Goal: Task Accomplishment & Management: Manage account settings

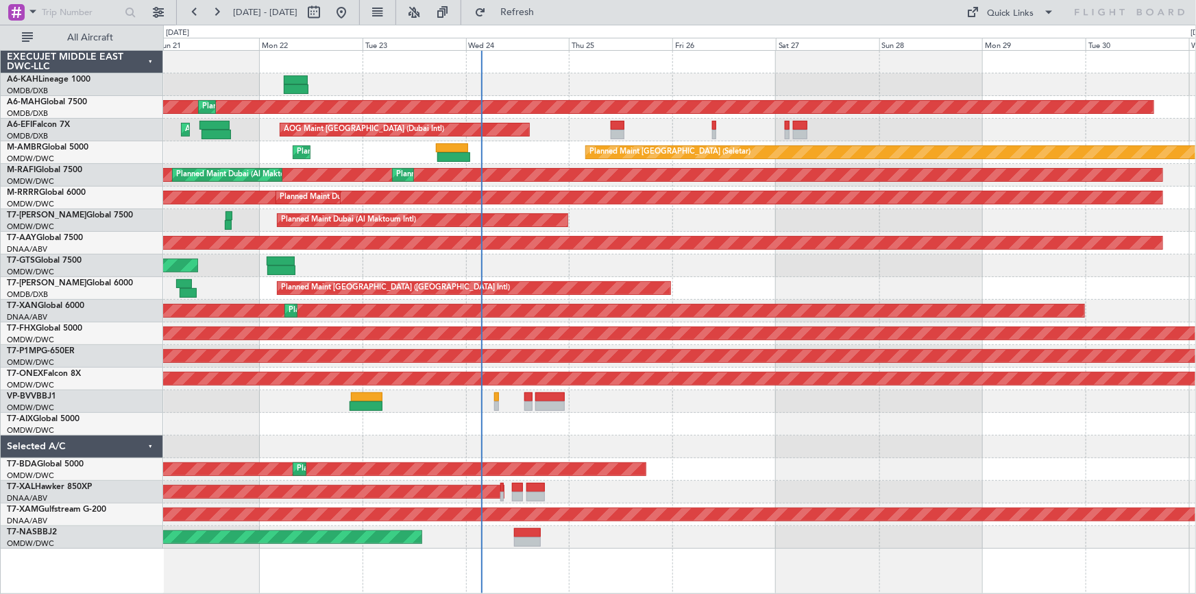
click at [557, 267] on div "Planned Maint [GEOGRAPHIC_DATA] ([GEOGRAPHIC_DATA] Intl) Planned Maint [GEOGRAP…" at bounding box center [679, 300] width 1033 height 498
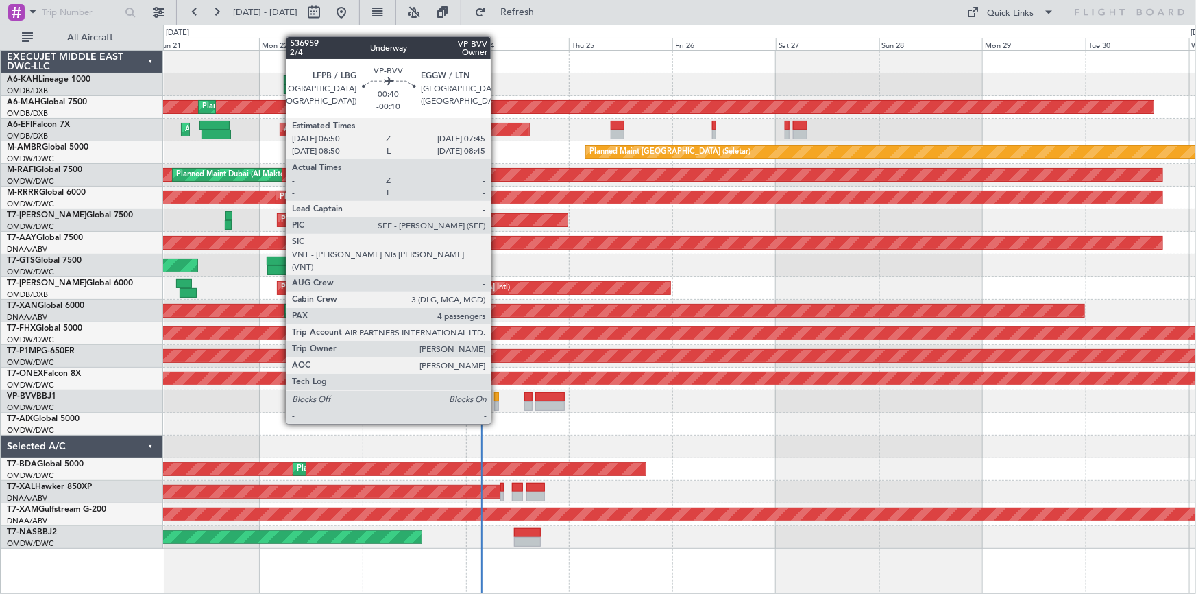
click at [497, 398] on div at bounding box center [496, 397] width 4 height 10
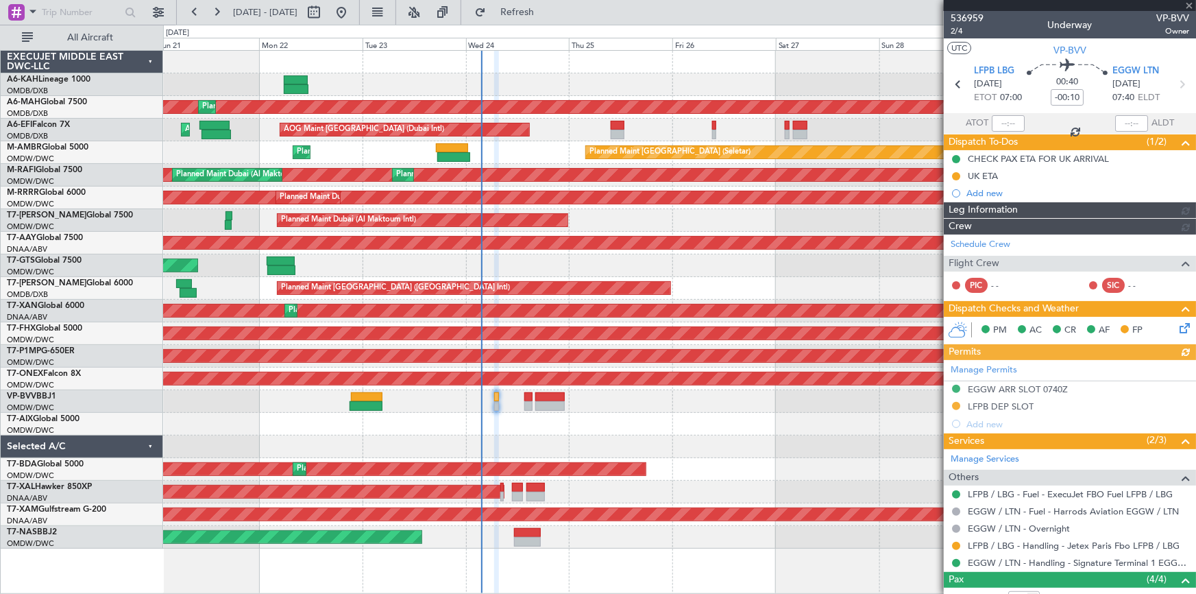
type input "[PERSON_NAME] (ANI)"
type input "7355"
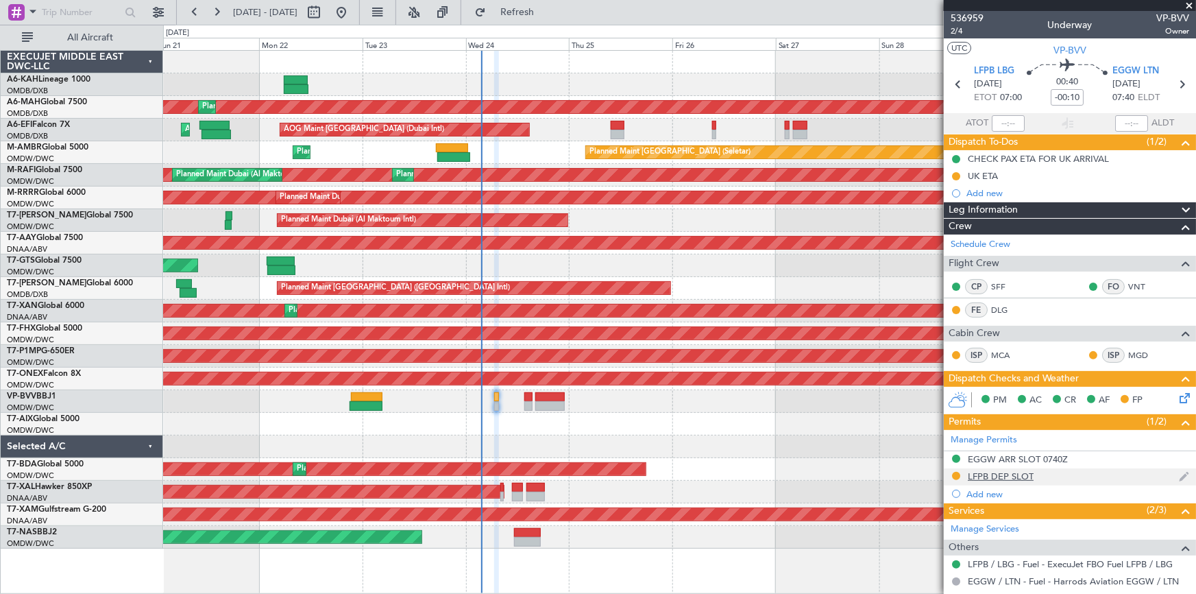
click at [990, 470] on div "LFPB DEP SLOT" at bounding box center [1001, 476] width 66 height 12
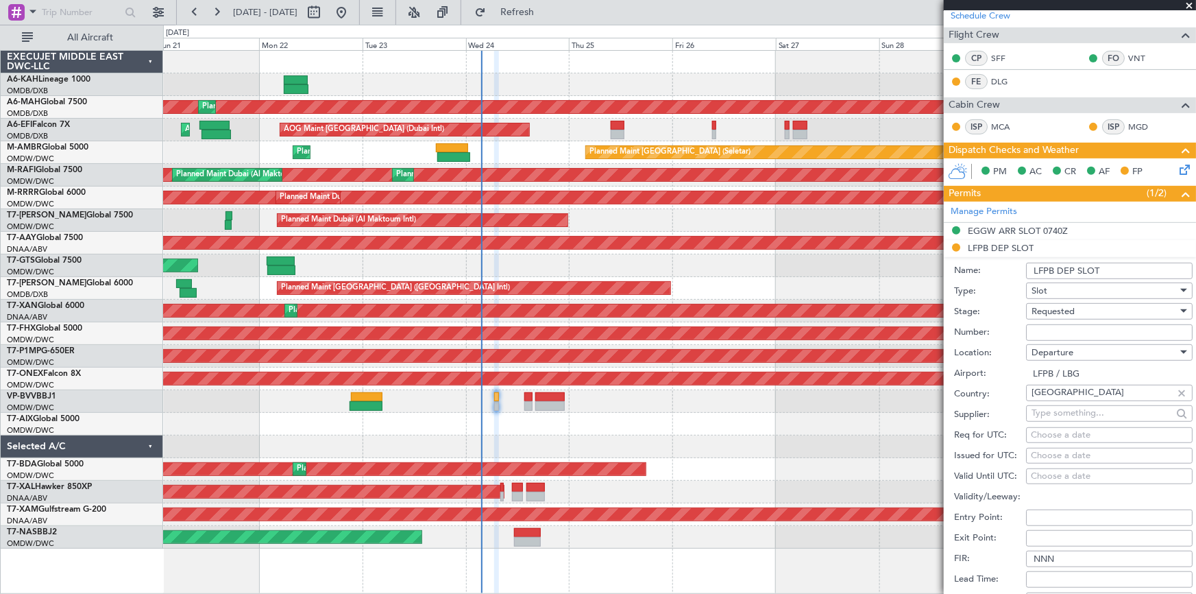
scroll to position [311, 0]
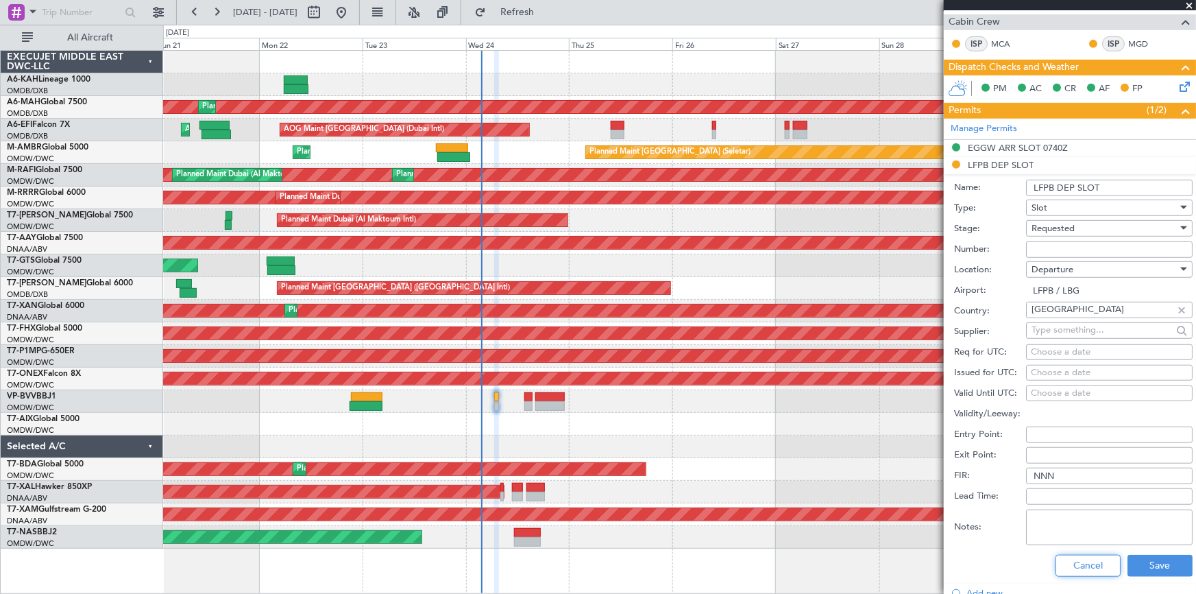
drag, startPoint x: 1078, startPoint y: 560, endPoint x: 1082, endPoint y: 554, distance: 7.1
click at [1079, 557] on button "Cancel" at bounding box center [1088, 566] width 65 height 22
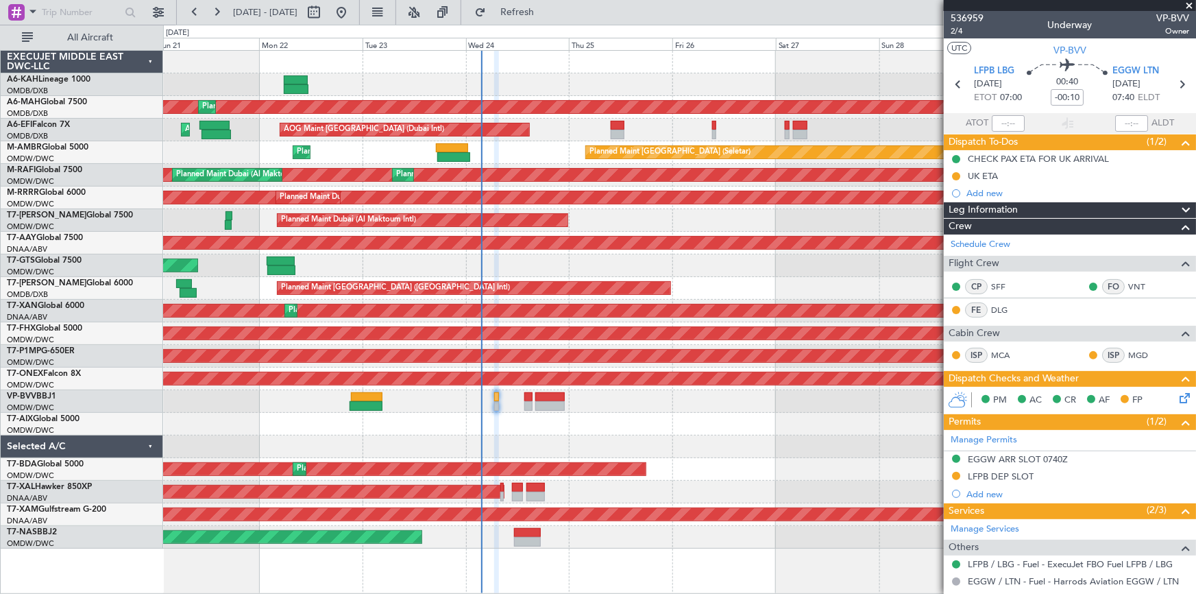
scroll to position [0, 0]
click at [987, 173] on div "UK ETA" at bounding box center [983, 176] width 30 height 12
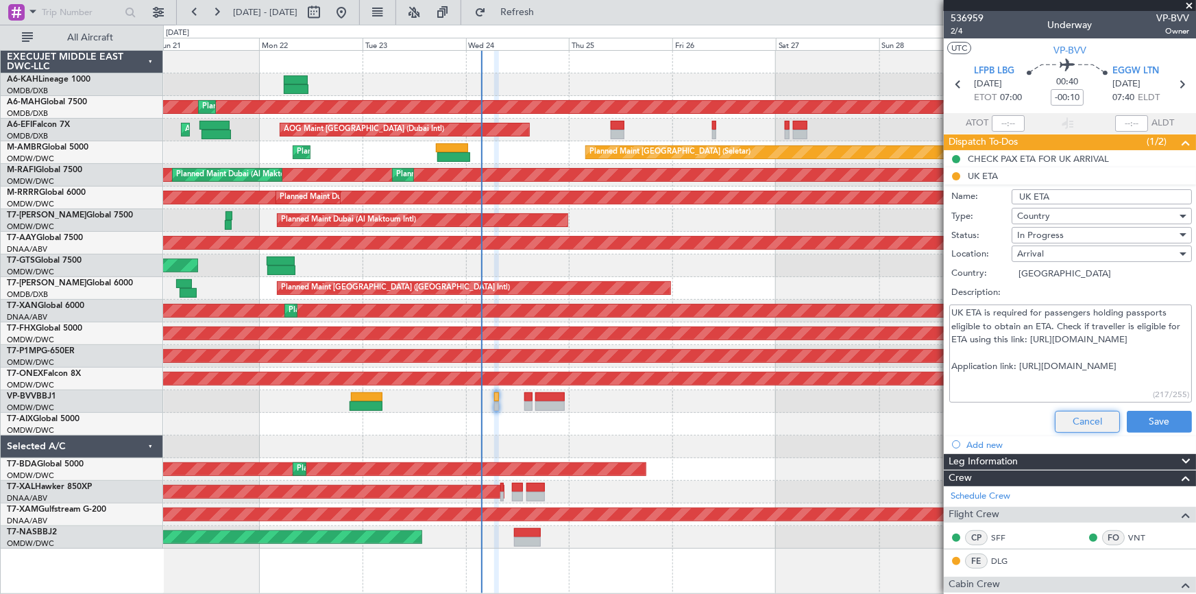
click at [1061, 425] on button "Cancel" at bounding box center [1087, 422] width 65 height 22
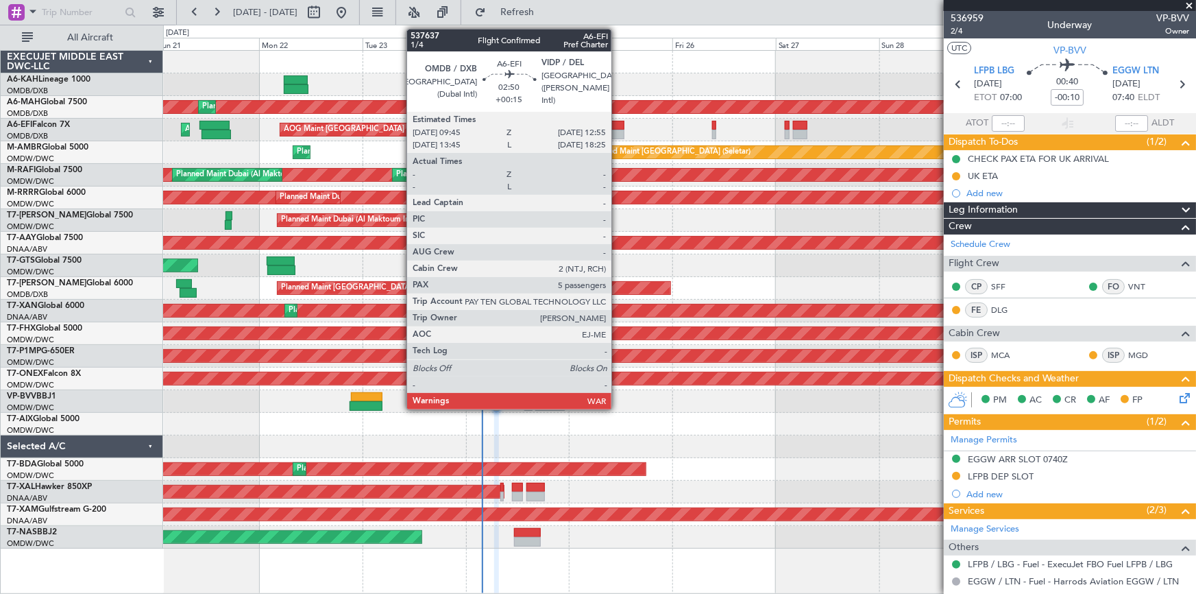
click at [618, 127] on div at bounding box center [618, 126] width 14 height 10
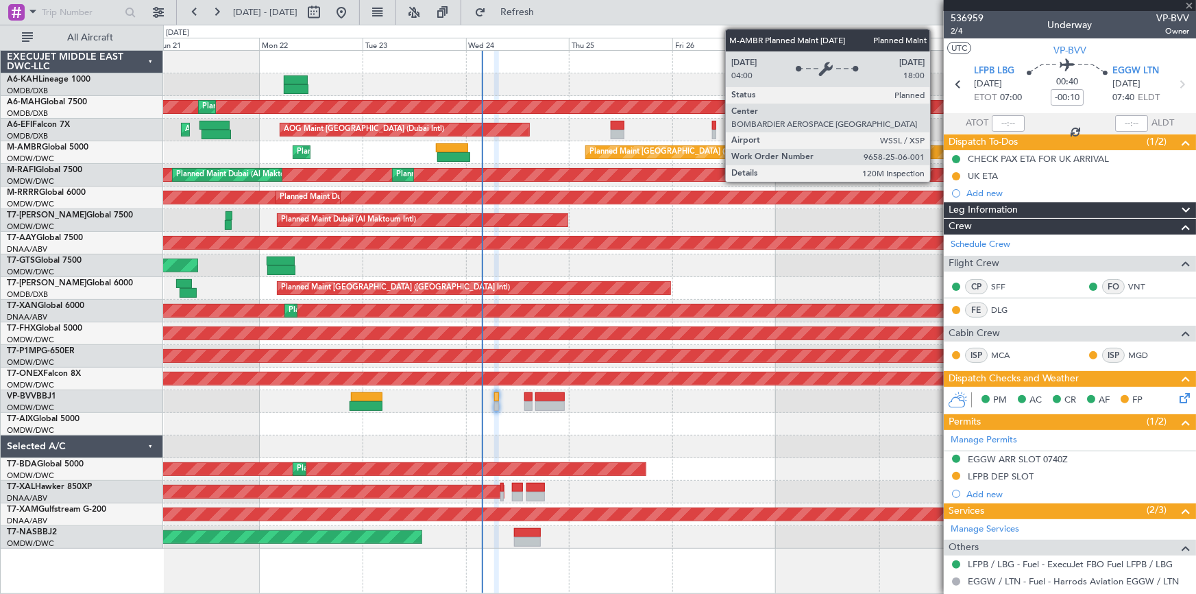
type input "+00:15"
type input "5"
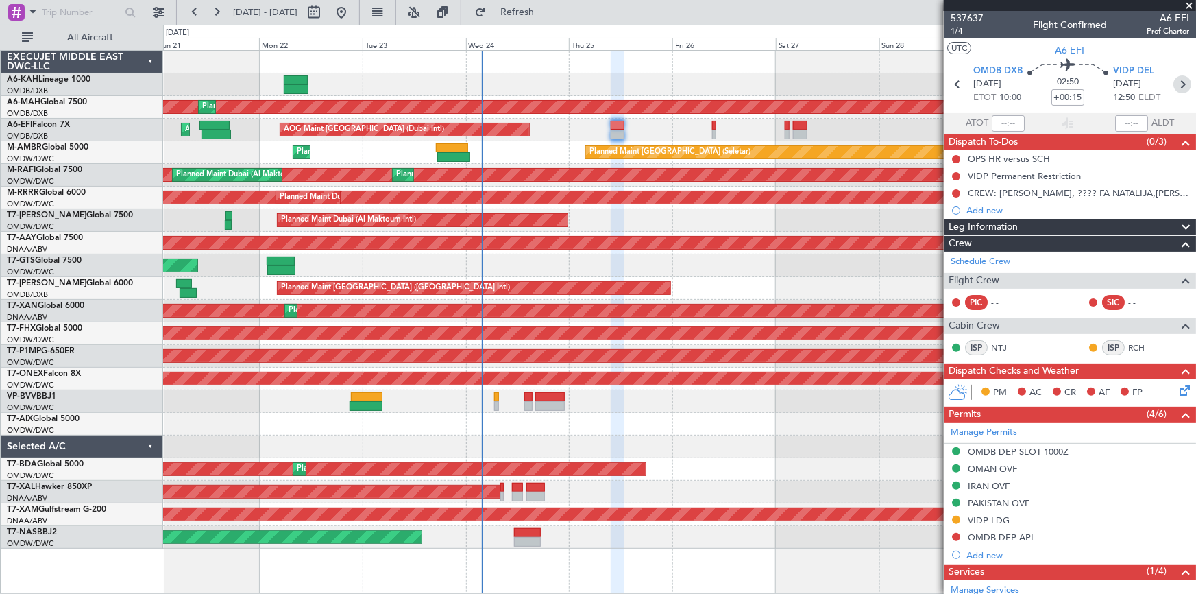
click at [1174, 86] on icon at bounding box center [1183, 84] width 18 height 18
type input "-00:10"
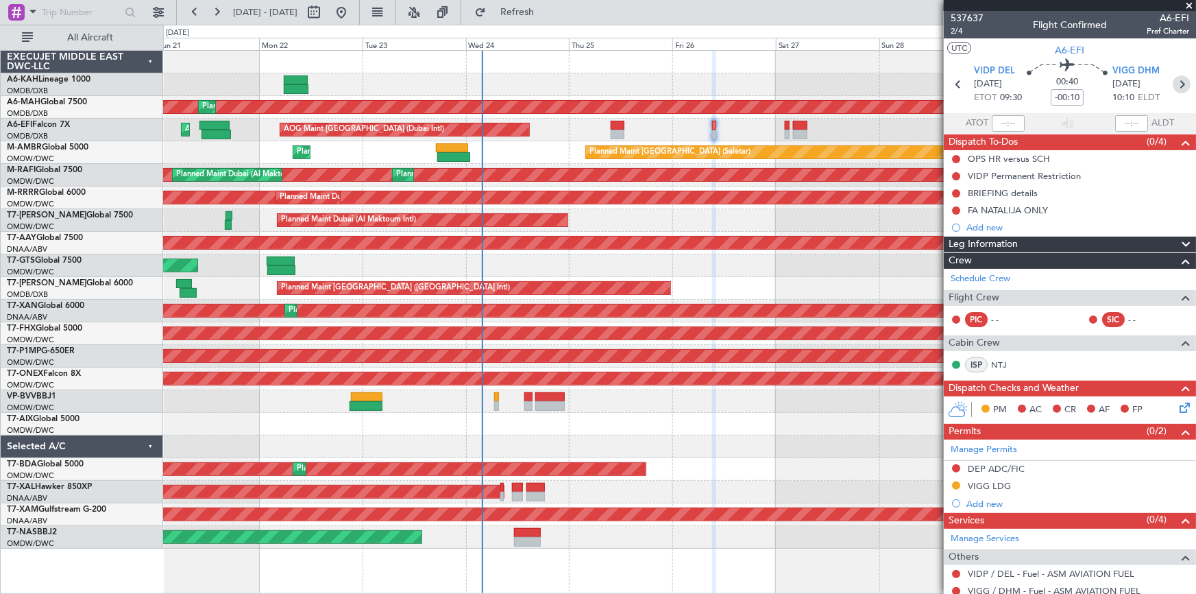
click at [1178, 84] on icon at bounding box center [1182, 84] width 18 height 18
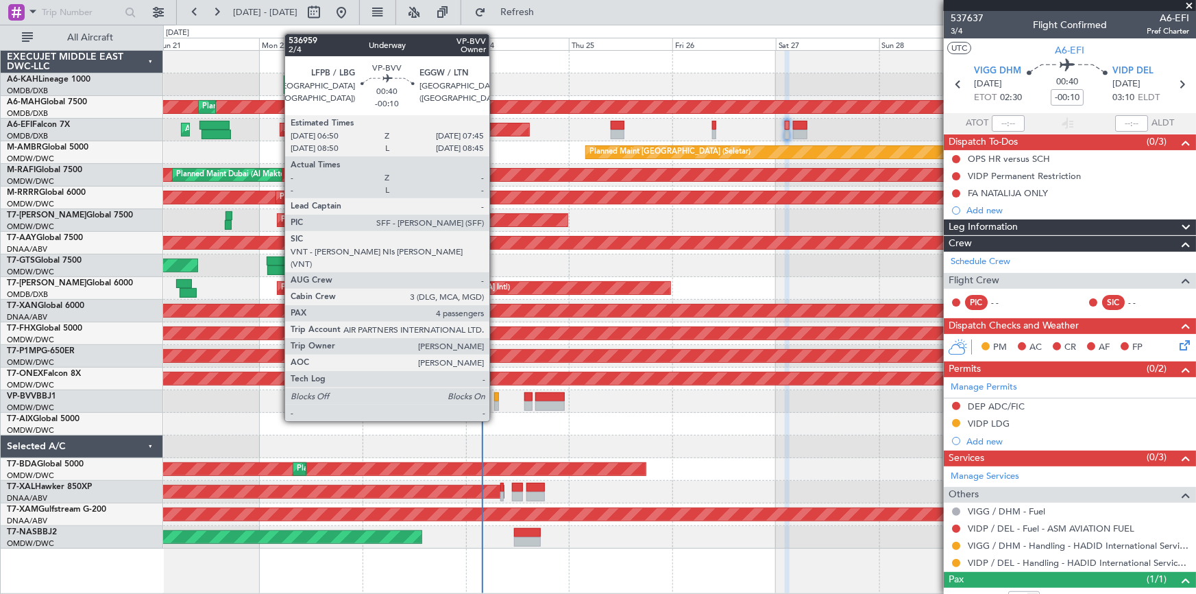
click at [496, 395] on div at bounding box center [496, 397] width 4 height 10
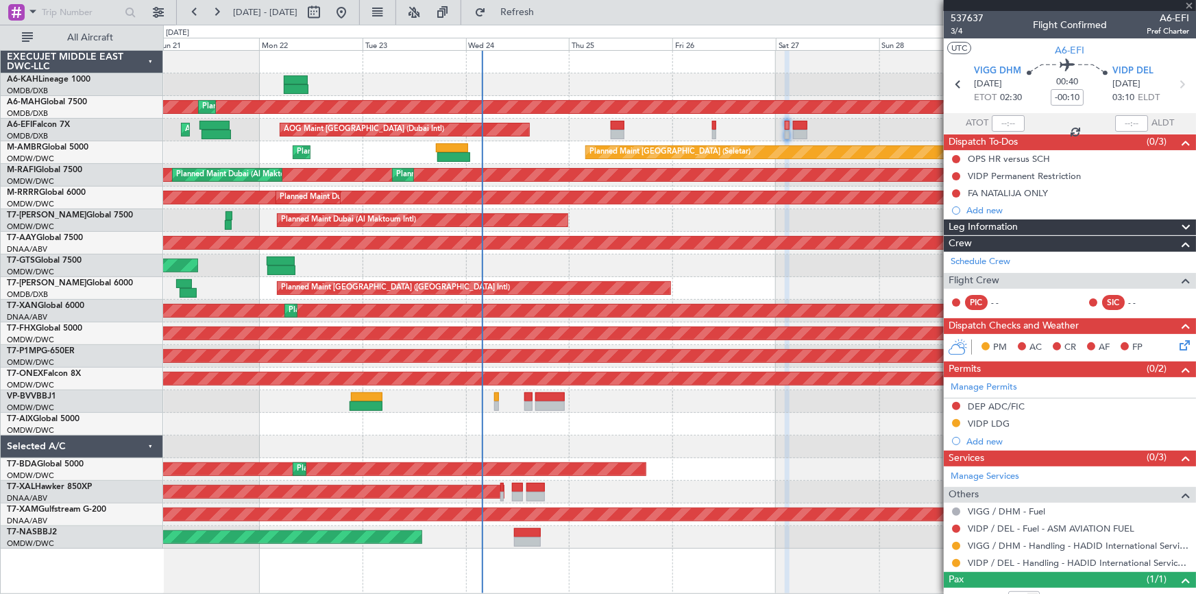
type input "4"
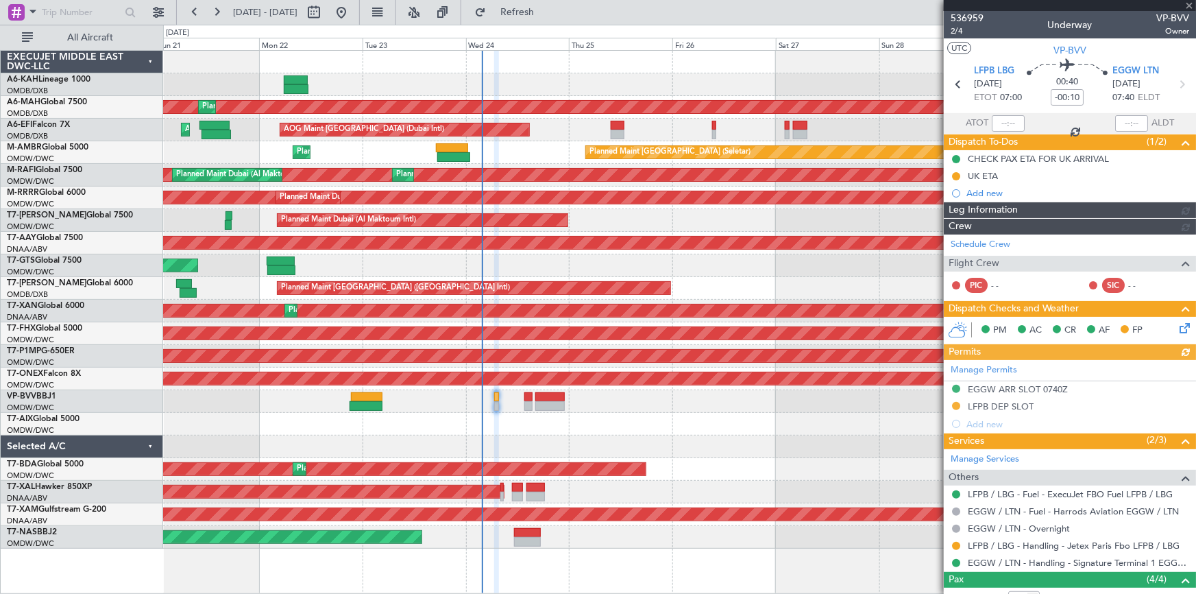
type input "[PERSON_NAME] (ANI)"
type input "7355"
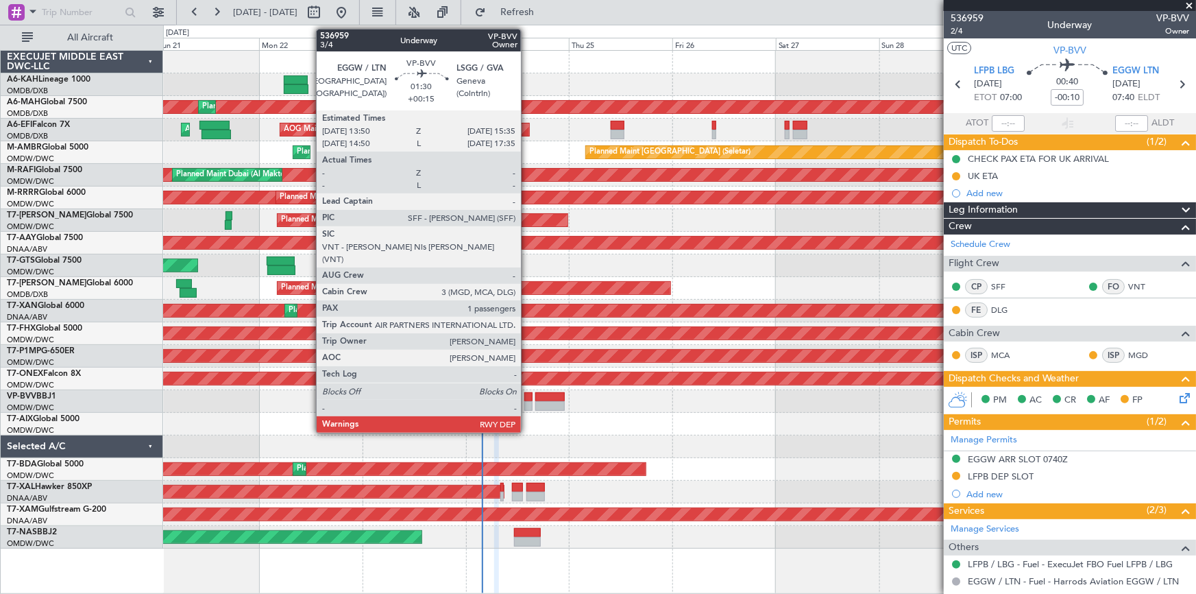
click at [527, 396] on div at bounding box center [529, 397] width 8 height 10
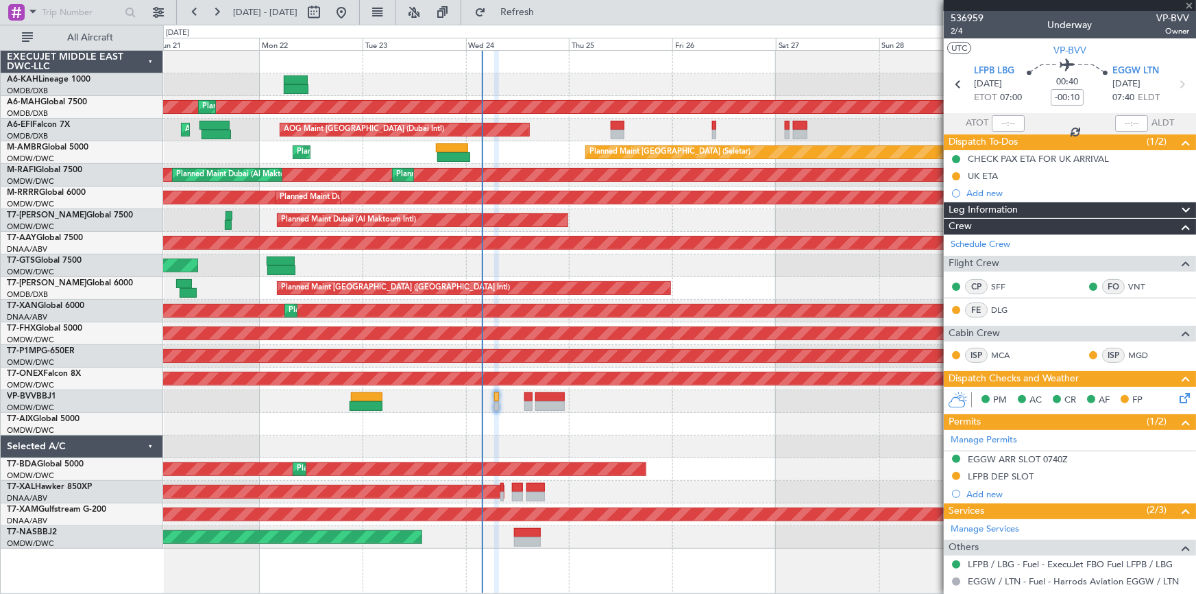
type input "+00:15"
type input "1"
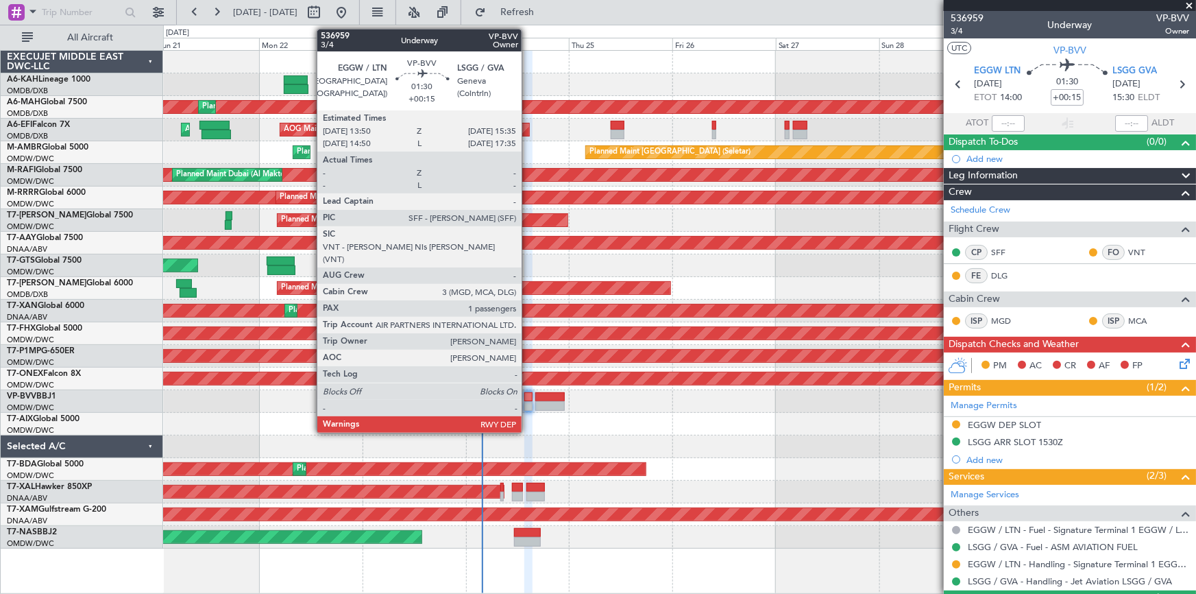
click at [528, 398] on div at bounding box center [529, 397] width 8 height 10
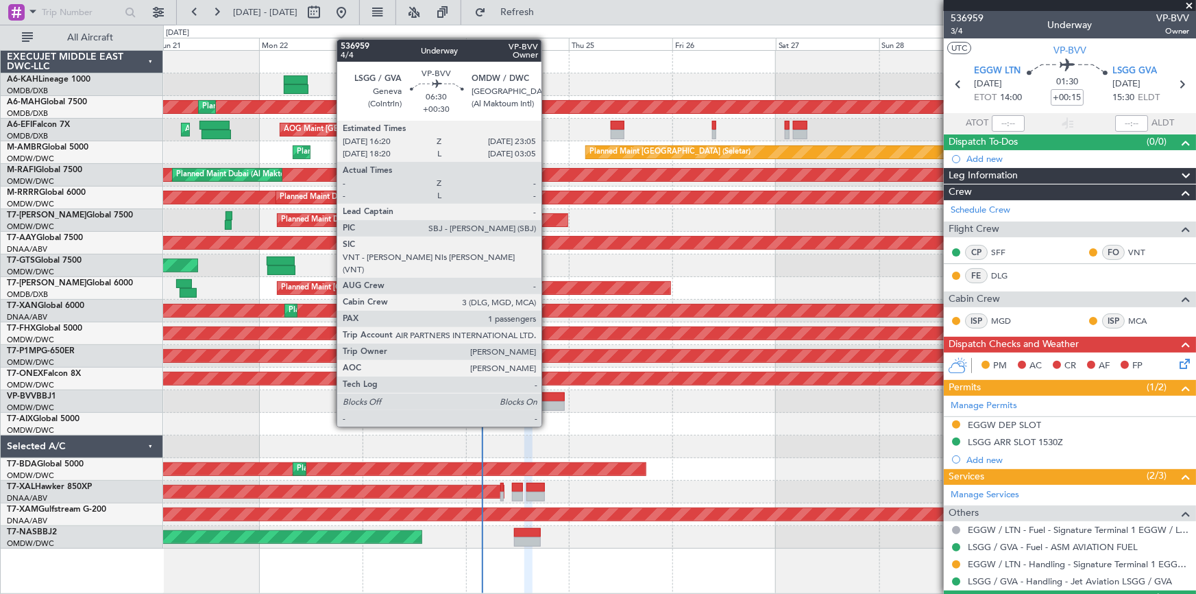
click at [548, 401] on div at bounding box center [549, 406] width 29 height 10
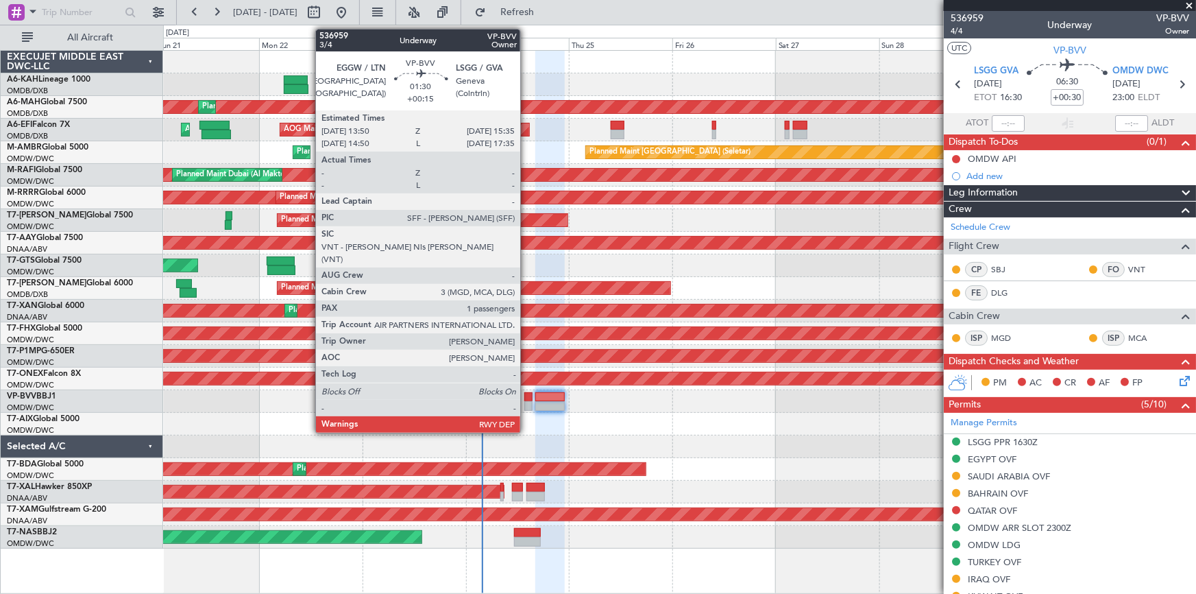
click at [527, 394] on div at bounding box center [529, 397] width 8 height 10
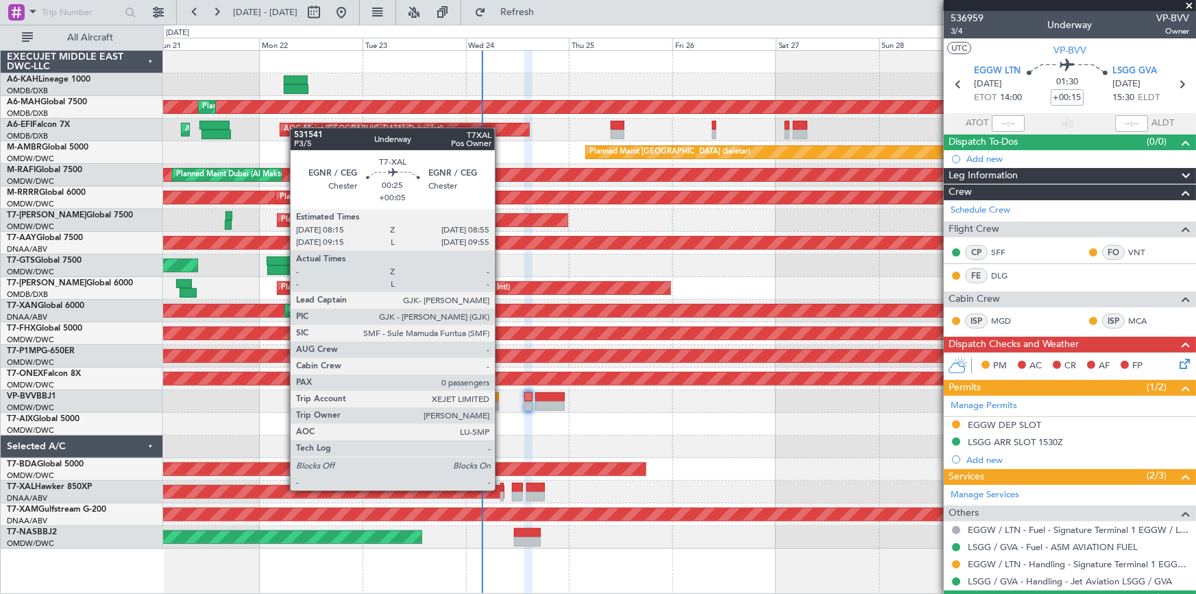
click at [501, 489] on div at bounding box center [502, 488] width 3 height 10
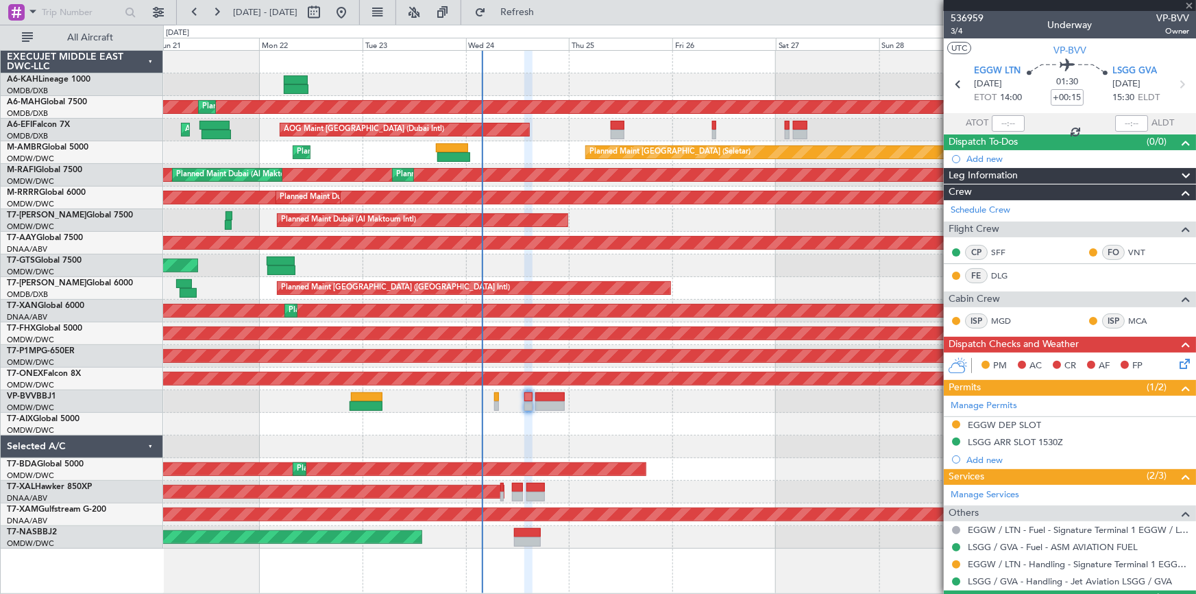
type input "+00:05"
type input "0"
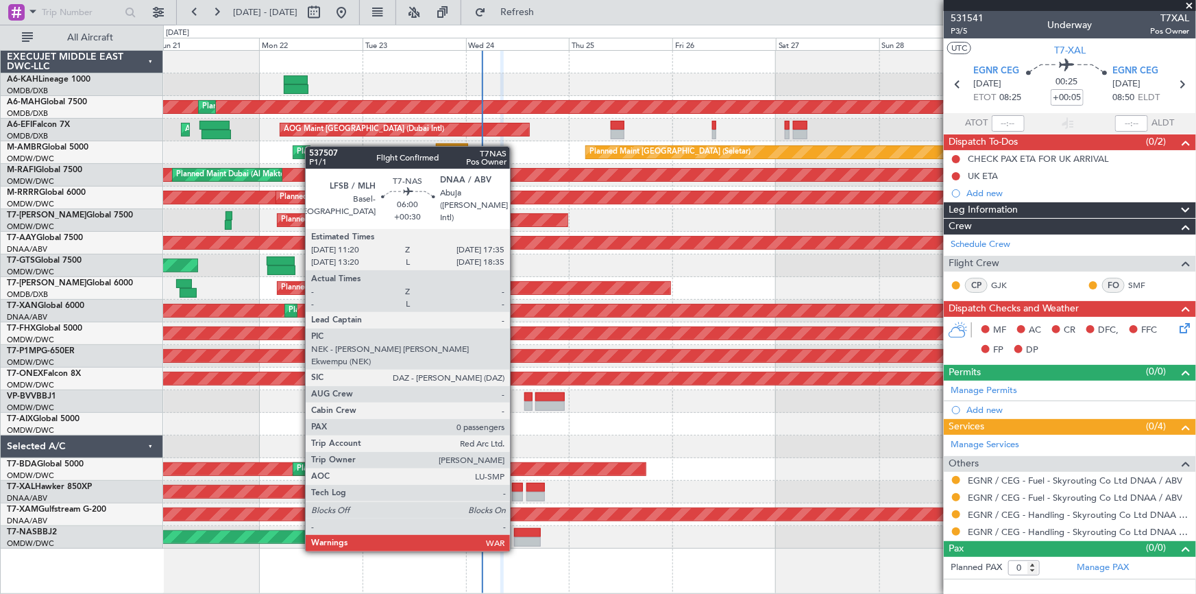
click at [516, 535] on div "Planned Maint [GEOGRAPHIC_DATA]-[GEOGRAPHIC_DATA]" at bounding box center [679, 537] width 1033 height 23
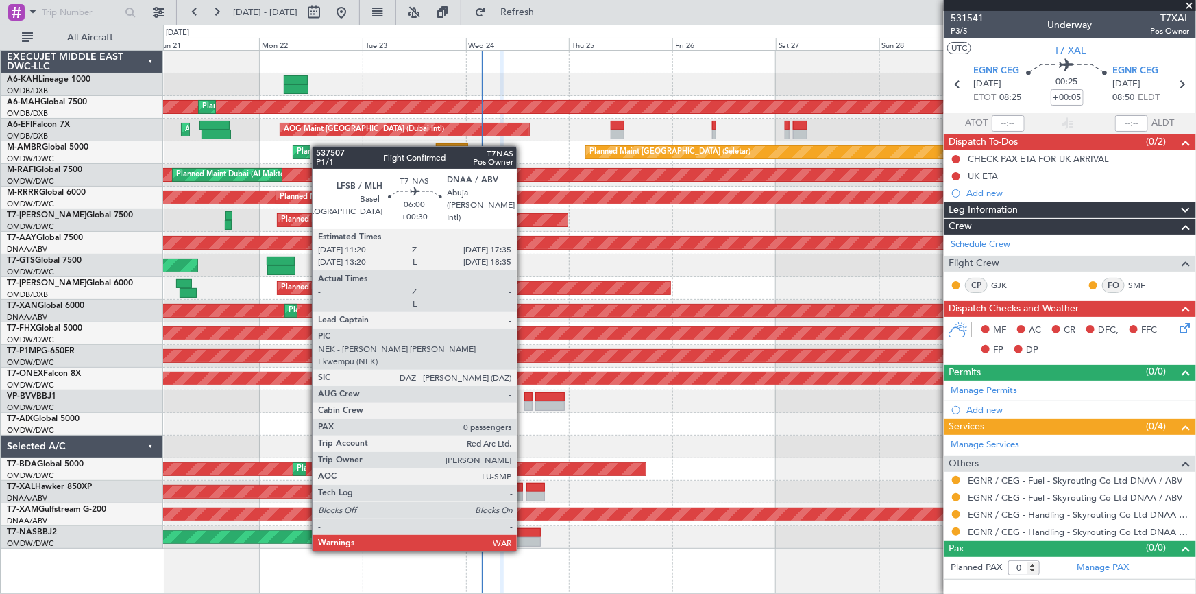
click at [525, 532] on div at bounding box center [527, 533] width 27 height 10
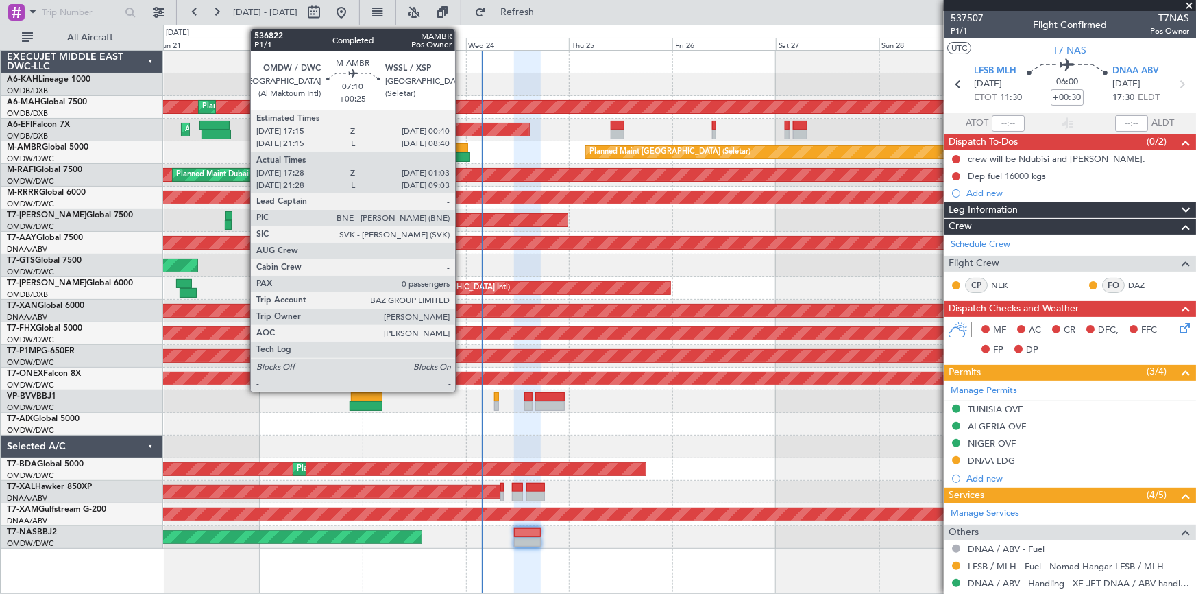
click at [461, 148] on div at bounding box center [452, 148] width 32 height 10
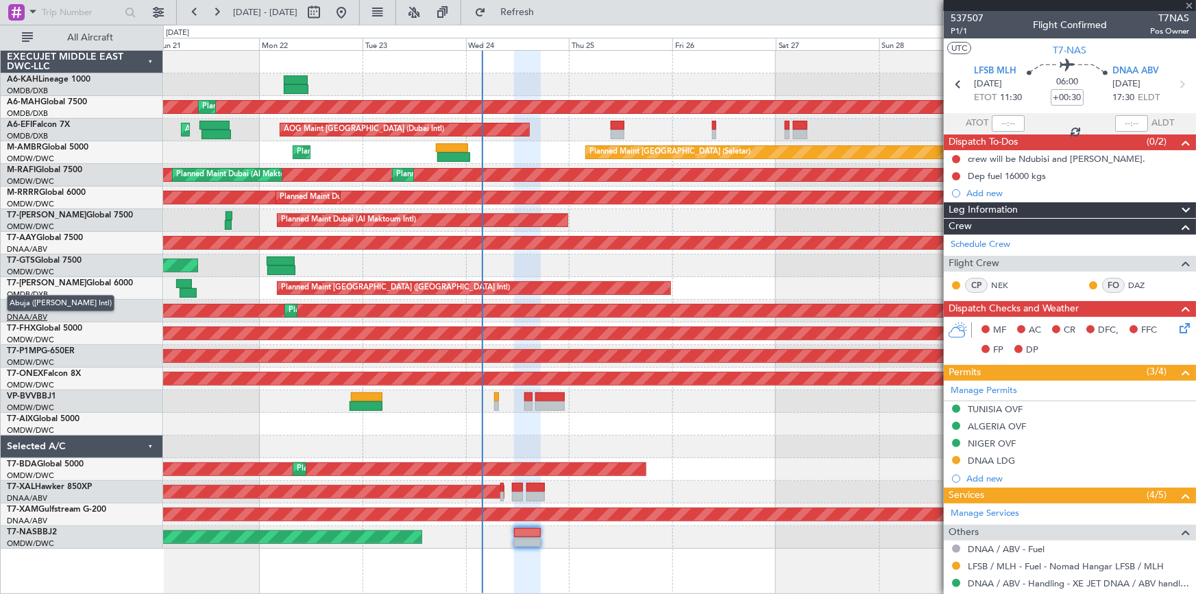
type input "+00:25"
type input "17:38"
type input "00:58"
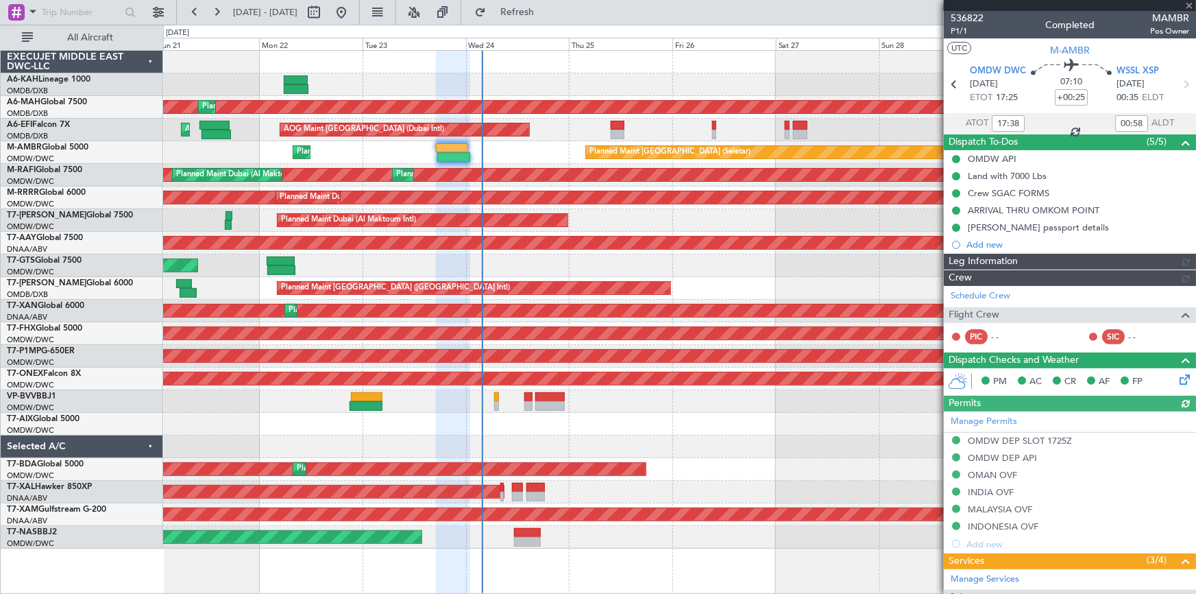
type input "Dherander Fithani (DHF)"
type input "7298"
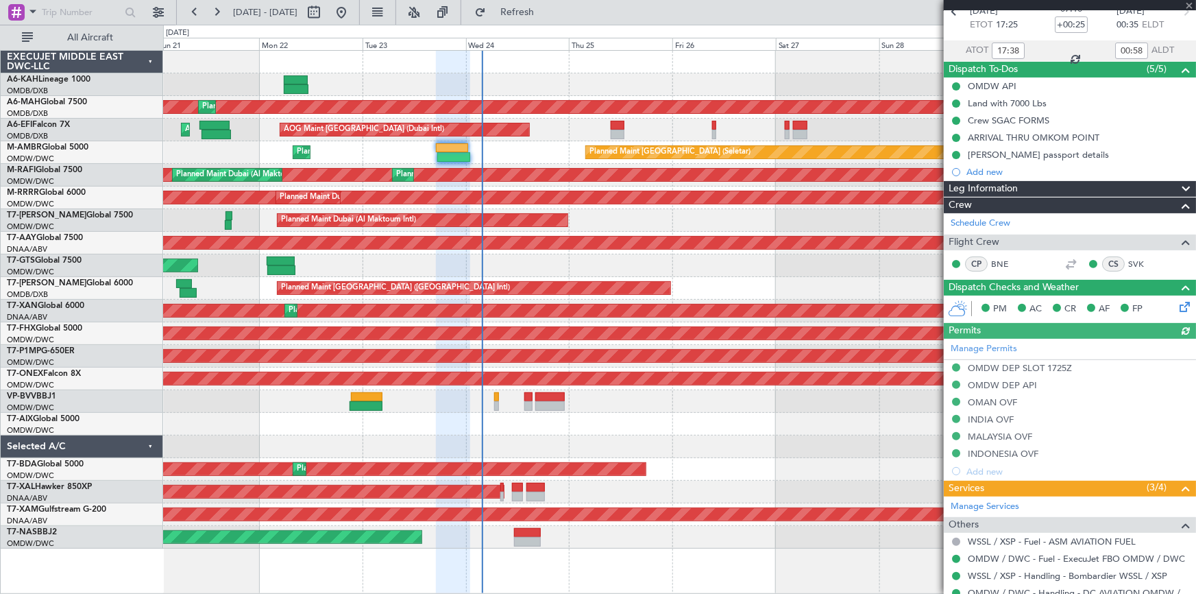
scroll to position [135, 0]
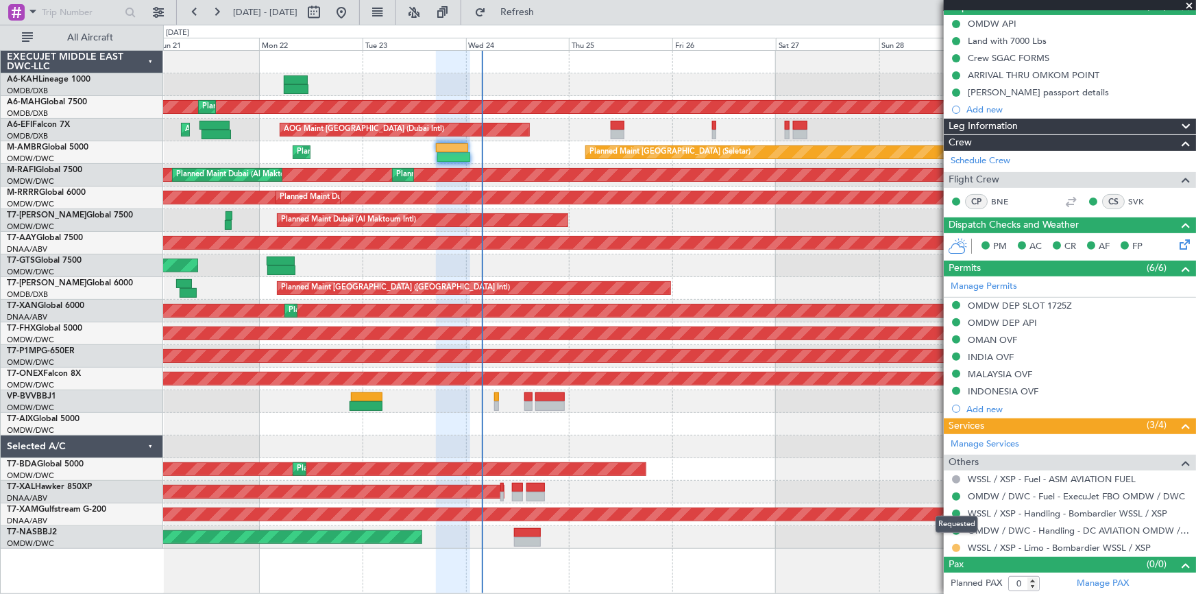
click at [956, 544] on button at bounding box center [956, 548] width 8 height 8
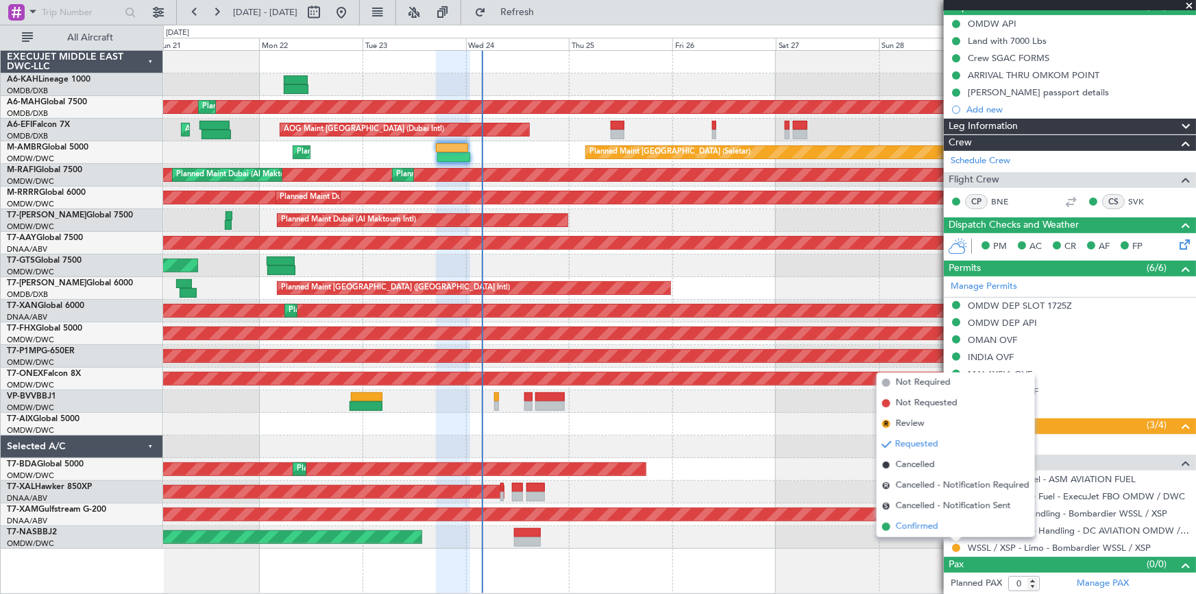
click at [926, 528] on span "Confirmed" at bounding box center [917, 527] width 43 height 14
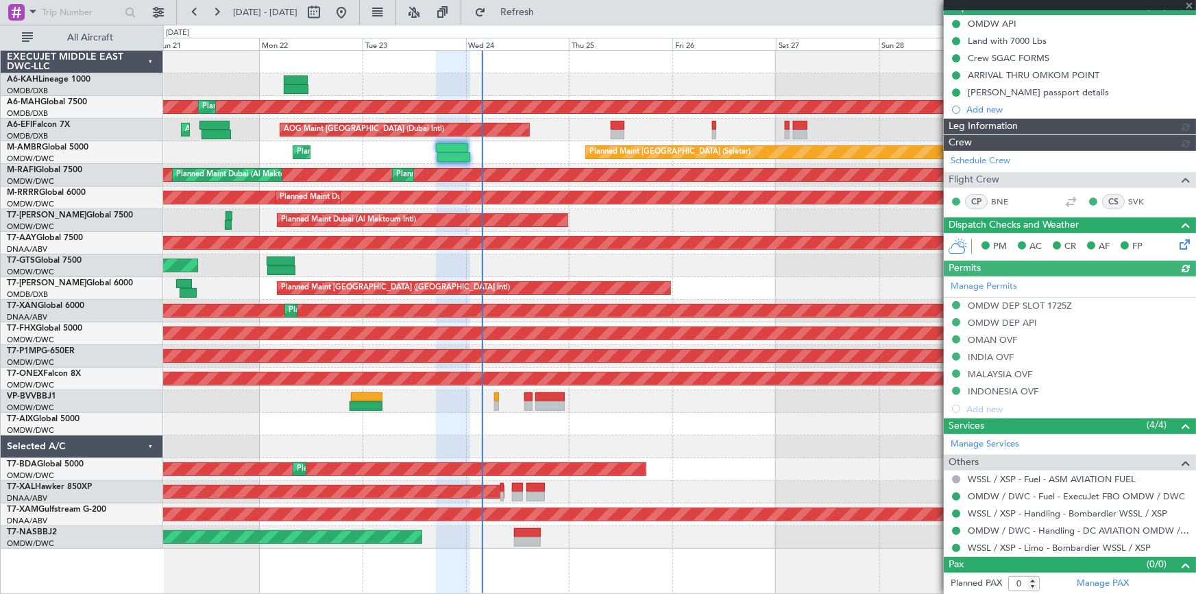
type input "Dherander Fithani (DHF)"
type input "7298"
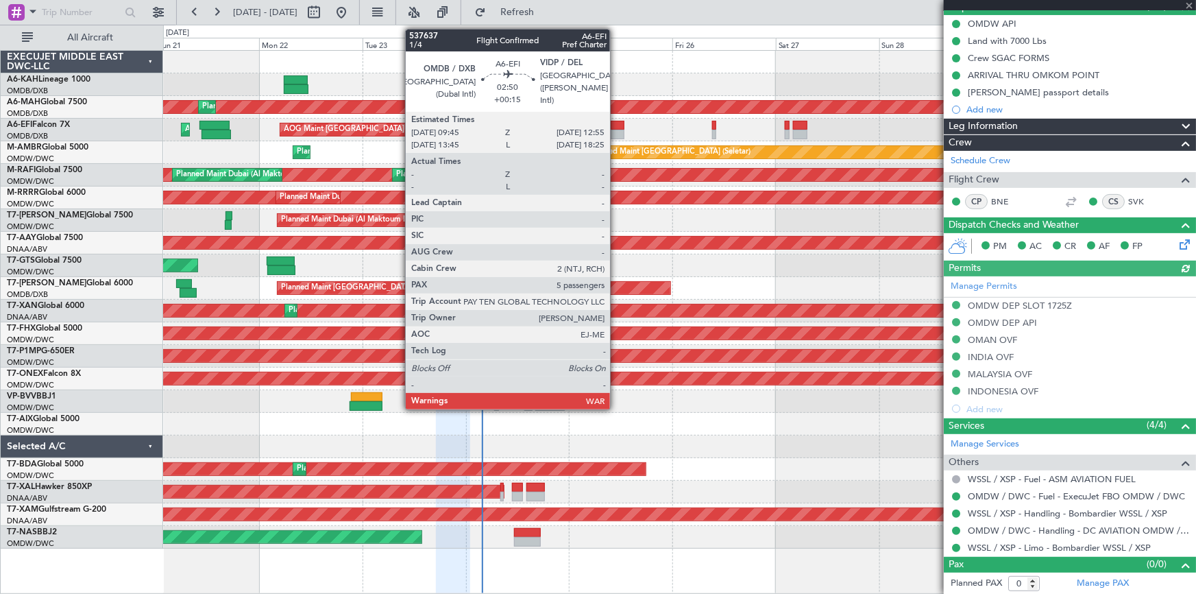
click at [617, 123] on div at bounding box center [618, 126] width 14 height 10
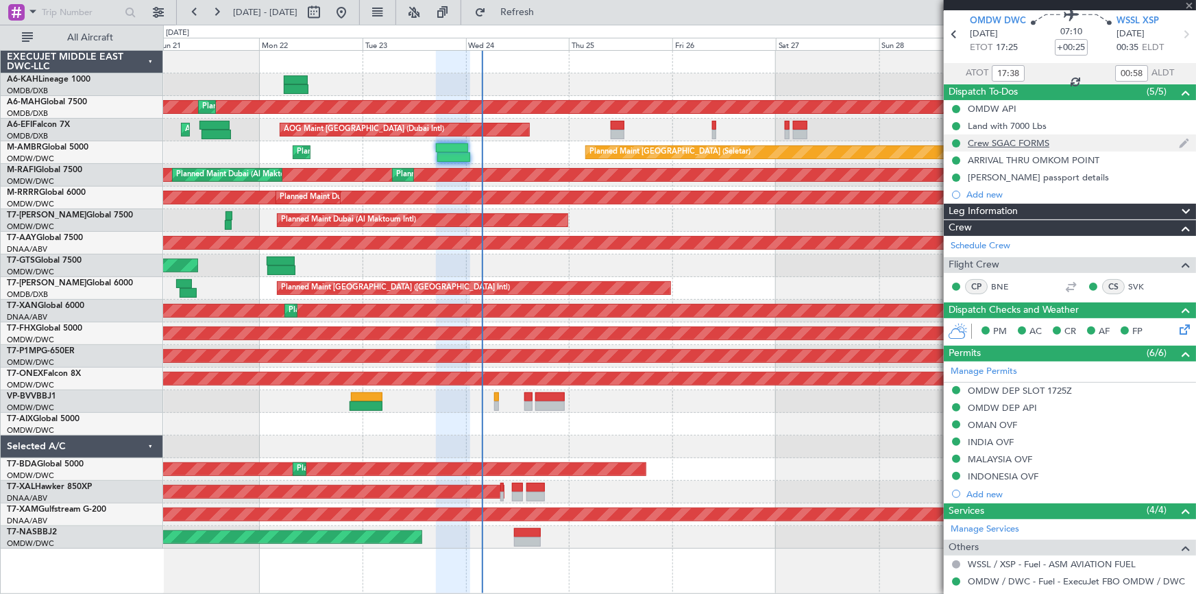
scroll to position [0, 0]
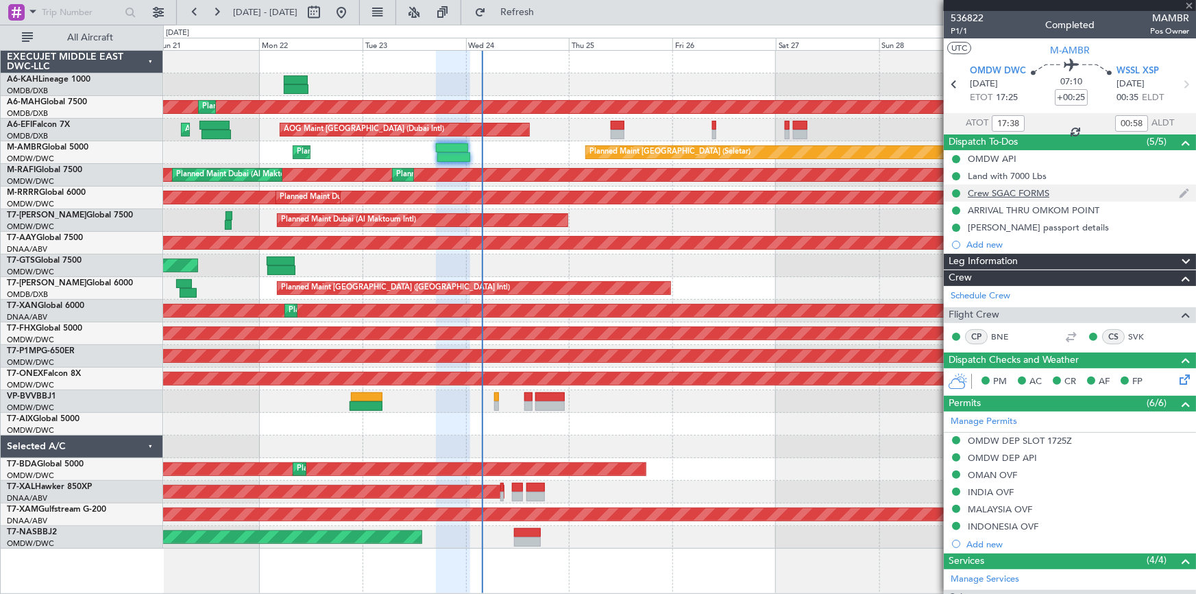
type input "+00:15"
type input "5"
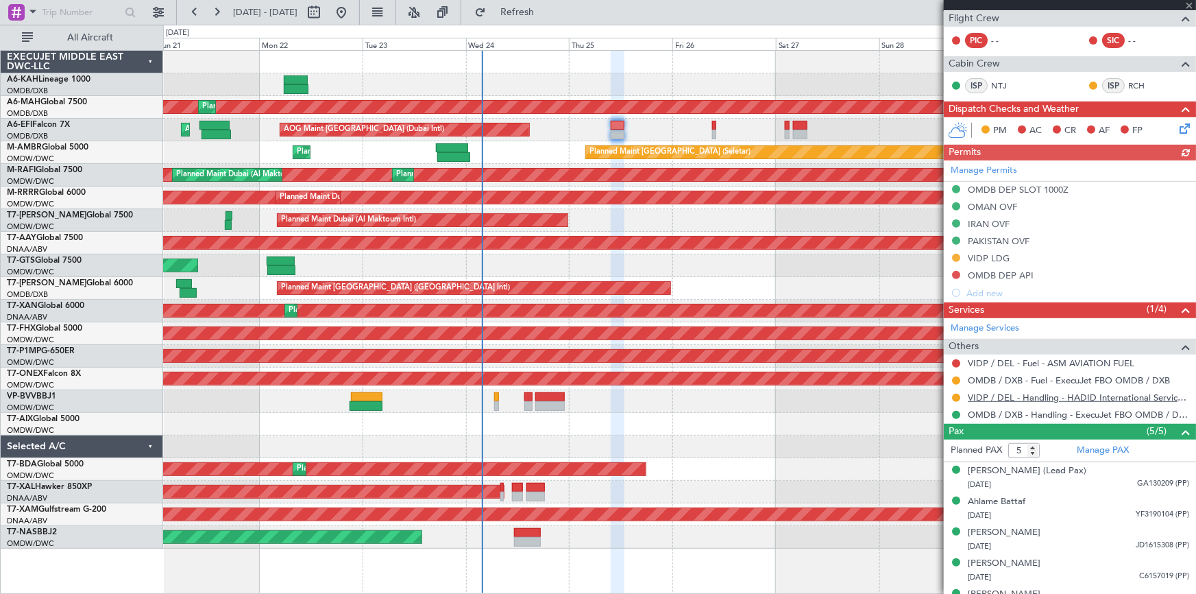
scroll to position [282, 0]
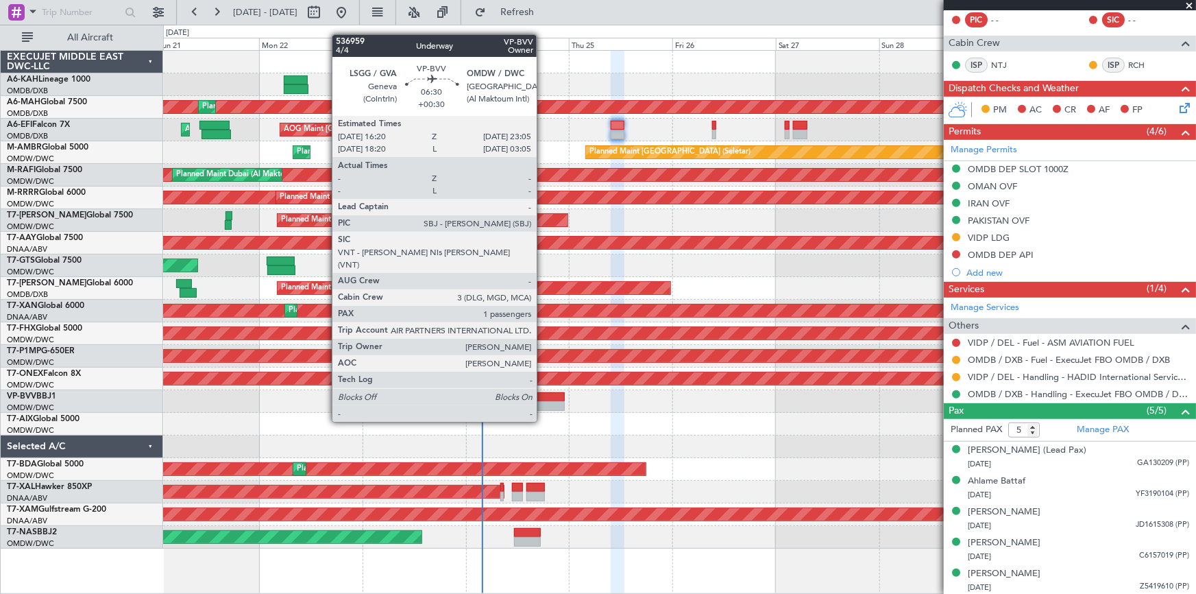
click at [542, 395] on div at bounding box center [549, 397] width 29 height 10
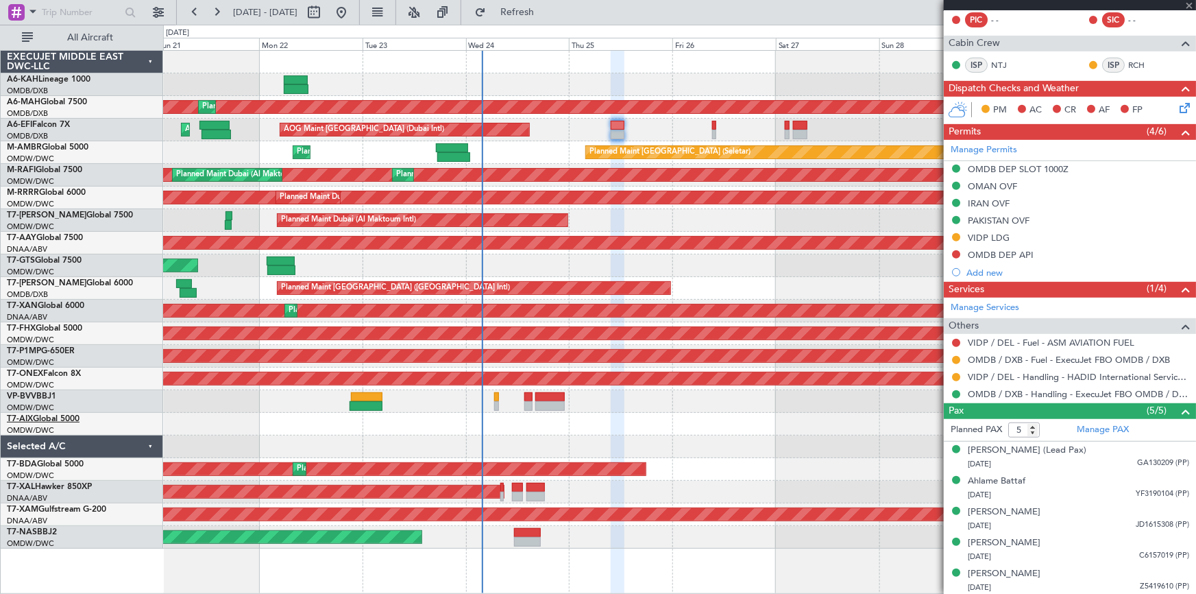
type input "+00:30"
type input "1"
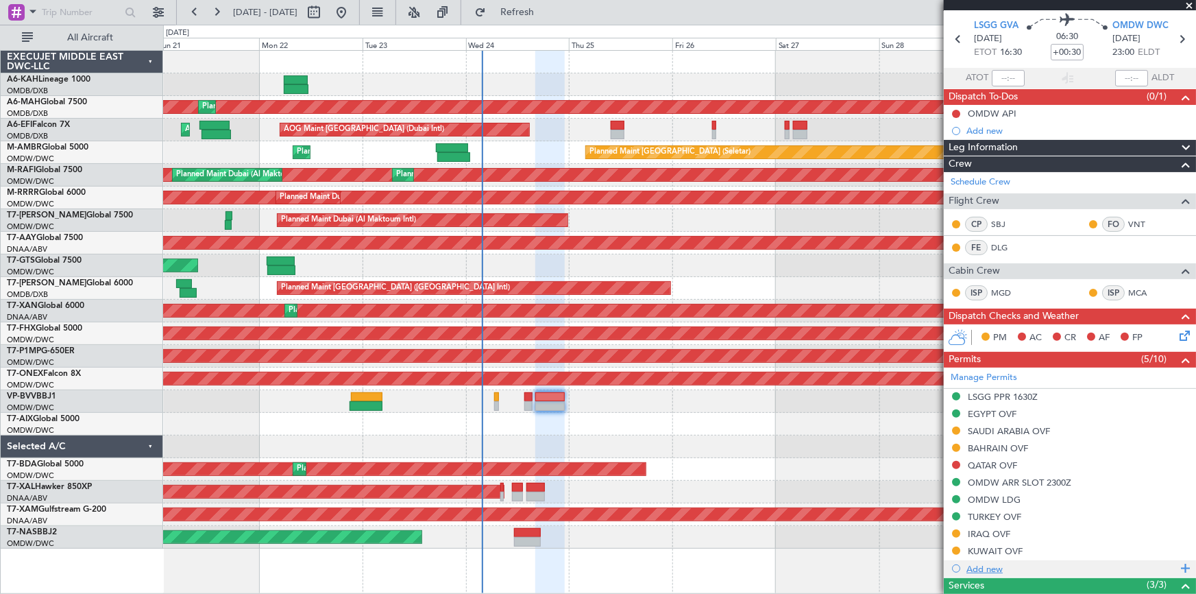
scroll to position [62, 0]
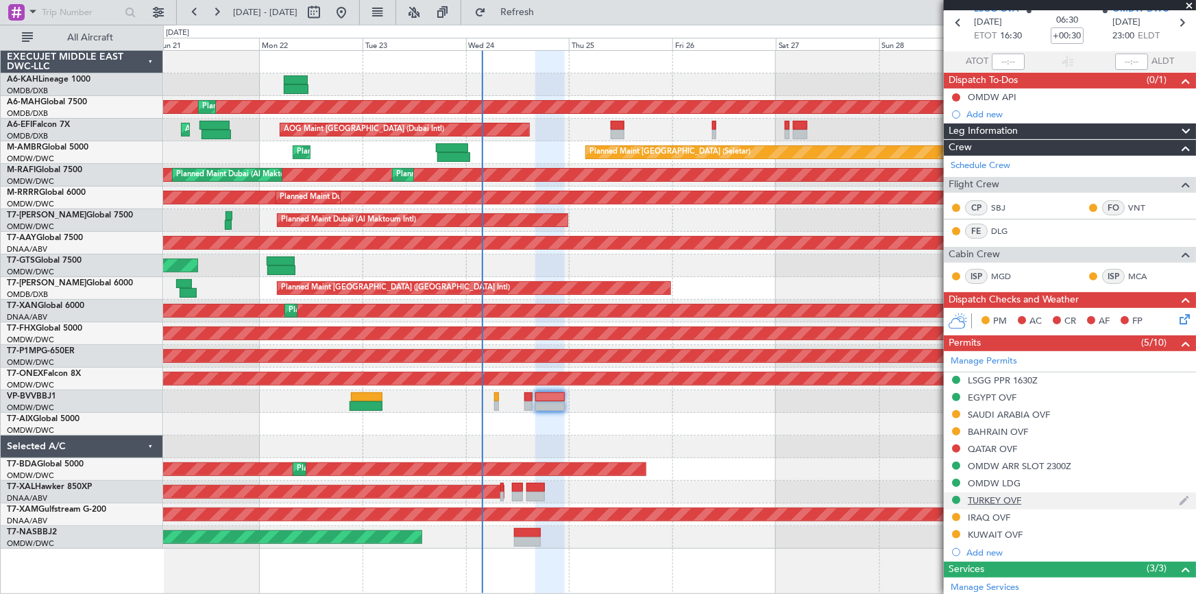
click at [992, 501] on div "TURKEY OVF" at bounding box center [994, 500] width 53 height 12
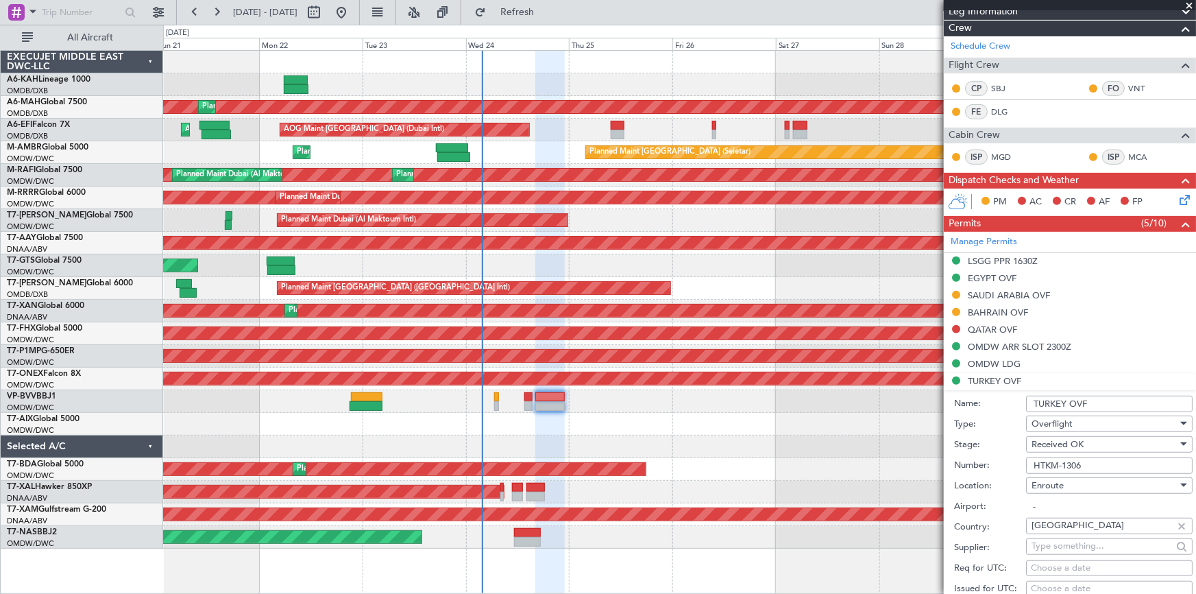
scroll to position [186, 0]
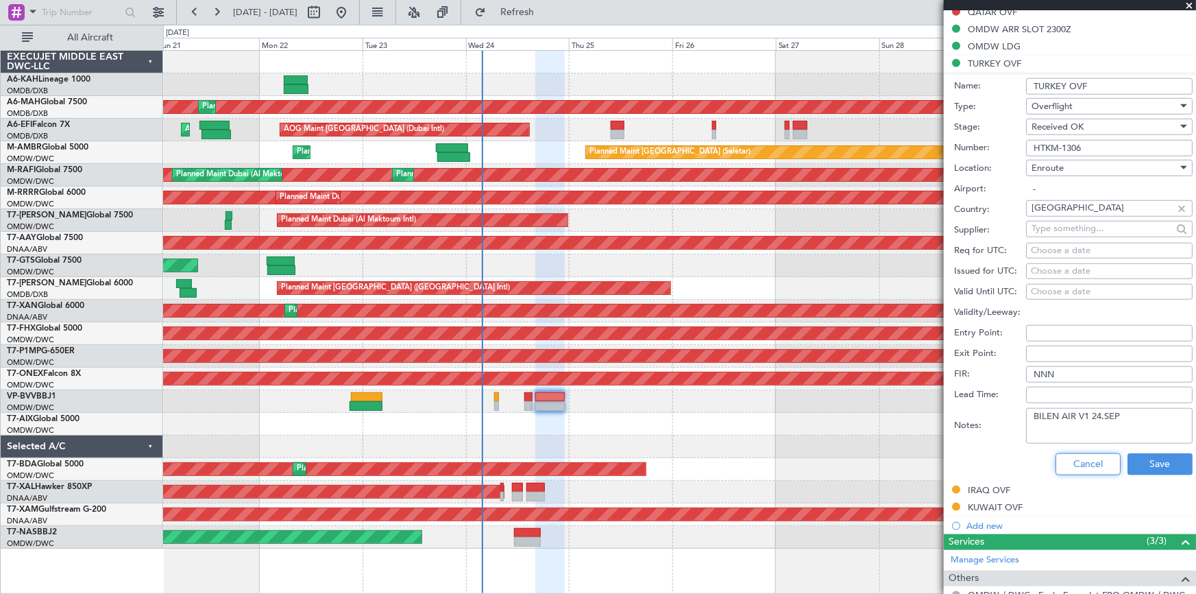
click at [1075, 469] on button "Cancel" at bounding box center [1088, 464] width 65 height 22
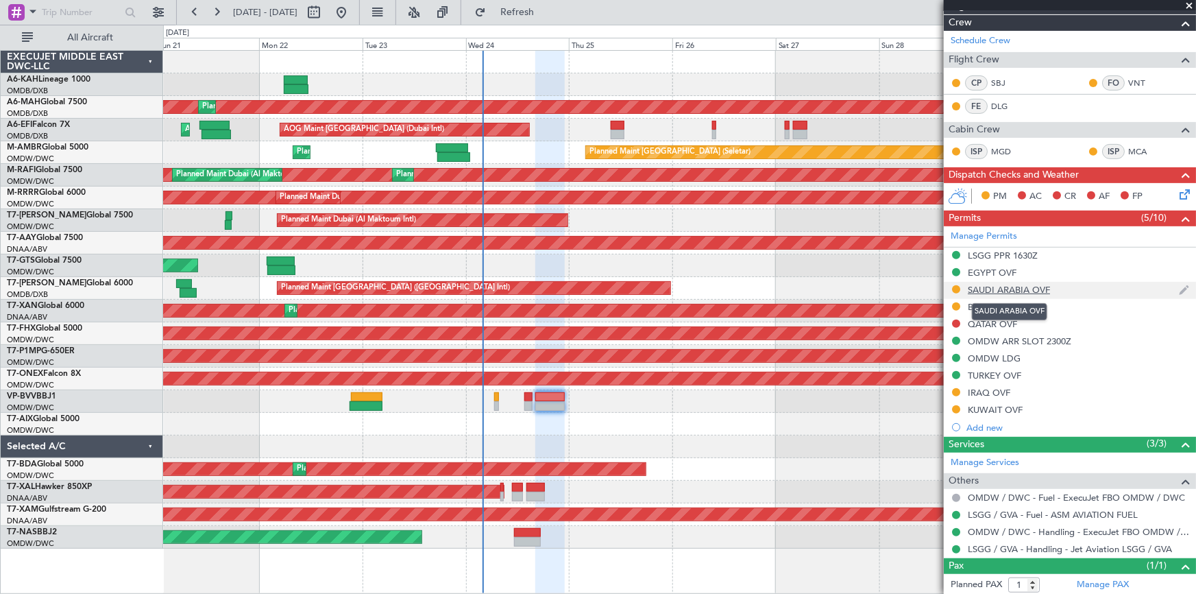
click at [1015, 287] on div "SAUDI ARABIA OVF" at bounding box center [1009, 290] width 82 height 12
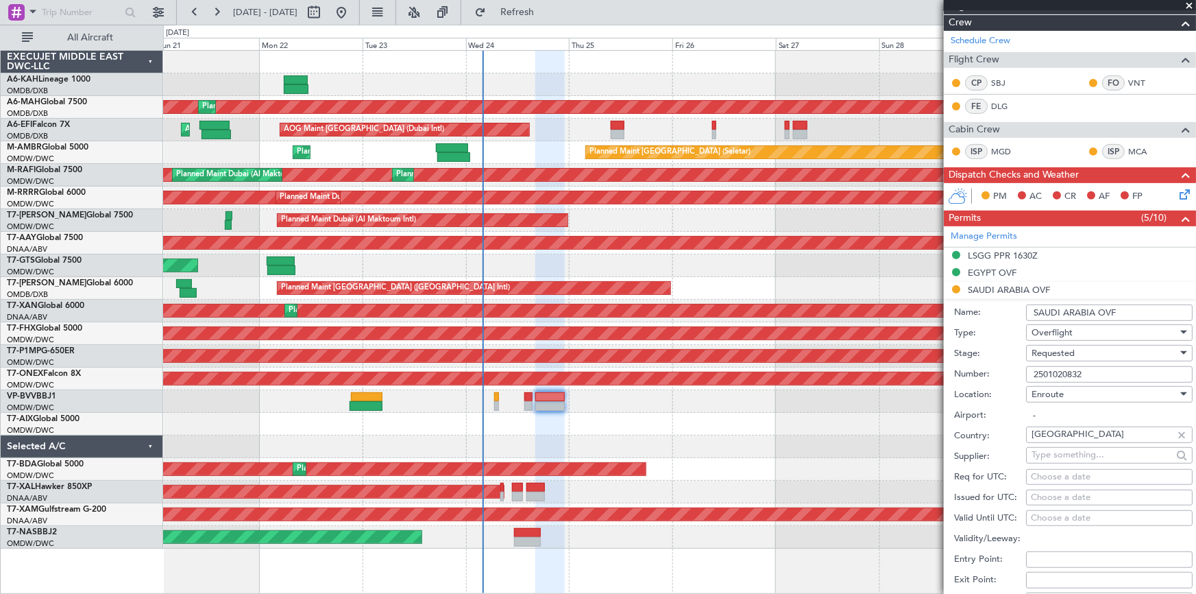
drag, startPoint x: 1104, startPoint y: 376, endPoint x: 940, endPoint y: 352, distance: 165.5
click at [941, 354] on fb-app "21 Sep 2025 - 01 Oct 2025 Refresh Quick Links All Aircraft Planned Maint Dubai …" at bounding box center [598, 301] width 1196 height 583
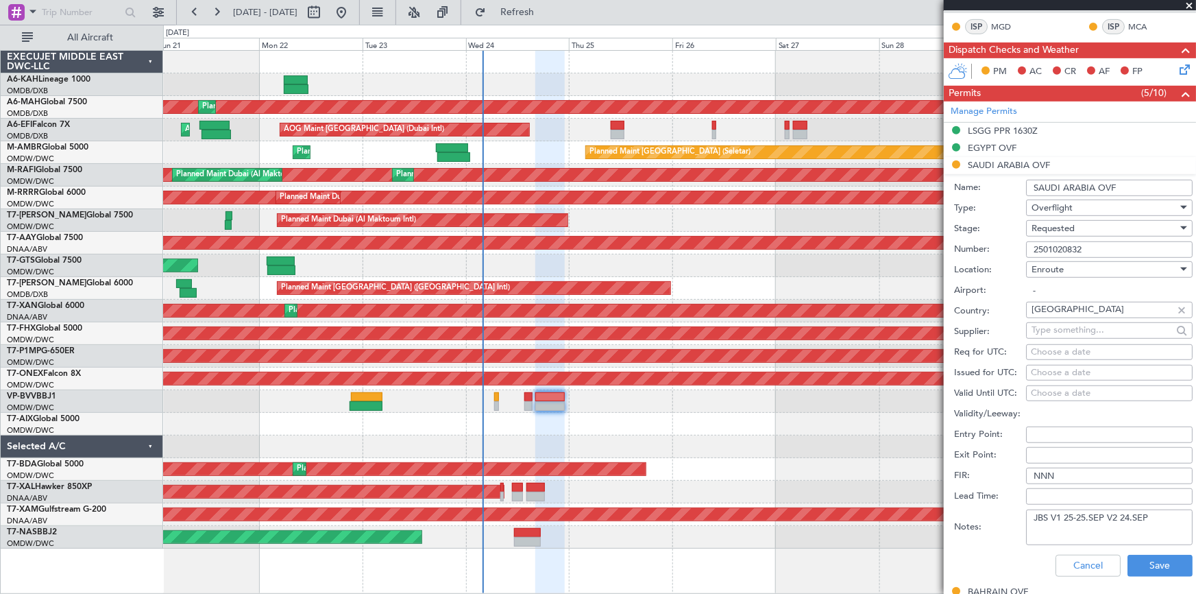
click at [1070, 222] on span "Requested" at bounding box center [1053, 228] width 43 height 12
drag, startPoint x: 1076, startPoint y: 333, endPoint x: 1137, endPoint y: 405, distance: 93.9
click at [1079, 333] on span "Received OK" at bounding box center [1105, 332] width 145 height 21
click at [1149, 562] on button "Save" at bounding box center [1160, 566] width 65 height 22
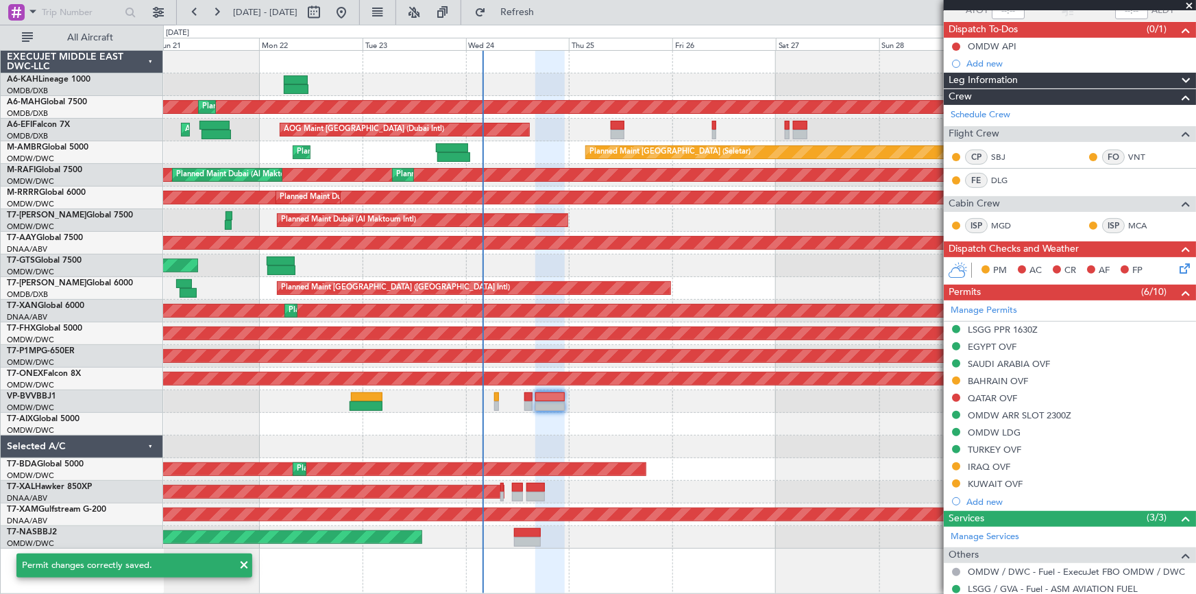
scroll to position [218, 0]
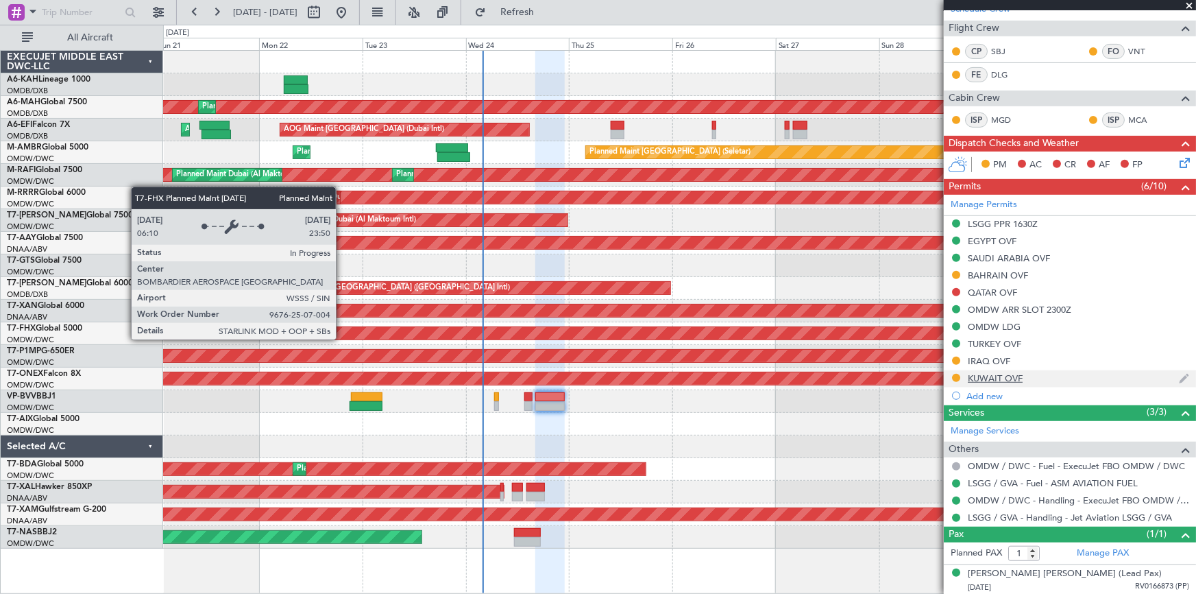
click at [989, 377] on div "KUWAIT OVF" at bounding box center [995, 378] width 55 height 12
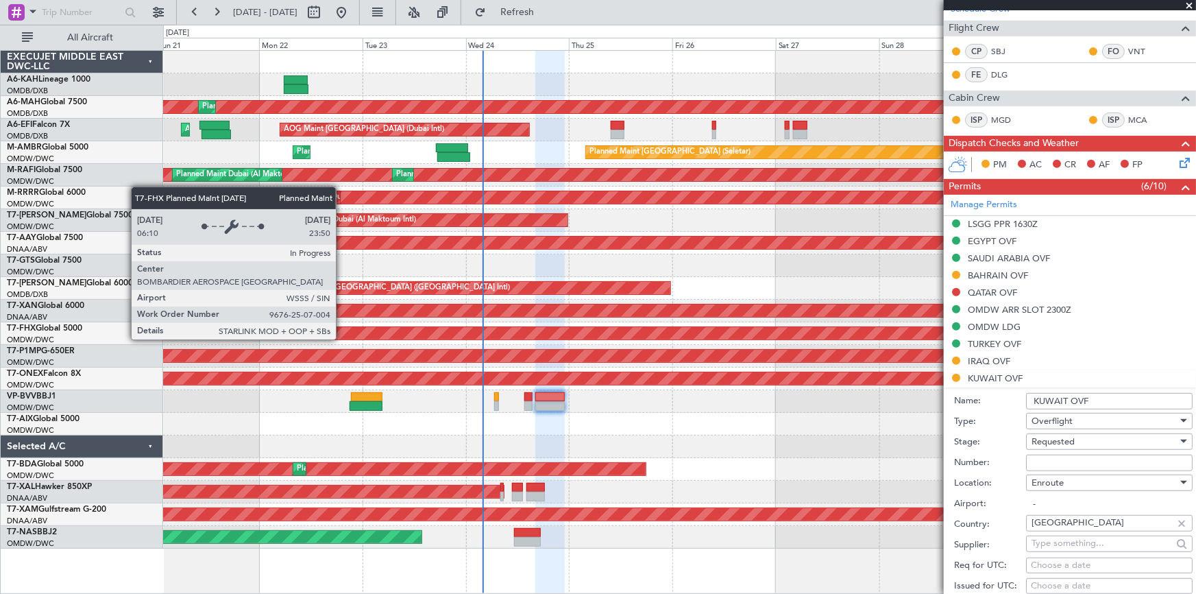
drag, startPoint x: 1061, startPoint y: 461, endPoint x: 1057, endPoint y: 442, distance: 19.1
click at [1061, 459] on input "Number:" at bounding box center [1109, 463] width 167 height 16
paste input "8256-ATO/25"
type input "8256-ATO/25"
click at [1056, 439] on span "Requested" at bounding box center [1053, 441] width 43 height 12
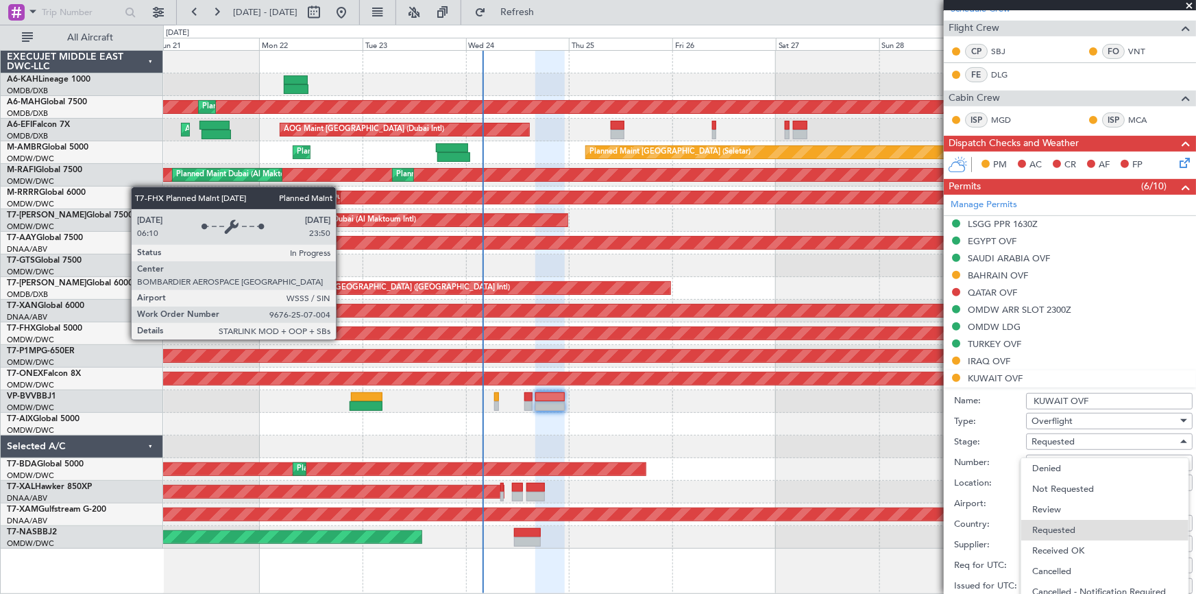
click at [1062, 544] on span "Received OK" at bounding box center [1105, 550] width 145 height 21
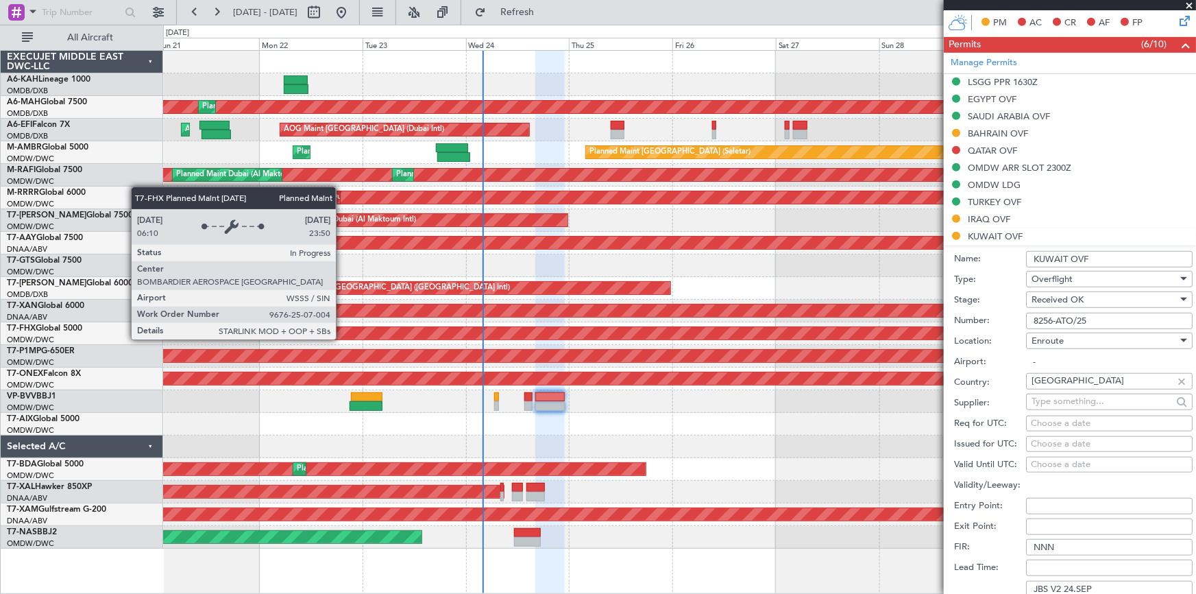
scroll to position [405, 0]
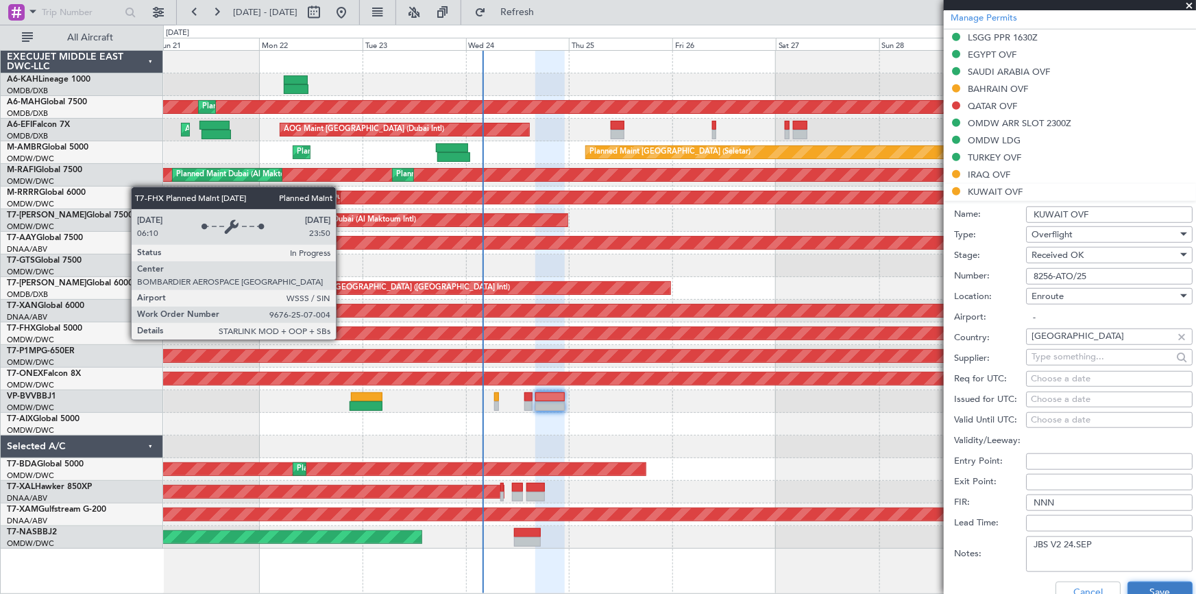
click at [1141, 586] on button "Save" at bounding box center [1160, 592] width 65 height 22
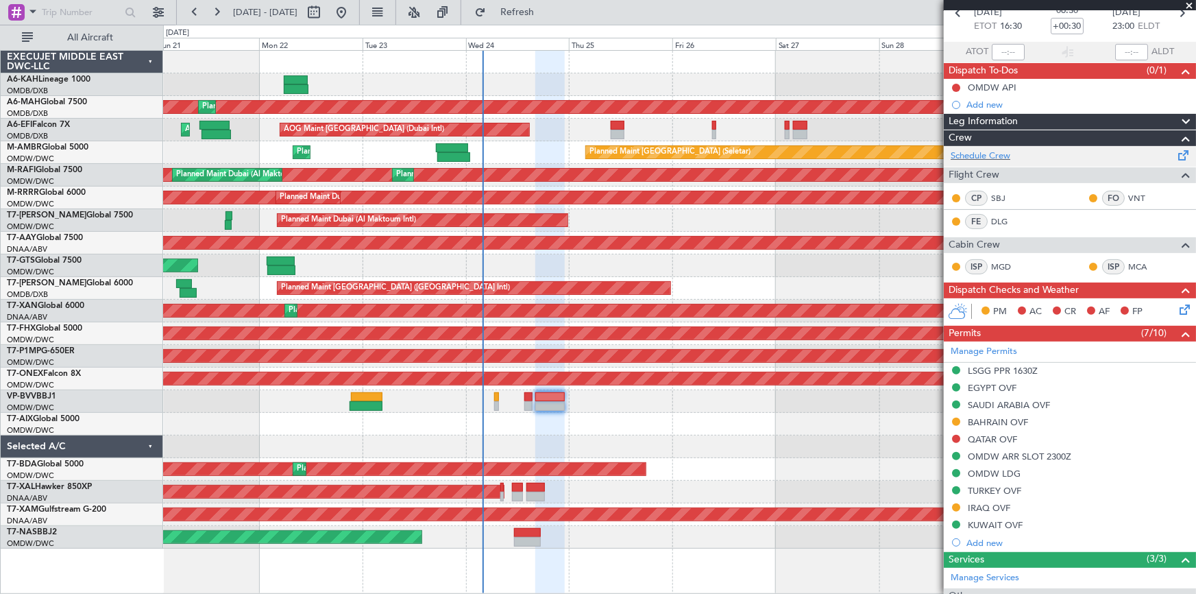
scroll to position [0, 0]
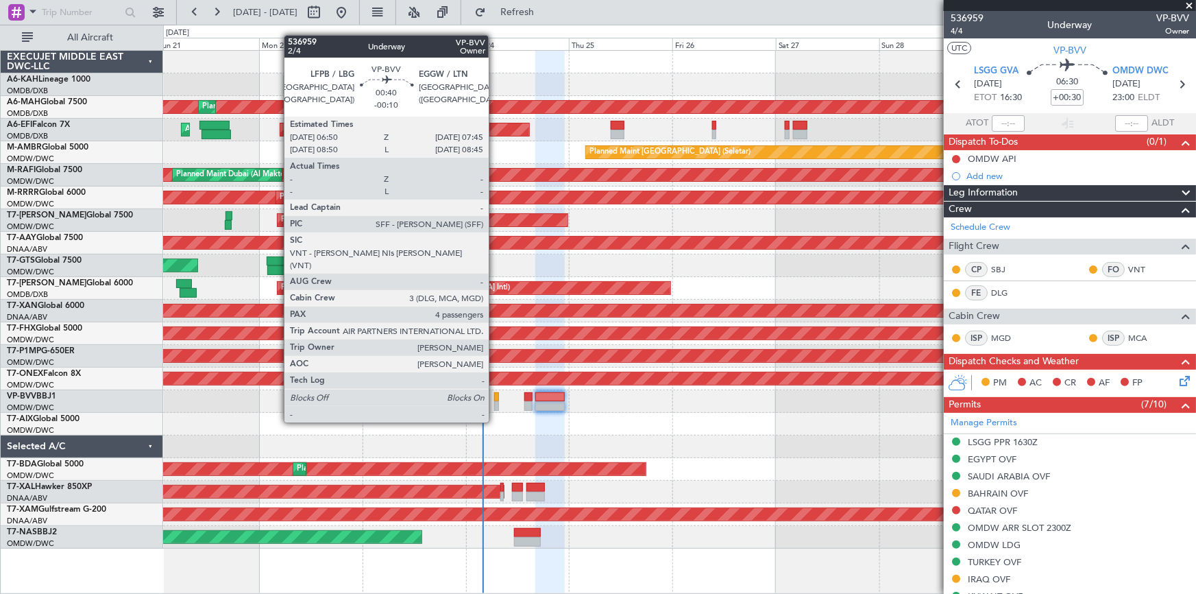
click at [495, 396] on div at bounding box center [496, 397] width 4 height 10
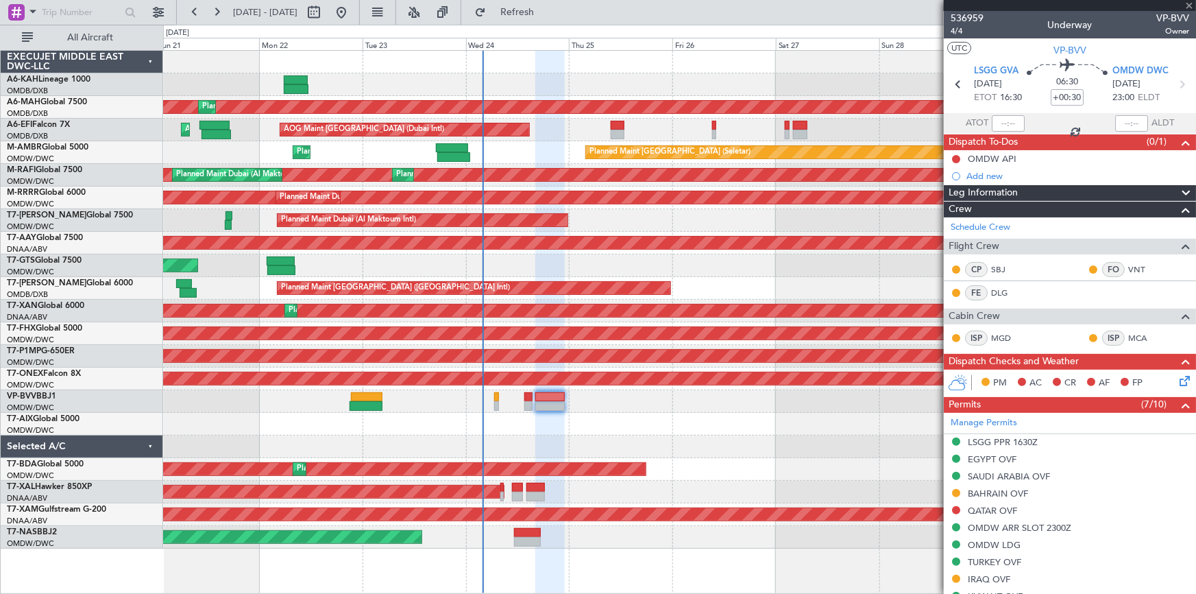
type input "-00:10"
type input "4"
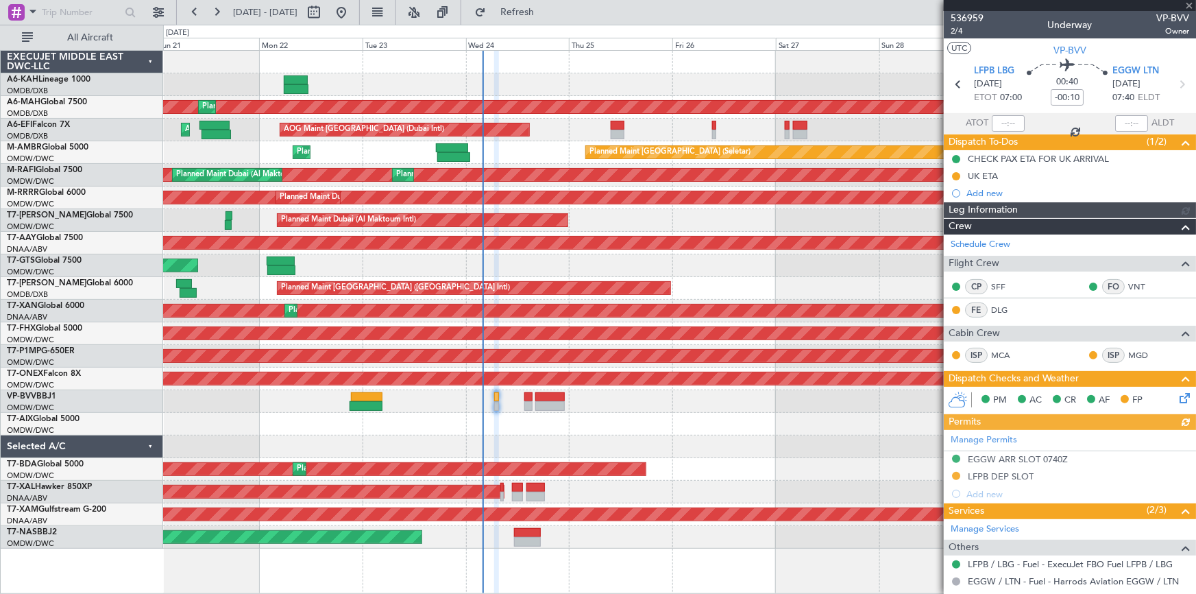
type input "[PERSON_NAME] (ANI)"
type input "7355"
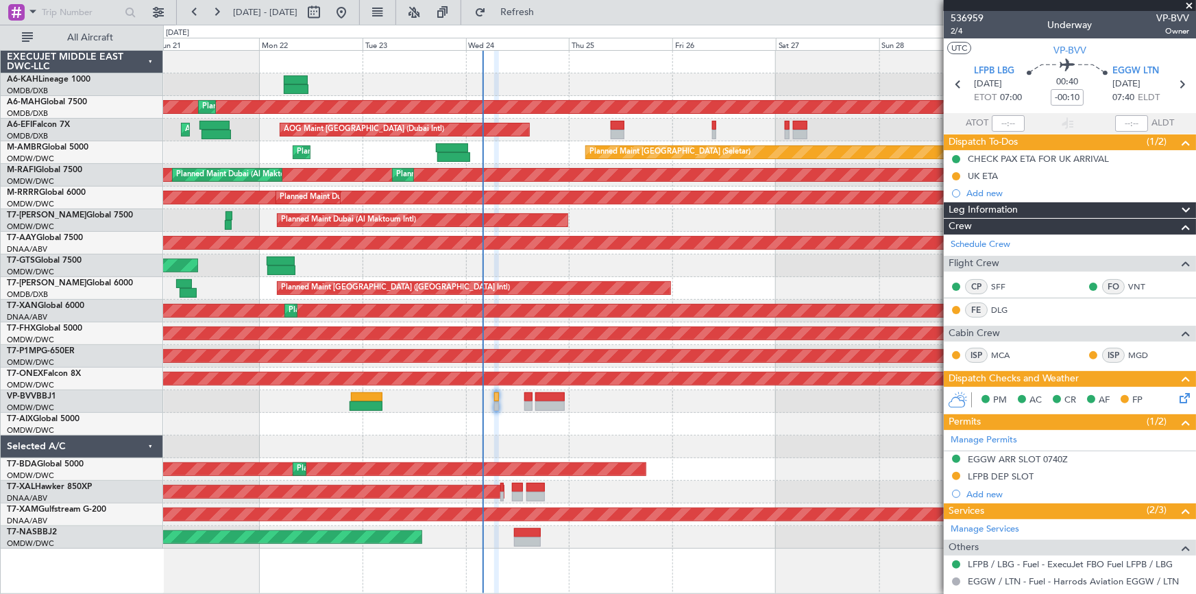
scroll to position [124, 0]
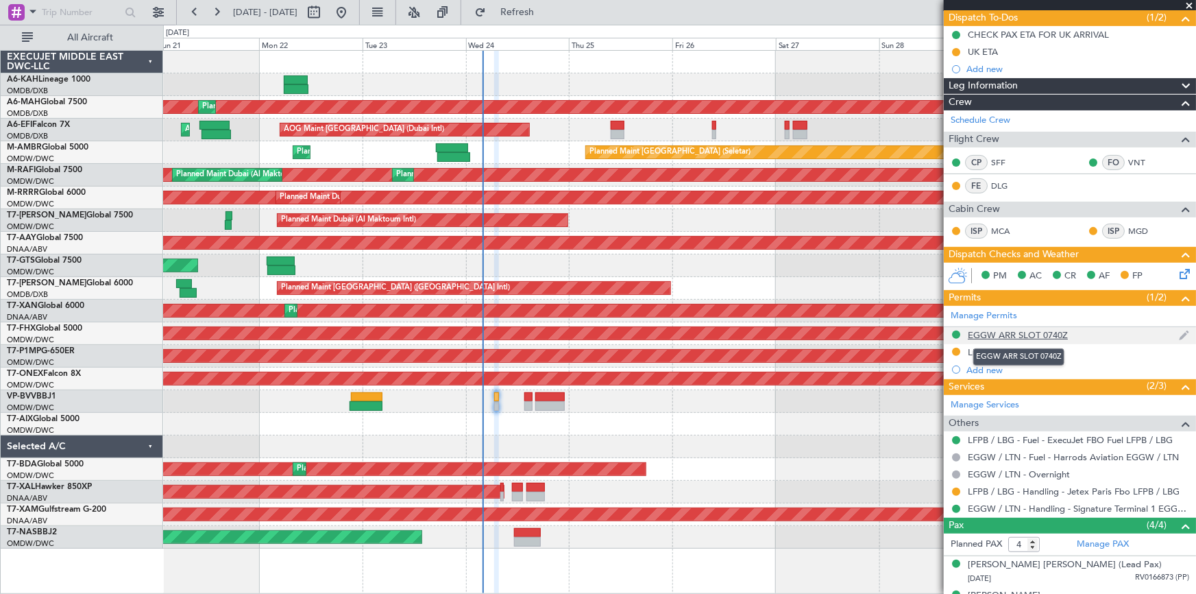
click at [1022, 333] on div "EGGW ARR SLOT 0740Z" at bounding box center [1018, 335] width 100 height 12
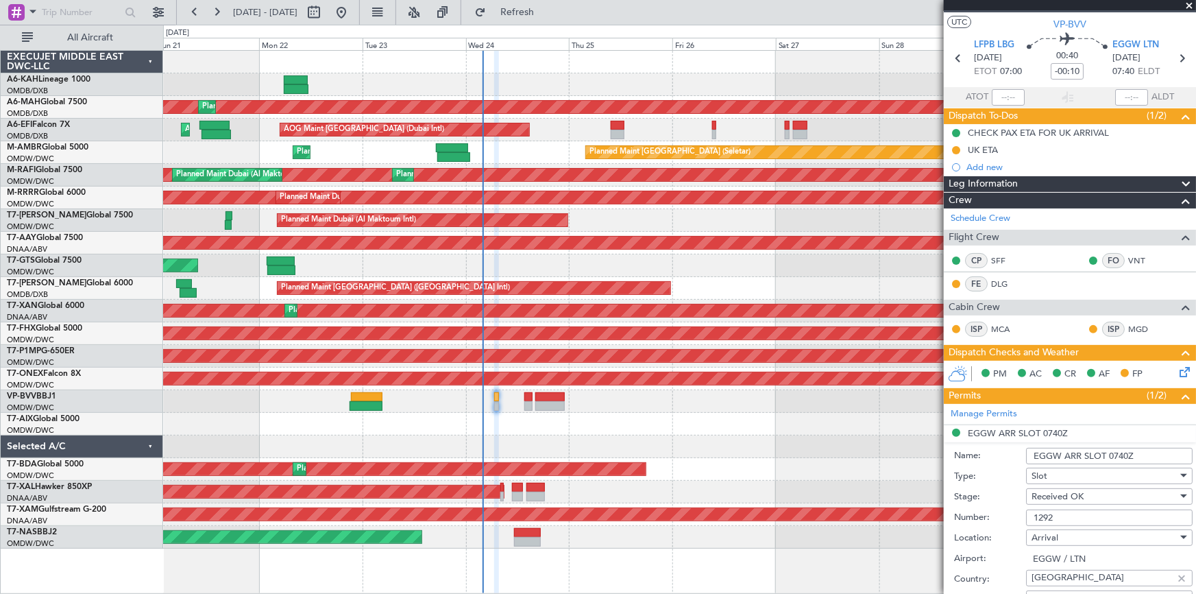
scroll to position [0, 0]
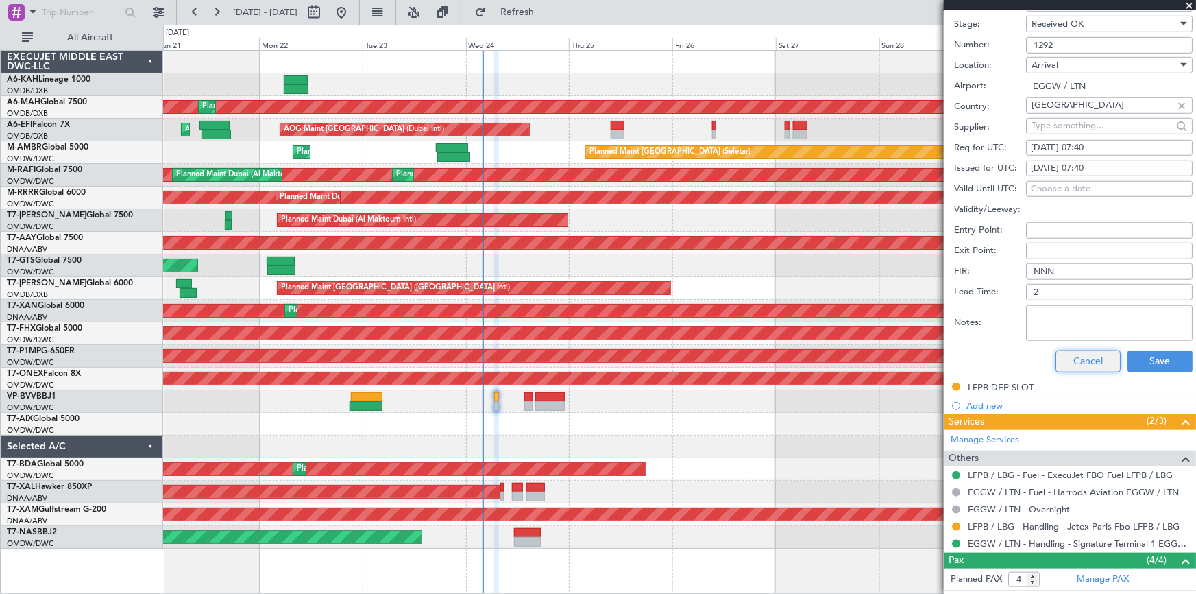
click at [1077, 361] on button "Cancel" at bounding box center [1088, 361] width 65 height 22
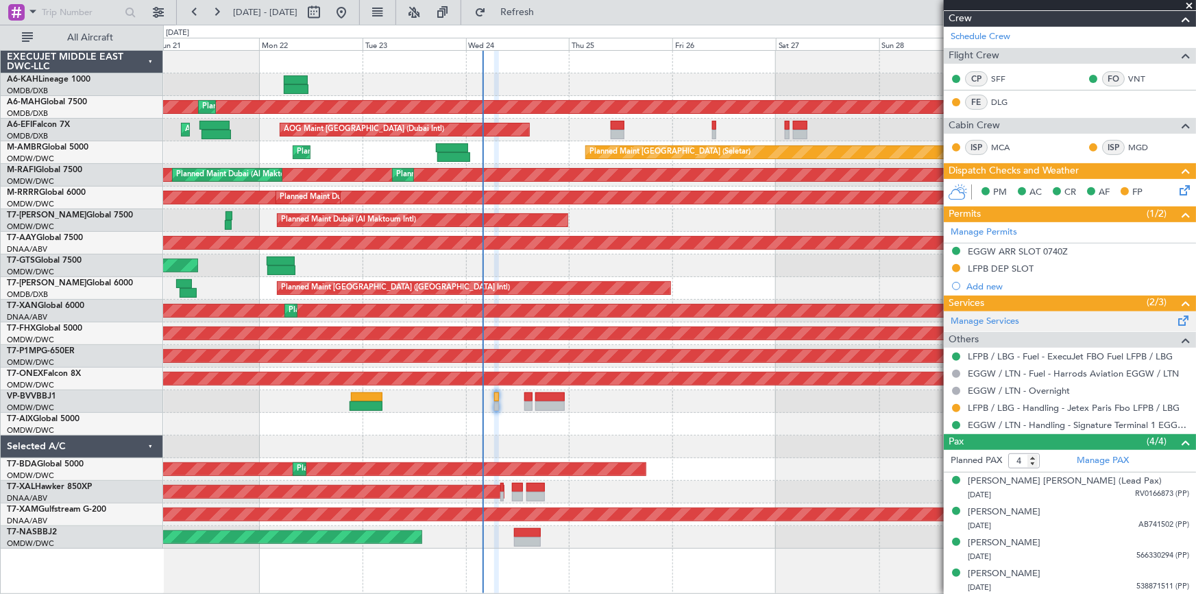
scroll to position [145, 0]
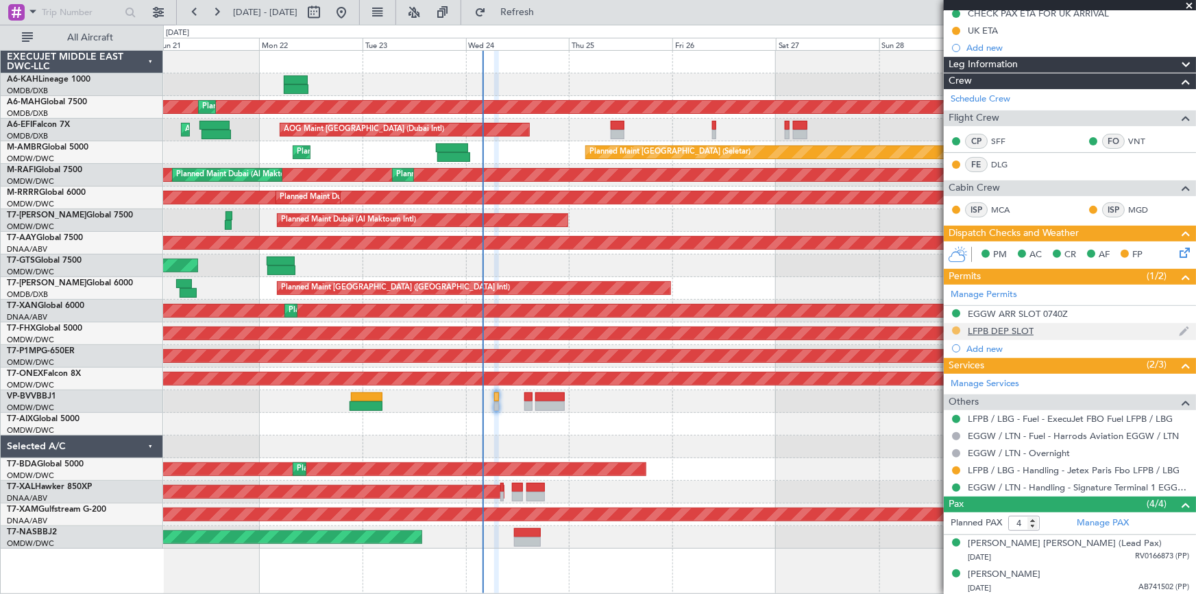
click at [957, 326] on button at bounding box center [956, 330] width 8 height 8
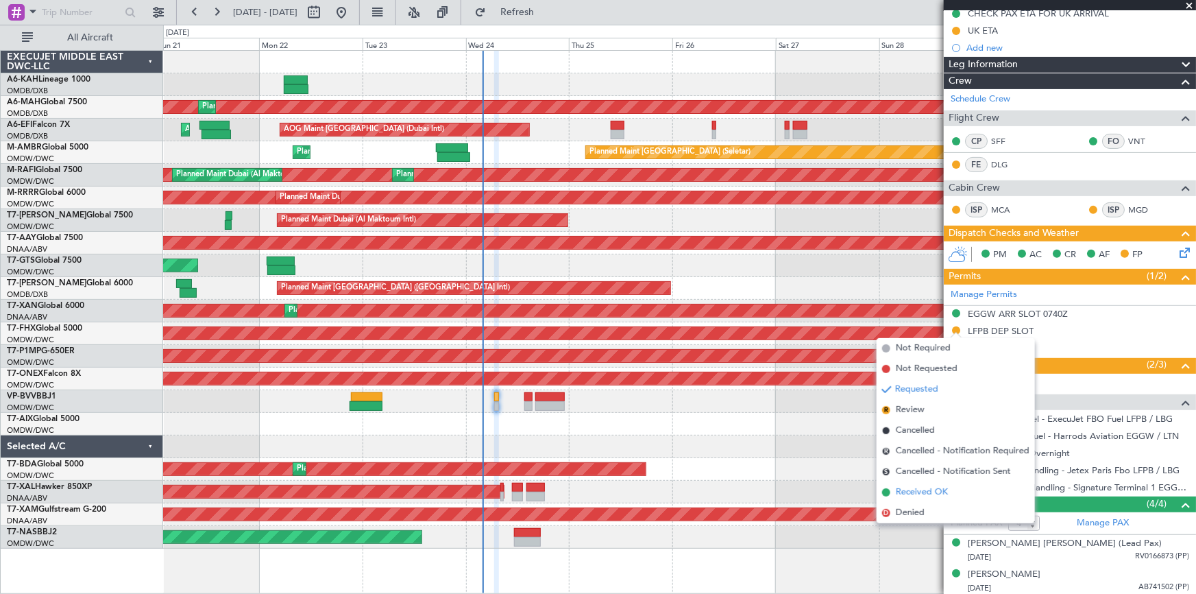
click at [921, 494] on span "Received OK" at bounding box center [922, 492] width 52 height 14
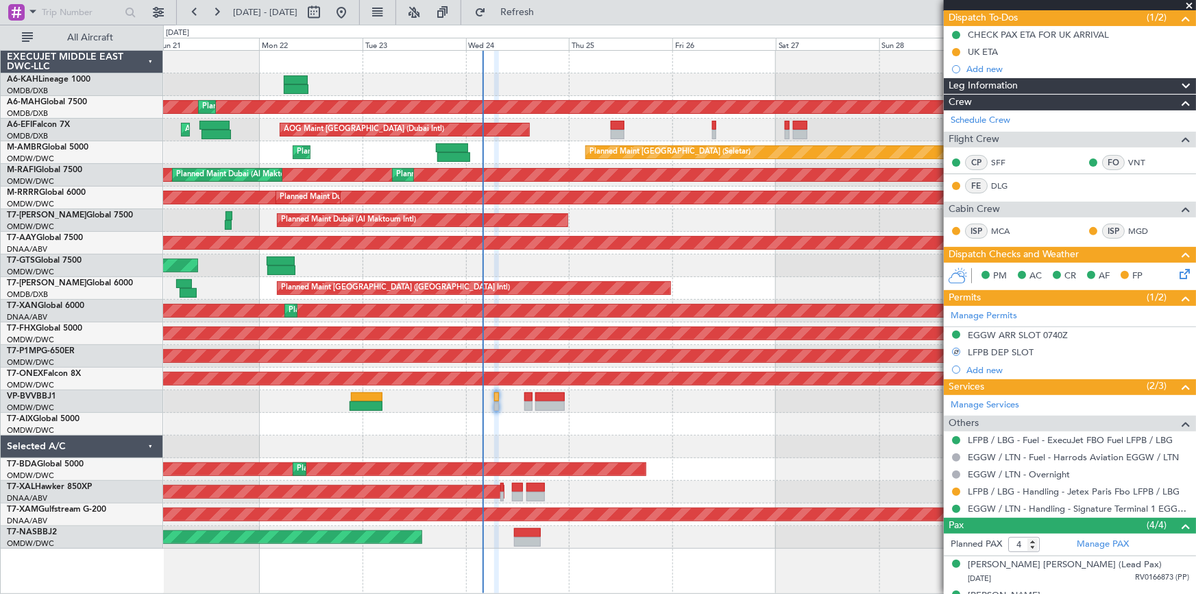
scroll to position [208, 0]
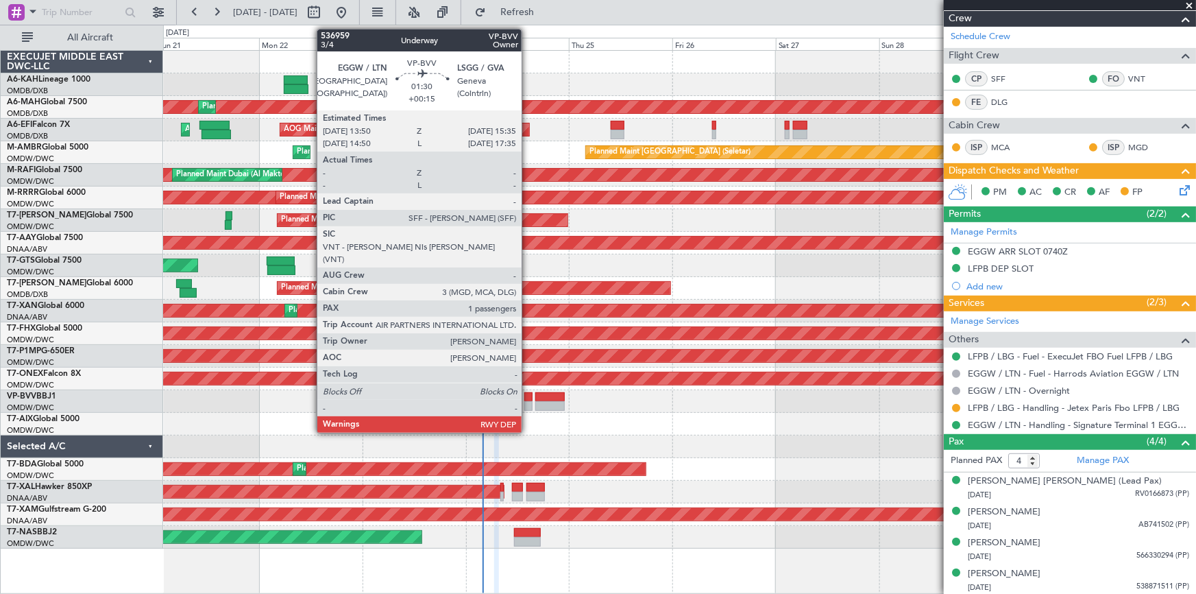
click at [528, 399] on div at bounding box center [529, 397] width 8 height 10
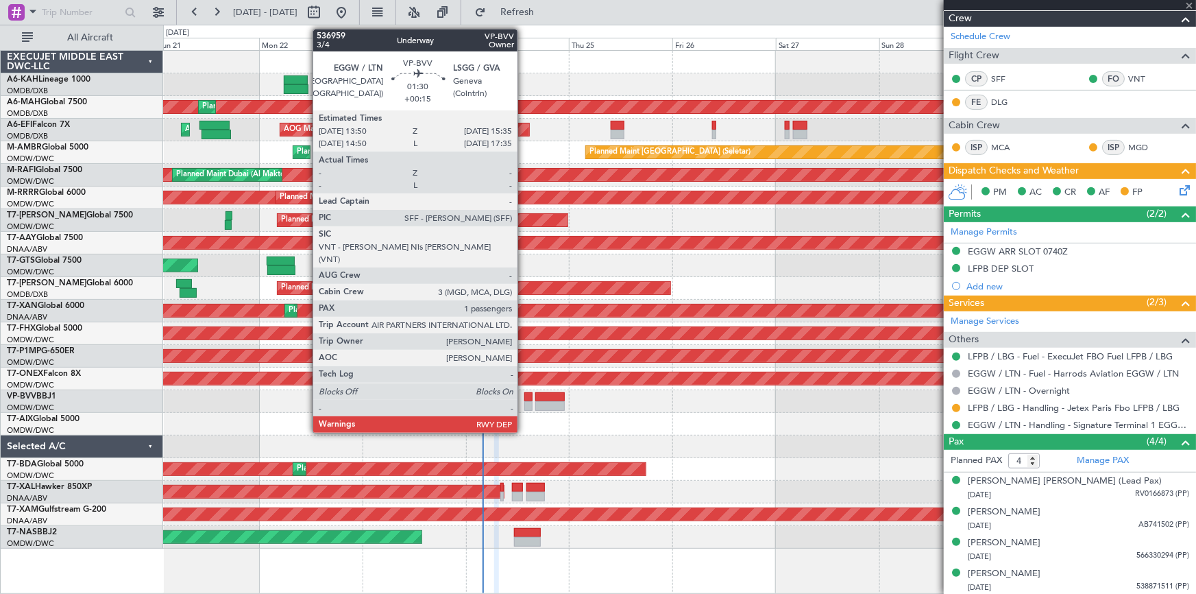
type input "+00:15"
type input "1"
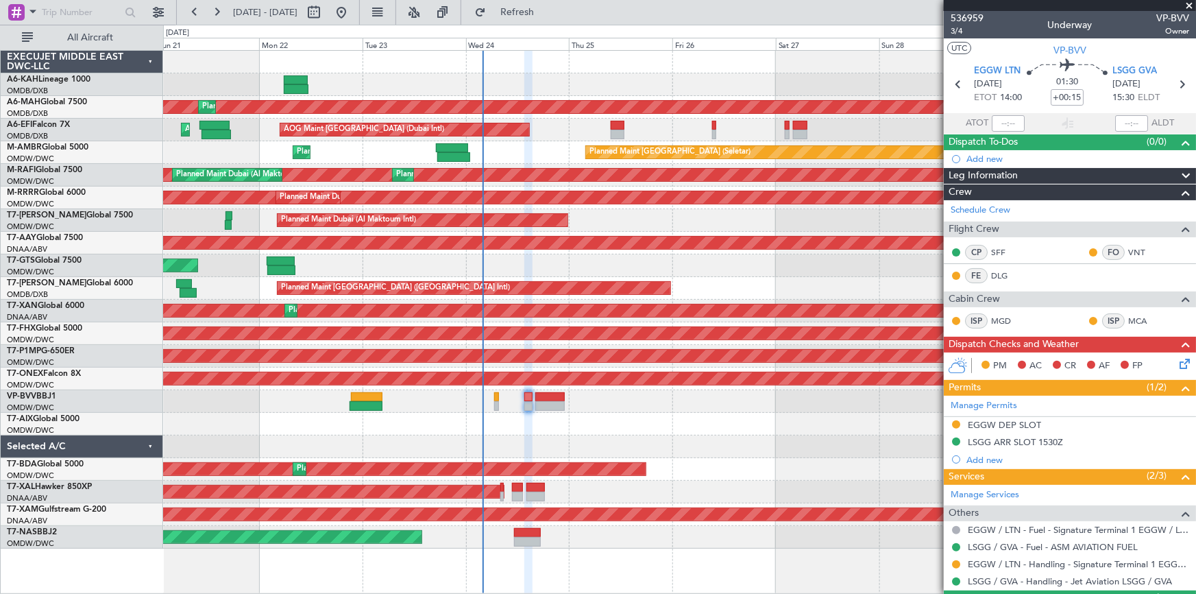
click at [998, 423] on div "EGGW DEP SLOT" at bounding box center [1004, 425] width 73 height 12
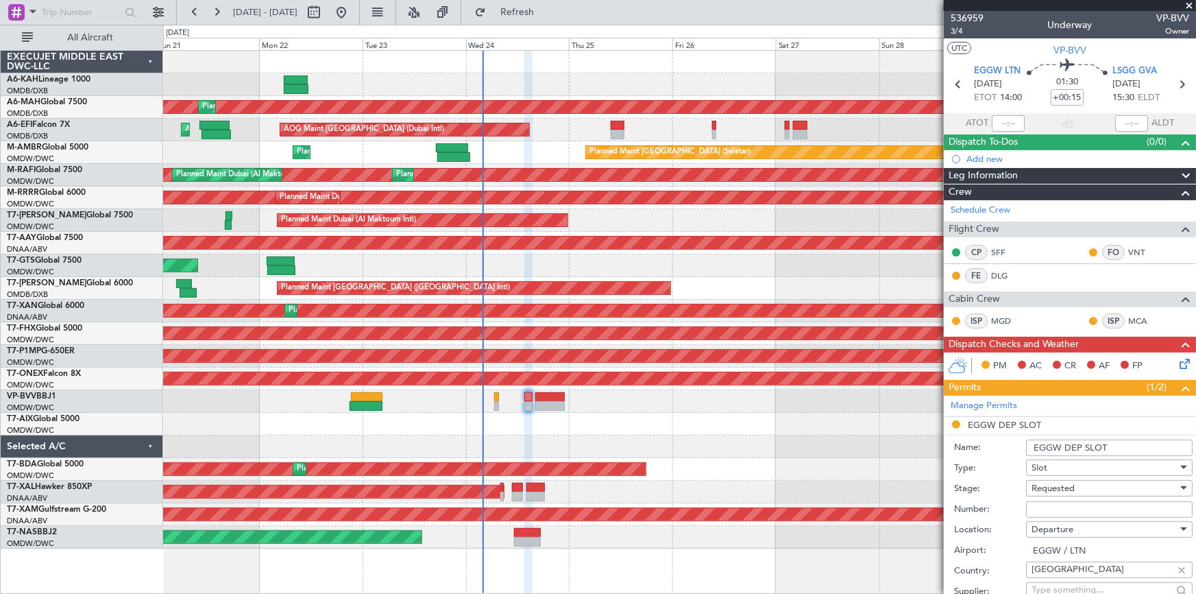
scroll to position [124, 0]
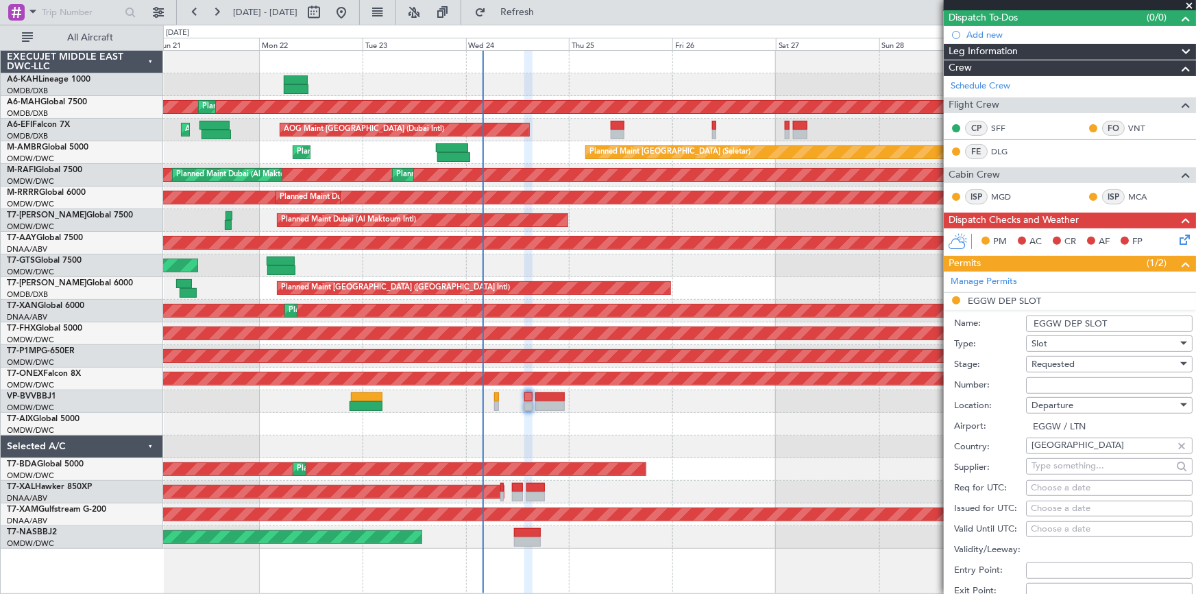
click at [1073, 361] on span "Requested" at bounding box center [1053, 364] width 43 height 12
drag, startPoint x: 1070, startPoint y: 469, endPoint x: 1074, endPoint y: 442, distance: 27.1
click at [1071, 465] on span "Received OK" at bounding box center [1105, 467] width 145 height 21
click at [1076, 386] on input "Number:" at bounding box center [1109, 385] width 167 height 16
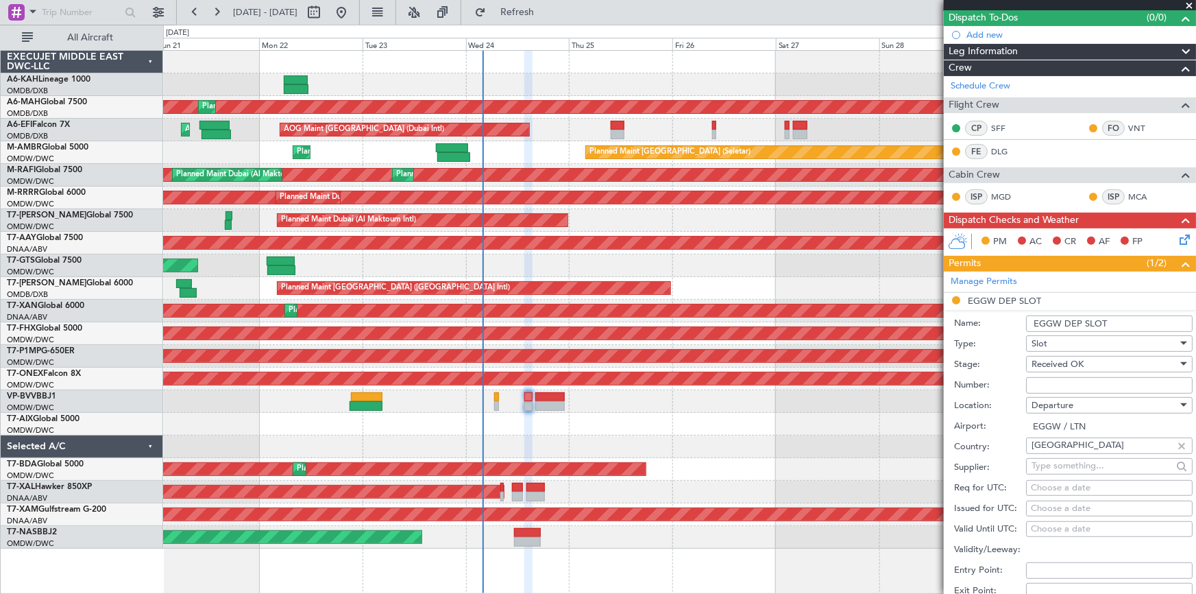
paste input "1293"
type input "1293"
click at [1120, 321] on input "EGGW DEP SLOT" at bounding box center [1109, 323] width 167 height 16
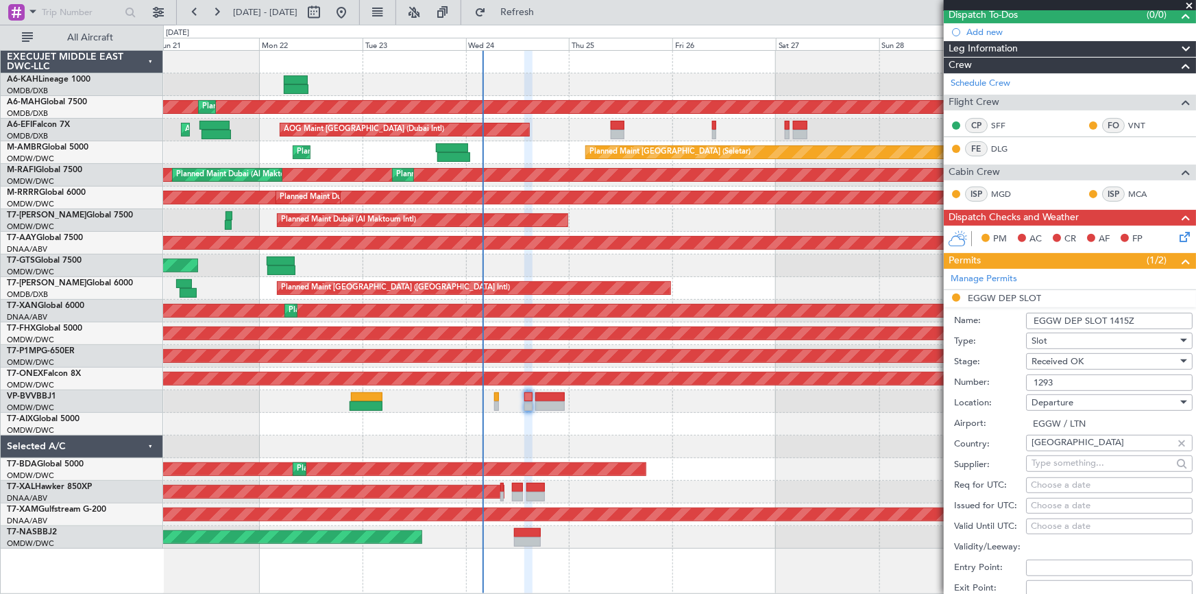
scroll to position [186, 0]
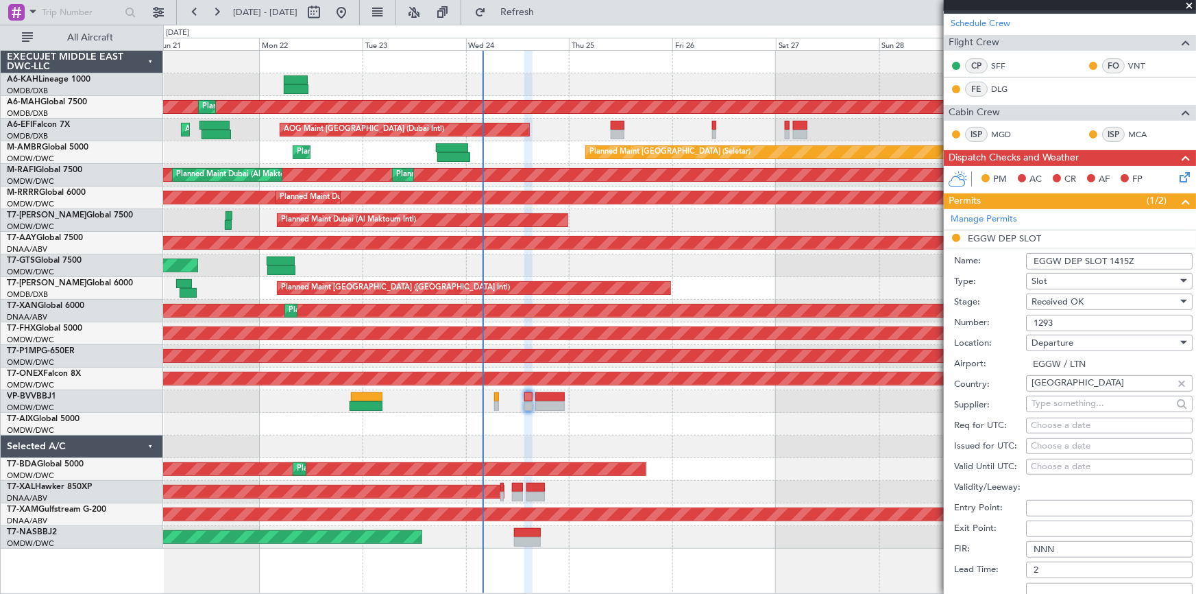
type input "EGGW DEP SLOT 1415Z"
click at [1056, 427] on div "Choose a date" at bounding box center [1109, 426] width 157 height 14
select select "9"
select select "2025"
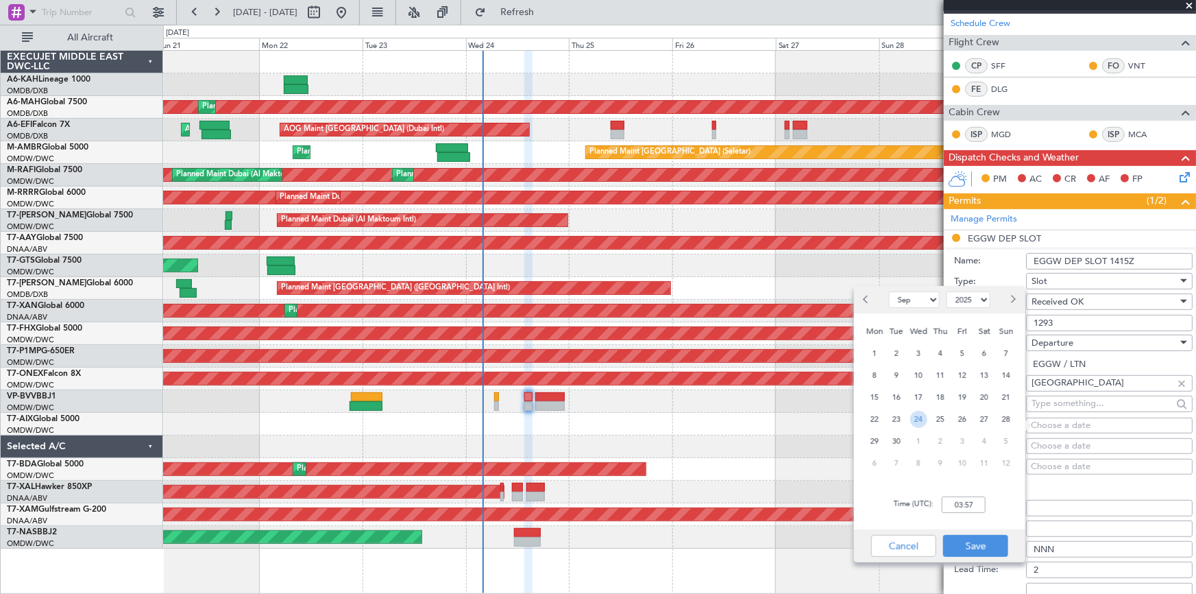
drag, startPoint x: 915, startPoint y: 422, endPoint x: 939, endPoint y: 493, distance: 75.2
click at [919, 425] on span "24" at bounding box center [919, 419] width 17 height 17
click at [950, 506] on input "00:00" at bounding box center [964, 504] width 44 height 16
type input "14:00"
click at [976, 546] on button "Save" at bounding box center [975, 546] width 65 height 22
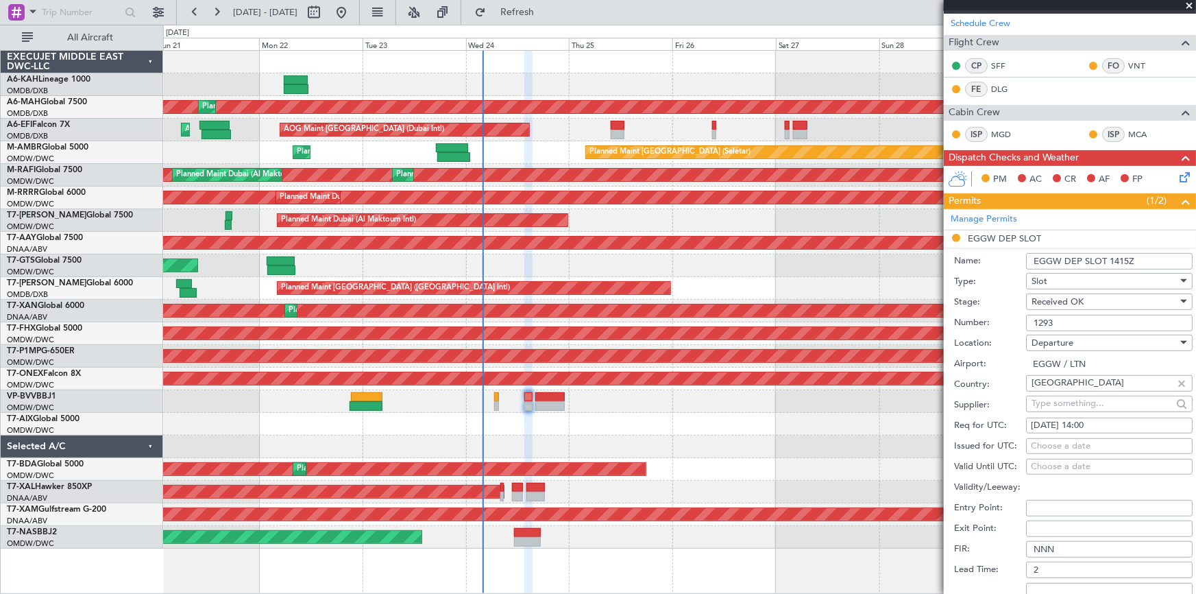
click at [1055, 442] on div "Choose a date" at bounding box center [1109, 446] width 157 height 14
select select "9"
select select "2025"
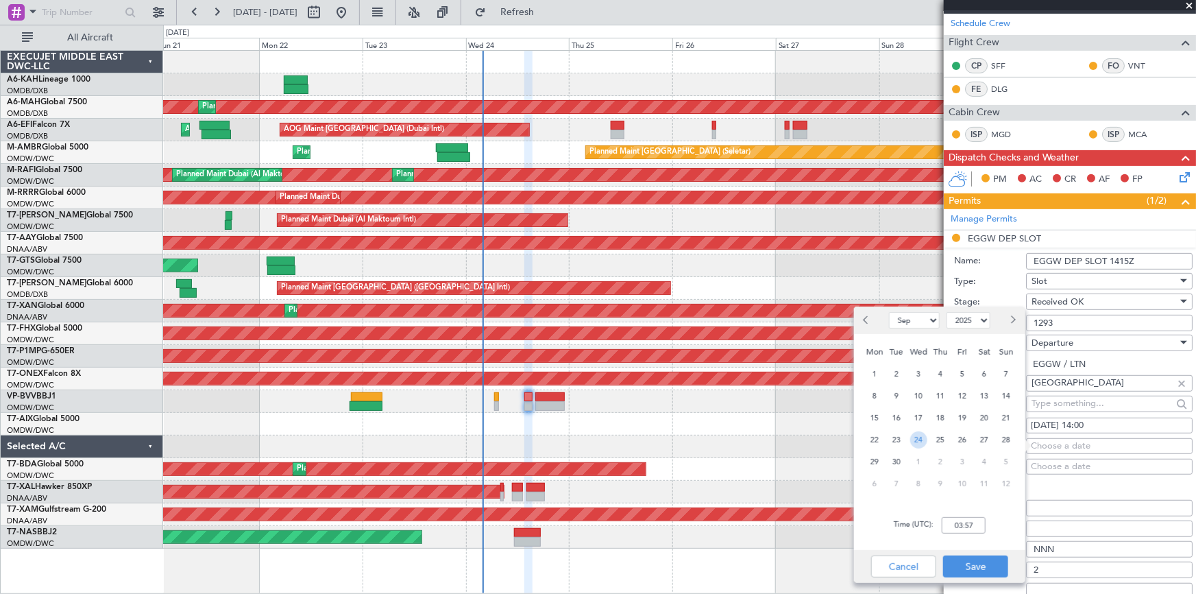
drag, startPoint x: 922, startPoint y: 439, endPoint x: 950, endPoint y: 520, distance: 84.8
click at [926, 446] on div "24" at bounding box center [919, 440] width 22 height 22
type input "14:15"
click at [976, 569] on button "Save" at bounding box center [975, 566] width 65 height 22
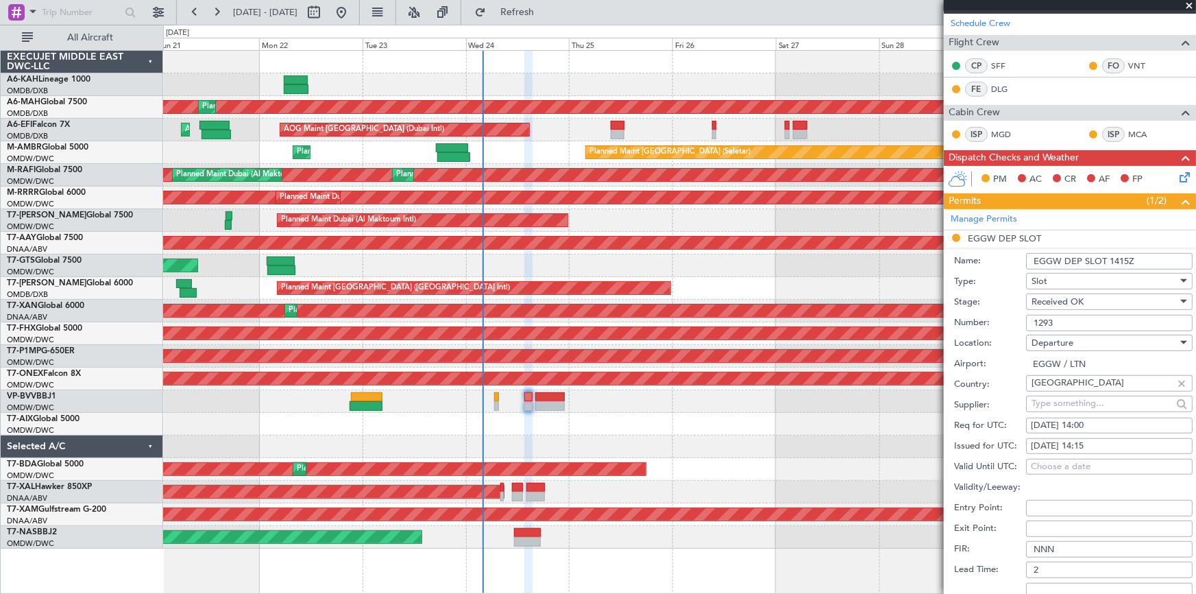
scroll to position [374, 0]
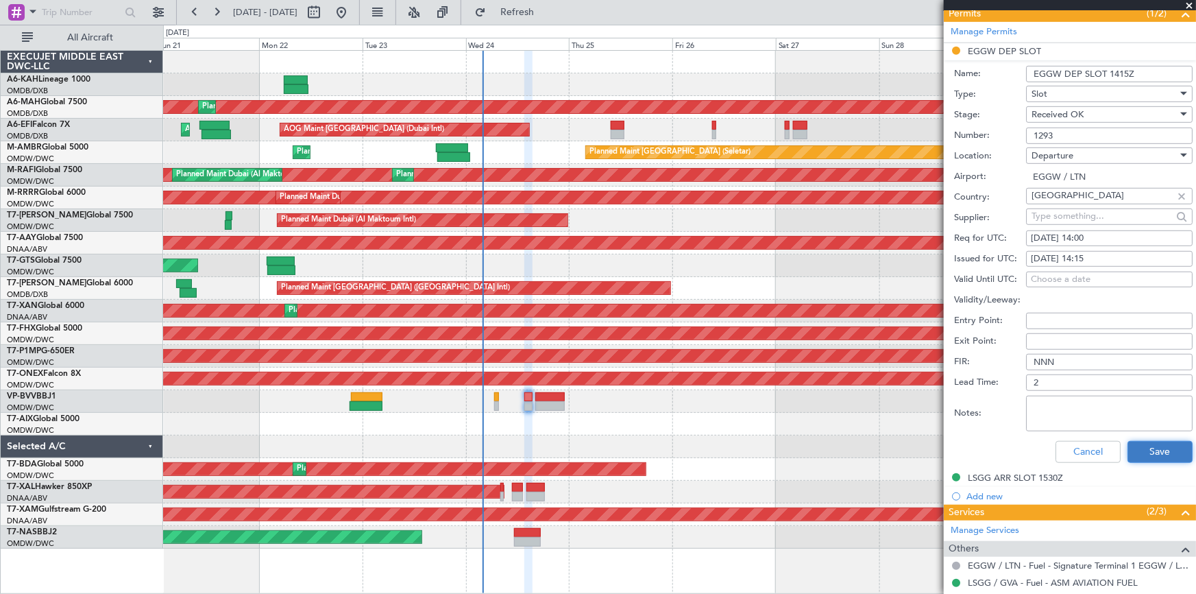
click at [1155, 444] on button "Save" at bounding box center [1160, 452] width 65 height 22
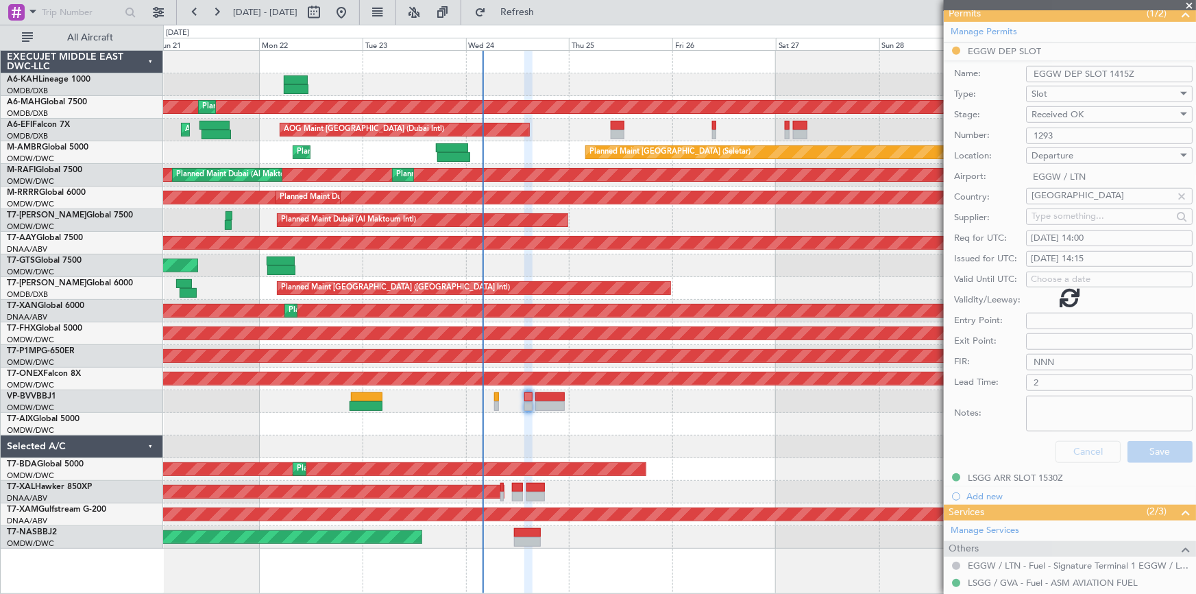
scroll to position [64, 0]
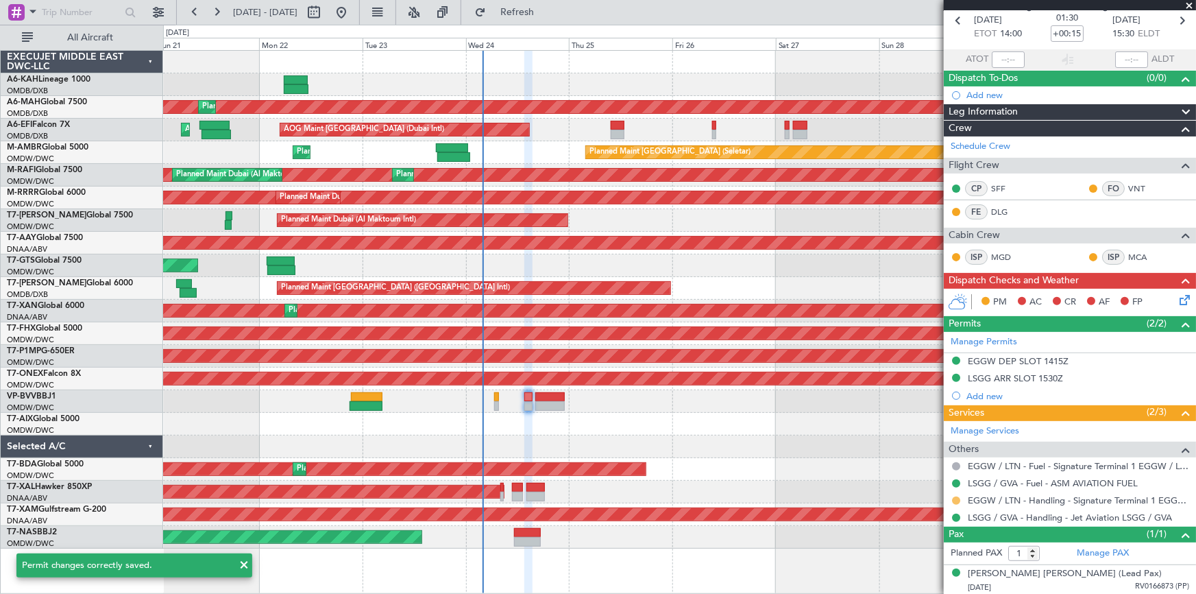
click at [954, 498] on button at bounding box center [956, 500] width 8 height 8
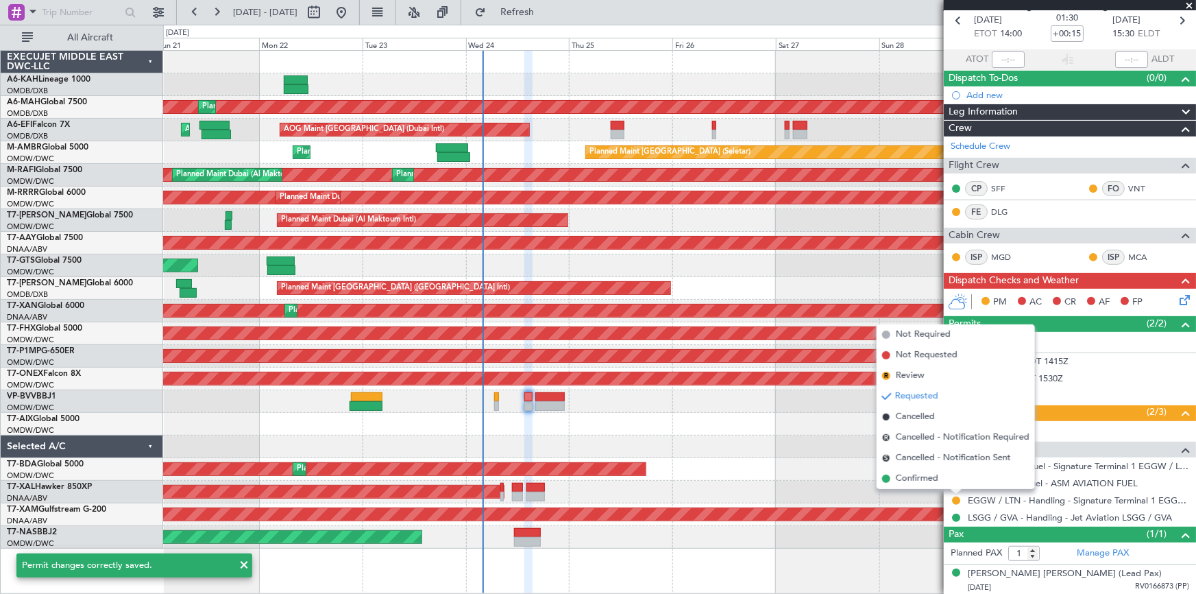
drag, startPoint x: 930, startPoint y: 480, endPoint x: 1004, endPoint y: 280, distance: 213.5
click at [930, 480] on span "Confirmed" at bounding box center [917, 479] width 43 height 14
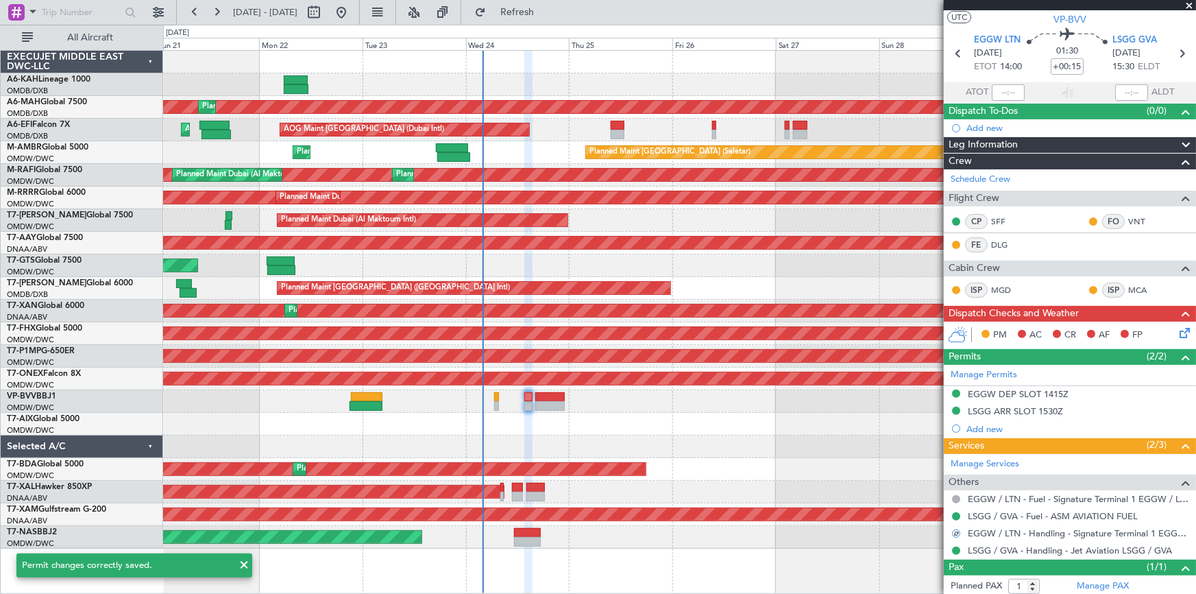
scroll to position [0, 0]
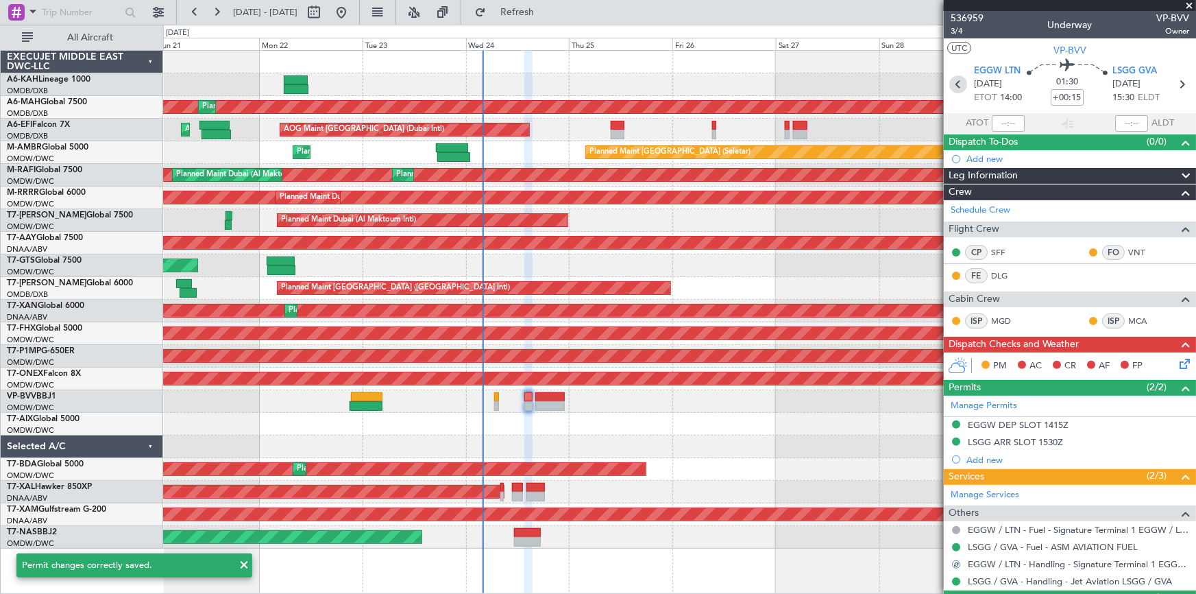
click at [954, 84] on icon at bounding box center [959, 84] width 18 height 18
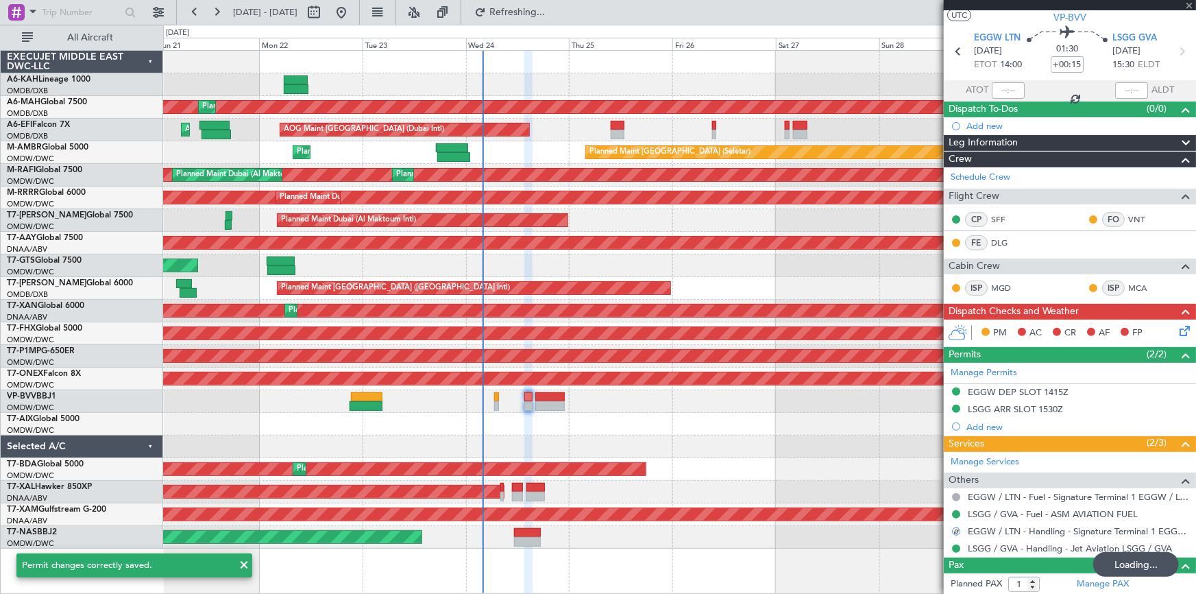
scroll to position [64, 0]
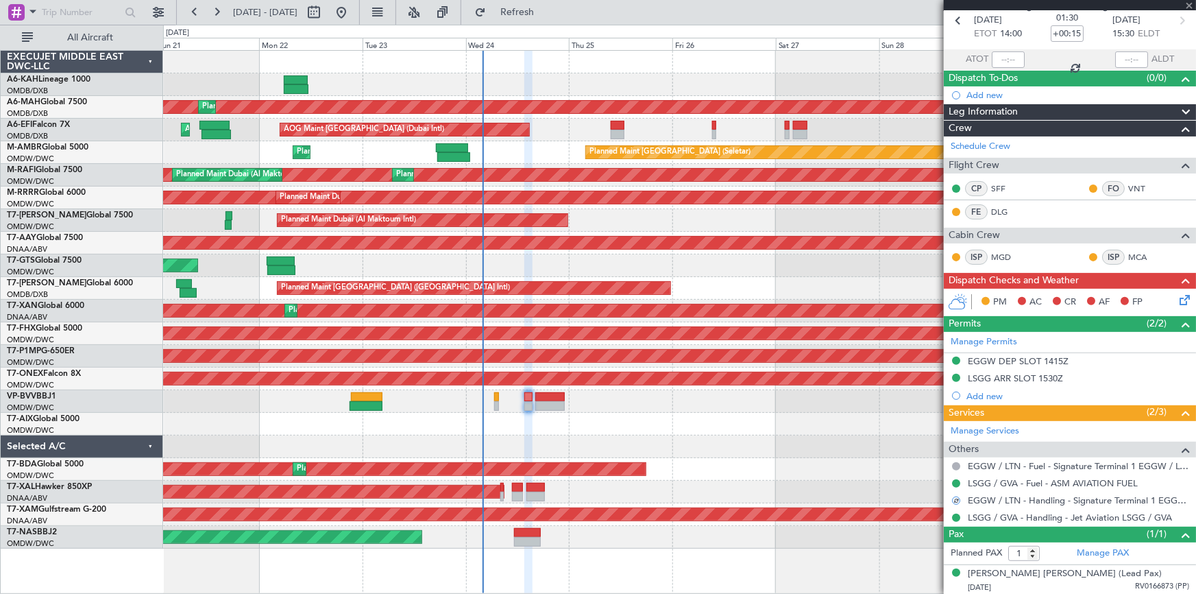
type input "-00:10"
type input "4"
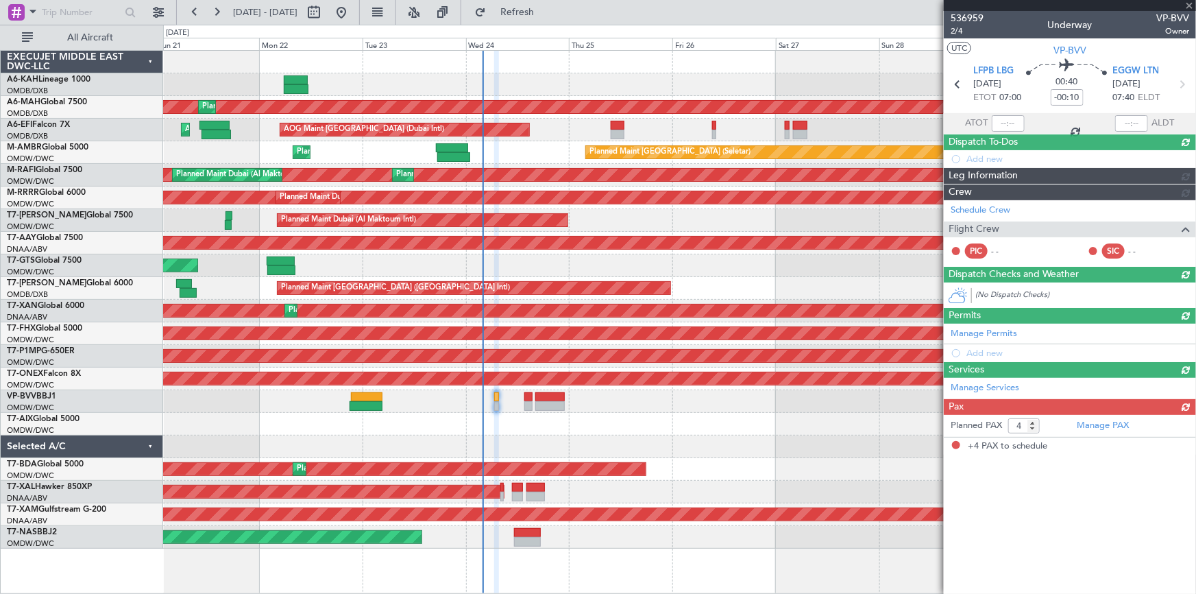
scroll to position [0, 0]
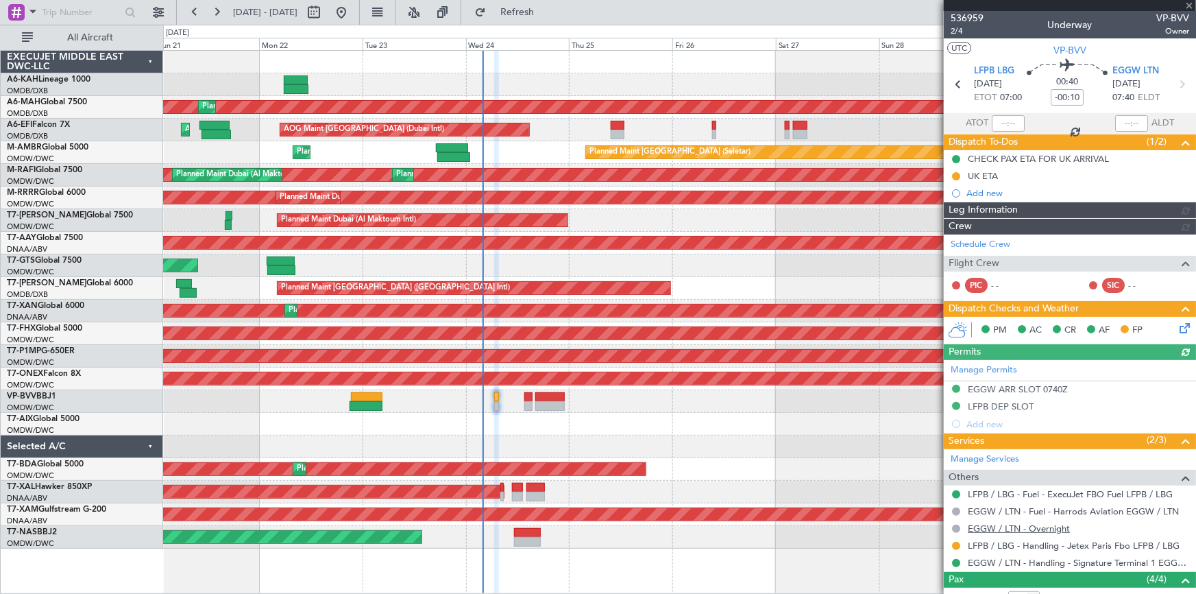
type input "[PERSON_NAME] (ANI)"
type input "7355"
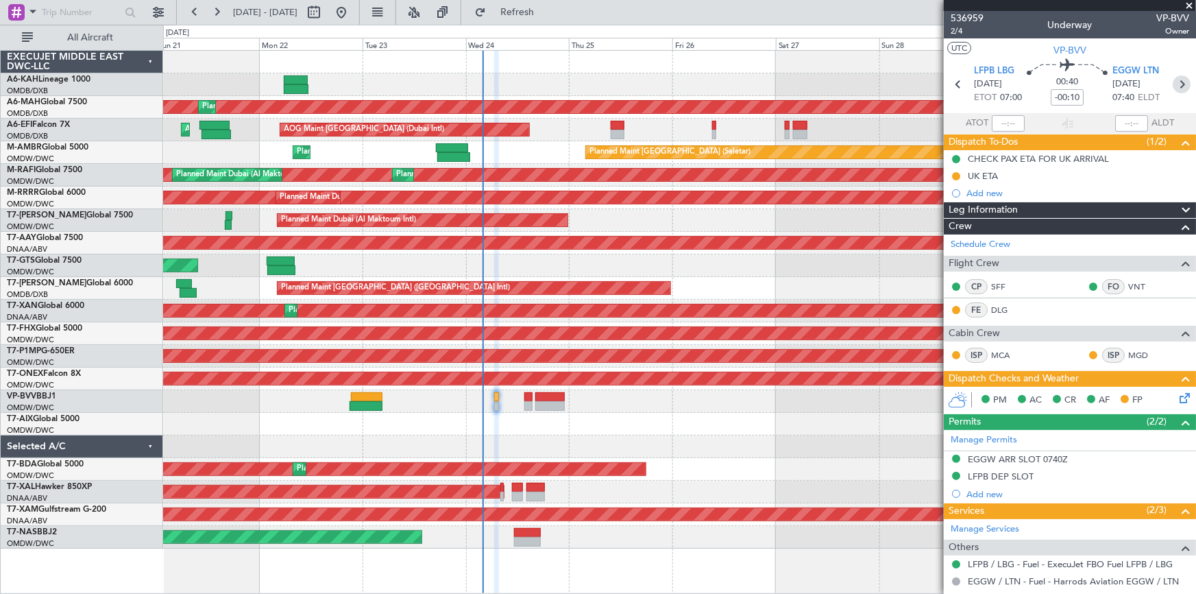
click at [1175, 85] on icon at bounding box center [1182, 84] width 18 height 18
type input "+00:15"
type input "1"
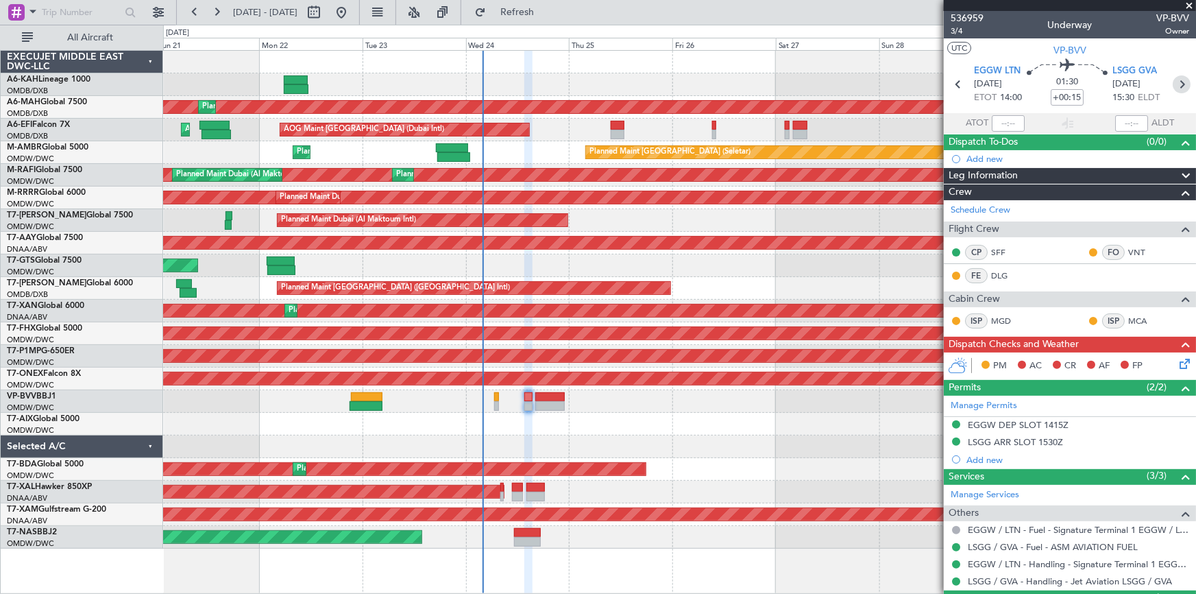
click at [1177, 82] on icon at bounding box center [1182, 84] width 18 height 18
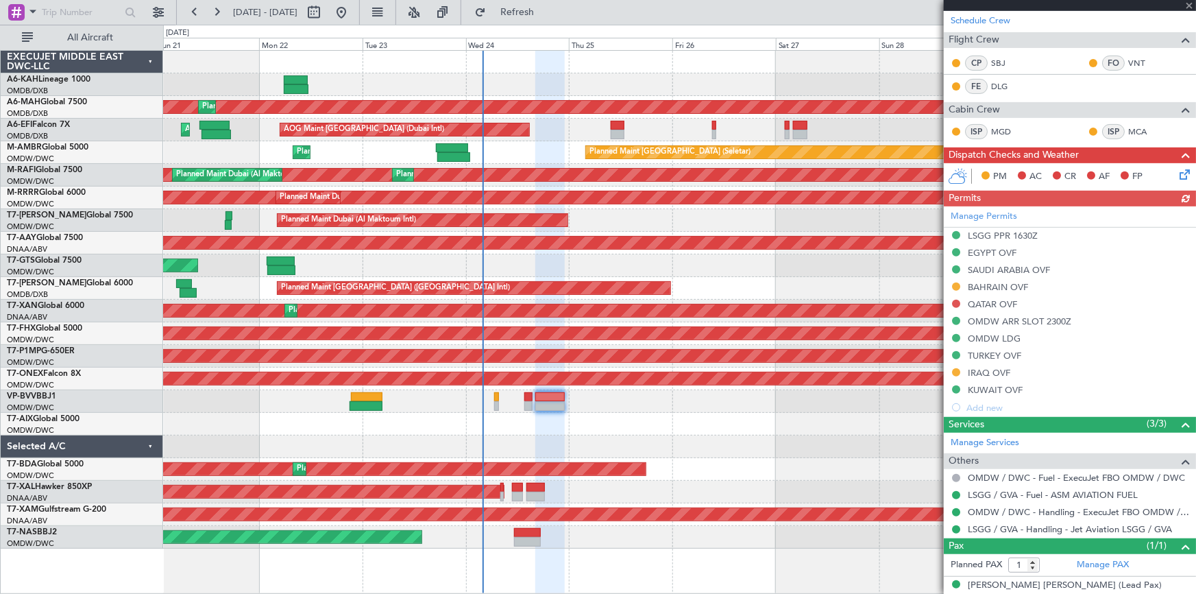
scroll to position [218, 0]
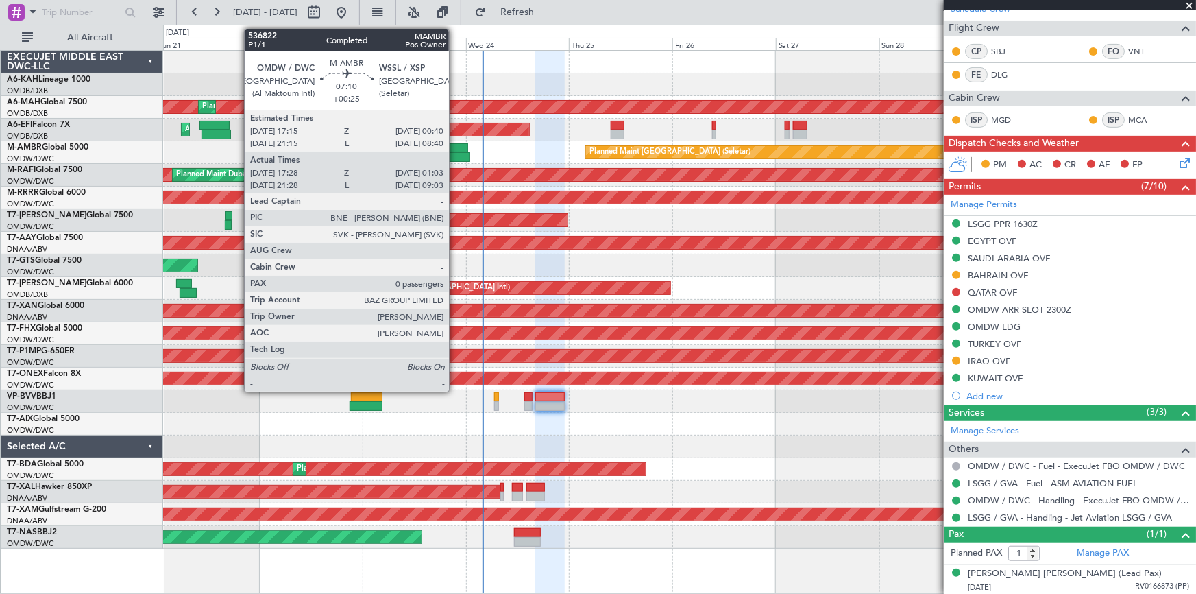
click at [457, 149] on div at bounding box center [452, 148] width 32 height 10
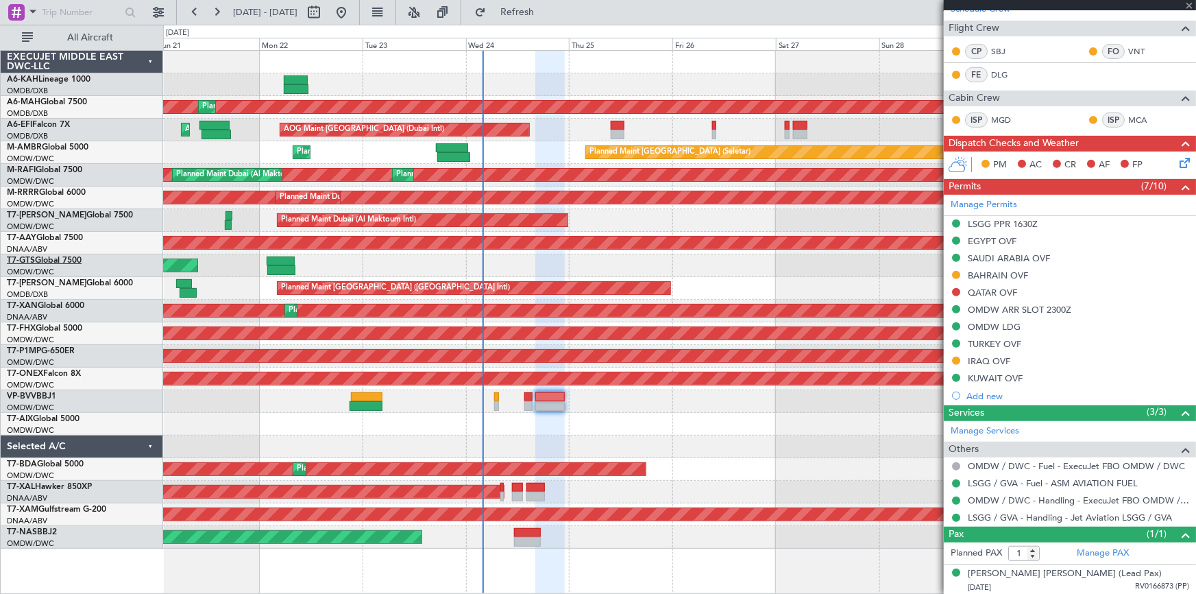
type input "+00:25"
type input "17:38"
type input "00:58"
type input "0"
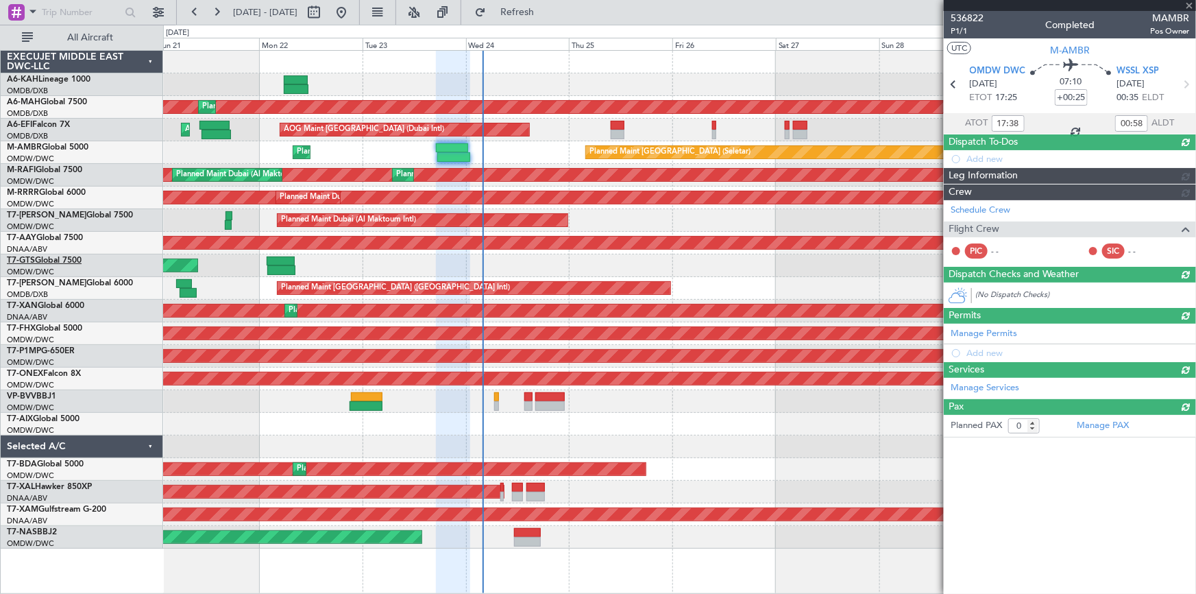
scroll to position [0, 0]
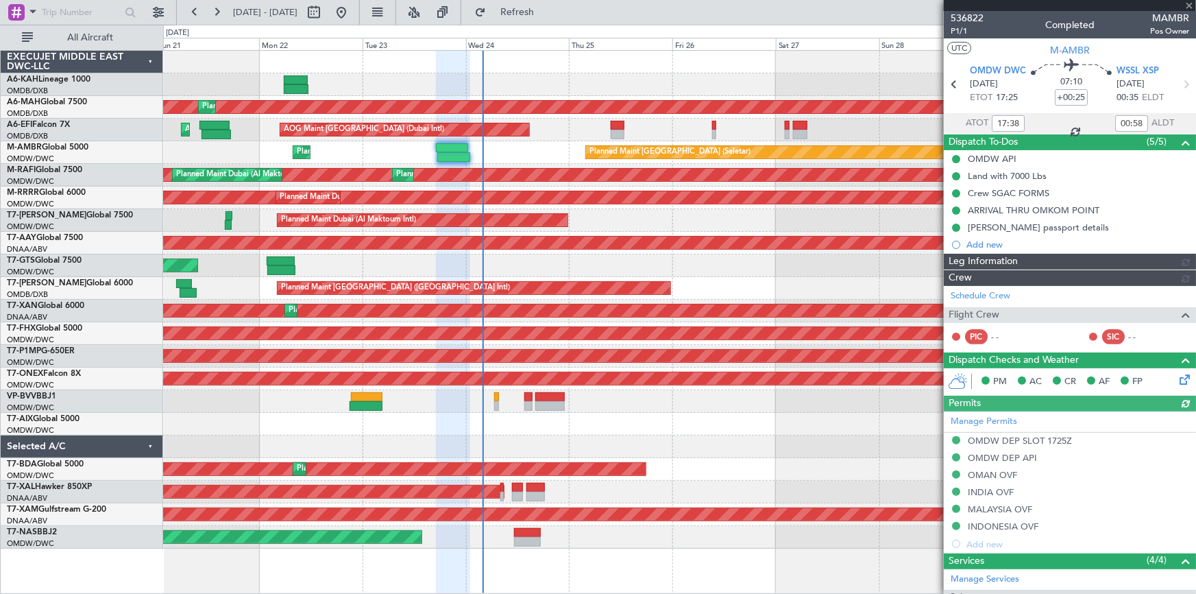
type input "Dherander Fithani (DHF)"
type input "7298"
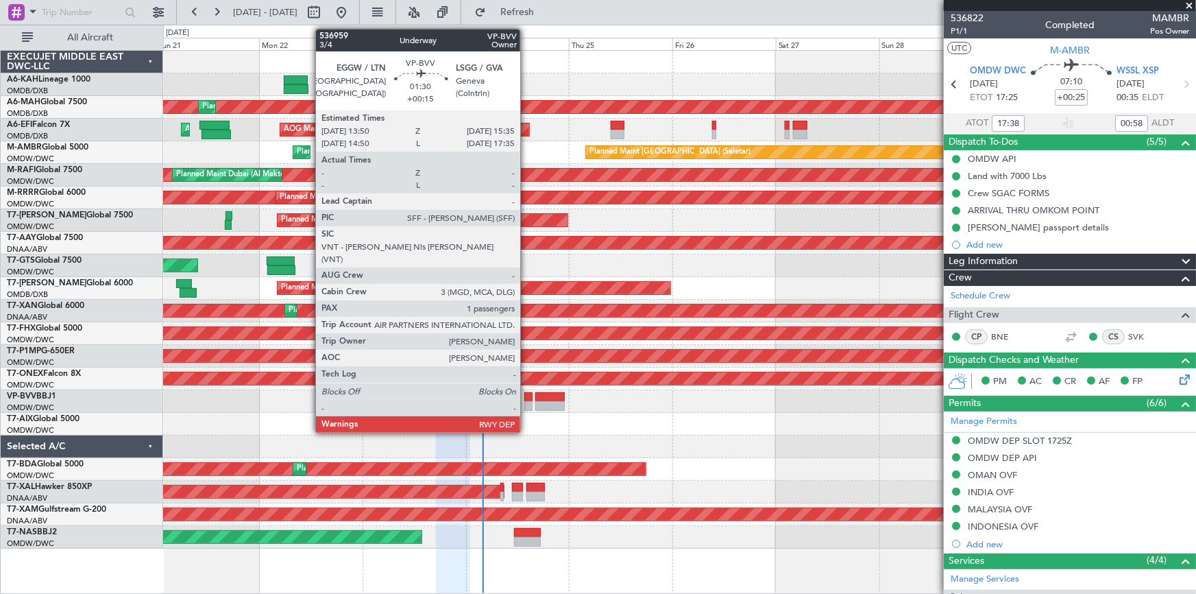
click at [527, 396] on div at bounding box center [529, 397] width 8 height 10
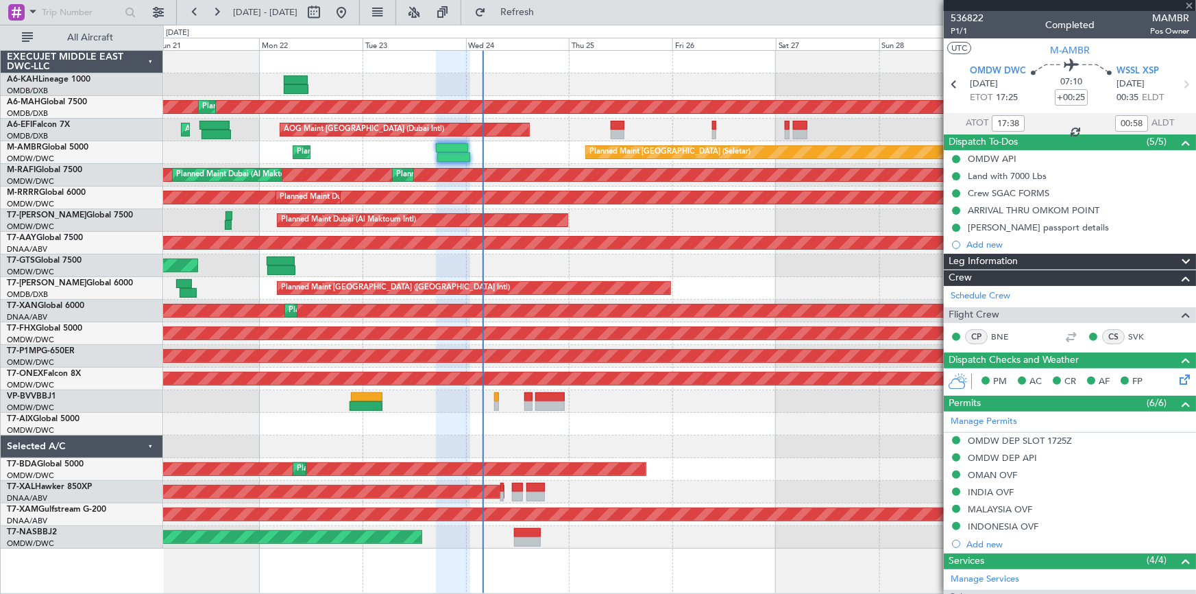
type input "+00:15"
type input "1"
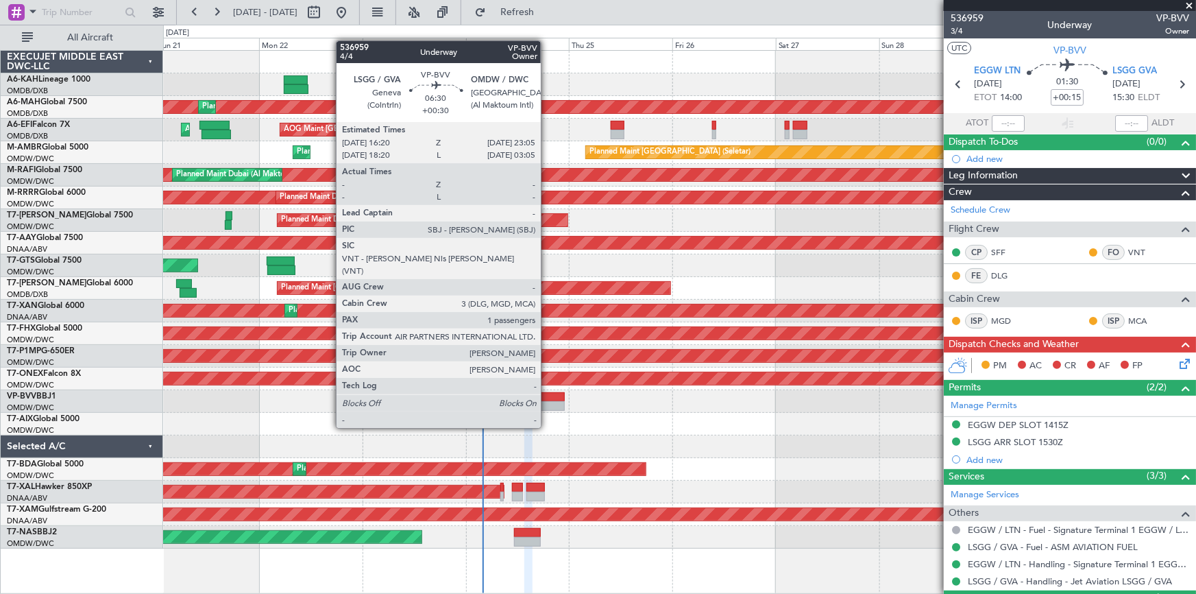
click at [547, 402] on div at bounding box center [549, 406] width 29 height 10
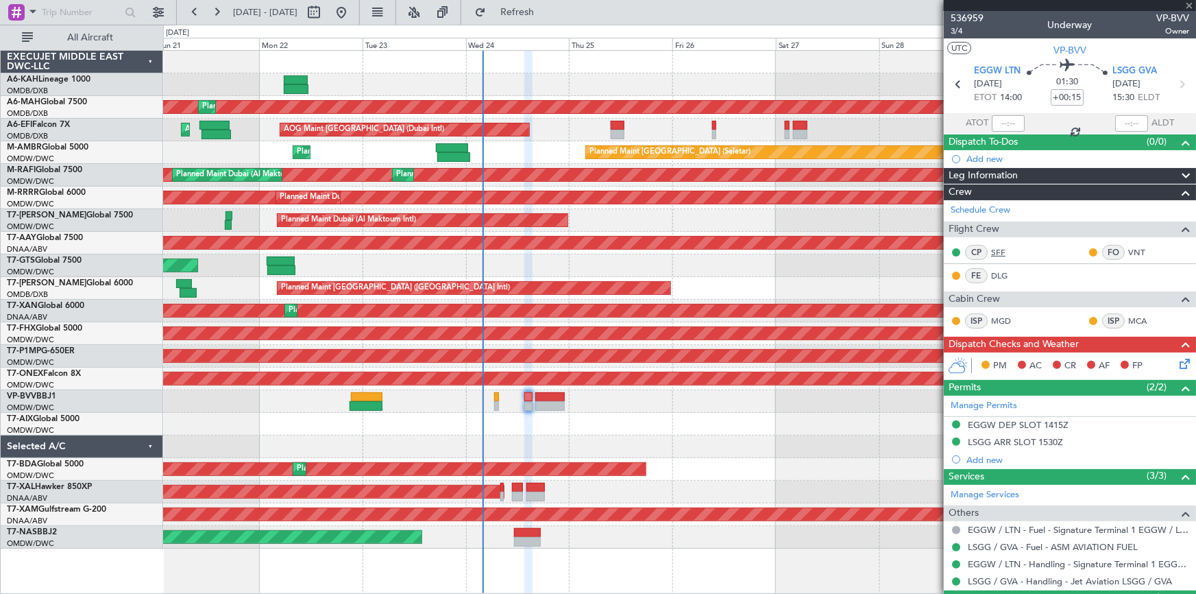
type input "+00:30"
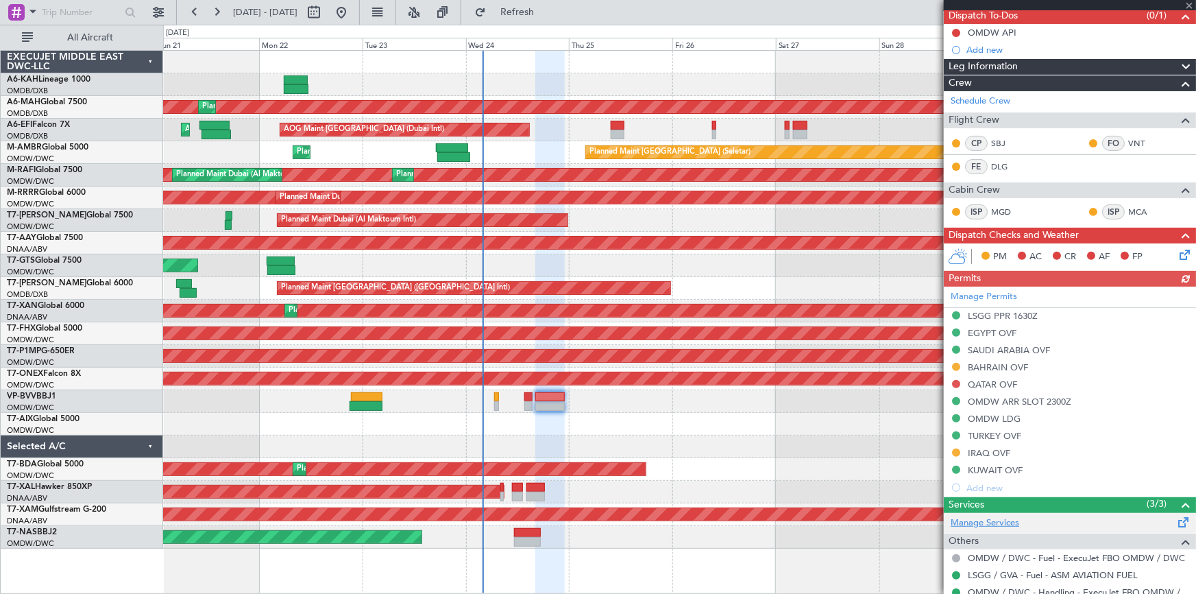
scroll to position [186, 0]
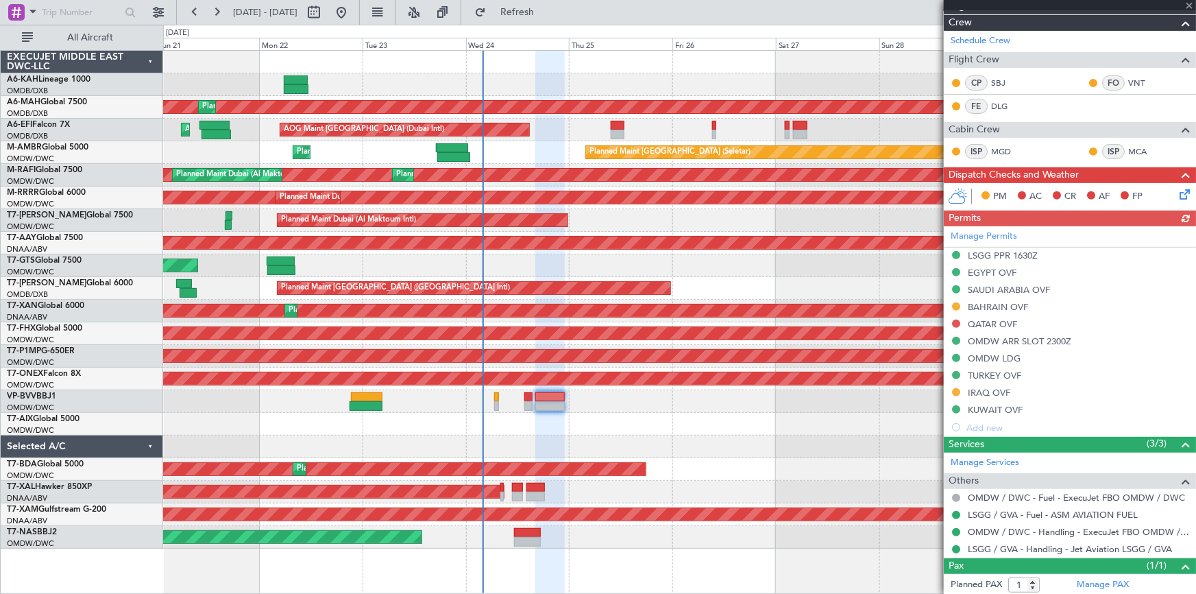
click at [991, 390] on div "Manage Permits LSGG PPR 1630Z EGYPT OVF SAUDI ARABIA OVF BAHRAIN OVF QATAR OVF …" at bounding box center [1070, 331] width 252 height 210
click at [980, 388] on div "Manage Permits LSGG PPR 1630Z EGYPT OVF SAUDI ARABIA OVF BAHRAIN OVF QATAR OVF …" at bounding box center [1070, 331] width 252 height 210
click at [984, 390] on div "IRAQ OVF" at bounding box center [989, 393] width 43 height 12
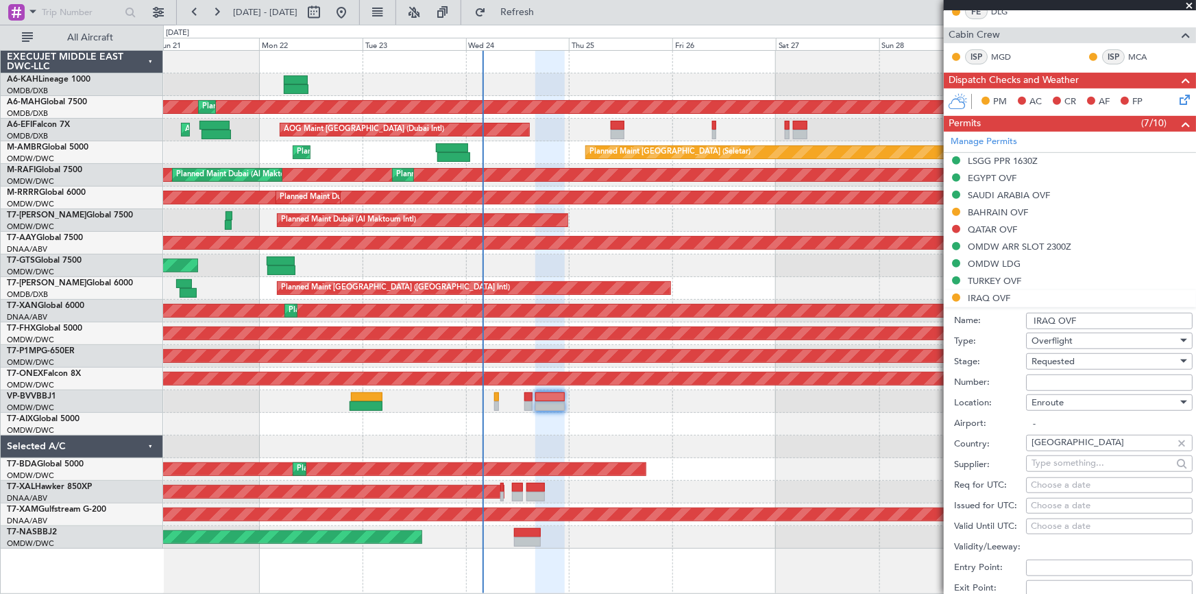
scroll to position [374, 0]
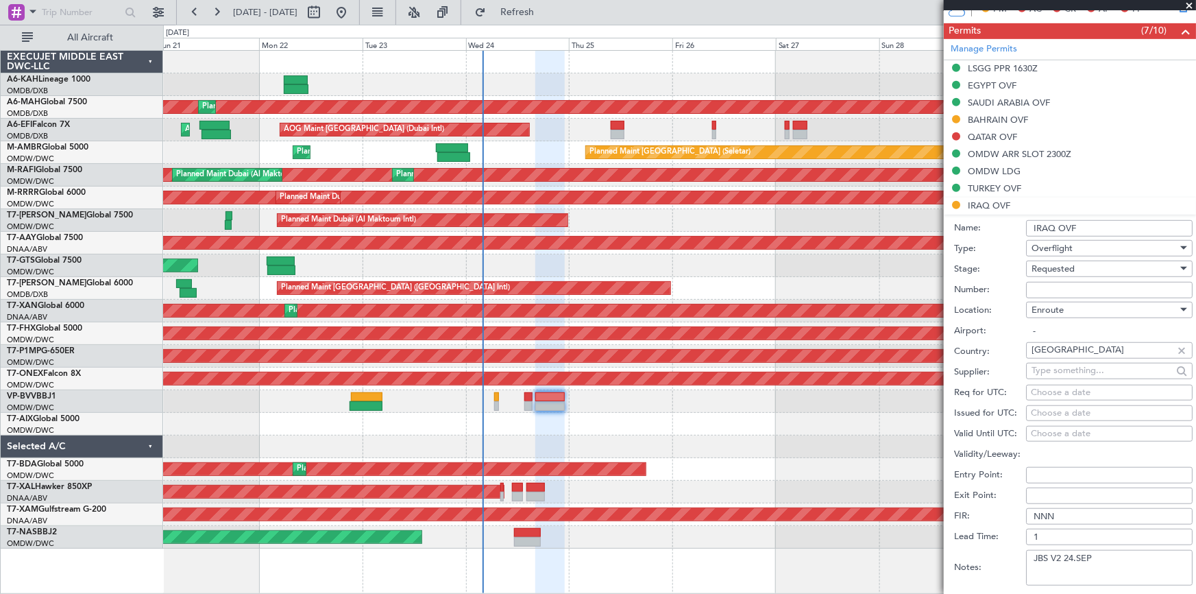
click at [1059, 280] on div "Number:" at bounding box center [1073, 290] width 239 height 21
click at [1054, 288] on input "Number:" at bounding box center [1109, 290] width 167 height 16
paste input "OVR 49356"
type input "OVR 49356"
click at [1066, 267] on span "Requested" at bounding box center [1053, 269] width 43 height 12
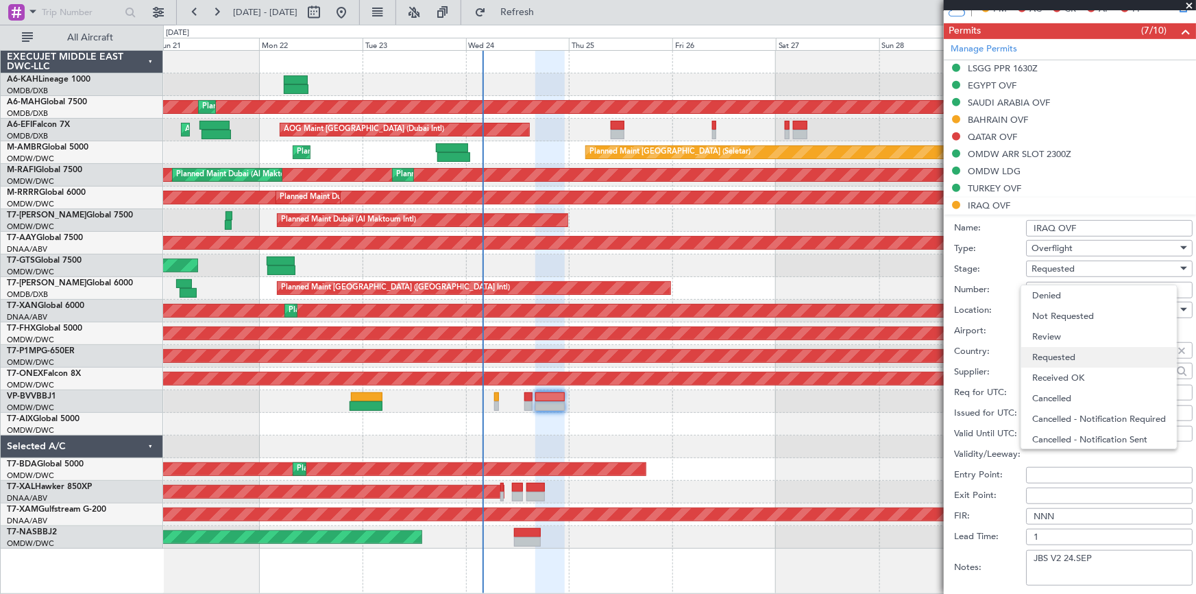
scroll to position [5, 0]
click at [1067, 372] on span "Received OK" at bounding box center [1105, 372] width 145 height 21
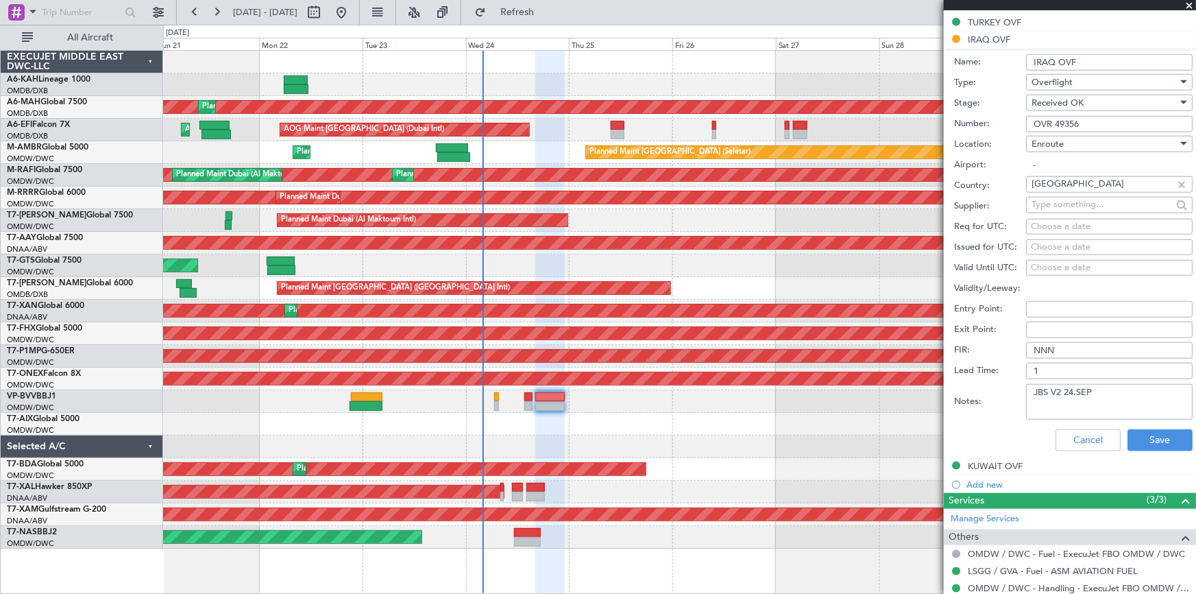
scroll to position [623, 0]
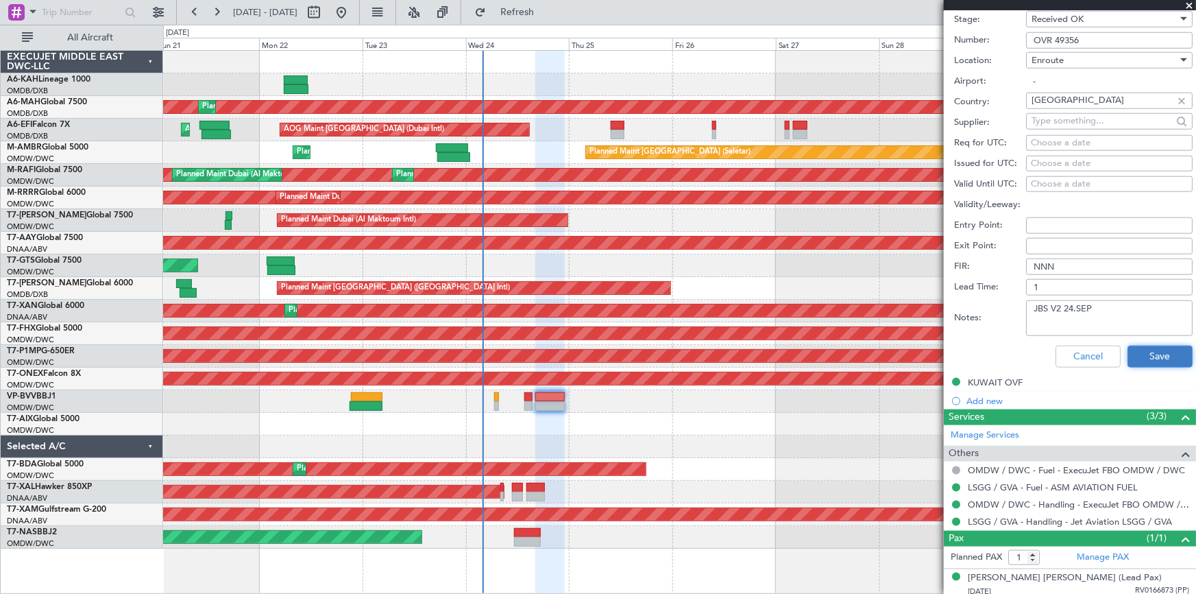
click at [1148, 353] on button "Save" at bounding box center [1160, 357] width 65 height 22
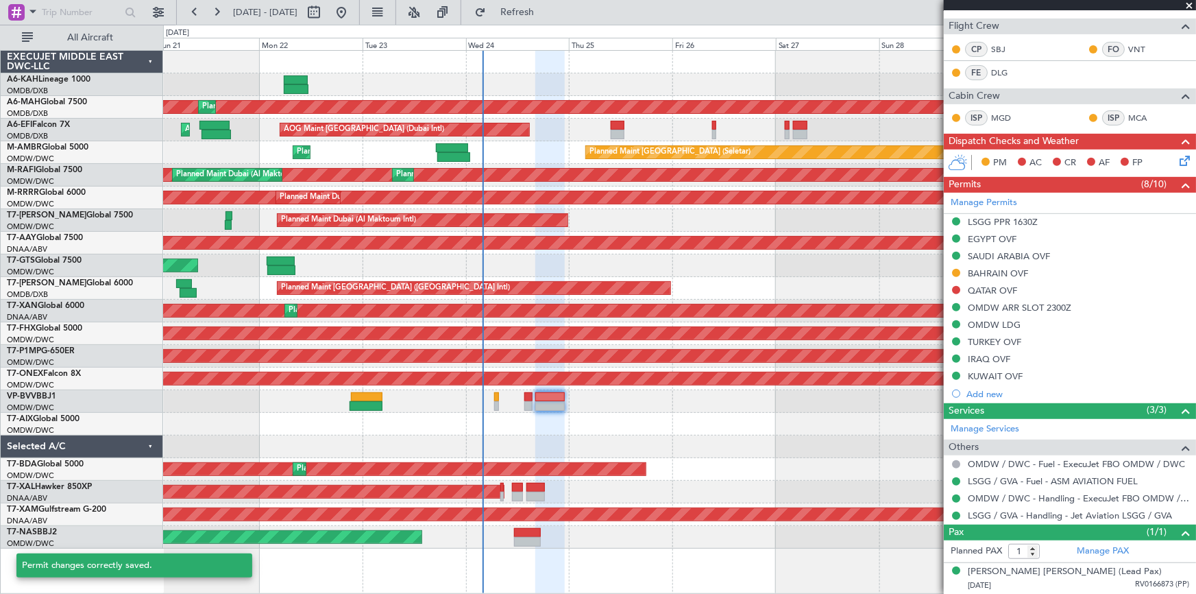
scroll to position [214, 0]
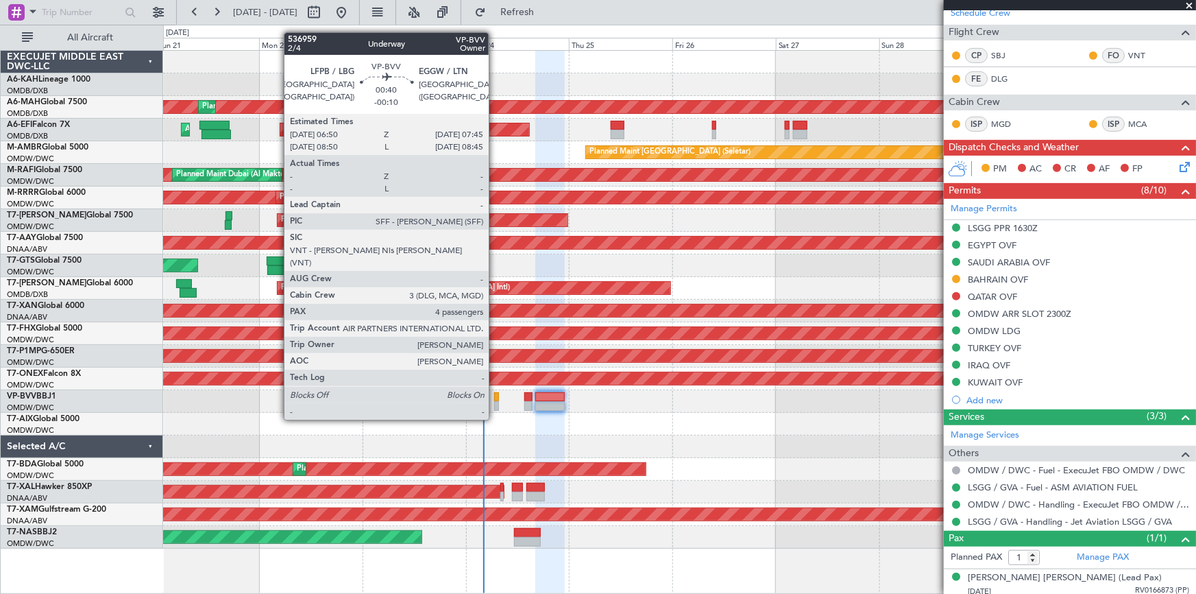
click at [495, 394] on div at bounding box center [496, 397] width 4 height 10
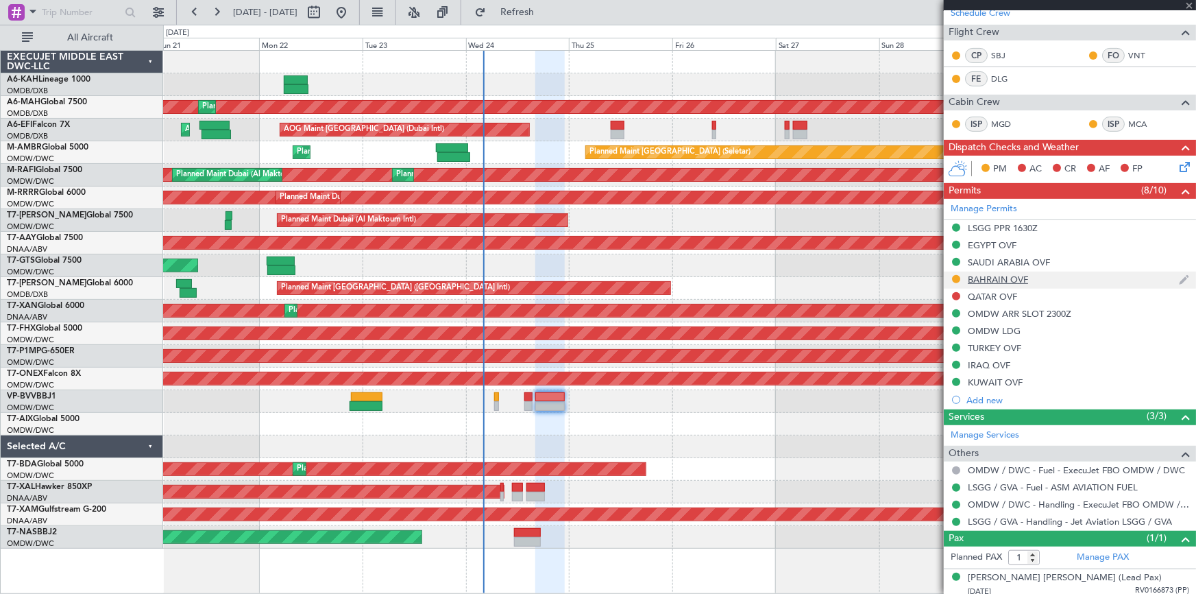
type input "-00:10"
type input "4"
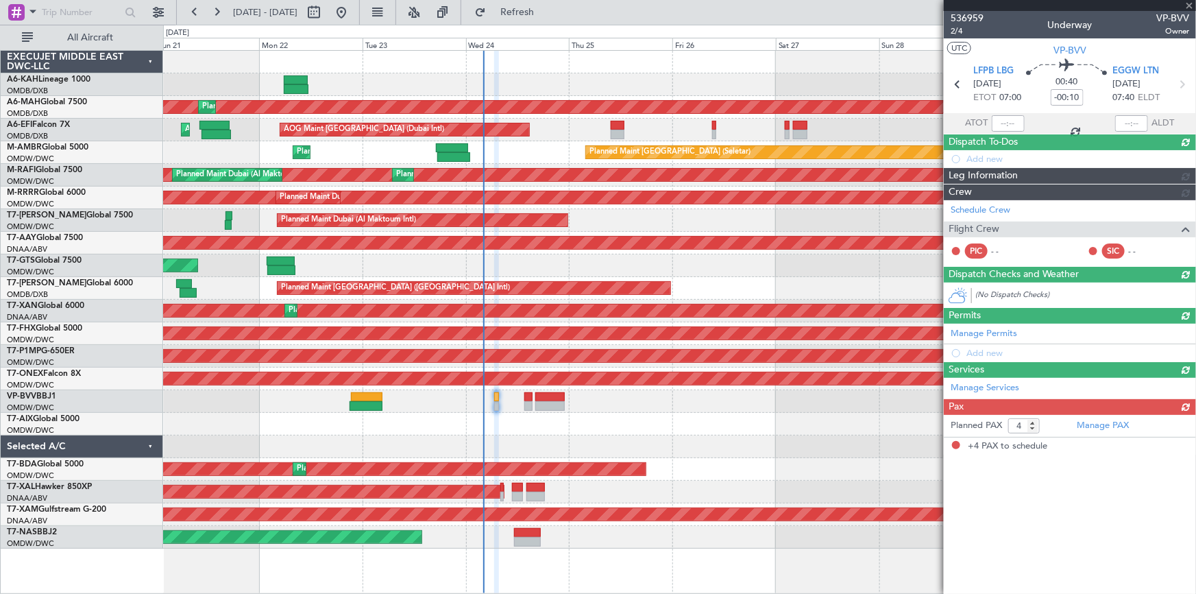
scroll to position [0, 0]
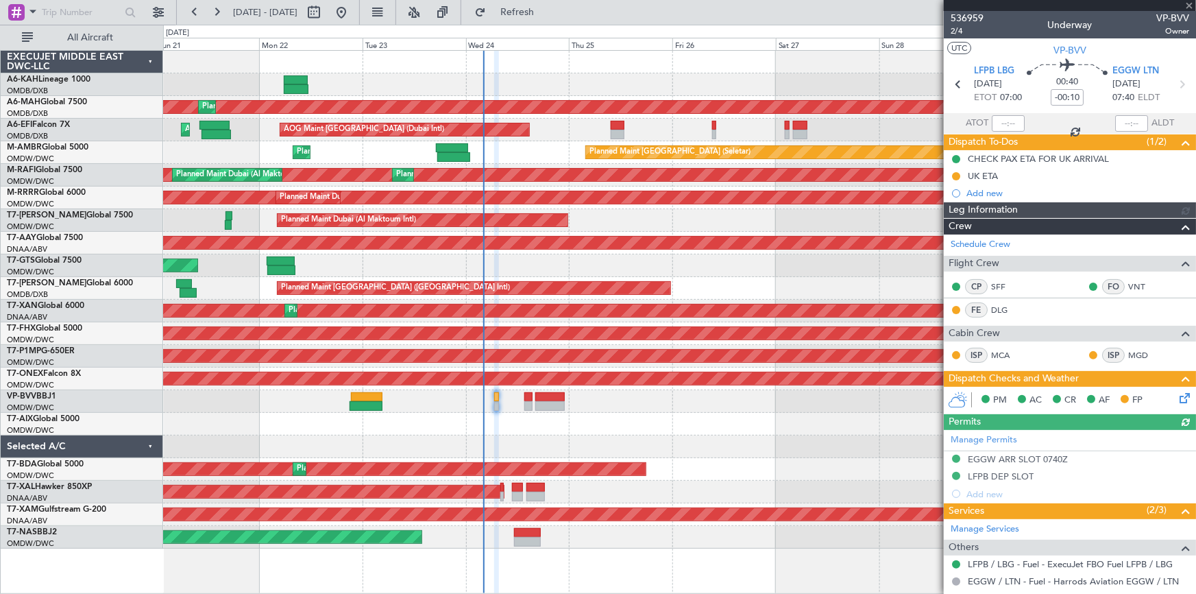
type input "[PERSON_NAME] (ANI)"
type input "7355"
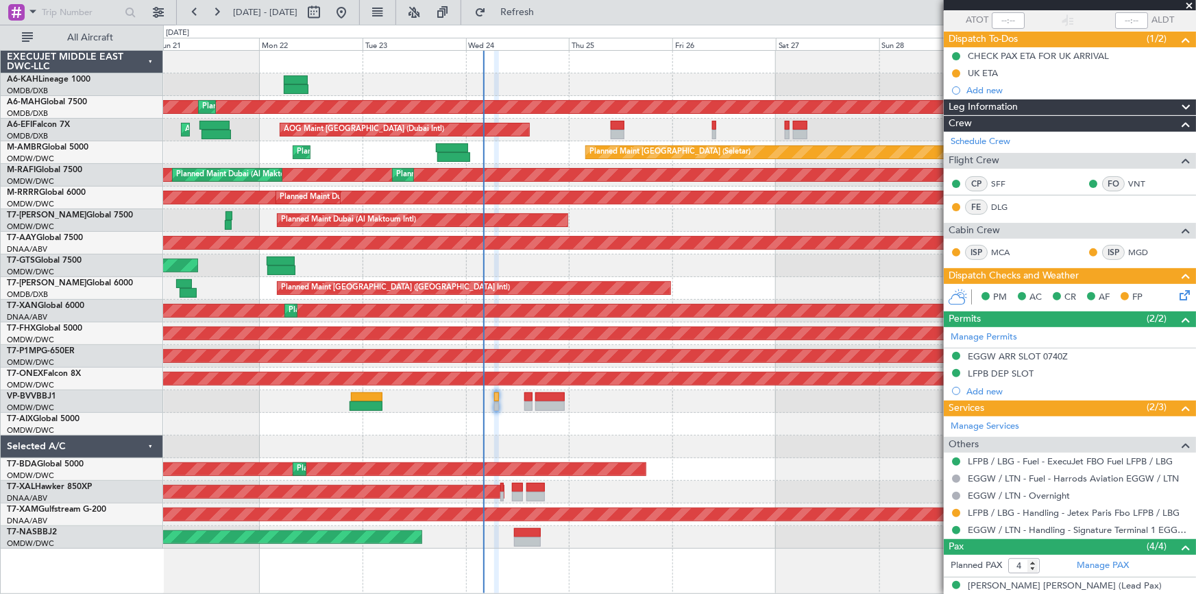
scroll to position [208, 0]
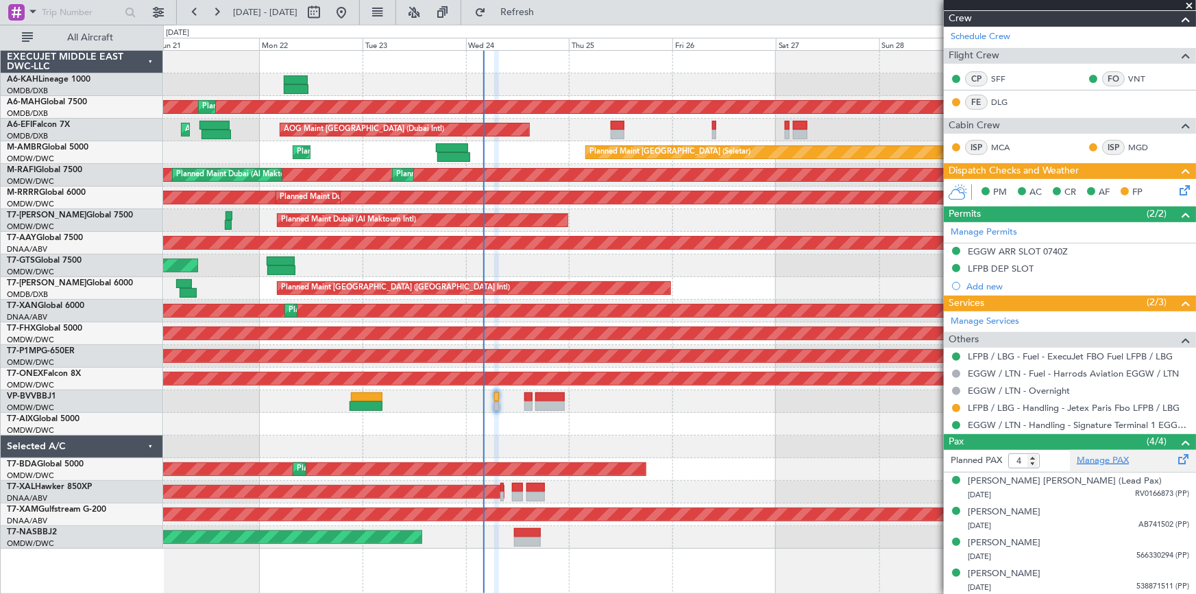
click at [1116, 459] on link "Manage PAX" at bounding box center [1103, 461] width 52 height 14
type input "[PERSON_NAME] (ANI)"
type input "7355"
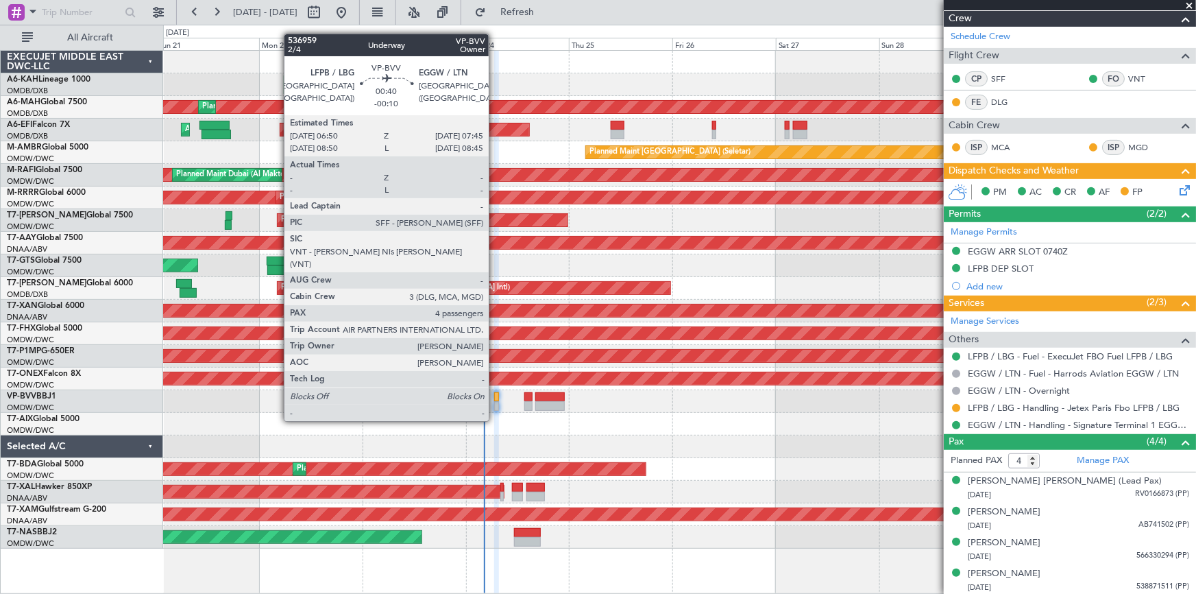
click at [497, 396] on div at bounding box center [496, 397] width 4 height 10
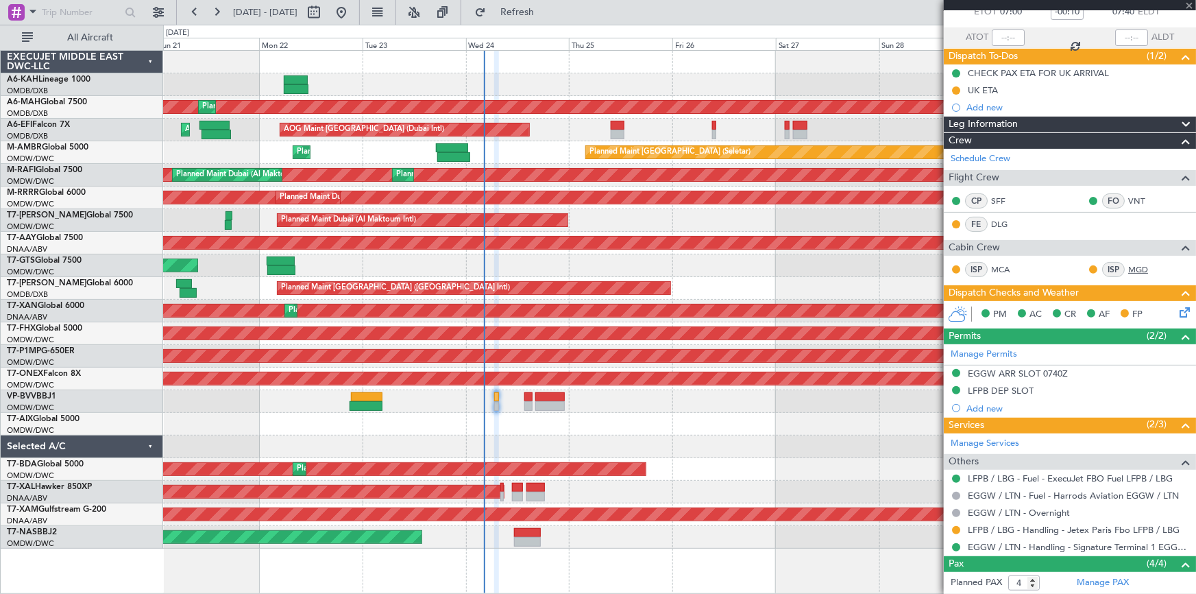
scroll to position [0, 0]
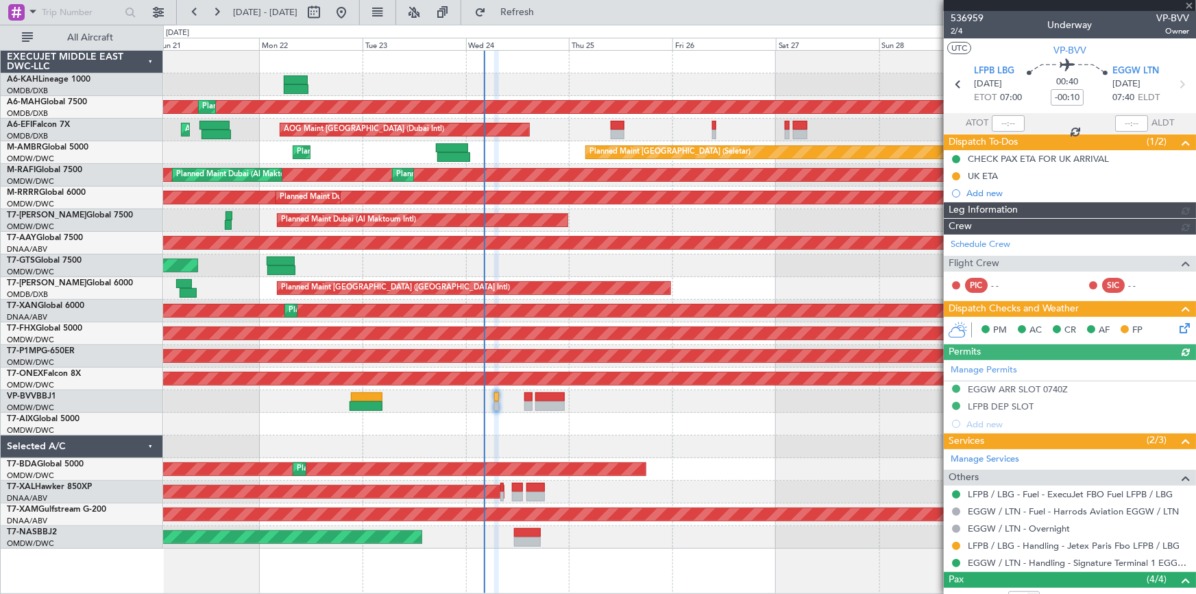
type input "[PERSON_NAME] (ANI)"
type input "7355"
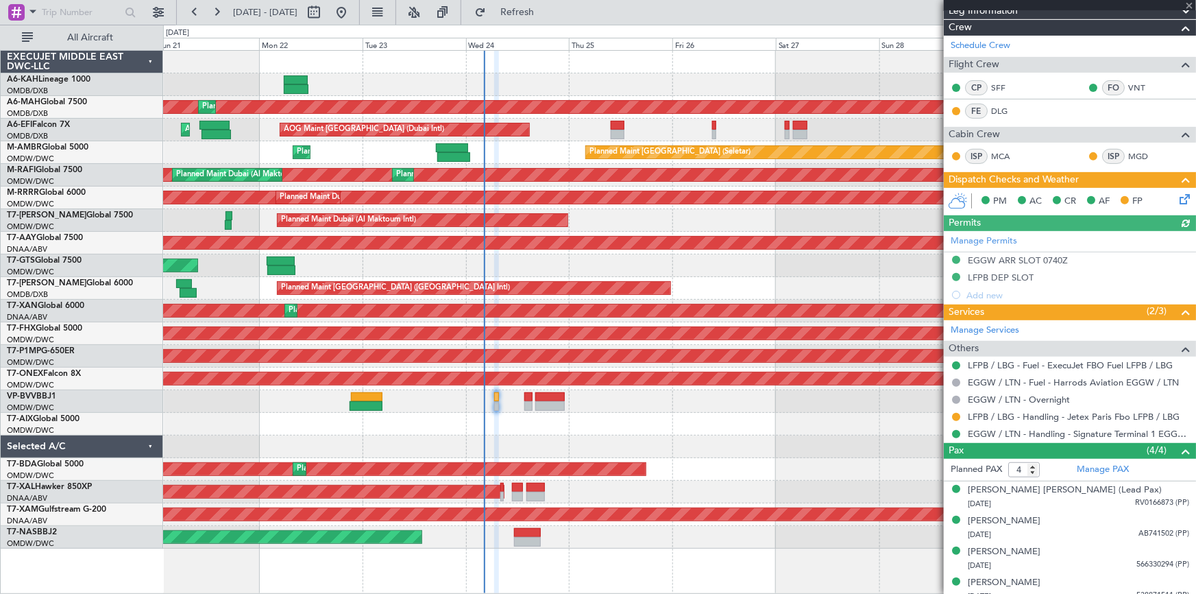
scroll to position [208, 0]
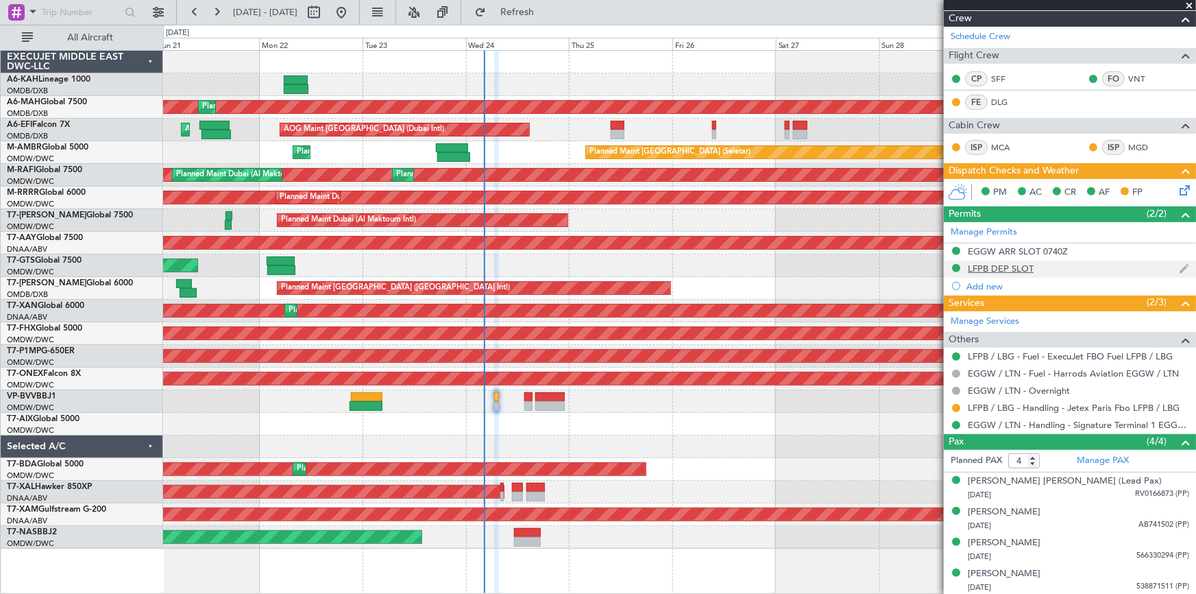
click at [960, 265] on button at bounding box center [956, 268] width 8 height 8
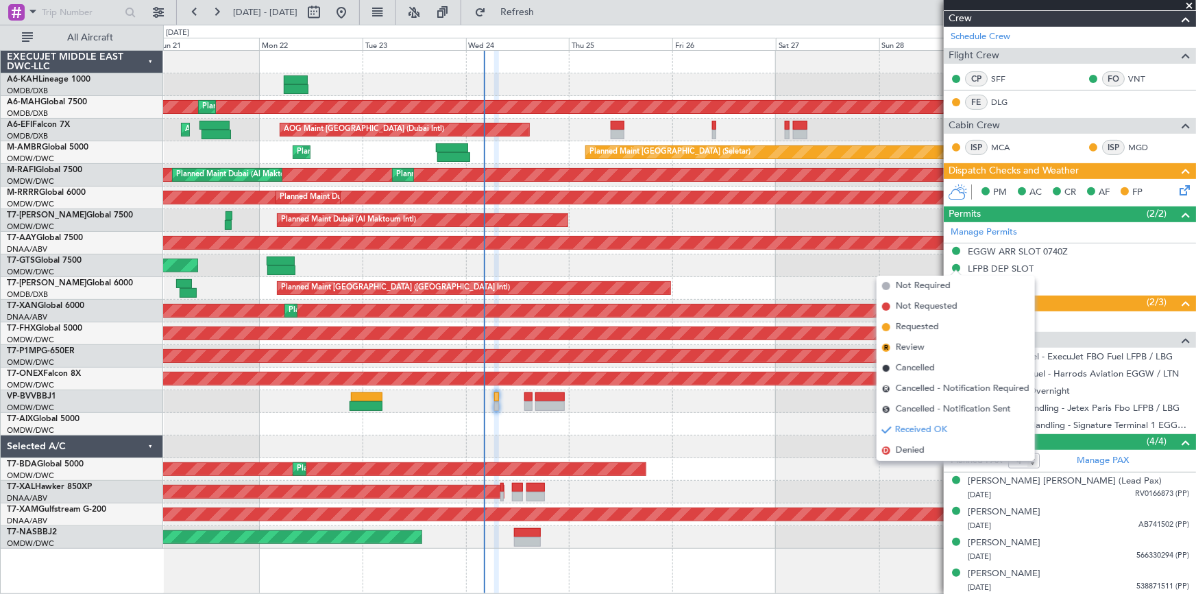
drag, startPoint x: 918, startPoint y: 328, endPoint x: 542, endPoint y: 297, distance: 377.7
click at [917, 328] on span "Requested" at bounding box center [917, 327] width 43 height 14
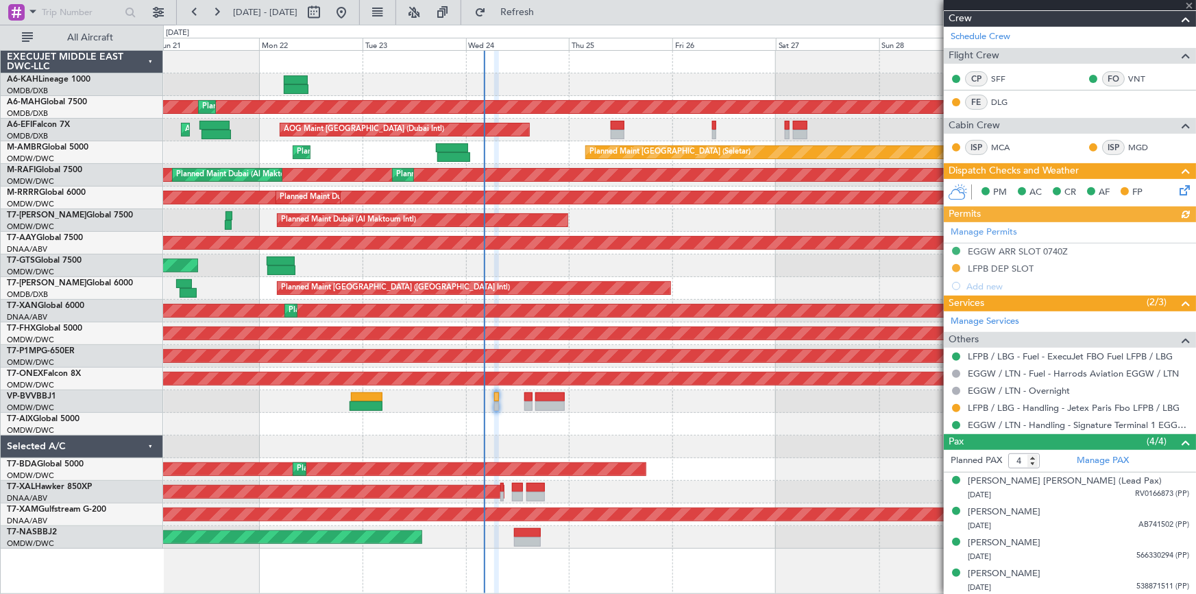
type input "[PERSON_NAME] (ANI)"
type input "7355"
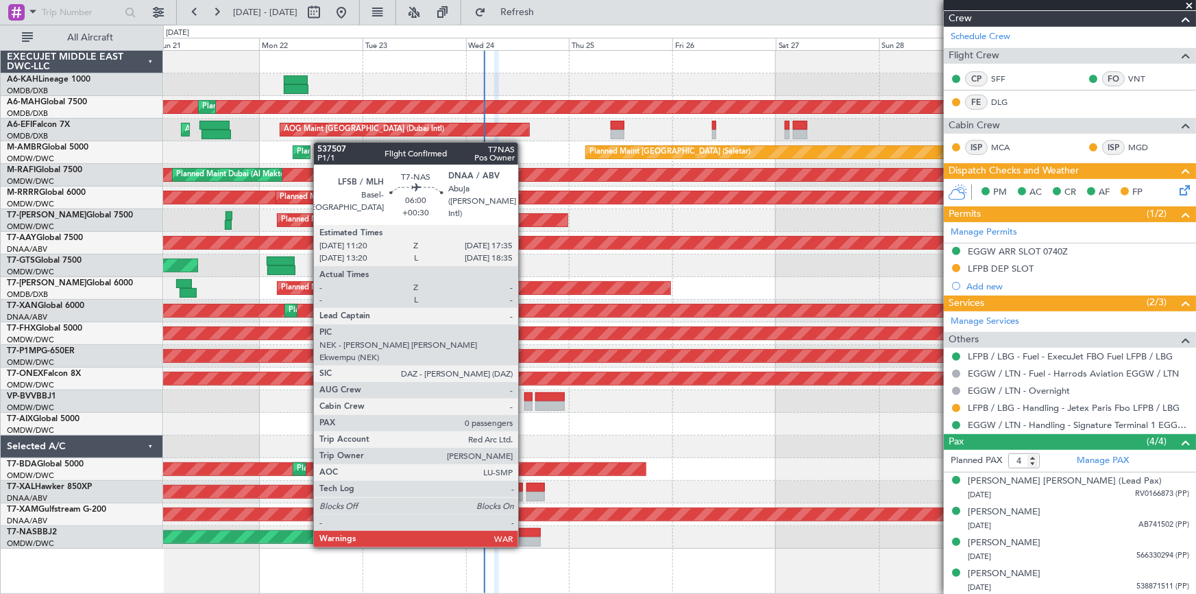
click at [526, 533] on div at bounding box center [527, 533] width 27 height 10
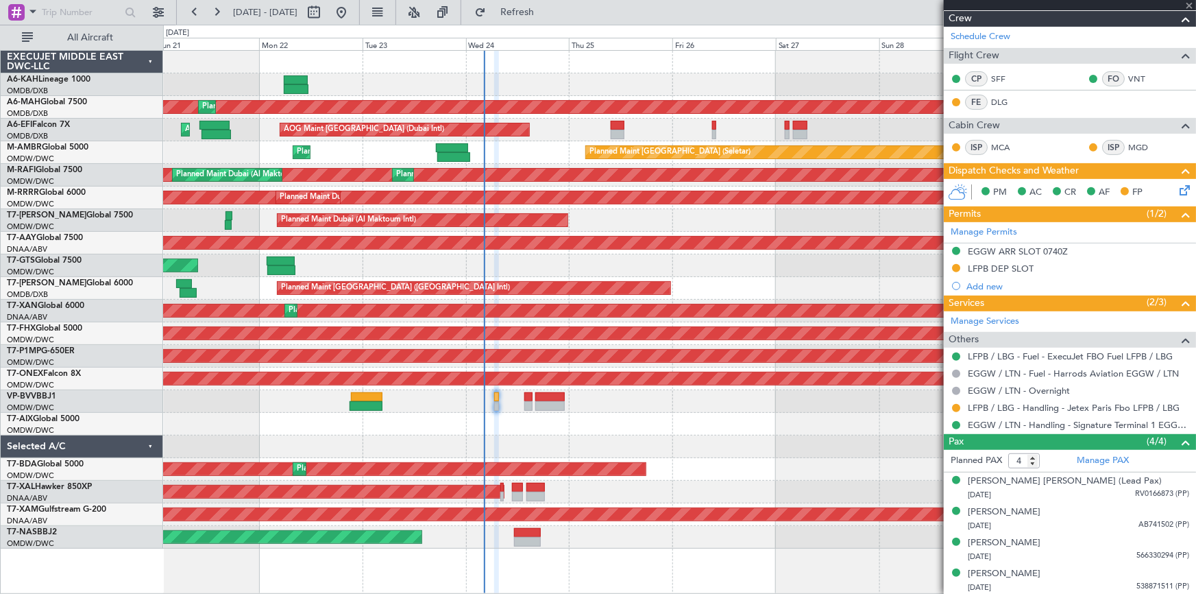
type input "+00:30"
type input "0"
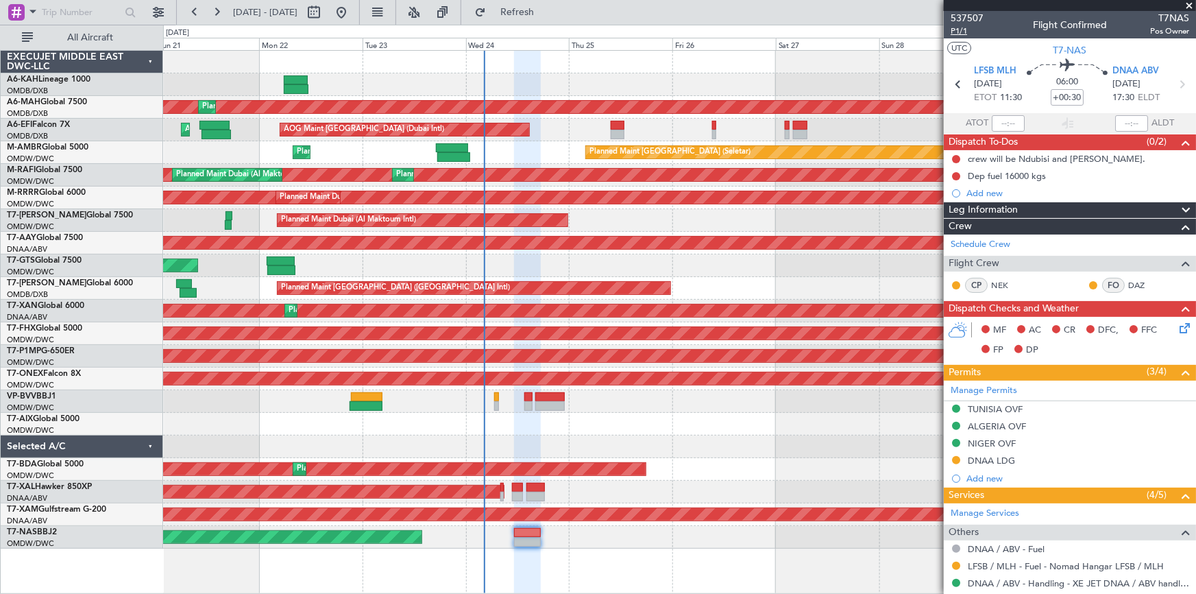
click at [963, 29] on span "P1/1" at bounding box center [967, 31] width 33 height 12
click at [544, 10] on span "Refresh" at bounding box center [518, 13] width 58 height 10
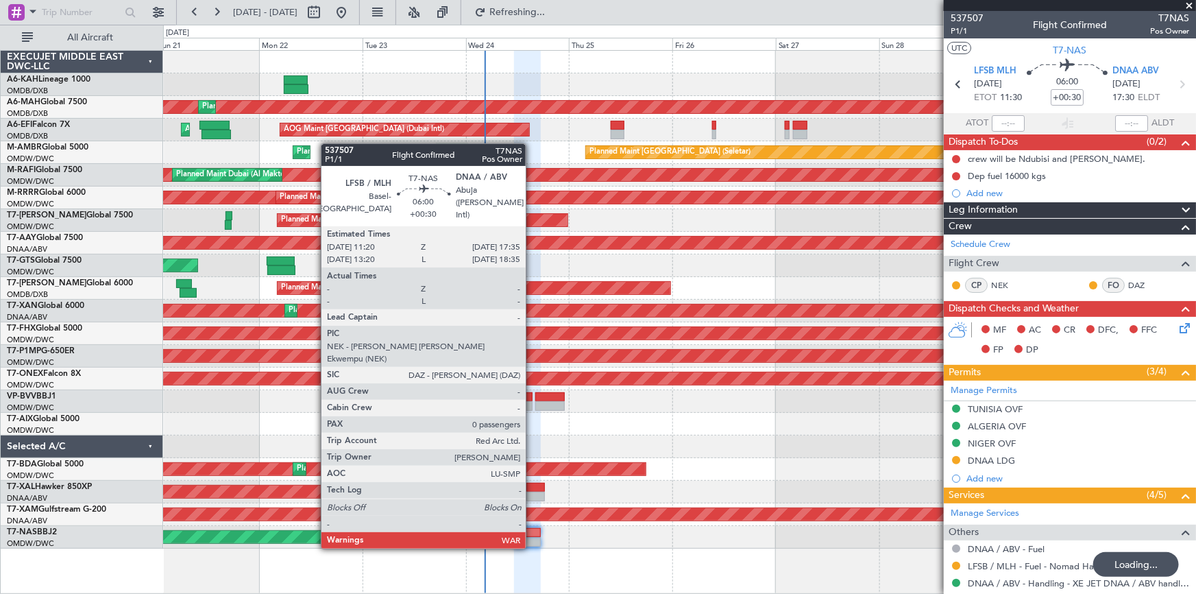
click at [532, 533] on div at bounding box center [527, 533] width 27 height 10
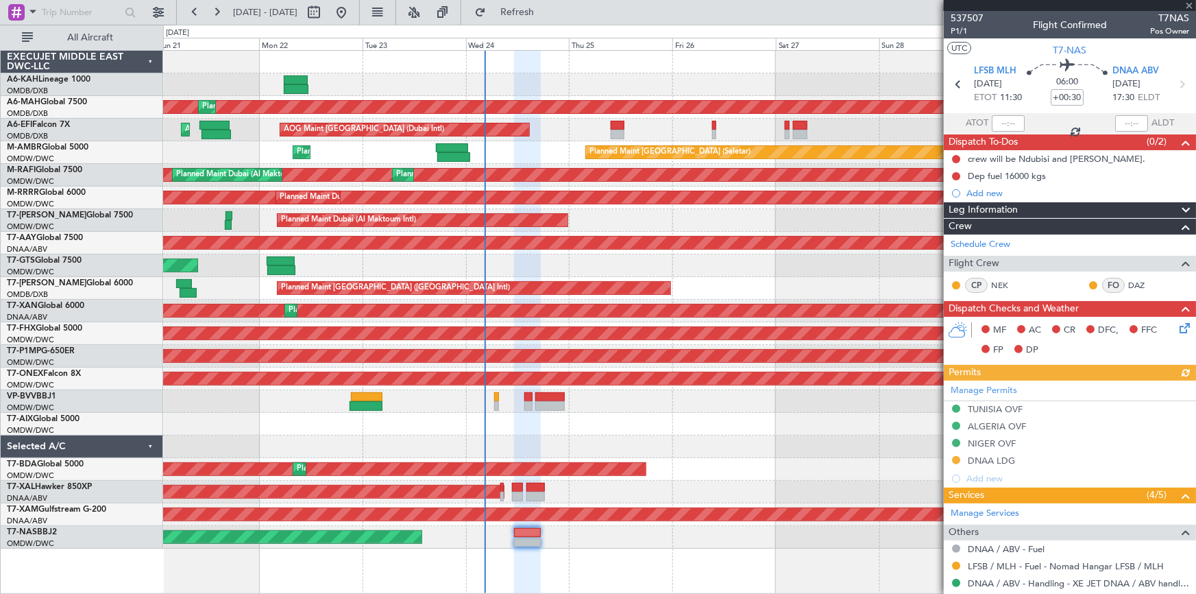
scroll to position [86, 0]
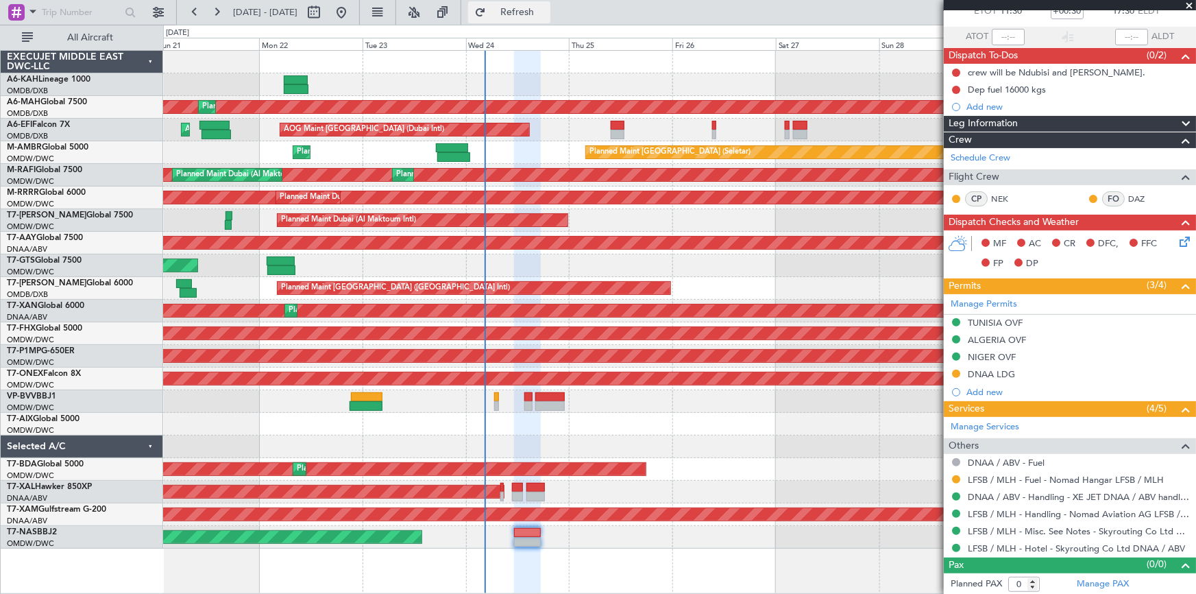
click at [551, 3] on button "Refresh" at bounding box center [509, 12] width 82 height 22
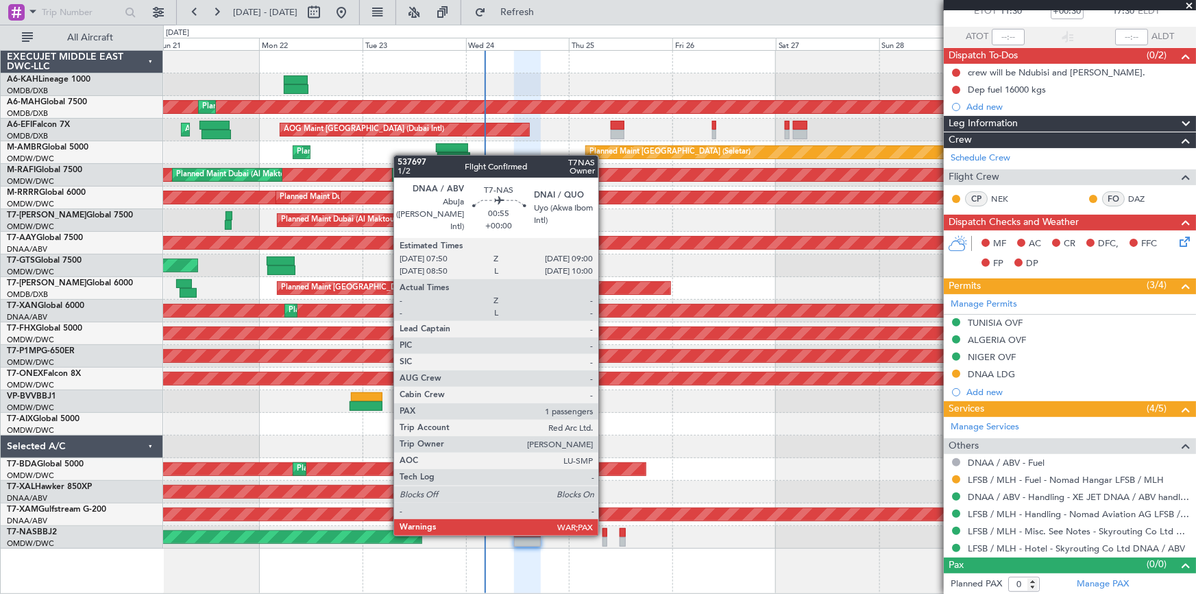
click at [605, 533] on div at bounding box center [605, 533] width 5 height 10
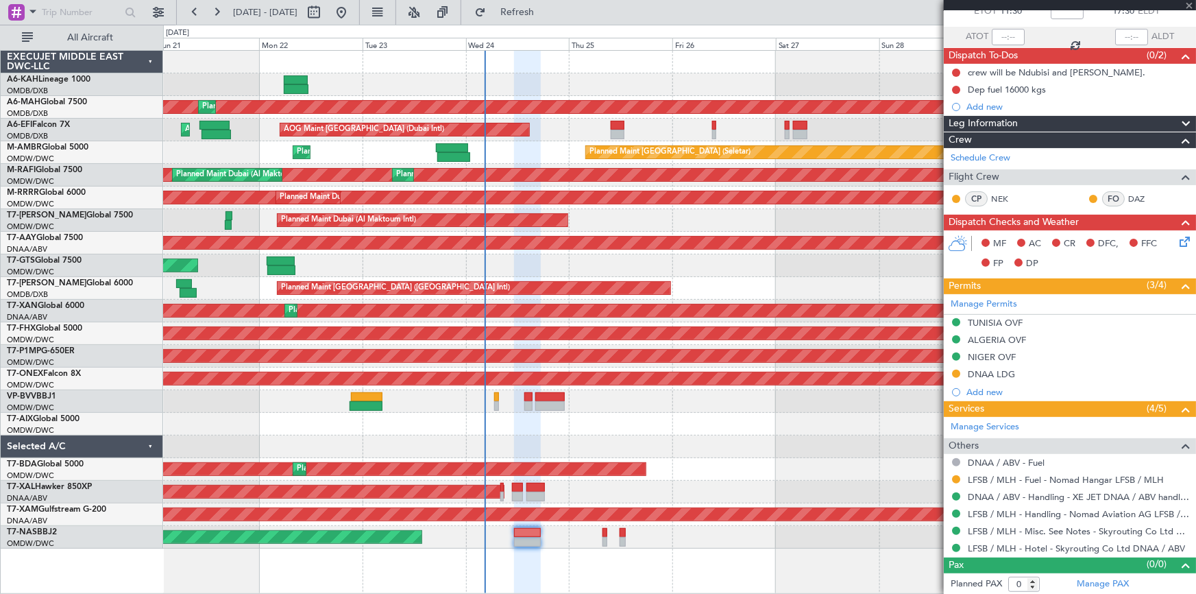
type input "1"
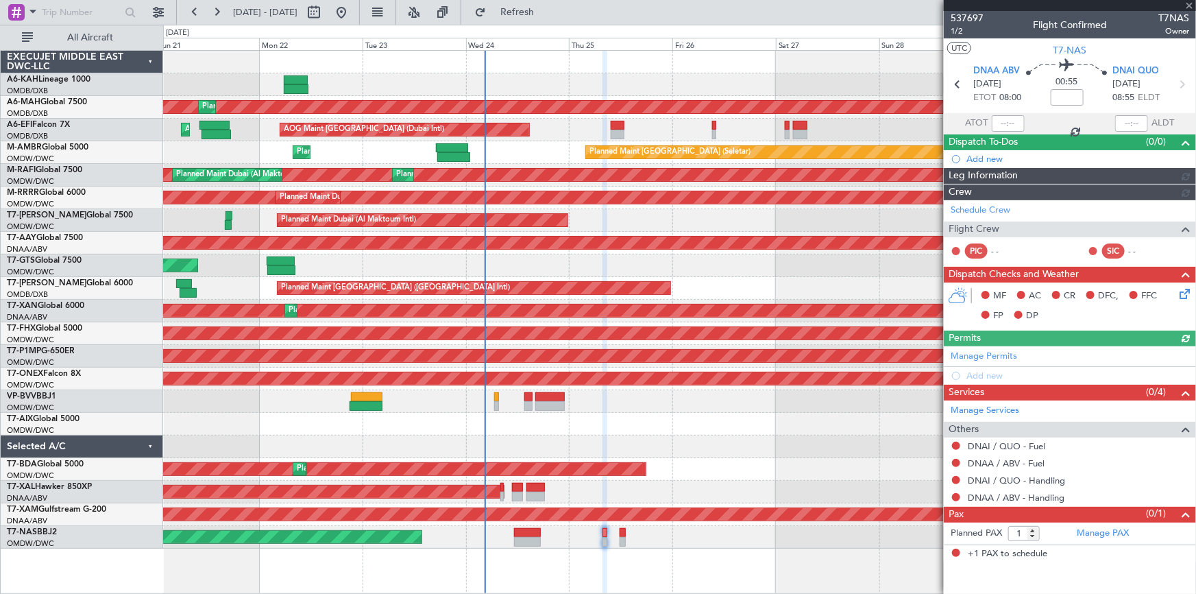
scroll to position [0, 0]
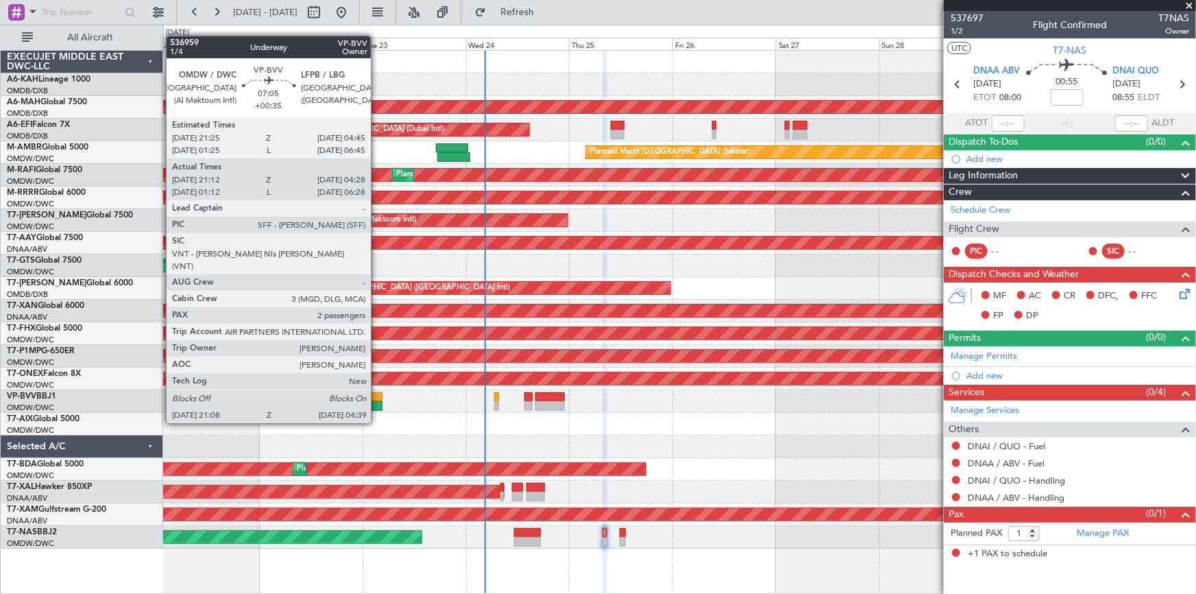
click at [377, 397] on div at bounding box center [367, 397] width 32 height 10
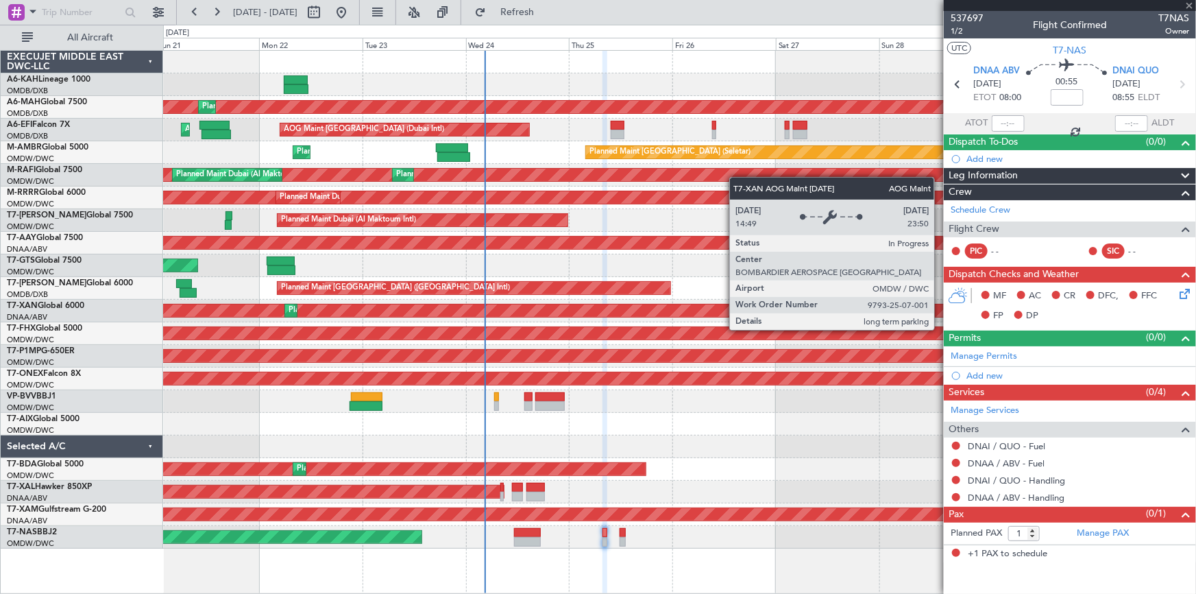
type input "+00:35"
type input "21:22"
type input "04:23"
type input "2"
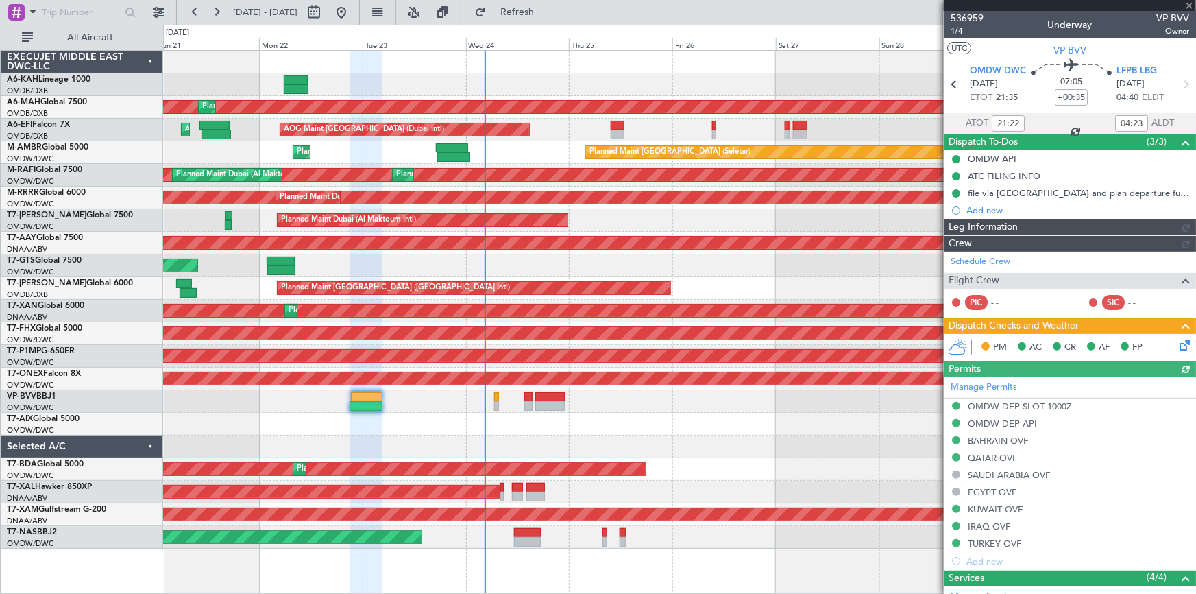
type input "Rohit Roy (ROY)"
type input "7351"
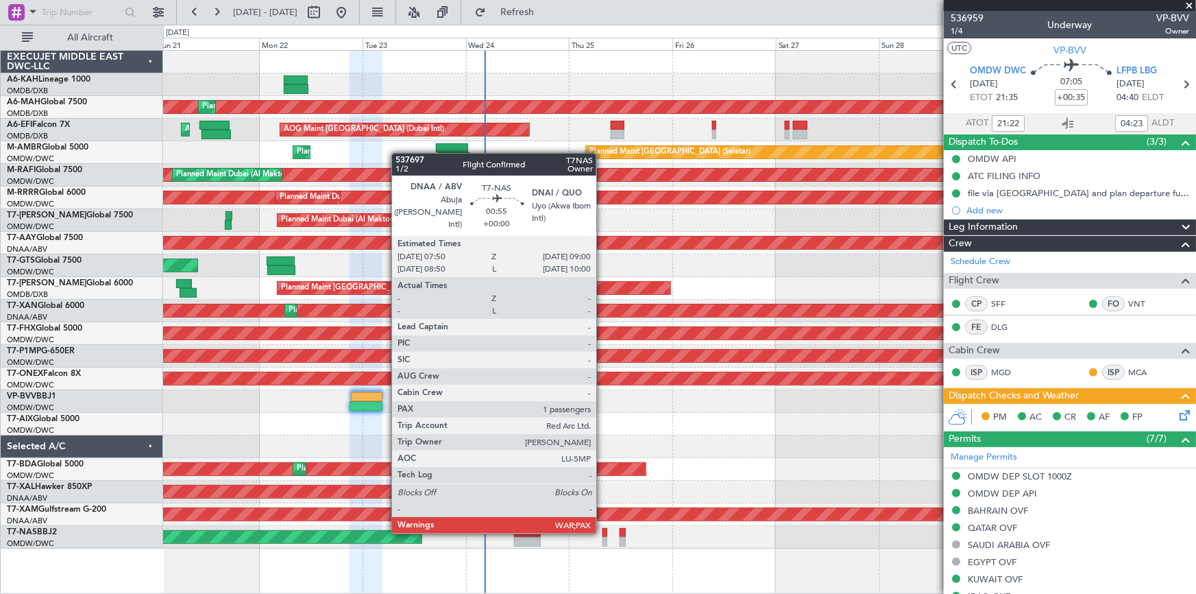
click at [603, 531] on div at bounding box center [605, 533] width 5 height 10
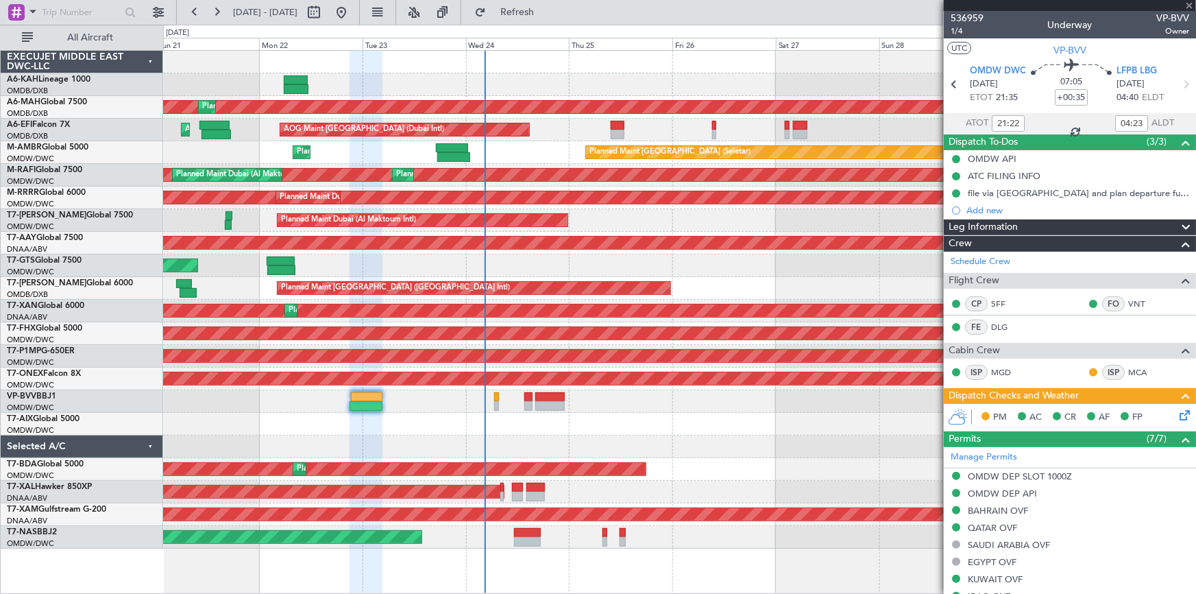
type input "1"
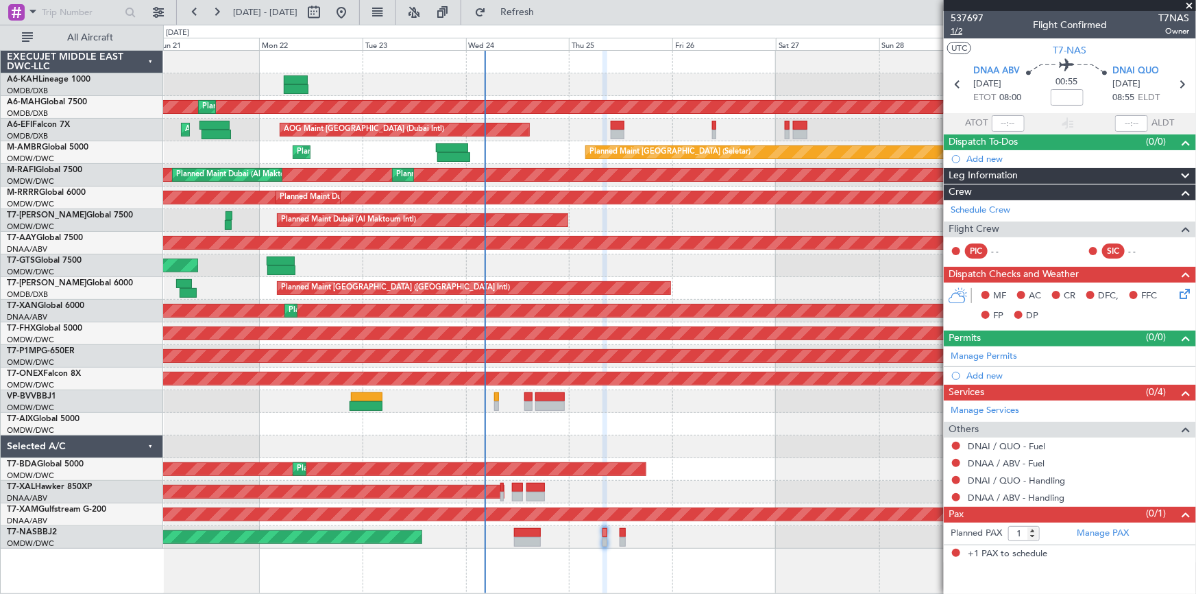
click at [956, 27] on span "1/2" at bounding box center [967, 31] width 33 height 12
click at [1183, 80] on mat-tooltip-component "Uyo (Akwa Ibom Intl) Cat A" at bounding box center [1137, 100] width 97 height 47
click at [1188, 82] on icon at bounding box center [1182, 84] width 18 height 18
click at [1062, 95] on input at bounding box center [1067, 97] width 33 height 16
click at [1040, 103] on div "01:05 -5" at bounding box center [1067, 84] width 91 height 51
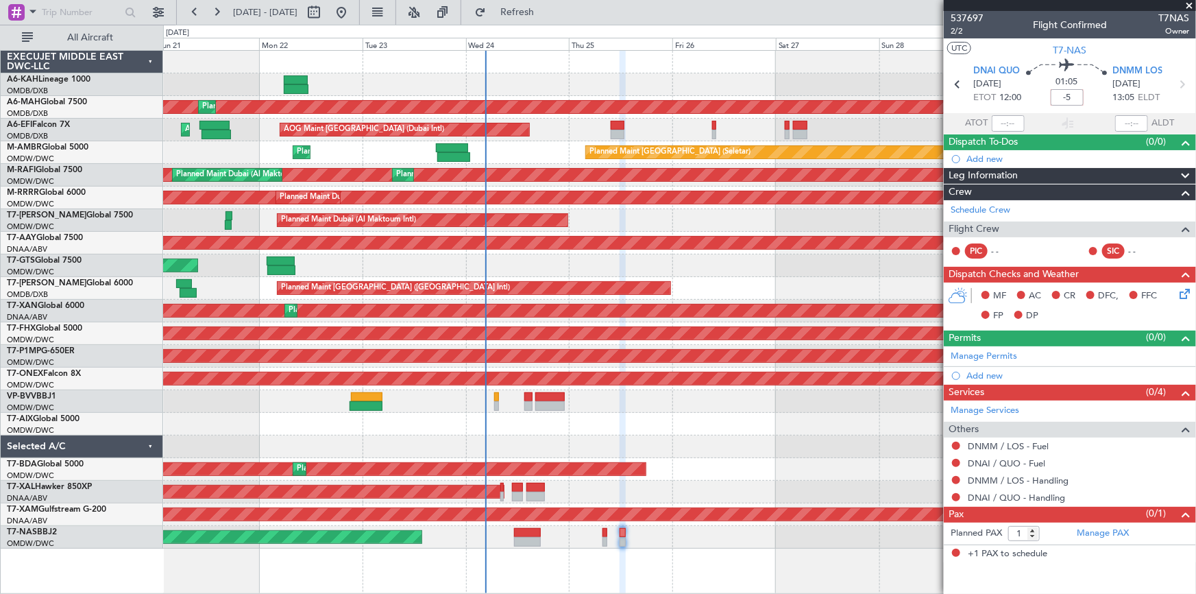
type input "-00:05"
click at [987, 409] on link "Manage Services" at bounding box center [985, 411] width 69 height 14
click at [993, 352] on link "Manage Permits" at bounding box center [984, 357] width 67 height 14
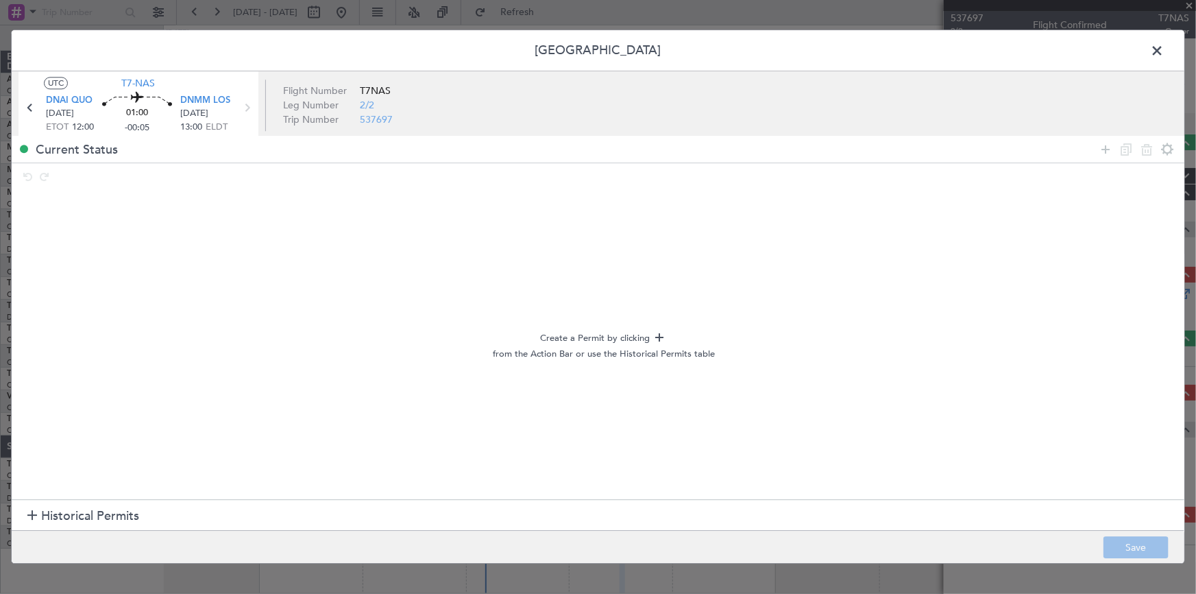
click at [72, 513] on span "Historical Permits" at bounding box center [90, 516] width 98 height 19
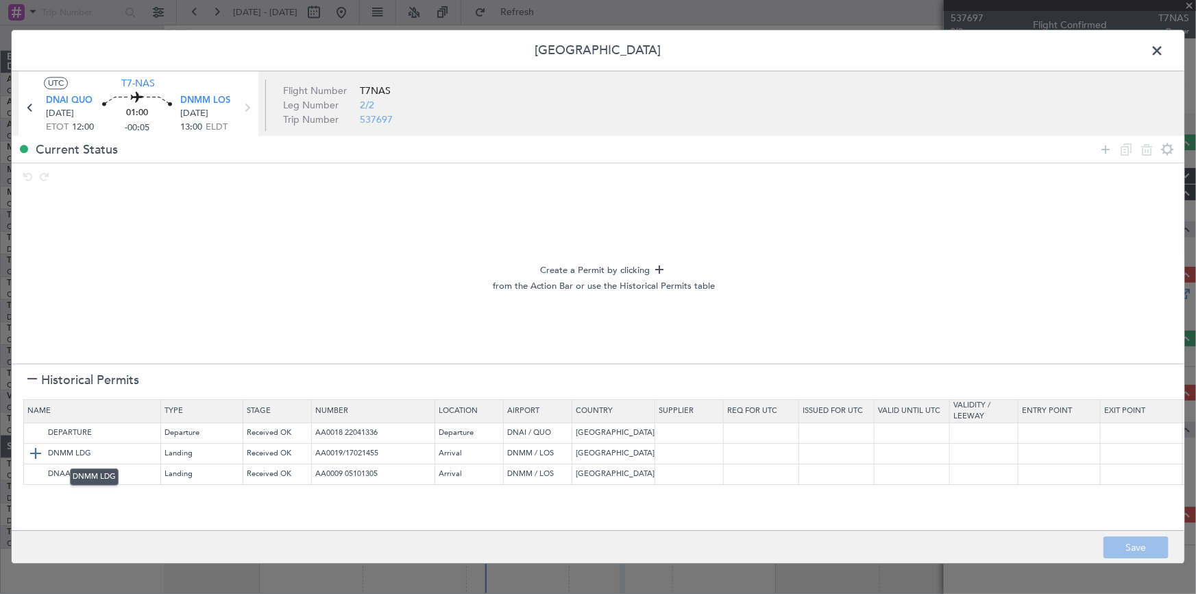
click at [31, 454] on img at bounding box center [35, 453] width 16 height 16
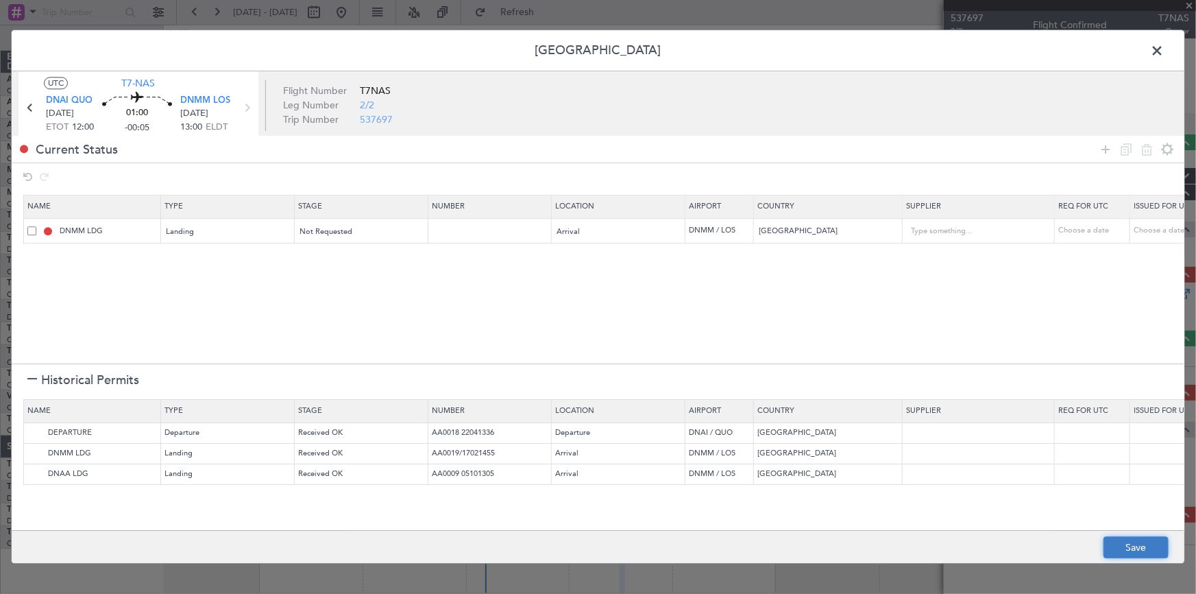
click at [1131, 548] on button "Save" at bounding box center [1136, 548] width 65 height 22
type input "NNN"
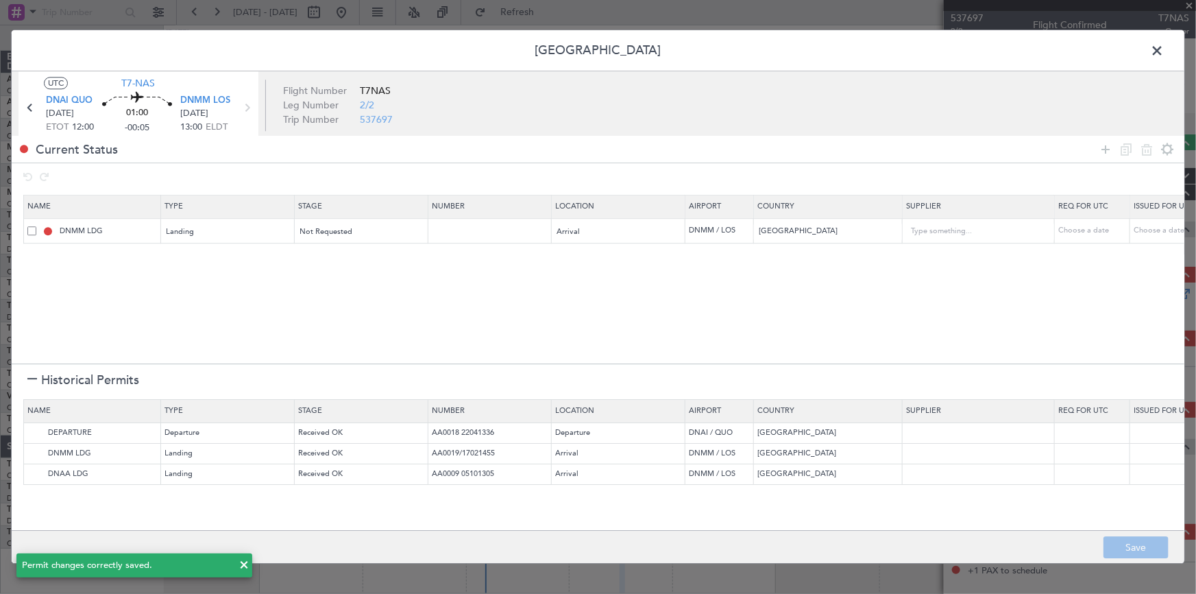
click at [1164, 51] on span at bounding box center [1164, 53] width 0 height 27
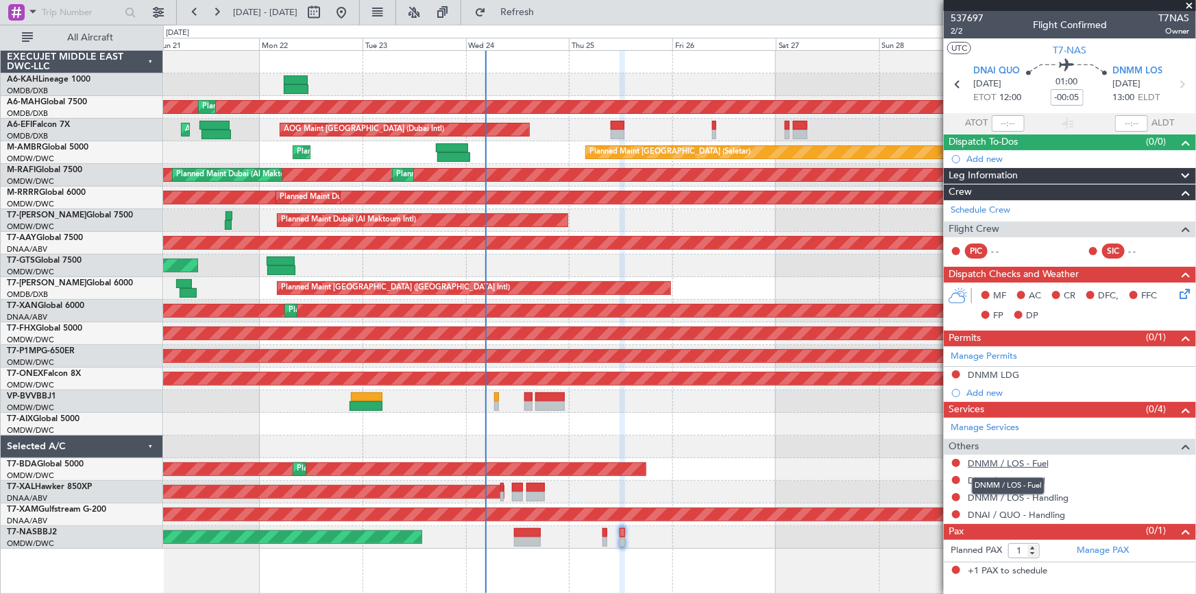
click at [1015, 461] on link "DNMM / LOS - Fuel" at bounding box center [1008, 463] width 81 height 12
click at [540, 16] on span "Refresh" at bounding box center [518, 13] width 58 height 10
click at [955, 460] on button at bounding box center [956, 463] width 8 height 8
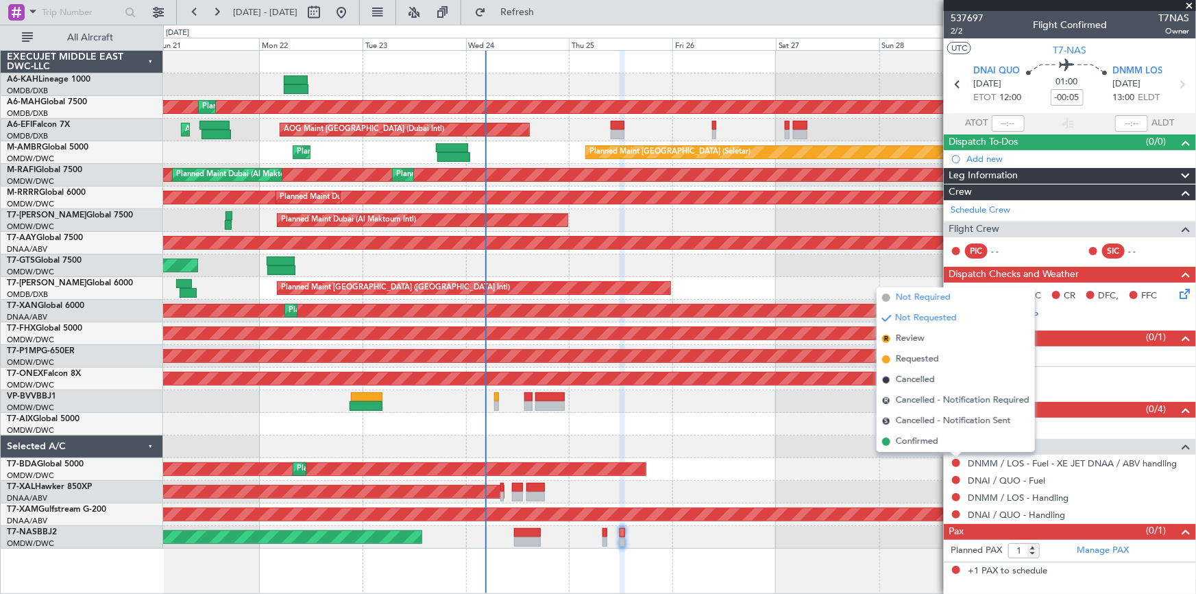
click at [915, 294] on span "Not Required" at bounding box center [923, 298] width 55 height 14
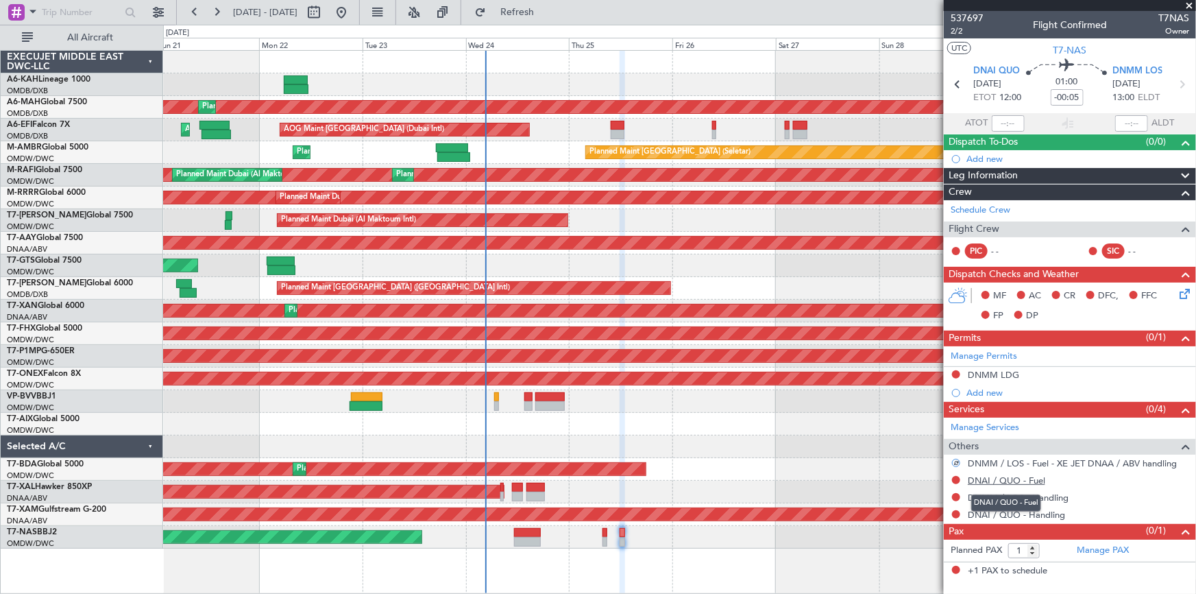
click at [1000, 480] on link "DNAI / QUO - Fuel" at bounding box center [1006, 480] width 77 height 12
click at [980, 495] on link "DNMM / LOS - Handling" at bounding box center [1018, 498] width 101 height 12
click at [994, 509] on link "DNAI / QUO - Handling" at bounding box center [1016, 515] width 97 height 12
click at [546, 16] on span "Refresh" at bounding box center [518, 13] width 58 height 10
click at [952, 82] on icon at bounding box center [959, 84] width 18 height 18
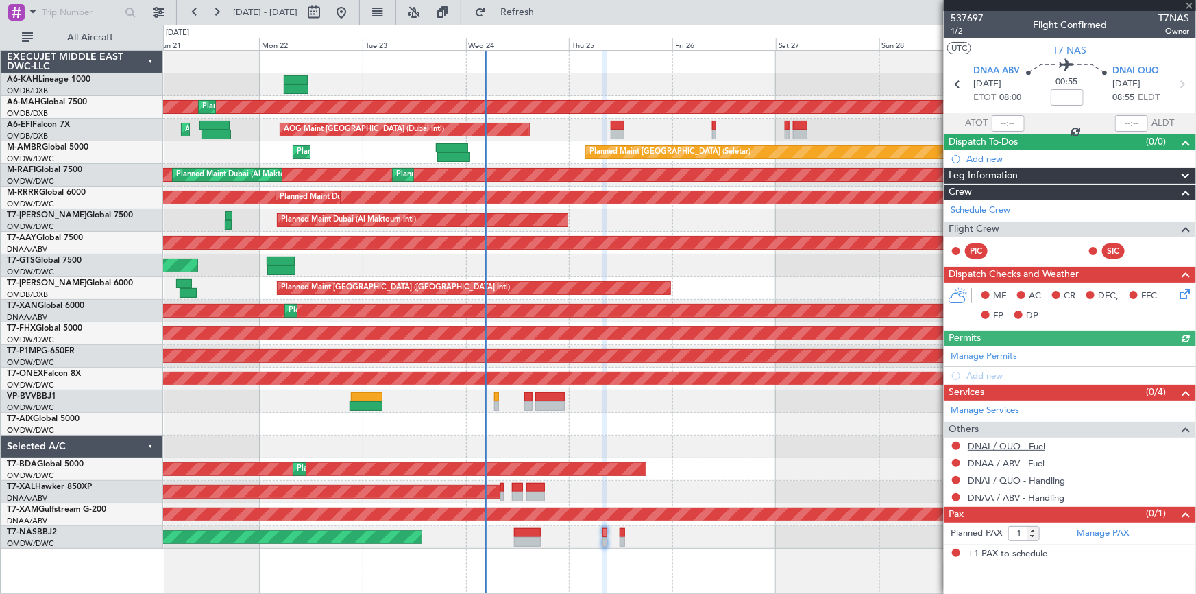
click at [1000, 446] on link "DNAI / QUO - Fuel" at bounding box center [1006, 446] width 77 height 12
drag, startPoint x: 998, startPoint y: 458, endPoint x: 967, endPoint y: 442, distance: 34.4
click at [994, 455] on div "DNAA / ABV - Fuel" at bounding box center [1070, 463] width 252 height 17
click at [1005, 459] on link "DNAA / ABV - Fuel" at bounding box center [1006, 463] width 77 height 12
click at [993, 479] on link "DNAI / QUO - Handling" at bounding box center [1016, 480] width 97 height 12
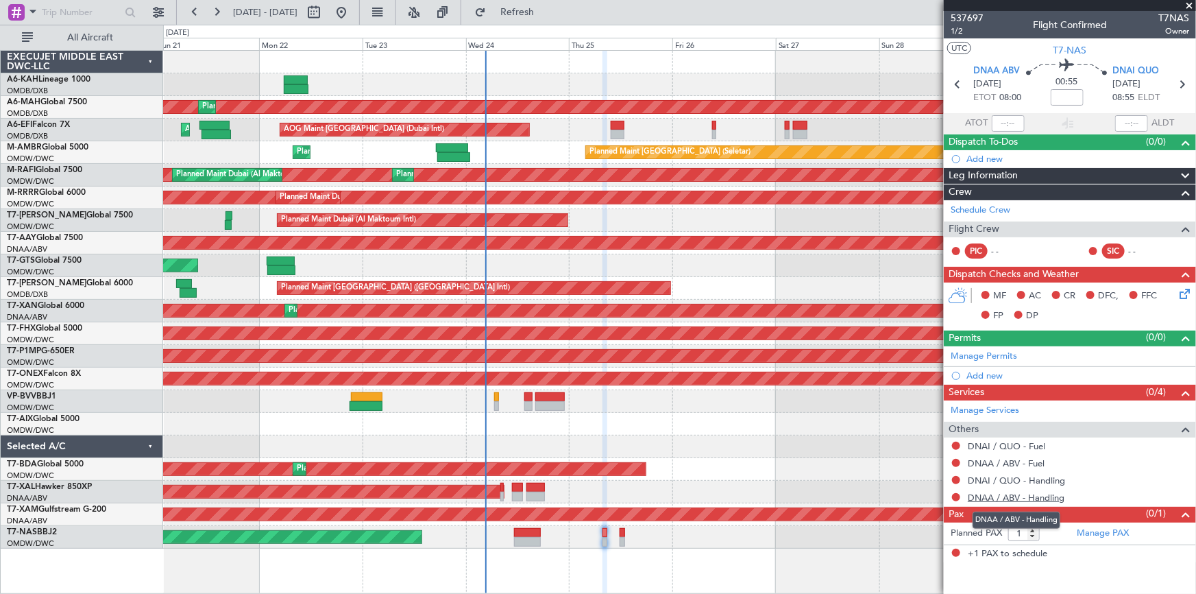
click at [1004, 495] on link "DNAA / ABV - Handling" at bounding box center [1016, 498] width 97 height 12
drag, startPoint x: 546, startPoint y: 14, endPoint x: 638, endPoint y: 43, distance: 95.8
click at [551, 18] on button "Refresh" at bounding box center [509, 12] width 82 height 22
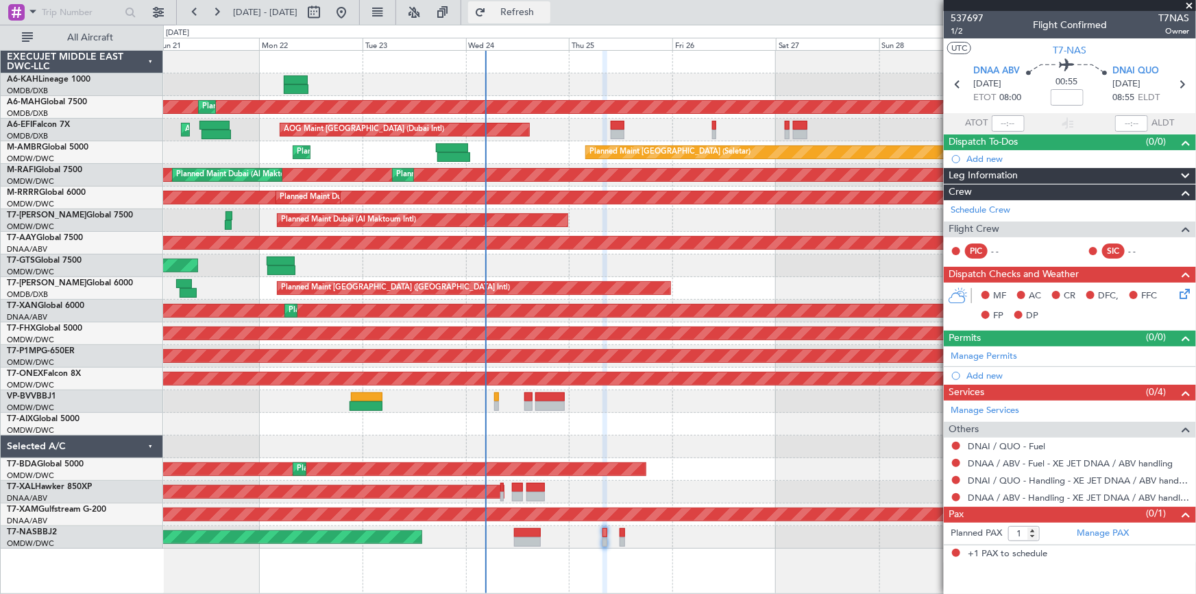
click at [546, 14] on span "Refresh" at bounding box center [518, 13] width 58 height 10
click at [1000, 446] on link "DNAI / QUO - Fuel" at bounding box center [1006, 446] width 77 height 12
drag, startPoint x: 537, startPoint y: 6, endPoint x: 979, endPoint y: 122, distance: 457.2
click at [551, 10] on button "Refresh" at bounding box center [509, 12] width 82 height 22
click at [956, 444] on button at bounding box center [956, 446] width 8 height 8
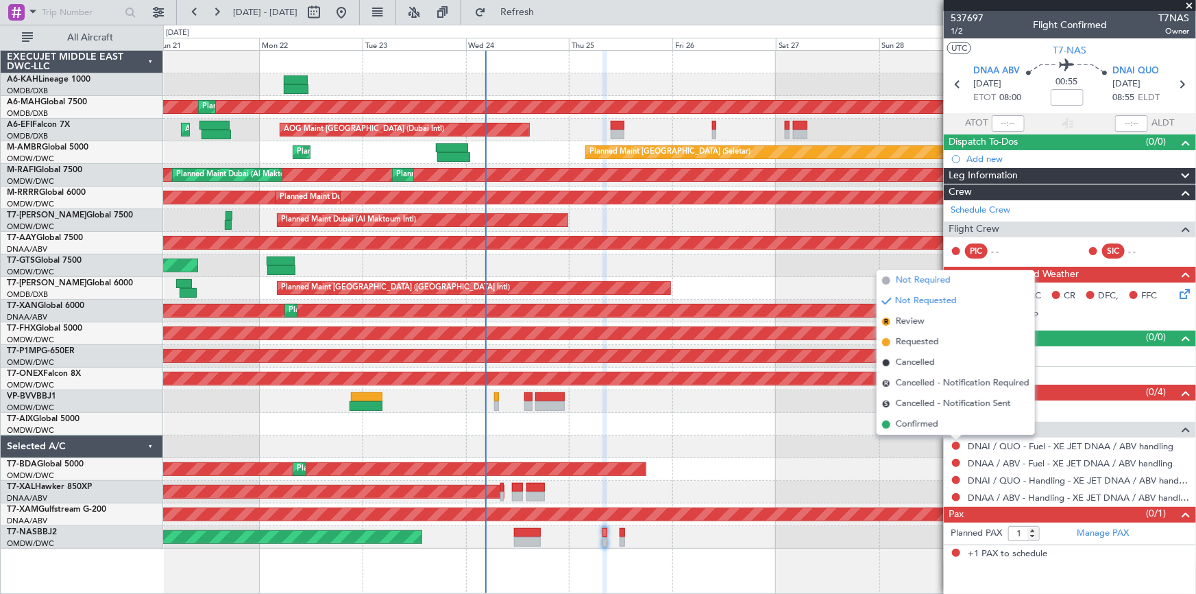
click at [911, 278] on span "Not Required" at bounding box center [923, 281] width 55 height 14
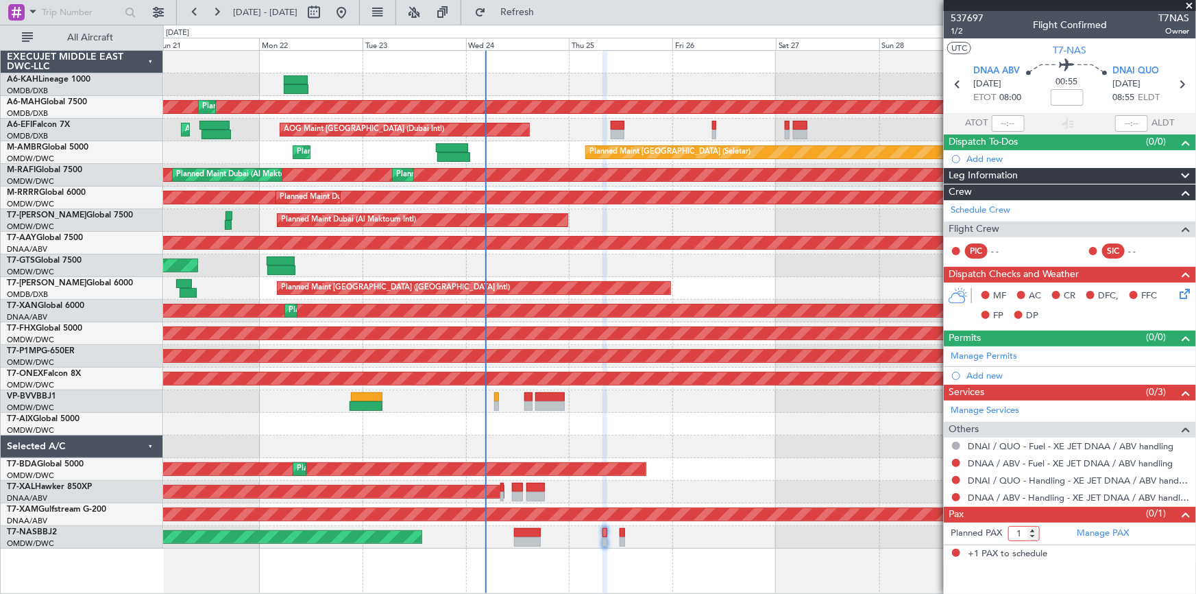
drag, startPoint x: 1001, startPoint y: 524, endPoint x: 883, endPoint y: 519, distance: 118.0
click at [883, 519] on fb-app "21 Sep 2025 - 01 Oct 2025 Refresh Quick Links All Aircraft Planned Maint Dubai …" at bounding box center [598, 301] width 1196 height 583
click at [1034, 526] on input "1" at bounding box center [1025, 533] width 32 height 15
click at [1033, 527] on input "2" at bounding box center [1025, 533] width 32 height 15
click at [1033, 527] on input "3" at bounding box center [1025, 533] width 32 height 15
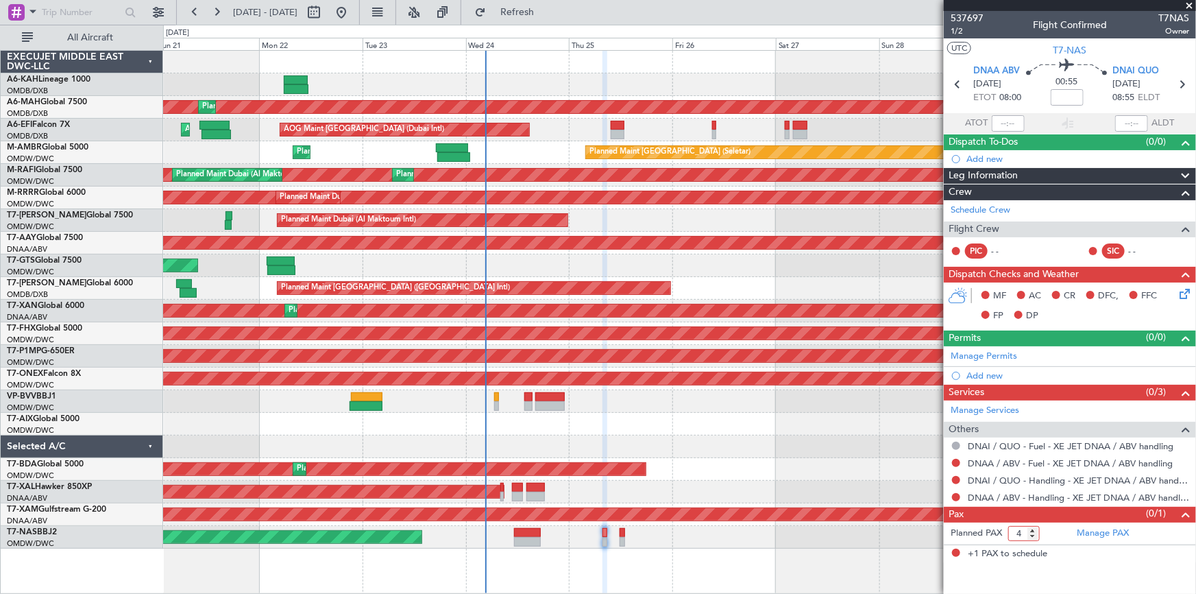
click at [1033, 527] on input "4" at bounding box center [1025, 533] width 32 height 15
click at [1033, 527] on input "5" at bounding box center [1025, 533] width 32 height 15
click at [1033, 527] on input "6" at bounding box center [1025, 533] width 32 height 15
click at [1033, 527] on input "7" at bounding box center [1025, 533] width 32 height 15
click at [1033, 527] on input "8" at bounding box center [1025, 533] width 32 height 15
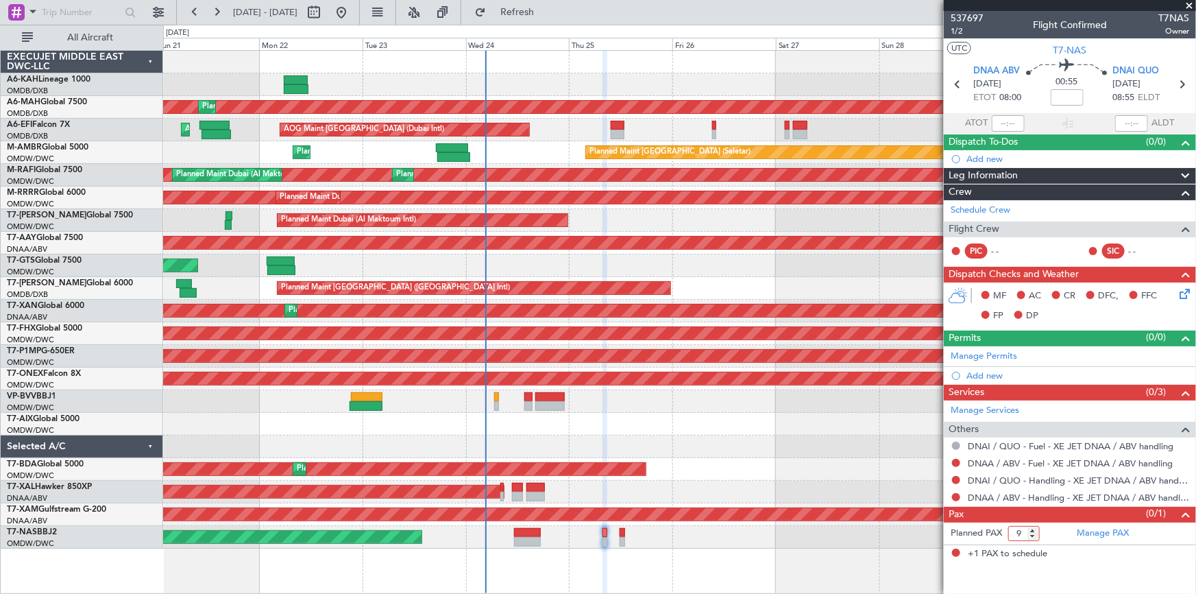
click at [1033, 527] on input "9" at bounding box center [1025, 533] width 32 height 15
type input "10"
click at [1033, 527] on input "10" at bounding box center [1025, 533] width 32 height 15
click at [551, 18] on button "Refresh" at bounding box center [509, 12] width 82 height 22
click at [1183, 87] on icon at bounding box center [1182, 84] width 18 height 18
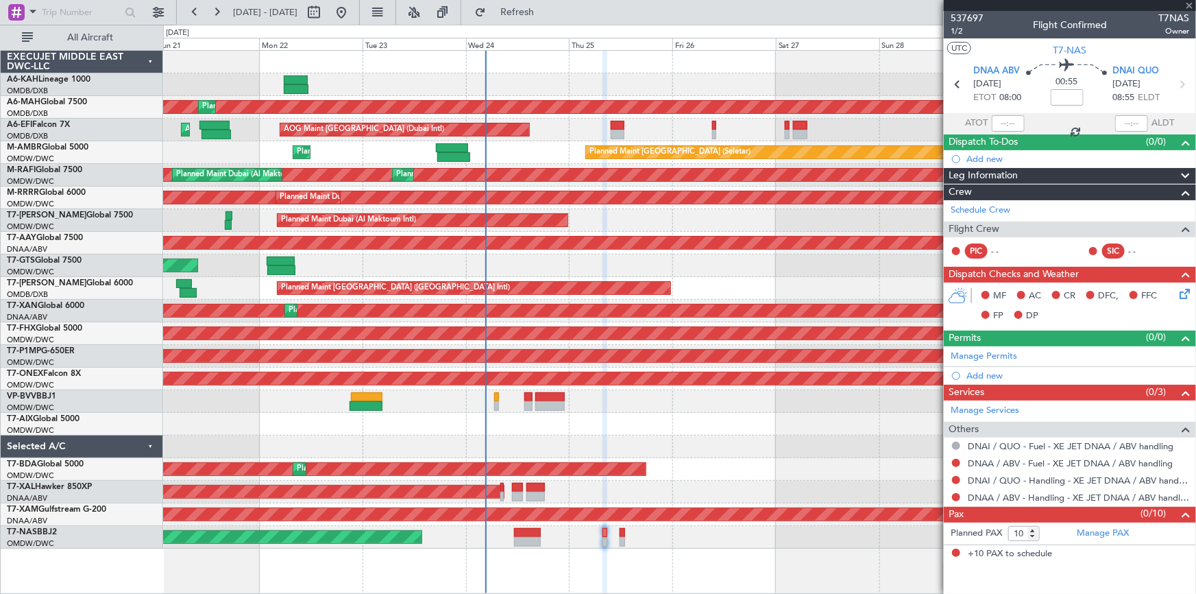
type input "-00:05"
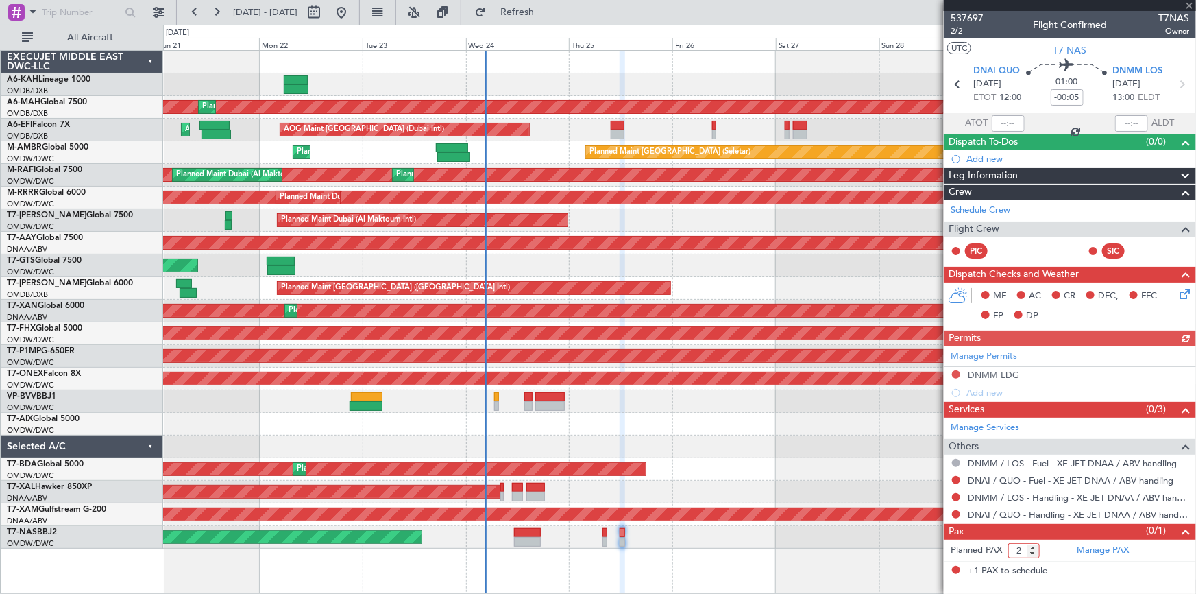
click at [1031, 544] on input "2" at bounding box center [1025, 550] width 32 height 15
click at [1032, 544] on input "3" at bounding box center [1025, 550] width 32 height 15
click at [1032, 544] on input "4" at bounding box center [1025, 550] width 32 height 15
click at [1033, 544] on input "5" at bounding box center [1025, 550] width 32 height 15
click at [1033, 544] on input "6" at bounding box center [1025, 550] width 32 height 15
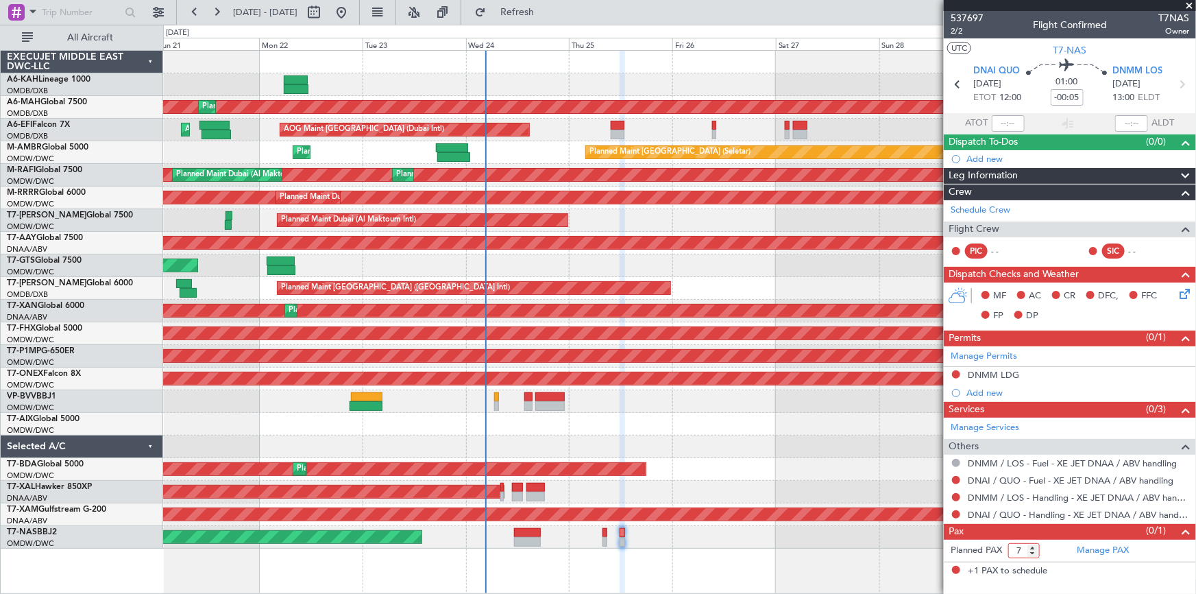
click at [1033, 544] on input "7" at bounding box center [1025, 550] width 32 height 15
click at [1034, 544] on input "8" at bounding box center [1025, 550] width 32 height 15
click at [1034, 544] on input "9" at bounding box center [1025, 550] width 32 height 15
type input "10"
click at [1034, 544] on input "10" at bounding box center [1025, 550] width 32 height 15
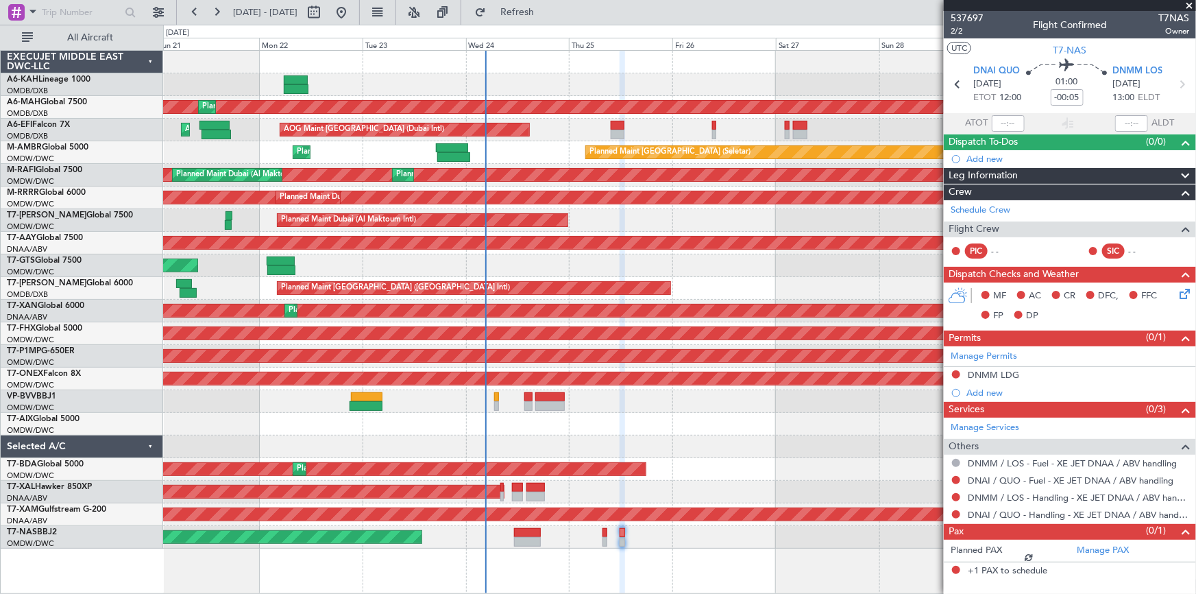
drag, startPoint x: 562, startPoint y: 0, endPoint x: 932, endPoint y: 80, distance: 378.8
click at [557, 0] on fb-refresh-button "Refresh" at bounding box center [509, 12] width 96 height 25
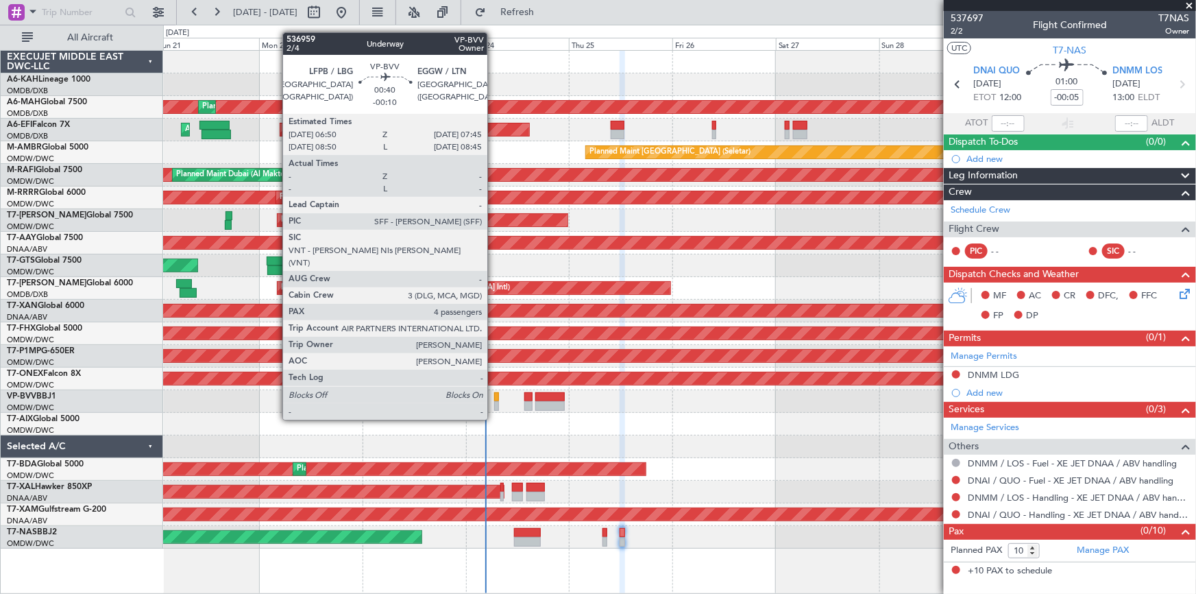
click at [494, 394] on div at bounding box center [496, 397] width 4 height 10
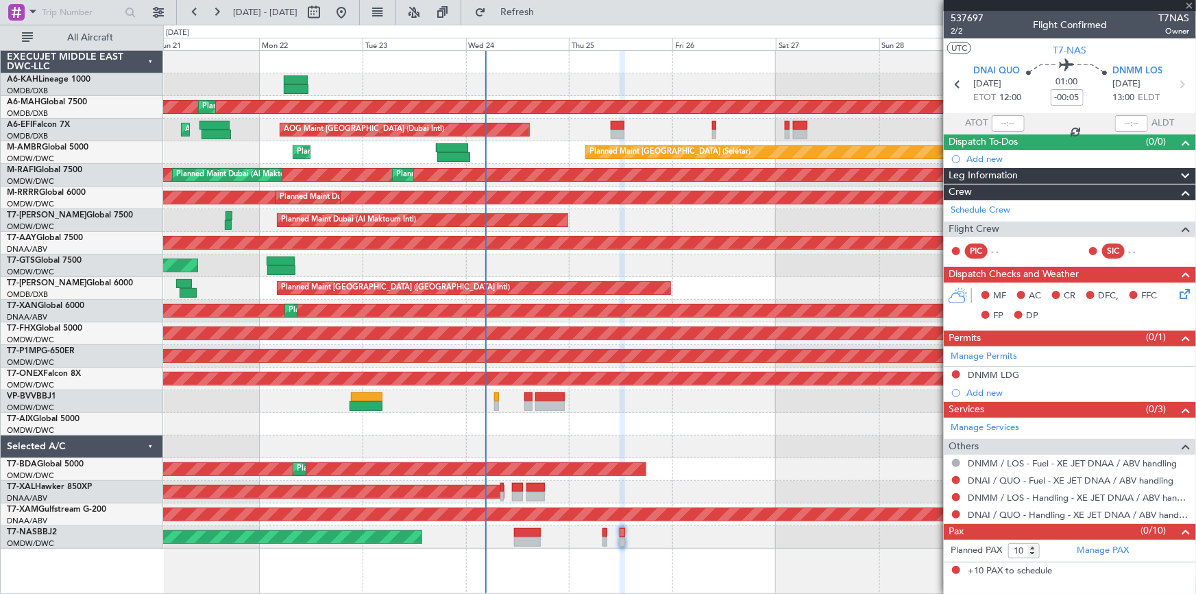
click at [494, 398] on div at bounding box center [496, 397] width 4 height 10
type input "-00:10"
type input "4"
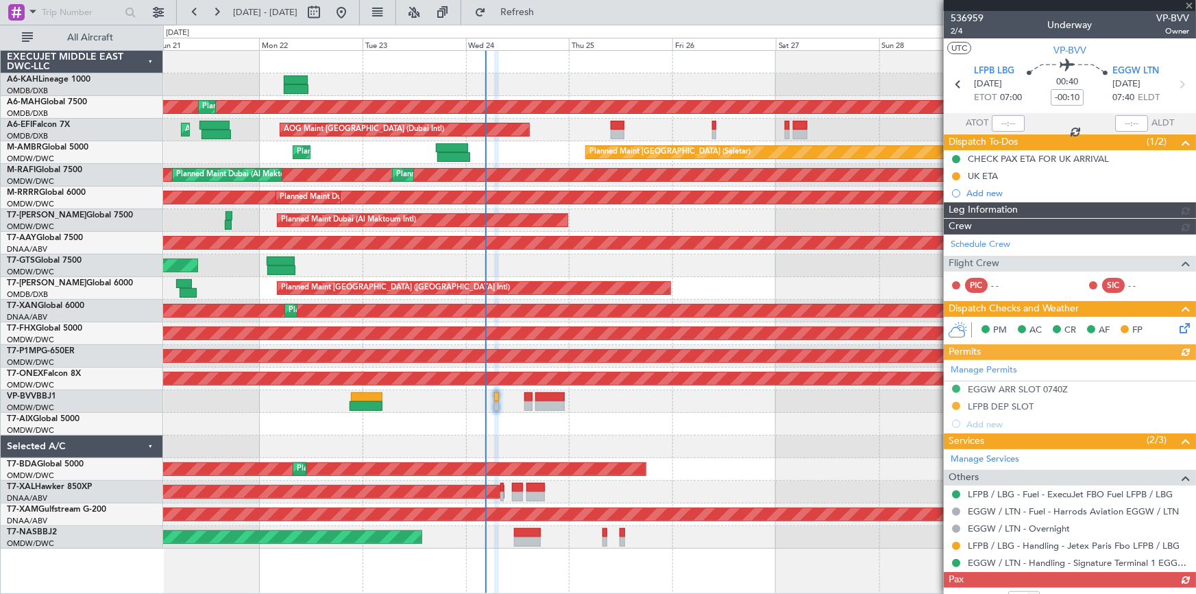
type input "[PERSON_NAME] (ANI)"
type input "7355"
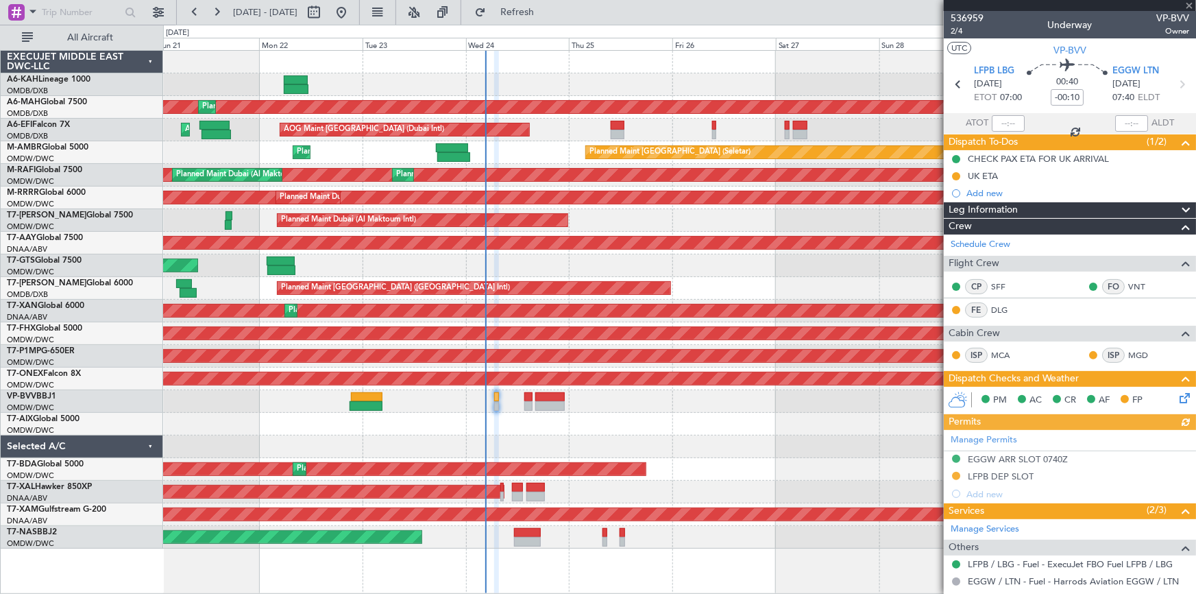
drag, startPoint x: 960, startPoint y: 474, endPoint x: 941, endPoint y: 479, distance: 20.0
click at [960, 474] on div "Manage Permits EGGW ARR SLOT 0740Z LFPB DEP SLOT Add new" at bounding box center [1070, 466] width 252 height 73
click at [956, 473] on button at bounding box center [956, 476] width 8 height 8
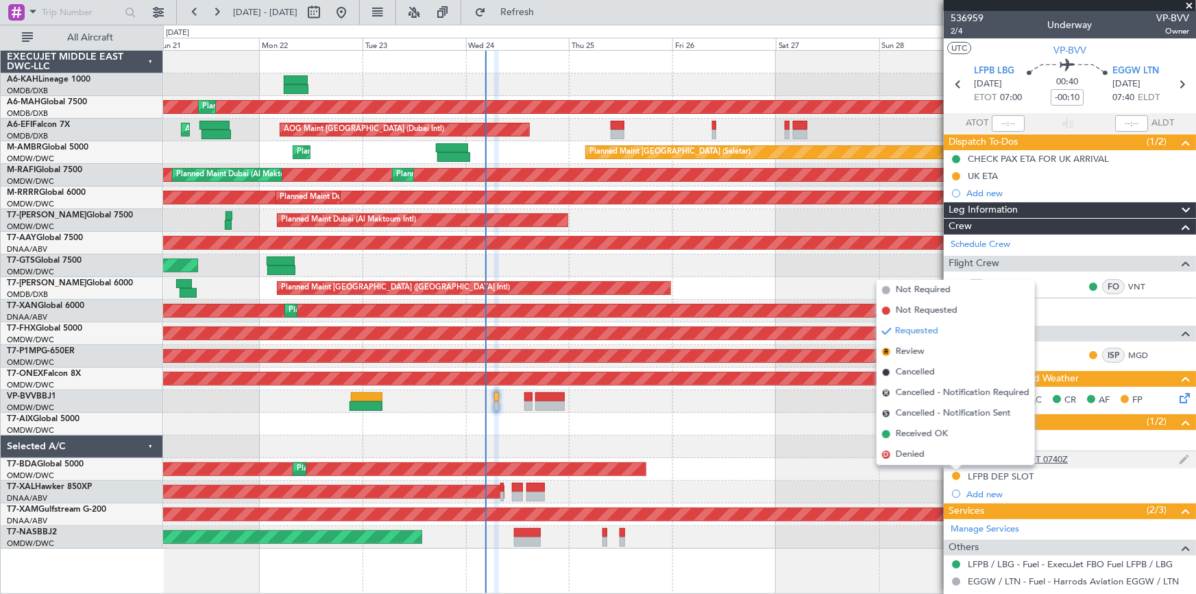
drag, startPoint x: 912, startPoint y: 437, endPoint x: 1138, endPoint y: 449, distance: 226.6
click at [917, 437] on span "Received OK" at bounding box center [922, 434] width 52 height 14
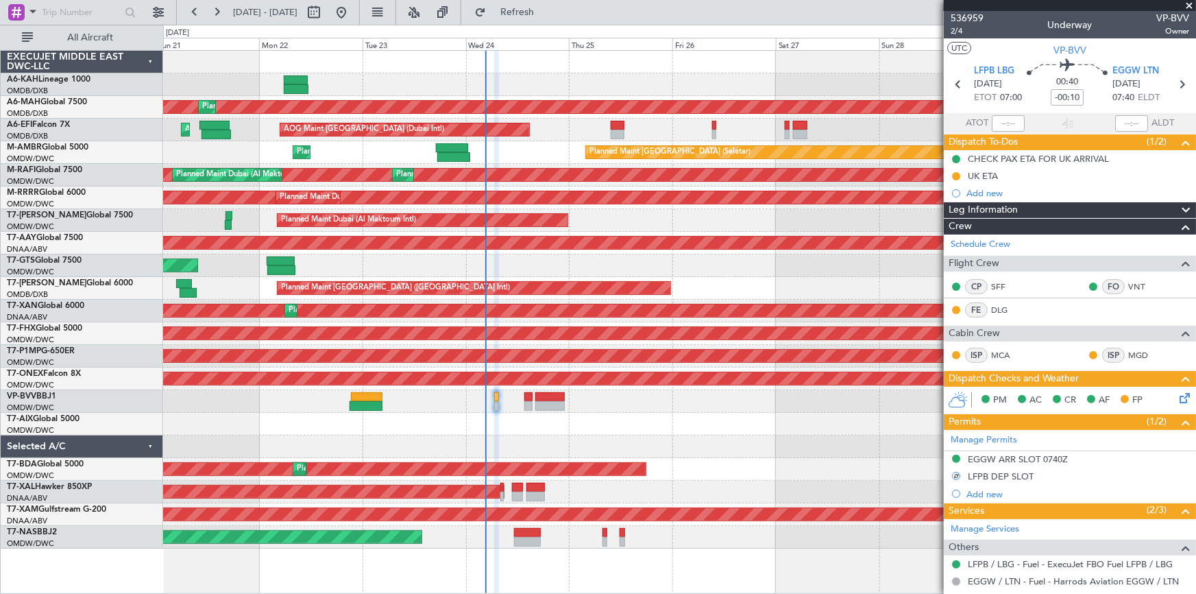
click at [1179, 397] on icon at bounding box center [1182, 395] width 11 height 11
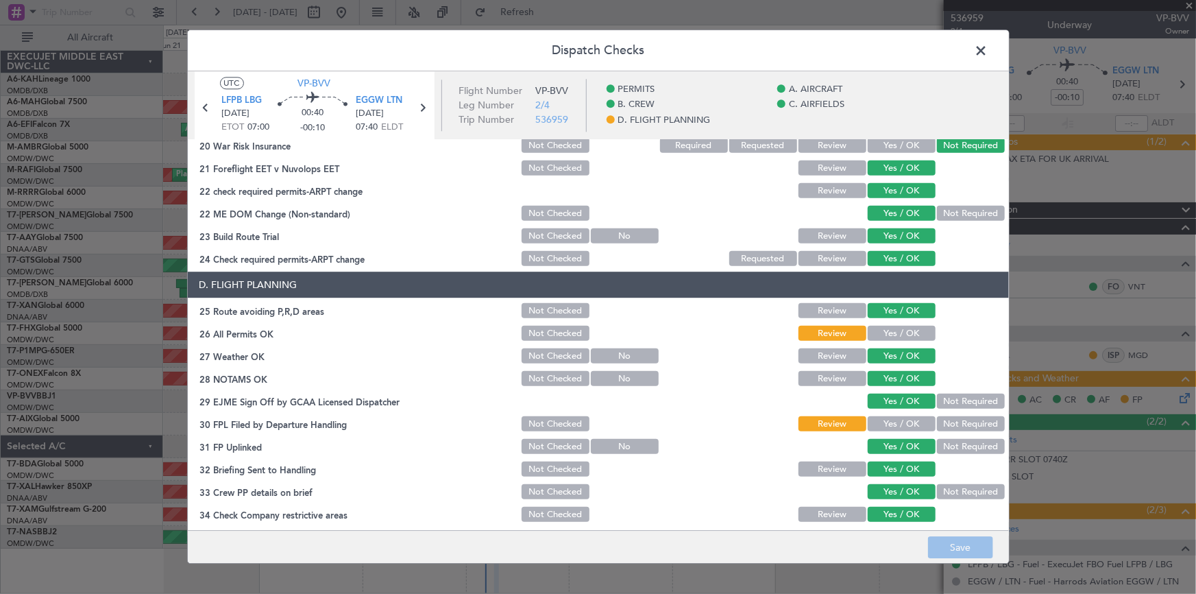
scroll to position [624, 0]
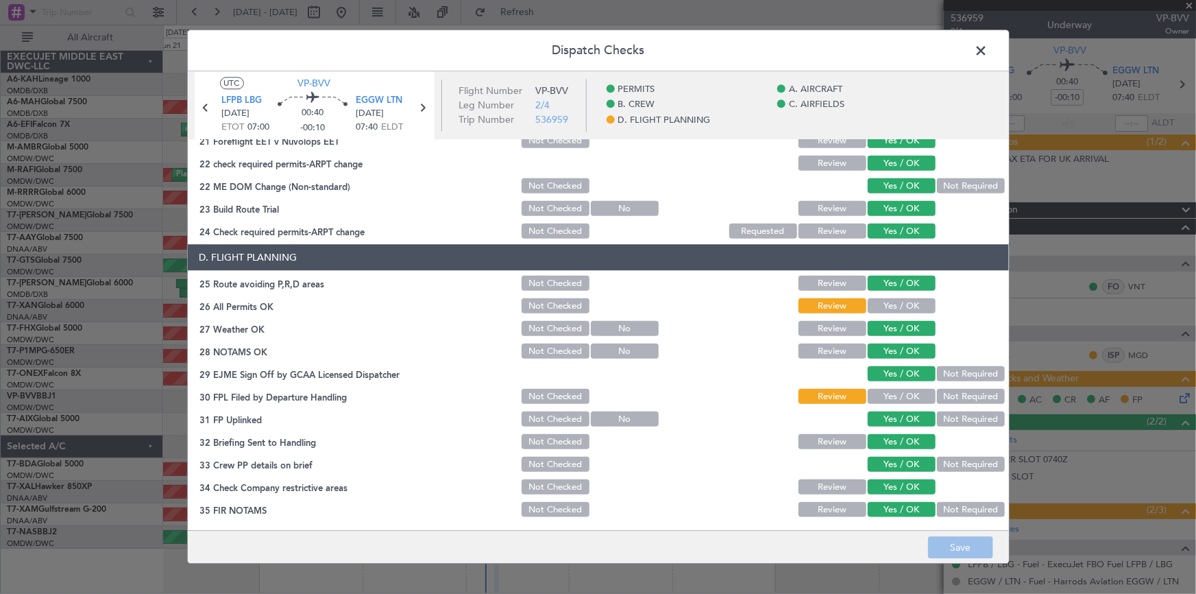
drag, startPoint x: 878, startPoint y: 301, endPoint x: 890, endPoint y: 319, distance: 22.2
click at [878, 300] on button "Yes / OK" at bounding box center [902, 306] width 68 height 15
click at [873, 398] on button "Yes / OK" at bounding box center [902, 396] width 68 height 15
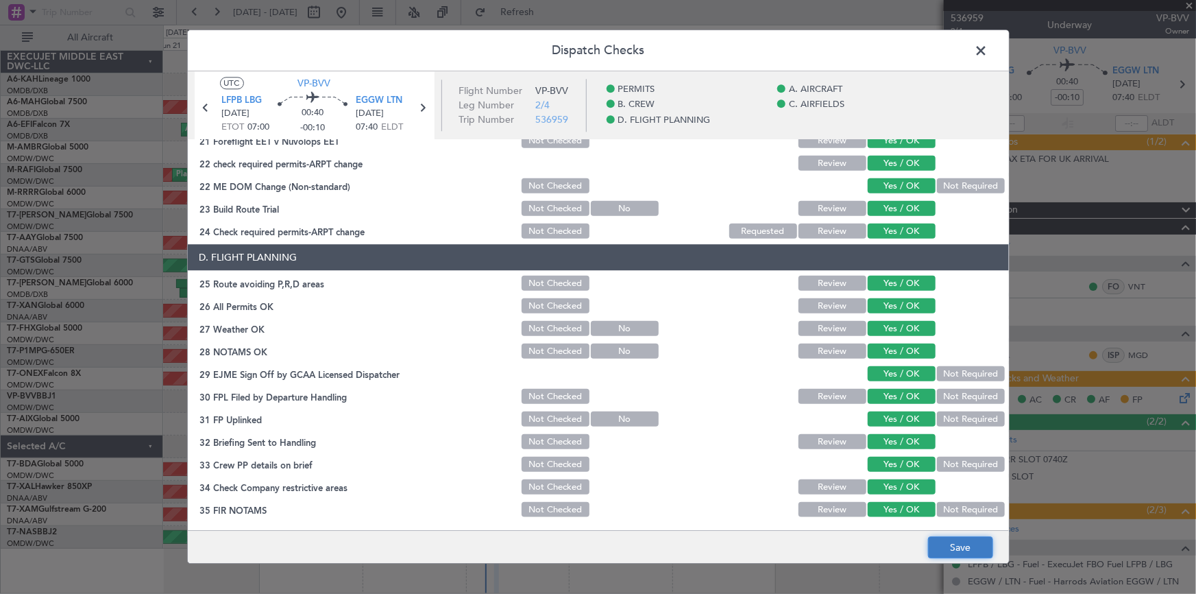
click at [953, 539] on button "Save" at bounding box center [960, 548] width 65 height 22
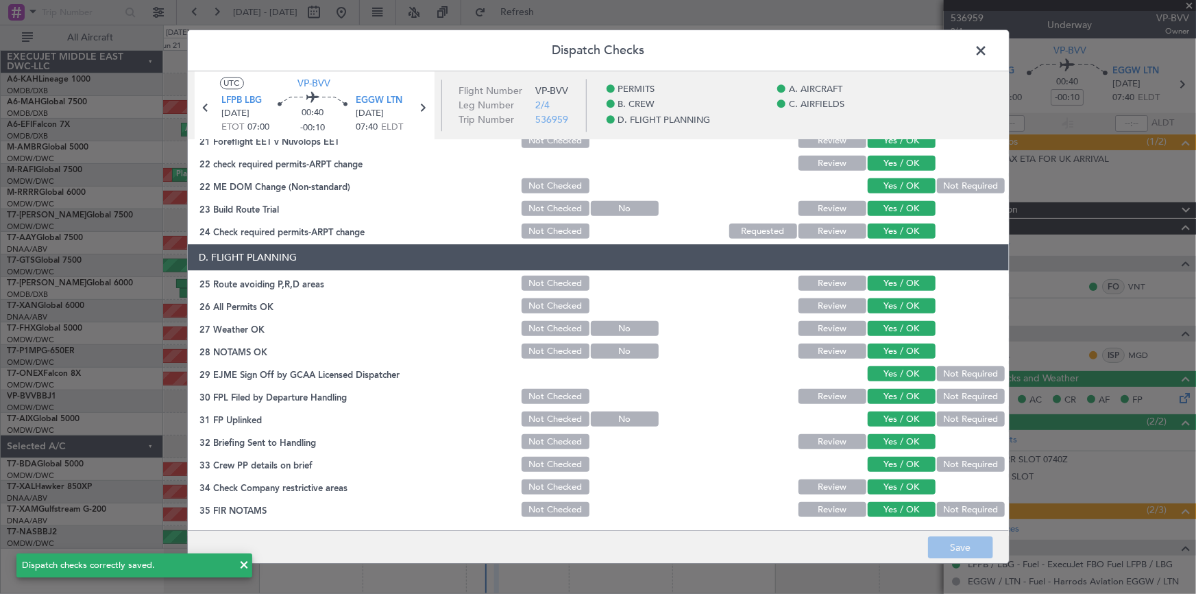
click at [989, 46] on span at bounding box center [989, 53] width 0 height 27
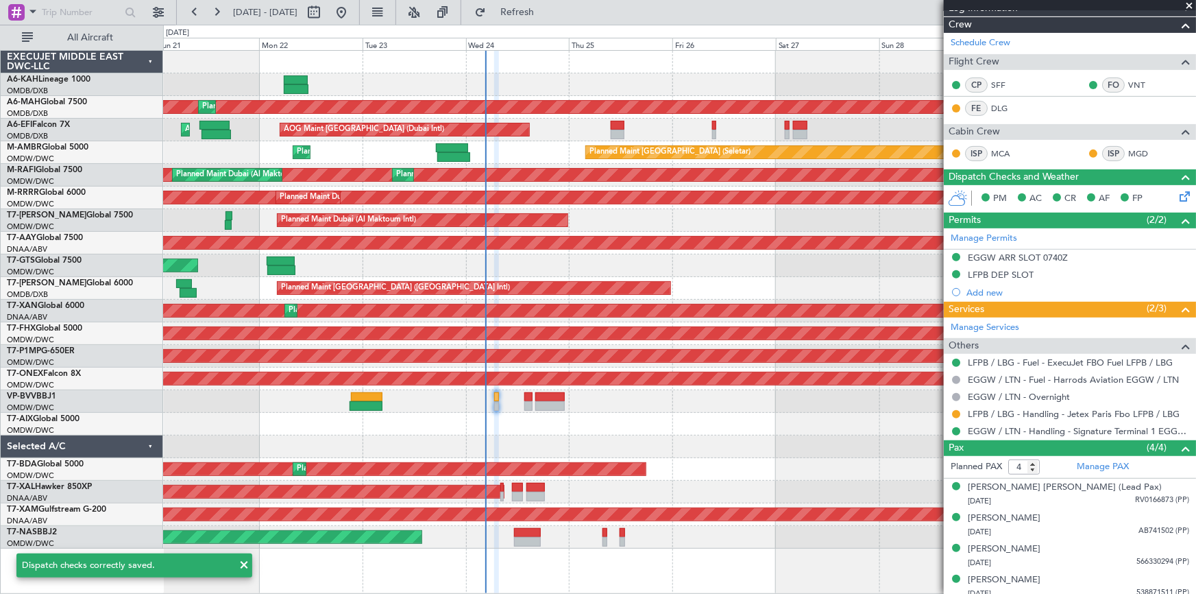
scroll to position [208, 0]
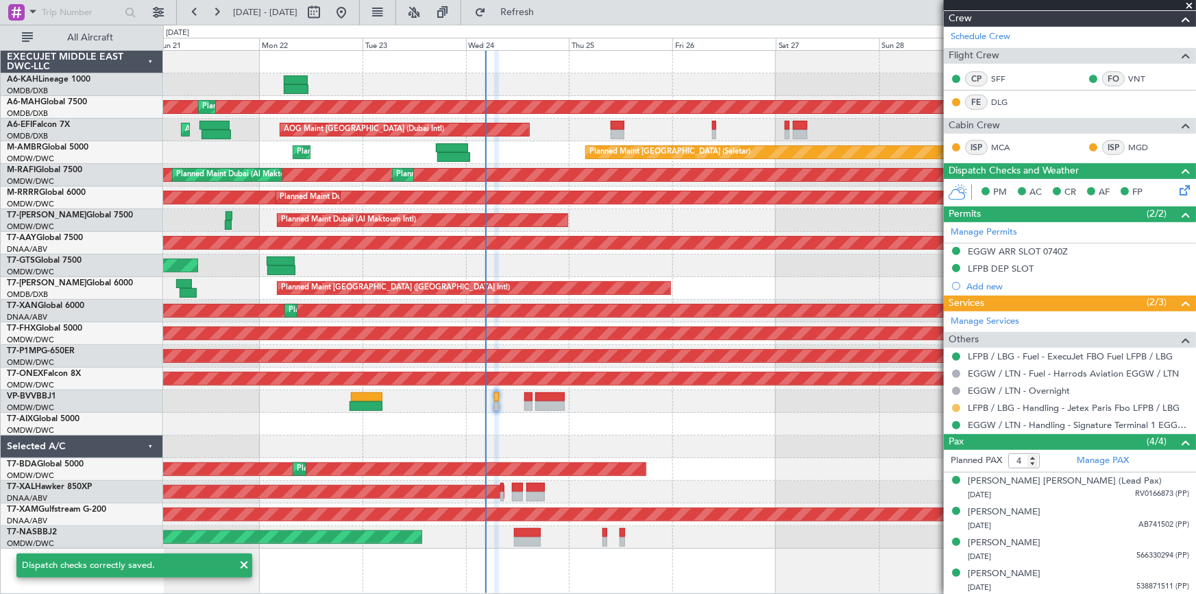
click at [957, 404] on button at bounding box center [956, 408] width 8 height 8
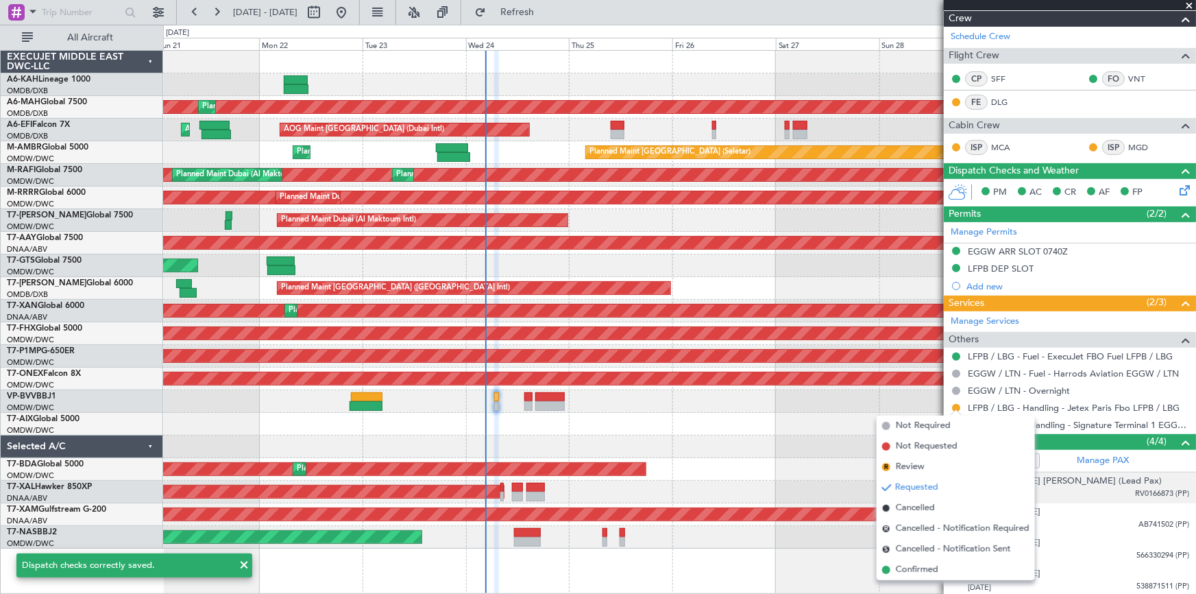
drag, startPoint x: 919, startPoint y: 566, endPoint x: 971, endPoint y: 494, distance: 89.0
click at [919, 566] on span "Confirmed" at bounding box center [917, 570] width 43 height 14
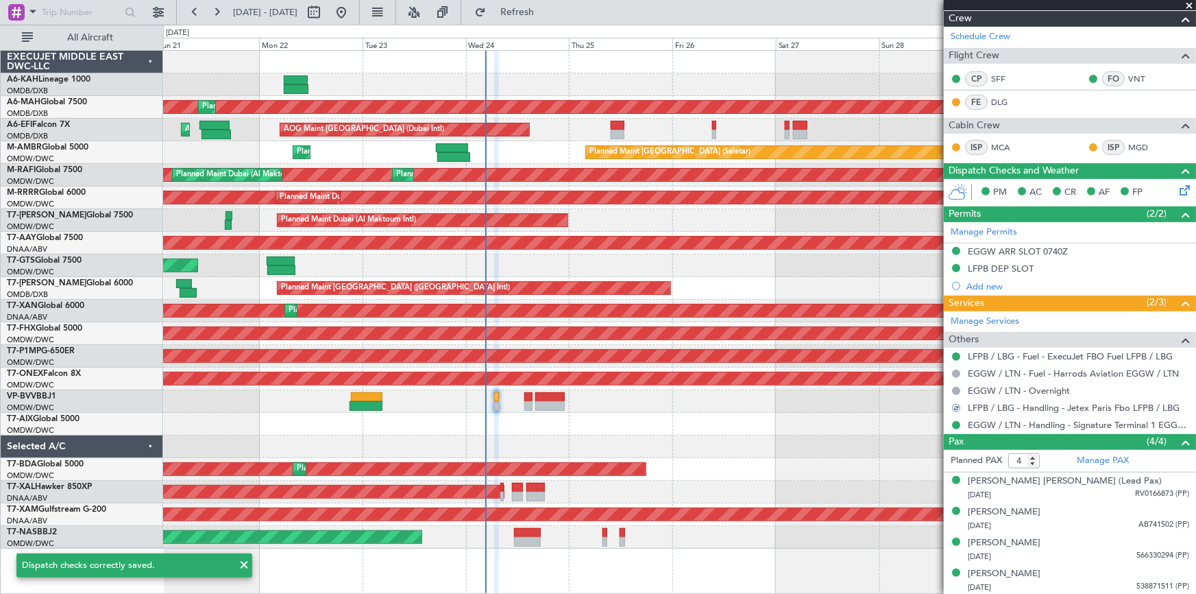
scroll to position [0, 0]
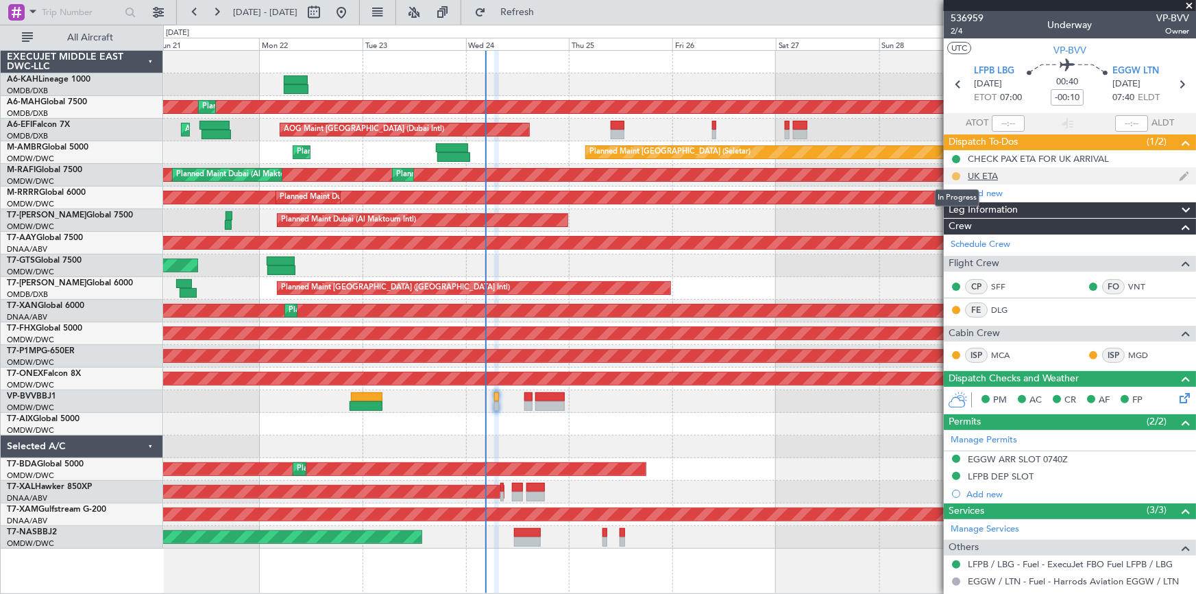
click at [957, 174] on button at bounding box center [956, 176] width 8 height 8
click at [956, 233] on span "Completed" at bounding box center [961, 237] width 45 height 14
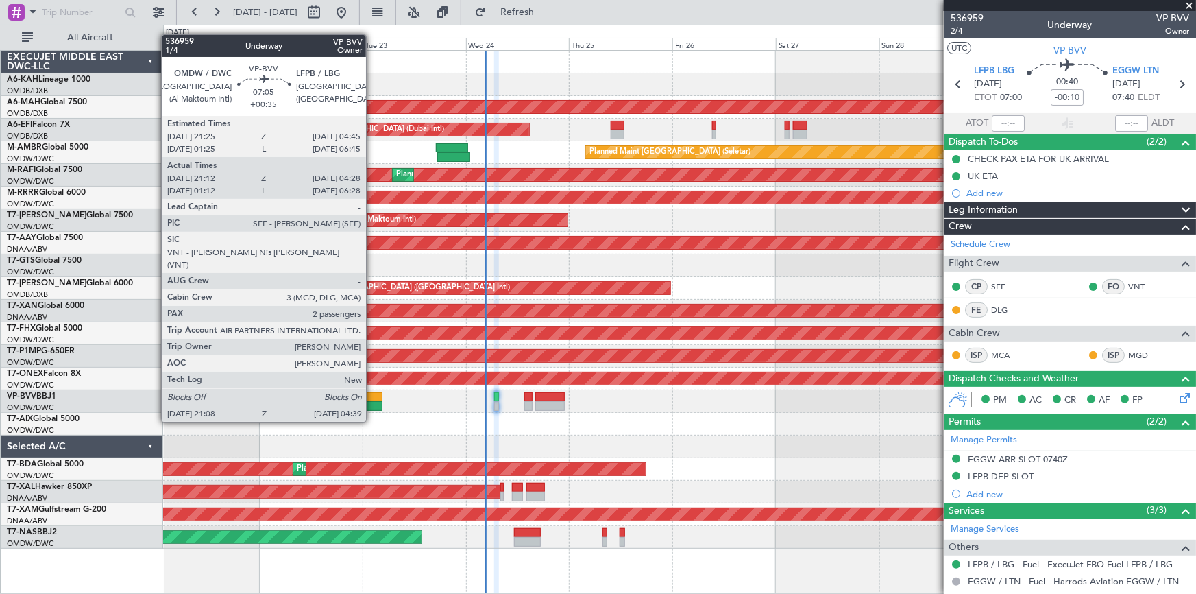
click at [372, 396] on div at bounding box center [367, 397] width 32 height 10
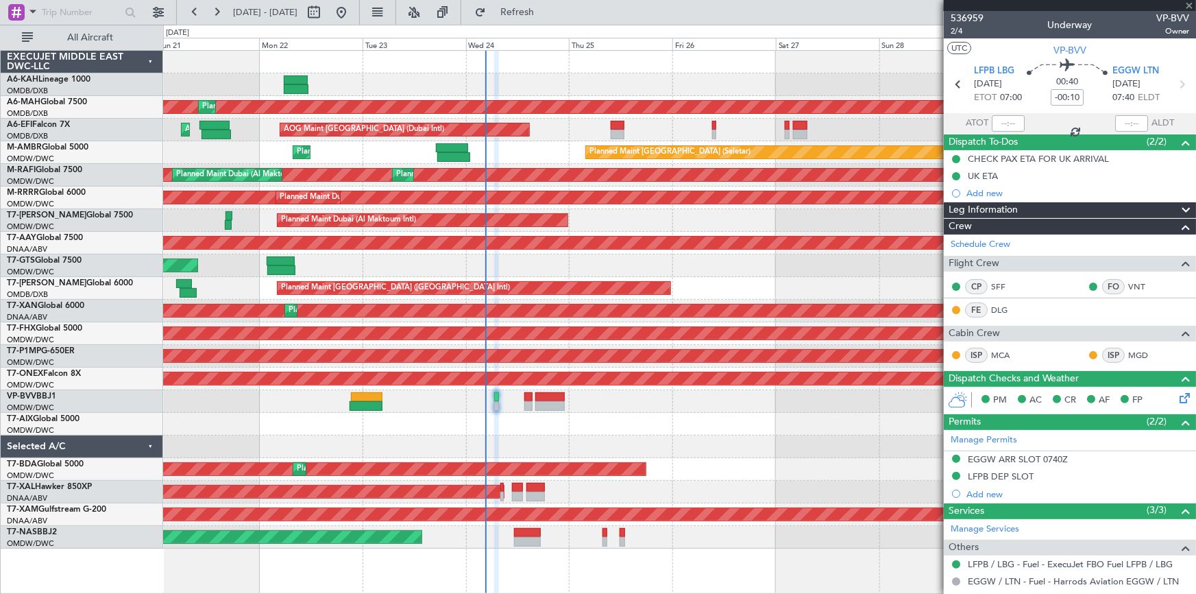
type input "+00:35"
type input "21:22"
type input "04:23"
type input "2"
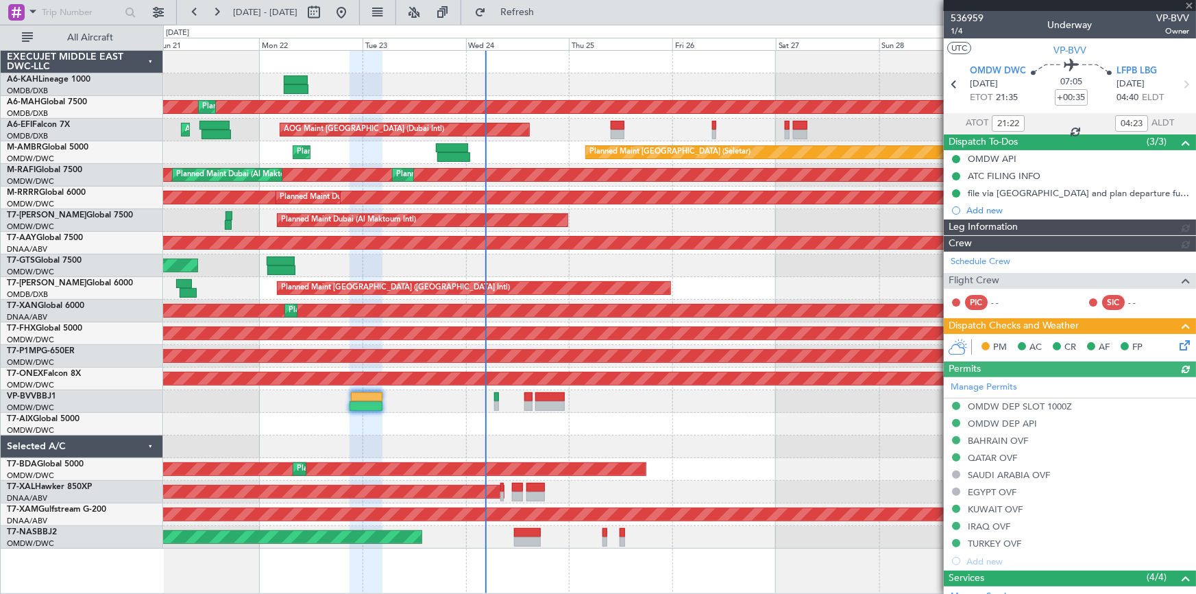
type input "Rohit Roy (ROY)"
type input "7351"
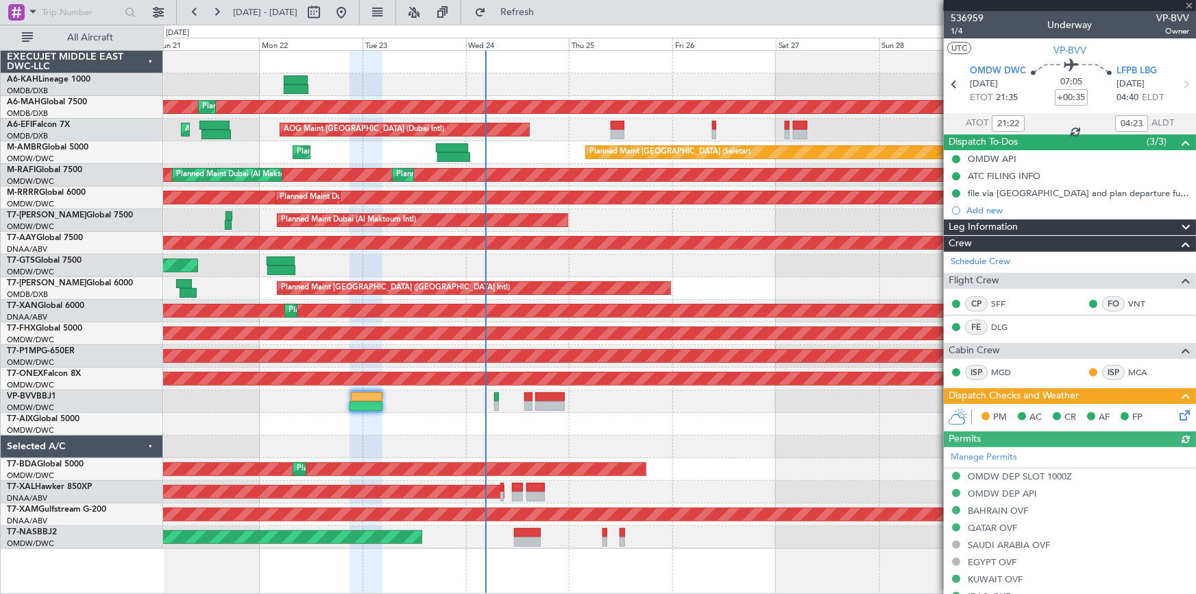
click at [1177, 413] on icon at bounding box center [1182, 412] width 11 height 11
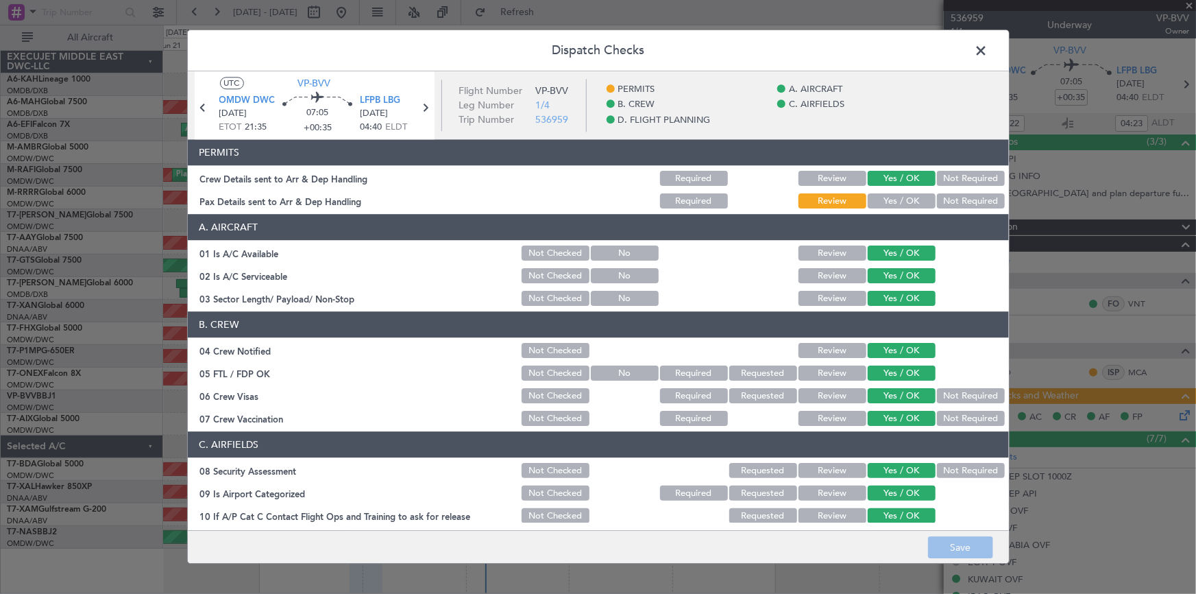
click at [873, 206] on button "Yes / OK" at bounding box center [902, 201] width 68 height 15
click at [954, 541] on button "Save" at bounding box center [960, 548] width 65 height 22
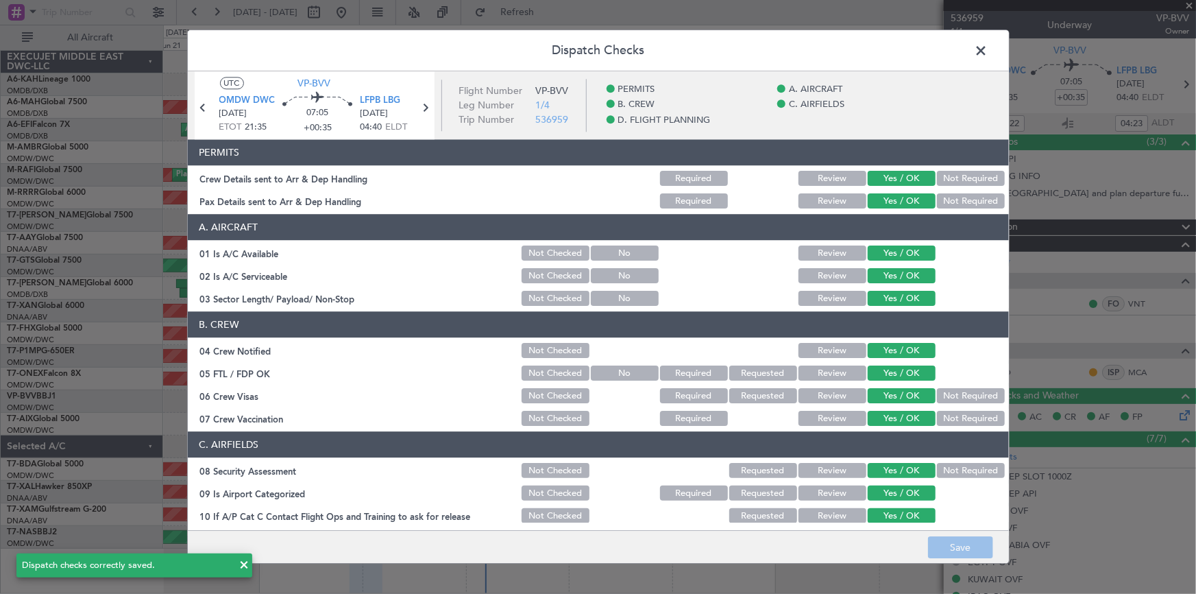
click at [989, 46] on span at bounding box center [989, 53] width 0 height 27
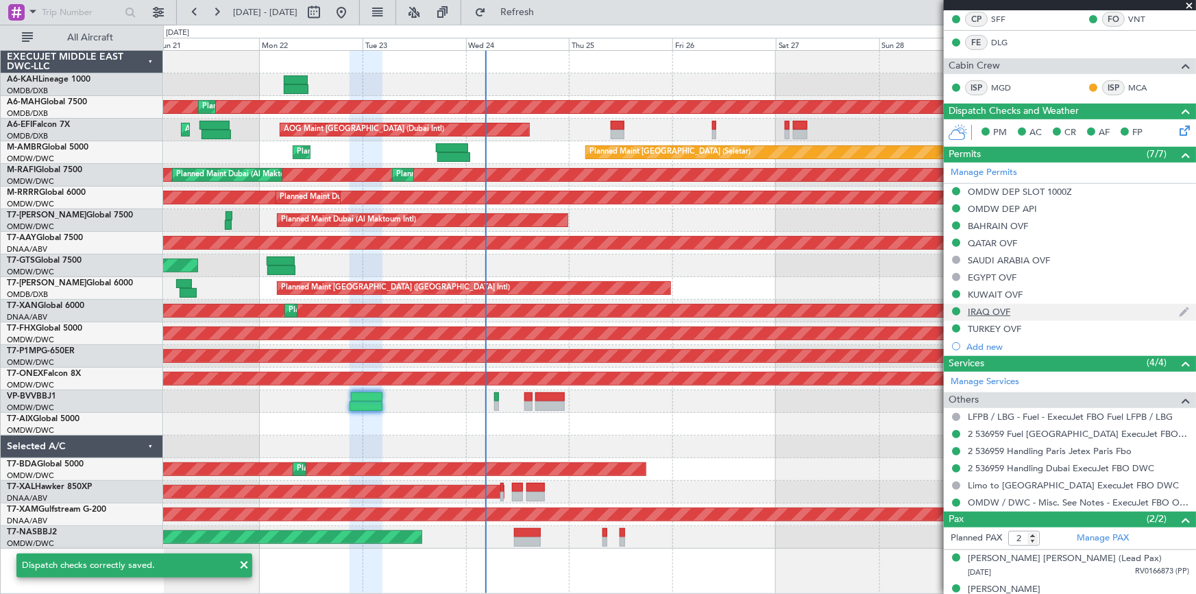
scroll to position [300, 0]
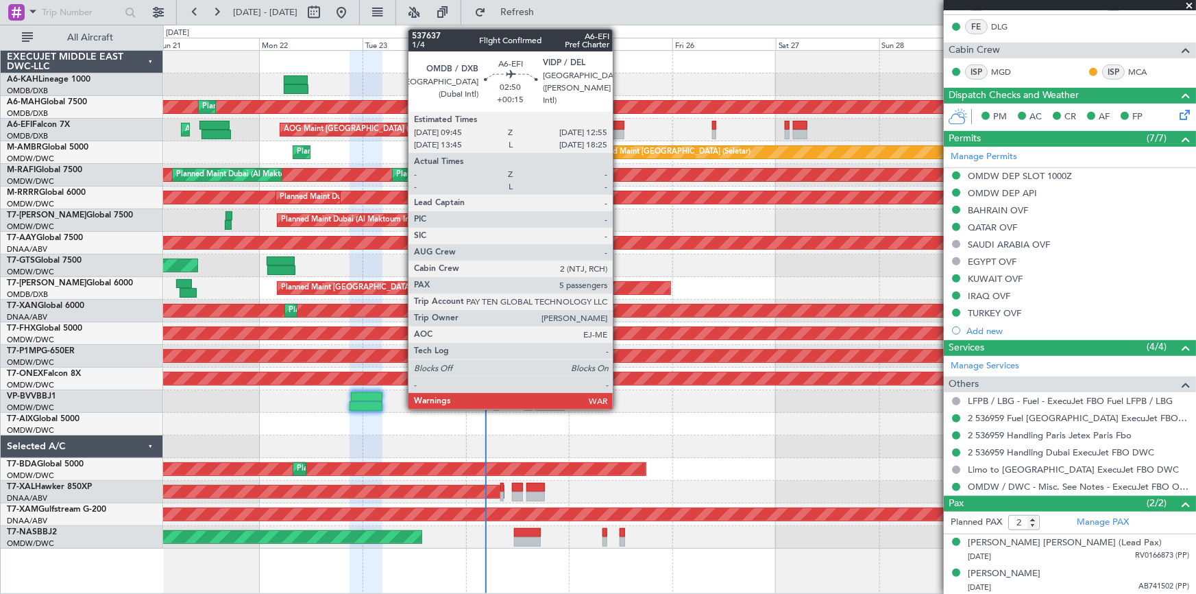
click at [619, 130] on div at bounding box center [618, 135] width 14 height 10
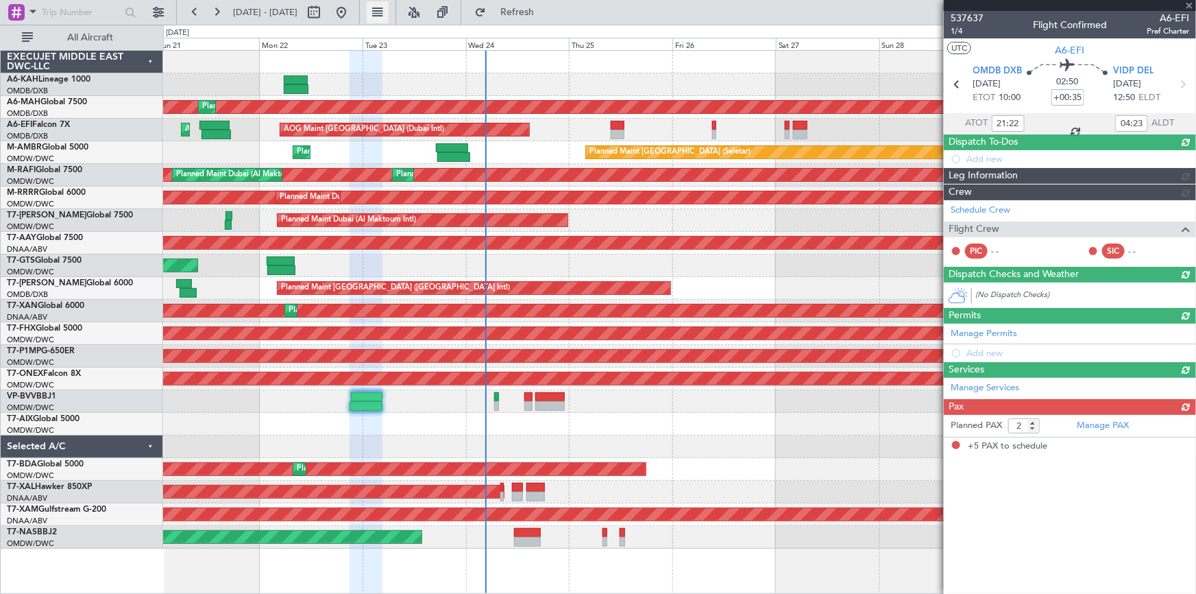
type input "+00:15"
type input "5"
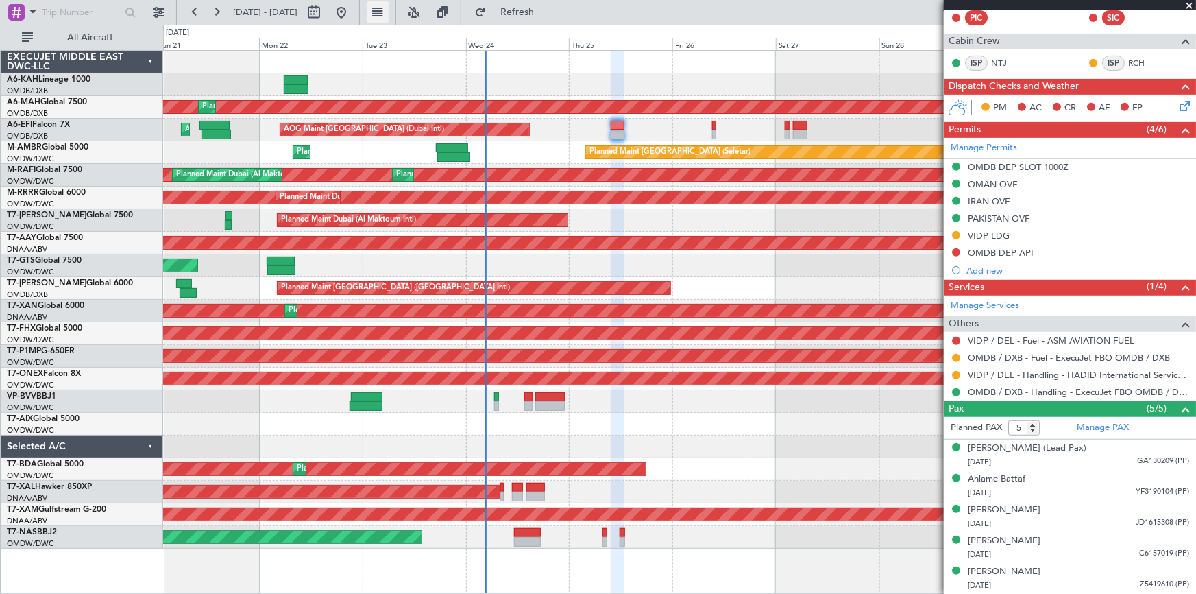
scroll to position [0, 0]
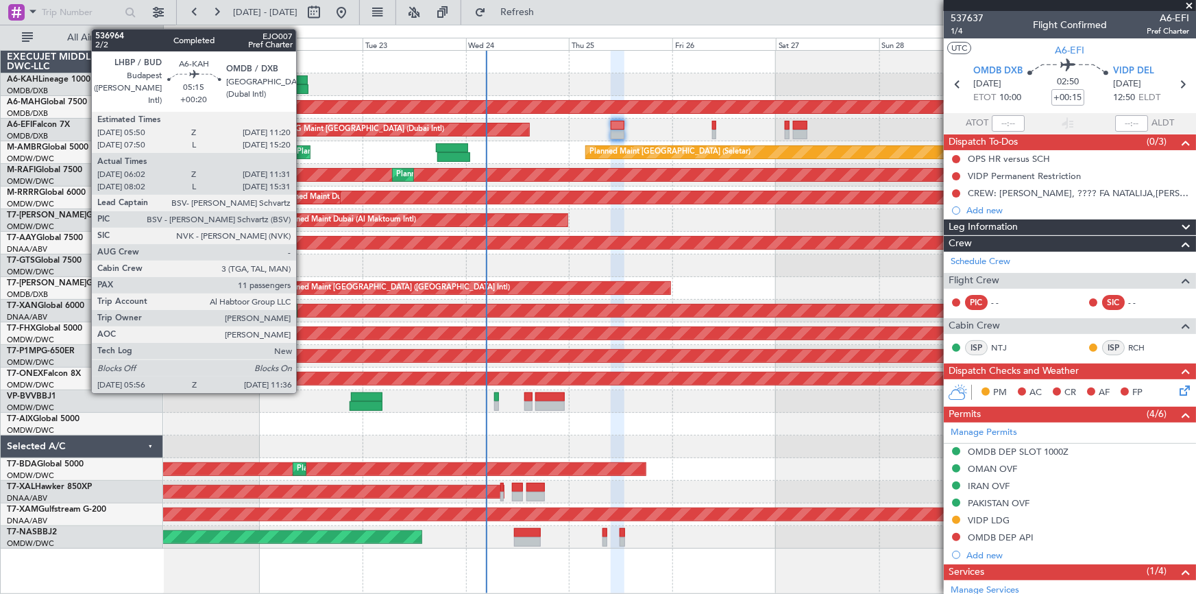
click at [302, 82] on div at bounding box center [296, 80] width 24 height 10
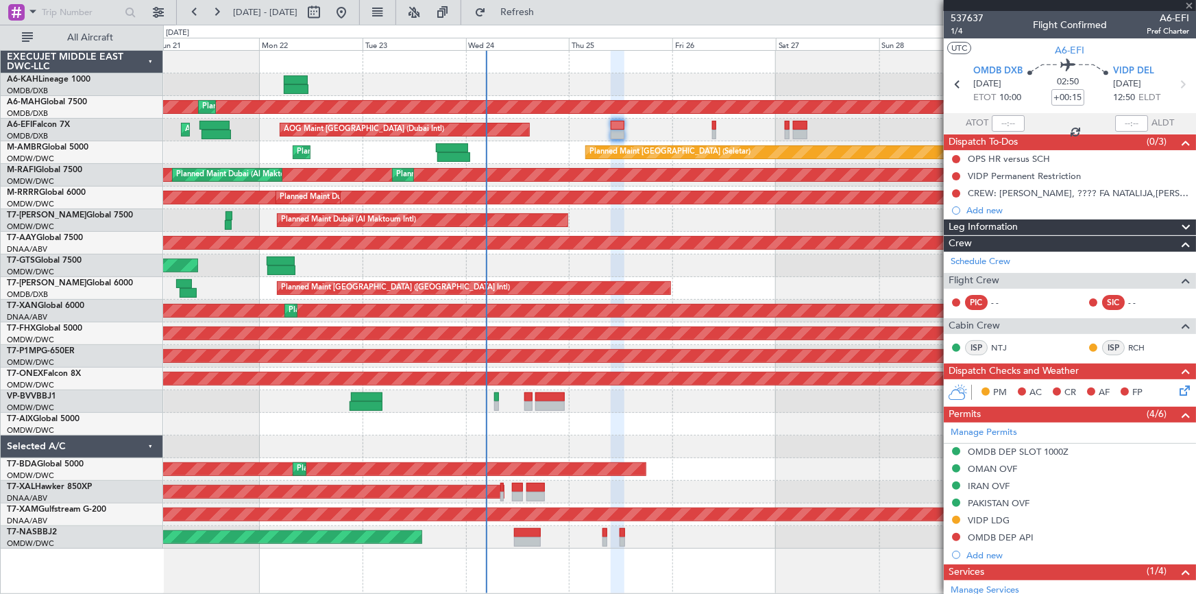
type input "+00:20"
type input "06:12"
type input "11:26"
type input "11"
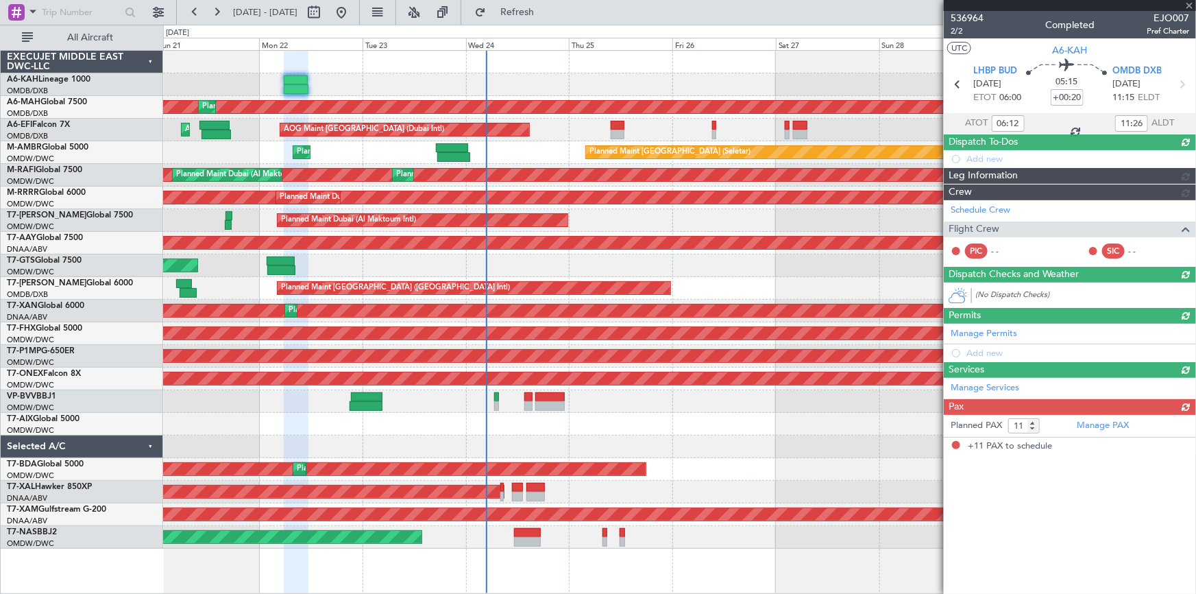
type input "Rohit Roy (ROY)"
type input "7344"
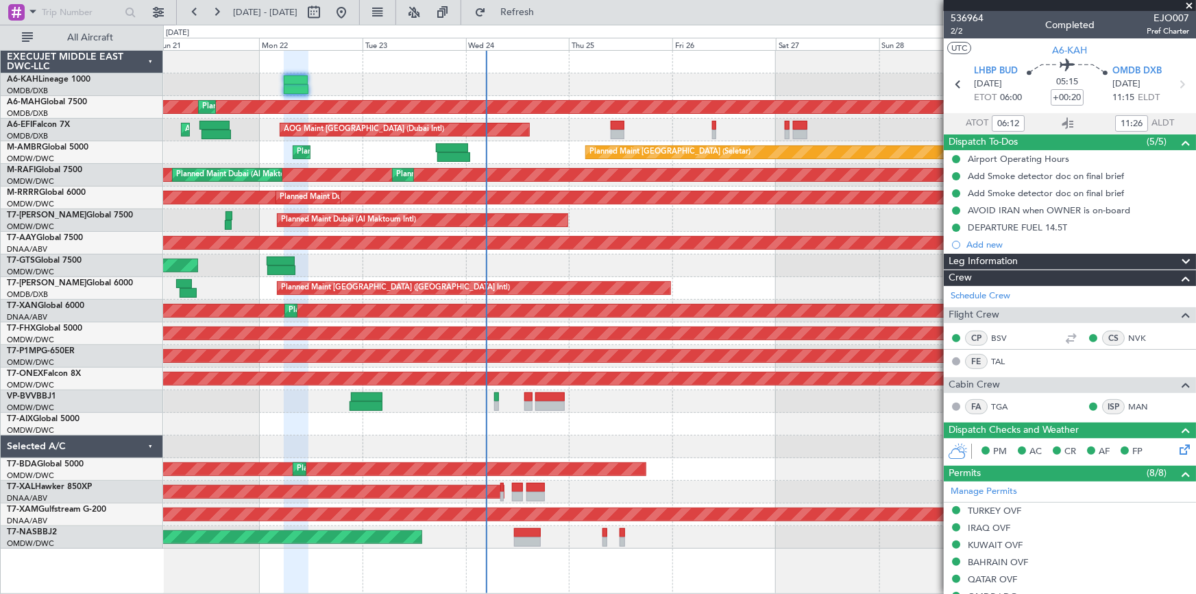
click at [509, 262] on div "AOG Maint [GEOGRAPHIC_DATA] (Seletar)" at bounding box center [679, 265] width 1033 height 23
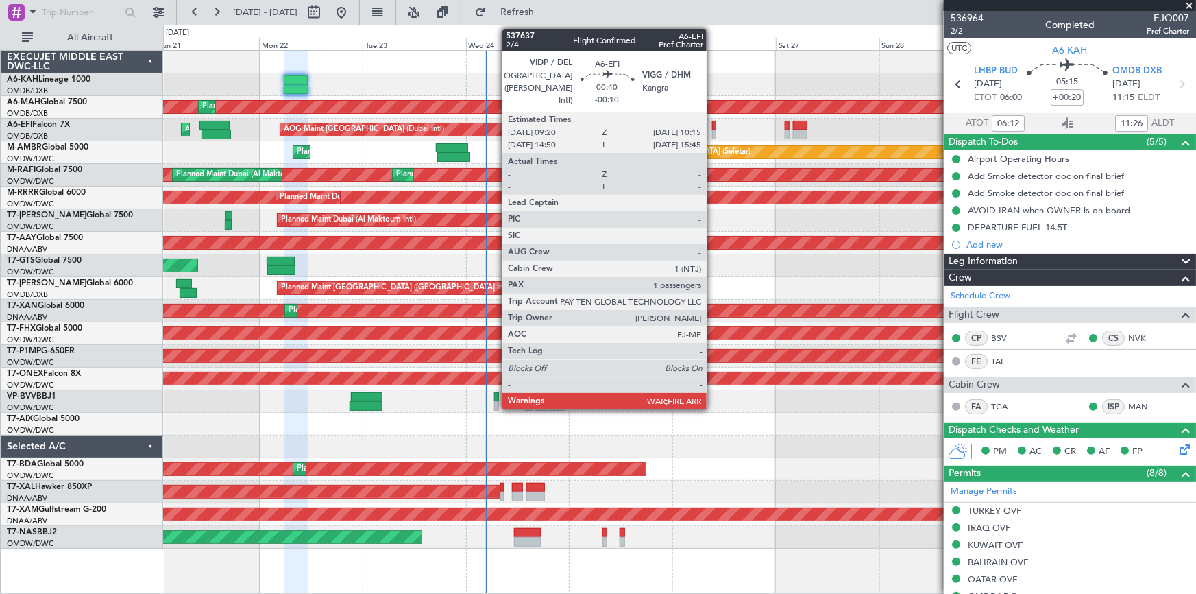
click at [713, 125] on div at bounding box center [714, 126] width 4 height 10
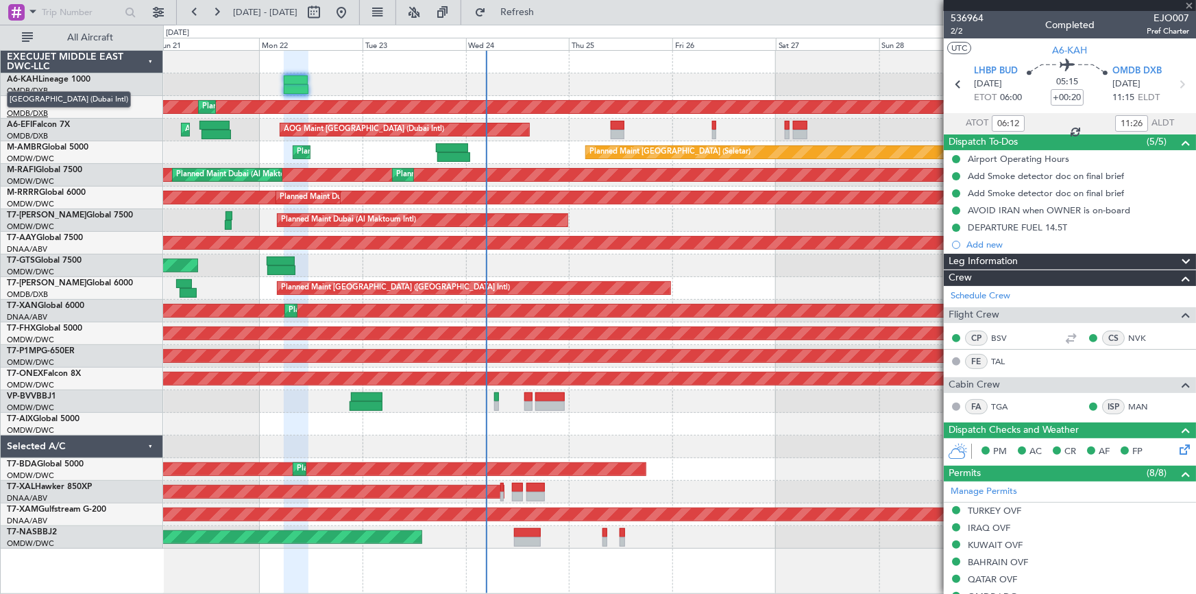
type input "-00:10"
type input "1"
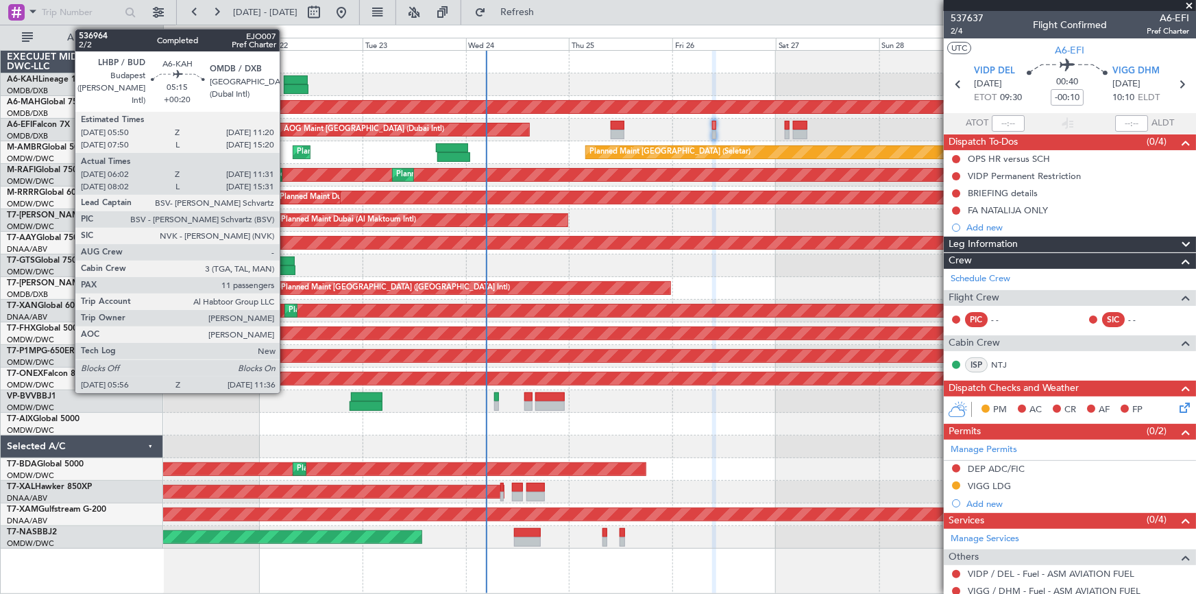
click at [286, 79] on div at bounding box center [296, 80] width 24 height 10
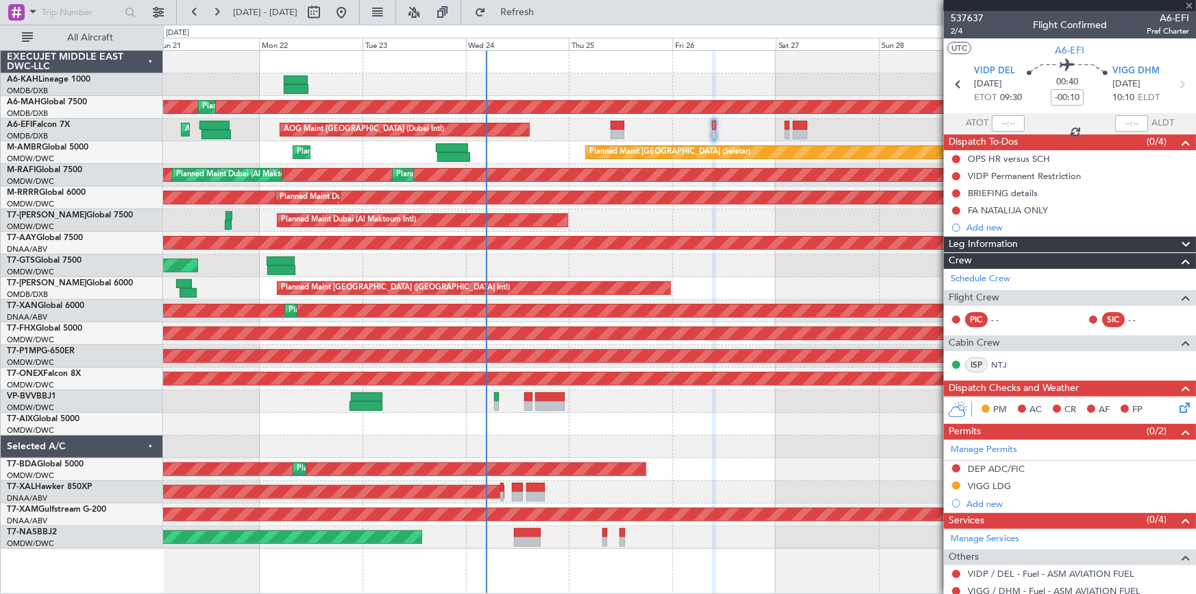
type input "+00:20"
type input "06:12"
type input "11:26"
type input "11"
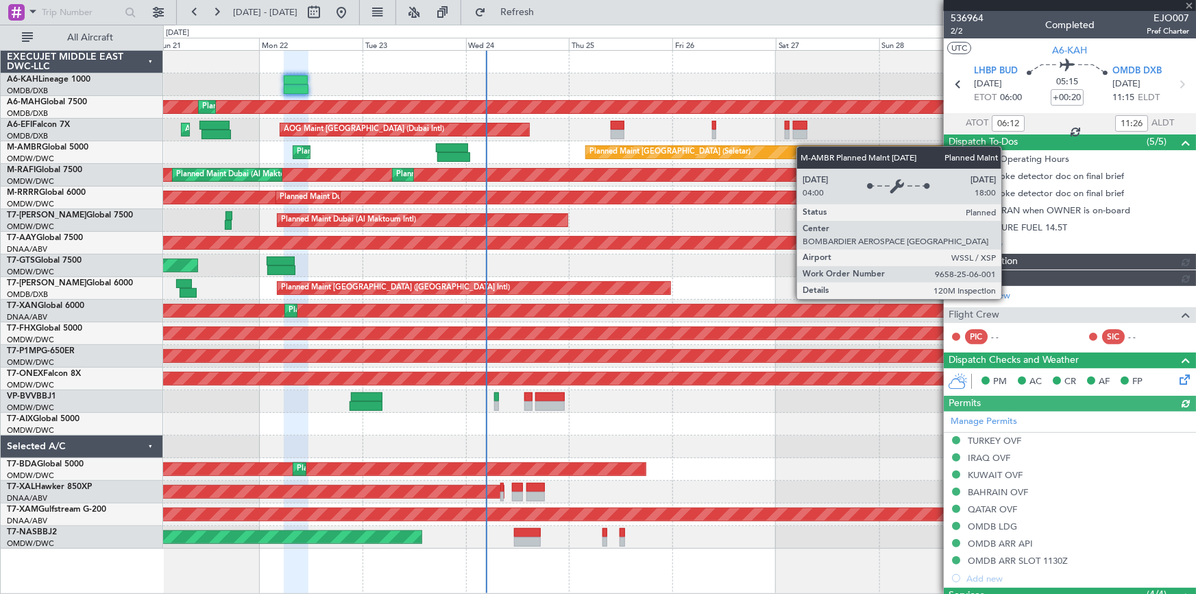
type input "Rohit Roy (ROY)"
type input "7344"
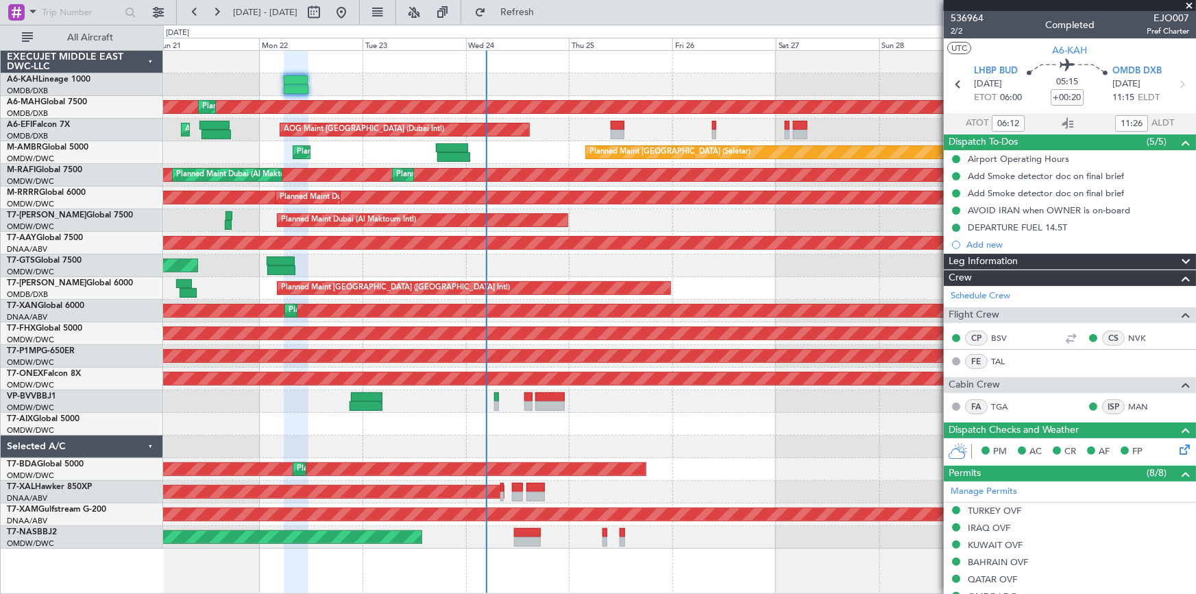
type input "08:12"
type input "15:26"
type input "06:12"
type input "11:26"
click at [958, 32] on span "2/2" at bounding box center [967, 31] width 33 height 12
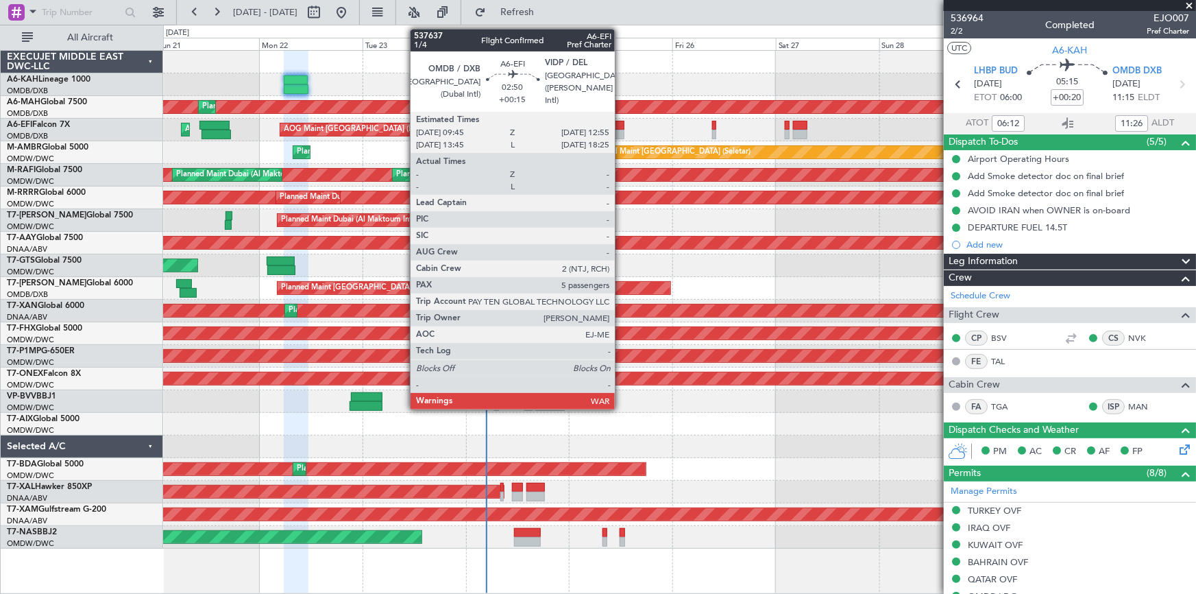
click at [620, 128] on div at bounding box center [618, 126] width 14 height 10
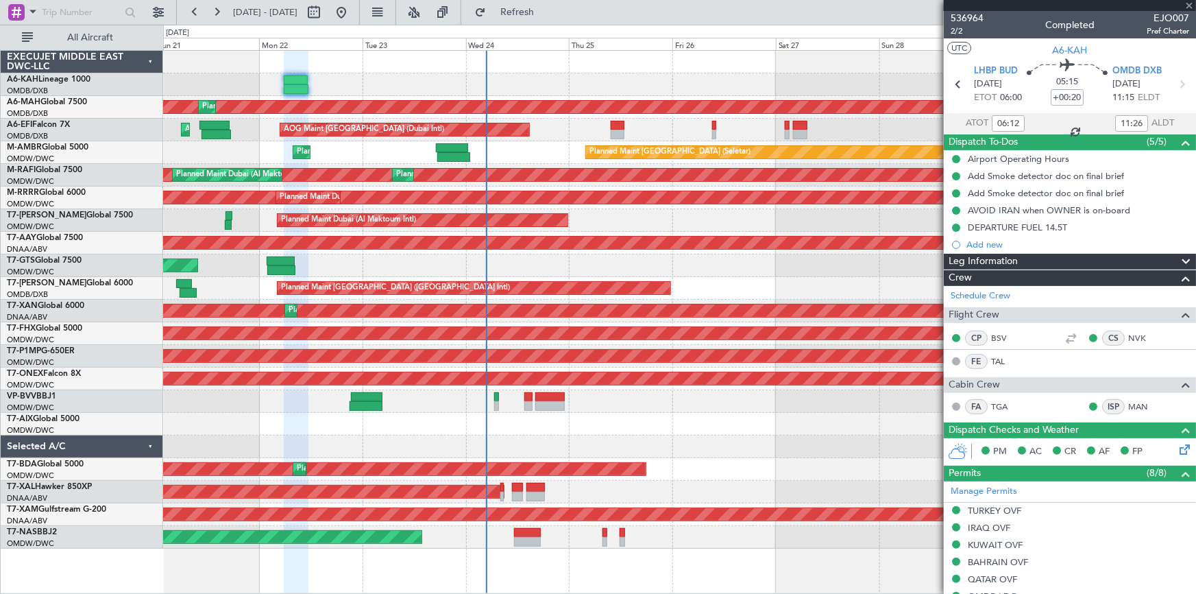
type input "+00:15"
type input "5"
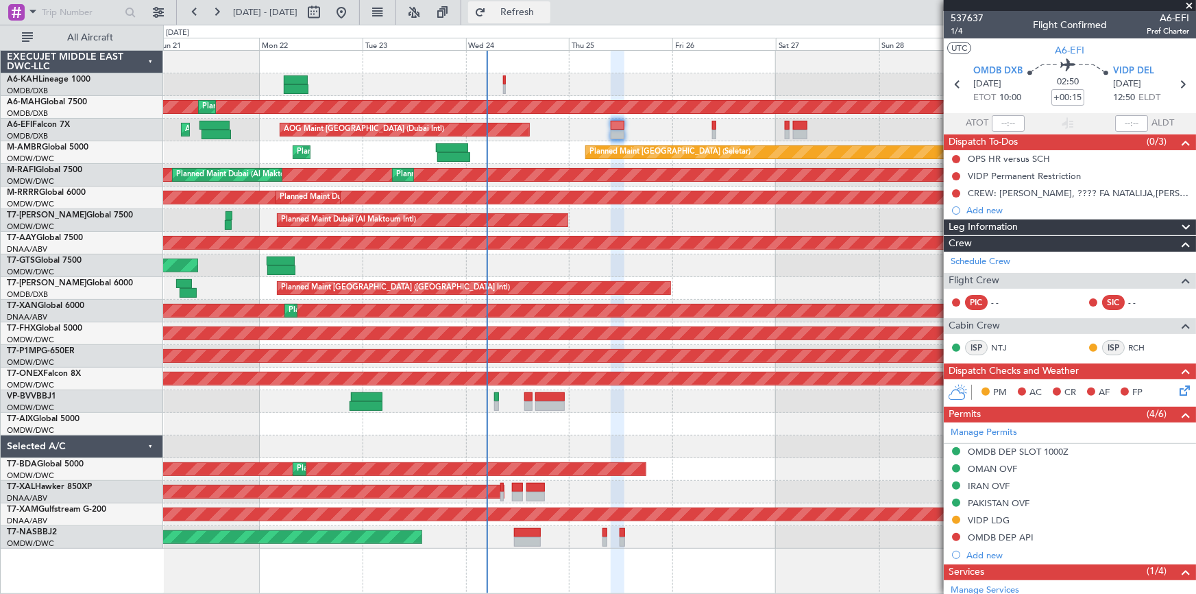
click at [546, 16] on span "Refresh" at bounding box center [518, 13] width 58 height 10
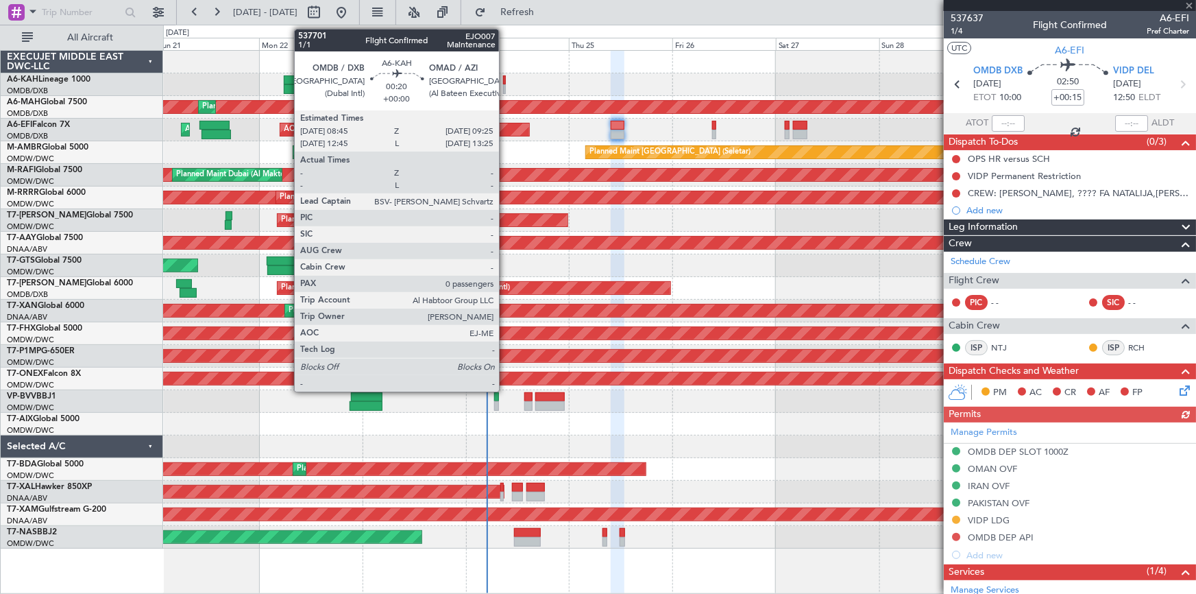
click at [505, 82] on div at bounding box center [504, 80] width 3 height 10
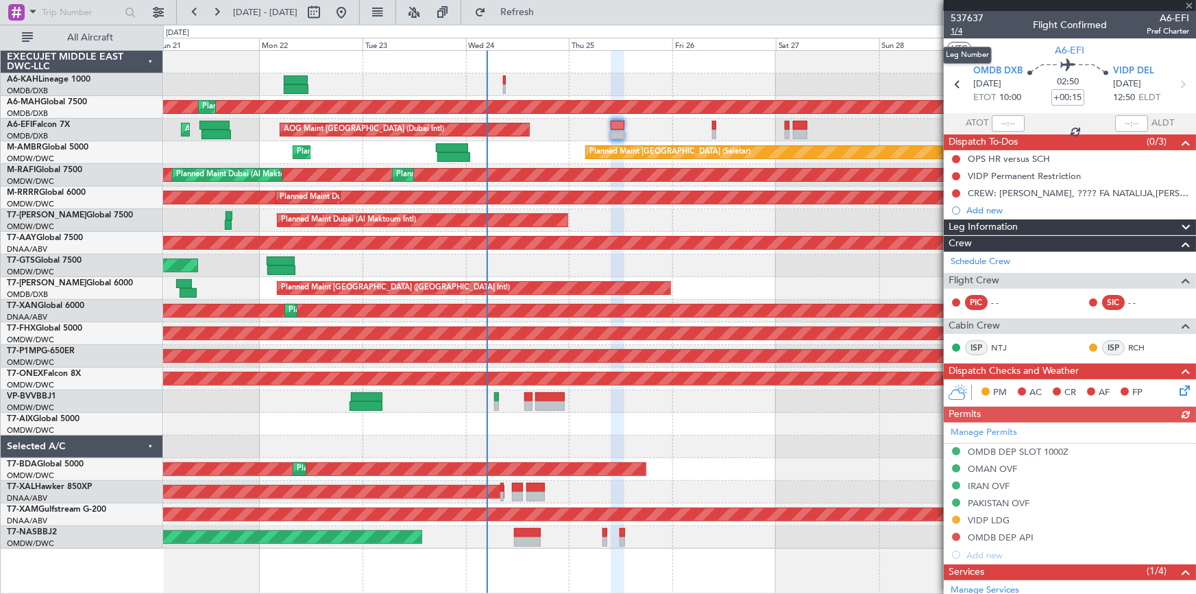
type input "0"
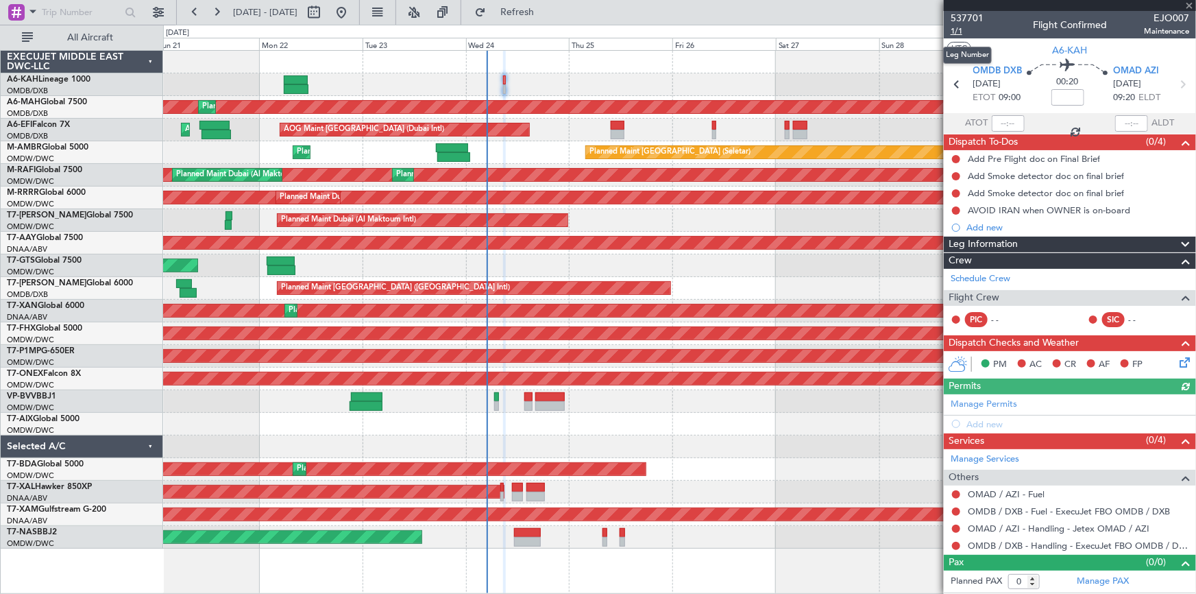
click at [963, 29] on span "1/1" at bounding box center [967, 31] width 33 height 12
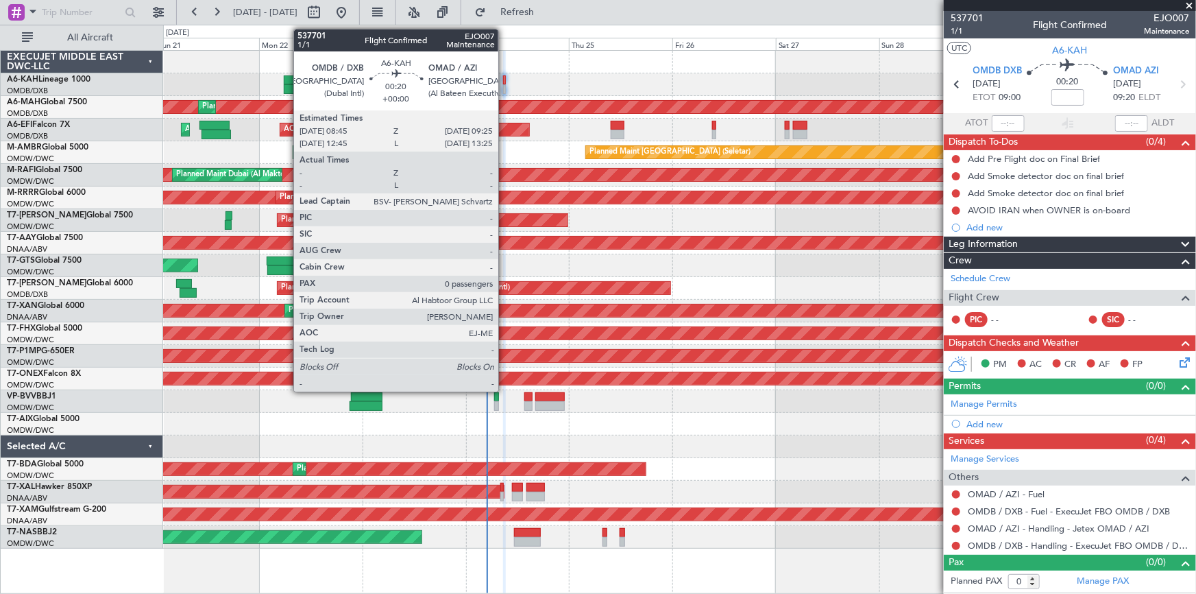
click at [505, 80] on div at bounding box center [504, 80] width 3 height 10
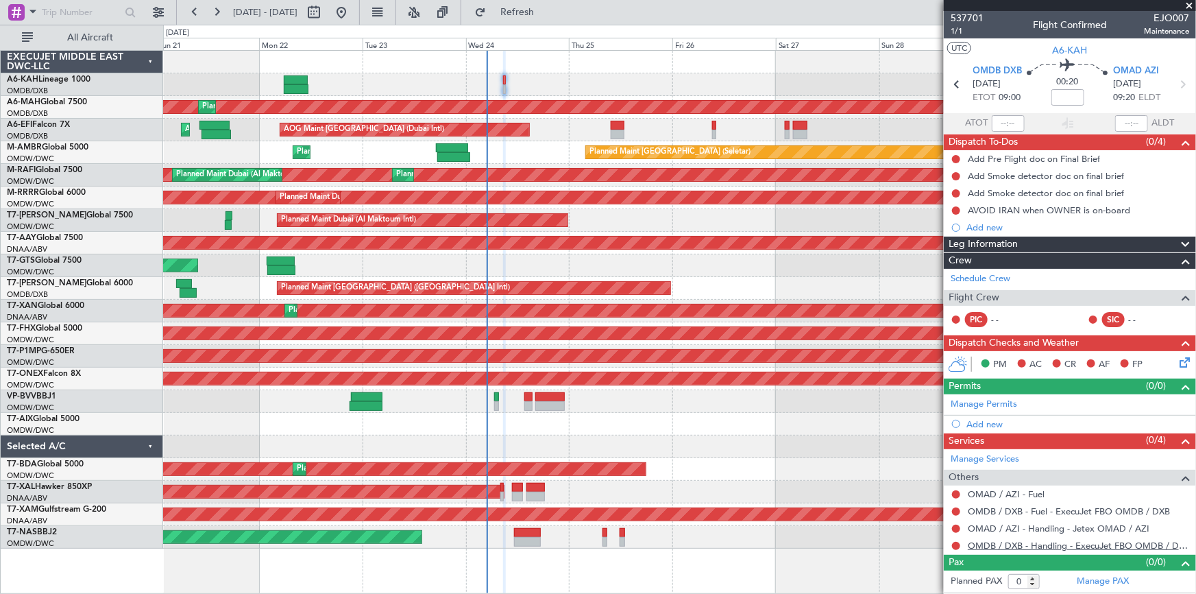
click at [1030, 540] on link "OMDB / DXB - Handling - ExecuJet FBO OMDB / DXB" at bounding box center [1078, 546] width 221 height 12
click at [32, 10] on span at bounding box center [33, 11] width 16 height 17
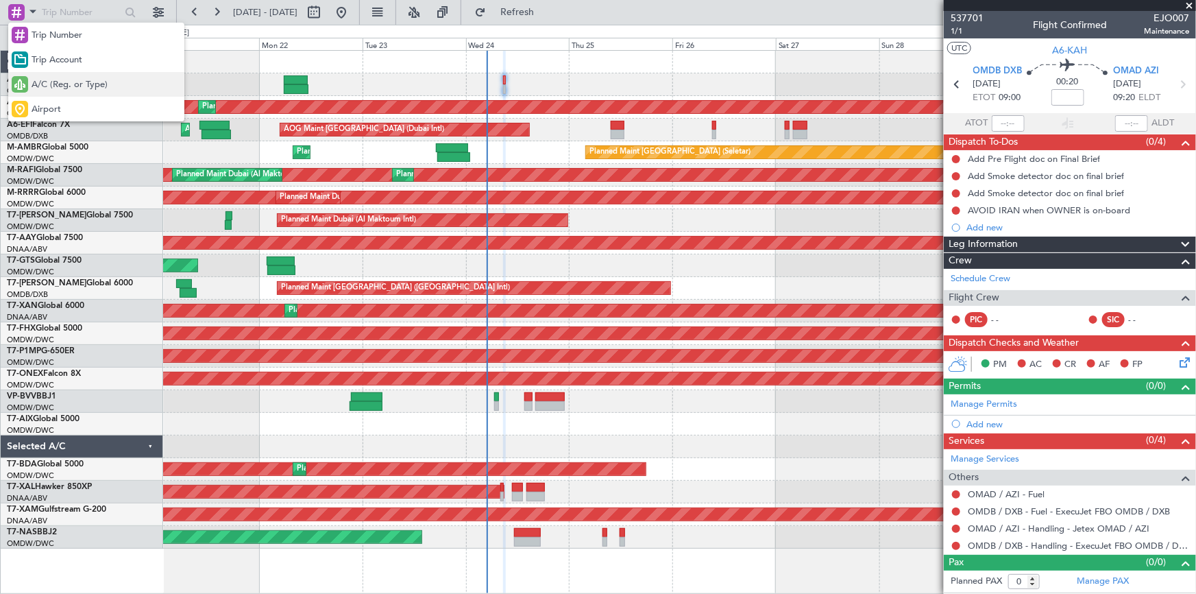
click at [73, 83] on span "A/C (Reg. or Type)" at bounding box center [70, 85] width 76 height 14
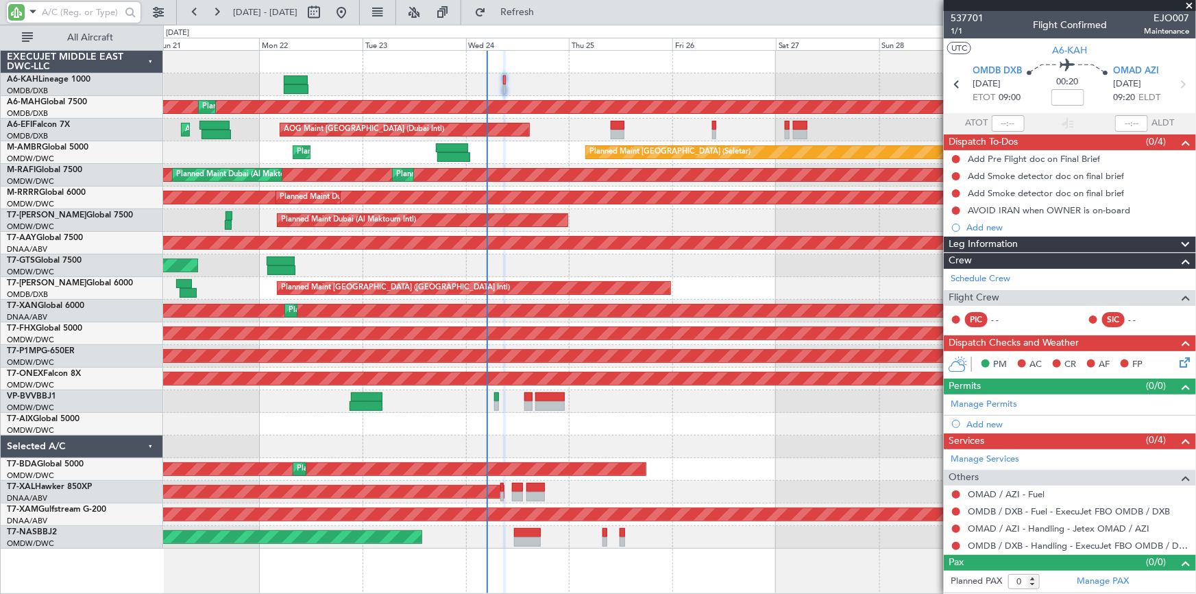
click at [76, 14] on input "text" at bounding box center [81, 12] width 79 height 21
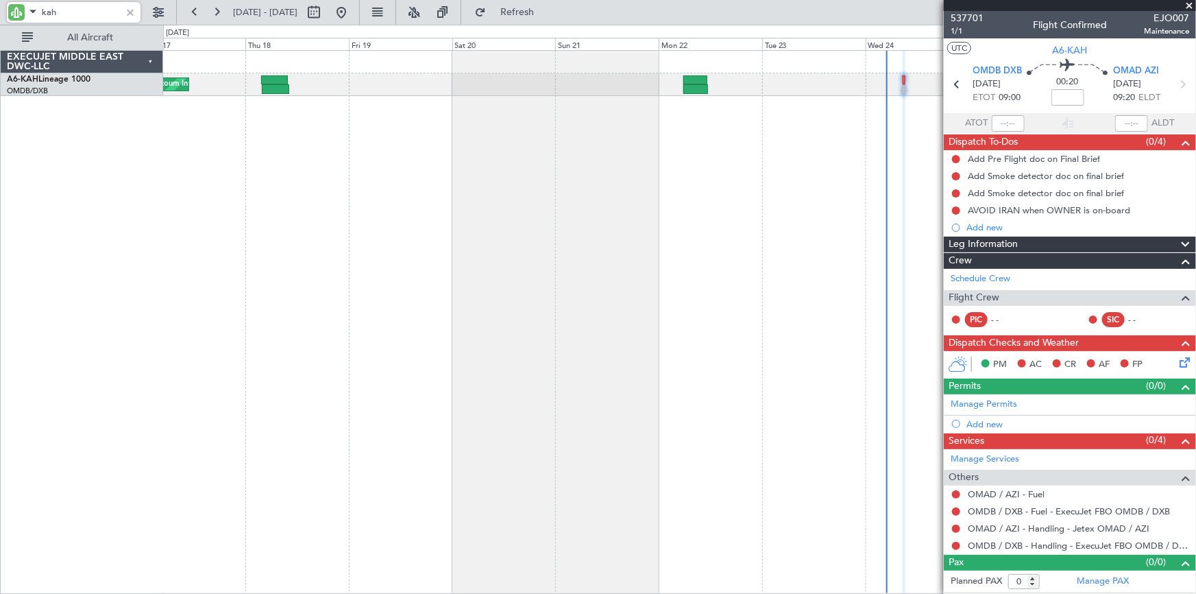
click at [738, 160] on div "Planned Maint Dubai (Al Maktoum Intl)" at bounding box center [680, 322] width 1034 height 544
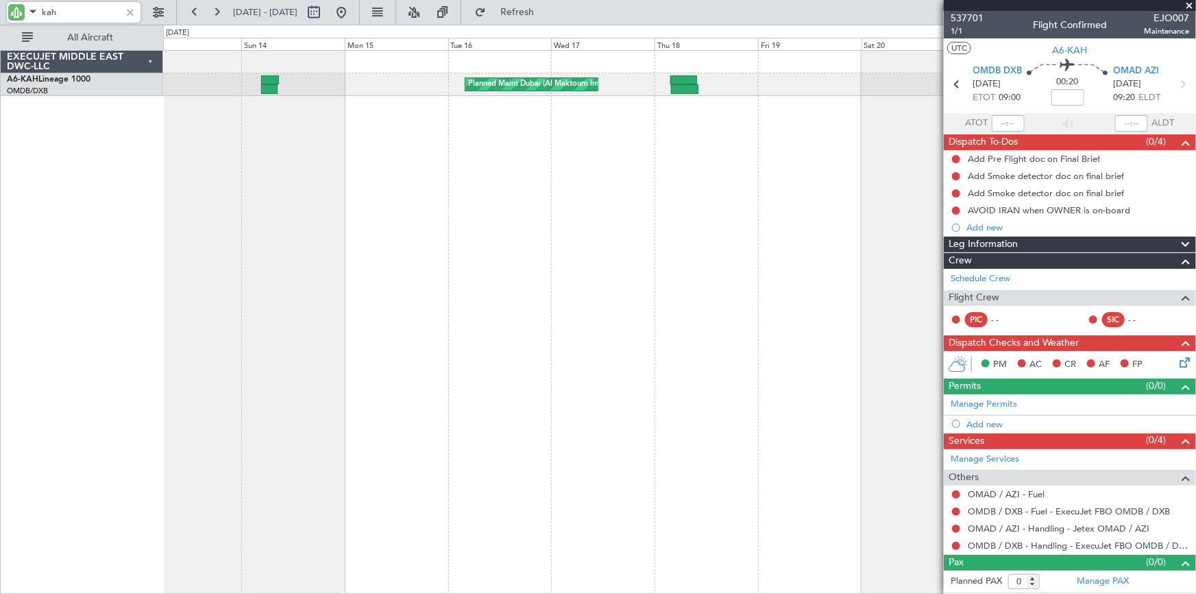
click at [767, 147] on div "Planned Maint Dubai (Al Maktoum Intl)" at bounding box center [680, 322] width 1034 height 544
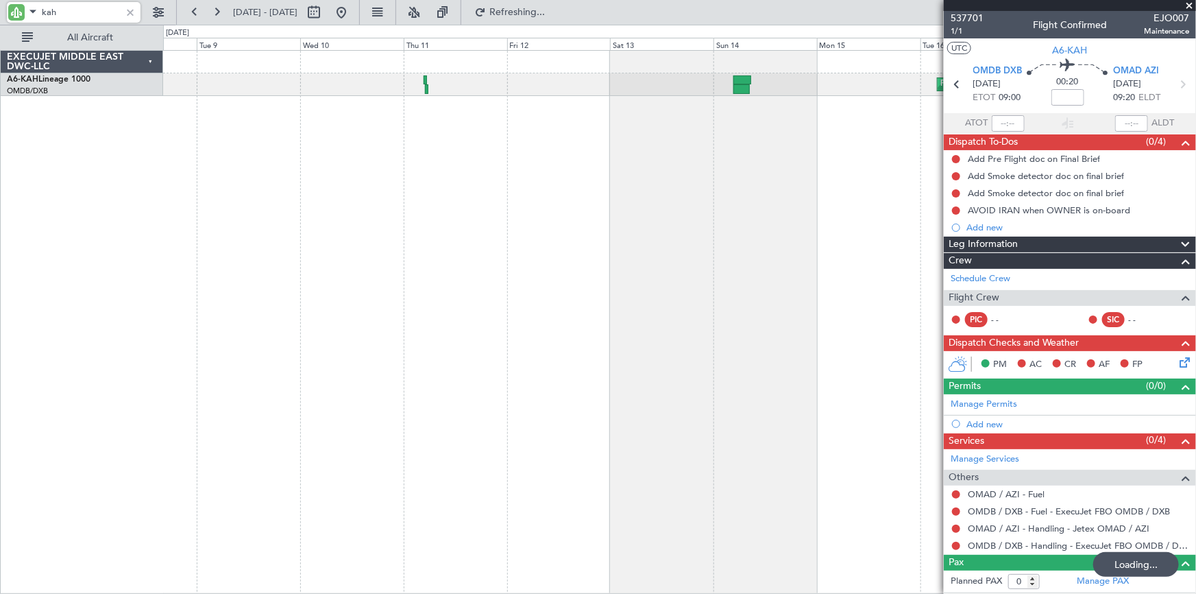
click at [710, 144] on div "Planned Maint Dubai (Al Maktoum Intl)" at bounding box center [680, 322] width 1034 height 544
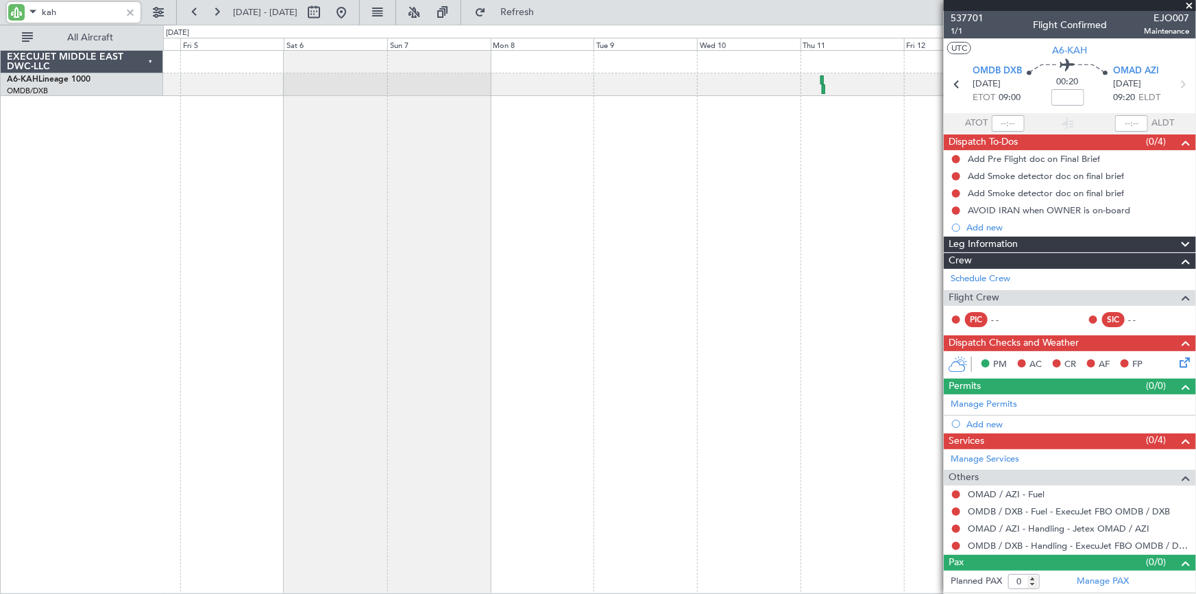
click at [631, 128] on div "Planned Maint Dubai (Al Maktoum Intl)" at bounding box center [680, 322] width 1034 height 544
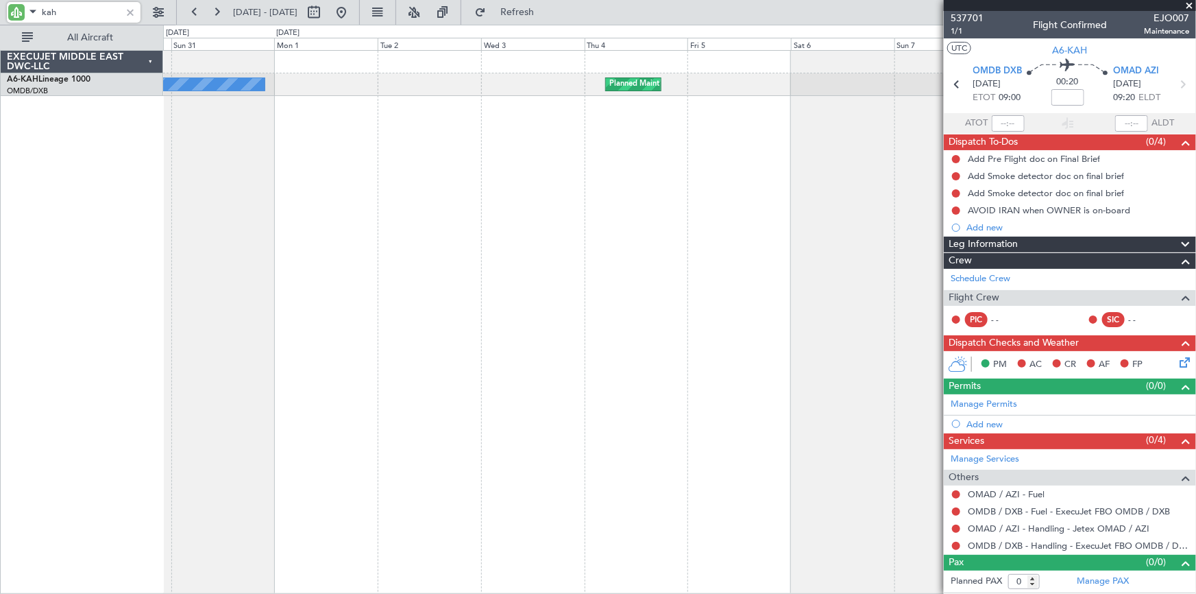
click at [884, 138] on div "Planned Maint Dubai (Al Maktoum Intl) No Crew" at bounding box center [680, 322] width 1034 height 544
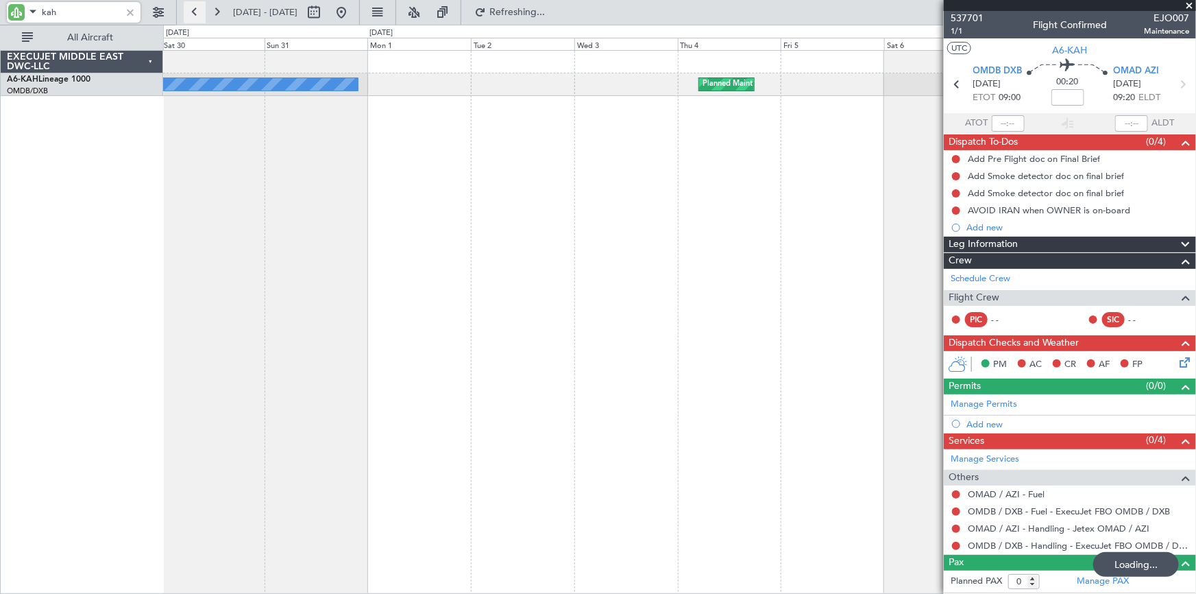
type input "kah"
click at [193, 10] on button at bounding box center [195, 12] width 22 height 22
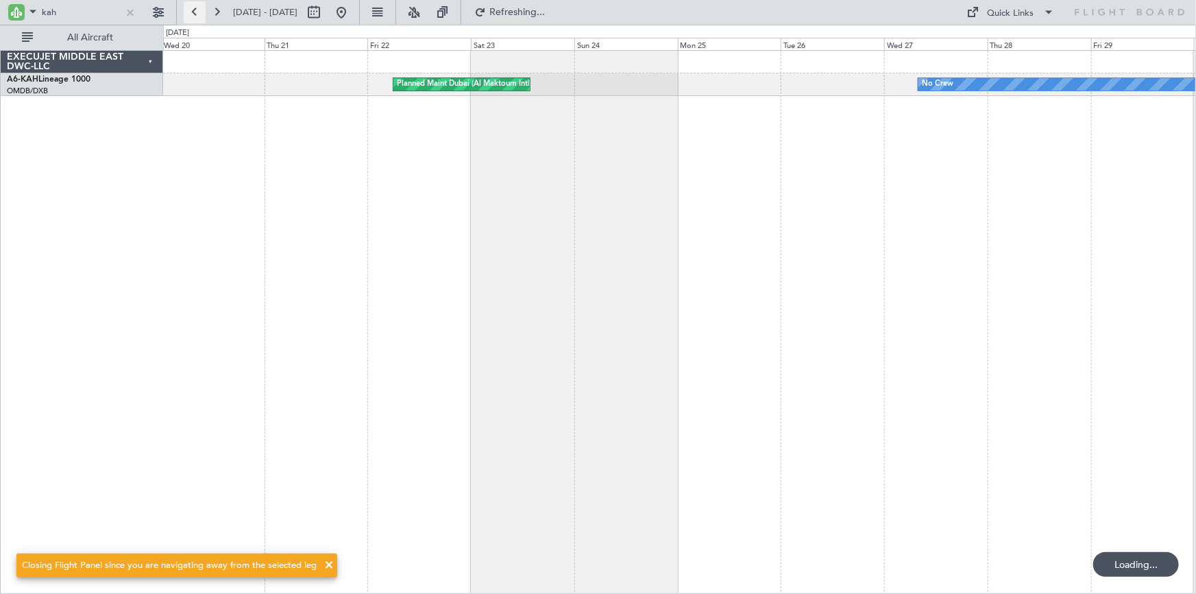
click at [193, 10] on button at bounding box center [195, 12] width 22 height 22
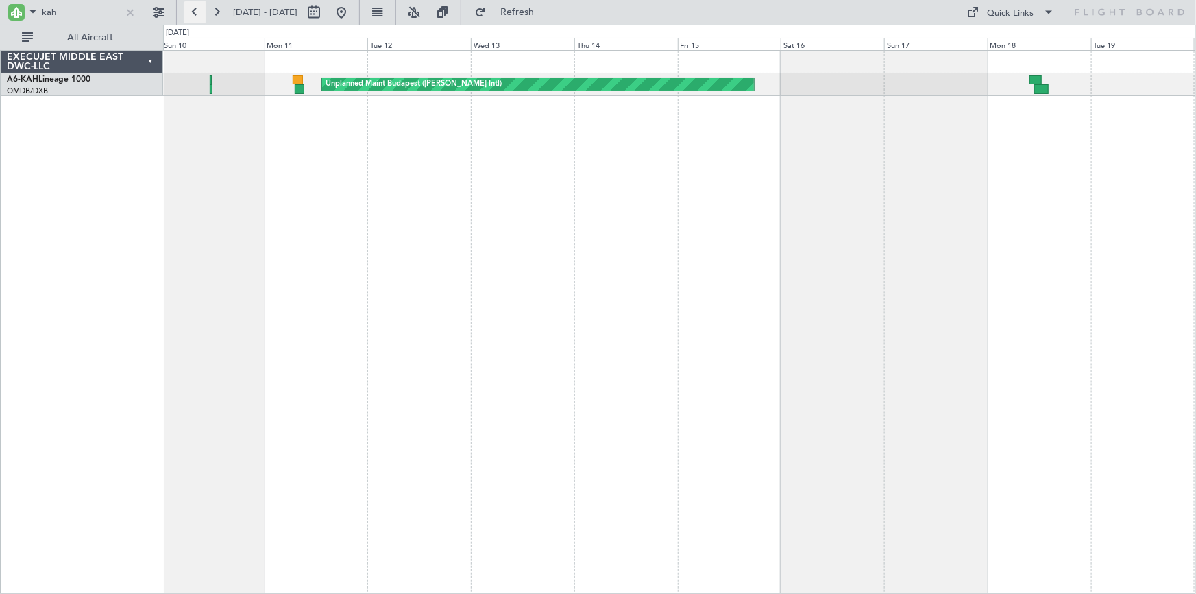
click at [196, 14] on button at bounding box center [195, 12] width 22 height 22
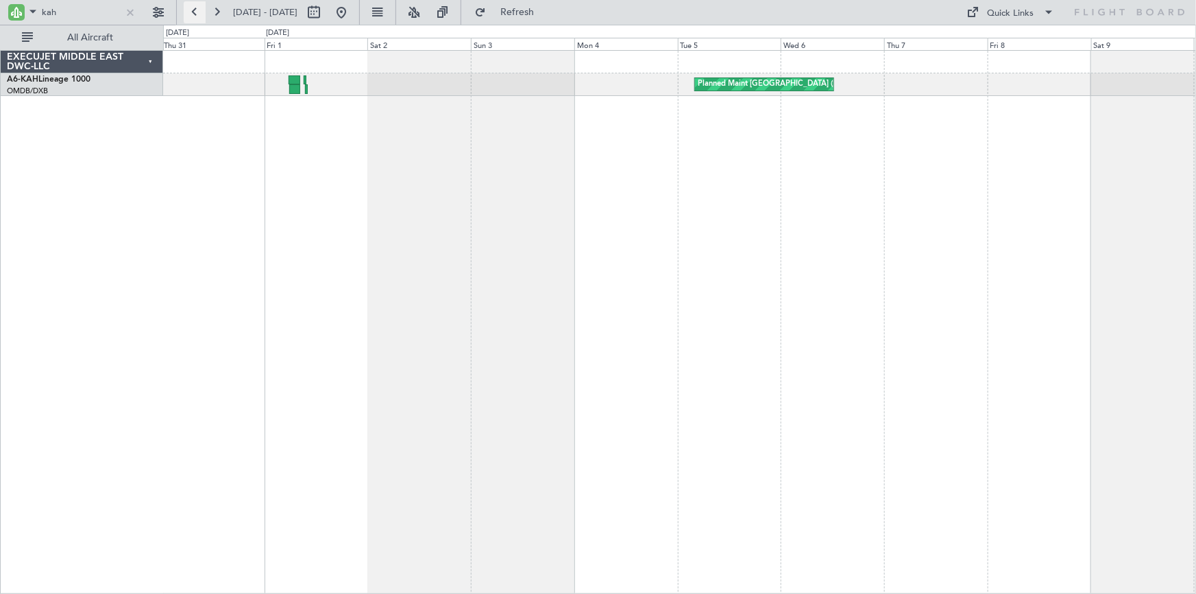
click at [191, 11] on button at bounding box center [195, 12] width 22 height 22
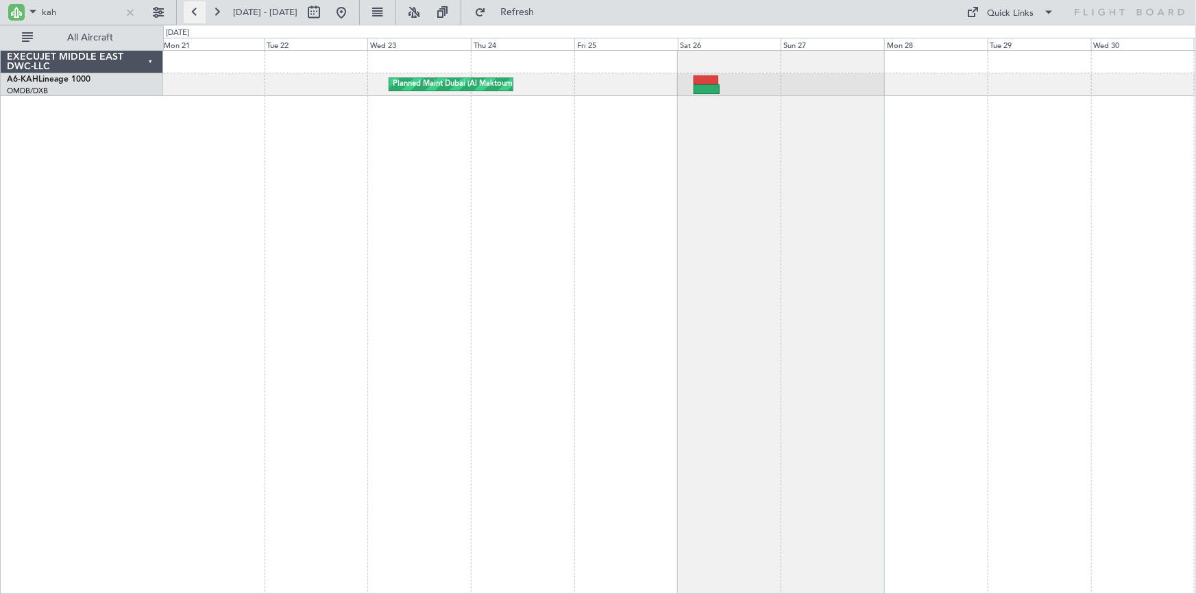
click at [192, 8] on button at bounding box center [195, 12] width 22 height 22
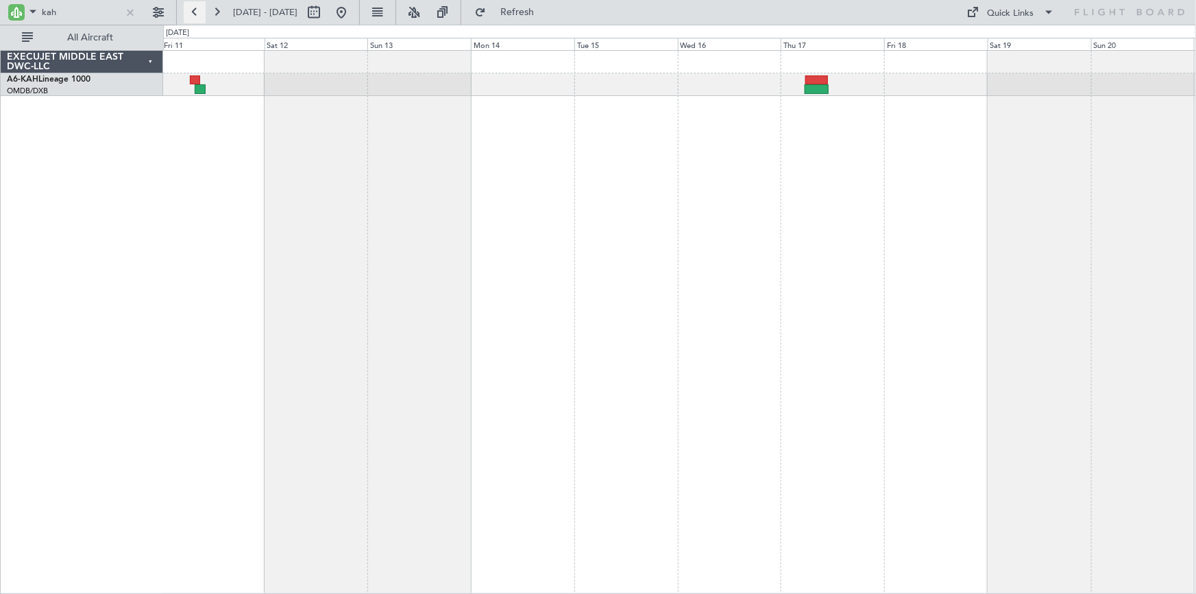
click at [192, 6] on button at bounding box center [195, 12] width 22 height 22
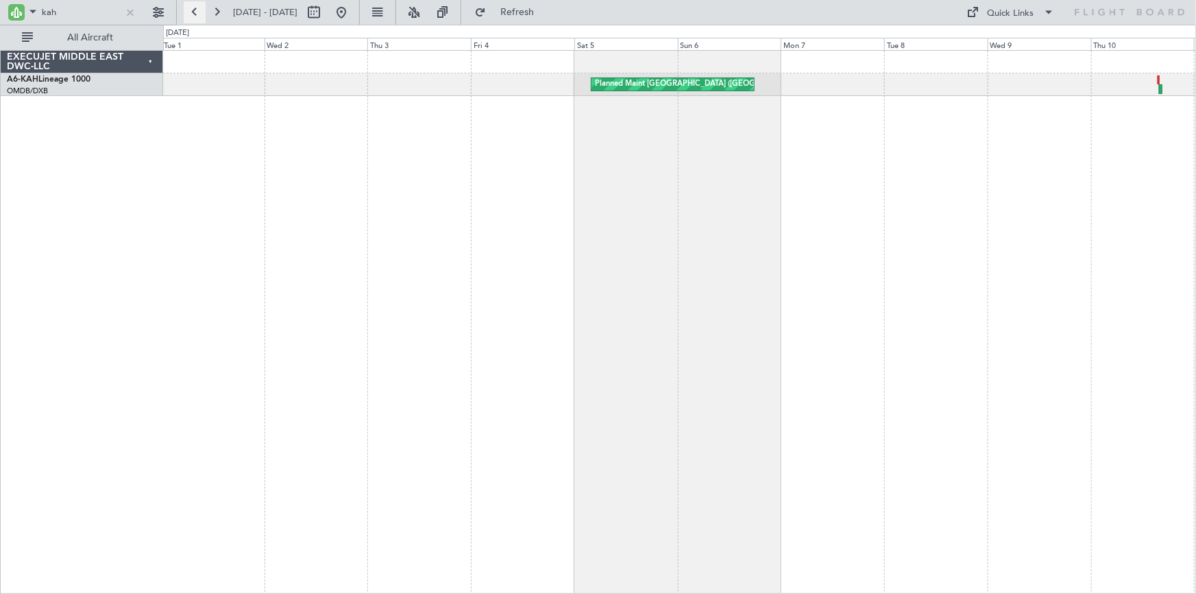
click at [195, 13] on button at bounding box center [195, 12] width 22 height 22
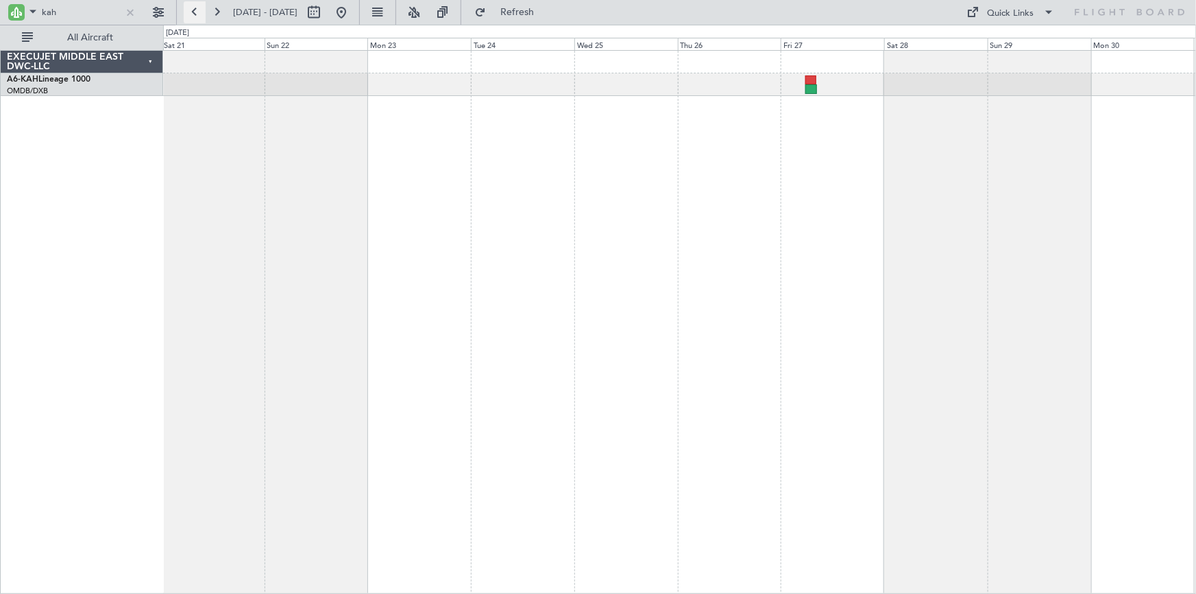
click at [195, 5] on button at bounding box center [195, 12] width 22 height 22
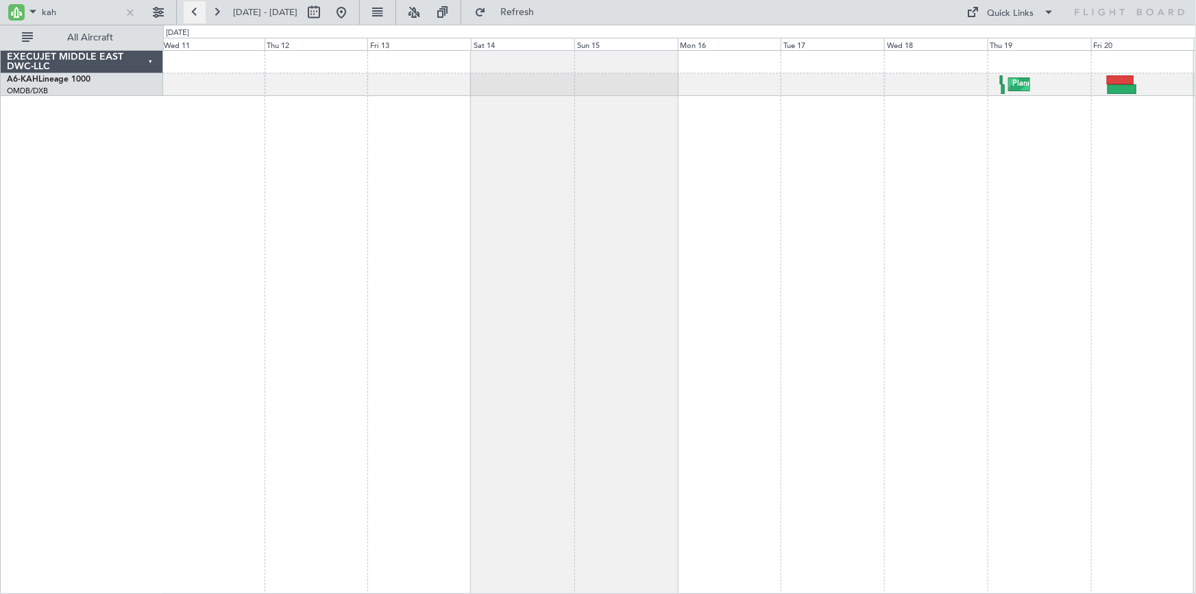
click at [196, 10] on button at bounding box center [195, 12] width 22 height 22
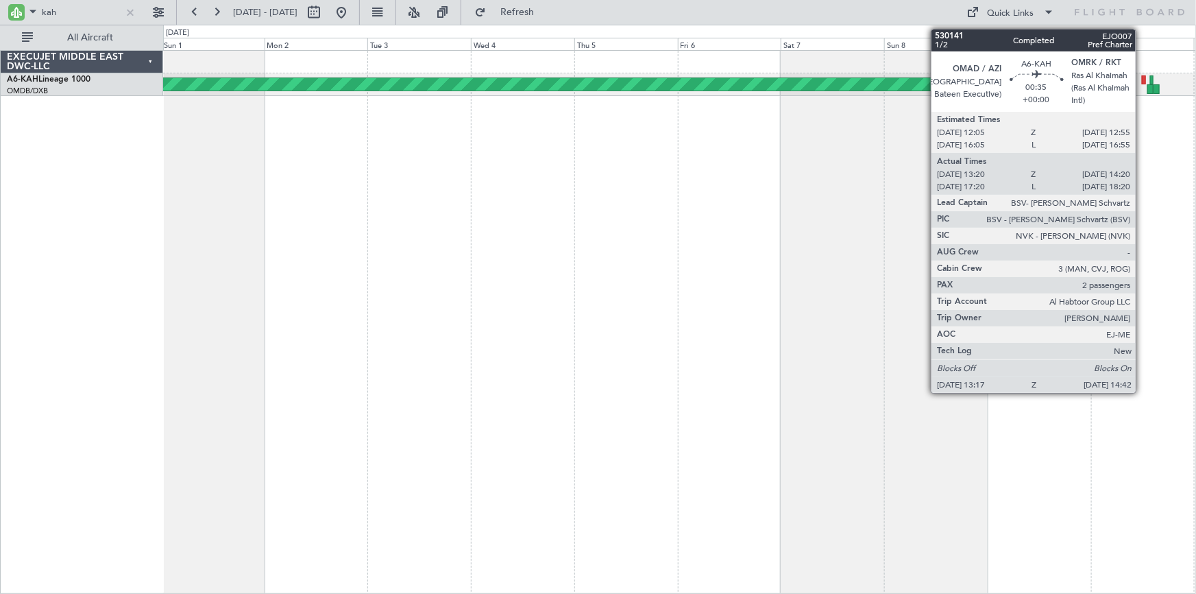
click at [1142, 79] on div at bounding box center [1144, 80] width 4 height 10
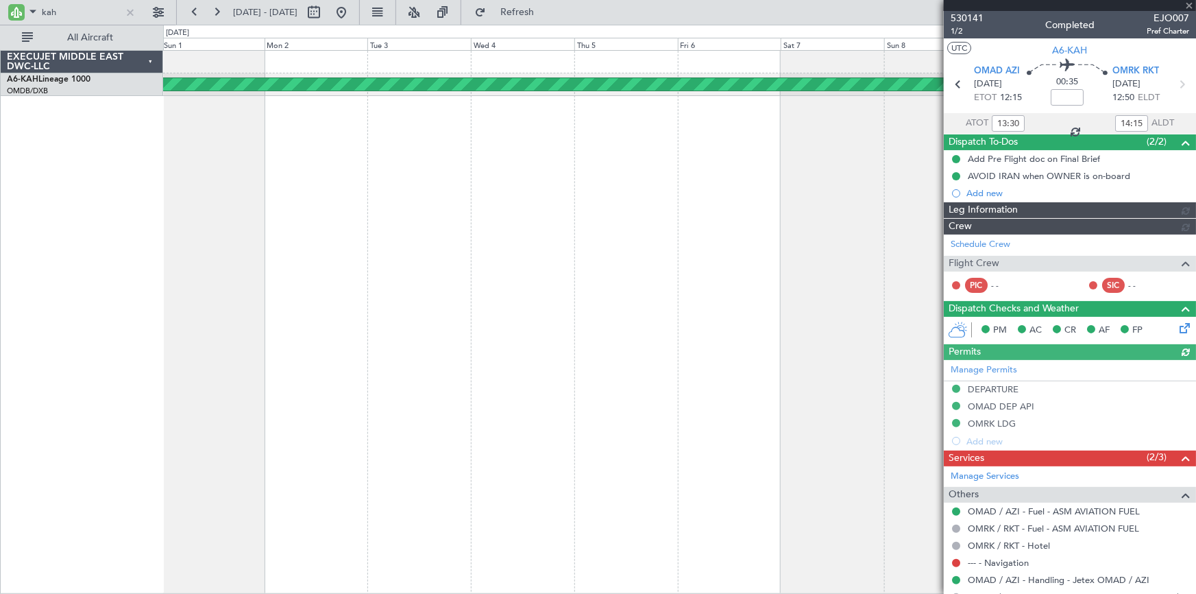
type input "Dherander Fithani (DHF)"
type input "6398"
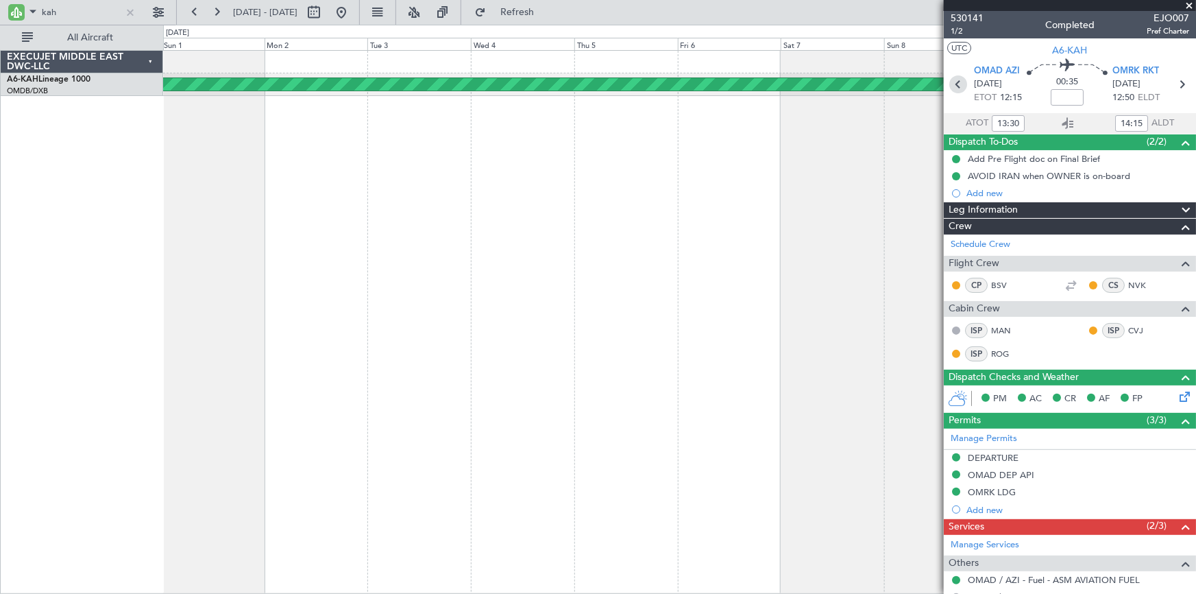
click at [957, 82] on icon at bounding box center [959, 84] width 18 height 18
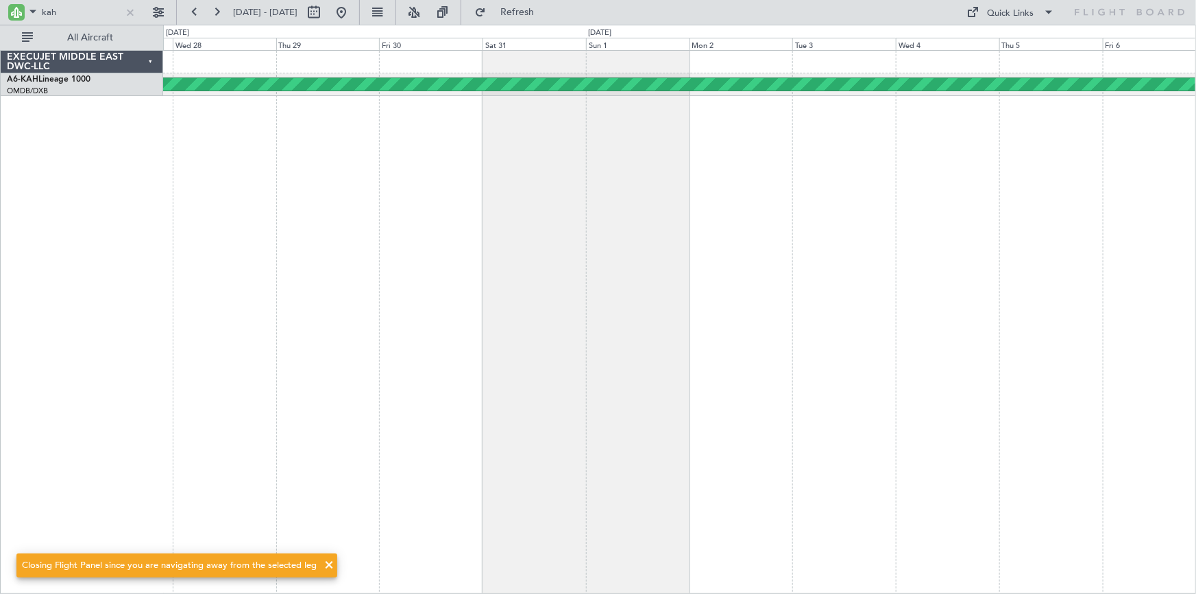
click at [967, 193] on div "Planned Maint [GEOGRAPHIC_DATA] (Al Bateen Executive)" at bounding box center [680, 322] width 1034 height 544
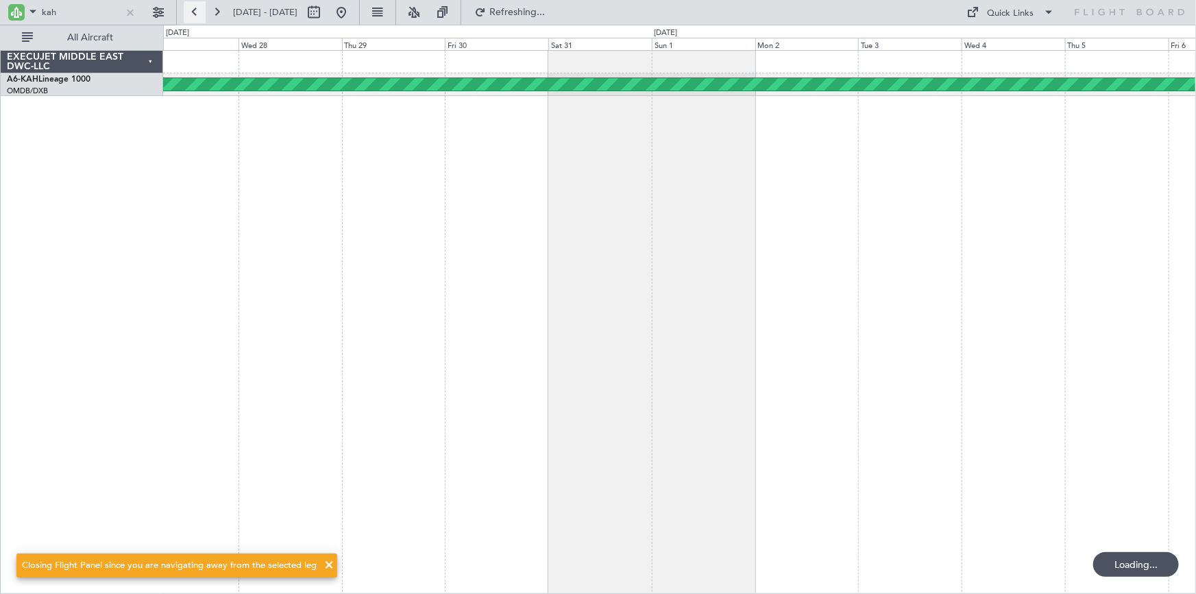
click at [191, 5] on button at bounding box center [195, 12] width 22 height 22
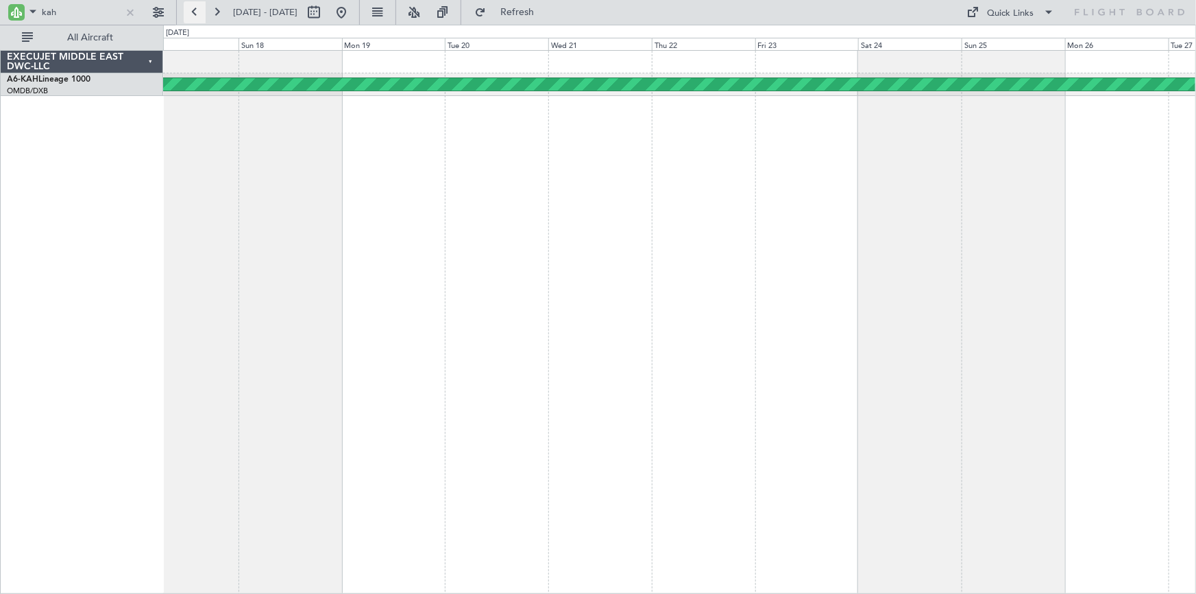
click at [191, 5] on button at bounding box center [195, 12] width 22 height 22
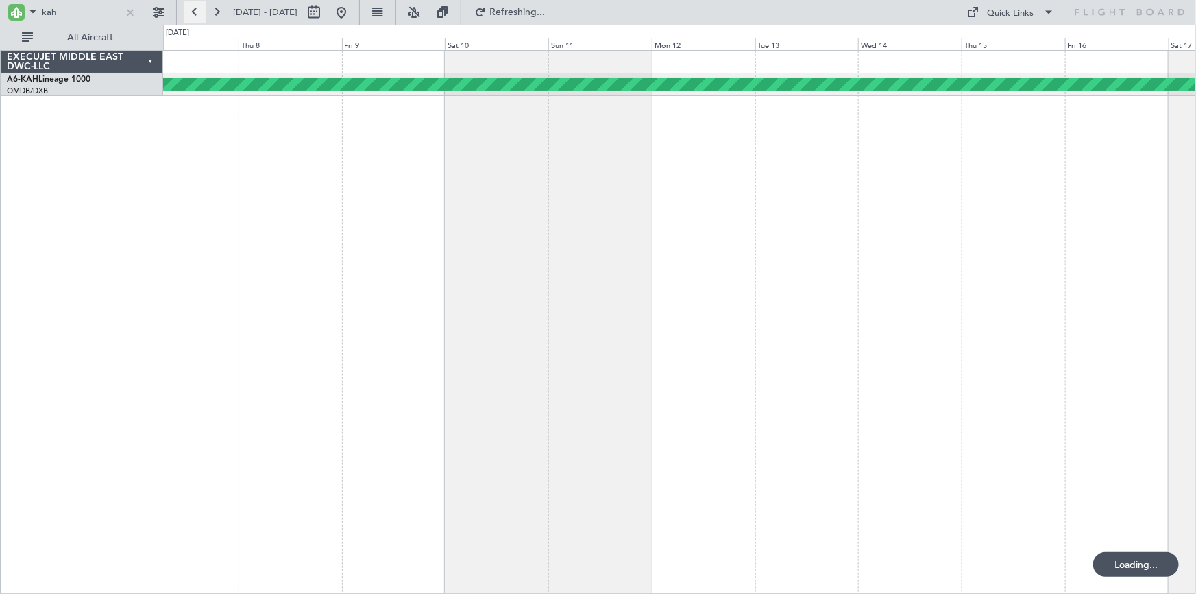
click at [191, 5] on button at bounding box center [195, 12] width 22 height 22
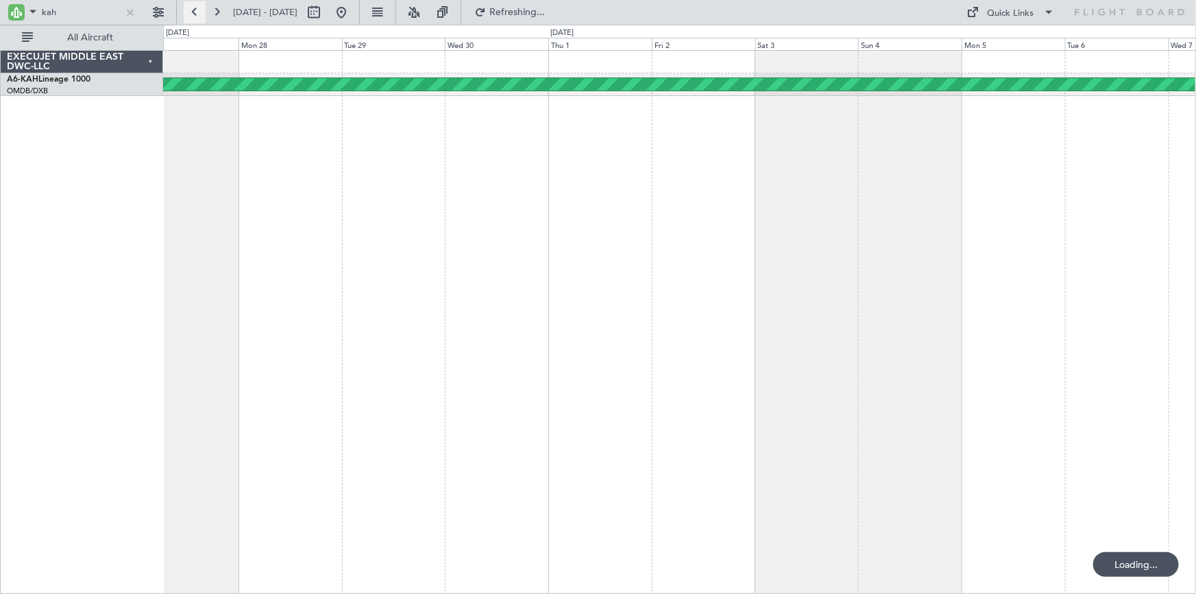
click at [191, 5] on button at bounding box center [195, 12] width 22 height 22
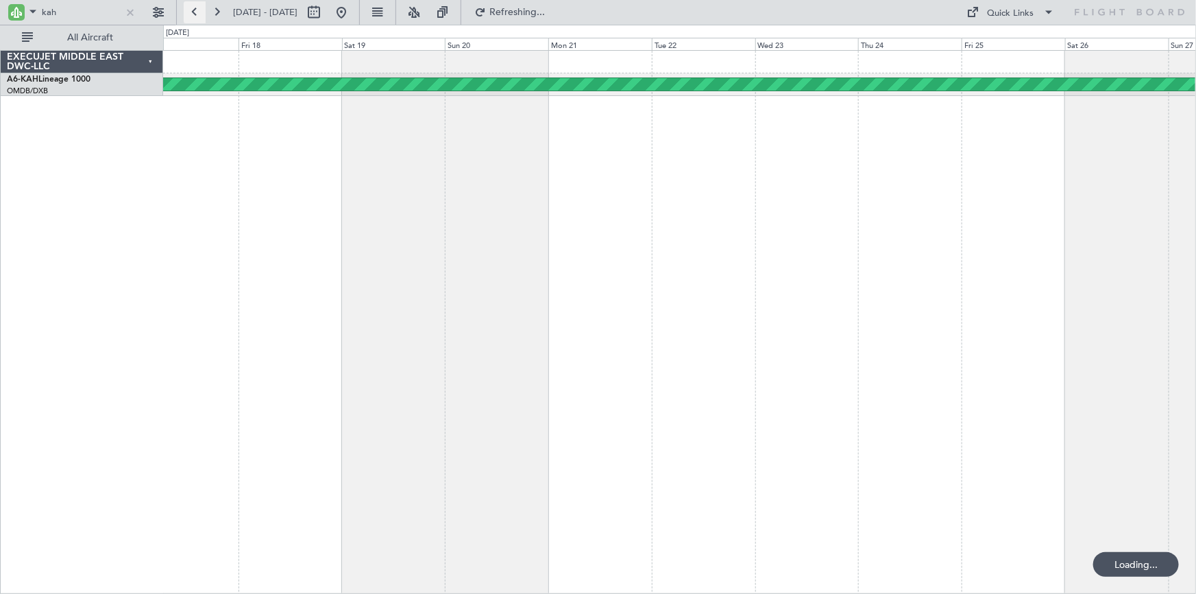
click at [191, 5] on button at bounding box center [195, 12] width 22 height 22
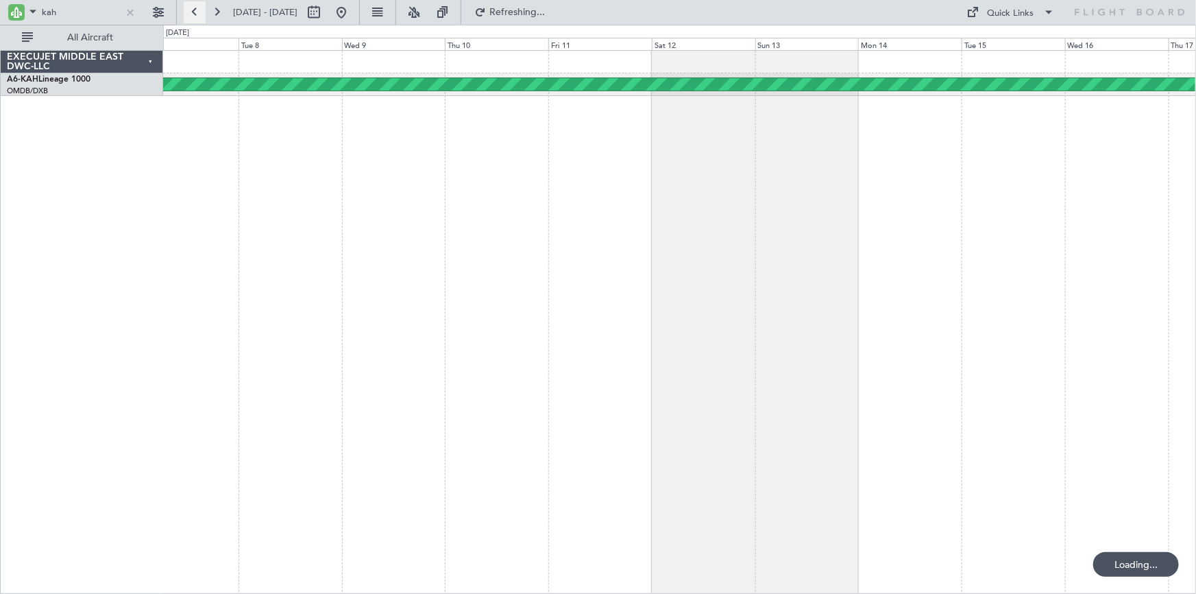
click at [191, 5] on button at bounding box center [195, 12] width 22 height 22
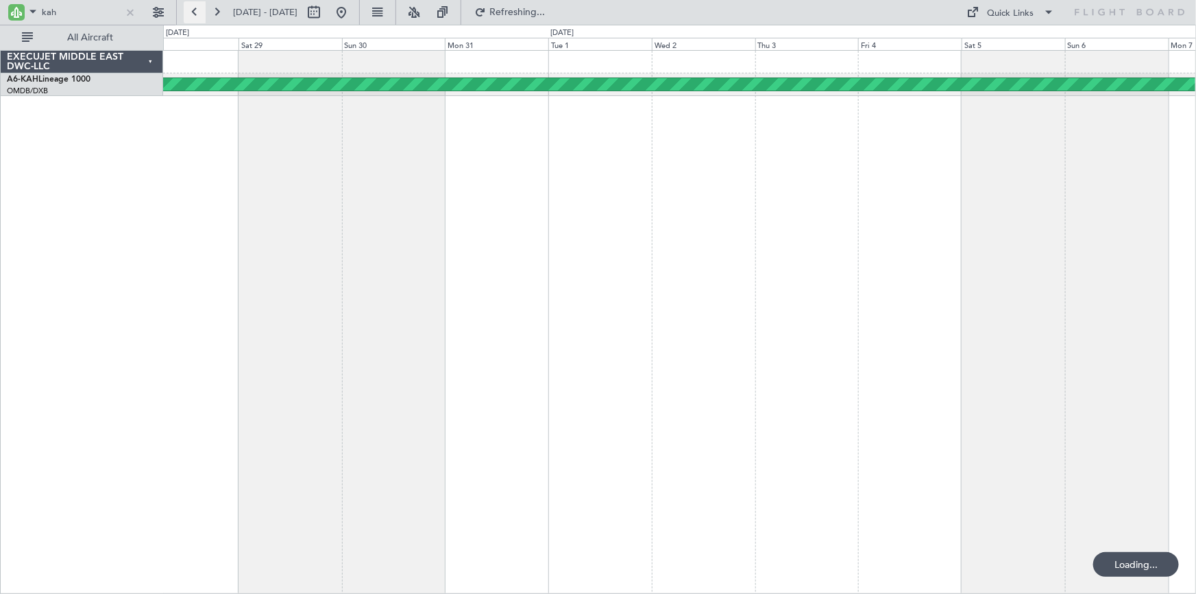
click at [191, 5] on button at bounding box center [195, 12] width 22 height 22
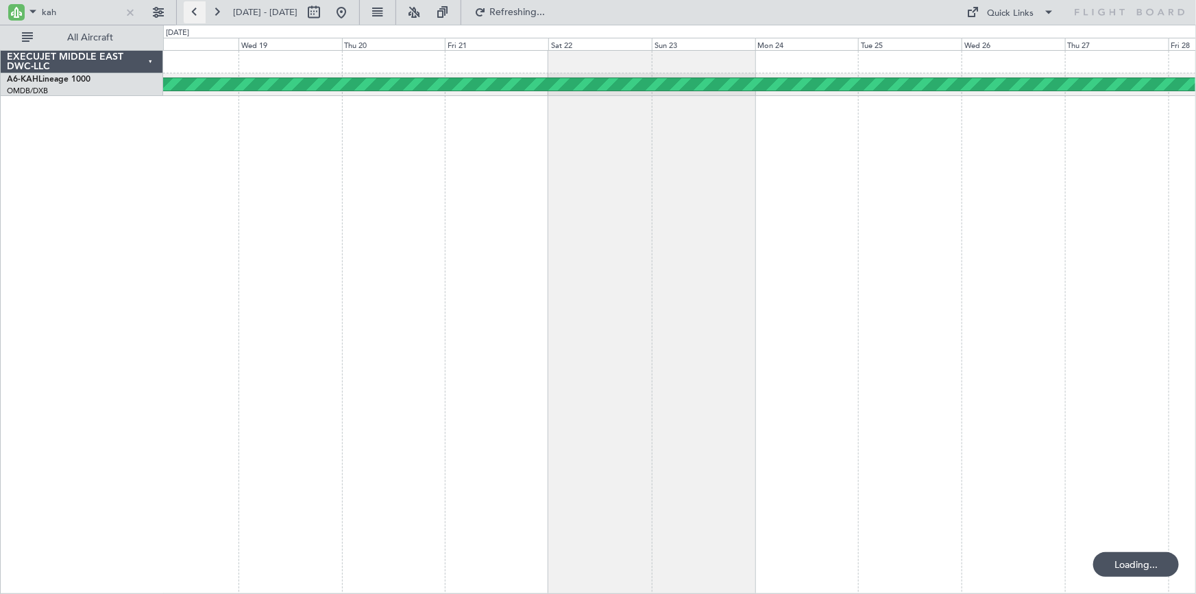
click at [191, 5] on button at bounding box center [195, 12] width 22 height 22
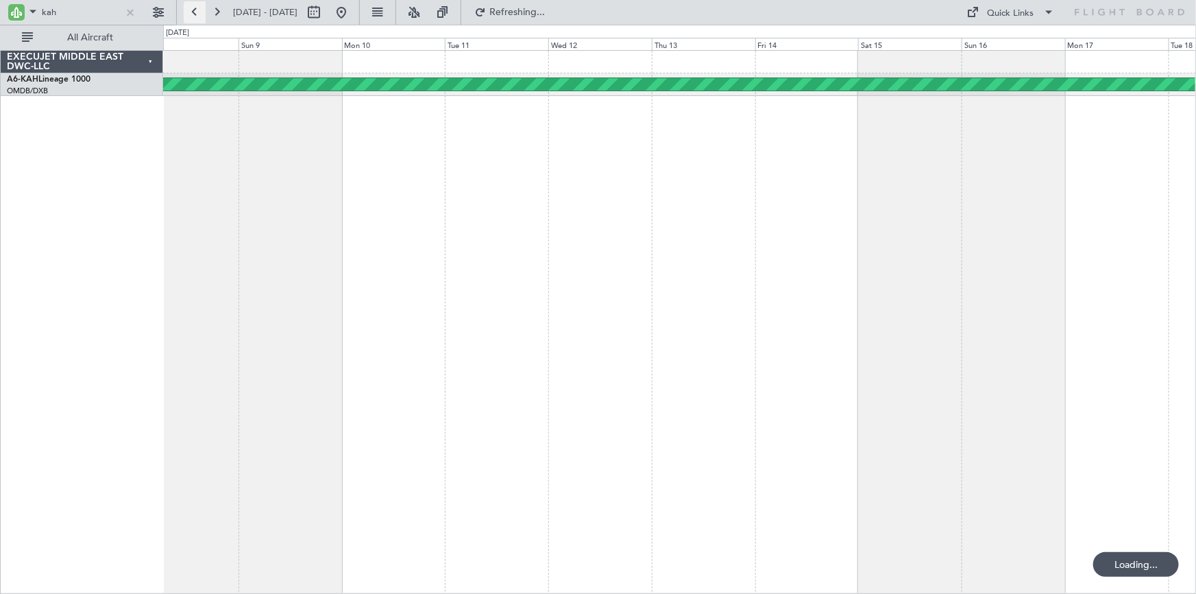
click at [191, 5] on button at bounding box center [195, 12] width 22 height 22
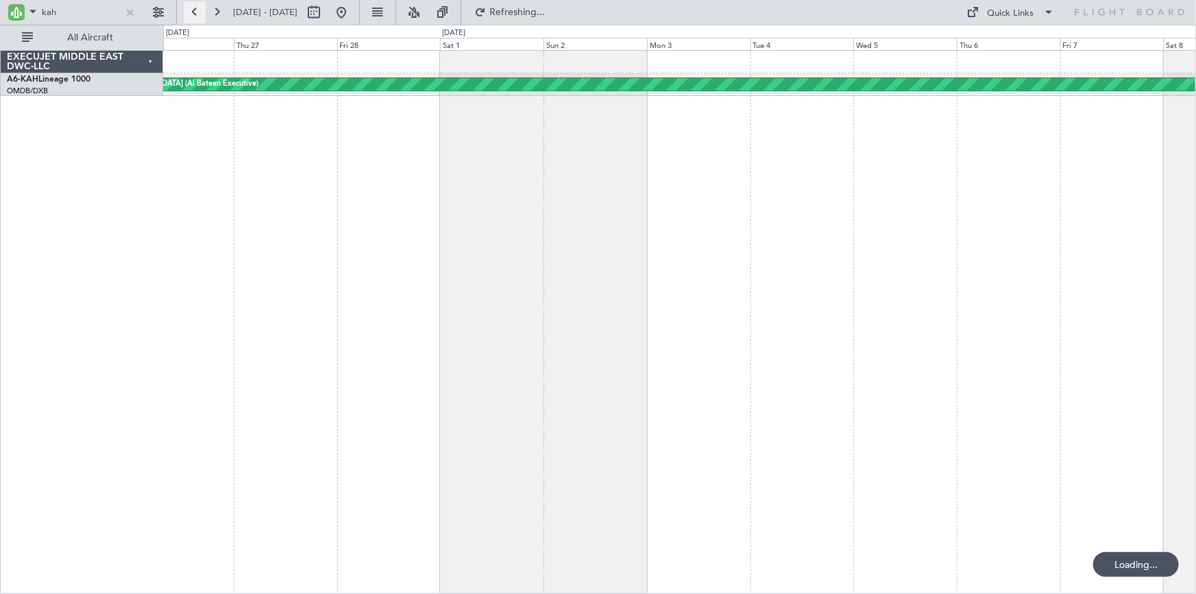
click at [191, 5] on button at bounding box center [195, 12] width 22 height 22
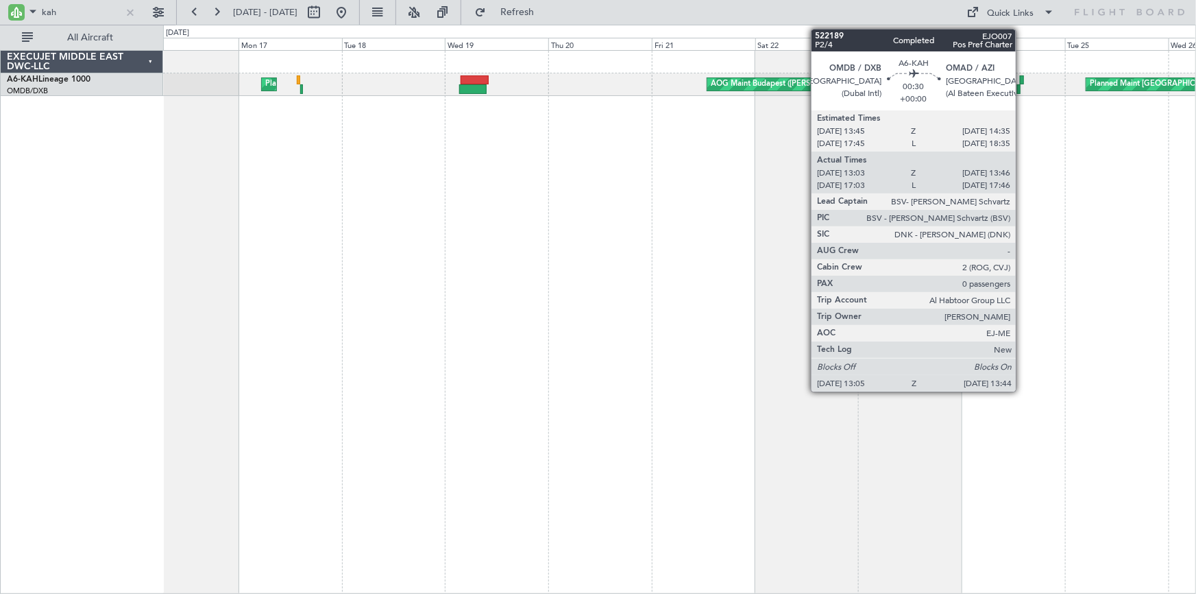
click at [1022, 77] on div at bounding box center [1022, 80] width 4 height 10
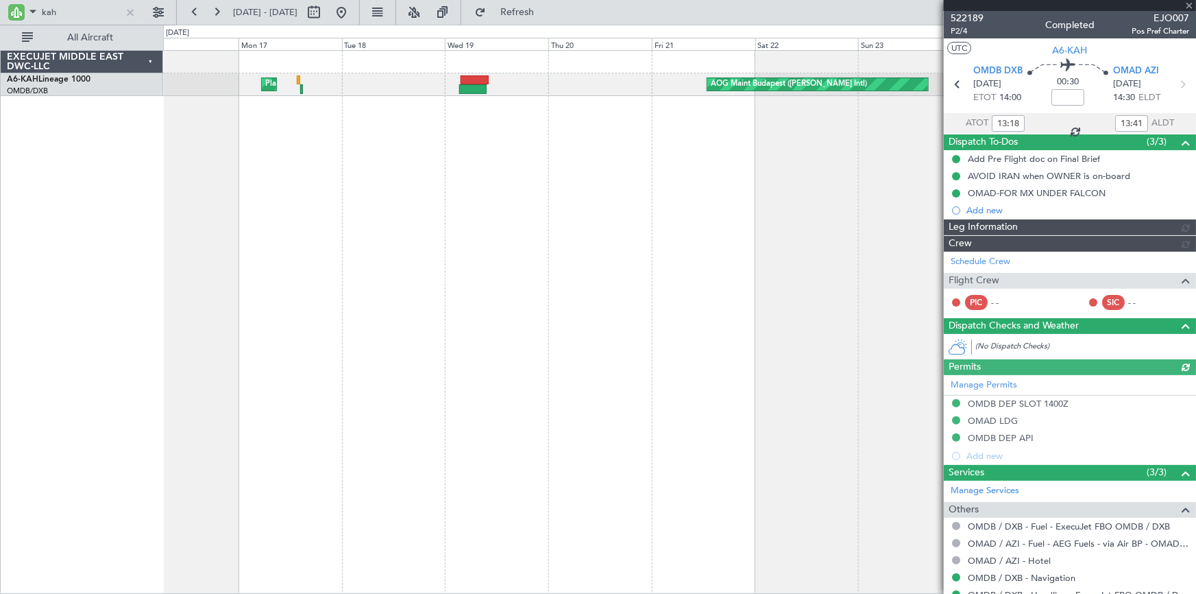
type input "Rohit Roy (ROY)"
type input "5568"
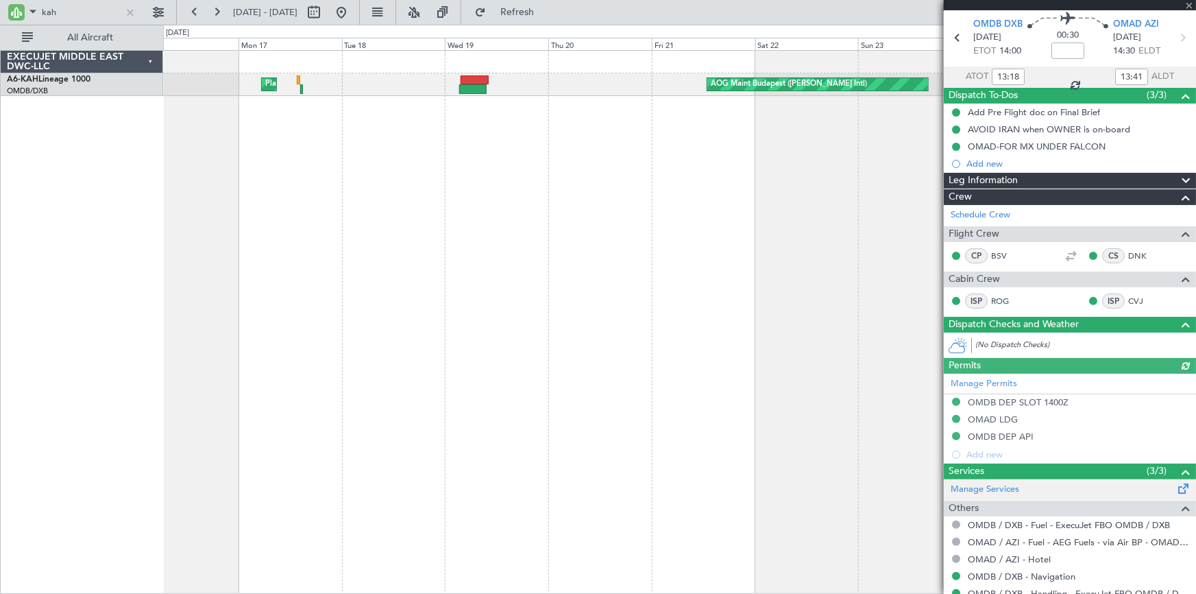
scroll to position [109, 0]
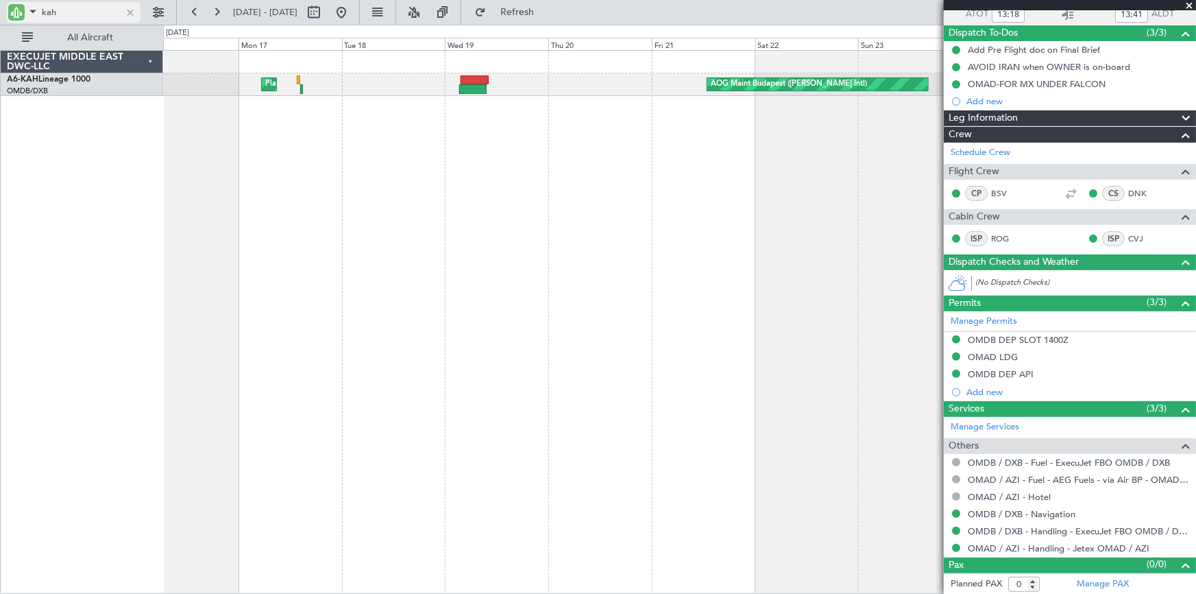
click at [129, 15] on div at bounding box center [130, 12] width 15 height 15
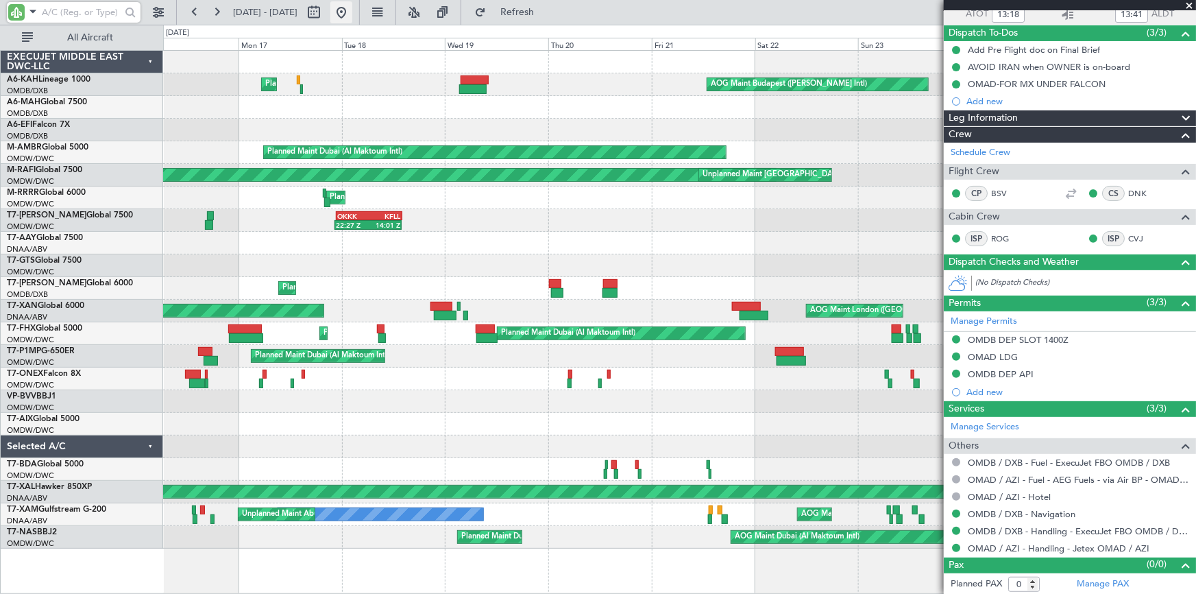
click at [352, 16] on button at bounding box center [341, 12] width 22 height 22
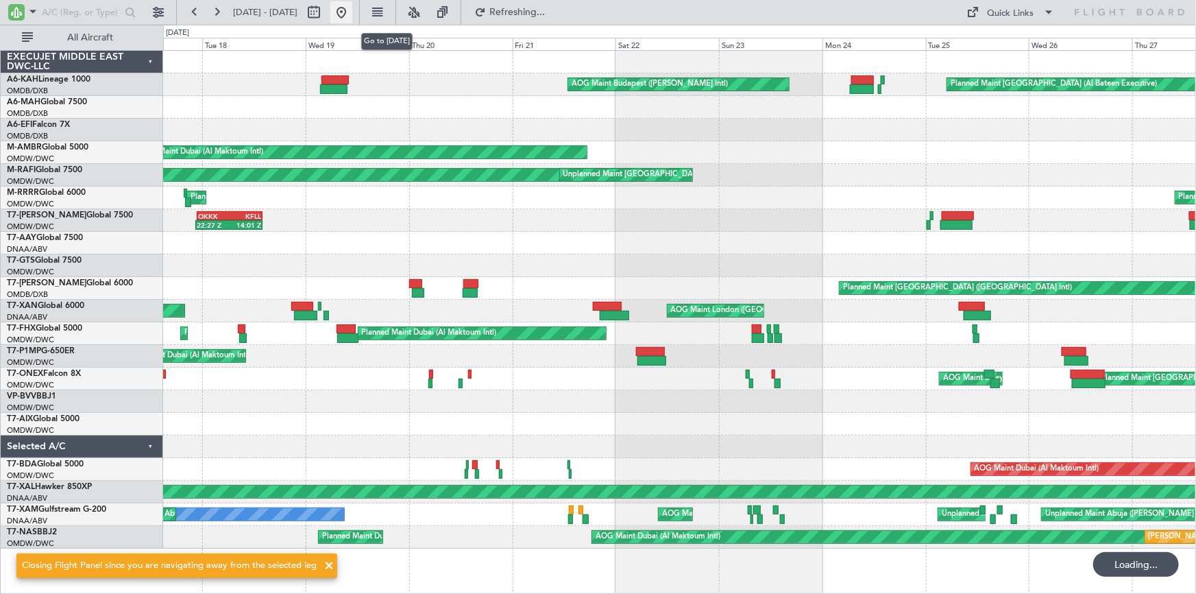
scroll to position [0, 0]
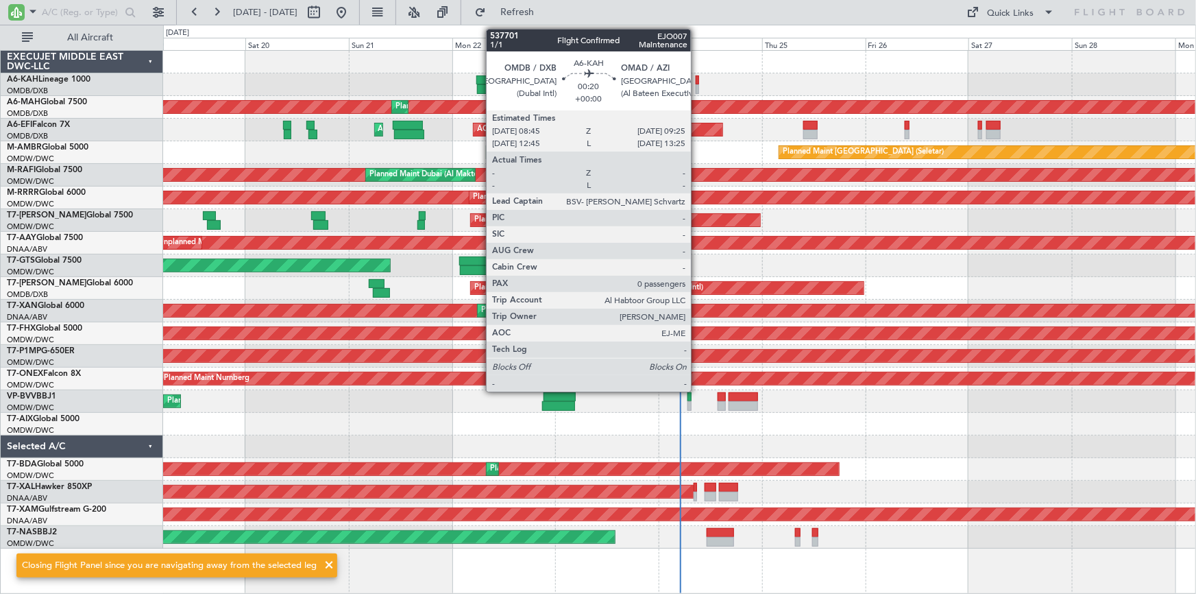
click at [697, 77] on div at bounding box center [697, 80] width 3 height 10
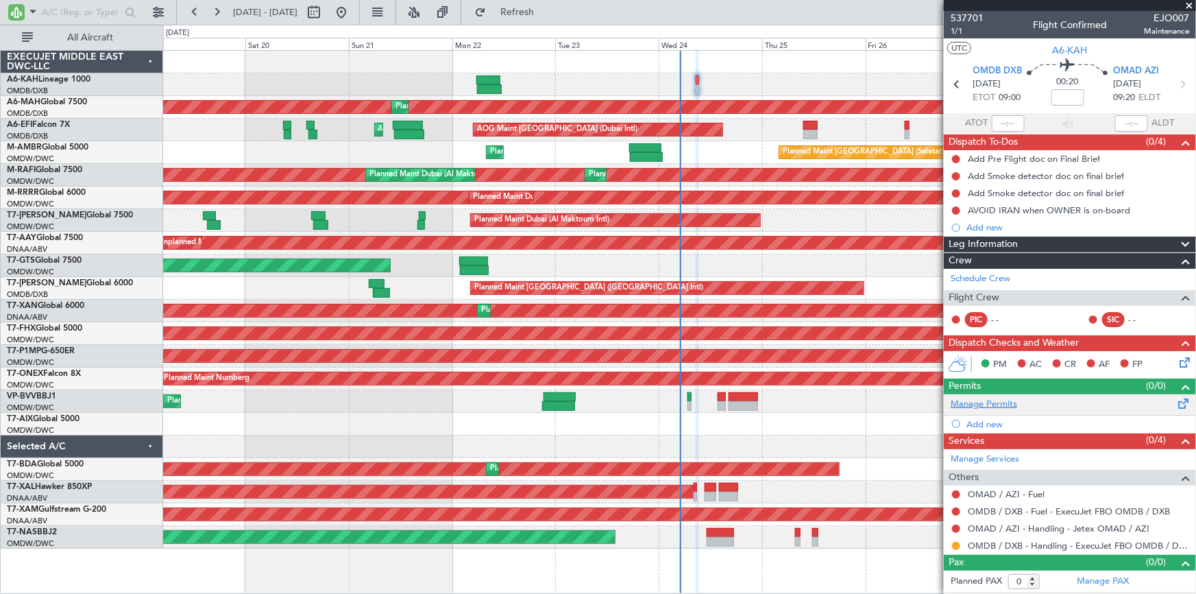
click at [979, 405] on link "Manage Permits" at bounding box center [984, 405] width 67 height 14
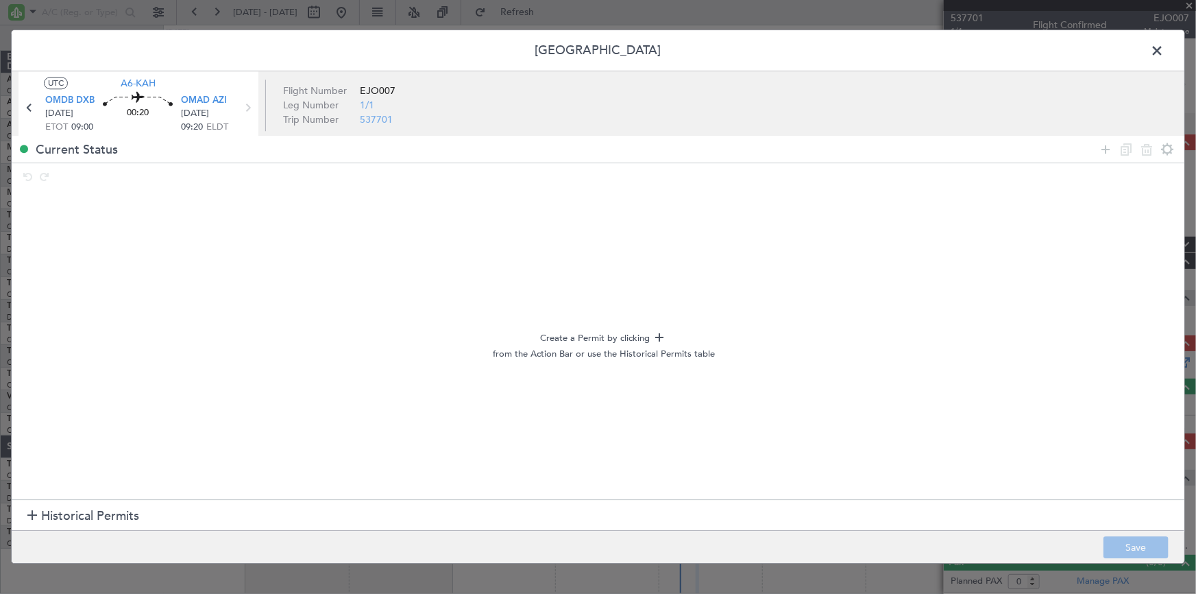
click at [96, 522] on span "Historical Permits" at bounding box center [90, 516] width 98 height 19
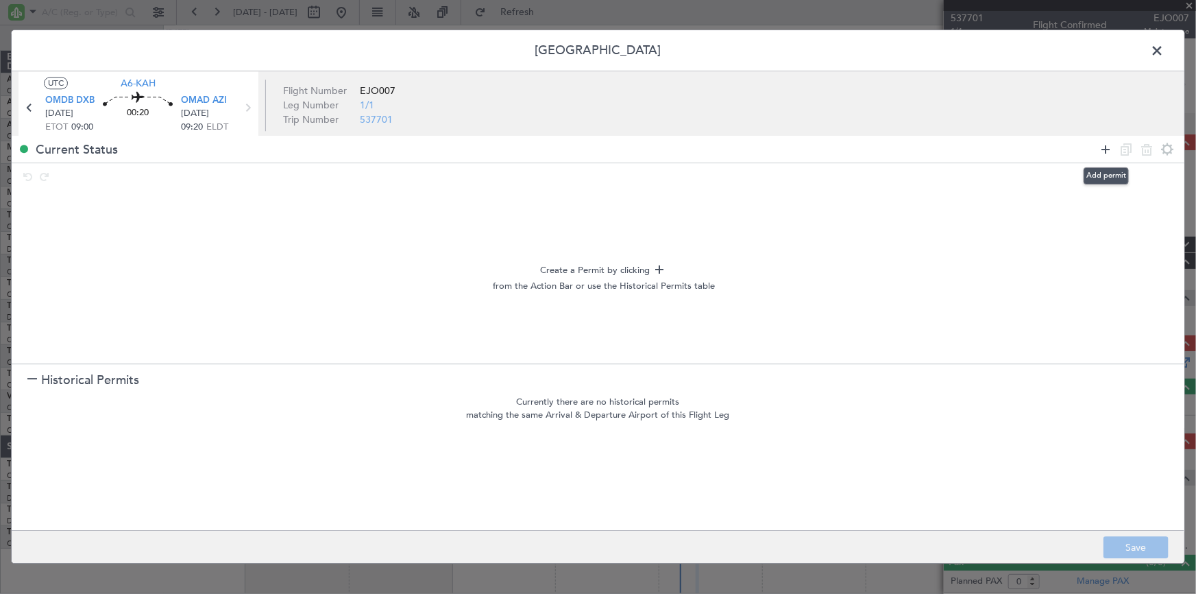
click at [1105, 149] on icon at bounding box center [1106, 149] width 16 height 16
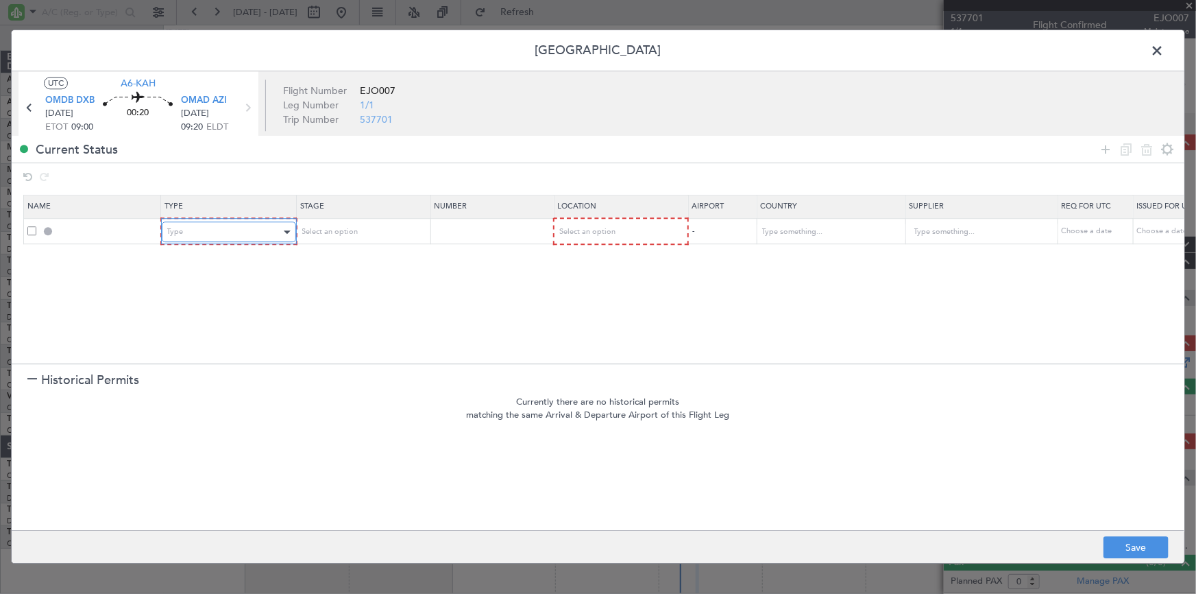
click at [228, 233] on div "Type" at bounding box center [224, 232] width 114 height 21
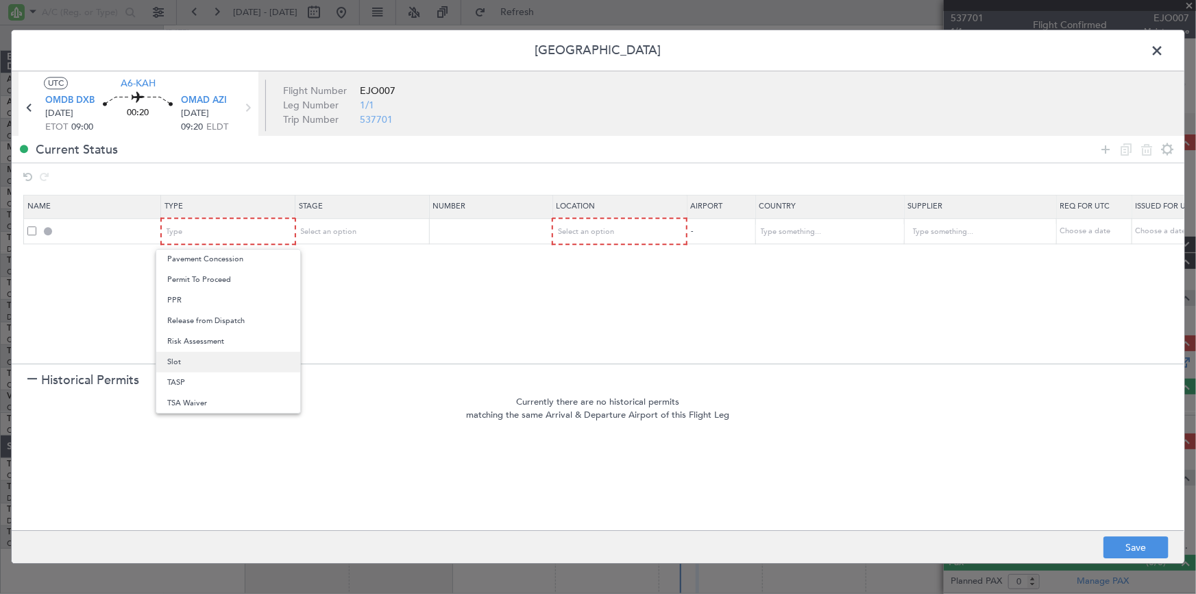
click at [191, 359] on span "Slot" at bounding box center [228, 362] width 122 height 21
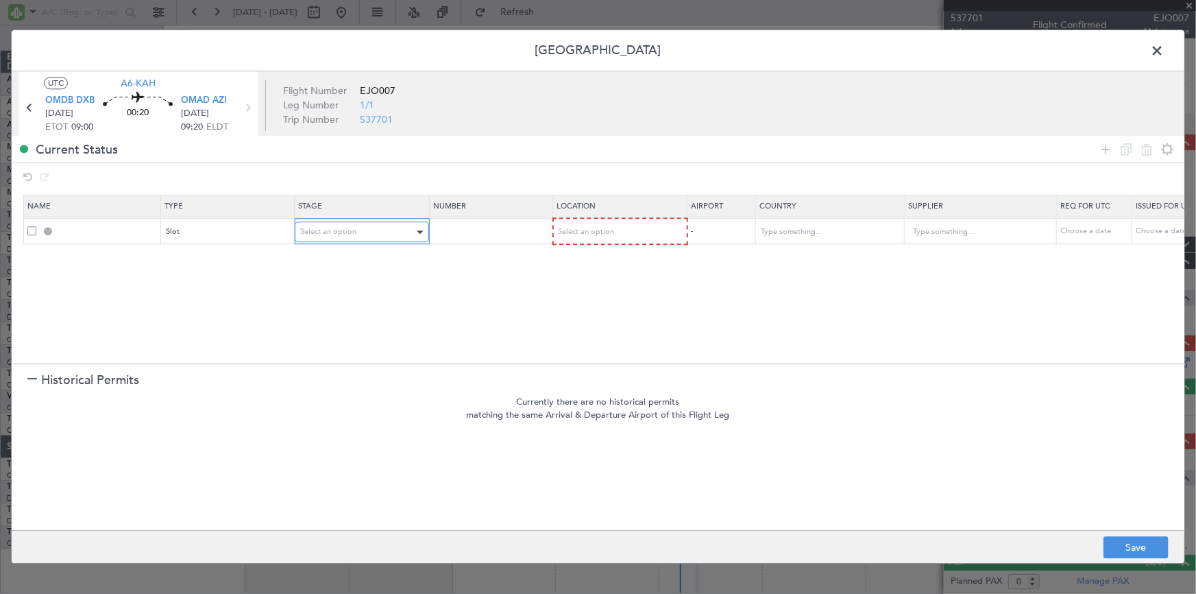
click at [342, 227] on span "Select an option" at bounding box center [328, 232] width 56 height 10
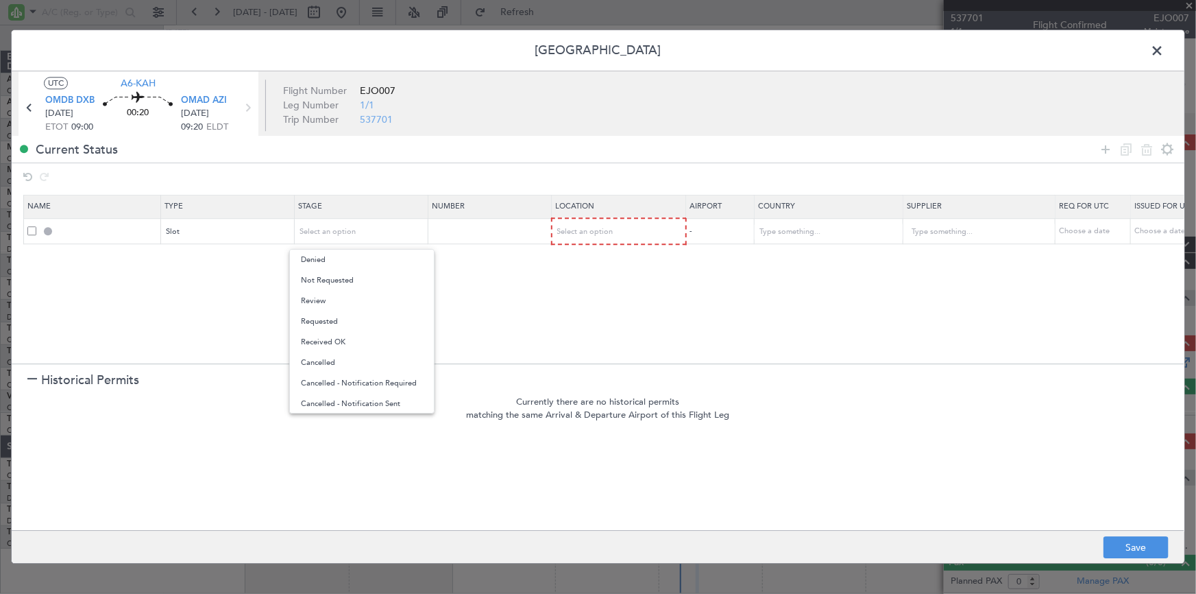
drag, startPoint x: 343, startPoint y: 275, endPoint x: 526, endPoint y: 257, distance: 183.9
click at [347, 275] on span "Not Requested" at bounding box center [362, 280] width 122 height 21
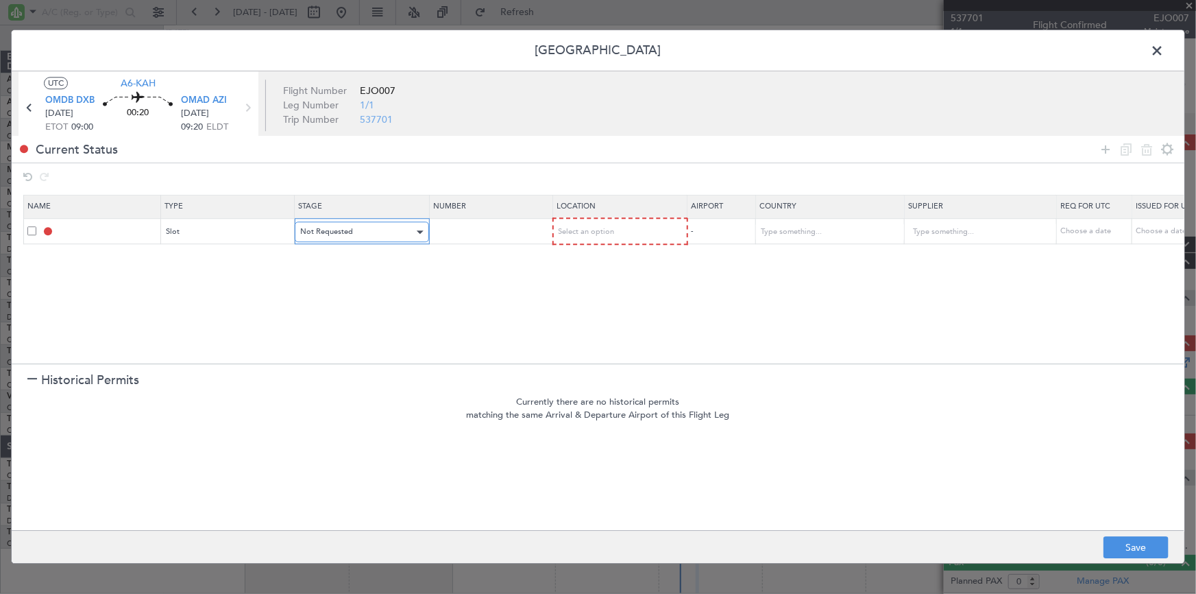
click at [352, 238] on div "Not Requested" at bounding box center [357, 232] width 114 height 21
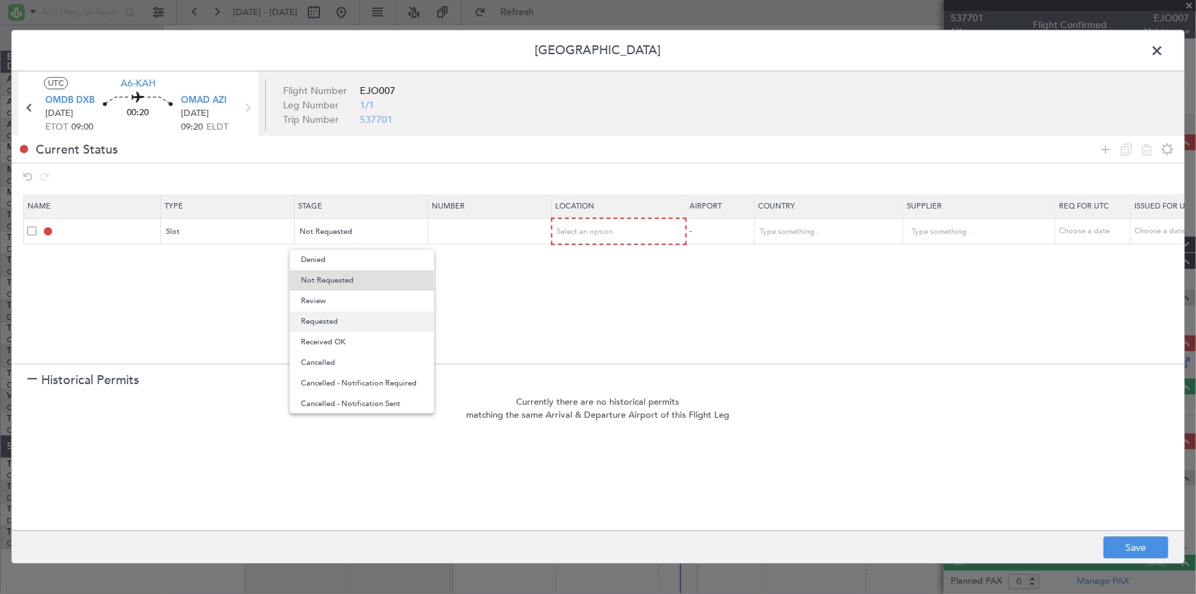
click at [340, 319] on span "Requested" at bounding box center [362, 321] width 122 height 21
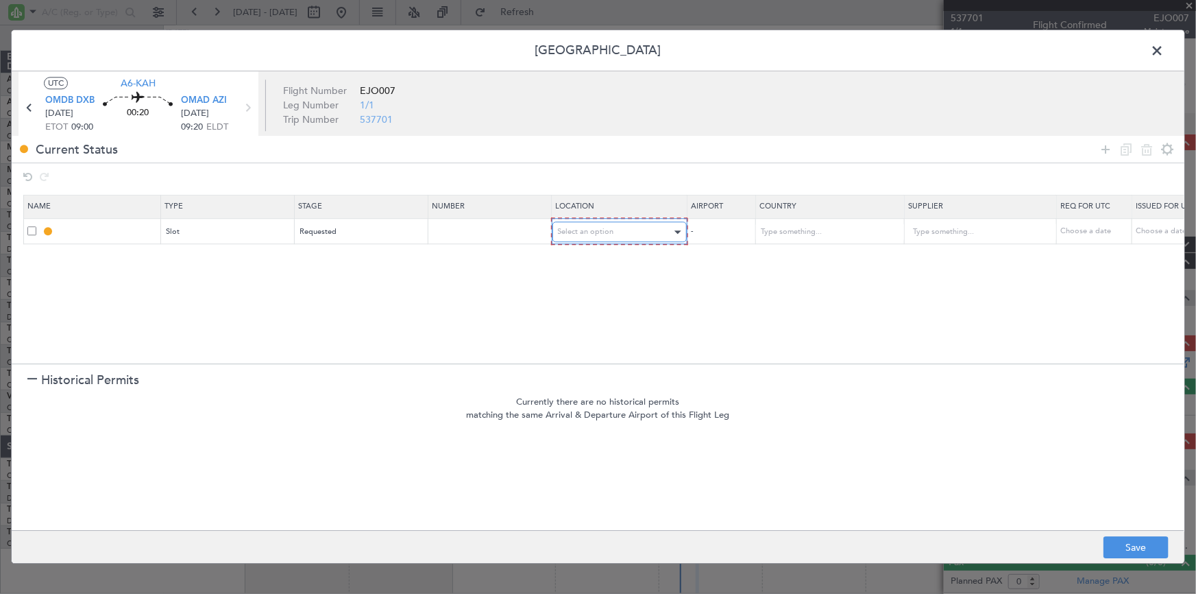
click at [606, 234] on span "Select an option" at bounding box center [586, 232] width 56 height 10
drag, startPoint x: 580, startPoint y: 261, endPoint x: 1045, endPoint y: 192, distance: 469.9
click at [592, 261] on span "Departure" at bounding box center [619, 260] width 122 height 21
drag, startPoint x: 1104, startPoint y: 150, endPoint x: 1084, endPoint y: 160, distance: 22.4
click at [1103, 150] on icon at bounding box center [1106, 149] width 16 height 16
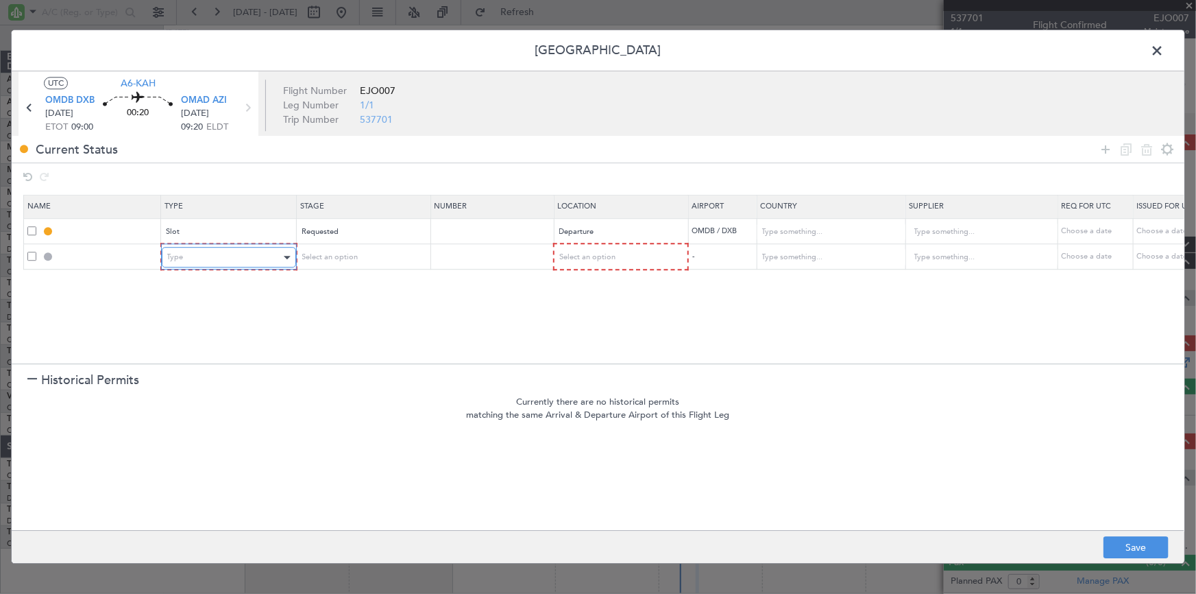
click at [239, 258] on div "Type" at bounding box center [224, 258] width 114 height 21
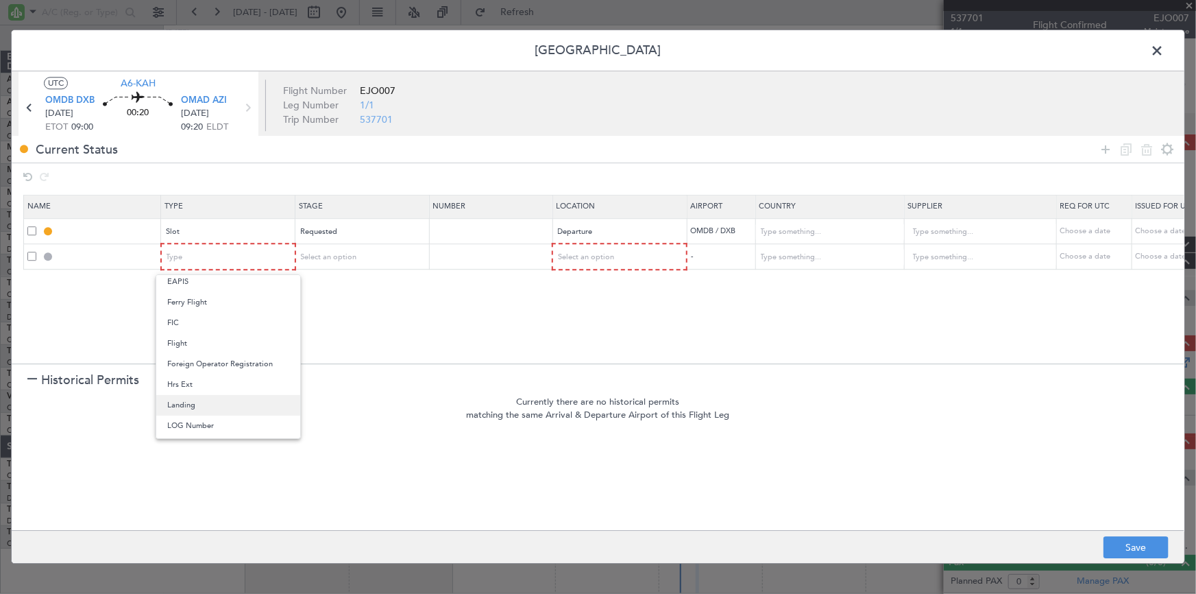
click at [184, 398] on span "Landing" at bounding box center [228, 405] width 122 height 21
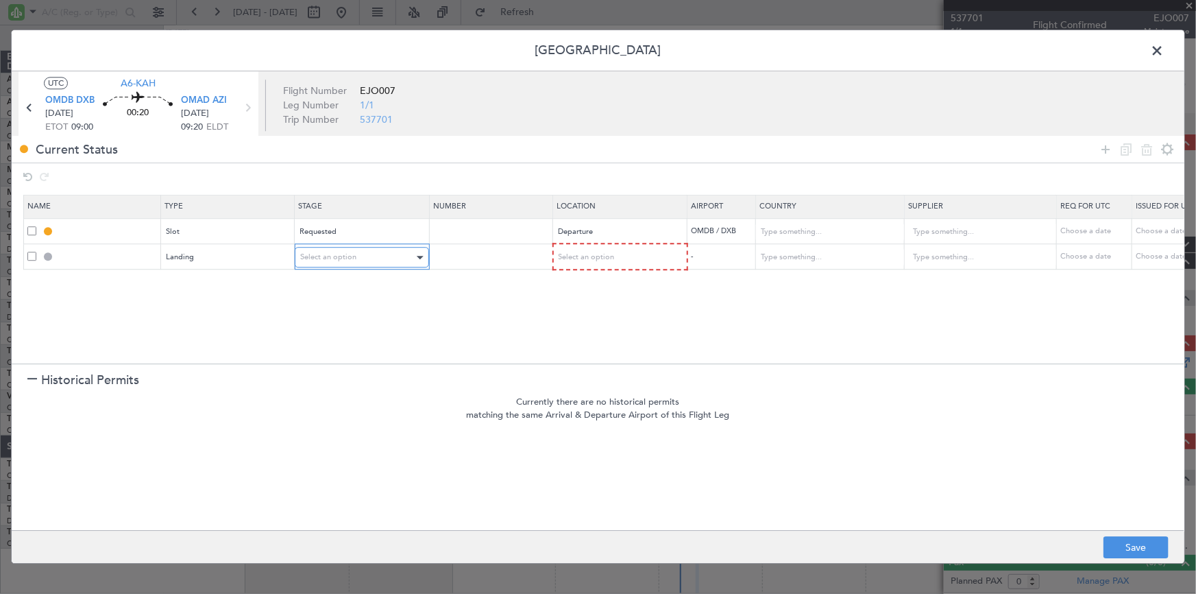
click at [359, 248] on div "Select an option" at bounding box center [357, 258] width 114 height 21
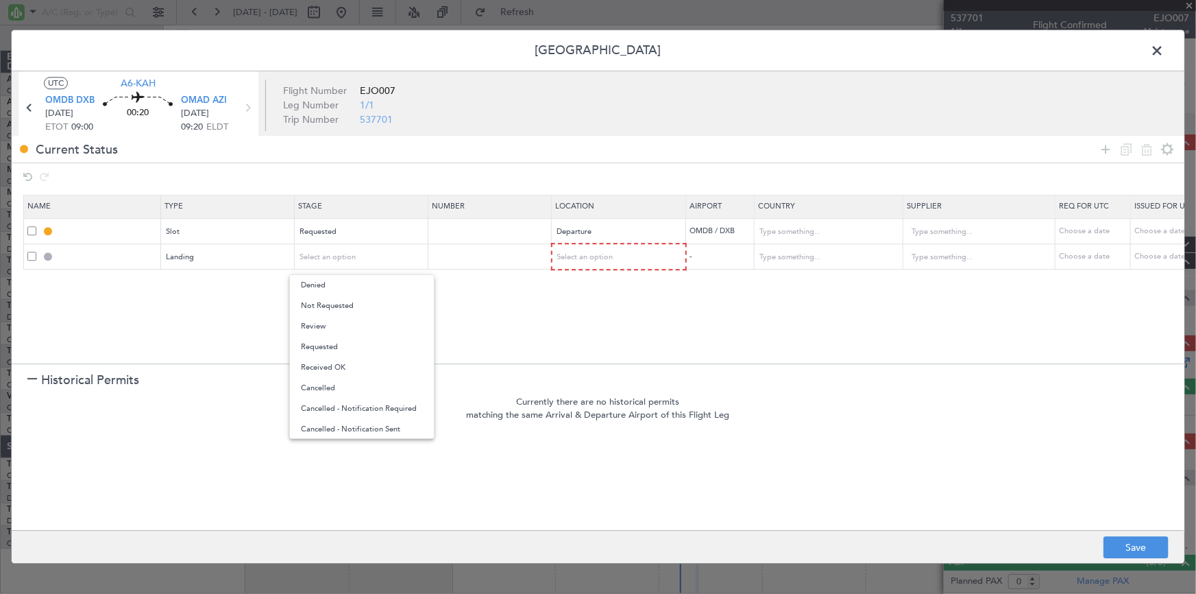
drag, startPoint x: 346, startPoint y: 303, endPoint x: 361, endPoint y: 303, distance: 15.1
click at [356, 303] on span "Not Requested" at bounding box center [362, 306] width 122 height 21
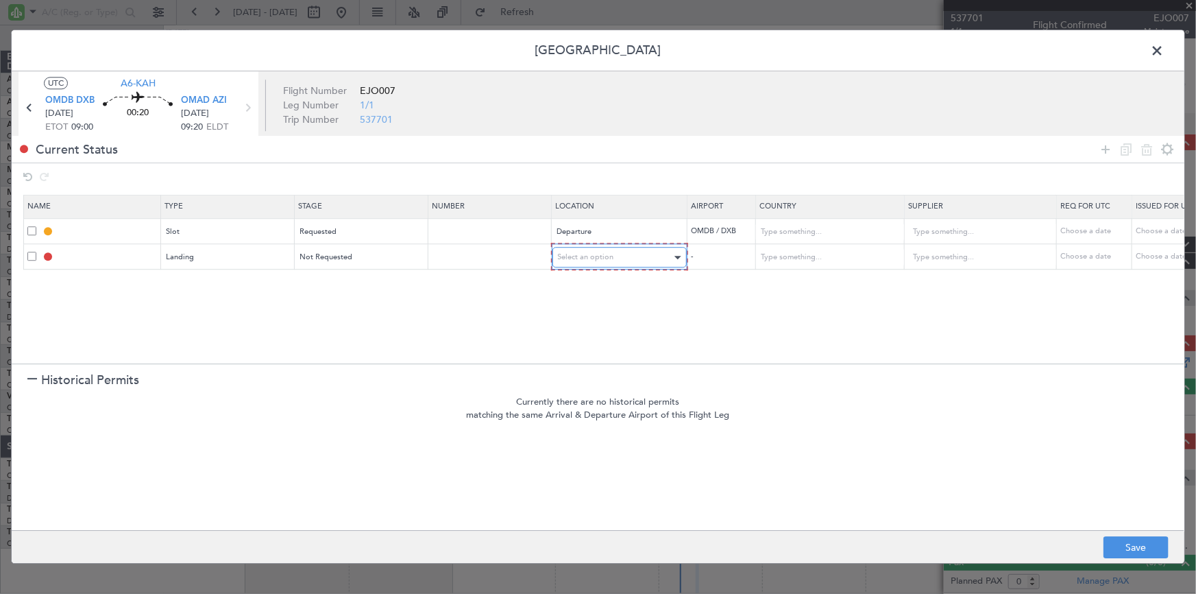
click at [575, 256] on span "Select an option" at bounding box center [586, 257] width 56 height 10
drag, startPoint x: 573, startPoint y: 322, endPoint x: 624, endPoint y: 339, distance: 53.8
click at [579, 323] on span "Arrival" at bounding box center [619, 326] width 122 height 21
click at [1151, 542] on button "Save" at bounding box center [1136, 548] width 65 height 22
type input "OMDB DEP SLOT"
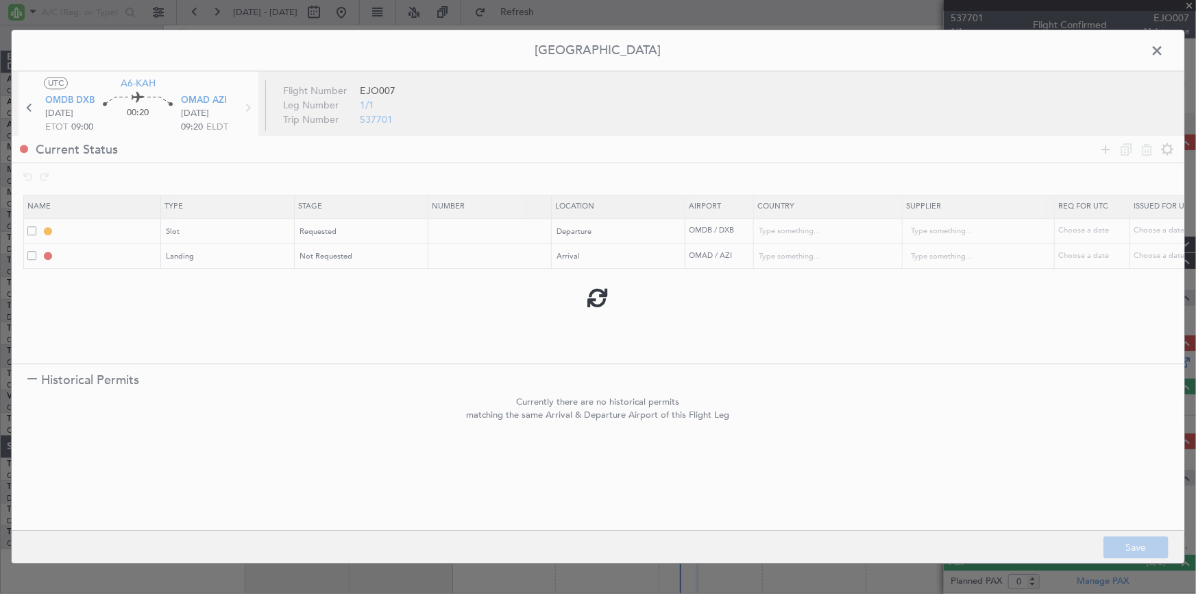
type input "United Arab Emirates"
type input "NNN"
type input "1"
type input "OMAD LDG"
type input "United Arab Emirates"
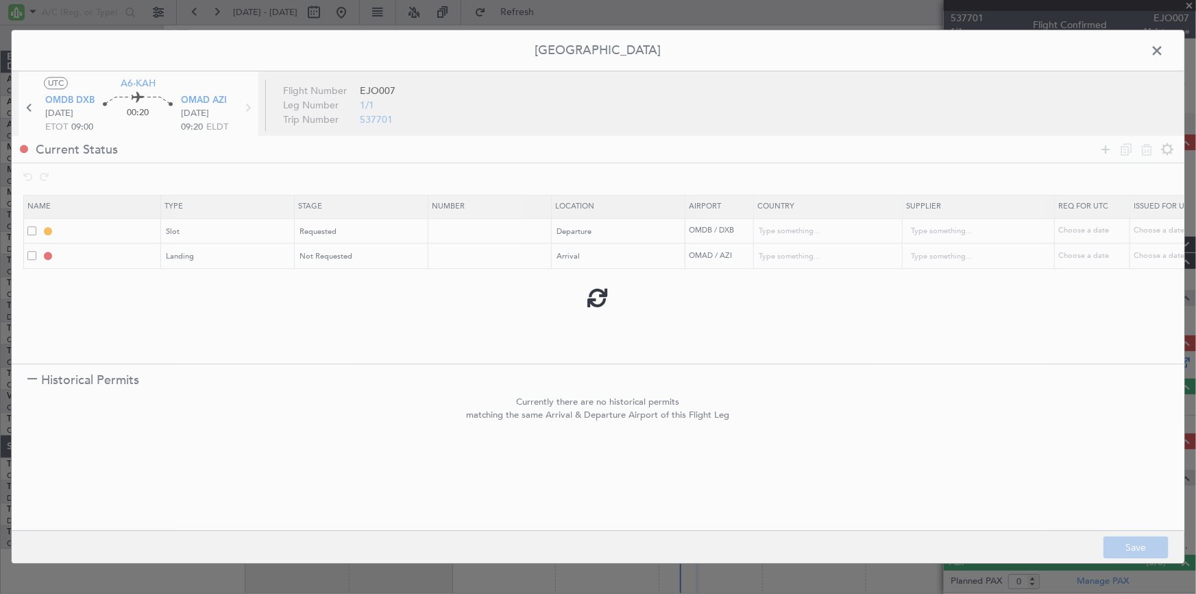
type input "NNN"
type input "1"
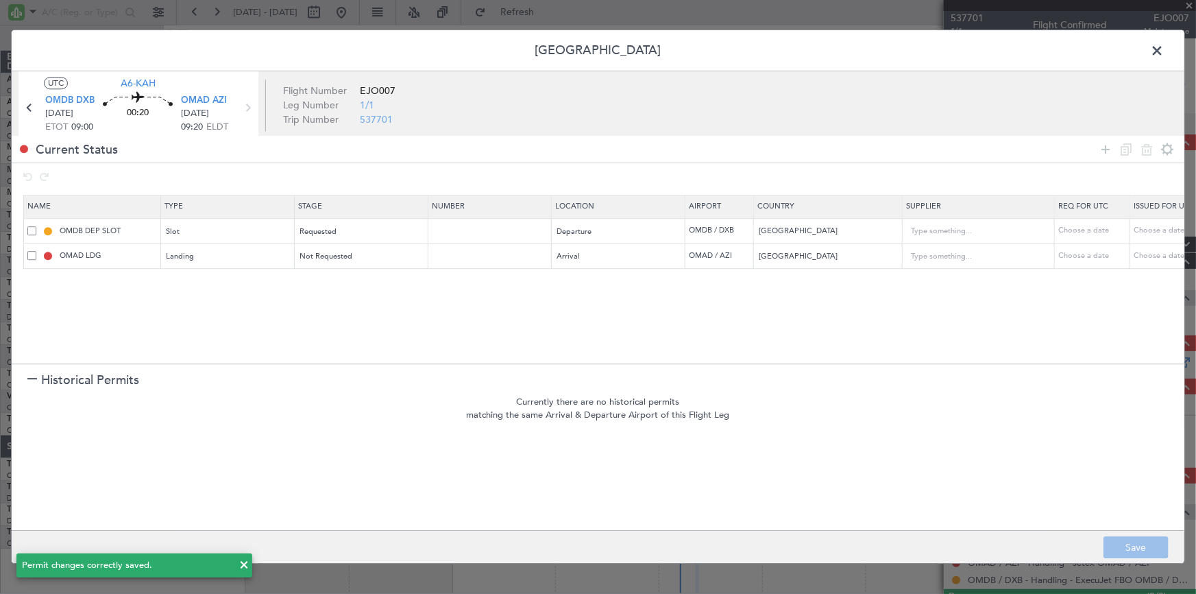
click at [1164, 50] on span at bounding box center [1164, 53] width 0 height 27
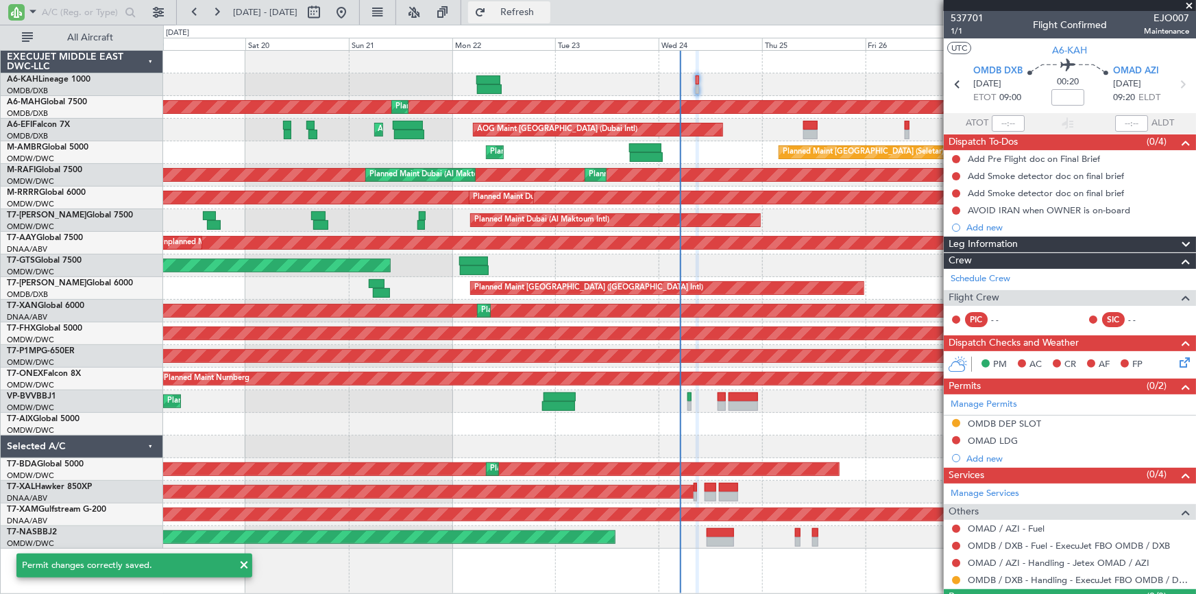
click at [535, 12] on span "Refresh" at bounding box center [518, 13] width 58 height 10
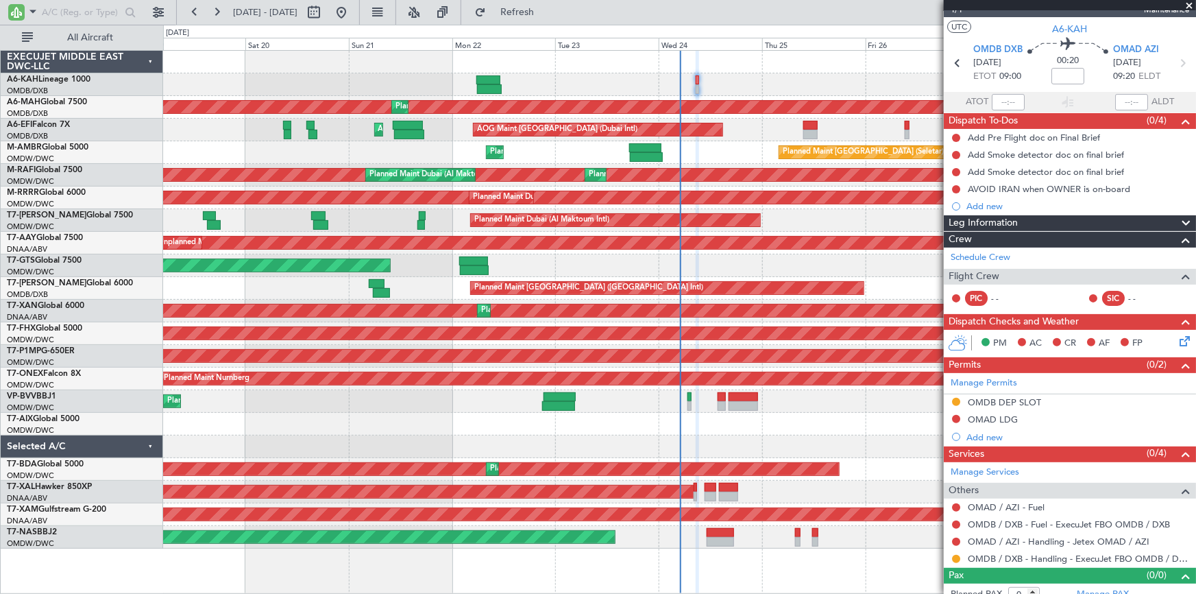
scroll to position [32, 0]
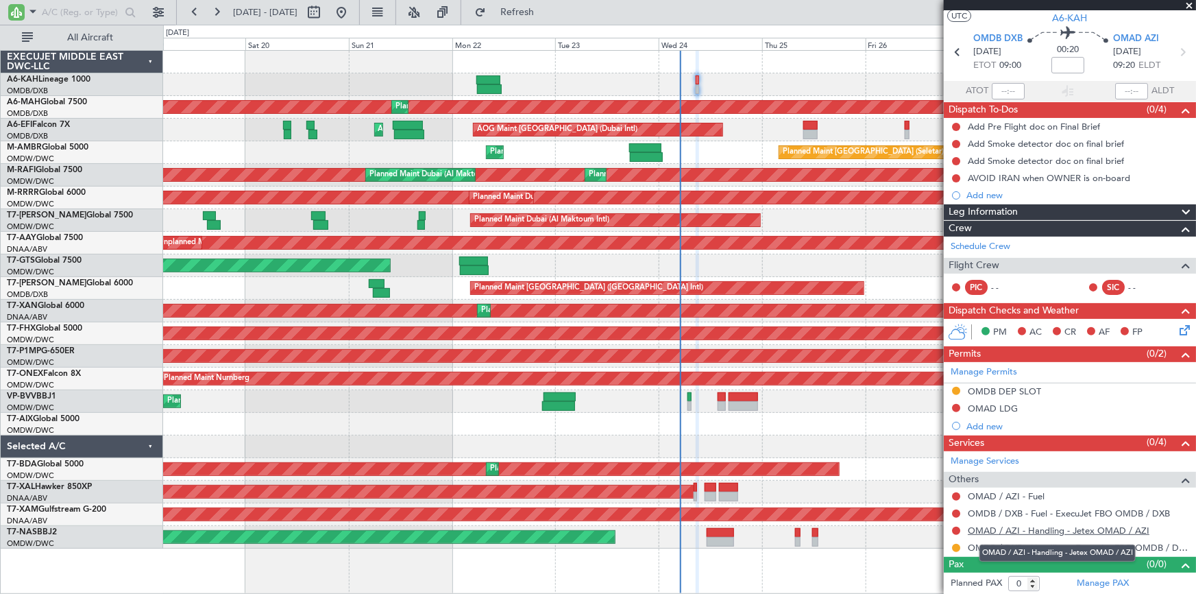
click at [1007, 529] on link "OMAD / AZI - Handling - Jetex OMAD / AZI" at bounding box center [1059, 531] width 182 height 12
click at [1069, 62] on input at bounding box center [1068, 65] width 33 height 16
click at [1028, 62] on div "00:20 +10" at bounding box center [1068, 52] width 91 height 51
type input "+00:10"
drag, startPoint x: 1051, startPoint y: 528, endPoint x: 950, endPoint y: 514, distance: 101.7
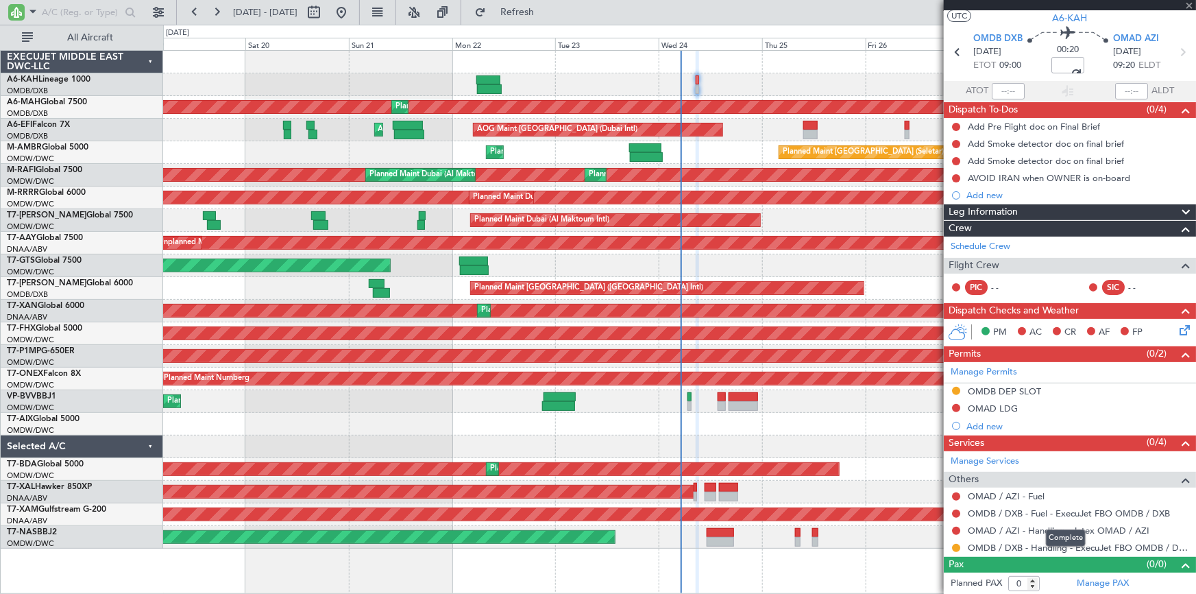
click at [1050, 528] on mat-tooltip-component "Complete" at bounding box center [1066, 538] width 59 height 36
click at [992, 527] on link "OMAD / AZI - Handling - Jetex OMAD / AZI" at bounding box center [1059, 531] width 182 height 12
click at [1010, 388] on div "OMDB DEP SLOT" at bounding box center [1004, 391] width 73 height 12
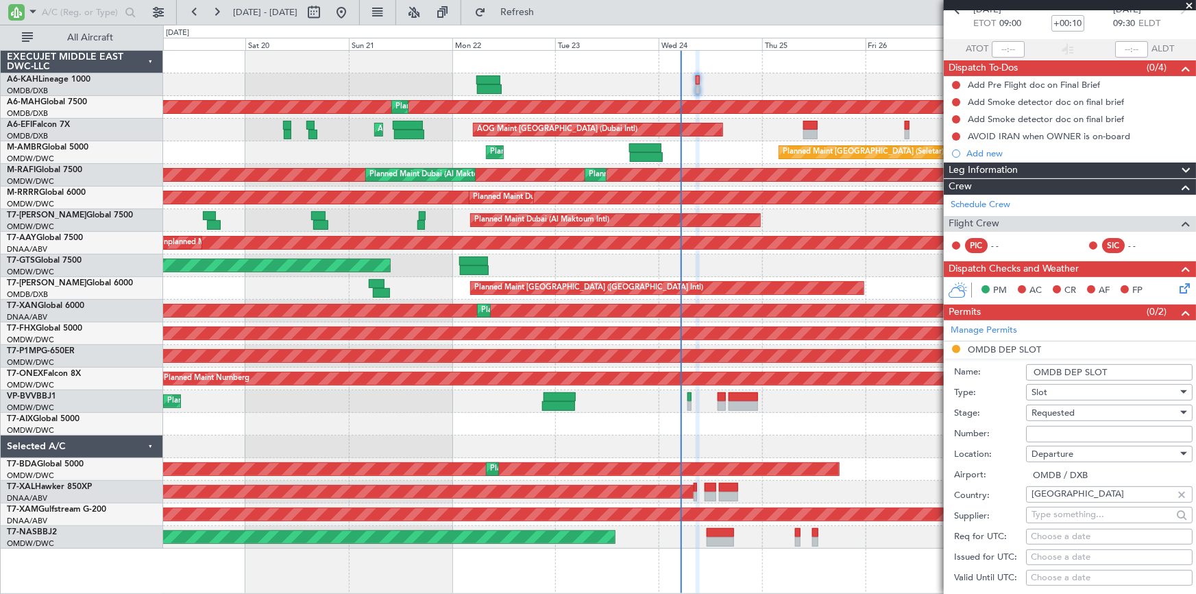
scroll to position [95, 0]
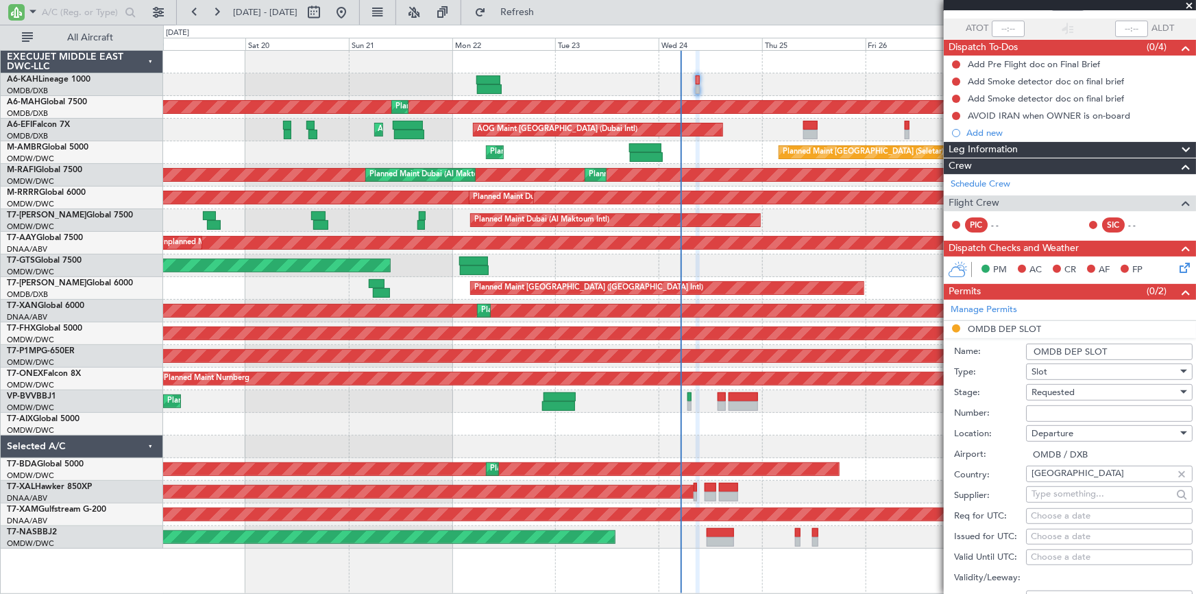
click at [1070, 409] on input "Number:" at bounding box center [1109, 413] width 167 height 16
paste input "EJO156"
type input "EJO156"
click at [1067, 394] on span "Requested" at bounding box center [1053, 392] width 43 height 12
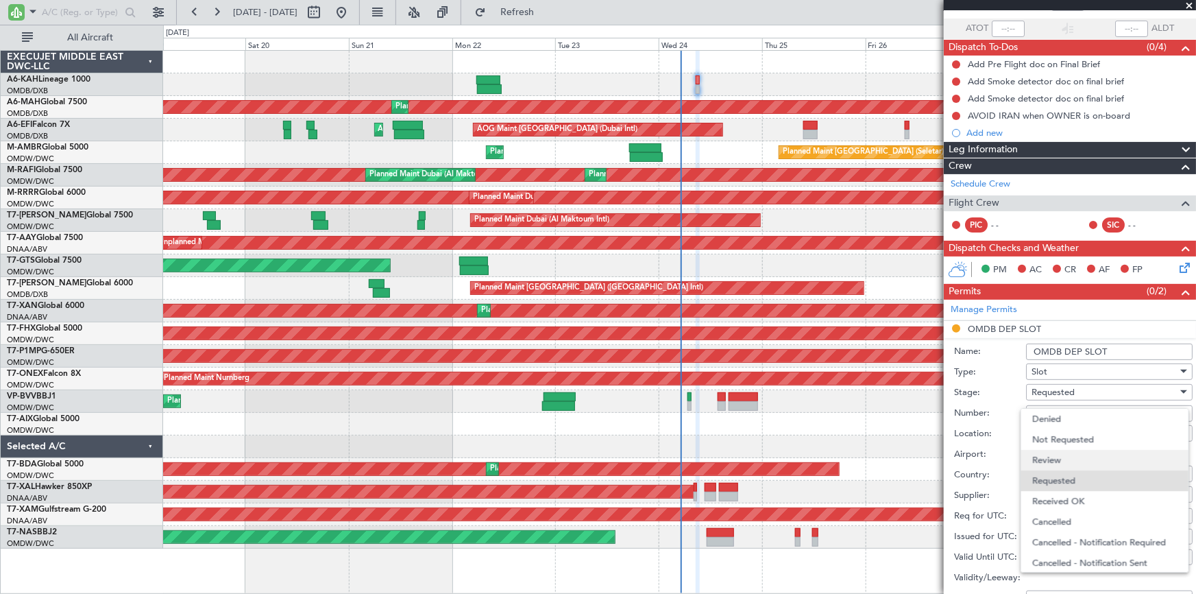
scroll to position [5, 0]
click at [1068, 496] on span "Received OK" at bounding box center [1105, 495] width 145 height 21
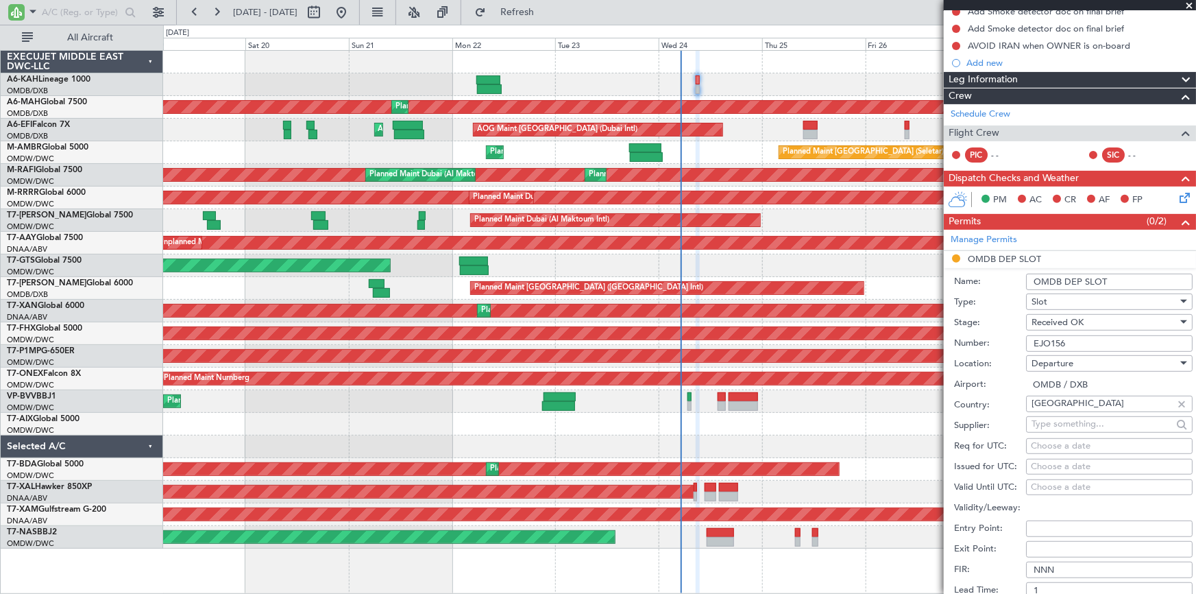
scroll to position [186, 0]
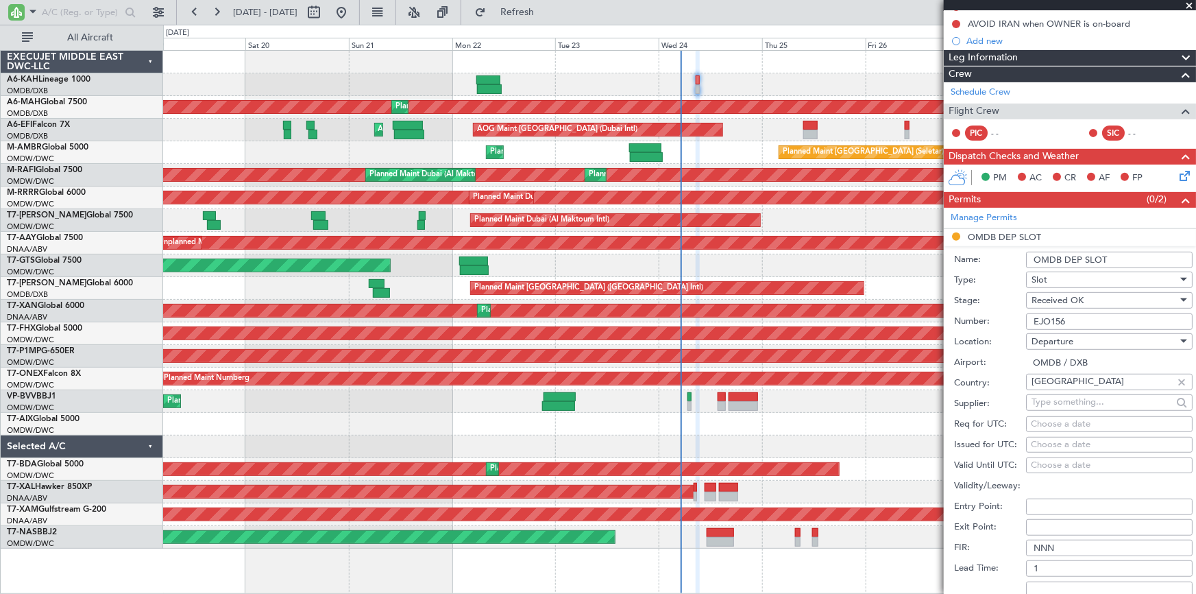
click at [1063, 424] on div "Choose a date" at bounding box center [1109, 425] width 157 height 14
select select "9"
select select "2025"
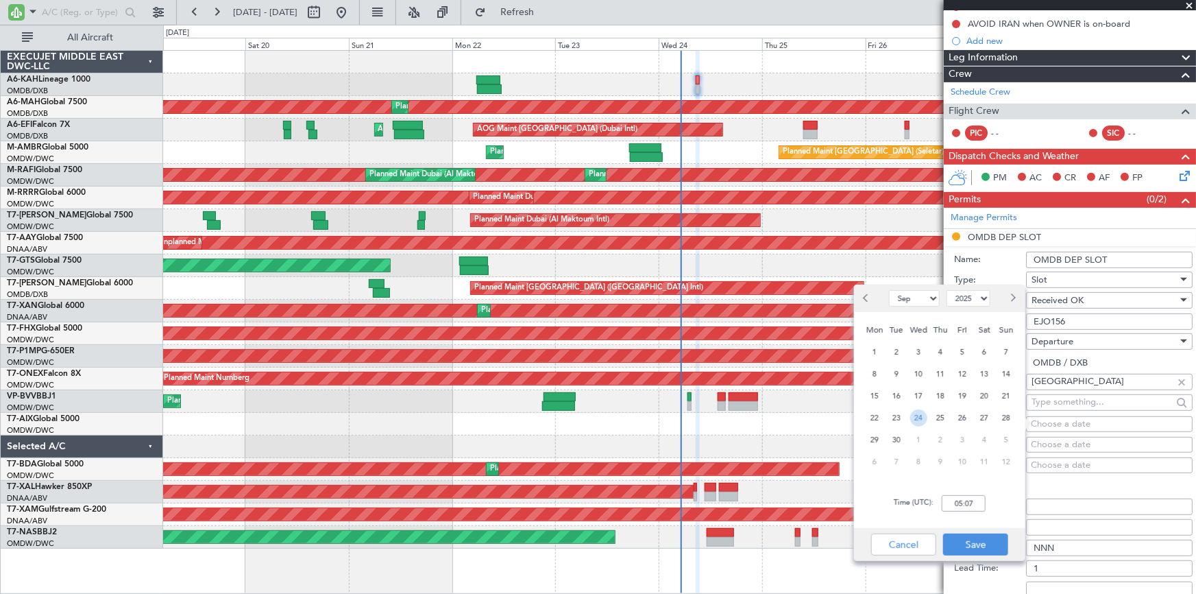
drag, startPoint x: 925, startPoint y: 418, endPoint x: 951, endPoint y: 528, distance: 112.8
click at [926, 420] on div "24" at bounding box center [919, 418] width 22 height 22
click at [948, 508] on input "00:00" at bounding box center [964, 503] width 44 height 16
type input "09:00"
click at [981, 538] on button "Save" at bounding box center [975, 544] width 65 height 22
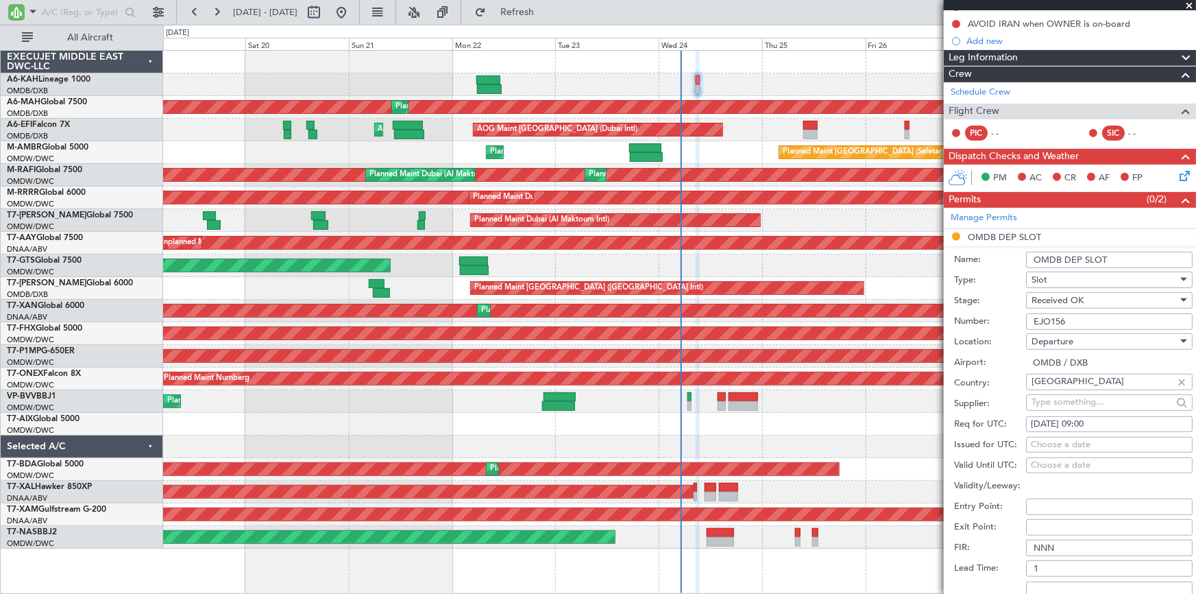
click at [1057, 440] on div "Choose a date" at bounding box center [1109, 445] width 157 height 14
select select "9"
select select "2025"
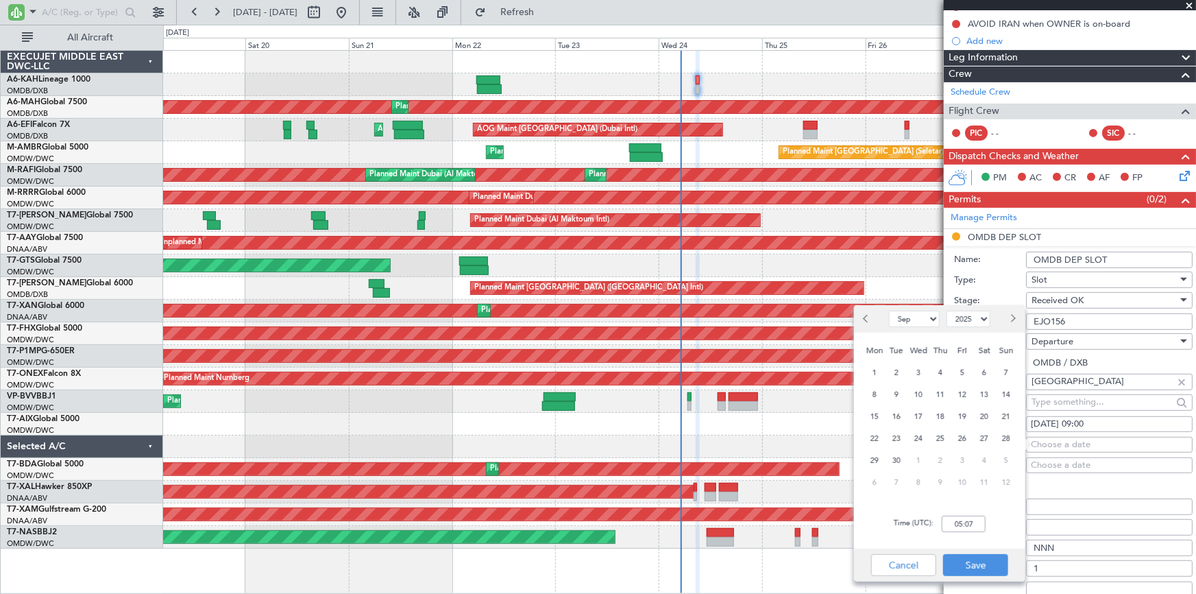
drag, startPoint x: 914, startPoint y: 428, endPoint x: 926, endPoint y: 444, distance: 19.6
click at [915, 428] on div "24" at bounding box center [919, 438] width 22 height 22
click at [922, 434] on span "24" at bounding box center [919, 438] width 17 height 17
click at [953, 521] on input "00:00" at bounding box center [964, 524] width 44 height 16
type input "09:00"
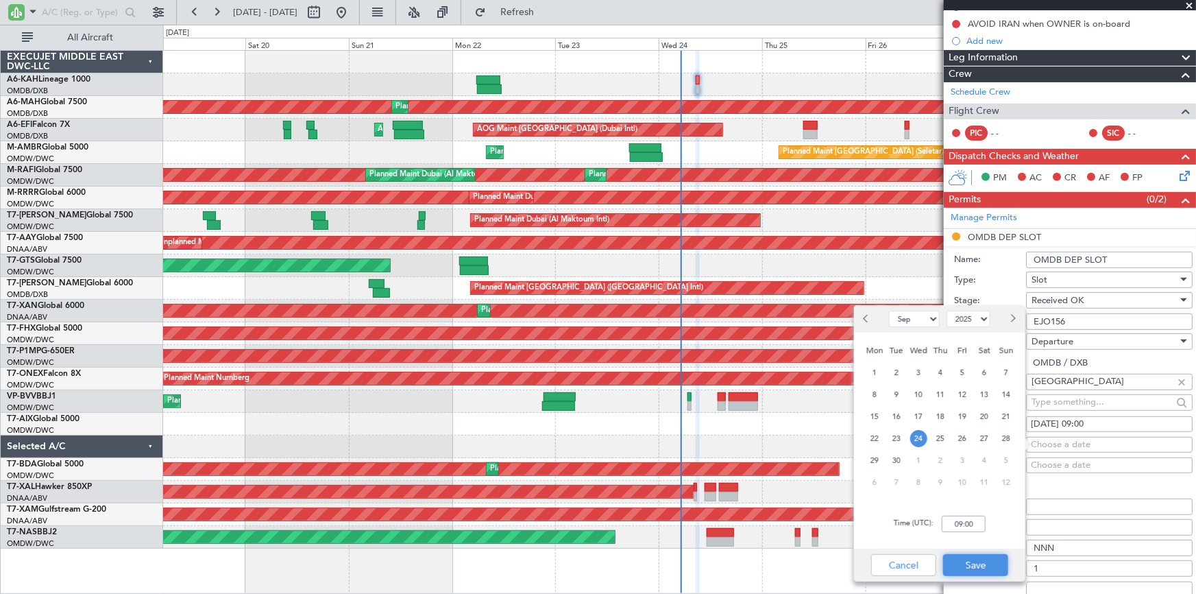
drag, startPoint x: 982, startPoint y: 566, endPoint x: 1025, endPoint y: 514, distance: 67.8
click at [986, 561] on button "Save" at bounding box center [975, 565] width 65 height 22
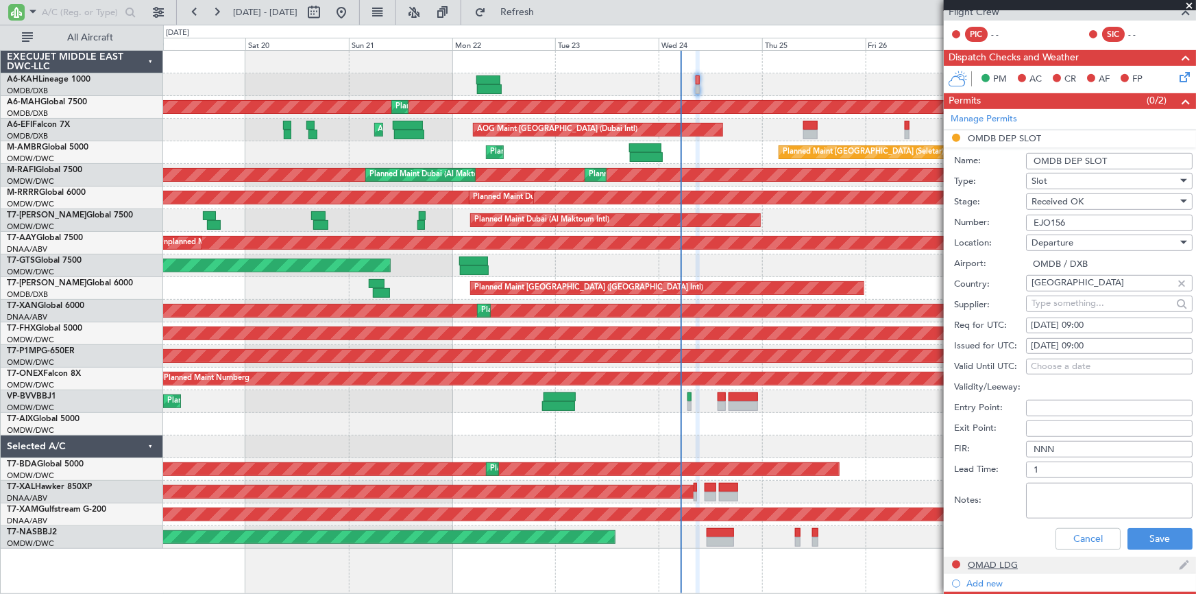
scroll to position [374, 0]
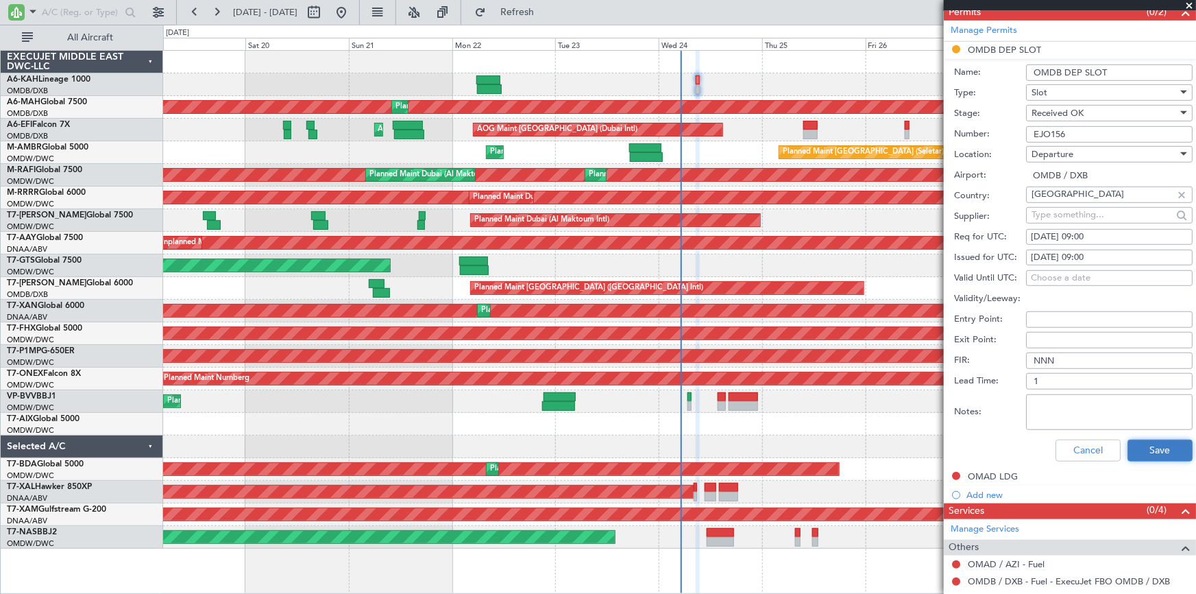
click at [1148, 453] on button "Save" at bounding box center [1160, 450] width 65 height 22
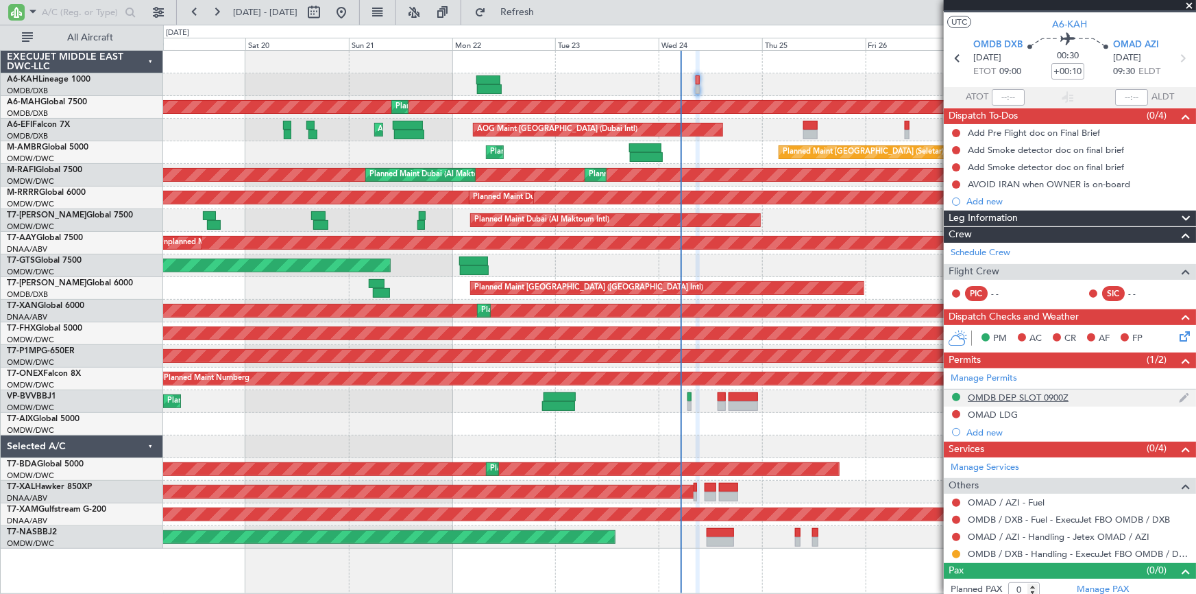
scroll to position [32, 0]
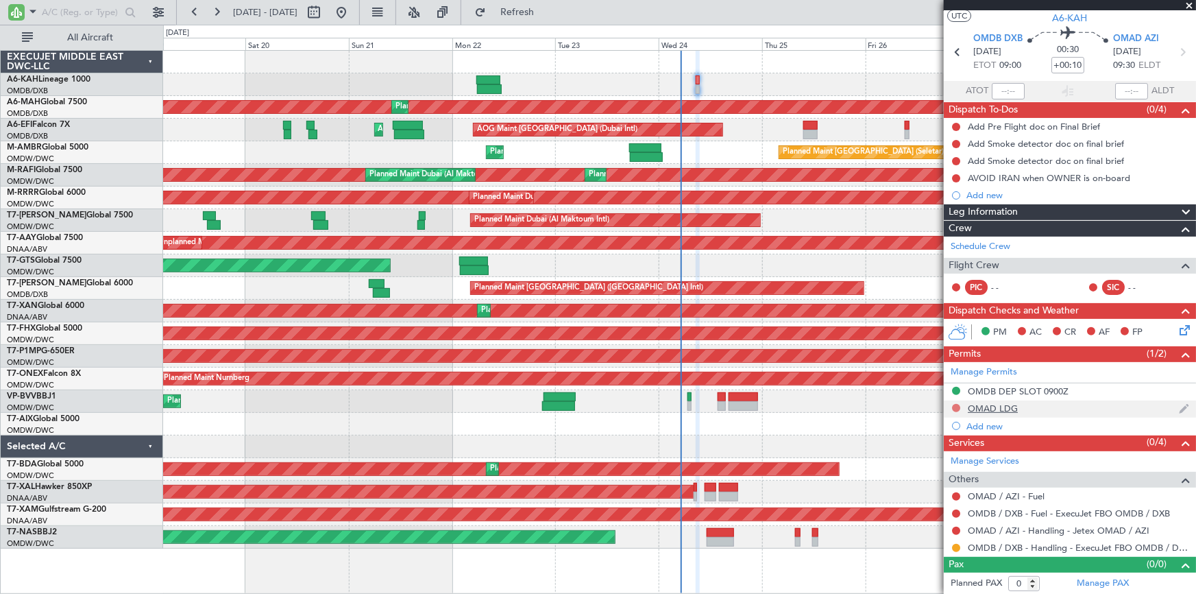
click at [958, 409] on button at bounding box center [956, 408] width 8 height 8
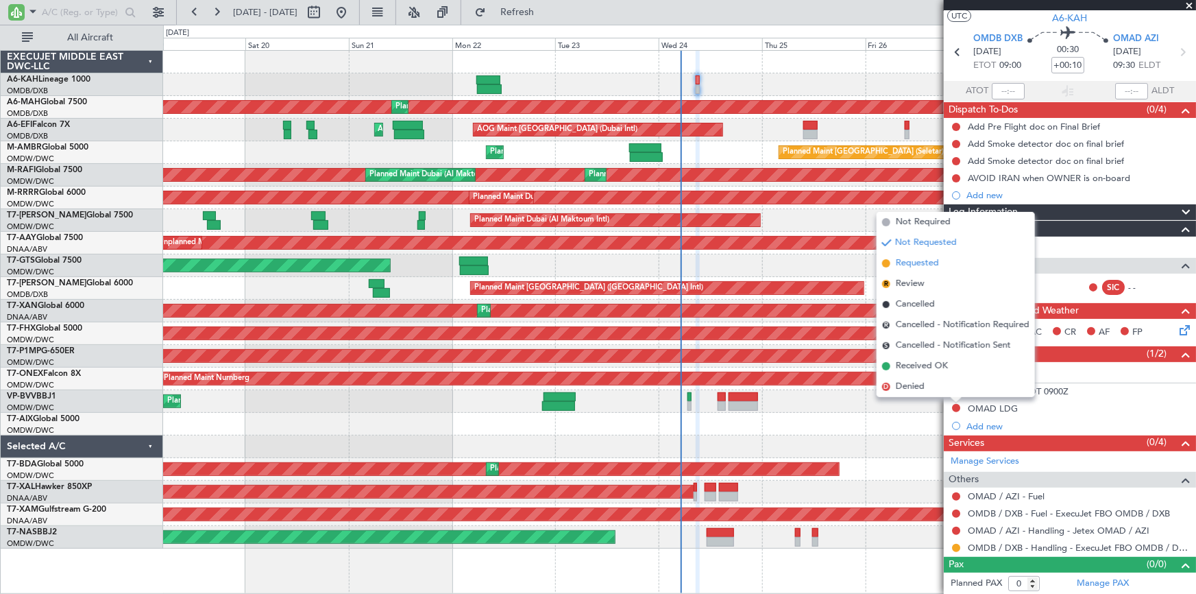
click at [906, 264] on span "Requested" at bounding box center [917, 263] width 43 height 14
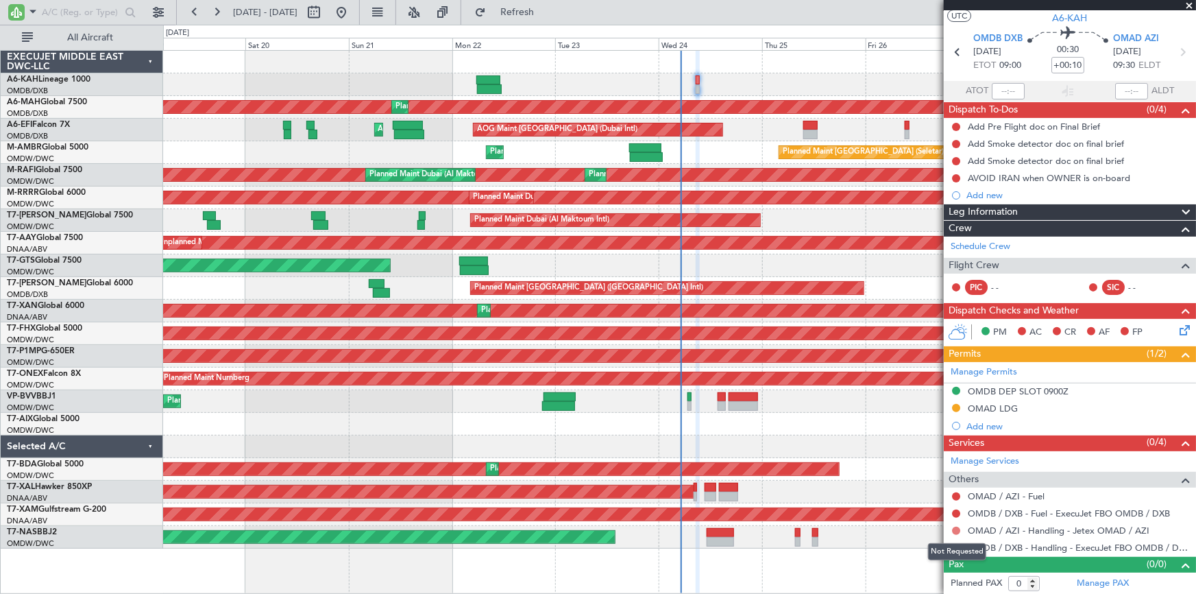
click at [958, 528] on button at bounding box center [956, 531] width 8 height 8
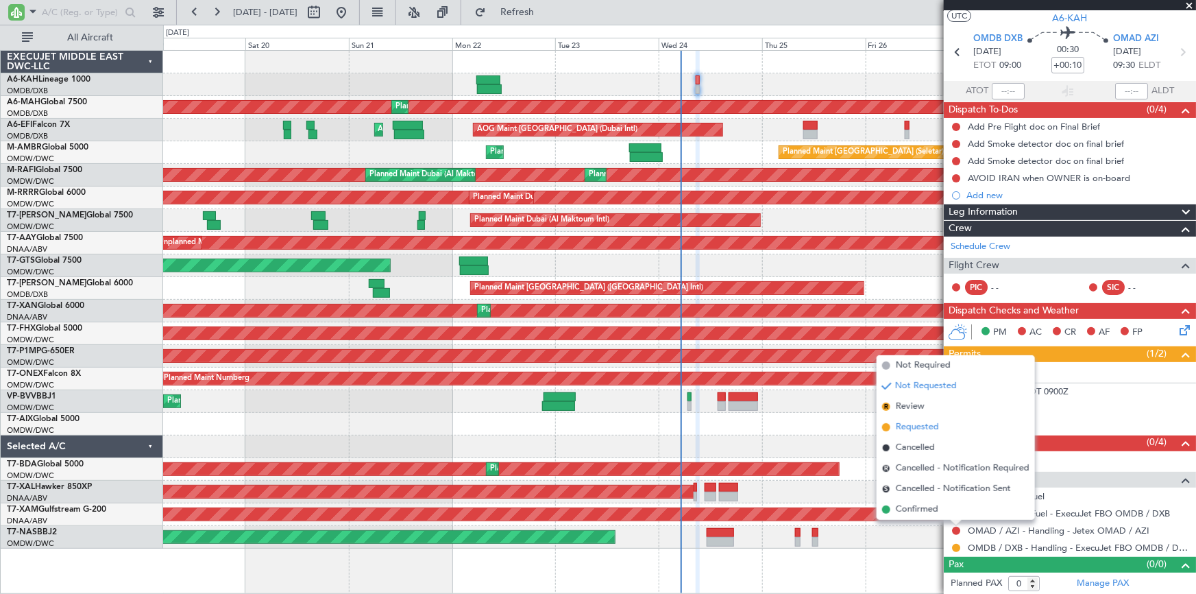
click at [926, 425] on span "Requested" at bounding box center [917, 427] width 43 height 14
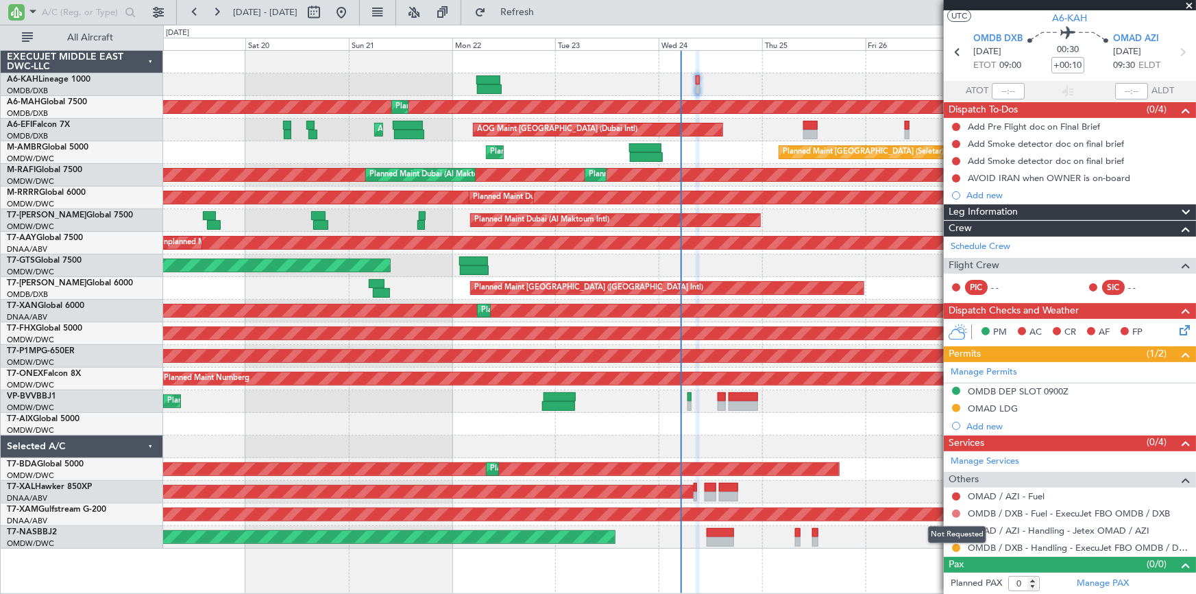
click at [955, 514] on button at bounding box center [956, 513] width 8 height 8
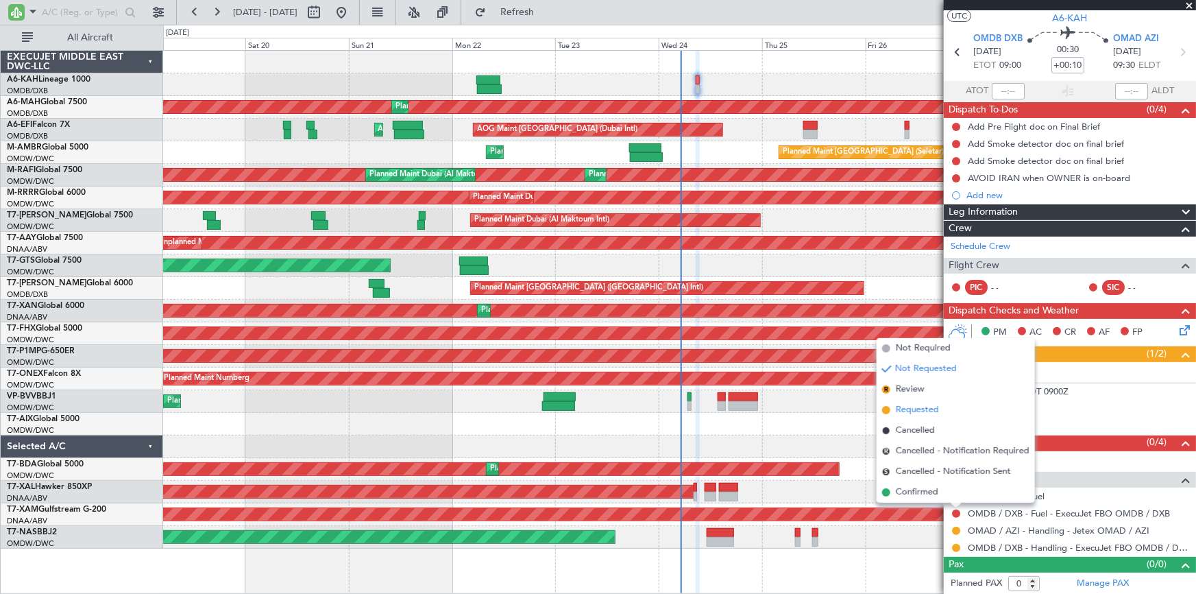
click at [919, 406] on span "Requested" at bounding box center [917, 410] width 43 height 14
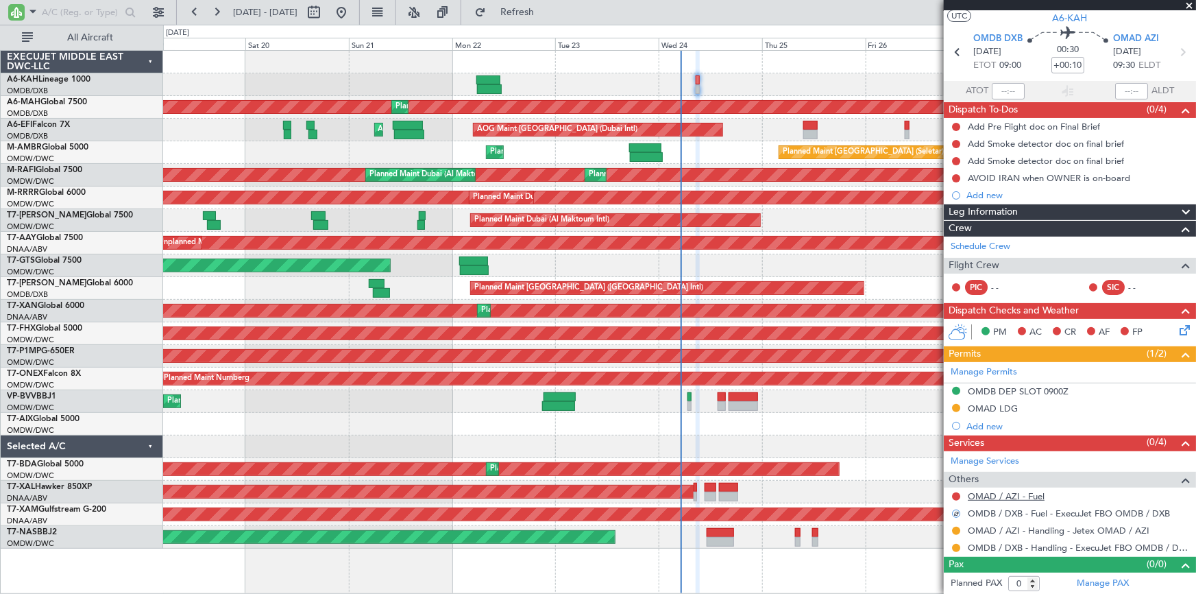
click at [982, 491] on link "OMAD / AZI - Fuel" at bounding box center [1006, 496] width 77 height 12
click at [546, 14] on span "Refresh" at bounding box center [518, 13] width 58 height 10
click at [957, 496] on button at bounding box center [956, 496] width 8 height 8
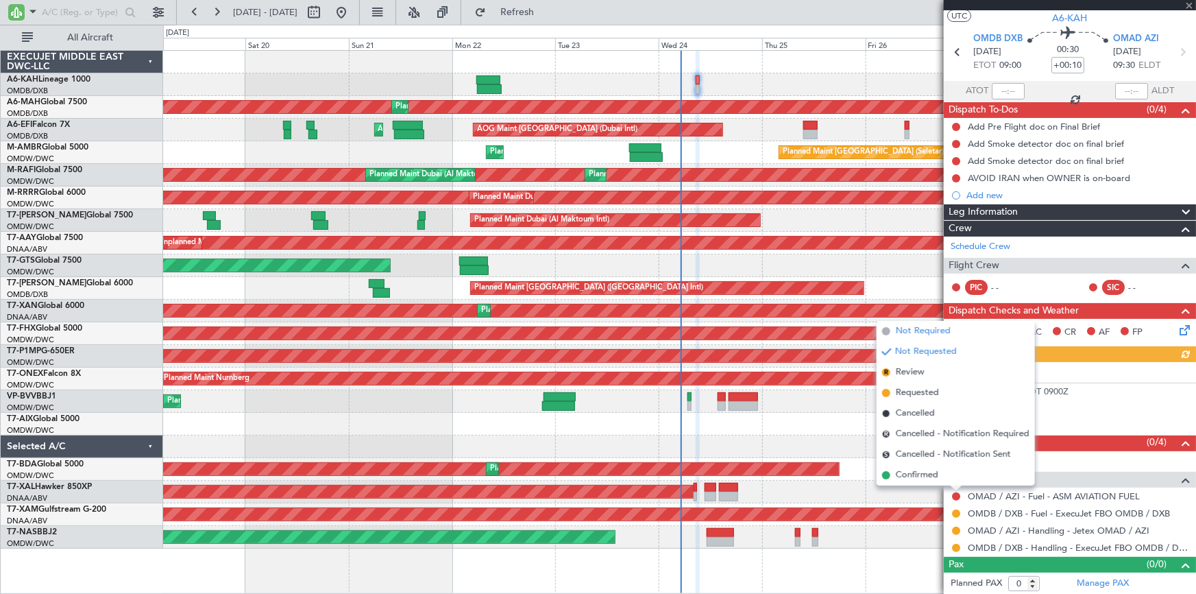
click at [915, 331] on span "Not Required" at bounding box center [923, 331] width 55 height 14
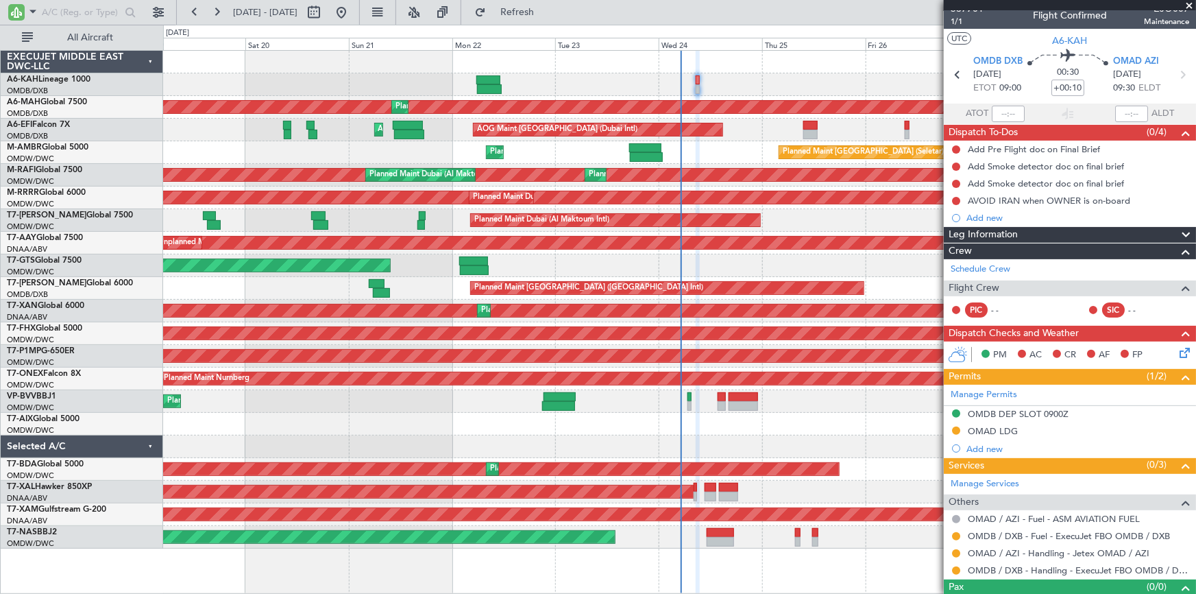
scroll to position [0, 0]
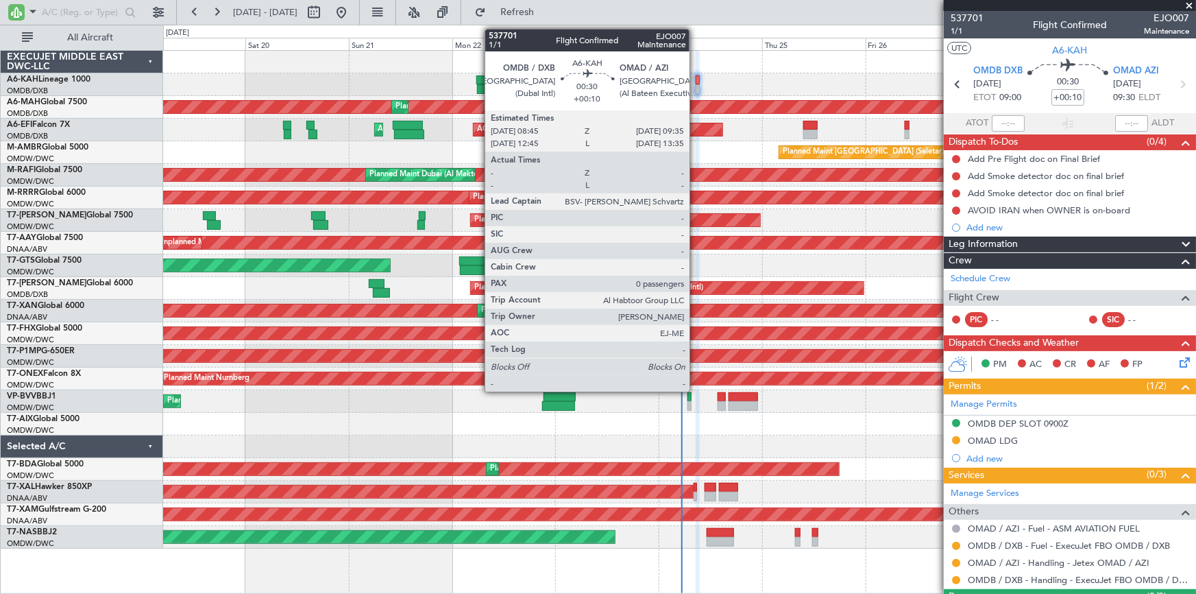
click at [696, 77] on div at bounding box center [698, 80] width 4 height 10
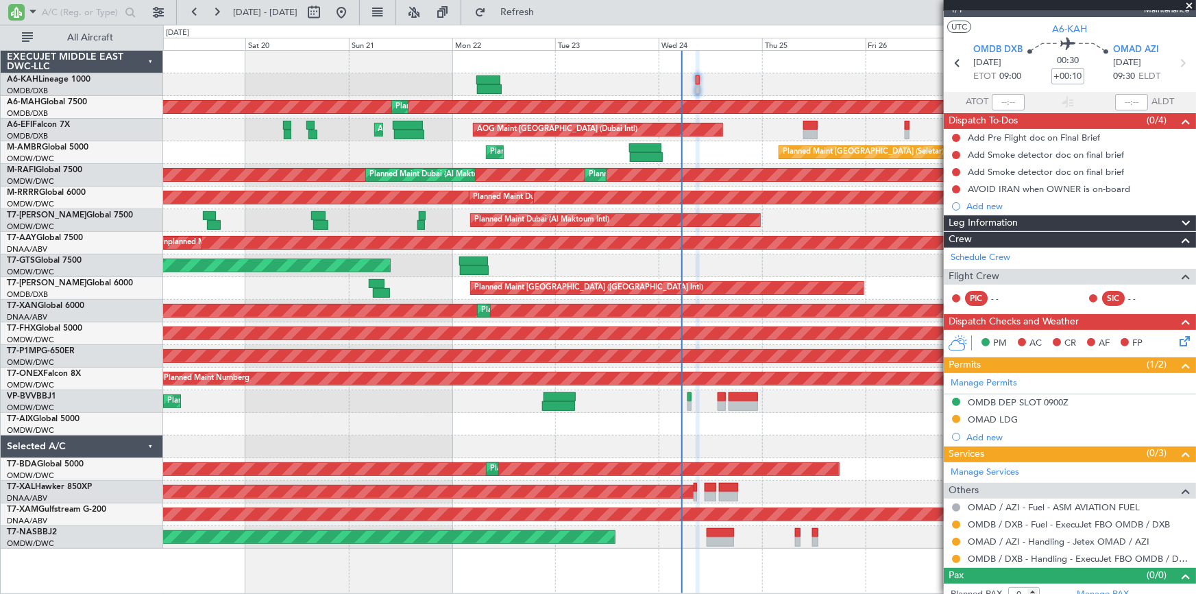
scroll to position [32, 0]
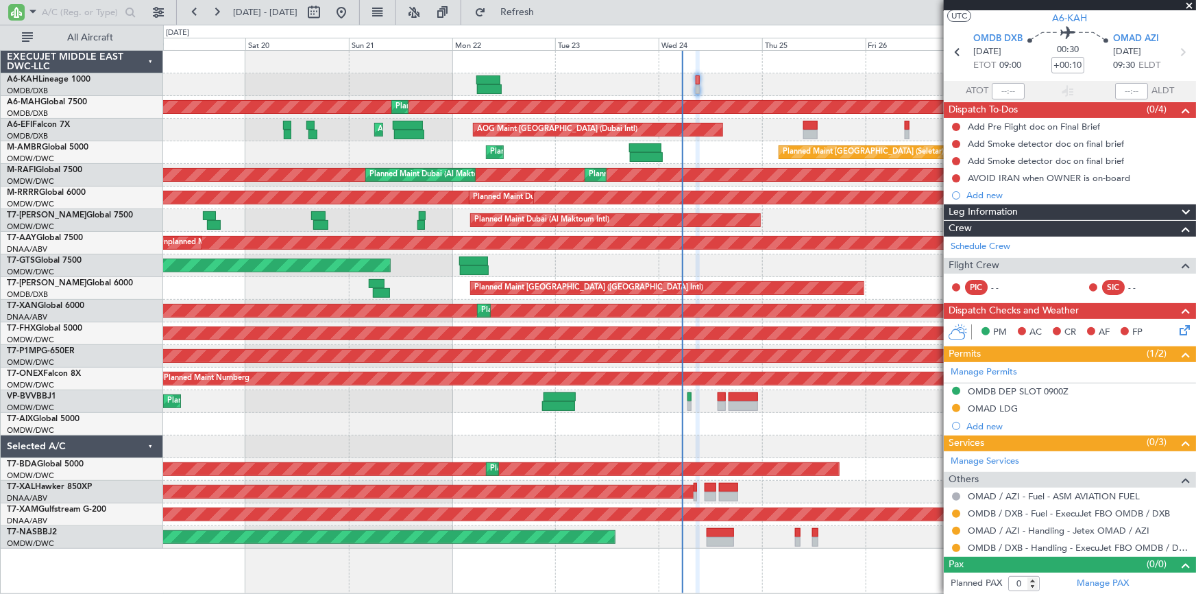
click at [749, 16] on div "19 Sep 2025 - 29 Sep 2025 Refresh Quick Links All Aircraft" at bounding box center [598, 12] width 1196 height 25
click at [775, 5] on div "19 Sep 2025 - 29 Sep 2025 Refresh Quick Links All Aircraft" at bounding box center [598, 12] width 1196 height 25
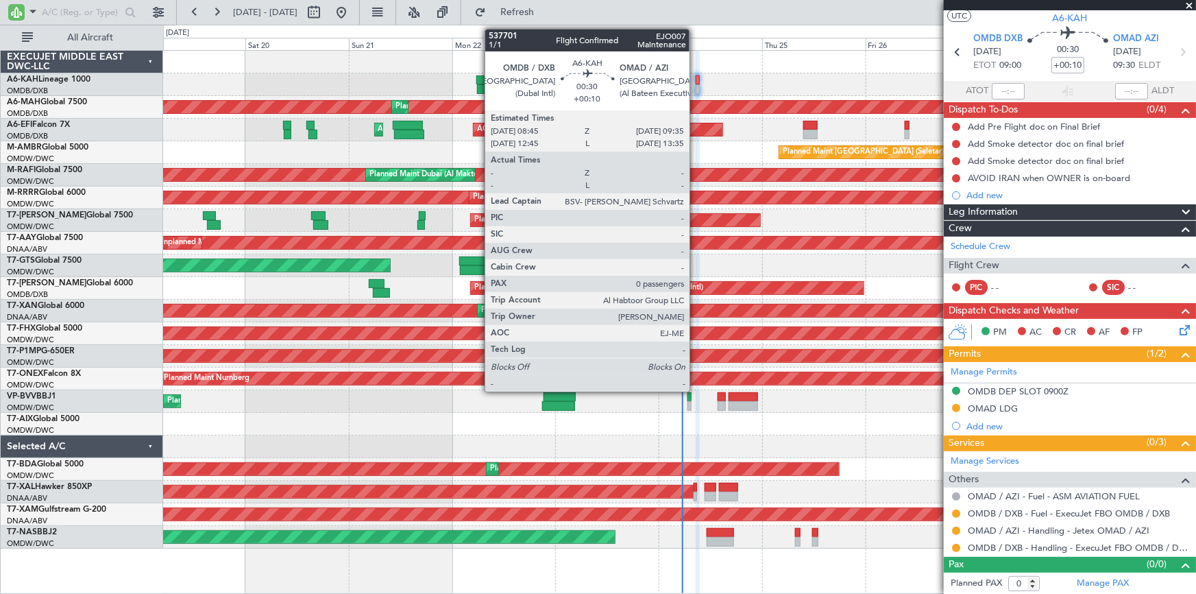
click at [696, 77] on div at bounding box center [698, 80] width 4 height 10
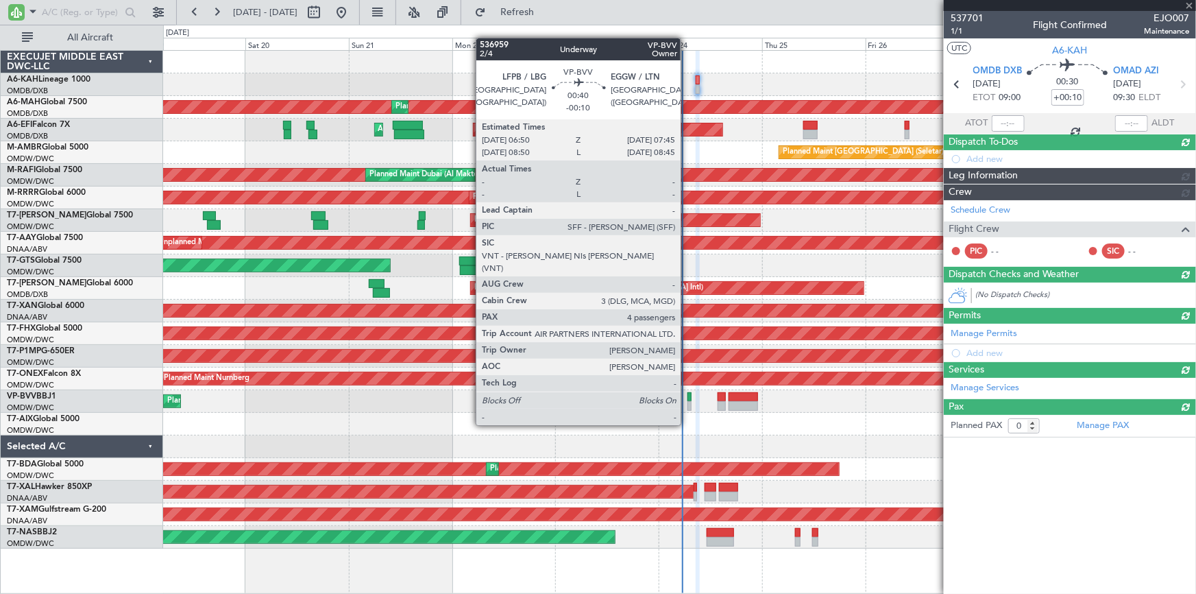
scroll to position [0, 0]
click at [688, 399] on div at bounding box center [690, 397] width 4 height 10
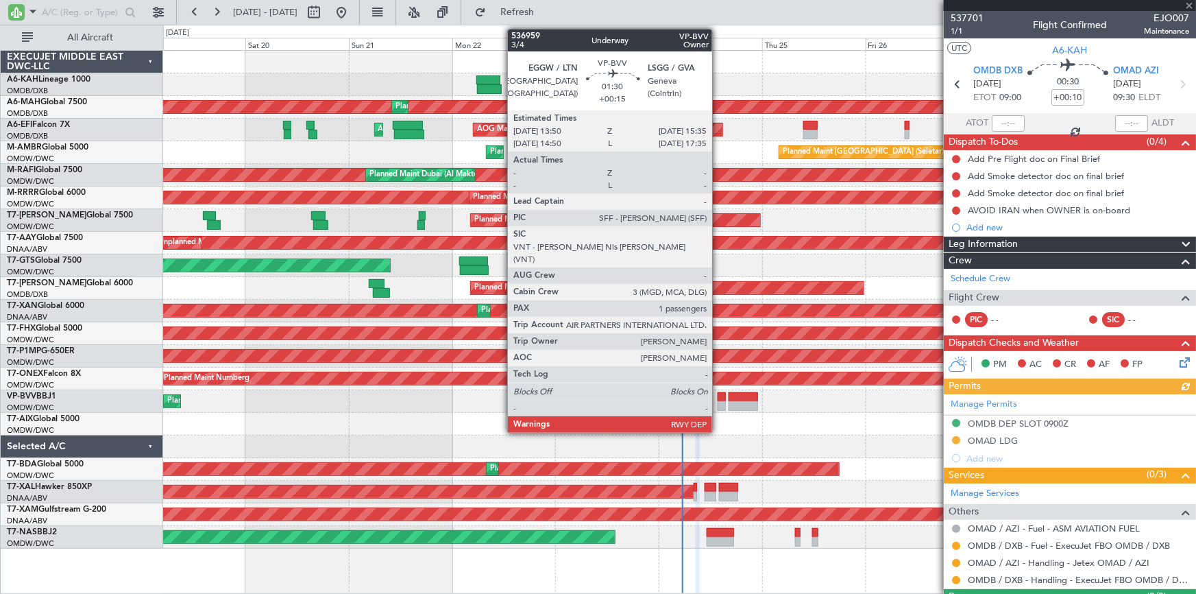
click at [719, 398] on div at bounding box center [722, 397] width 8 height 10
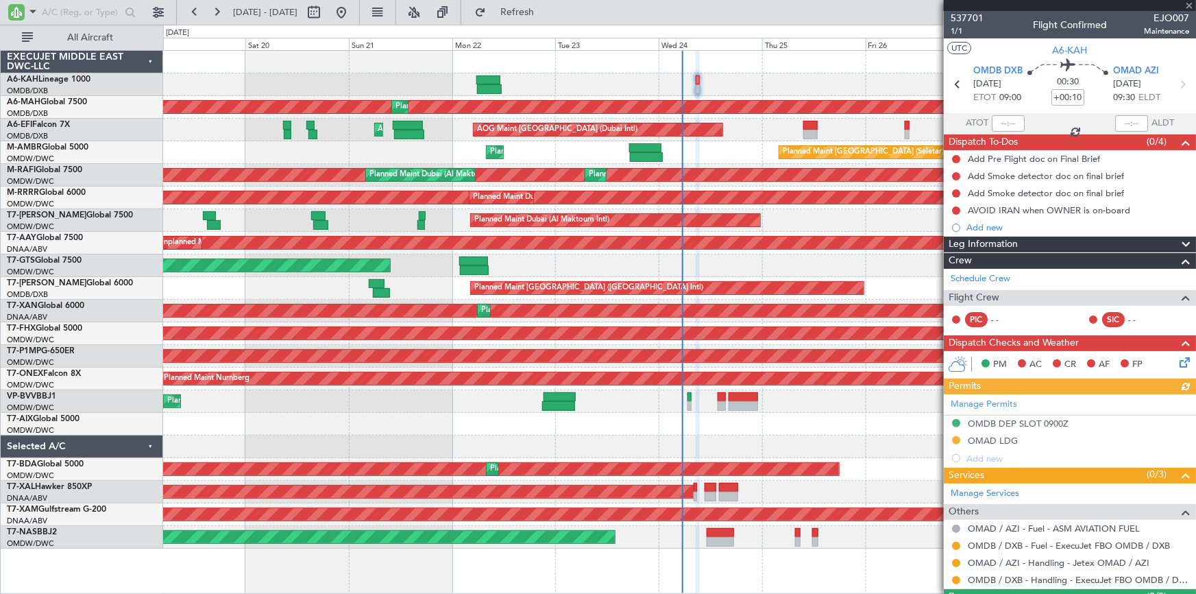
type input "+00:15"
type input "1"
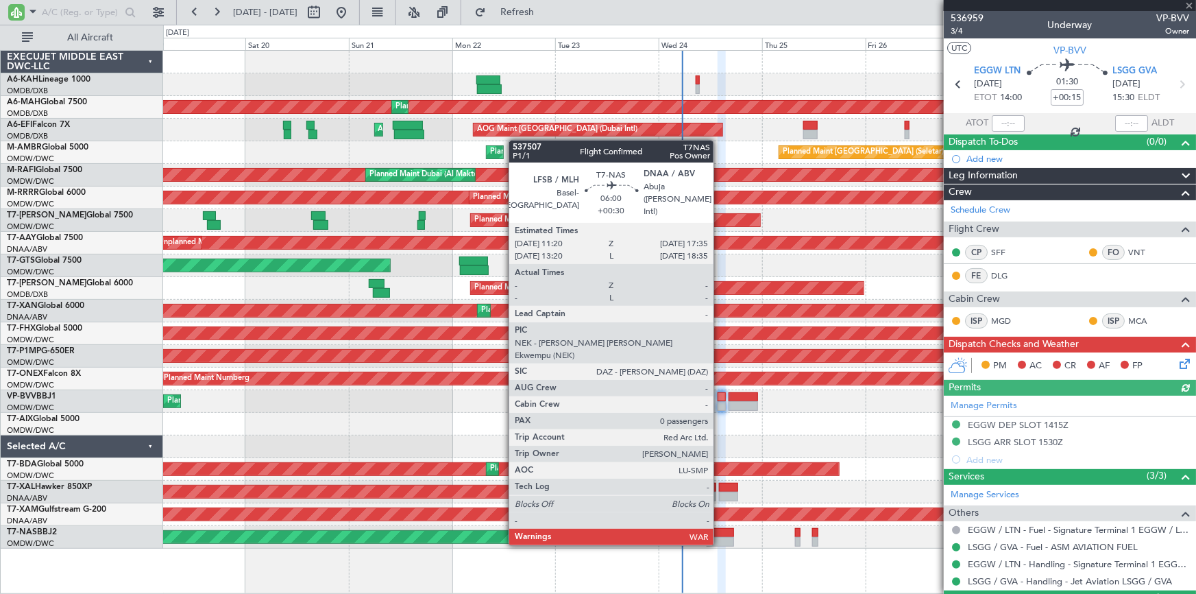
click at [720, 530] on div at bounding box center [720, 533] width 27 height 10
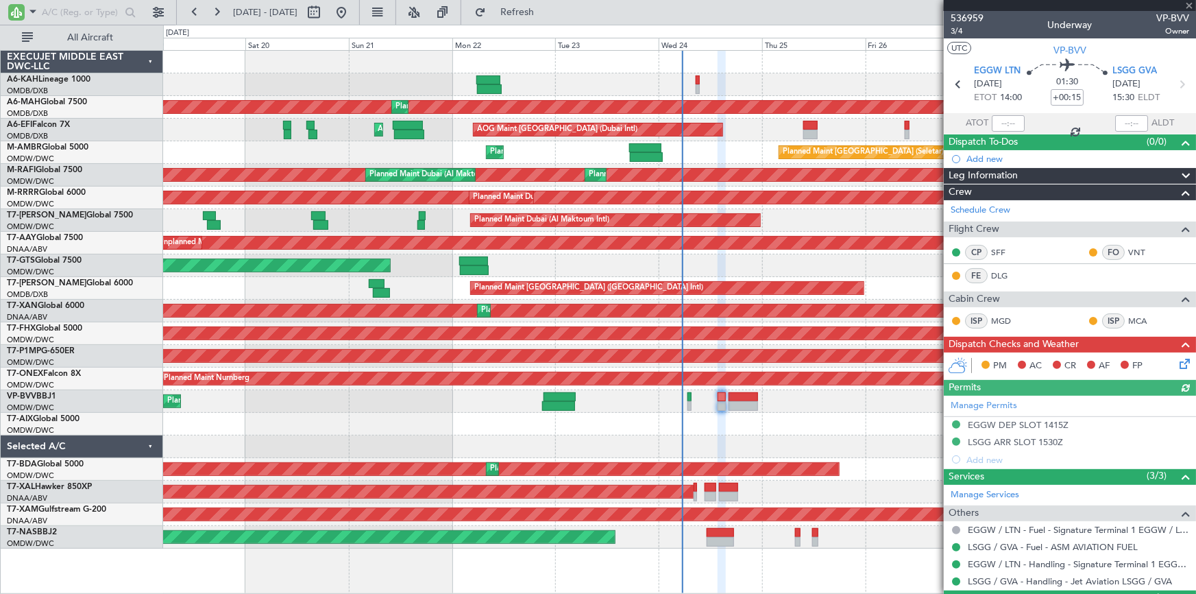
type input "+00:30"
type input "0"
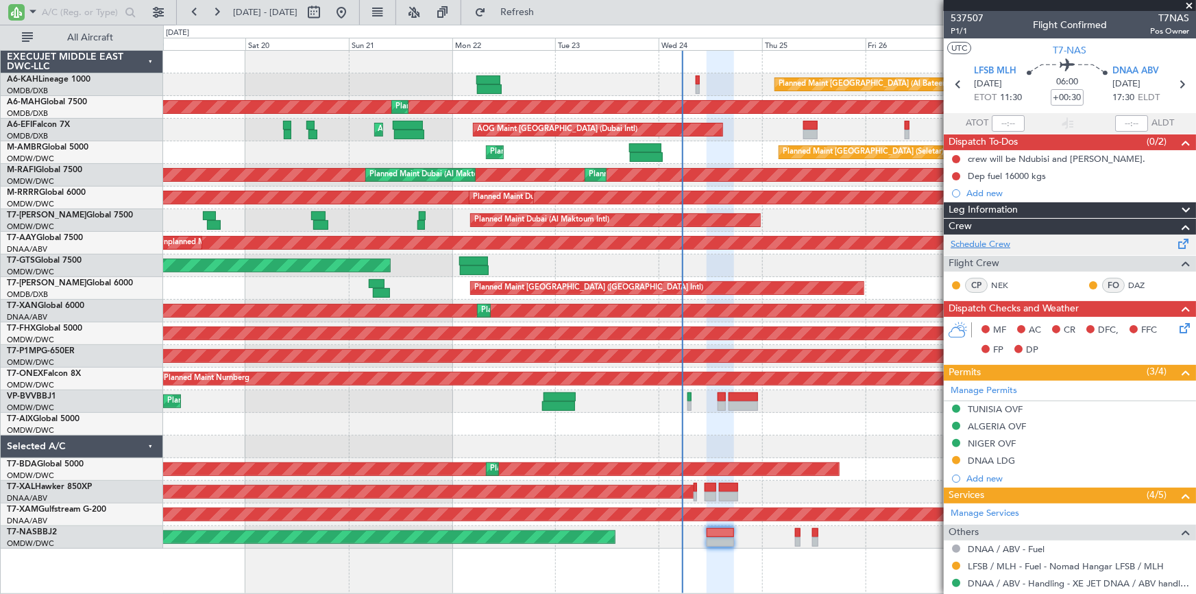
click at [983, 239] on link "Schedule Crew" at bounding box center [981, 245] width 60 height 14
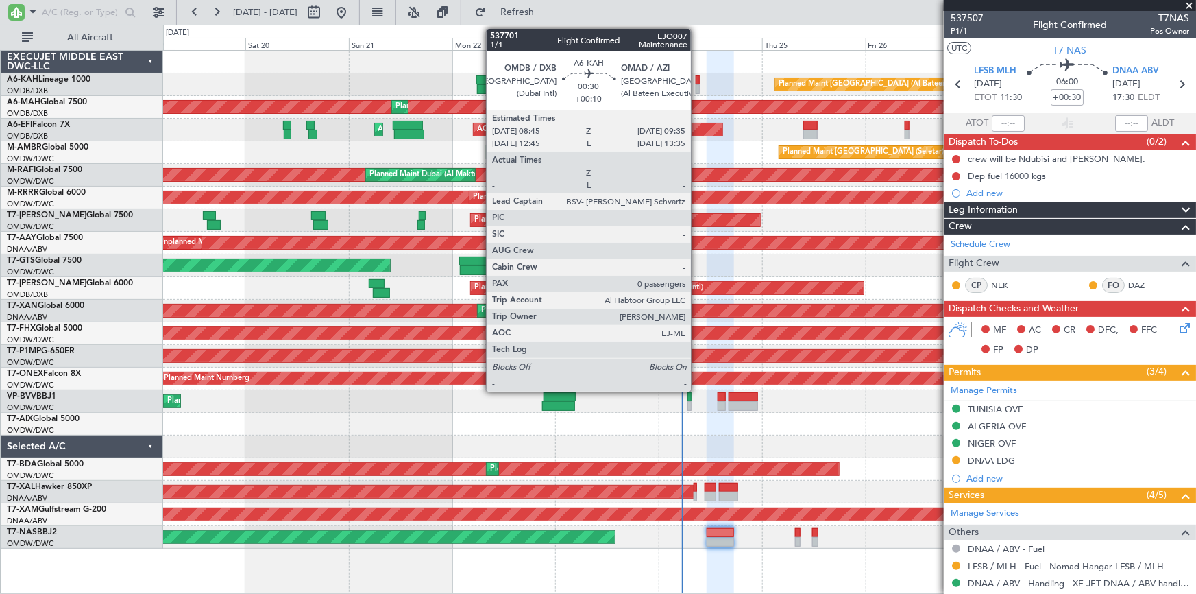
click at [697, 81] on div at bounding box center [698, 80] width 4 height 10
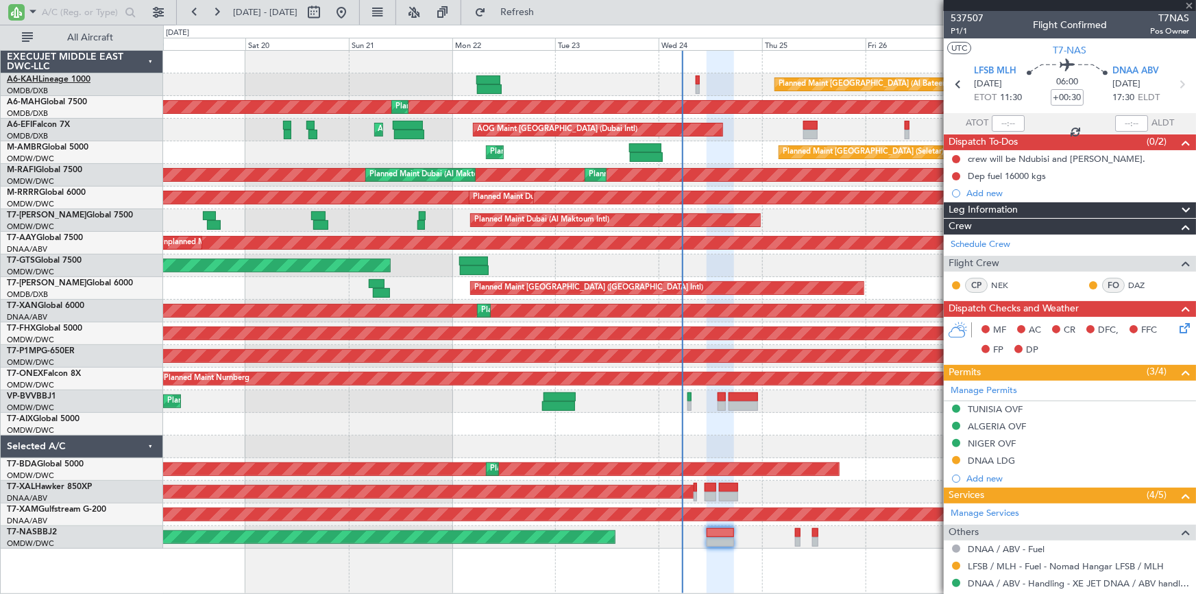
type input "+00:10"
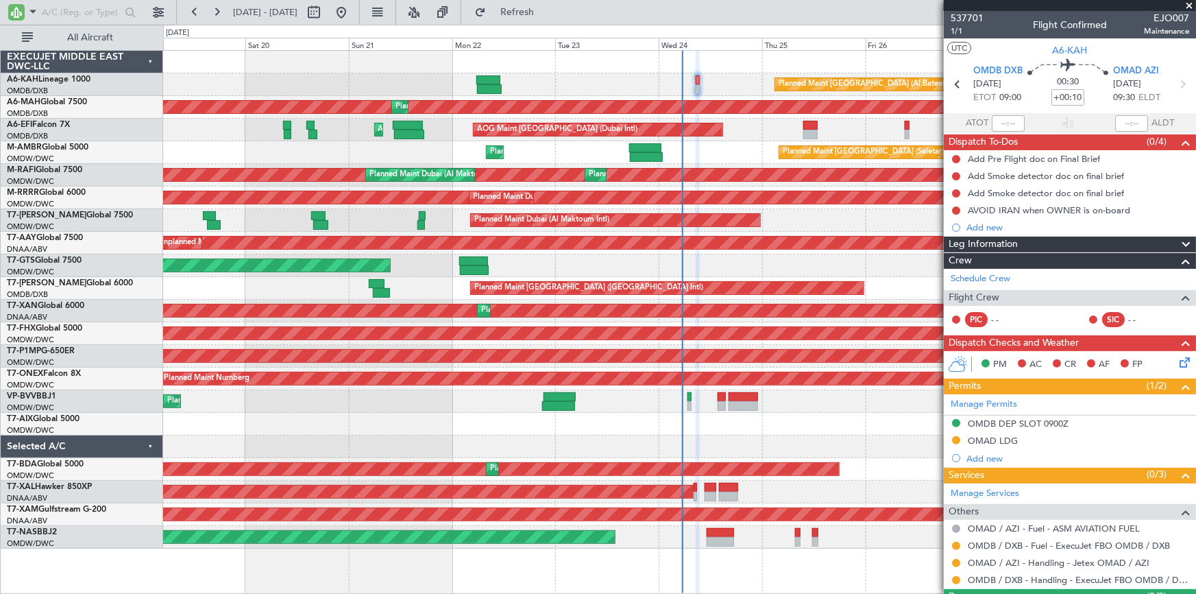
drag, startPoint x: 991, startPoint y: 228, endPoint x: 997, endPoint y: 233, distance: 7.8
click at [991, 228] on div "Add new" at bounding box center [1078, 227] width 223 height 12
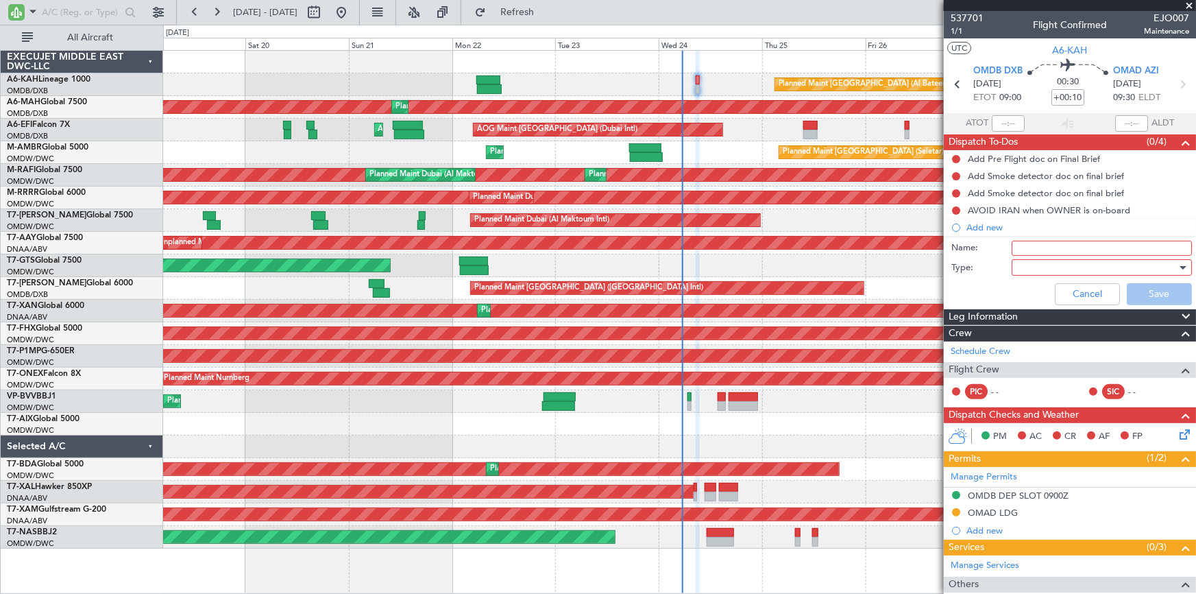
click at [1035, 249] on input "Name:" at bounding box center [1102, 248] width 180 height 15
type input "DEP FUEL 5T"
click at [1044, 267] on div at bounding box center [1097, 267] width 160 height 21
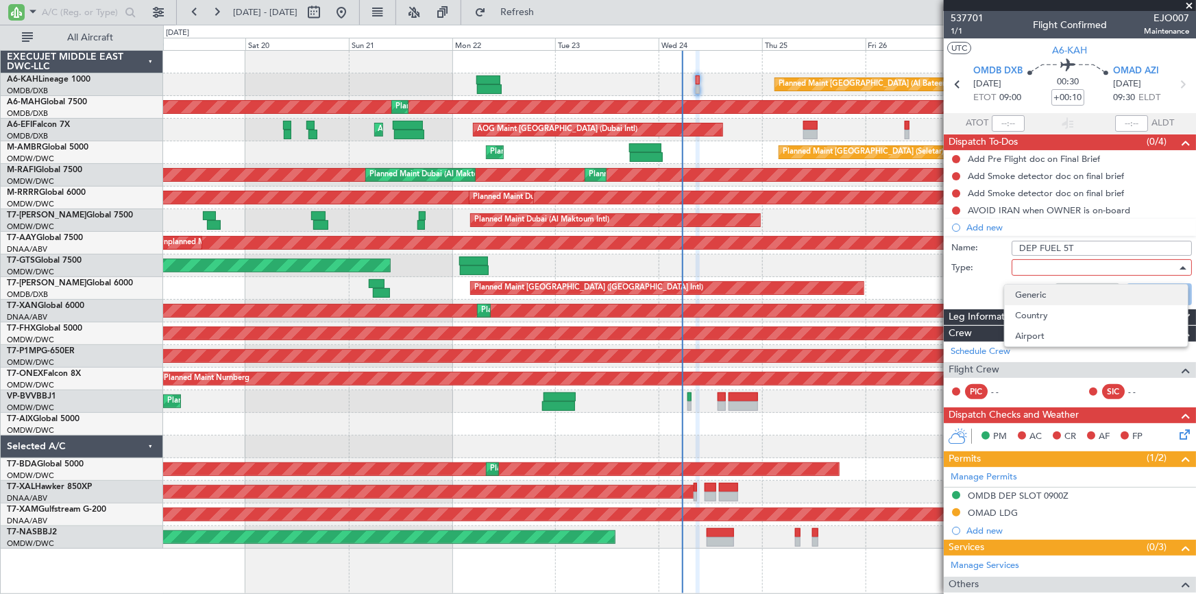
click at [1026, 291] on span "Generic" at bounding box center [1096, 295] width 161 height 21
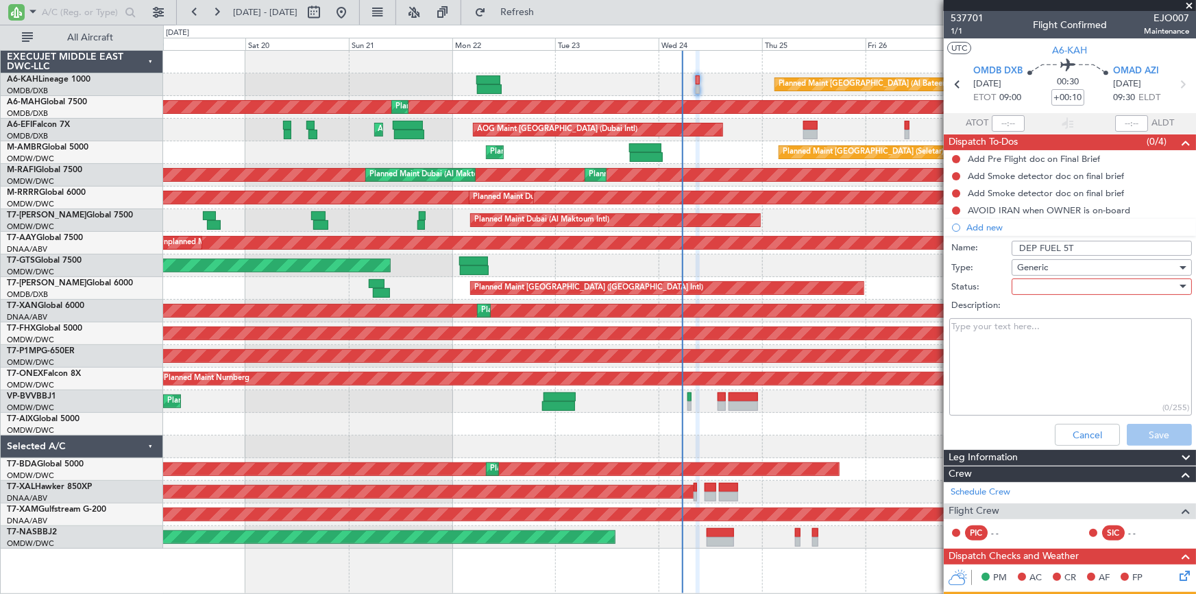
click at [1039, 284] on div at bounding box center [1097, 286] width 160 height 21
drag, startPoint x: 1043, startPoint y: 313, endPoint x: 1087, endPoint y: 370, distance: 72.4
click at [1046, 314] on span "Not Started" at bounding box center [1096, 314] width 161 height 21
click at [1157, 431] on button "Save" at bounding box center [1159, 435] width 65 height 22
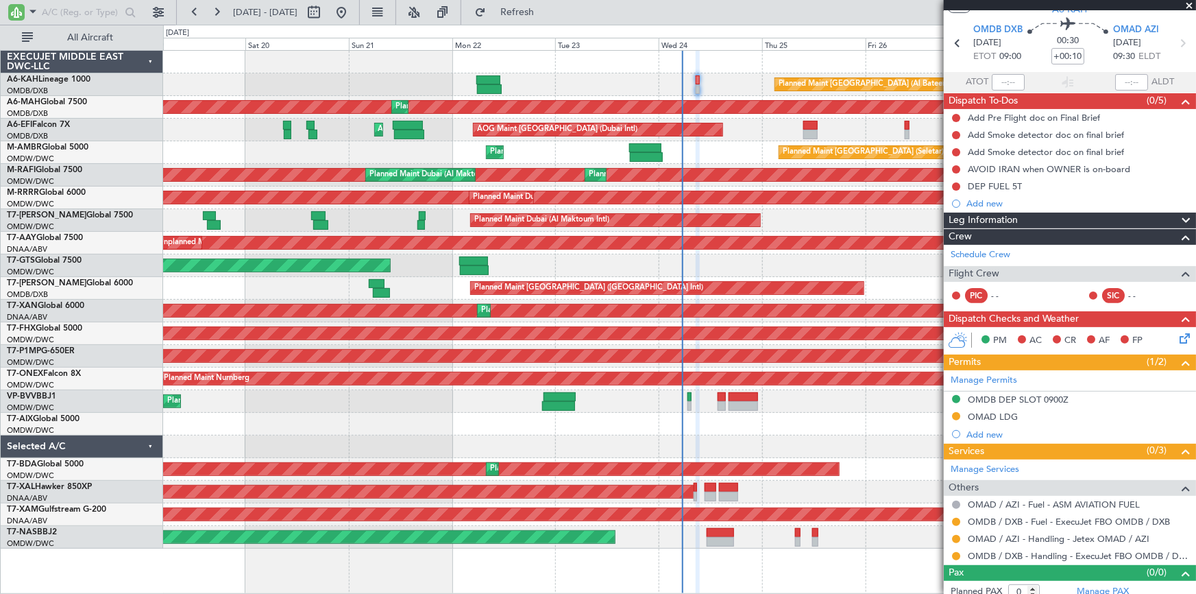
scroll to position [49, 0]
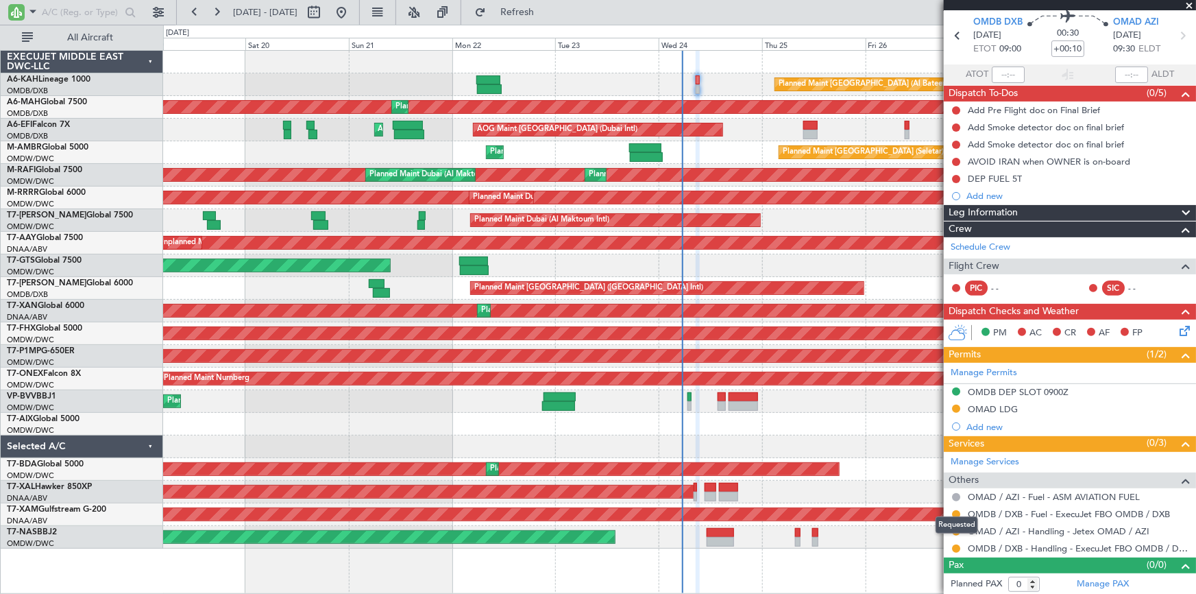
drag, startPoint x: 959, startPoint y: 547, endPoint x: 949, endPoint y: 547, distance: 10.3
click at [958, 547] on button at bounding box center [956, 548] width 8 height 8
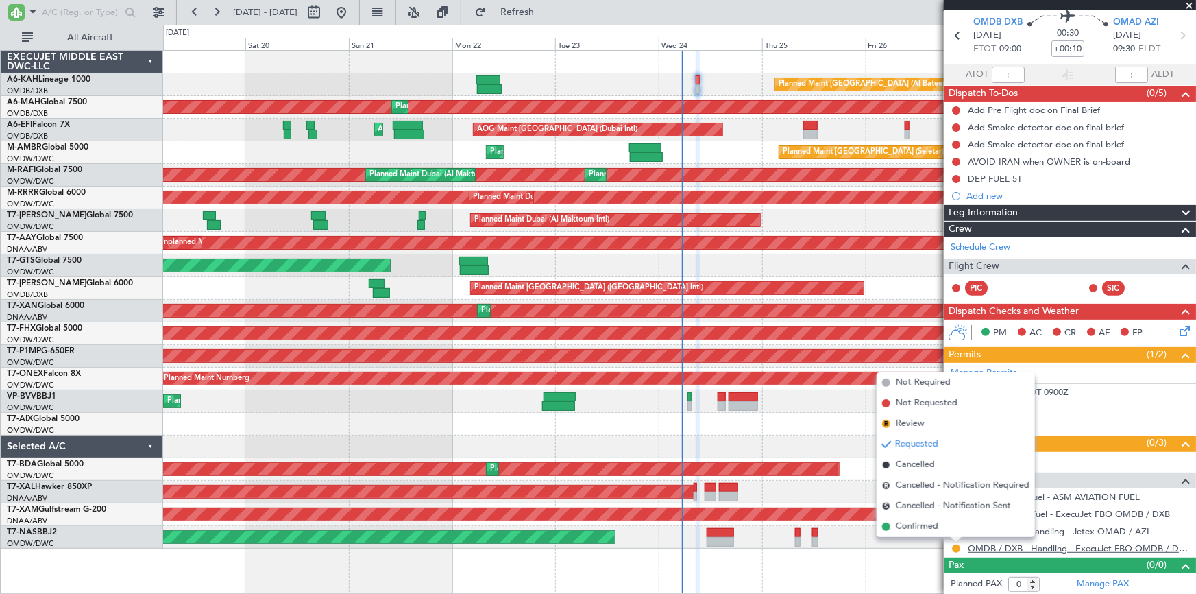
drag, startPoint x: 921, startPoint y: 524, endPoint x: 980, endPoint y: 548, distance: 63.9
click at [923, 524] on span "Confirmed" at bounding box center [917, 527] width 43 height 14
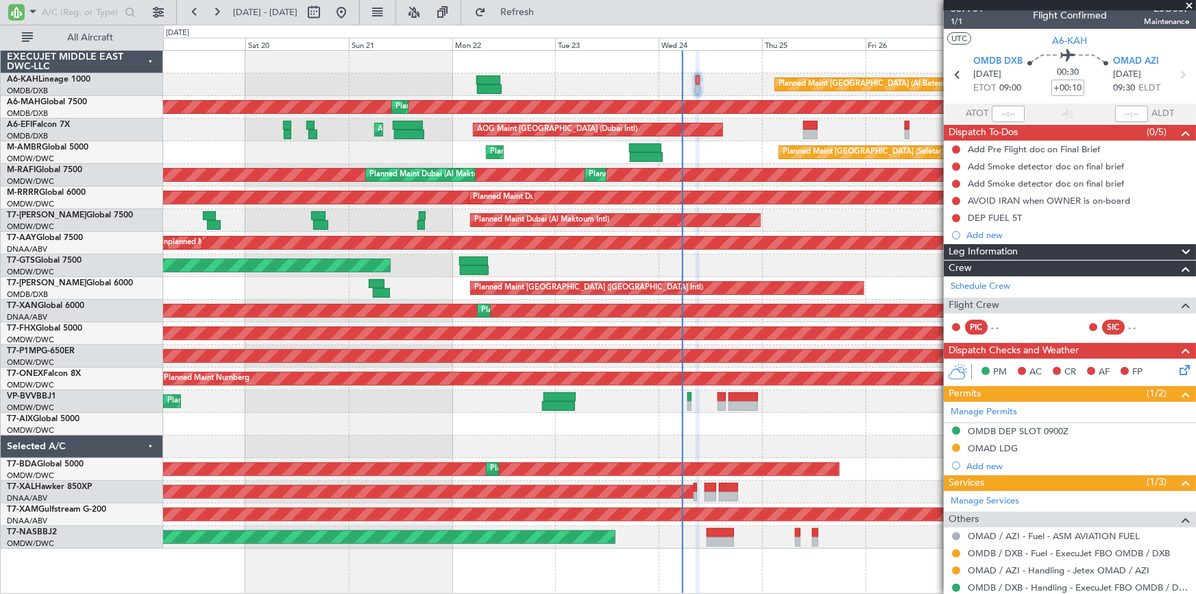
scroll to position [0, 0]
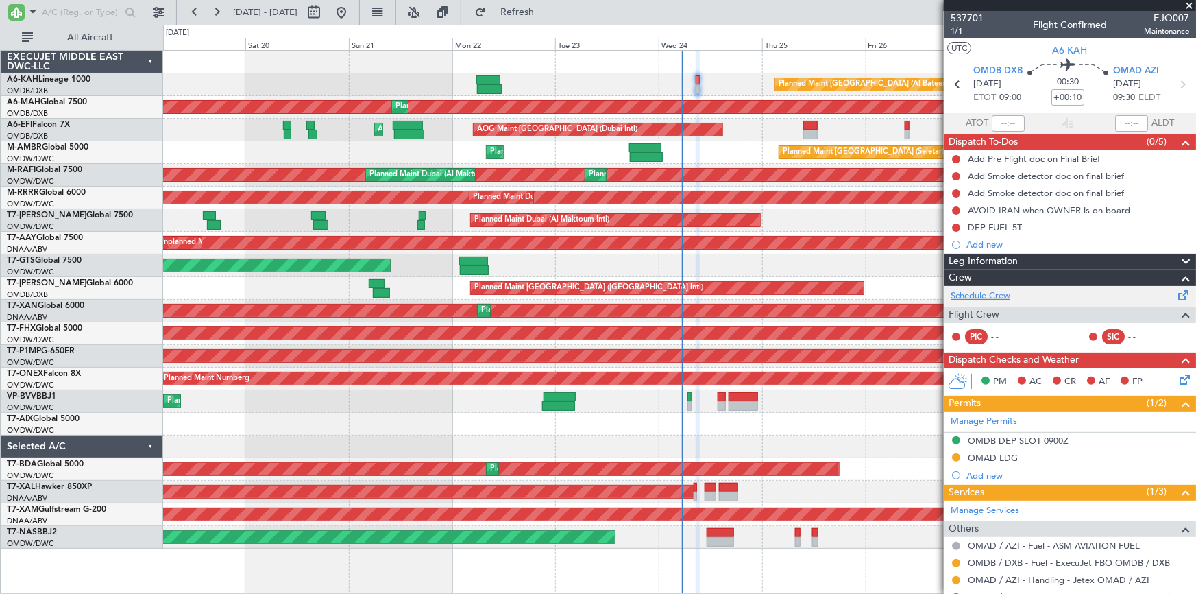
click at [981, 289] on link "Schedule Crew" at bounding box center [981, 296] width 60 height 14
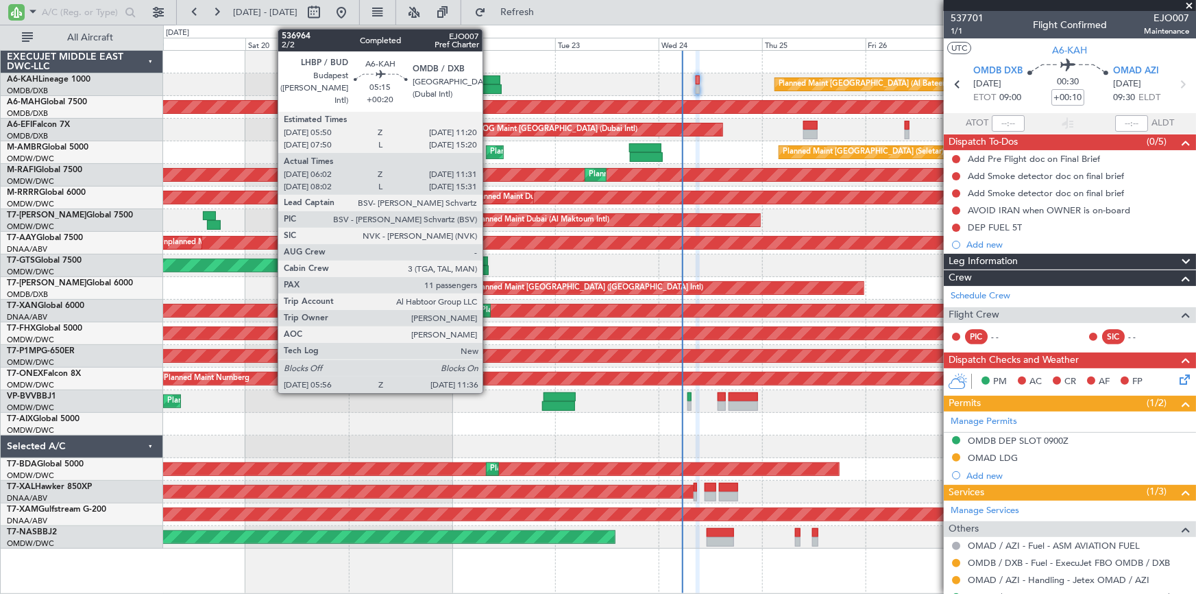
click at [489, 81] on div at bounding box center [489, 80] width 24 height 10
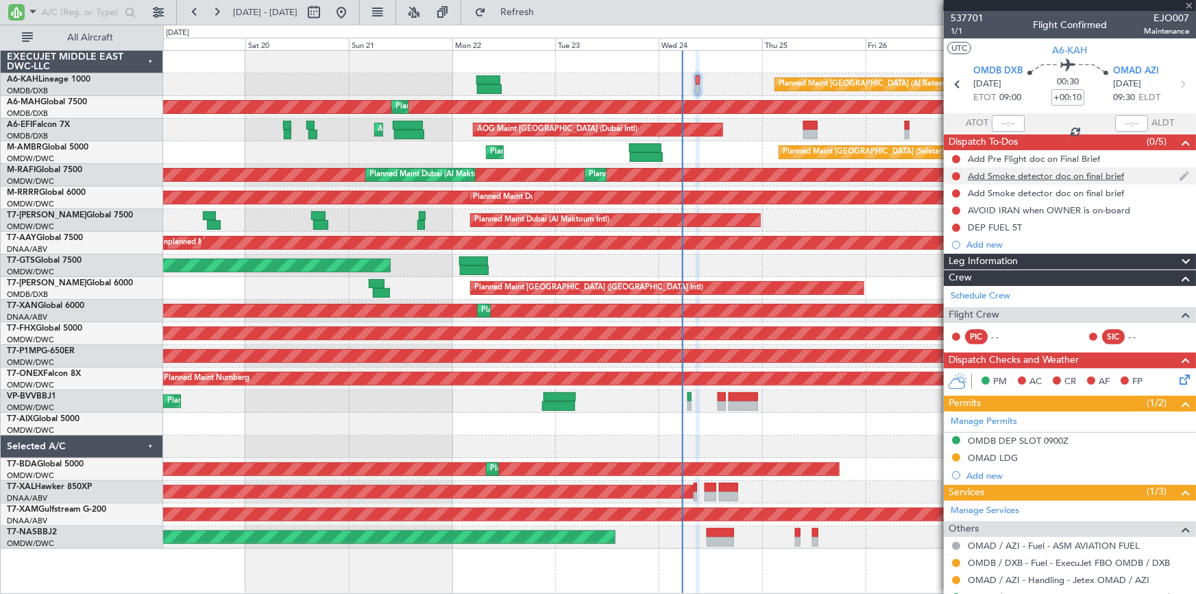
type input "+00:20"
type input "06:12"
type input "11:26"
type input "11"
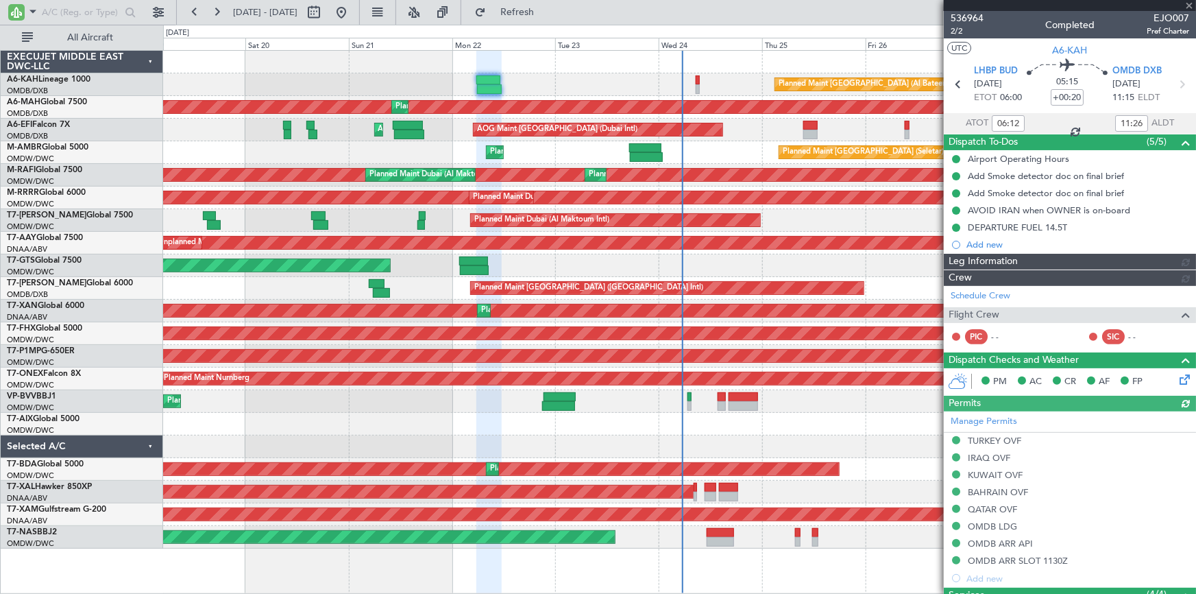
type input "Rohit Roy (ROY)"
type input "7344"
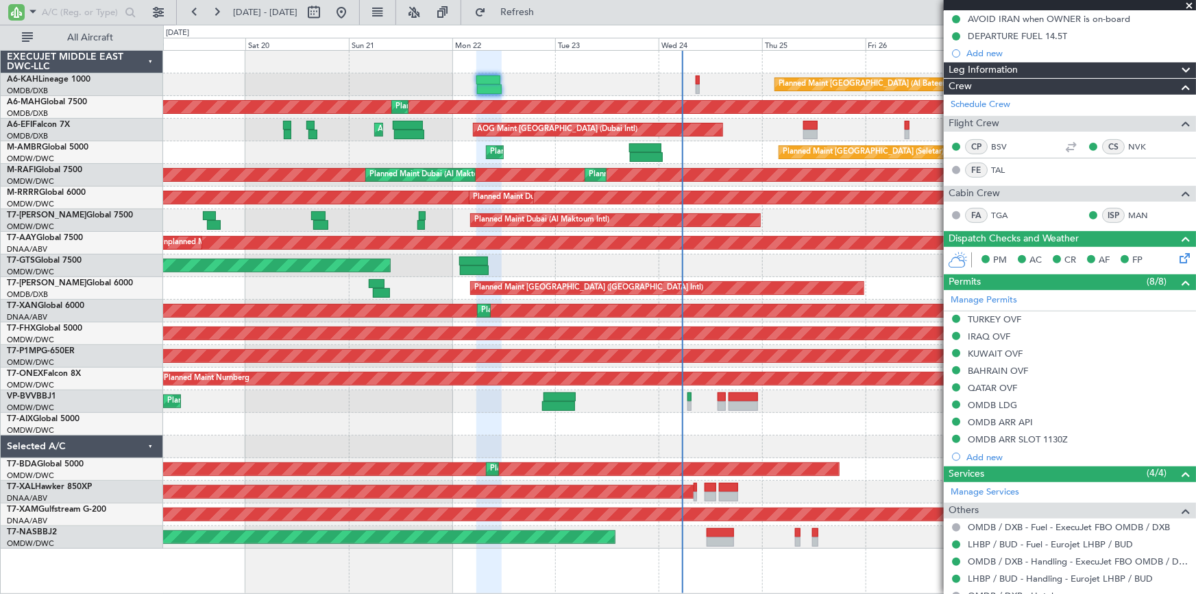
scroll to position [124, 0]
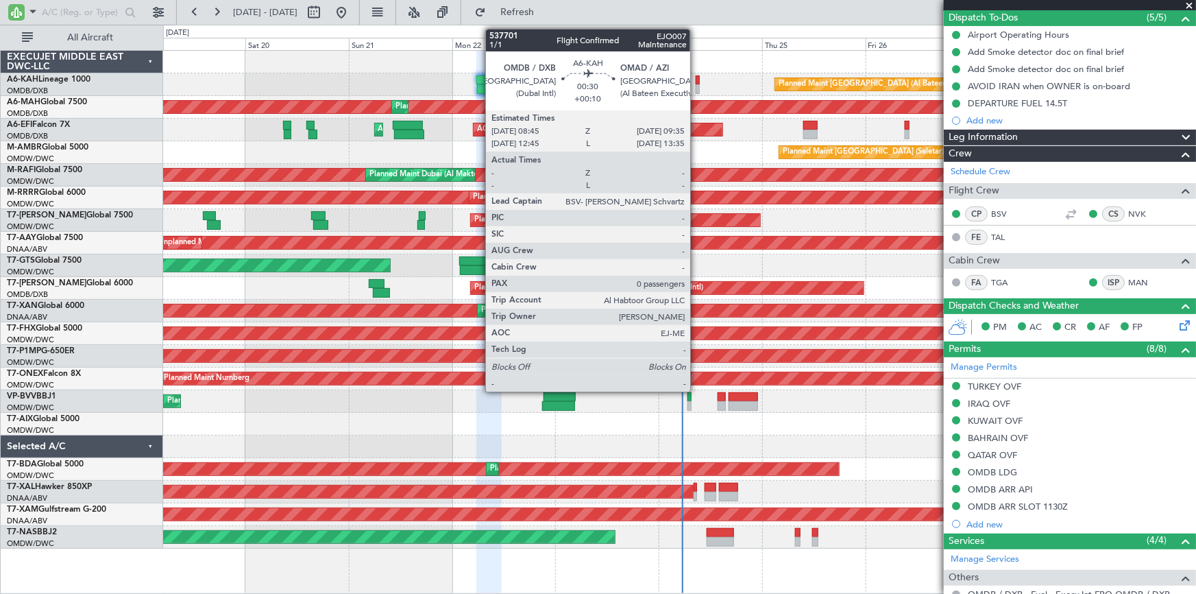
click at [697, 80] on div at bounding box center [698, 80] width 4 height 10
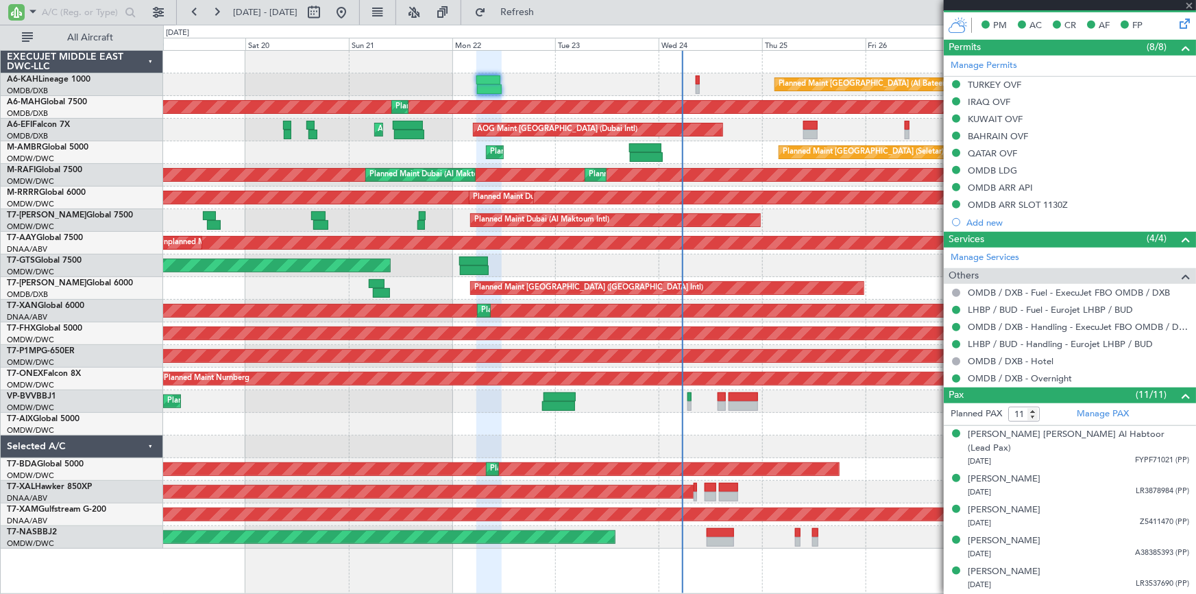
scroll to position [436, 0]
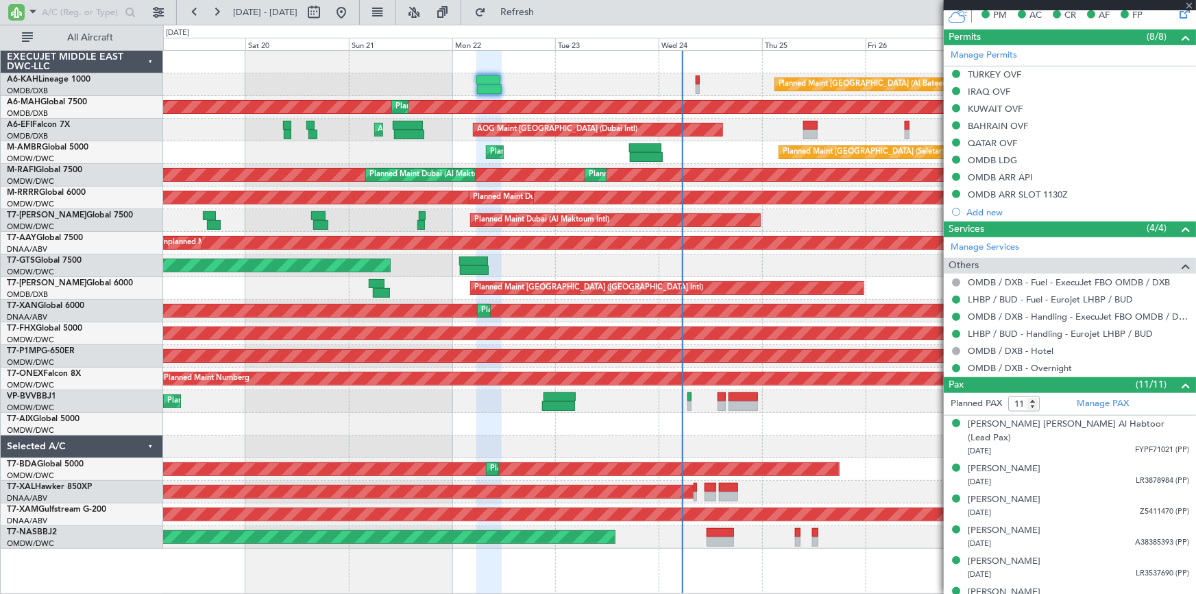
type input "+00:10"
type input "0"
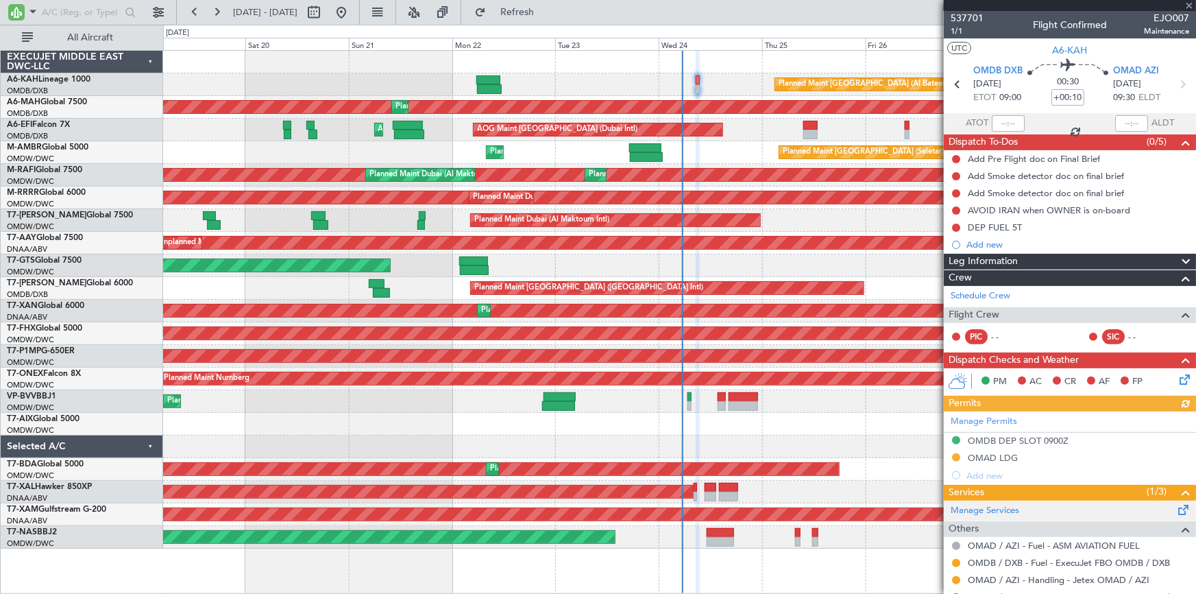
scroll to position [49, 0]
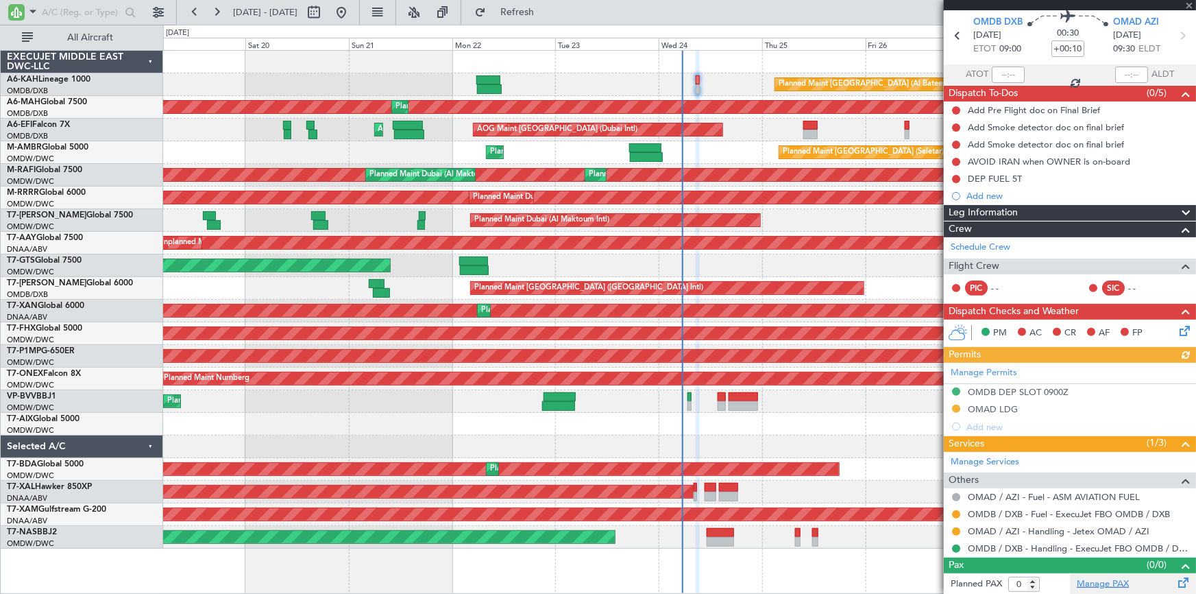
click at [1094, 582] on link "Manage PAX" at bounding box center [1103, 584] width 52 height 14
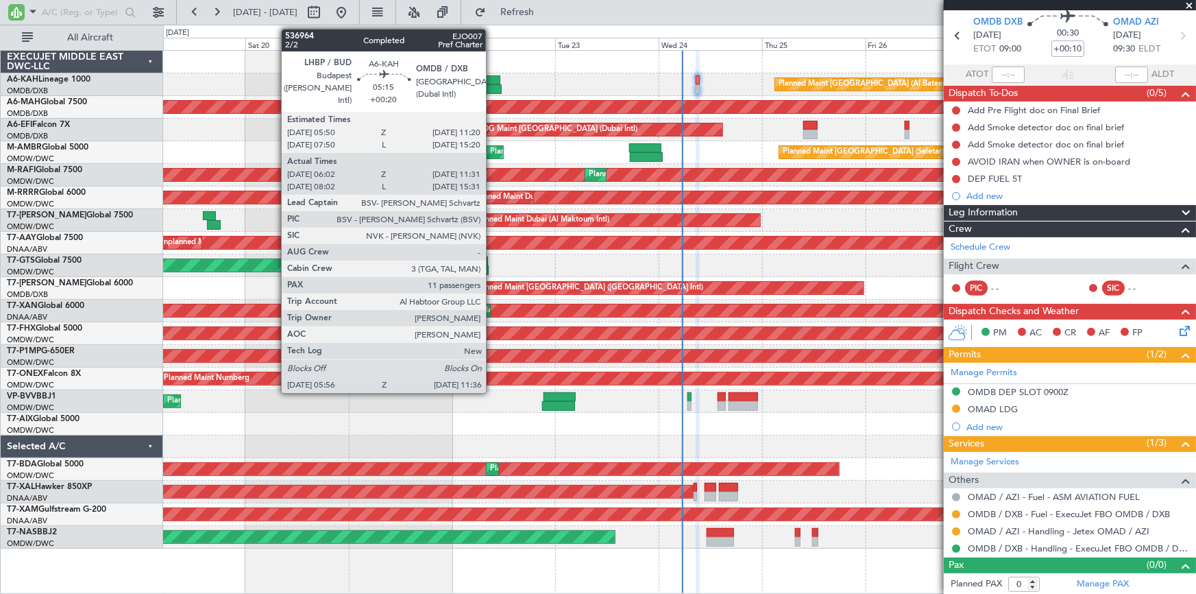
click at [492, 84] on div at bounding box center [489, 89] width 25 height 10
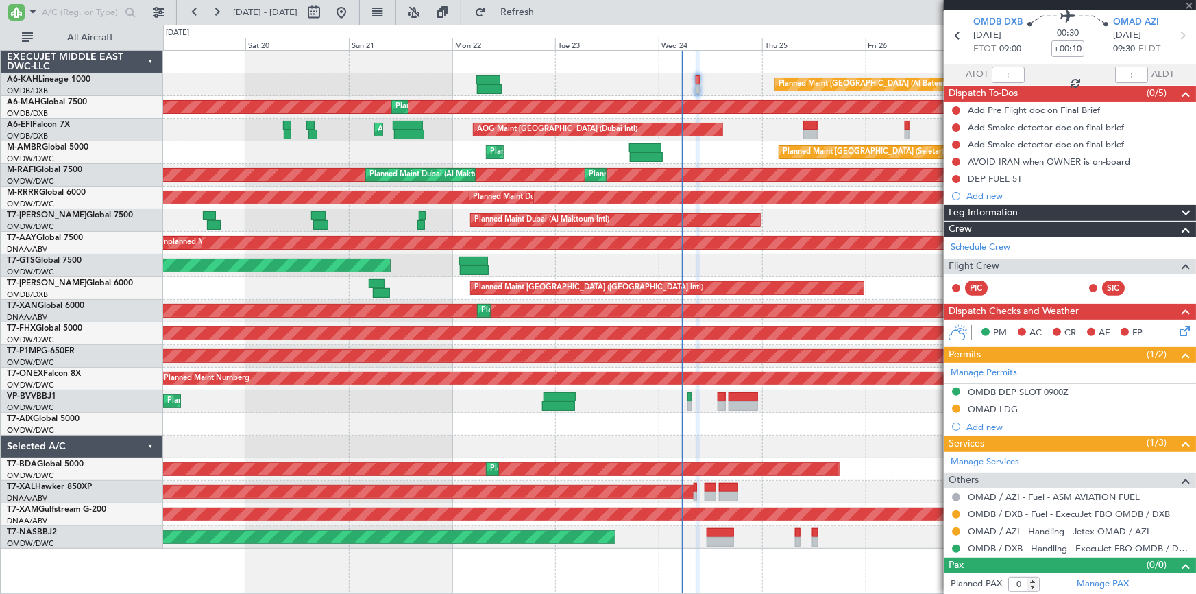
type input "+00:20"
type input "06:12"
type input "11:26"
type input "11"
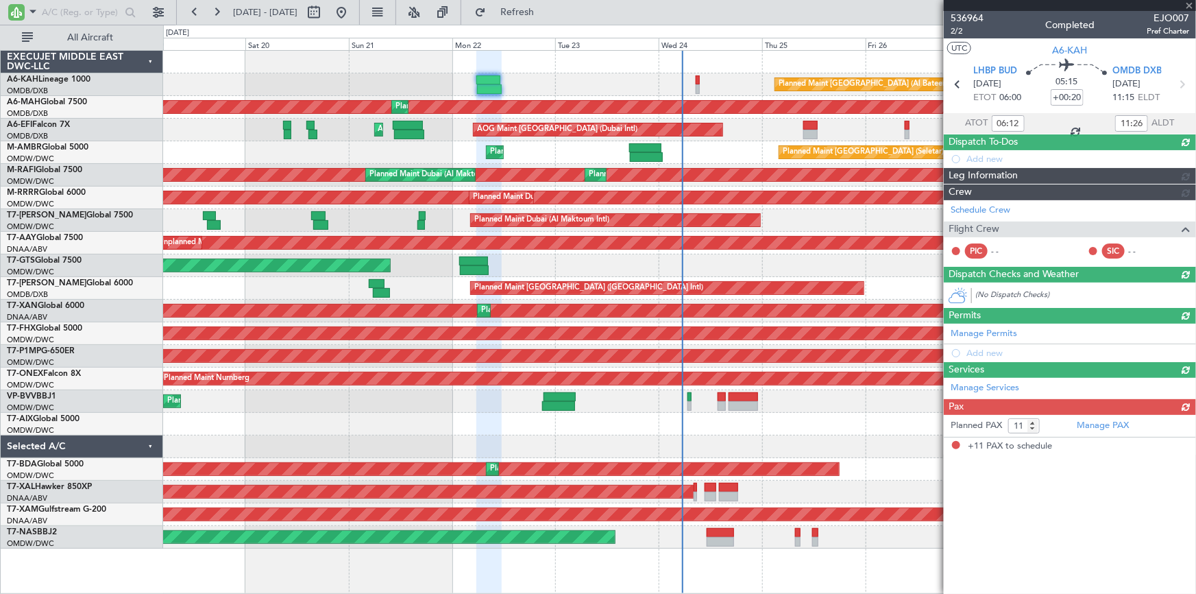
scroll to position [0, 0]
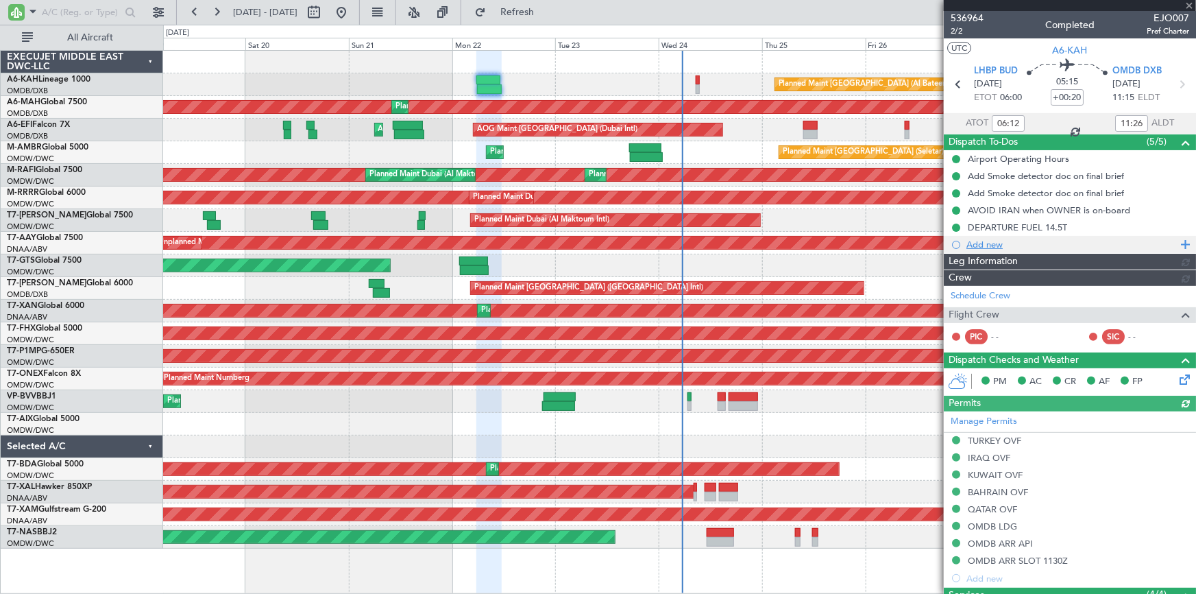
type input "Rohit Roy (ROY)"
type input "7344"
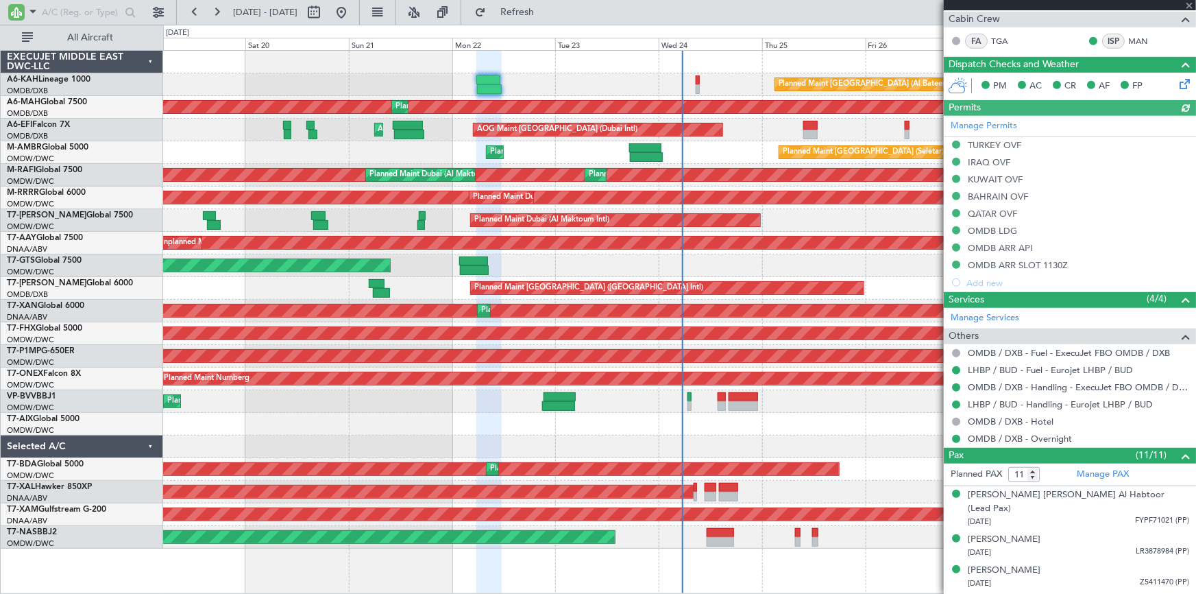
scroll to position [124, 0]
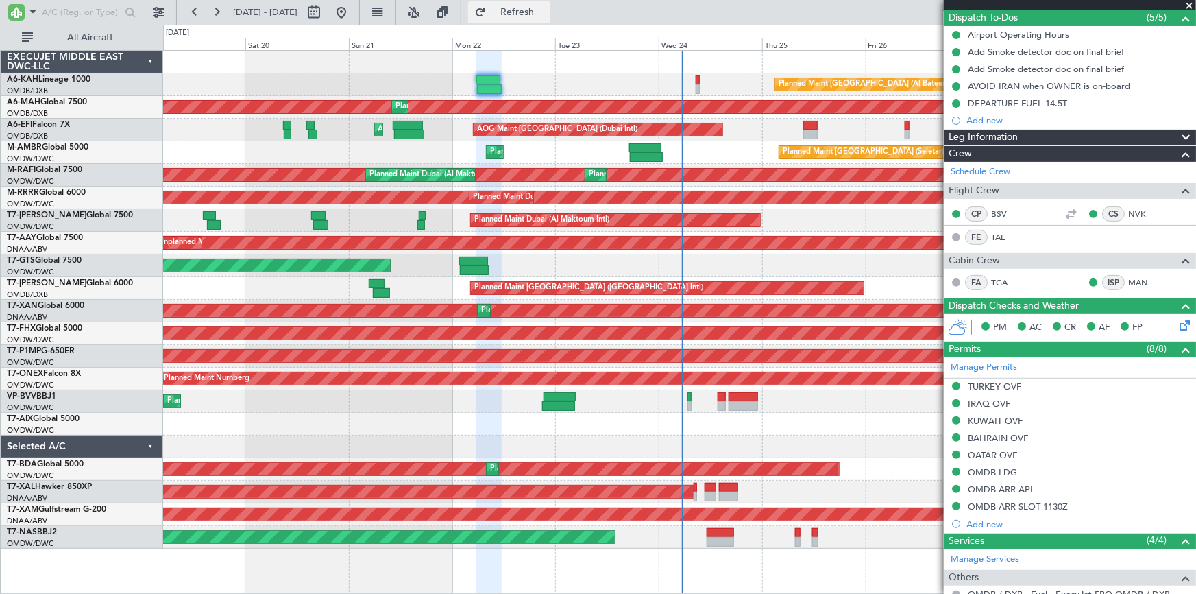
click at [546, 14] on span "Refresh" at bounding box center [518, 13] width 58 height 10
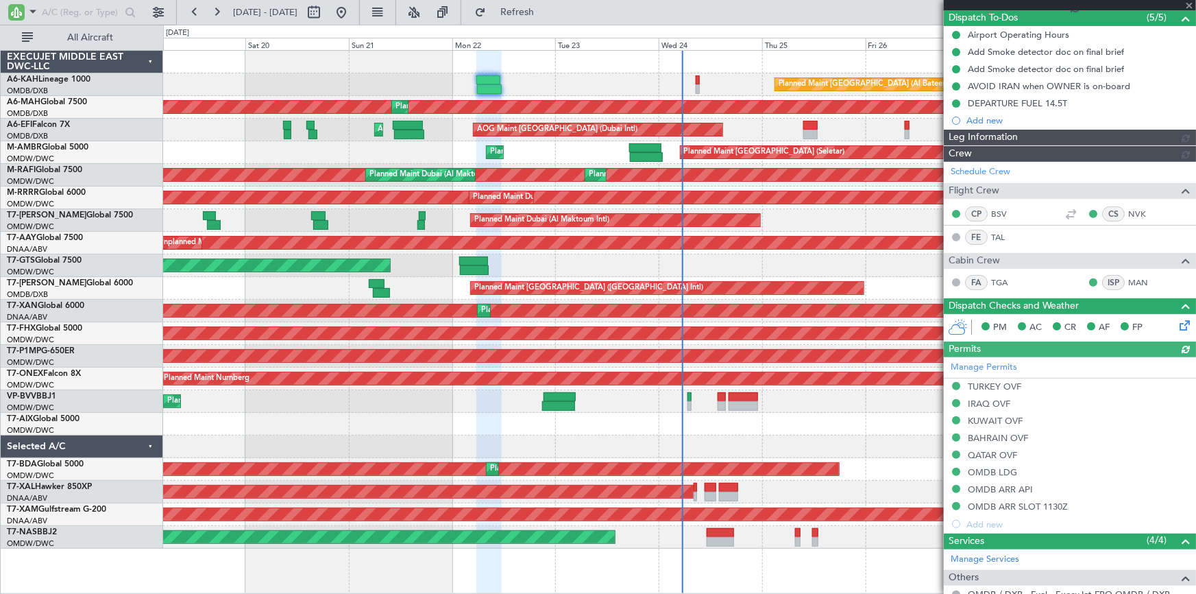
type input "Rohit Roy (ROY)"
type input "7344"
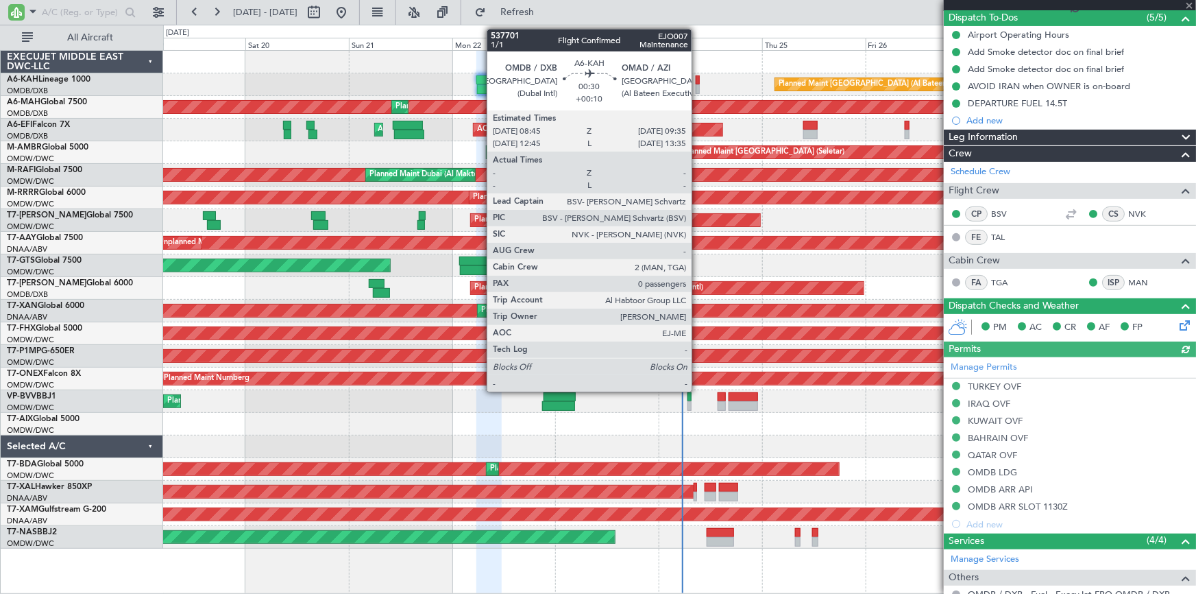
click at [698, 78] on div at bounding box center [698, 80] width 4 height 10
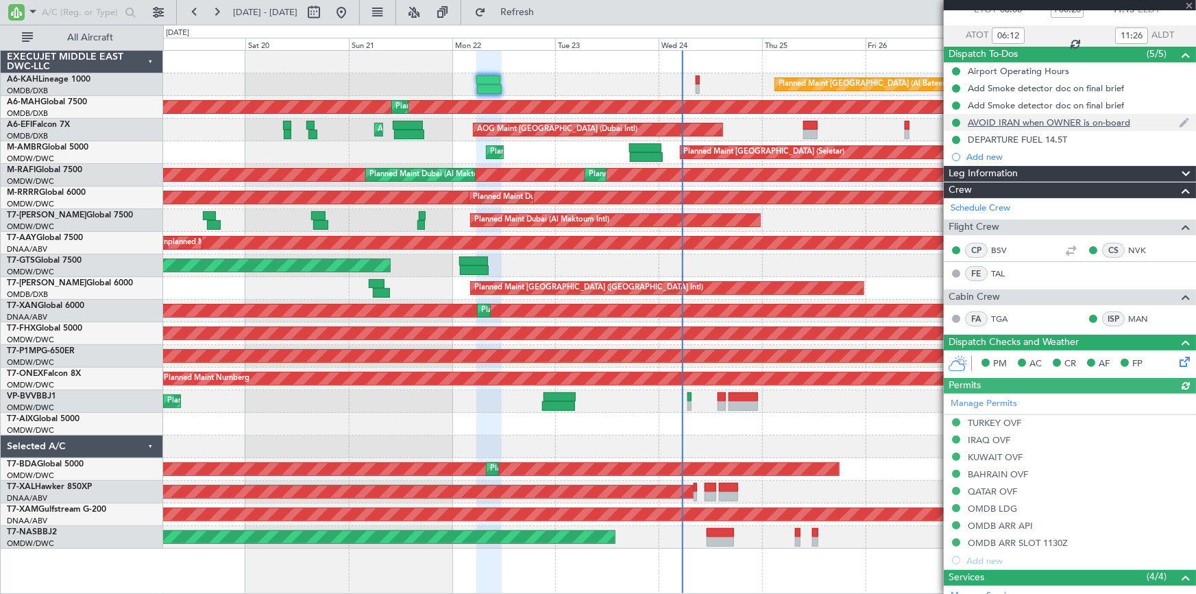
scroll to position [0, 0]
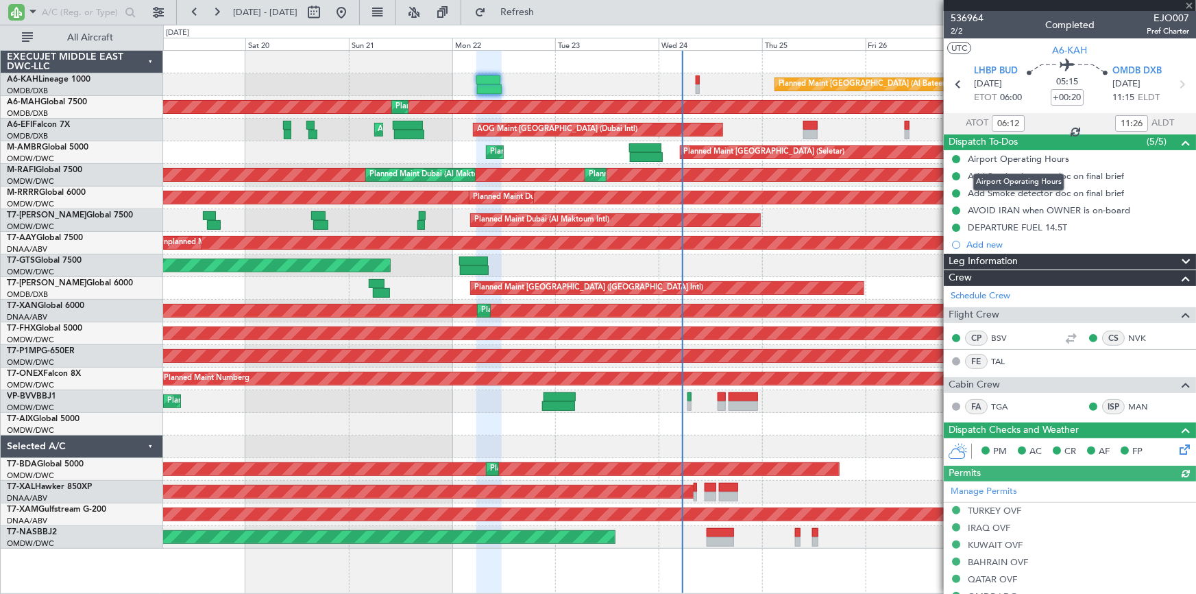
type input "+00:10"
type input "0"
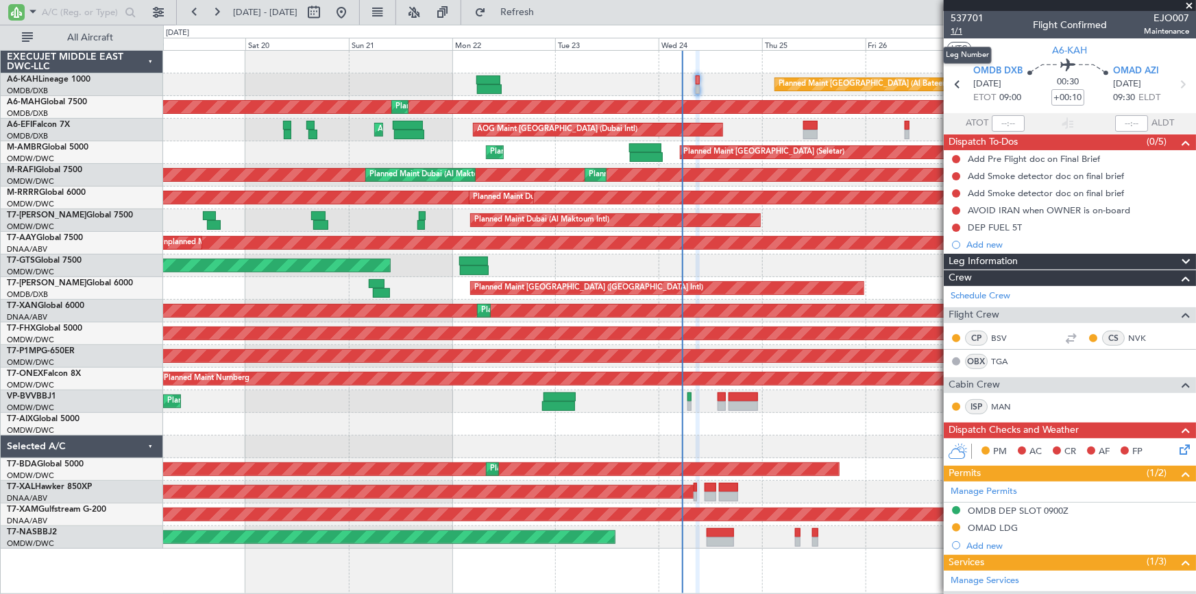
click at [959, 29] on span "1/1" at bounding box center [967, 31] width 33 height 12
drag, startPoint x: 553, startPoint y: 8, endPoint x: 998, endPoint y: 99, distance: 455.0
click at [546, 12] on span "Refresh" at bounding box center [518, 13] width 58 height 10
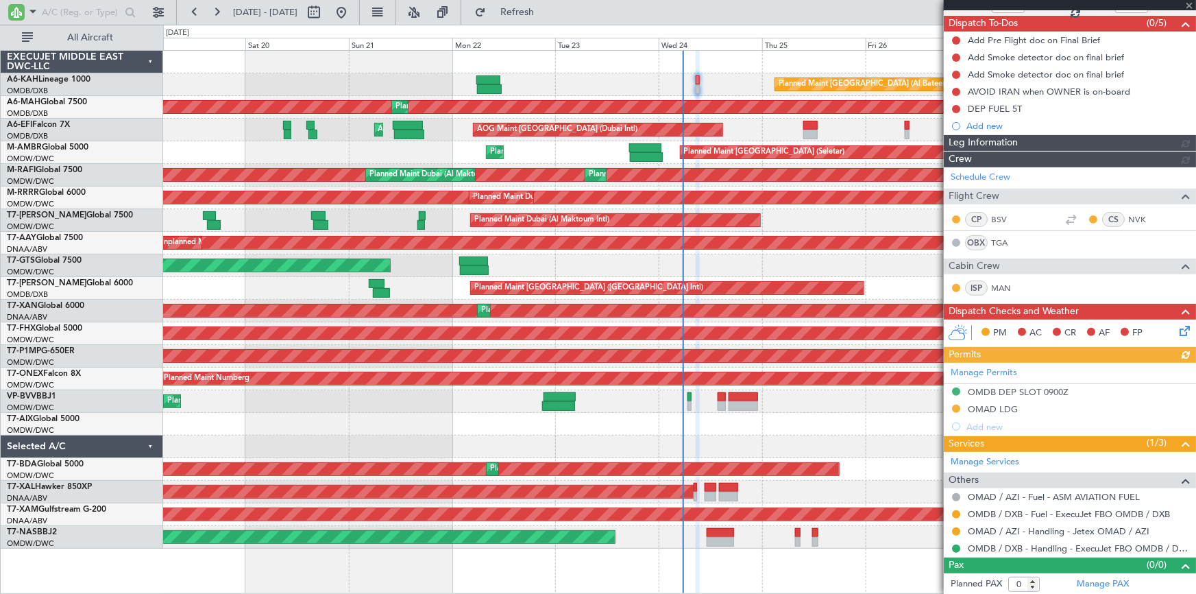
scroll to position [95, 0]
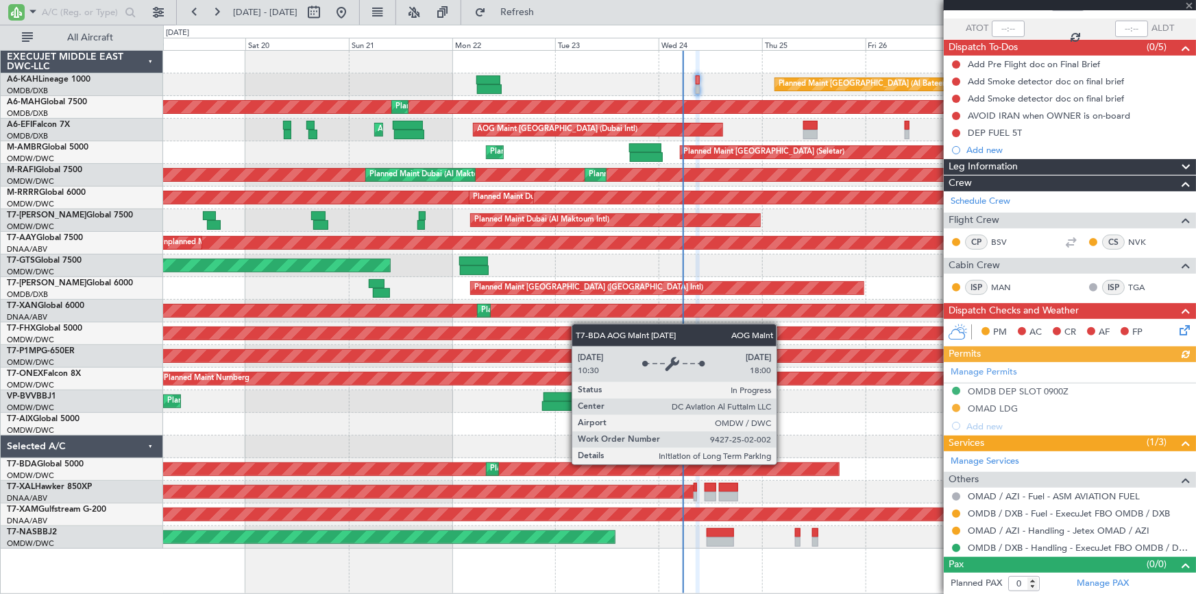
click at [987, 409] on div "Manage Permits OMDB DEP SLOT 0900Z OMAD LDG Add new" at bounding box center [1070, 398] width 252 height 73
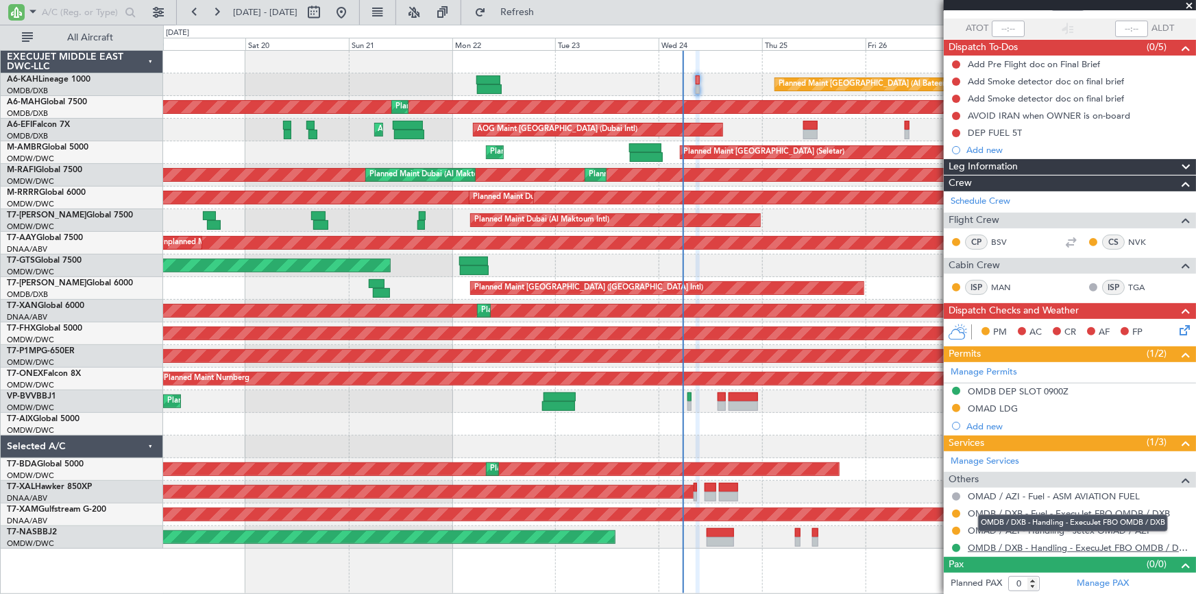
click at [998, 548] on link "OMDB / DXB - Handling - ExecuJet FBO OMDB / DXB" at bounding box center [1078, 548] width 221 height 12
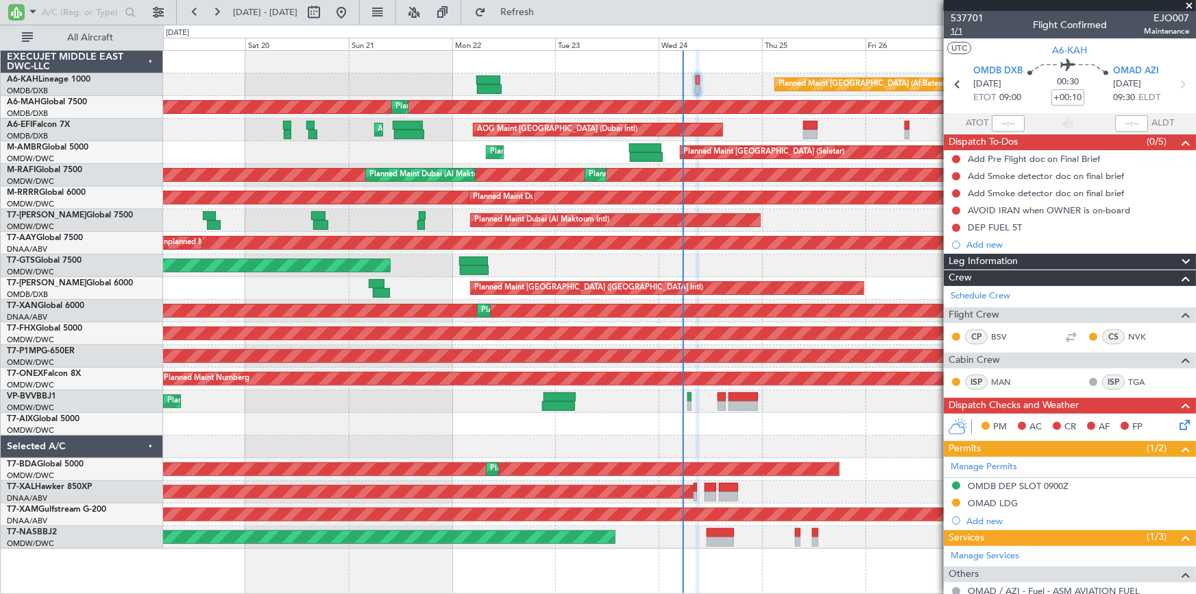
click at [960, 29] on span "1/1" at bounding box center [967, 31] width 33 height 12
click at [1072, 51] on span "A6-KAH" at bounding box center [1070, 50] width 35 height 14
drag, startPoint x: 541, startPoint y: 7, endPoint x: 679, endPoint y: 43, distance: 143.0
click at [540, 8] on span "Refresh" at bounding box center [518, 13] width 58 height 10
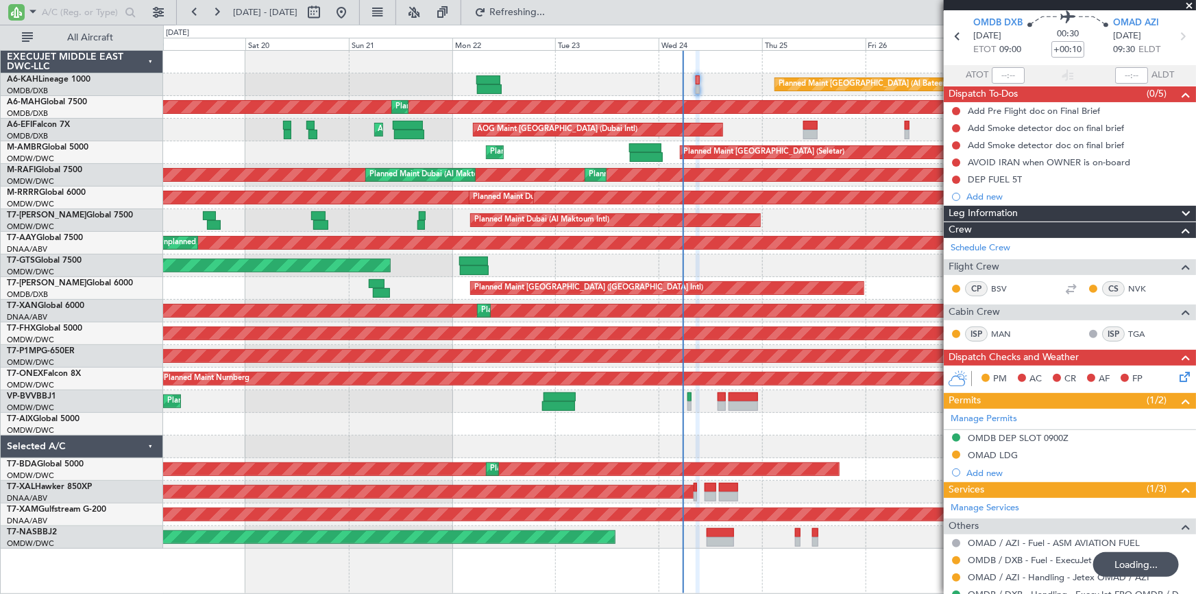
scroll to position [94, 0]
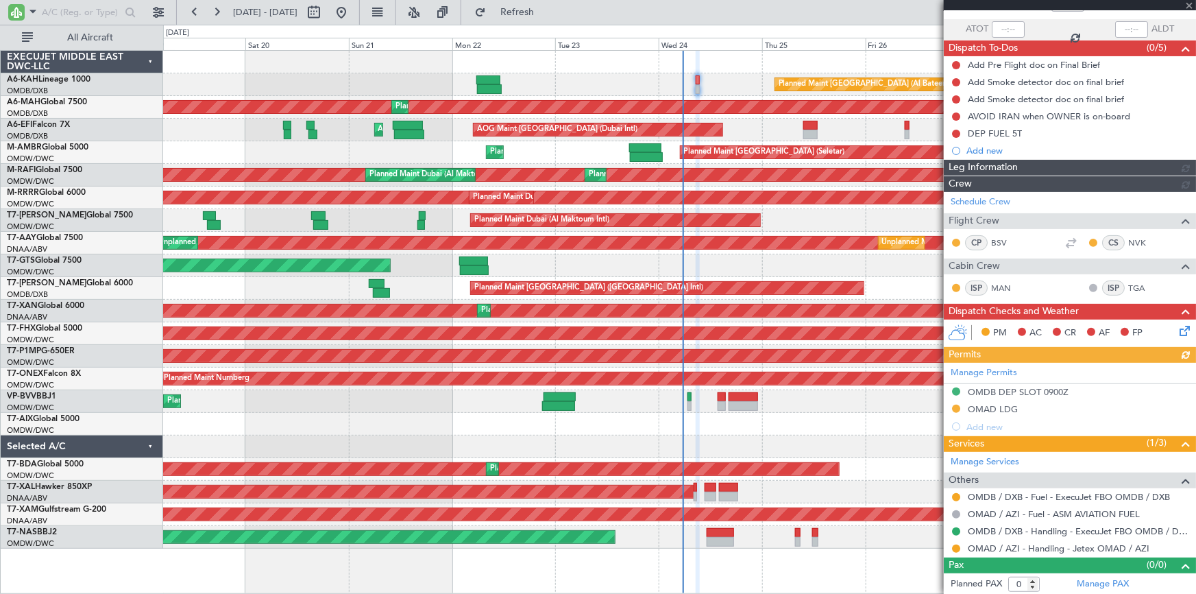
type input "Dherander Fithani (DHF)"
type input "7360"
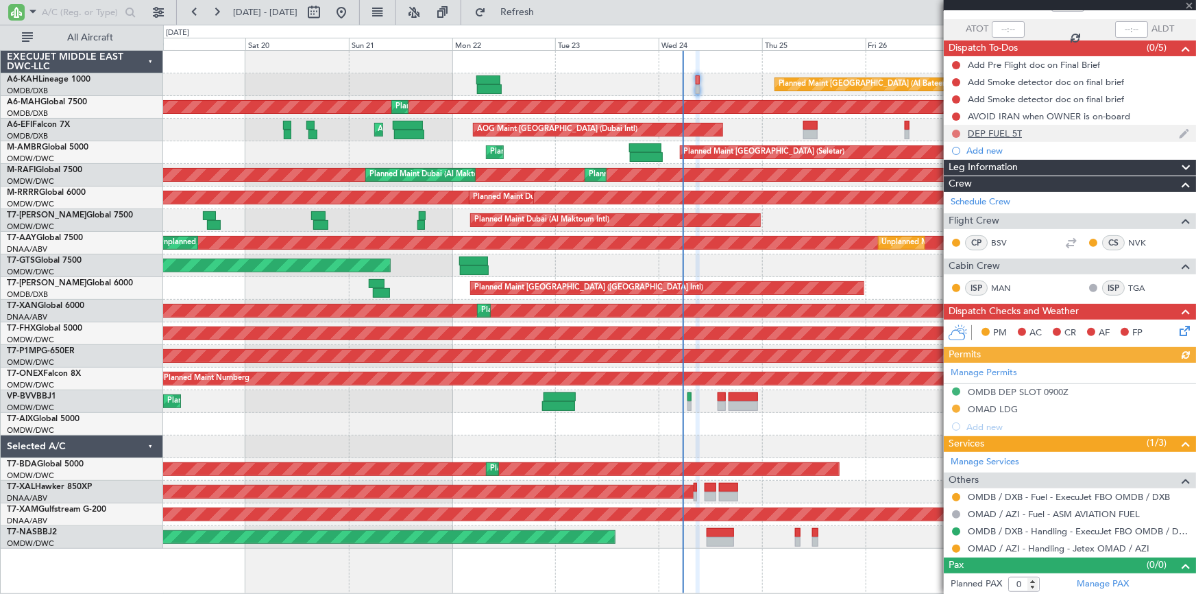
click at [955, 130] on button at bounding box center [956, 134] width 8 height 8
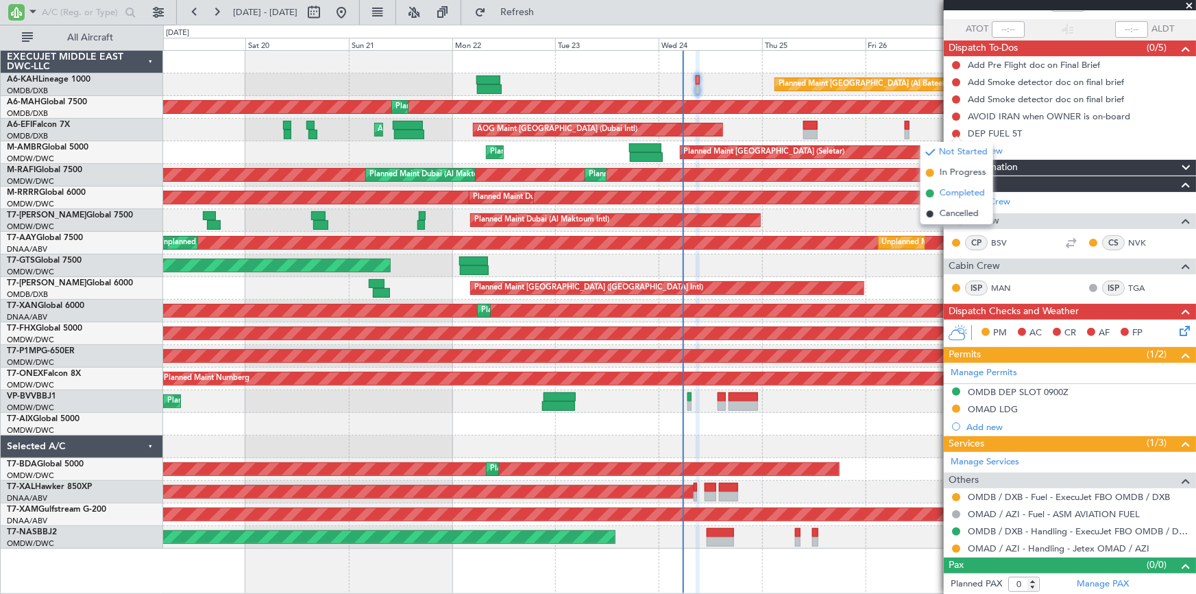
click at [946, 191] on span "Completed" at bounding box center [962, 193] width 45 height 14
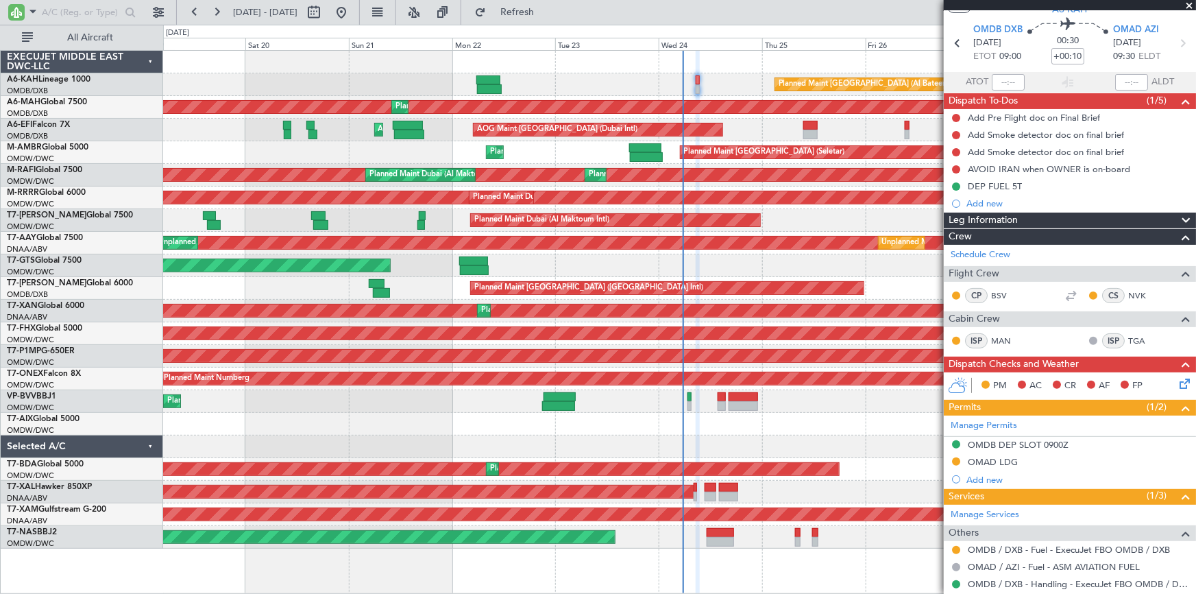
scroll to position [0, 0]
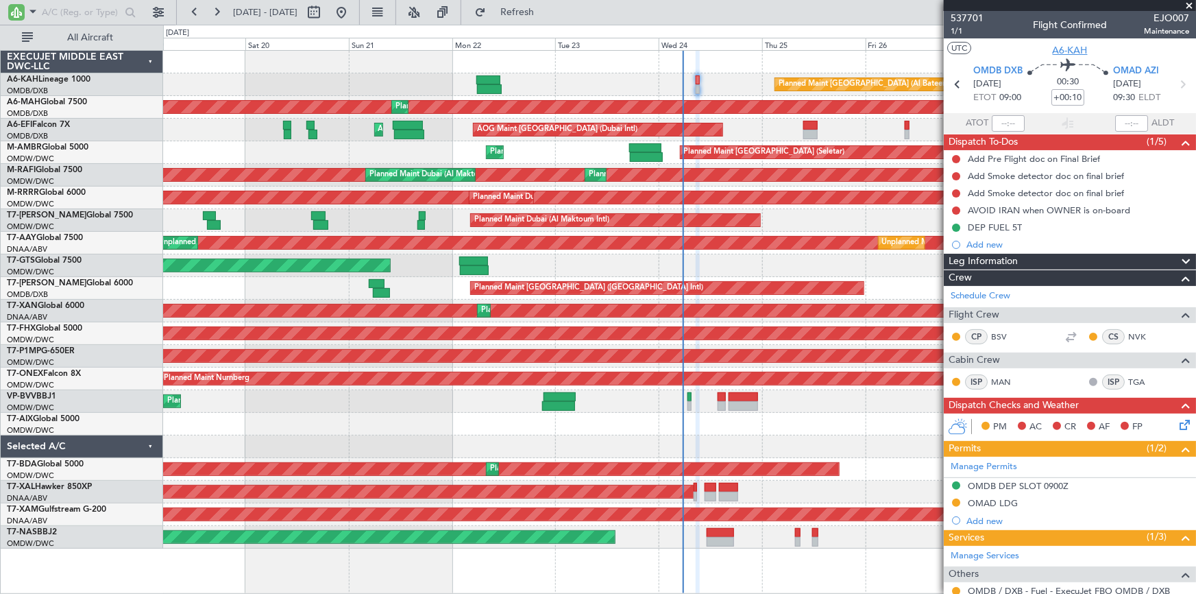
click at [1061, 47] on span "A6-KAH" at bounding box center [1070, 50] width 35 height 14
type input "Dherander Fithani (DHF)"
type input "7360"
click at [955, 29] on span "1/1" at bounding box center [967, 31] width 33 height 12
click at [1067, 50] on span "A6-KAH" at bounding box center [1070, 50] width 35 height 14
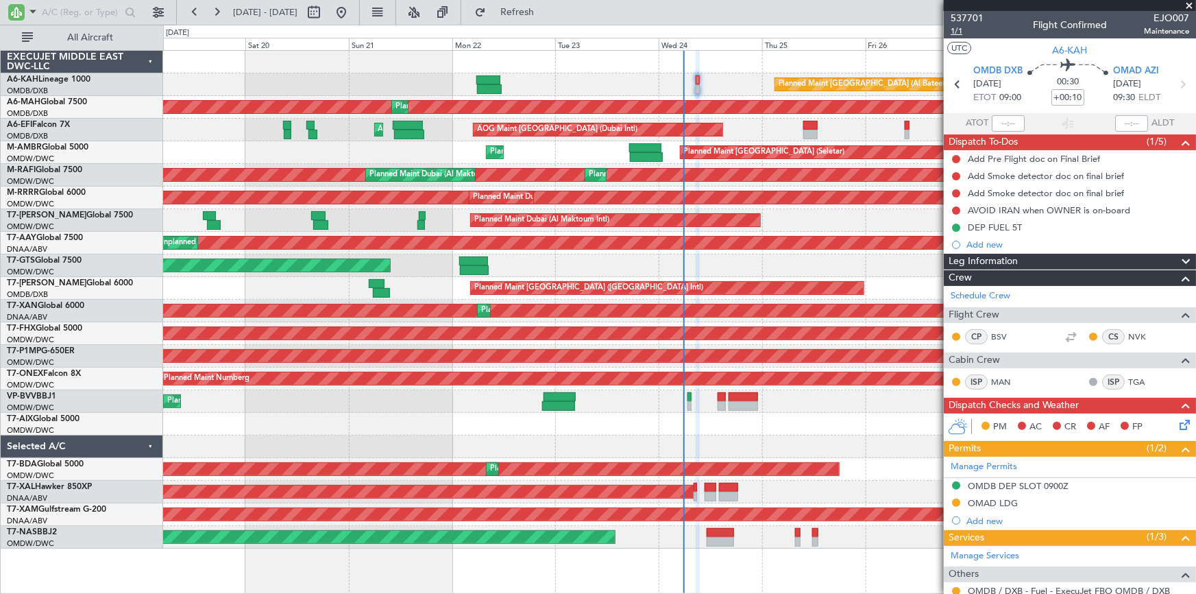
click at [962, 32] on span "1/1" at bounding box center [967, 31] width 33 height 12
type input "Dherander Fithani (DHF)"
type input "7360"
type input "Dherander Fithani (DHF)"
type input "7360"
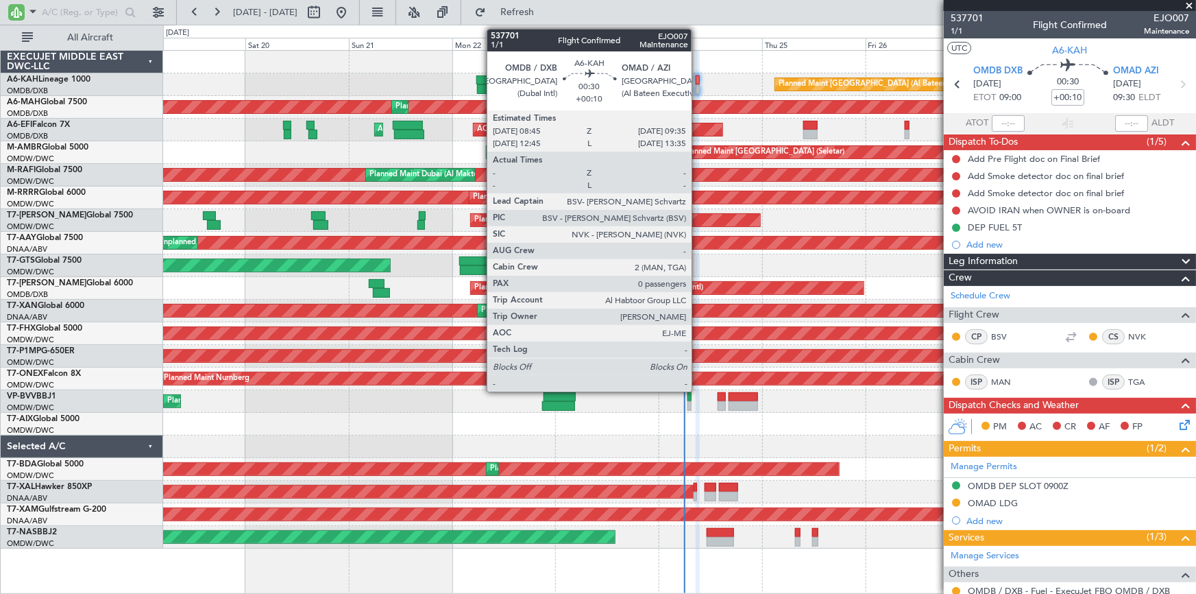
click at [698, 80] on div at bounding box center [698, 80] width 4 height 10
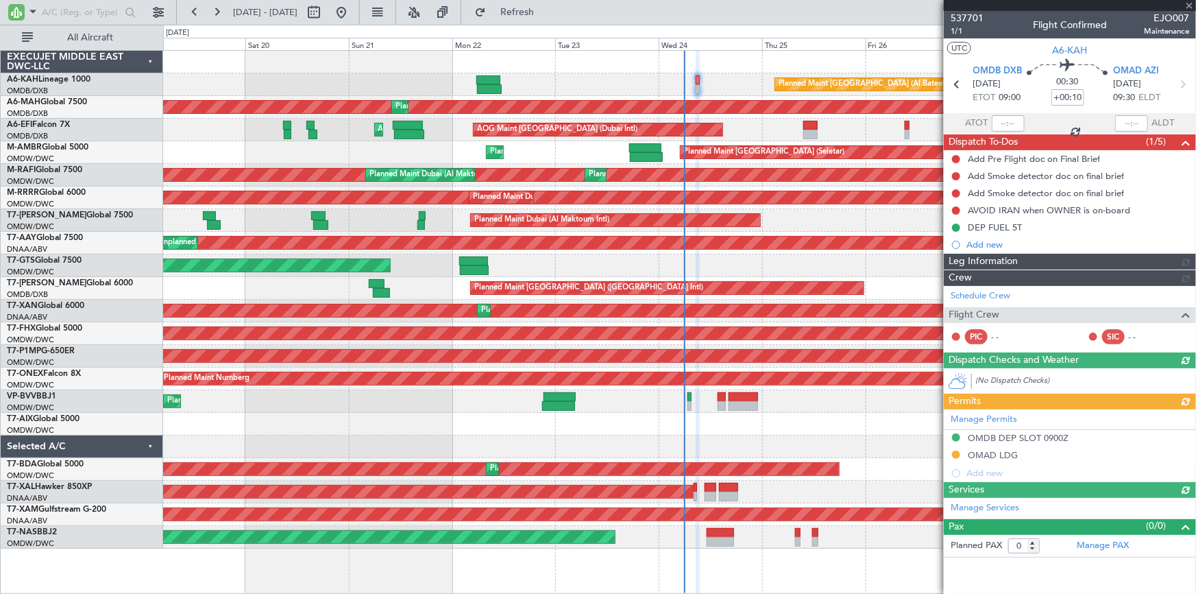
type input "Dherander Fithani (DHF)"
type input "7360"
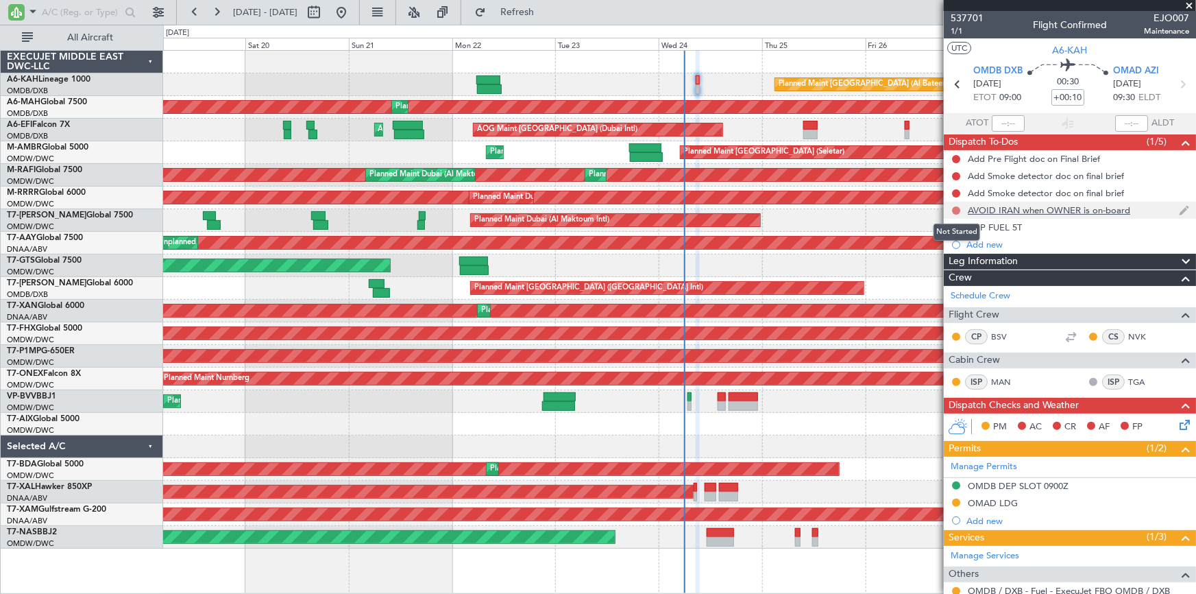
click at [956, 206] on button at bounding box center [956, 210] width 8 height 8
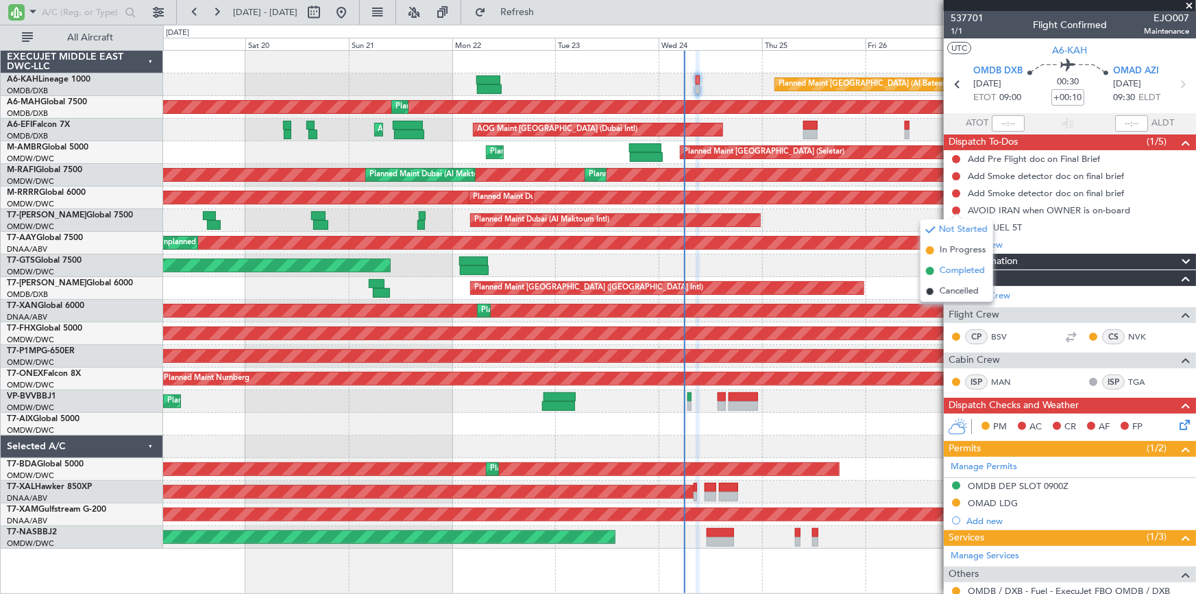
click at [955, 267] on span "Completed" at bounding box center [962, 271] width 45 height 14
click at [956, 192] on button at bounding box center [956, 193] width 8 height 8
click at [959, 258] on span "Completed" at bounding box center [962, 254] width 45 height 14
click at [955, 176] on button at bounding box center [956, 176] width 8 height 8
drag, startPoint x: 965, startPoint y: 234, endPoint x: 965, endPoint y: 189, distance: 45.3
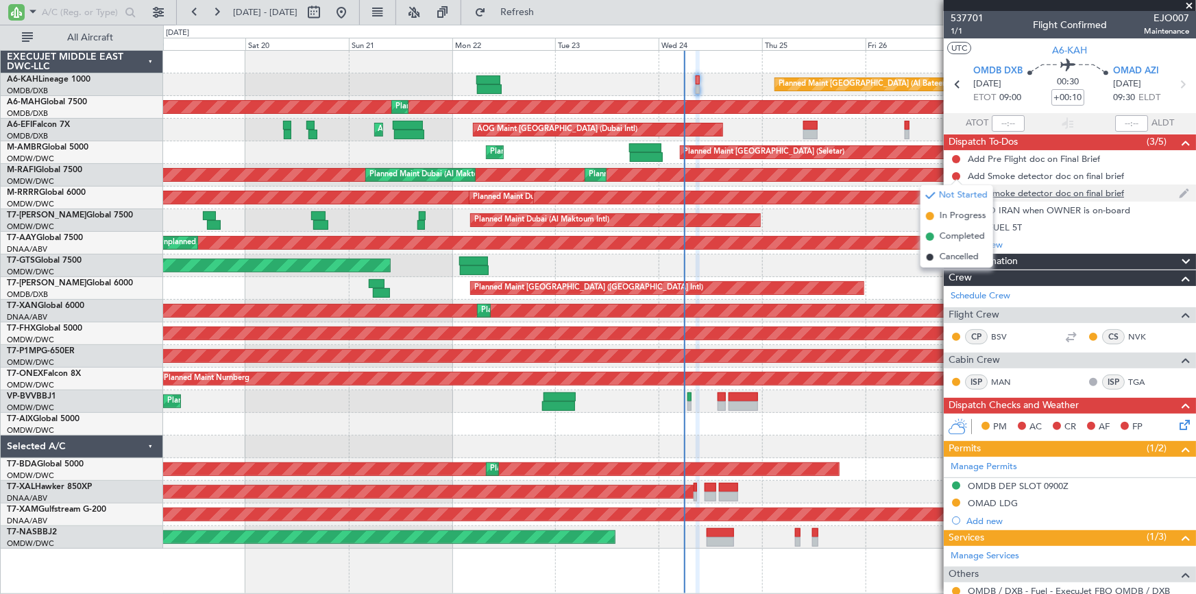
click at [965, 233] on span "Completed" at bounding box center [962, 237] width 45 height 14
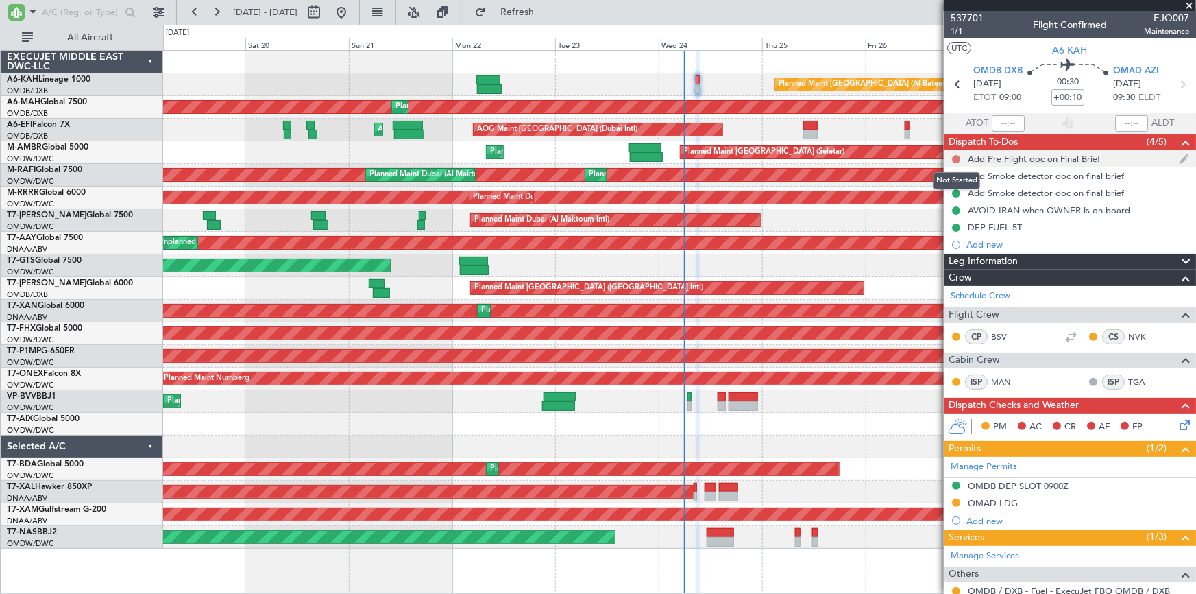
click at [956, 158] on button at bounding box center [956, 159] width 8 height 8
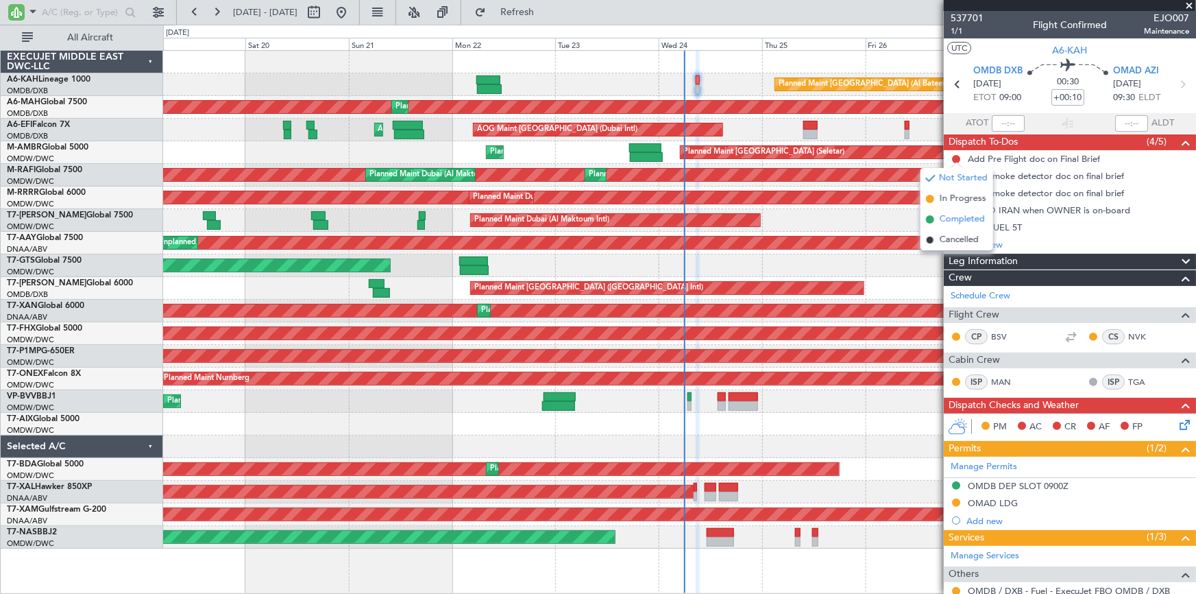
click at [967, 221] on span "Completed" at bounding box center [962, 220] width 45 height 14
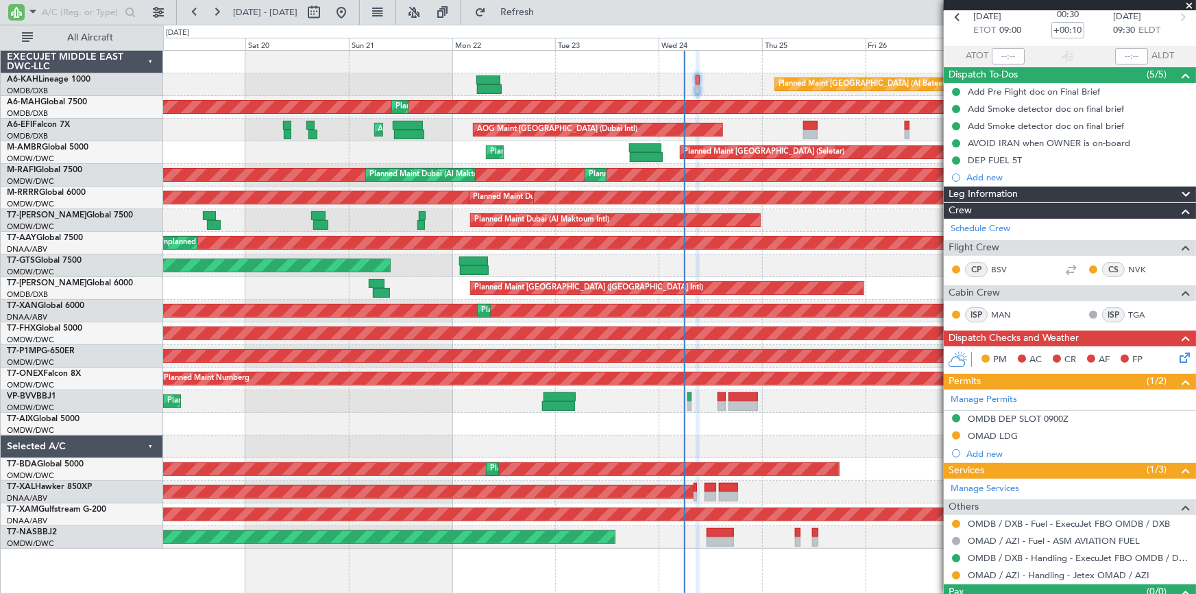
scroll to position [94, 0]
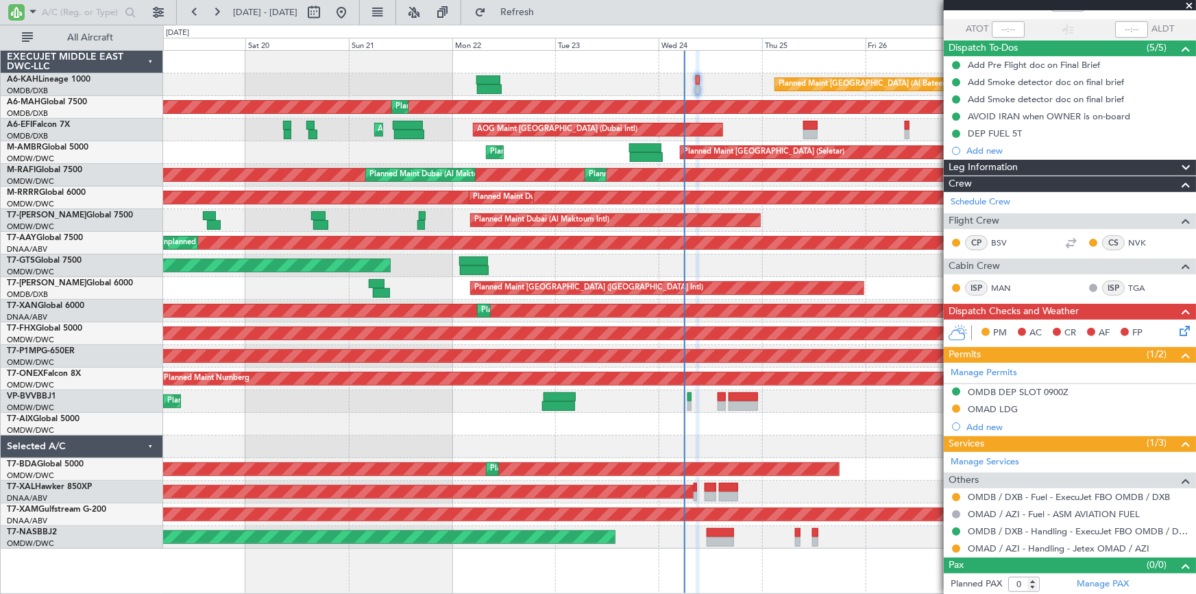
click at [1177, 326] on icon at bounding box center [1182, 328] width 11 height 11
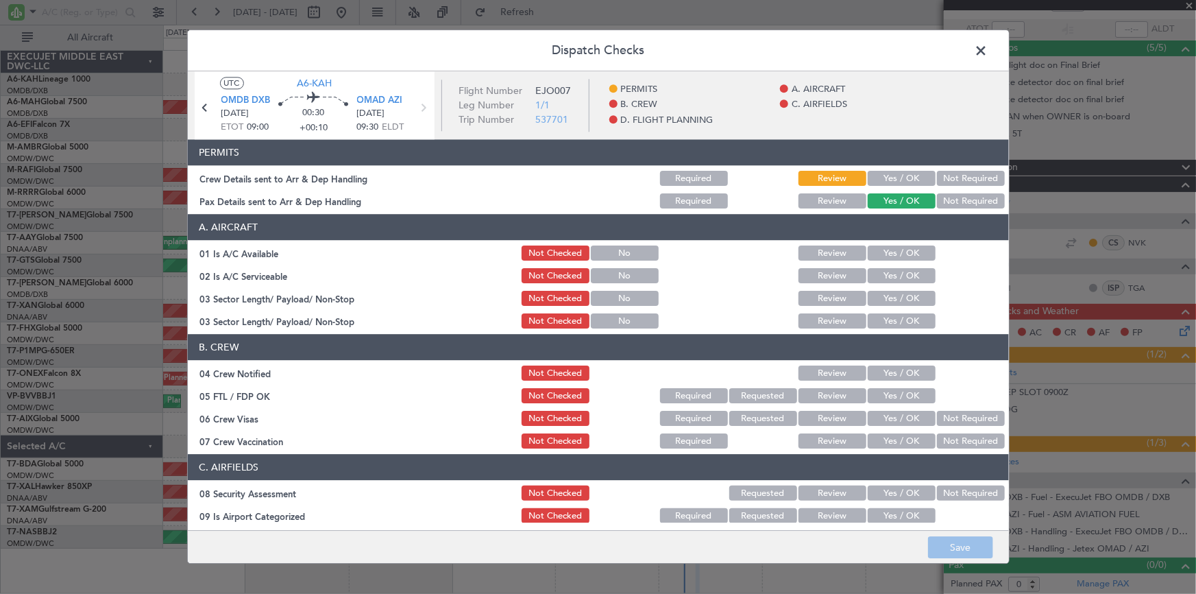
click at [908, 174] on button "Yes / OK" at bounding box center [902, 178] width 68 height 15
drag, startPoint x: 981, startPoint y: 198, endPoint x: 944, endPoint y: 198, distance: 37.0
click at [980, 197] on button "Not Required" at bounding box center [971, 201] width 68 height 15
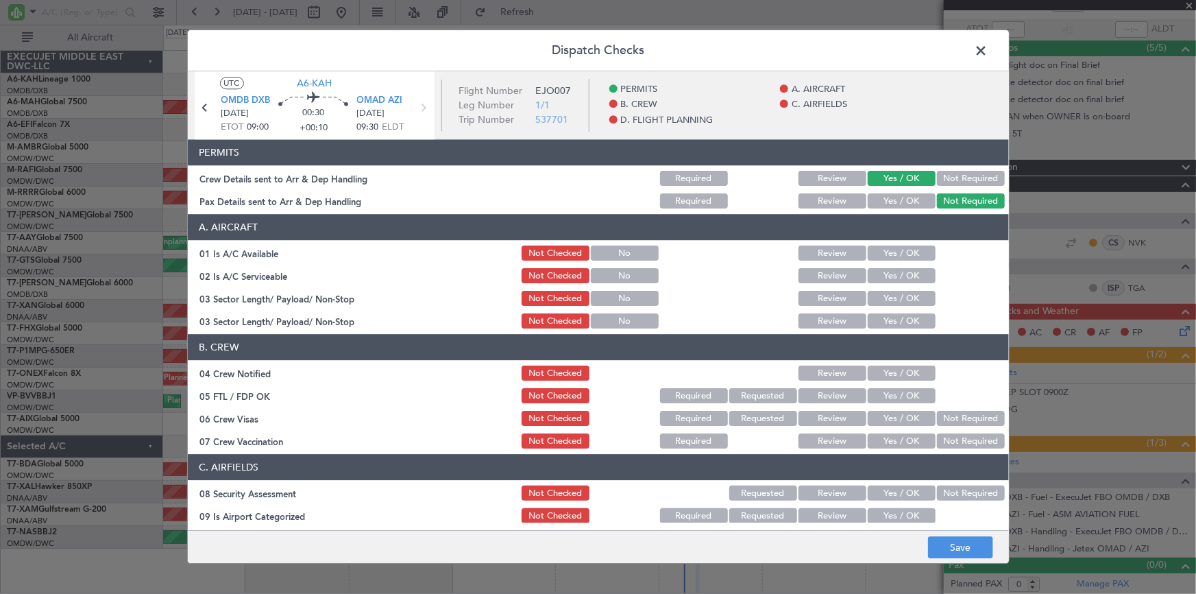
click at [889, 250] on button "Yes / OK" at bounding box center [902, 253] width 68 height 15
click at [882, 280] on button "Yes / OK" at bounding box center [902, 276] width 68 height 15
click at [884, 296] on button "Yes / OK" at bounding box center [902, 298] width 68 height 15
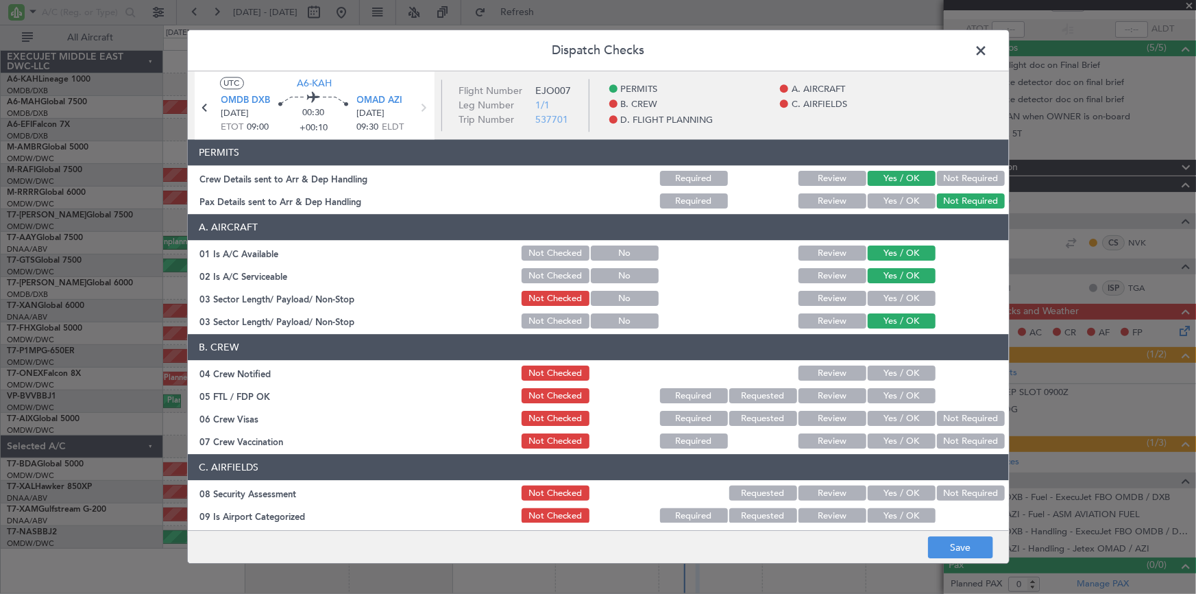
click at [888, 319] on button "Yes / OK" at bounding box center [902, 321] width 68 height 15
click at [887, 298] on button "Yes / OK" at bounding box center [902, 298] width 68 height 15
click at [887, 367] on button "Yes / OK" at bounding box center [902, 373] width 68 height 15
click at [887, 392] on button "Yes / OK" at bounding box center [902, 396] width 68 height 15
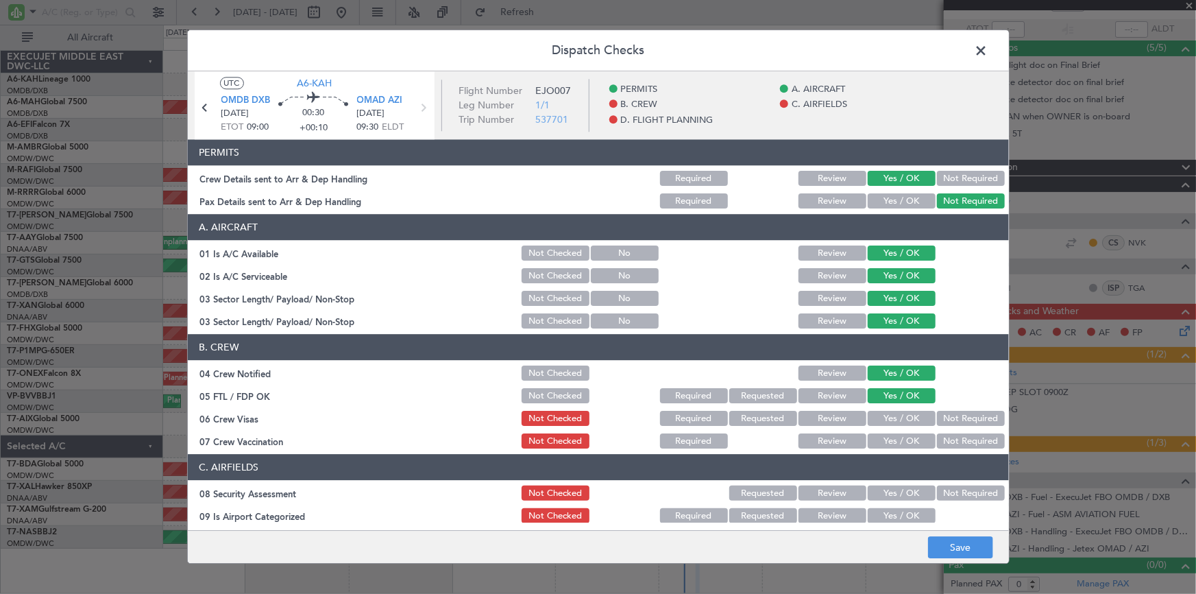
click at [901, 415] on button "Yes / OK" at bounding box center [902, 418] width 68 height 15
click at [953, 432] on div "Not Required" at bounding box center [969, 441] width 69 height 19
click at [944, 443] on button "Not Required" at bounding box center [971, 441] width 68 height 15
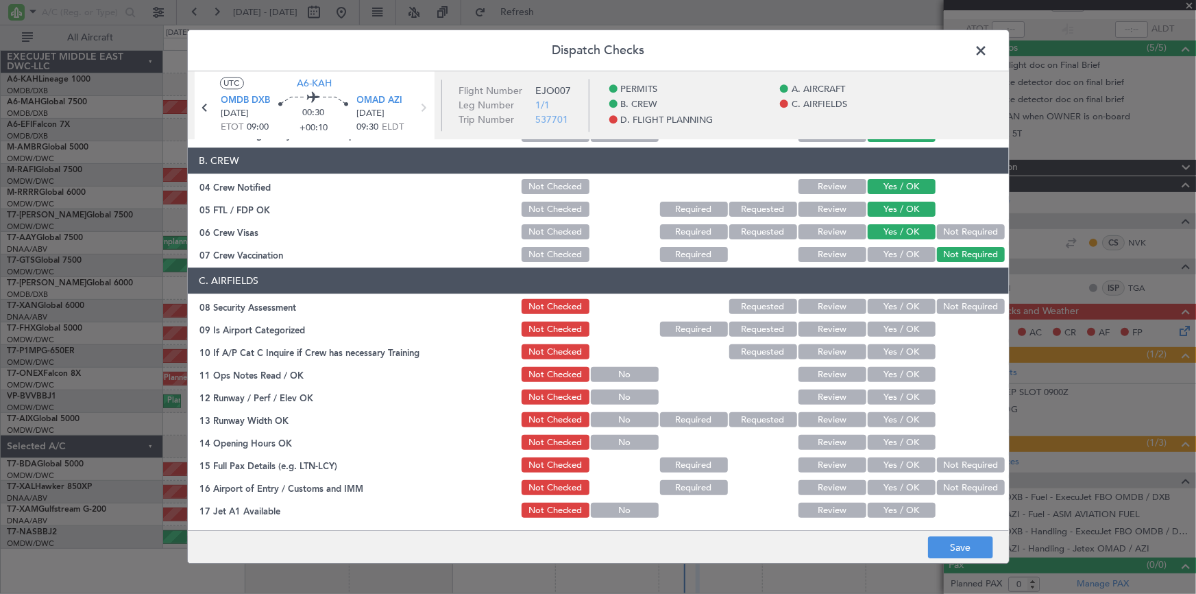
click at [941, 302] on button "Not Required" at bounding box center [971, 307] width 68 height 15
click at [875, 324] on button "Yes / OK" at bounding box center [902, 329] width 68 height 15
click at [880, 347] on button "Yes / OK" at bounding box center [902, 352] width 68 height 15
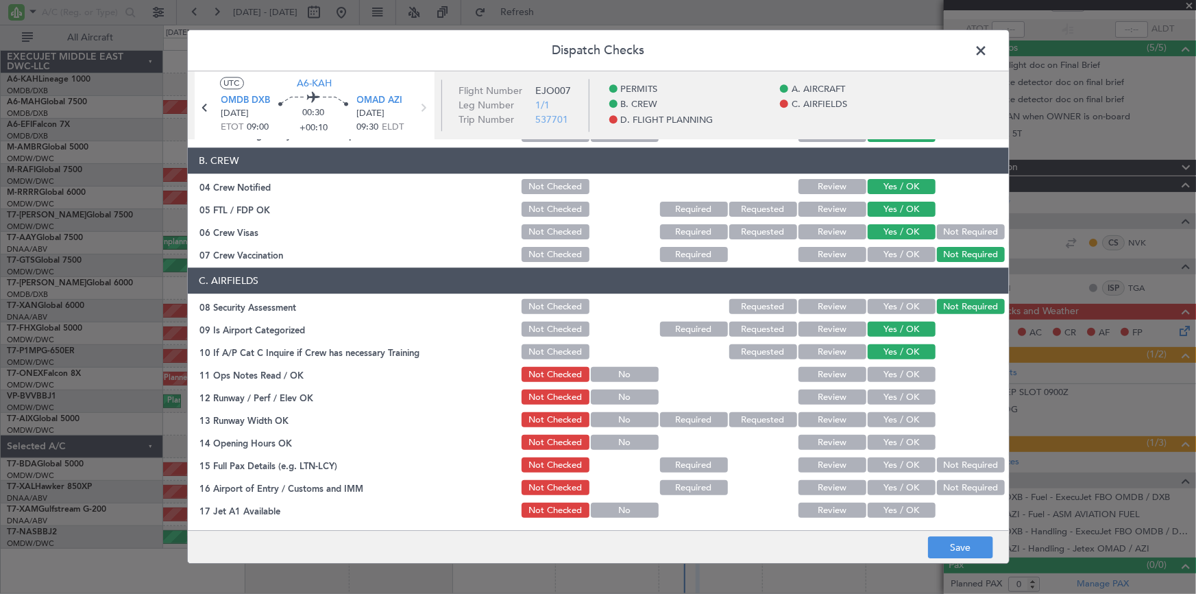
click at [889, 382] on div "Yes / OK" at bounding box center [900, 374] width 69 height 19
click at [891, 373] on button "Yes / OK" at bounding box center [902, 374] width 68 height 15
click at [892, 391] on button "Yes / OK" at bounding box center [902, 397] width 68 height 15
drag, startPoint x: 883, startPoint y: 412, endPoint x: 891, endPoint y: 429, distance: 18.1
click at [884, 413] on button "Yes / OK" at bounding box center [902, 420] width 68 height 15
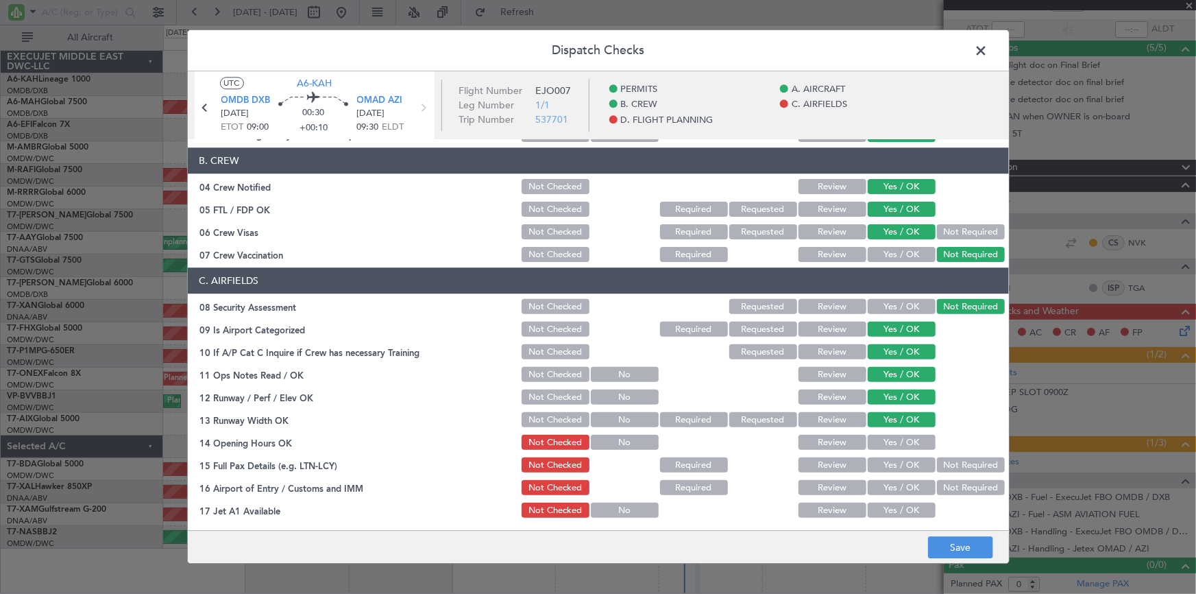
click at [882, 442] on button "Yes / OK" at bounding box center [902, 442] width 68 height 15
click at [940, 461] on button "Not Required" at bounding box center [971, 465] width 68 height 15
drag, startPoint x: 940, startPoint y: 481, endPoint x: 891, endPoint y: 512, distance: 58.6
click at [939, 483] on button "Not Required" at bounding box center [971, 488] width 68 height 15
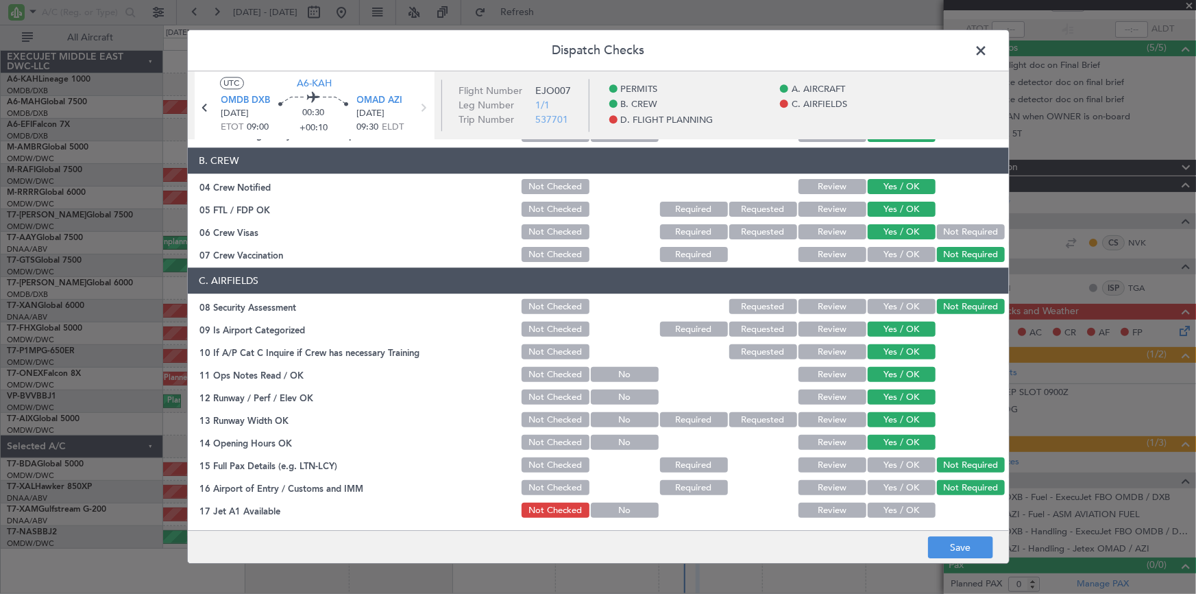
click at [880, 507] on button "Yes / OK" at bounding box center [902, 510] width 68 height 15
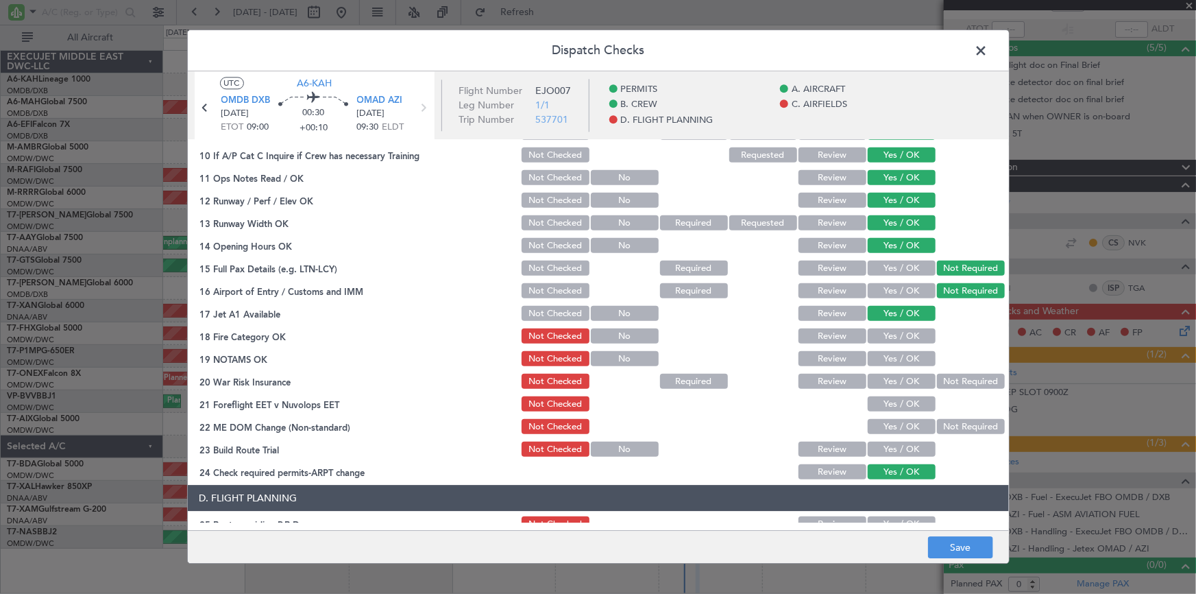
scroll to position [436, 0]
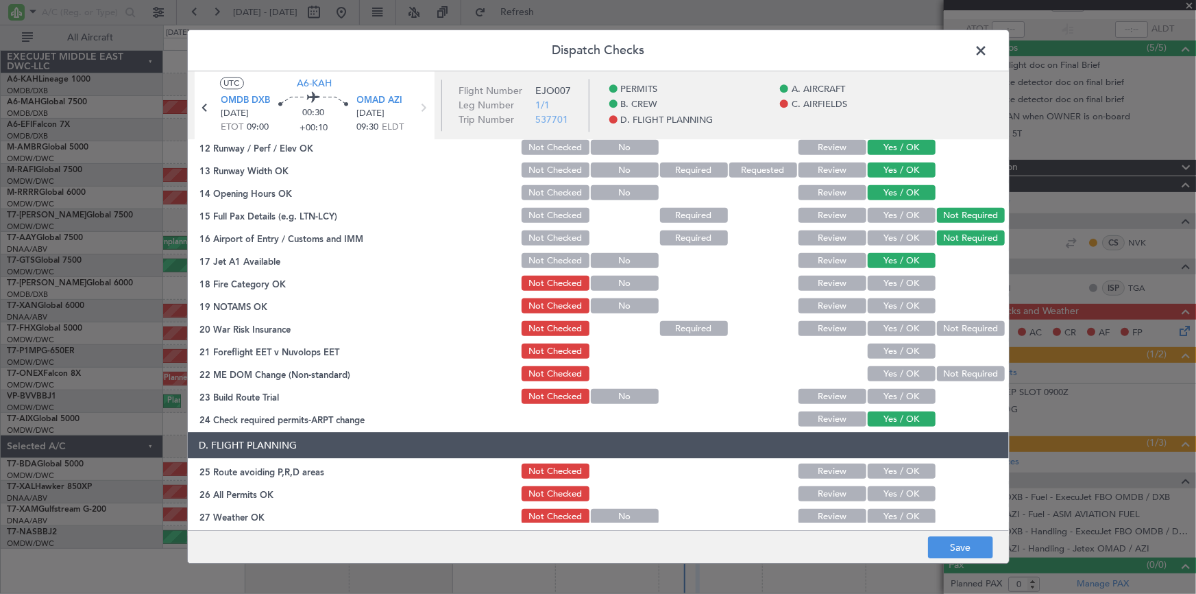
click at [894, 281] on button "Yes / OK" at bounding box center [902, 283] width 68 height 15
click at [874, 303] on button "Yes / OK" at bounding box center [902, 306] width 68 height 15
drag, startPoint x: 953, startPoint y: 326, endPoint x: 903, endPoint y: 358, distance: 59.2
click at [953, 327] on button "Not Required" at bounding box center [971, 329] width 68 height 15
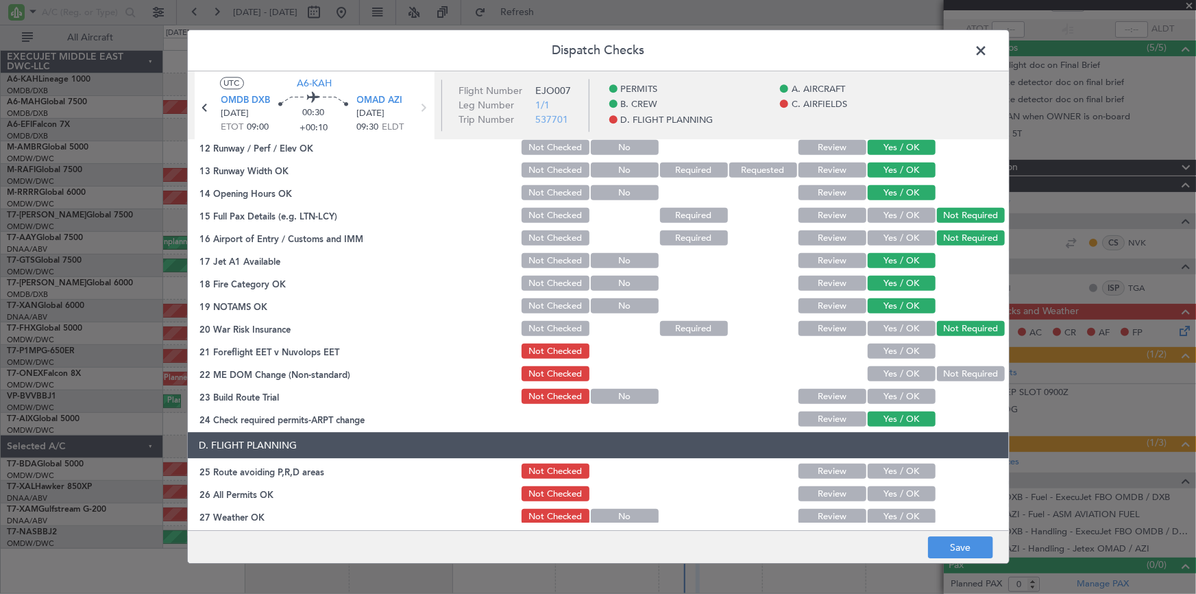
click at [903, 349] on button "Yes / OK" at bounding box center [902, 351] width 68 height 15
click at [894, 367] on button "Yes / OK" at bounding box center [902, 374] width 68 height 15
click at [882, 391] on button "Yes / OK" at bounding box center [902, 396] width 68 height 15
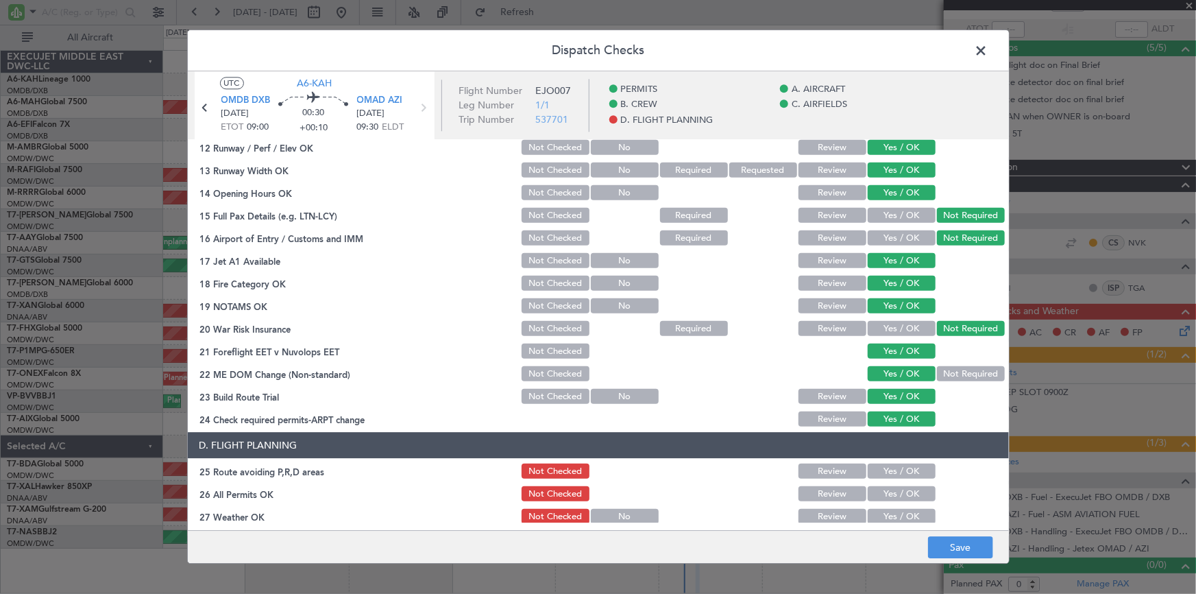
scroll to position [561, 0]
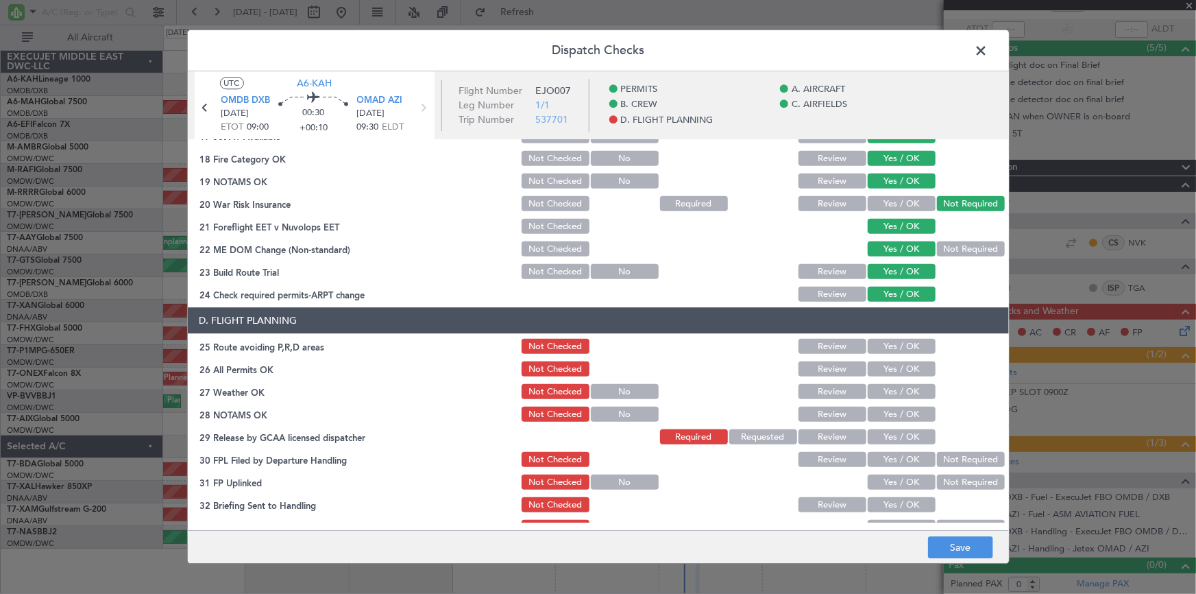
click at [890, 348] on button "Yes / OK" at bounding box center [902, 346] width 68 height 15
click at [893, 367] on button "Yes / OK" at bounding box center [902, 369] width 68 height 15
drag, startPoint x: 810, startPoint y: 372, endPoint x: 882, endPoint y: 388, distance: 73.7
click at [811, 372] on button "Review" at bounding box center [833, 369] width 68 height 15
click at [884, 389] on button "Yes / OK" at bounding box center [902, 392] width 68 height 15
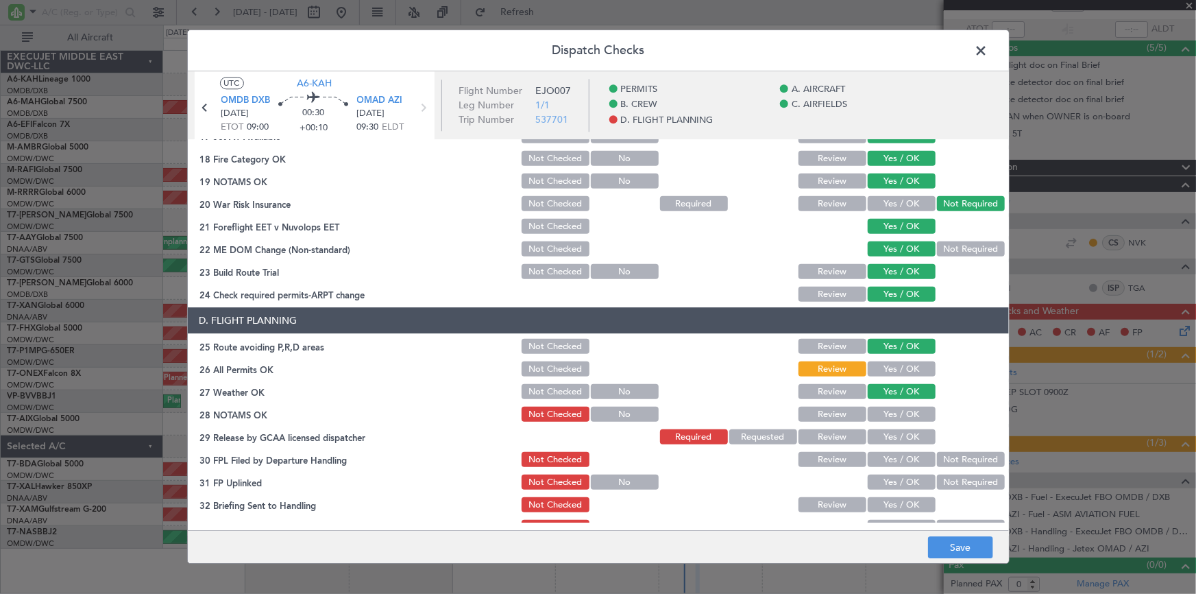
click at [878, 408] on button "Yes / OK" at bounding box center [902, 414] width 68 height 15
click at [884, 432] on button "Yes / OK" at bounding box center [902, 437] width 68 height 15
click at [883, 461] on button "Yes / OK" at bounding box center [902, 460] width 68 height 15
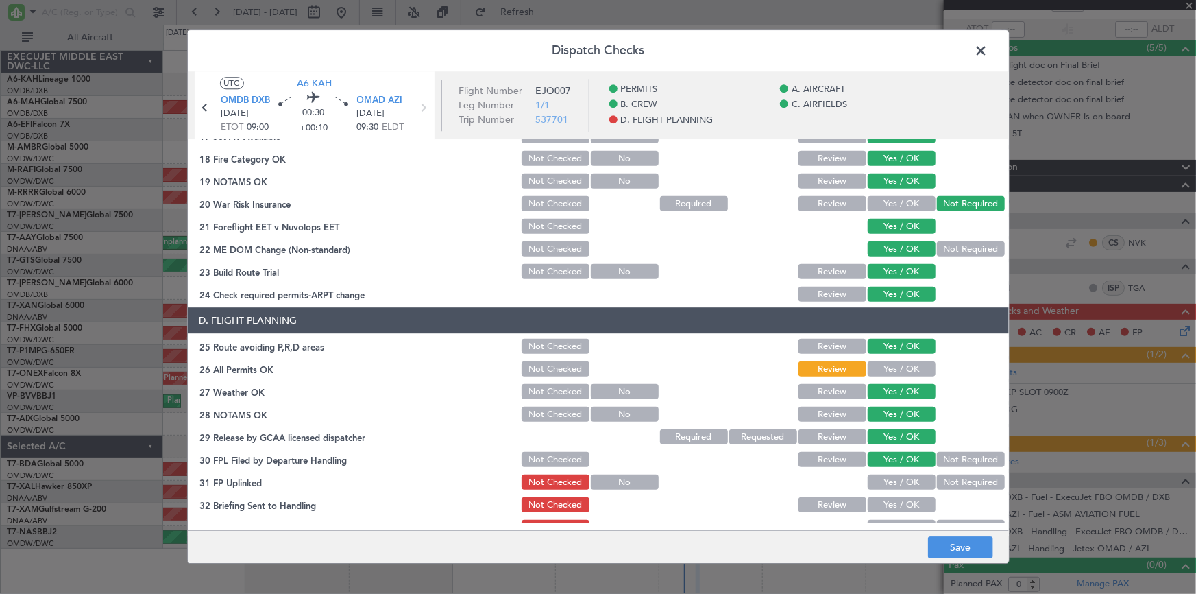
click at [820, 461] on button "Review" at bounding box center [833, 460] width 68 height 15
click at [892, 483] on button "Yes / OK" at bounding box center [902, 482] width 68 height 15
click at [883, 503] on button "Yes / OK" at bounding box center [902, 505] width 68 height 15
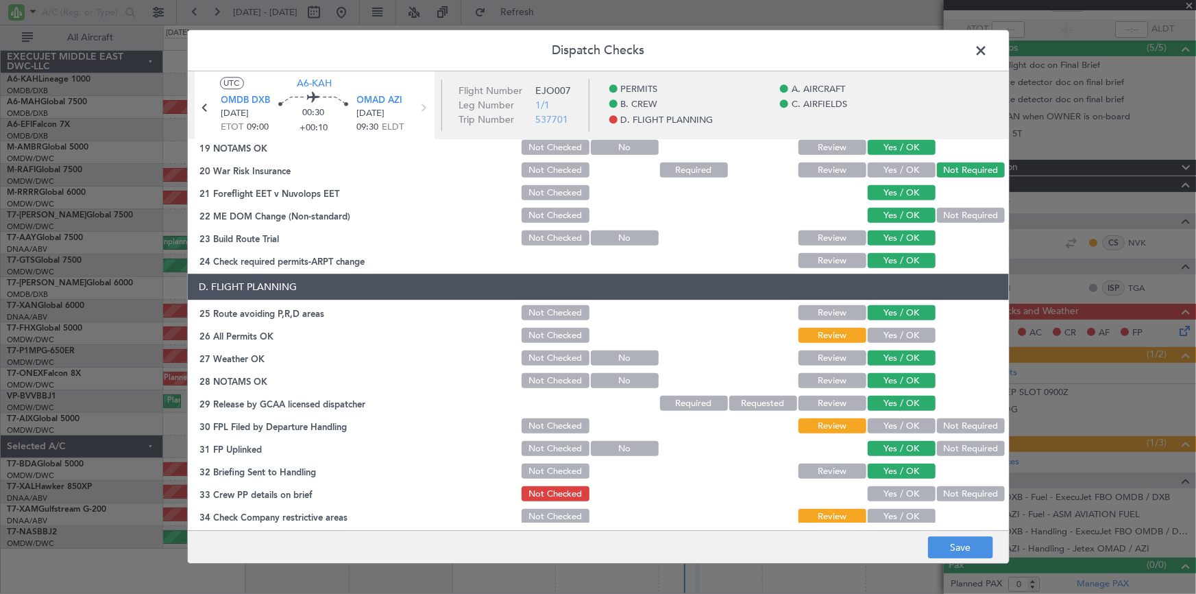
scroll to position [624, 0]
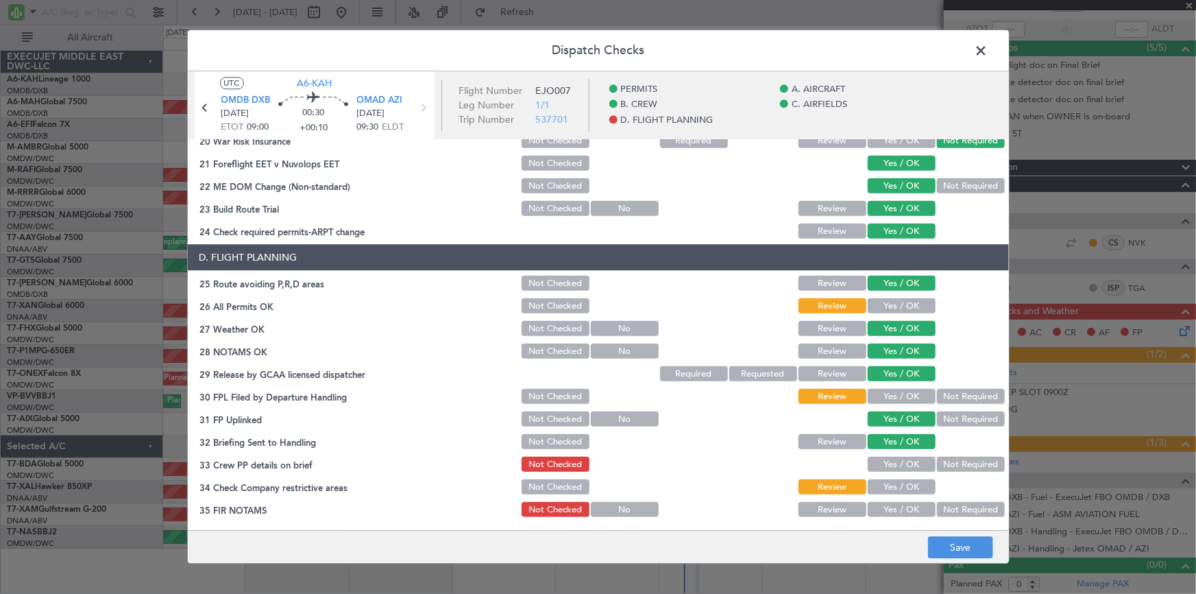
click at [898, 459] on button "Yes / OK" at bounding box center [902, 464] width 68 height 15
click at [893, 487] on button "Yes / OK" at bounding box center [902, 487] width 68 height 15
click at [891, 510] on button "Yes / OK" at bounding box center [902, 510] width 68 height 15
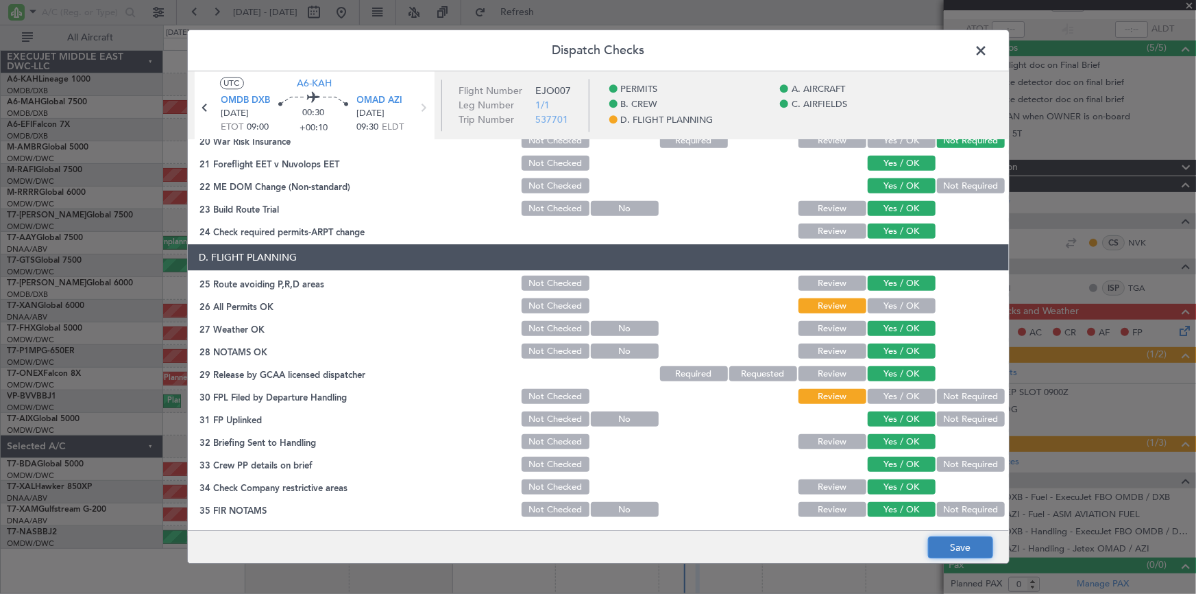
click at [953, 537] on button "Save" at bounding box center [960, 548] width 65 height 22
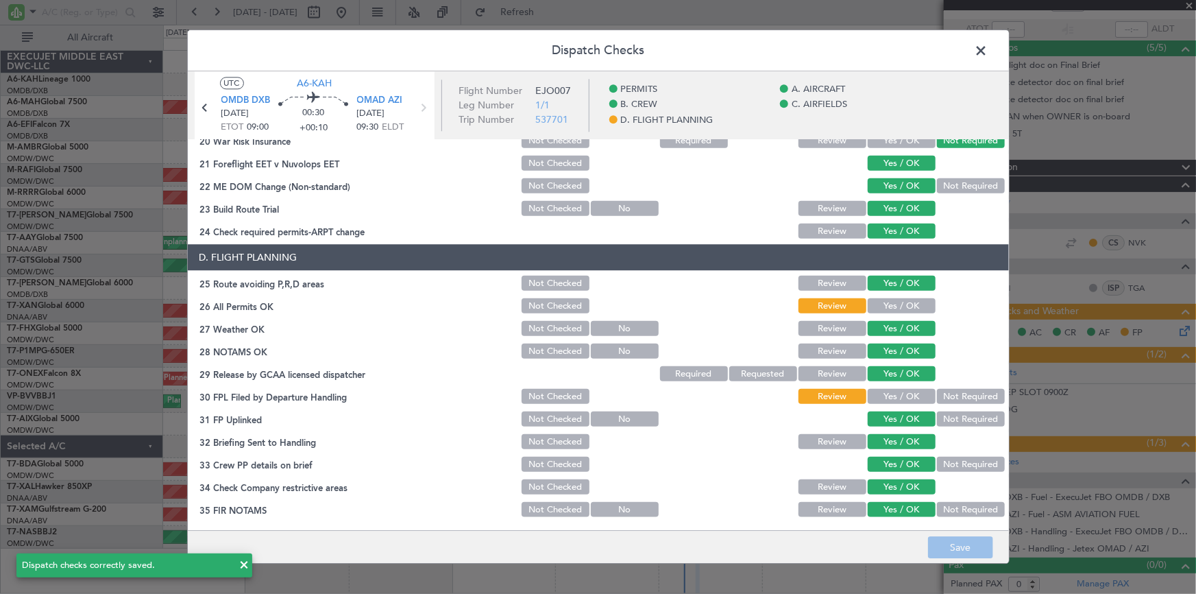
click at [989, 51] on span at bounding box center [989, 53] width 0 height 27
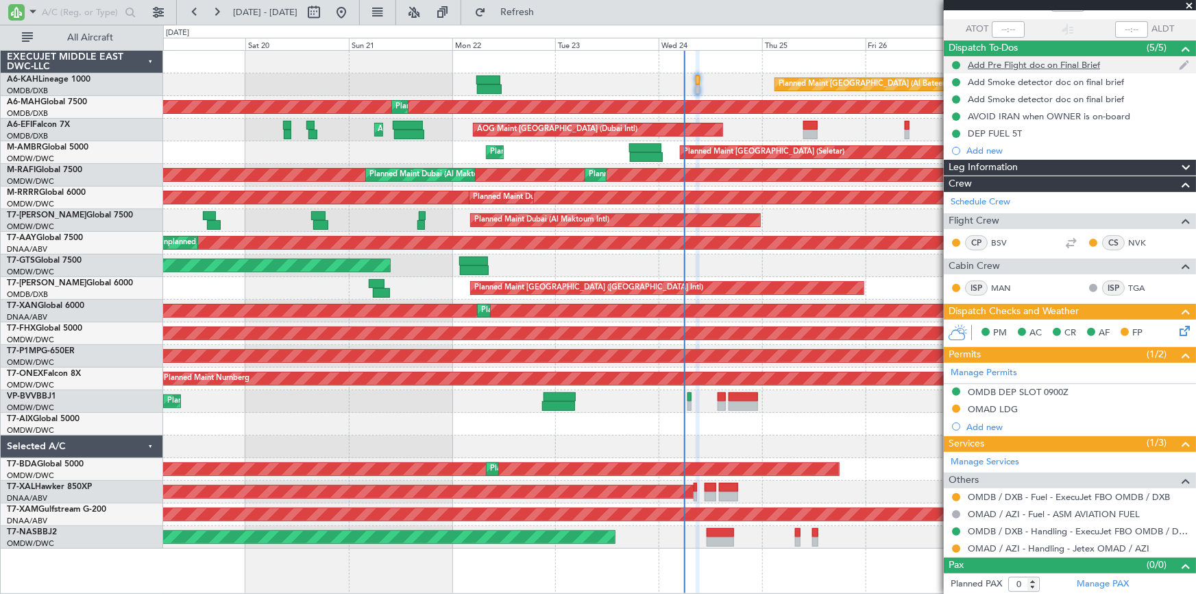
scroll to position [0, 0]
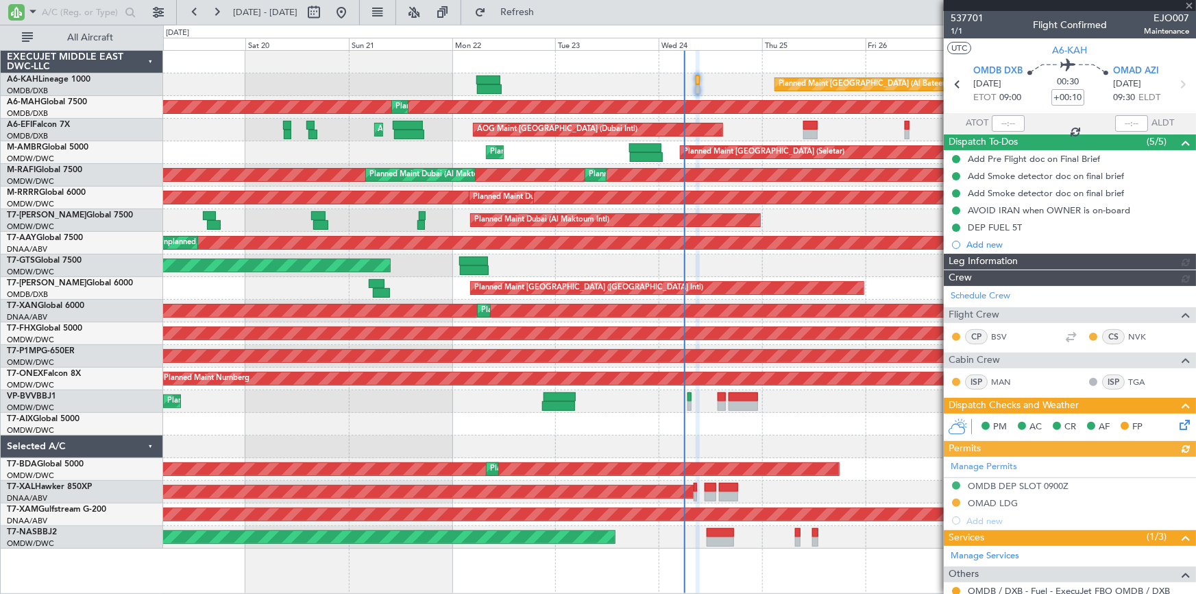
type input "Dherander Fithani (DHF)"
type input "7360"
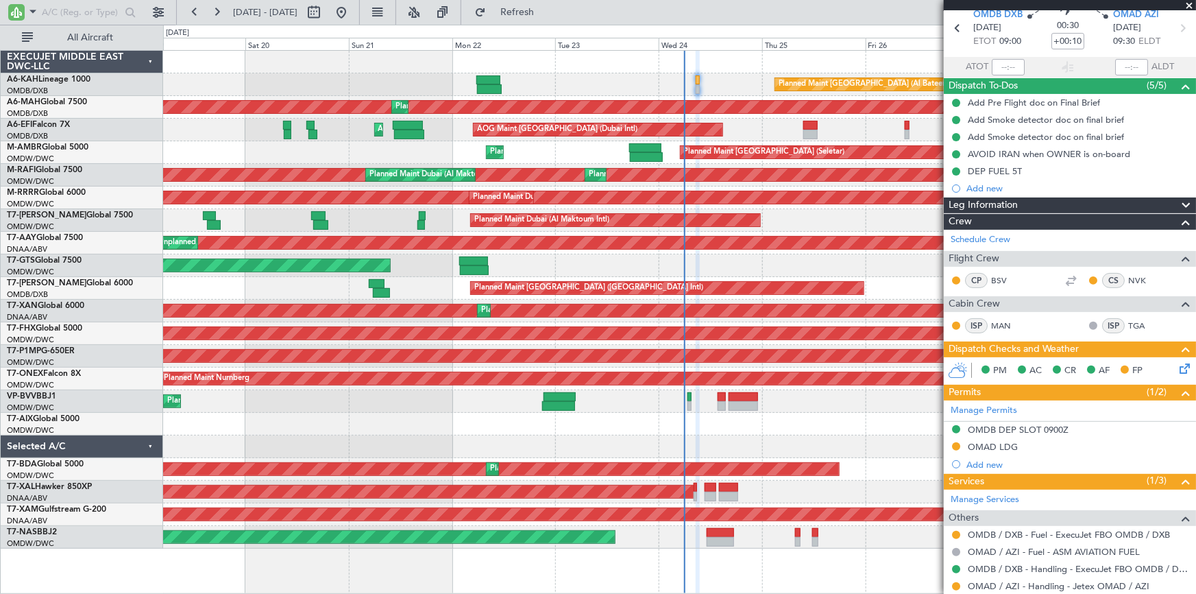
scroll to position [94, 0]
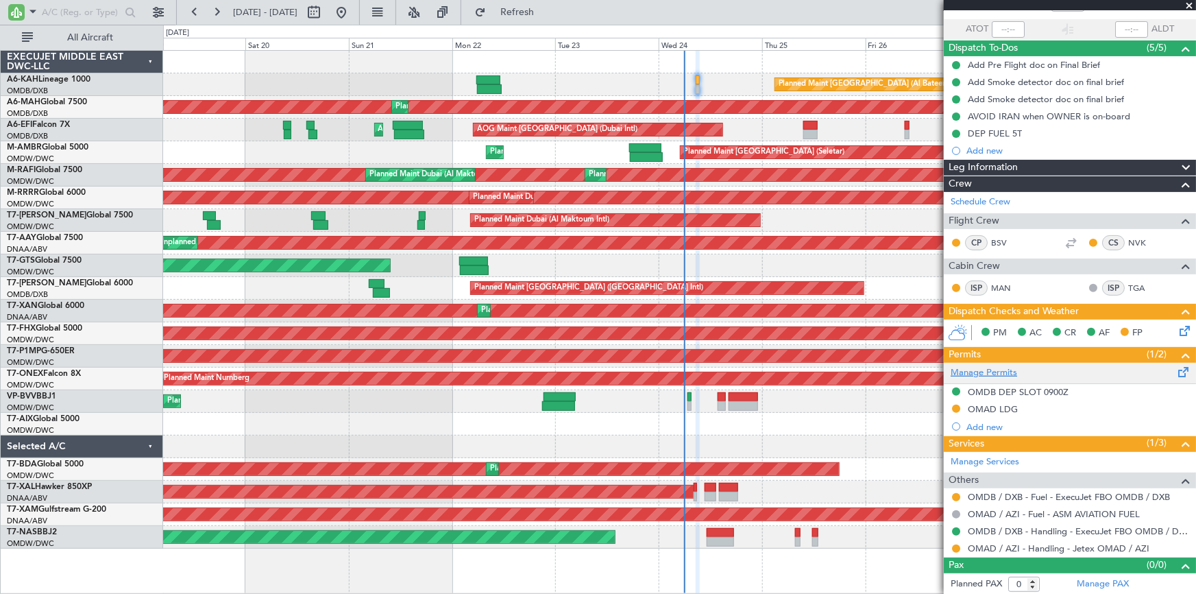
click at [980, 372] on link "Manage Permits" at bounding box center [984, 373] width 67 height 14
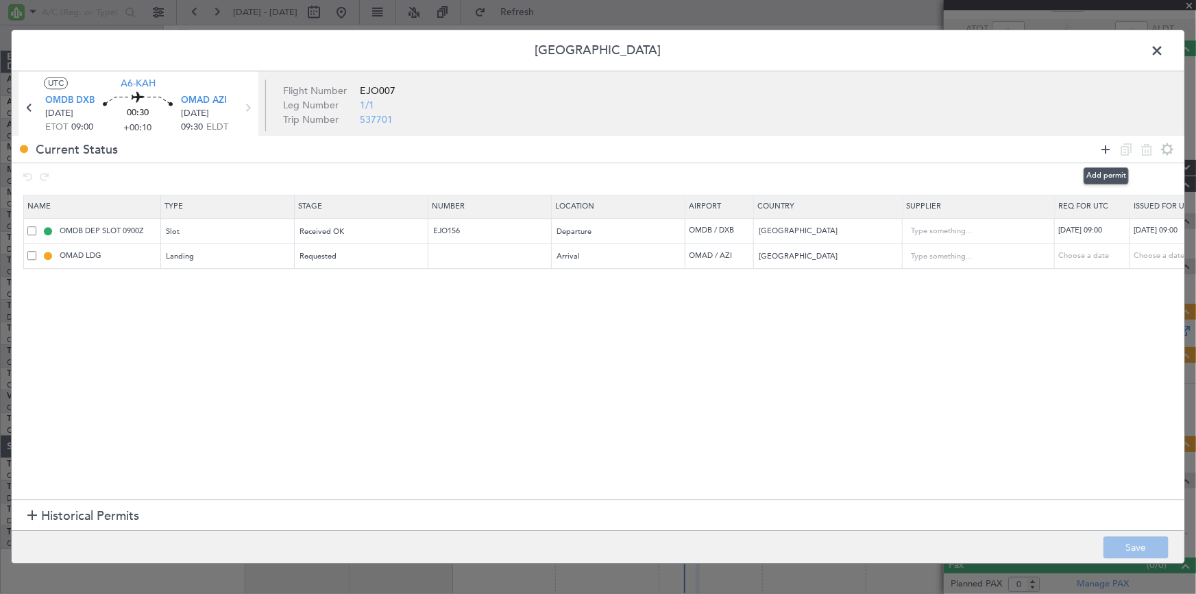
click at [1109, 145] on icon at bounding box center [1106, 149] width 16 height 16
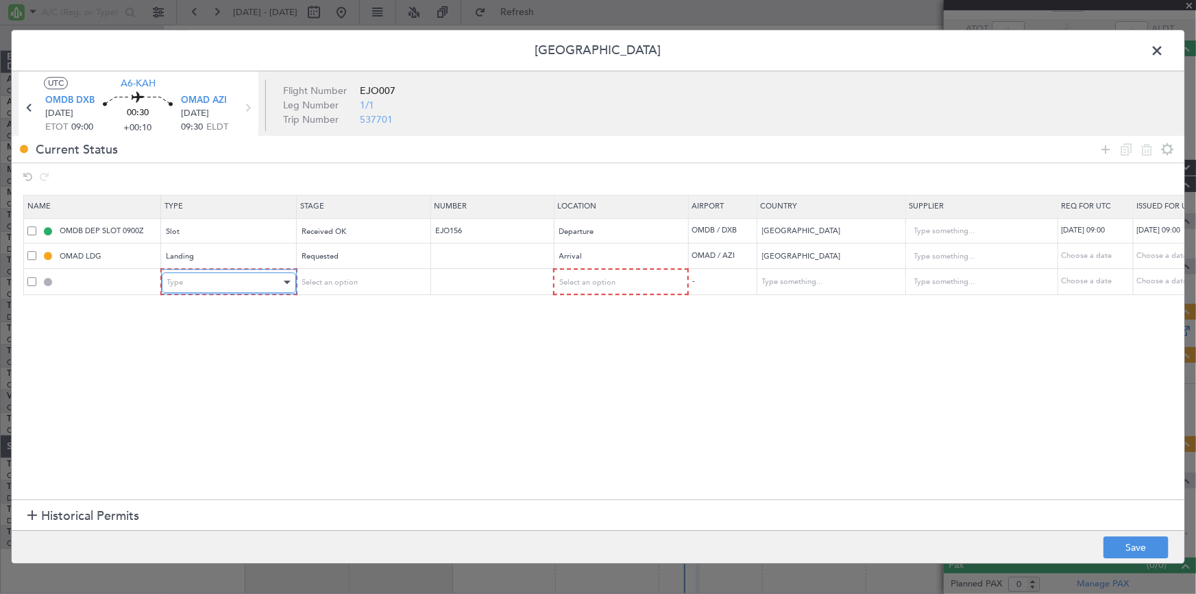
click at [230, 280] on div "Type" at bounding box center [224, 282] width 114 height 21
drag, startPoint x: 191, startPoint y: 350, endPoint x: 381, endPoint y: 301, distance: 196.9
click at [195, 350] on span "API" at bounding box center [228, 351] width 122 height 21
click at [363, 280] on div "Select an option" at bounding box center [357, 282] width 114 height 21
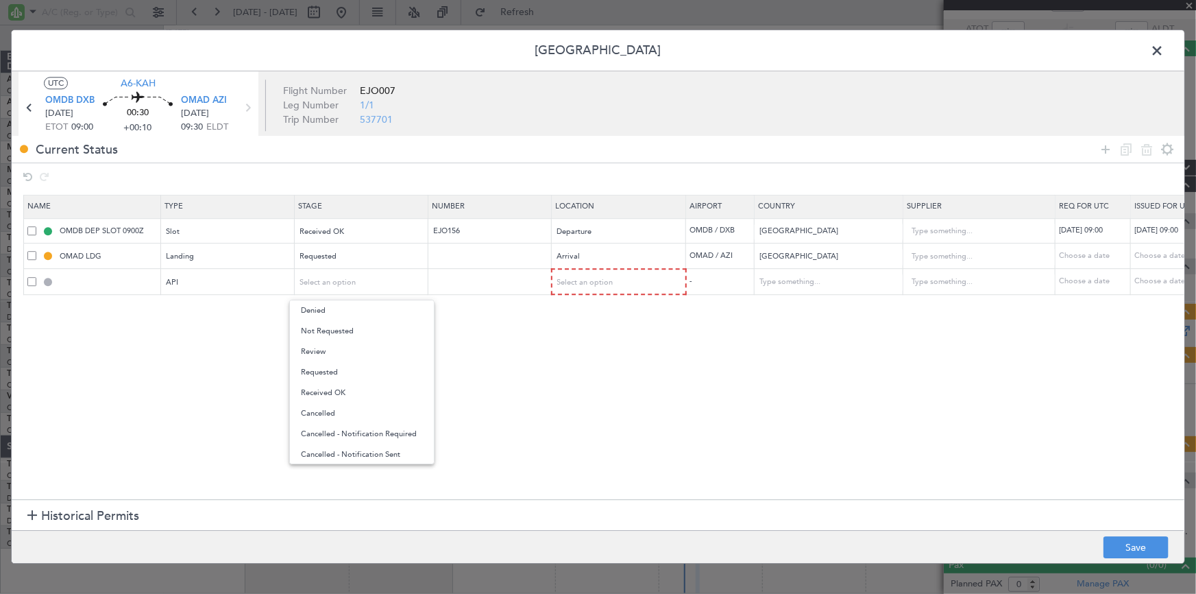
click at [334, 367] on span "Requested" at bounding box center [362, 372] width 122 height 21
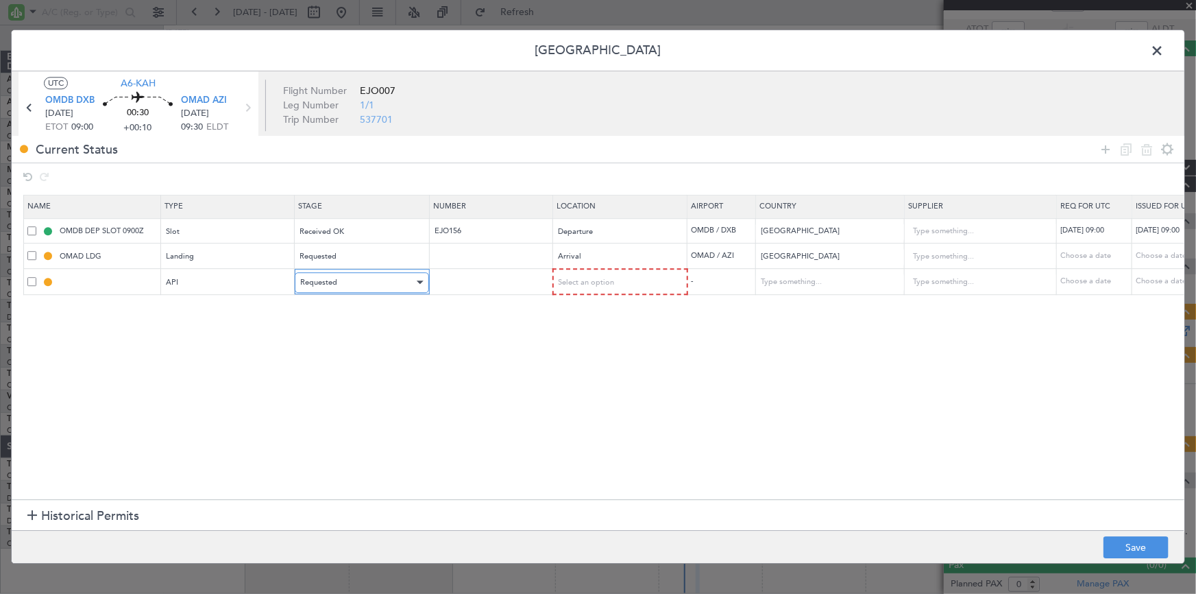
drag, startPoint x: 364, startPoint y: 283, endPoint x: 365, endPoint y: 293, distance: 10.3
click at [364, 287] on div "Requested" at bounding box center [357, 282] width 114 height 21
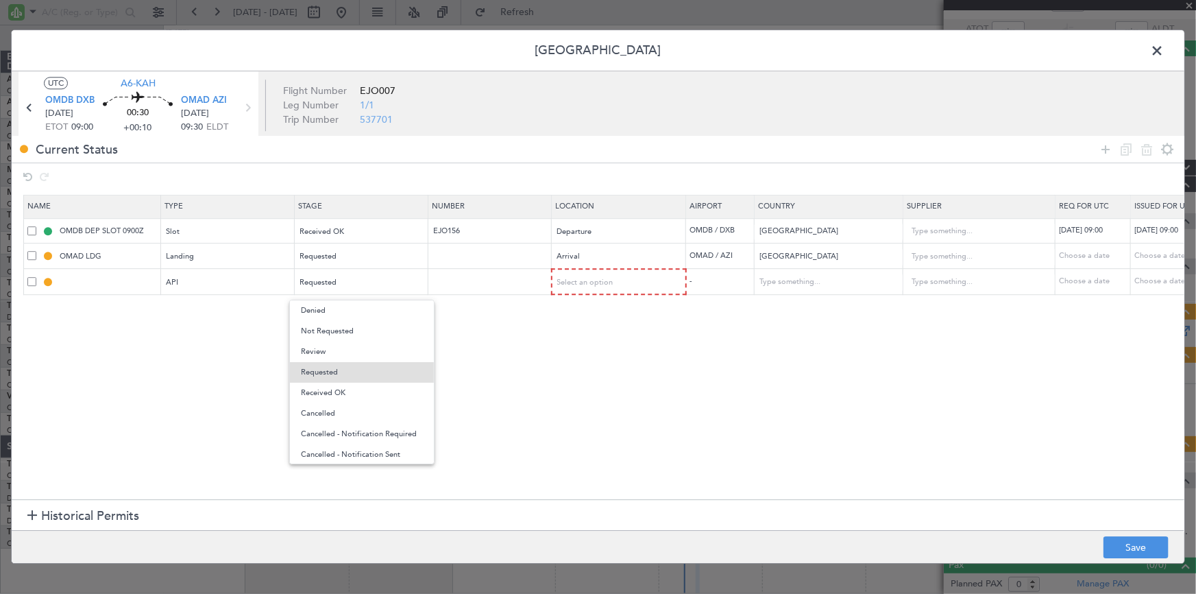
drag, startPoint x: 343, startPoint y: 389, endPoint x: 588, endPoint y: 310, distance: 256.7
click at [352, 387] on span "Received OK" at bounding box center [362, 393] width 122 height 21
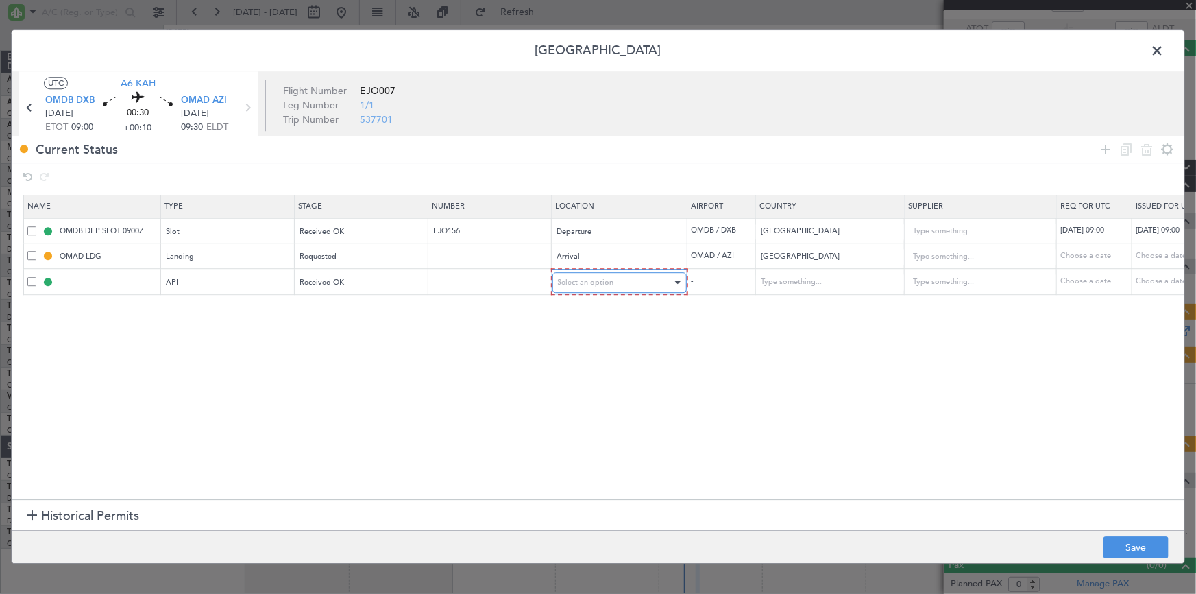
click at [585, 282] on span "Select an option" at bounding box center [586, 282] width 56 height 10
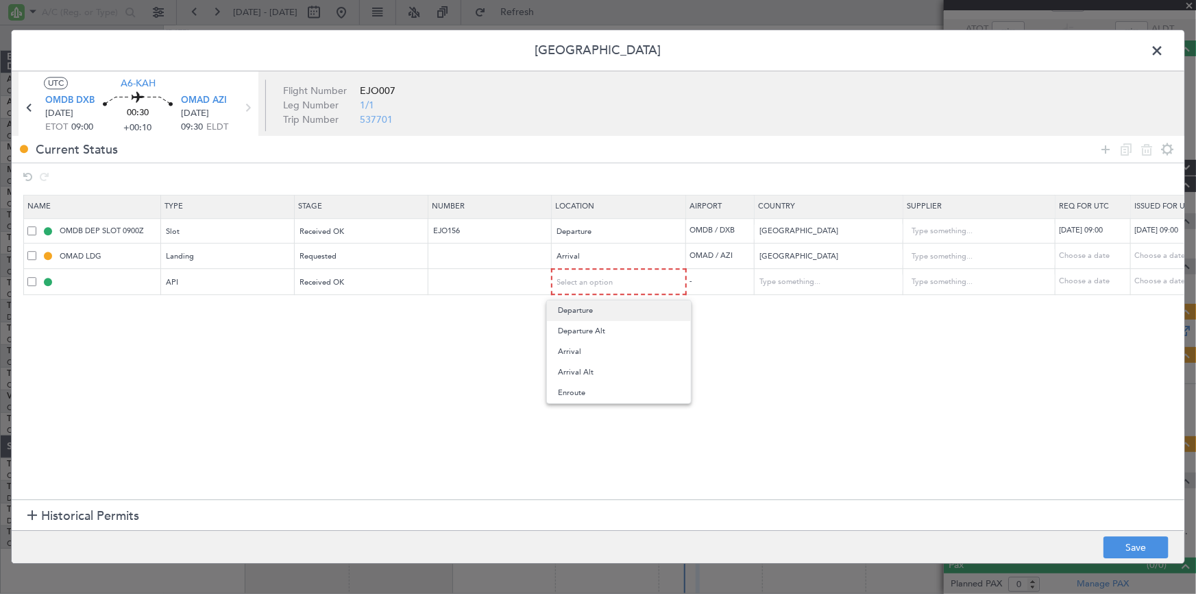
click at [583, 312] on span "Departure" at bounding box center [619, 310] width 122 height 21
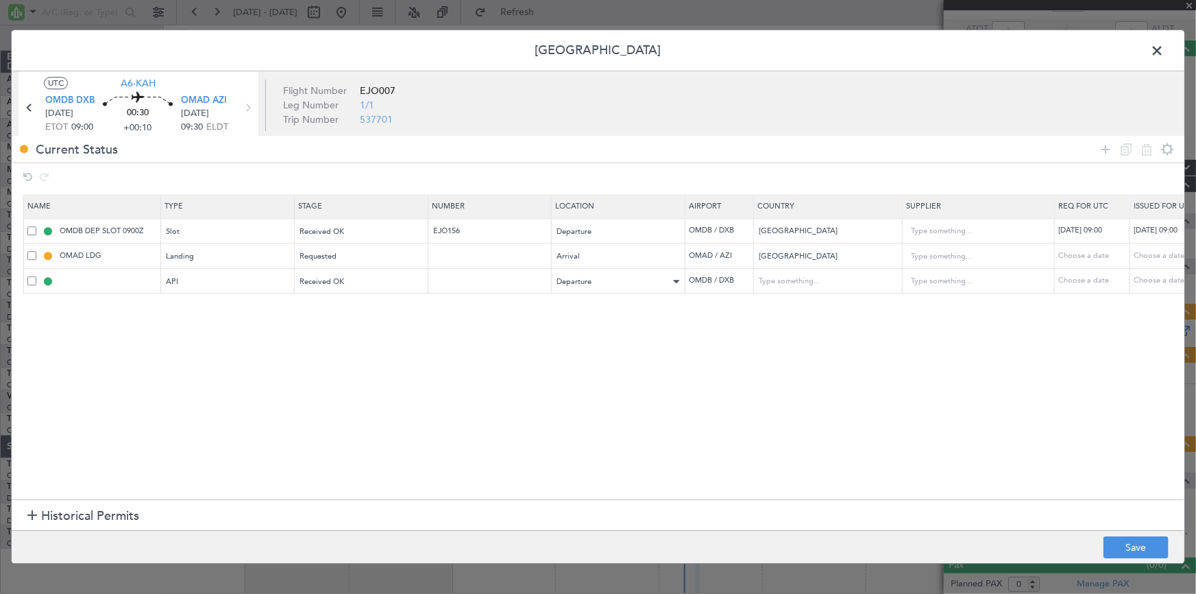
drag, startPoint x: 1101, startPoint y: 145, endPoint x: 595, endPoint y: 286, distance: 525.1
click at [1100, 146] on icon at bounding box center [1106, 149] width 16 height 16
click at [247, 306] on div "Type" at bounding box center [224, 308] width 114 height 21
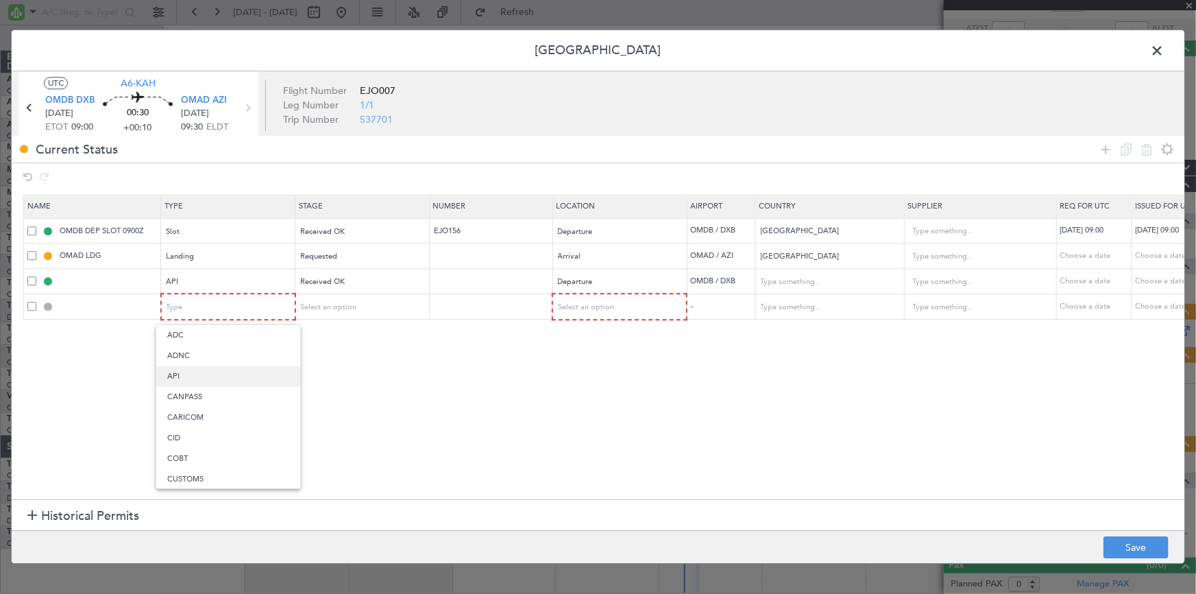
drag, startPoint x: 225, startPoint y: 370, endPoint x: 337, endPoint y: 330, distance: 119.0
click at [226, 370] on span "API" at bounding box center [228, 376] width 122 height 21
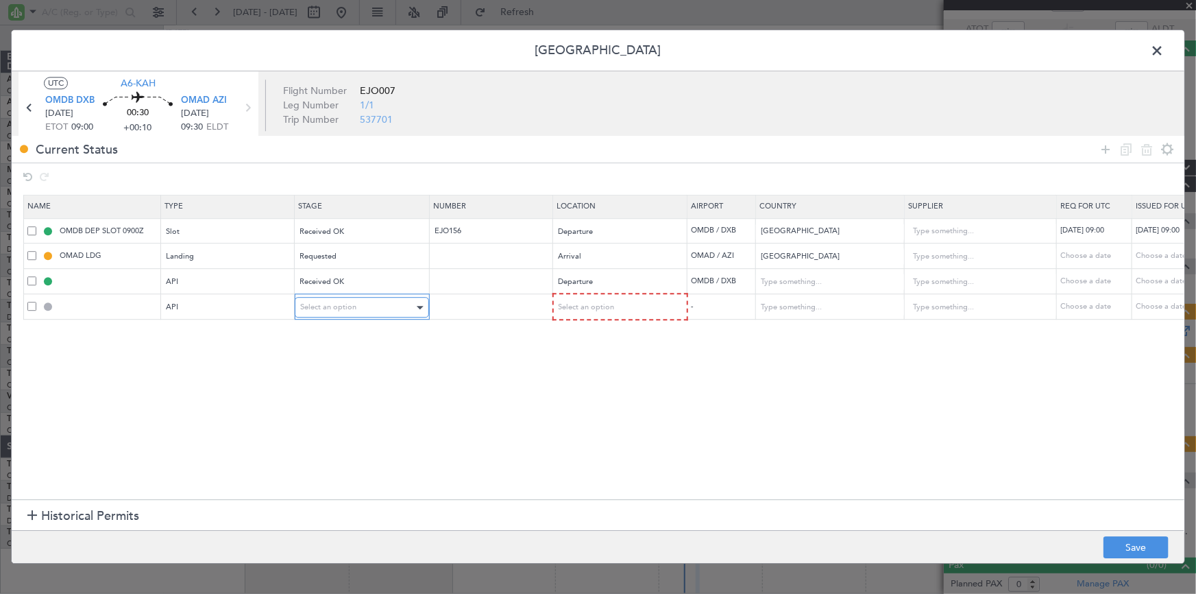
click at [346, 311] on div "Select an option" at bounding box center [357, 308] width 114 height 21
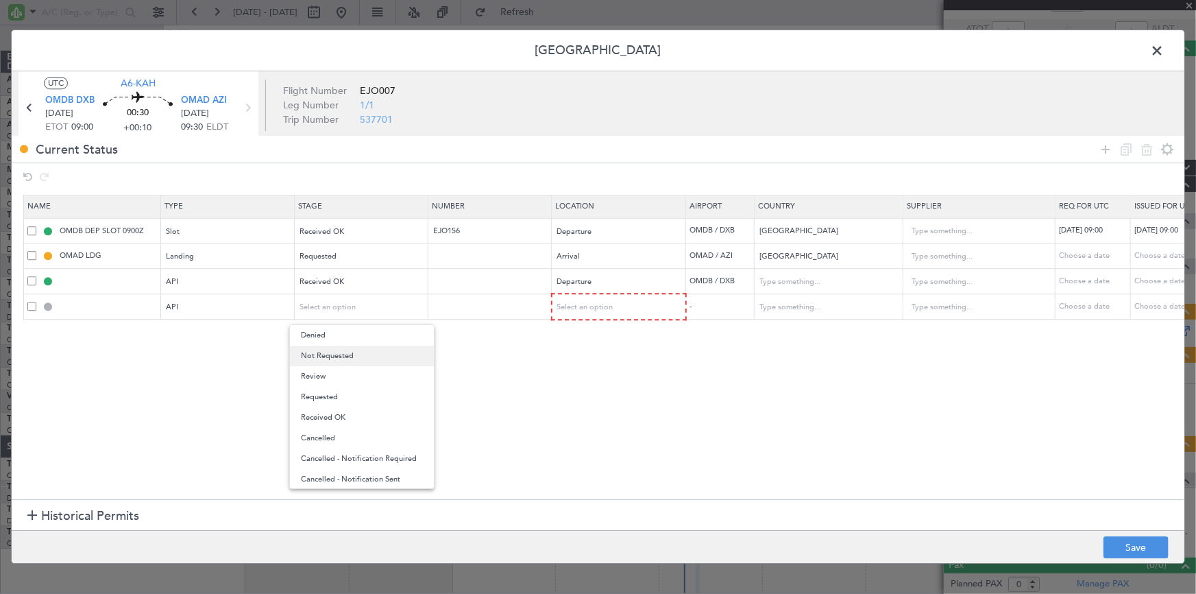
click at [343, 358] on span "Not Requested" at bounding box center [362, 356] width 122 height 21
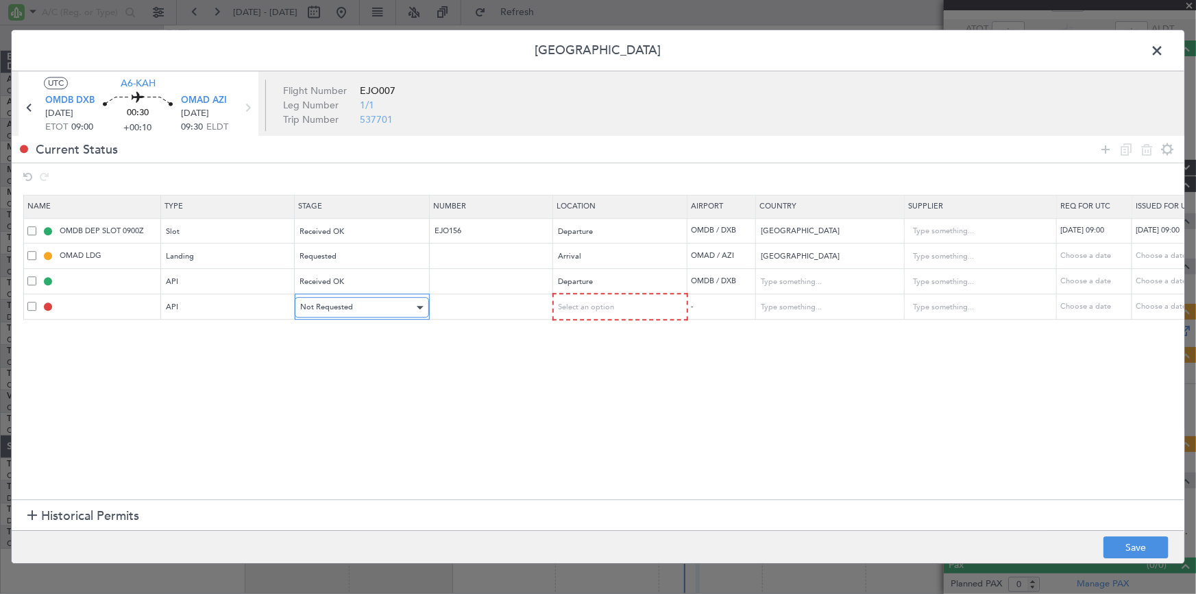
click at [353, 308] on div "Not Requested" at bounding box center [357, 308] width 114 height 21
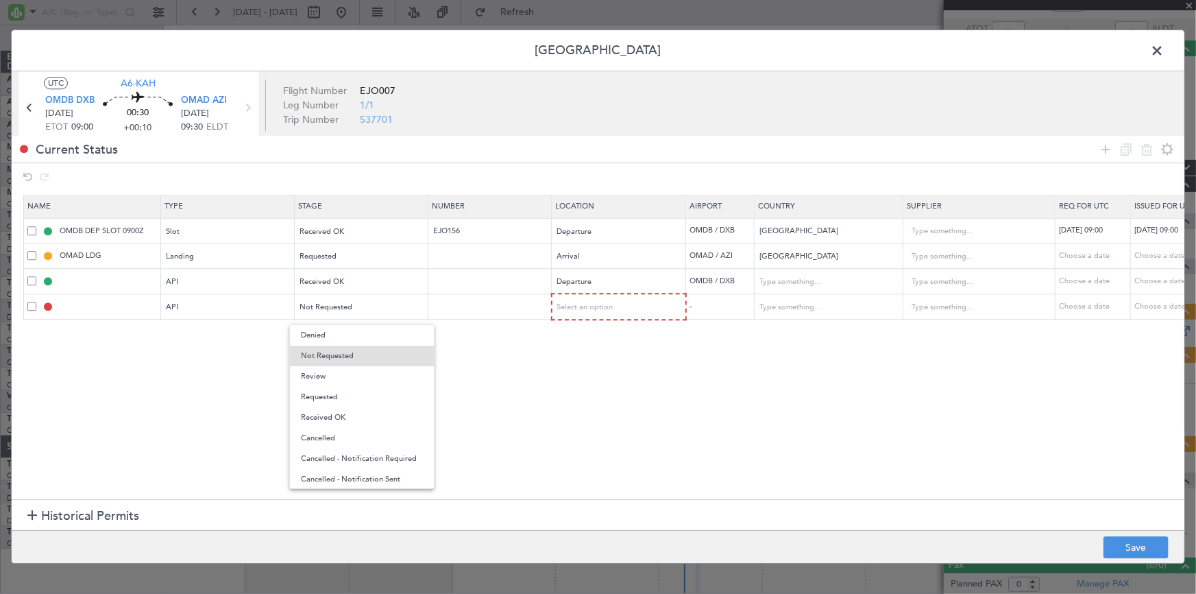
drag, startPoint x: 339, startPoint y: 398, endPoint x: 450, endPoint y: 372, distance: 114.2
click at [342, 397] on span "Requested" at bounding box center [362, 397] width 122 height 21
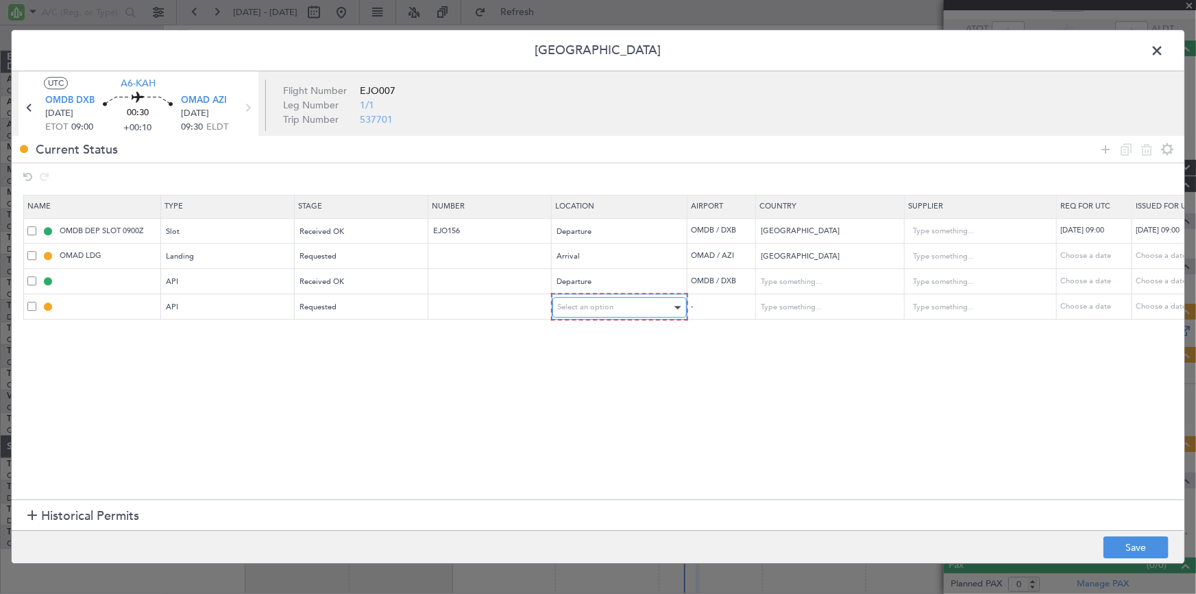
click at [576, 308] on span "Select an option" at bounding box center [586, 307] width 56 height 10
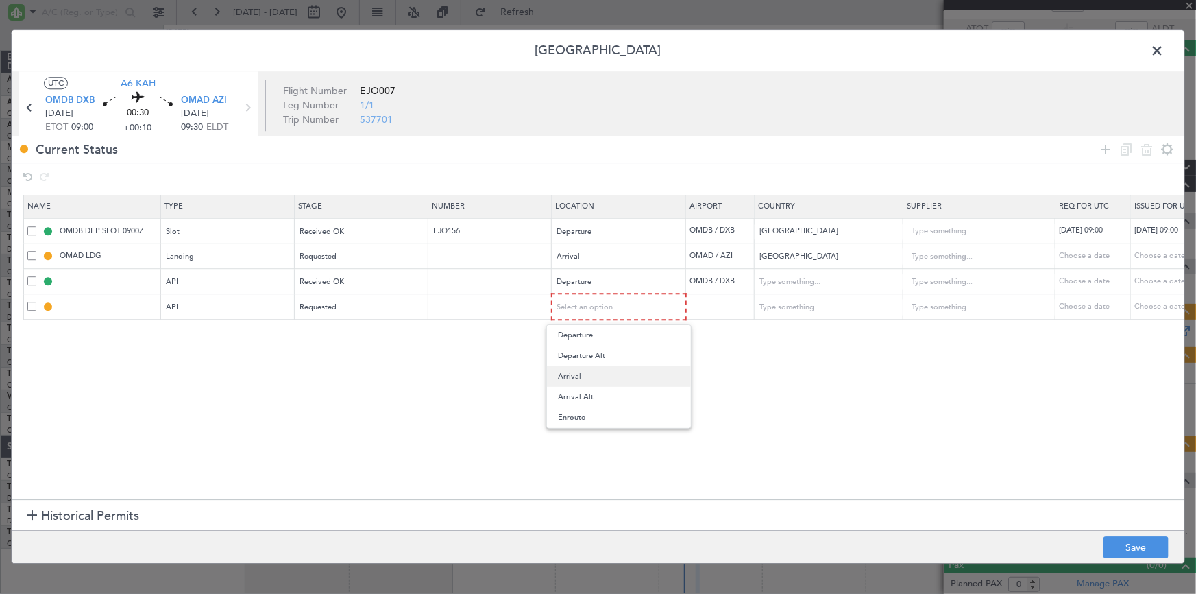
click at [576, 370] on span "Arrival" at bounding box center [619, 376] width 122 height 21
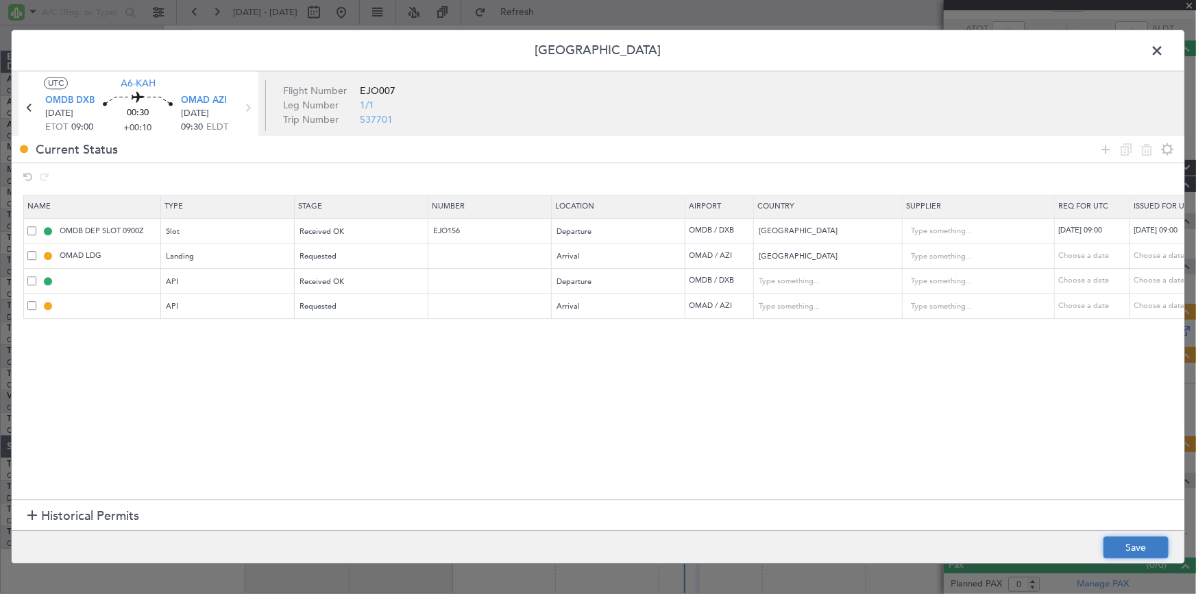
click at [1137, 547] on button "Save" at bounding box center [1136, 548] width 65 height 22
type input "OMDB DEP API"
type input "[GEOGRAPHIC_DATA]"
type input "NNN"
type input "1"
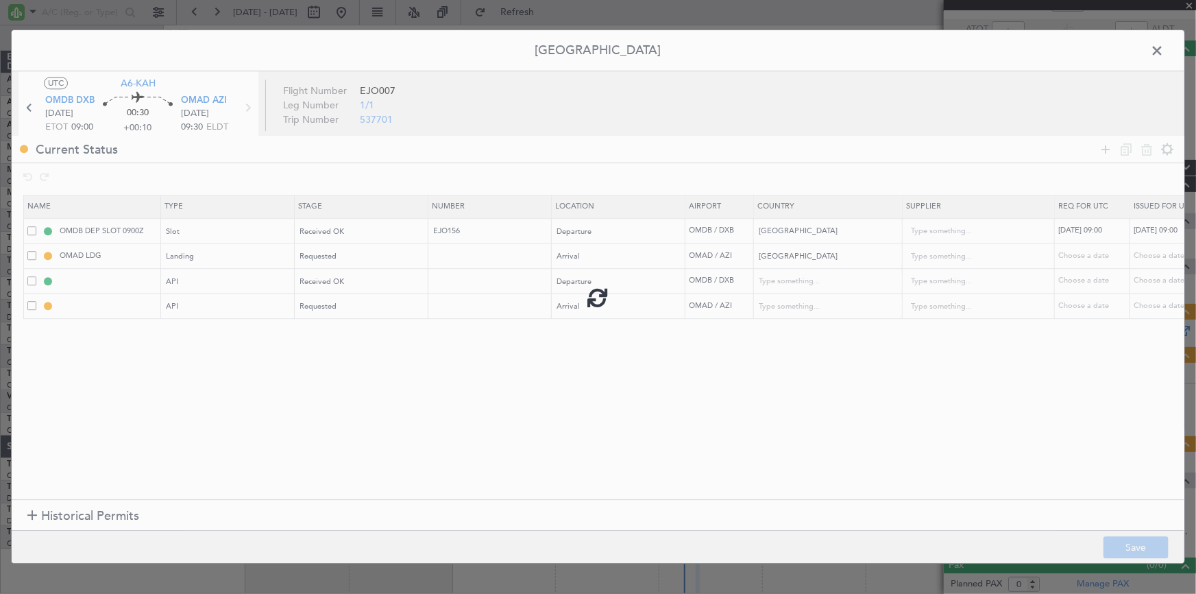
type input "OMAD ARR API"
type input "[GEOGRAPHIC_DATA]"
type input "NNN"
type input "1"
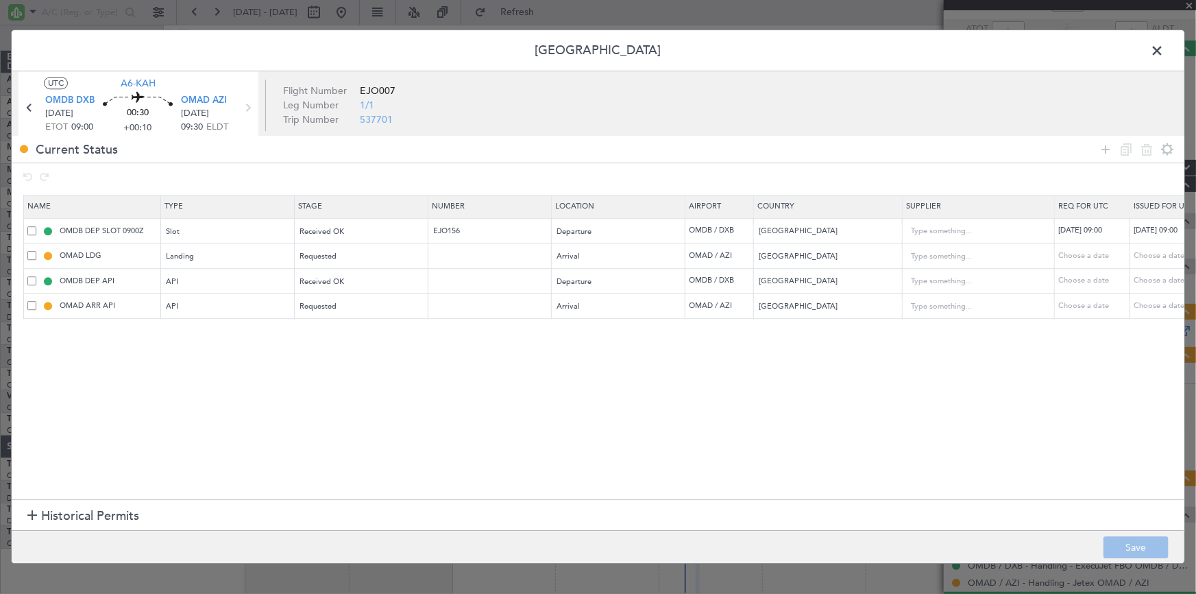
click at [207, 52] on header "[GEOGRAPHIC_DATA]" at bounding box center [598, 50] width 1173 height 41
click at [1164, 49] on span at bounding box center [1164, 53] width 0 height 27
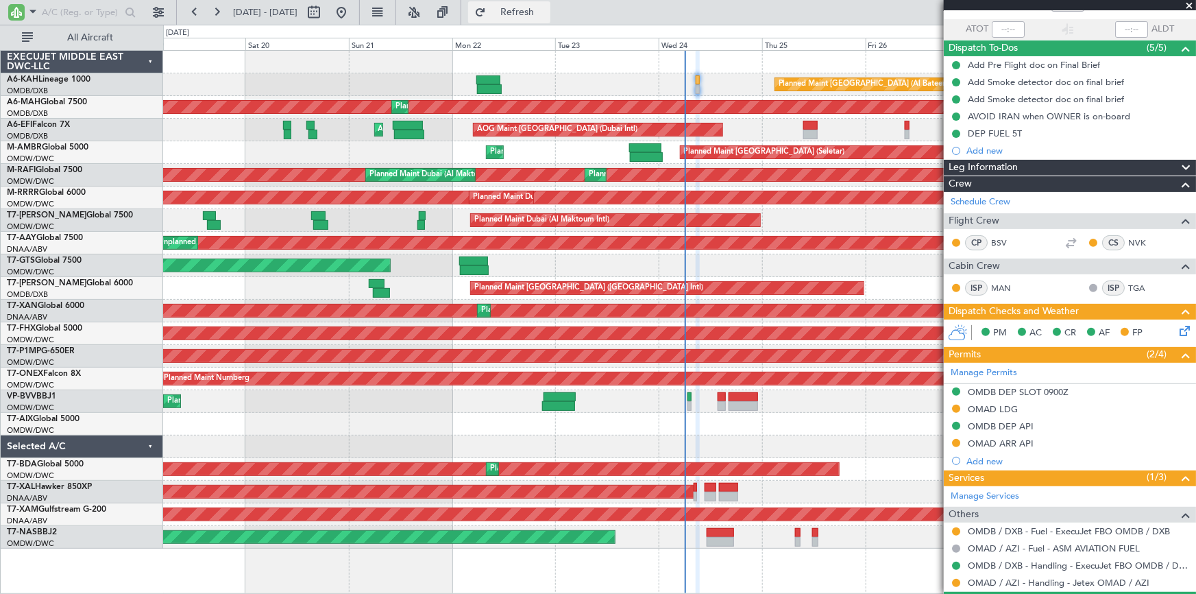
click at [546, 14] on span "Refresh" at bounding box center [518, 13] width 58 height 10
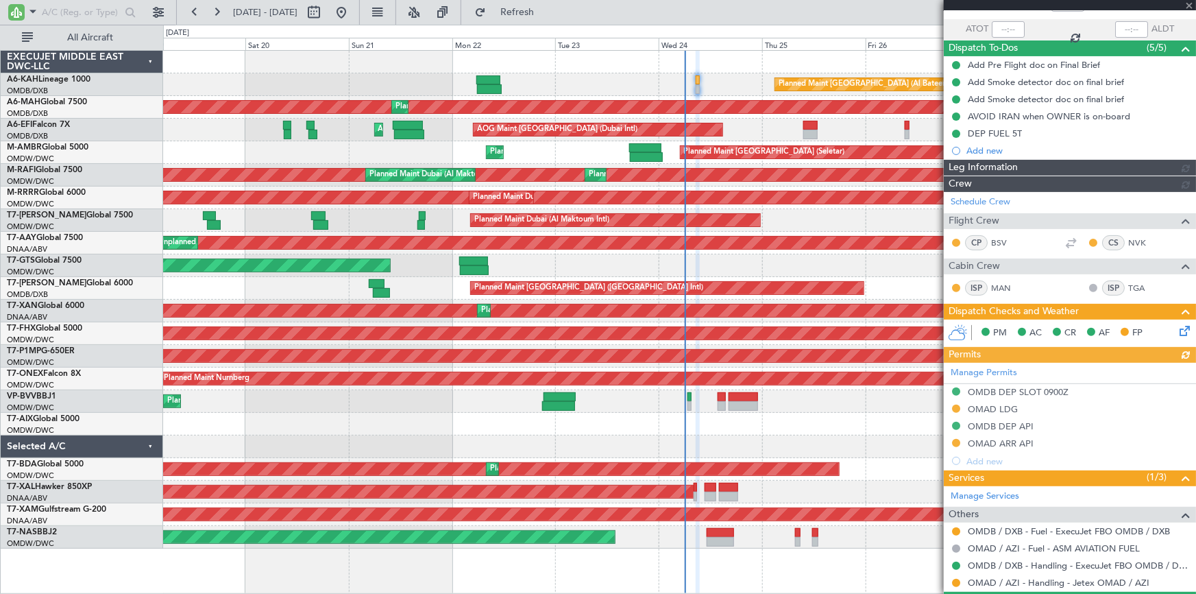
type input "Dherander Fithani (DHF)"
type input "7360"
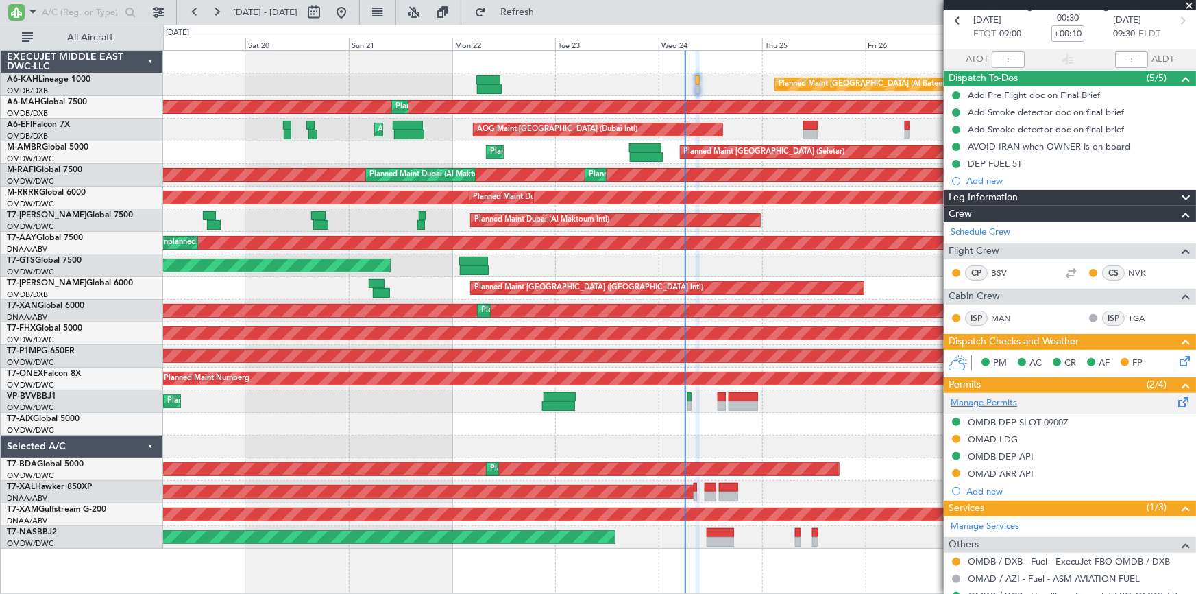
scroll to position [128, 0]
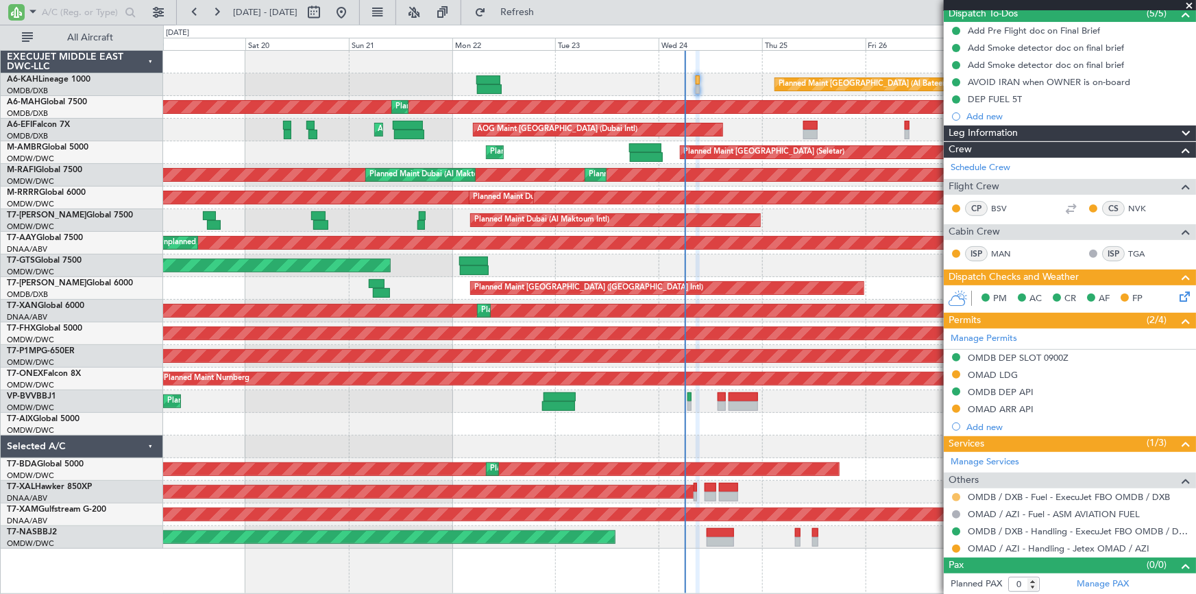
click at [952, 496] on button at bounding box center [956, 497] width 8 height 8
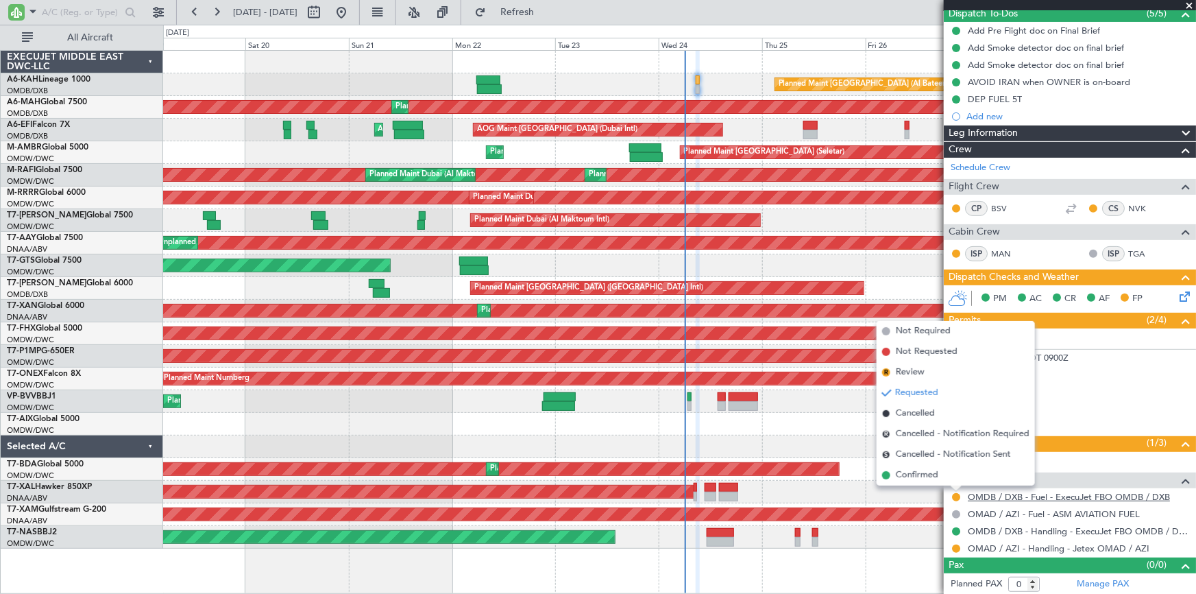
drag, startPoint x: 921, startPoint y: 476, endPoint x: 1004, endPoint y: 498, distance: 86.7
click at [932, 479] on span "Confirmed" at bounding box center [917, 475] width 43 height 14
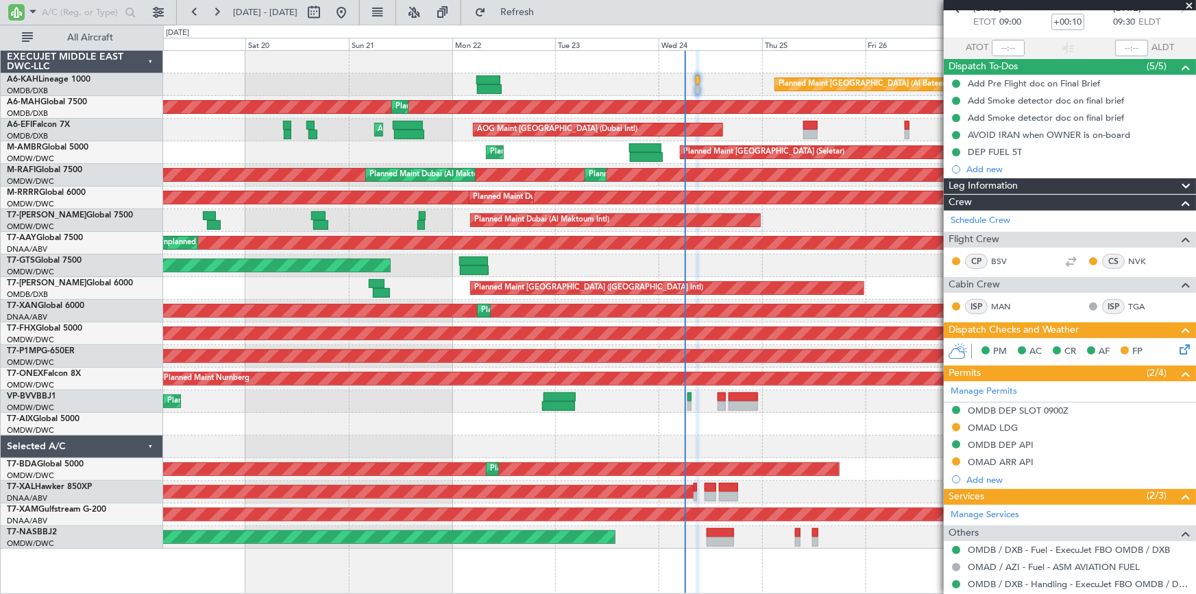
scroll to position [0, 0]
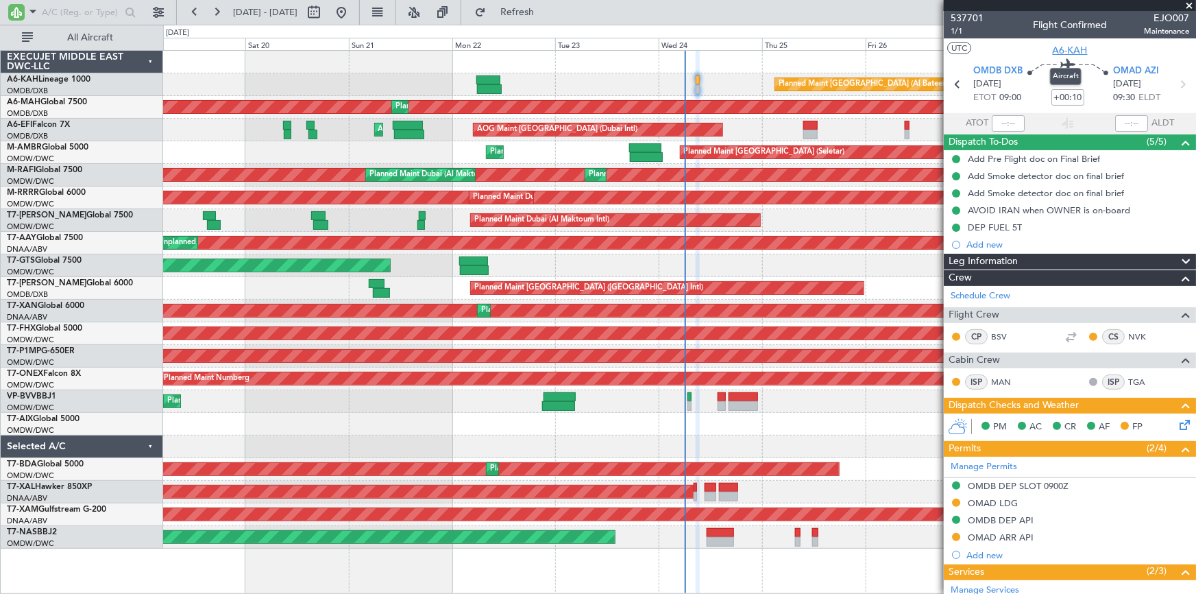
click at [1072, 48] on span "A6-KAH" at bounding box center [1070, 50] width 35 height 14
click at [1061, 46] on span "A6-KAH" at bounding box center [1070, 50] width 35 height 14
type input "Dherander Fithani (DHF)"
type input "7360"
type input "Dherander Fithani (DHF)"
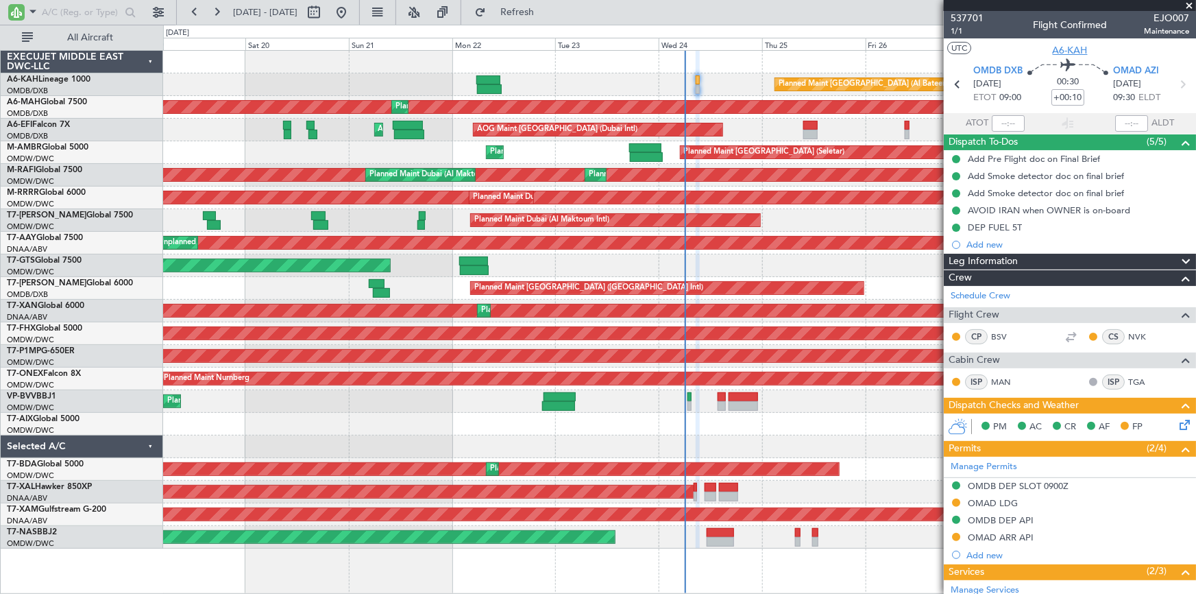
type input "7360"
type input "Dherander Fithani (DHF)"
type input "7360"
type input "Dherander Fithani (DHF)"
type input "7360"
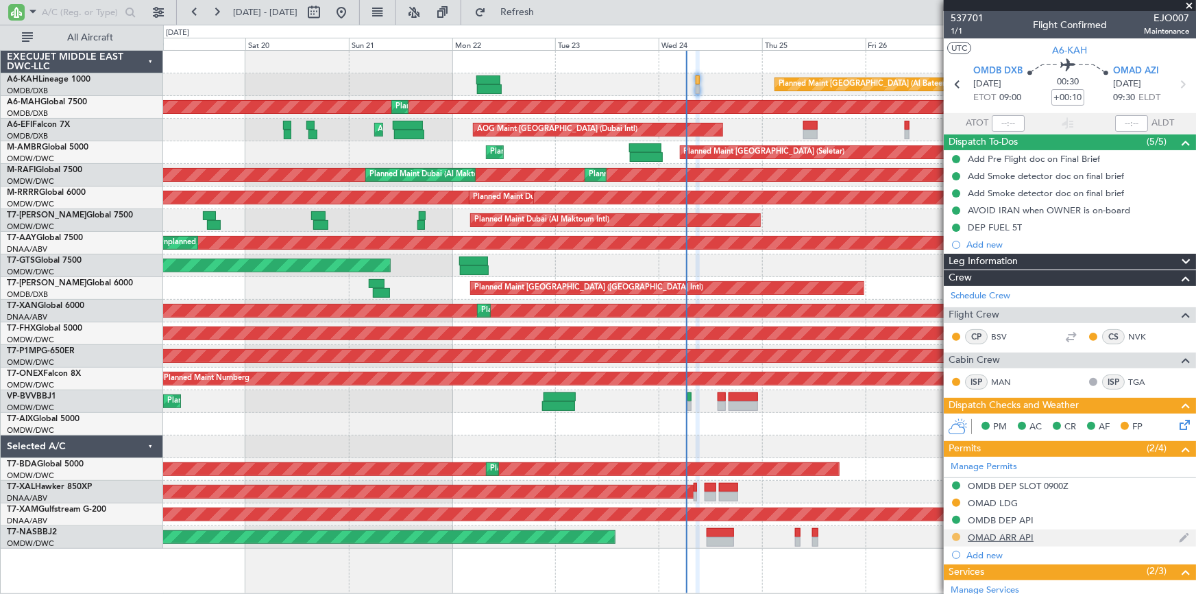
click at [956, 535] on button at bounding box center [956, 537] width 8 height 8
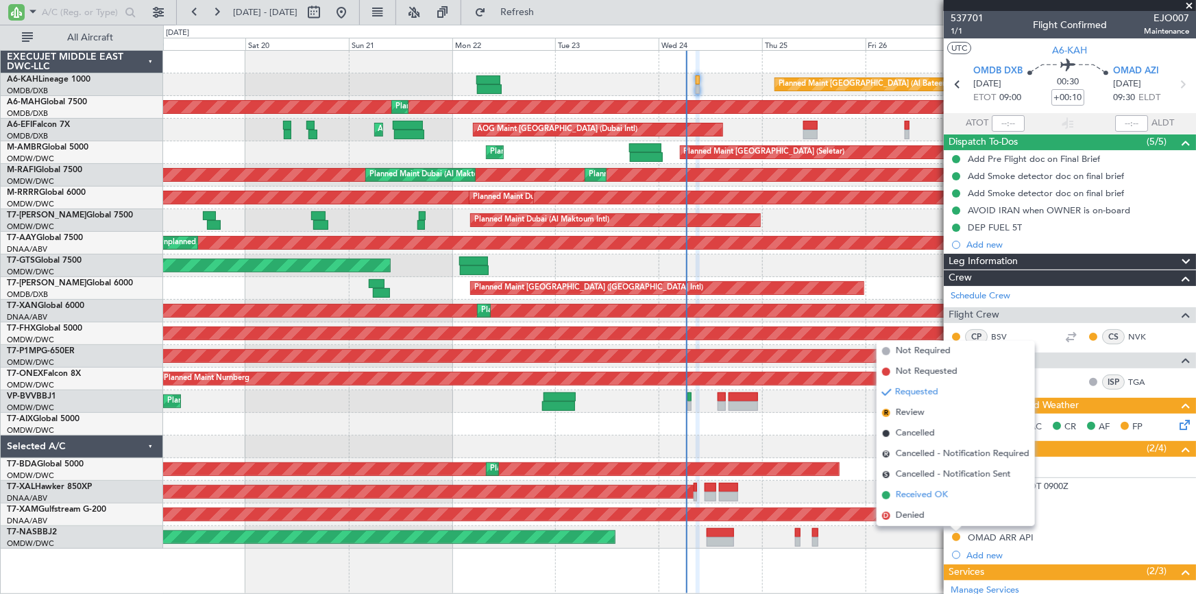
click at [910, 490] on span "Received OK" at bounding box center [922, 495] width 52 height 14
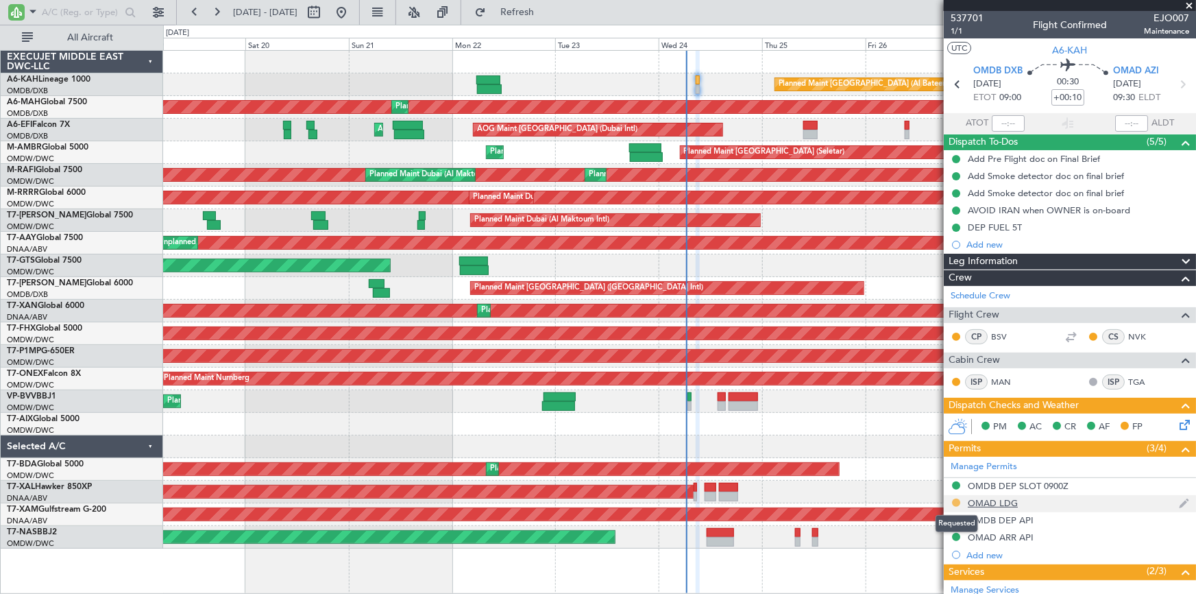
click at [954, 501] on button at bounding box center [956, 502] width 8 height 8
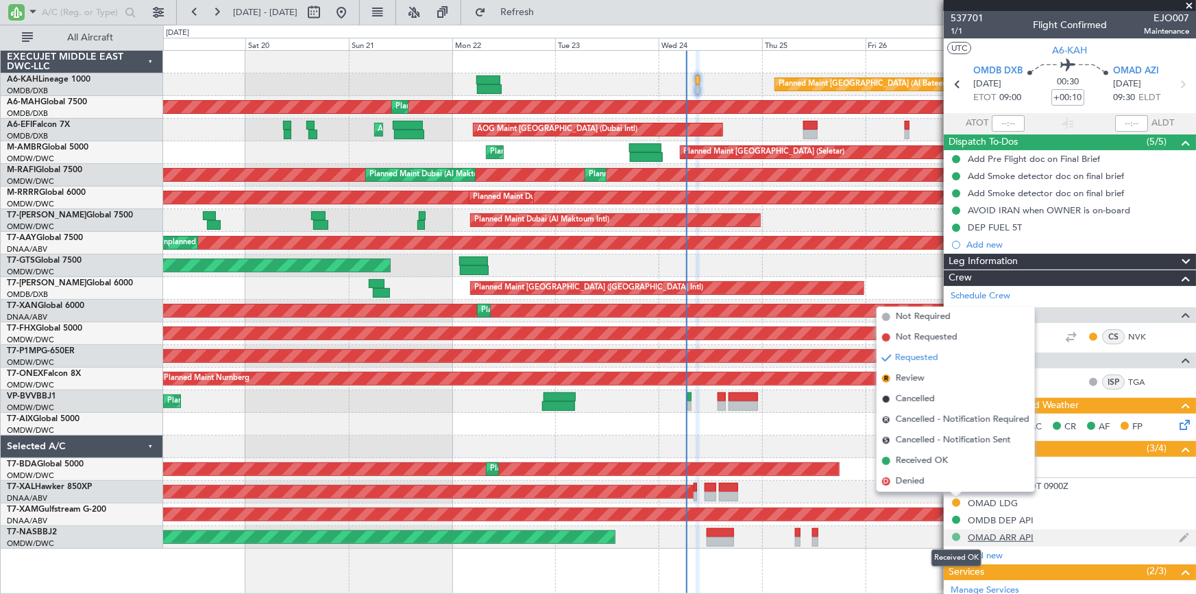
click at [956, 533] on button at bounding box center [956, 537] width 8 height 8
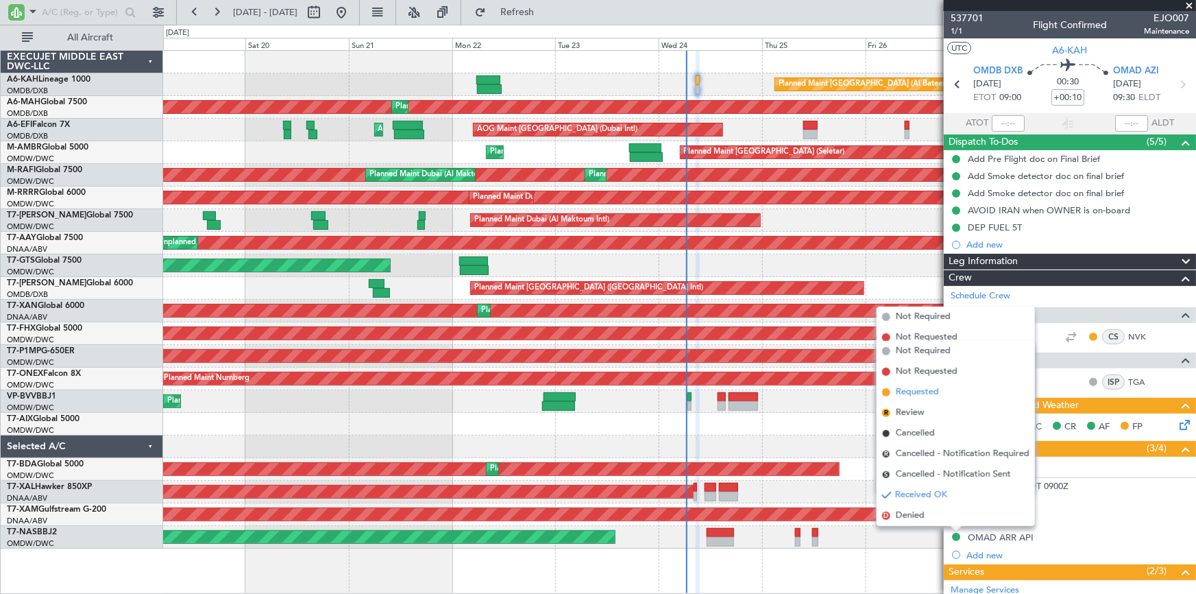
click at [916, 390] on span "Requested" at bounding box center [917, 392] width 43 height 14
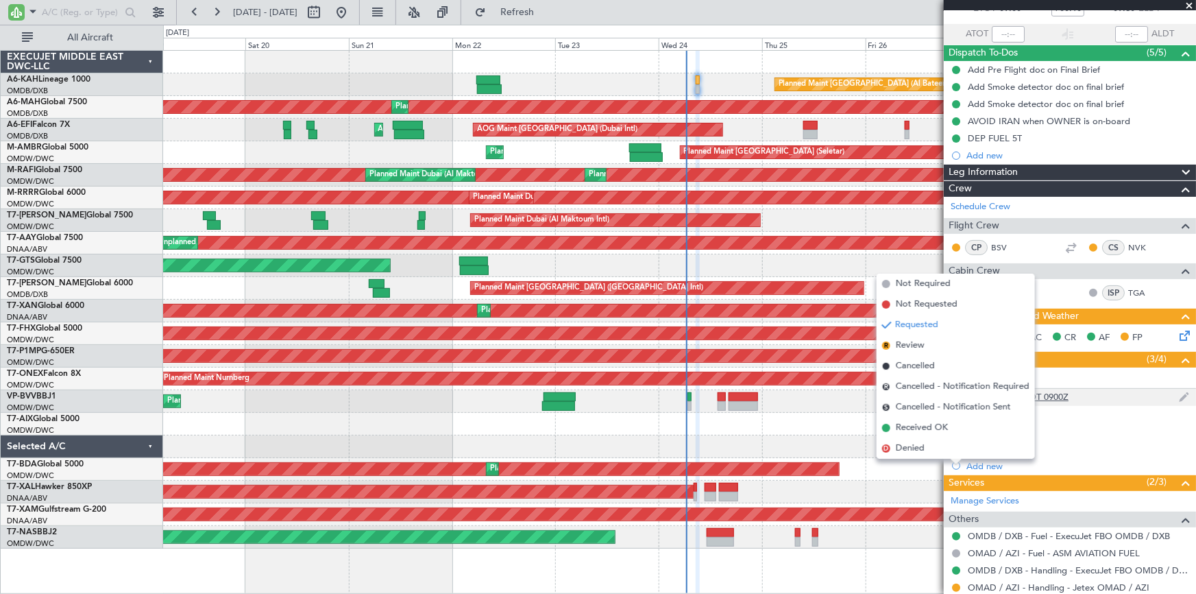
scroll to position [128, 0]
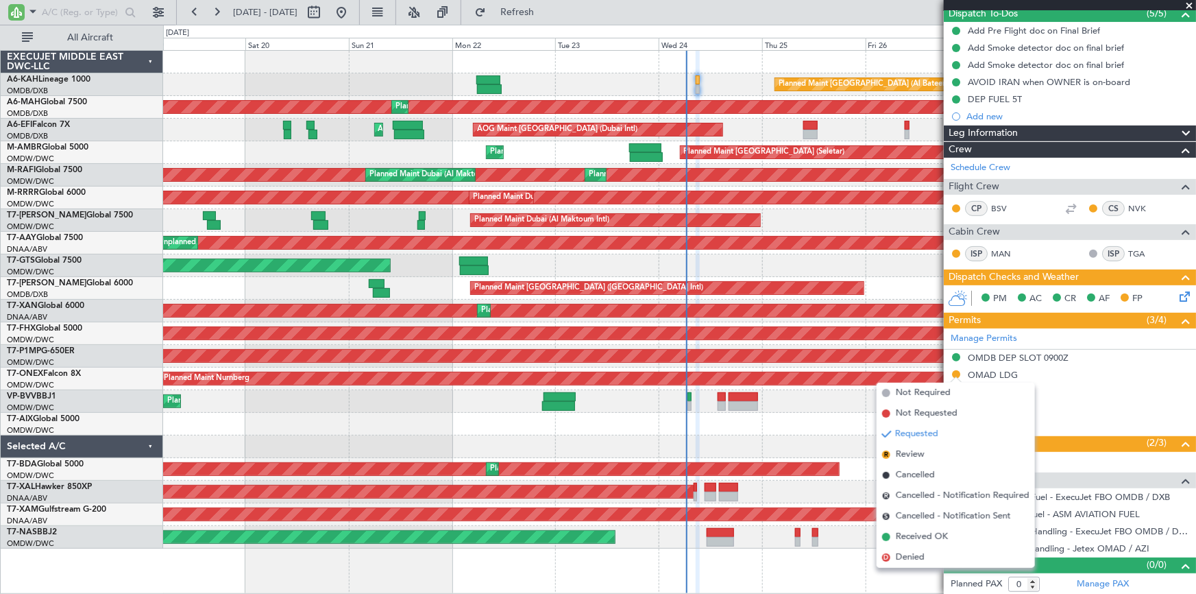
click at [791, 345] on div "Planned Maint Savannah (Savannah/hilton Head Intl)" at bounding box center [679, 356] width 1033 height 23
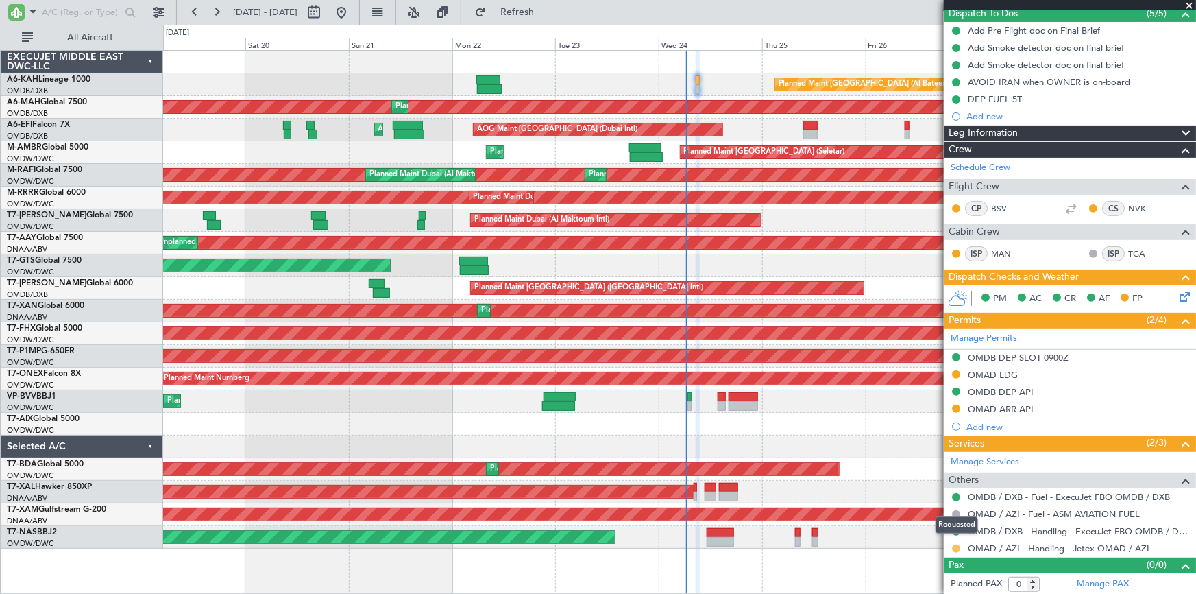
click at [958, 546] on button at bounding box center [956, 548] width 8 height 8
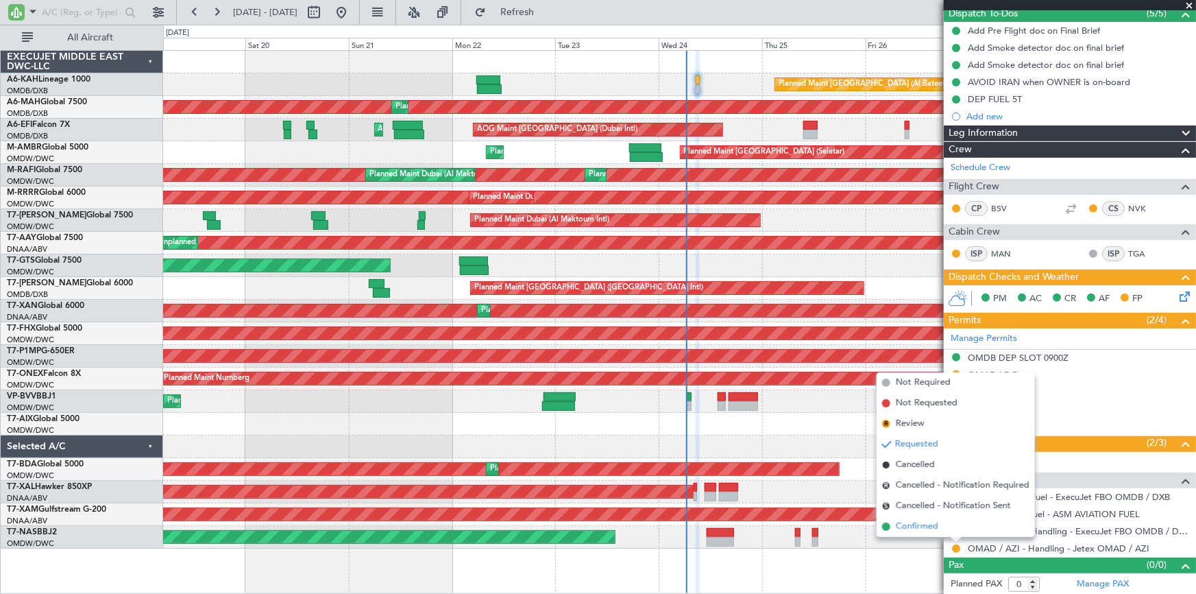
click at [917, 525] on span "Confirmed" at bounding box center [917, 527] width 43 height 14
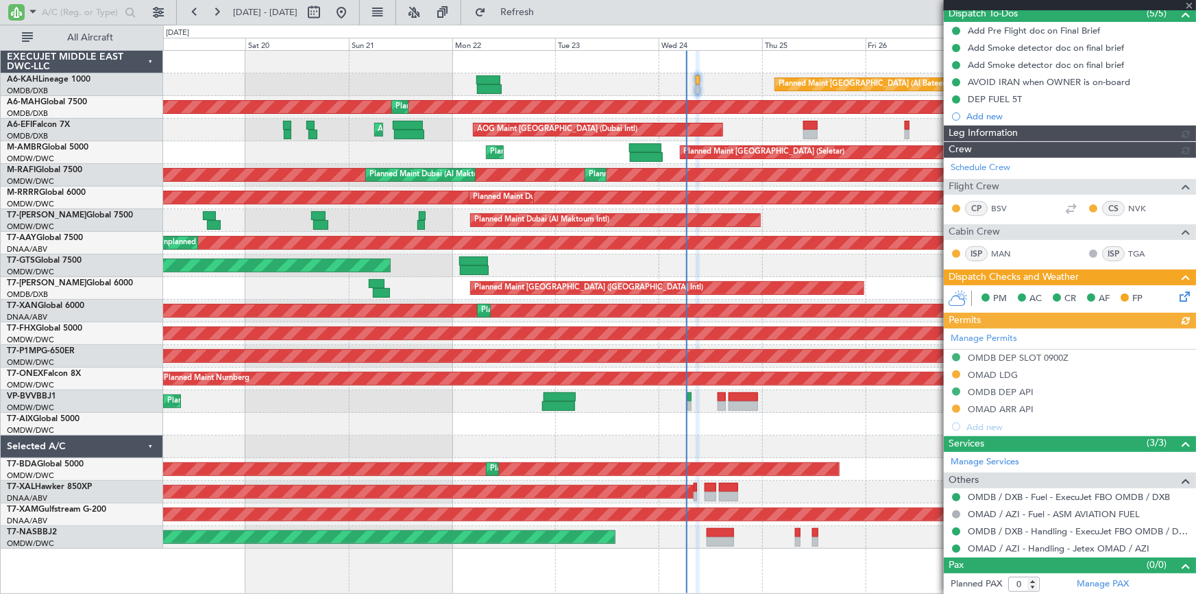
type input "Dherander Fithani (DHF)"
type input "7360"
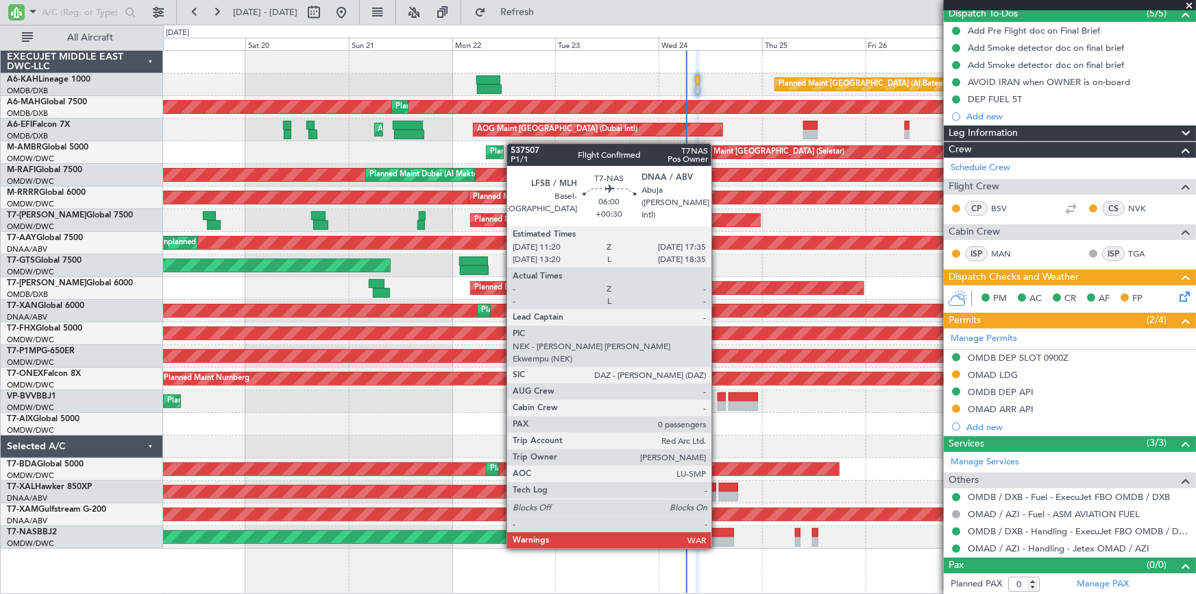
click at [718, 533] on div at bounding box center [720, 533] width 27 height 10
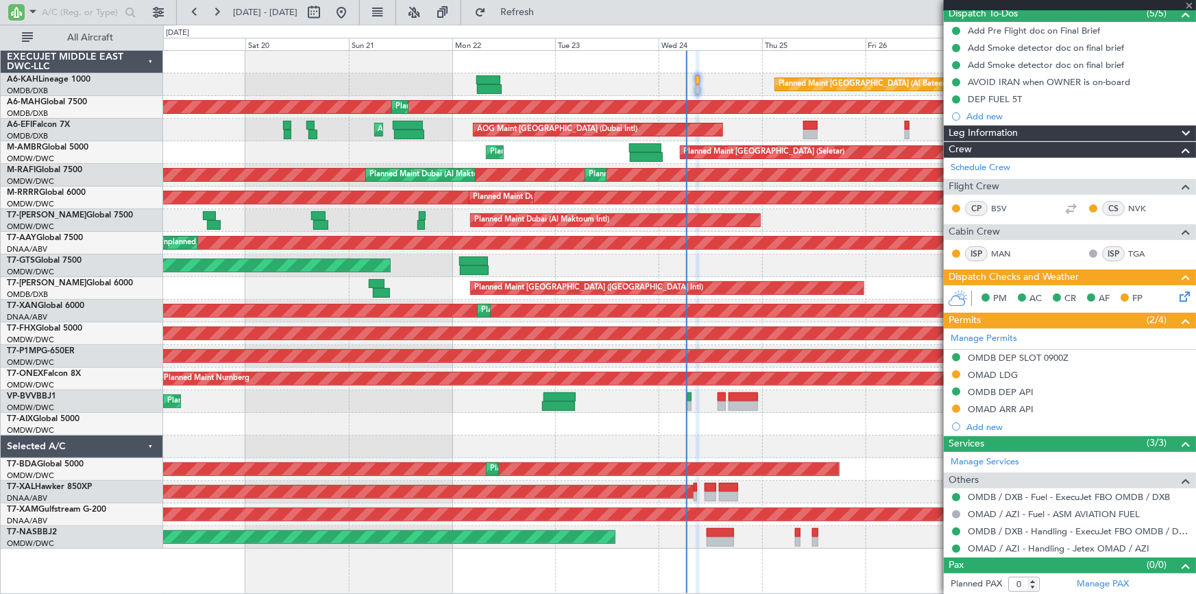
type input "+00:30"
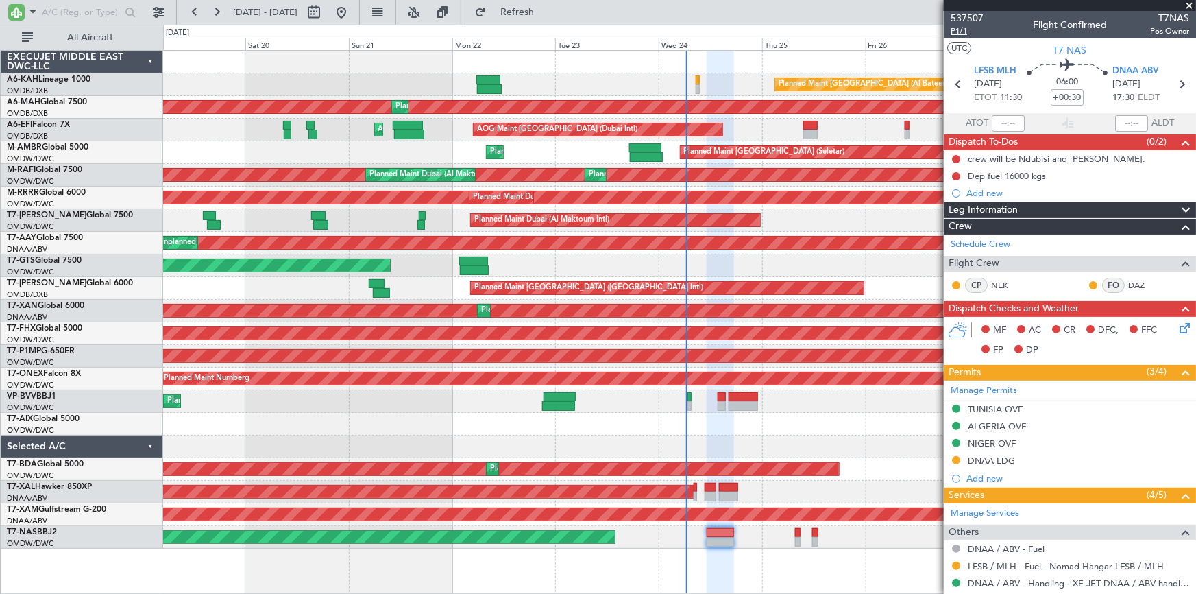
click at [958, 26] on span "P1/1" at bounding box center [967, 31] width 33 height 12
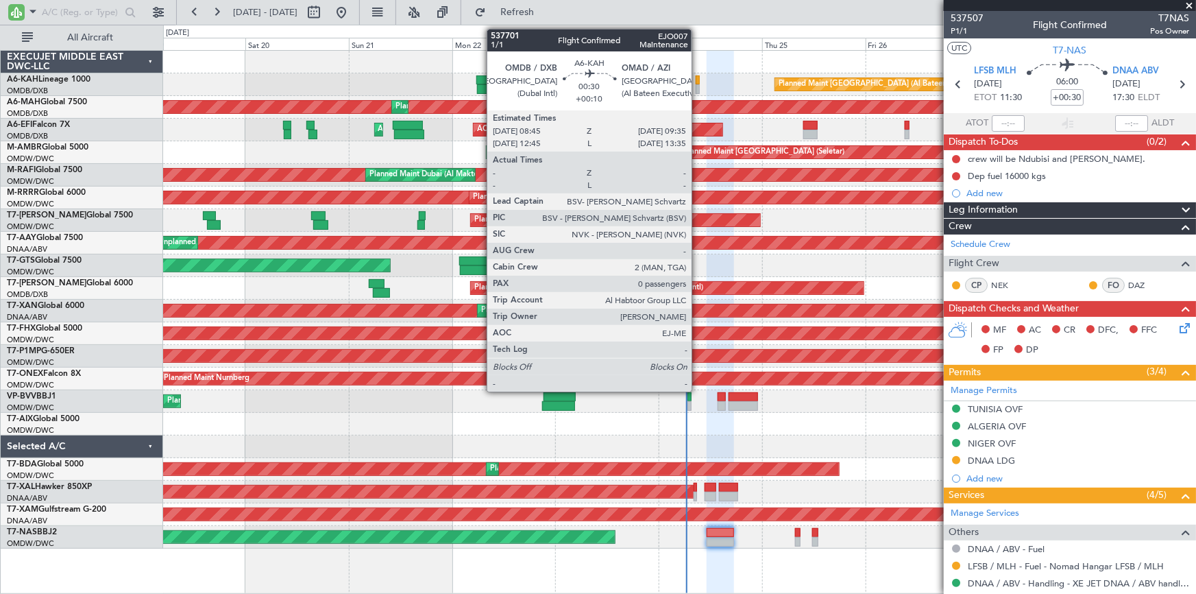
click at [698, 82] on div at bounding box center [698, 80] width 4 height 10
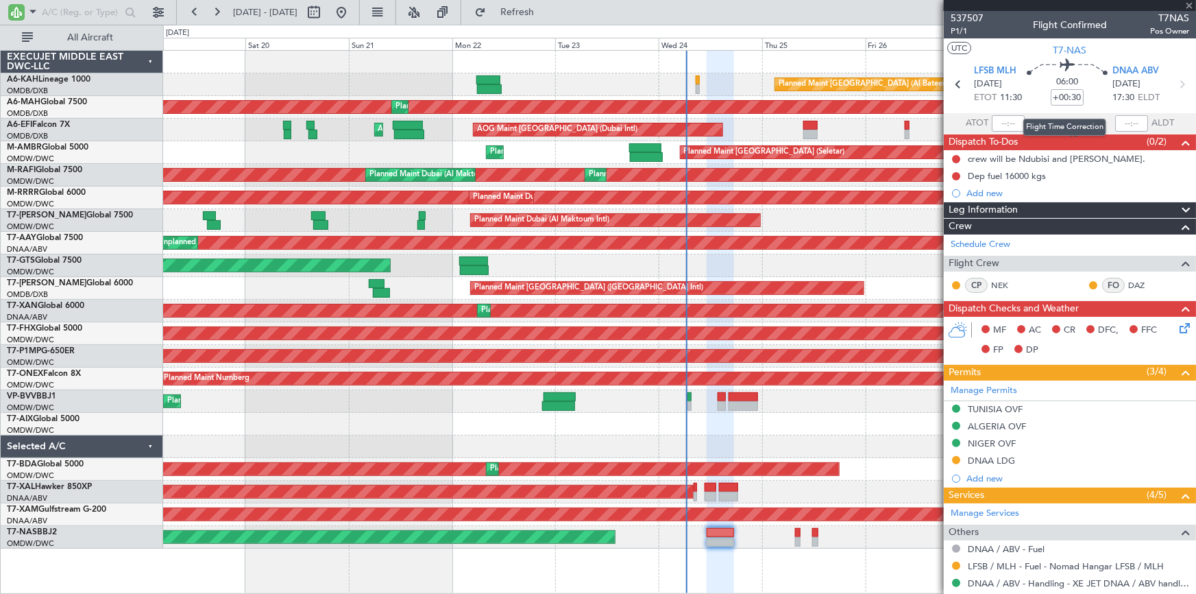
type input "+00:10"
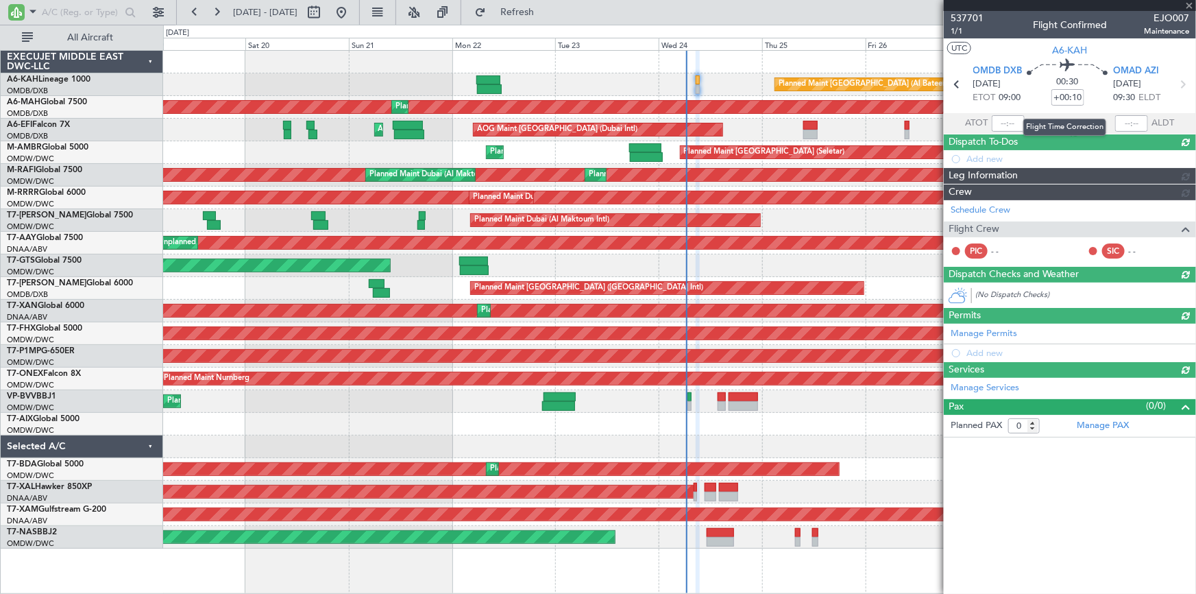
type input "Dherander Fithani (DHF)"
type input "7360"
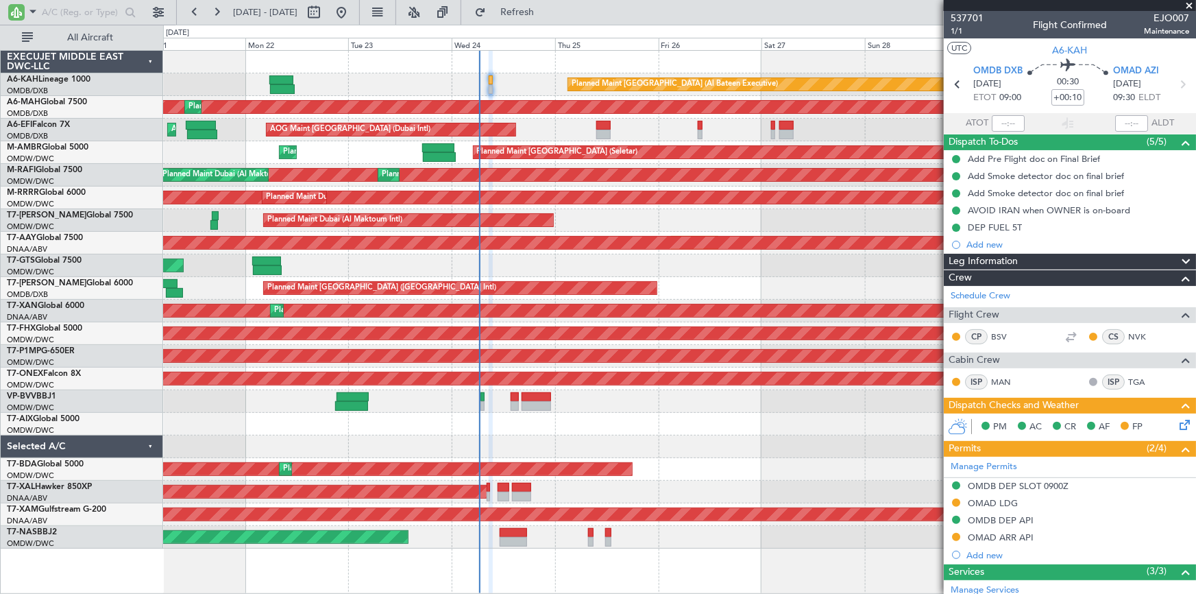
click at [586, 117] on div "Planned Maint Abu Dhabi (Al Bateen Executive) Planned Maint Dubai (Dubai Intl) …" at bounding box center [679, 300] width 1033 height 498
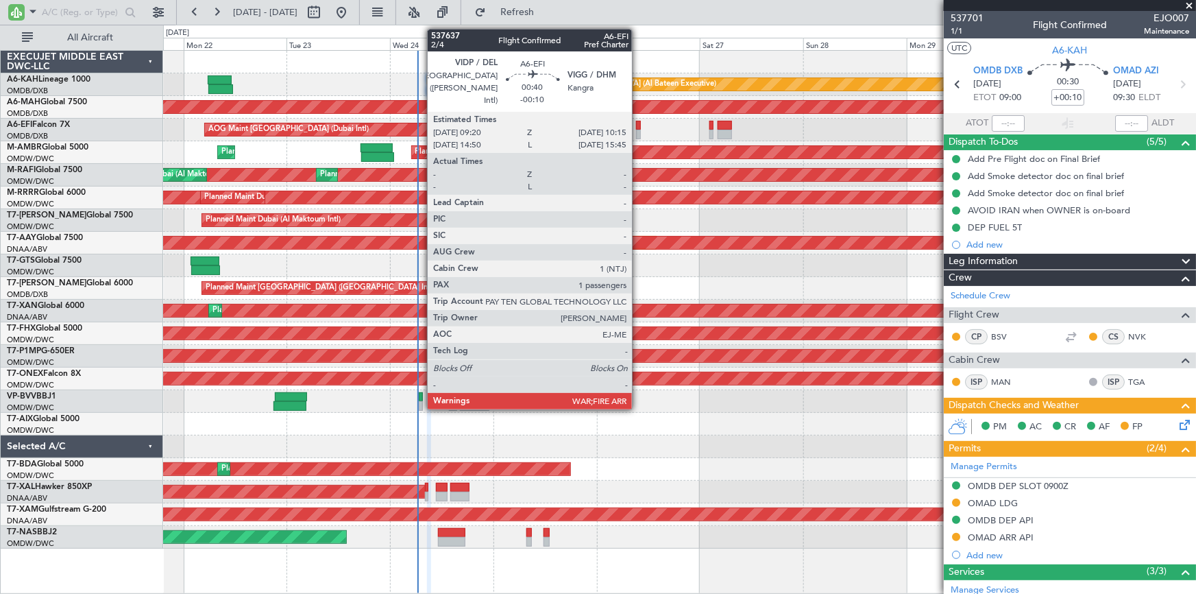
click at [638, 125] on div at bounding box center [638, 126] width 4 height 10
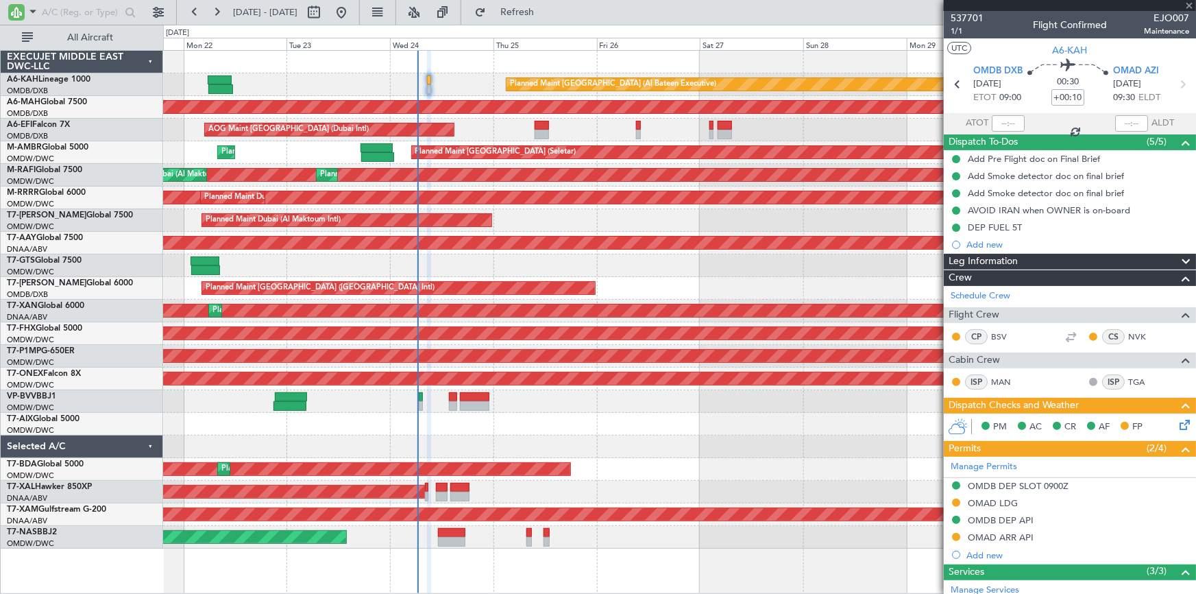
type input "-00:10"
type input "1"
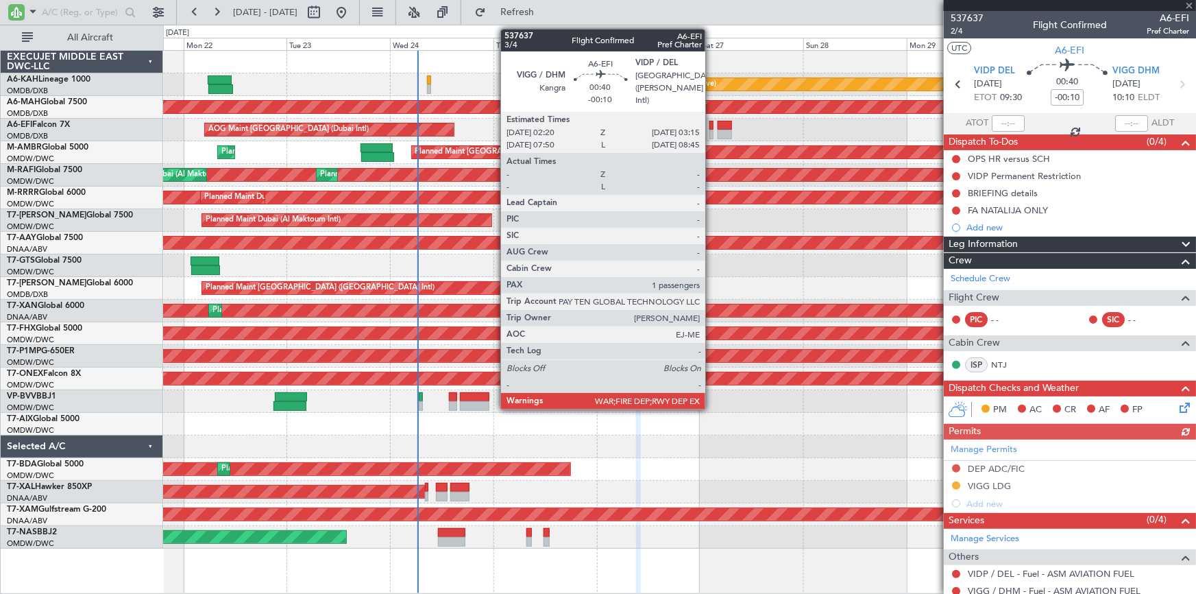
click at [712, 127] on div at bounding box center [712, 126] width 4 height 10
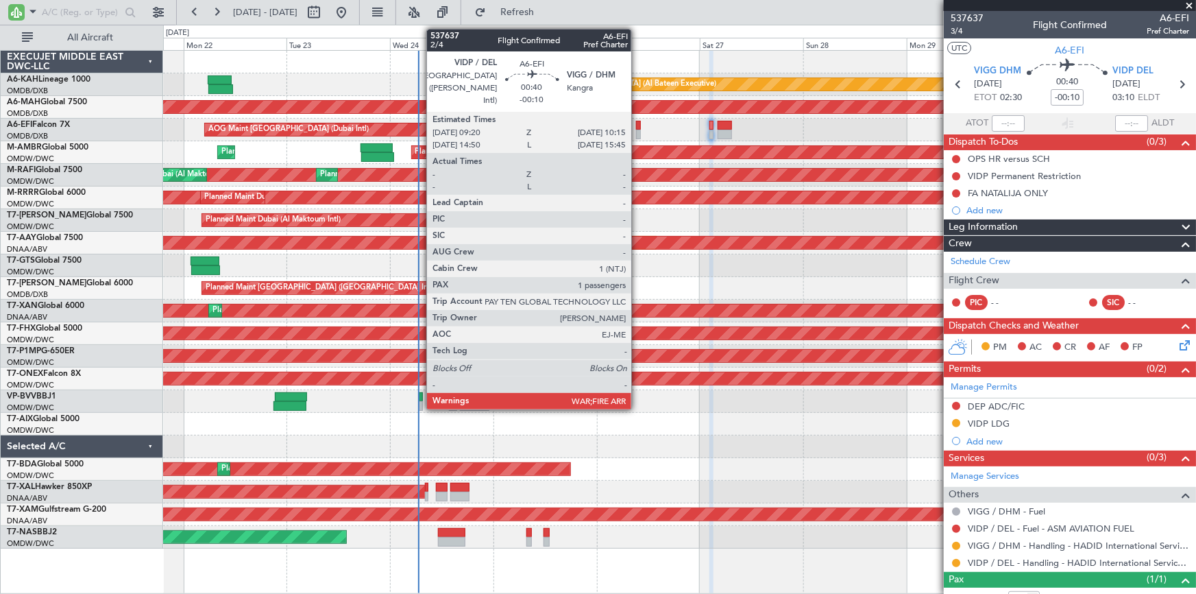
click at [638, 123] on div at bounding box center [638, 126] width 4 height 10
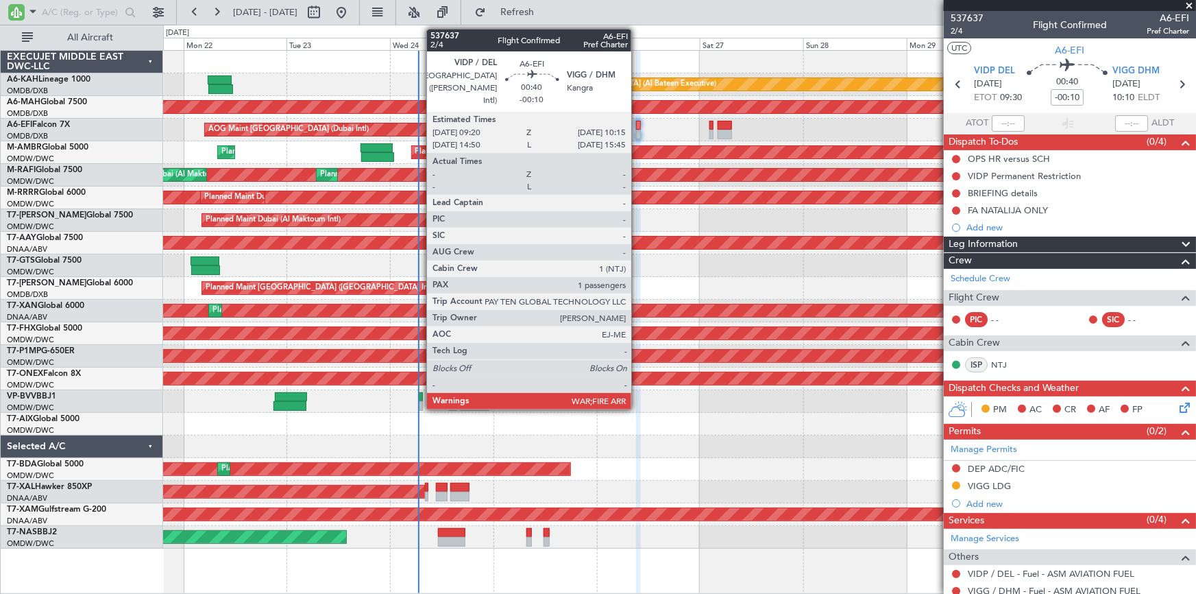
click at [638, 124] on div at bounding box center [638, 126] width 4 height 10
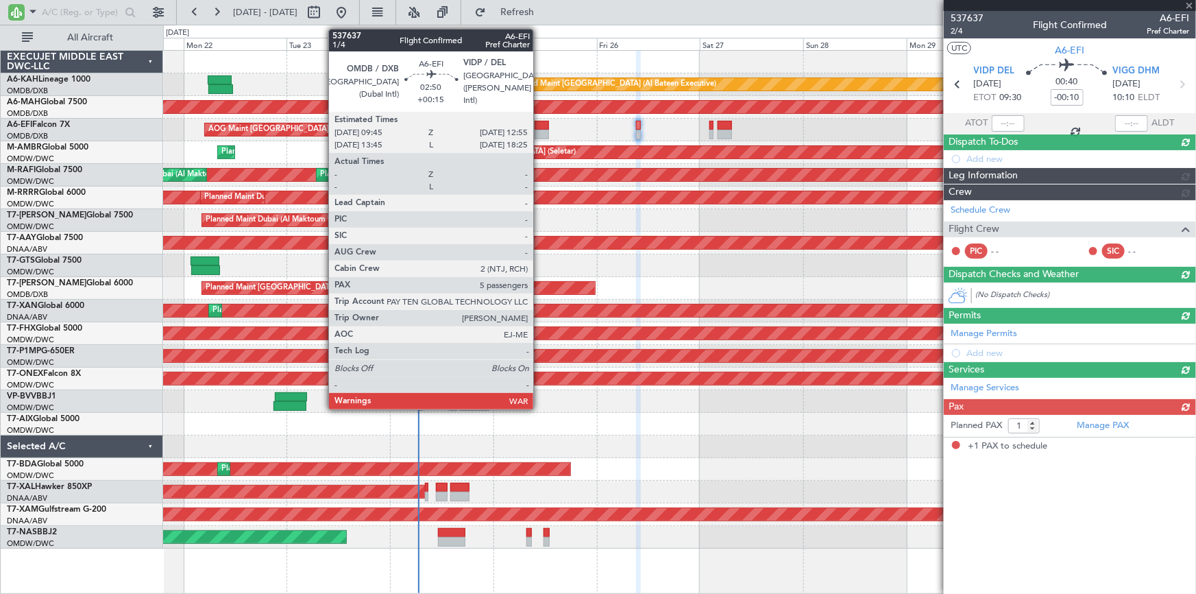
click at [540, 122] on div at bounding box center [542, 126] width 14 height 10
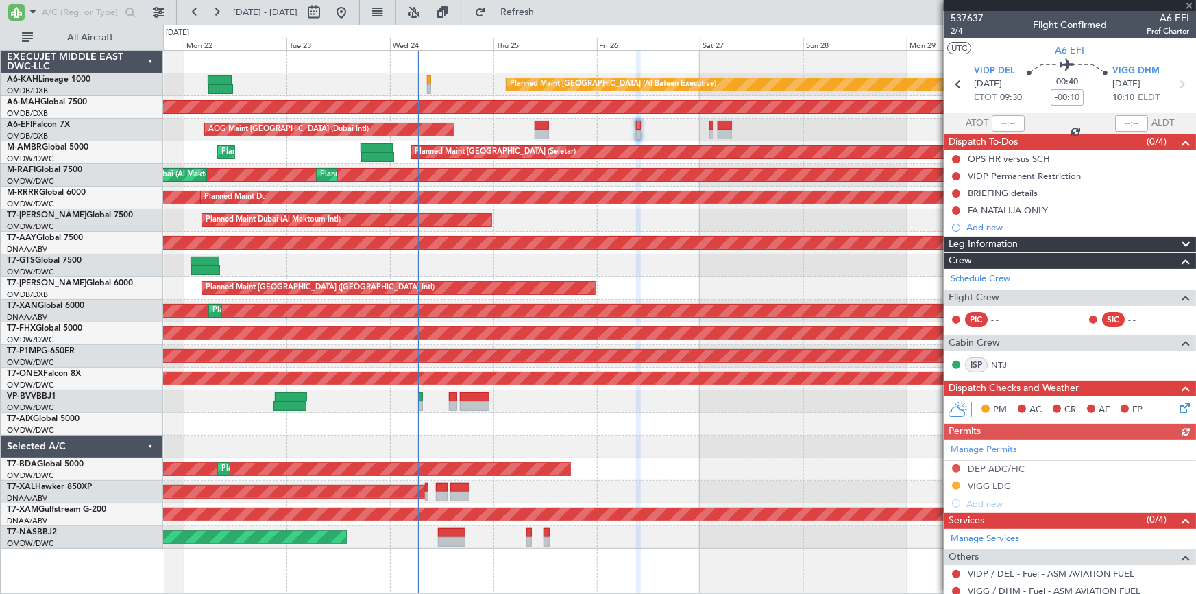
type input "+00:15"
type input "5"
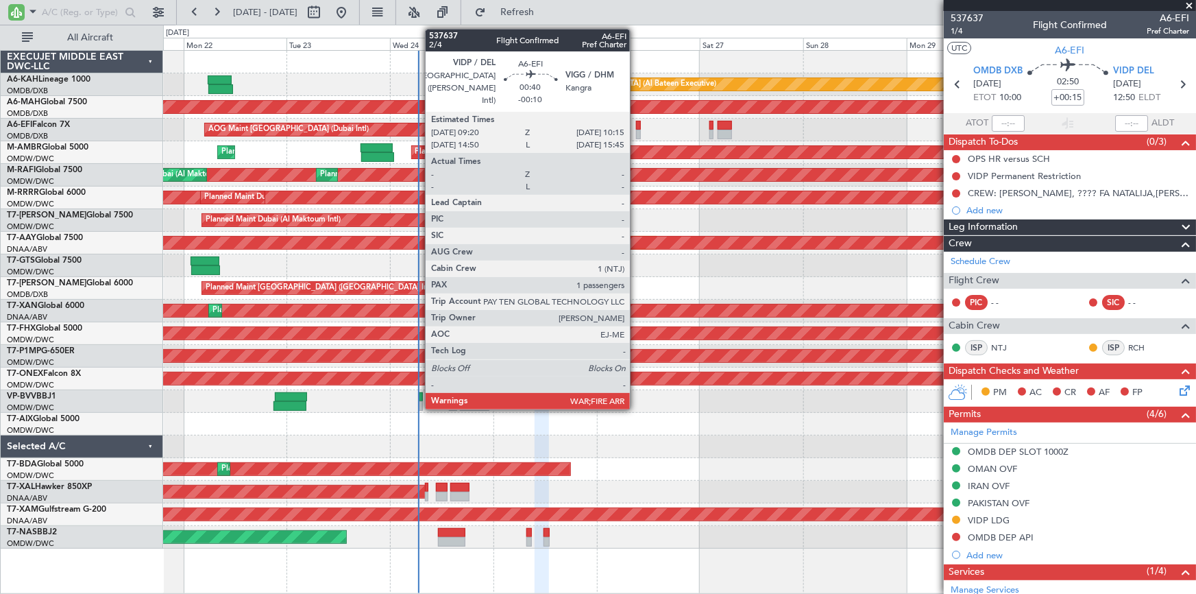
click at [636, 125] on div at bounding box center [638, 126] width 4 height 10
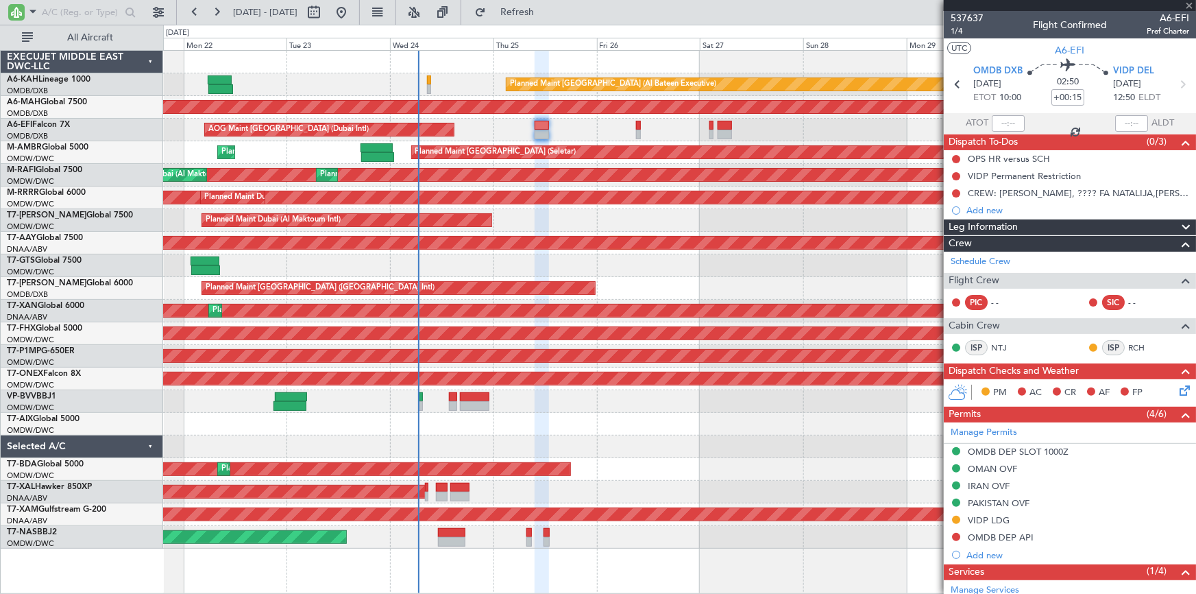
type input "-00:10"
type input "1"
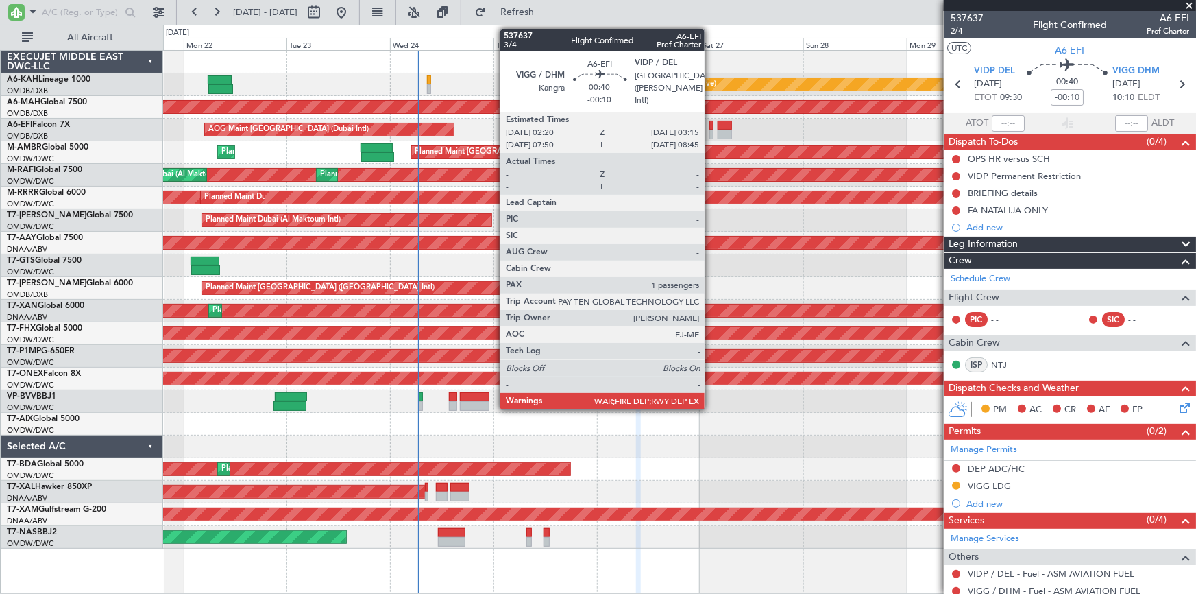
click at [711, 123] on div at bounding box center [712, 126] width 4 height 10
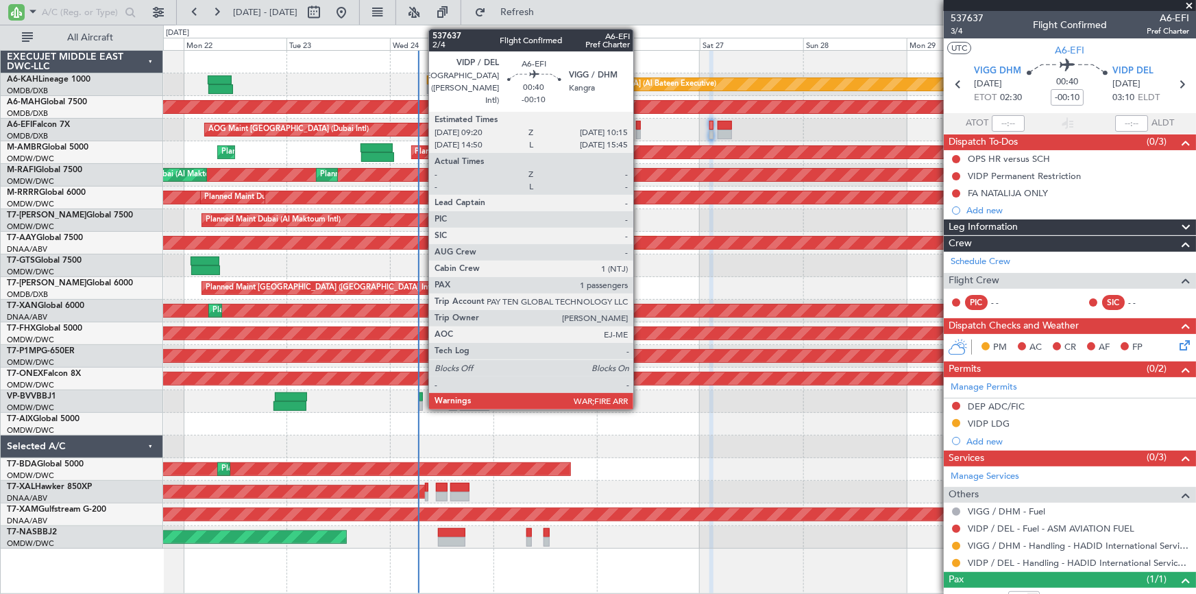
click at [640, 123] on div at bounding box center [638, 126] width 4 height 10
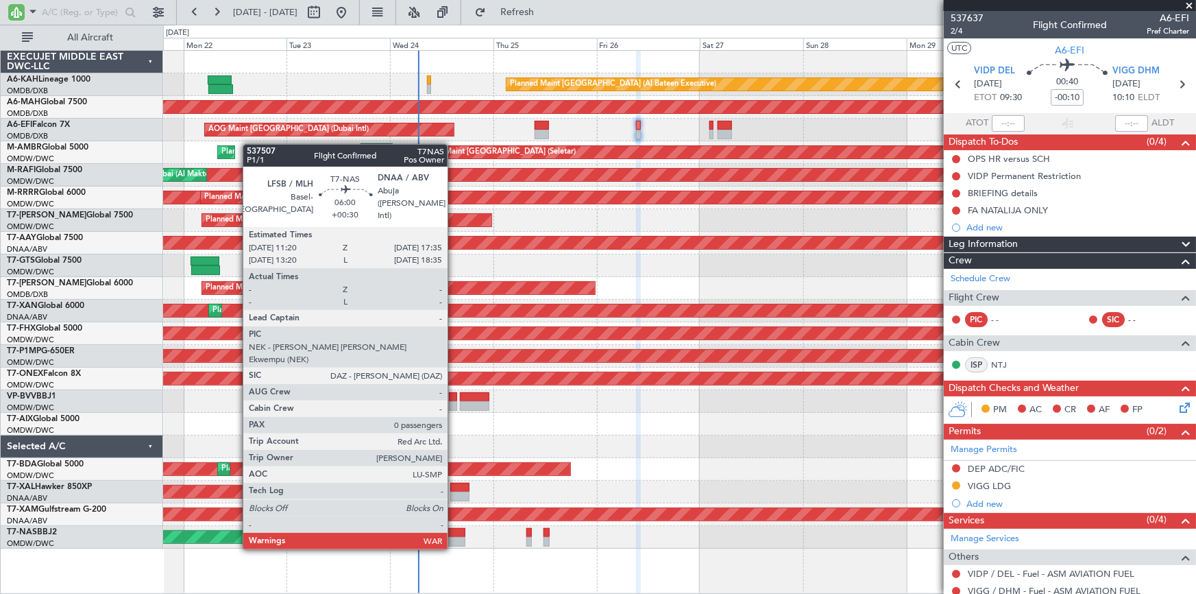
click at [454, 534] on div at bounding box center [451, 533] width 27 height 10
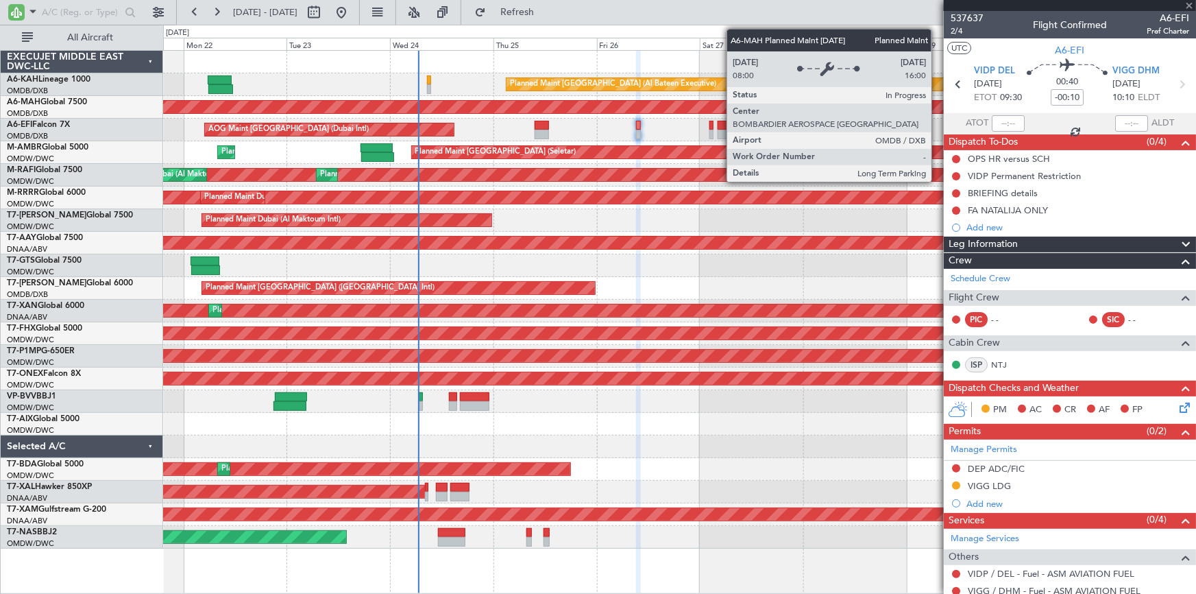
type input "+00:30"
type input "0"
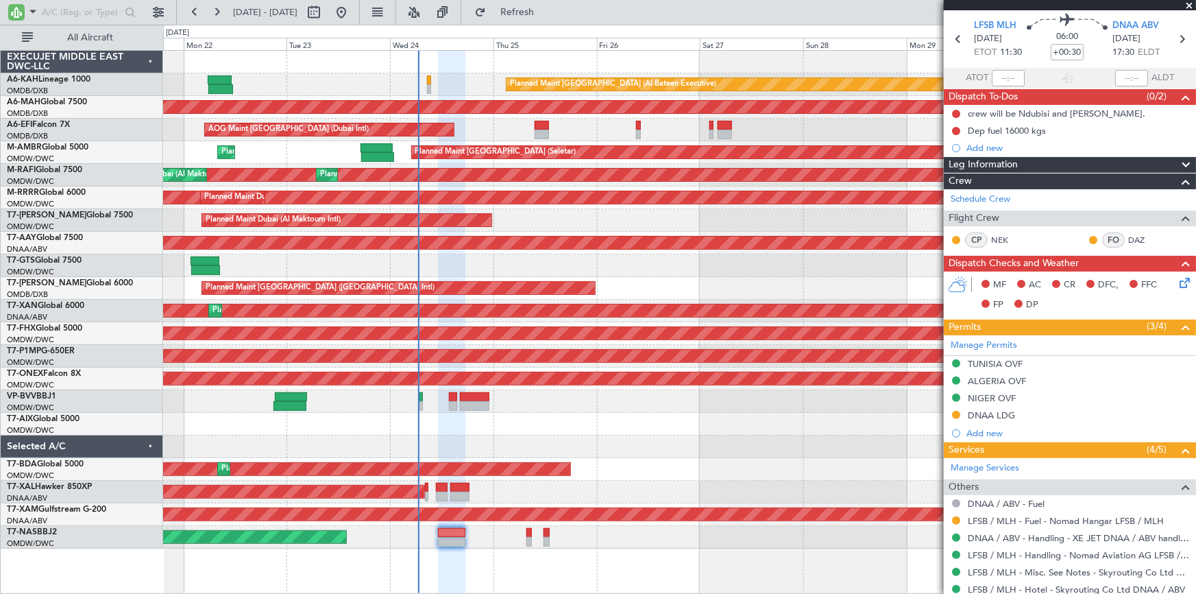
scroll to position [86, 0]
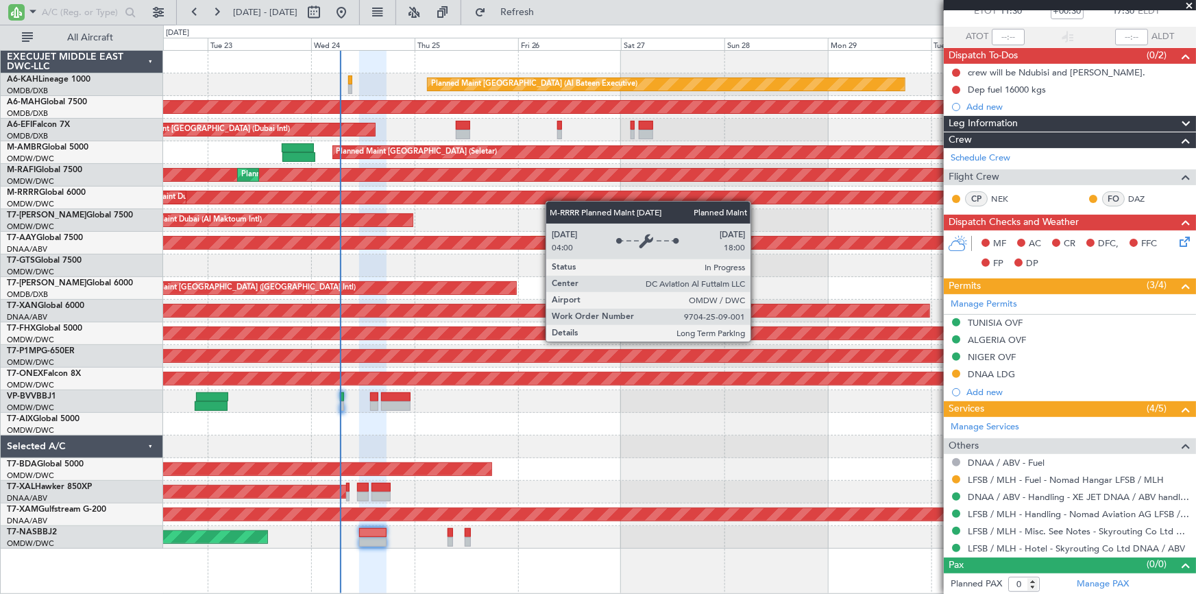
click at [525, 196] on div "Planned Maint Abu Dhabi (Al Bateen Executive) Planned Maint Dubai (Dubai Intl) …" at bounding box center [679, 300] width 1033 height 498
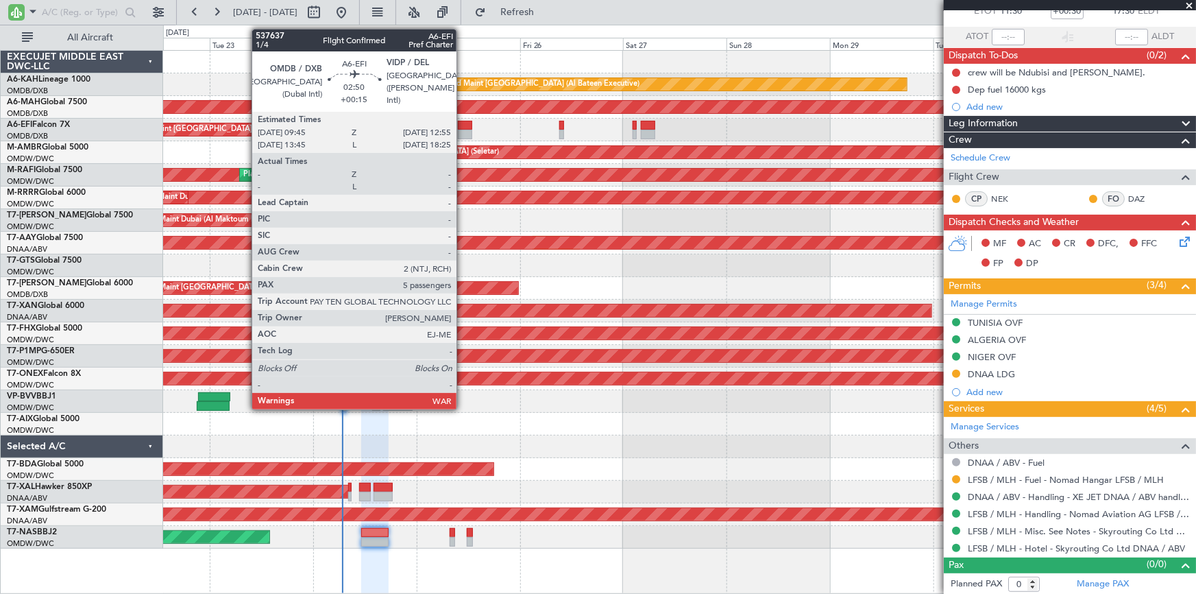
click at [463, 123] on div at bounding box center [465, 126] width 14 height 10
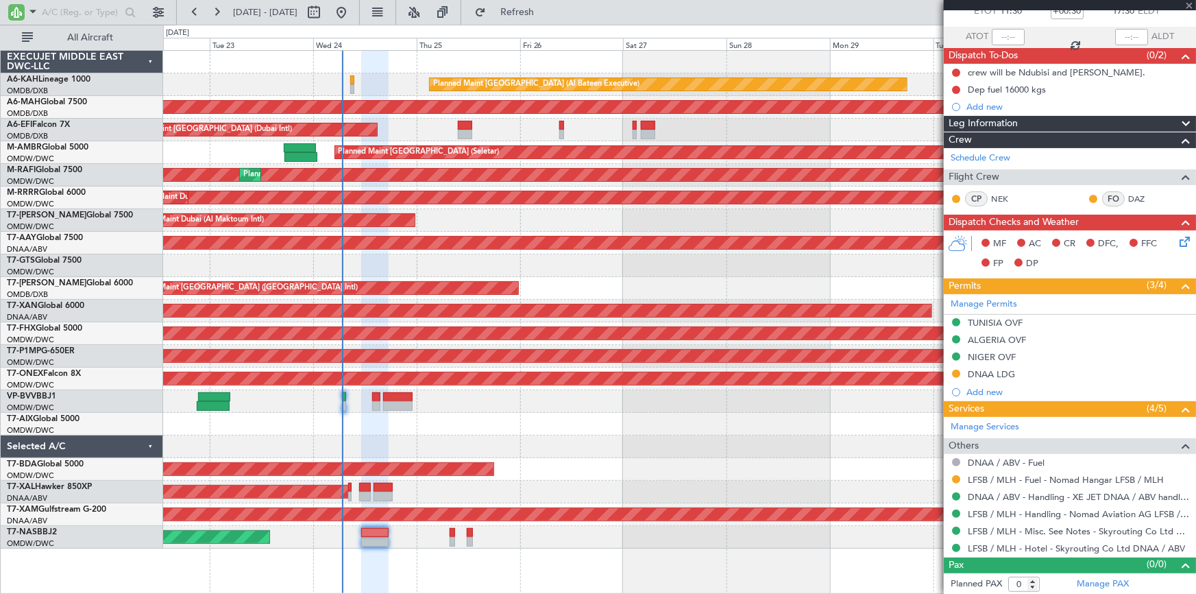
type input "+00:15"
type input "5"
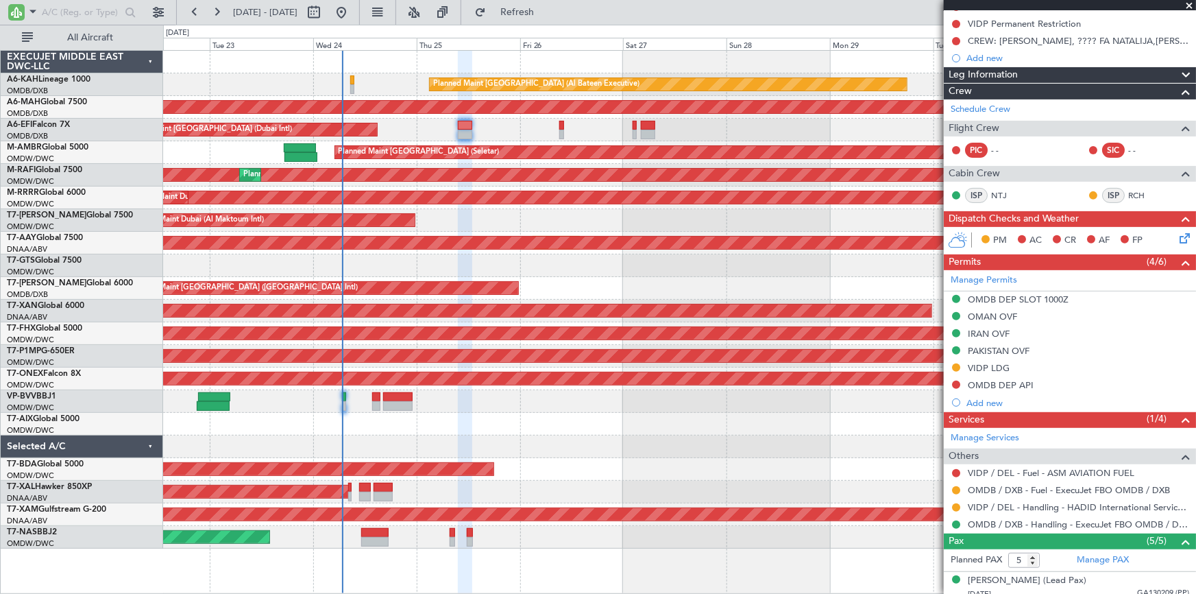
scroll to position [62, 0]
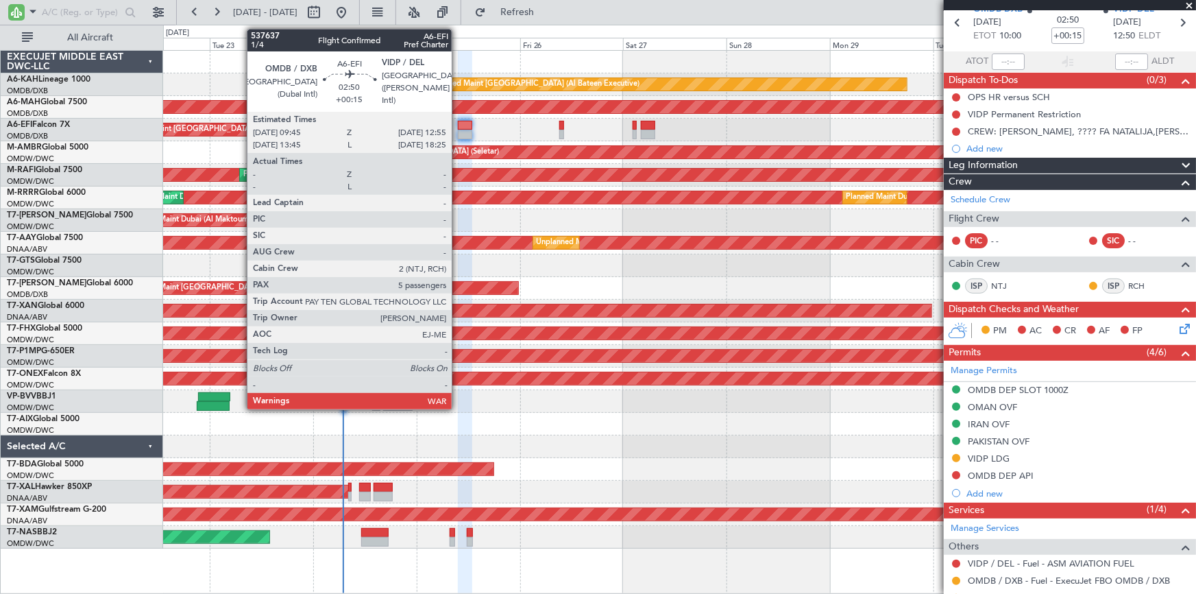
click at [458, 126] on div at bounding box center [465, 126] width 14 height 10
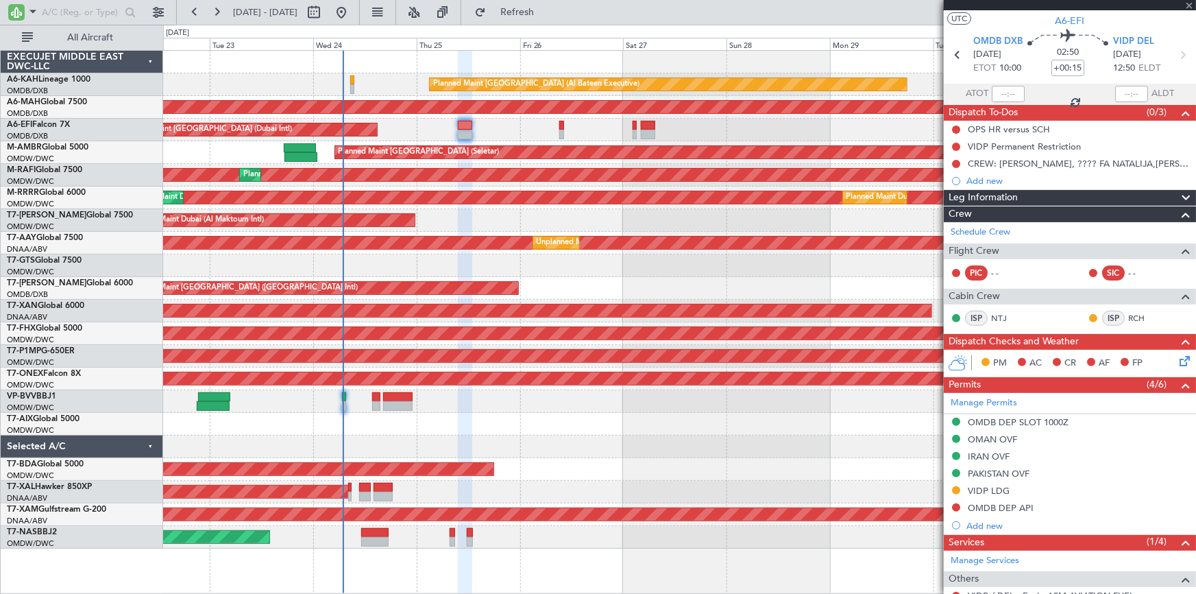
scroll to position [0, 0]
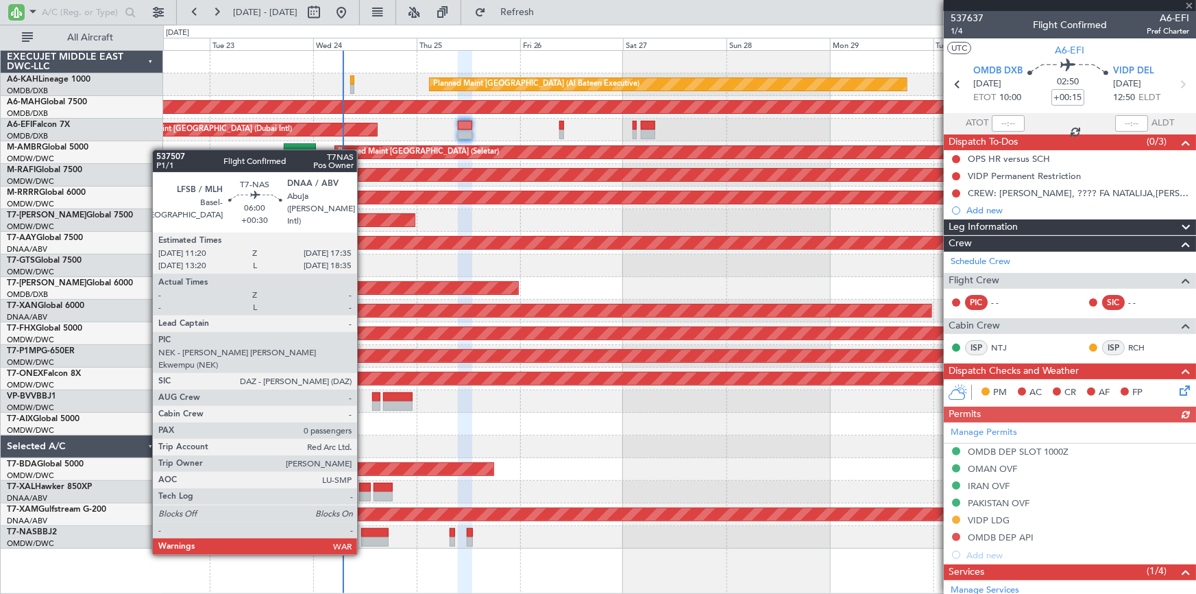
click at [363, 538] on div at bounding box center [374, 542] width 27 height 10
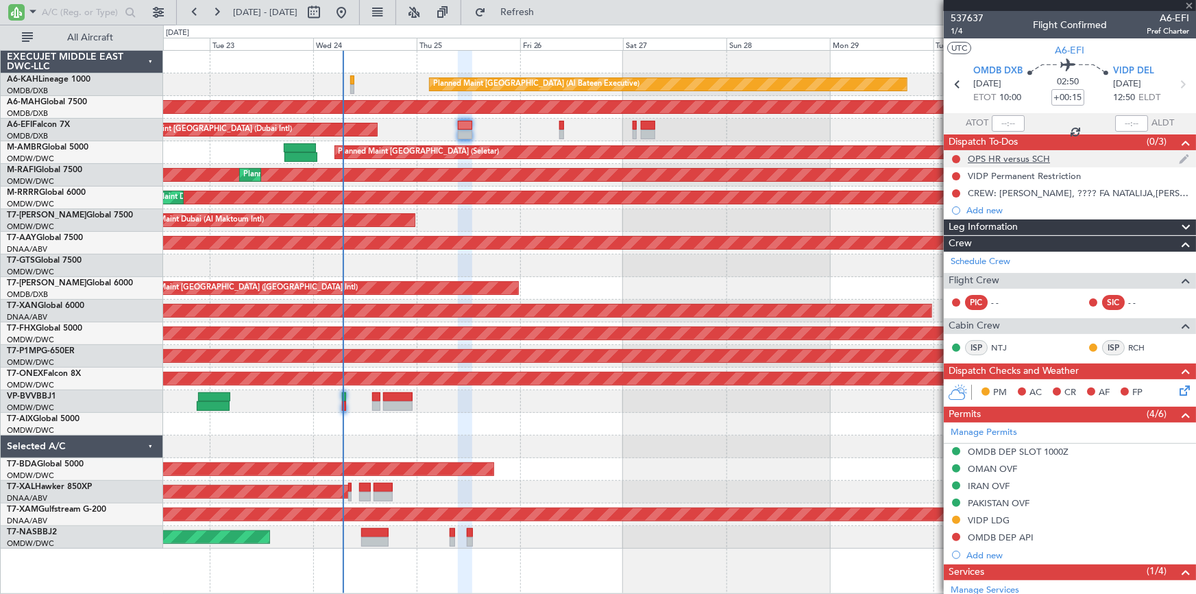
type input "+00:30"
type input "0"
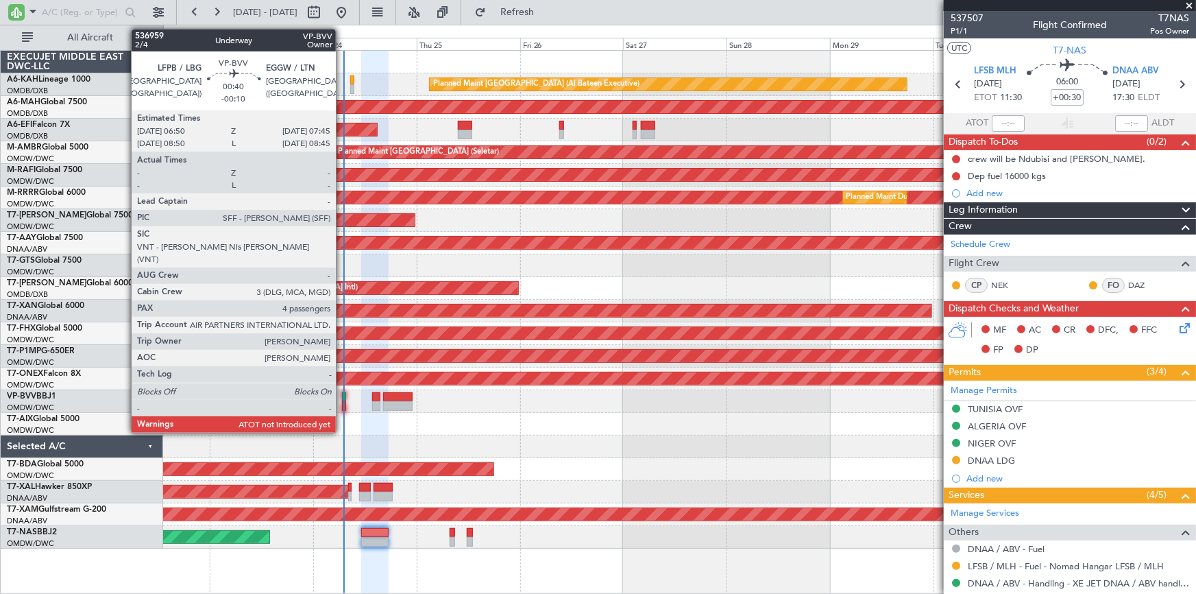
click at [343, 397] on div at bounding box center [344, 397] width 4 height 10
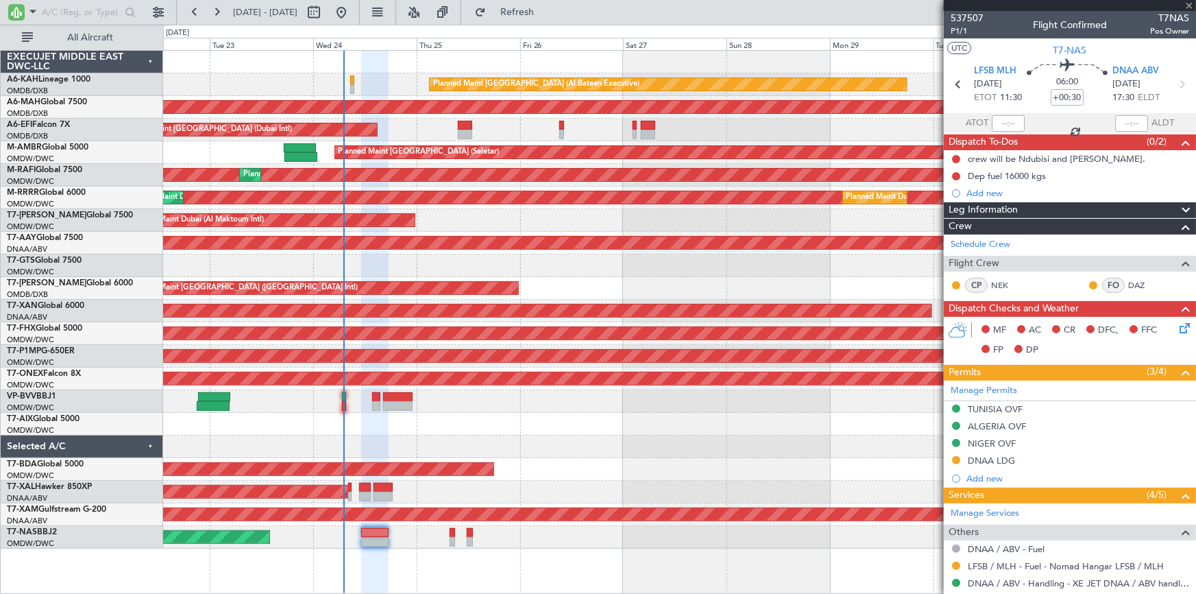
type input "-00:10"
type input "4"
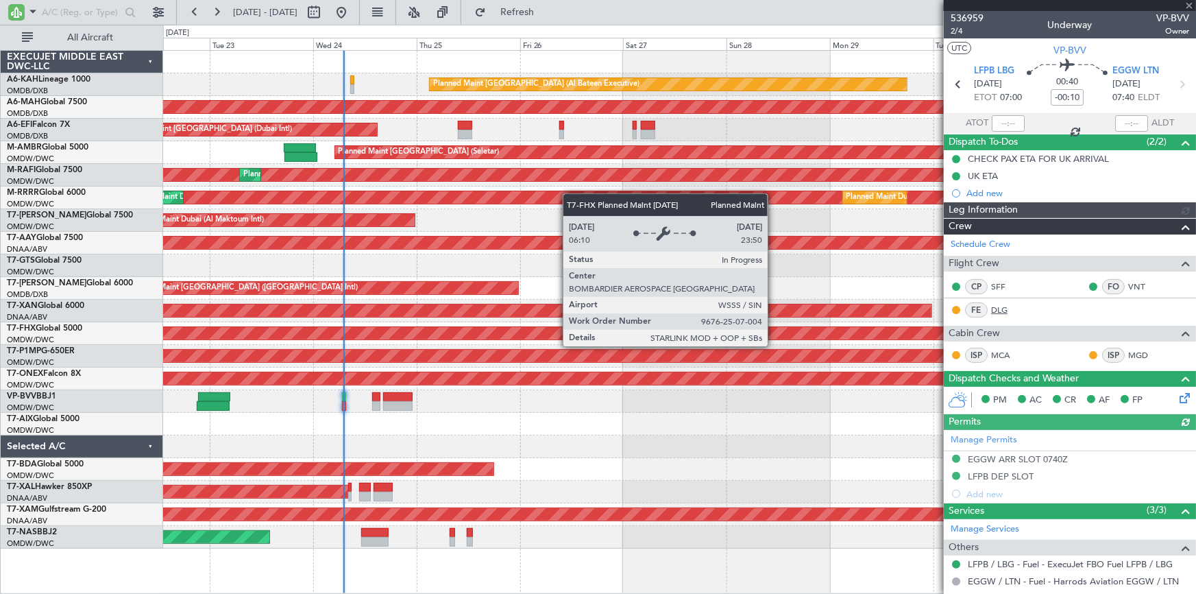
type input "[PERSON_NAME] (ANI)"
type input "7355"
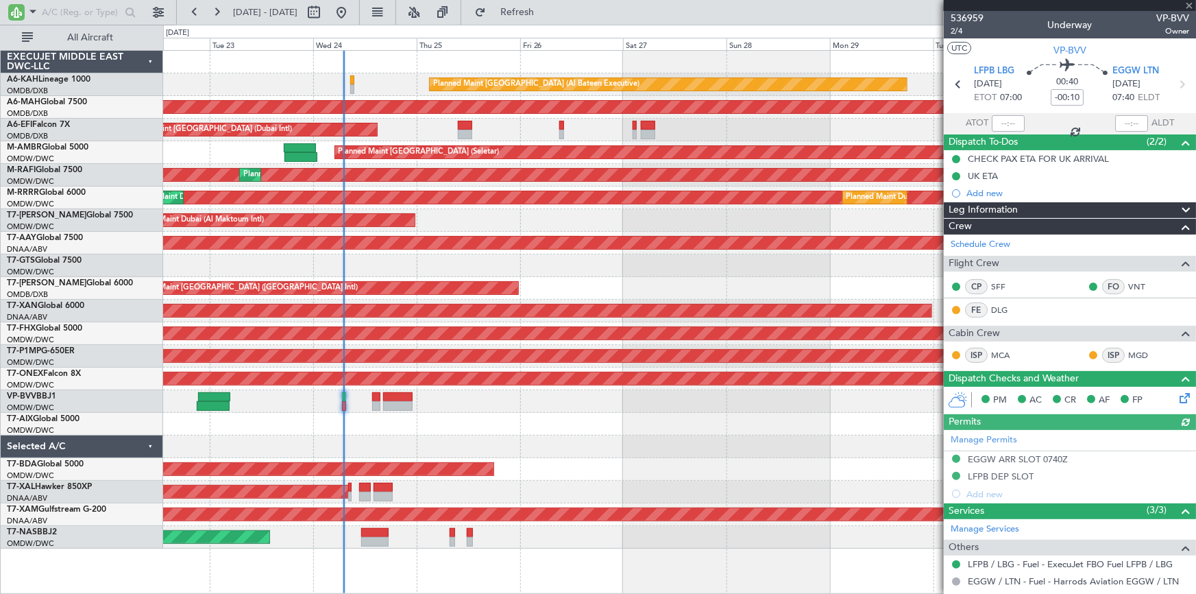
click at [1004, 125] on div at bounding box center [1008, 123] width 33 height 16
click at [995, 121] on div at bounding box center [1008, 123] width 33 height 16
click at [996, 122] on div at bounding box center [1008, 123] width 33 height 16
click at [1000, 120] on div at bounding box center [1008, 123] width 33 height 16
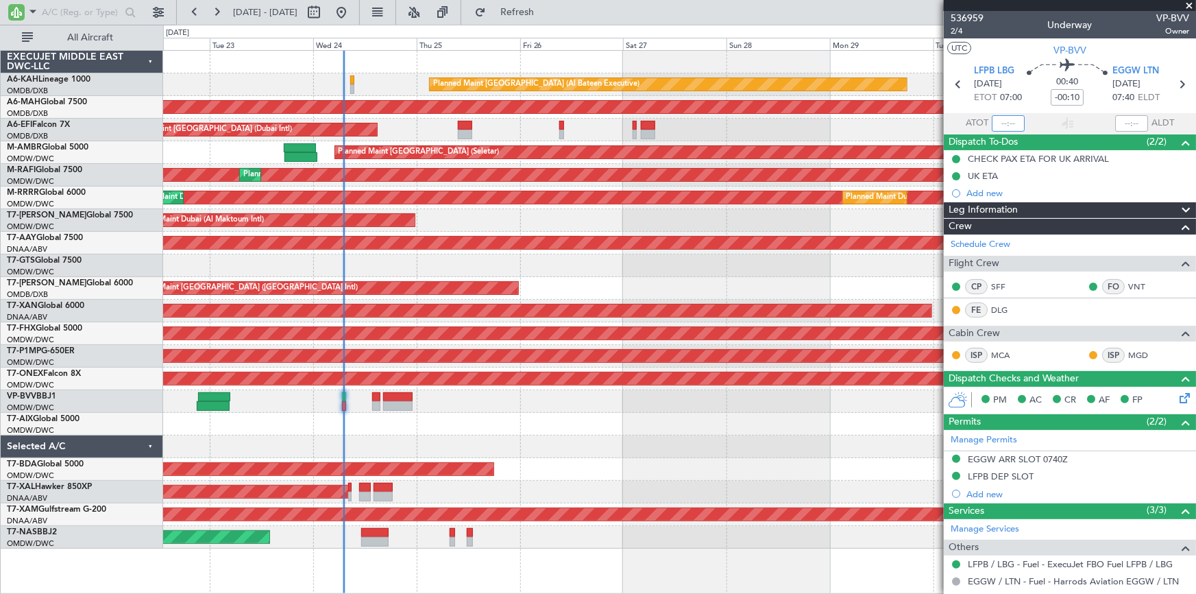
click at [1000, 121] on input "text" at bounding box center [1008, 123] width 33 height 16
click at [971, 110] on section "LFPB LBG 24/09/2025 ETOT 07:00 00:40 -00:10 EGGW LTN 24/09/2025 07:40 ELDT" at bounding box center [1070, 86] width 252 height 54
type input "07:00"
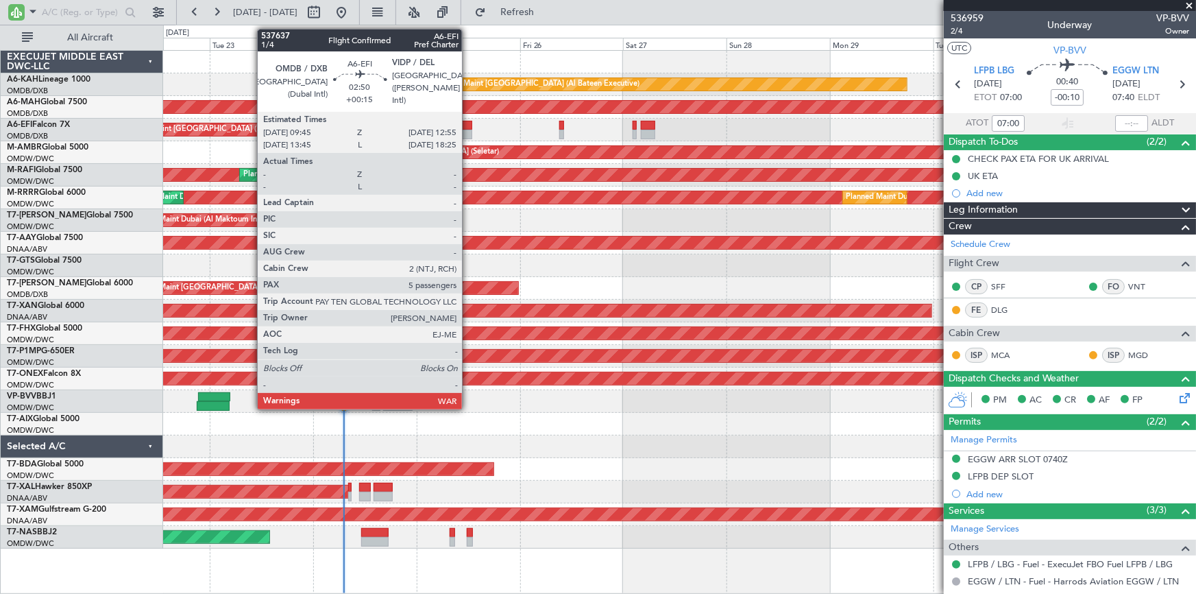
click at [468, 122] on div at bounding box center [465, 126] width 14 height 10
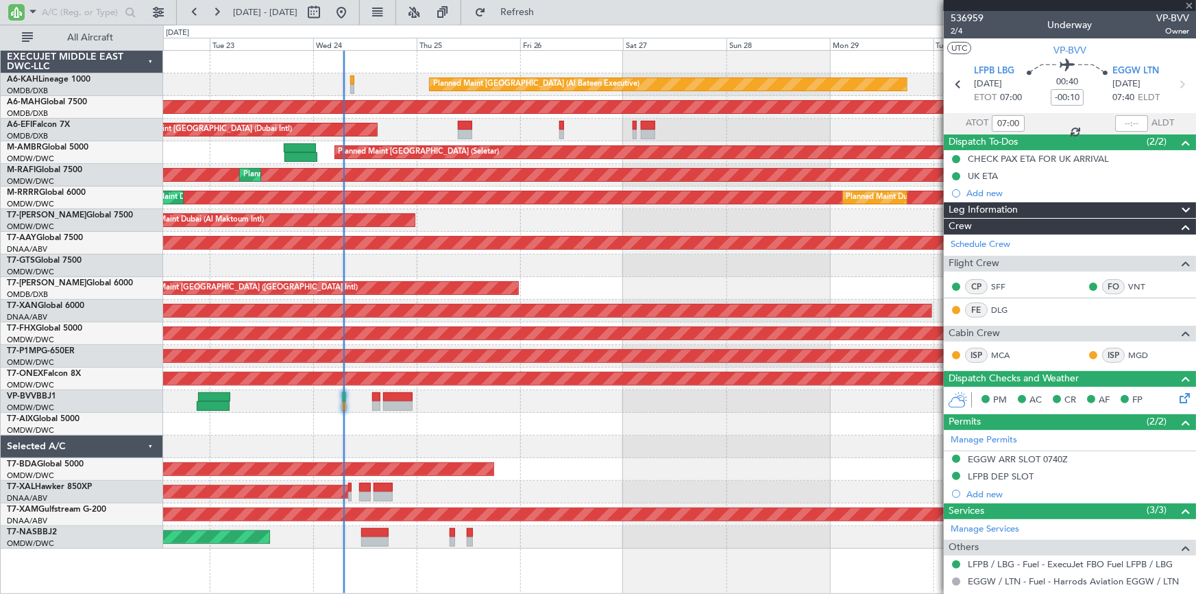
type input "+00:15"
type input "5"
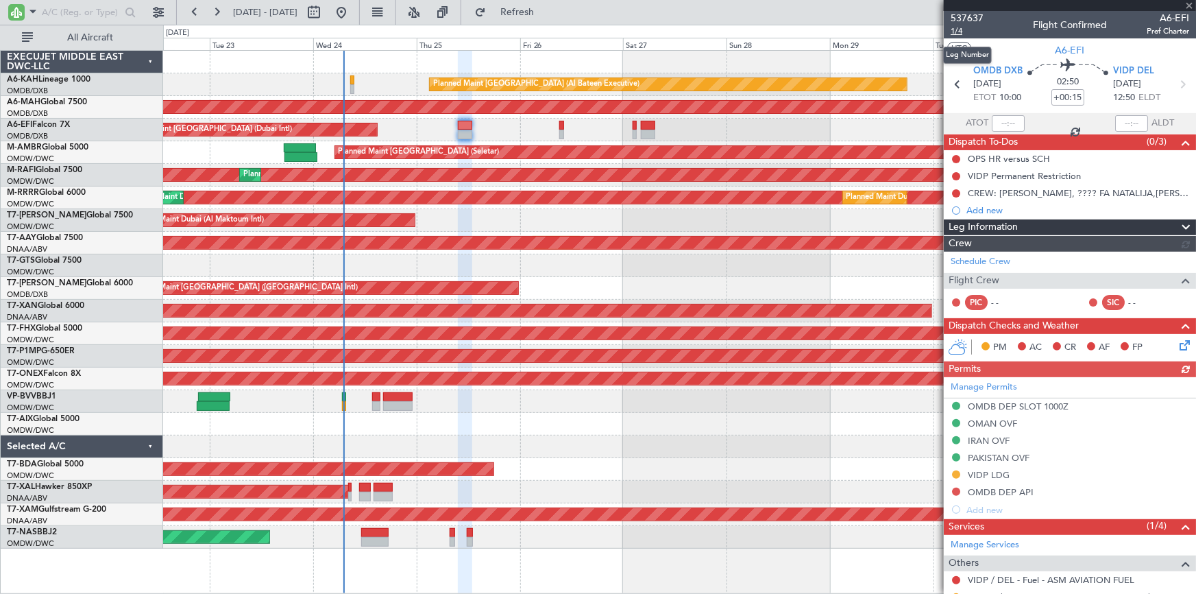
click at [959, 29] on span "1/4" at bounding box center [967, 31] width 33 height 12
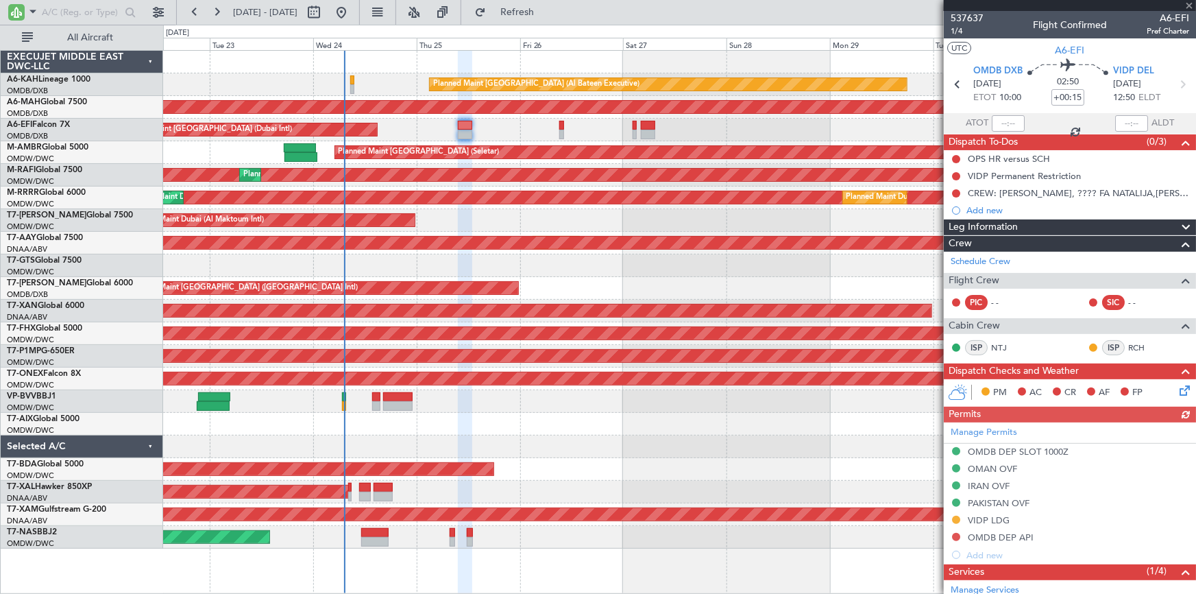
drag, startPoint x: 538, startPoint y: 5, endPoint x: 418, endPoint y: 58, distance: 131.1
click at [539, 5] on button "Refresh" at bounding box center [509, 12] width 82 height 22
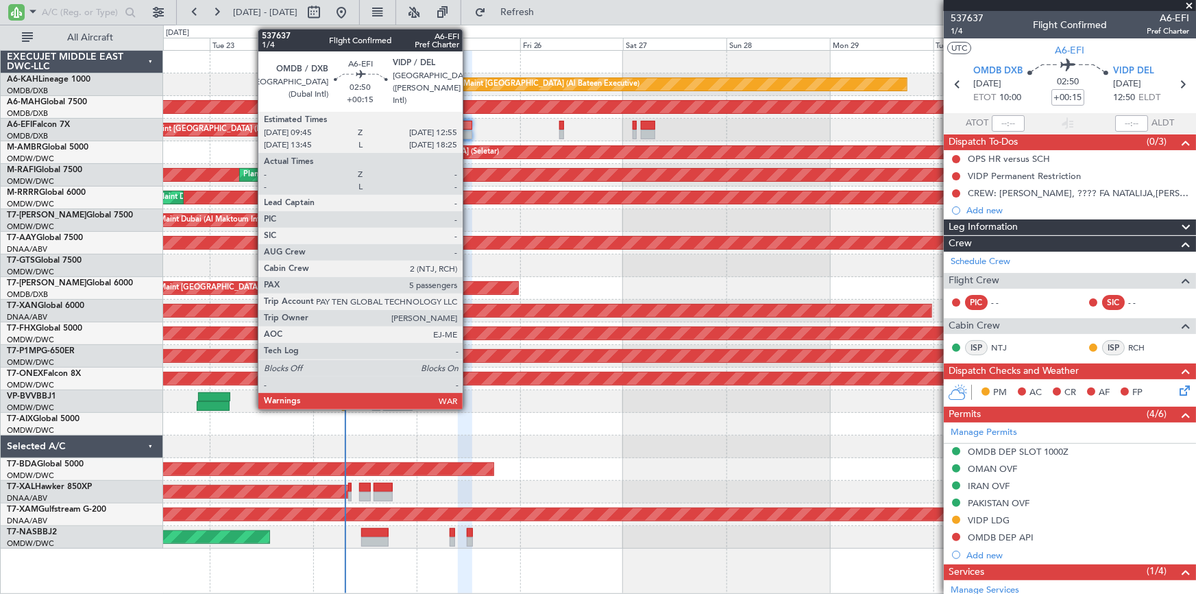
click at [470, 123] on div at bounding box center [465, 126] width 14 height 10
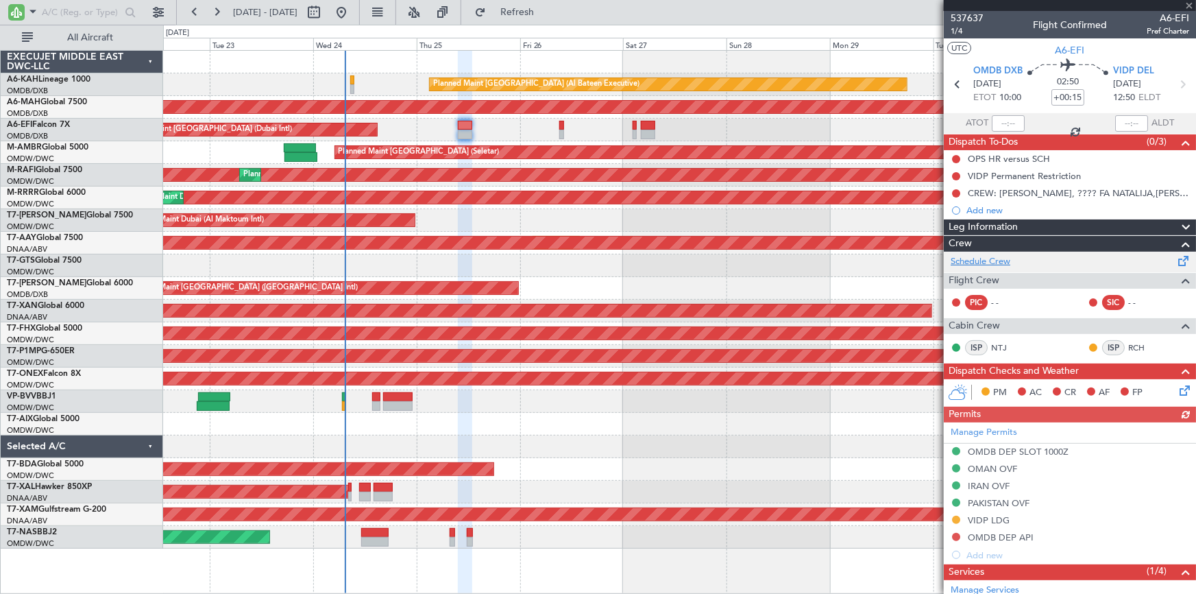
click at [1002, 259] on link "Schedule Crew" at bounding box center [981, 262] width 60 height 14
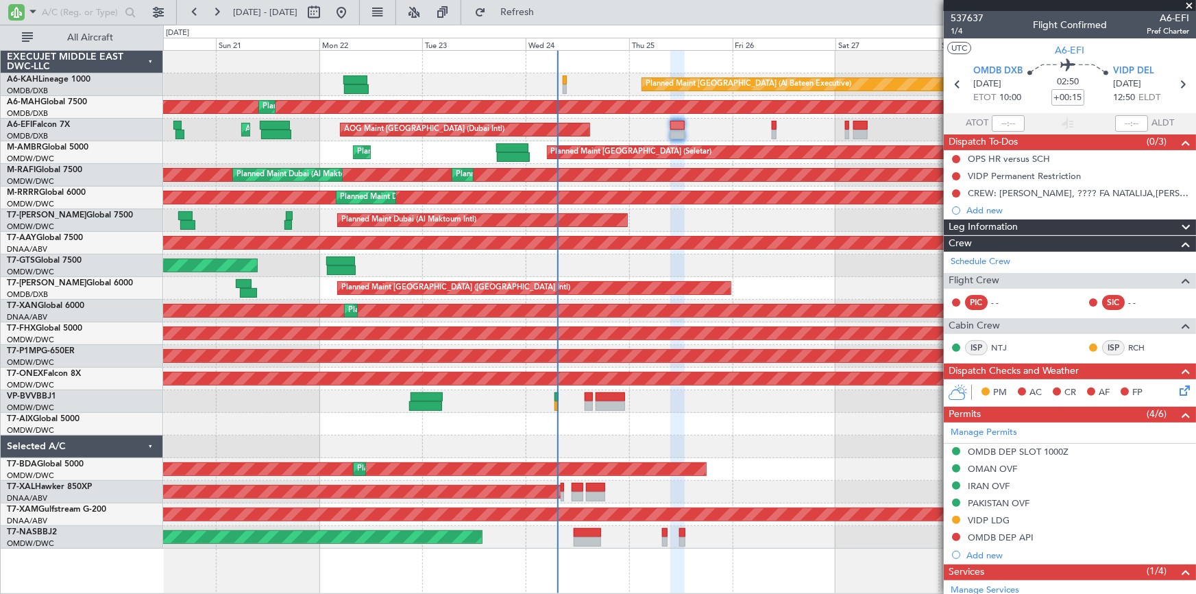
click at [607, 137] on div "AOG Maint [GEOGRAPHIC_DATA] (Dubai Intl) AOG Maint" at bounding box center [679, 130] width 1033 height 23
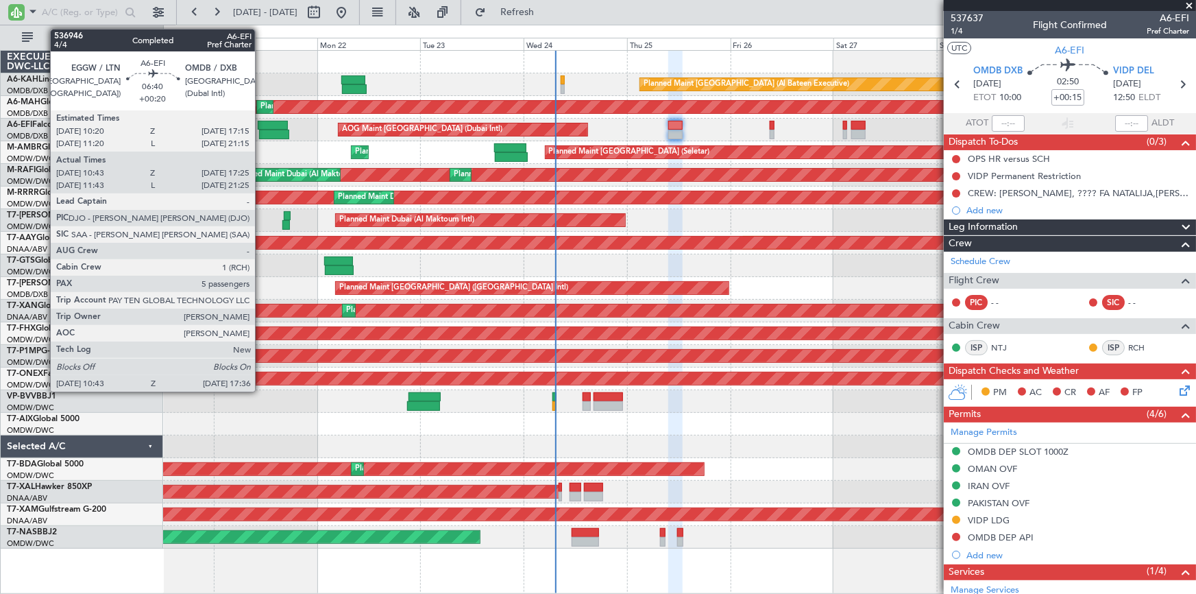
click at [261, 128] on div at bounding box center [273, 126] width 30 height 10
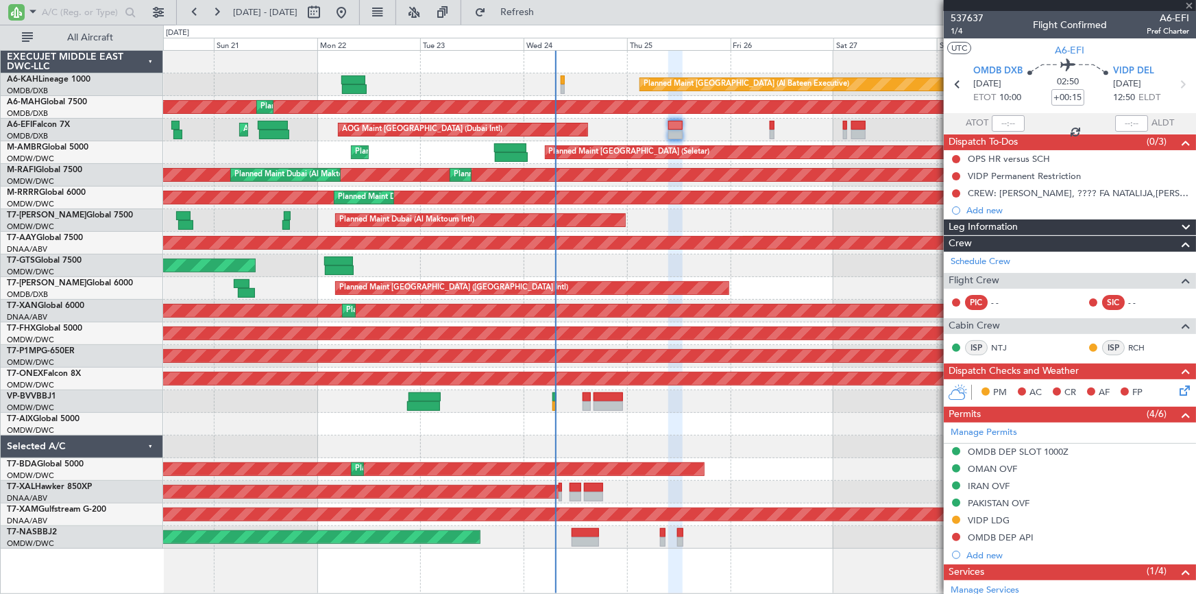
type input "+00:20"
type input "10:53"
type input "17:20"
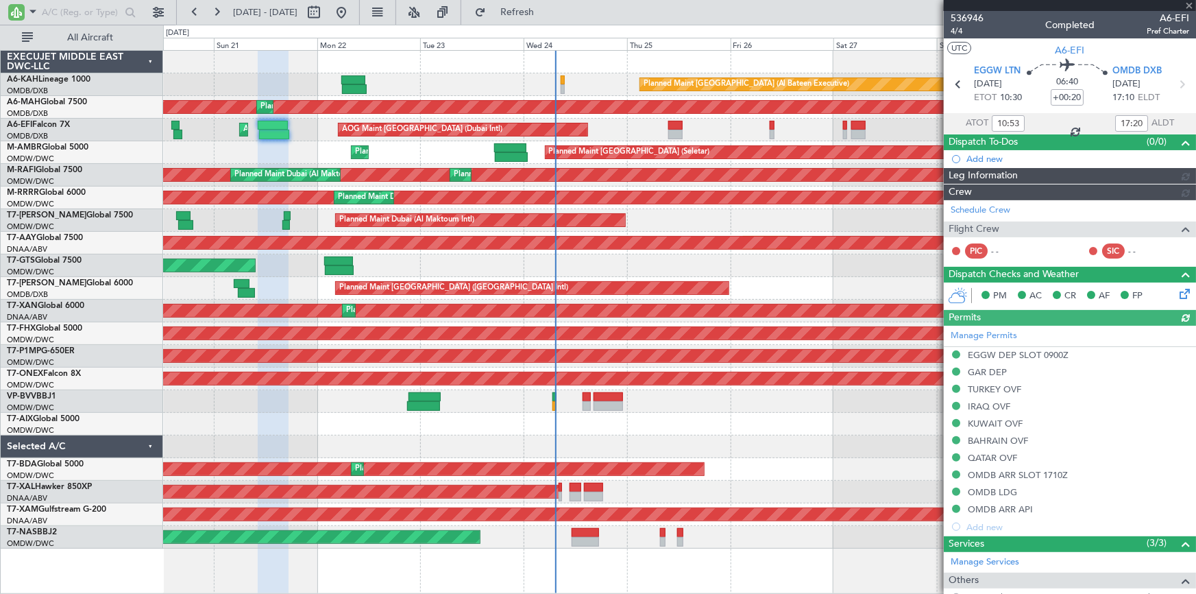
type input "[PERSON_NAME] (ANI)"
type input "7302"
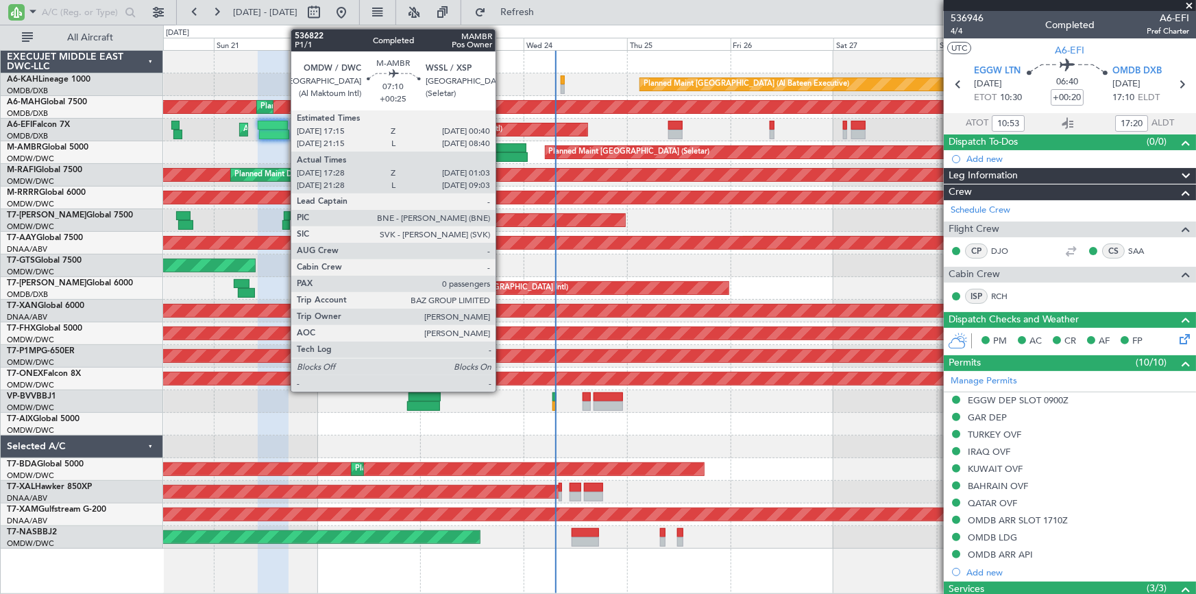
click at [502, 147] on div at bounding box center [510, 148] width 32 height 10
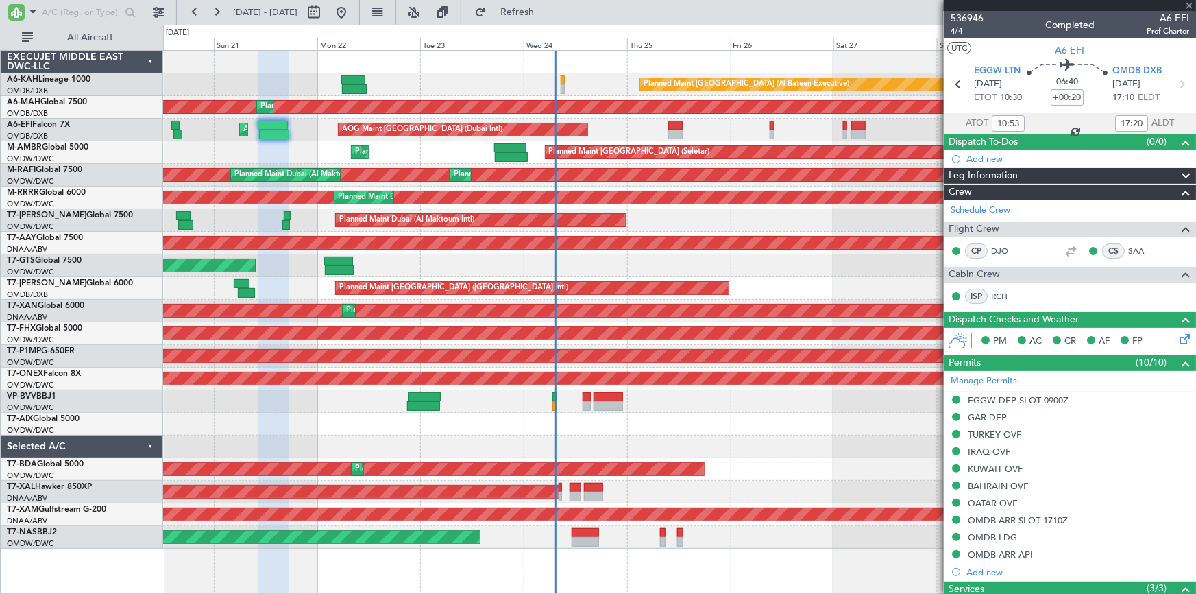
type input "+00:25"
type input "17:38"
type input "00:58"
type input "0"
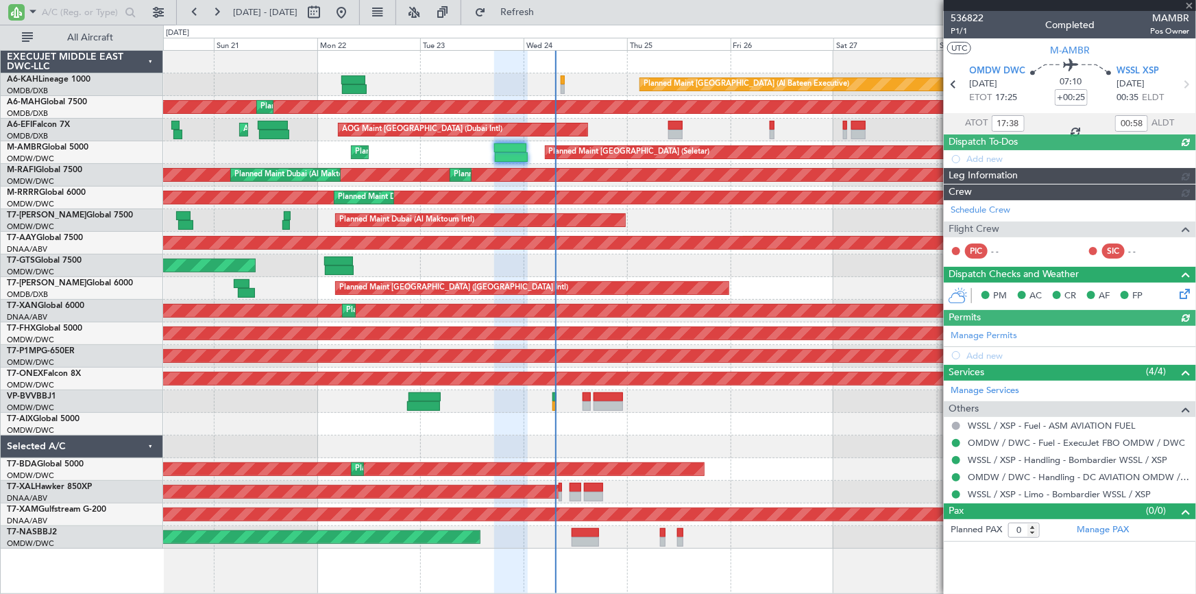
type input "Dherander Fithani (DHF)"
type input "7298"
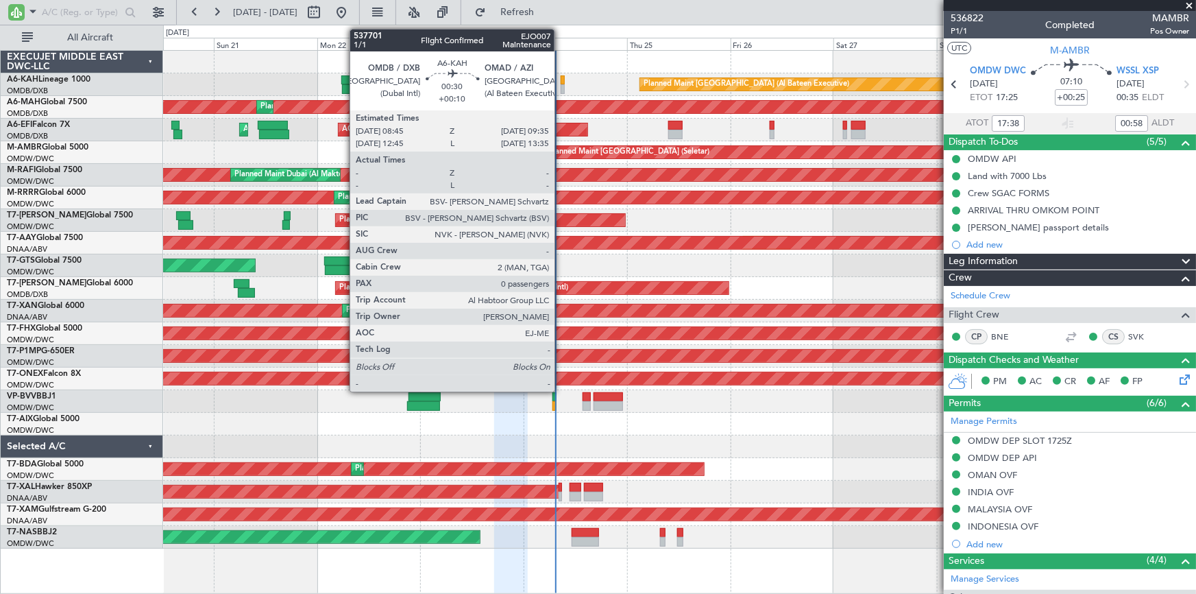
click at [561, 82] on div at bounding box center [563, 80] width 4 height 10
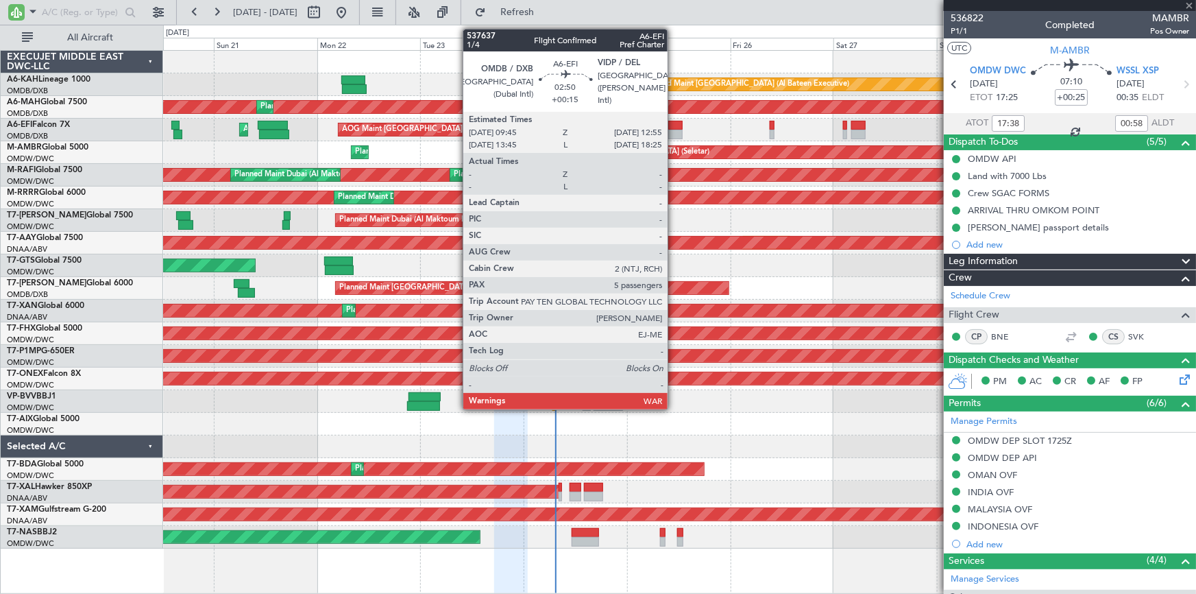
click at [674, 121] on div at bounding box center [675, 126] width 14 height 10
type input "+00:10"
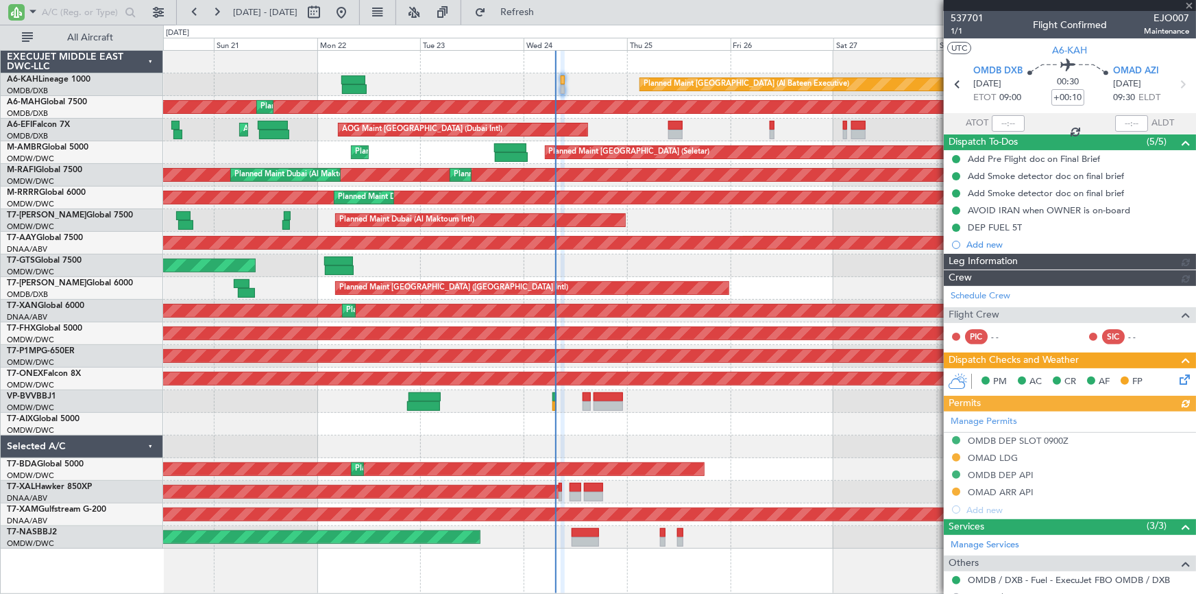
type input "Dherander Fithani (DHF)"
type input "7360"
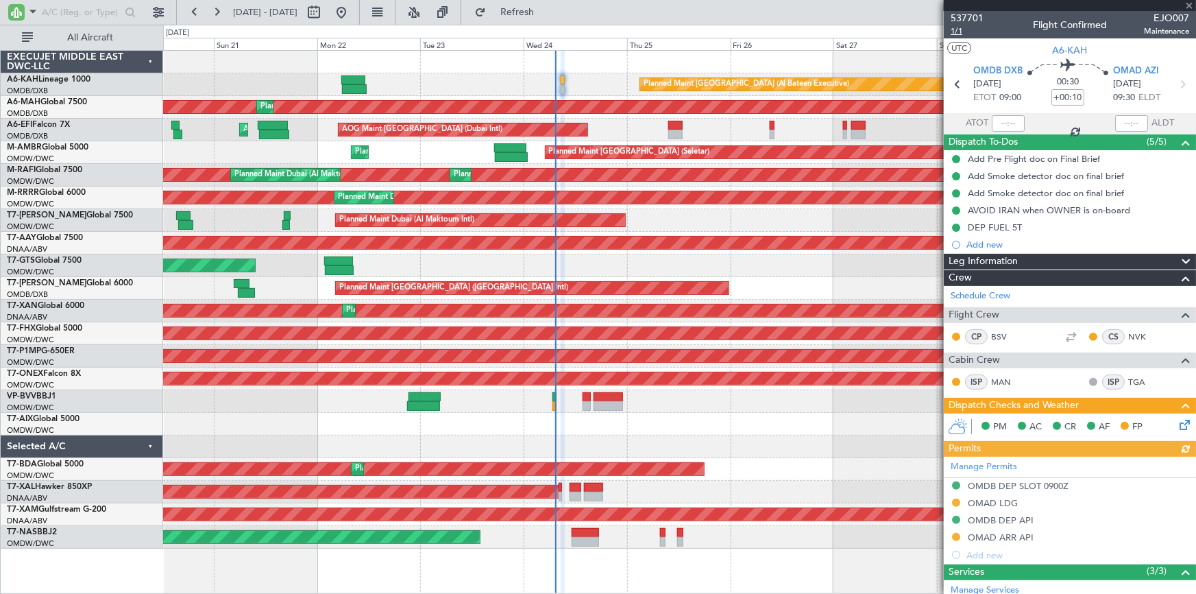
click at [961, 28] on span "1/1" at bounding box center [967, 31] width 33 height 12
type input "+00:15"
type input "5"
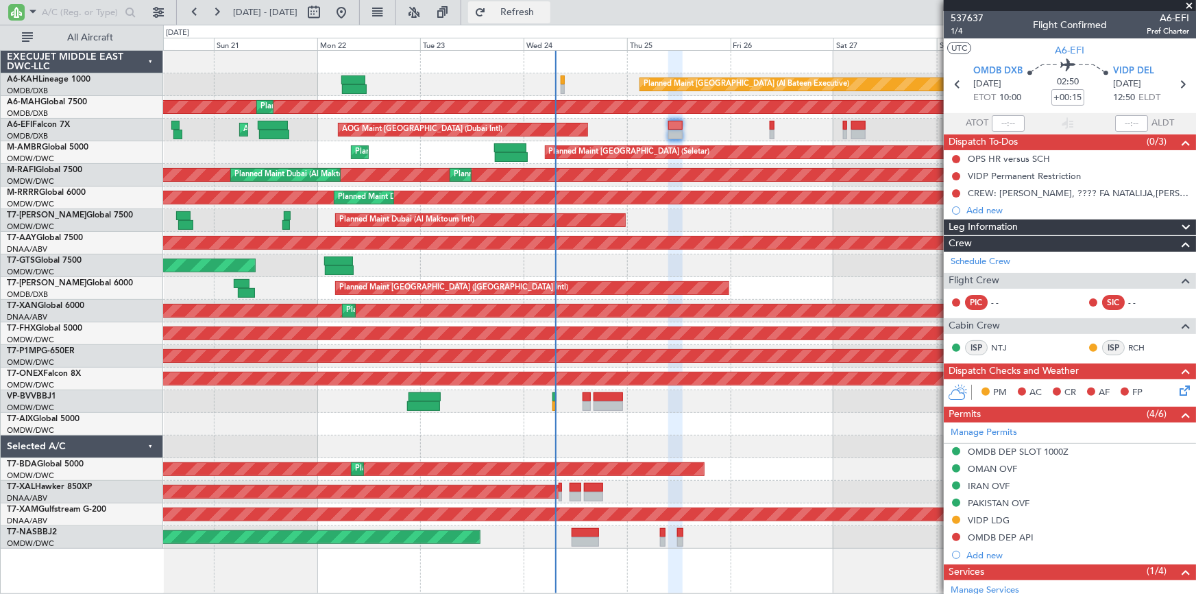
click at [538, 11] on span "Refresh" at bounding box center [518, 13] width 58 height 10
click at [958, 25] on span "1/4" at bounding box center [967, 31] width 33 height 12
click at [984, 263] on link "Schedule Crew" at bounding box center [981, 262] width 60 height 14
click at [955, 29] on span "1/4" at bounding box center [967, 31] width 33 height 12
click at [960, 30] on span "1/4" at bounding box center [967, 31] width 33 height 12
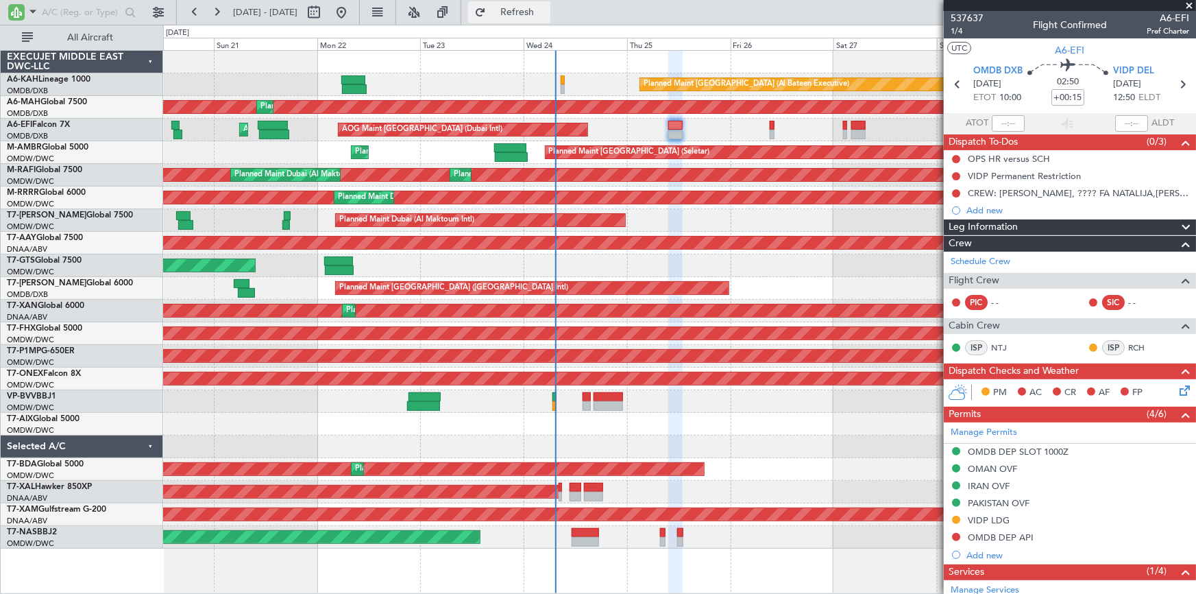
click at [540, 12] on span "Refresh" at bounding box center [518, 13] width 58 height 10
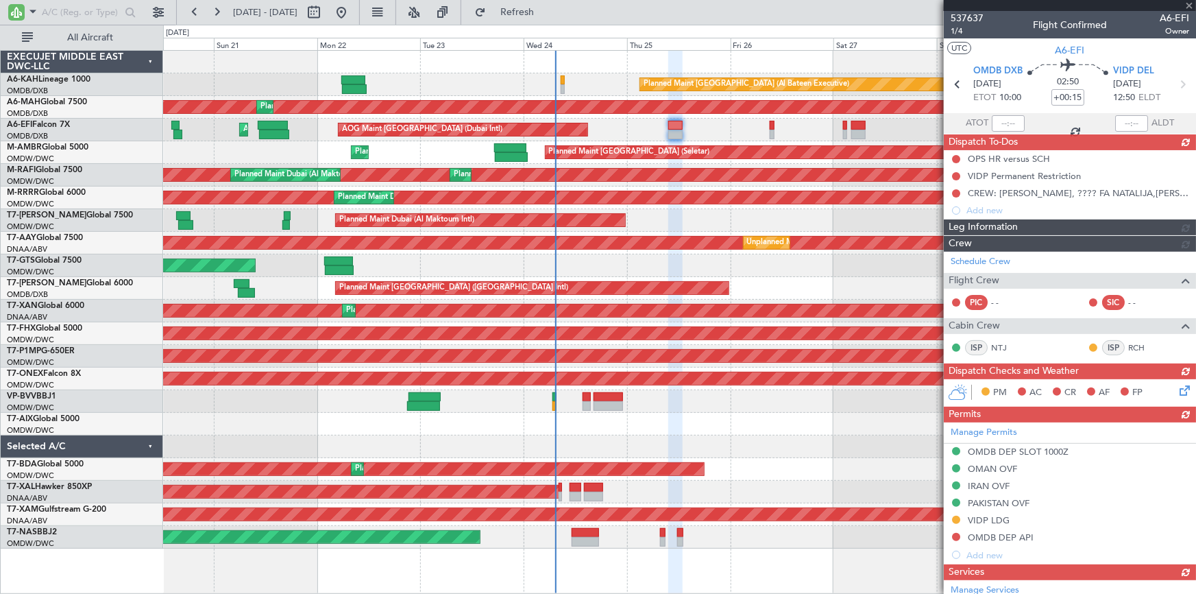
click at [991, 261] on div "Schedule Crew Flight Crew PIC - - SIC - - Cabin Crew ISP NTJ ISP RCH" at bounding box center [1070, 307] width 252 height 111
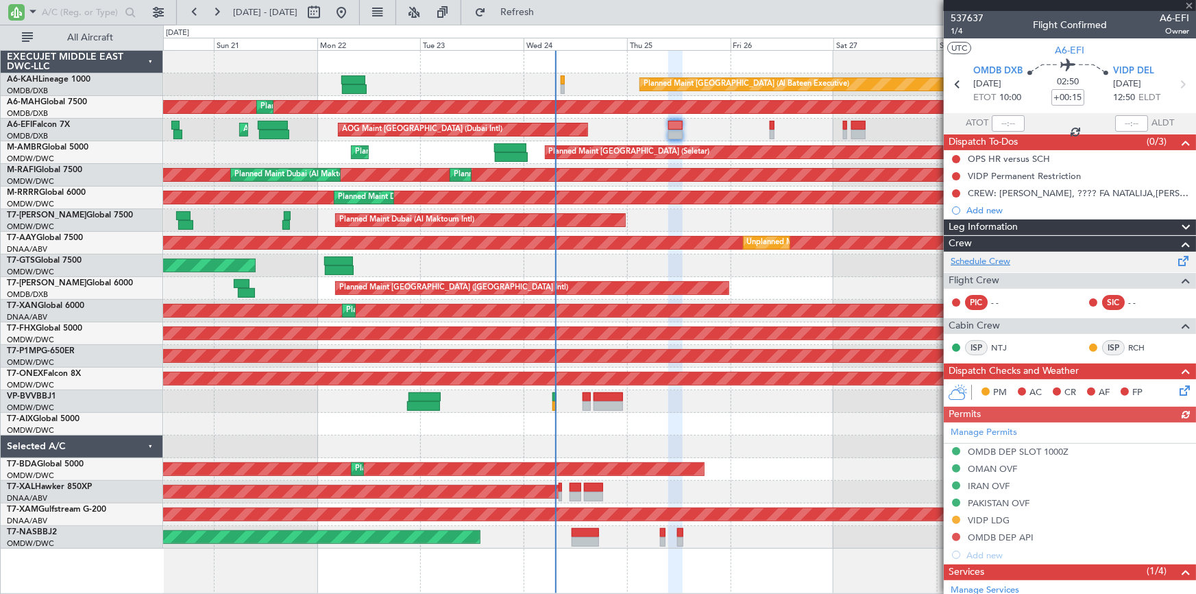
click at [981, 261] on link "Schedule Crew" at bounding box center [981, 262] width 60 height 14
click at [956, 29] on span "1/4" at bounding box center [967, 31] width 33 height 12
click at [1057, 43] on span "A6-EFI" at bounding box center [1070, 50] width 29 height 14
click at [544, 12] on span "Refresh" at bounding box center [518, 13] width 58 height 10
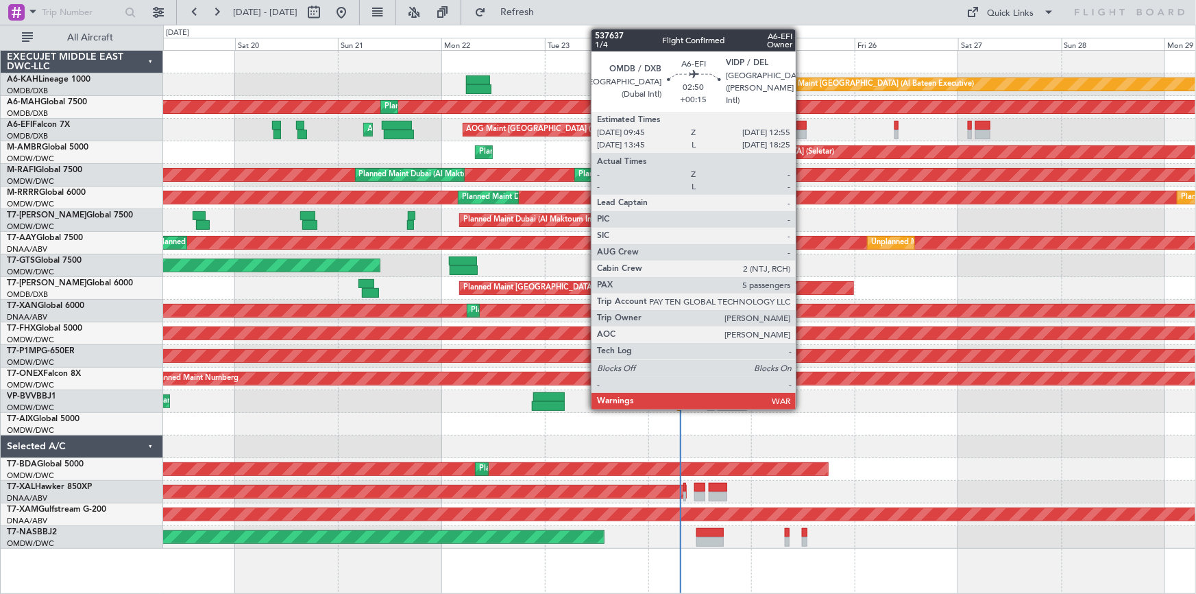
click at [802, 123] on div at bounding box center [800, 126] width 14 height 10
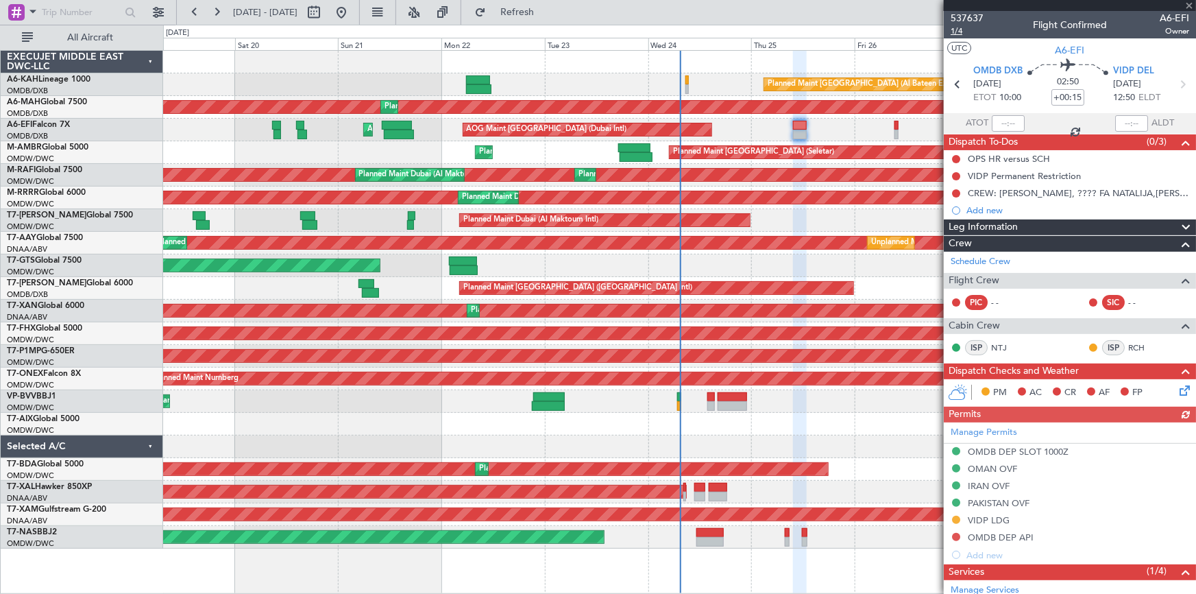
click at [960, 27] on span "1/4" at bounding box center [967, 31] width 33 height 12
click at [971, 261] on link "Schedule Crew" at bounding box center [981, 262] width 60 height 14
click at [1174, 83] on icon at bounding box center [1183, 84] width 18 height 18
type input "-00:10"
type input "1"
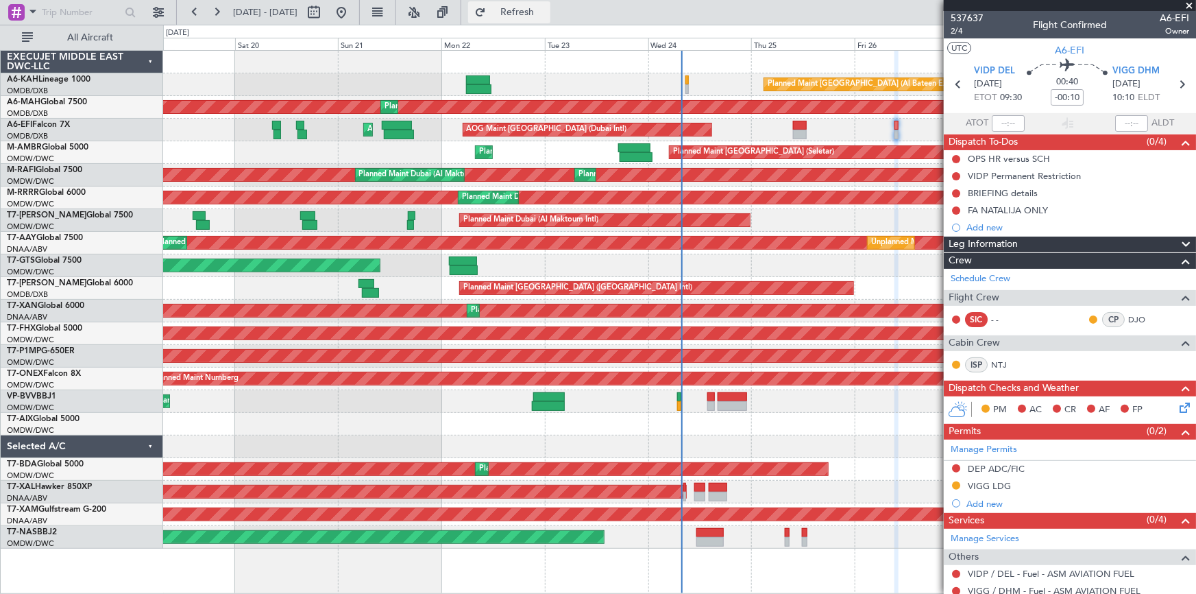
click at [551, 5] on button "Refresh" at bounding box center [509, 12] width 82 height 22
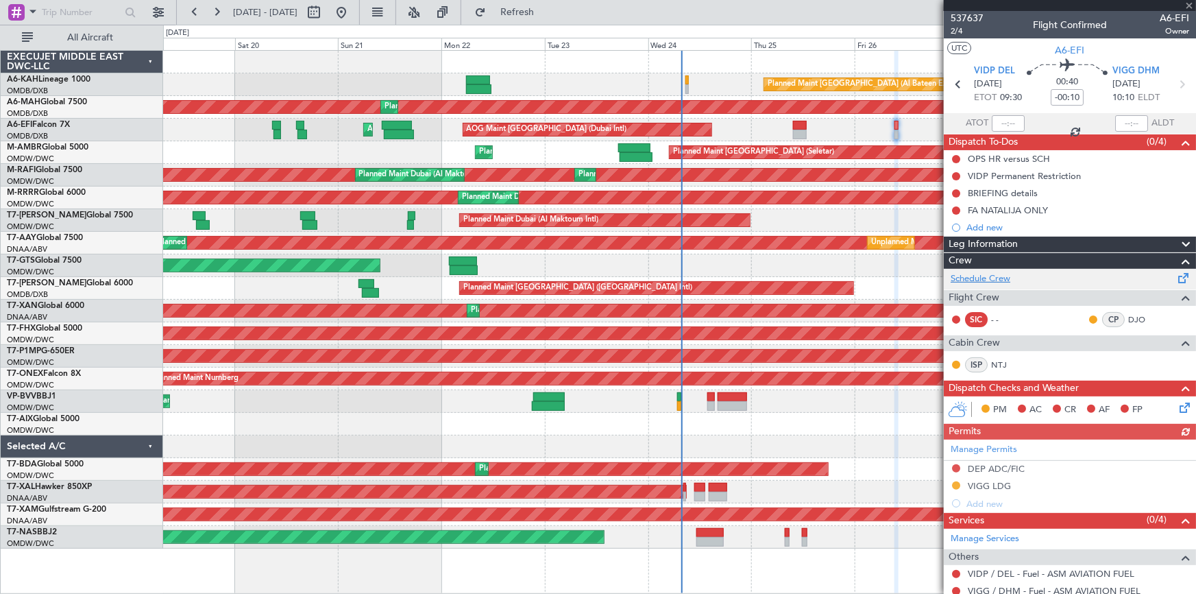
click at [987, 278] on link "Schedule Crew" at bounding box center [981, 279] width 60 height 14
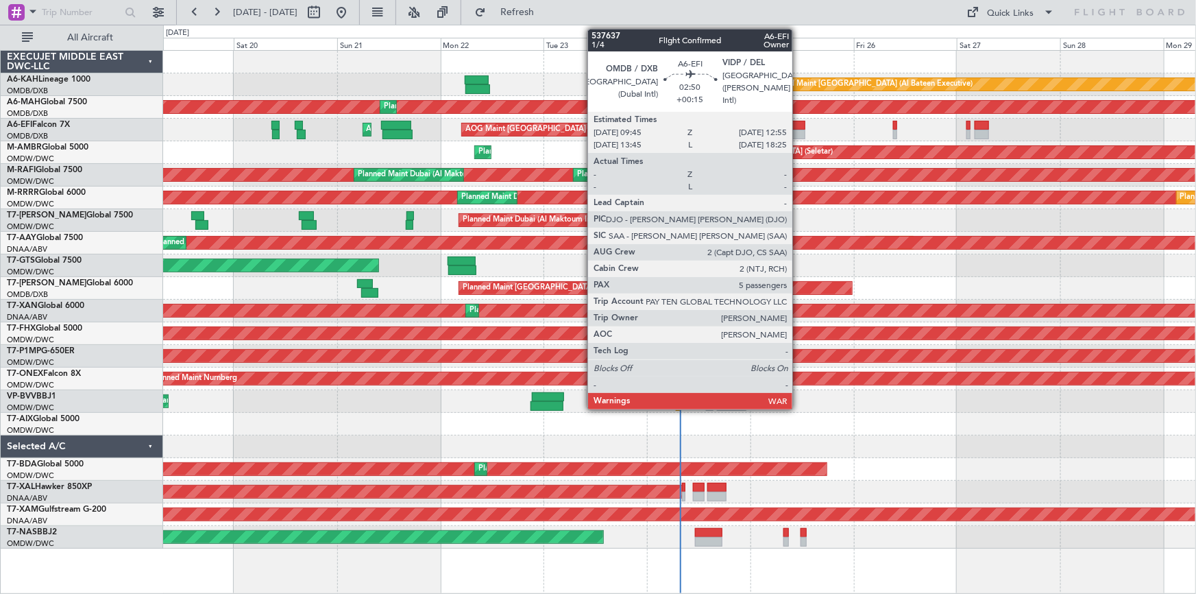
click at [799, 127] on div at bounding box center [799, 126] width 14 height 10
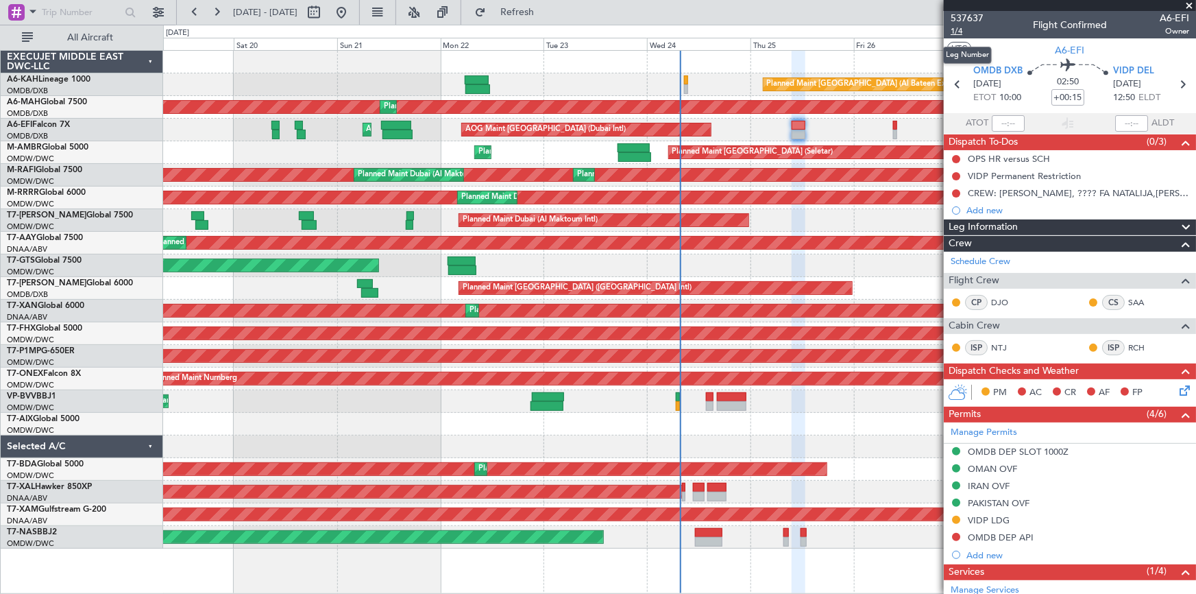
click at [953, 31] on span "1/4" at bounding box center [967, 31] width 33 height 12
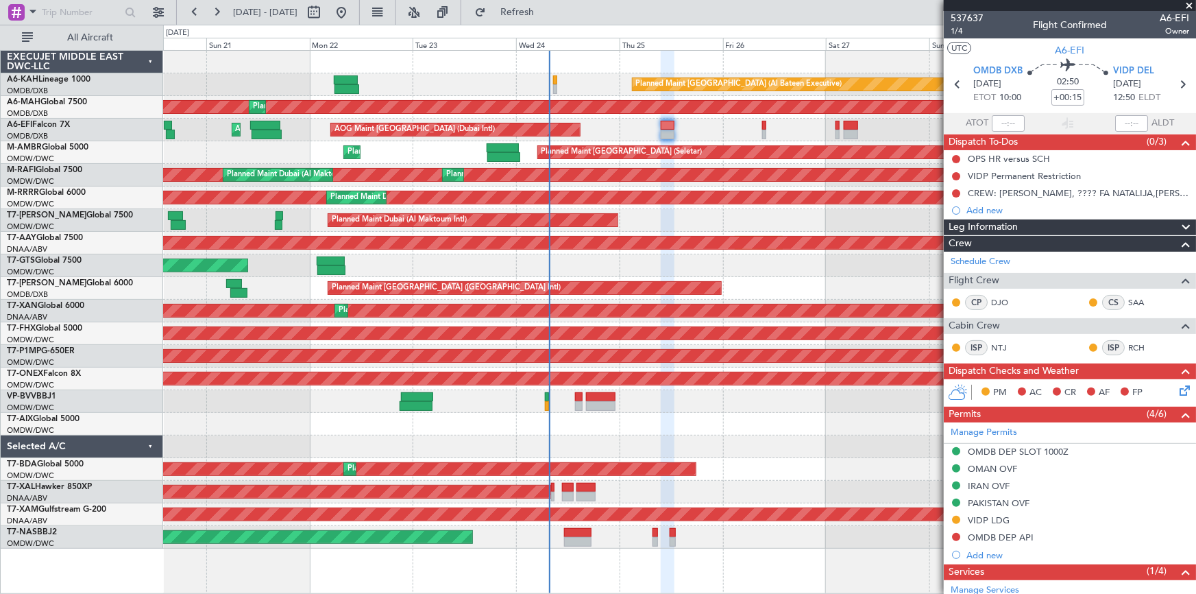
click at [723, 134] on div "AOG Maint [GEOGRAPHIC_DATA] (Dubai Intl) AOG Maint" at bounding box center [679, 130] width 1033 height 23
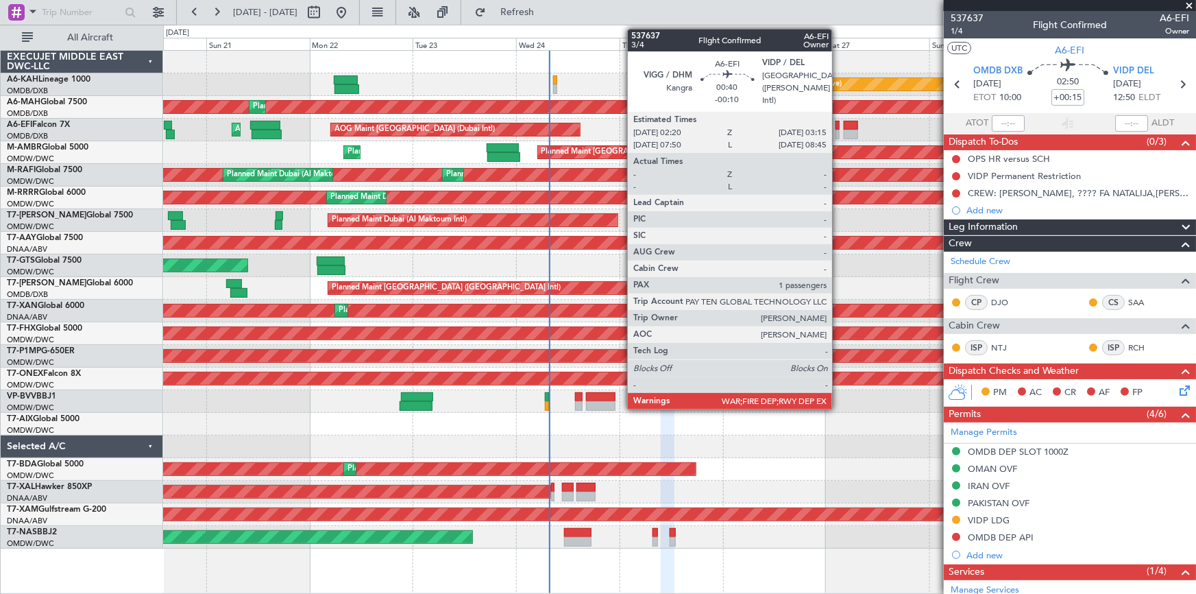
click at [839, 123] on div at bounding box center [838, 126] width 4 height 10
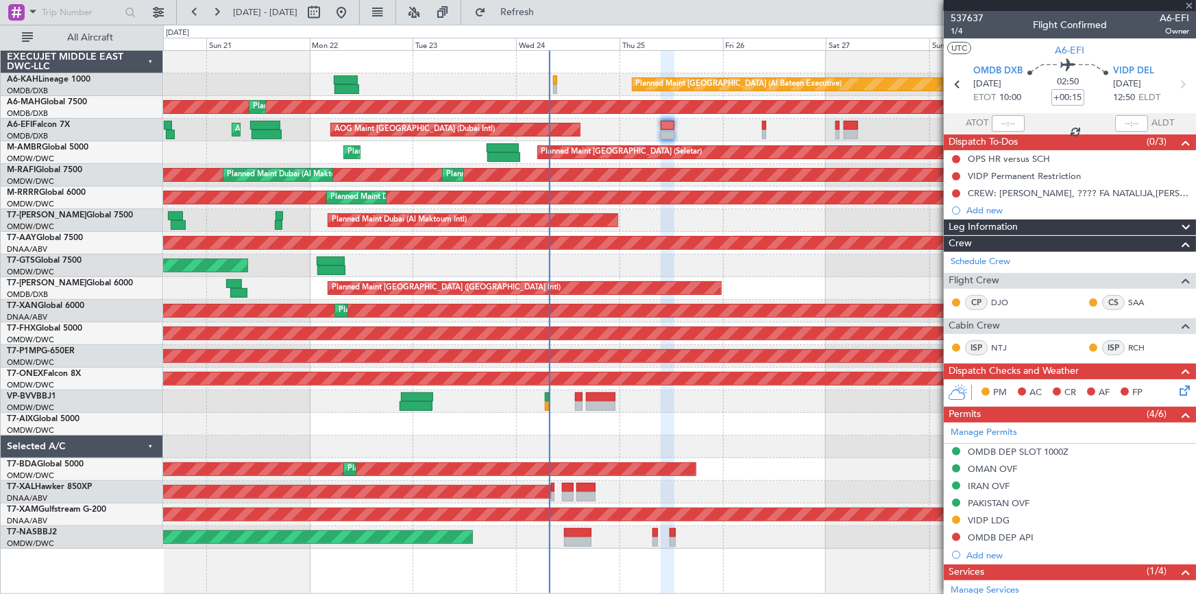
type input "-00:10"
type input "1"
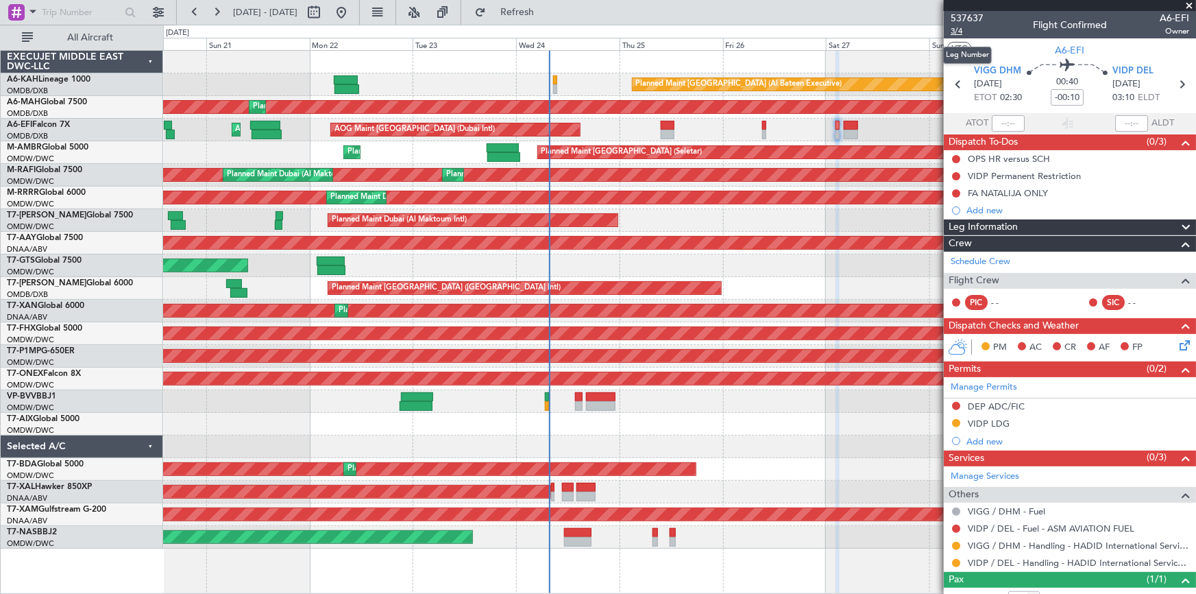
click at [958, 27] on span "3/4" at bounding box center [967, 31] width 33 height 12
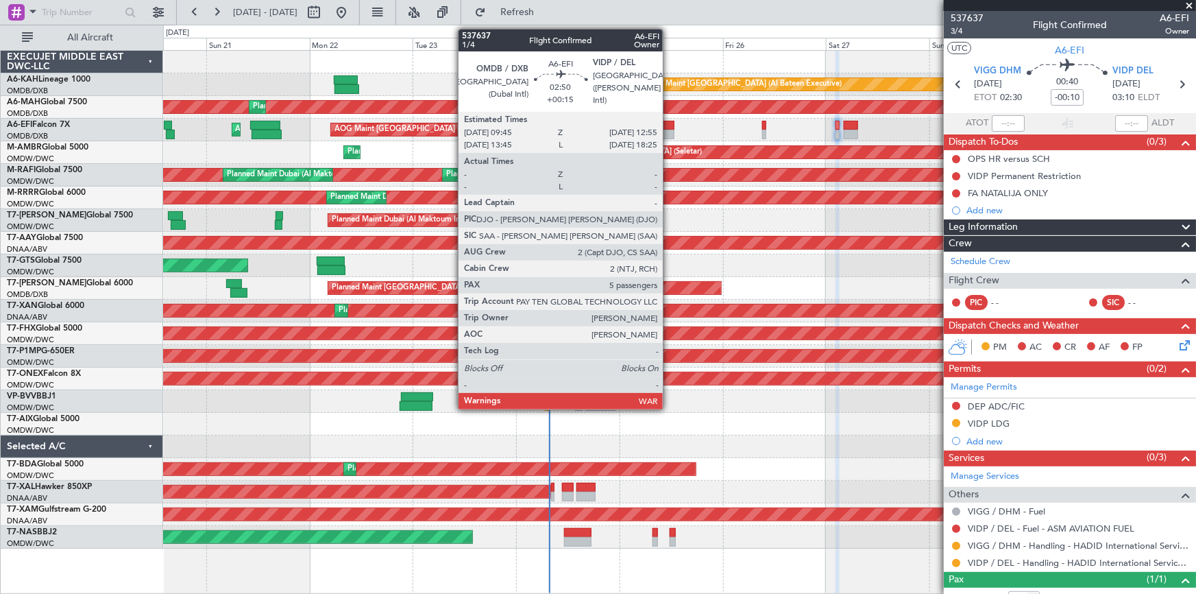
click at [670, 127] on div at bounding box center [668, 126] width 14 height 10
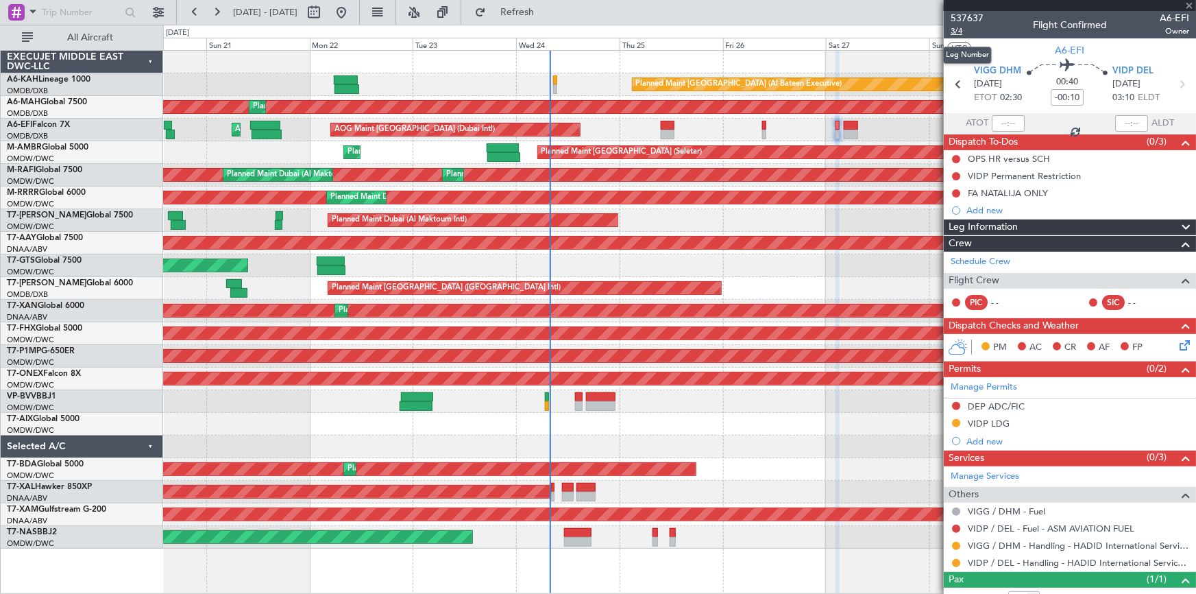
type input "+00:15"
type input "5"
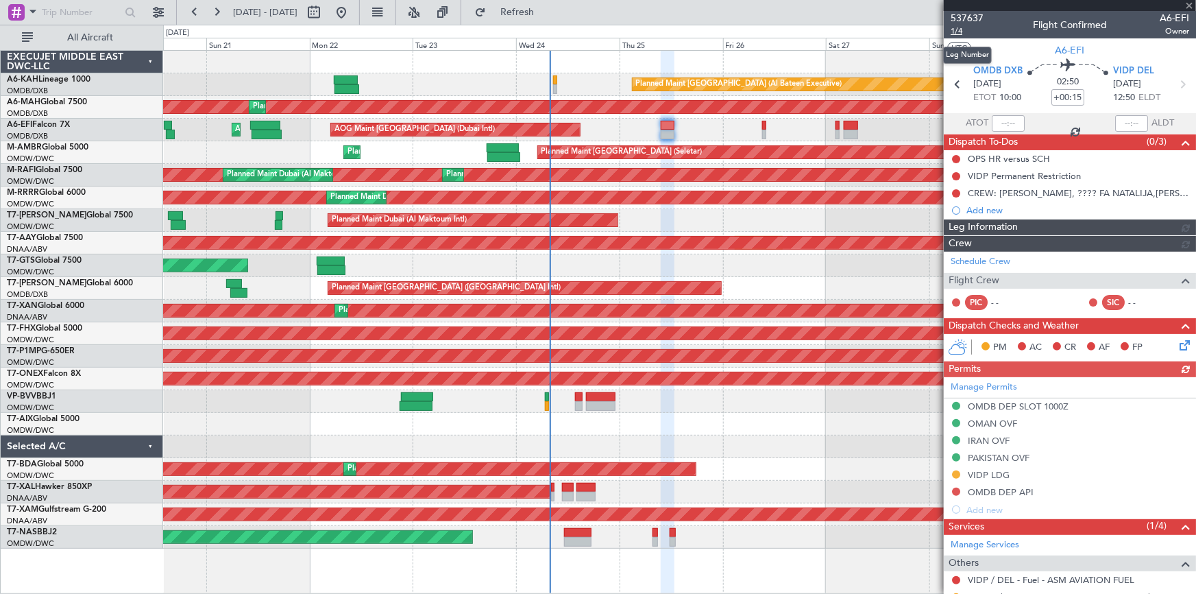
click at [960, 32] on span "1/4" at bounding box center [967, 31] width 33 height 12
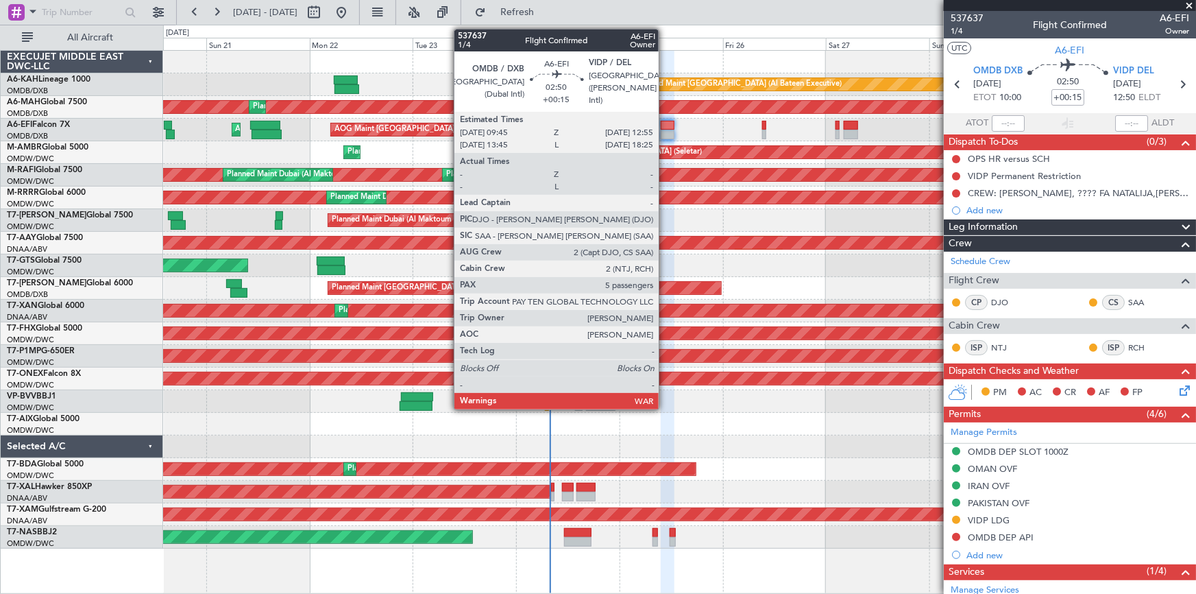
click at [668, 125] on div at bounding box center [668, 126] width 14 height 10
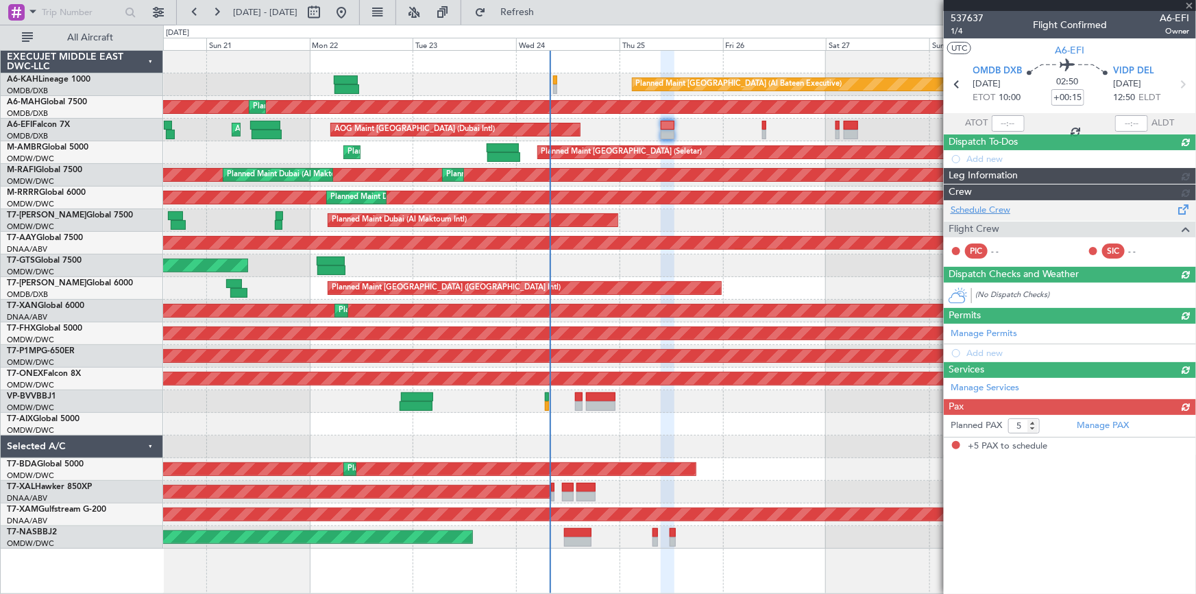
click at [1002, 258] on div "Schedule Crew Flight Crew PIC - - SIC - -" at bounding box center [1070, 233] width 252 height 66
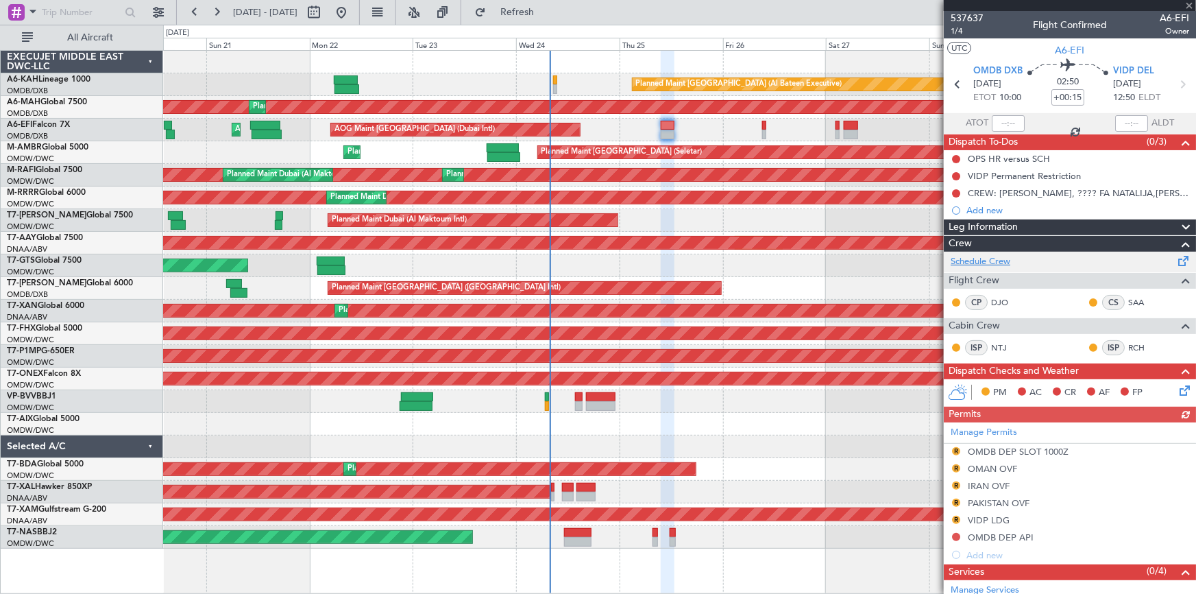
click at [1001, 258] on link "Schedule Crew" at bounding box center [981, 262] width 60 height 14
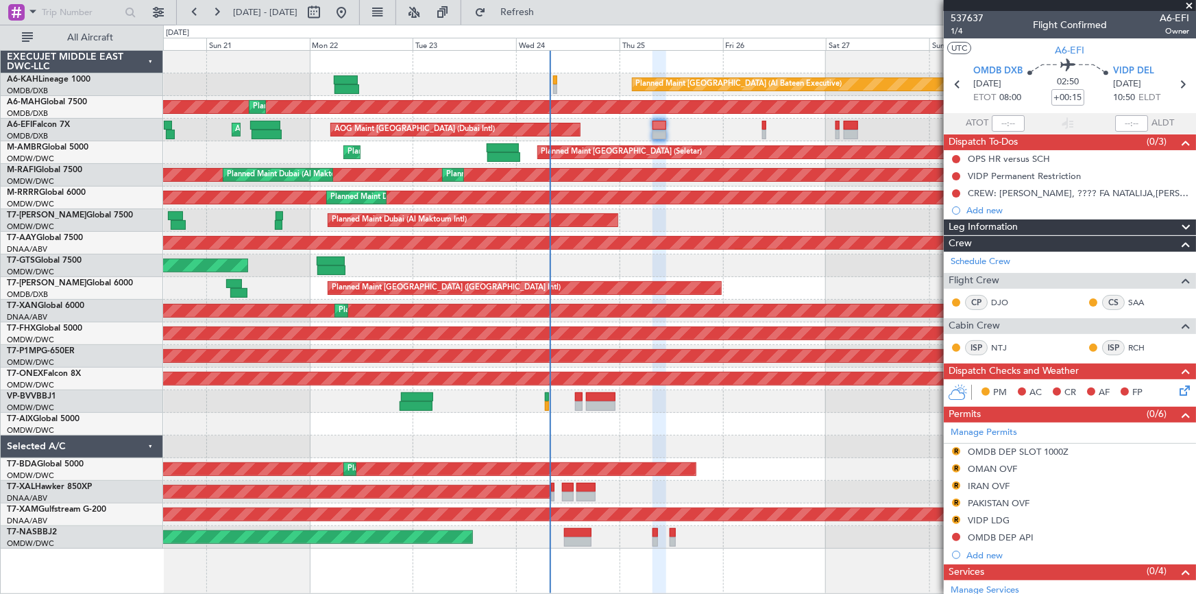
click at [546, 398] on div "Planned Maint Dubai (Al Maktoum Intl)" at bounding box center [679, 401] width 1033 height 23
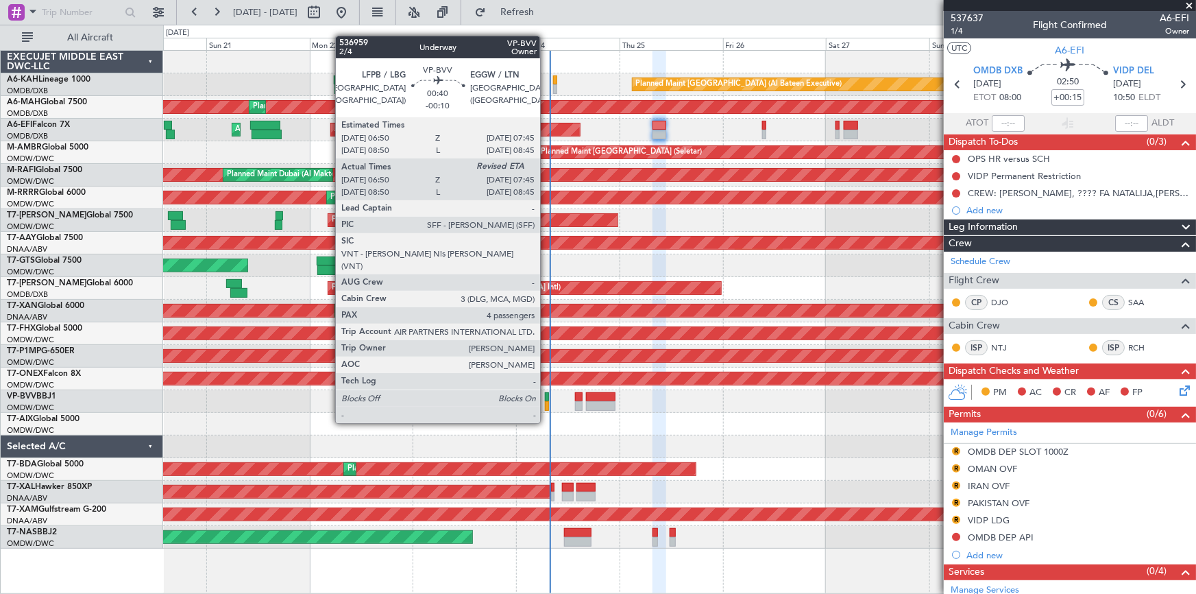
click at [546, 397] on div at bounding box center [547, 397] width 4 height 10
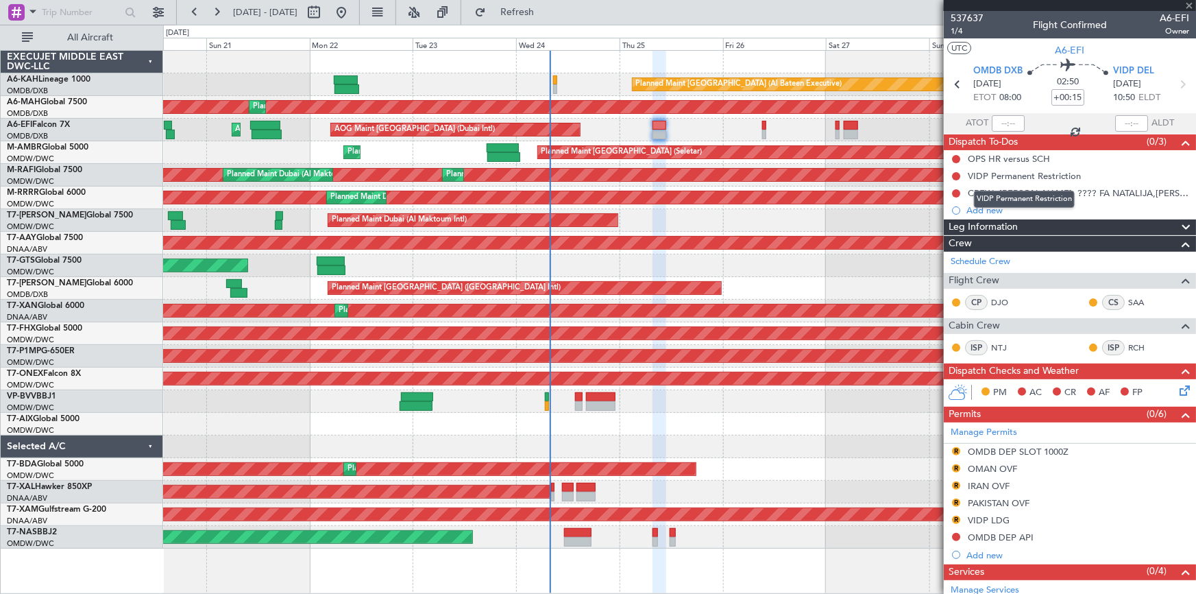
type input "-00:10"
type input "07:00"
type input "4"
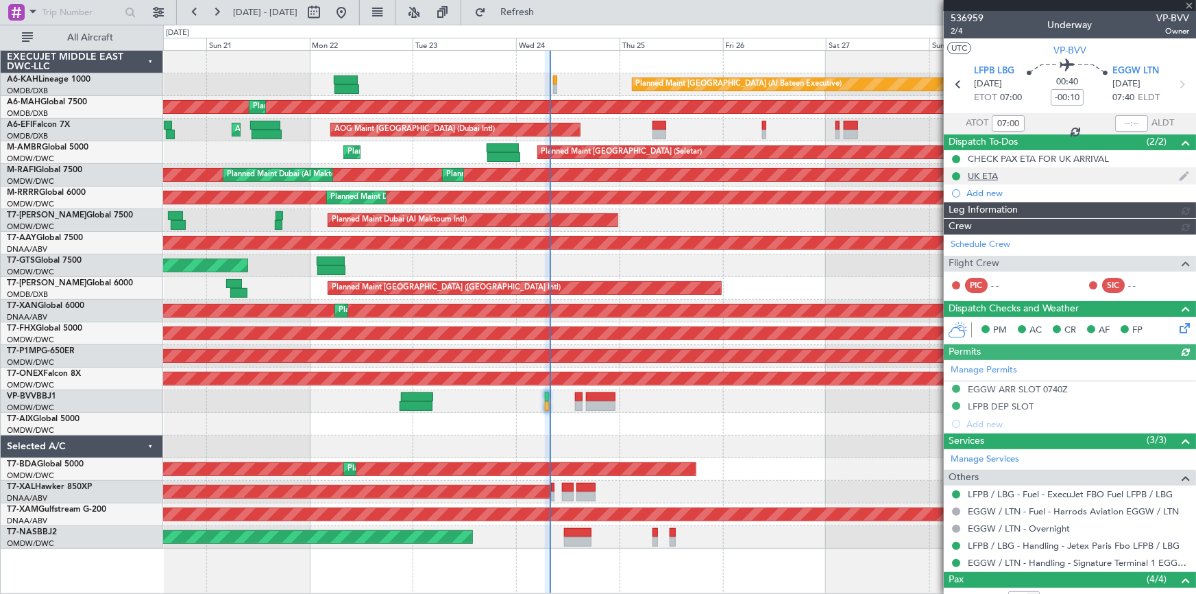
type input "[PERSON_NAME] (ANI)"
type input "7355"
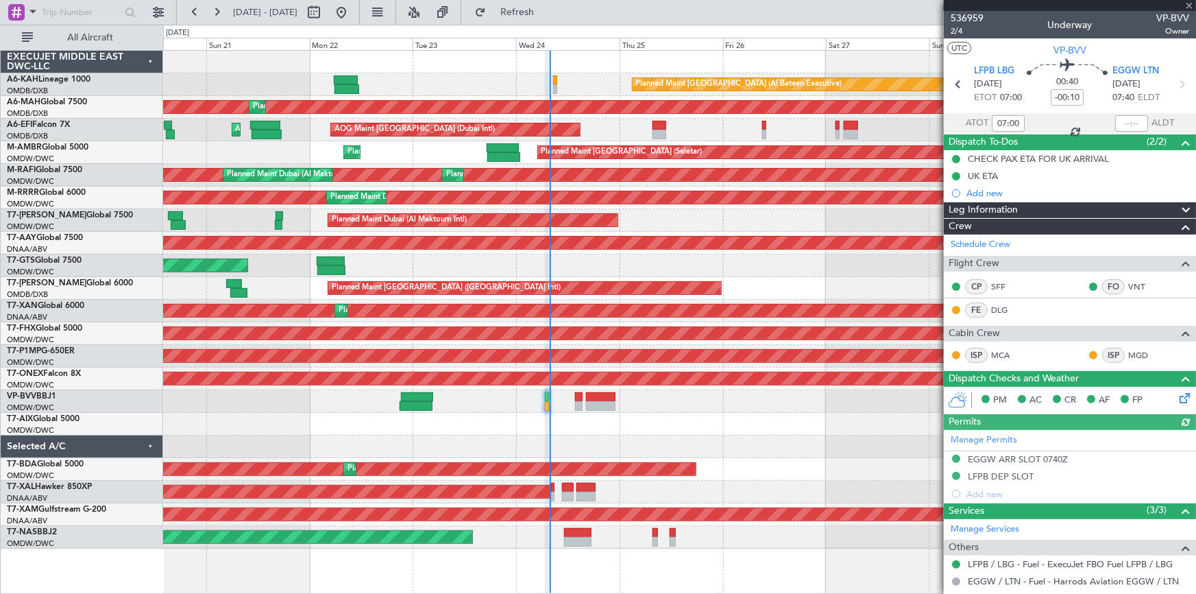
click at [1121, 121] on div at bounding box center [1132, 123] width 33 height 16
click at [1118, 120] on input "text" at bounding box center [1132, 123] width 33 height 16
click at [1034, 125] on section "ATOT 07:00 0748 ALDT" at bounding box center [1070, 123] width 252 height 21
type input "07:48"
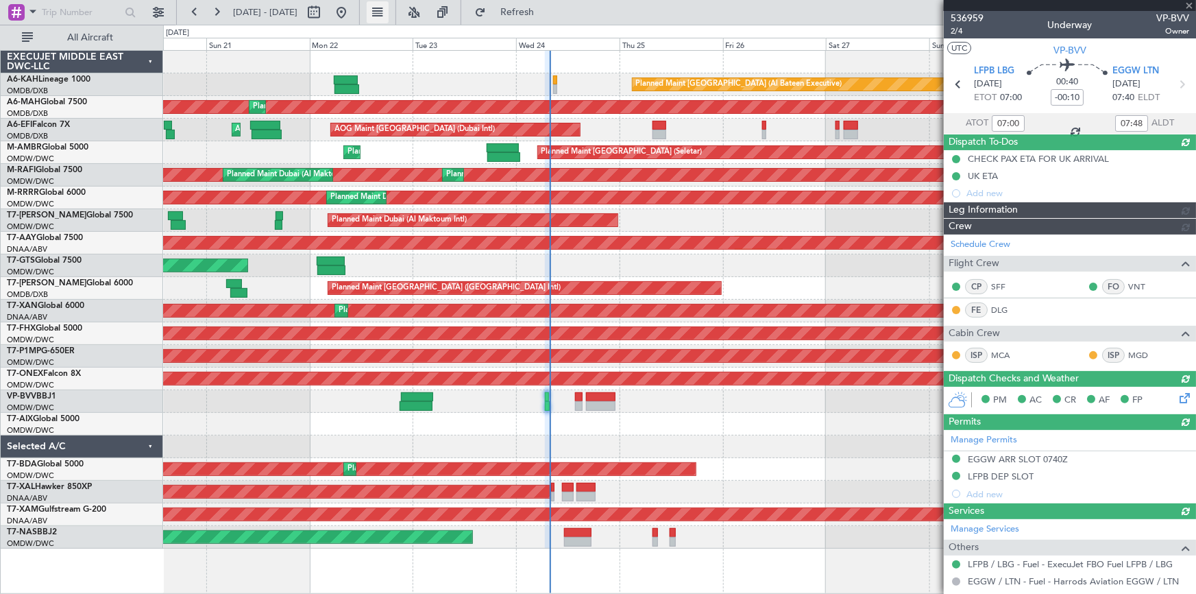
type input "[PERSON_NAME] (ANI)"
type input "7355"
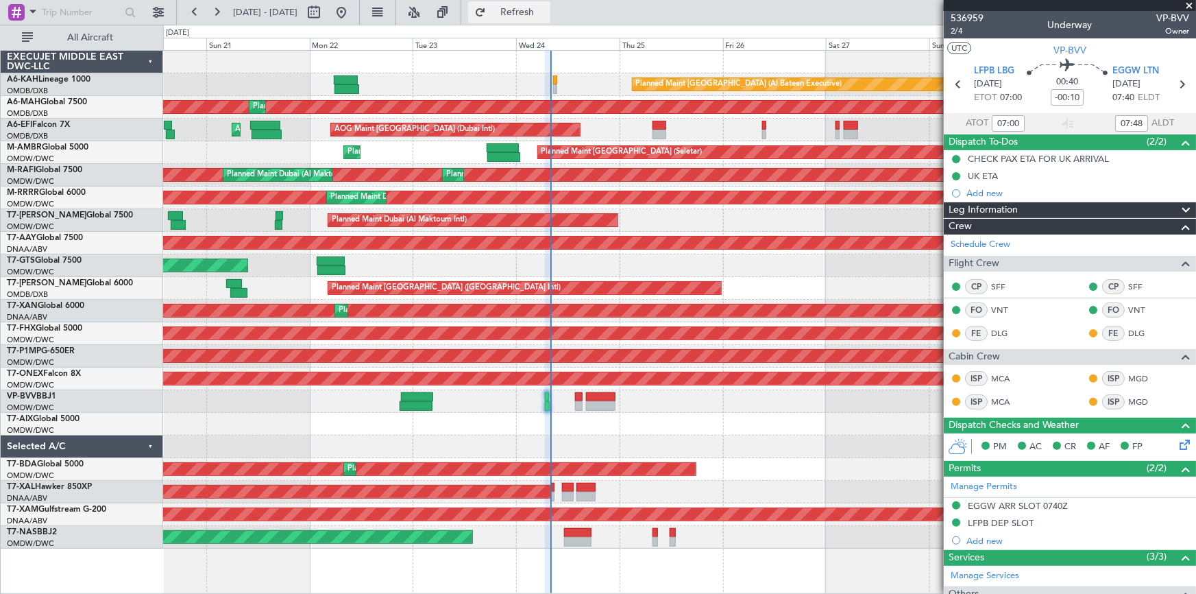
click at [546, 10] on span "Refresh" at bounding box center [518, 13] width 58 height 10
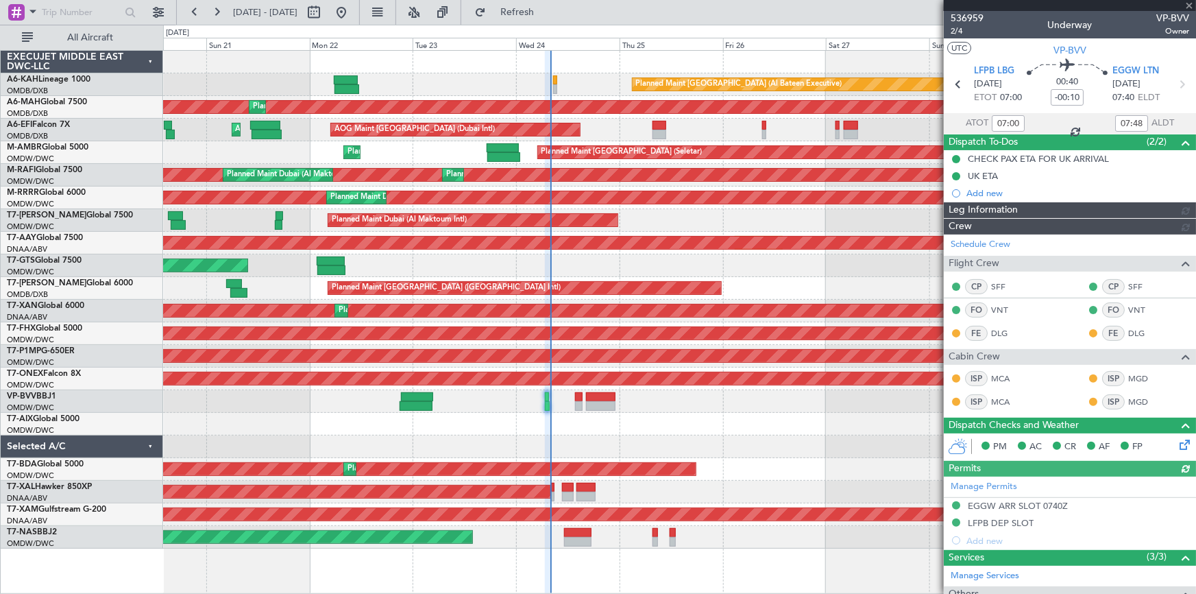
type input "[PERSON_NAME] (ANI)"
type input "7355"
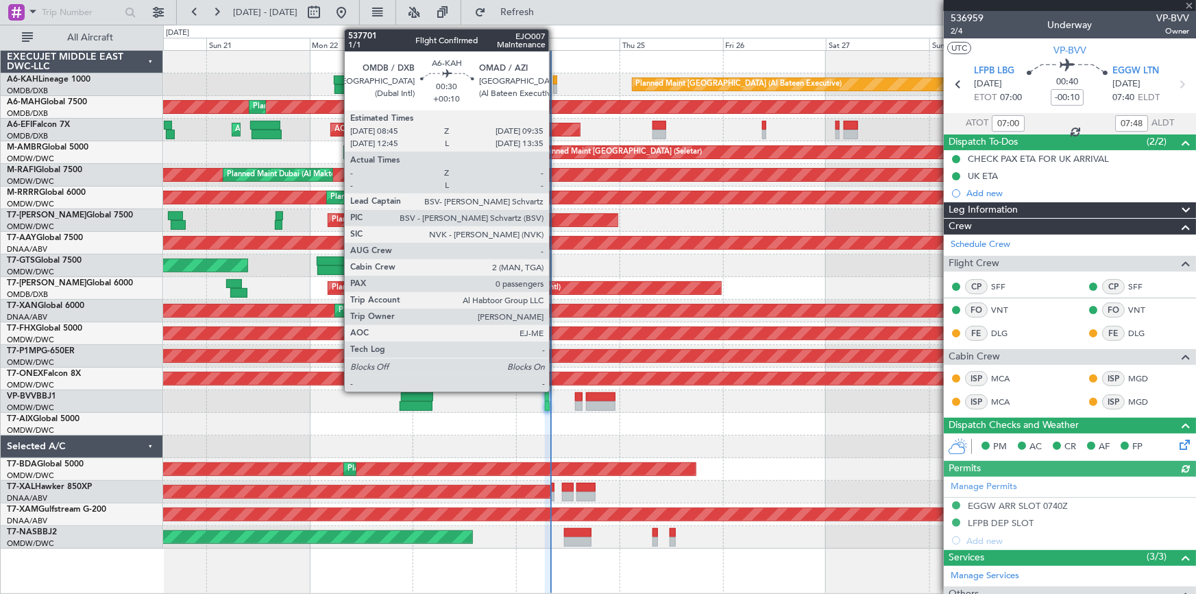
click at [555, 78] on div at bounding box center [555, 80] width 4 height 10
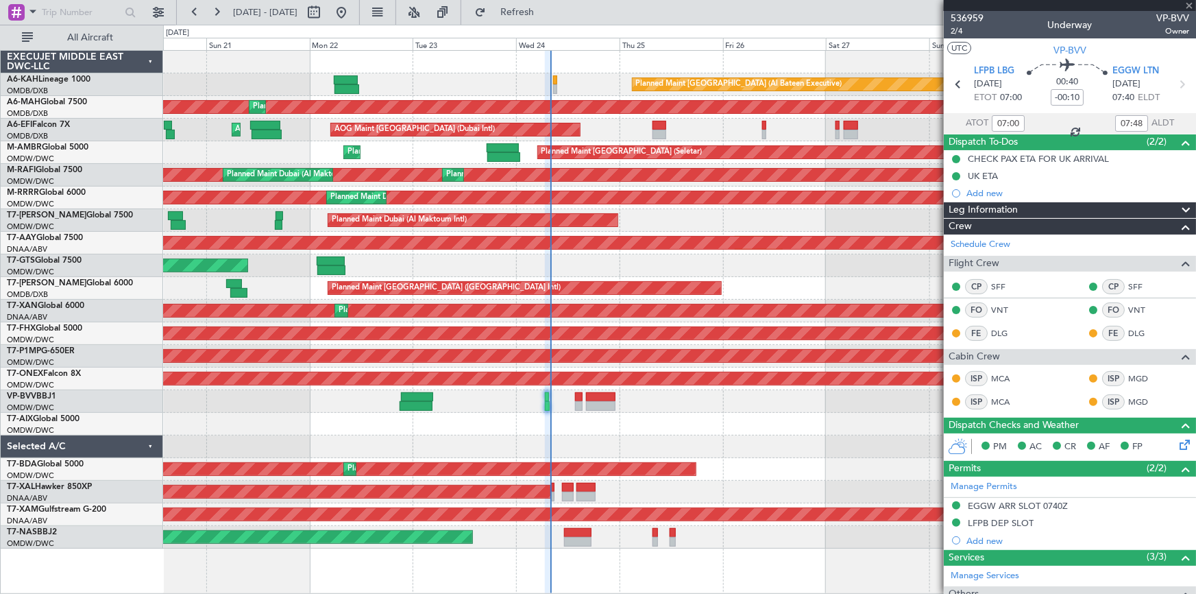
type input "+00:10"
type input "0"
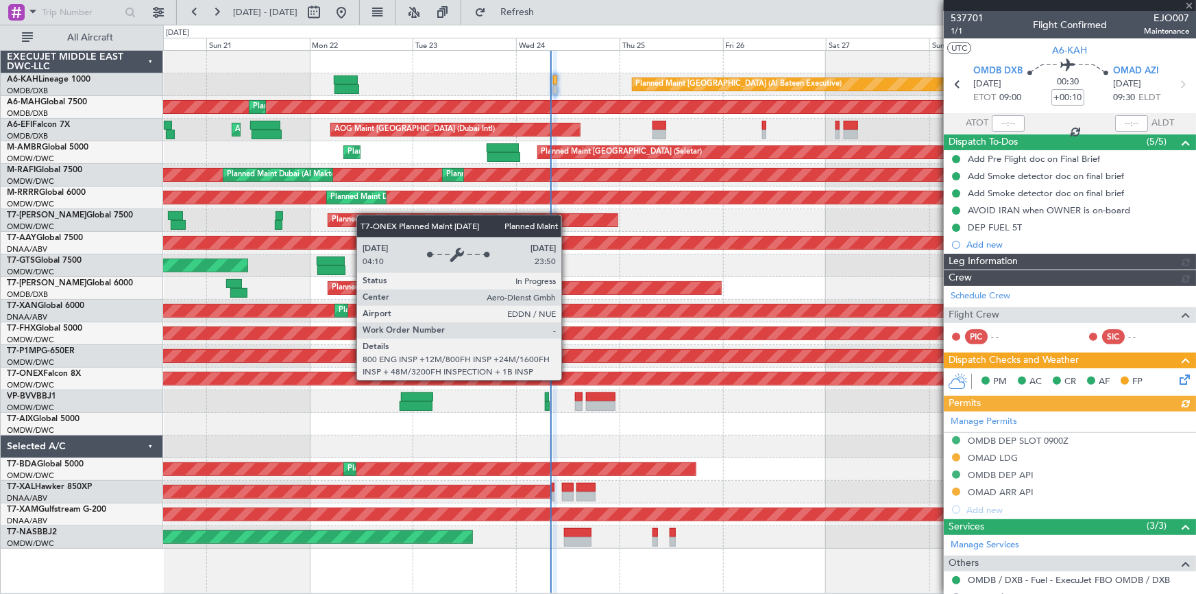
type input "Dherander Fithani (DHF)"
type input "7360"
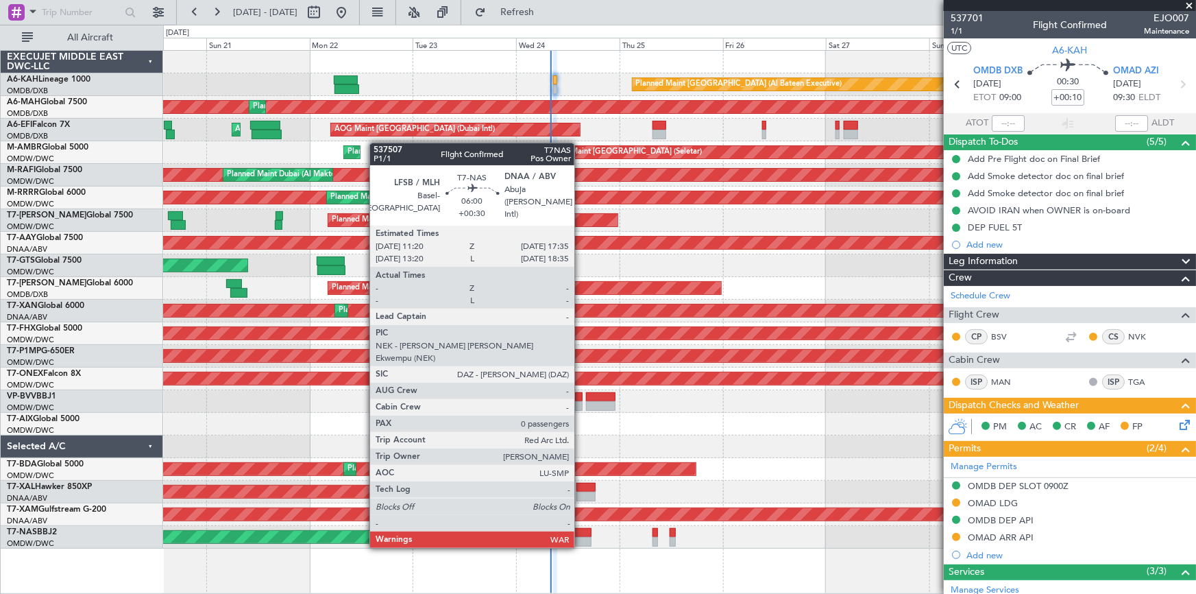
click at [581, 531] on div at bounding box center [577, 533] width 27 height 10
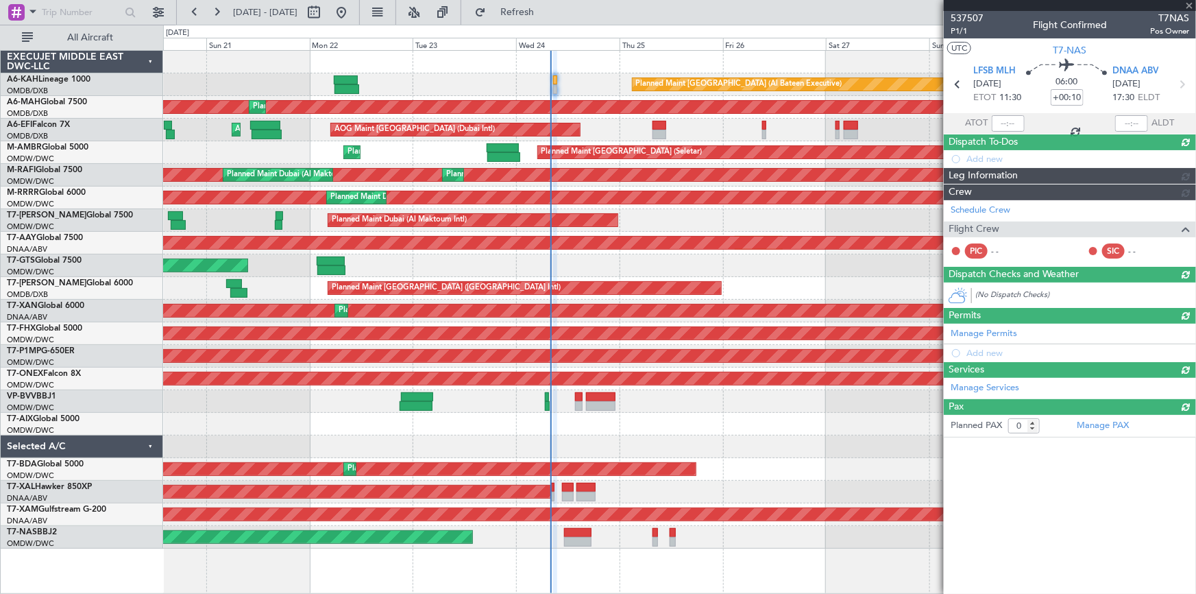
type input "+00:30"
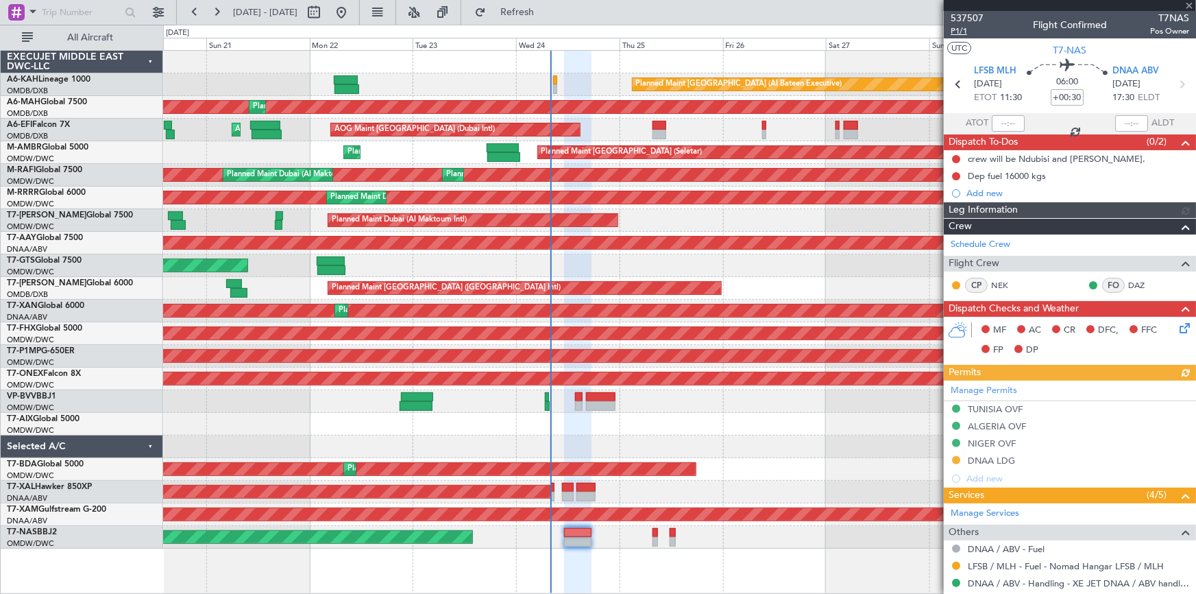
click at [960, 33] on span "P1/1" at bounding box center [967, 31] width 33 height 12
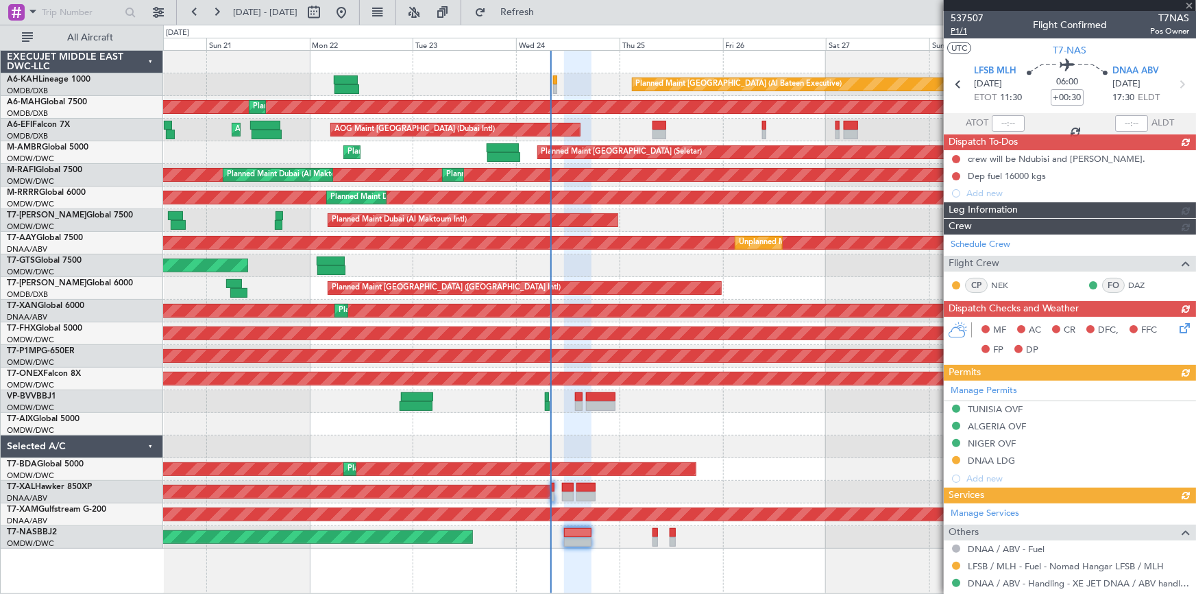
click at [958, 28] on span "P1/1" at bounding box center [967, 31] width 33 height 12
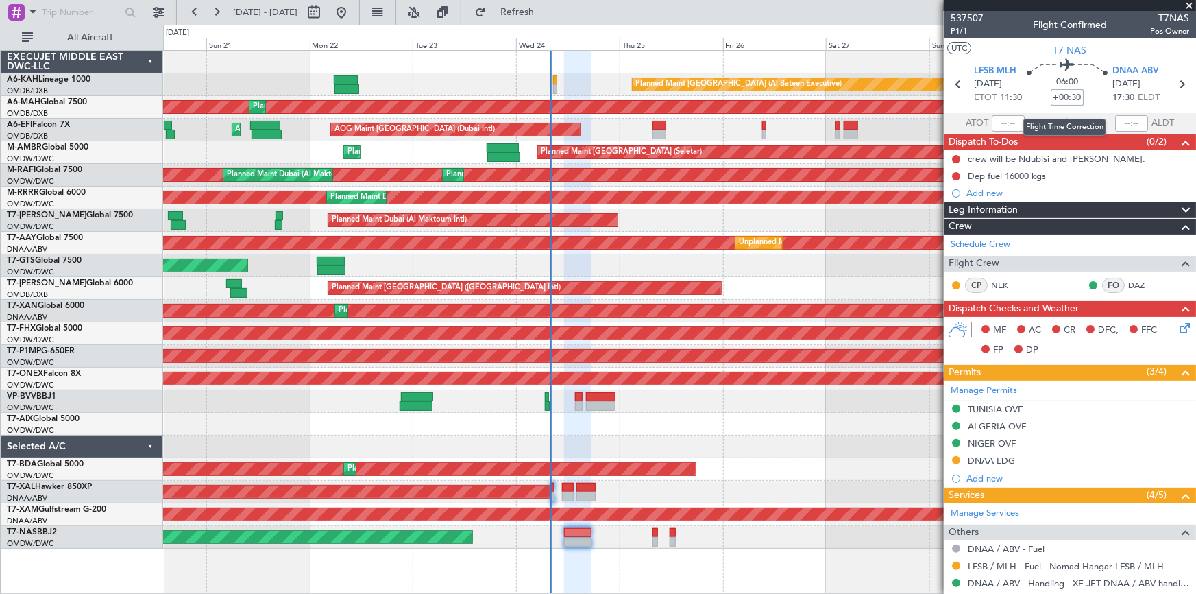
click at [1051, 93] on input "+00:30" at bounding box center [1067, 97] width 33 height 16
drag, startPoint x: 1033, startPoint y: 97, endPoint x: 862, endPoint y: 97, distance: 170.7
click at [1022, 100] on div "06:00 +35" at bounding box center [1067, 84] width 91 height 51
type input "+00:35"
click at [956, 29] on span "P1/1" at bounding box center [967, 31] width 33 height 12
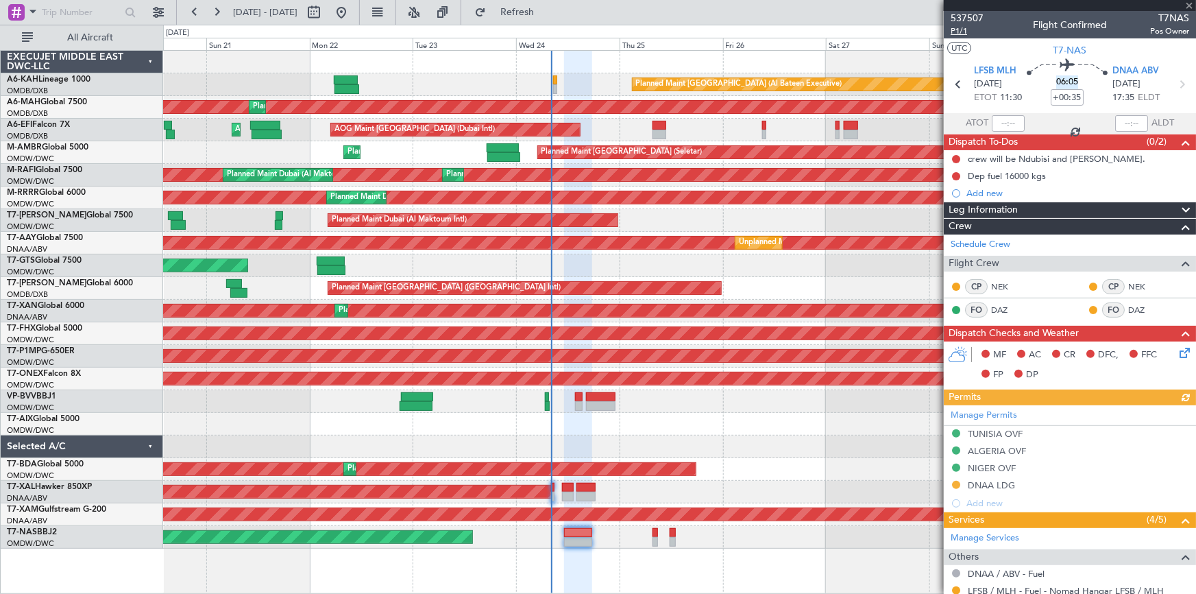
type input "Dherander Fithani (DHF)"
type input "7347"
type input "Dherander Fithani (DHF)"
type input "7347"
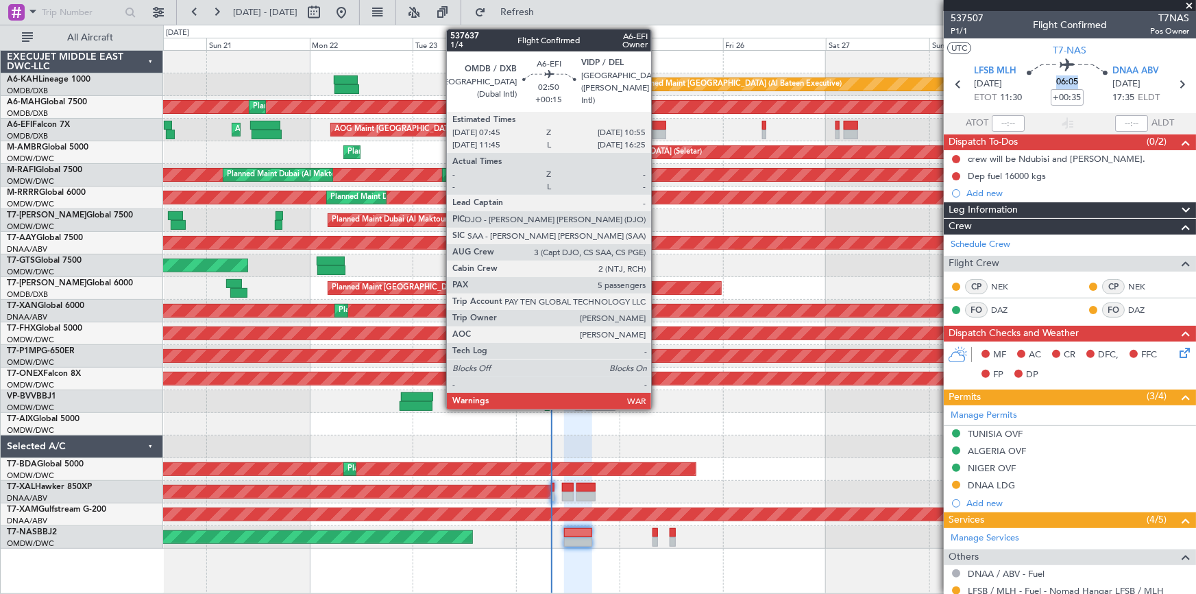
click at [658, 128] on div at bounding box center [660, 126] width 14 height 10
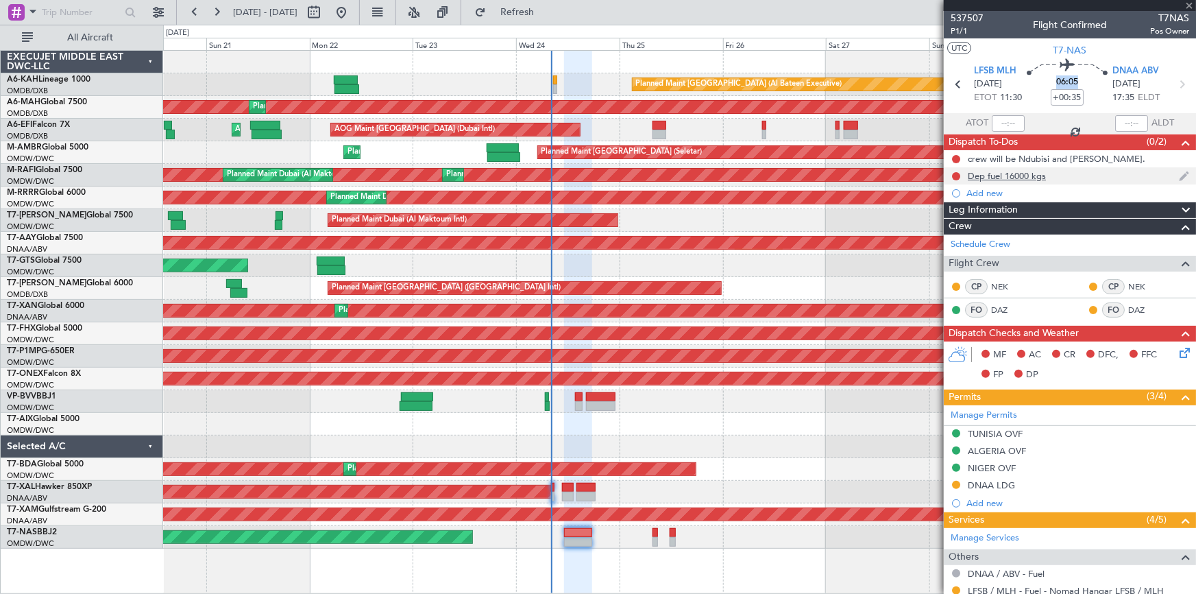
type input "+00:15"
type input "5"
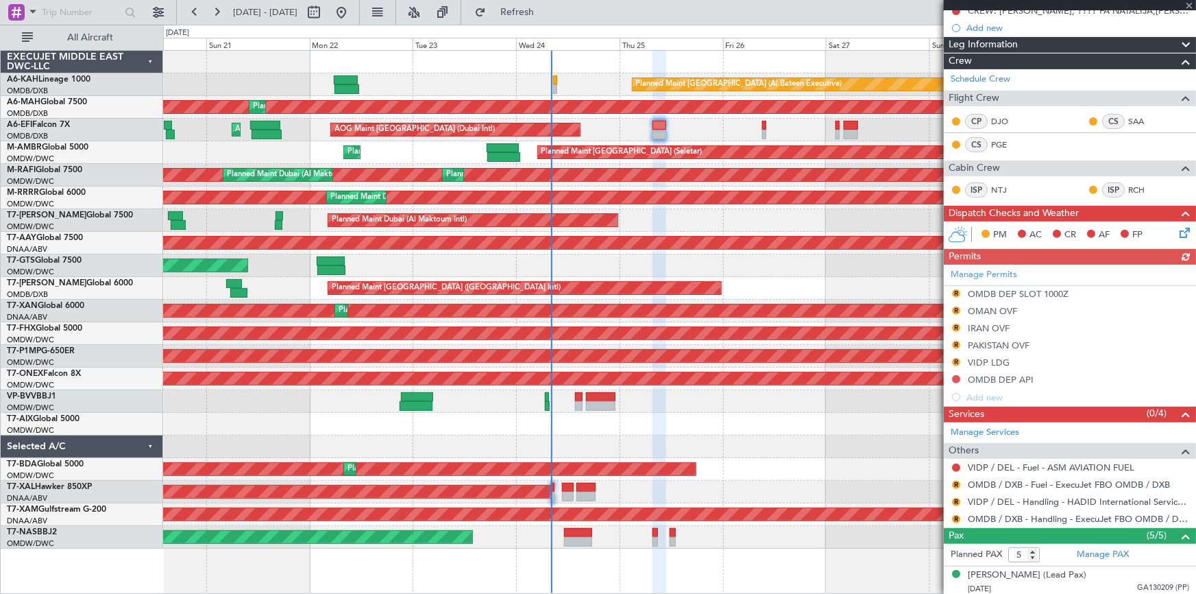
scroll to position [307, 0]
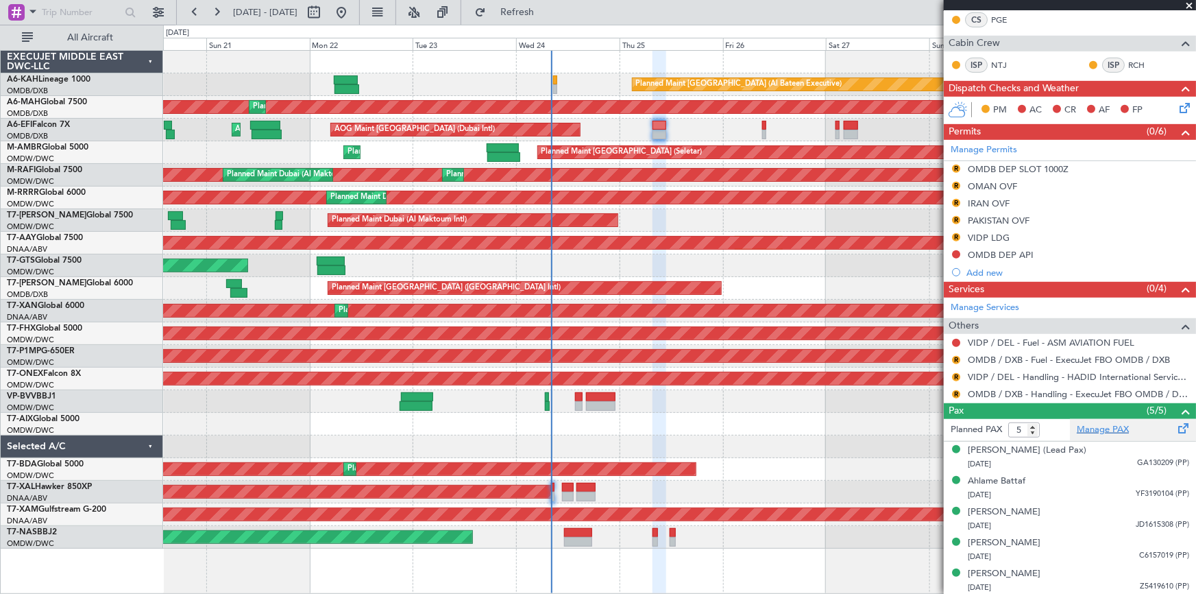
click at [1094, 425] on link "Manage PAX" at bounding box center [1103, 430] width 52 height 14
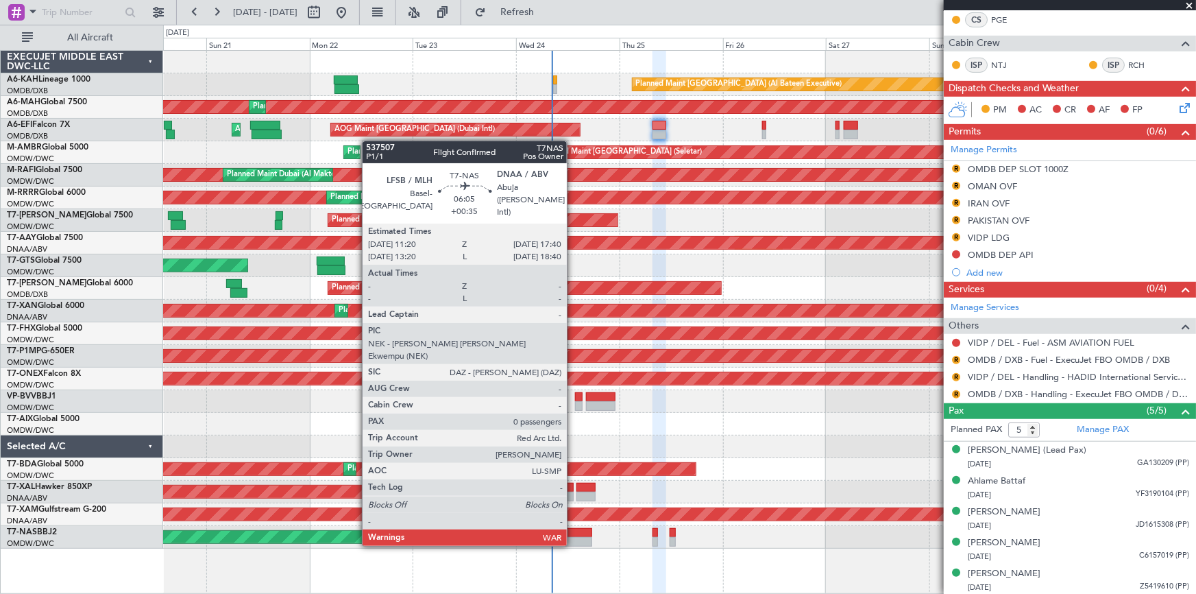
click at [574, 531] on div at bounding box center [577, 533] width 27 height 10
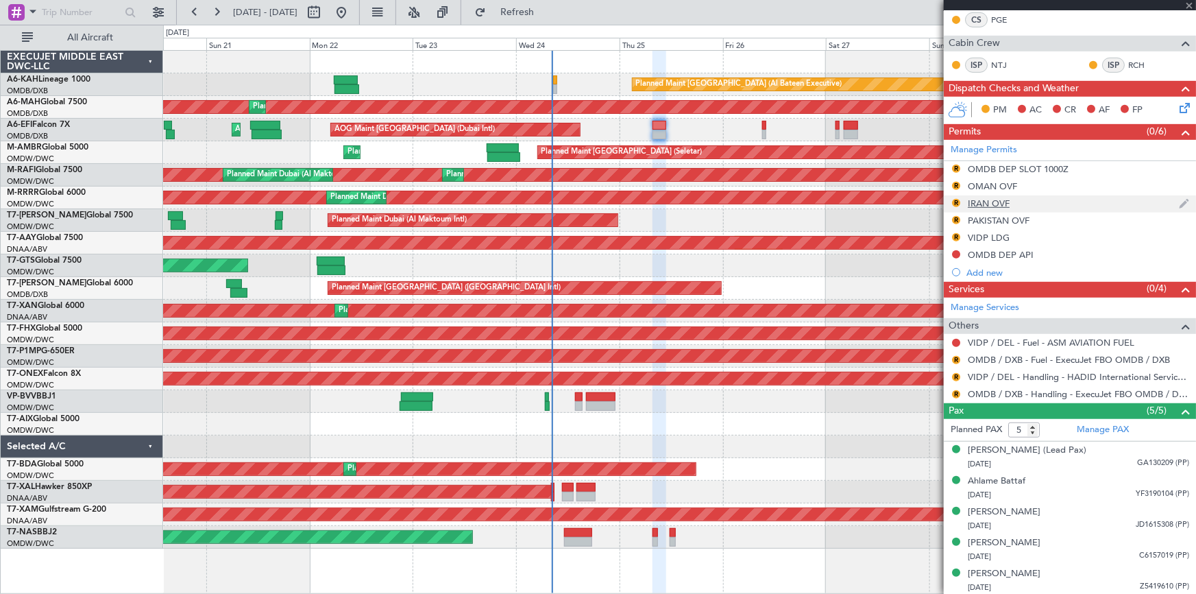
type input "+00:35"
type input "0"
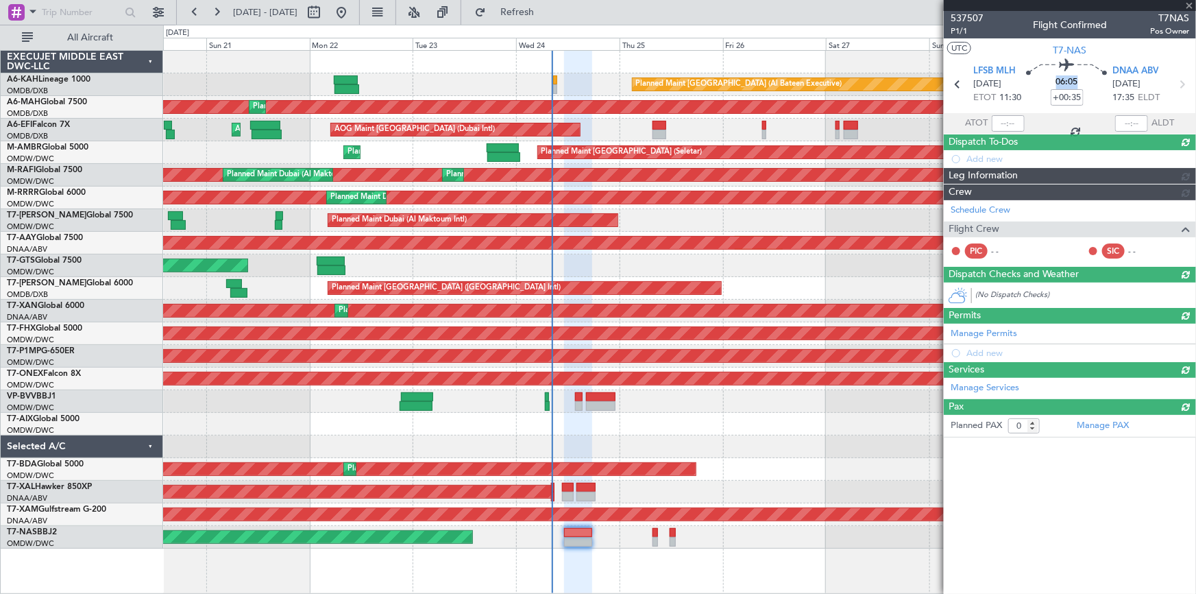
scroll to position [0, 0]
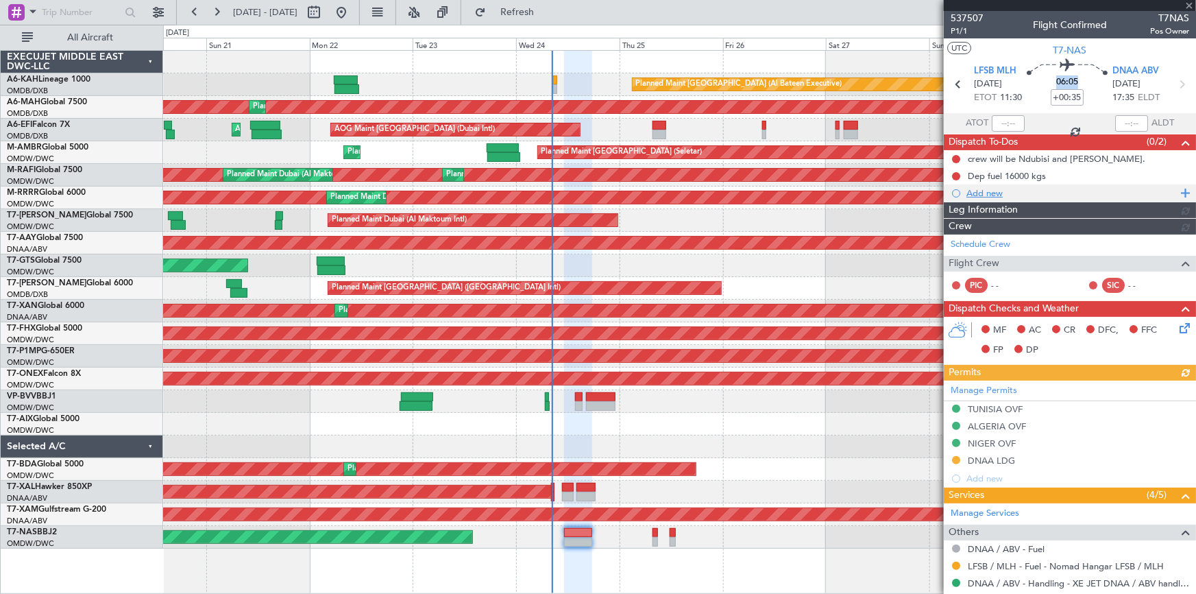
type input "Dherander Fithani (DHF)"
type input "7347"
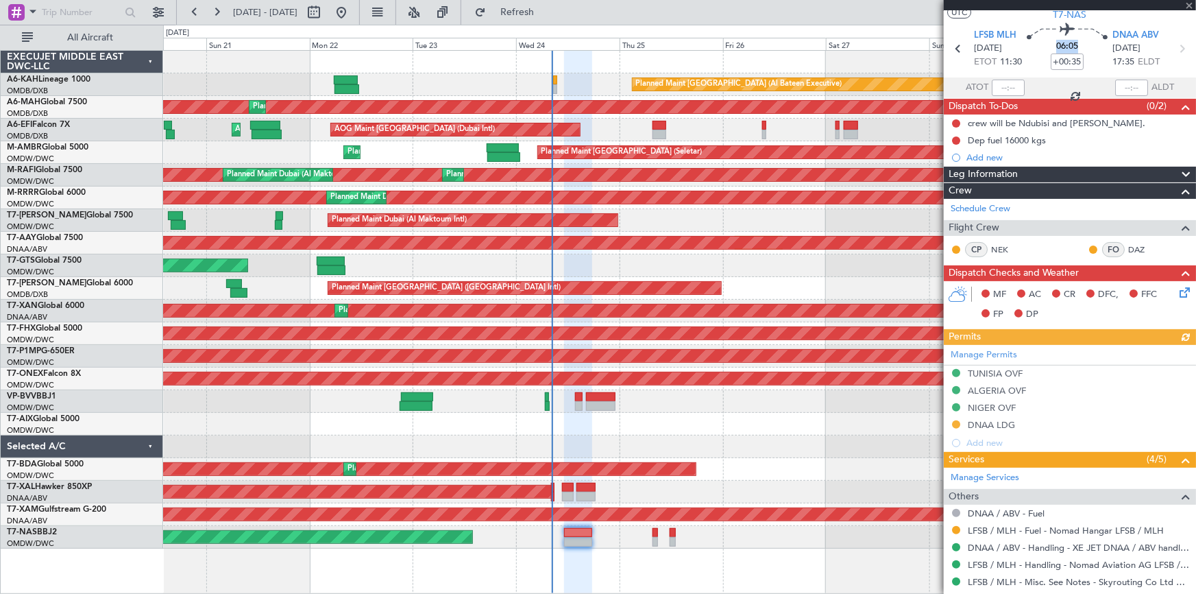
scroll to position [86, 0]
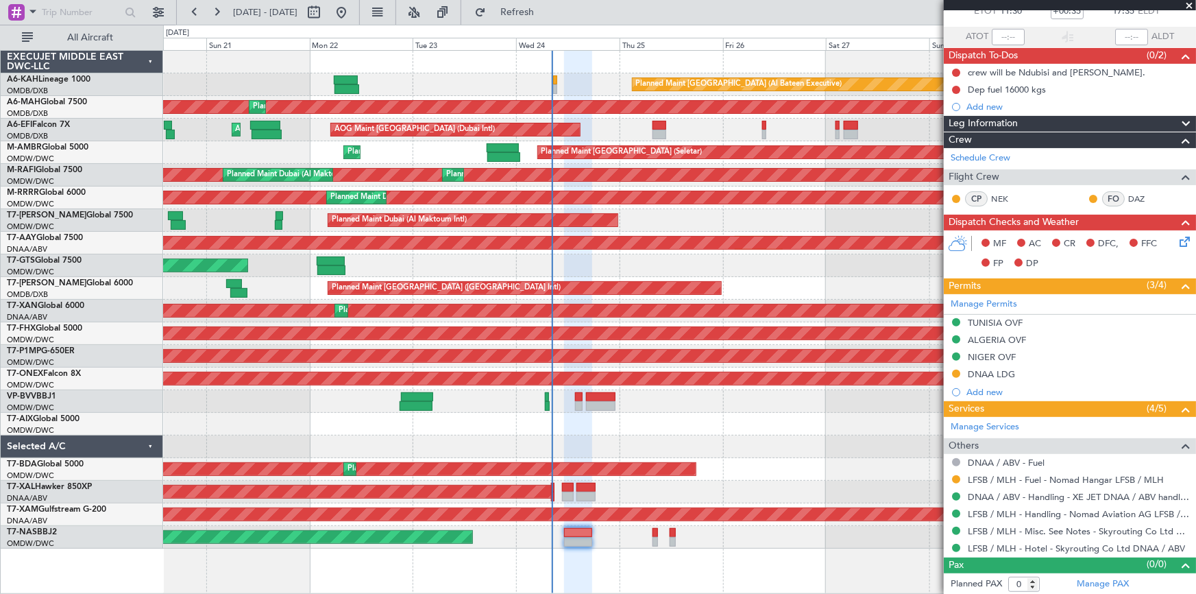
click at [1177, 240] on icon at bounding box center [1182, 239] width 11 height 11
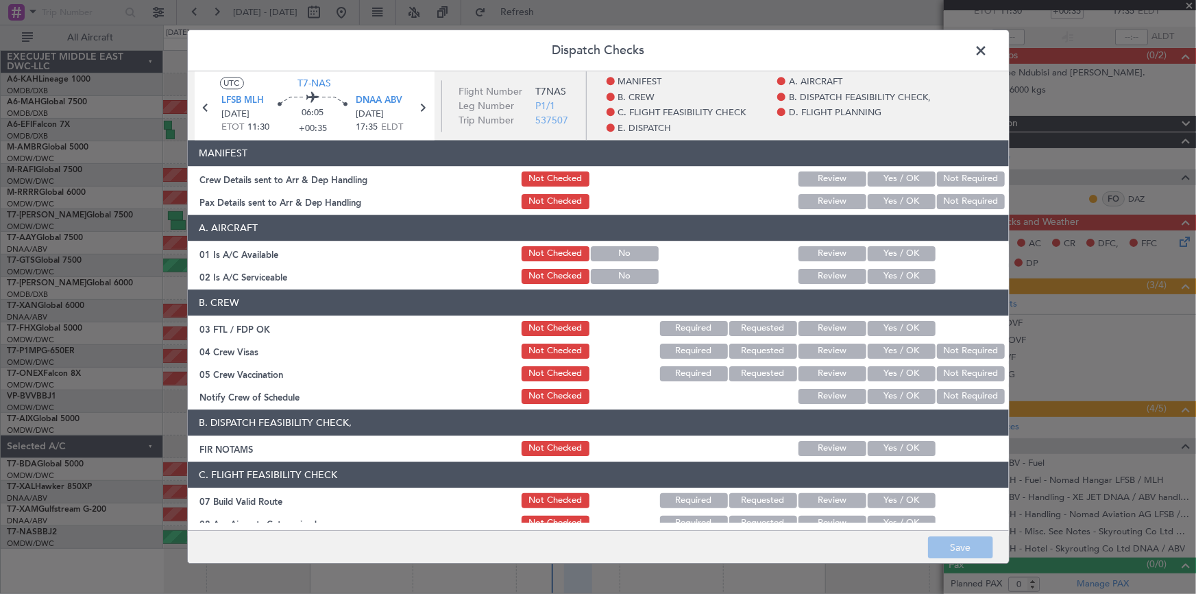
click at [892, 174] on button "Yes / OK" at bounding box center [902, 178] width 68 height 15
drag, startPoint x: 951, startPoint y: 199, endPoint x: 871, endPoint y: 250, distance: 95.3
click at [950, 199] on button "Not Required" at bounding box center [971, 201] width 68 height 15
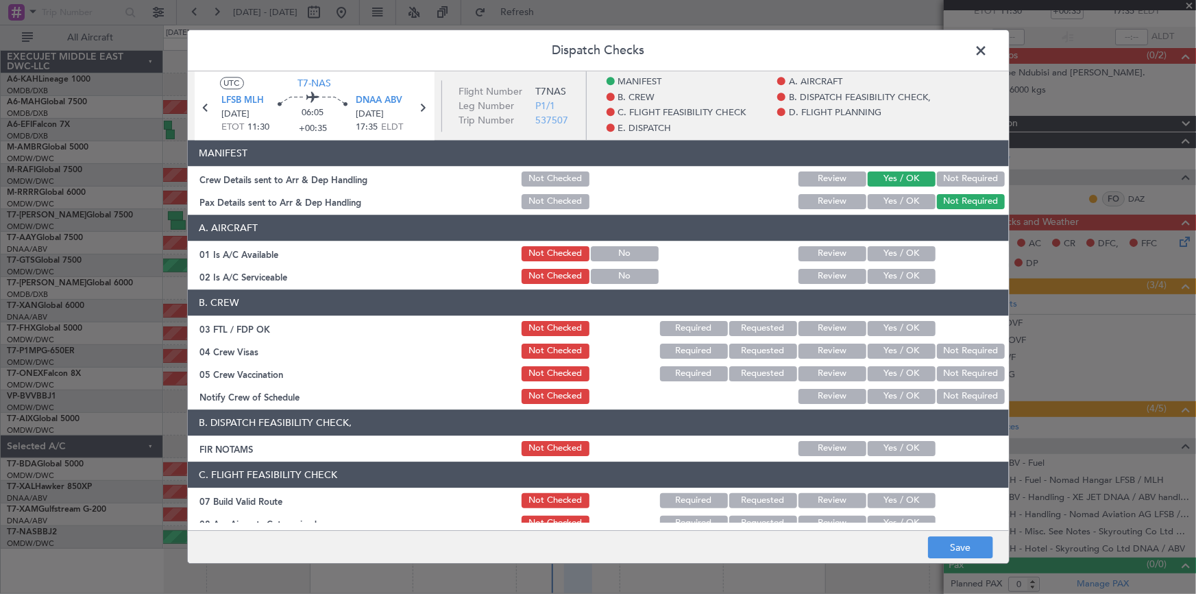
click at [873, 249] on button "Yes / OK" at bounding box center [902, 253] width 68 height 15
click at [895, 274] on button "Yes / OK" at bounding box center [902, 276] width 68 height 15
click at [891, 328] on button "Yes / OK" at bounding box center [902, 328] width 68 height 15
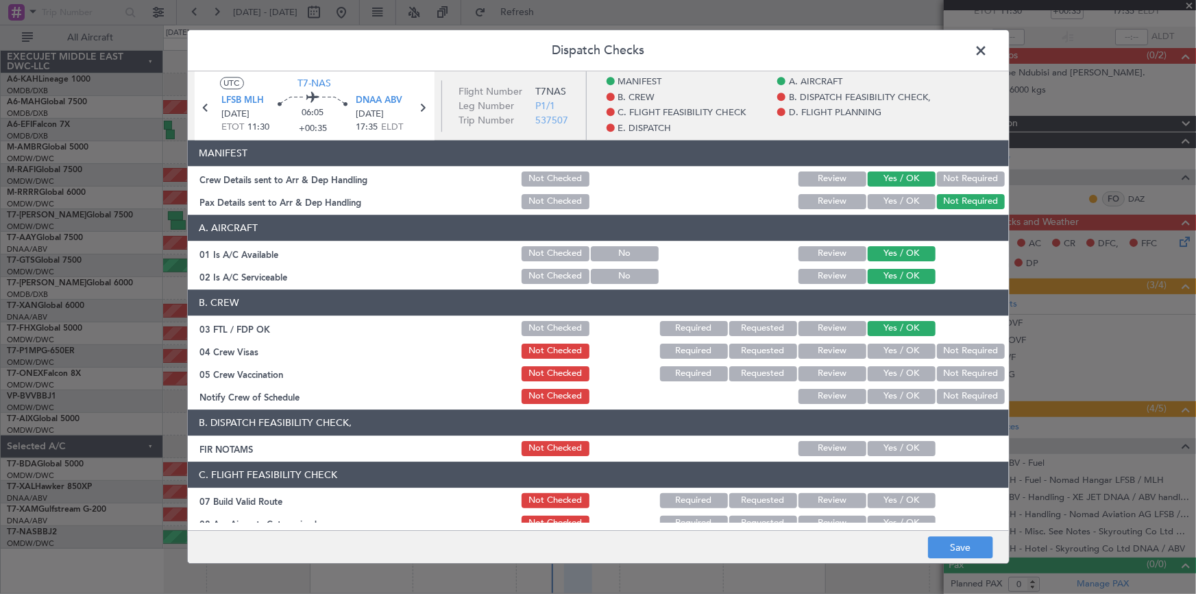
click at [887, 352] on button "Yes / OK" at bounding box center [902, 350] width 68 height 15
click at [897, 376] on button "Yes / OK" at bounding box center [902, 373] width 68 height 15
drag, startPoint x: 895, startPoint y: 394, endPoint x: 905, endPoint y: 383, distance: 14.6
click at [895, 393] on button "Yes / OK" at bounding box center [902, 396] width 68 height 15
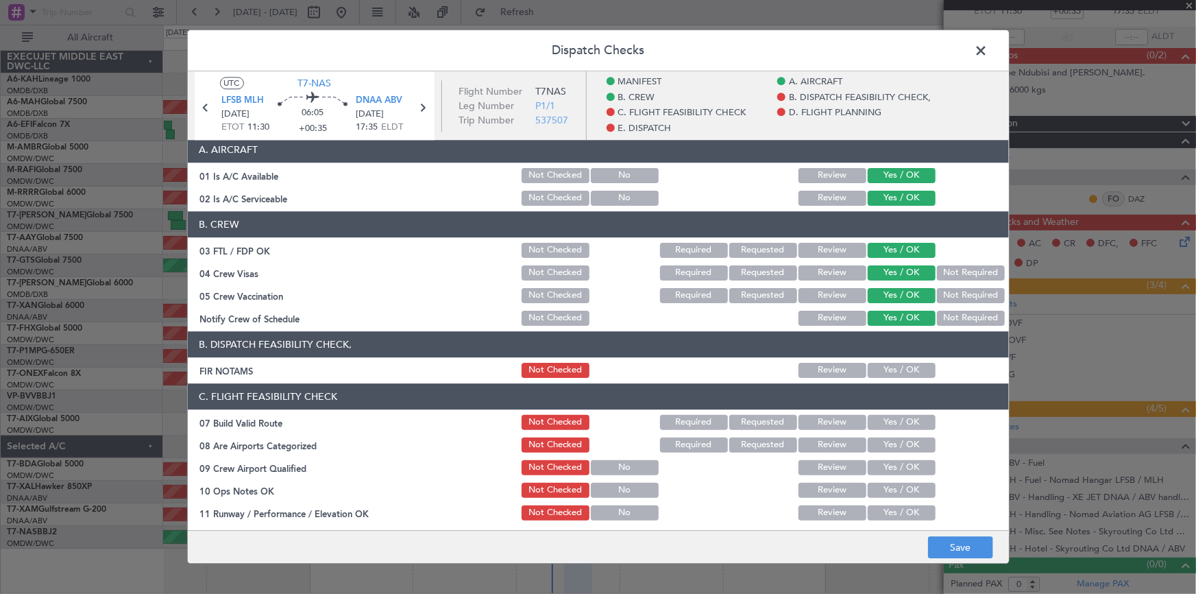
scroll to position [124, 0]
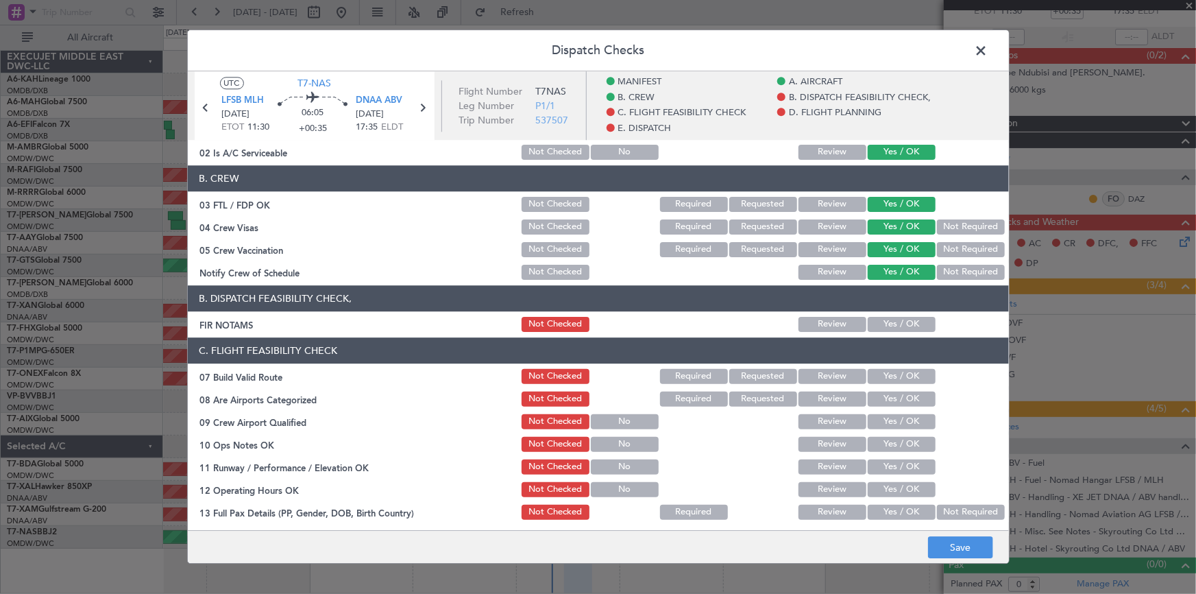
click at [890, 326] on button "Yes / OK" at bounding box center [902, 324] width 68 height 15
click at [882, 376] on button "Yes / OK" at bounding box center [902, 376] width 68 height 15
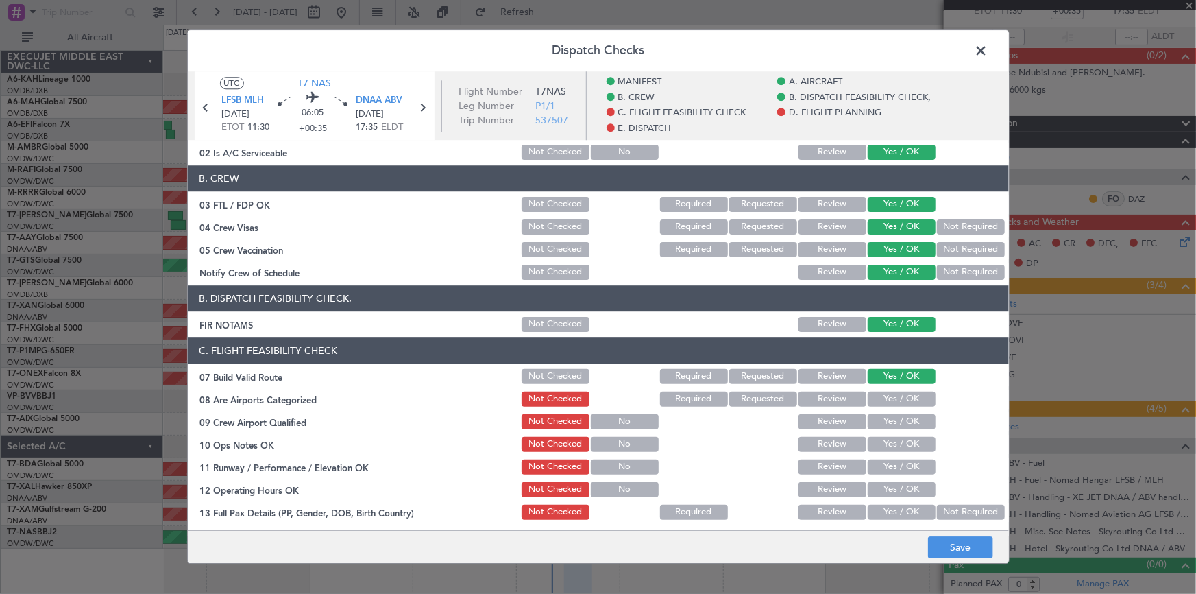
click at [891, 398] on button "Yes / OK" at bounding box center [902, 398] width 68 height 15
click at [907, 420] on button "Yes / OK" at bounding box center [902, 421] width 68 height 15
click at [891, 442] on button "Yes / OK" at bounding box center [902, 444] width 68 height 15
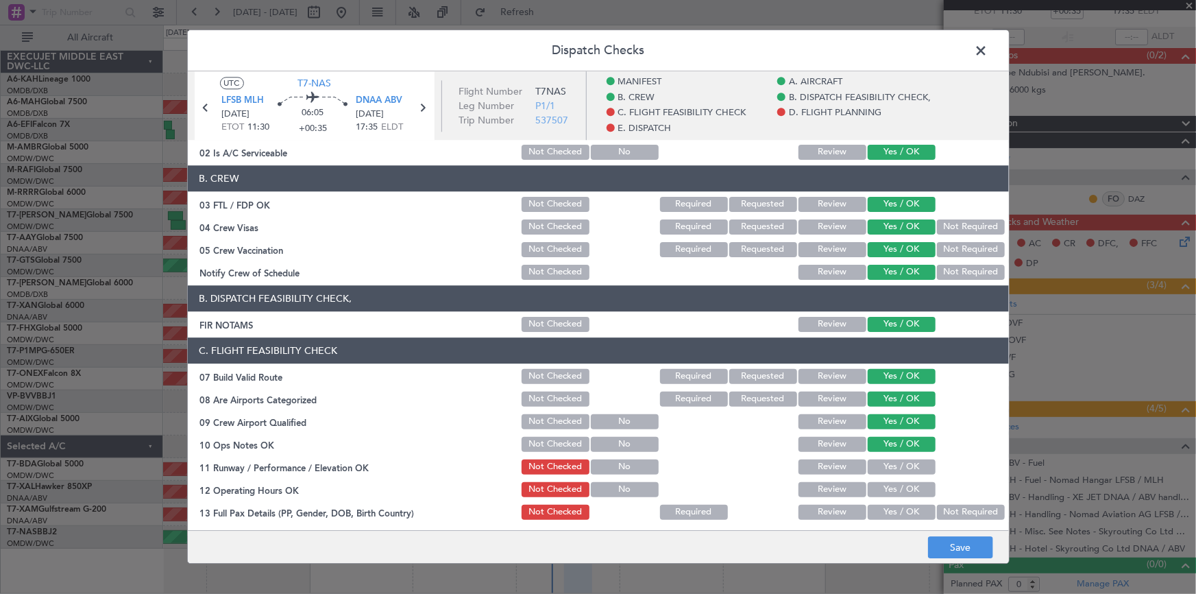
click at [882, 468] on button "Yes / OK" at bounding box center [902, 466] width 68 height 15
click at [891, 493] on button "Yes / OK" at bounding box center [902, 489] width 68 height 15
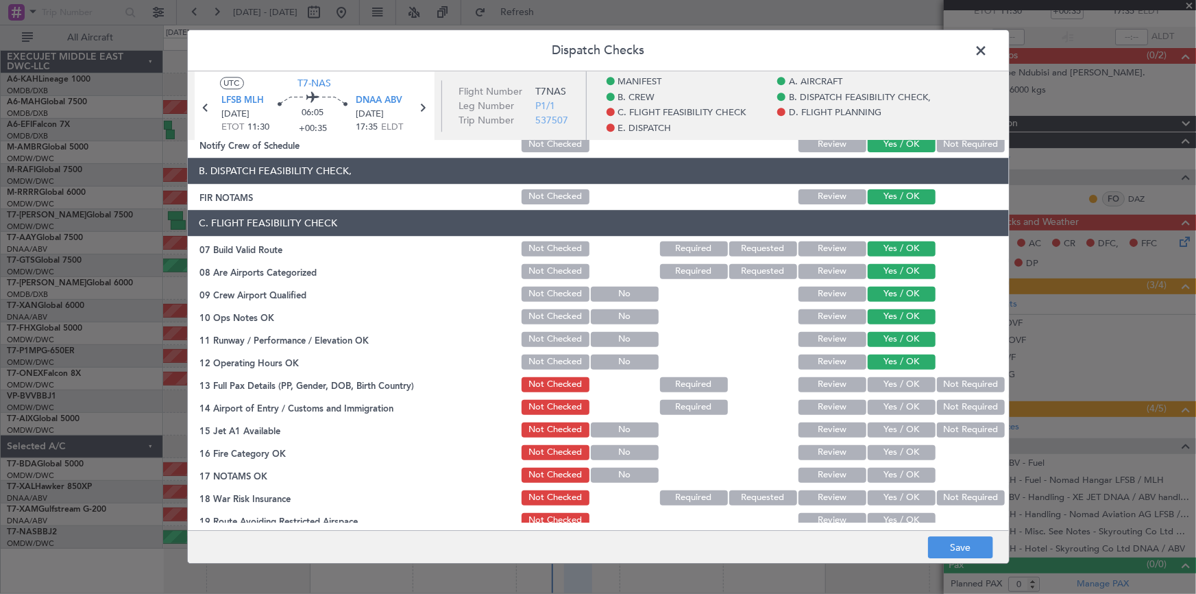
scroll to position [311, 0]
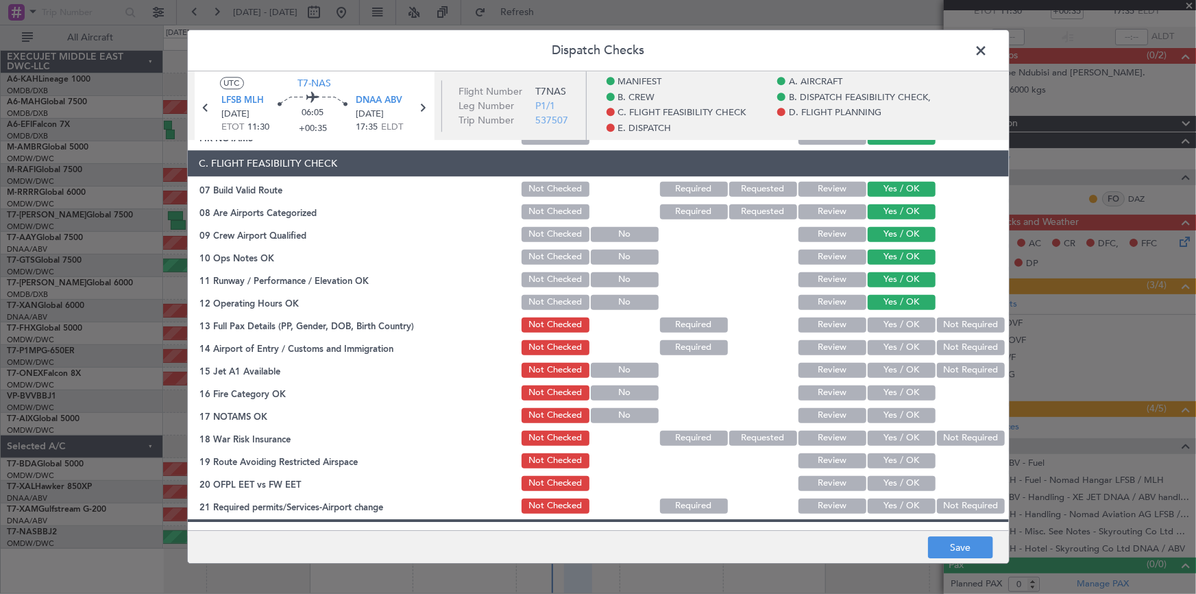
click at [948, 326] on button "Not Required" at bounding box center [971, 324] width 68 height 15
click at [883, 346] on button "Yes / OK" at bounding box center [902, 347] width 68 height 15
click at [884, 369] on button "Yes / OK" at bounding box center [902, 370] width 68 height 15
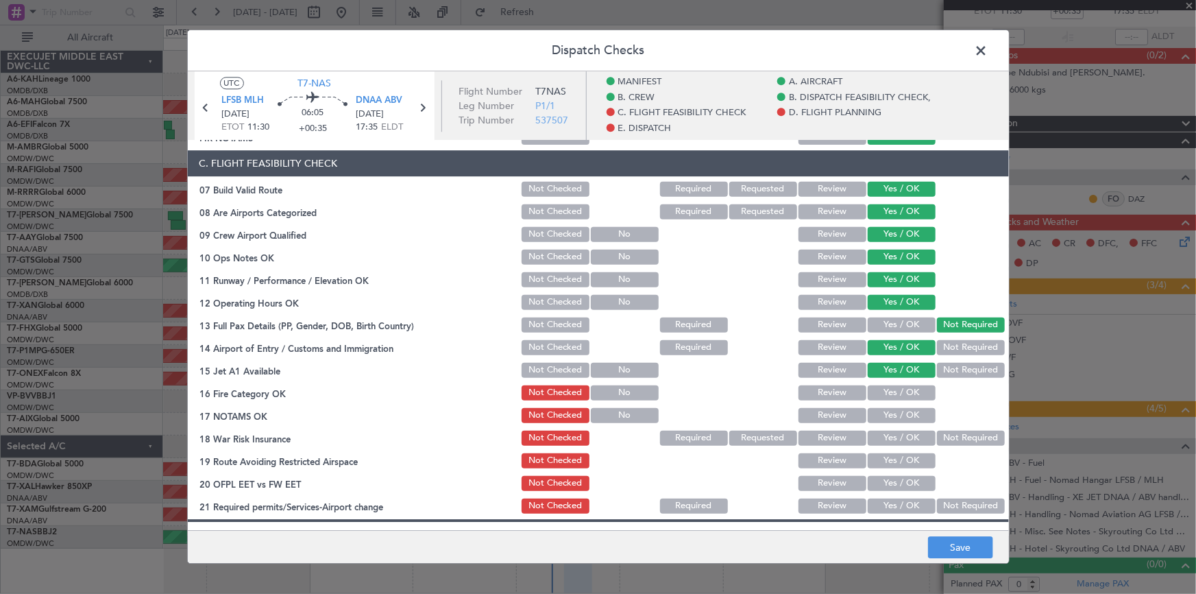
click at [878, 391] on button "Yes / OK" at bounding box center [902, 392] width 68 height 15
click at [891, 413] on button "Yes / OK" at bounding box center [902, 415] width 68 height 15
click at [890, 437] on button "Yes / OK" at bounding box center [902, 438] width 68 height 15
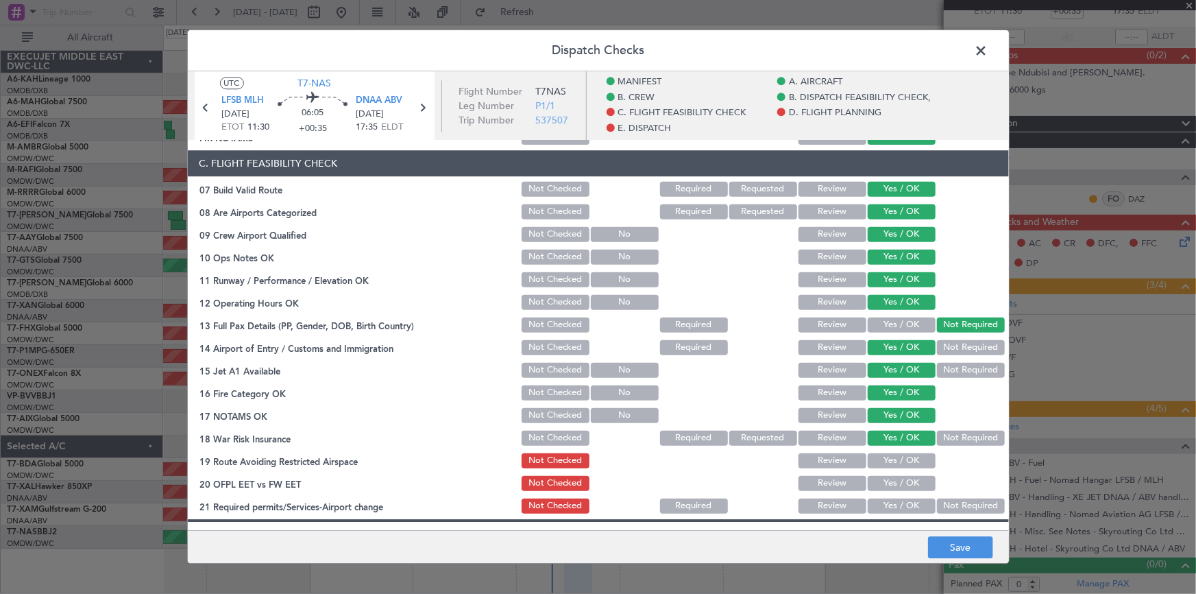
click at [949, 437] on button "Not Required" at bounding box center [971, 438] width 68 height 15
click at [891, 439] on button "Yes / OK" at bounding box center [902, 438] width 68 height 15
click at [886, 459] on button "Yes / OK" at bounding box center [902, 460] width 68 height 15
click at [892, 476] on button "Yes / OK" at bounding box center [902, 483] width 68 height 15
click at [895, 507] on button "Yes / OK" at bounding box center [902, 505] width 68 height 15
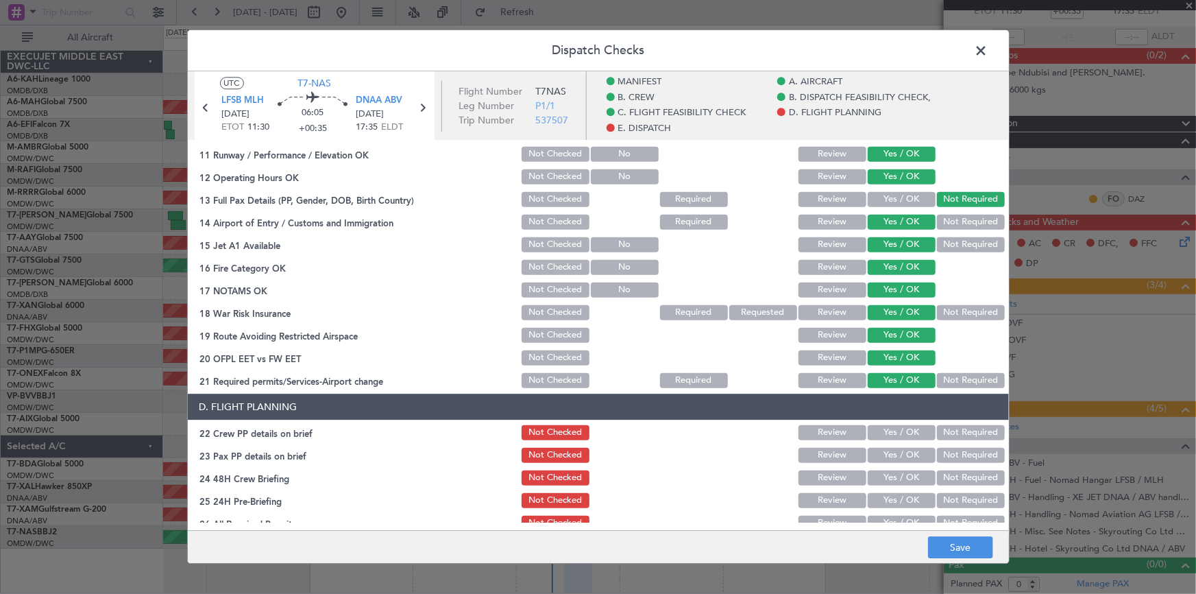
scroll to position [498, 0]
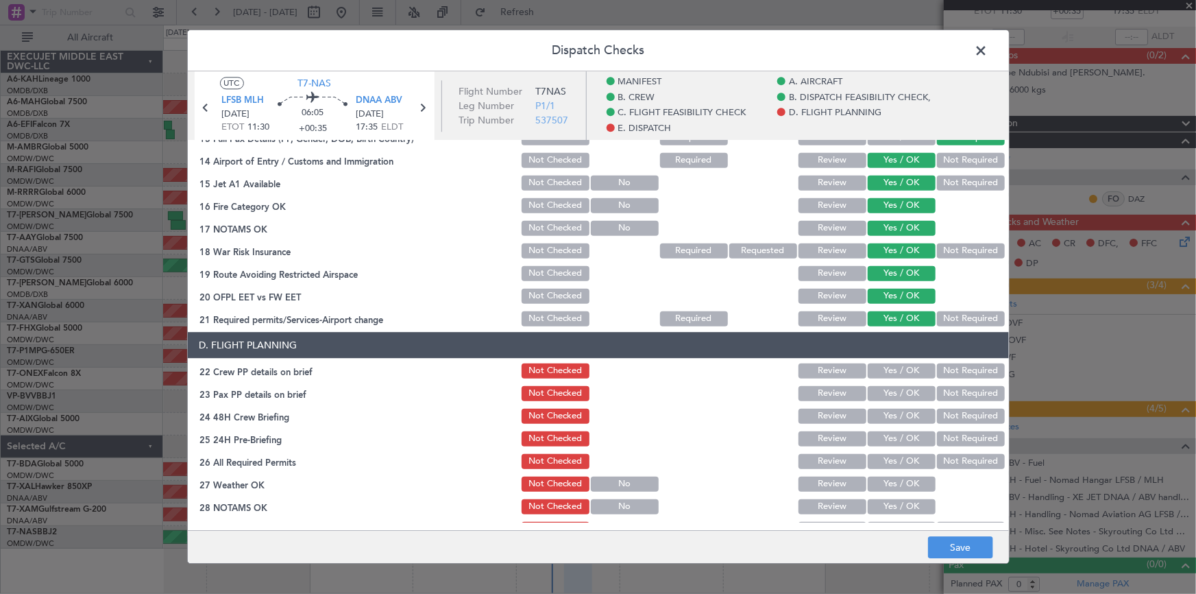
click at [898, 370] on button "Yes / OK" at bounding box center [902, 370] width 68 height 15
click at [946, 384] on div "Not Required" at bounding box center [969, 393] width 69 height 19
click at [958, 417] on button "Not Required" at bounding box center [971, 416] width 68 height 15
click at [952, 386] on button "Not Required" at bounding box center [971, 393] width 68 height 15
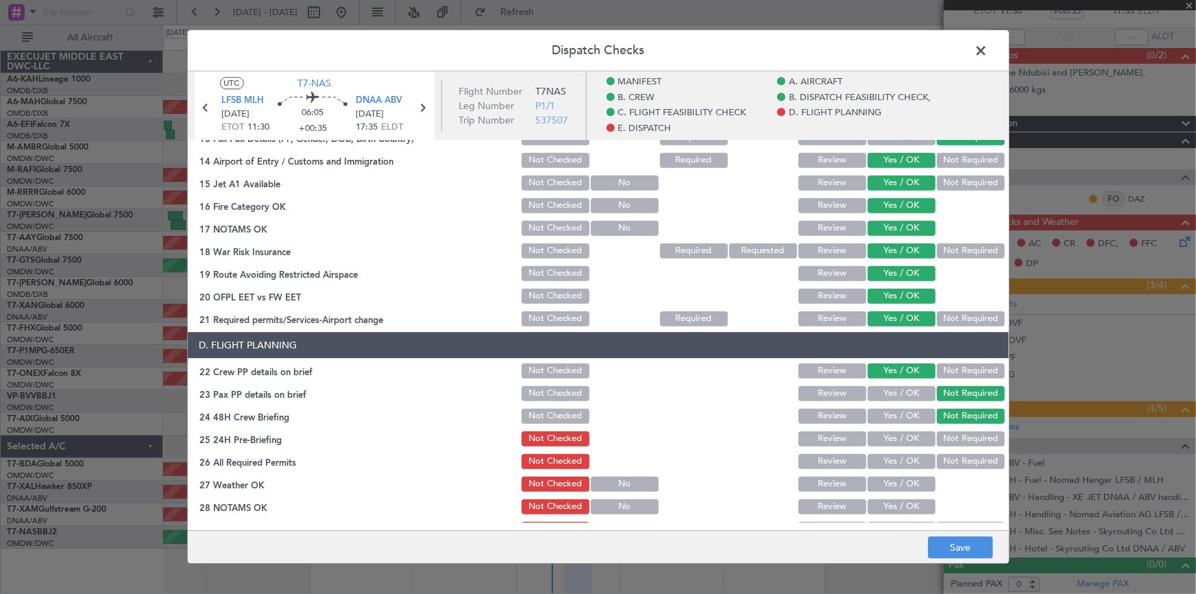
click at [895, 438] on button "Yes / OK" at bounding box center [902, 438] width 68 height 15
click at [881, 454] on button "Yes / OK" at bounding box center [902, 461] width 68 height 15
drag, startPoint x: 887, startPoint y: 481, endPoint x: 888, endPoint y: 487, distance: 7.0
click at [887, 483] on button "Yes / OK" at bounding box center [902, 484] width 68 height 15
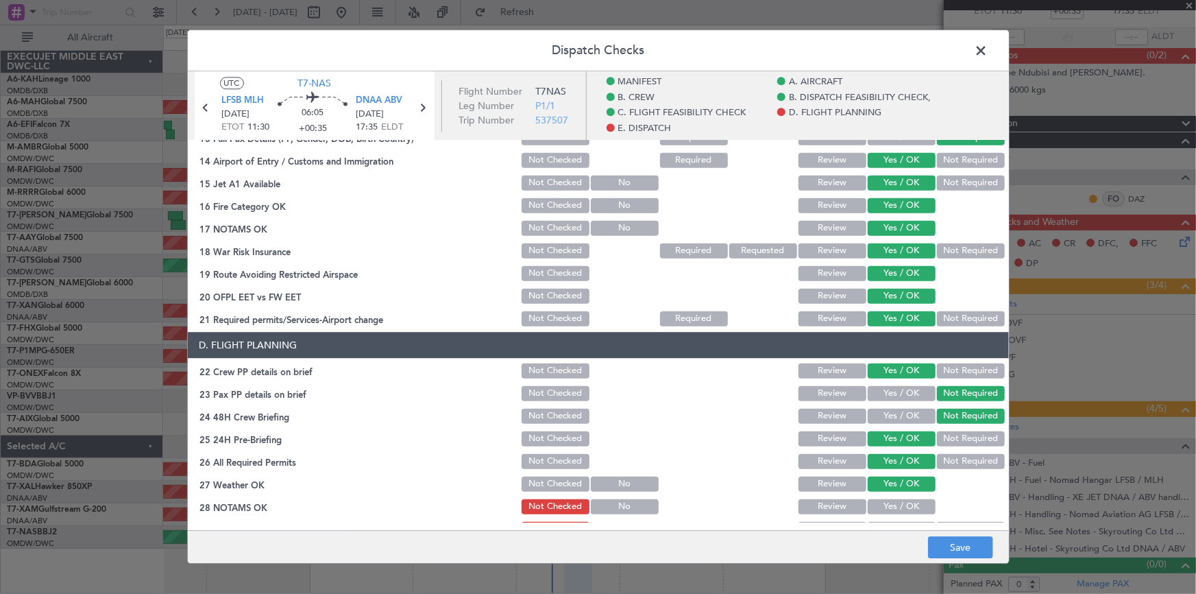
click at [888, 501] on button "Yes / OK" at bounding box center [902, 506] width 68 height 15
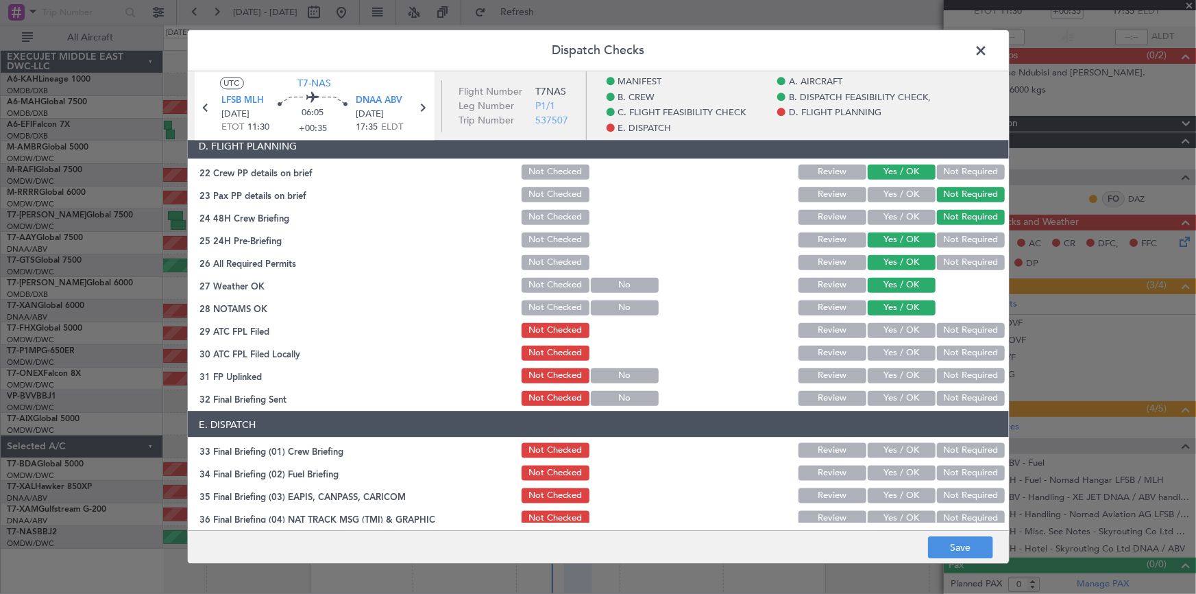
scroll to position [747, 0]
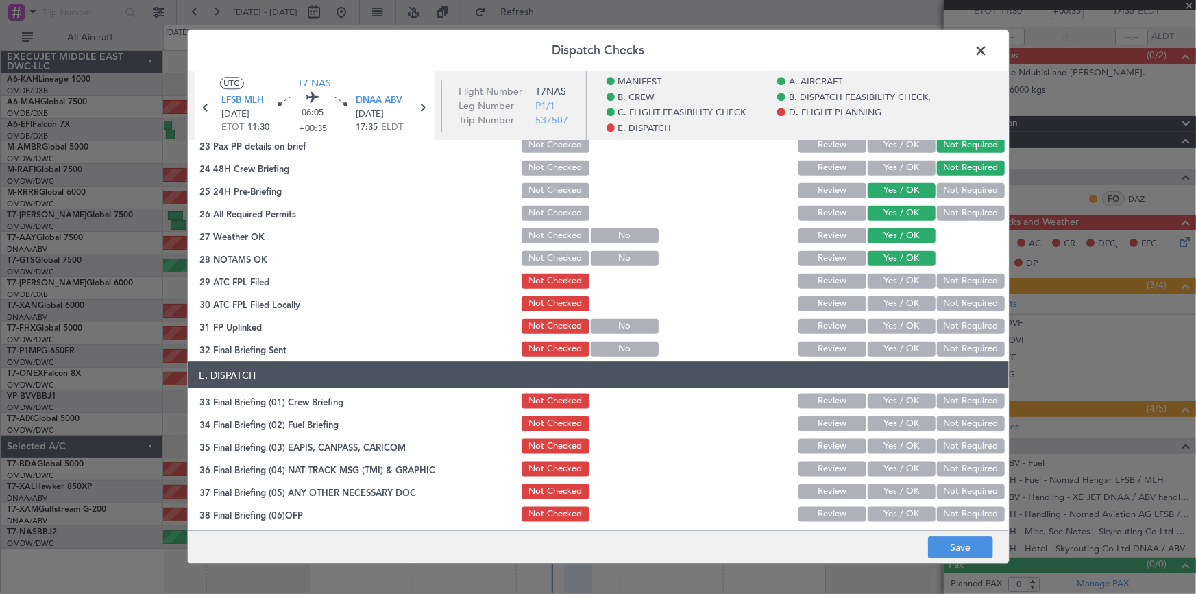
click at [895, 281] on button "Yes / OK" at bounding box center [902, 280] width 68 height 15
click at [891, 299] on button "Yes / OK" at bounding box center [902, 303] width 68 height 15
click at [895, 316] on div "Yes / OK" at bounding box center [900, 325] width 69 height 19
click at [896, 320] on button "Yes / OK" at bounding box center [902, 325] width 68 height 15
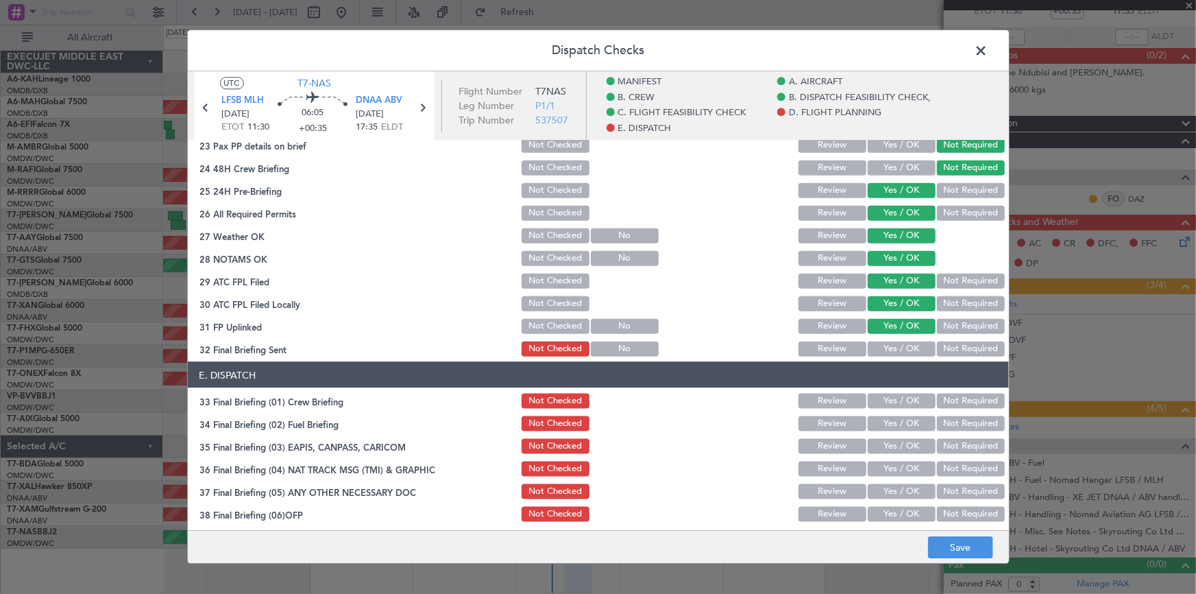
click at [900, 345] on button "Yes / OK" at bounding box center [902, 348] width 68 height 15
click at [891, 403] on button "Yes / OK" at bounding box center [902, 400] width 68 height 15
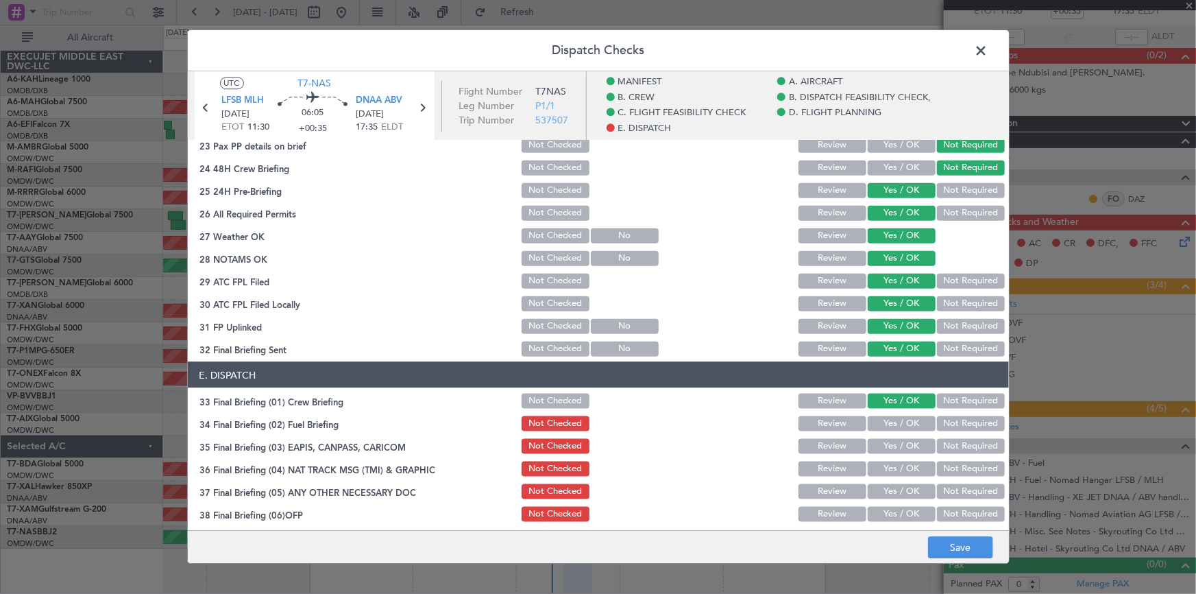
click at [967, 422] on button "Not Required" at bounding box center [971, 422] width 68 height 15
click at [952, 446] on button "Not Required" at bounding box center [971, 445] width 68 height 15
click at [954, 468] on button "Not Required" at bounding box center [971, 468] width 68 height 15
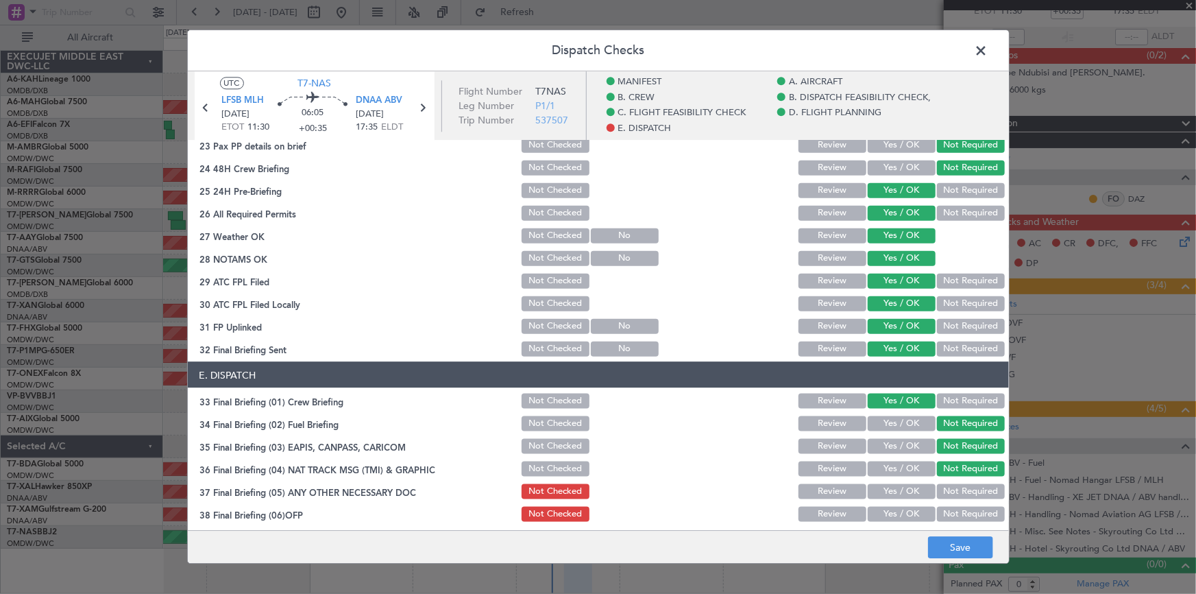
click at [961, 487] on button "Not Required" at bounding box center [971, 490] width 68 height 15
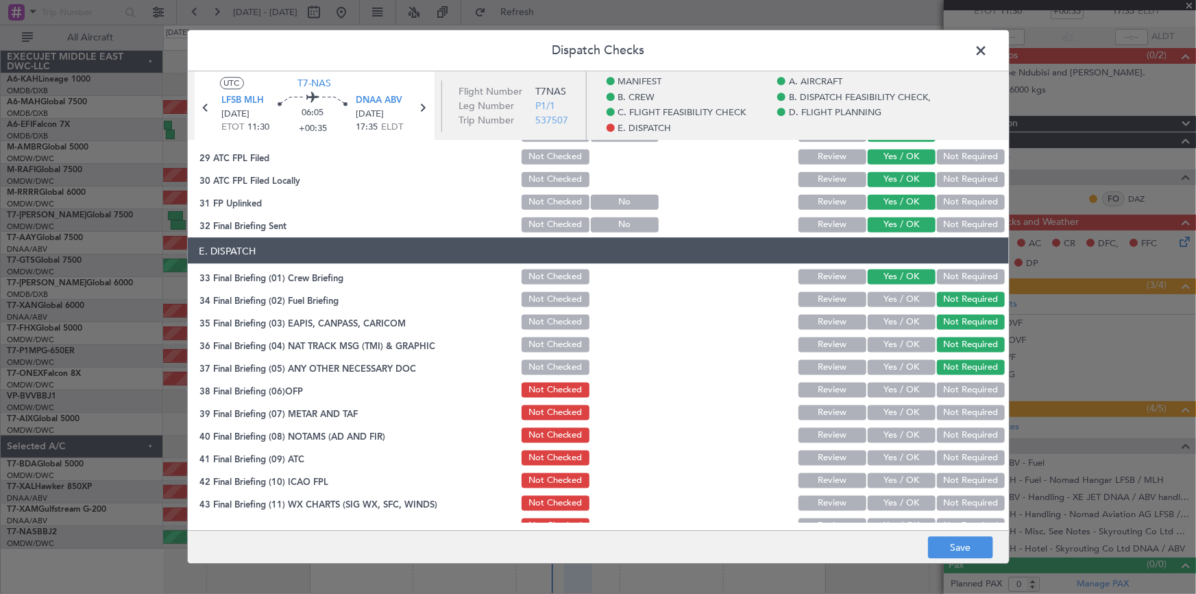
scroll to position [872, 0]
click at [873, 387] on button "Yes / OK" at bounding box center [902, 388] width 68 height 15
click at [893, 408] on button "Yes / OK" at bounding box center [902, 411] width 68 height 15
click at [896, 426] on button "Yes / OK" at bounding box center [902, 433] width 68 height 15
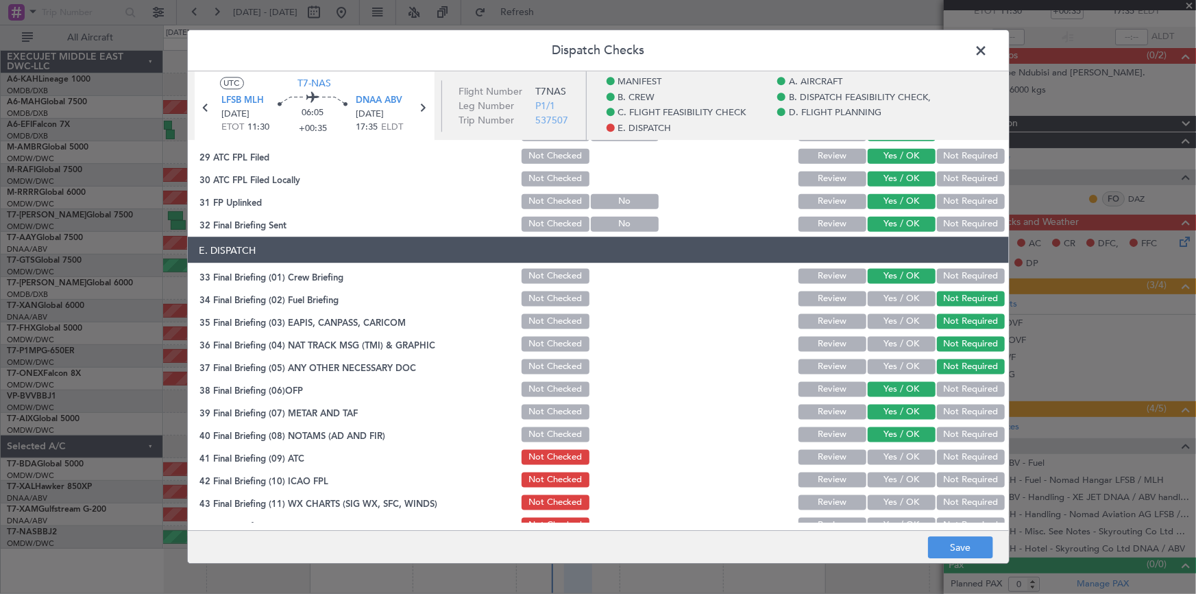
click at [889, 458] on button "Yes / OK" at bounding box center [902, 456] width 68 height 15
click at [899, 479] on button "Yes / OK" at bounding box center [902, 479] width 68 height 15
click at [895, 499] on button "Yes / OK" at bounding box center [902, 501] width 68 height 15
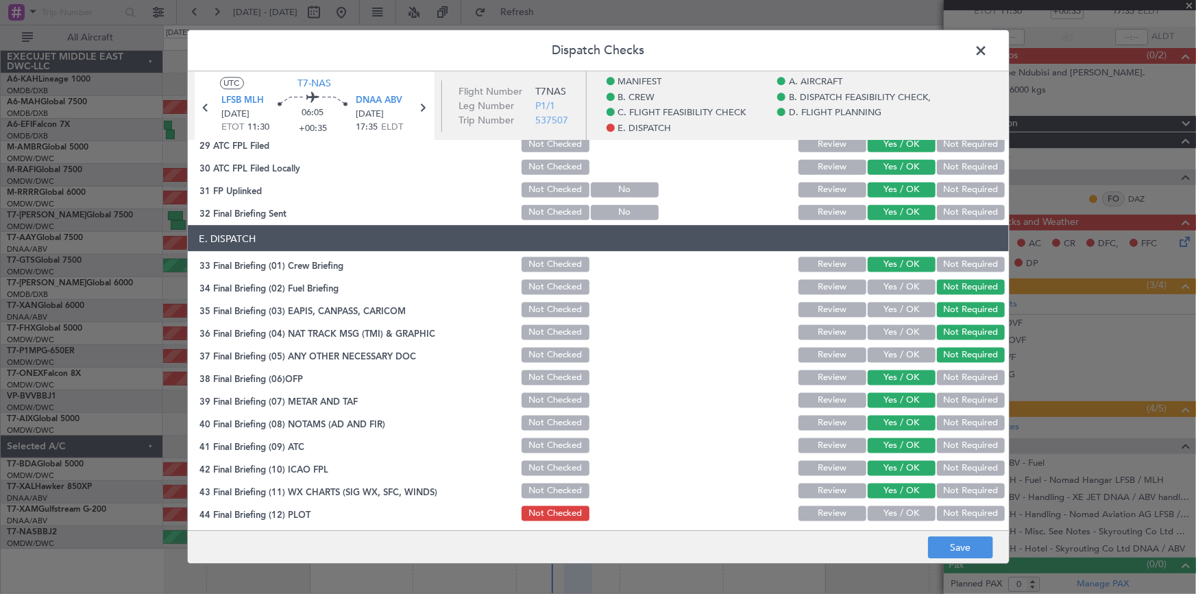
scroll to position [886, 0]
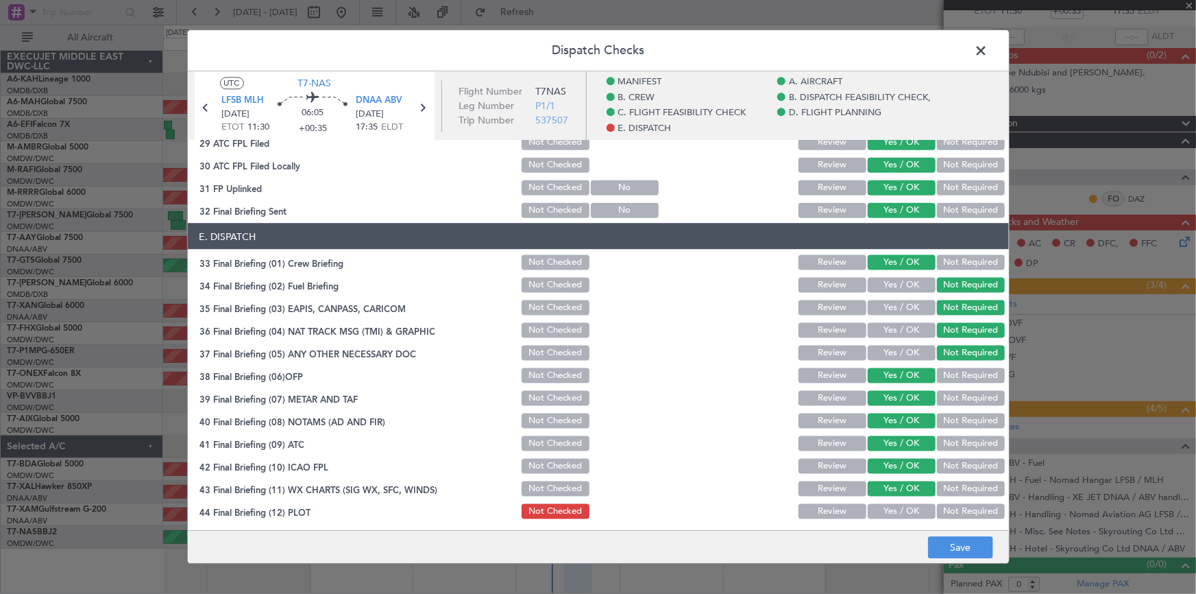
drag, startPoint x: 889, startPoint y: 509, endPoint x: 943, endPoint y: 529, distance: 57.9
click at [891, 509] on button "Yes / OK" at bounding box center [902, 510] width 68 height 15
drag, startPoint x: 948, startPoint y: 544, endPoint x: 940, endPoint y: 333, distance: 212.0
click at [948, 532] on footer "Save" at bounding box center [598, 547] width 821 height 33
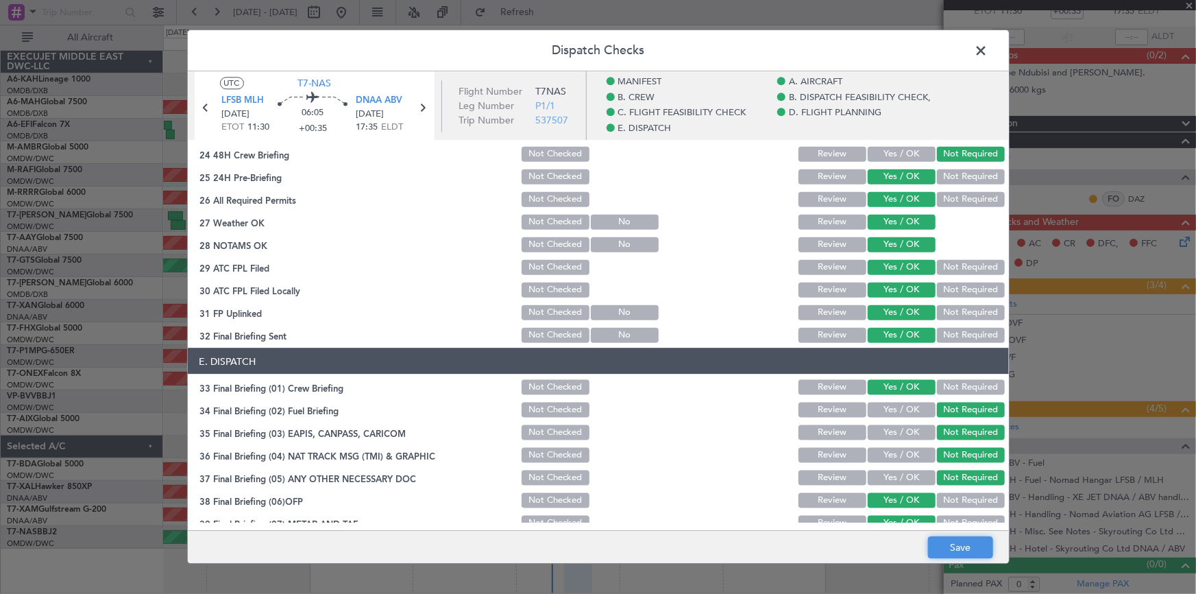
scroll to position [699, 0]
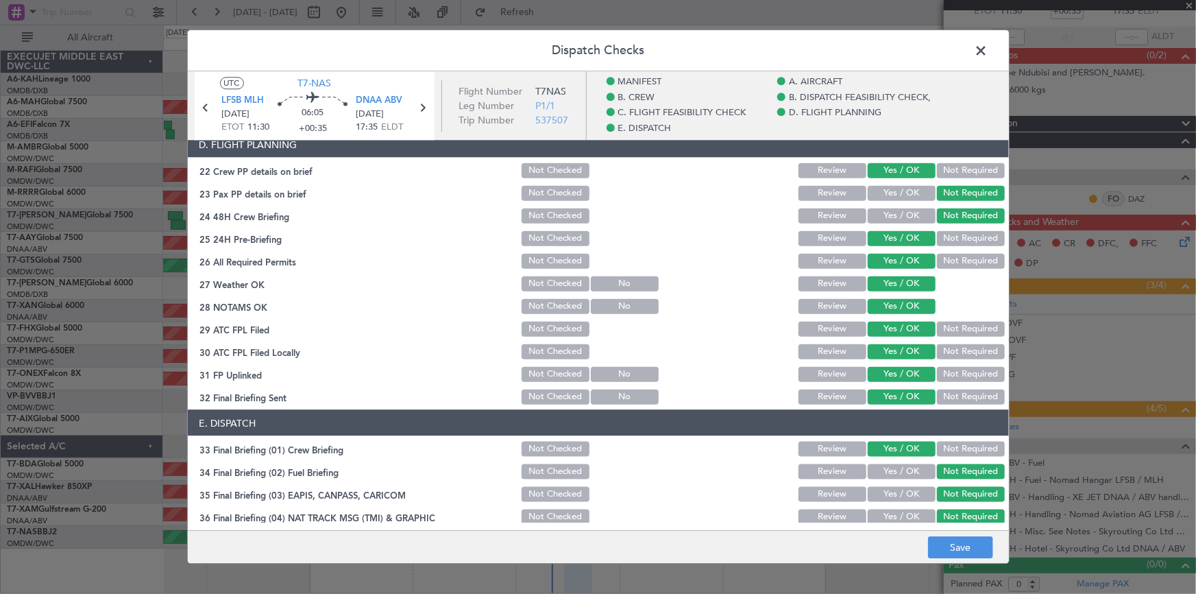
click at [829, 346] on button "Review" at bounding box center [833, 350] width 68 height 15
drag, startPoint x: 950, startPoint y: 544, endPoint x: 961, endPoint y: 429, distance: 115.7
click at [953, 532] on footer "Save" at bounding box center [598, 547] width 821 height 33
click at [959, 551] on button "Save" at bounding box center [960, 548] width 65 height 22
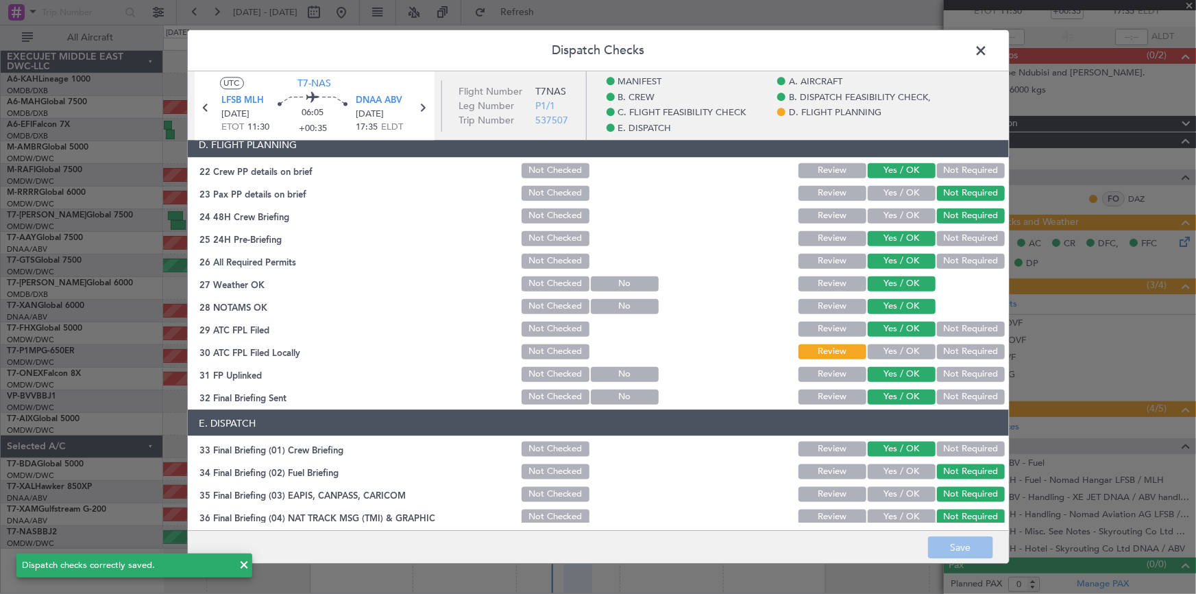
click at [989, 48] on span at bounding box center [989, 53] width 0 height 27
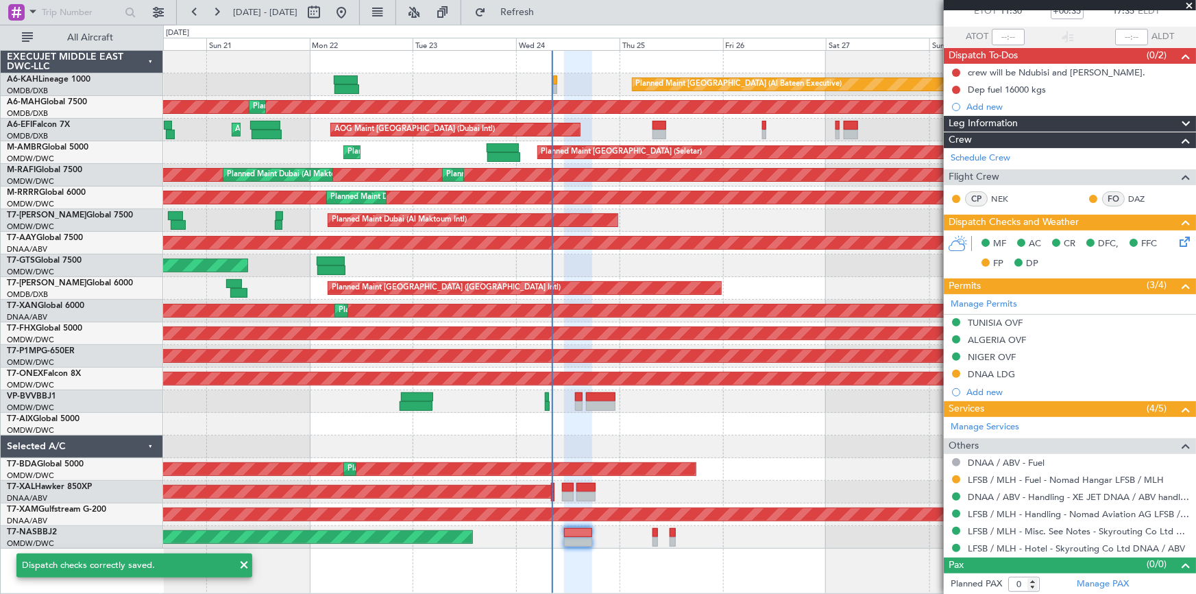
drag, startPoint x: 572, startPoint y: 14, endPoint x: 679, endPoint y: 75, distance: 123.7
click at [592, 27] on fb-flight-board "[DATE] - [DATE] Refresh Quick Links All Aircraft Planned Maint [GEOGRAPHIC_DATA…" at bounding box center [598, 301] width 1196 height 583
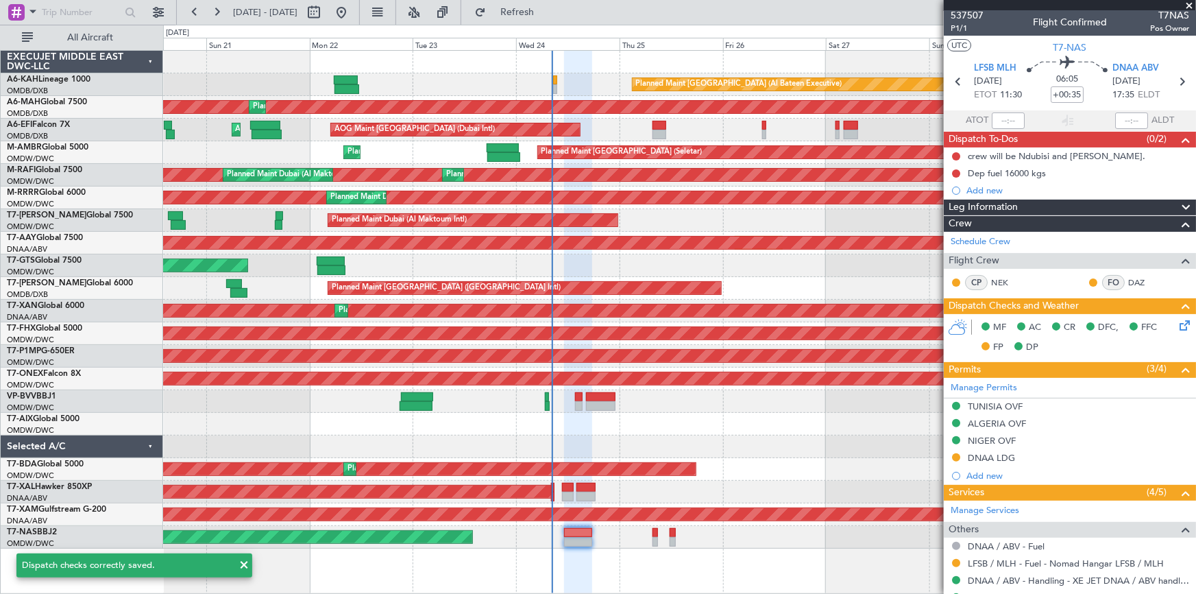
scroll to position [0, 0]
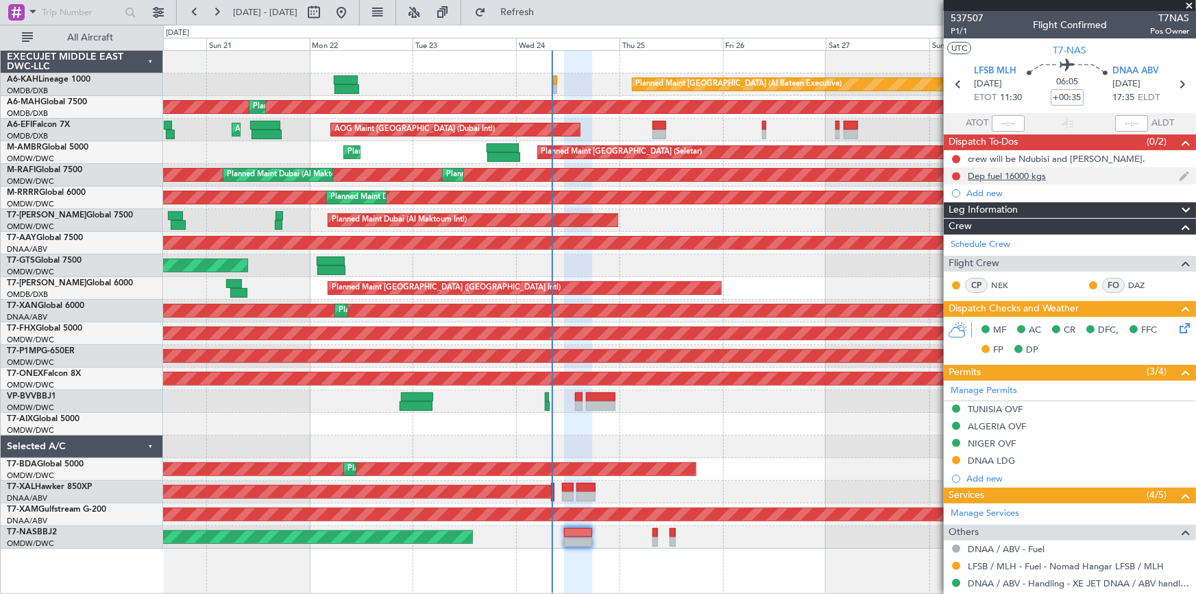
click at [1179, 171] on img at bounding box center [1184, 176] width 10 height 12
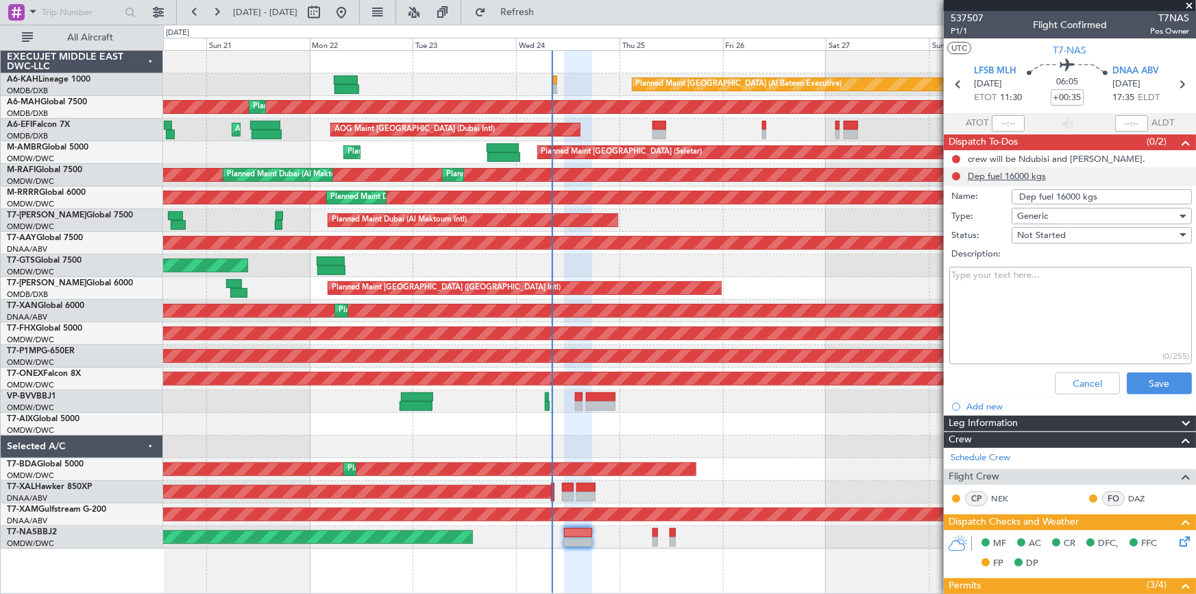
drag, startPoint x: 1063, startPoint y: 193, endPoint x: 1028, endPoint y: 245, distance: 62.4
click at [1061, 197] on input "Dep fuel 16000 kgs" at bounding box center [1102, 196] width 180 height 15
type input "Dep fuel 19500 kgs"
click at [1146, 376] on button "Save" at bounding box center [1159, 383] width 65 height 22
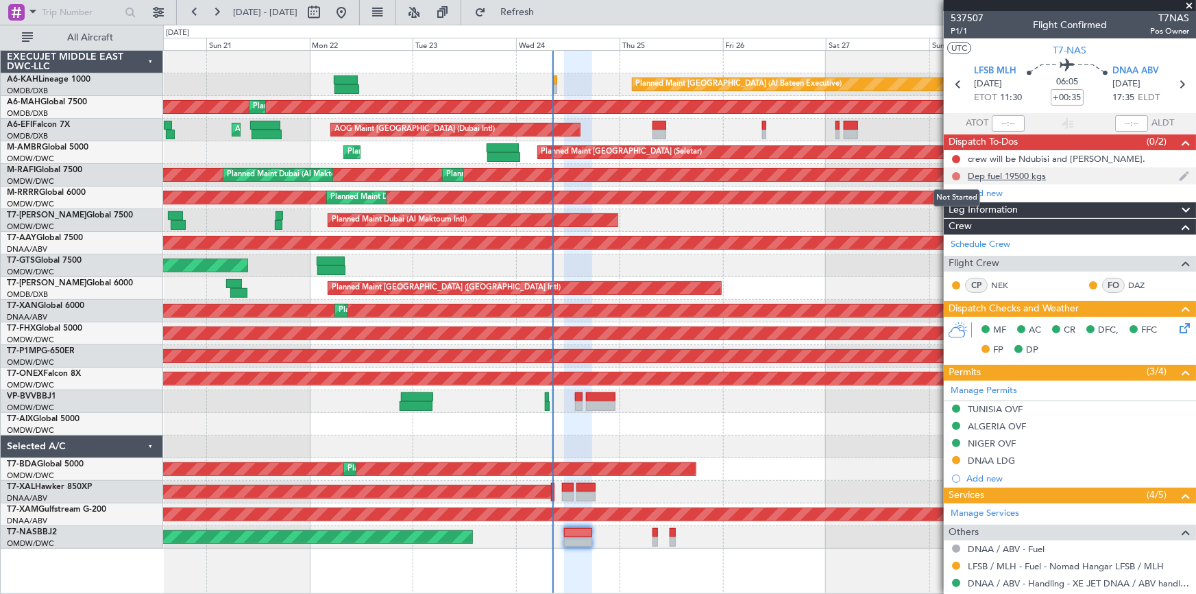
click at [954, 173] on button at bounding box center [956, 176] width 8 height 8
click at [967, 235] on span "Completed" at bounding box center [962, 237] width 45 height 14
click at [956, 155] on button at bounding box center [956, 159] width 8 height 8
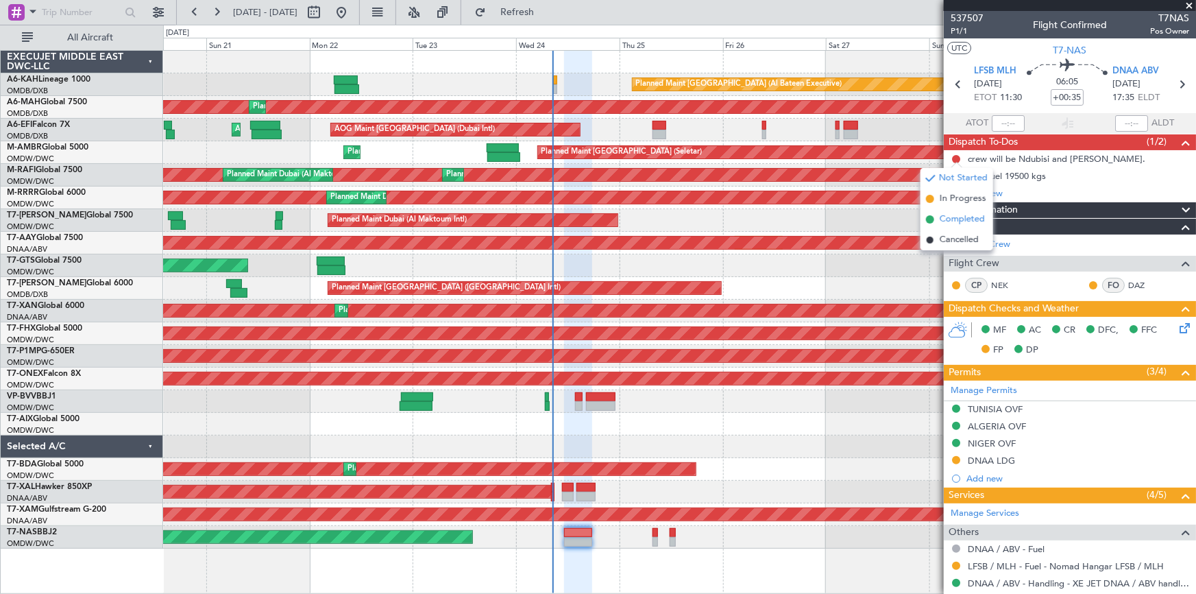
click at [962, 213] on span "Completed" at bounding box center [962, 220] width 45 height 14
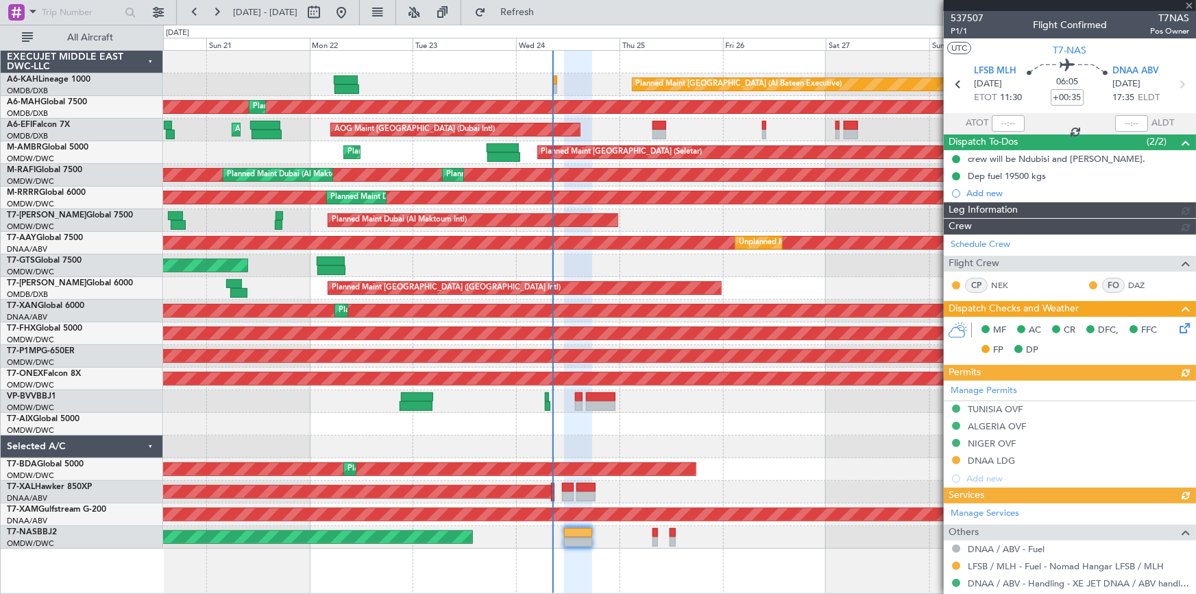
type input "Dherander Fithani (DHF)"
type input "7347"
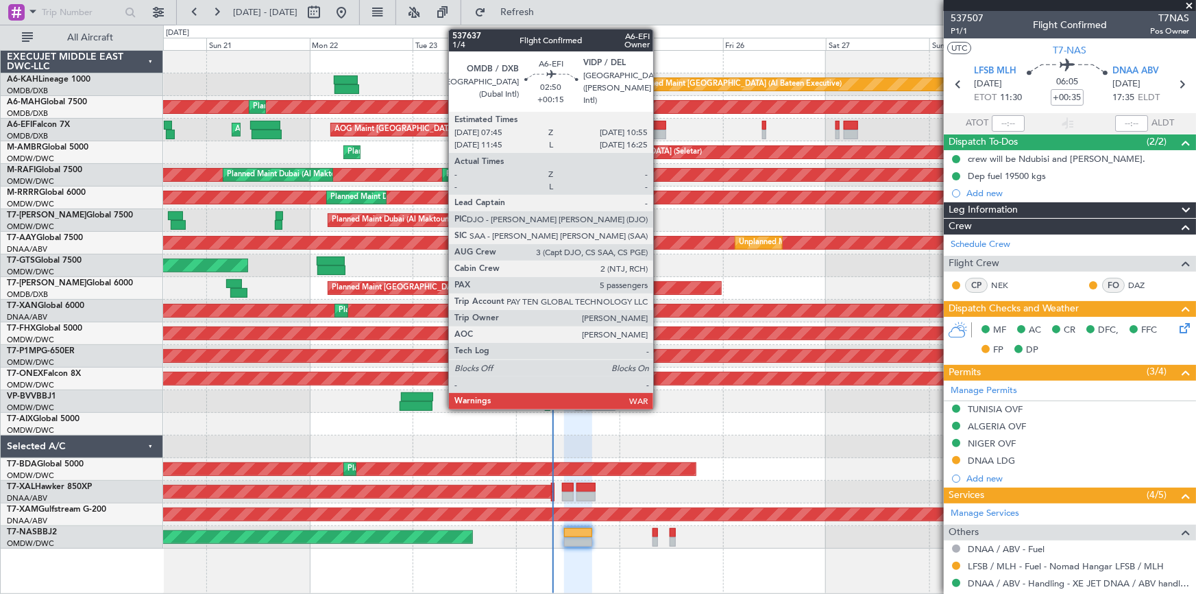
click at [660, 124] on div at bounding box center [660, 126] width 14 height 10
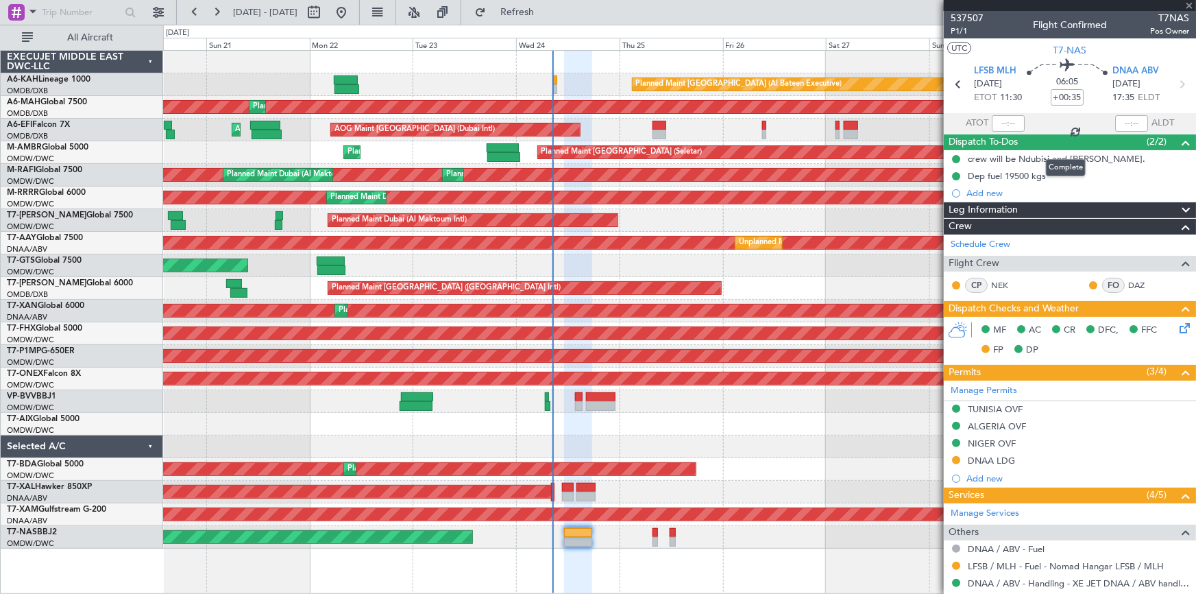
type input "+00:15"
type input "5"
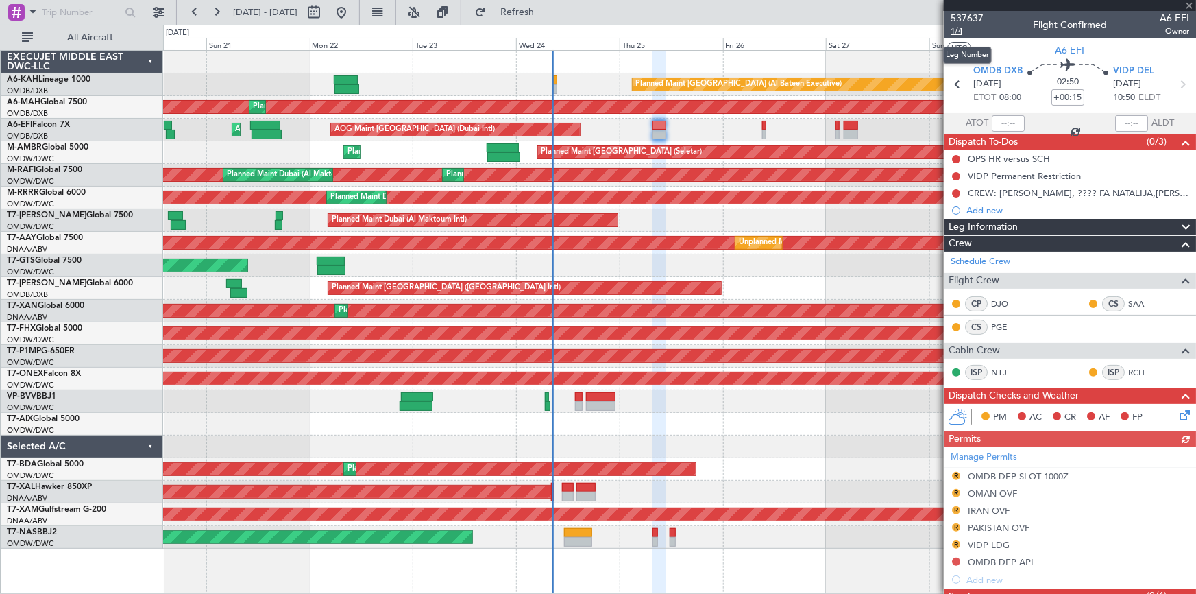
click at [956, 30] on span "1/4" at bounding box center [967, 31] width 33 height 12
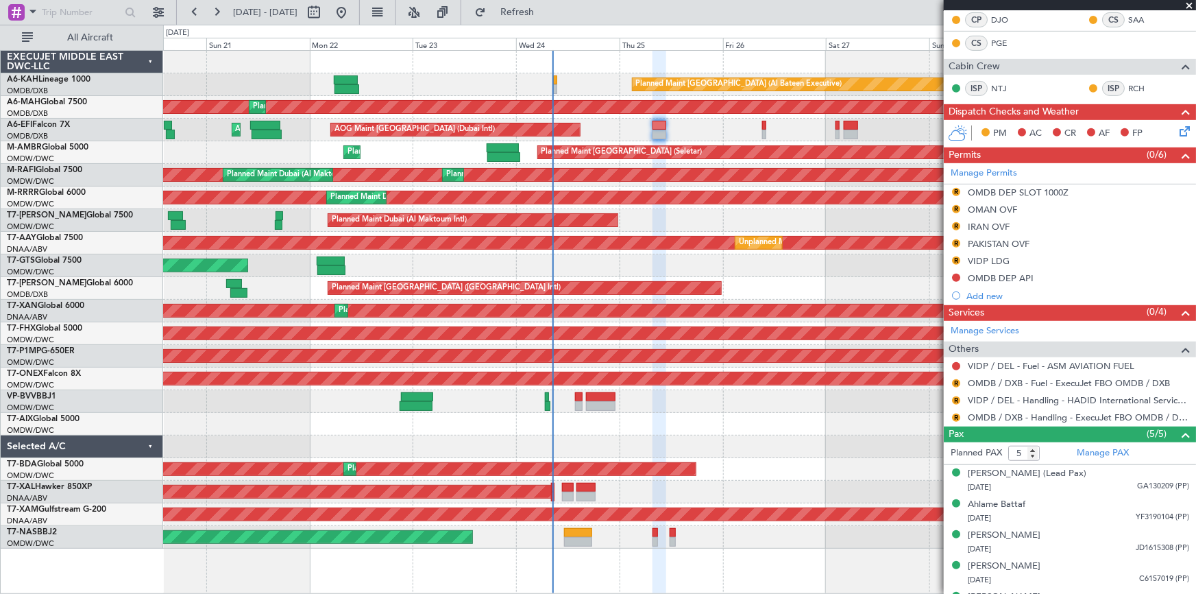
scroll to position [307, 0]
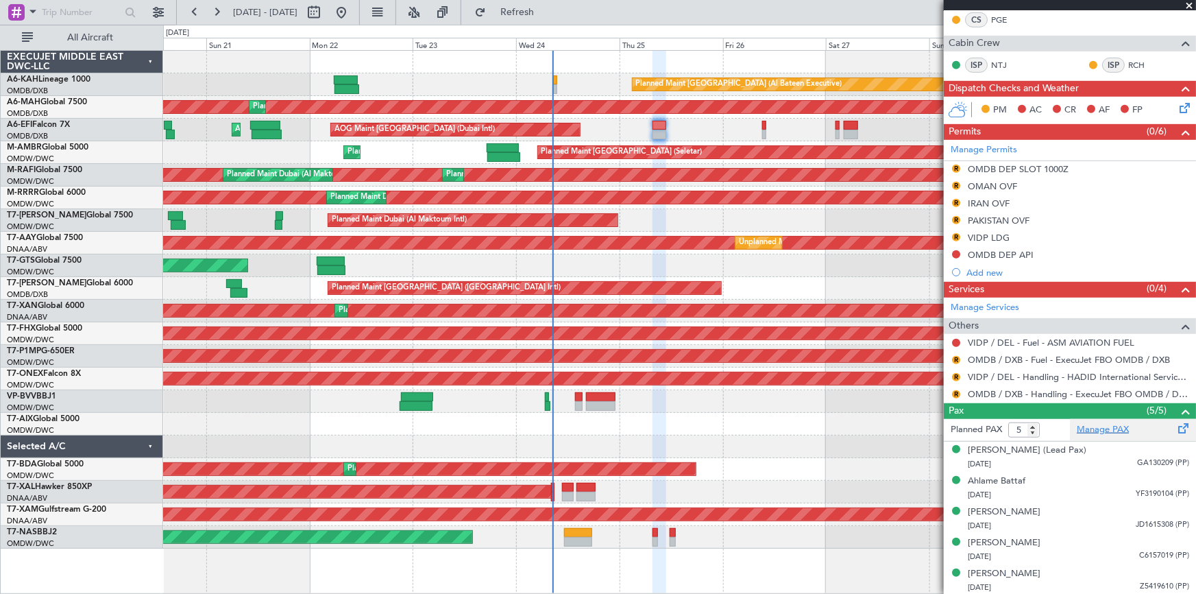
click at [1105, 429] on link "Manage PAX" at bounding box center [1103, 430] width 52 height 14
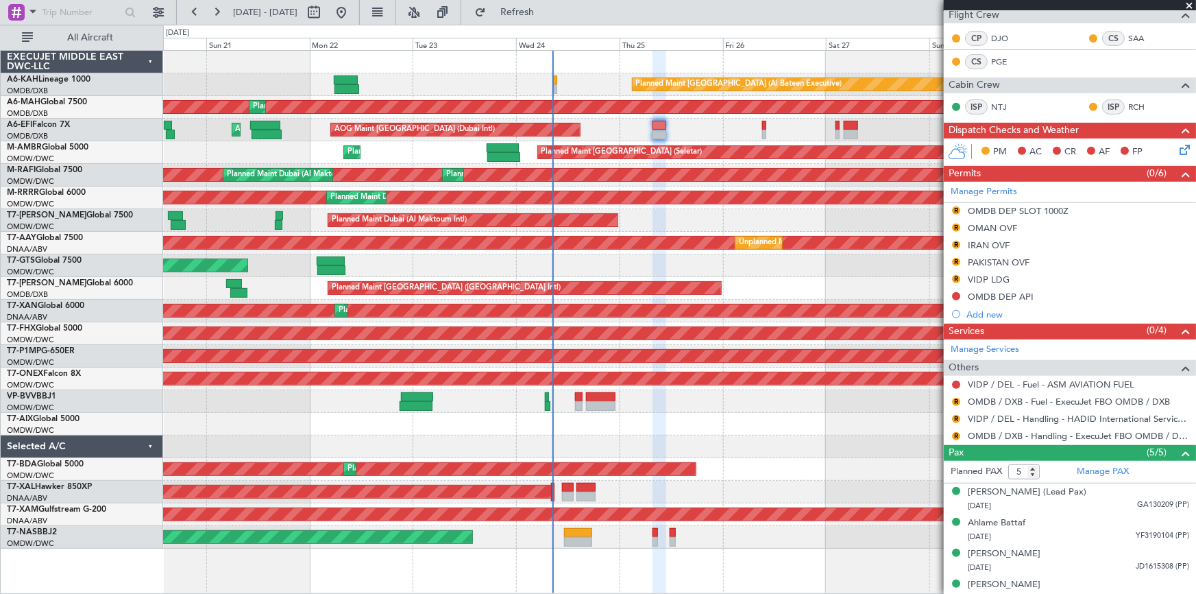
scroll to position [245, 0]
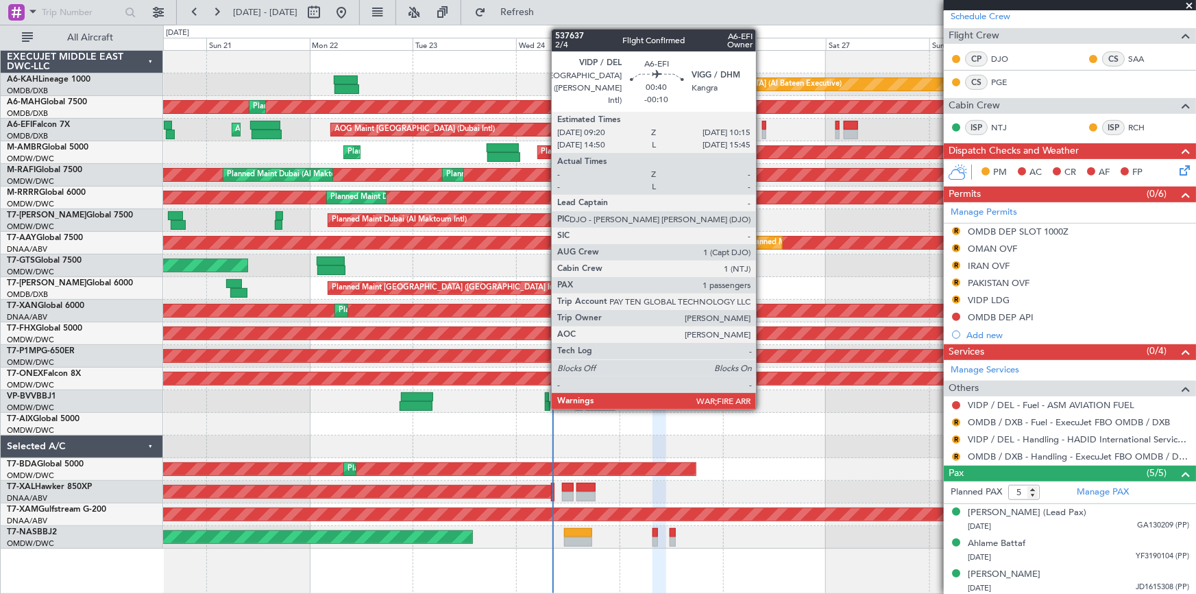
click at [762, 125] on div at bounding box center [764, 126] width 4 height 10
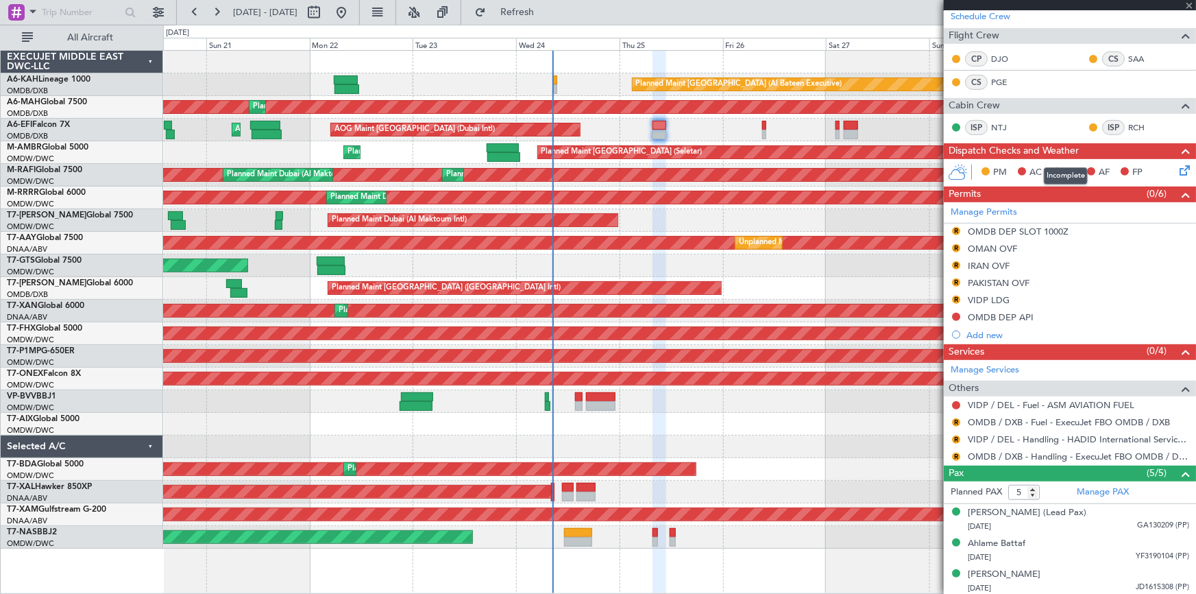
type input "-00:10"
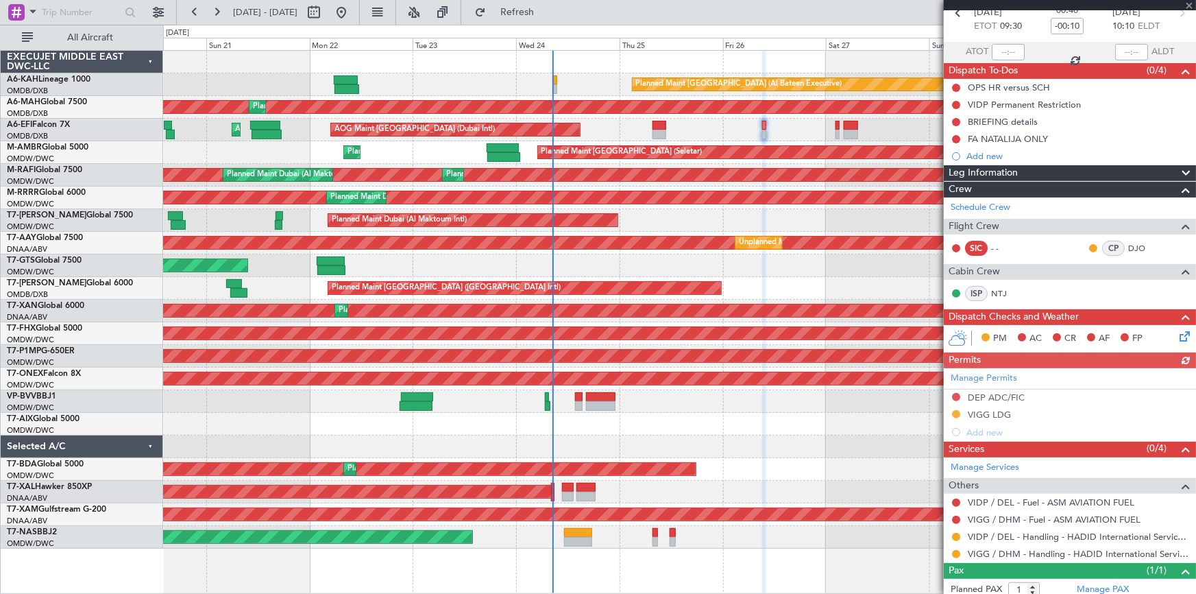
scroll to position [108, 0]
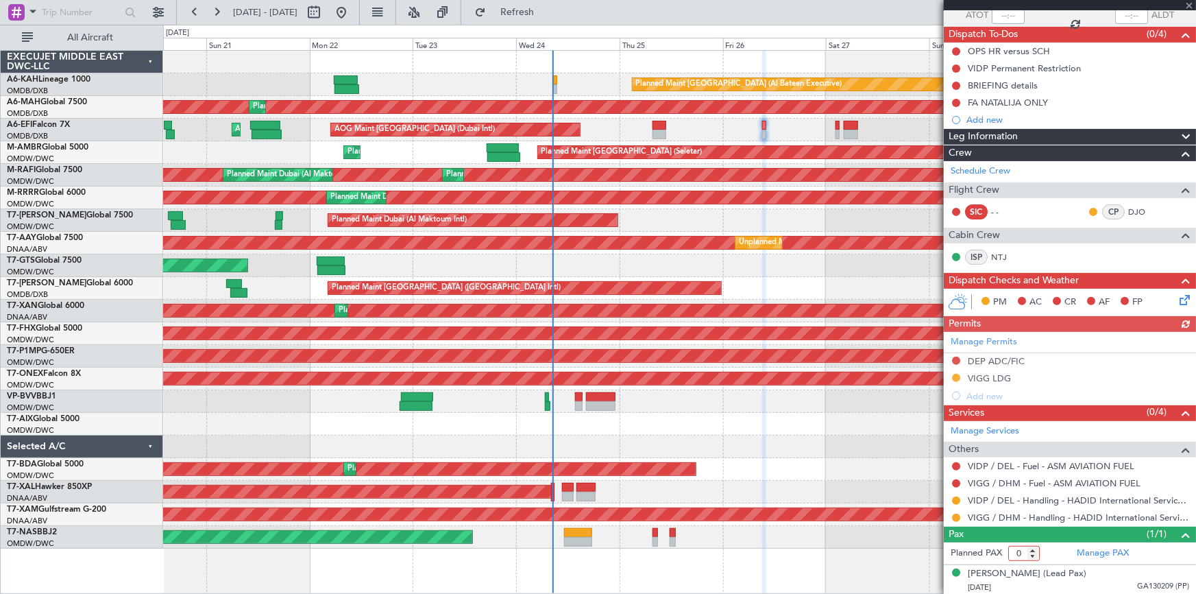
type input "0"
click at [1033, 553] on input "0" at bounding box center [1025, 553] width 32 height 15
click at [551, 19] on button "Refresh" at bounding box center [509, 12] width 82 height 22
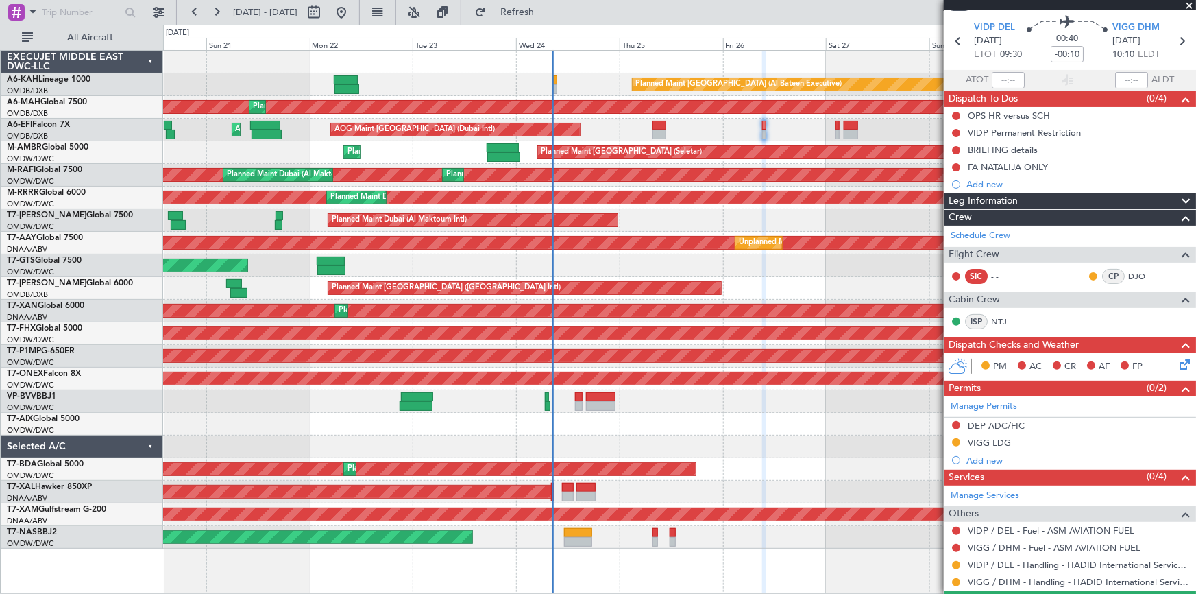
scroll to position [0, 0]
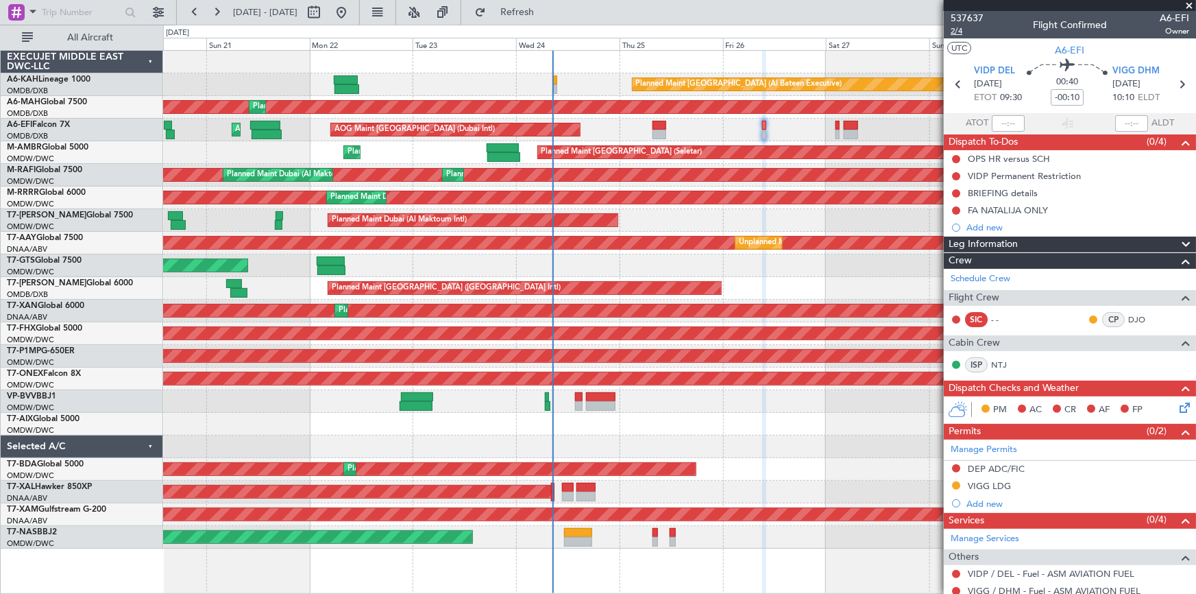
click at [956, 29] on span "2/4" at bounding box center [967, 31] width 33 height 12
drag, startPoint x: 555, startPoint y: 14, endPoint x: 381, endPoint y: 2, distance: 174.5
click at [545, 13] on span "Refresh" at bounding box center [518, 13] width 58 height 10
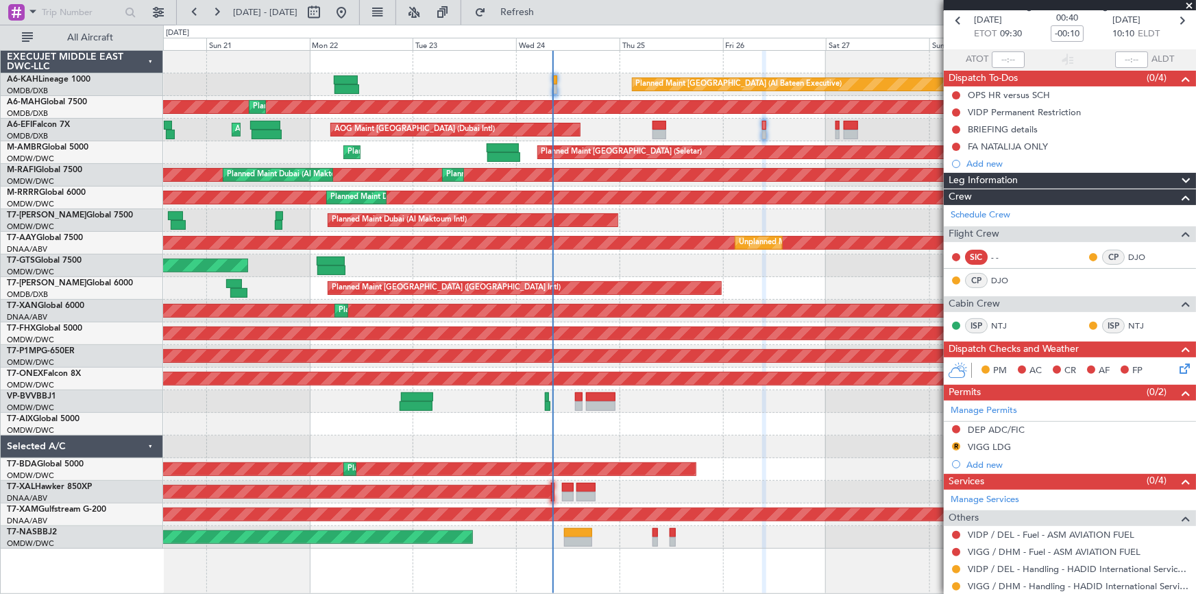
scroll to position [132, 0]
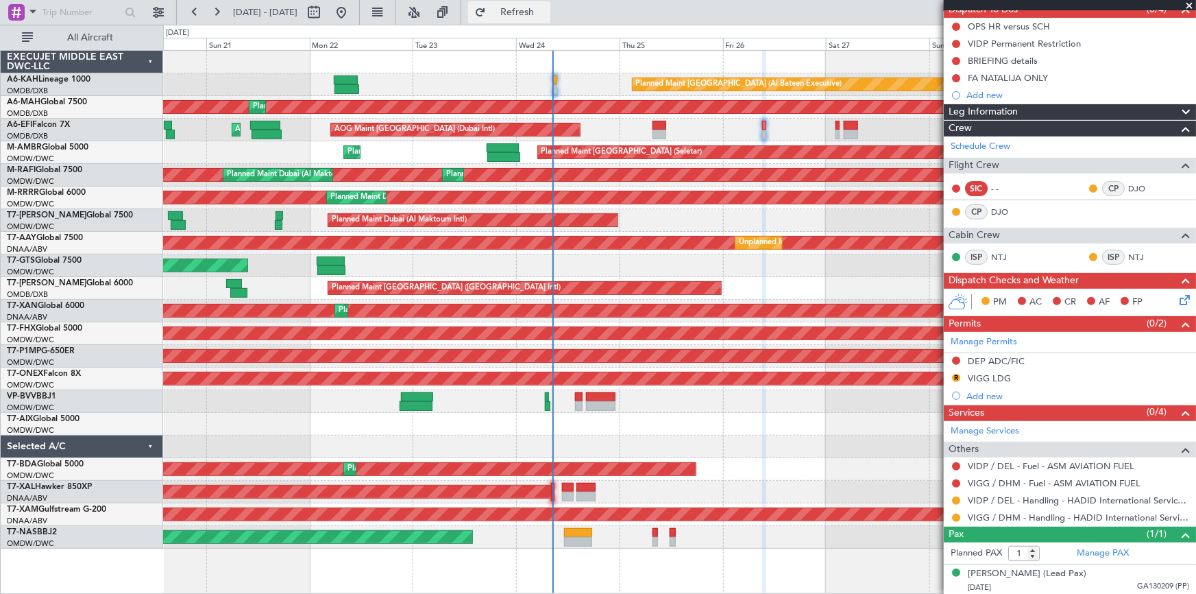
click at [546, 8] on span "Refresh" at bounding box center [518, 13] width 58 height 10
drag, startPoint x: 559, startPoint y: 10, endPoint x: 680, endPoint y: 57, distance: 129.6
click at [546, 14] on span "Refresh" at bounding box center [518, 13] width 58 height 10
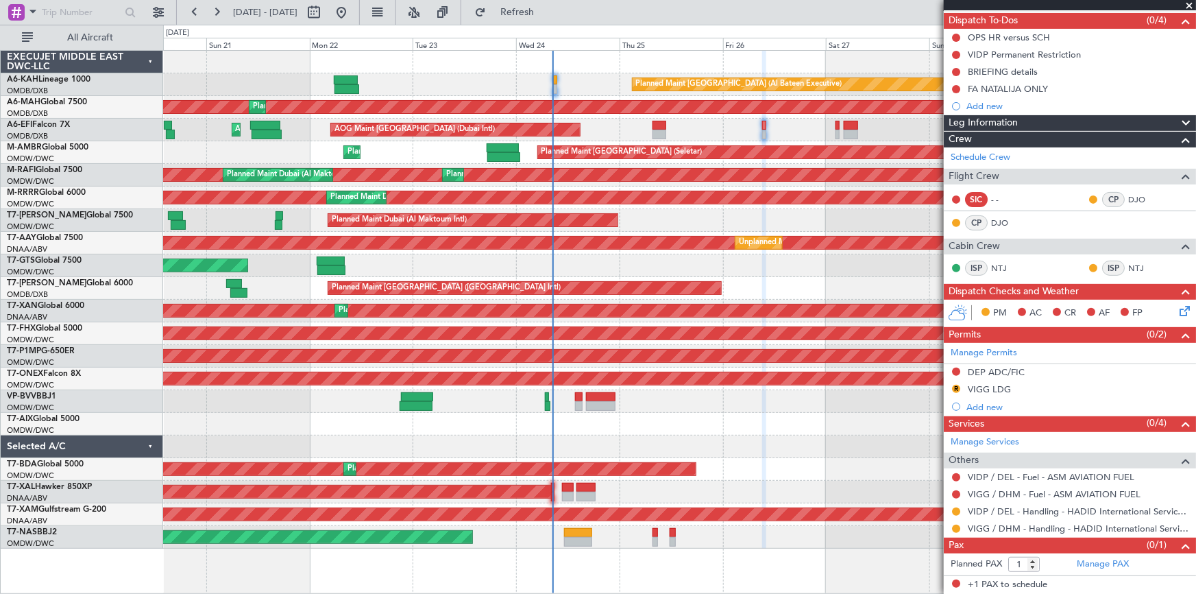
scroll to position [119, 0]
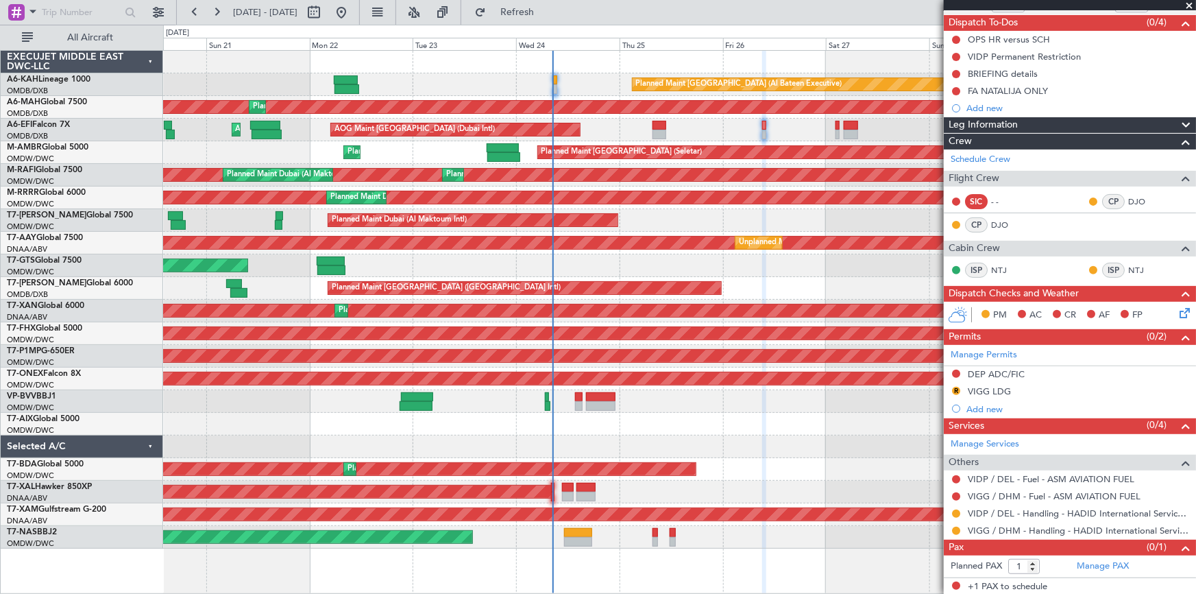
drag, startPoint x: 547, startPoint y: 14, endPoint x: 712, endPoint y: 80, distance: 177.2
click at [551, 19] on button "Refresh" at bounding box center [509, 12] width 82 height 22
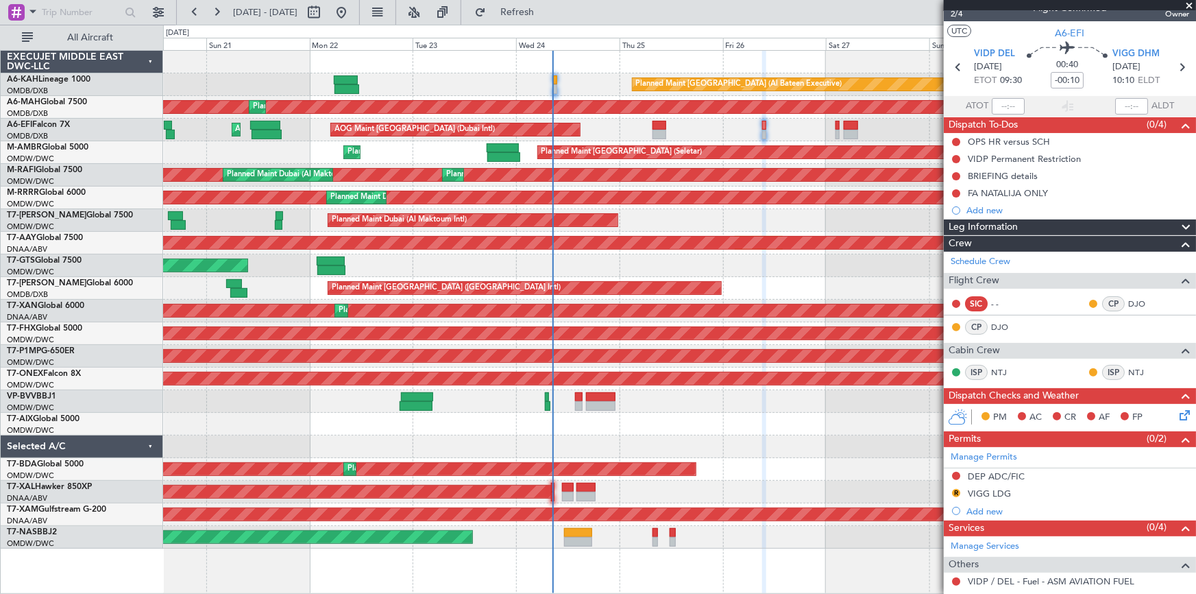
scroll to position [0, 0]
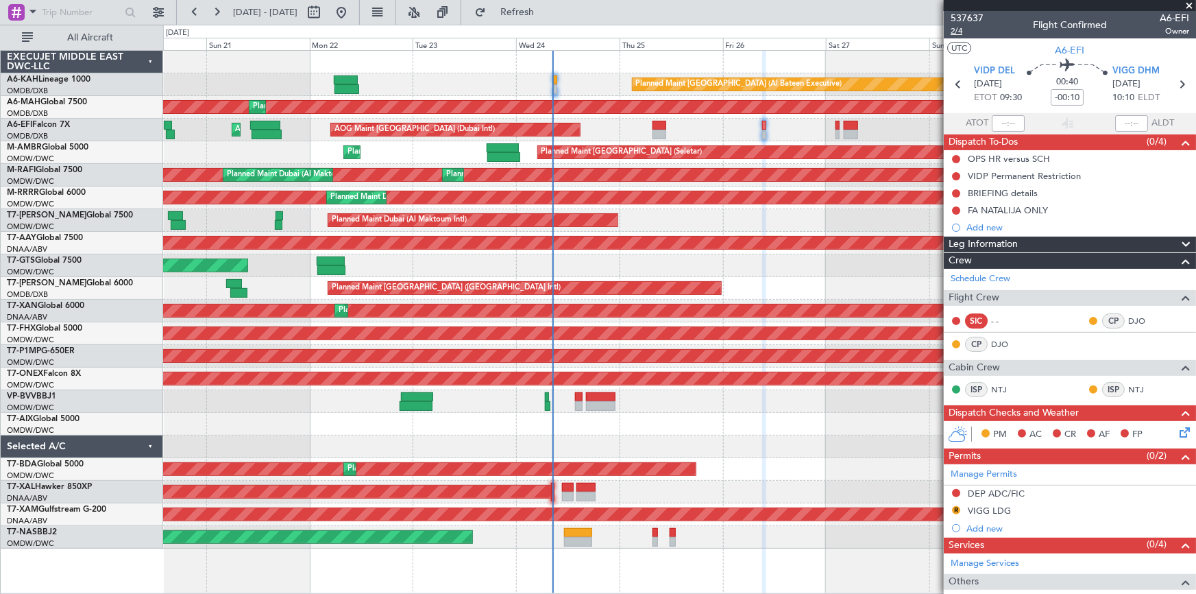
click at [956, 32] on span "2/4" at bounding box center [967, 31] width 33 height 12
click at [958, 29] on span "2/4" at bounding box center [967, 31] width 33 height 12
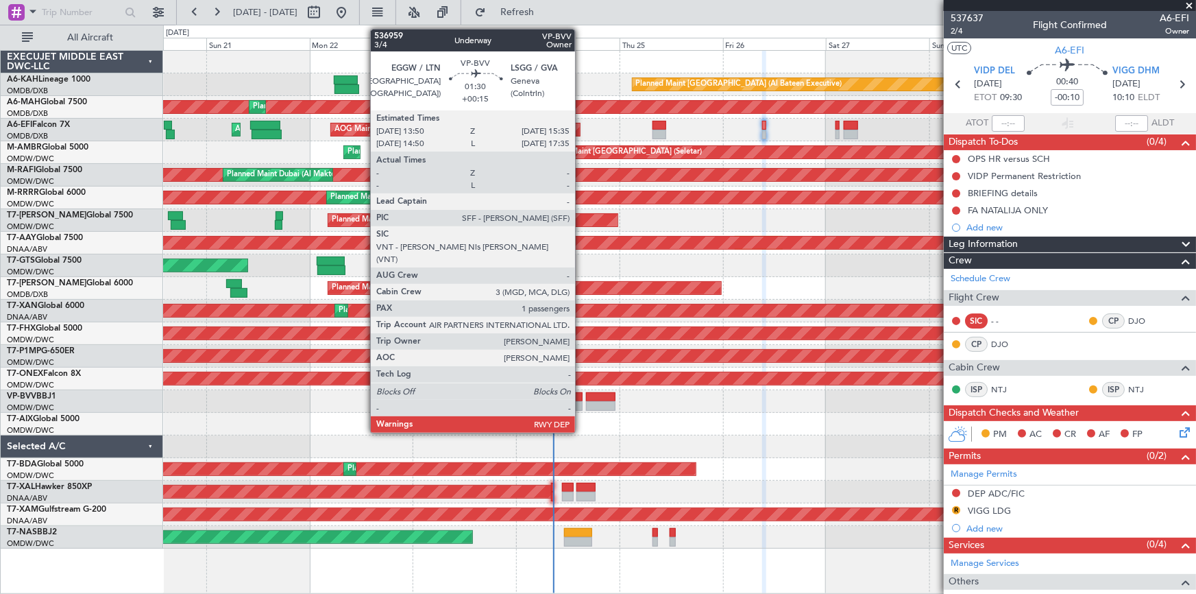
type input "0"
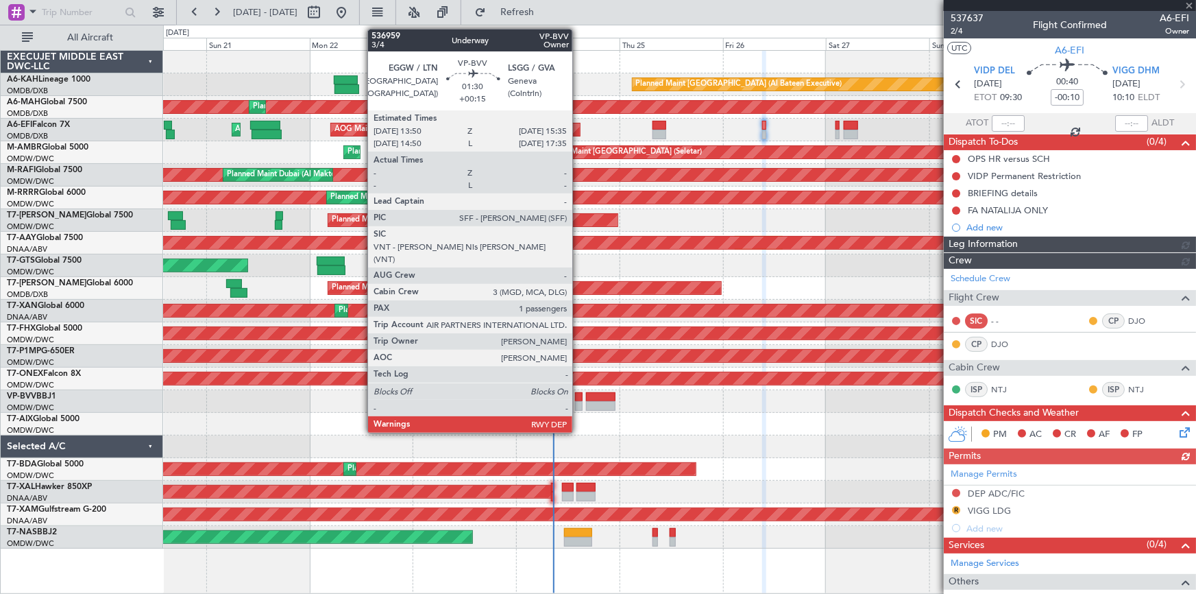
click at [579, 397] on div at bounding box center [579, 397] width 8 height 10
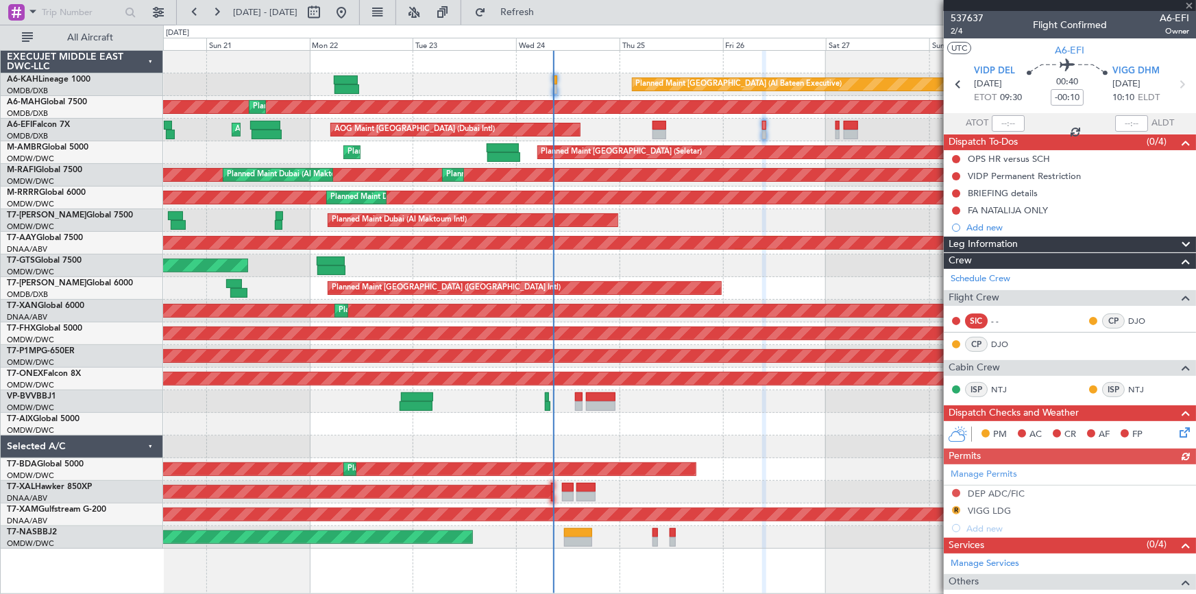
type input "+00:15"
type input "1"
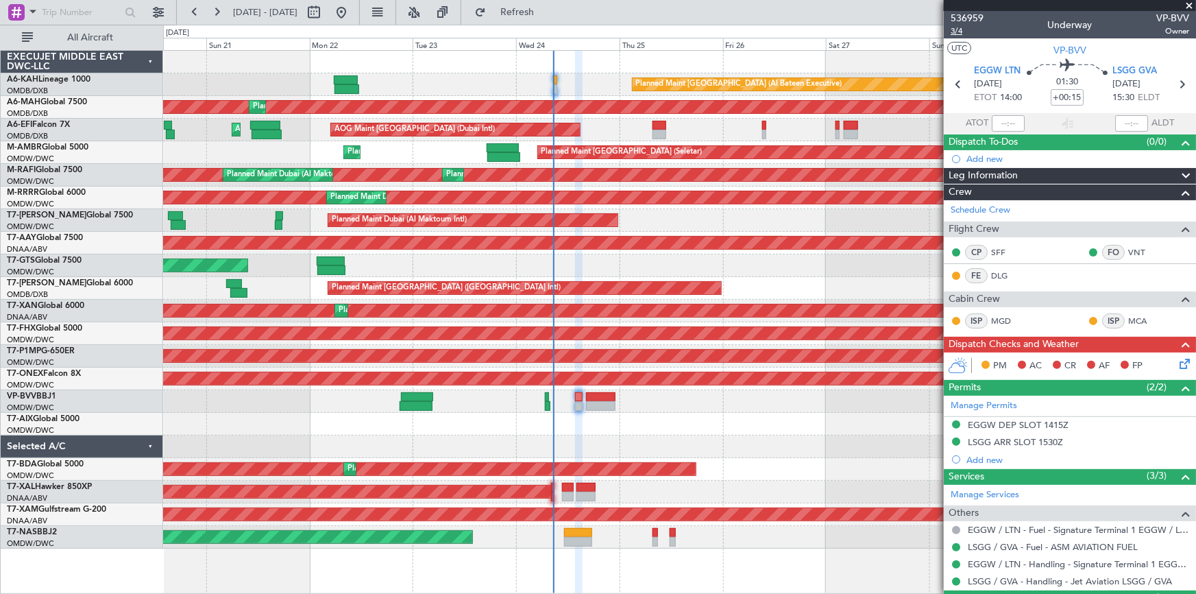
click at [955, 33] on span "3/4" at bounding box center [967, 31] width 33 height 12
drag, startPoint x: 525, startPoint y: 10, endPoint x: 588, endPoint y: 21, distance: 63.5
click at [533, 10] on button "Refresh" at bounding box center [509, 12] width 82 height 22
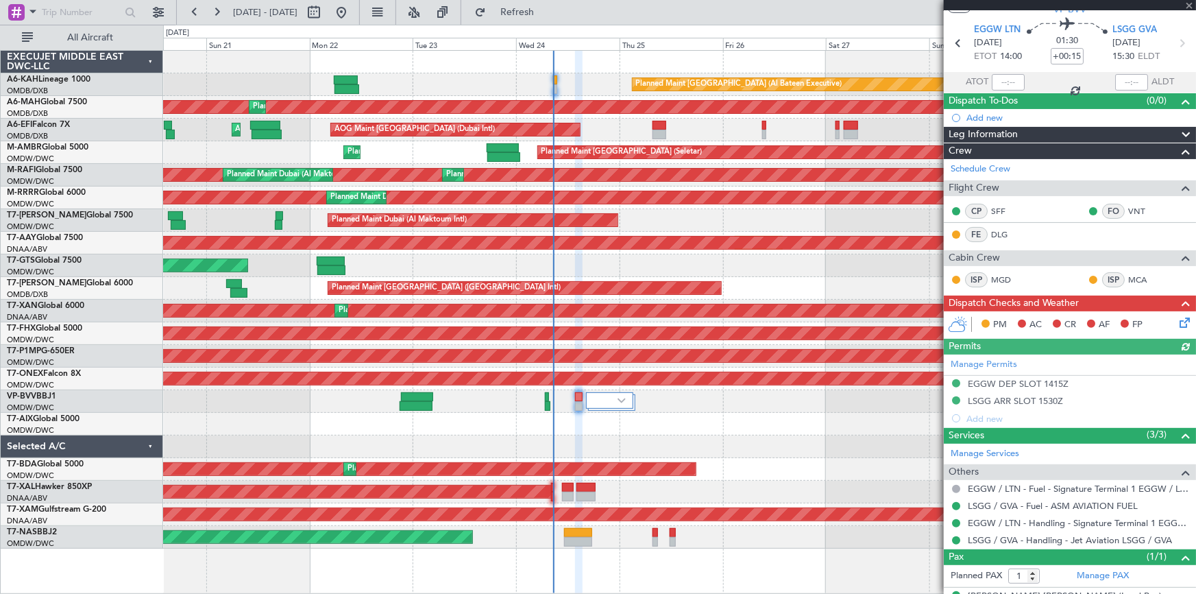
scroll to position [64, 0]
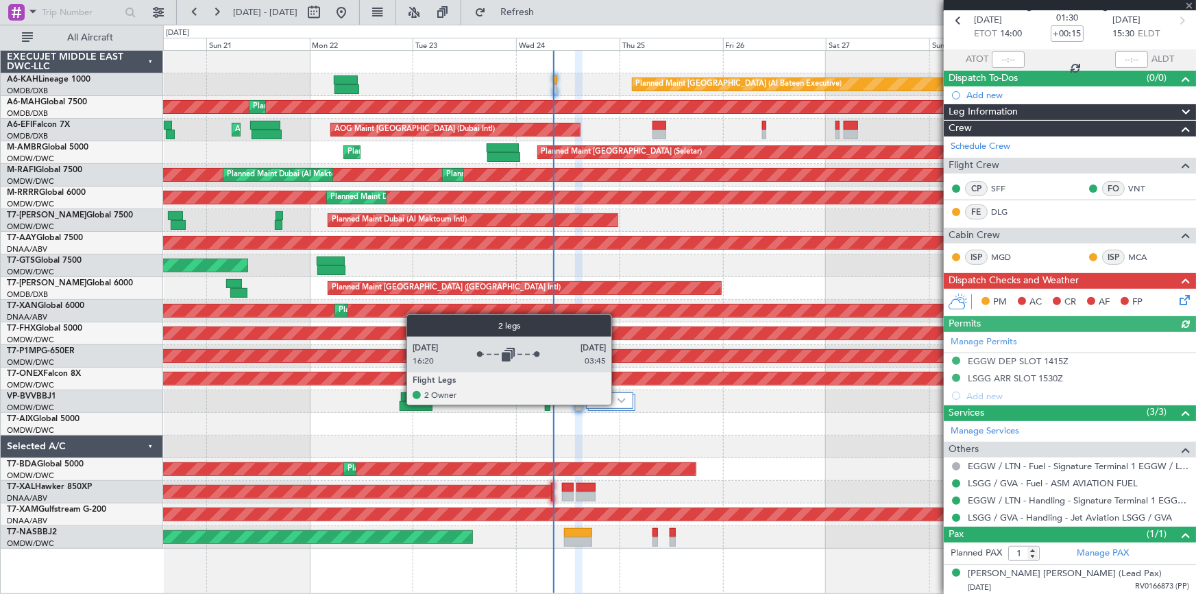
click at [618, 404] on div at bounding box center [609, 400] width 47 height 16
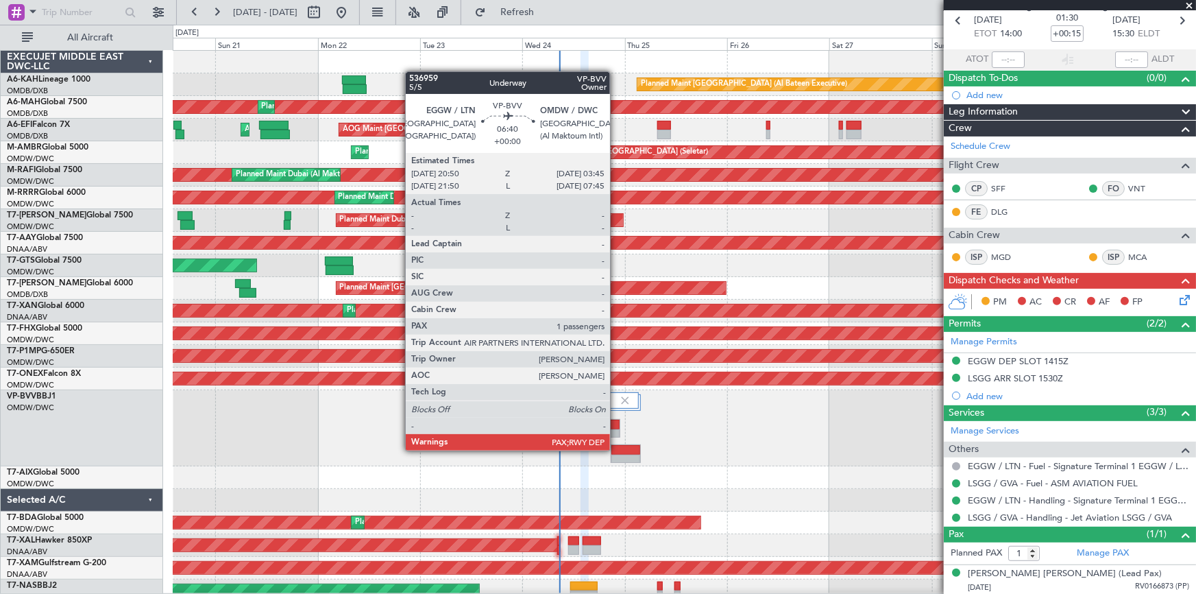
click at [617, 448] on div at bounding box center [626, 450] width 29 height 10
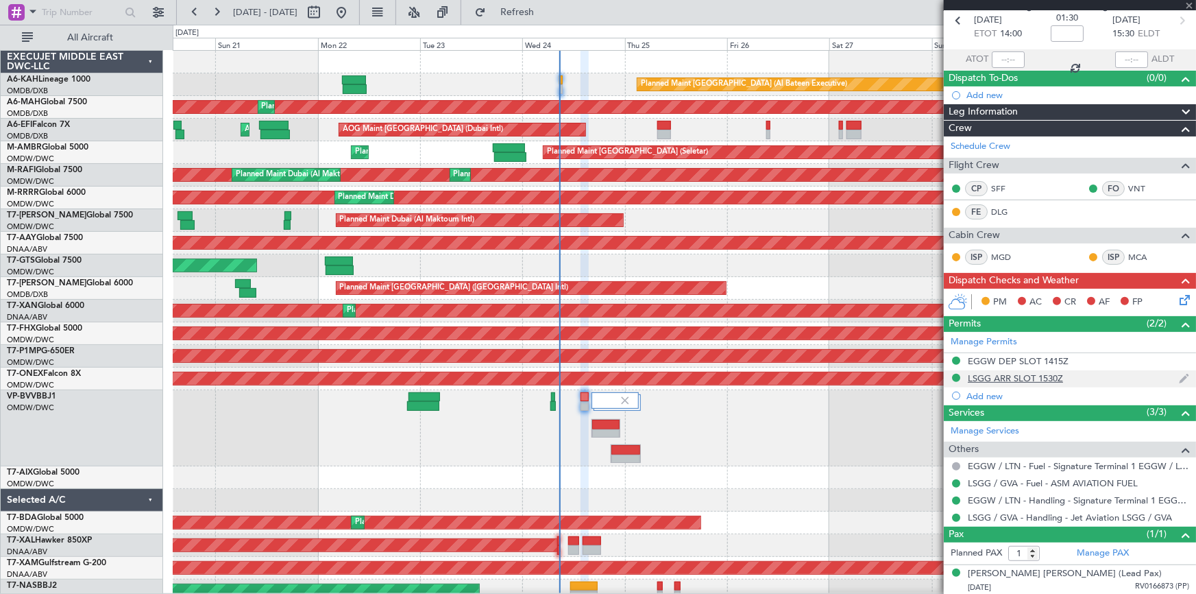
scroll to position [0, 0]
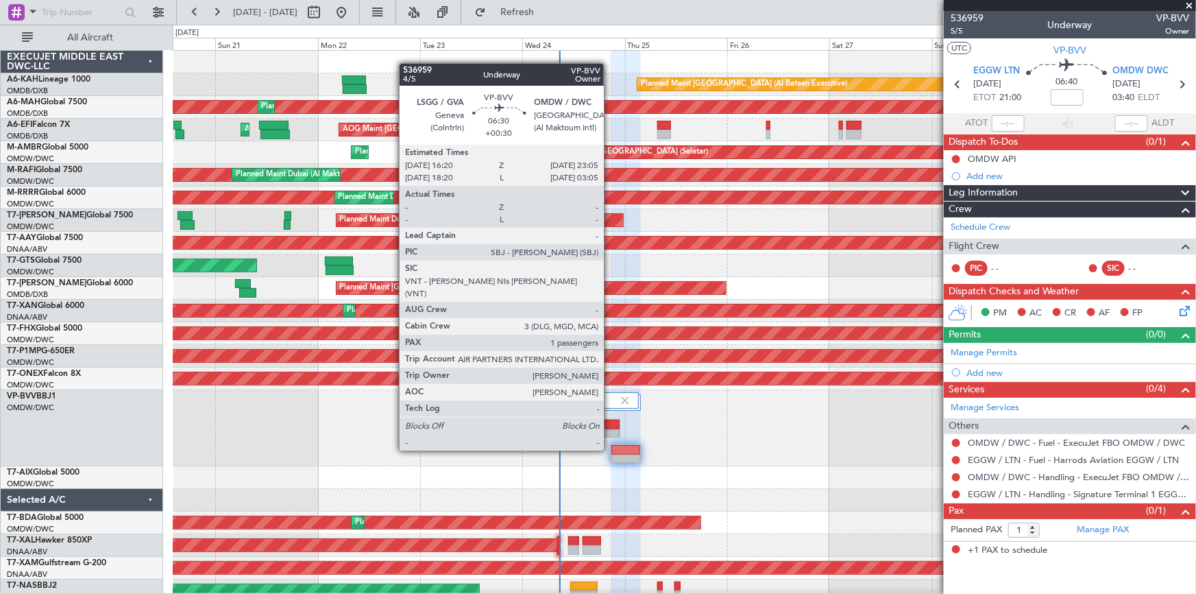
click at [610, 424] on div at bounding box center [606, 425] width 28 height 10
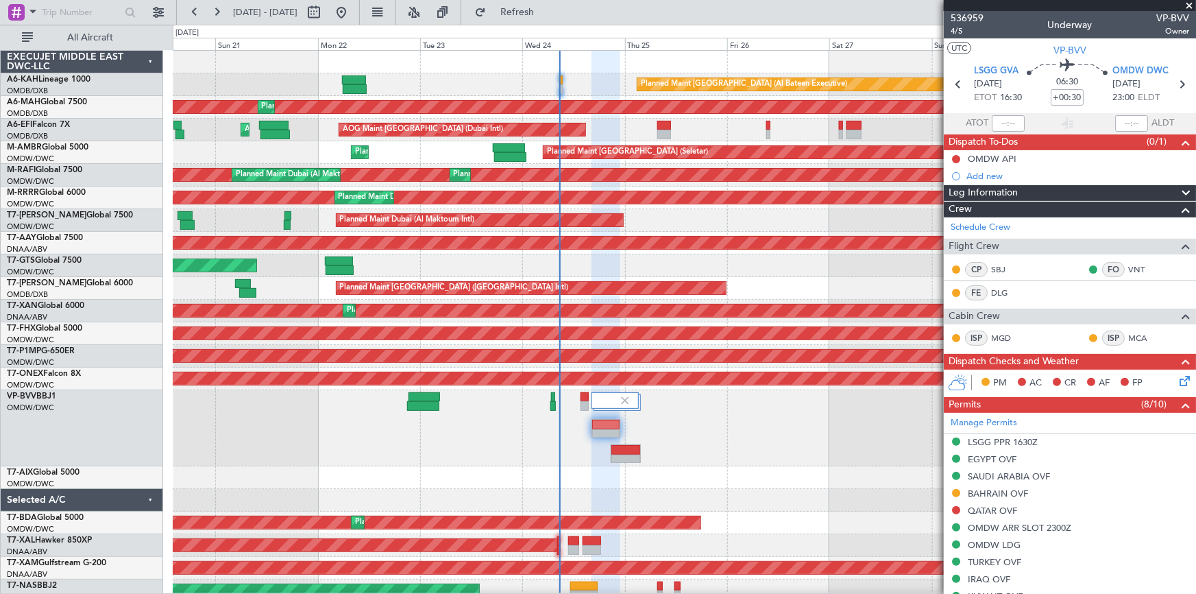
click at [245, 65] on div at bounding box center [685, 62] width 1024 height 23
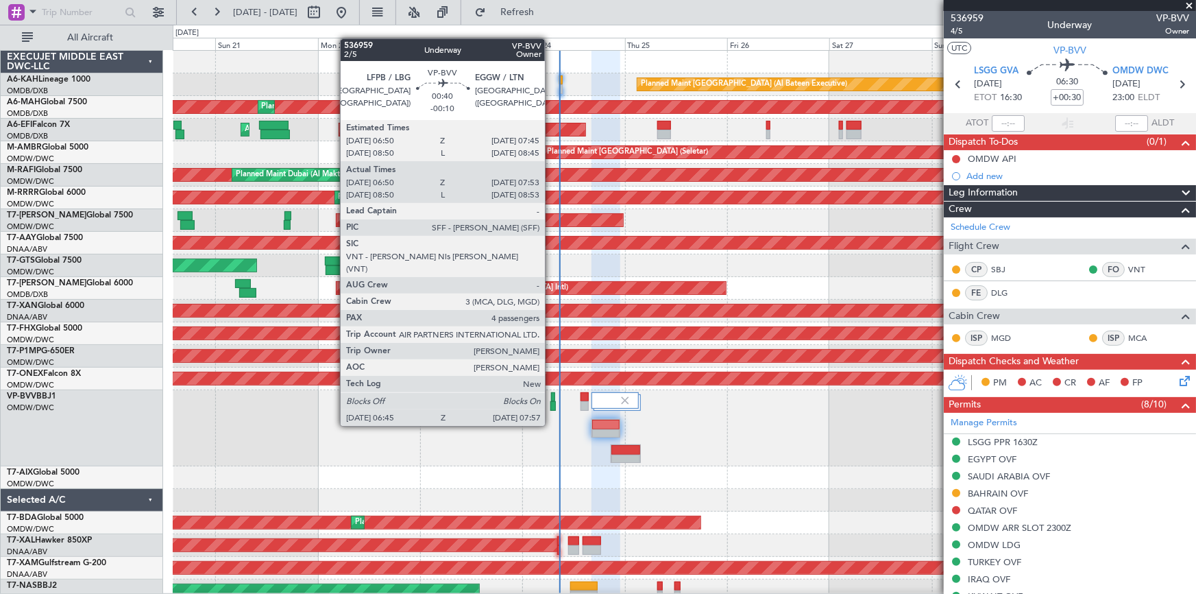
click at [551, 400] on div at bounding box center [553, 397] width 4 height 10
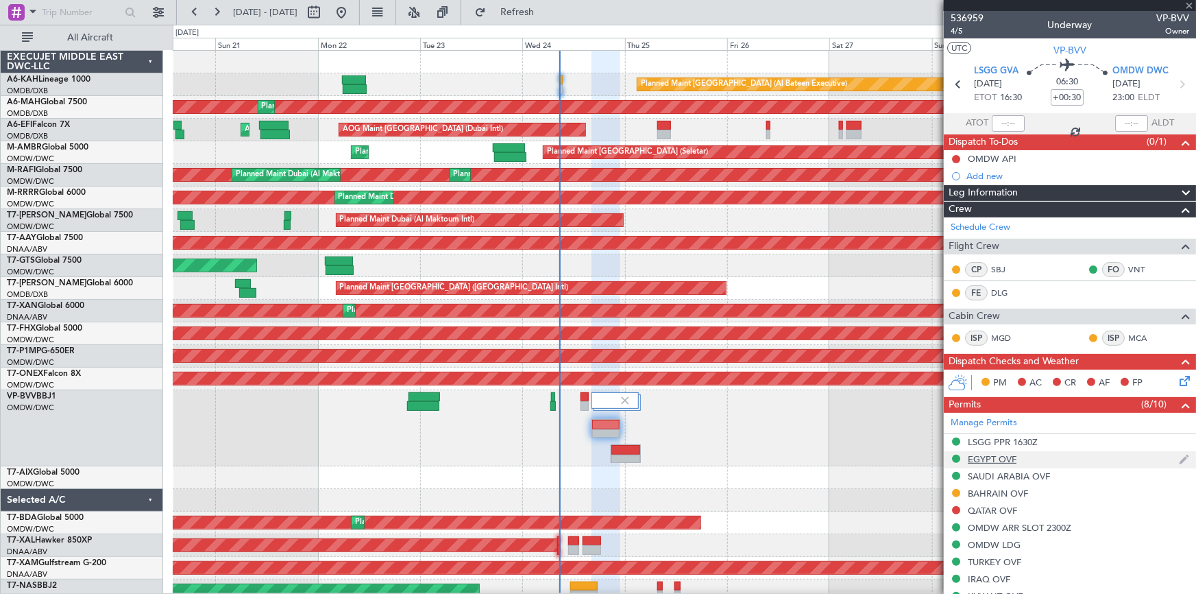
type input "-00:10"
type input "07:00"
type input "07:48"
type input "4"
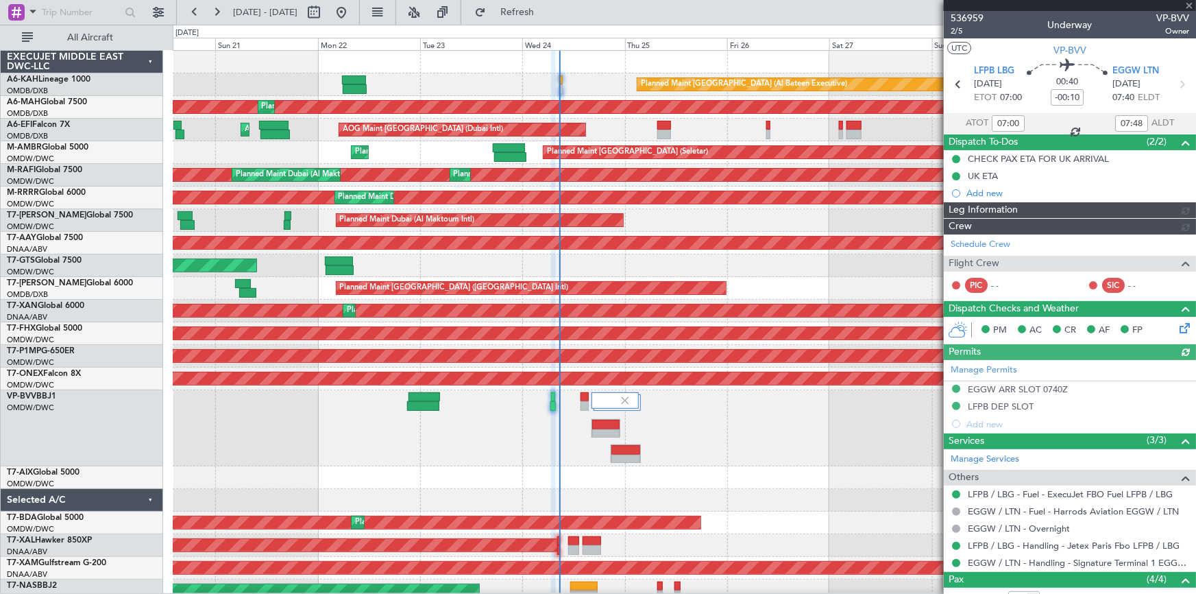
type input "[PERSON_NAME] (ANI)"
type input "7355"
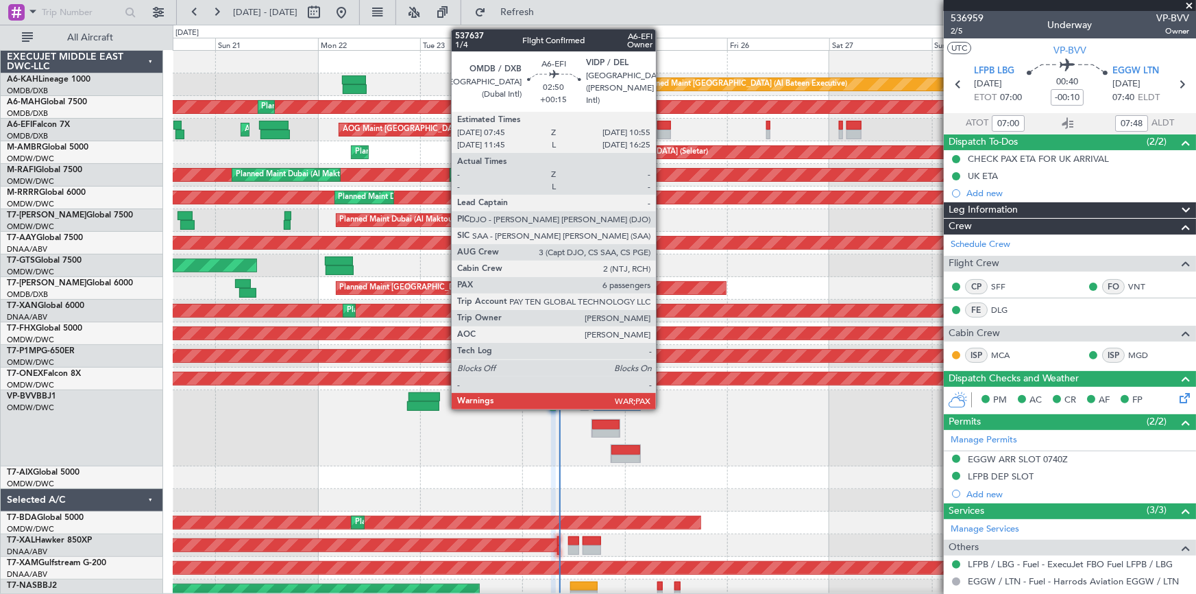
click at [663, 130] on div at bounding box center [665, 135] width 14 height 10
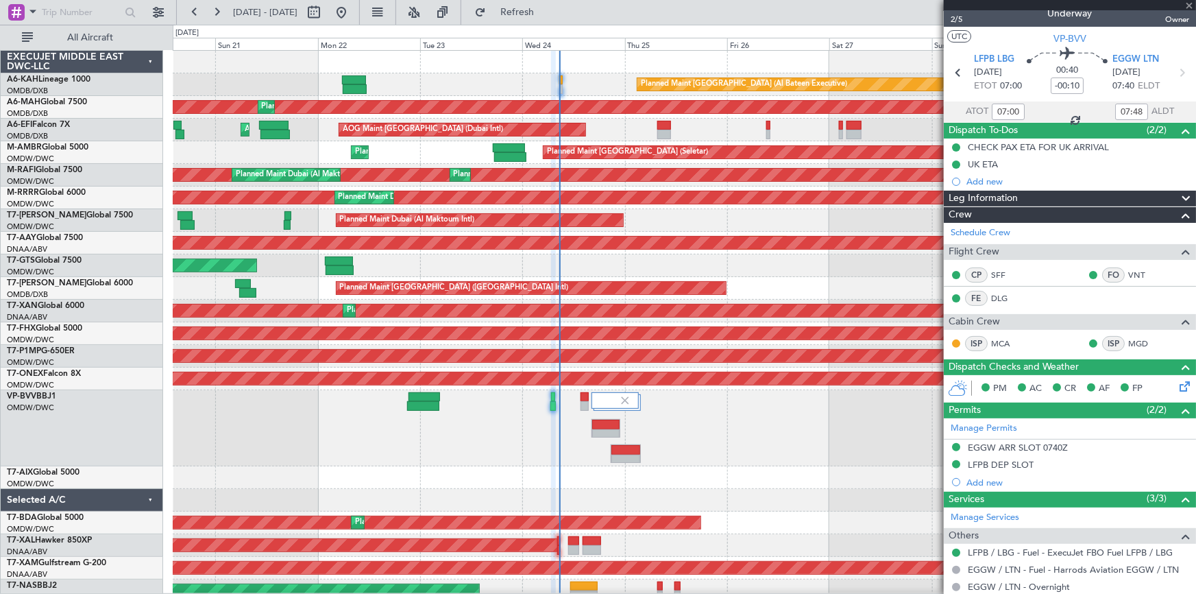
type input "+00:15"
type input "6"
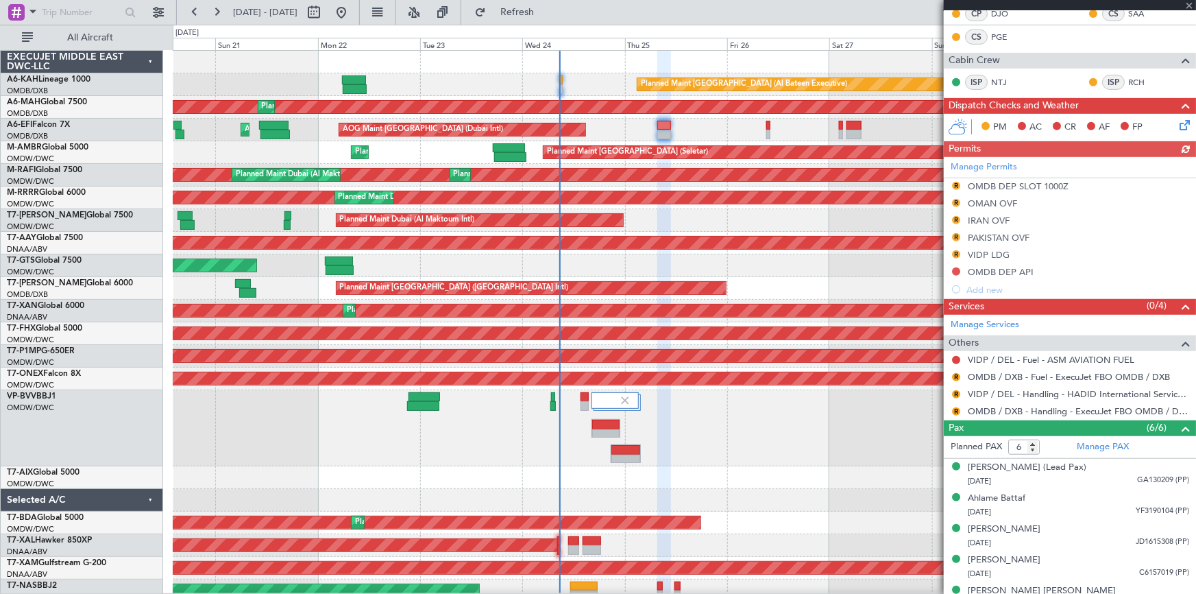
scroll to position [338, 0]
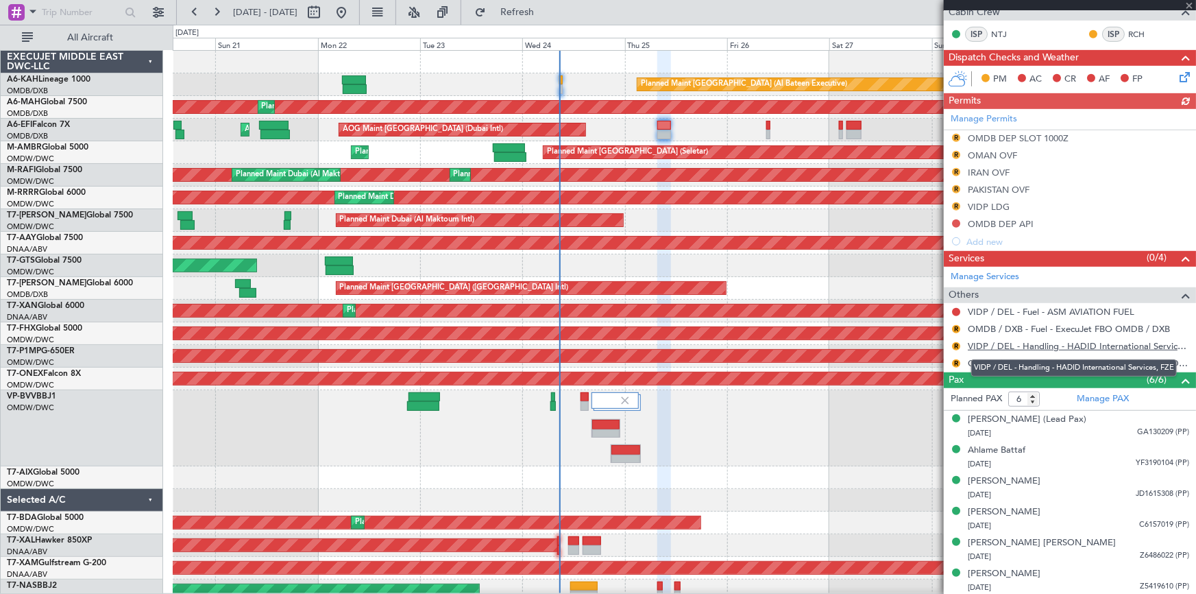
click at [1044, 344] on link "VIDP / DEL - Handling - HADID International Services, FZE" at bounding box center [1078, 346] width 221 height 12
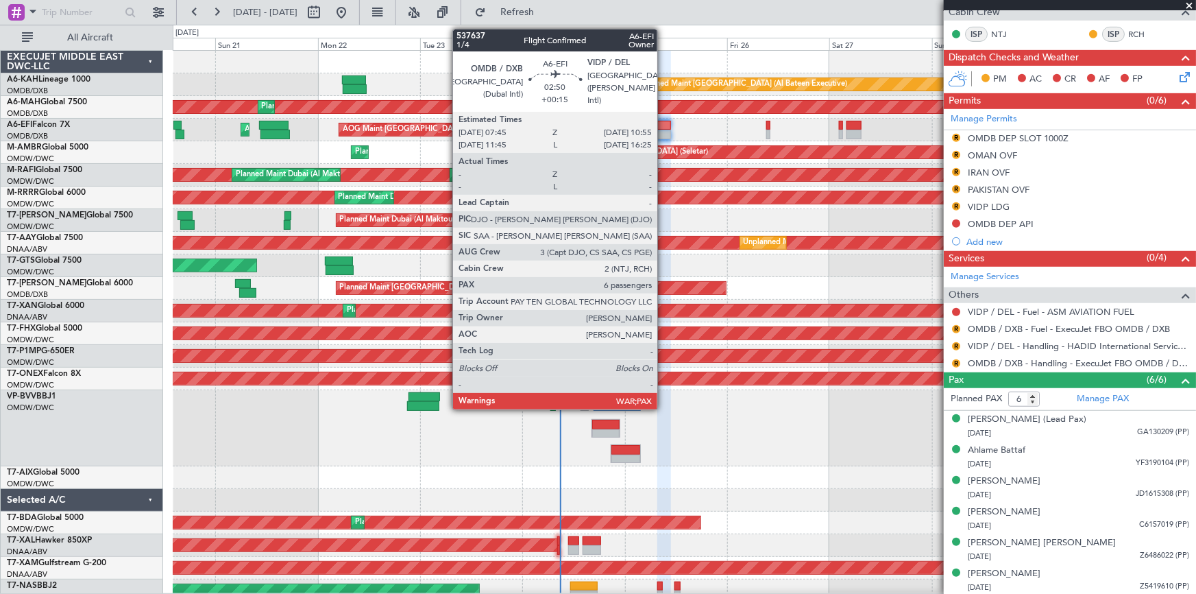
click at [664, 123] on div at bounding box center [665, 126] width 14 height 10
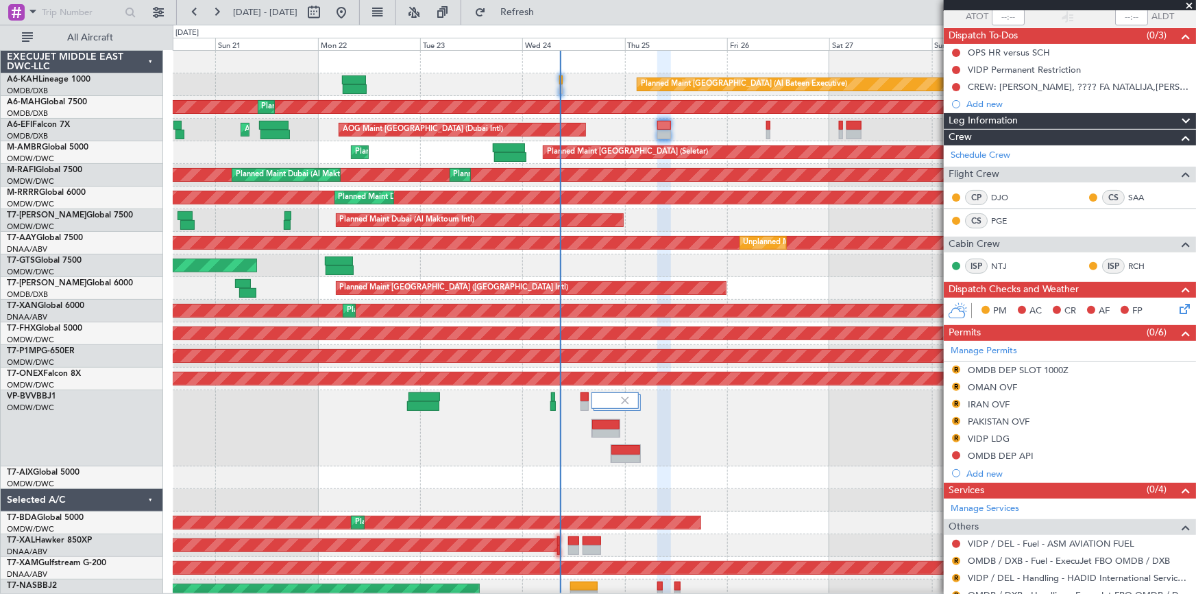
scroll to position [0, 0]
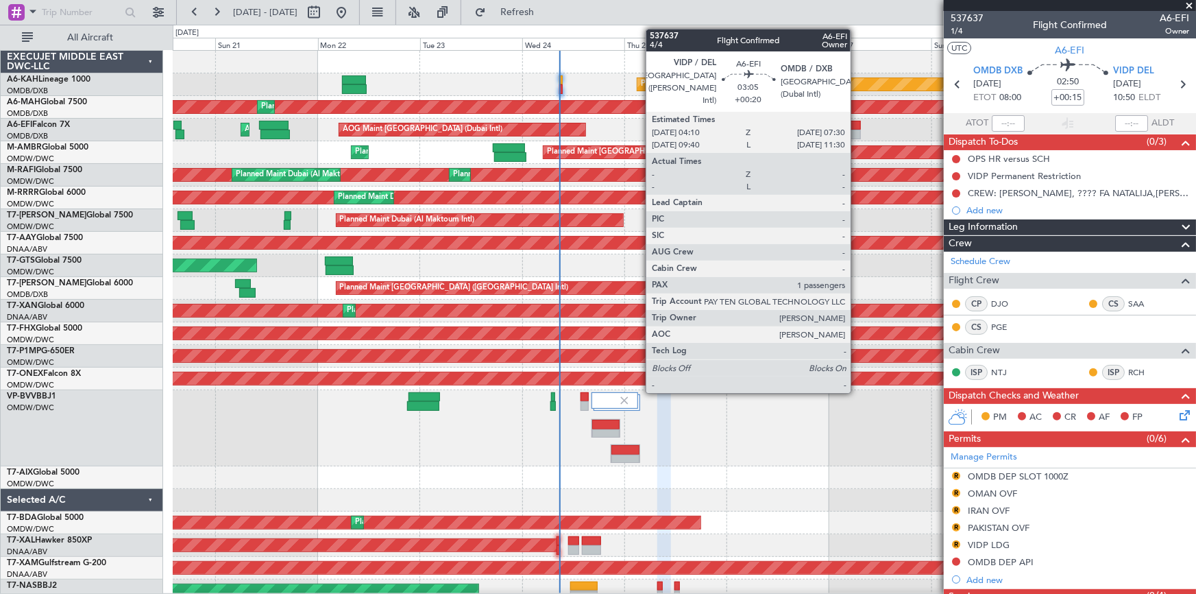
click at [856, 130] on div "AOG Maint AOG Maint Dubai (Dubai Intl)" at bounding box center [684, 130] width 1023 height 23
click at [857, 126] on div at bounding box center [854, 126] width 14 height 10
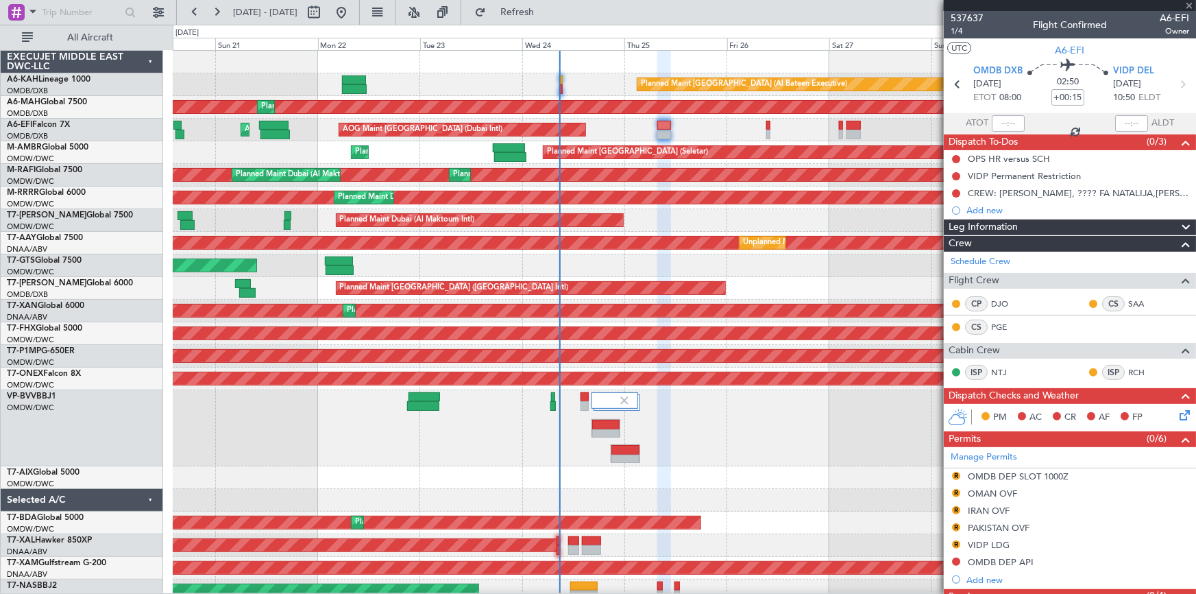
type input "+00:20"
type input "1"
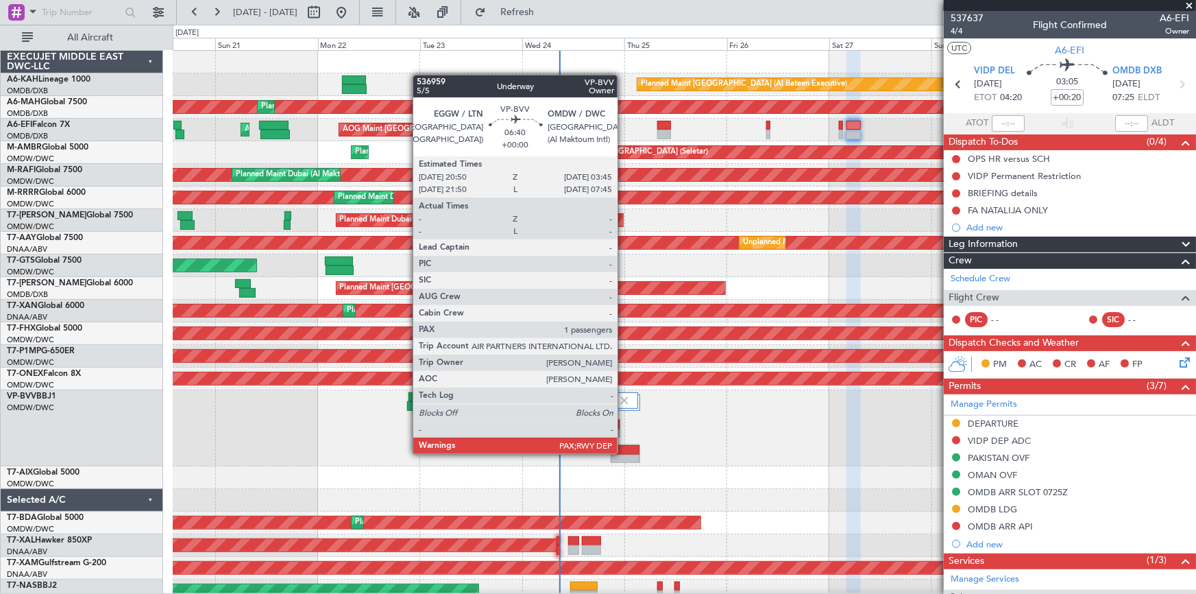
click at [624, 453] on div at bounding box center [626, 450] width 29 height 10
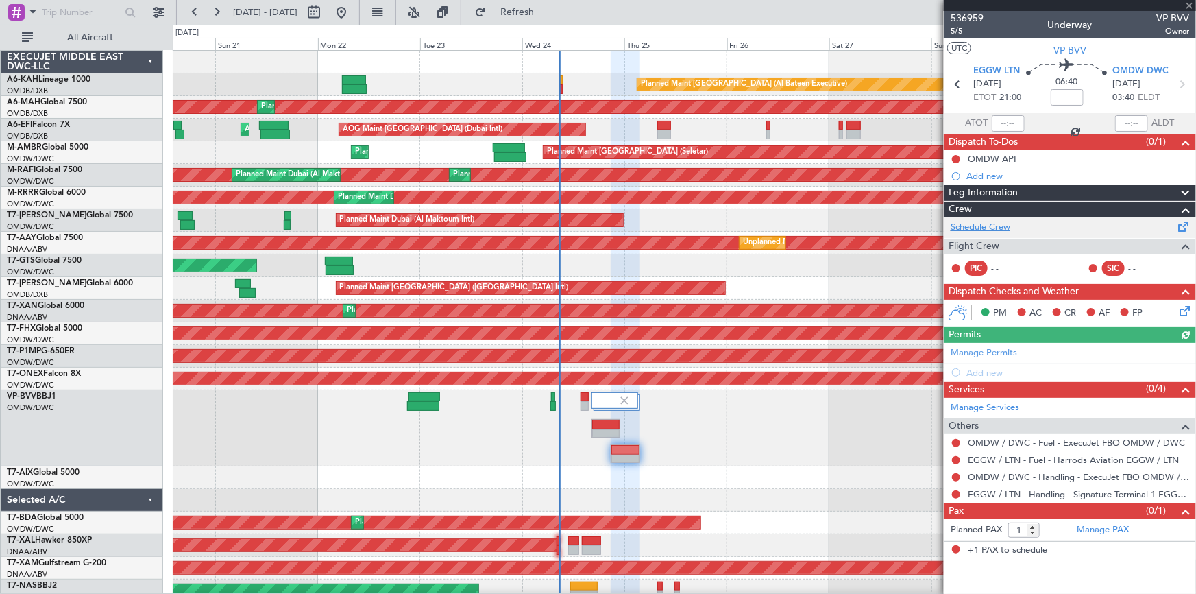
click at [1000, 226] on link "Schedule Crew" at bounding box center [981, 228] width 60 height 14
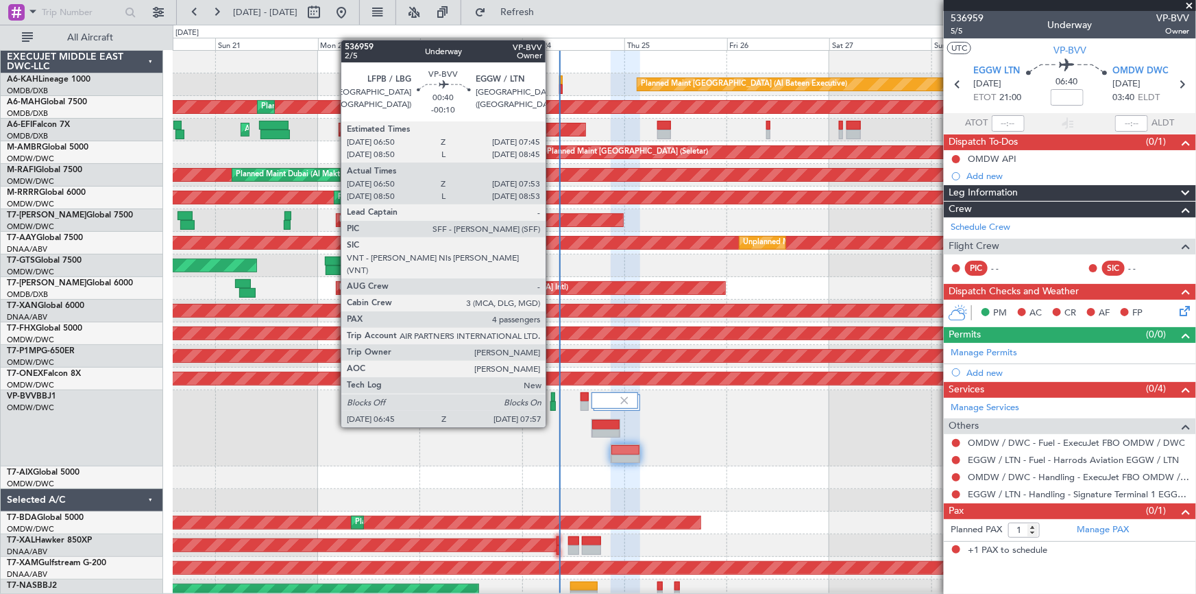
click at [552, 399] on div at bounding box center [553, 397] width 4 height 10
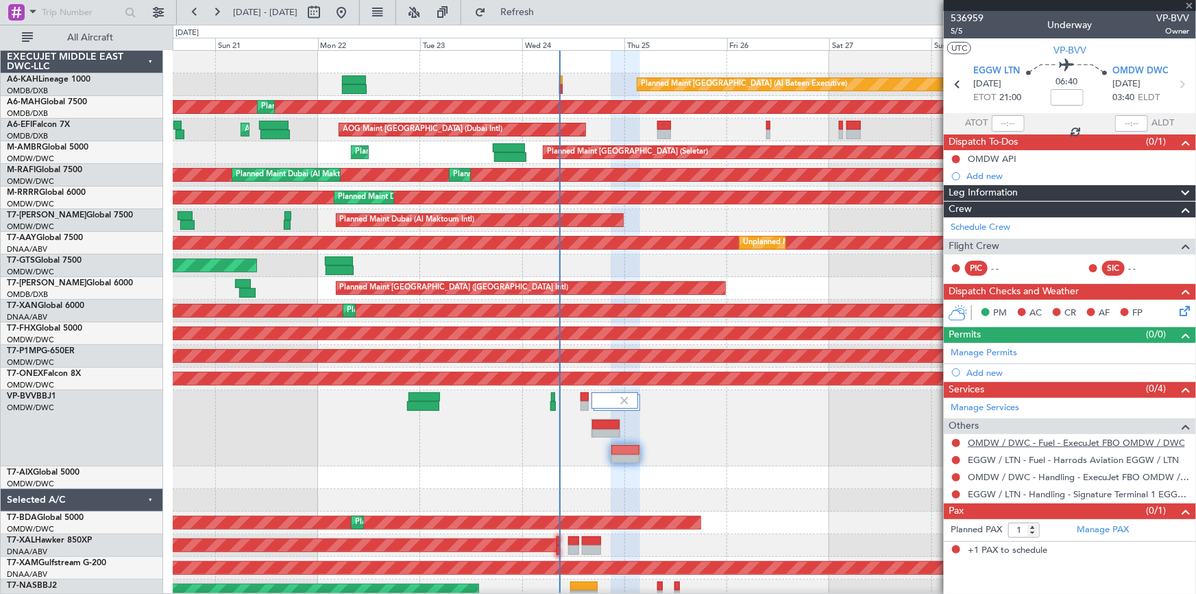
type input "-00:10"
type input "07:00"
type input "07:48"
type input "4"
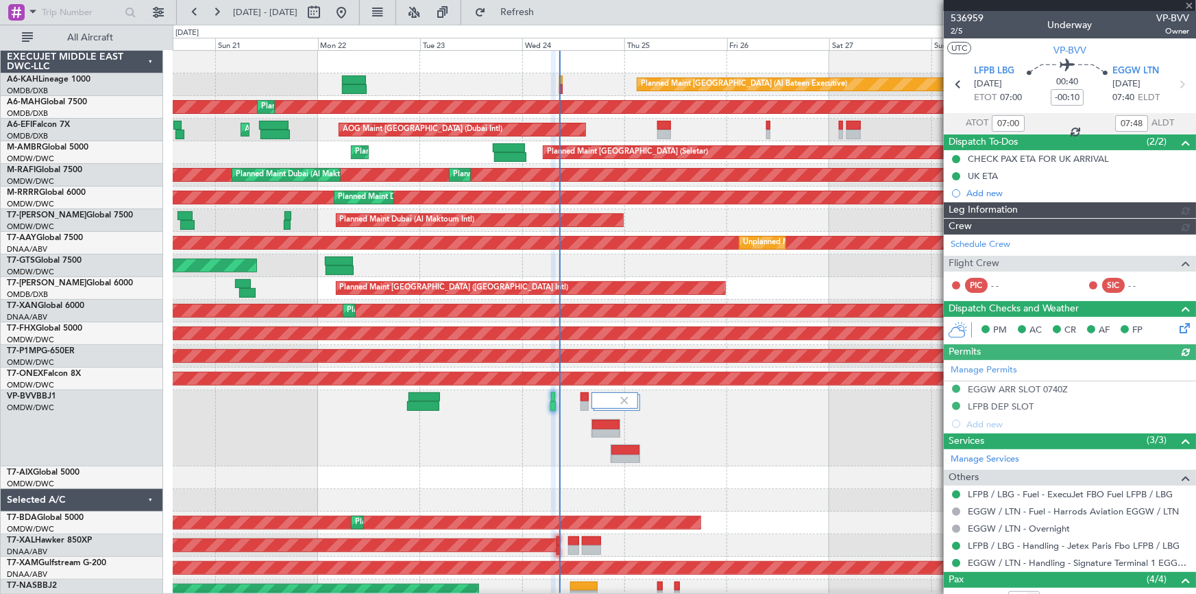
type input "[PERSON_NAME] (ANI)"
type input "7355"
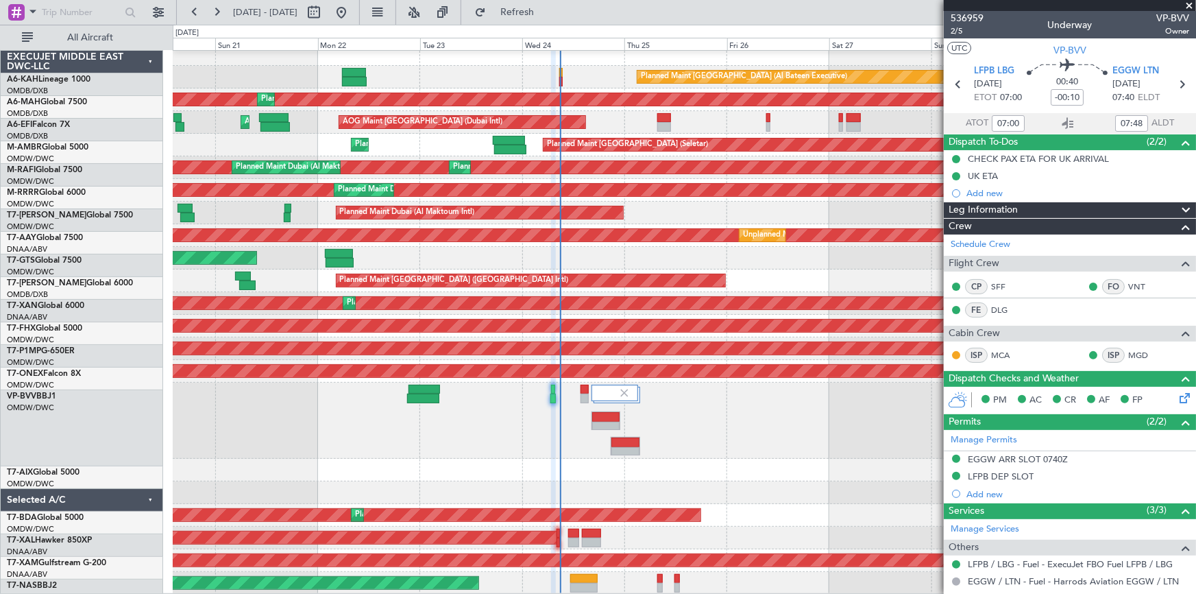
scroll to position [7, 0]
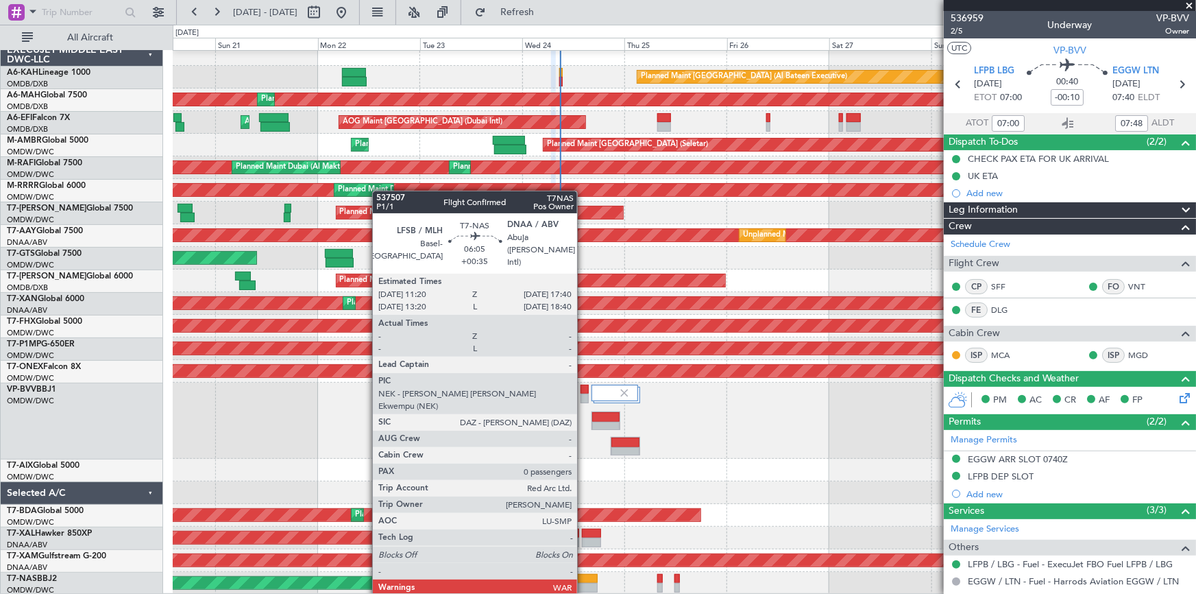
click at [581, 577] on div at bounding box center [583, 579] width 27 height 10
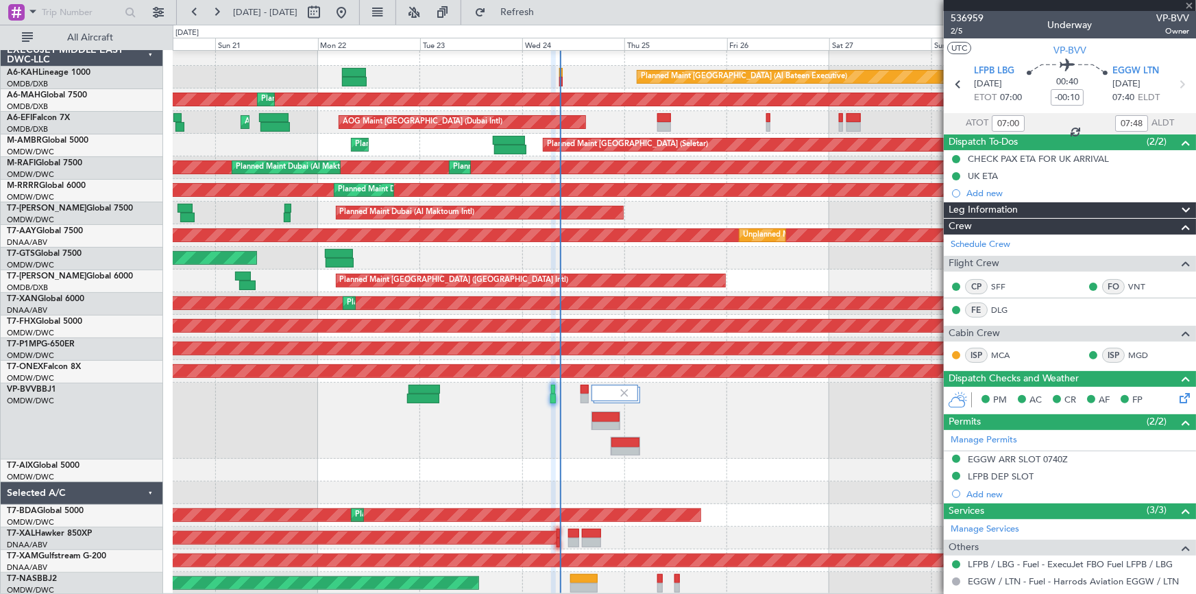
type input "+00:35"
type input "0"
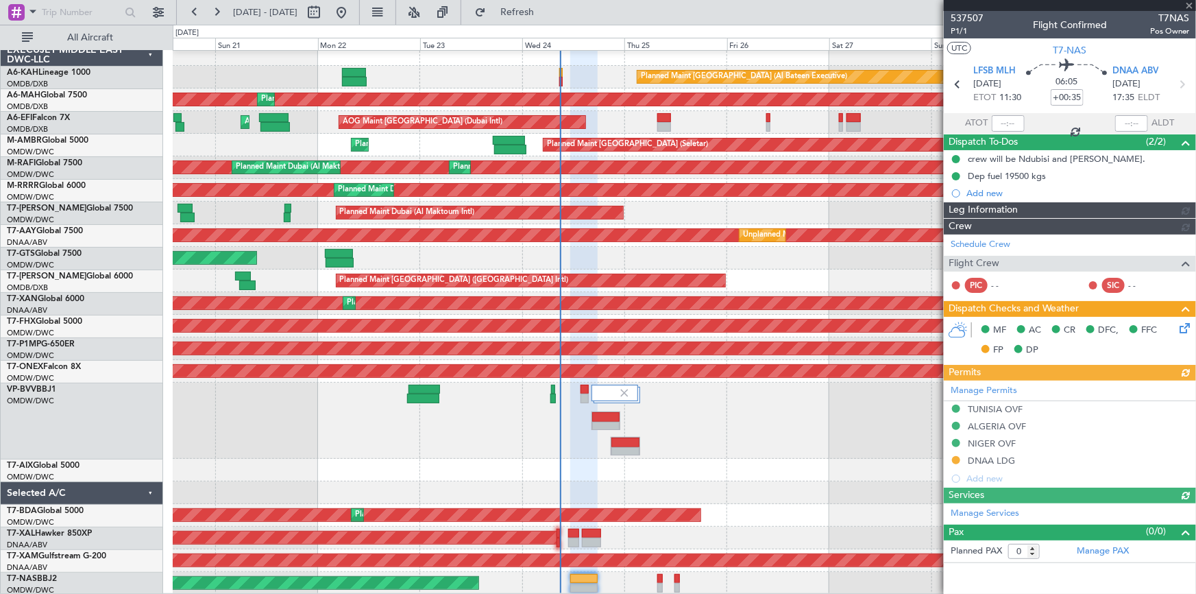
type input "Dherander Fithani (DHF)"
type input "7347"
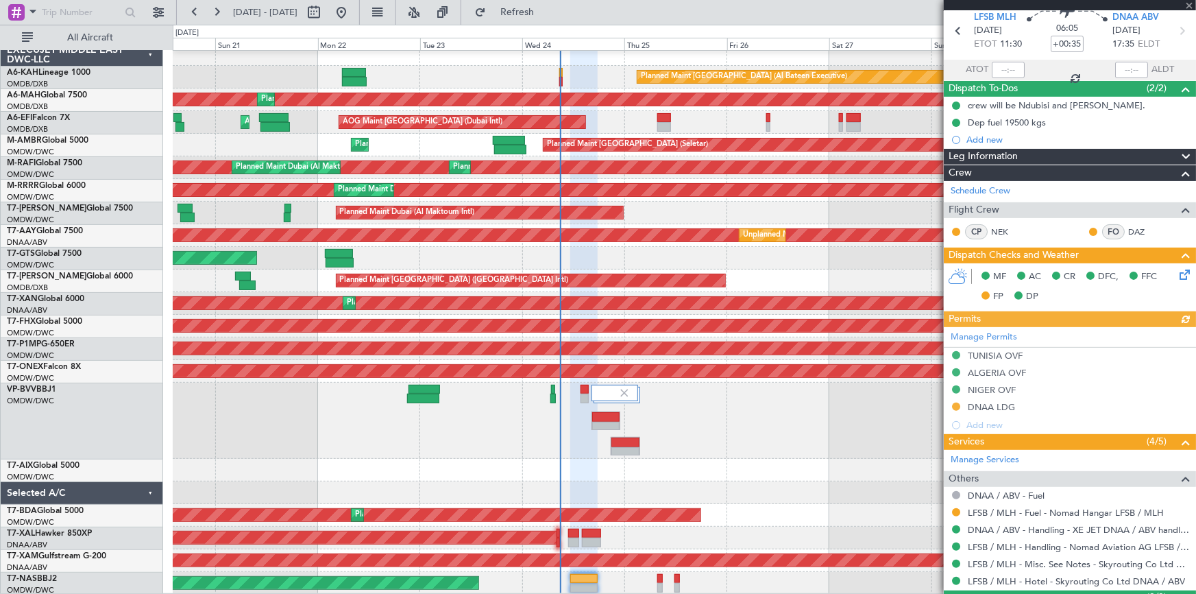
scroll to position [86, 0]
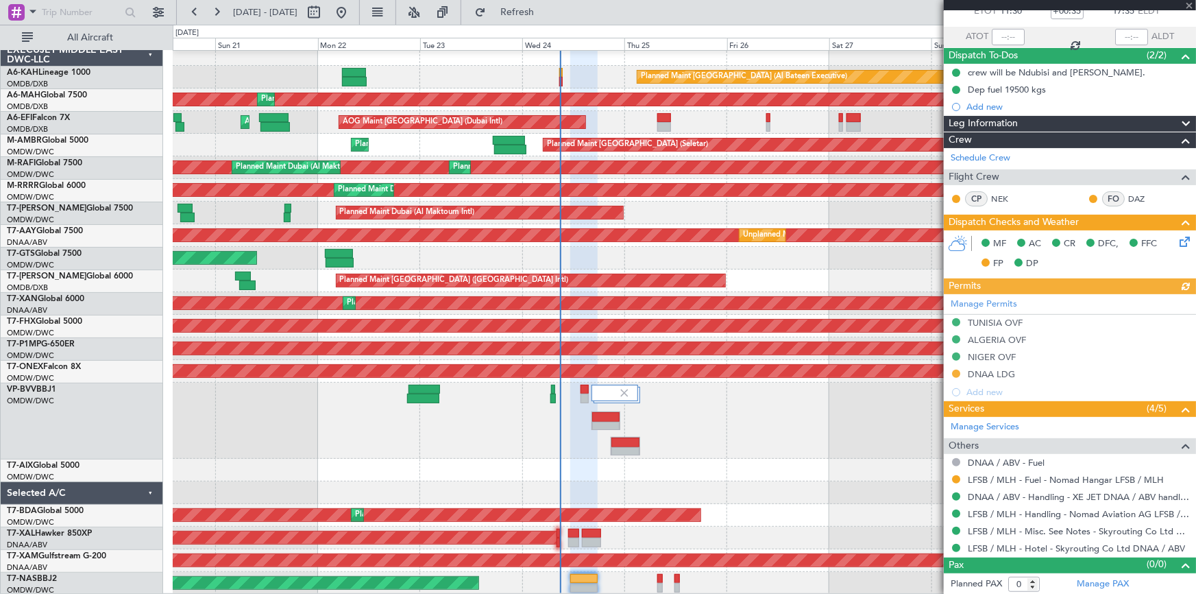
click at [992, 369] on div "Manage Permits TUNISIA OVF ALGERIA OVF NIGER OVF DNAA LDG Add new" at bounding box center [1070, 347] width 252 height 107
drag, startPoint x: 993, startPoint y: 366, endPoint x: 996, endPoint y: 396, distance: 29.7
click at [991, 366] on div "Manage Permits TUNISIA OVF ALGERIA OVF NIGER OVF DNAA LDG Add new" at bounding box center [1070, 347] width 252 height 107
click at [1000, 370] on div "Manage Permits TUNISIA OVF ALGERIA OVF NIGER OVF DNAA LDG Add new" at bounding box center [1070, 347] width 252 height 107
click at [990, 374] on div "Manage Permits TUNISIA OVF ALGERIA OVF NIGER OVF DNAA LDG Add new" at bounding box center [1070, 347] width 252 height 107
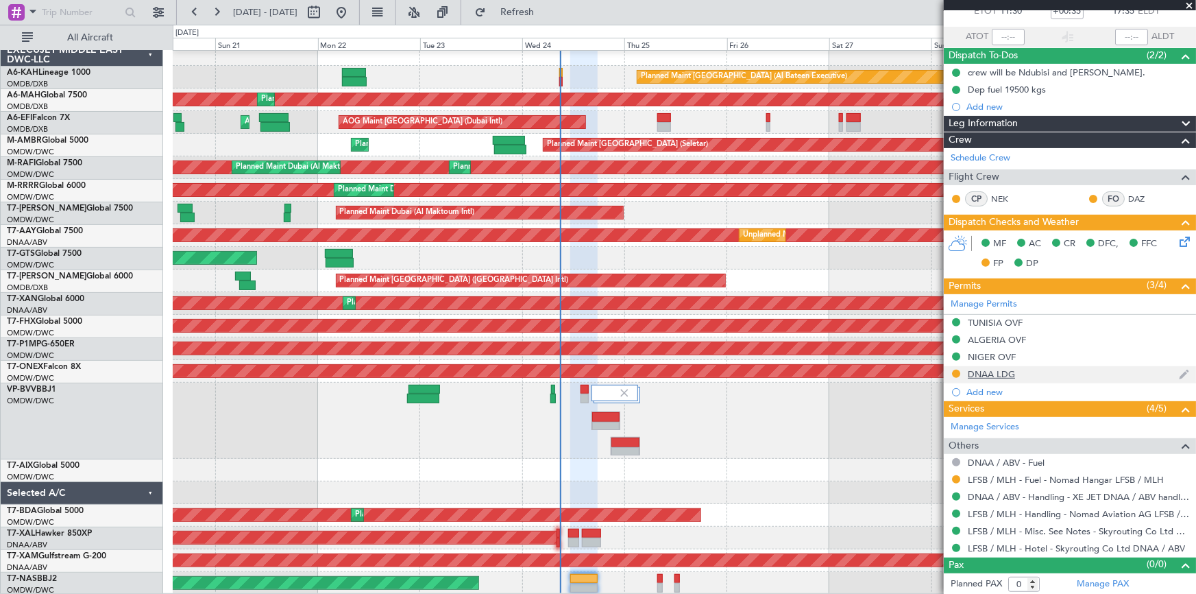
click at [997, 373] on div "DNAA LDG" at bounding box center [991, 374] width 47 height 12
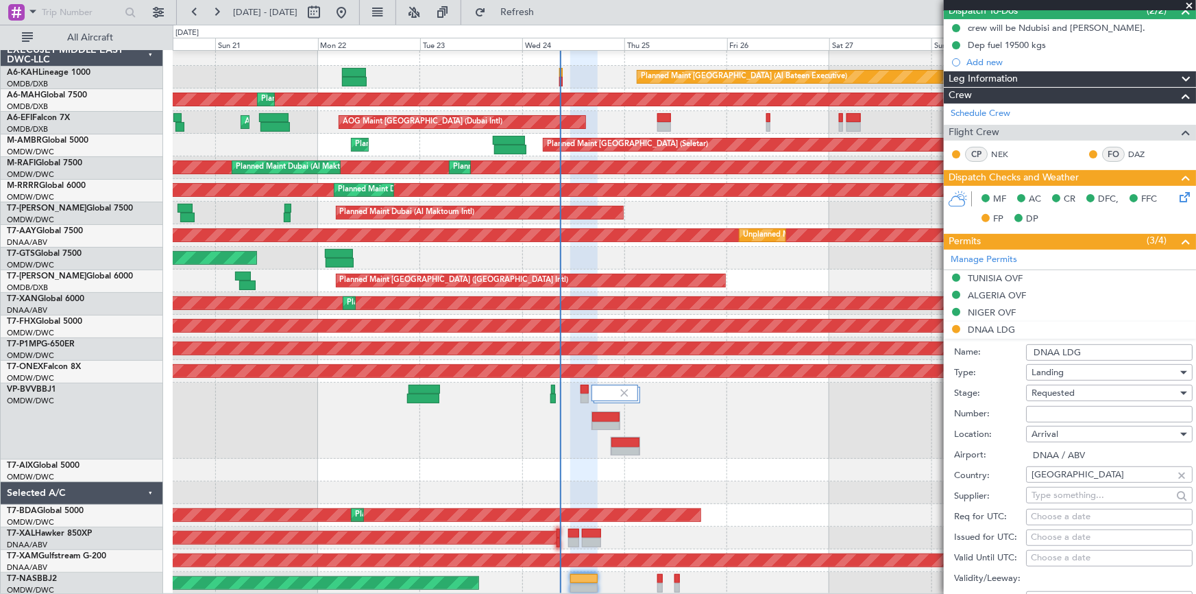
scroll to position [149, 0]
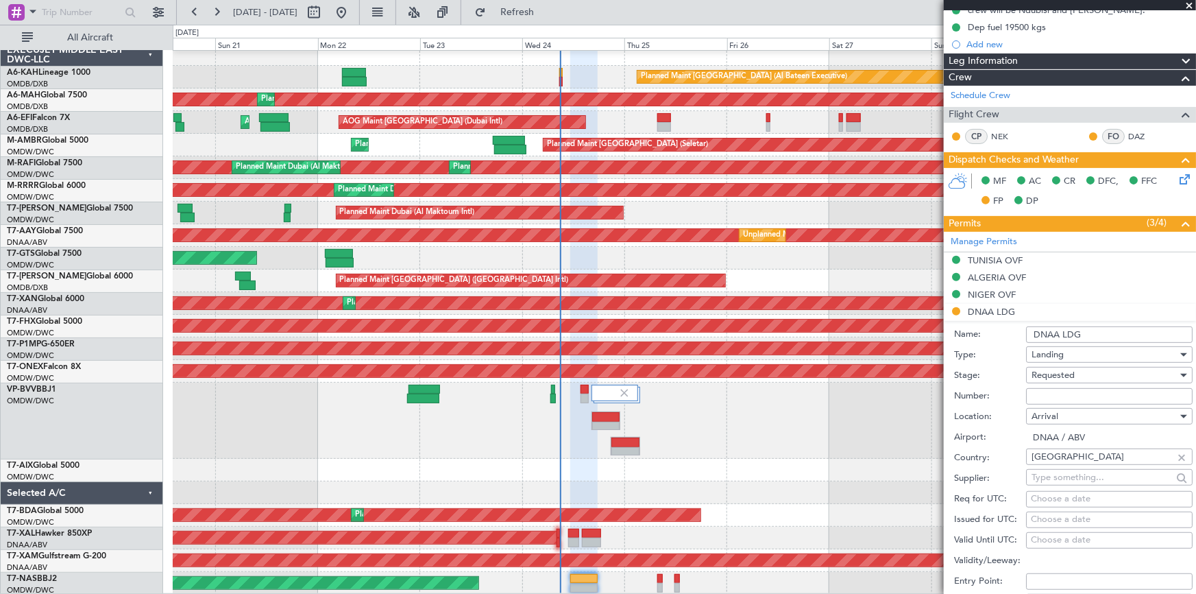
click at [1063, 369] on span "Requested" at bounding box center [1053, 375] width 43 height 12
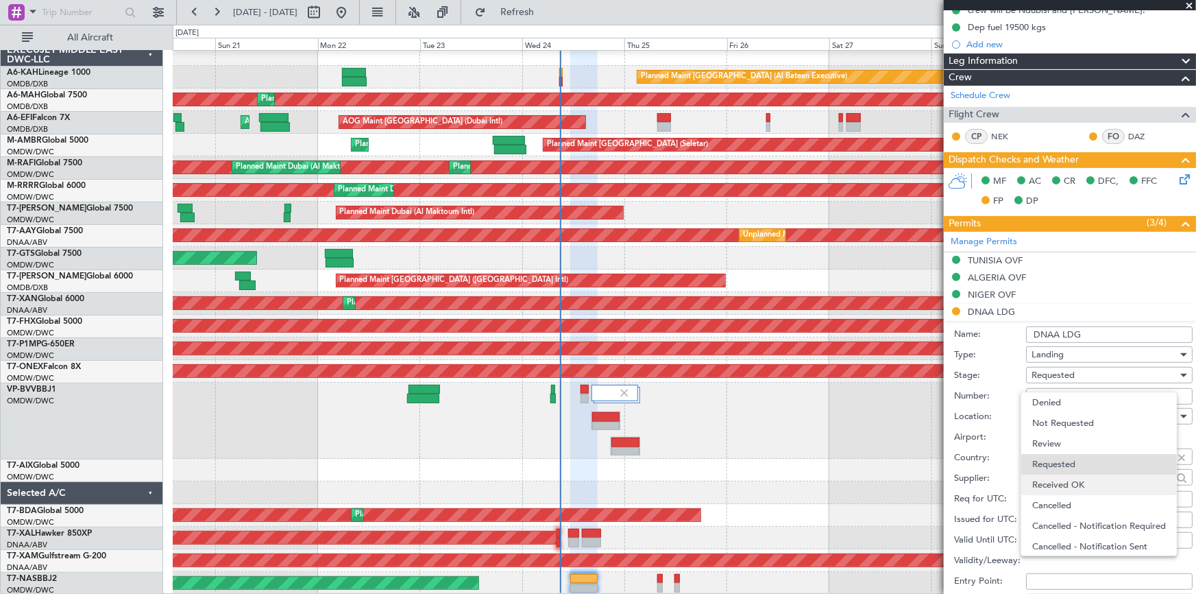
scroll to position [5, 0]
drag, startPoint x: 1081, startPoint y: 474, endPoint x: 1085, endPoint y: 426, distance: 47.5
click at [1081, 472] on span "Received OK" at bounding box center [1105, 479] width 145 height 21
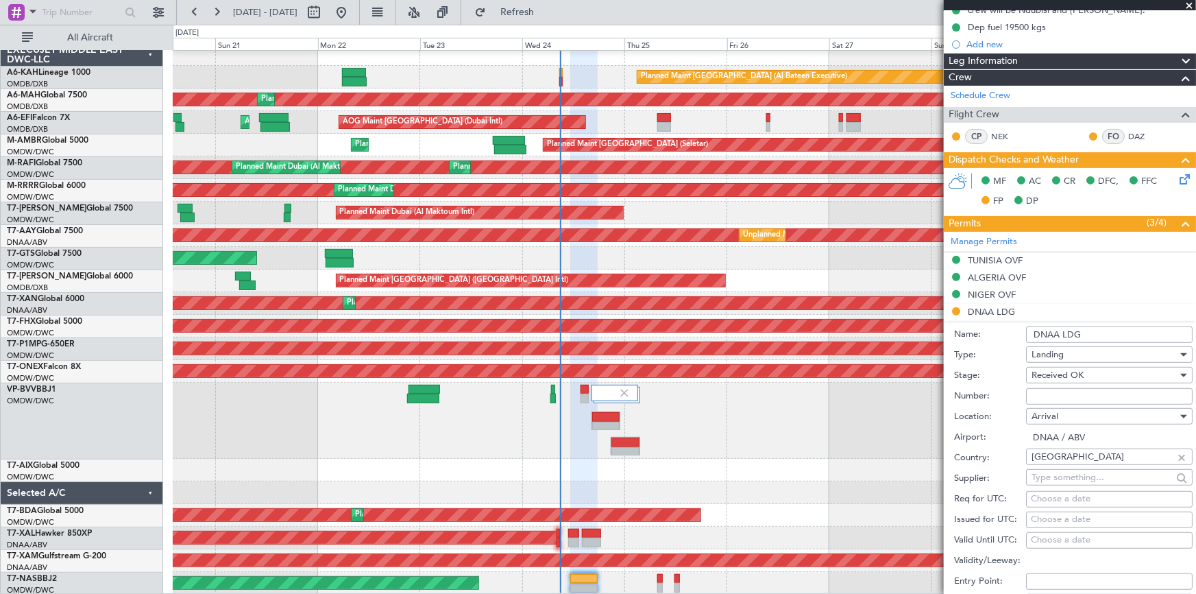
click at [1072, 386] on div "Number:" at bounding box center [1073, 396] width 239 height 21
click at [1070, 393] on input "Number:" at bounding box center [1109, 396] width 167 height 16
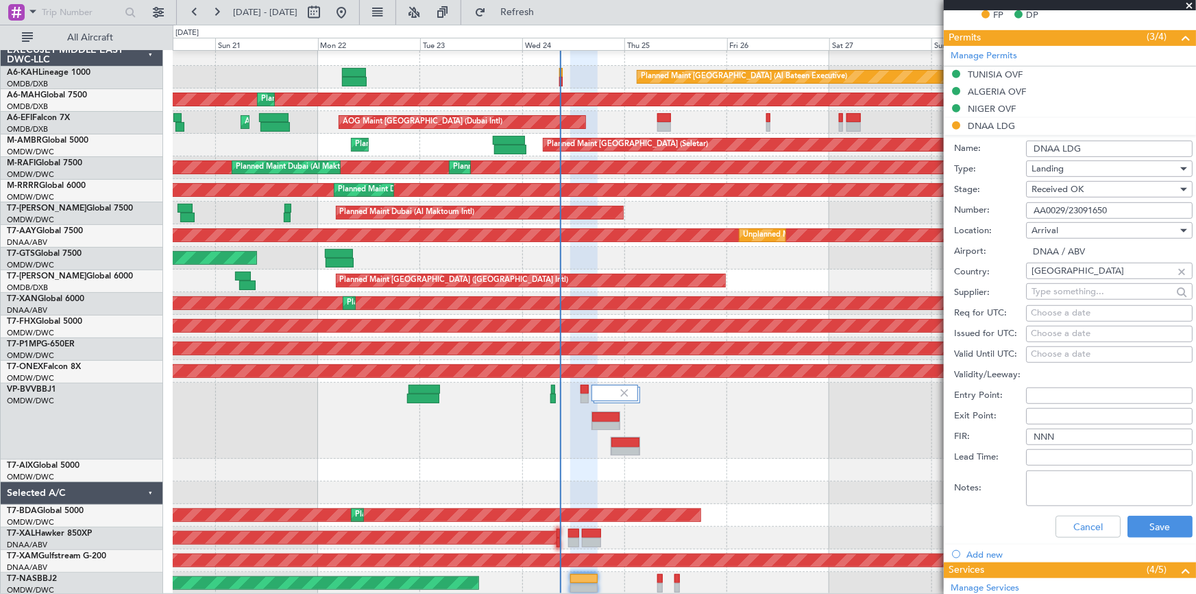
scroll to position [460, 0]
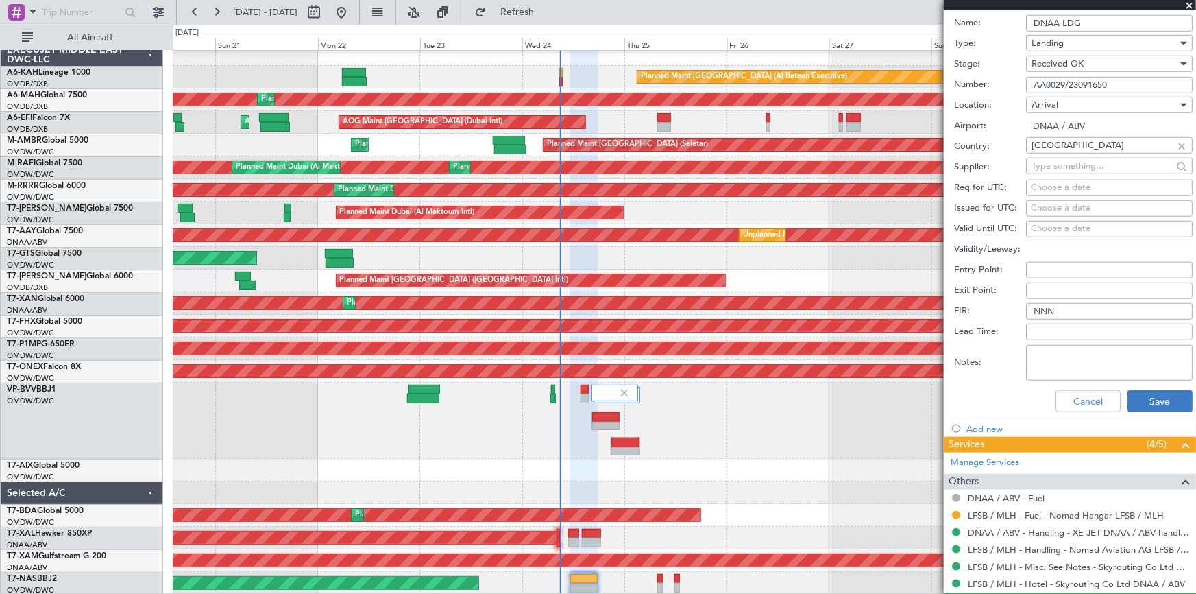
type input "AA0029/23091650"
click at [1150, 397] on button "Save" at bounding box center [1160, 401] width 65 height 22
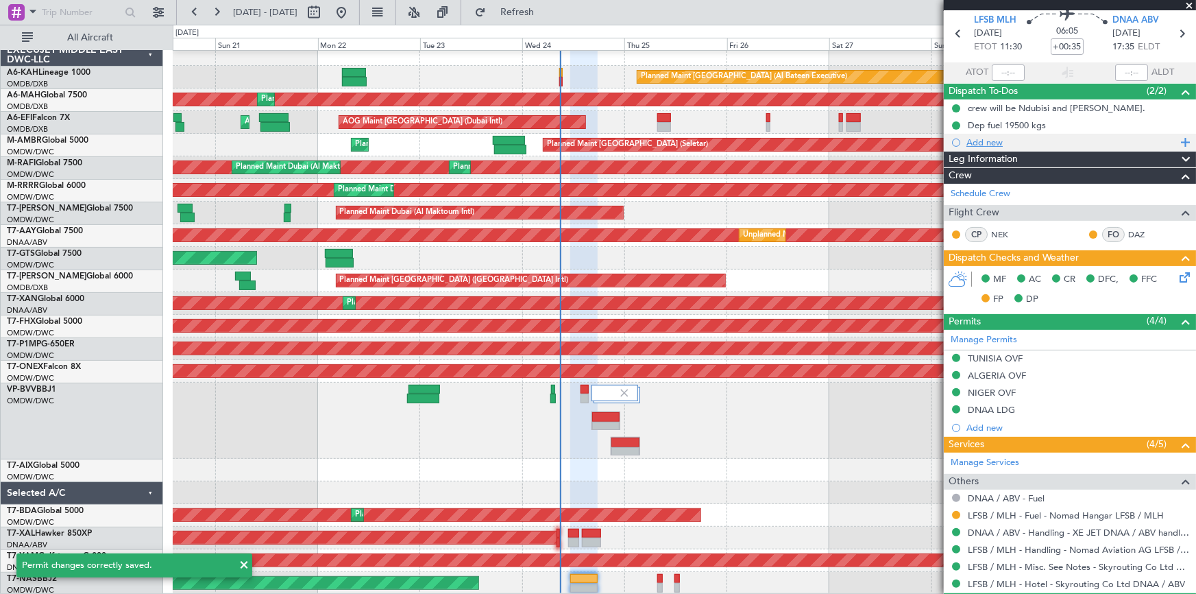
scroll to position [0, 0]
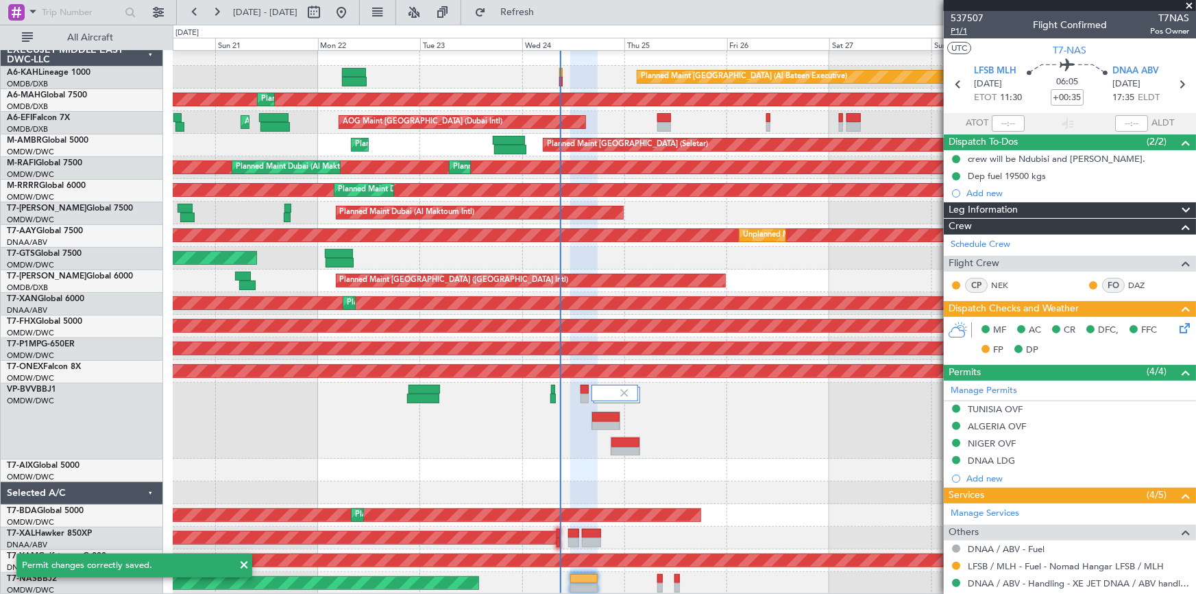
click at [963, 29] on span "P1/1" at bounding box center [967, 31] width 33 height 12
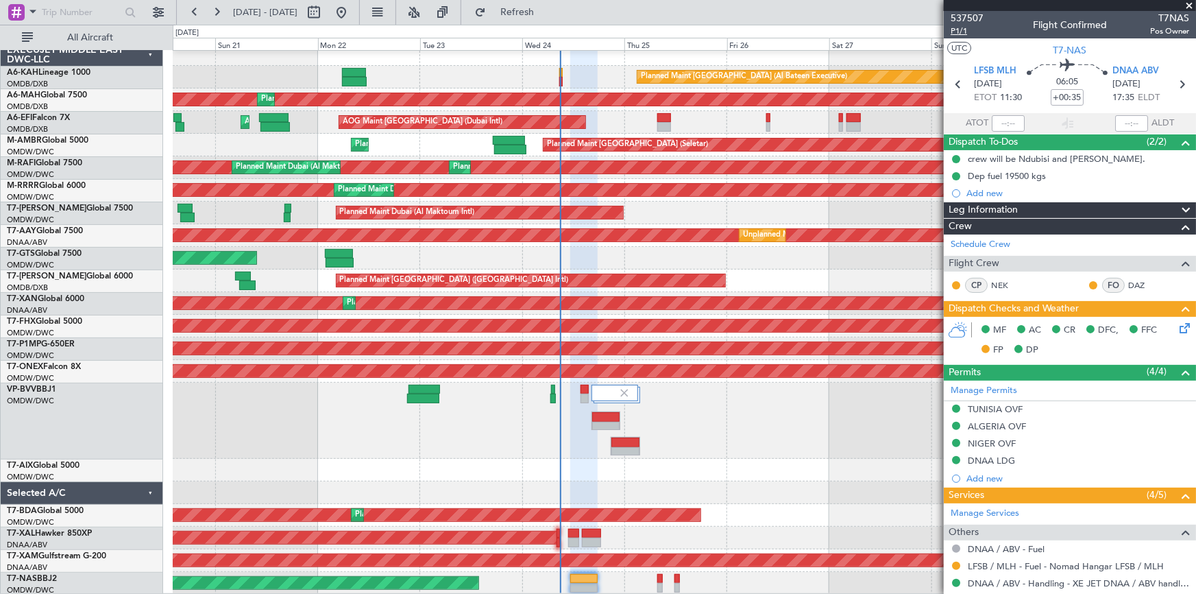
click at [958, 28] on span "P1/1" at bounding box center [967, 31] width 33 height 12
type input "Dherander Fithani (DHF)"
type input "7347"
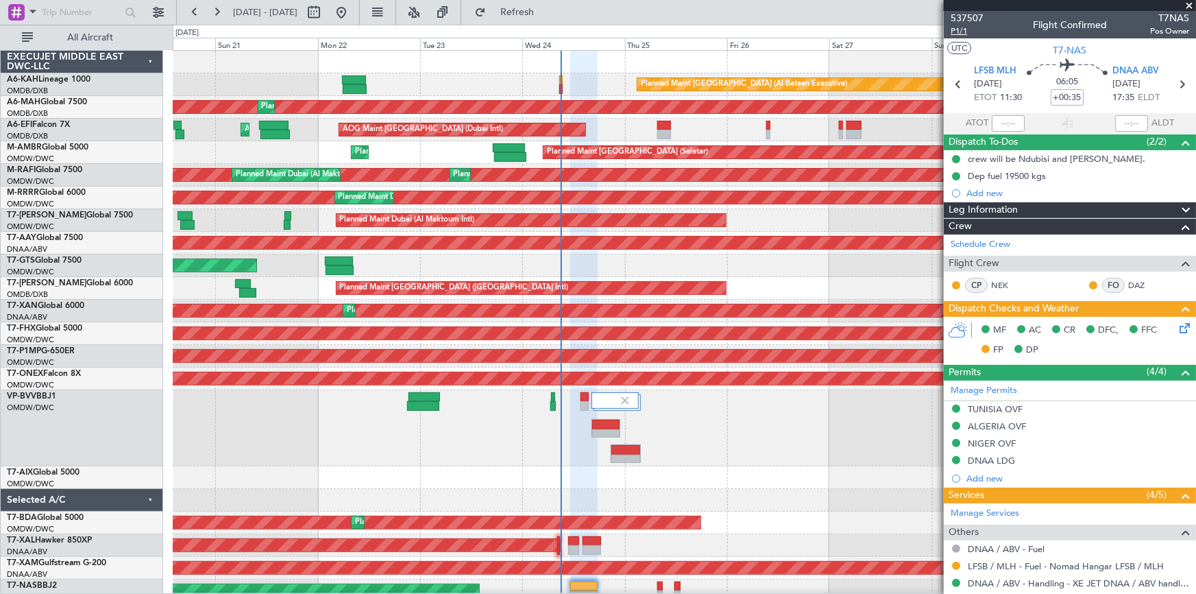
click at [962, 32] on span "P1/1" at bounding box center [967, 31] width 33 height 12
click at [1177, 329] on icon at bounding box center [1182, 325] width 11 height 11
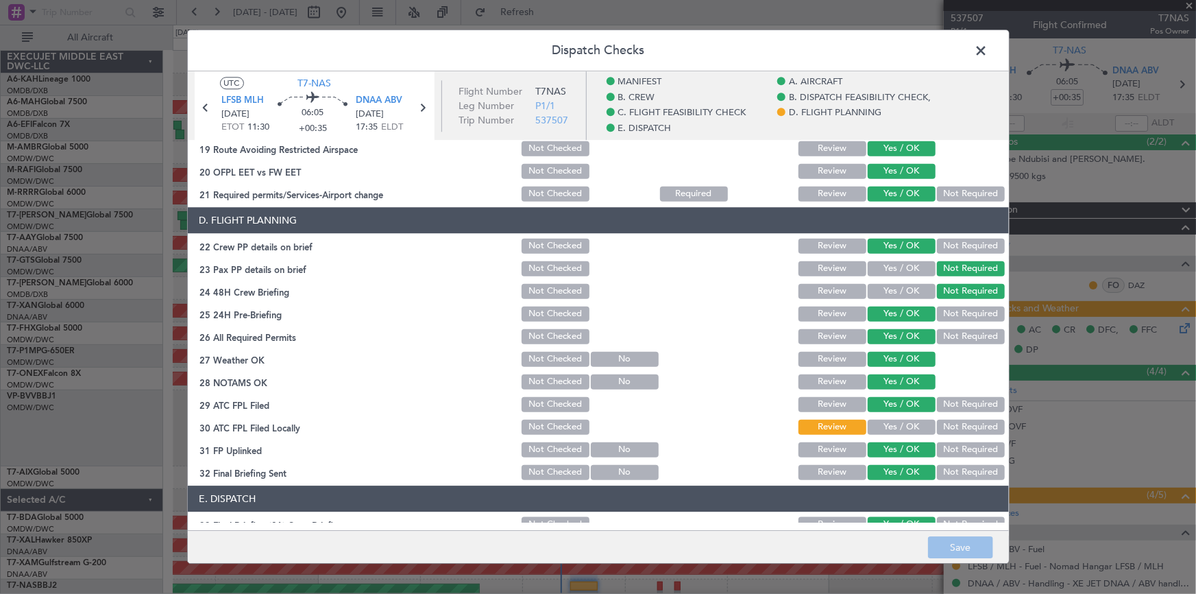
scroll to position [686, 0]
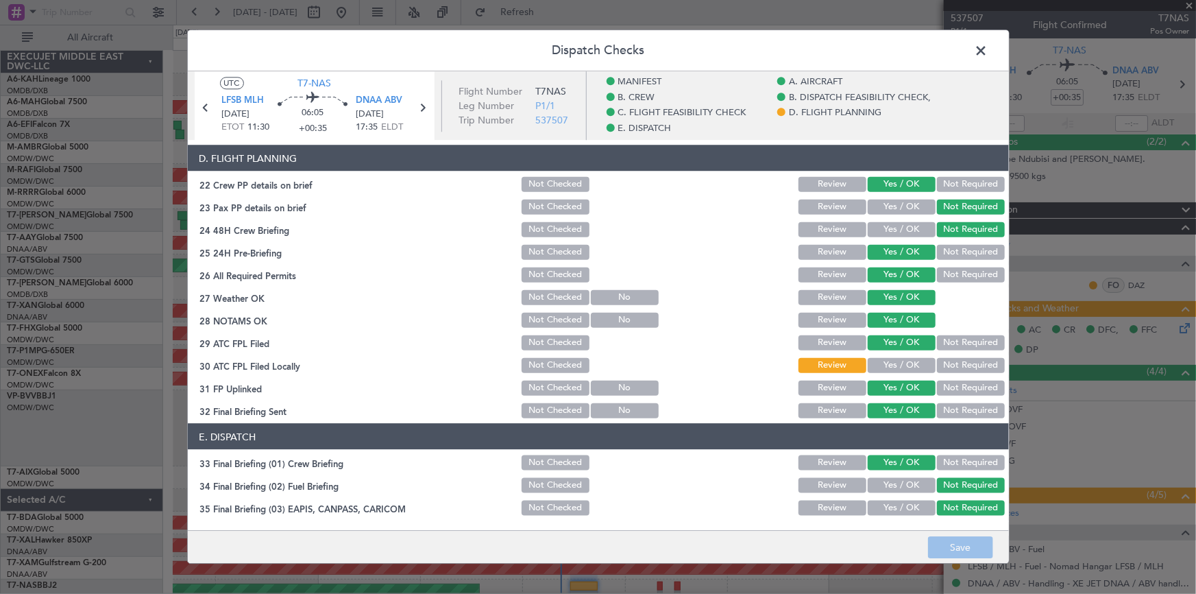
click at [894, 366] on button "Yes / OK" at bounding box center [902, 364] width 68 height 15
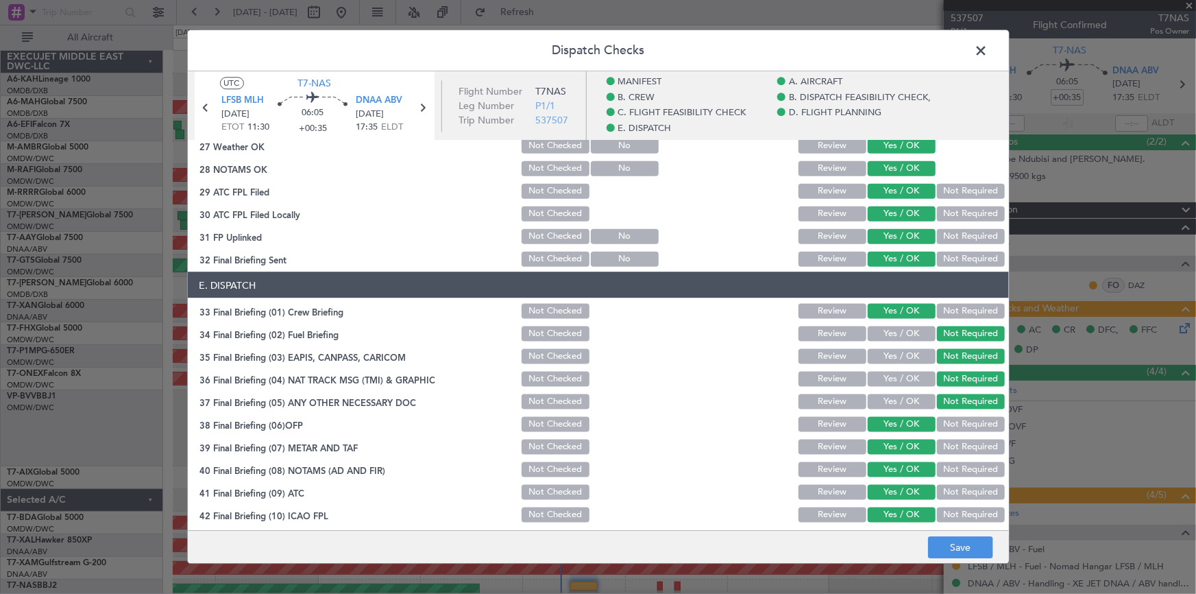
scroll to position [886, 0]
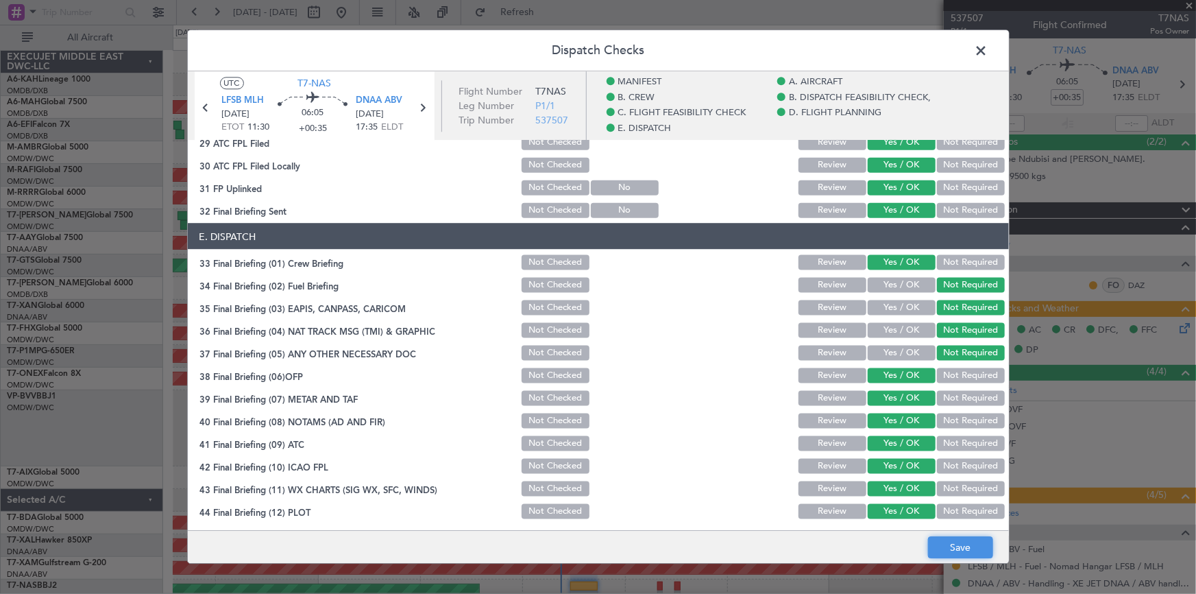
drag, startPoint x: 968, startPoint y: 547, endPoint x: 967, endPoint y: 540, distance: 7.0
click at [969, 543] on button "Save" at bounding box center [960, 548] width 65 height 22
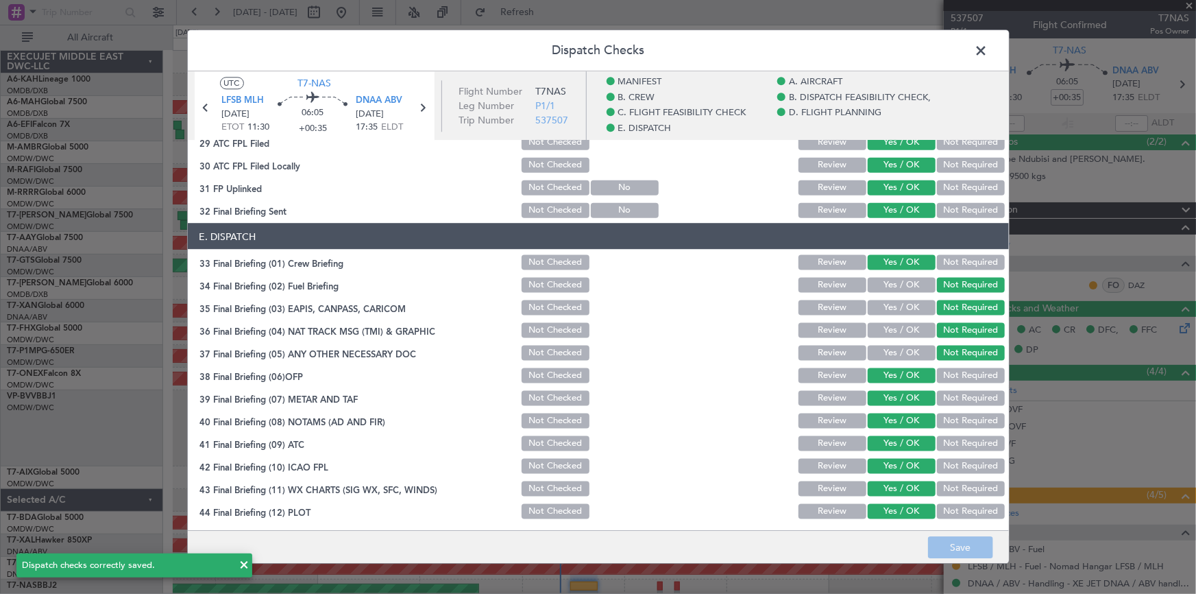
click at [989, 49] on span at bounding box center [989, 53] width 0 height 27
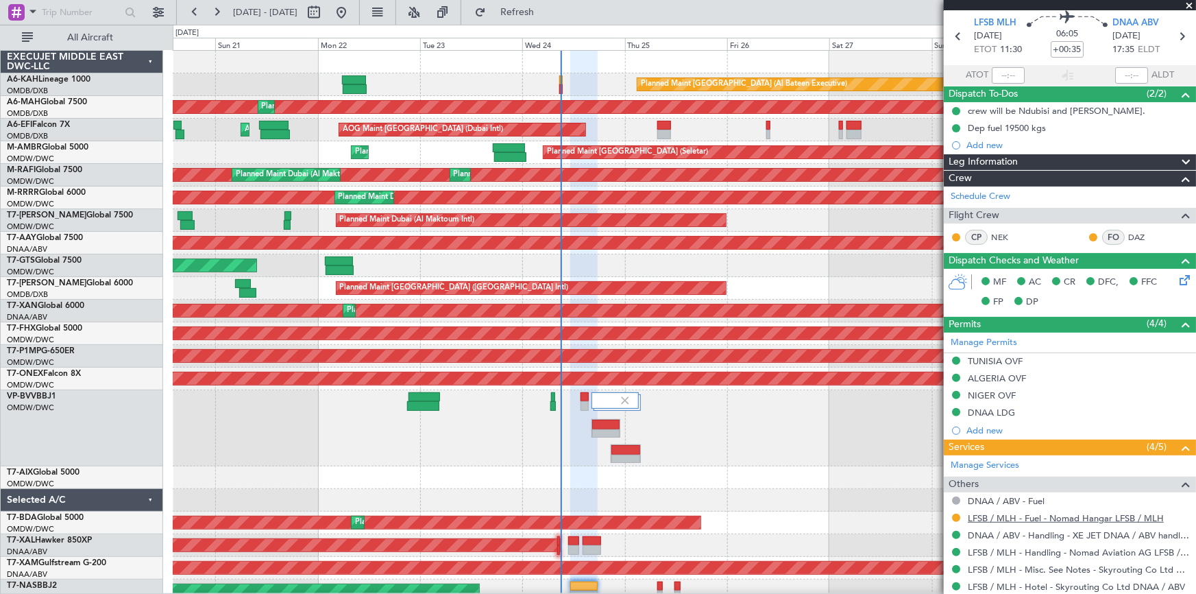
scroll to position [86, 0]
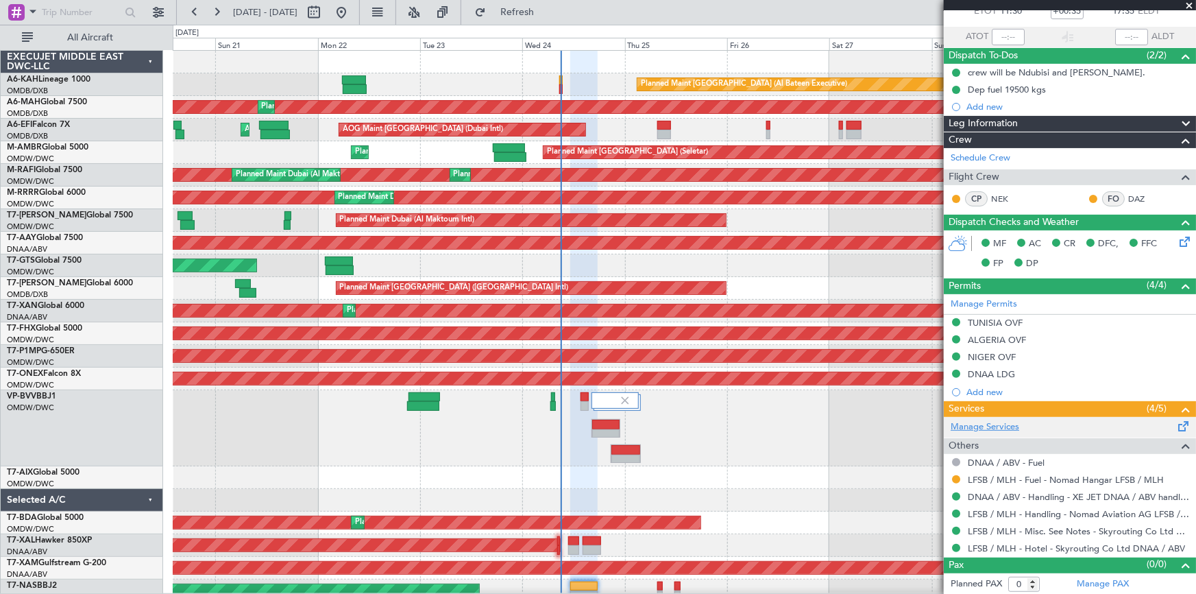
click at [1001, 427] on link "Manage Services" at bounding box center [985, 427] width 69 height 14
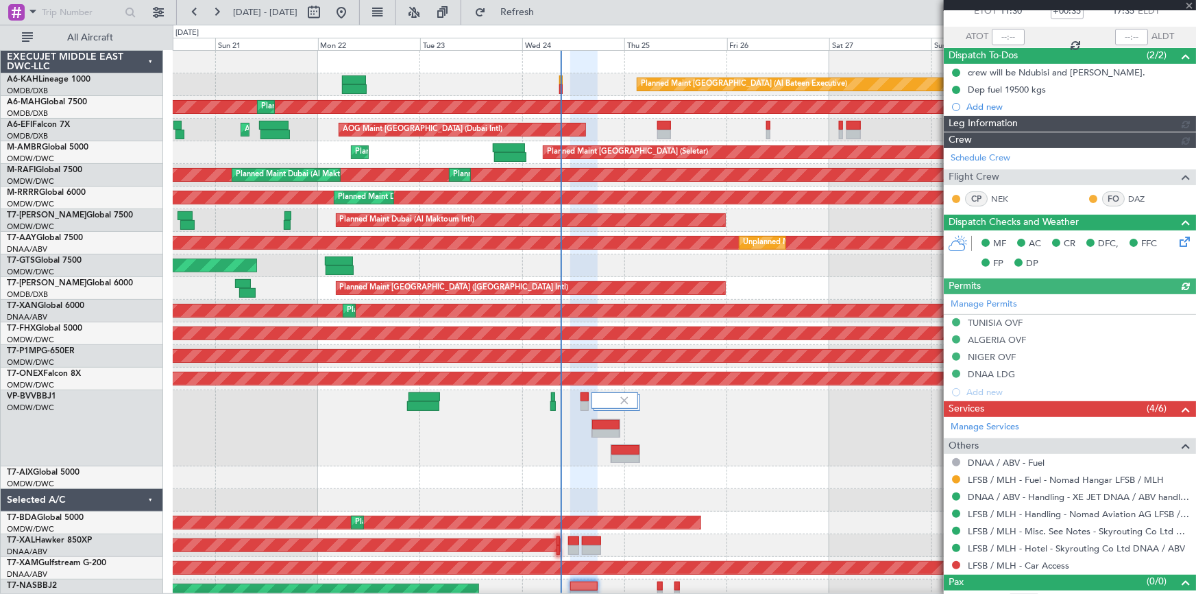
type input "Dherander Fithani (DHF)"
type input "7347"
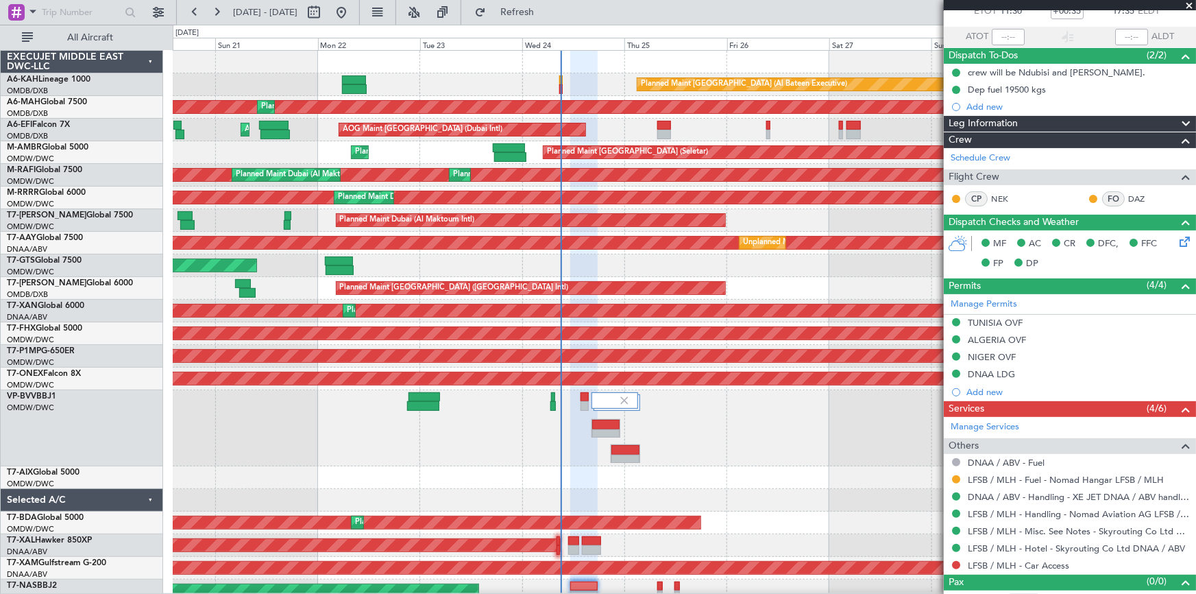
click at [956, 477] on mat-tooltip-component "Not Required" at bounding box center [957, 483] width 72 height 36
click at [957, 479] on button at bounding box center [956, 479] width 8 height 8
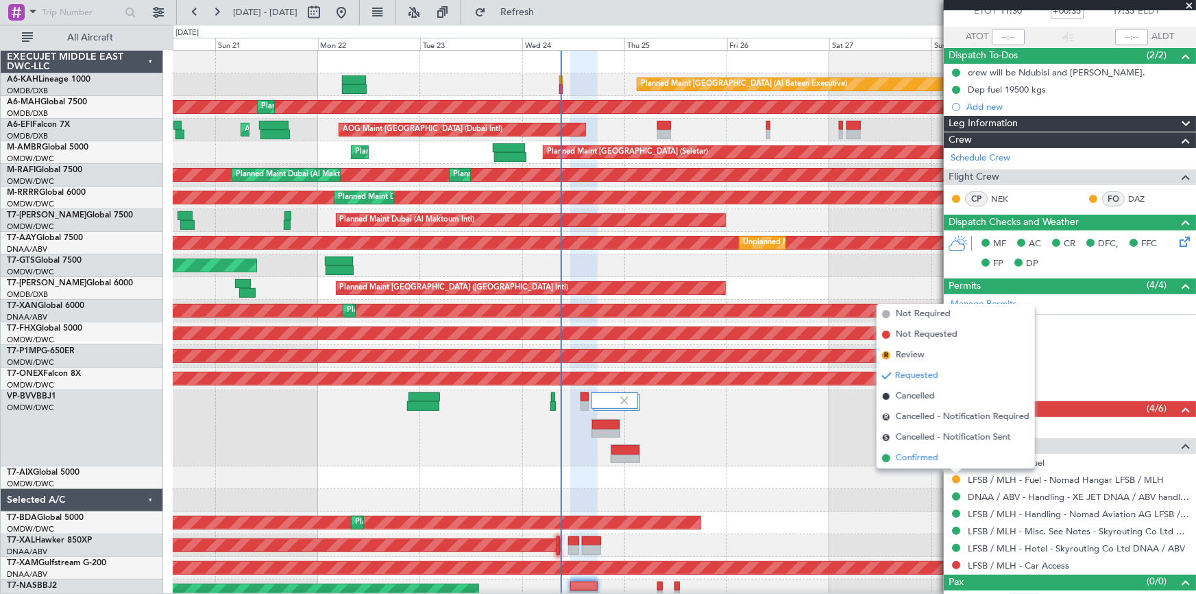
click at [924, 459] on span "Confirmed" at bounding box center [917, 458] width 43 height 14
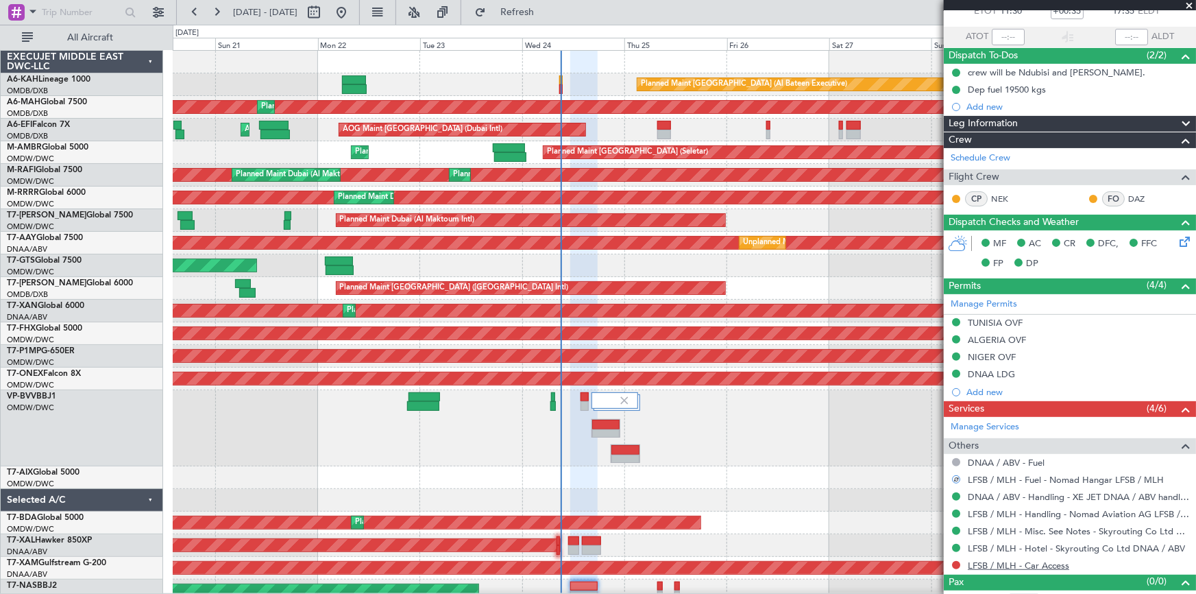
click at [1020, 562] on link "LFSB / MLH - Car Access" at bounding box center [1018, 565] width 101 height 12
click at [993, 371] on div "DNAA LDG" at bounding box center [991, 374] width 47 height 12
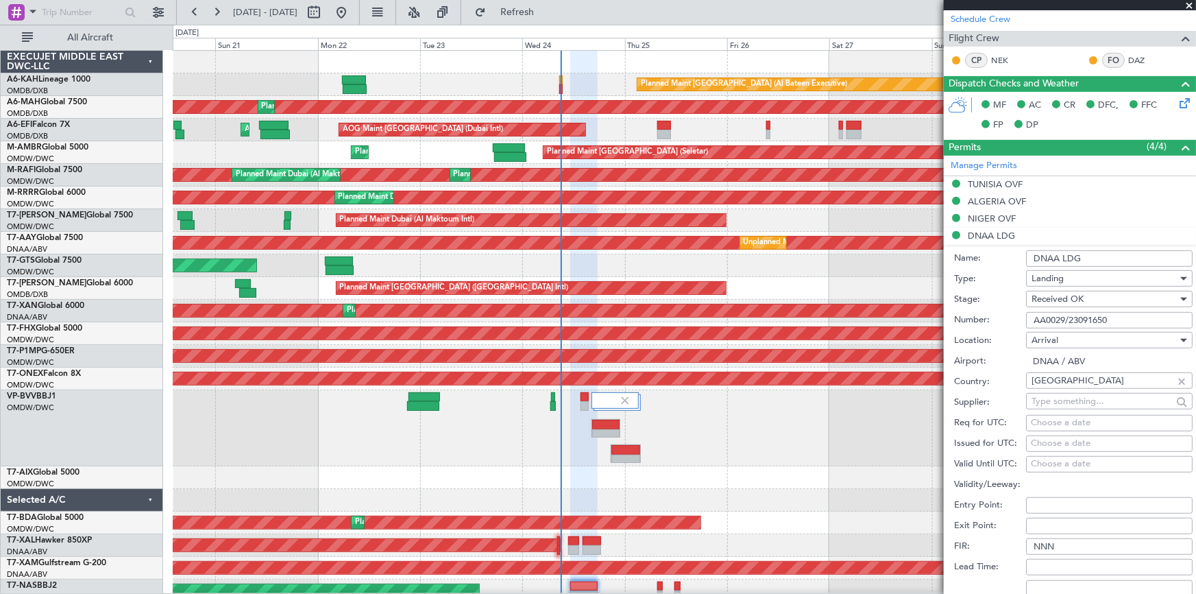
scroll to position [274, 0]
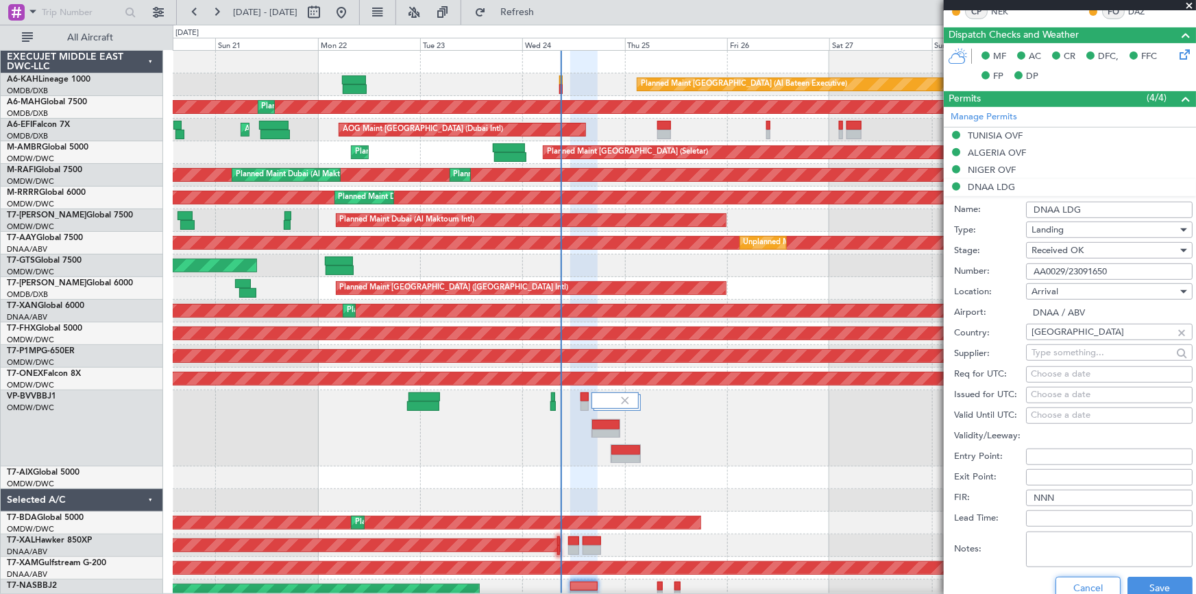
drag, startPoint x: 1077, startPoint y: 580, endPoint x: 591, endPoint y: 322, distance: 550.2
click at [1073, 577] on button "Cancel" at bounding box center [1088, 588] width 65 height 22
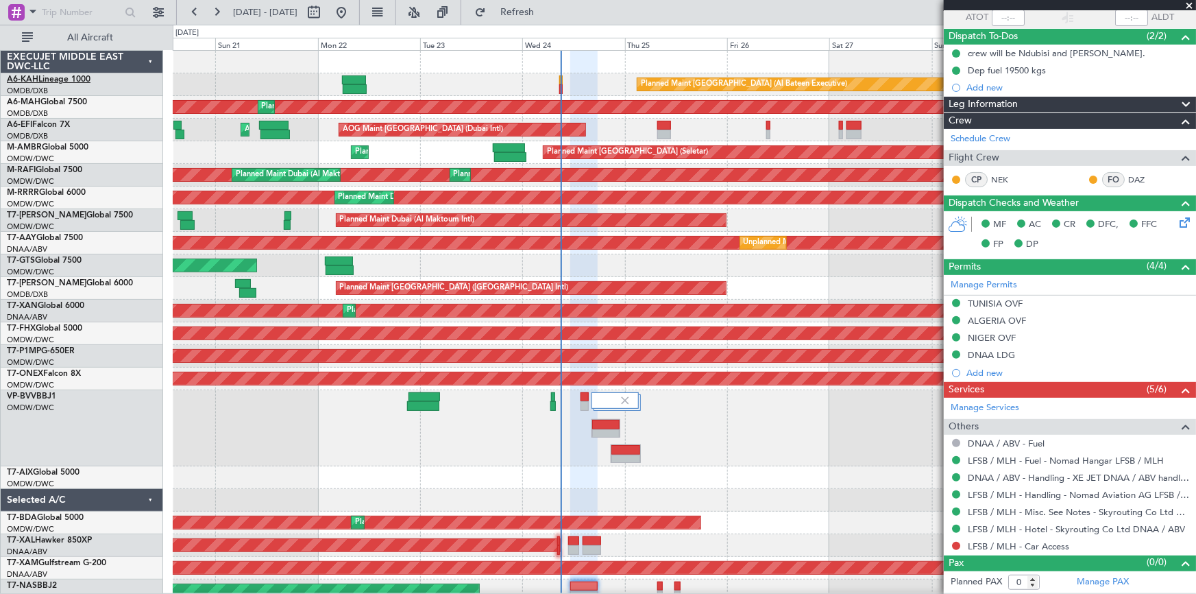
scroll to position [104, 0]
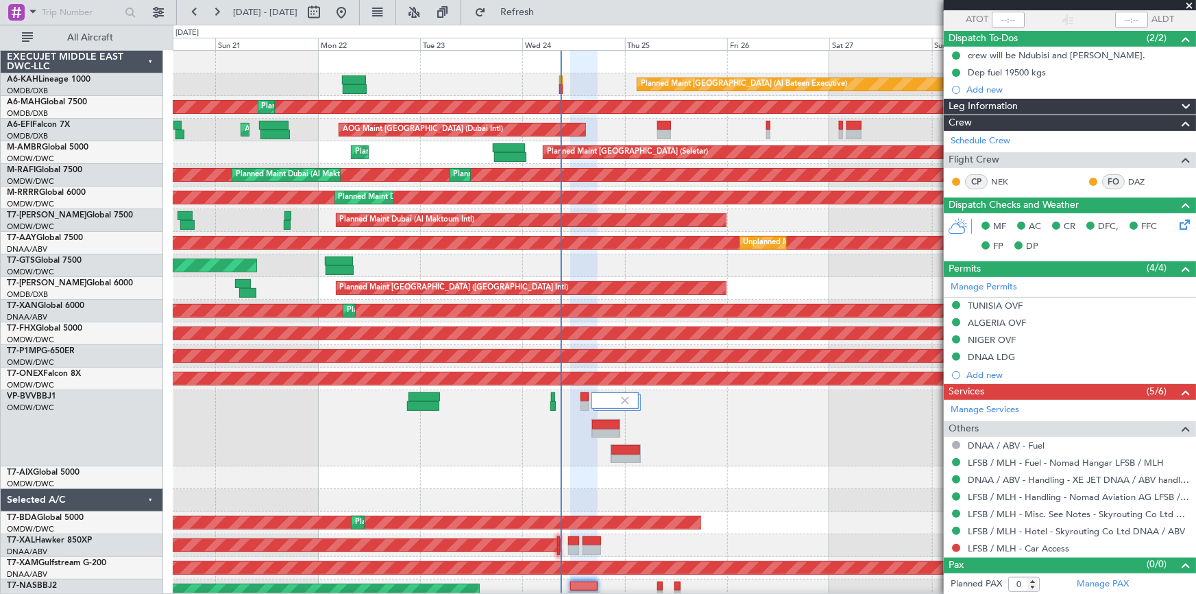
click at [735, 259] on div "AOG Maint [GEOGRAPHIC_DATA] (Seletar)" at bounding box center [685, 265] width 1024 height 23
drag, startPoint x: 542, startPoint y: 0, endPoint x: 948, endPoint y: 175, distance: 441.9
click at [545, 2] on fb-refresh-button "Refresh" at bounding box center [509, 12] width 96 height 25
click at [1012, 548] on link "LFSB / MLH - Car Access" at bounding box center [1018, 549] width 101 height 12
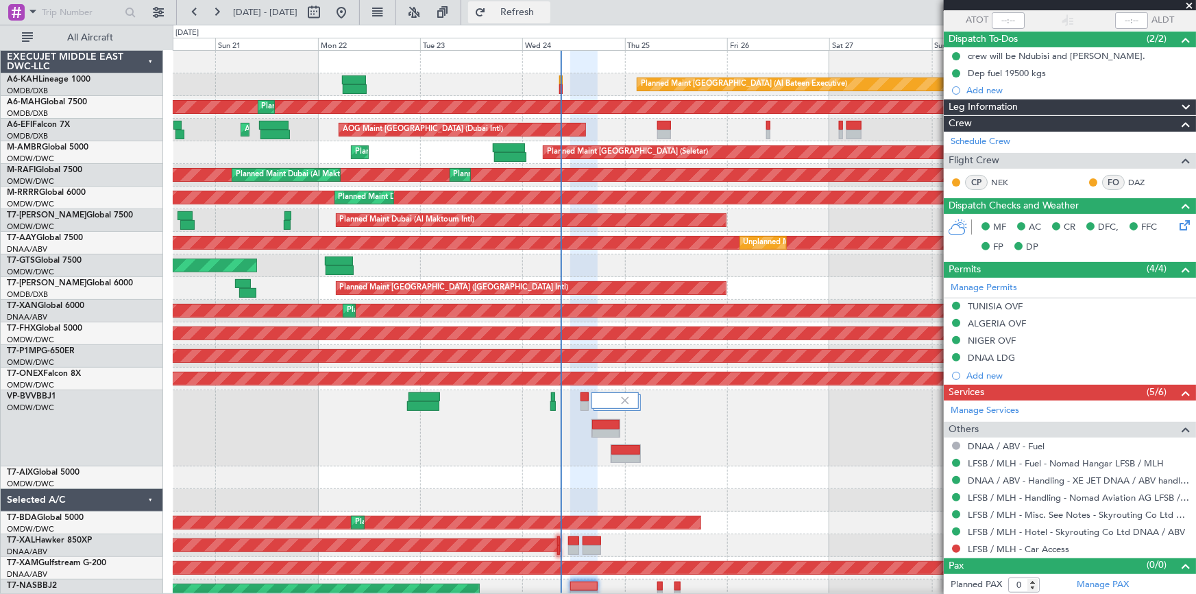
click at [538, 14] on span "Refresh" at bounding box center [518, 13] width 58 height 10
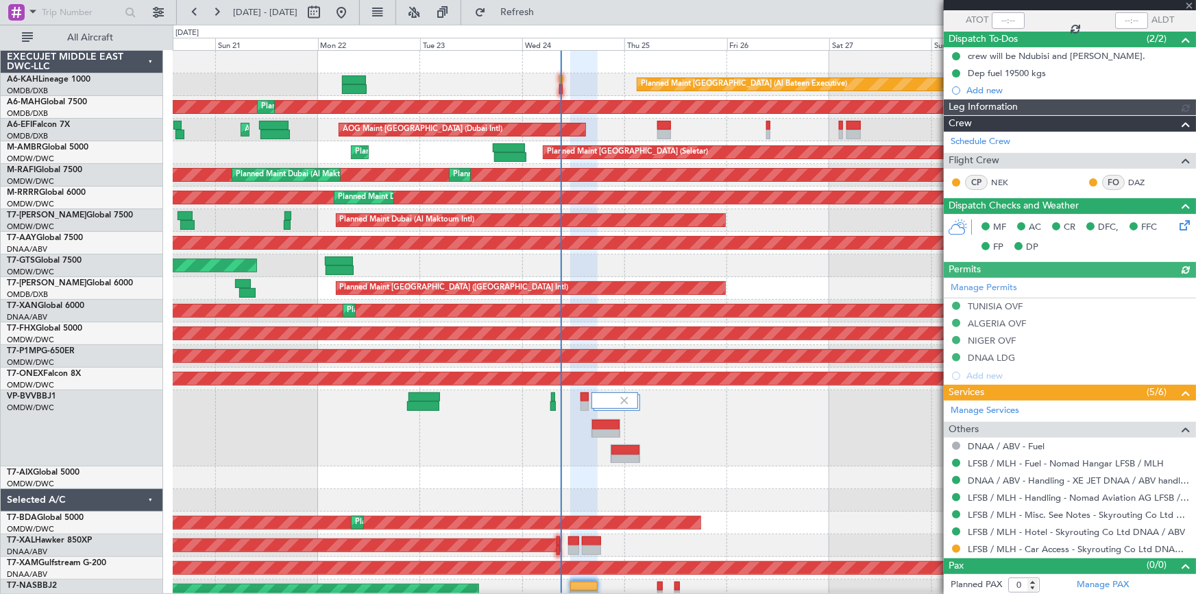
type input "Dherander Fithani (DHF)"
type input "7347"
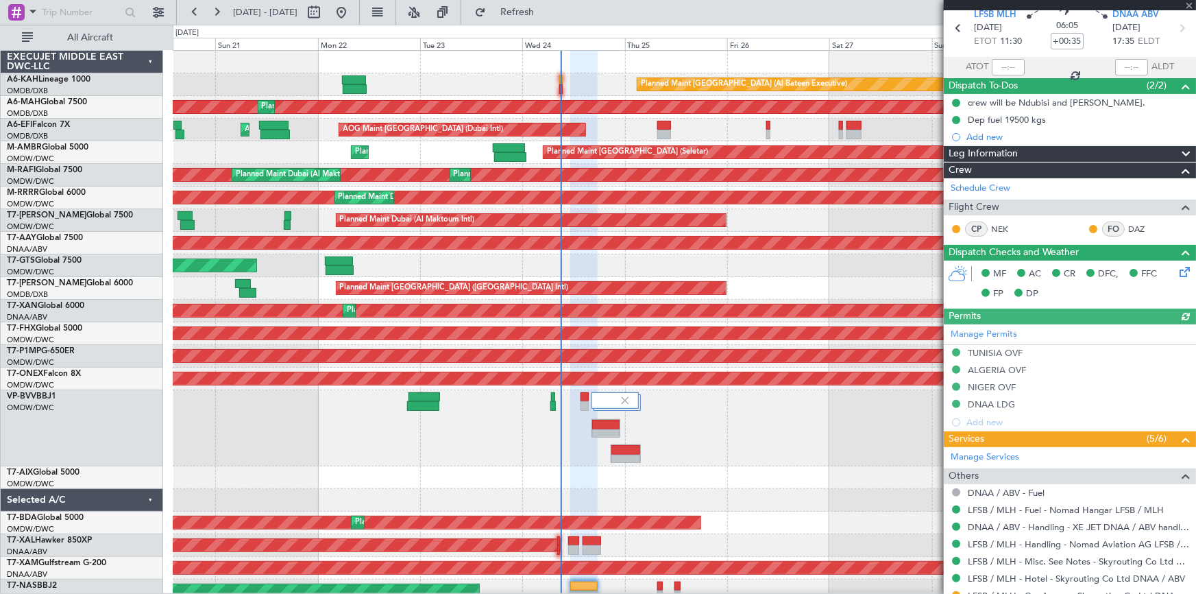
scroll to position [0, 0]
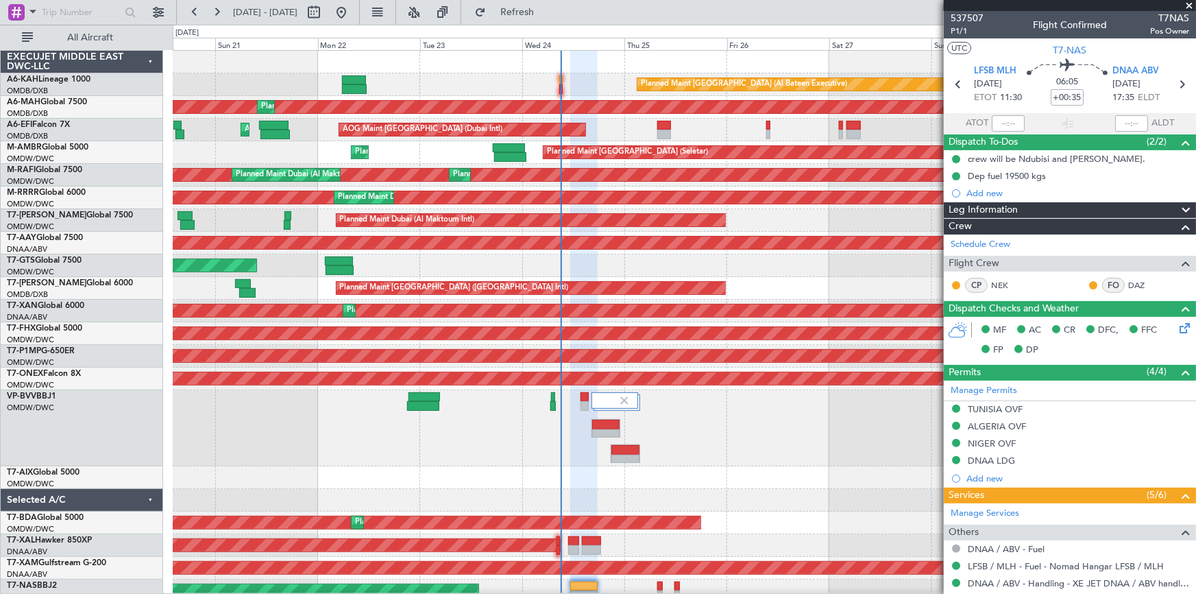
drag, startPoint x: 961, startPoint y: 28, endPoint x: 941, endPoint y: 28, distance: 19.9
click at [953, 28] on span "P1/1" at bounding box center [967, 31] width 33 height 12
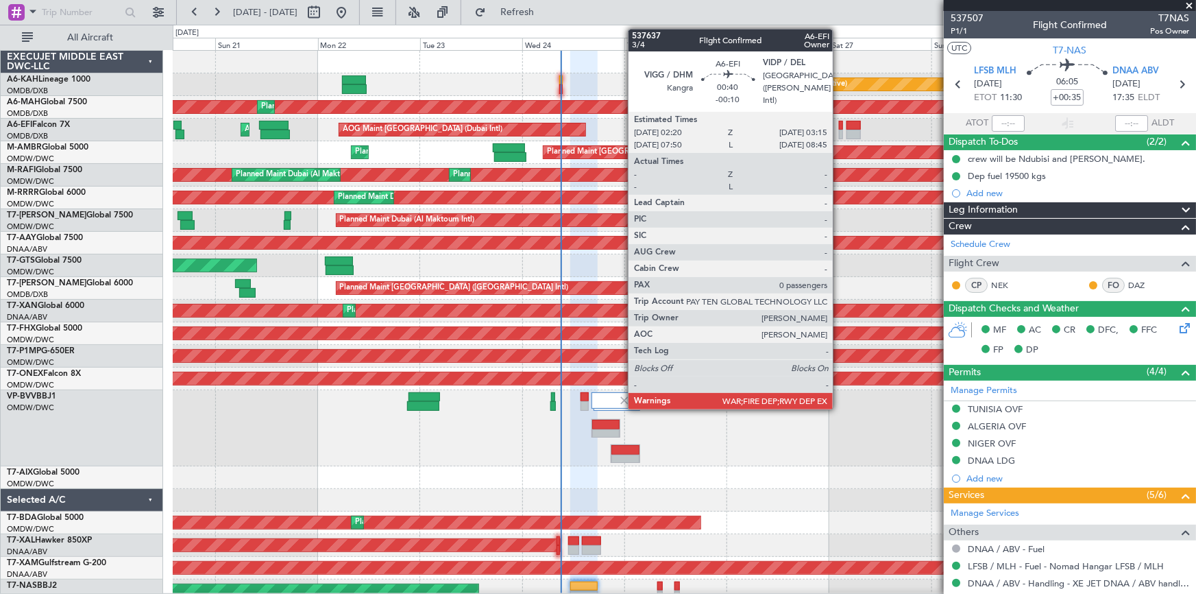
click at [839, 124] on div at bounding box center [841, 126] width 4 height 10
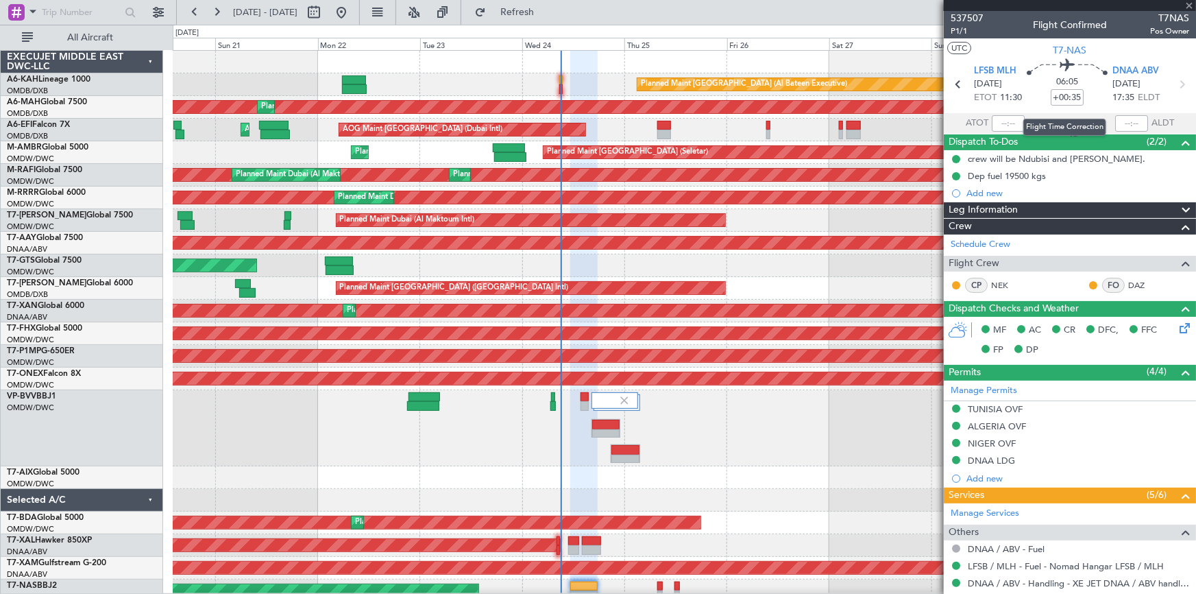
type input "-00:10"
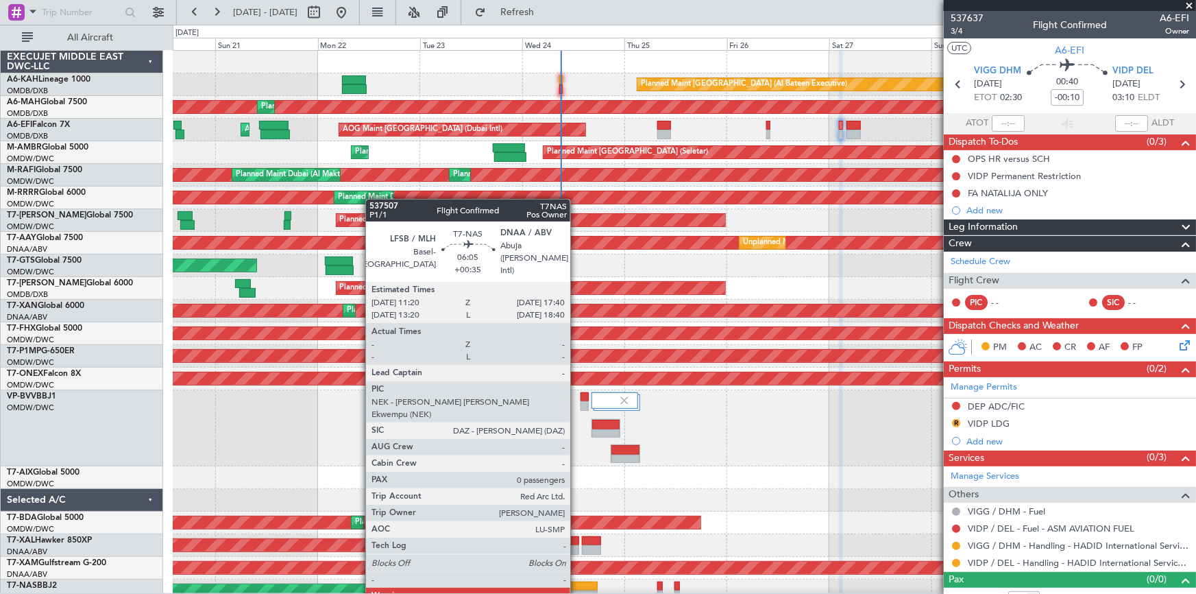
click at [577, 590] on div at bounding box center [583, 595] width 27 height 10
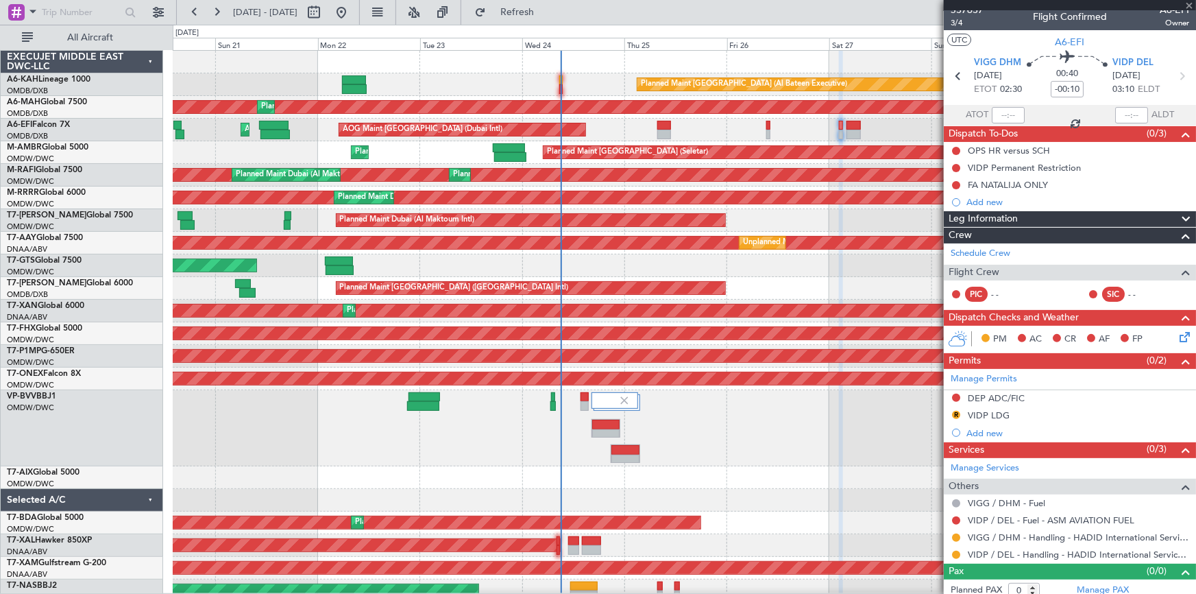
scroll to position [14, 0]
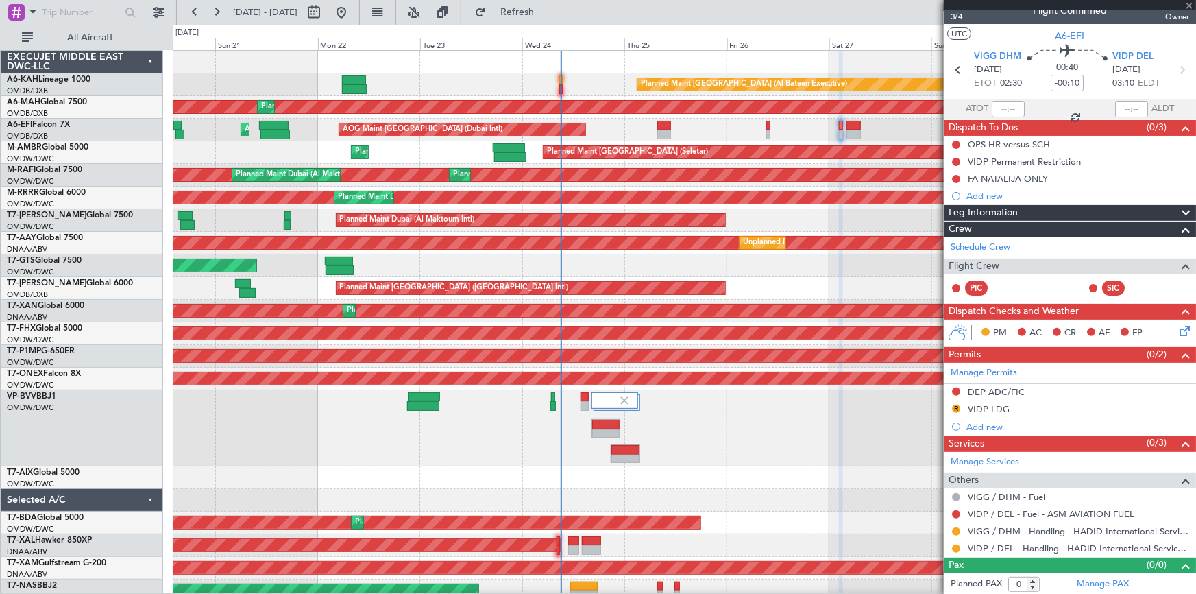
type input "+00:35"
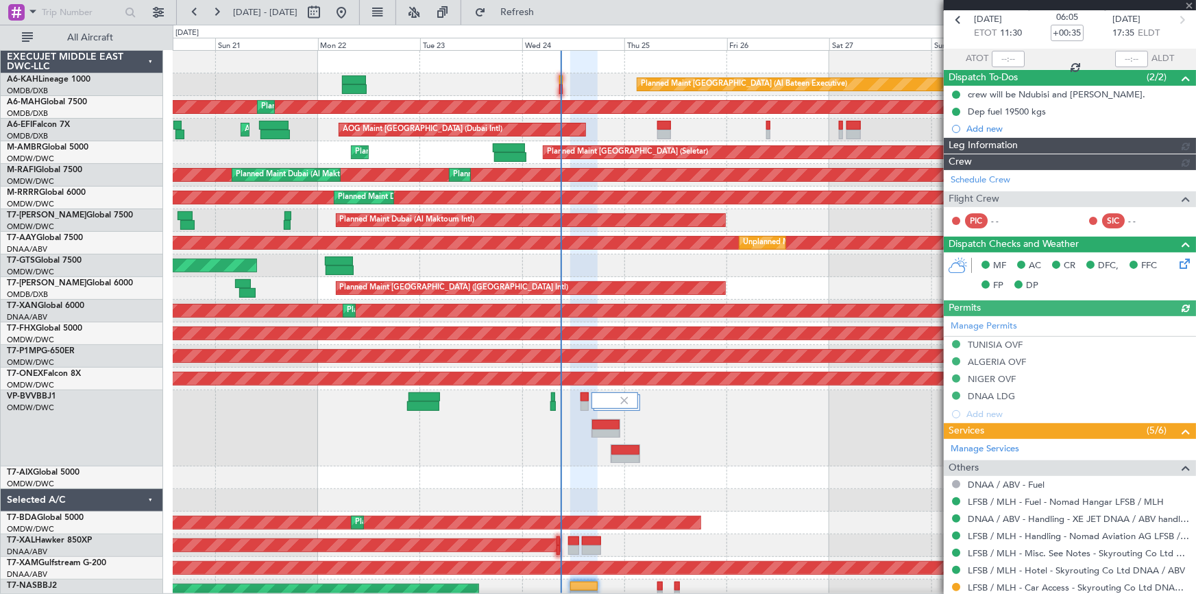
scroll to position [103, 0]
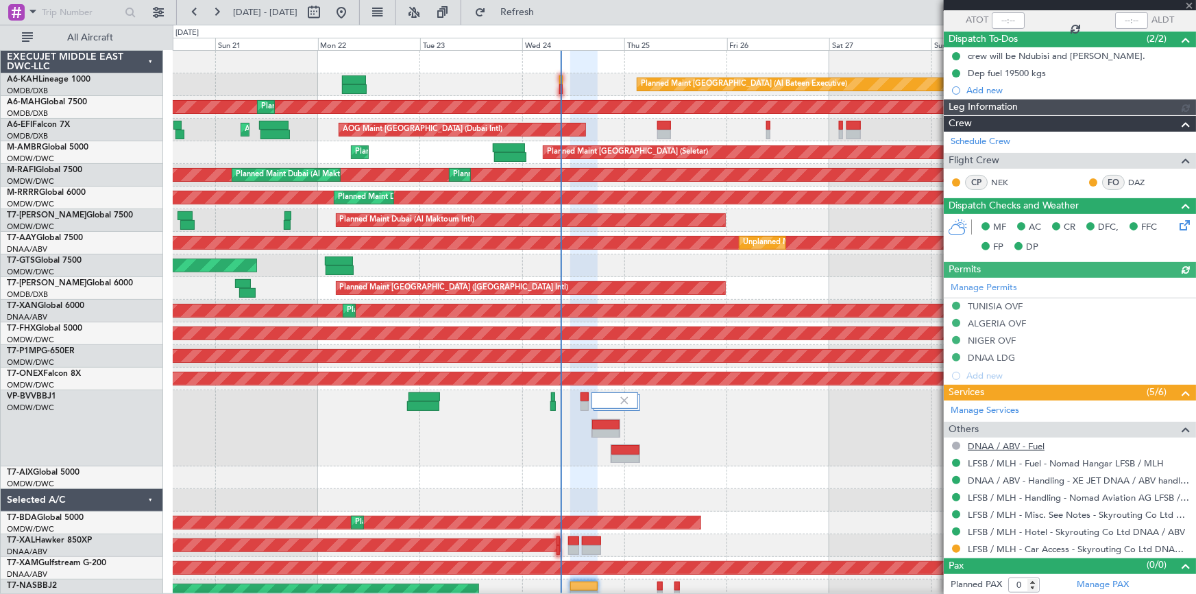
type input "Dherander Fithani (DHF)"
type input "7347"
click at [958, 546] on button at bounding box center [956, 548] width 8 height 8
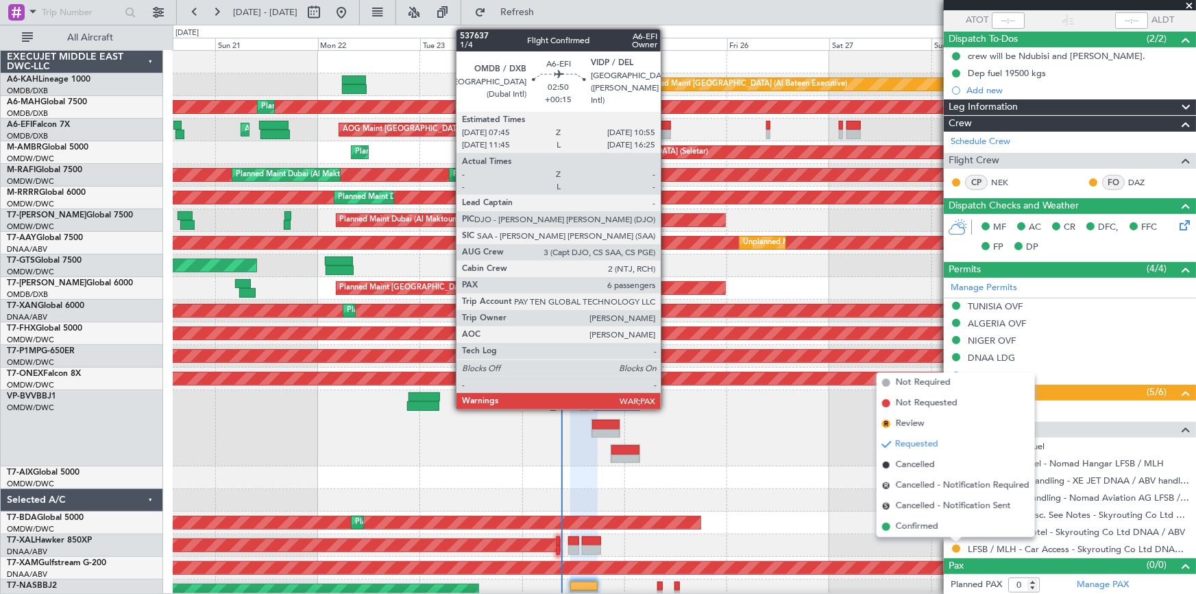
click at [666, 127] on div at bounding box center [665, 126] width 14 height 10
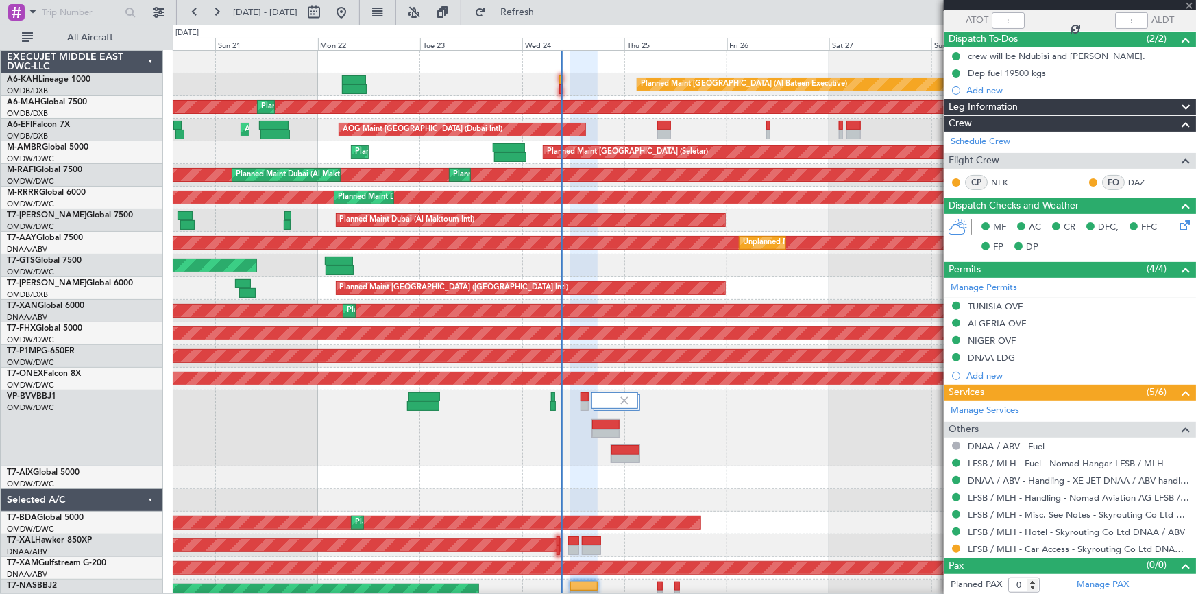
type input "+00:15"
type input "6"
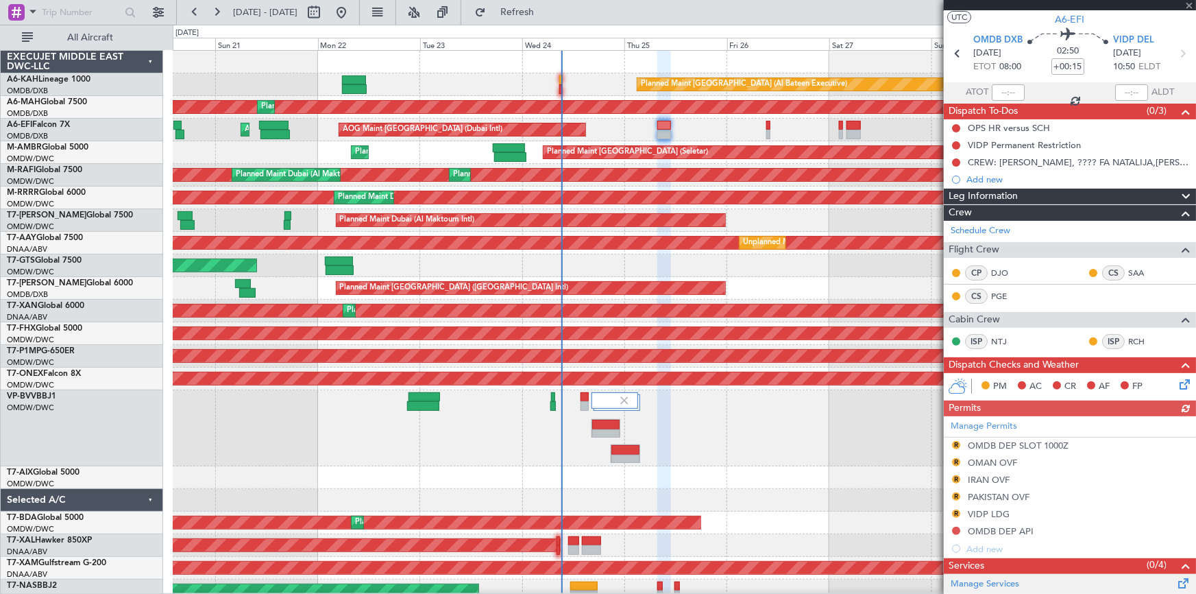
scroll to position [186, 0]
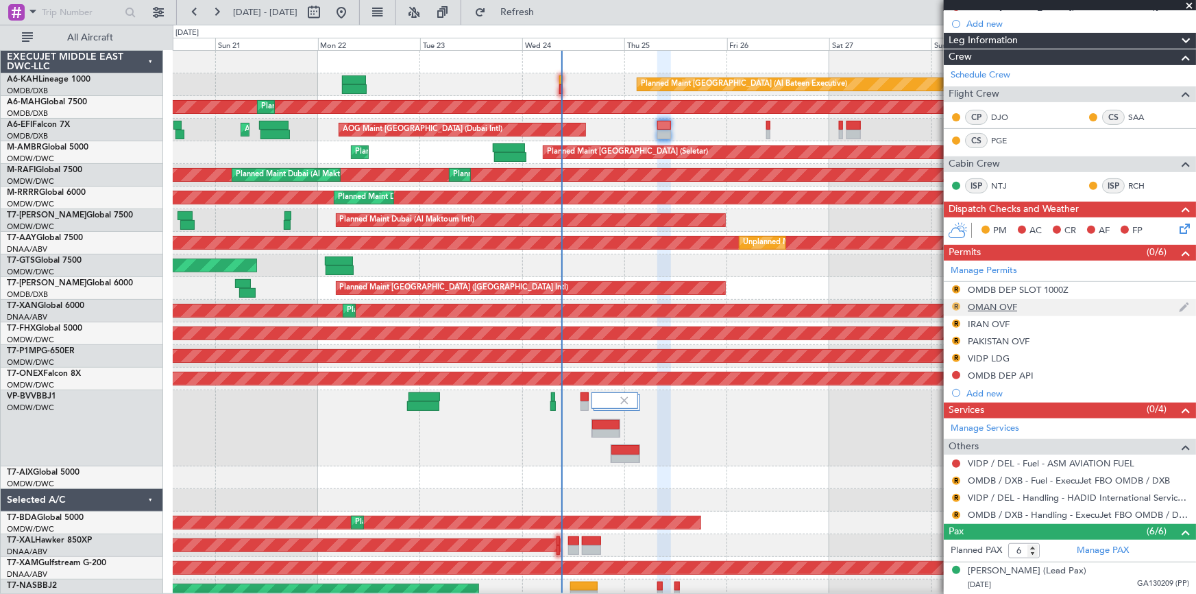
click at [958, 303] on button "R" at bounding box center [956, 306] width 8 height 8
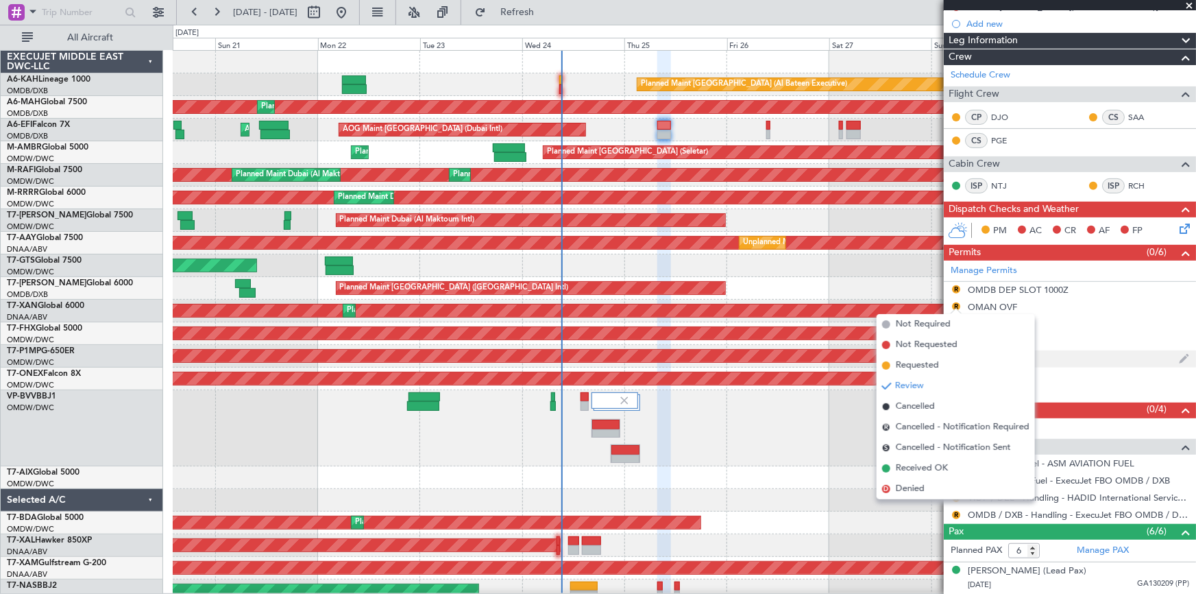
drag, startPoint x: 919, startPoint y: 363, endPoint x: 950, endPoint y: 352, distance: 33.2
click at [922, 362] on span "Requested" at bounding box center [917, 366] width 43 height 14
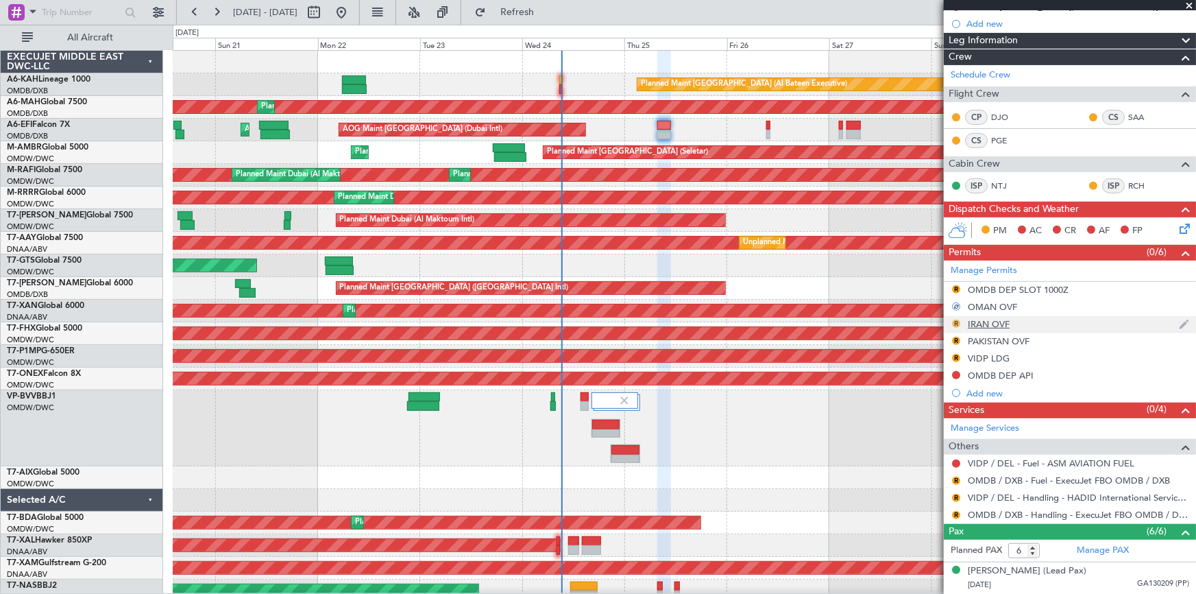
click at [959, 322] on button "R" at bounding box center [956, 323] width 8 height 8
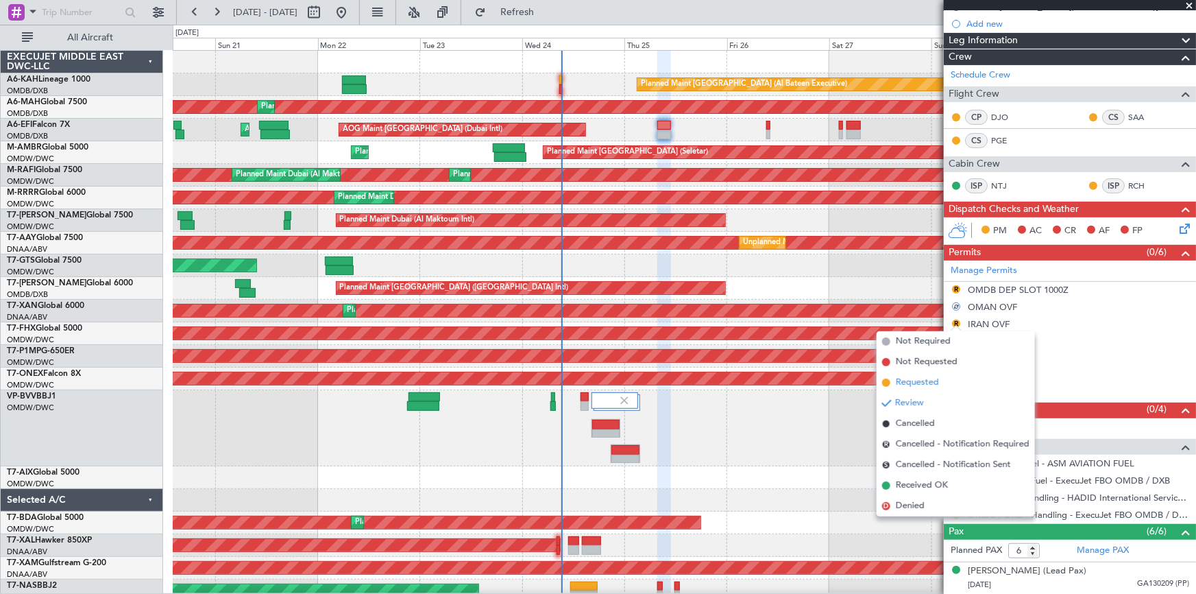
click at [919, 384] on span "Requested" at bounding box center [917, 383] width 43 height 14
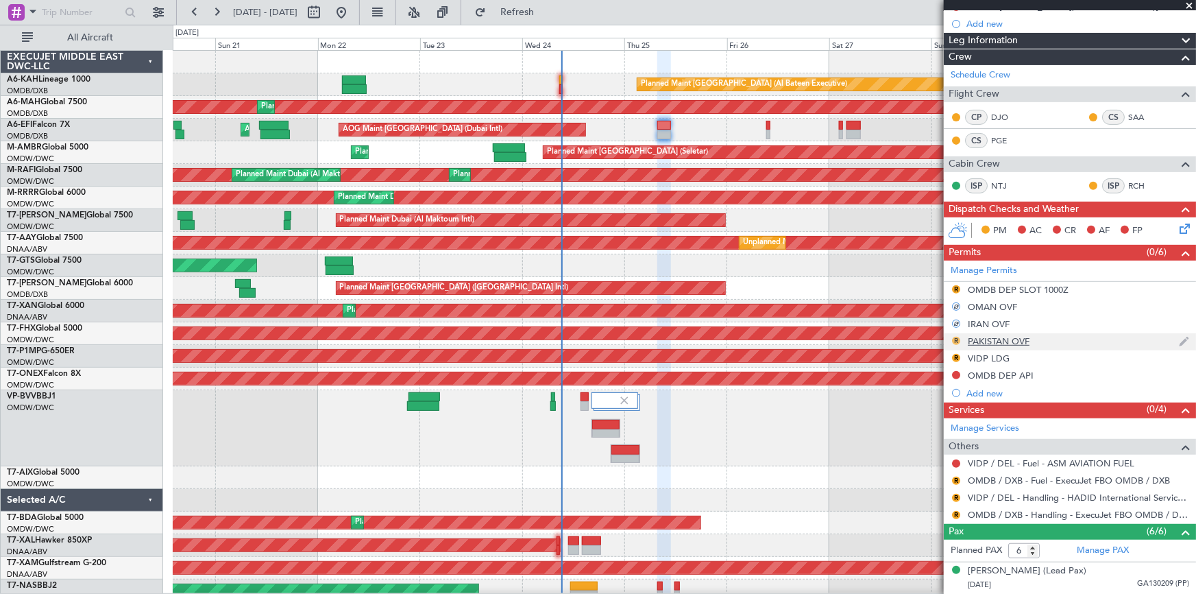
click at [957, 337] on button "R" at bounding box center [956, 341] width 8 height 8
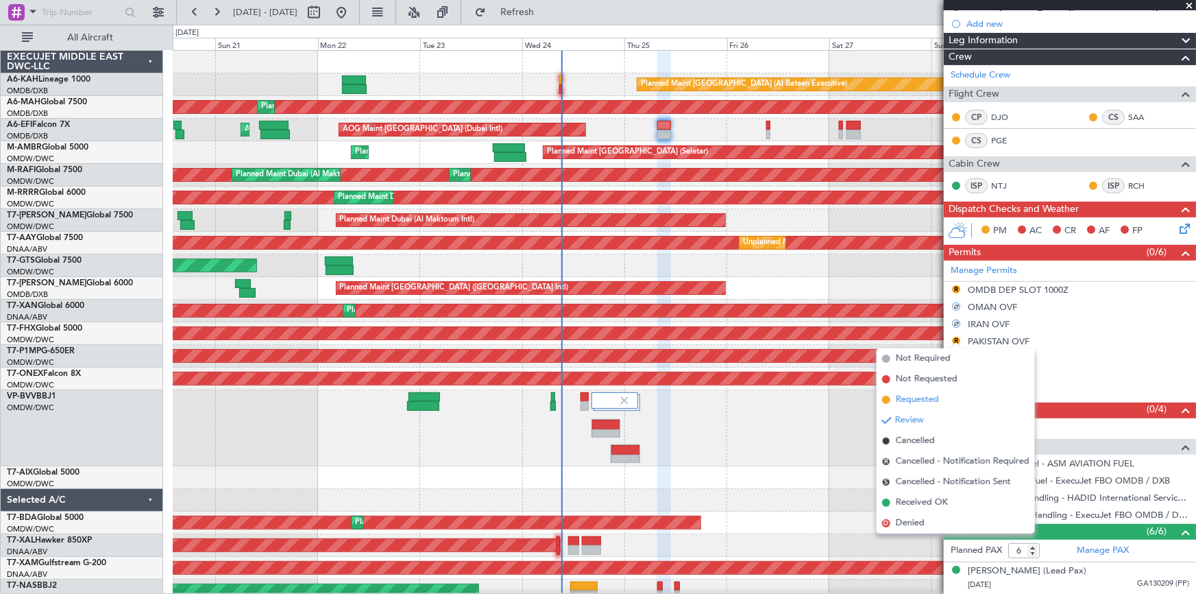
click at [916, 400] on span "Requested" at bounding box center [917, 400] width 43 height 14
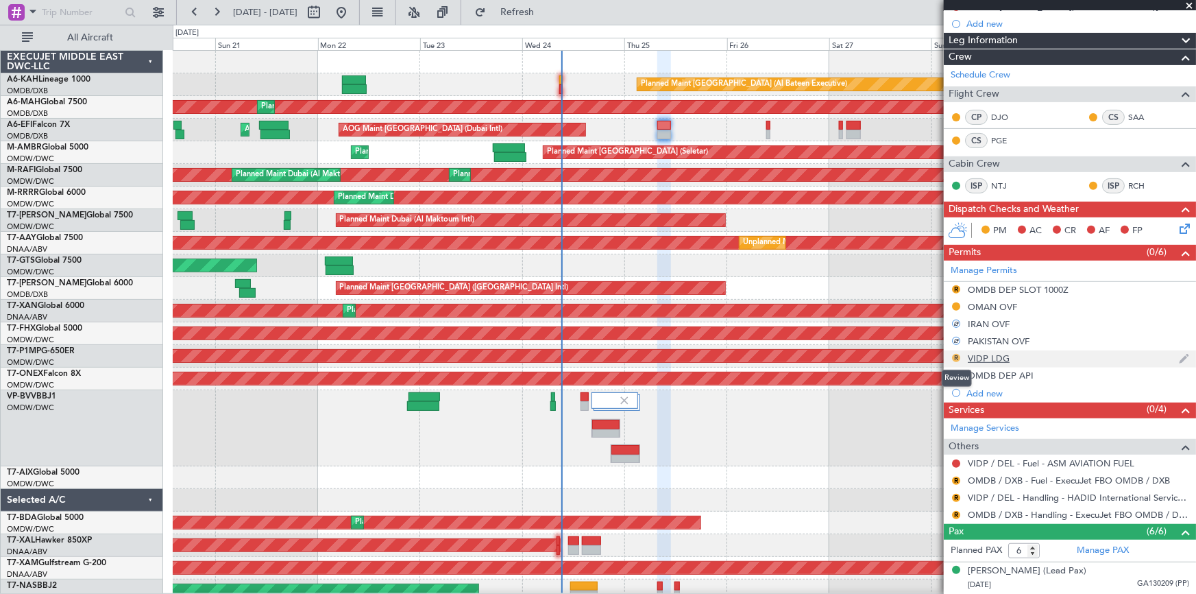
click at [958, 355] on button "R" at bounding box center [956, 358] width 8 height 8
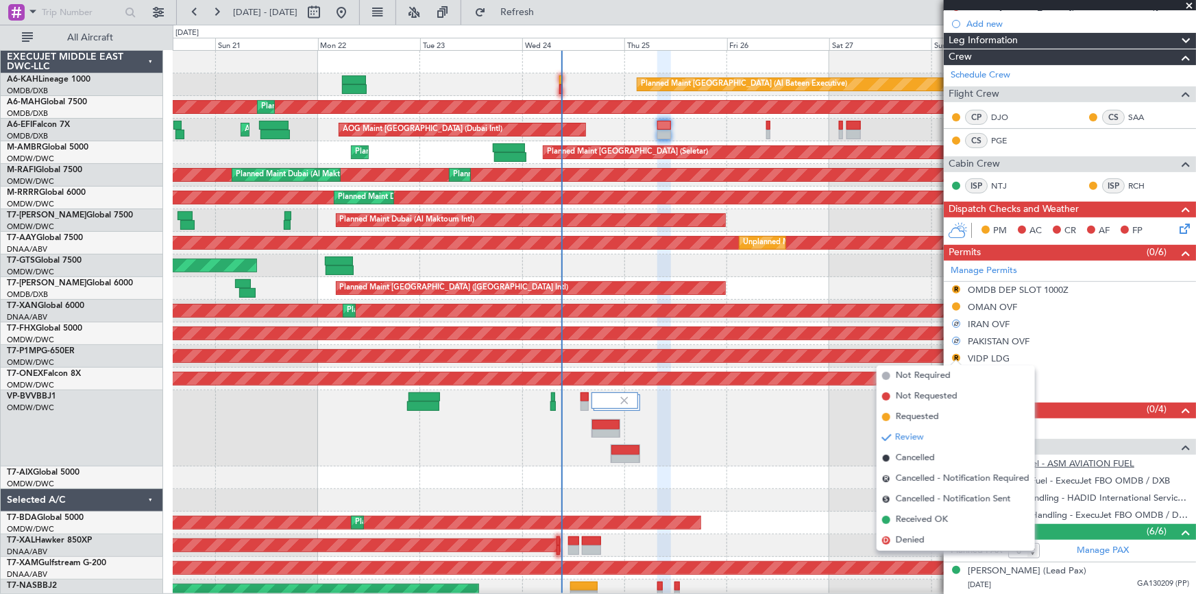
drag, startPoint x: 918, startPoint y: 413, endPoint x: 993, endPoint y: 455, distance: 85.3
click at [919, 413] on span "Requested" at bounding box center [917, 417] width 43 height 14
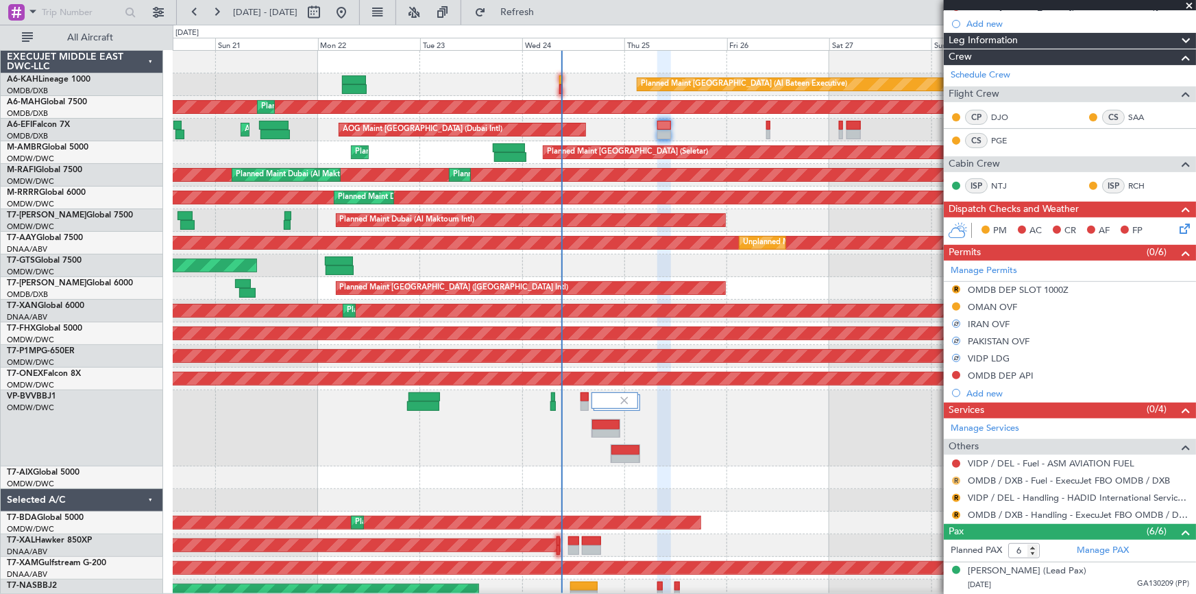
click at [956, 477] on button "R" at bounding box center [956, 481] width 8 height 8
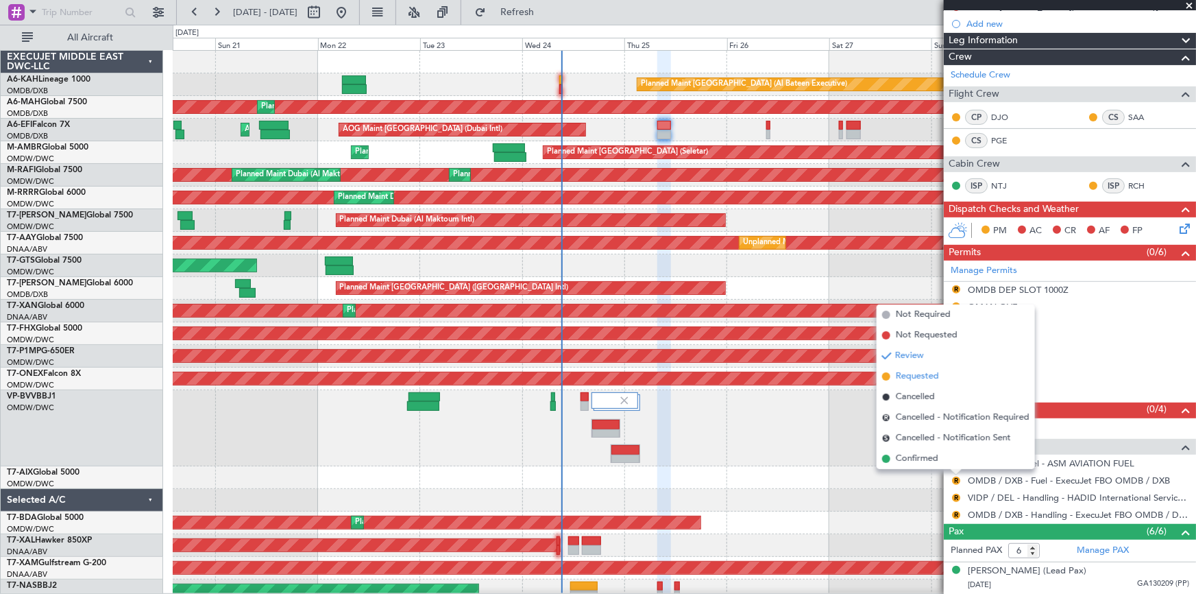
click at [926, 374] on span "Requested" at bounding box center [917, 377] width 43 height 14
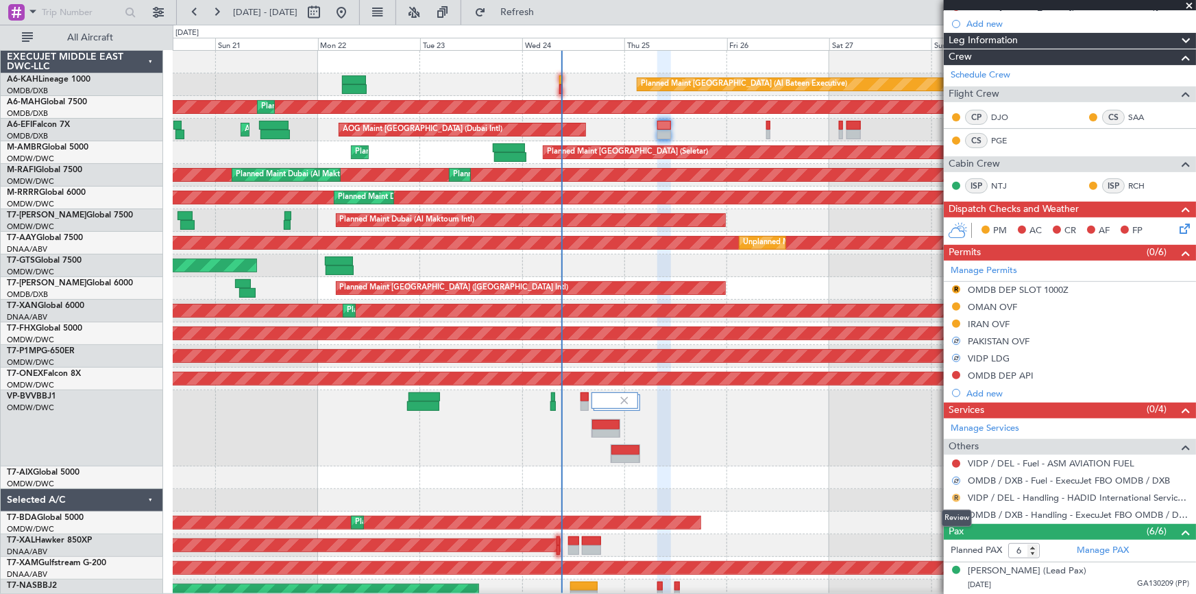
click at [957, 494] on button "R" at bounding box center [956, 498] width 8 height 8
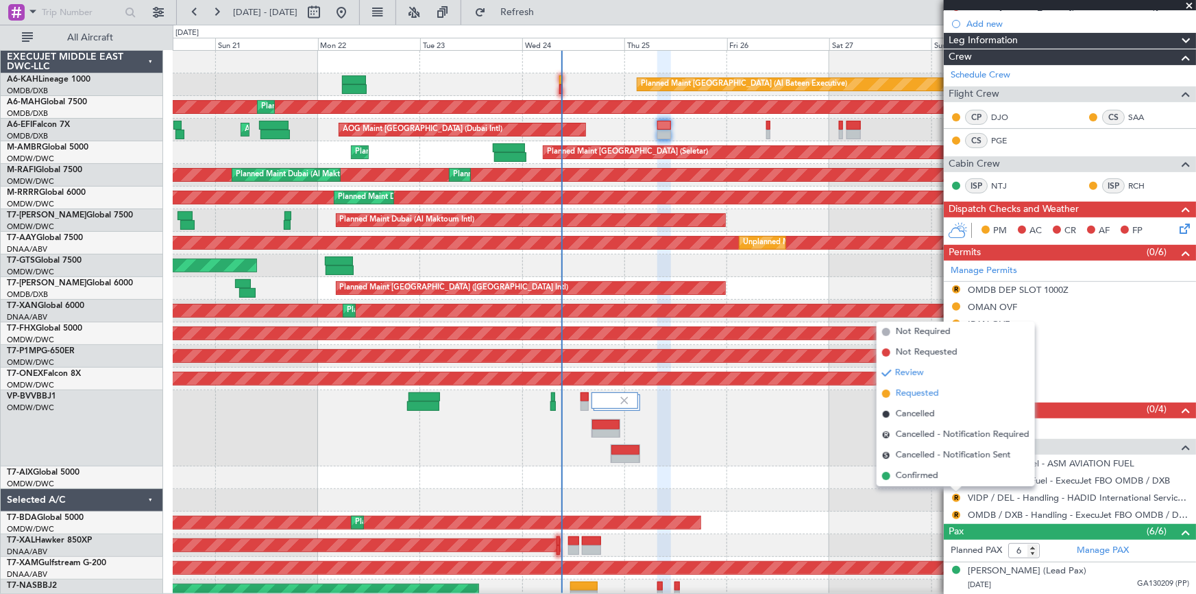
click at [929, 394] on span "Requested" at bounding box center [917, 394] width 43 height 14
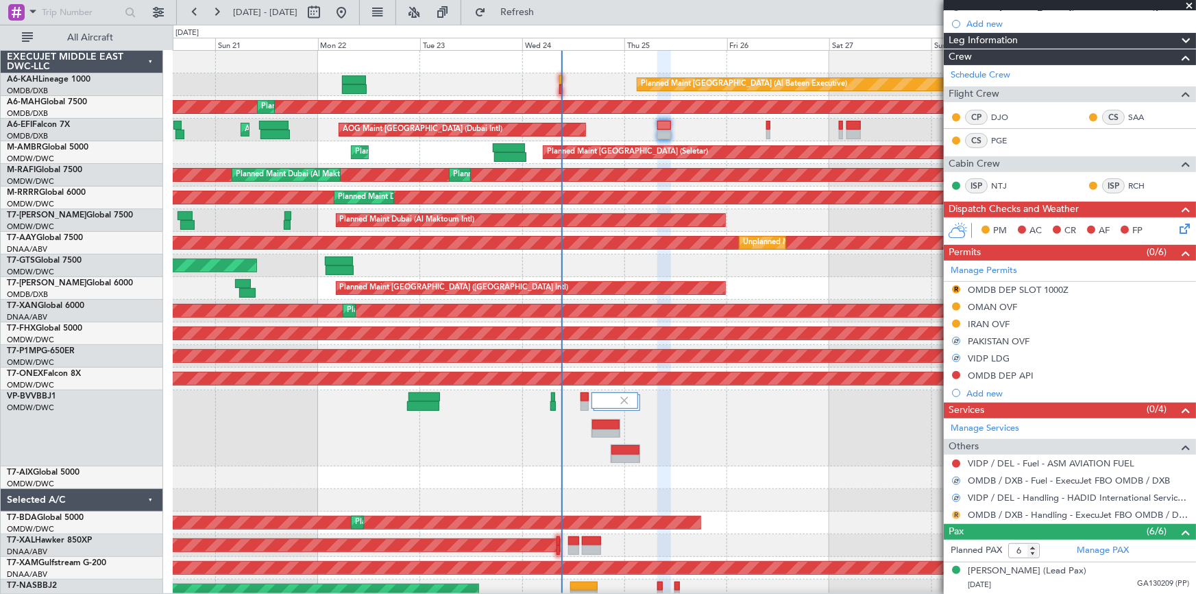
click at [956, 515] on button "R" at bounding box center [956, 515] width 8 height 8
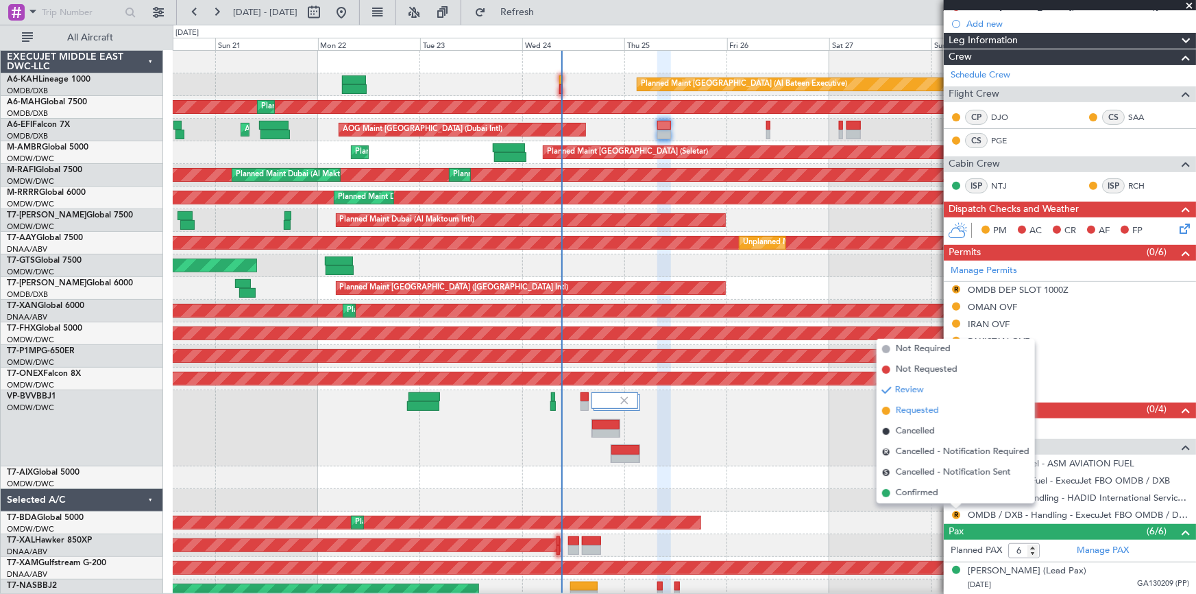
click at [922, 407] on span "Requested" at bounding box center [917, 411] width 43 height 14
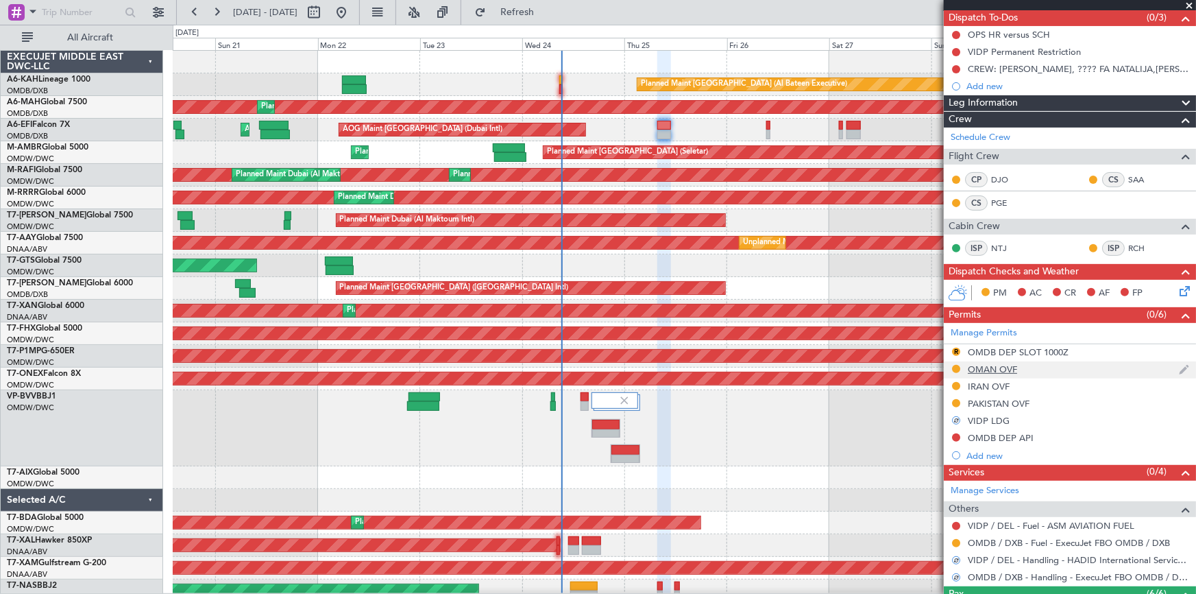
scroll to position [249, 0]
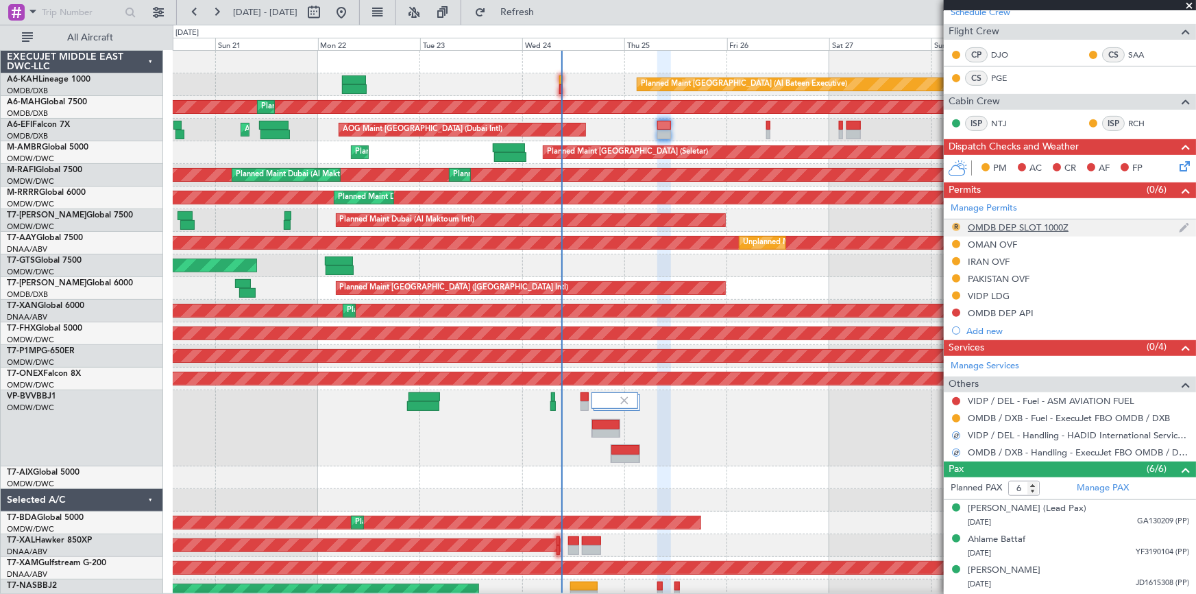
click at [955, 226] on button "R" at bounding box center [956, 227] width 8 height 8
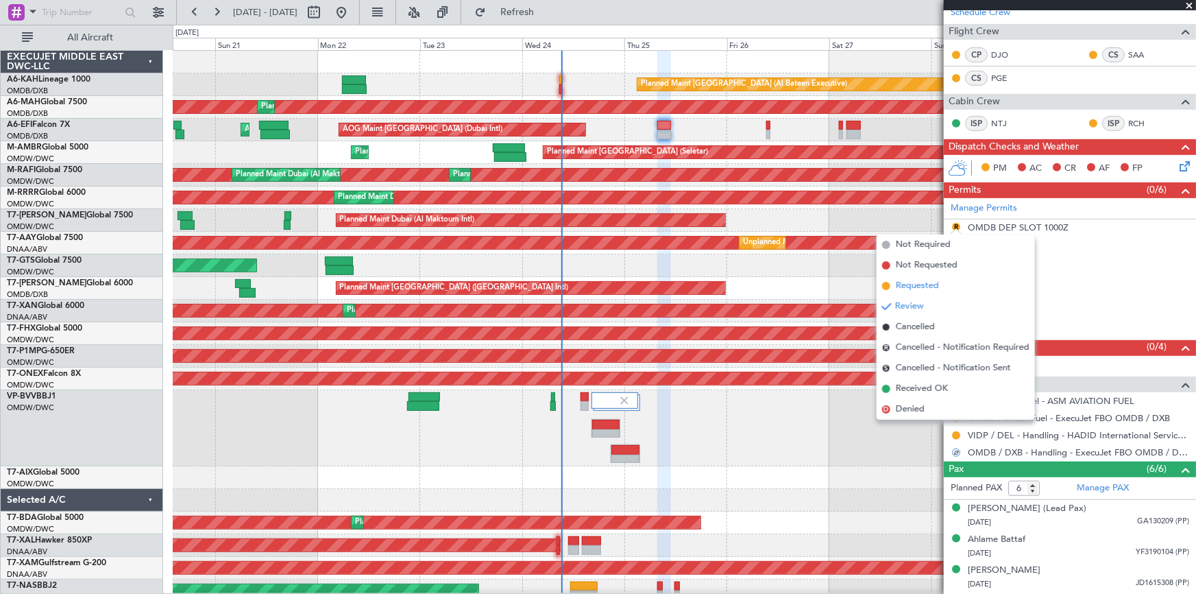
click at [921, 285] on span "Requested" at bounding box center [917, 286] width 43 height 14
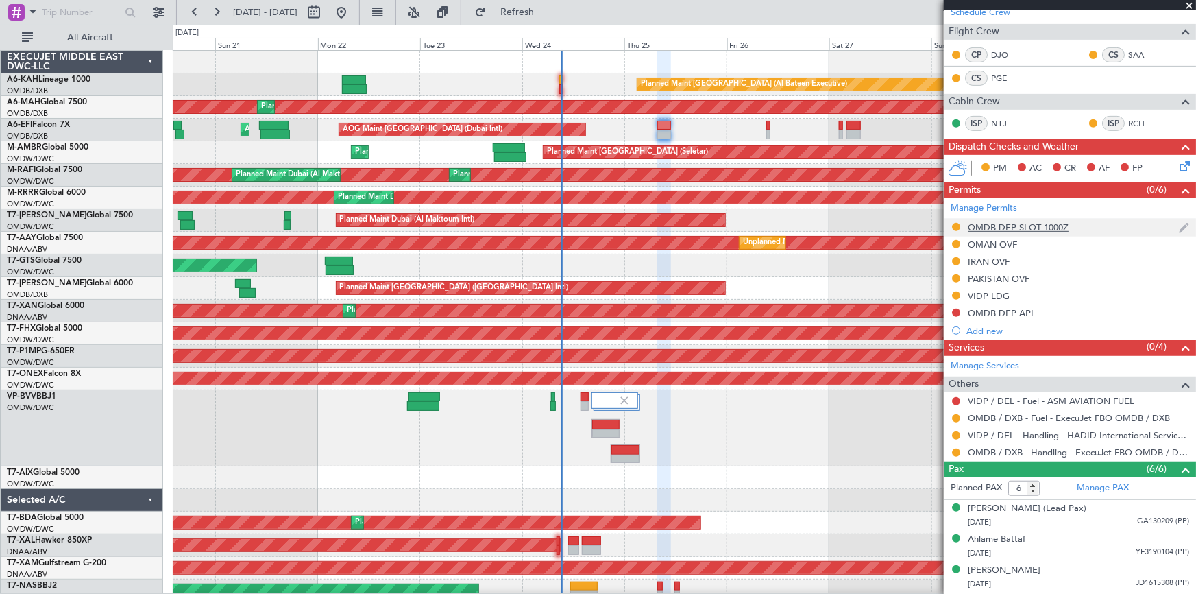
click at [1033, 224] on div "OMDB DEP SLOT 1000Z" at bounding box center [1018, 227] width 101 height 12
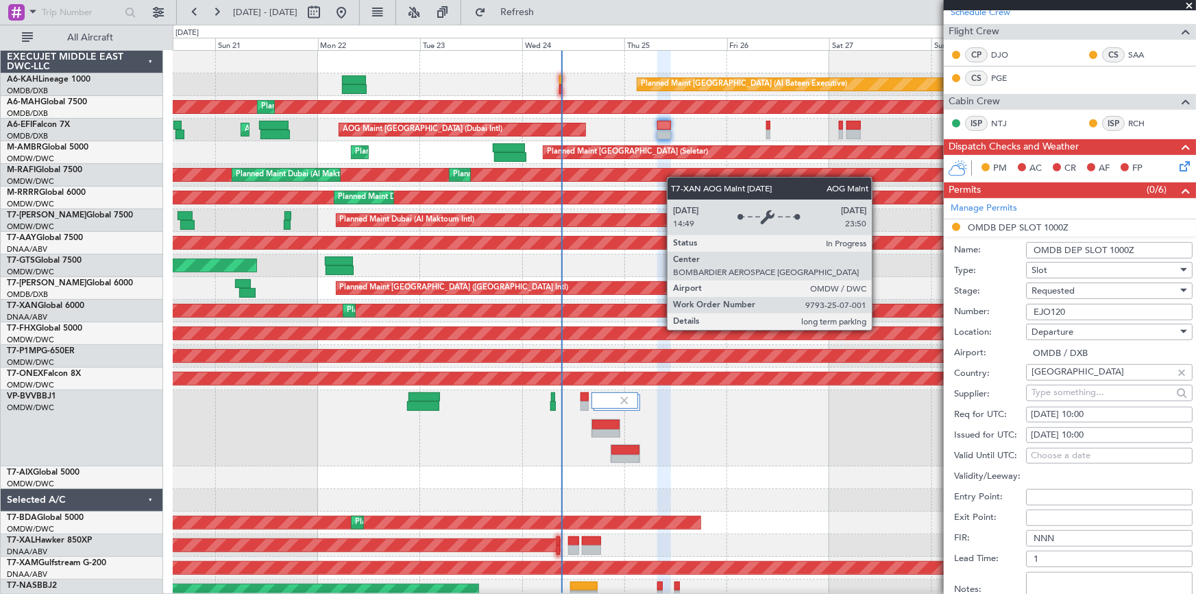
drag, startPoint x: 1096, startPoint y: 308, endPoint x: 924, endPoint y: 308, distance: 172.1
click at [878, 316] on fb-app "[DATE] - [DATE] Refresh Quick Links All Aircraft Planned Maint [GEOGRAPHIC_DATA…" at bounding box center [598, 301] width 1196 height 583
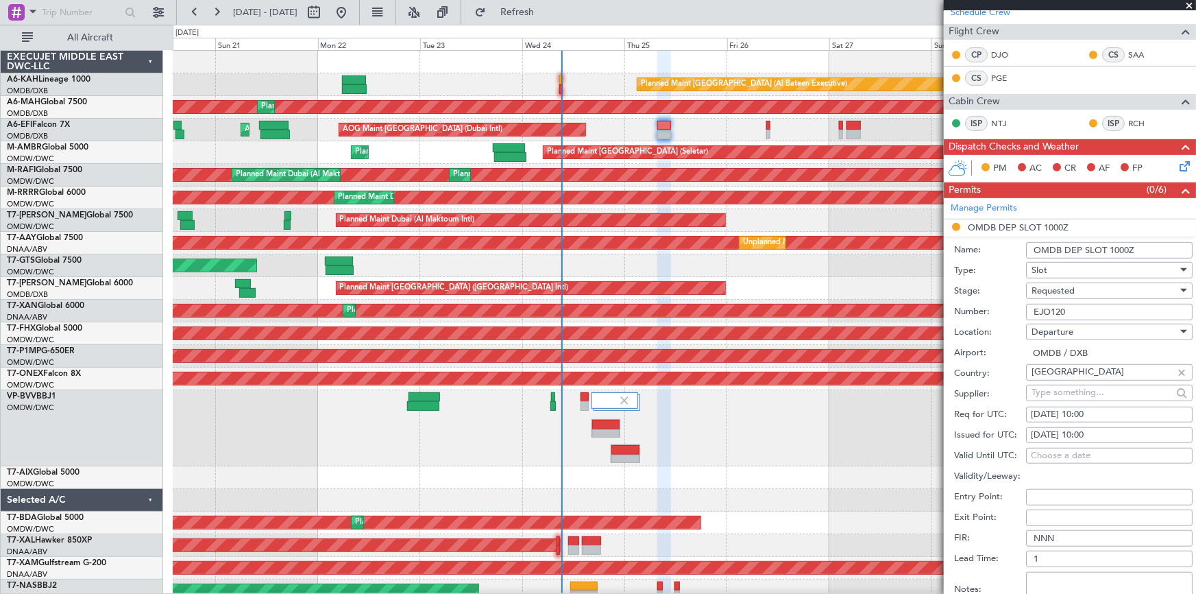
click at [1098, 411] on div "[DATE] 10:00" at bounding box center [1109, 415] width 157 height 14
select select "9"
select select "2025"
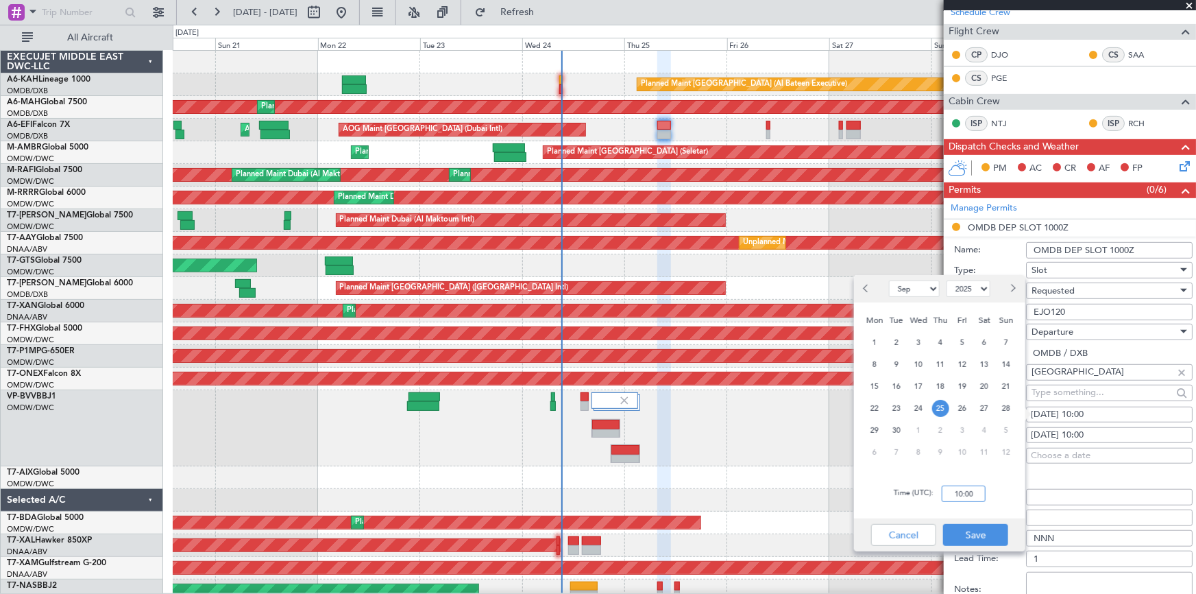
click at [946, 486] on input "10:00" at bounding box center [964, 493] width 44 height 16
type input "0"
type input "08:00"
drag, startPoint x: 982, startPoint y: 533, endPoint x: 1009, endPoint y: 514, distance: 33.5
click at [997, 525] on button "Save" at bounding box center [975, 535] width 65 height 22
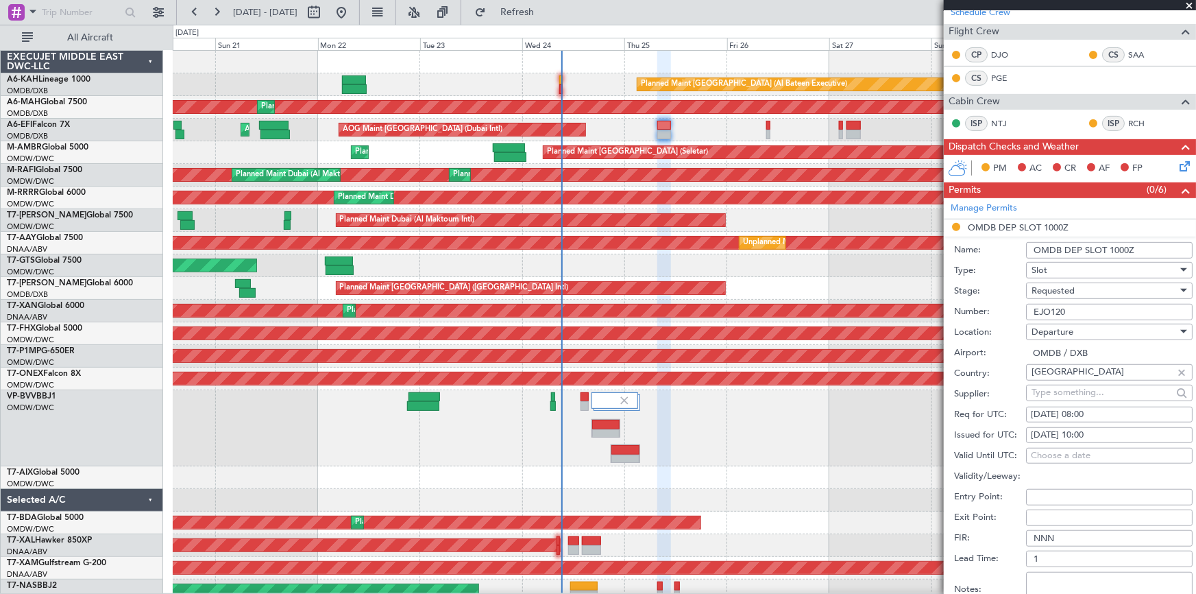
click at [1089, 431] on div "[DATE] 10:00" at bounding box center [1109, 436] width 157 height 14
select select "9"
select select "2025"
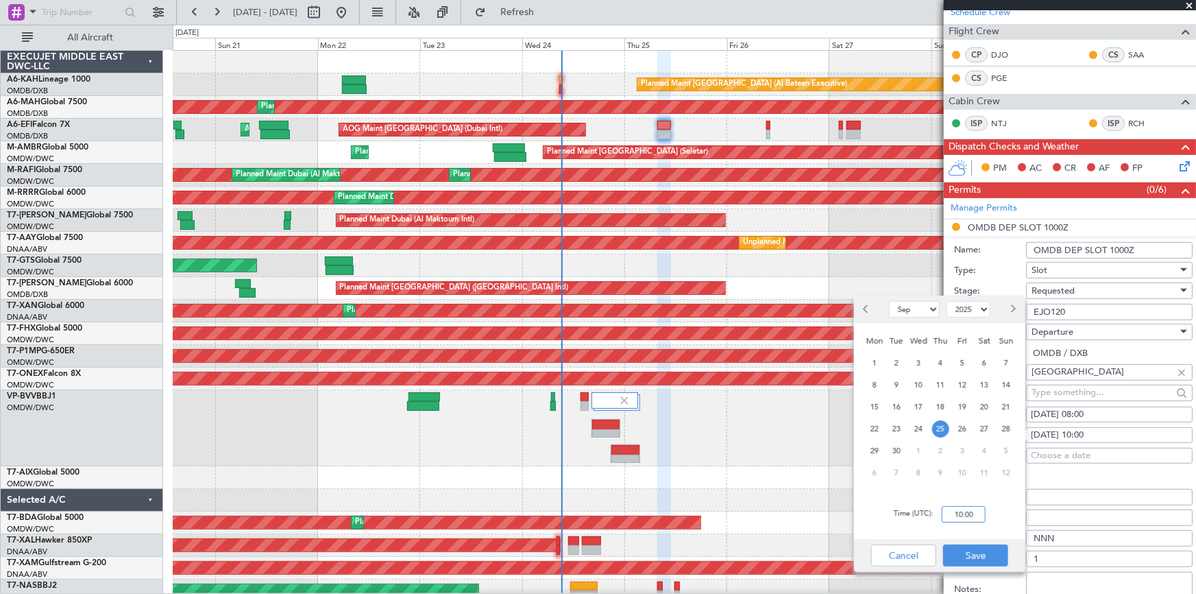
click at [950, 514] on input "10:00" at bounding box center [964, 514] width 44 height 16
type input "08:00"
drag, startPoint x: 980, startPoint y: 555, endPoint x: 991, endPoint y: 546, distance: 14.6
click at [985, 551] on button "Save" at bounding box center [975, 555] width 65 height 22
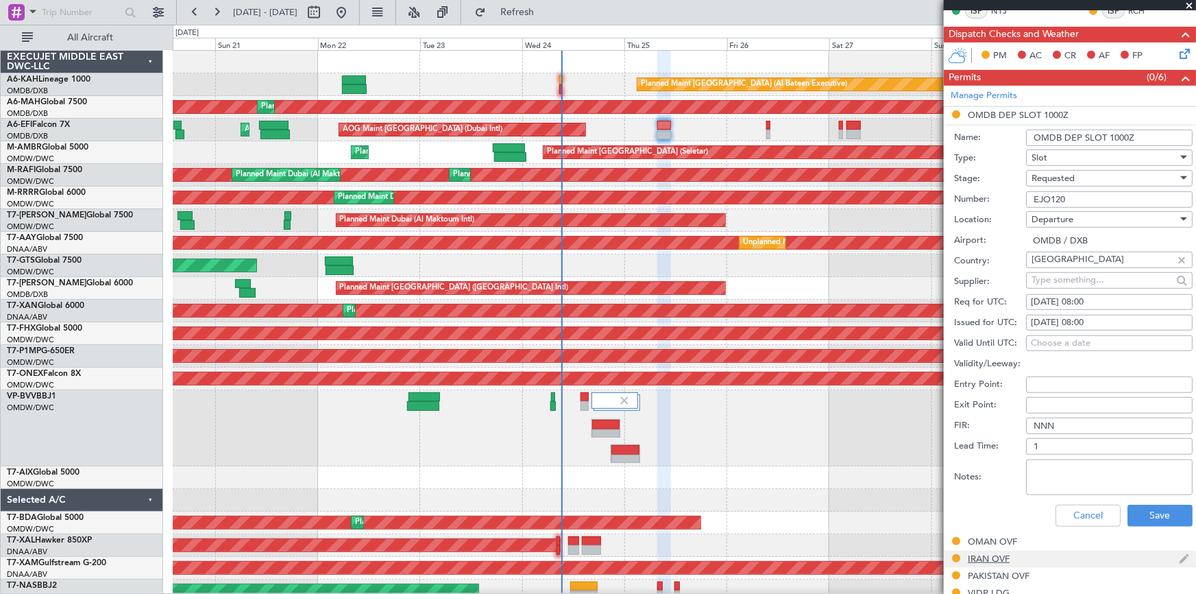
scroll to position [436, 0]
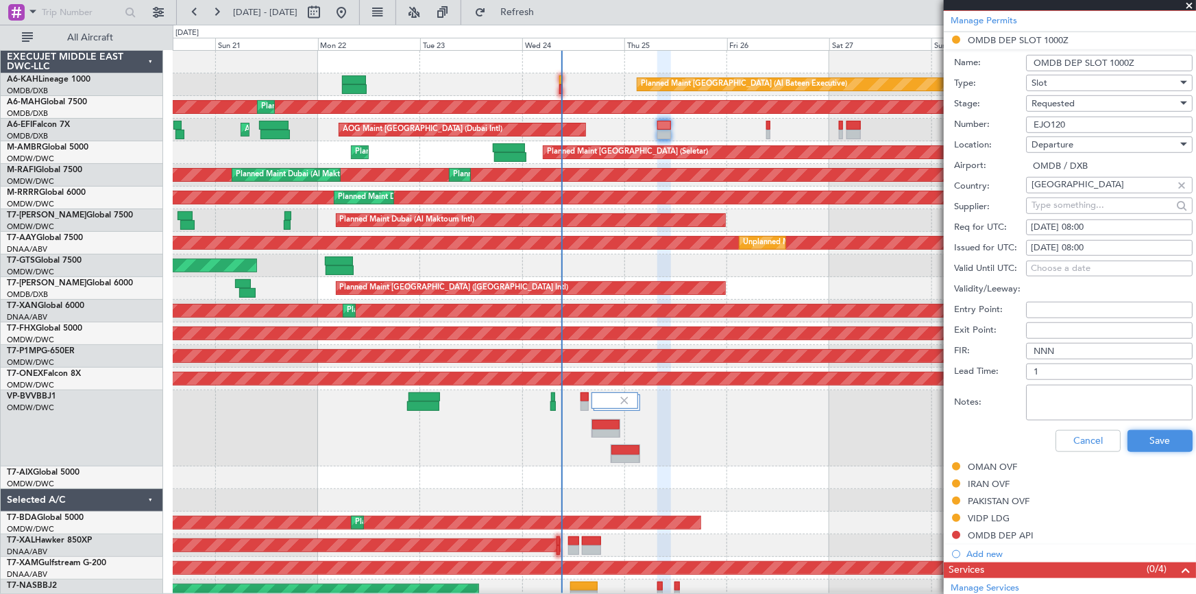
drag, startPoint x: 1158, startPoint y: 439, endPoint x: 0, endPoint y: 336, distance: 1162.6
click at [1156, 440] on button "Save" at bounding box center [1160, 441] width 65 height 22
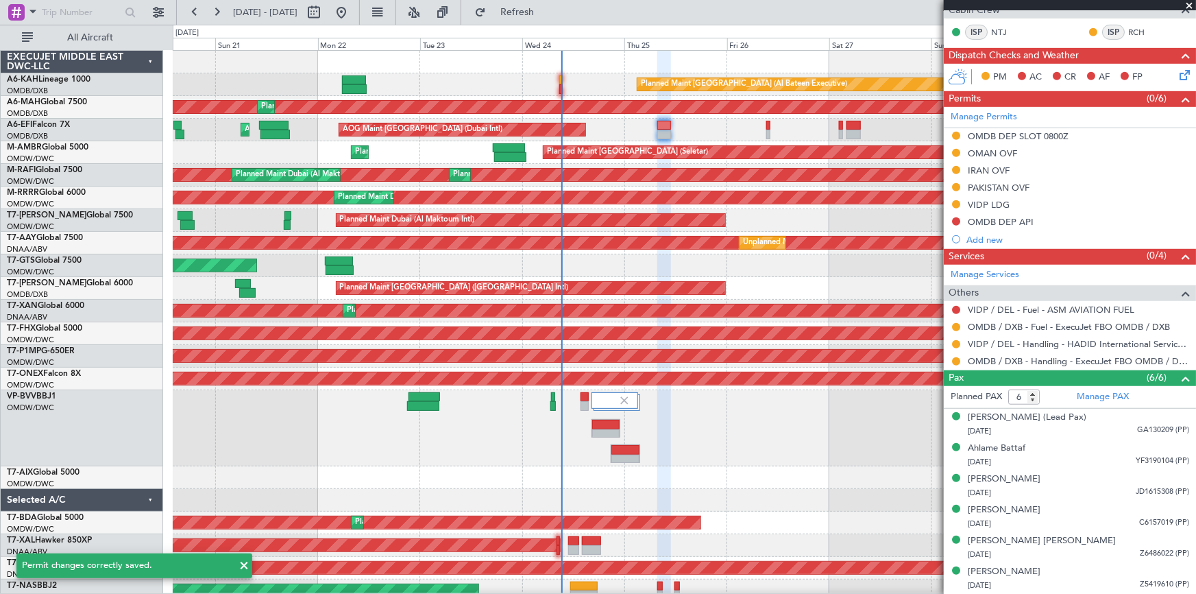
scroll to position [338, 0]
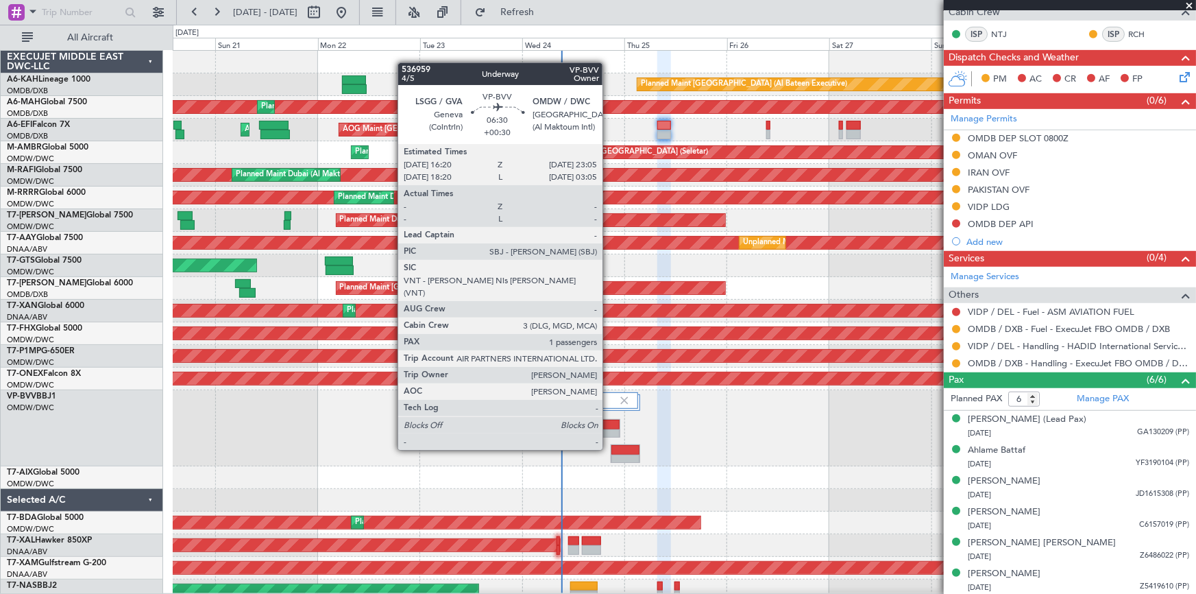
click at [609, 424] on div at bounding box center [605, 425] width 27 height 10
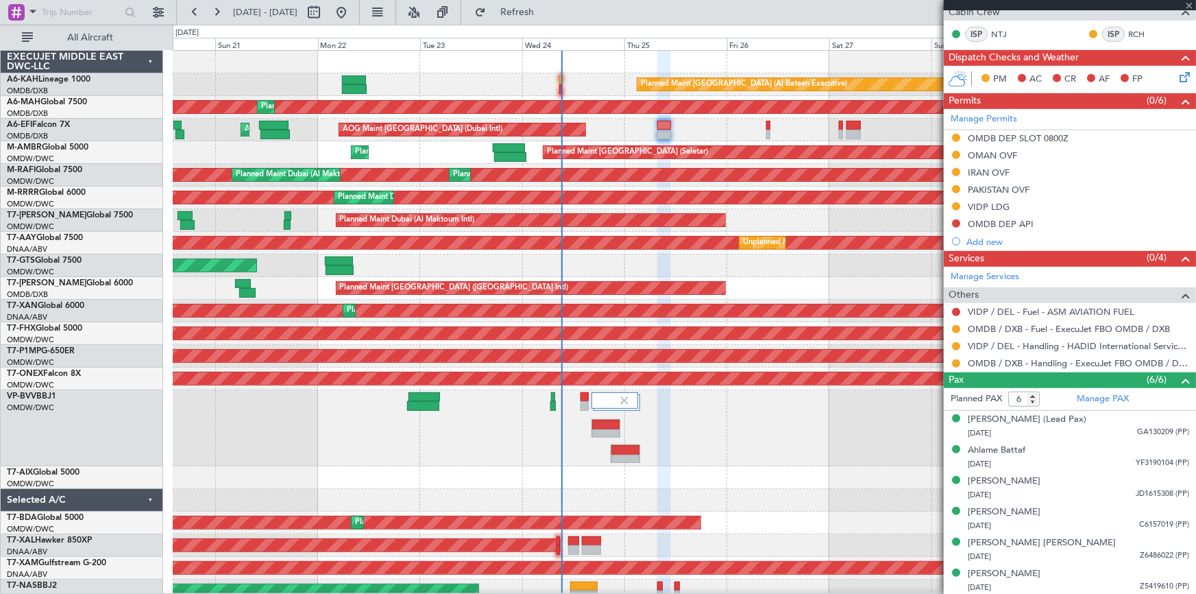
type input "+00:30"
type input "1"
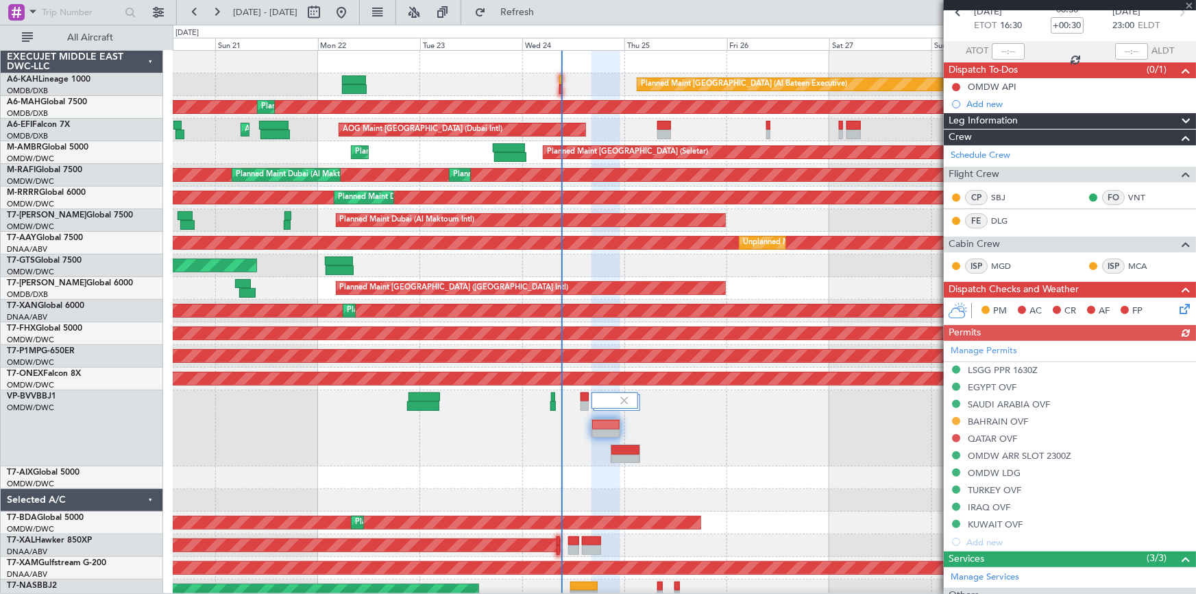
scroll to position [124, 0]
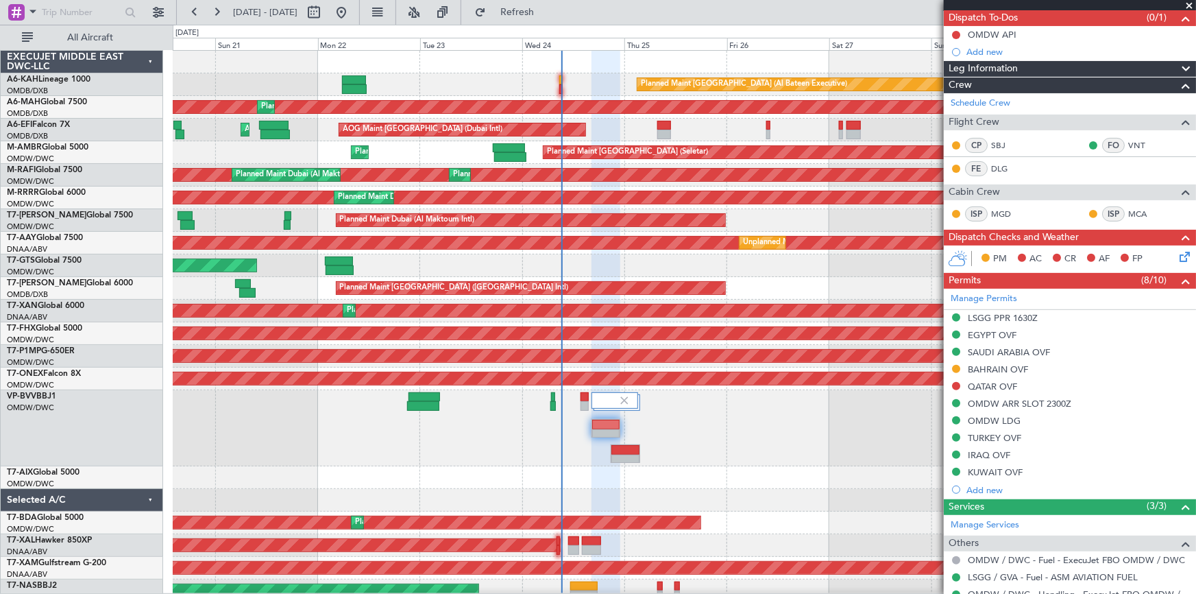
drag, startPoint x: 1002, startPoint y: 367, endPoint x: 1027, endPoint y: 387, distance: 31.7
click at [1004, 367] on div "BAHRAIN OVF" at bounding box center [998, 369] width 60 height 12
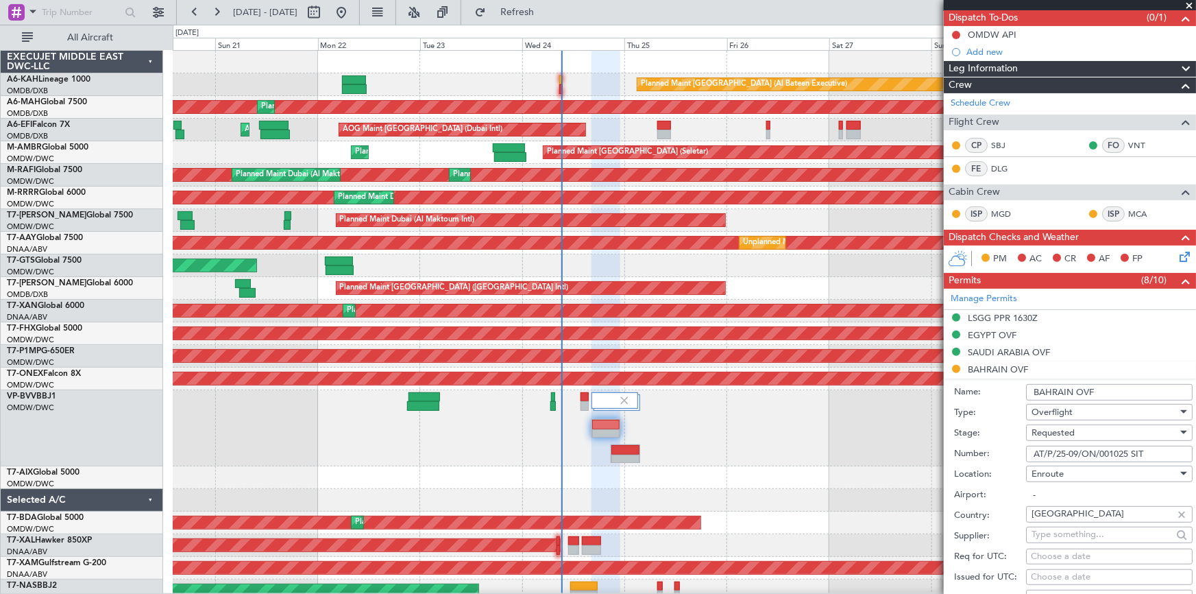
drag, startPoint x: 1159, startPoint y: 453, endPoint x: 896, endPoint y: 455, distance: 262.6
click at [896, 455] on fb-app "[DATE] - [DATE] Refresh Quick Links All Aircraft Planned Maint [GEOGRAPHIC_DATA…" at bounding box center [598, 301] width 1196 height 583
paste input "text"
type input "AT/P/25-09/ON/001025"
click at [1003, 415] on label "Type:" at bounding box center [990, 413] width 72 height 14
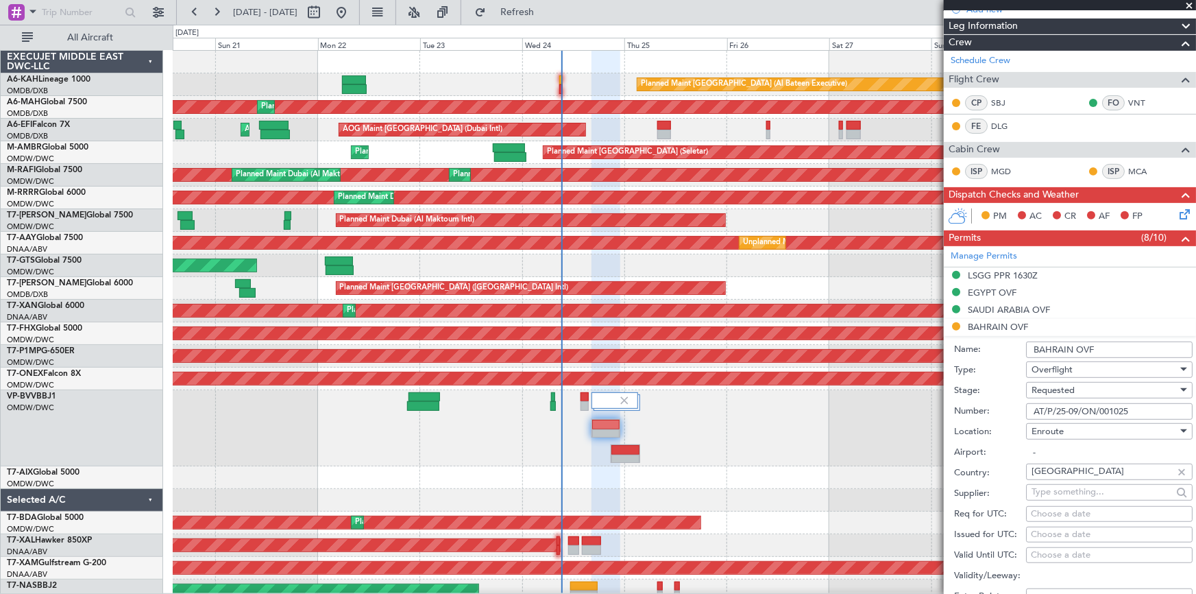
scroll to position [186, 0]
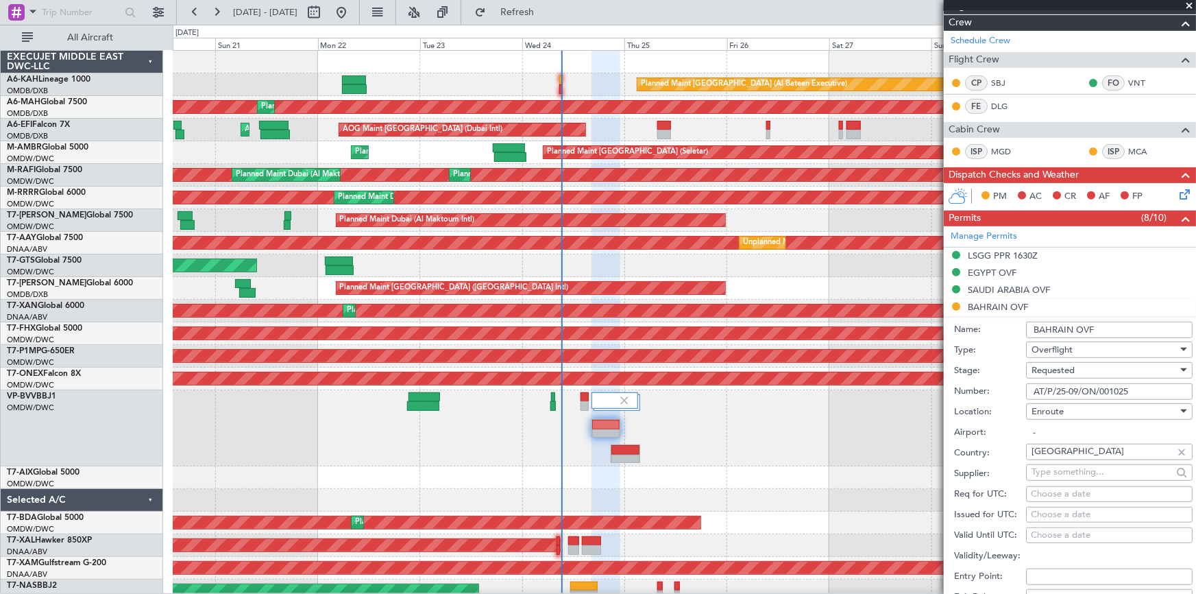
click at [1084, 377] on div "Requested" at bounding box center [1105, 370] width 146 height 21
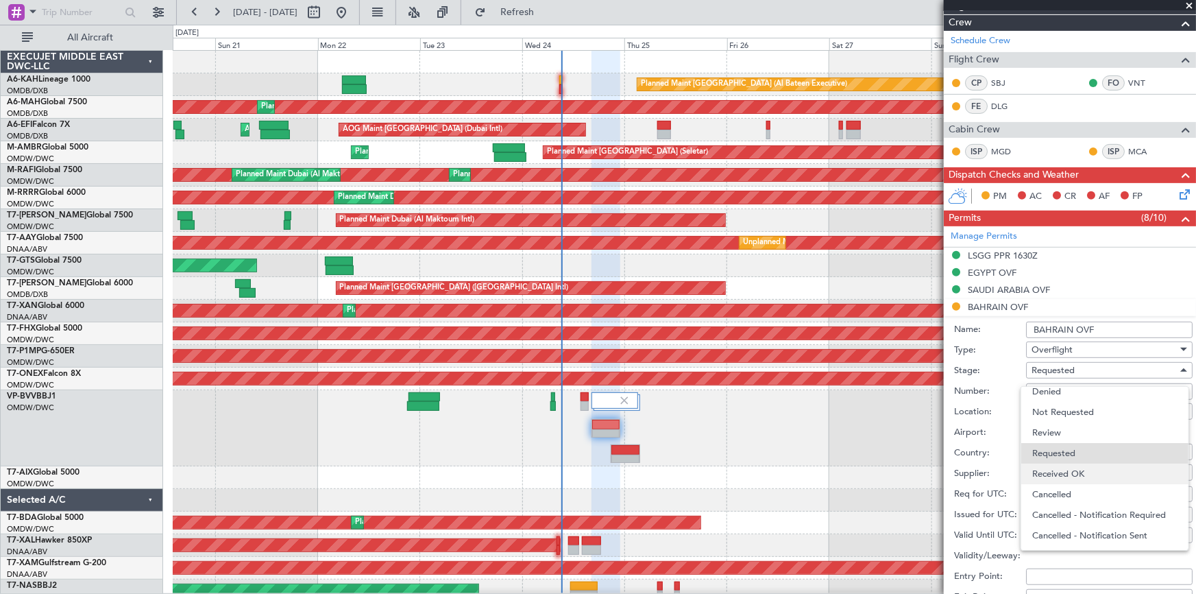
click at [1058, 473] on span "Received OK" at bounding box center [1105, 473] width 145 height 21
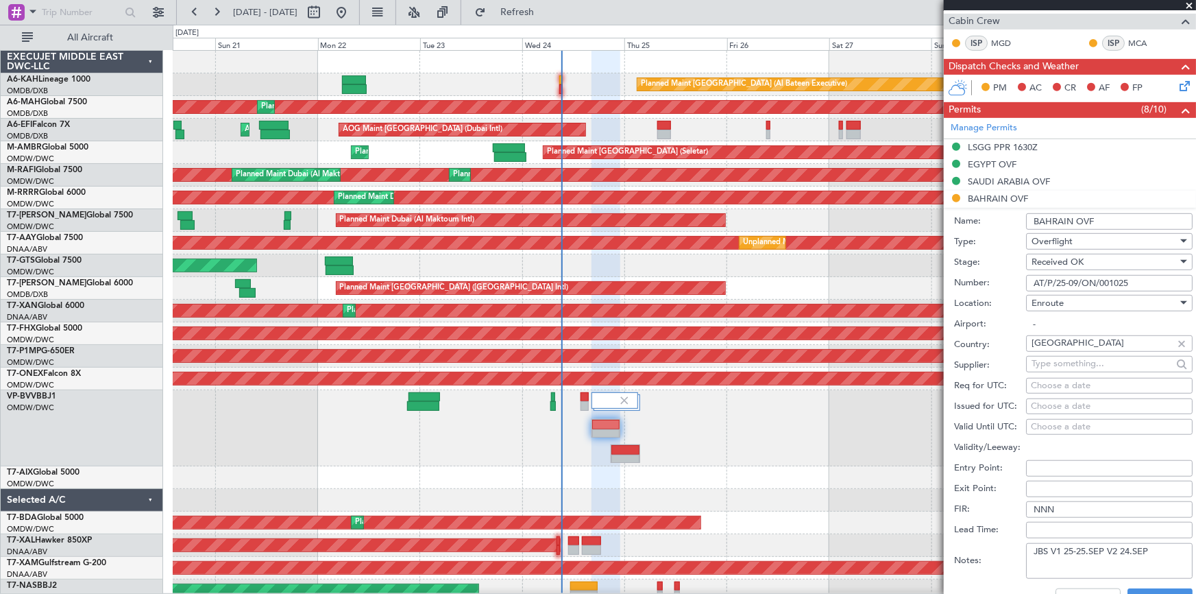
scroll to position [374, 0]
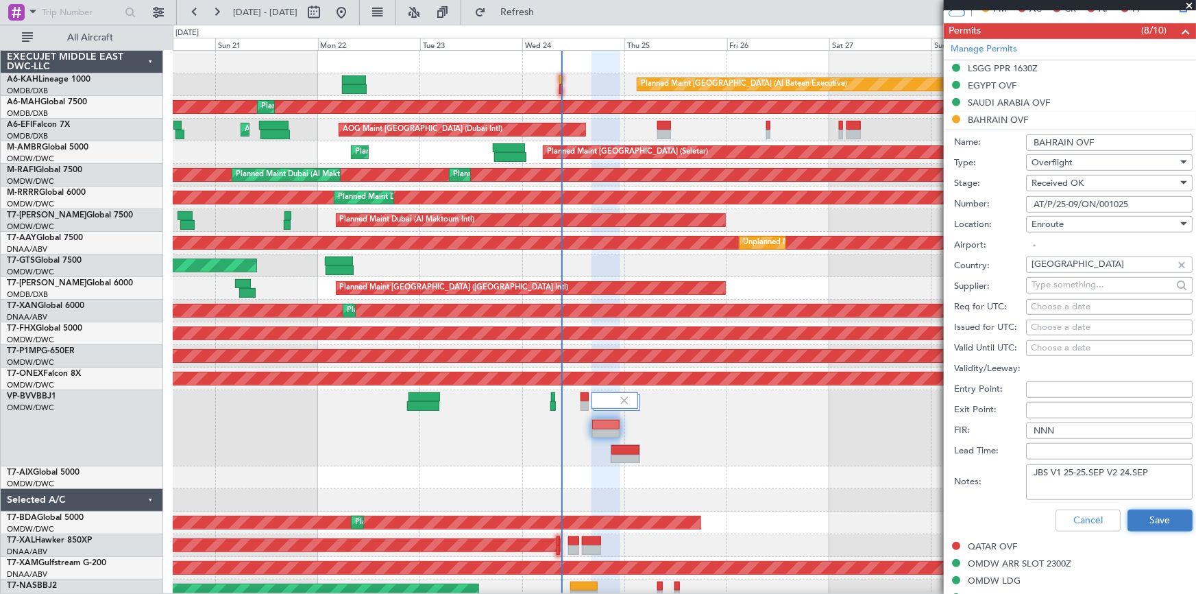
click at [1148, 518] on button "Save" at bounding box center [1160, 520] width 65 height 22
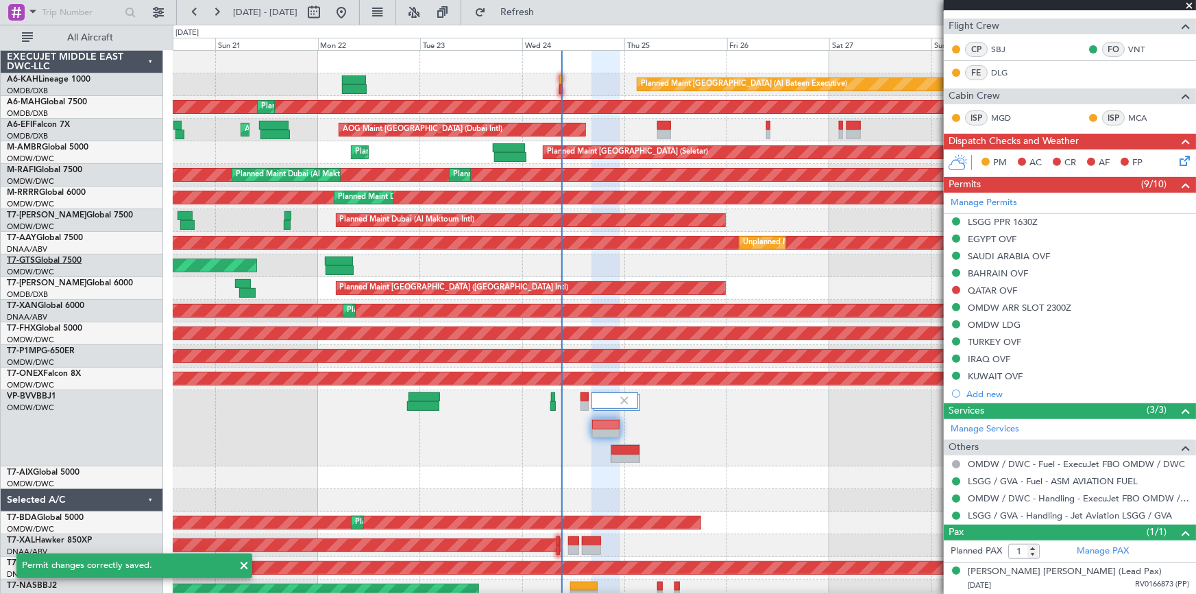
scroll to position [219, 0]
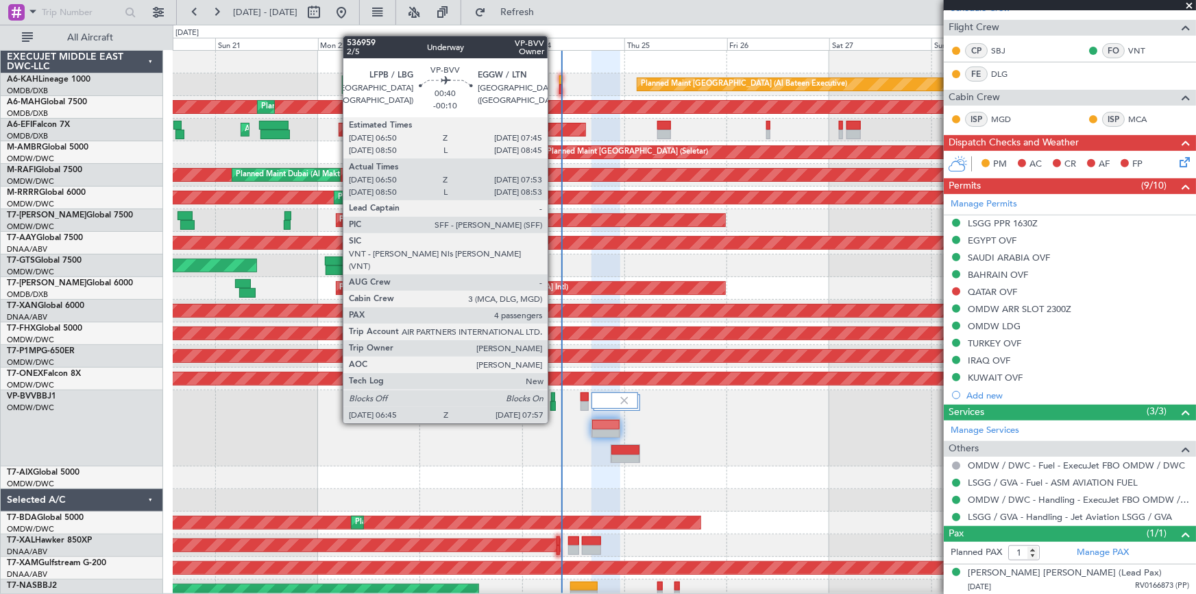
click at [554, 397] on div at bounding box center [553, 397] width 4 height 10
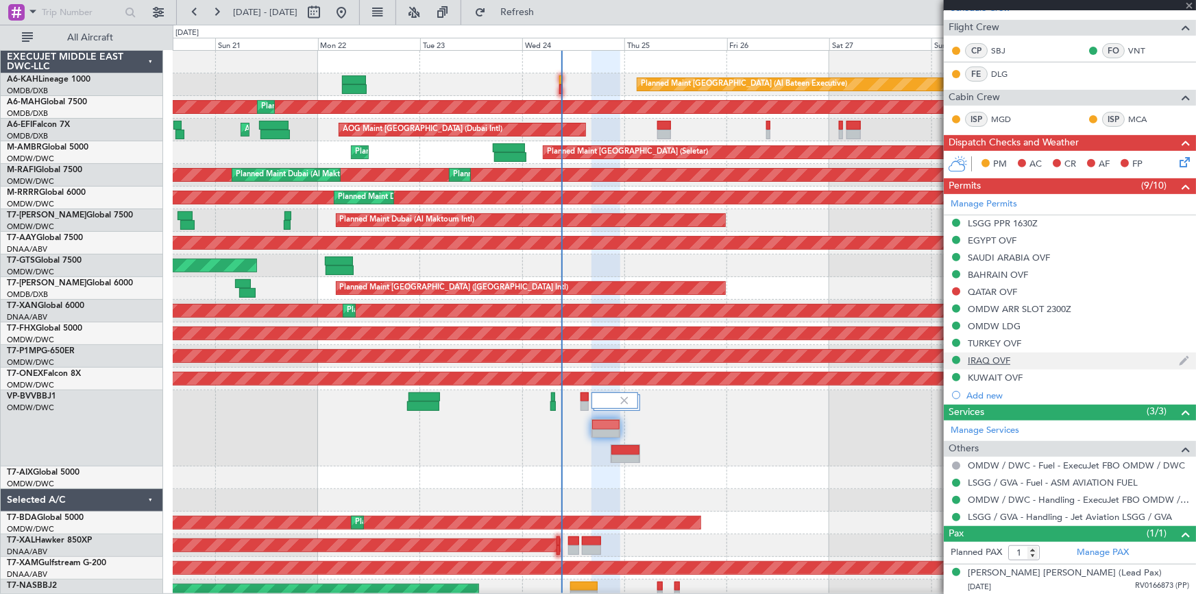
type input "-00:10"
type input "07:00"
type input "07:48"
type input "4"
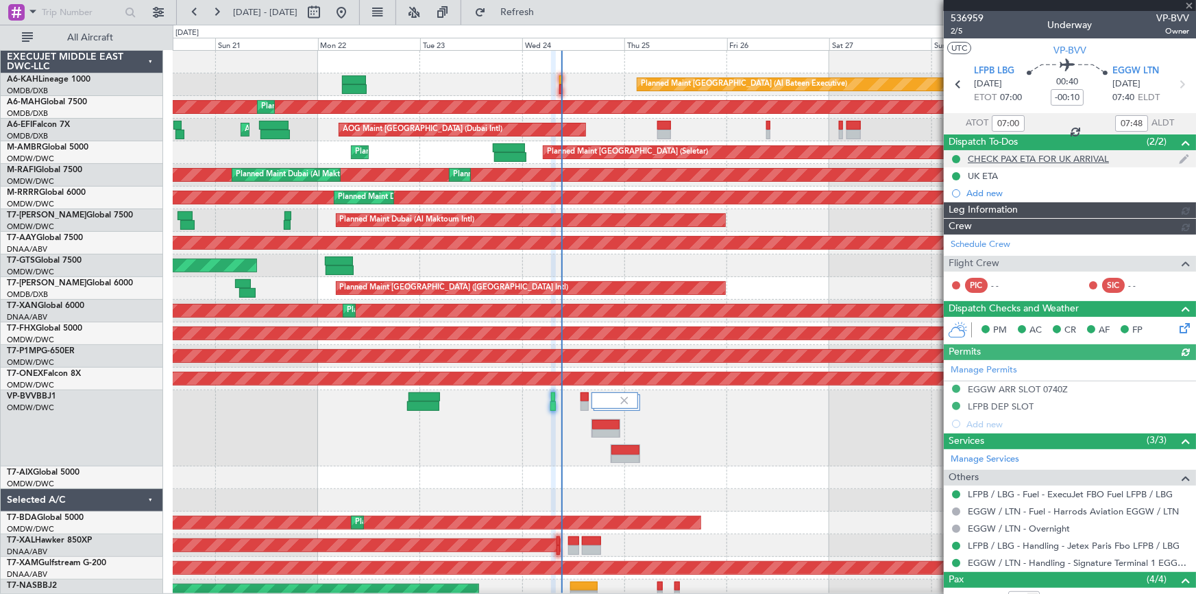
type input "[PERSON_NAME] (ANI)"
type input "7355"
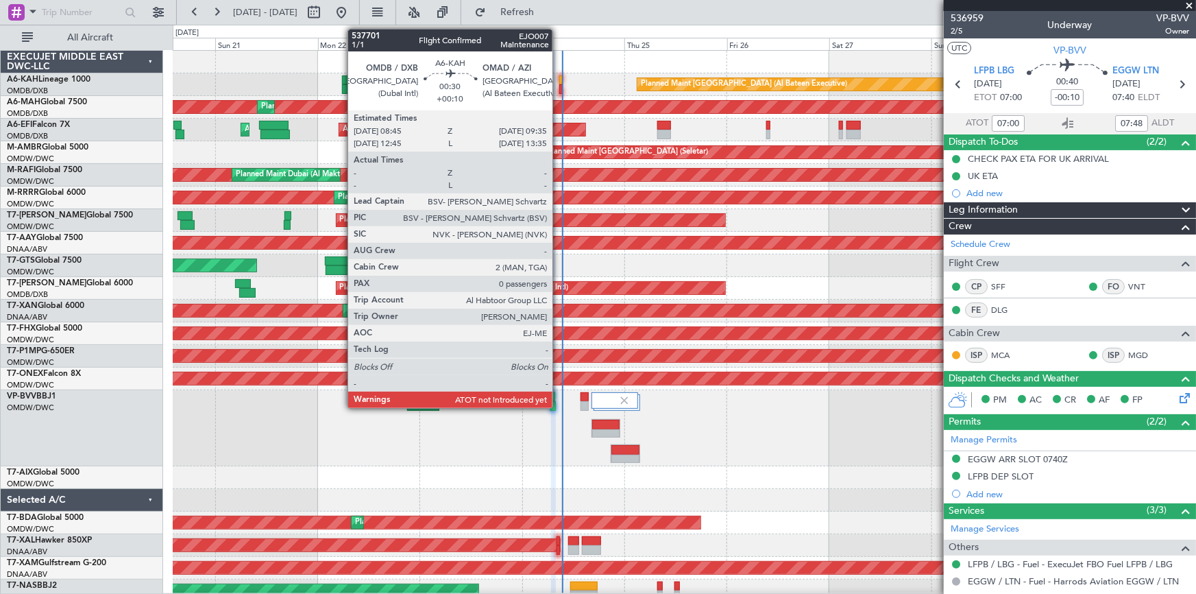
click at [559, 79] on div at bounding box center [561, 80] width 4 height 10
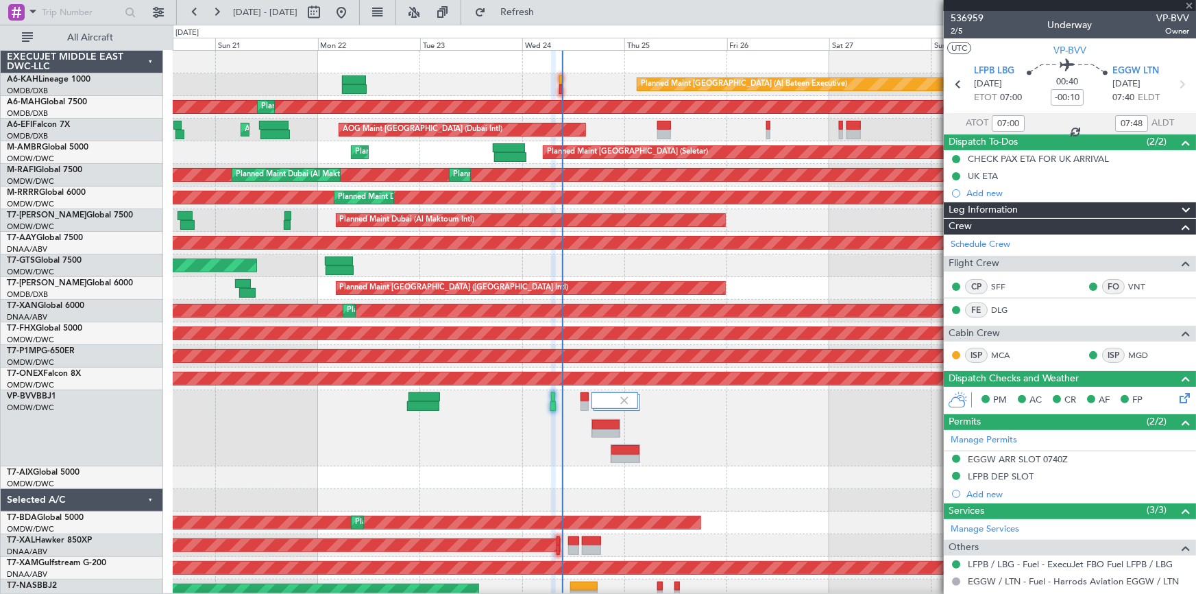
type input "+00:10"
type input "0"
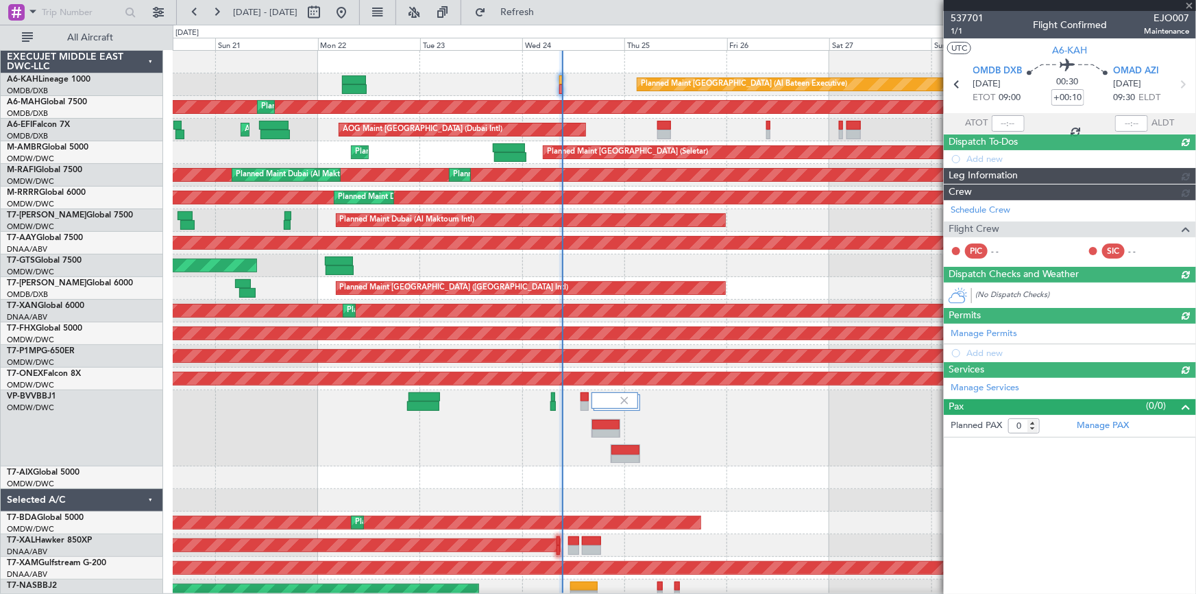
type input "Dherander Fithani (DHF)"
type input "7360"
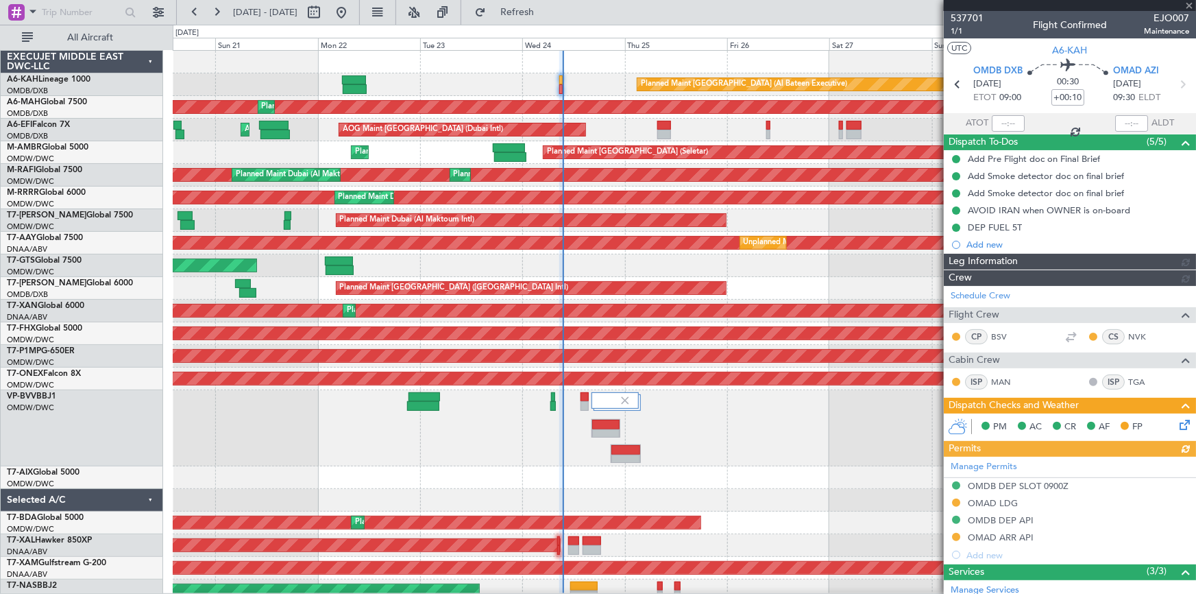
type input "Dherander Fithani (DHF)"
type input "7360"
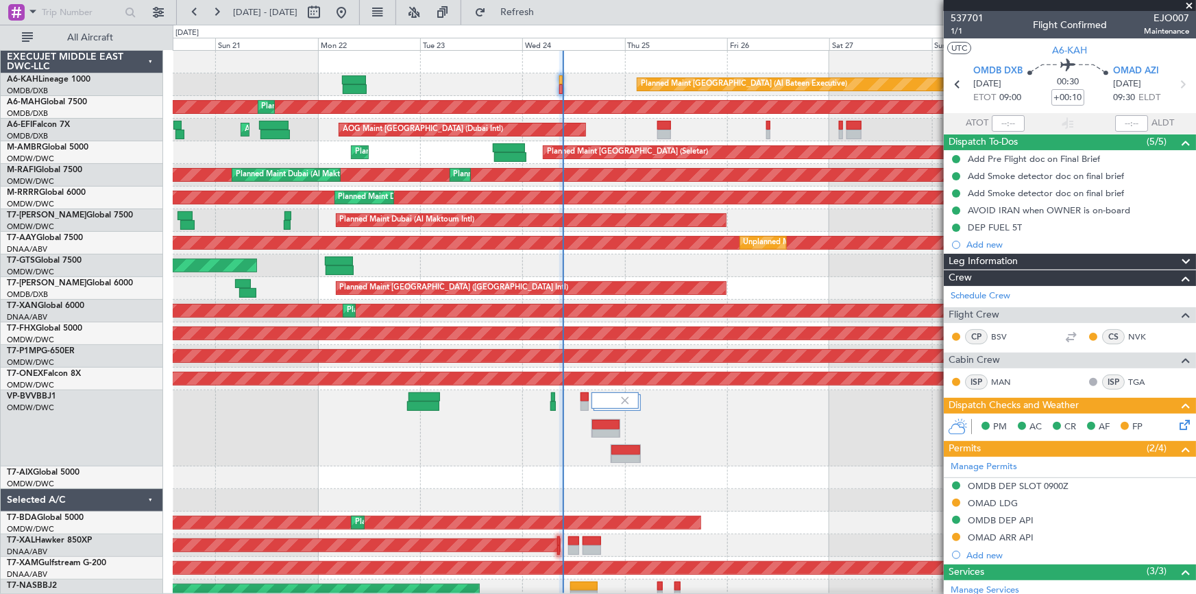
click at [557, 0] on fb-refresh-button "Refresh" at bounding box center [509, 12] width 96 height 25
click at [546, 14] on span "Refresh" at bounding box center [518, 13] width 58 height 10
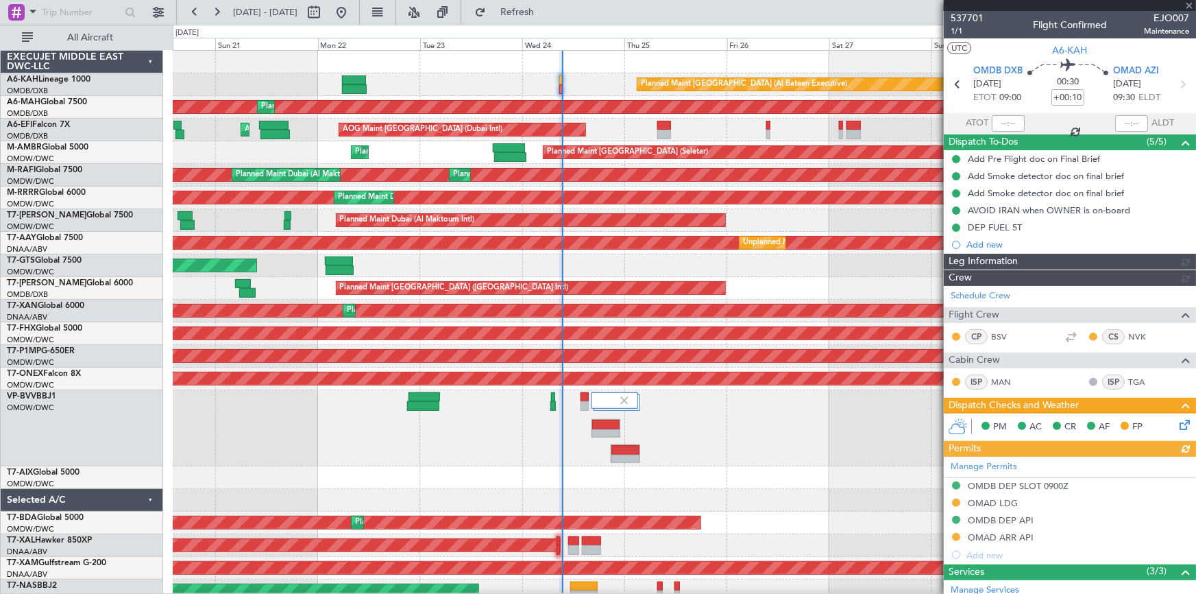
type input "Dherander Fithani (DHF)"
type input "7360"
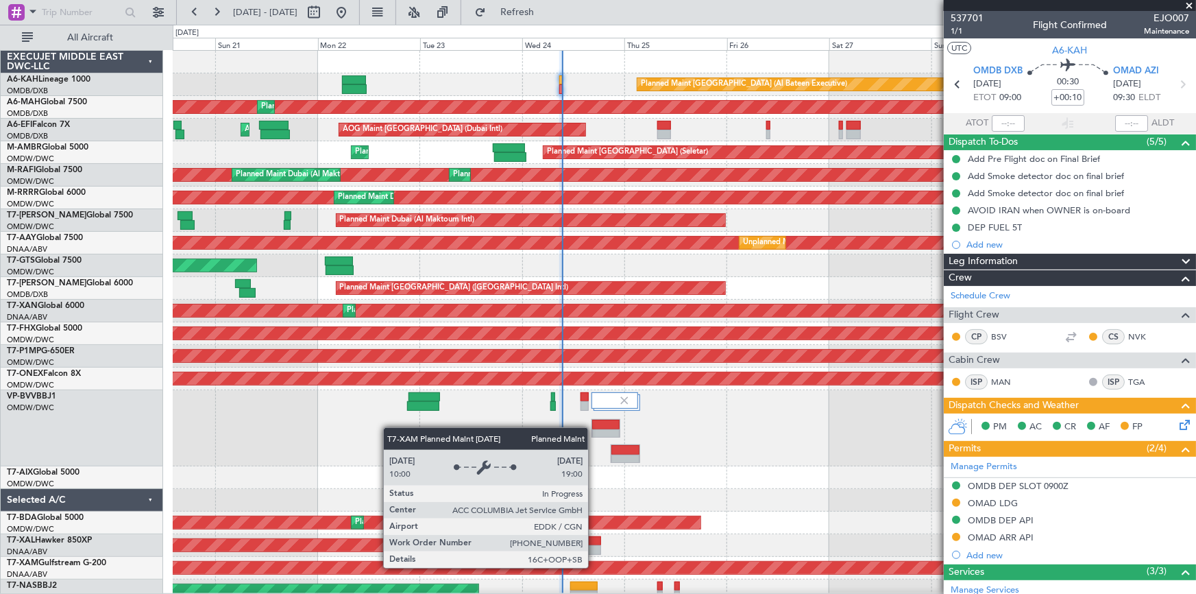
scroll to position [7, 0]
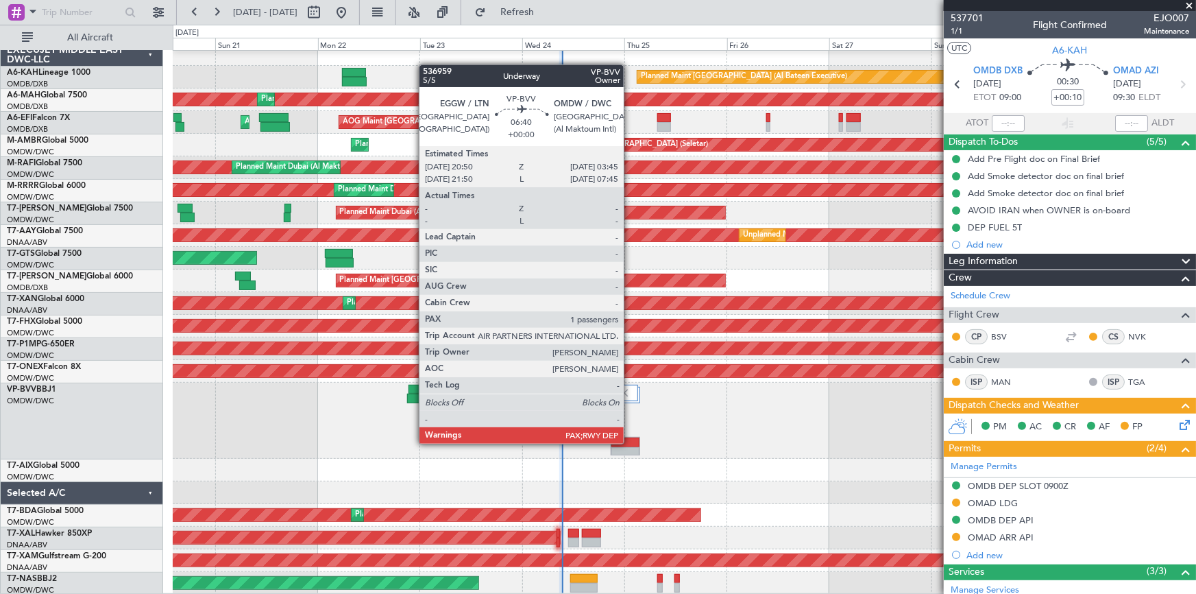
click at [630, 442] on div at bounding box center [626, 442] width 29 height 10
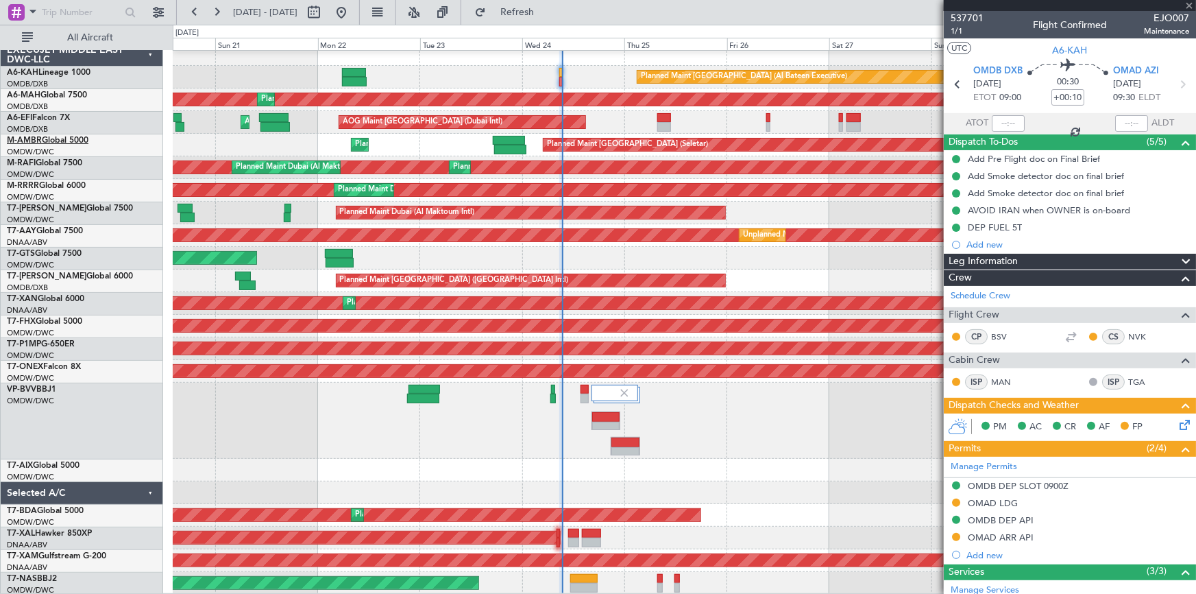
type input "1"
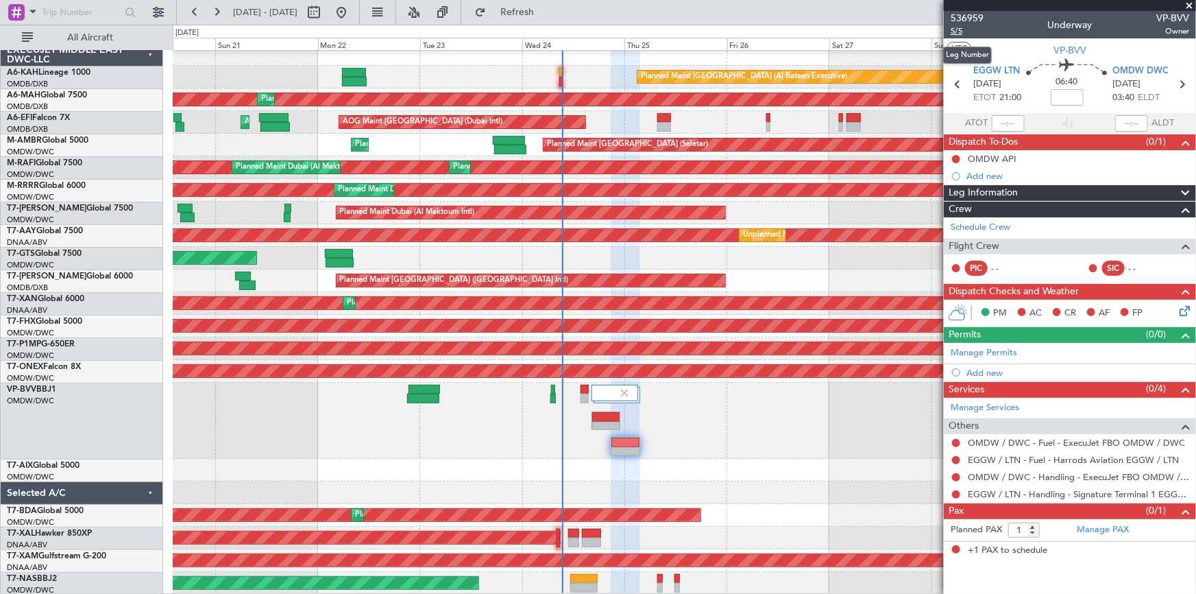
click at [955, 27] on span "5/5" at bounding box center [967, 31] width 33 height 12
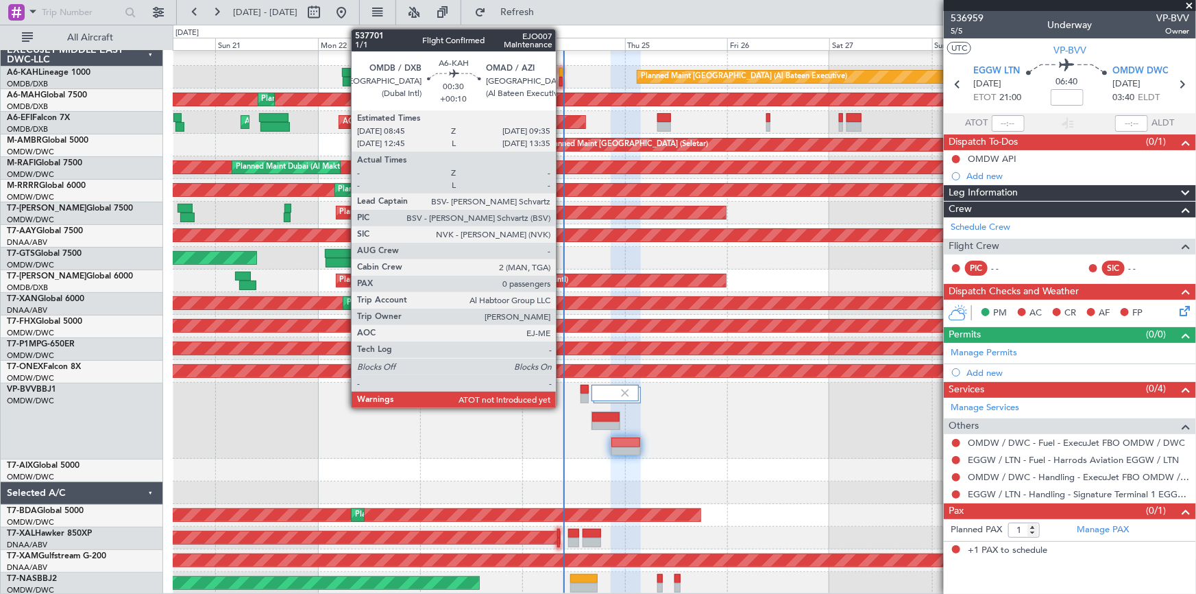
click at [562, 73] on div at bounding box center [561, 73] width 4 height 10
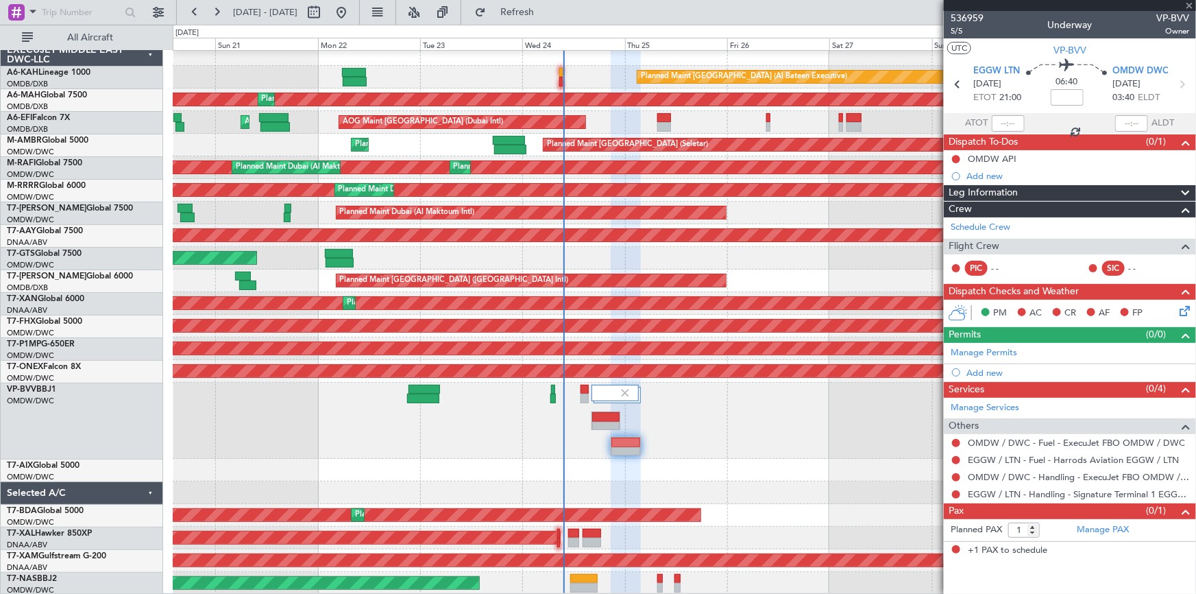
click at [1002, 123] on div at bounding box center [1008, 123] width 33 height 16
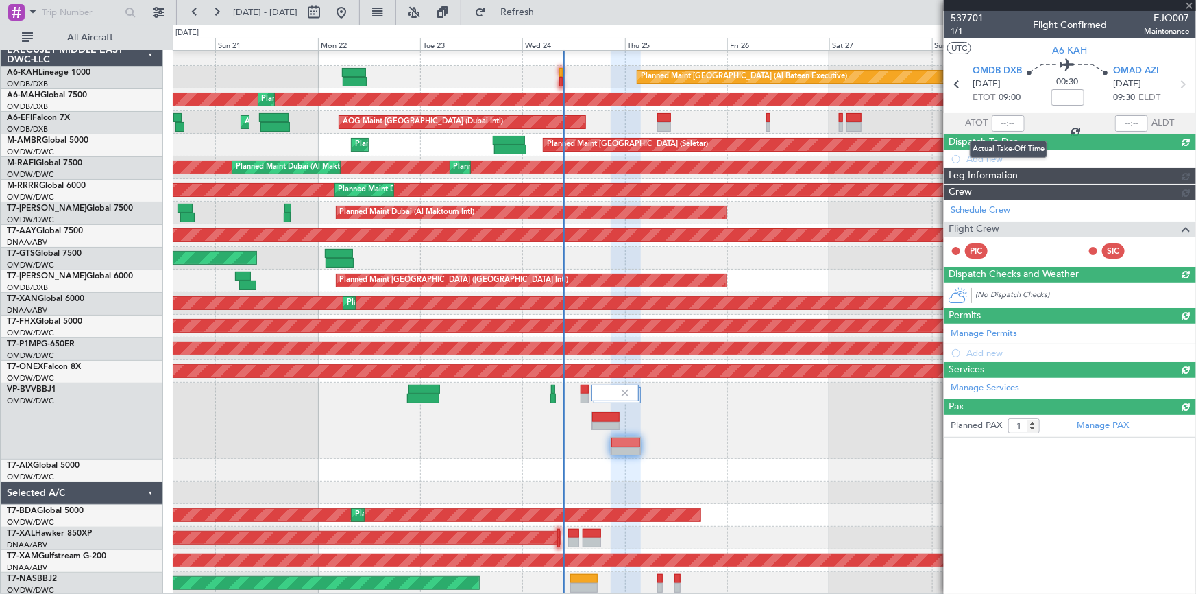
type input "+00:10"
type input "0"
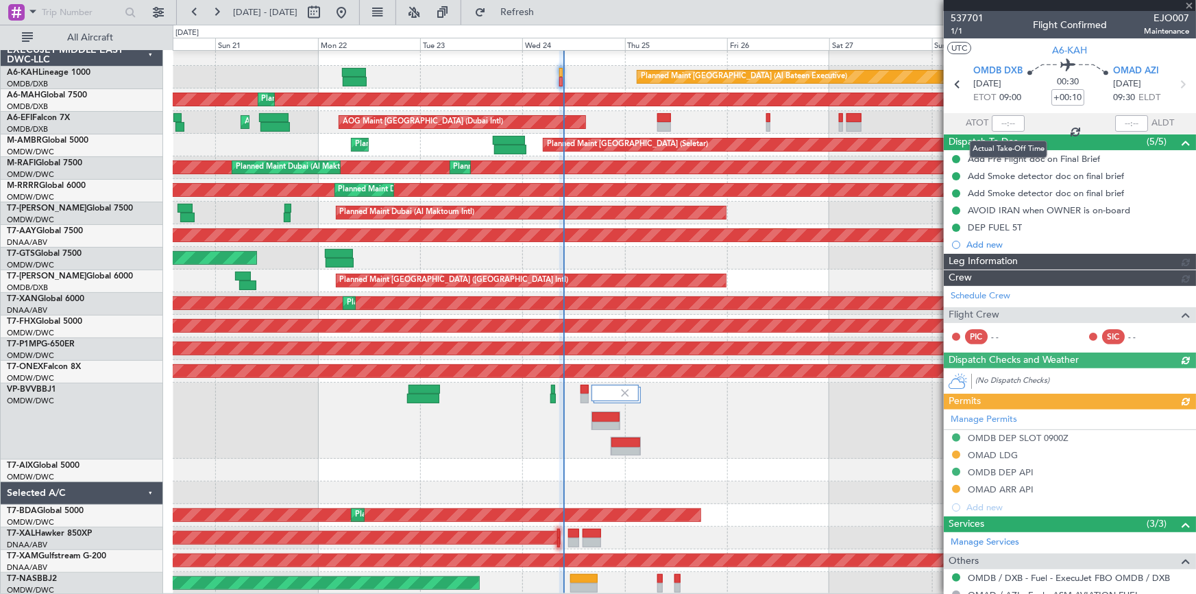
click at [1005, 120] on div at bounding box center [1008, 123] width 33 height 16
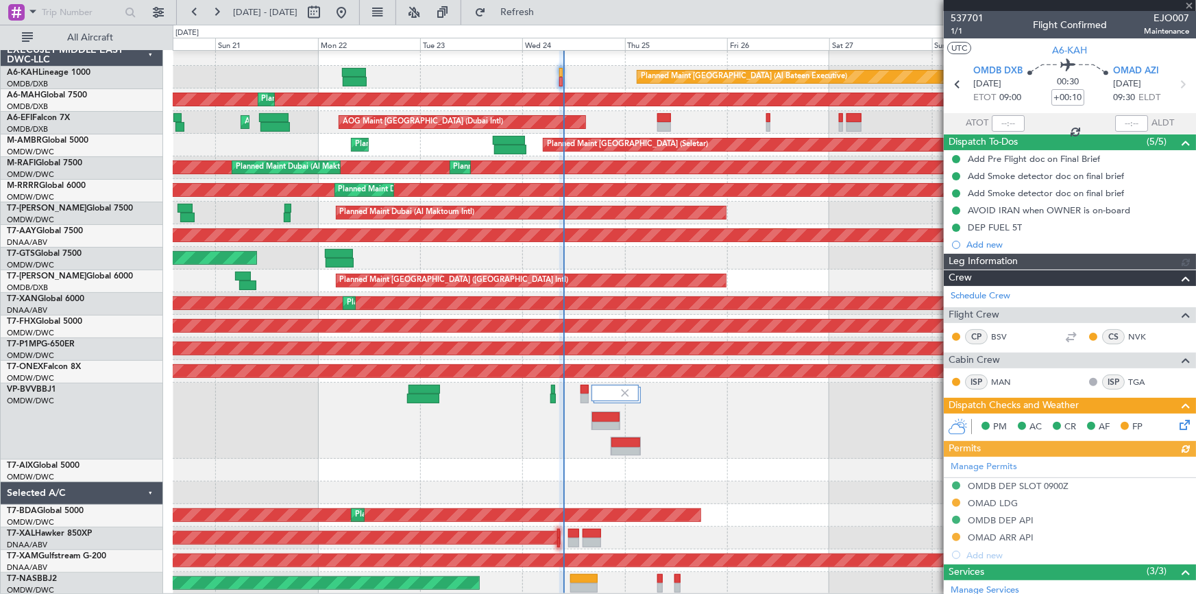
type input "Dherander Fithani (DHF)"
type input "7360"
click at [1004, 121] on div at bounding box center [1008, 123] width 33 height 16
click at [1002, 121] on div at bounding box center [1008, 123] width 33 height 16
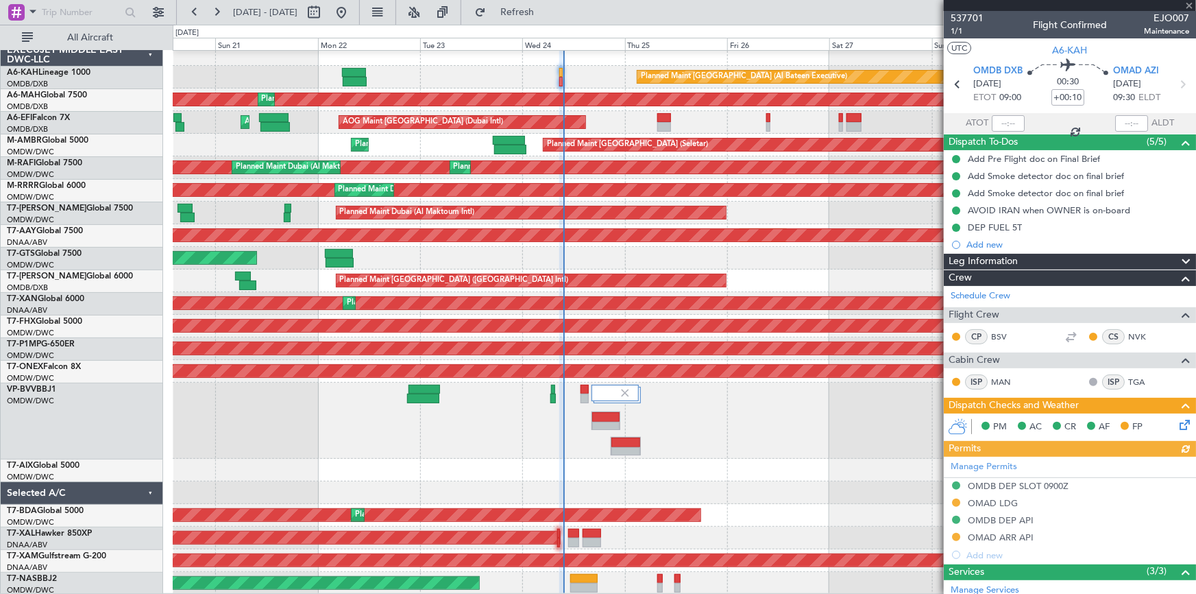
click at [1001, 121] on div at bounding box center [1008, 123] width 33 height 16
click at [1000, 121] on div at bounding box center [1008, 123] width 33 height 16
click at [1000, 121] on input "text" at bounding box center [1008, 123] width 33 height 16
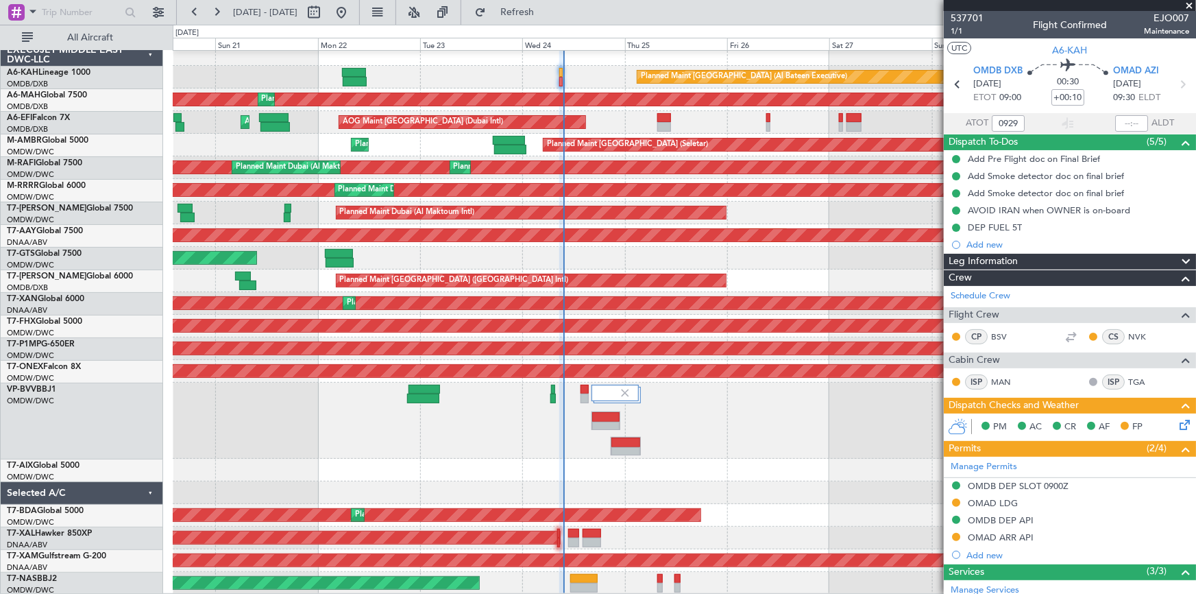
drag, startPoint x: 976, startPoint y: 107, endPoint x: 1046, endPoint y: 372, distance: 273.6
click at [982, 109] on section "OMDB DXB [DATE] ETOT 09:00 00:30 +00:10 OMAD AZI [DATE] 09:30 ELDT" at bounding box center [1070, 86] width 252 height 54
type input "09:29"
click at [1177, 424] on icon at bounding box center [1182, 422] width 11 height 11
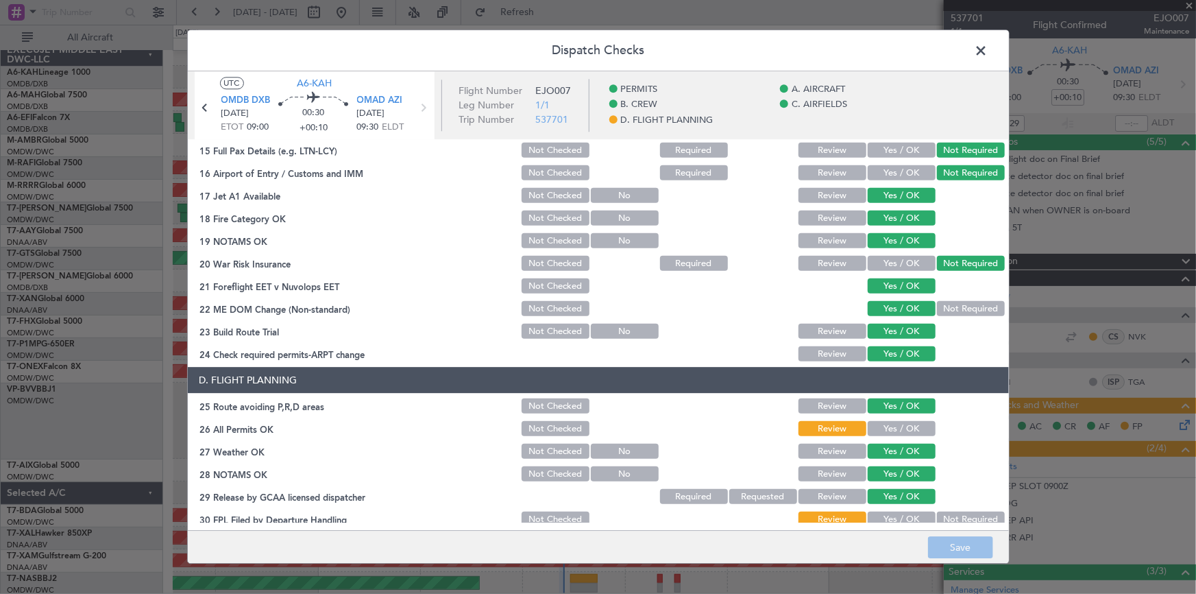
scroll to position [624, 0]
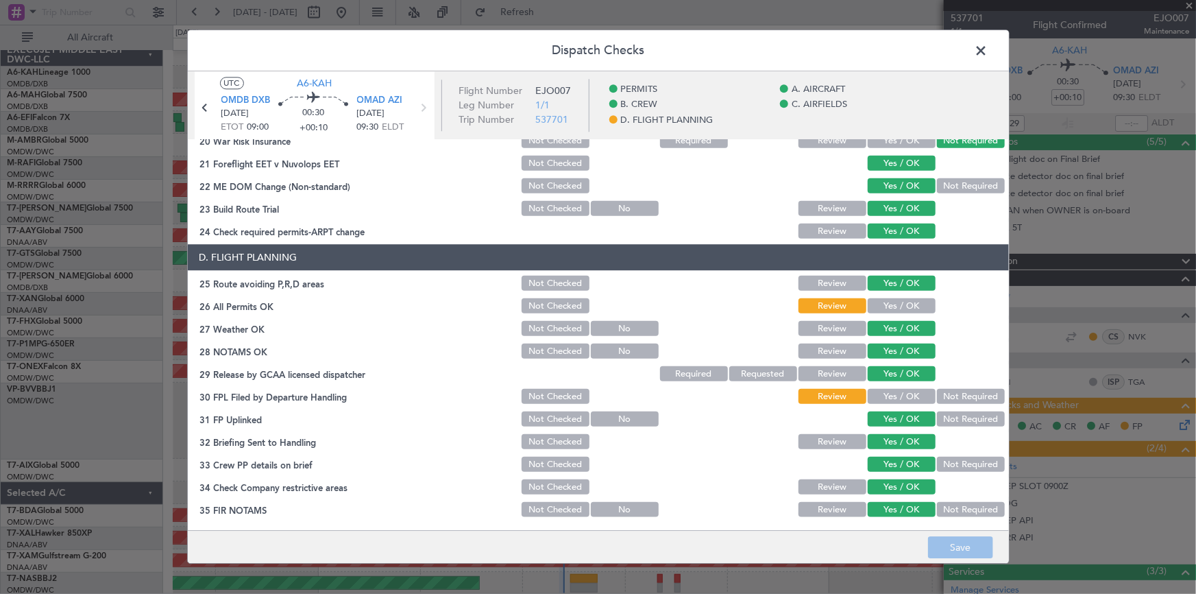
click at [886, 297] on div "Yes / OK" at bounding box center [900, 306] width 69 height 19
click at [891, 305] on button "Yes / OK" at bounding box center [902, 306] width 68 height 15
click at [894, 402] on button "Yes / OK" at bounding box center [902, 396] width 68 height 15
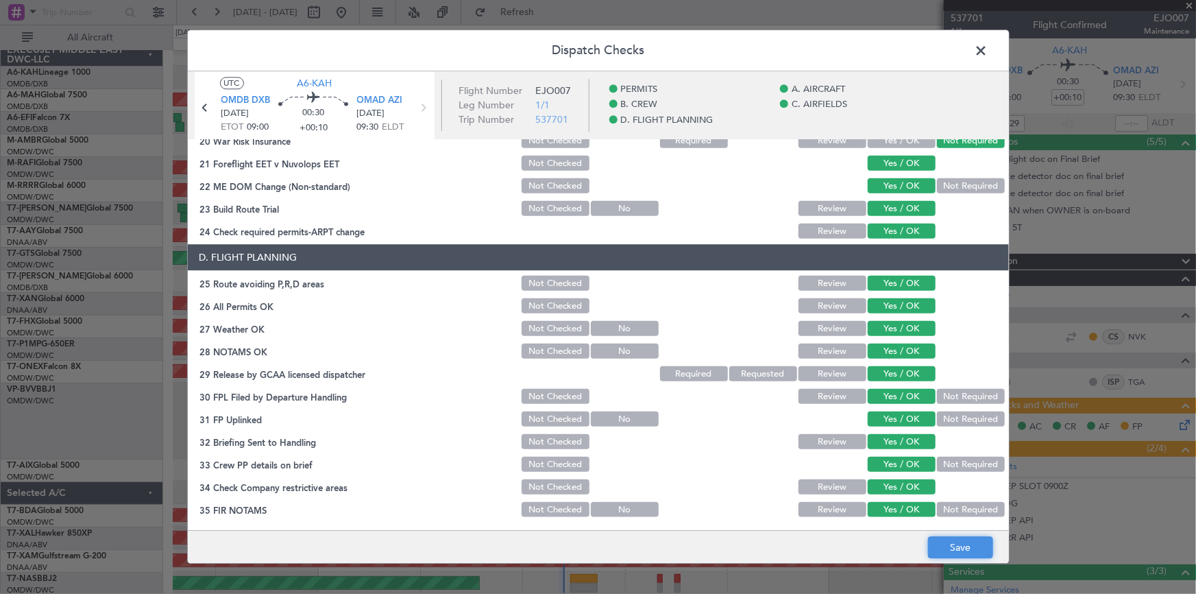
click at [959, 543] on button "Save" at bounding box center [960, 548] width 65 height 22
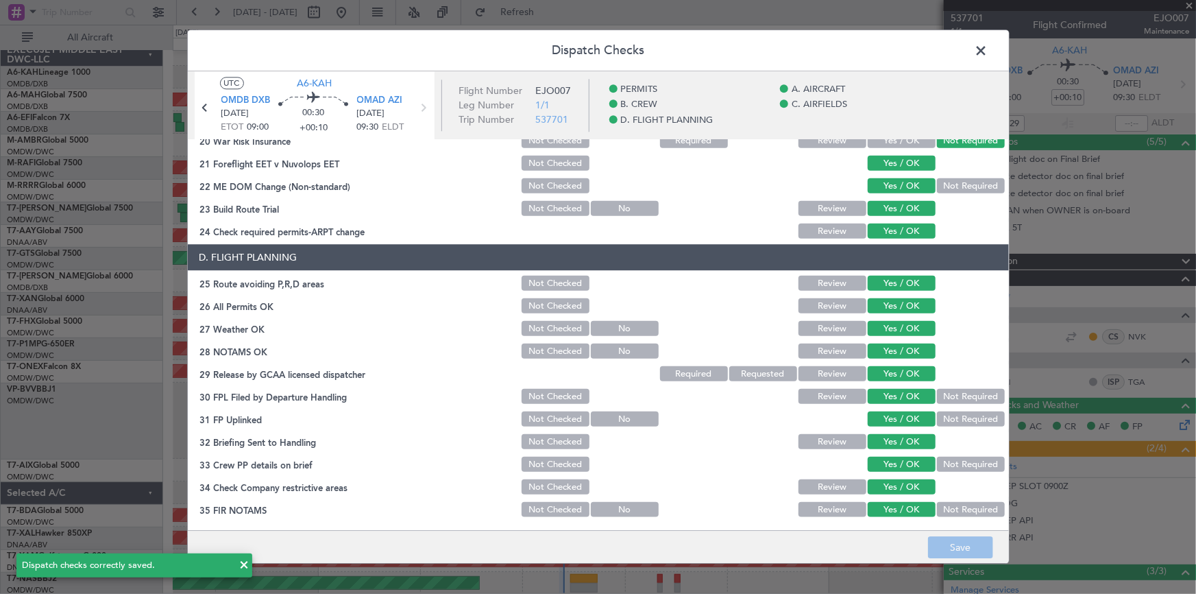
click at [989, 51] on span at bounding box center [989, 53] width 0 height 27
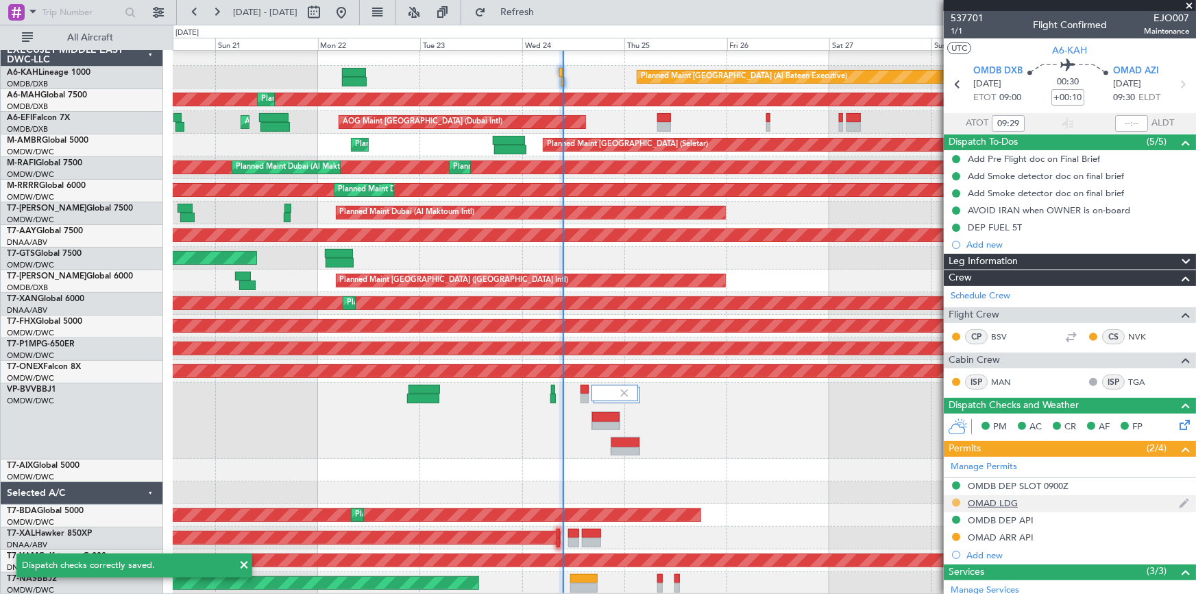
click at [955, 501] on button at bounding box center [956, 502] width 8 height 8
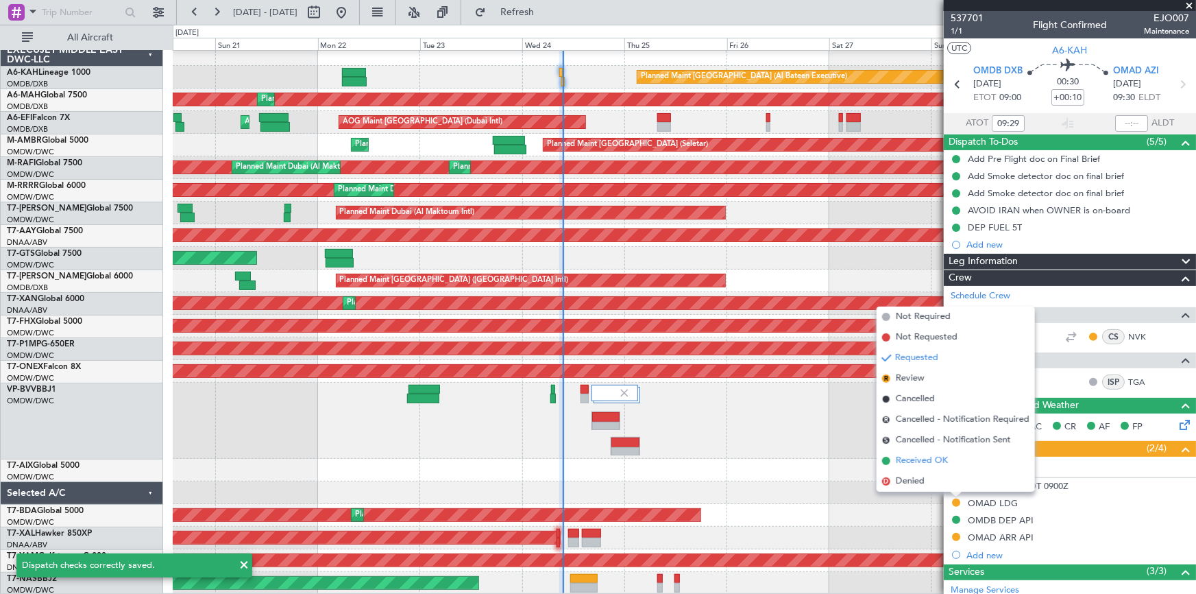
click at [926, 462] on span "Received OK" at bounding box center [922, 461] width 52 height 14
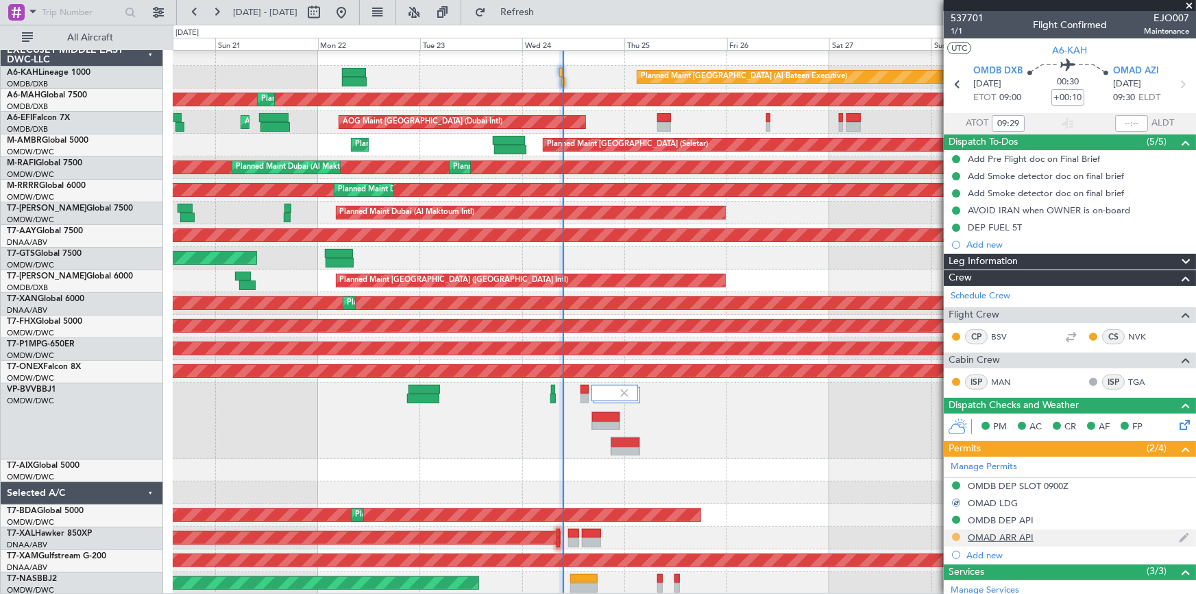
click at [956, 535] on button at bounding box center [956, 537] width 8 height 8
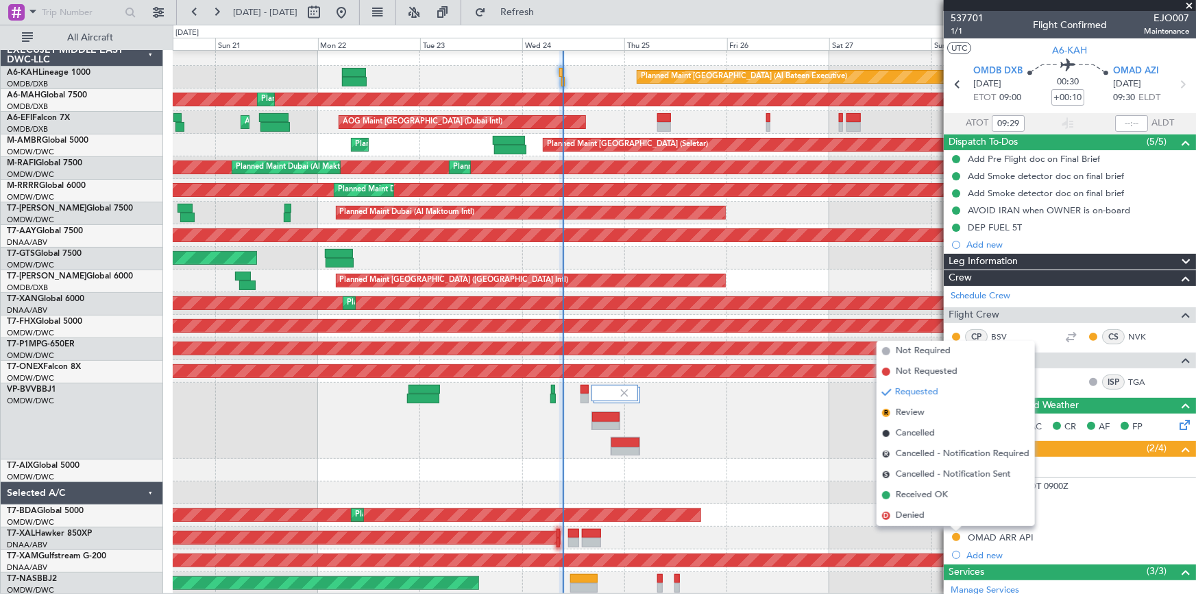
drag, startPoint x: 913, startPoint y: 494, endPoint x: 1026, endPoint y: 454, distance: 119.3
click at [917, 492] on span "Received OK" at bounding box center [922, 495] width 52 height 14
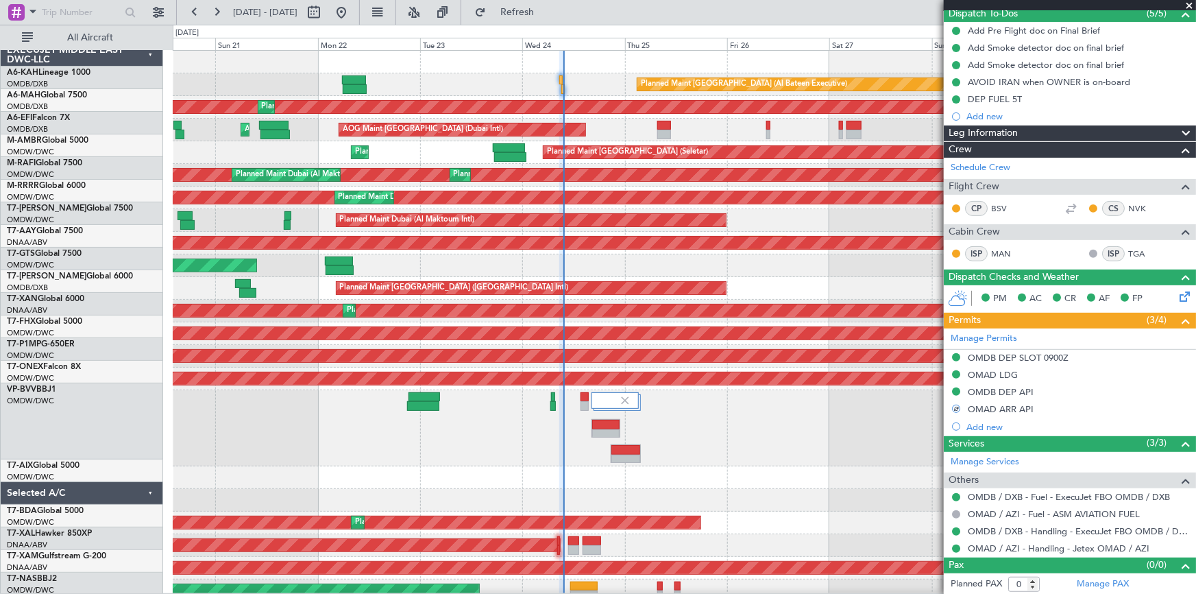
scroll to position [0, 0]
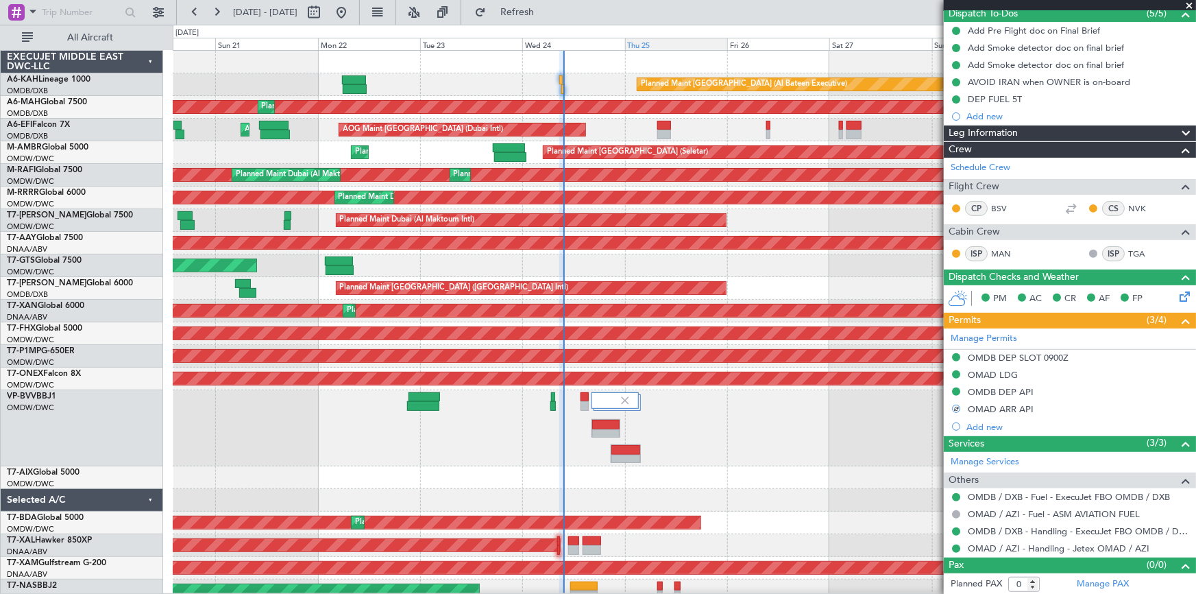
drag, startPoint x: 551, startPoint y: 11, endPoint x: 699, endPoint y: 45, distance: 151.2
click at [546, 11] on span "Refresh" at bounding box center [518, 13] width 58 height 10
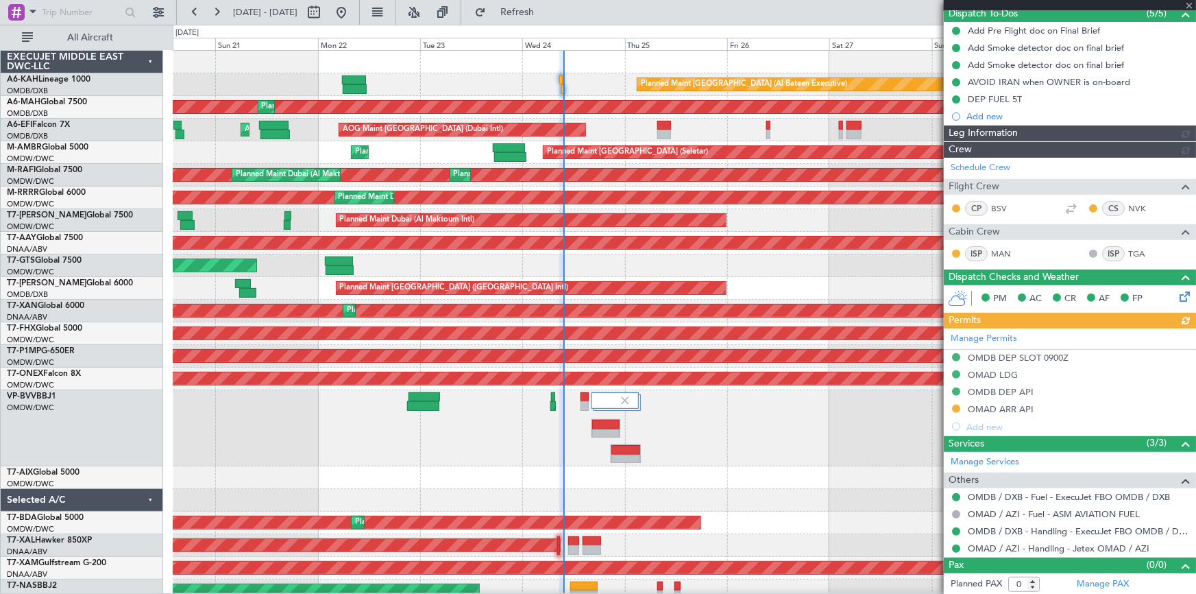
type input "Dherander Fithani (DHF)"
type input "7360"
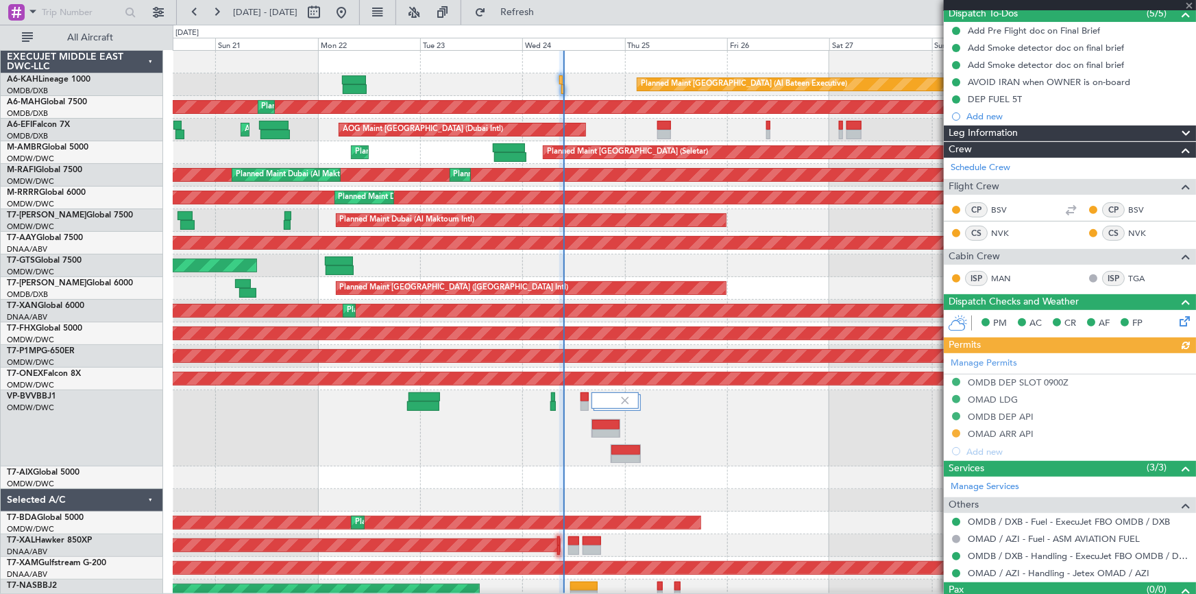
click at [958, 431] on div "Manage Permits OMDB DEP SLOT 0900Z OMAD LDG OMDB DEP API OMAD ARR API Add new" at bounding box center [1070, 406] width 252 height 107
click at [961, 430] on div "Manage Permits OMDB DEP SLOT 0900Z OMAD LDG OMDB DEP API OMAD ARR API Add new" at bounding box center [1070, 406] width 252 height 107
click at [953, 432] on div "Manage Permits OMDB DEP SLOT 0900Z OMAD LDG OMDB DEP API OMAD ARR API Add new" at bounding box center [1070, 406] width 252 height 107
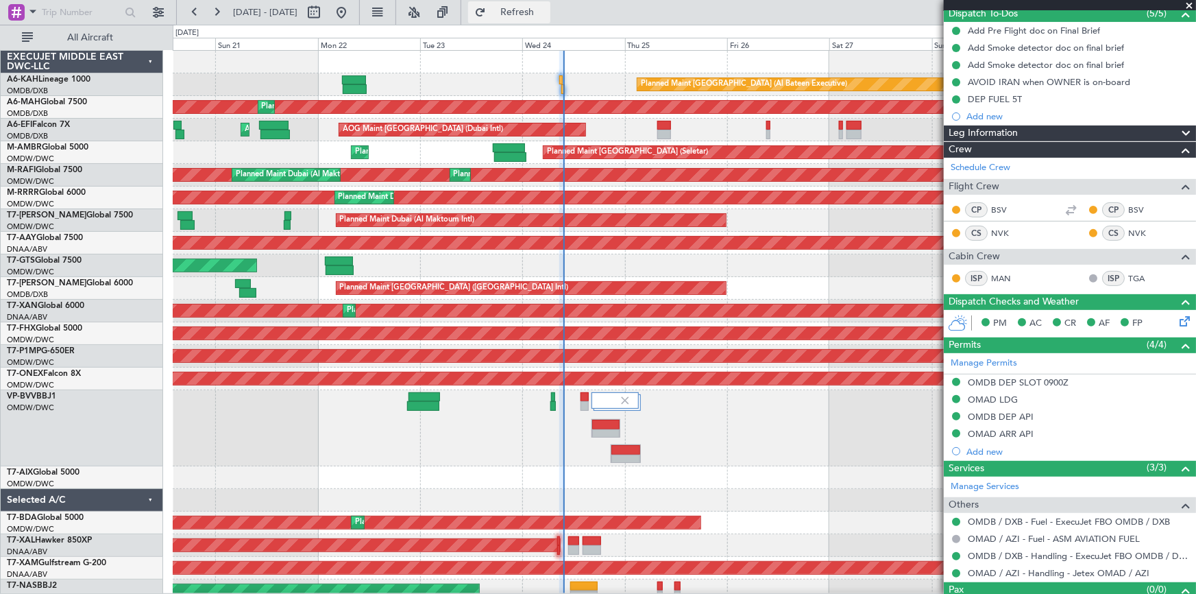
click at [551, 18] on button "Refresh" at bounding box center [509, 12] width 82 height 22
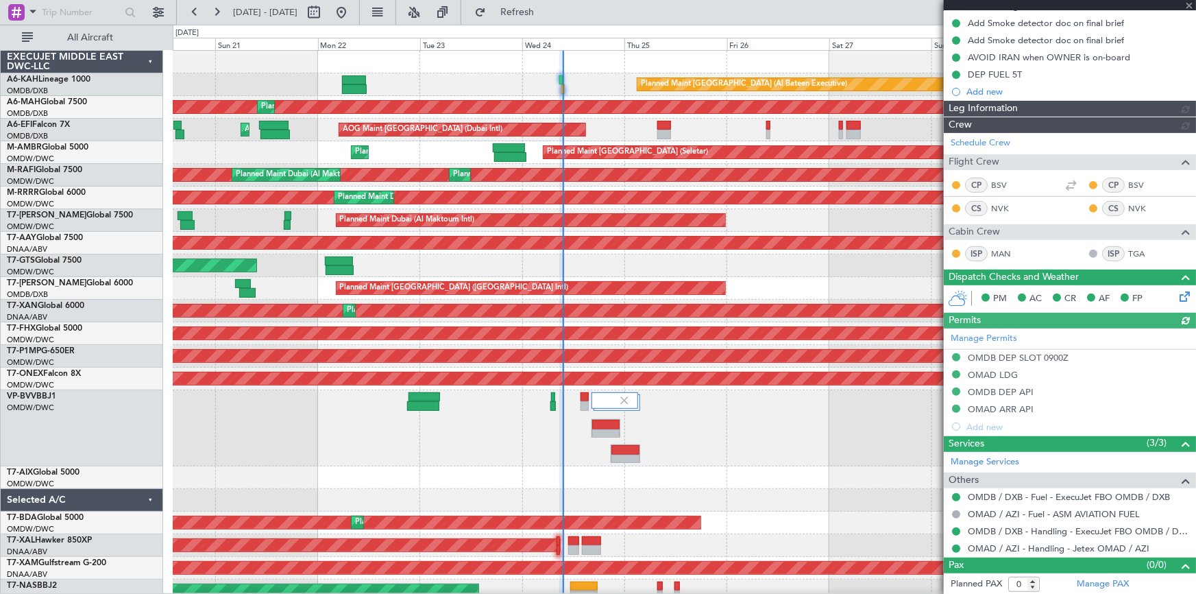
type input "Dherander Fithani (DHF)"
type input "7360"
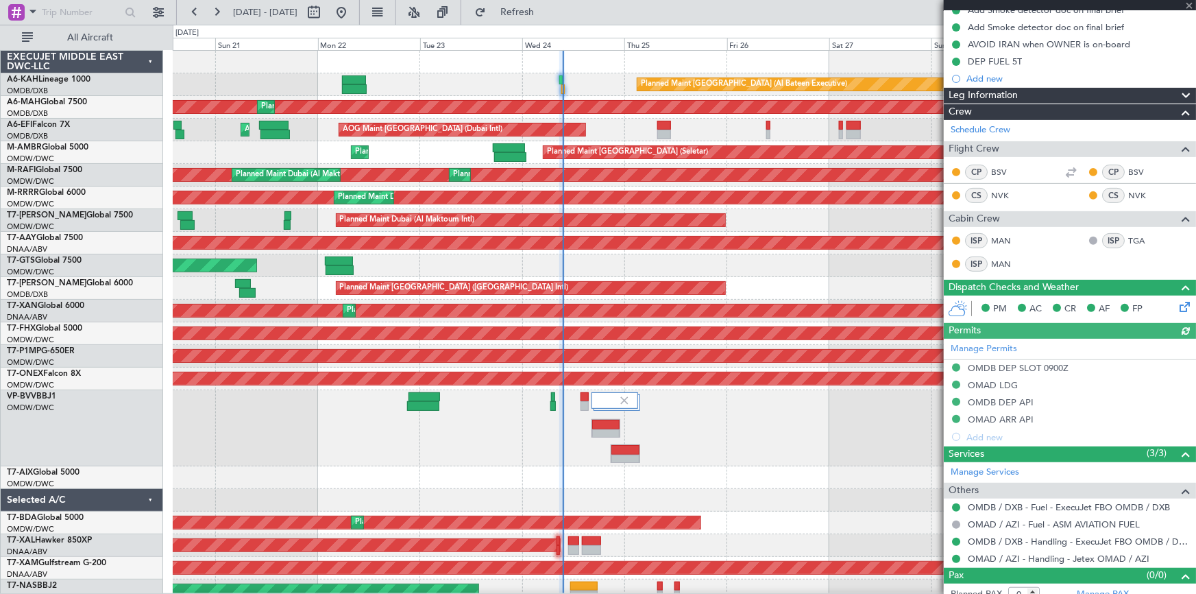
scroll to position [176, 0]
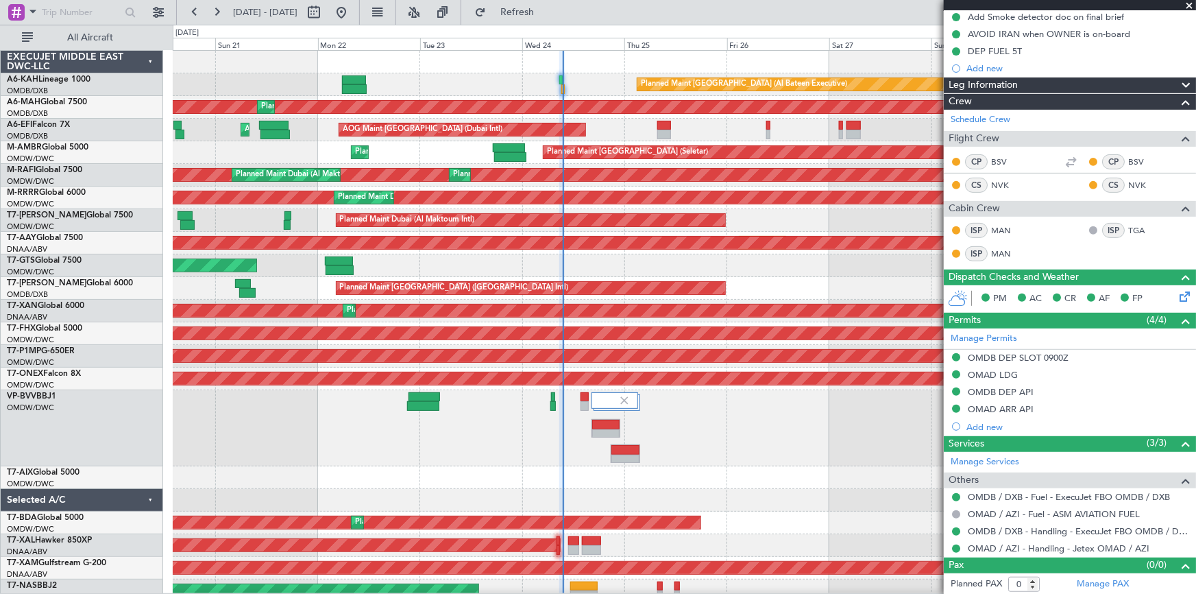
type input "Dherander Fithani (DHF)"
type input "7360"
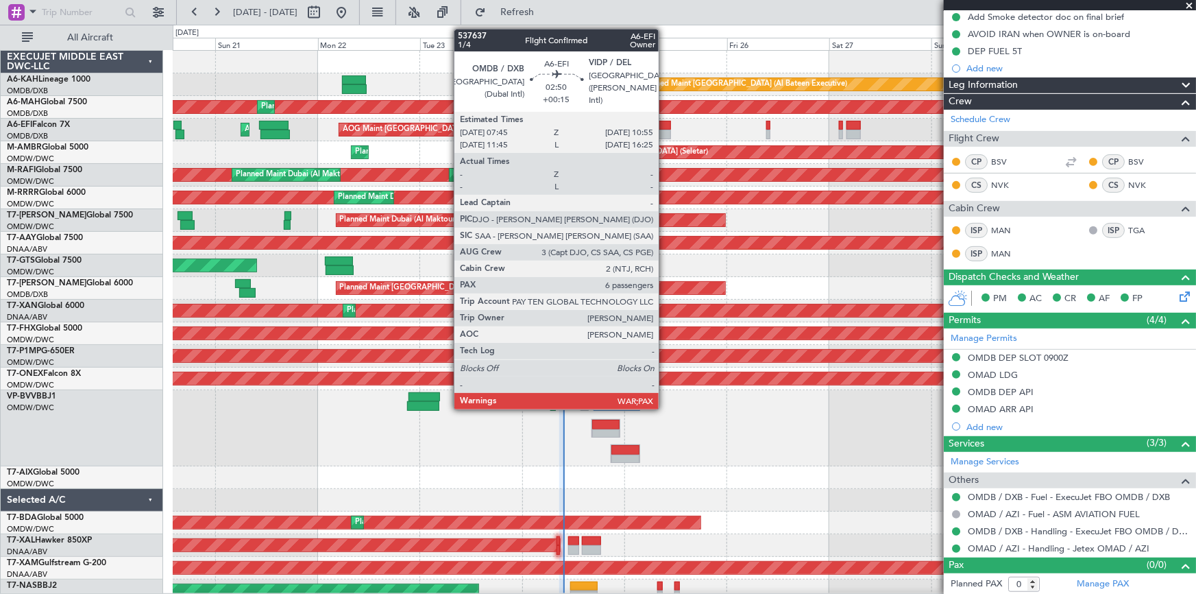
click at [665, 123] on div at bounding box center [665, 126] width 14 height 10
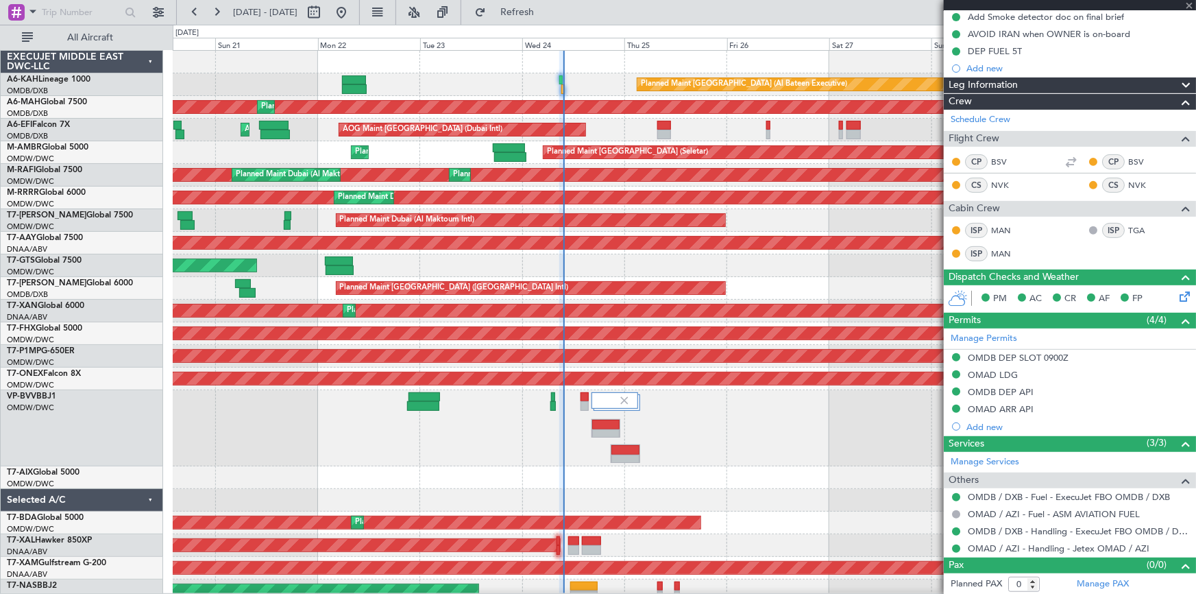
type input "+00:15"
type input "6"
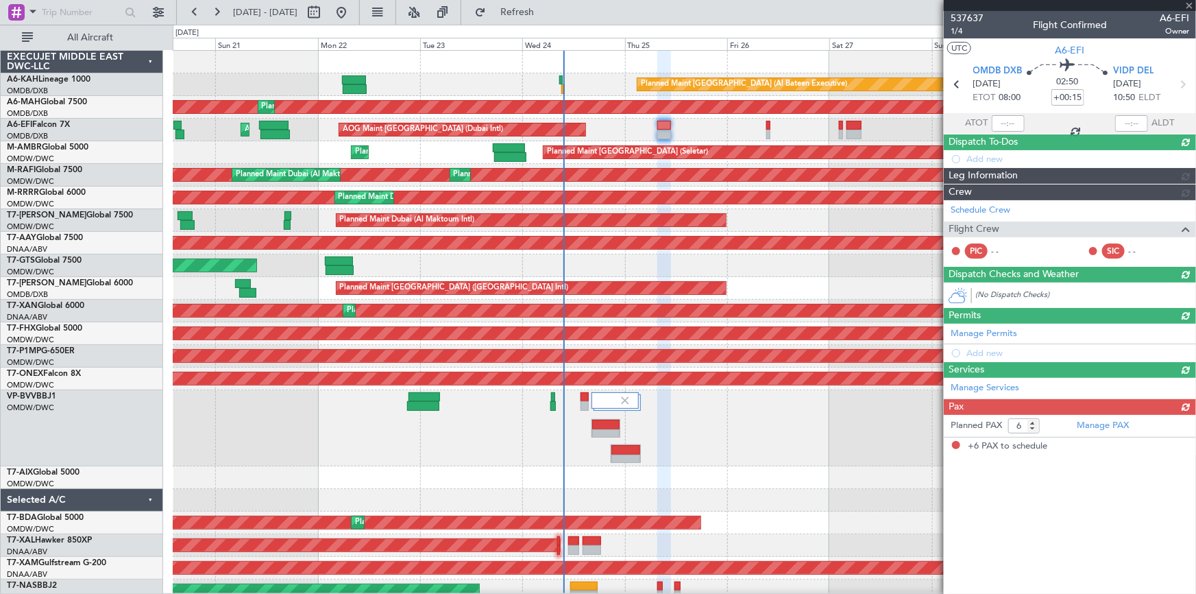
scroll to position [0, 0]
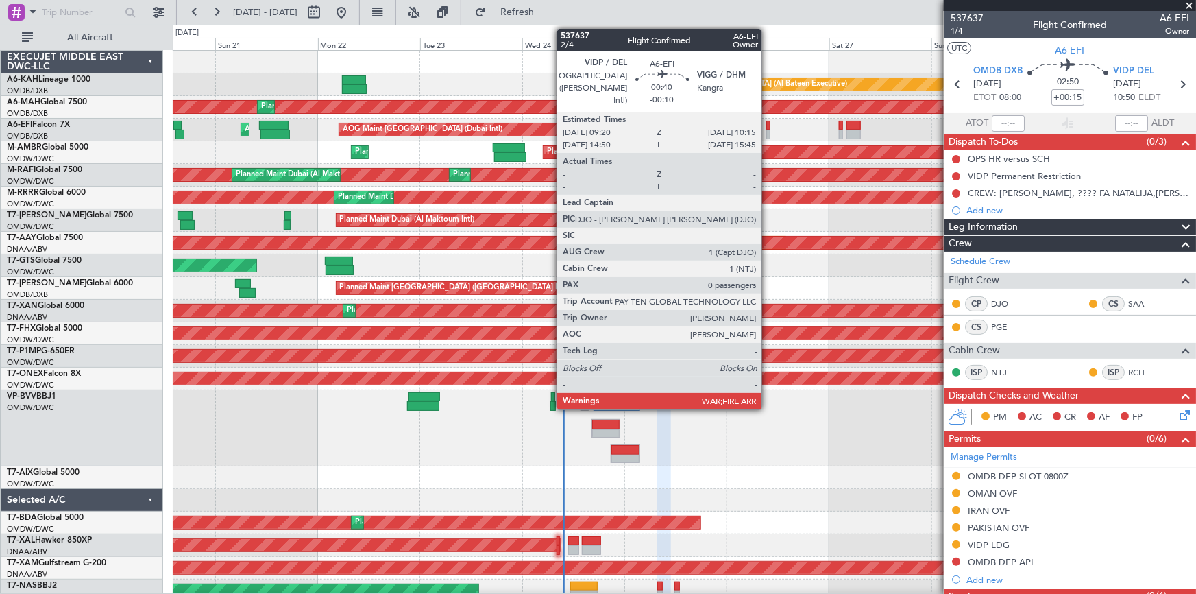
click at [768, 127] on div at bounding box center [769, 126] width 4 height 10
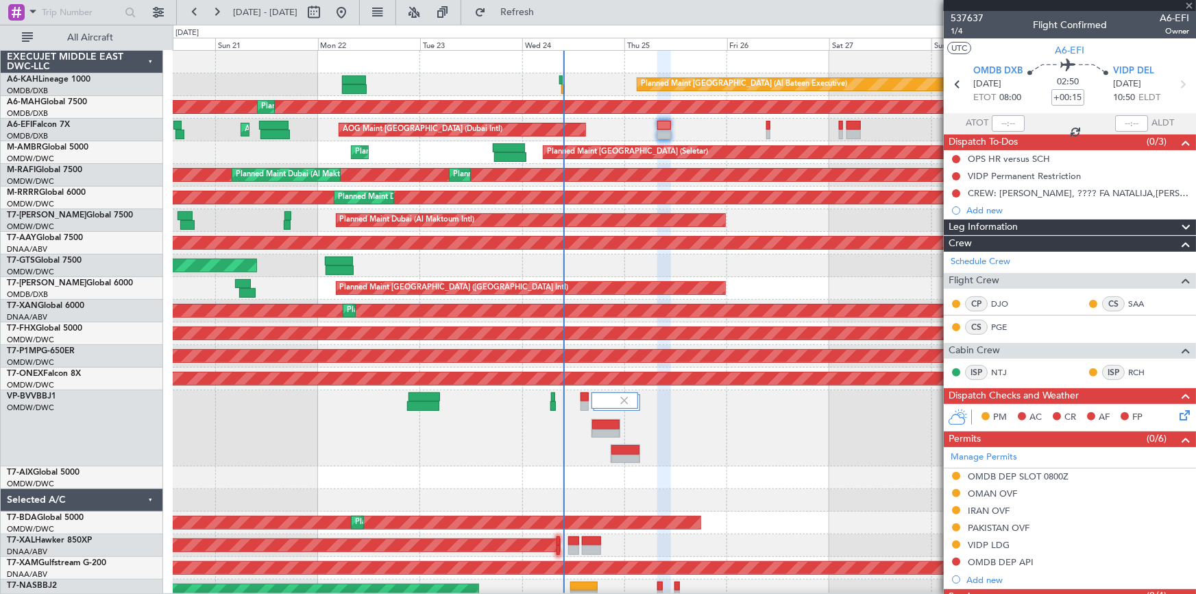
type input "-00:10"
type input "0"
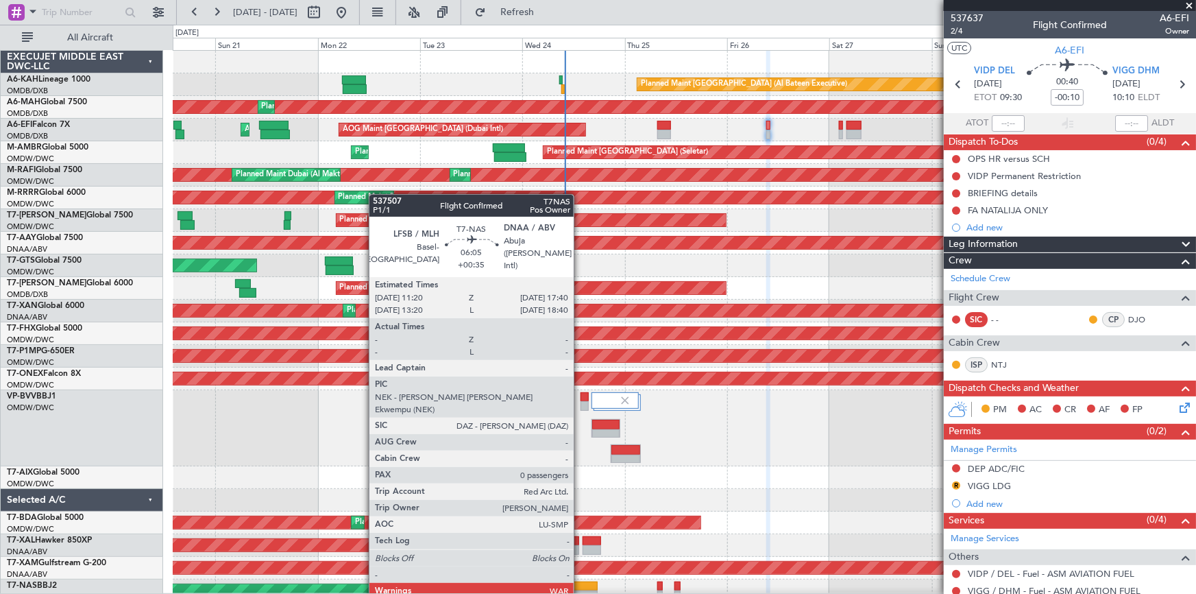
click at [580, 584] on div at bounding box center [583, 586] width 27 height 10
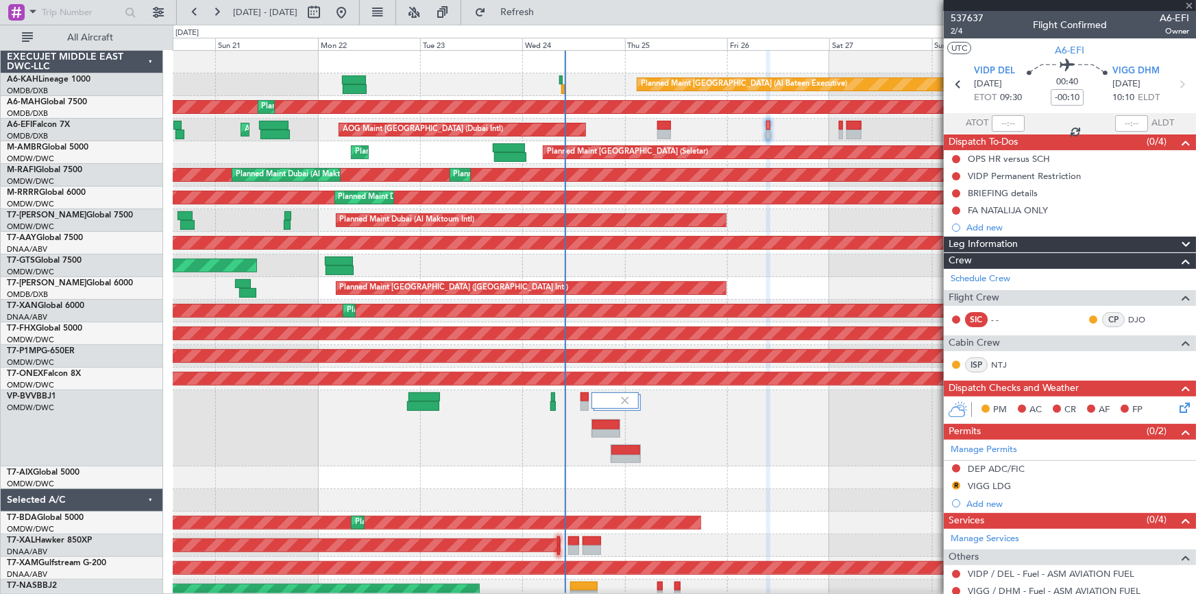
scroll to position [7, 0]
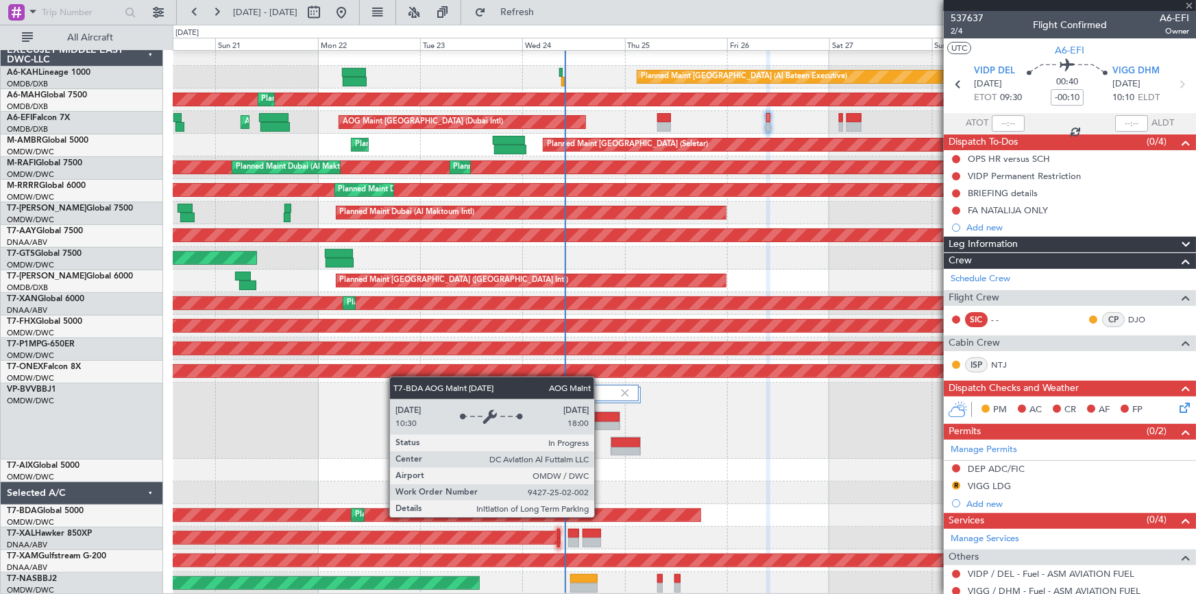
type input "+00:35"
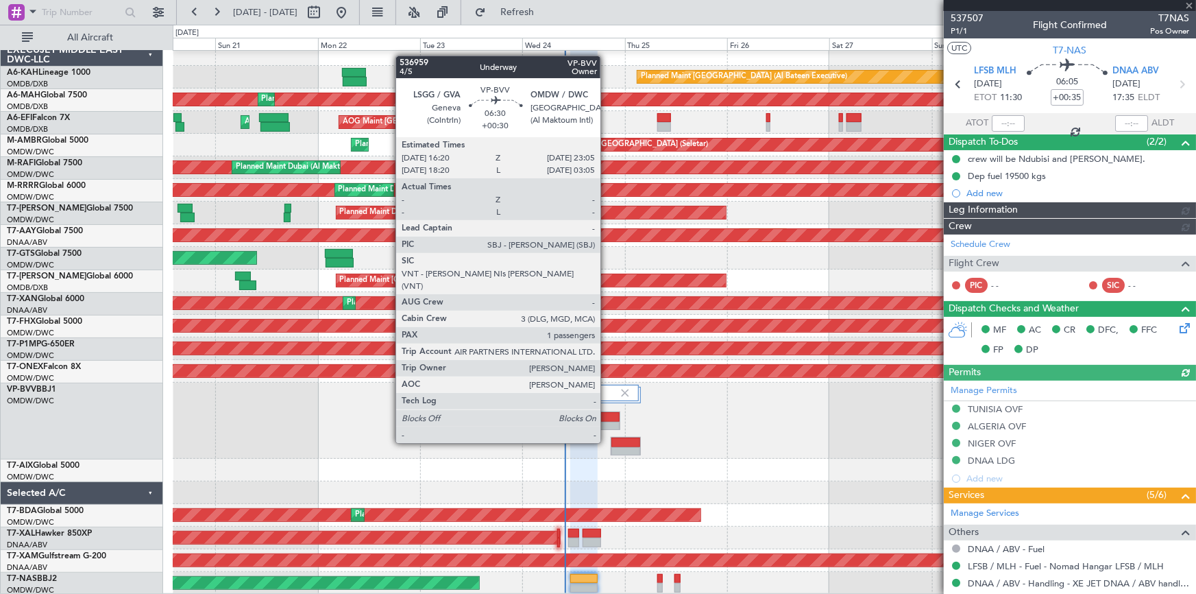
type input "Dherander Fithani (DHF)"
type input "7347"
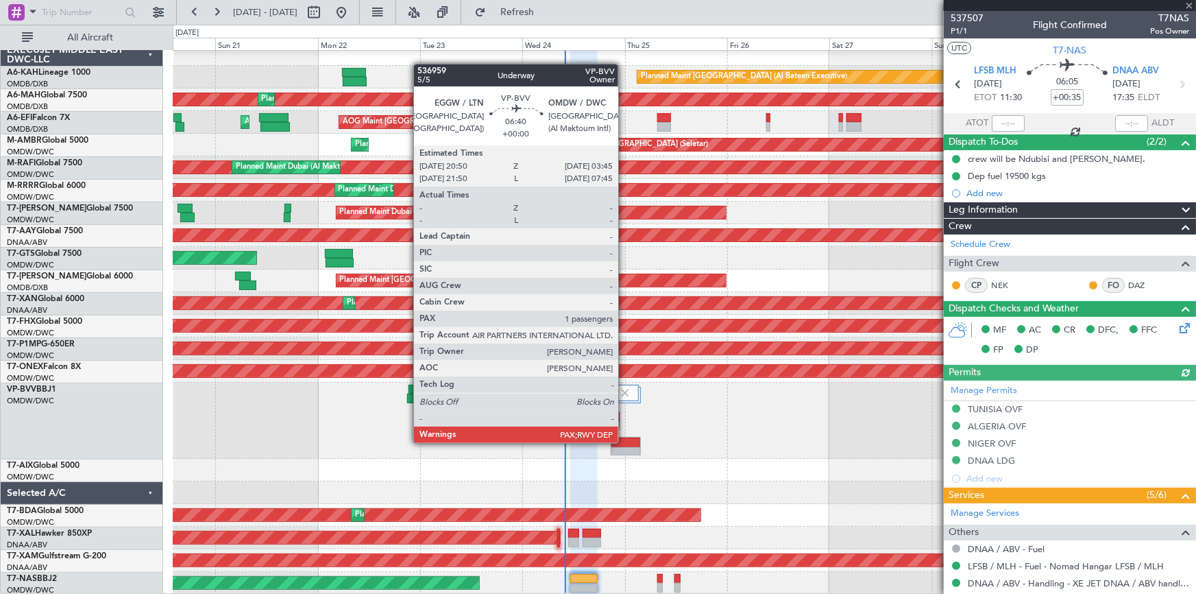
click at [625, 442] on div at bounding box center [626, 442] width 29 height 10
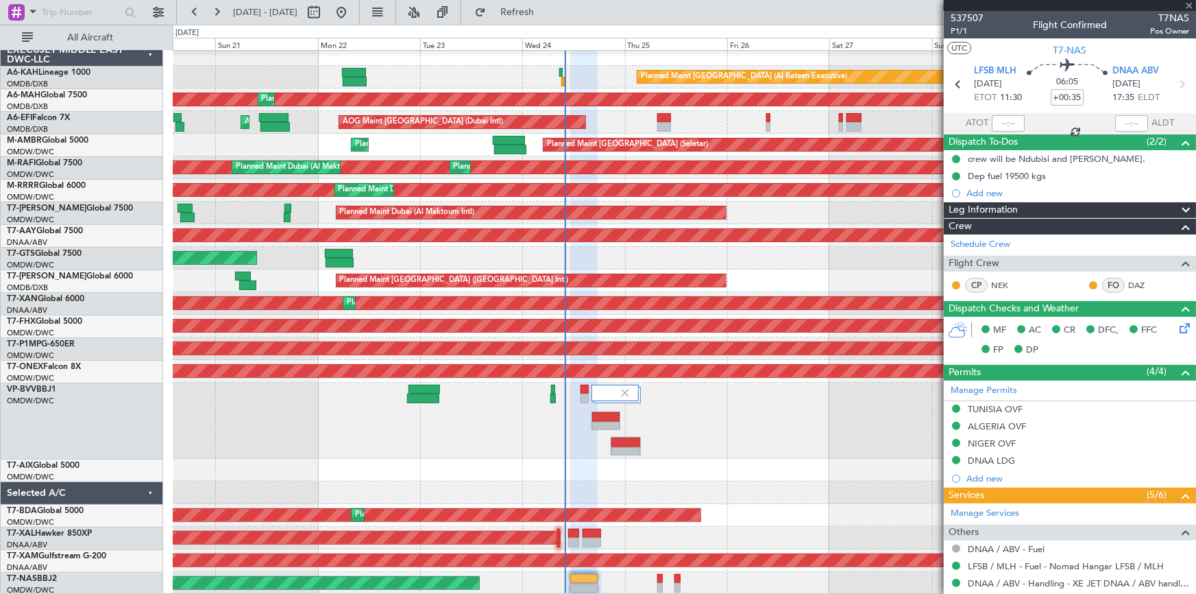
type input "1"
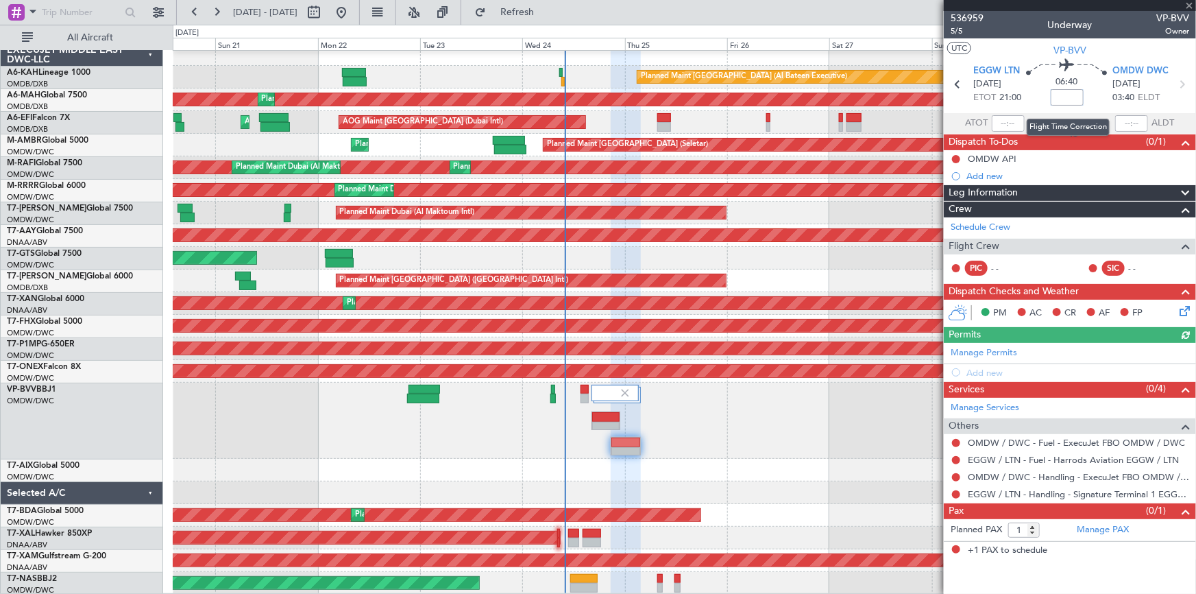
click at [1060, 90] on input at bounding box center [1067, 97] width 33 height 16
type input "+35"
drag, startPoint x: 1043, startPoint y: 121, endPoint x: 1053, endPoint y: 134, distance: 17.1
click at [1043, 120] on section "ATOT ALDT" at bounding box center [1070, 123] width 252 height 21
type input "+00:35"
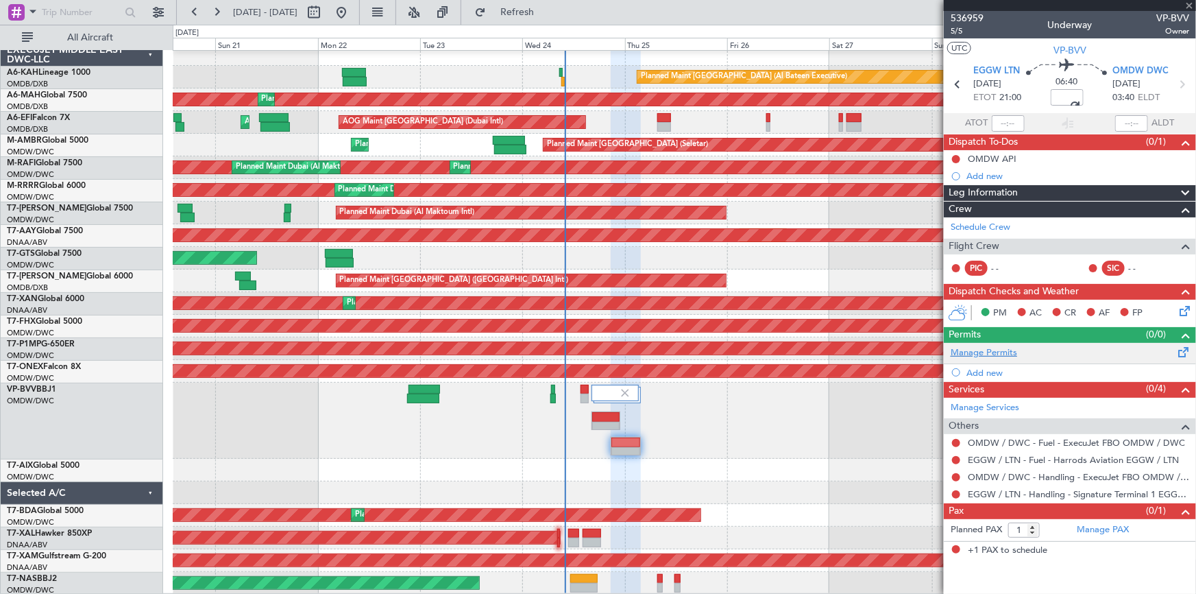
click at [985, 353] on link "Manage Permits" at bounding box center [984, 353] width 67 height 14
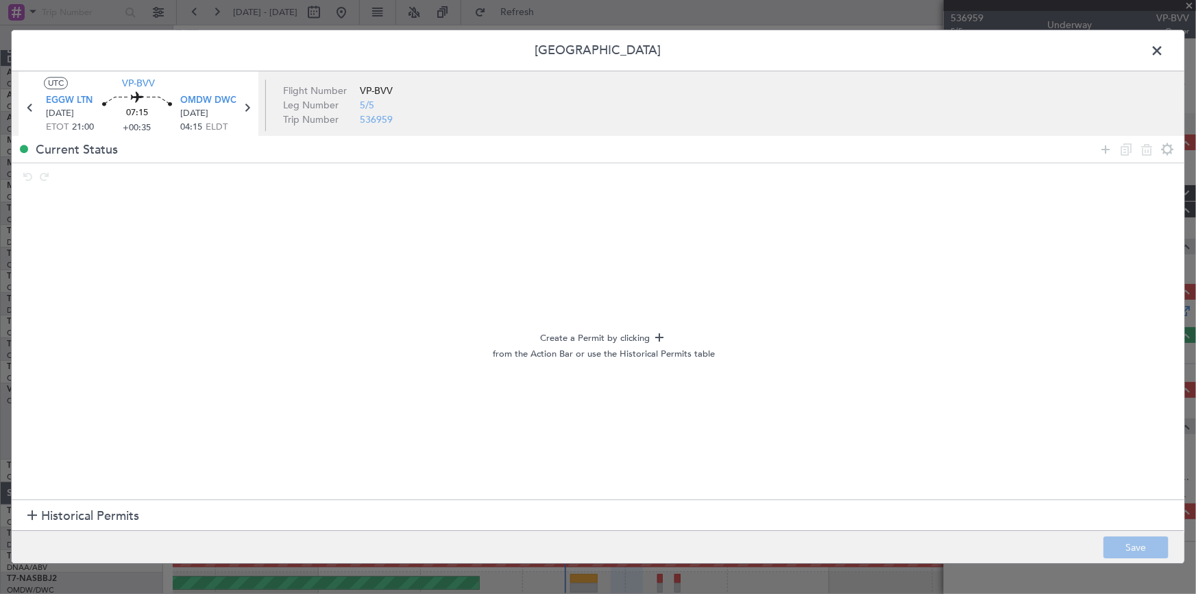
click at [93, 517] on span "Historical Permits" at bounding box center [90, 516] width 98 height 19
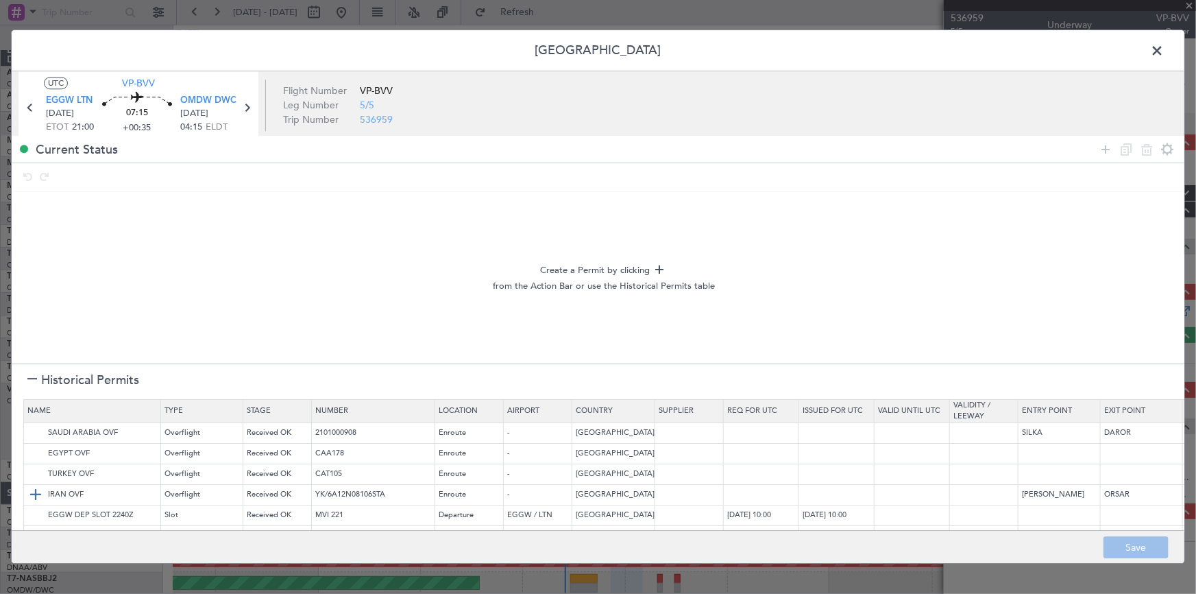
scroll to position [53, 0]
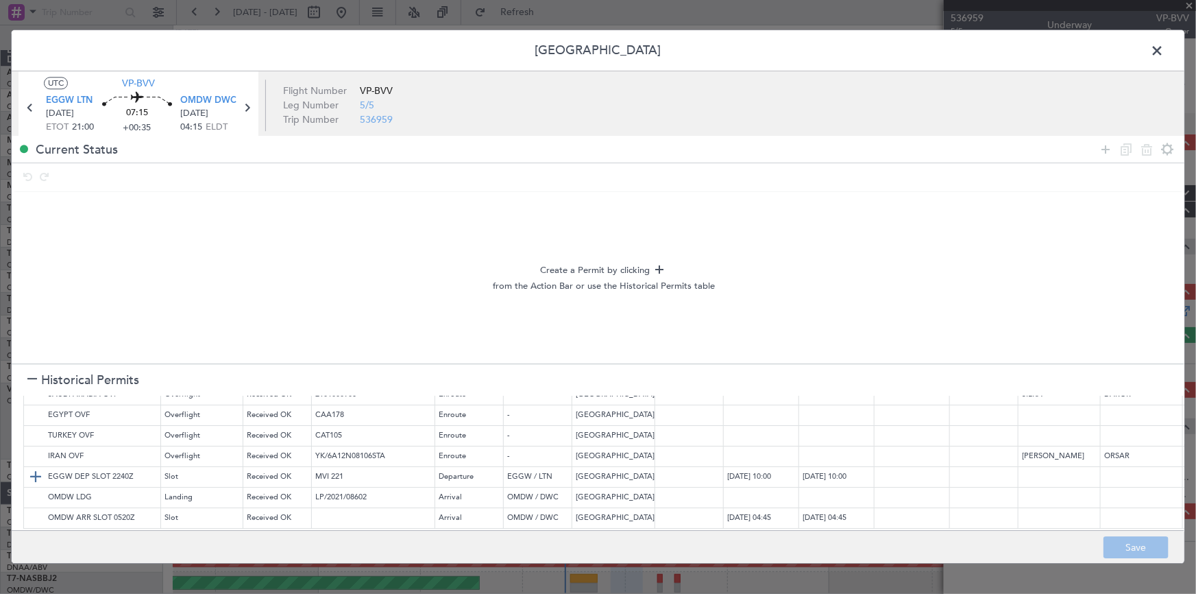
click at [32, 468] on img at bounding box center [35, 476] width 16 height 16
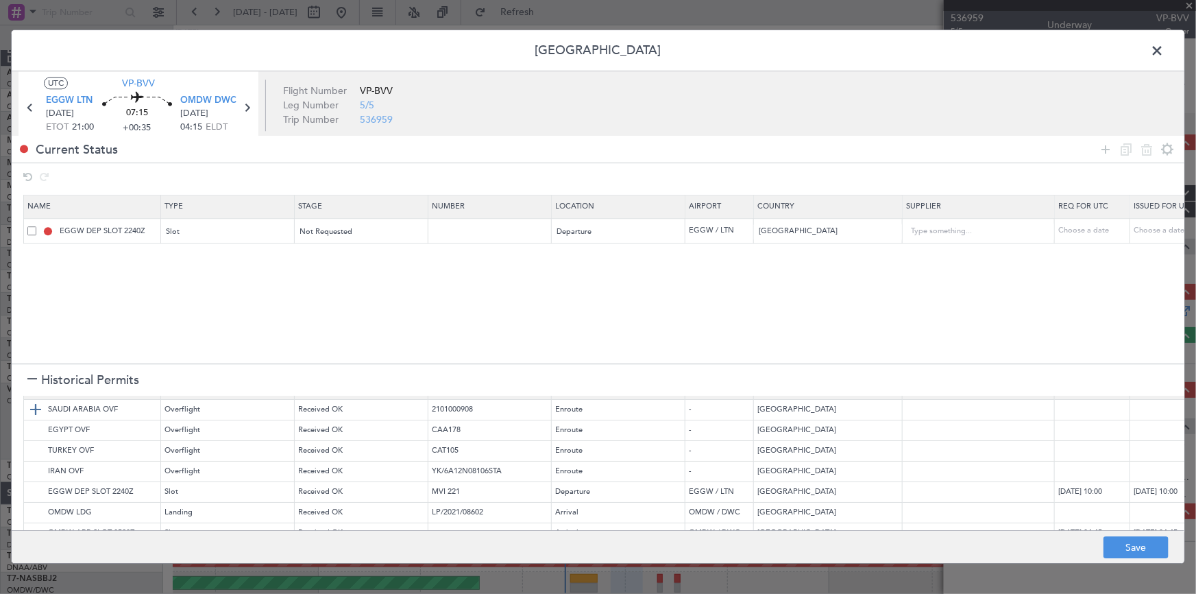
scroll to position [0, 0]
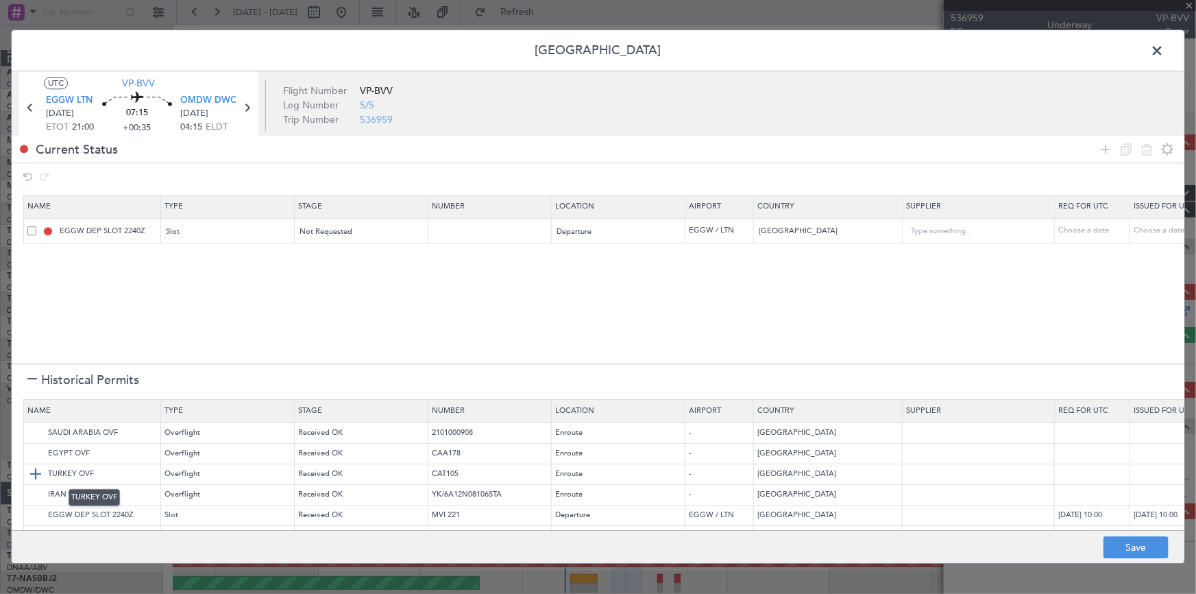
click at [36, 471] on img at bounding box center [35, 474] width 16 height 16
click at [1107, 145] on icon at bounding box center [1106, 149] width 16 height 16
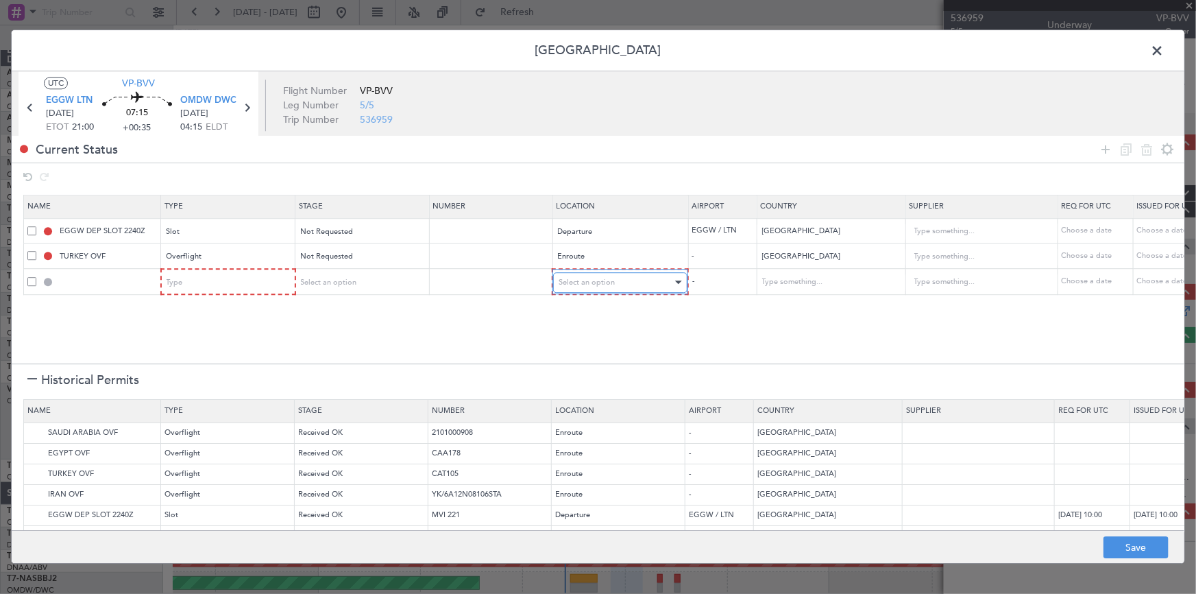
click at [623, 286] on div "Select an option" at bounding box center [616, 282] width 114 height 21
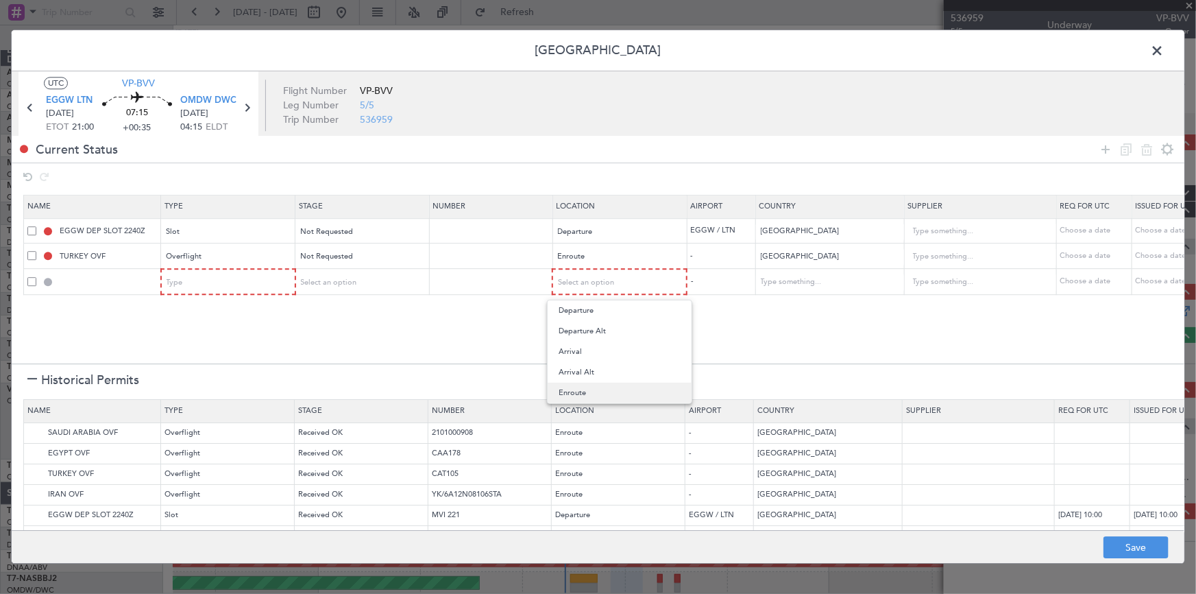
click at [583, 393] on span "Enroute" at bounding box center [620, 393] width 122 height 21
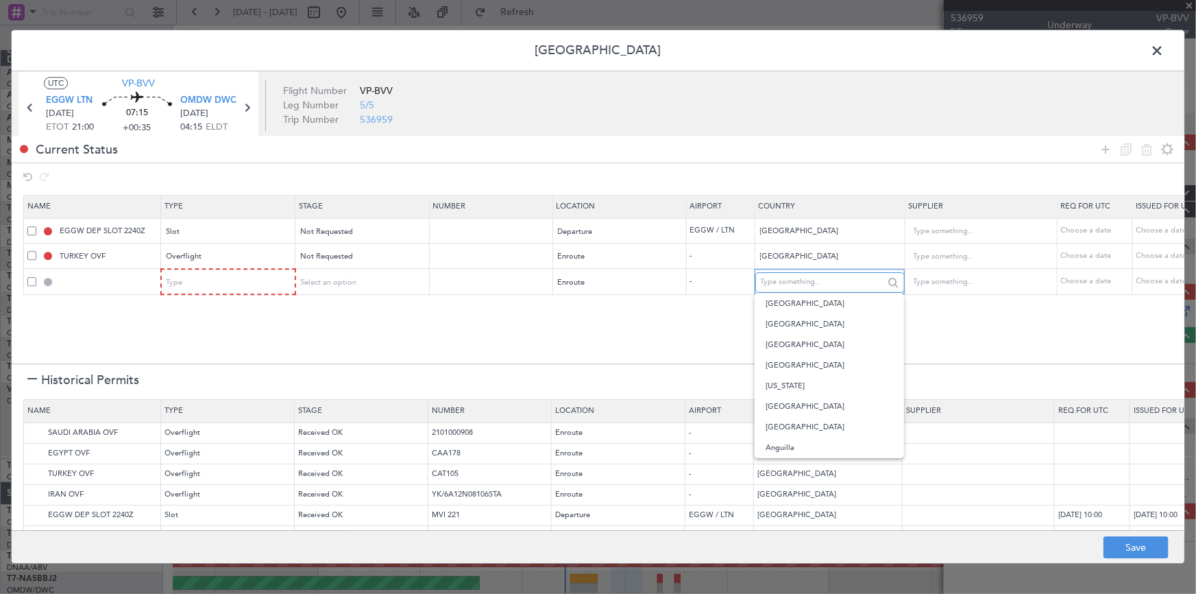
click at [812, 276] on input "text" at bounding box center [822, 282] width 123 height 21
click at [786, 328] on span "[GEOGRAPHIC_DATA]" at bounding box center [830, 324] width 128 height 21
type input "[GEOGRAPHIC_DATA]"
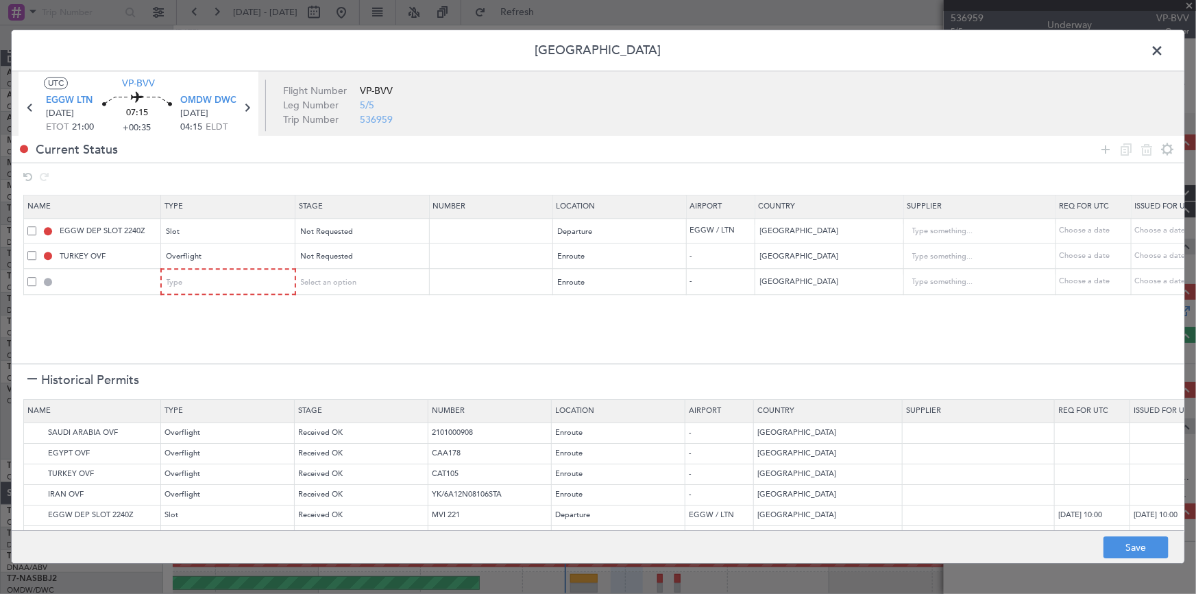
drag, startPoint x: 1100, startPoint y: 147, endPoint x: 1072, endPoint y: 167, distance: 33.9
click at [1098, 149] on icon at bounding box center [1106, 149] width 16 height 16
click at [605, 303] on span "Select an option" at bounding box center [587, 308] width 56 height 10
drag, startPoint x: 605, startPoint y: 423, endPoint x: 697, endPoint y: 384, distance: 99.8
click at [617, 418] on span "Enroute" at bounding box center [620, 418] width 122 height 21
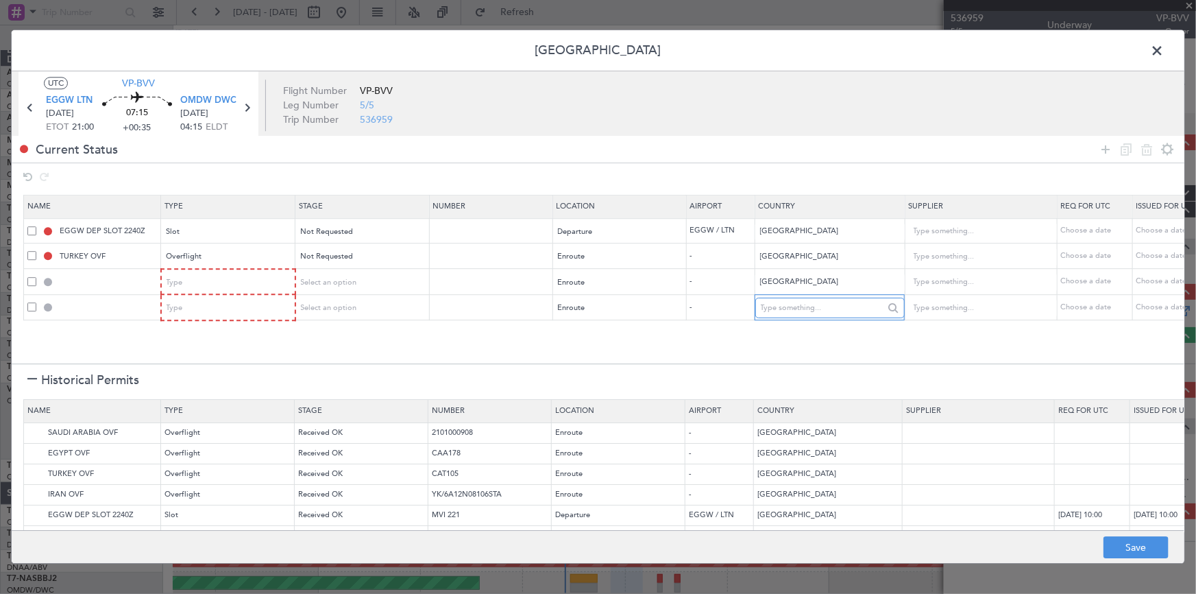
click at [804, 303] on input "text" at bounding box center [822, 308] width 123 height 21
click at [788, 333] on span "[GEOGRAPHIC_DATA]" at bounding box center [830, 329] width 128 height 21
type input "[GEOGRAPHIC_DATA]"
click at [1104, 149] on icon at bounding box center [1106, 149] width 16 height 16
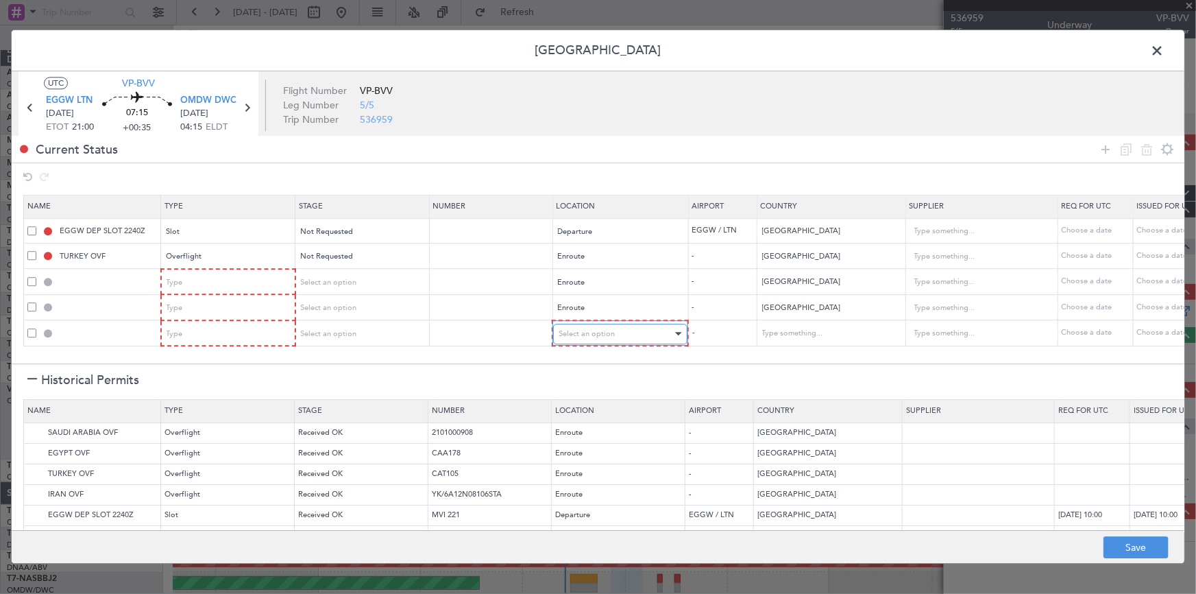
click at [569, 332] on span "Select an option" at bounding box center [587, 333] width 56 height 10
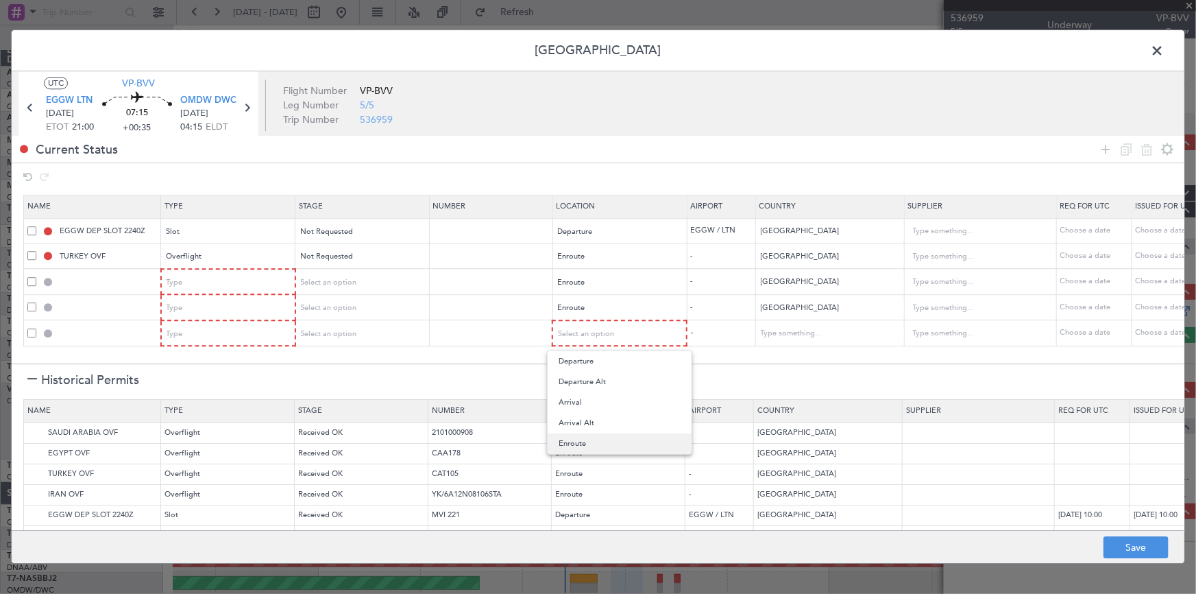
click at [584, 439] on span "Enroute" at bounding box center [620, 443] width 122 height 21
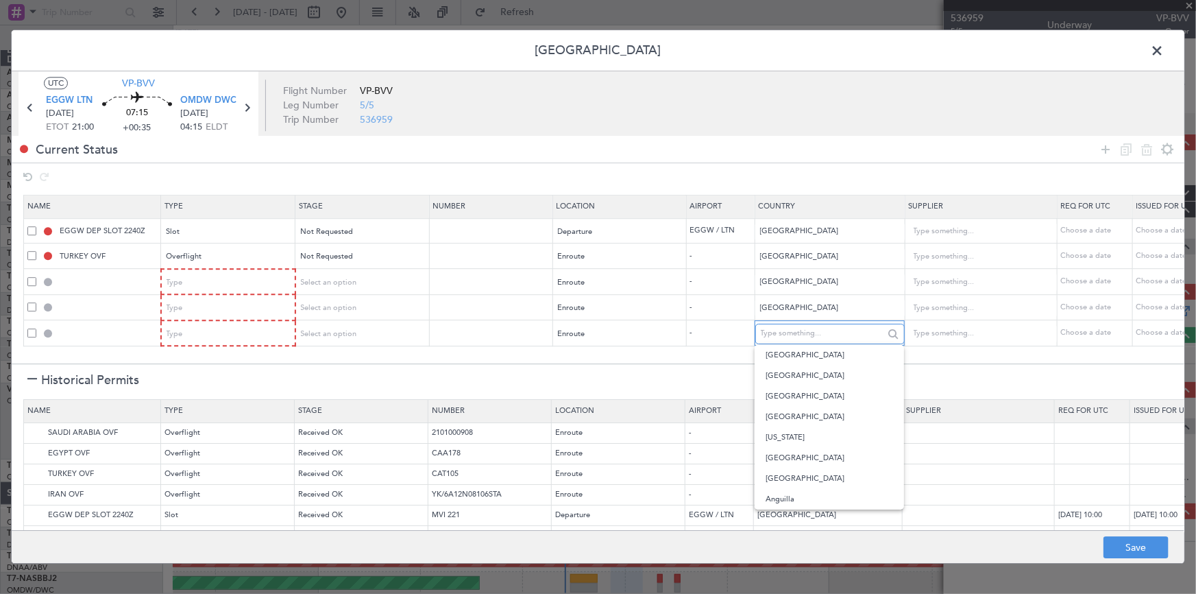
click at [793, 335] on input "text" at bounding box center [822, 334] width 123 height 21
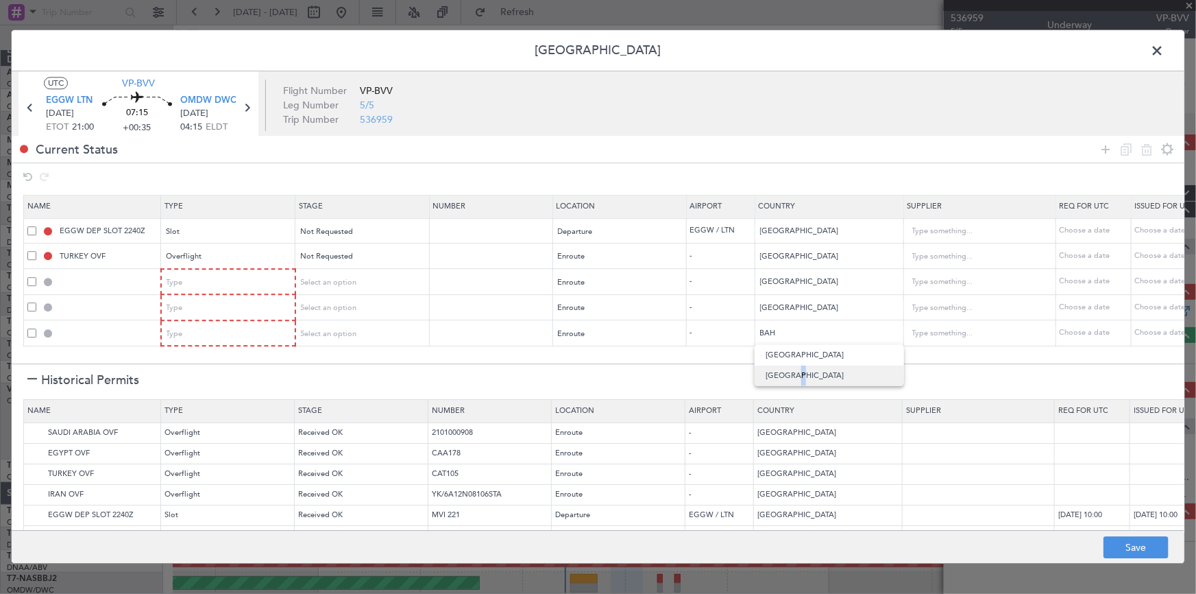
click at [788, 371] on span "[GEOGRAPHIC_DATA]" at bounding box center [830, 375] width 128 height 21
type input "[GEOGRAPHIC_DATA]"
drag, startPoint x: 1108, startPoint y: 144, endPoint x: 1118, endPoint y: 152, distance: 12.6
click at [1106, 144] on icon at bounding box center [1106, 149] width 16 height 16
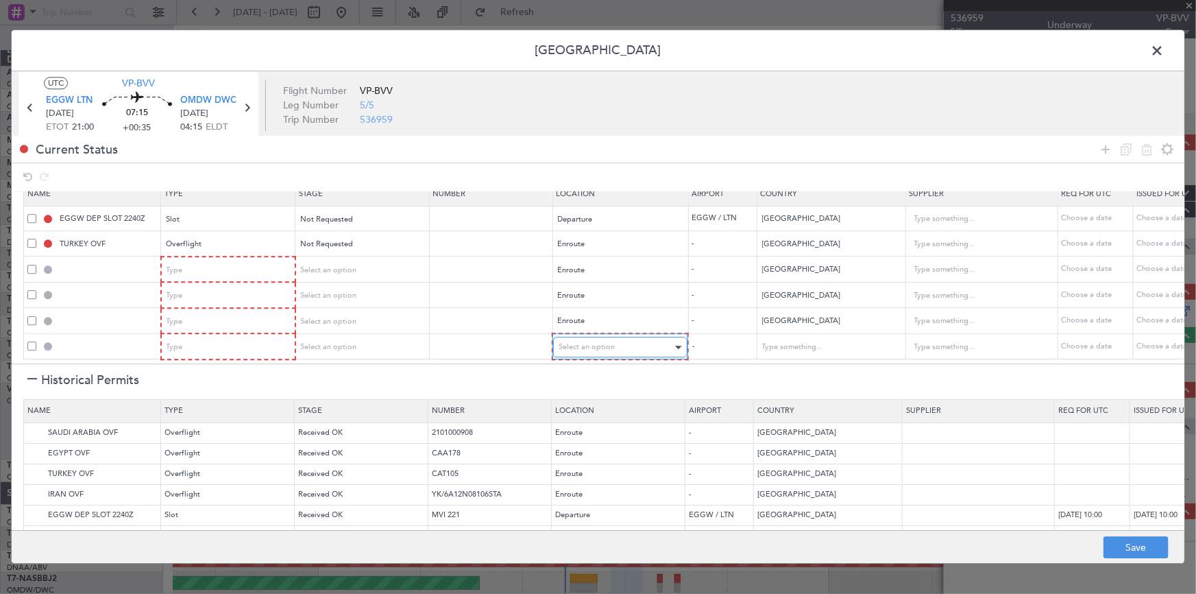
click at [607, 342] on span "Select an option" at bounding box center [587, 347] width 56 height 10
drag, startPoint x: 592, startPoint y: 444, endPoint x: 798, endPoint y: 367, distance: 220.4
click at [612, 440] on span "Enroute" at bounding box center [620, 449] width 122 height 21
click at [802, 341] on input "text" at bounding box center [822, 347] width 123 height 21
click at [775, 361] on span "[GEOGRAPHIC_DATA]" at bounding box center [830, 360] width 128 height 21
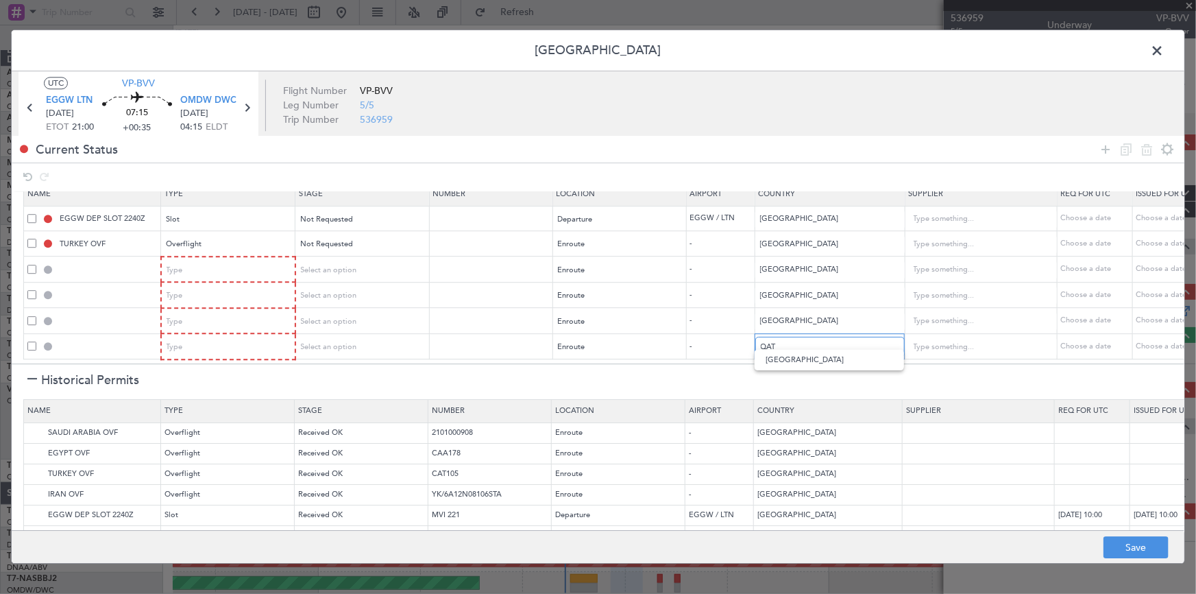
type input "[GEOGRAPHIC_DATA]"
drag, startPoint x: 862, startPoint y: 96, endPoint x: 418, endPoint y: 293, distance: 485.6
click at [861, 97] on article "UTC VP-BVV EGGW LTN [DATE] ETOT 21:00 07:15 +00:35 OMDW DWC [DATE] 04:15 ELDT F…" at bounding box center [598, 105] width 1173 height 68
click at [206, 344] on div "Type" at bounding box center [224, 347] width 114 height 21
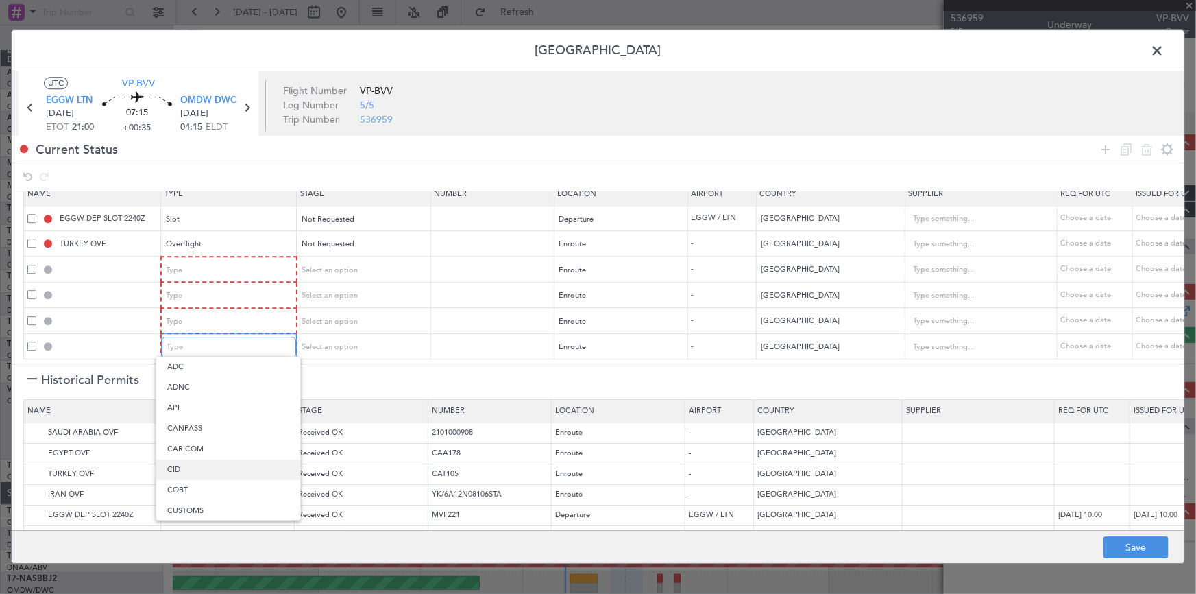
scroll to position [186, 0]
drag, startPoint x: 198, startPoint y: 485, endPoint x: 208, endPoint y: 444, distance: 43.1
click at [198, 483] on span "Overflight" at bounding box center [228, 488] width 122 height 21
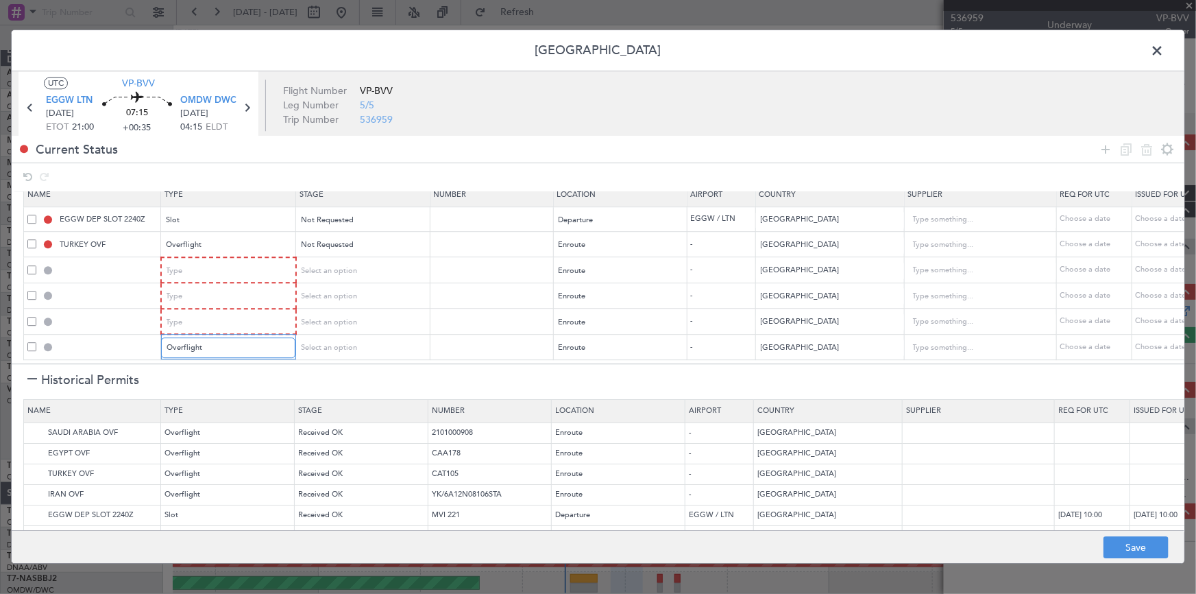
scroll to position [20, 0]
click at [229, 313] on div "Type" at bounding box center [224, 322] width 114 height 21
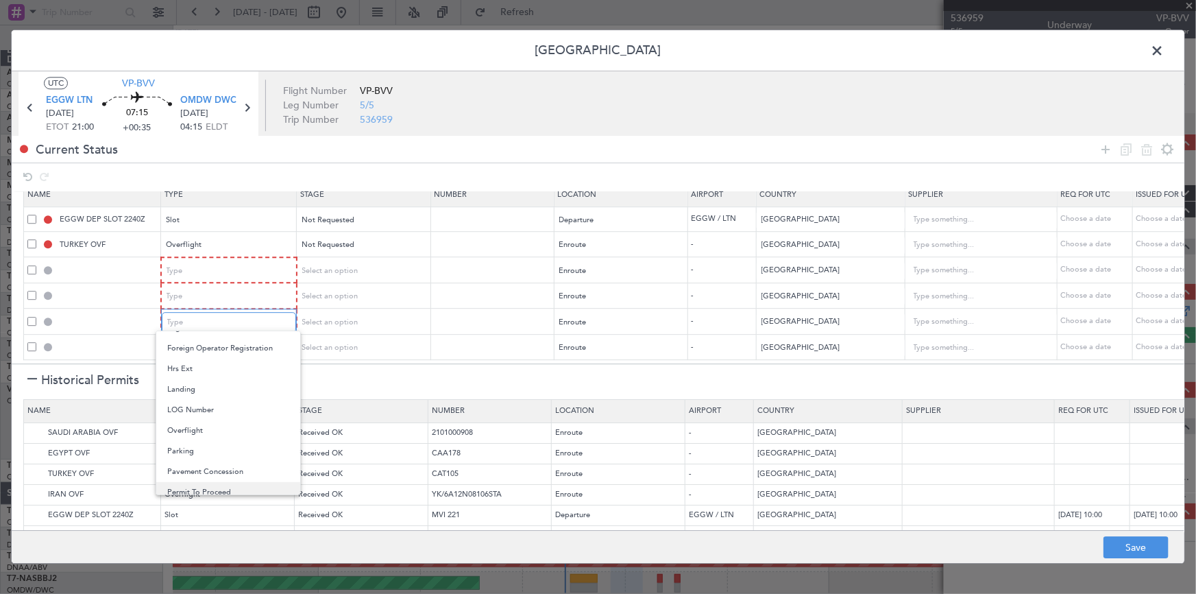
scroll to position [311, 0]
click at [210, 400] on span "Overflight" at bounding box center [228, 400] width 122 height 21
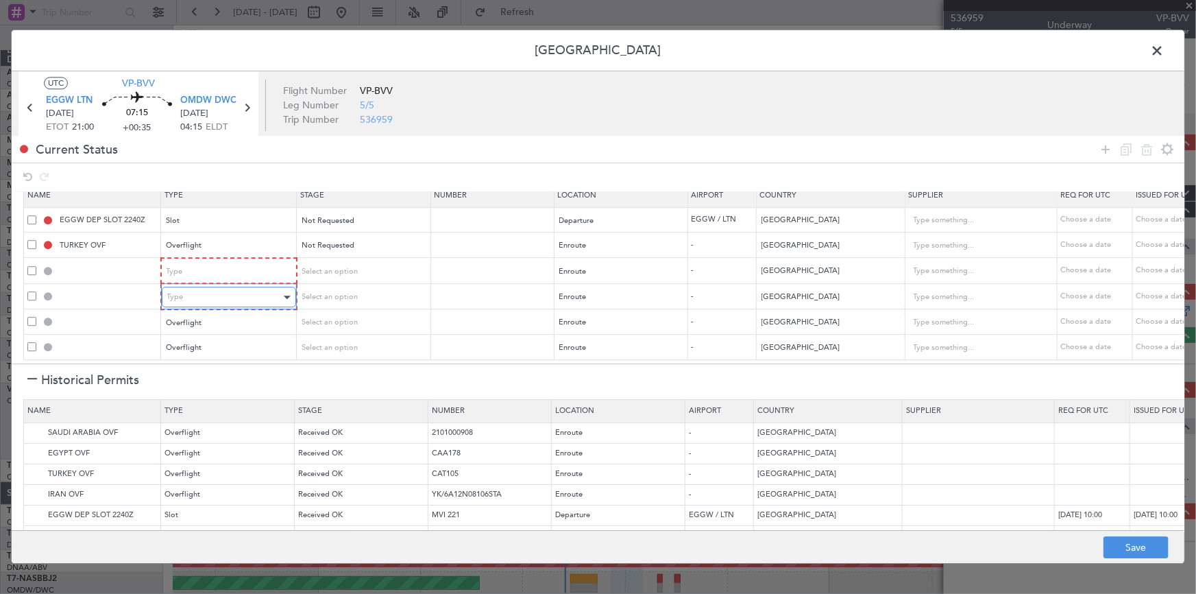
click at [234, 287] on div "Type" at bounding box center [224, 297] width 114 height 21
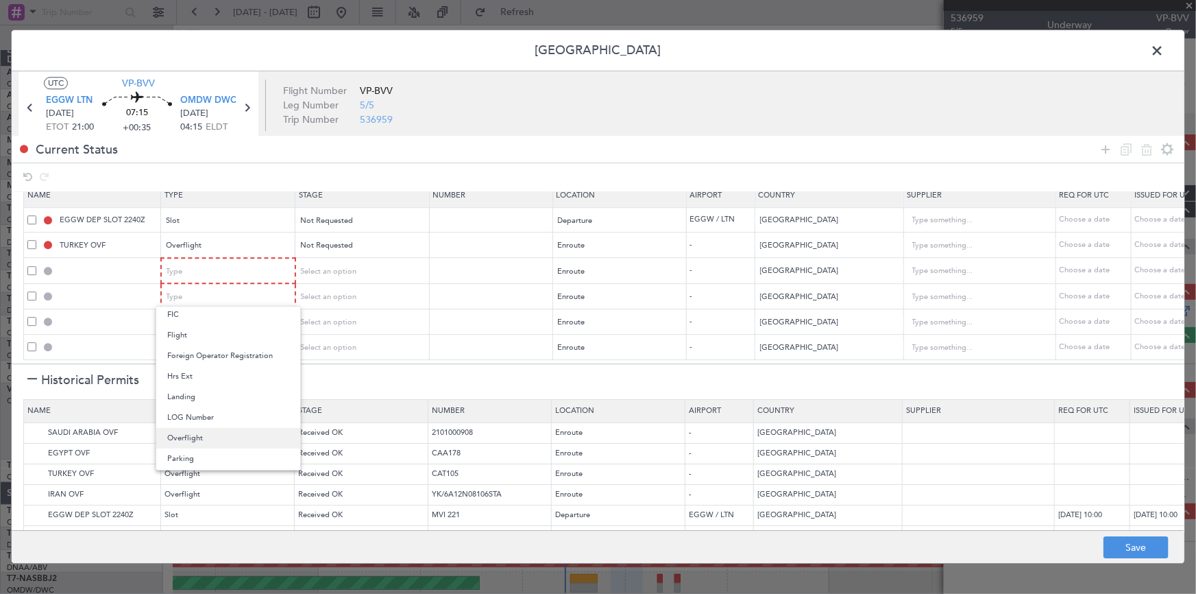
click at [213, 432] on span "Overflight" at bounding box center [228, 438] width 122 height 21
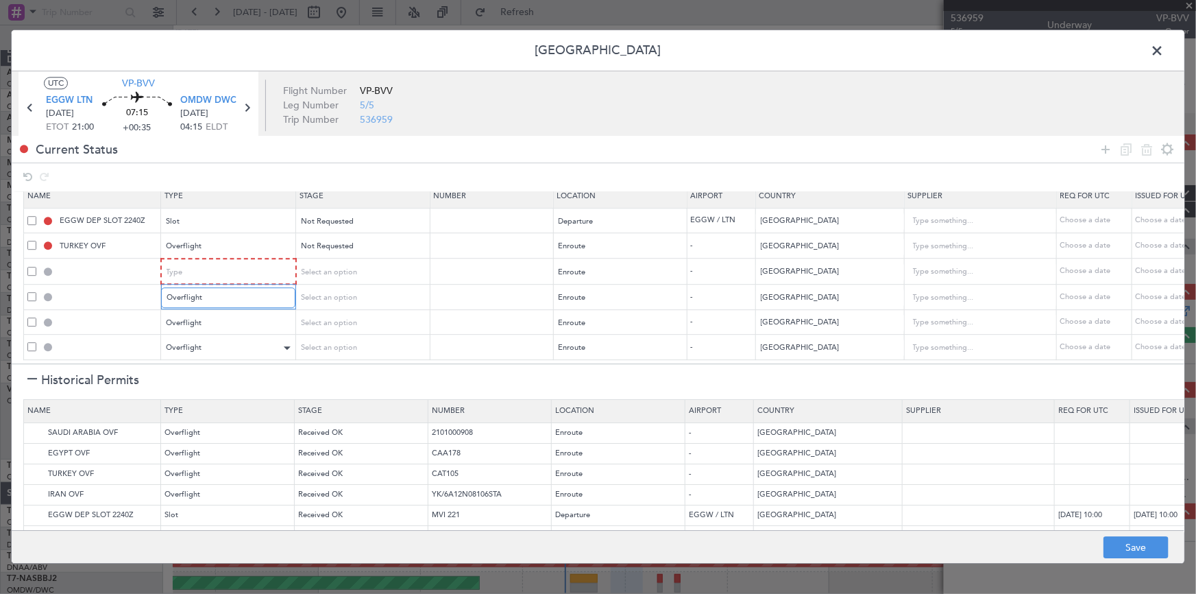
scroll to position [19, 0]
click at [233, 262] on div "Type" at bounding box center [224, 272] width 114 height 21
click at [206, 415] on span "Overflight" at bounding box center [228, 412] width 122 height 21
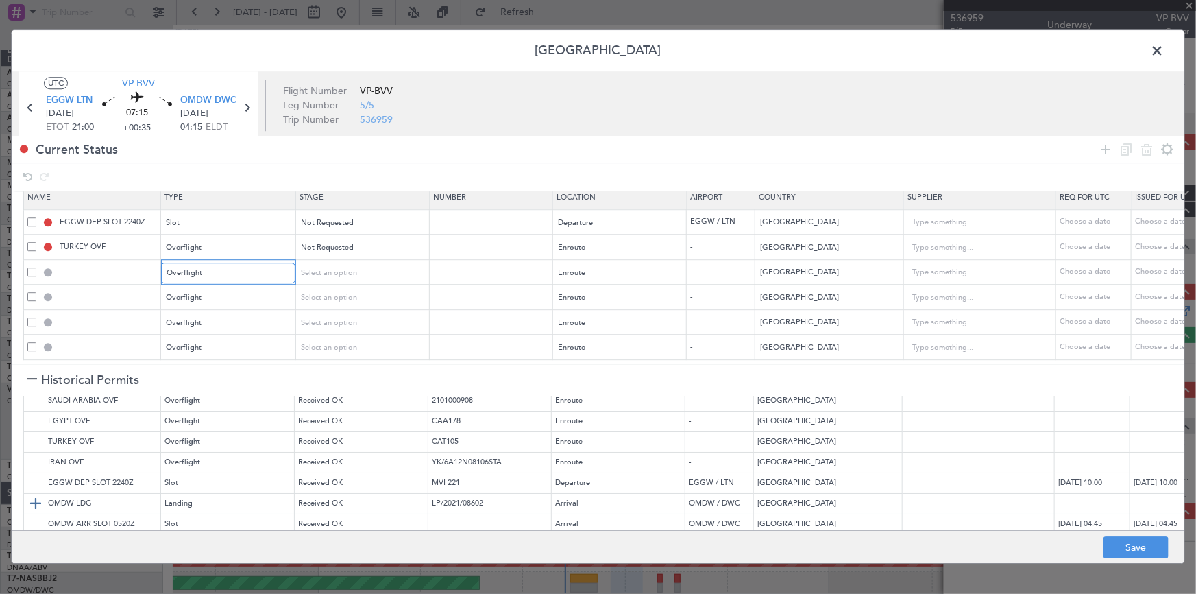
scroll to position [47, 0]
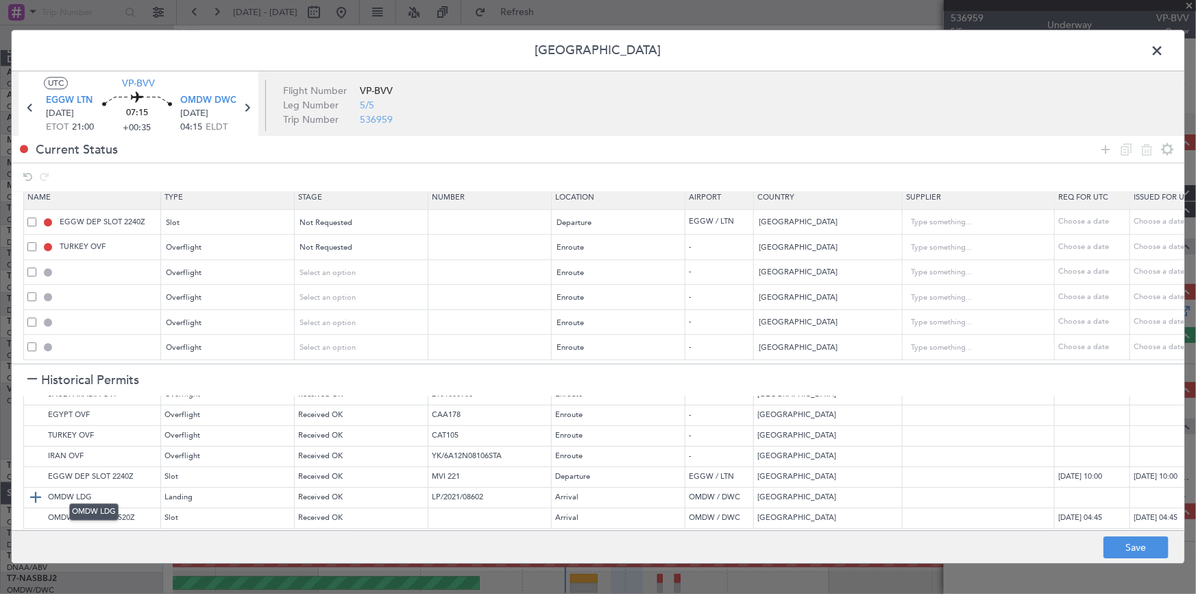
click at [35, 489] on img at bounding box center [35, 497] width 16 height 16
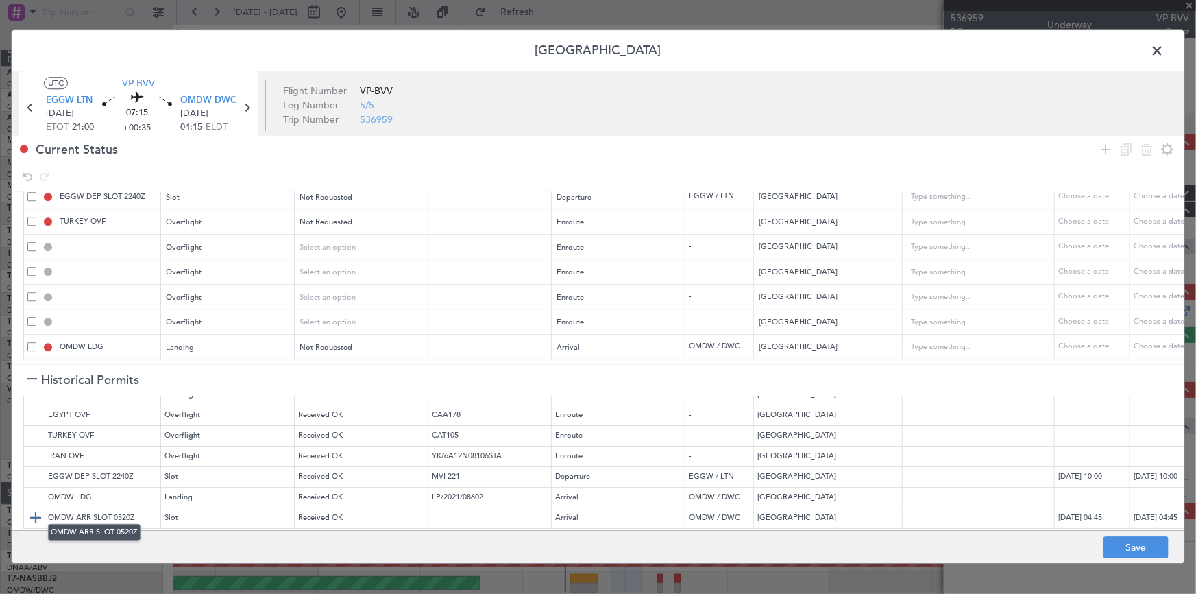
click at [34, 509] on img at bounding box center [35, 517] width 16 height 16
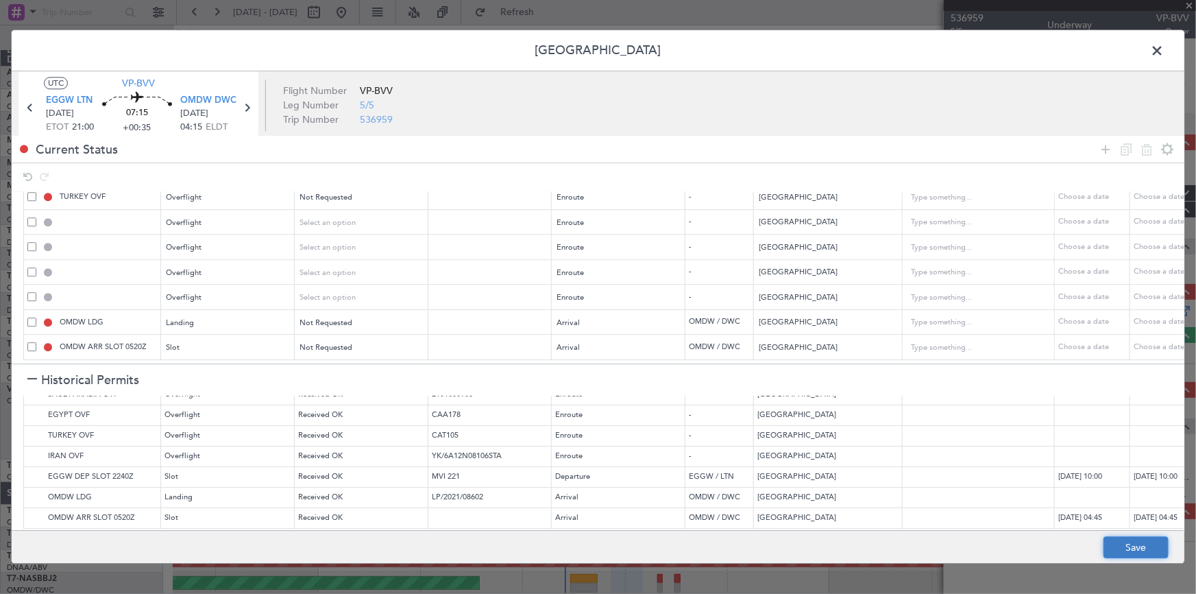
click at [1118, 543] on button "Save" at bounding box center [1136, 548] width 65 height 22
type input "EGGW DEP SLOT"
type input "NNN"
type input "2"
type input "NNN"
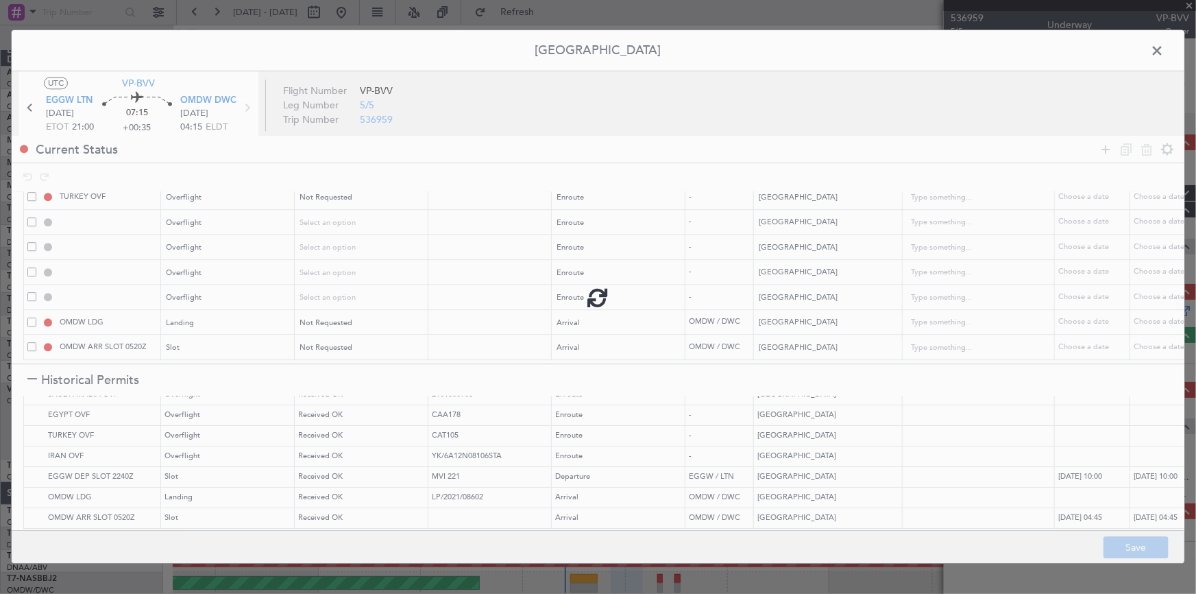
type input "IRAQ OVF"
type input "NNN"
type input "1"
type input "KUWAIT OVF"
type input "NNN"
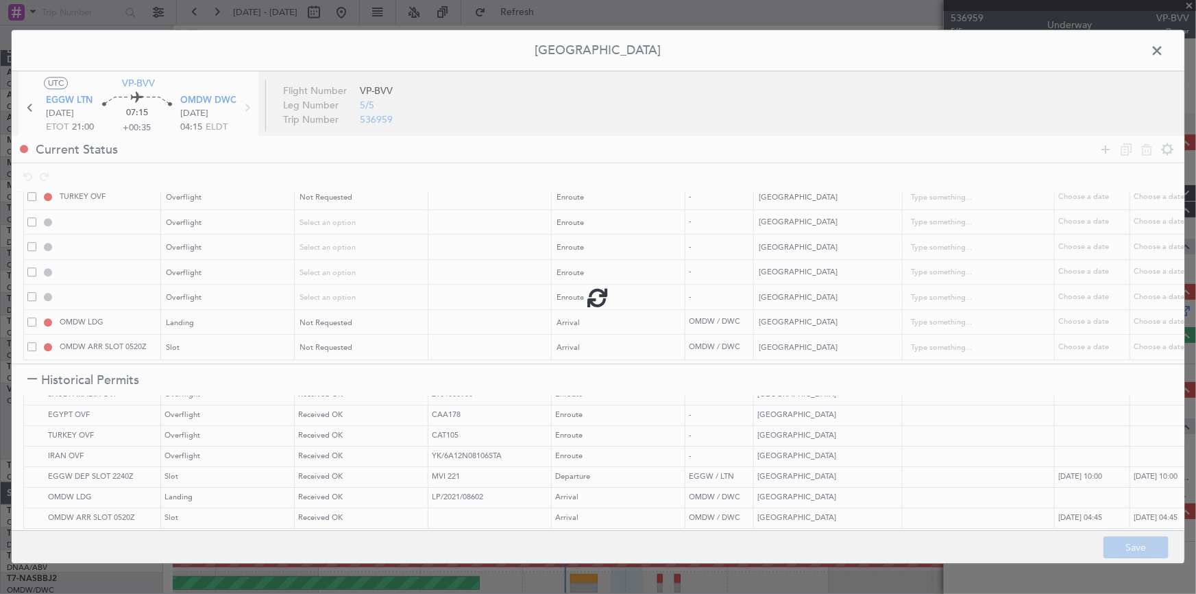
type input "BAHRAIN OVF"
type input "NNN"
type input "QATAR OVF"
type input "NNN"
type input "2"
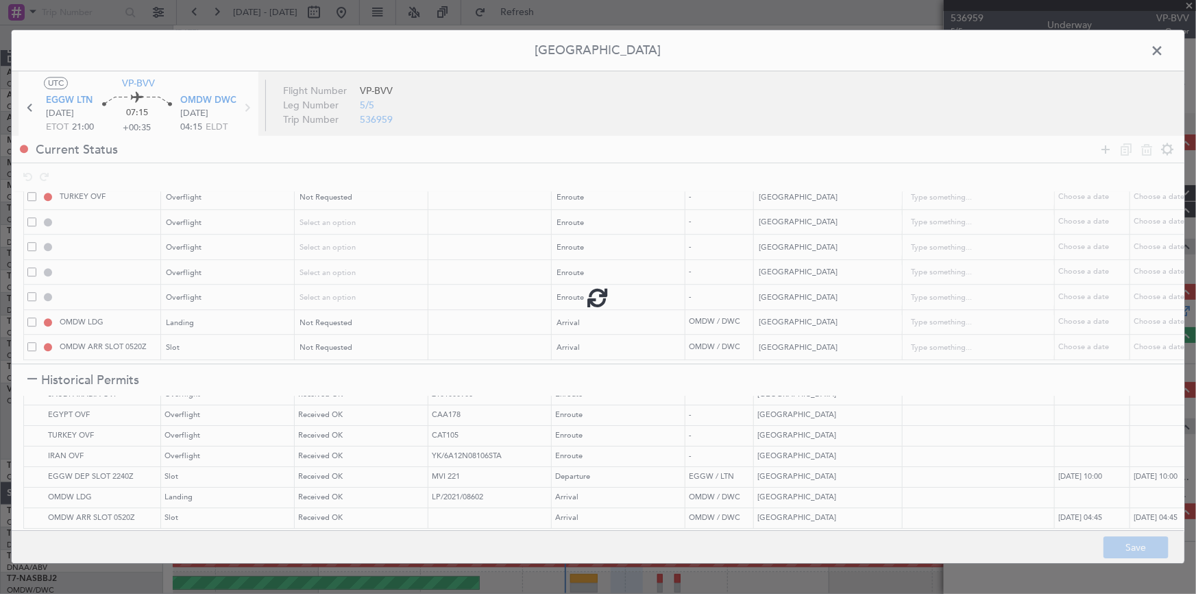
type input "NNN"
type input "1"
type input "OMDW ARR SLOT"
type input "NNN"
type input "1"
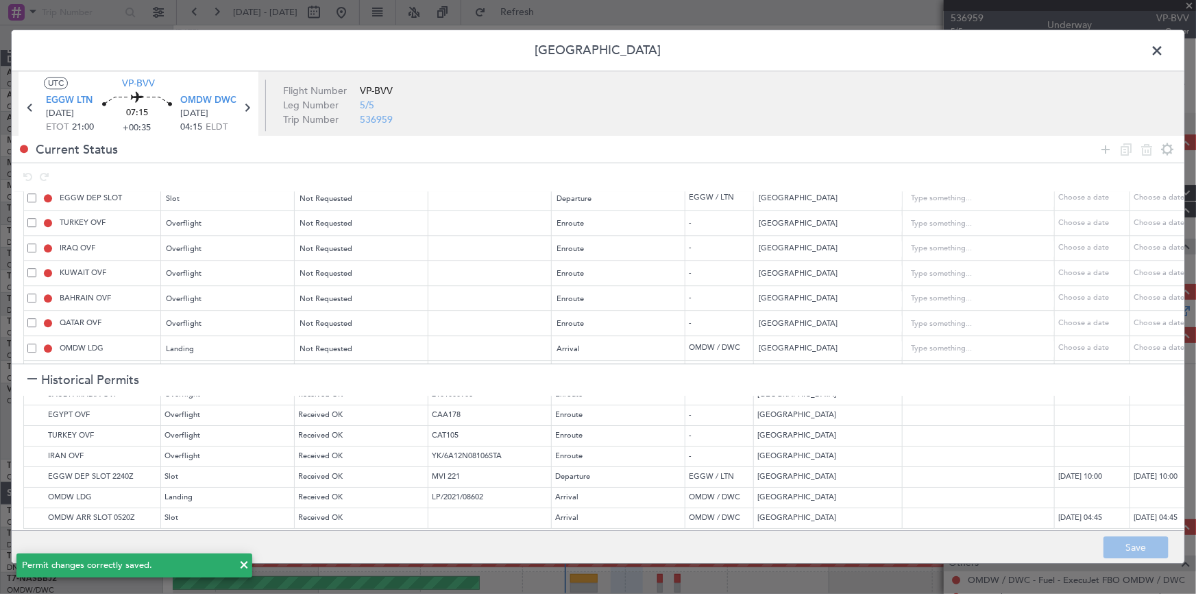
scroll to position [0, 0]
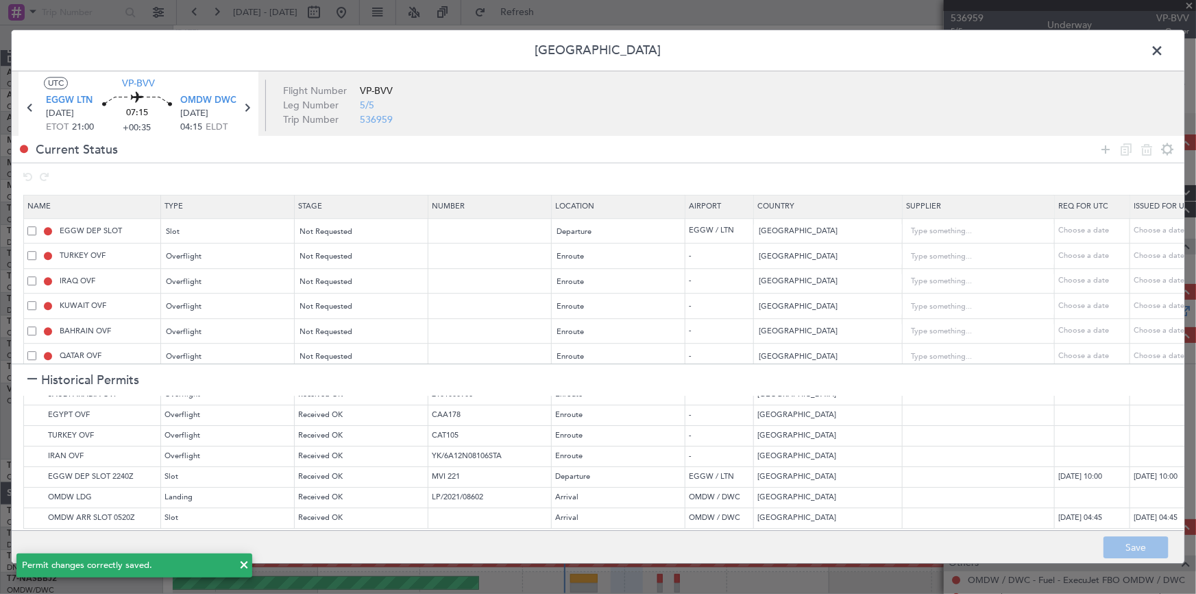
click at [1164, 51] on span at bounding box center [1164, 53] width 0 height 27
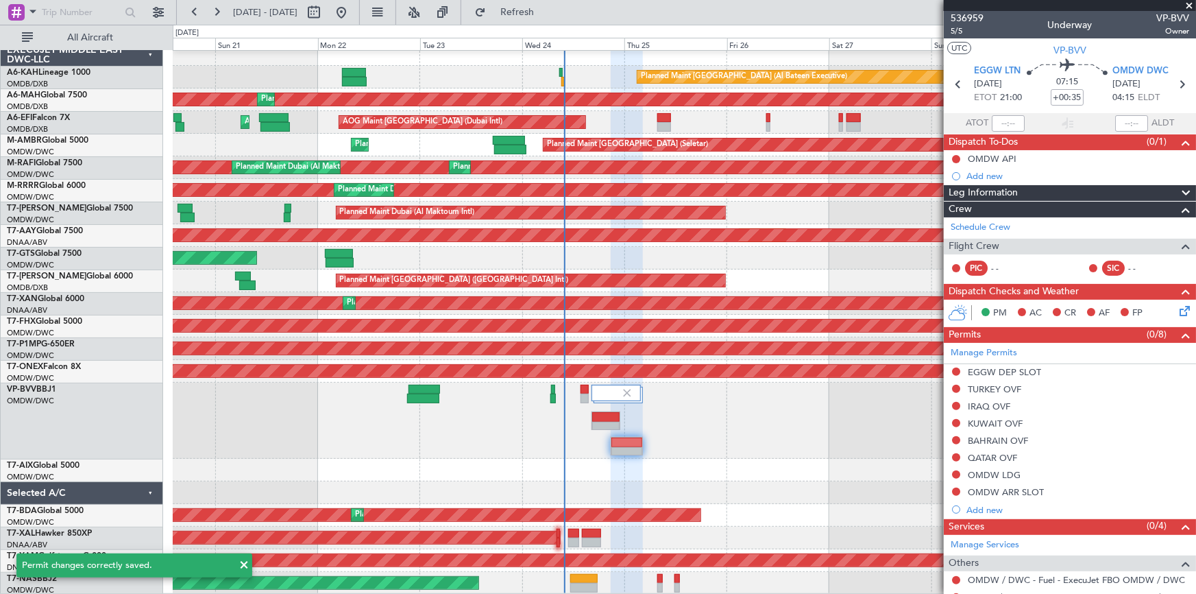
drag, startPoint x: 569, startPoint y: 12, endPoint x: 918, endPoint y: 215, distance: 403.4
click at [546, 14] on span "Refresh" at bounding box center [518, 13] width 58 height 10
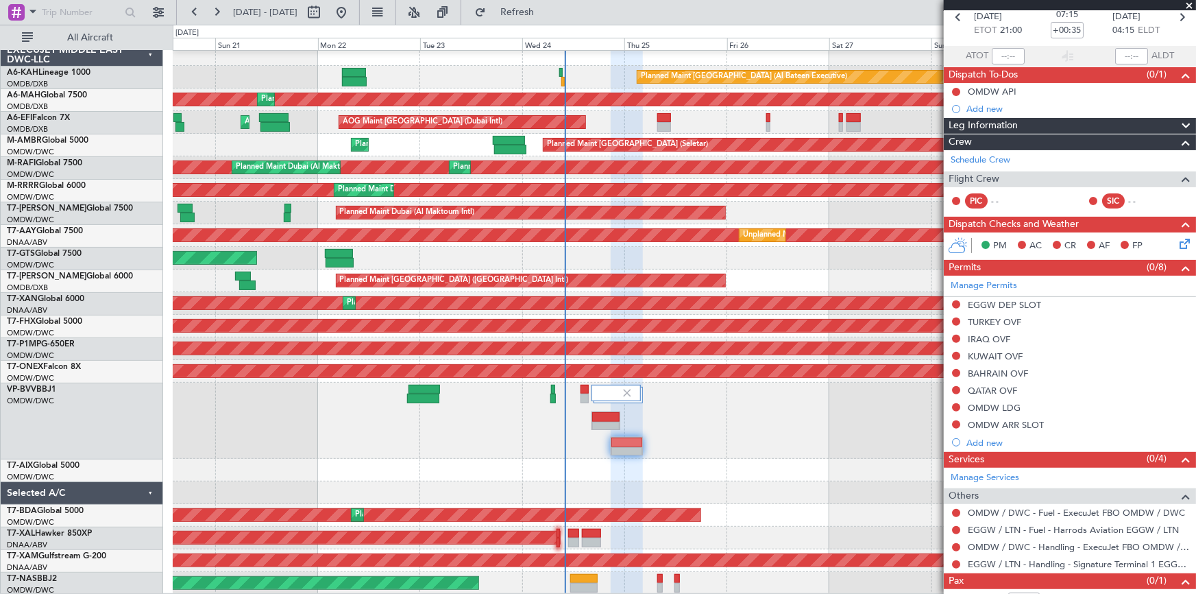
scroll to position [101, 0]
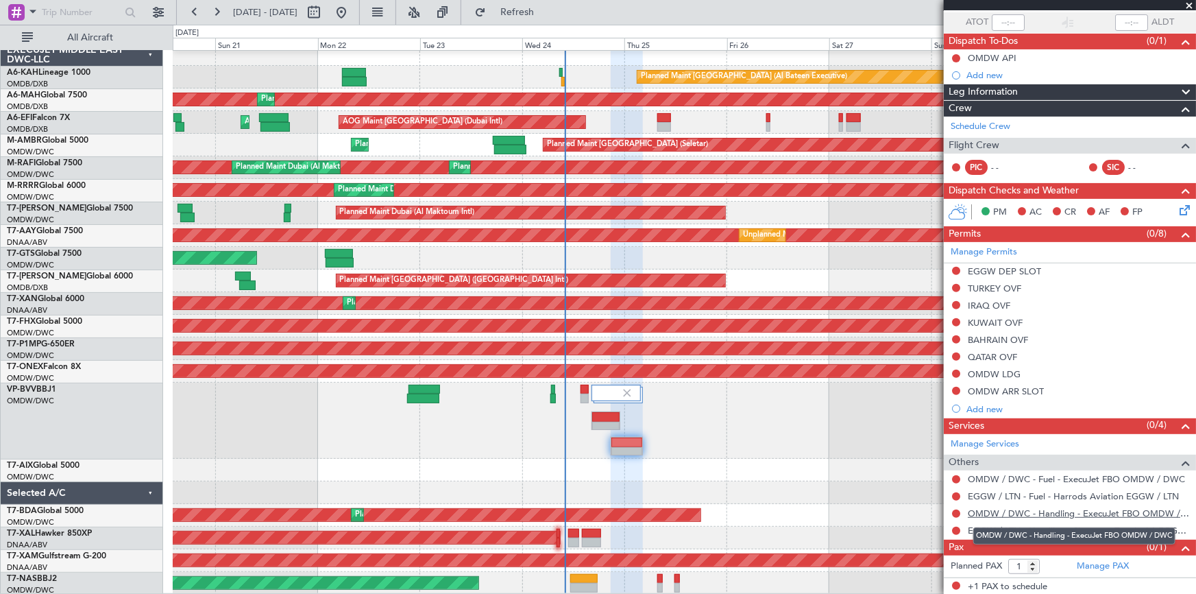
click at [1065, 510] on link "OMDW / DWC - Handling - ExecuJet FBO OMDW / DWC" at bounding box center [1078, 513] width 221 height 12
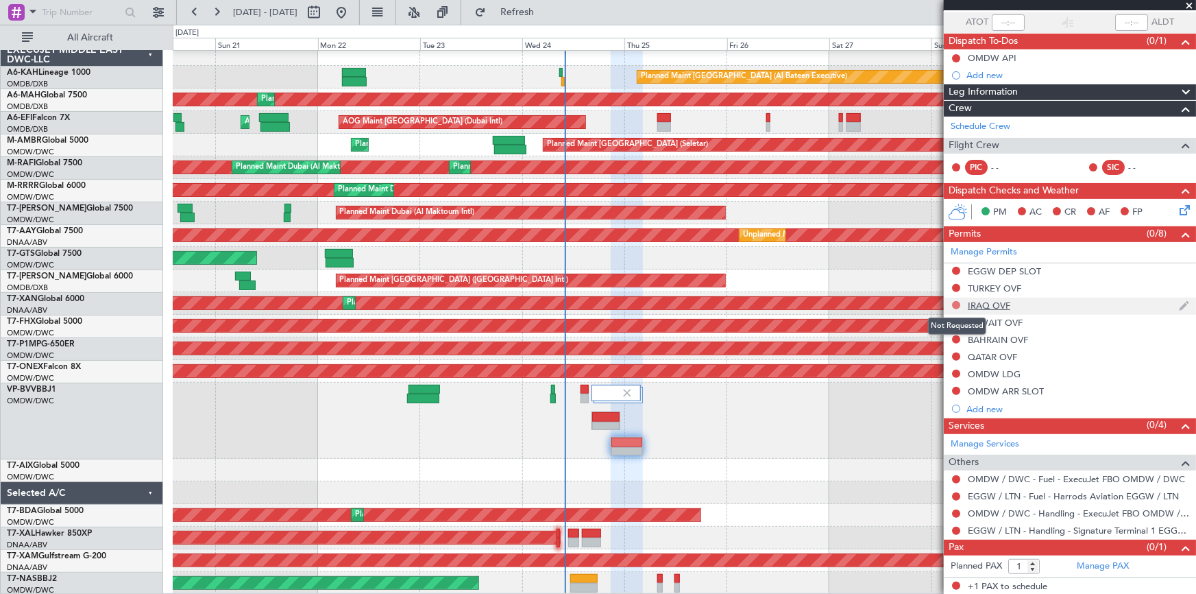
click at [958, 304] on button at bounding box center [956, 305] width 8 height 8
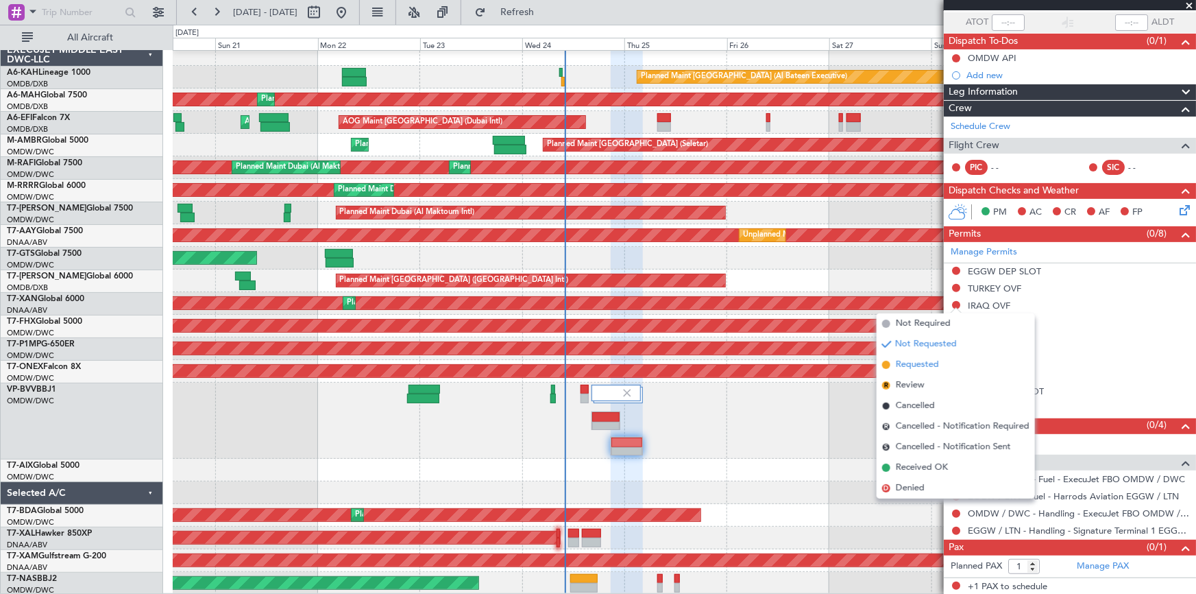
click at [928, 361] on span "Requested" at bounding box center [917, 365] width 43 height 14
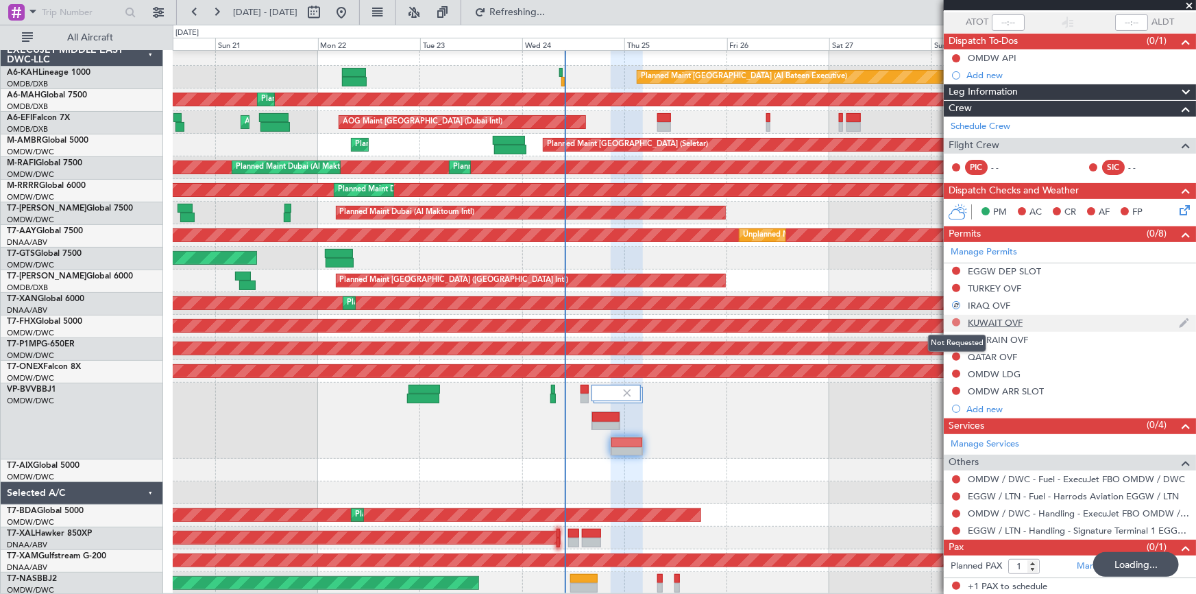
click at [957, 321] on button at bounding box center [956, 322] width 8 height 8
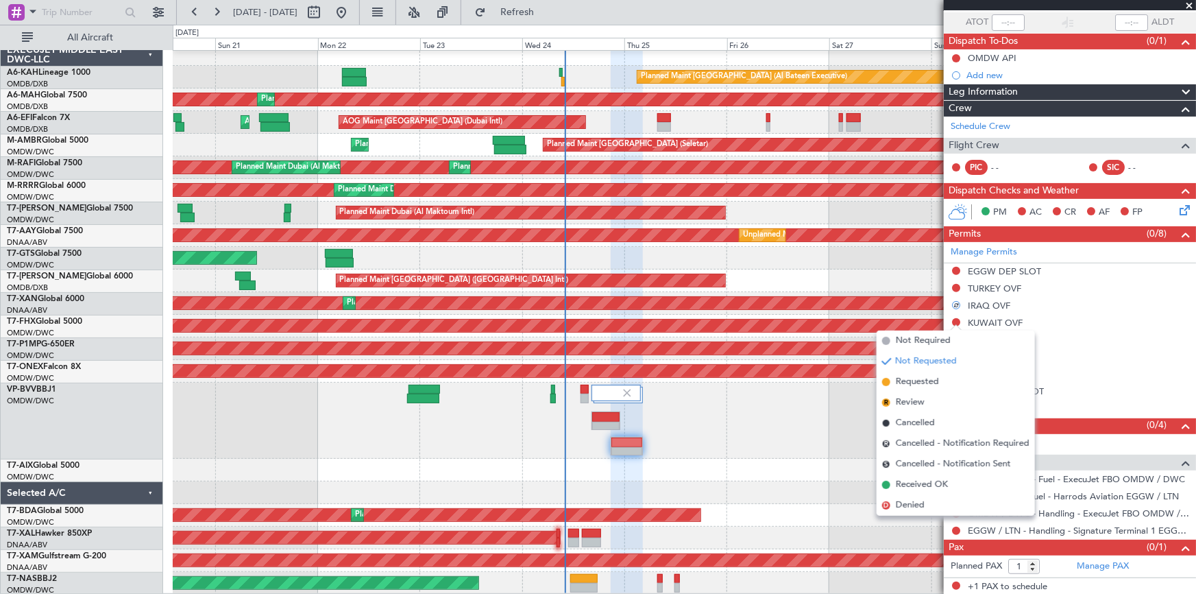
drag, startPoint x: 924, startPoint y: 381, endPoint x: 968, endPoint y: 357, distance: 50.9
click at [924, 381] on span "Requested" at bounding box center [917, 382] width 43 height 14
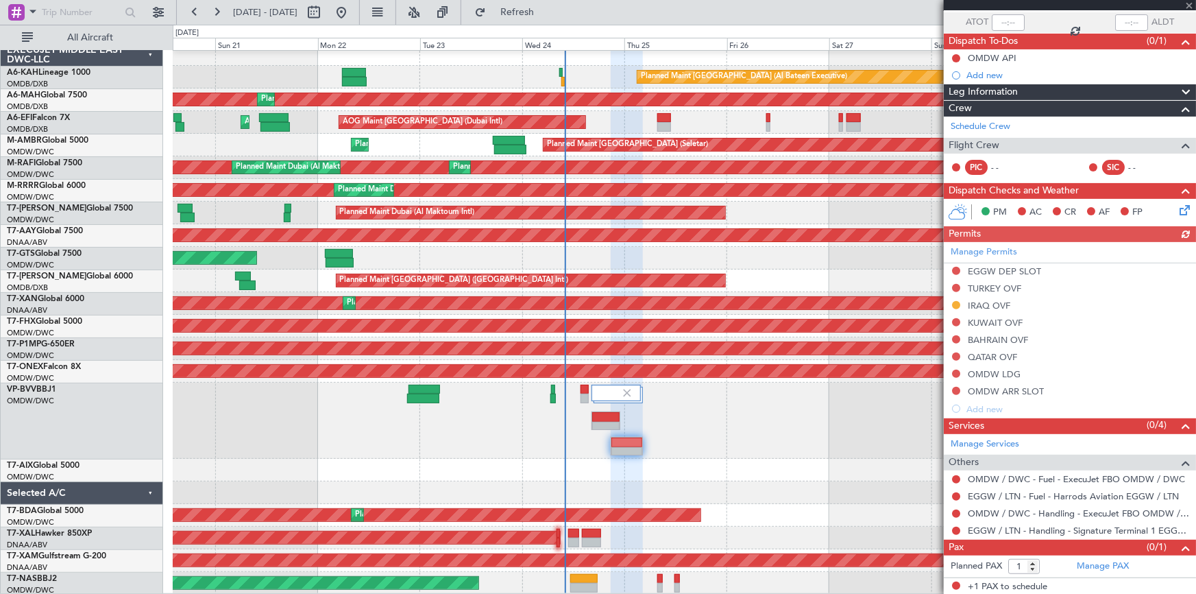
click at [956, 337] on div "Manage Permits EGGW DEP SLOT [GEOGRAPHIC_DATA] OVF IRAQ OVF KUWAIT OVF BAHRAIN …" at bounding box center [1070, 330] width 252 height 176
click at [958, 337] on button at bounding box center [956, 339] width 8 height 8
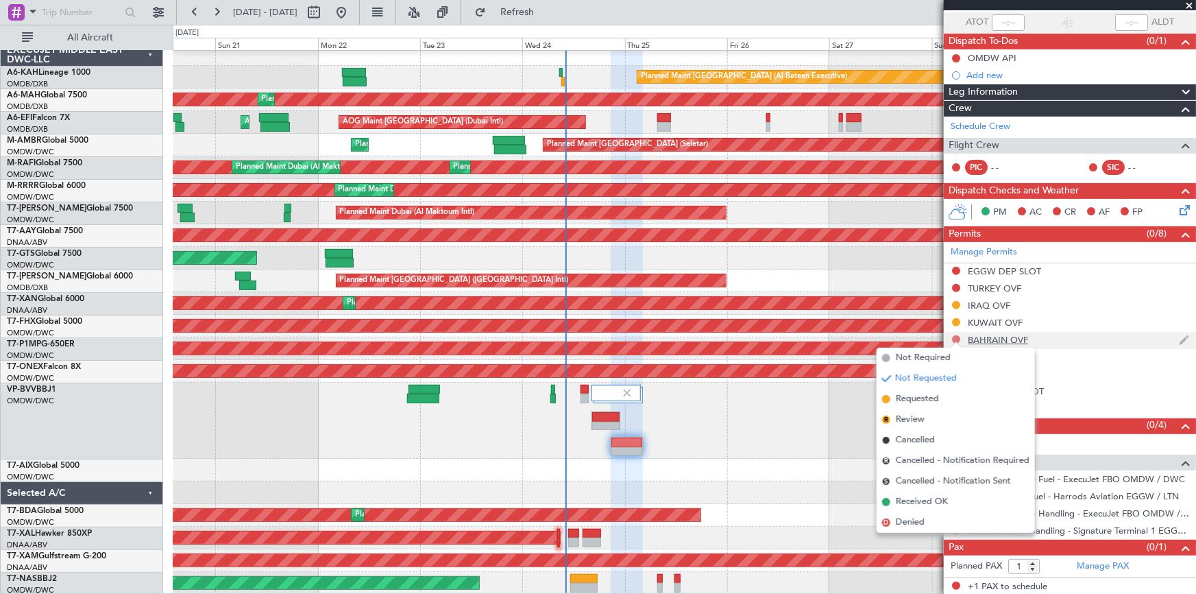
drag, startPoint x: 933, startPoint y: 398, endPoint x: 958, endPoint y: 337, distance: 66.1
click at [932, 384] on ul "Not Required Not Requested Requested R Review Cancelled R Cancelled - Notificat…" at bounding box center [956, 440] width 158 height 185
drag, startPoint x: 926, startPoint y: 395, endPoint x: 1187, endPoint y: 362, distance: 263.3
click at [927, 395] on span "Requested" at bounding box center [917, 399] width 43 height 14
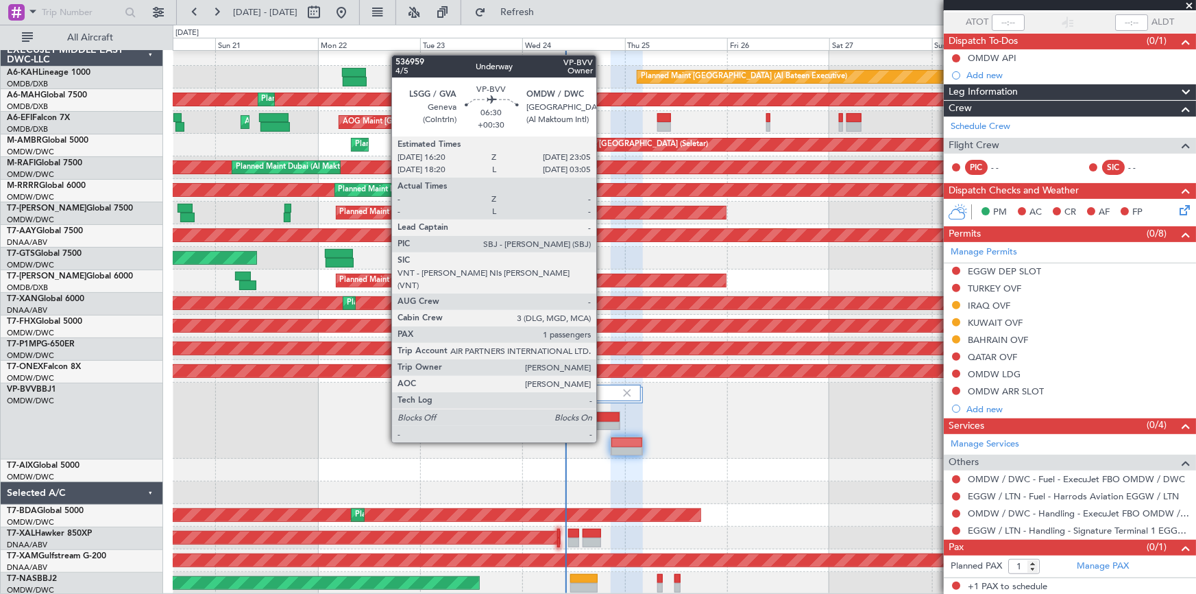
click at [603, 416] on div at bounding box center [606, 417] width 28 height 10
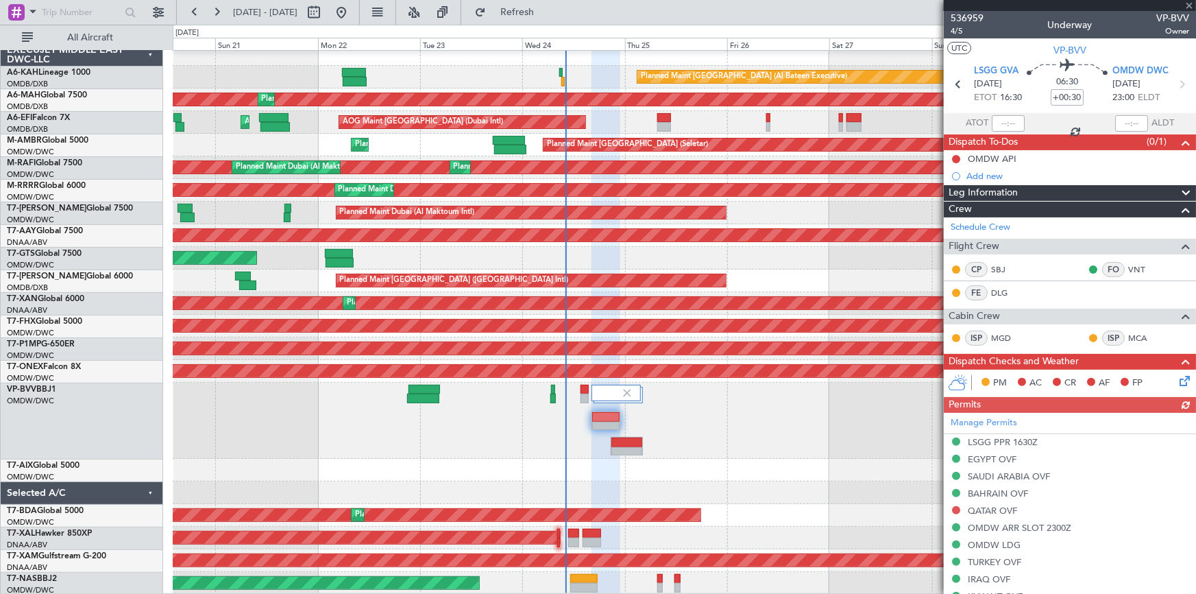
scroll to position [186, 0]
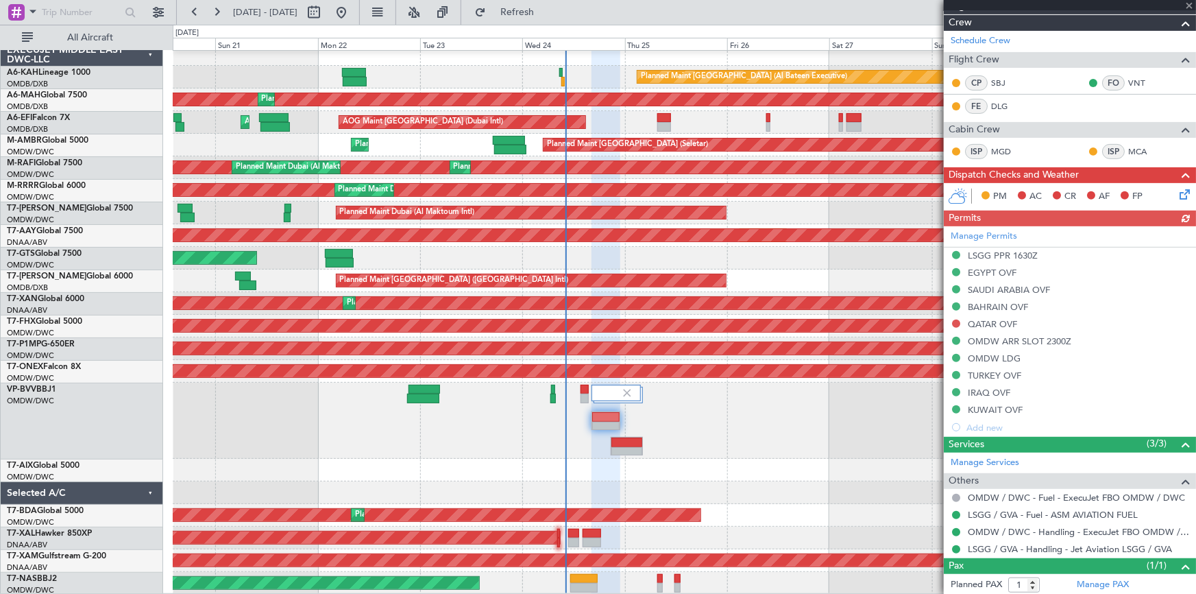
click at [998, 283] on div "Manage Permits LSGG PPR 1630Z EGYPT OVF SAUDI ARABIA OVF BAHRAIN OVF QATAR OVF …" at bounding box center [1070, 331] width 252 height 210
click at [978, 287] on div "SAUDI ARABIA OVF" at bounding box center [1009, 290] width 82 height 12
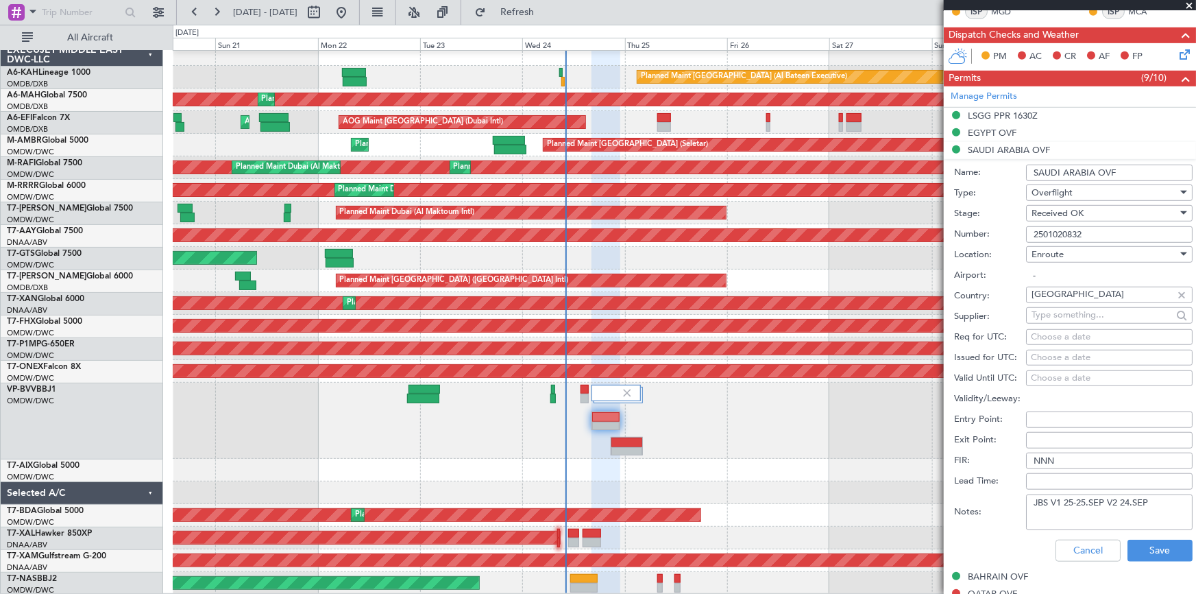
scroll to position [374, 0]
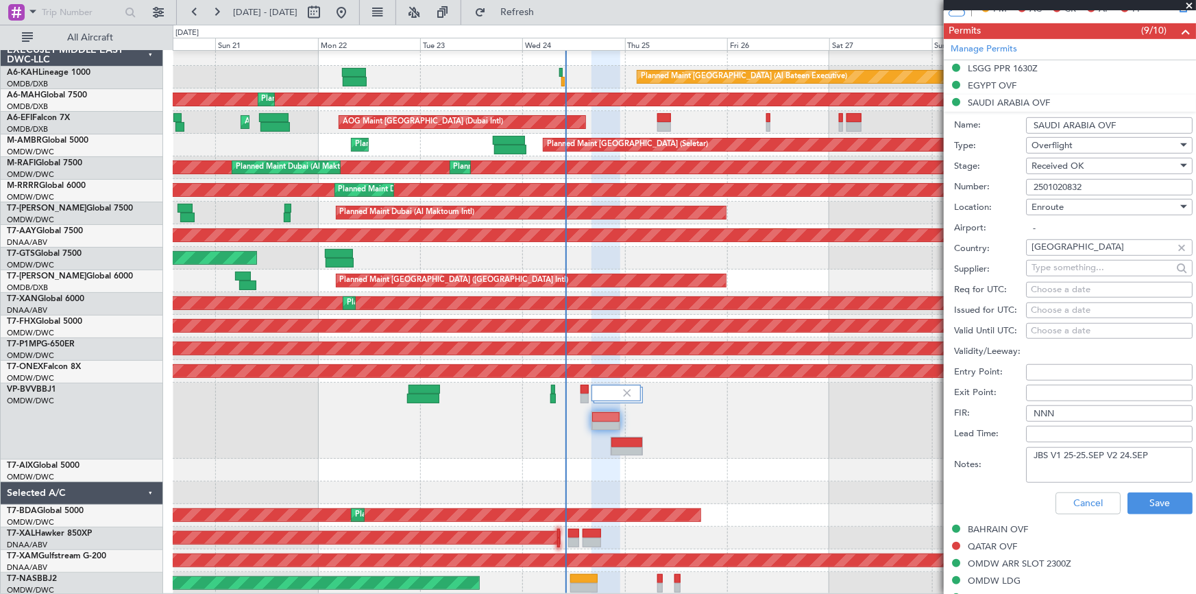
drag, startPoint x: 1166, startPoint y: 455, endPoint x: 952, endPoint y: 466, distance: 214.2
click at [952, 466] on form "Name: [GEOGRAPHIC_DATA] OVF Type: Overflight Stage: Received OK Number: 2501020…" at bounding box center [1070, 316] width 252 height 409
drag, startPoint x: 1072, startPoint y: 501, endPoint x: 754, endPoint y: 471, distance: 318.8
click at [1073, 501] on button "Cancel" at bounding box center [1088, 503] width 65 height 22
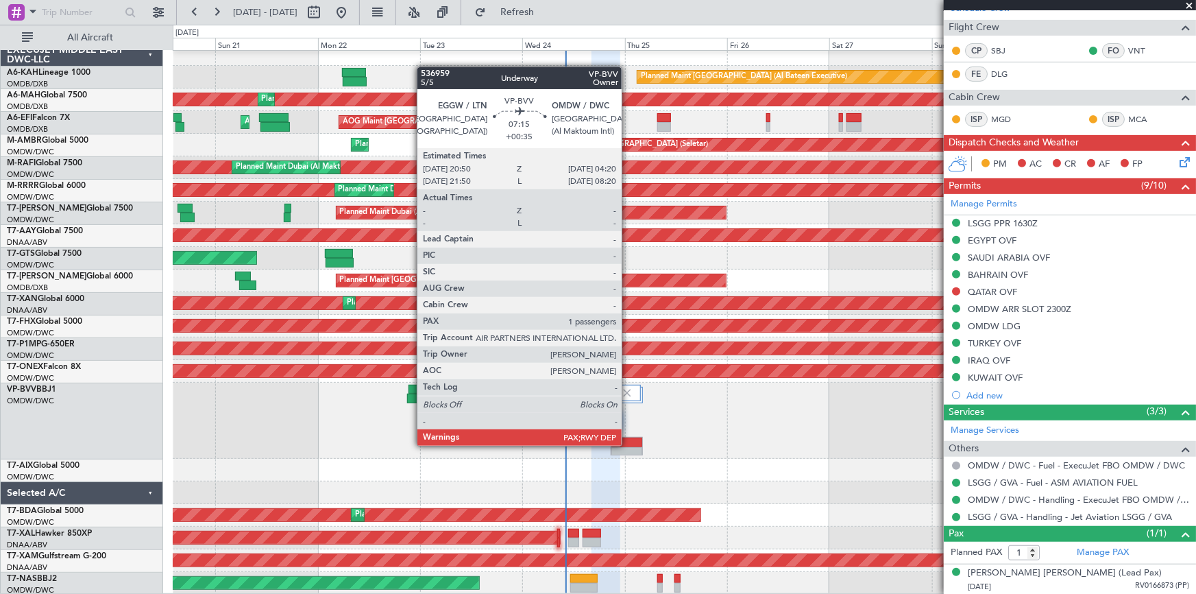
click at [628, 444] on div at bounding box center [627, 442] width 31 height 10
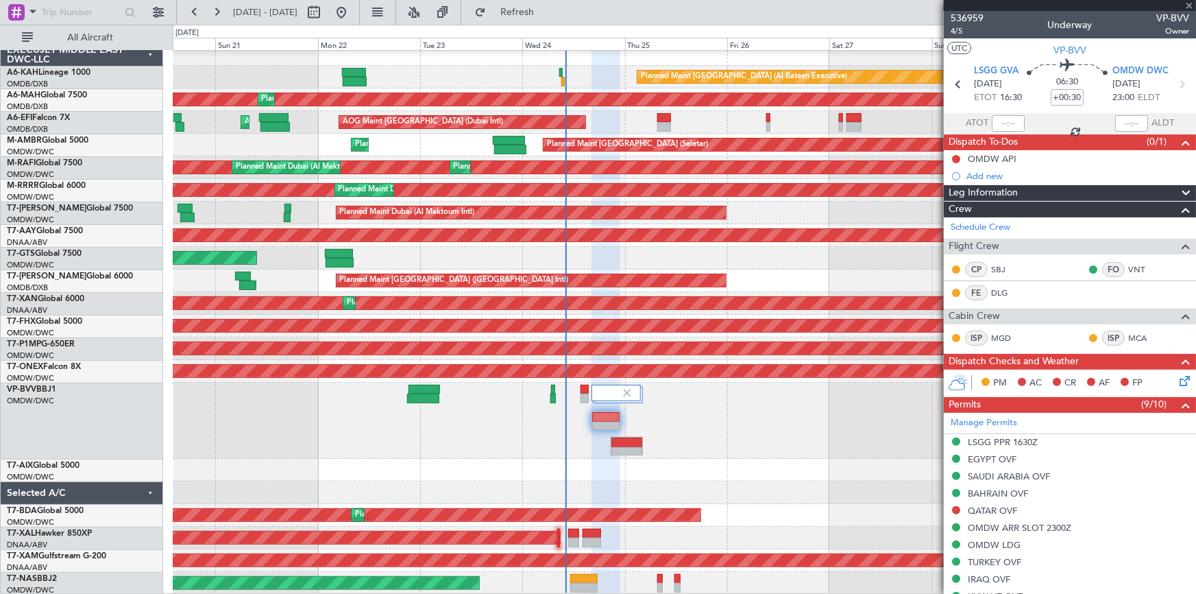
scroll to position [0, 0]
type input "+00:35"
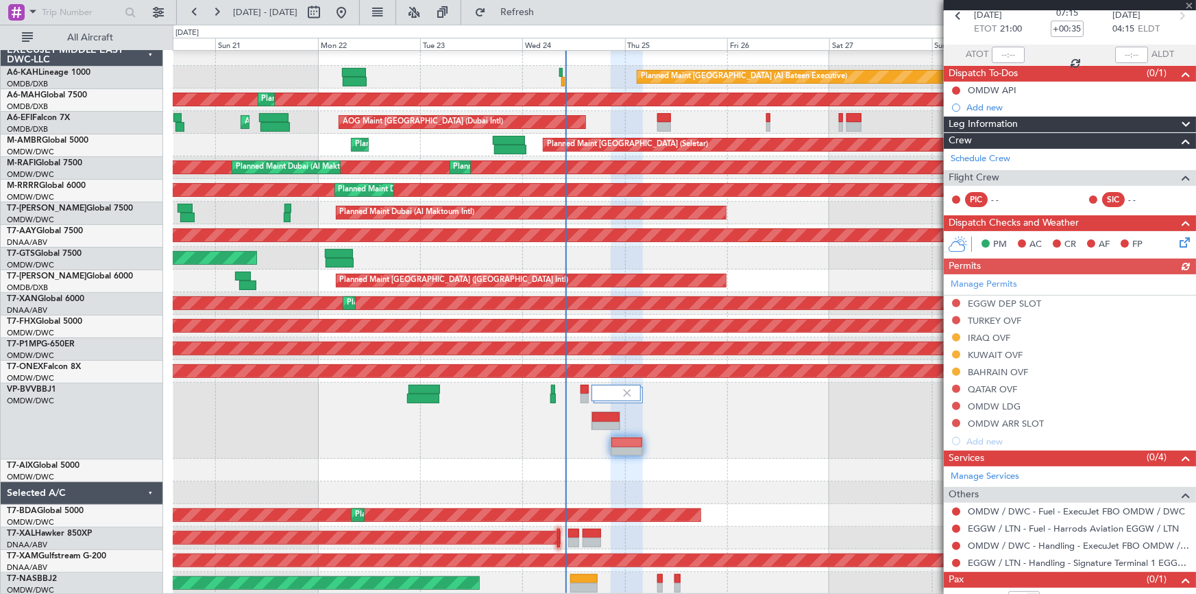
scroll to position [101, 0]
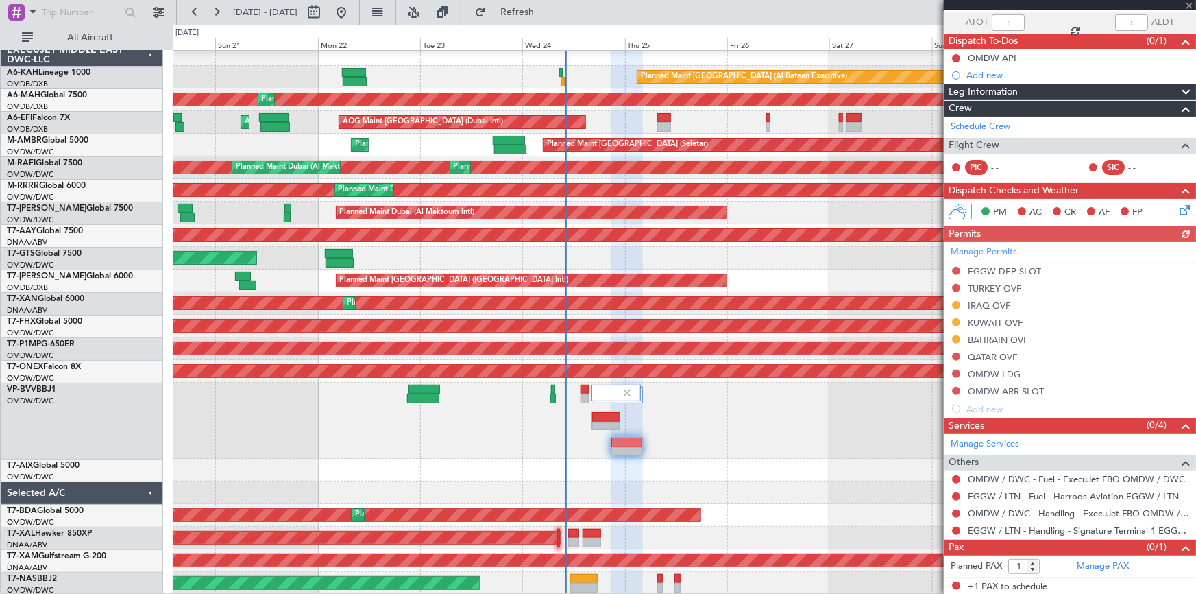
click at [989, 302] on div "Manage Permits EGGW DEP SLOT [GEOGRAPHIC_DATA] OVF IRAQ OVF KUWAIT OVF BAHRAIN …" at bounding box center [1070, 330] width 252 height 176
click at [996, 308] on div "Manage Permits EGGW DEP SLOT [GEOGRAPHIC_DATA] OVF IRAQ OVF KUWAIT OVF BAHRAIN …" at bounding box center [1070, 330] width 252 height 176
click at [975, 304] on div "Manage Permits EGGW DEP SLOT [GEOGRAPHIC_DATA] OVF IRAQ OVF KUWAIT OVF BAHRAIN …" at bounding box center [1070, 330] width 252 height 176
click at [987, 302] on div "IRAQ OVF" at bounding box center [989, 306] width 43 height 12
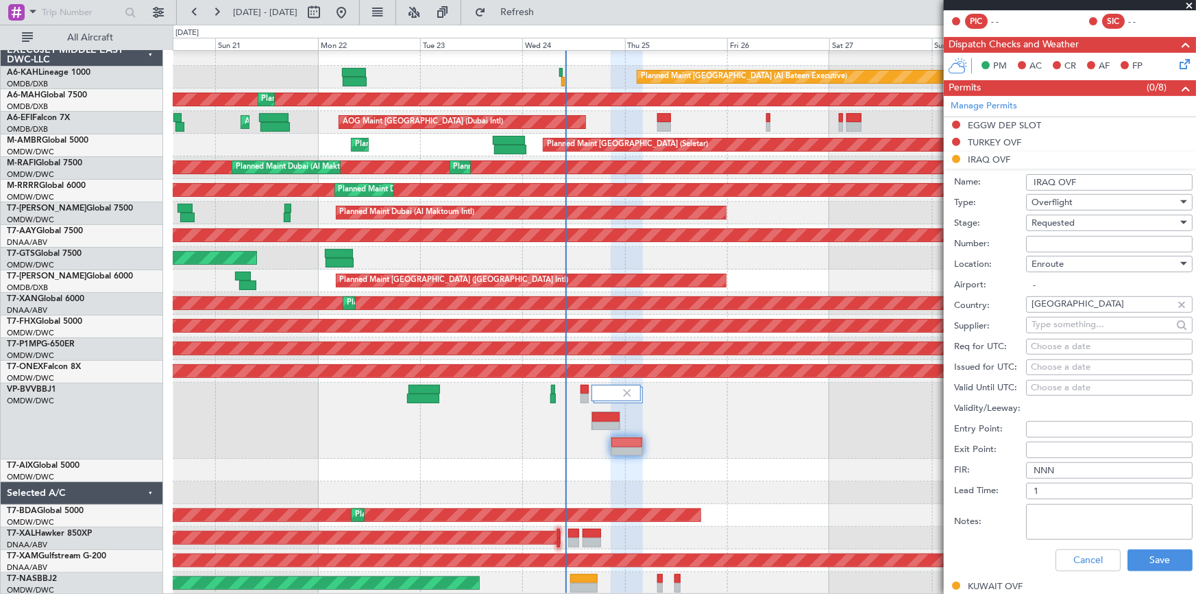
scroll to position [350, 0]
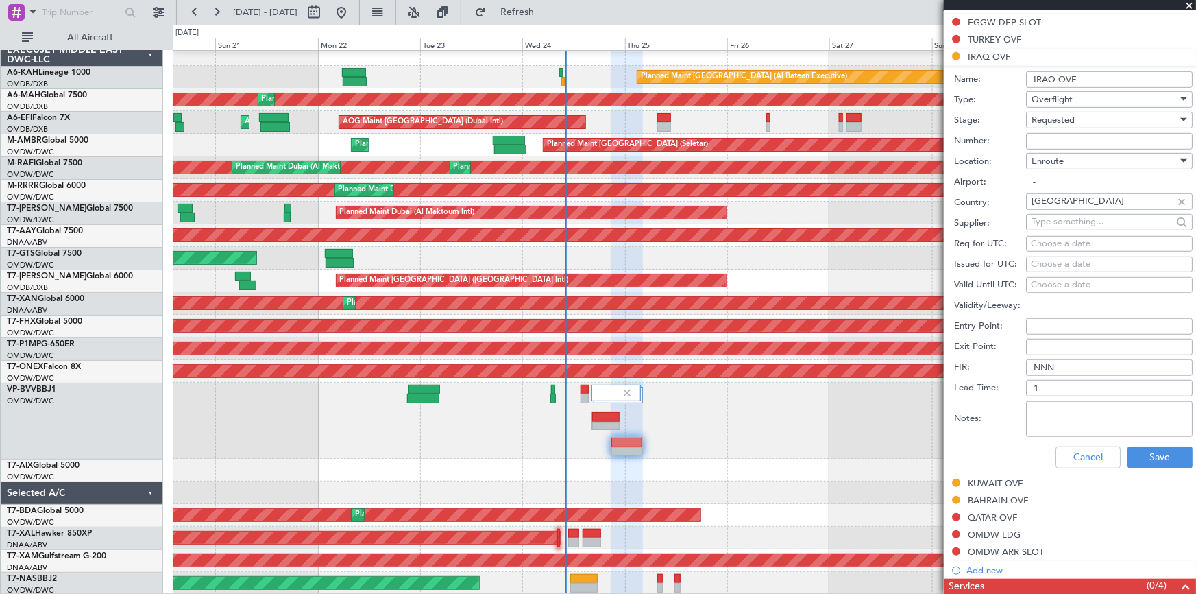
click at [1070, 405] on textarea "Notes:" at bounding box center [1109, 419] width 167 height 36
paste textarea "JBS V1 25-25.SEP V2 24.SEP"
drag, startPoint x: 1107, startPoint y: 406, endPoint x: 1049, endPoint y: 445, distance: 69.6
click at [1106, 409] on textarea "JBS V1 25-25.SEP V2 24.SEP" at bounding box center [1109, 419] width 167 height 36
click at [1111, 405] on textarea "JBS V1 25-25.SEP V2 24.SEP" at bounding box center [1109, 419] width 167 height 36
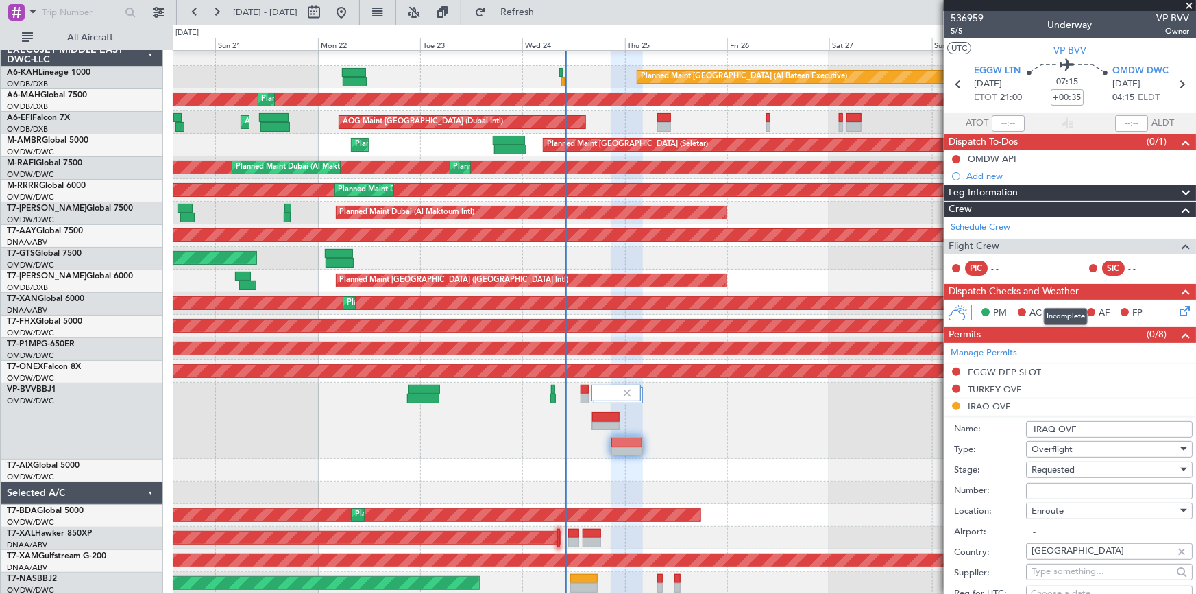
scroll to position [311, 0]
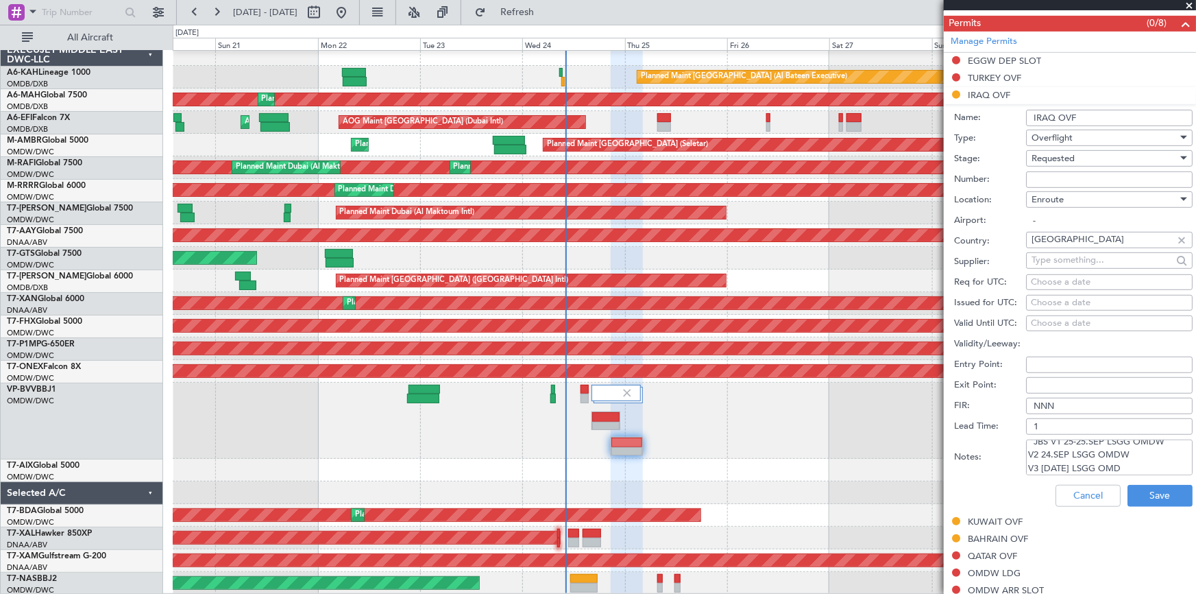
click at [1070, 465] on textarea "JBS V1 25-25.SEP LSGG OMDW V2 24.SEP LSGG OMDW V3 [DATE] LSGG OMD" at bounding box center [1109, 457] width 167 height 36
drag, startPoint x: 1145, startPoint y: 470, endPoint x: 972, endPoint y: 402, distance: 185.4
click at [972, 402] on form "Name: IRAQ OVF Type: Overflight Stage: Requested Number: Location: Enroute Airp…" at bounding box center [1070, 308] width 252 height 409
type textarea "JBS V1 25-25.SEP LSGG OMDW V2 24.SEP LSGG OMDW V3 [DATE] EGGW OMDW"
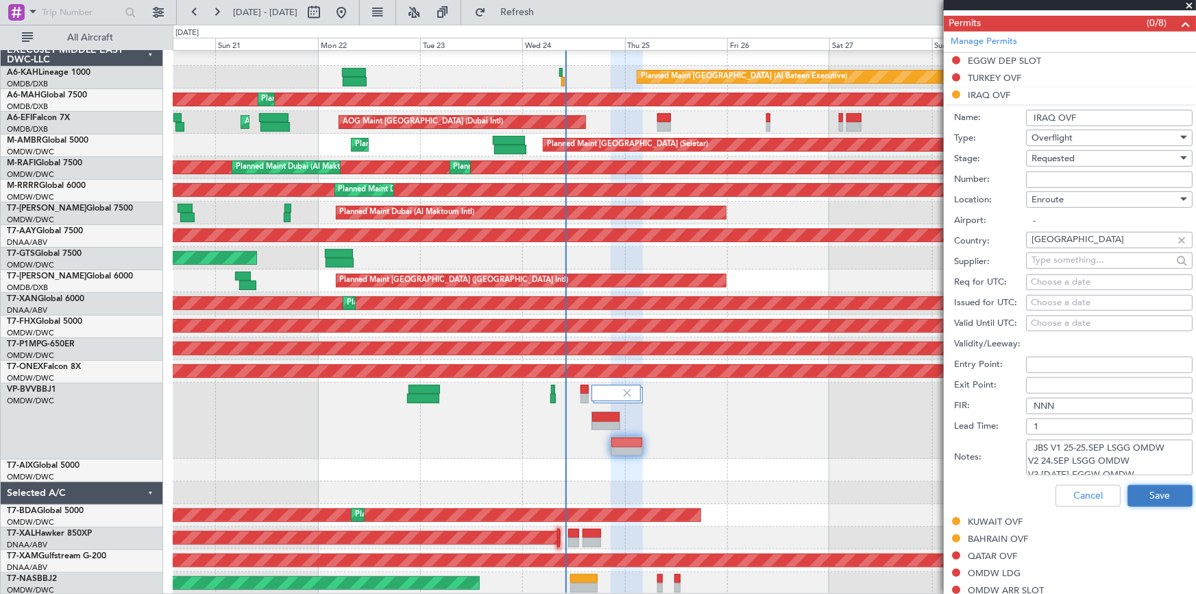
click at [1145, 490] on button "Save" at bounding box center [1160, 496] width 65 height 22
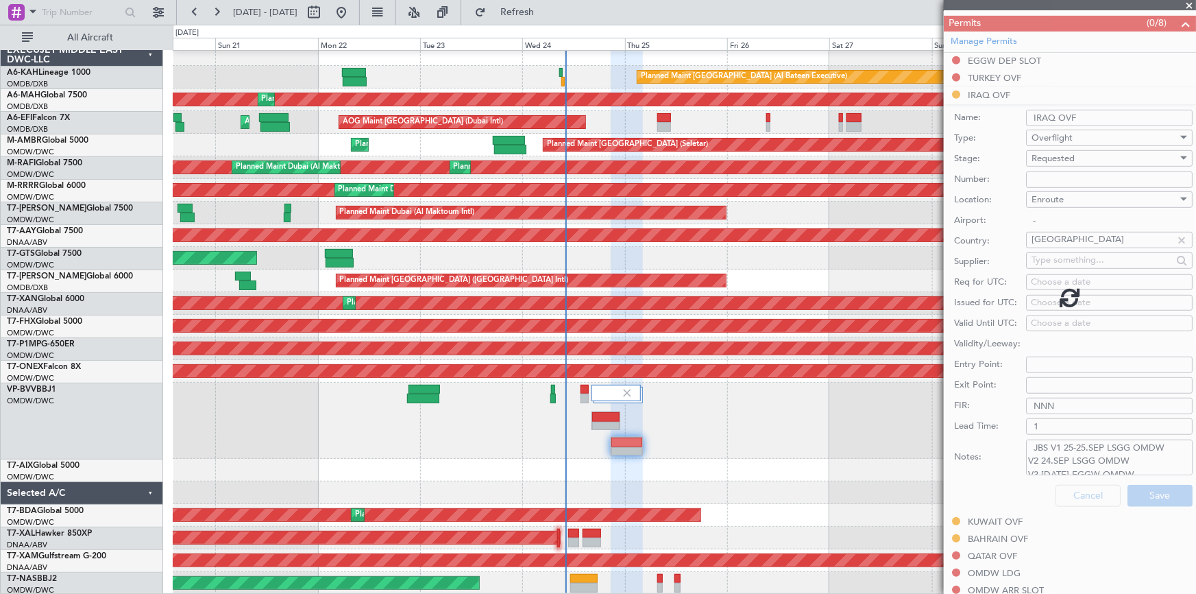
scroll to position [101, 0]
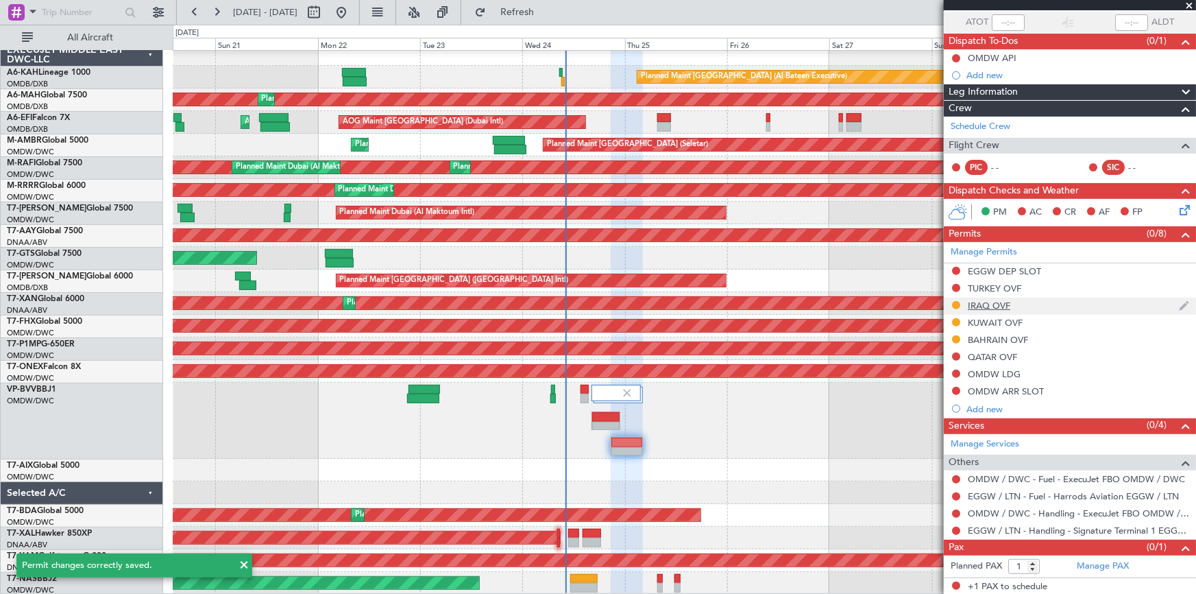
click at [986, 305] on div "IRAQ OVF" at bounding box center [989, 306] width 43 height 12
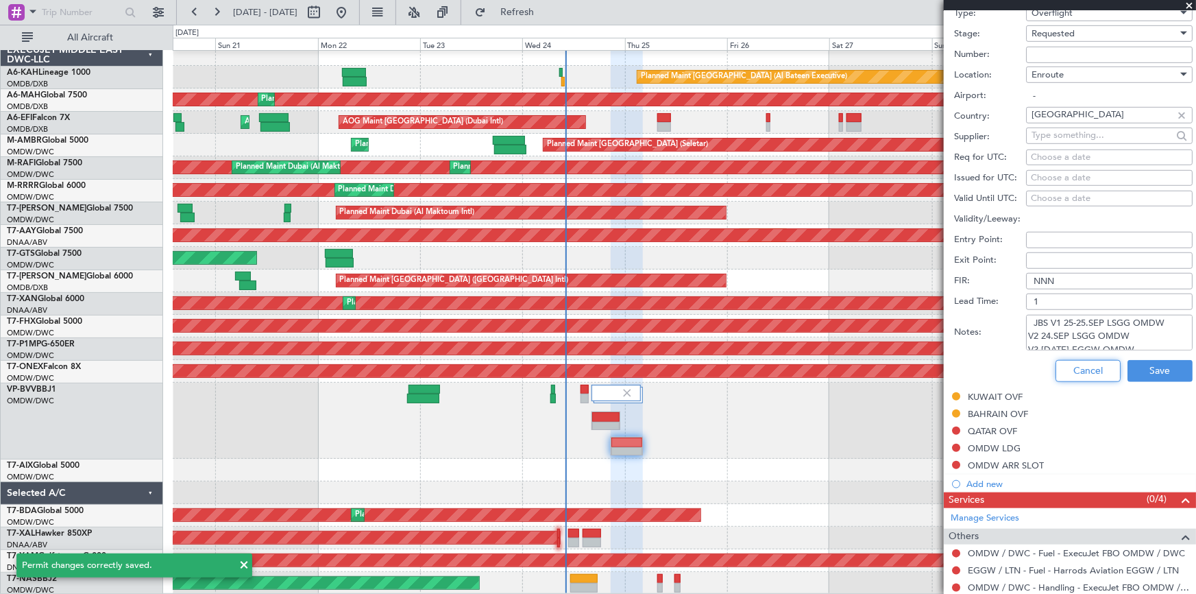
drag, startPoint x: 1087, startPoint y: 367, endPoint x: 1035, endPoint y: 290, distance: 93.2
click at [1087, 366] on button "Cancel" at bounding box center [1088, 371] width 65 height 22
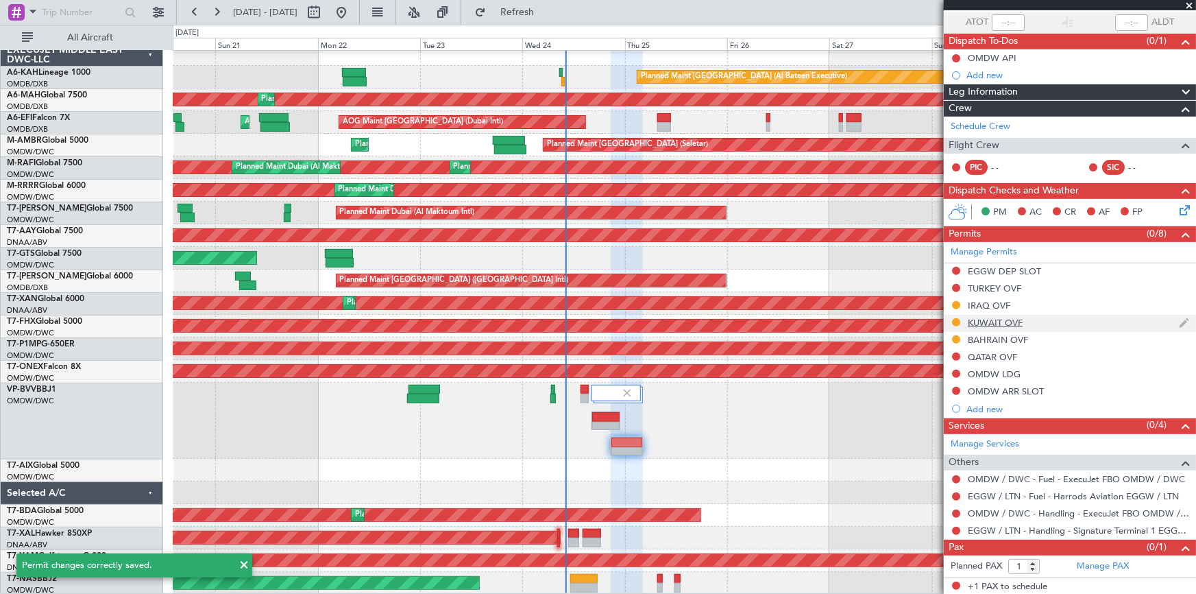
click at [985, 317] on div "KUWAIT OVF" at bounding box center [995, 323] width 55 height 12
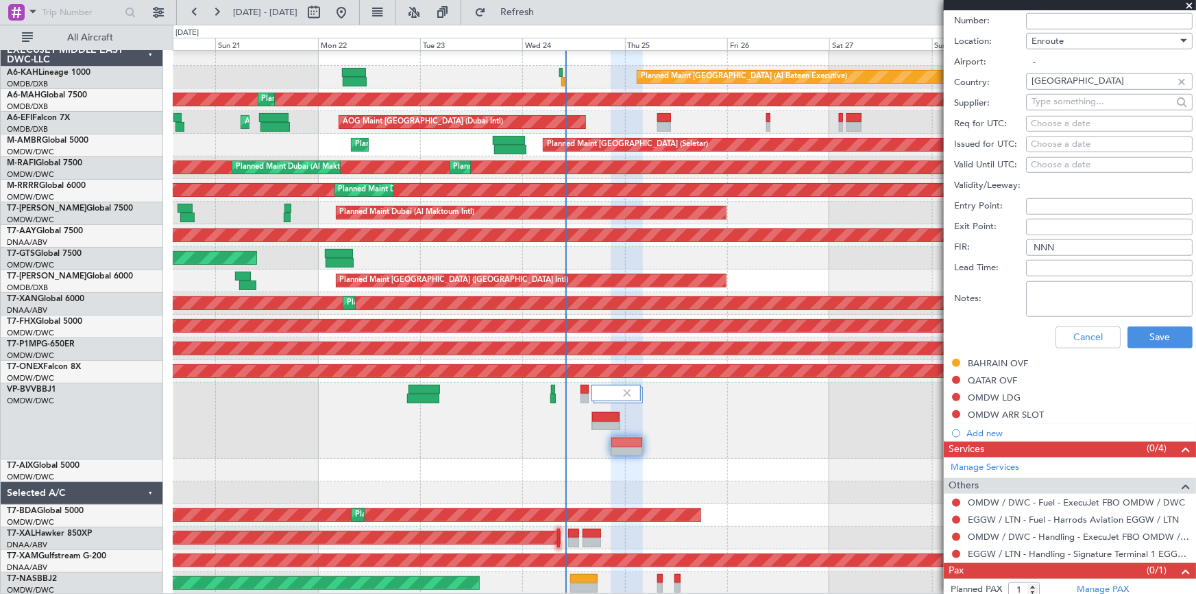
scroll to position [510, 0]
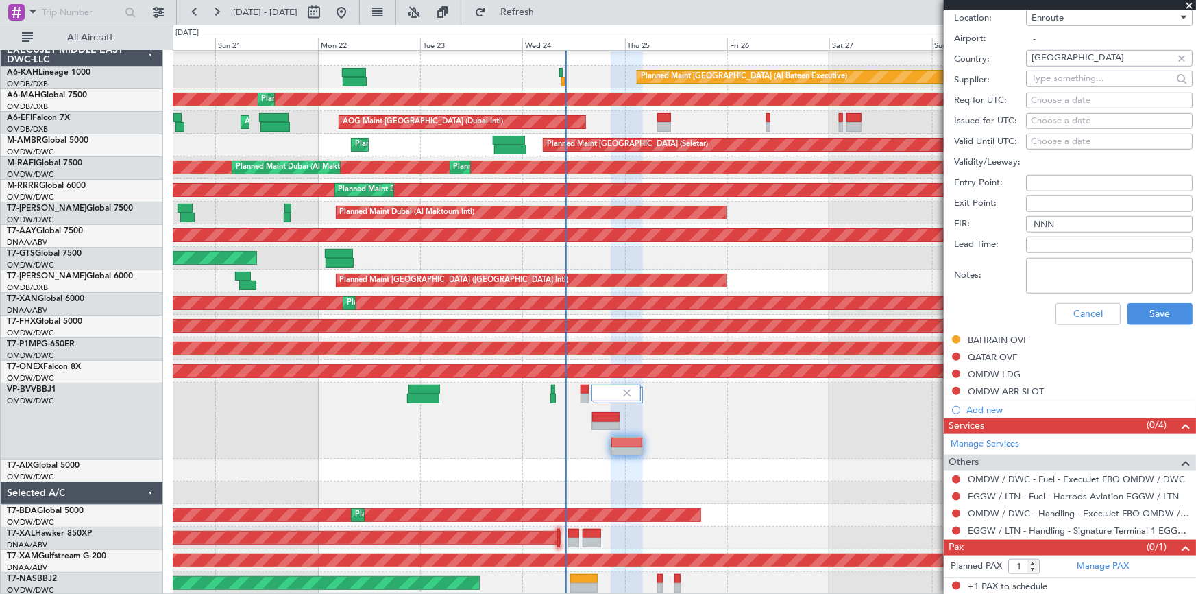
click at [1070, 273] on textarea "Notes:" at bounding box center [1109, 276] width 167 height 36
paste textarea "JBS V1 25-25.SEP LSGG OMDW V2 24.SEP LSGG OMDW V3 [DATE] EGGW OMDW"
type textarea "JBS V1 25-25.SEP LSGG OMDW V2 24.SEP LSGG OMDW V3 [DATE] EGGW OMDW"
click at [1153, 314] on button "Save" at bounding box center [1160, 314] width 65 height 22
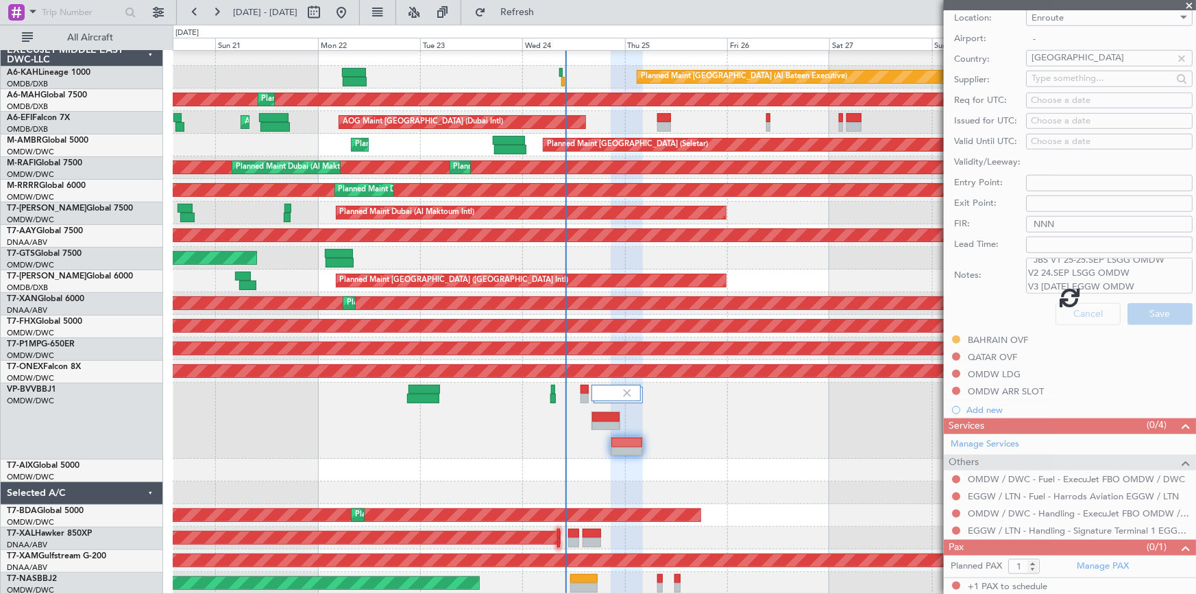
scroll to position [101, 0]
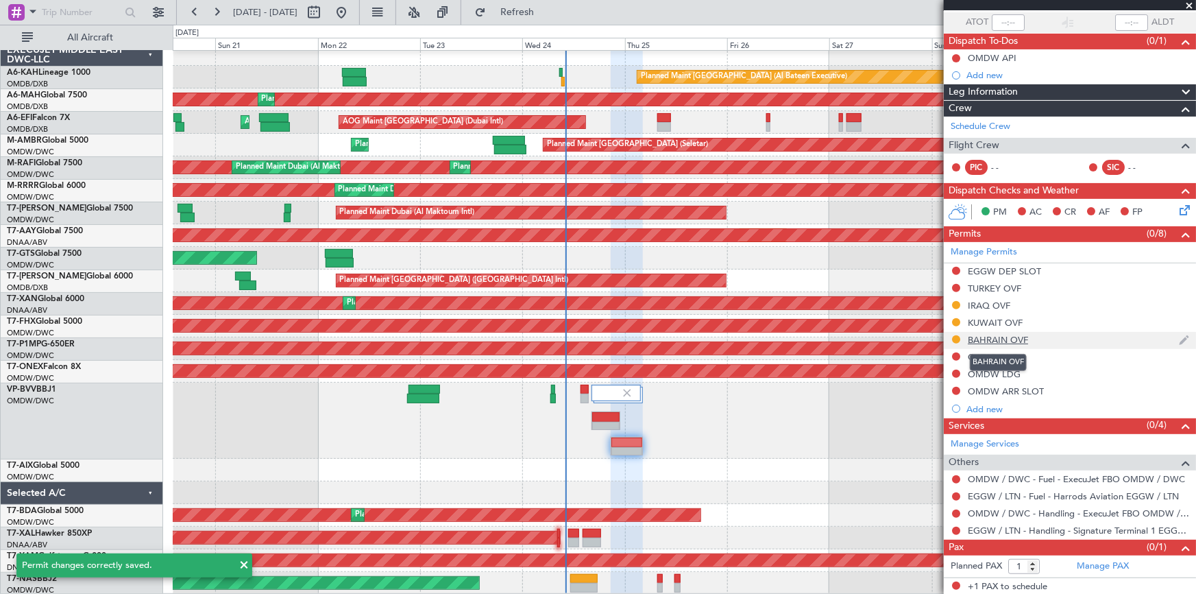
click at [993, 335] on div "BAHRAIN OVF" at bounding box center [998, 340] width 60 height 12
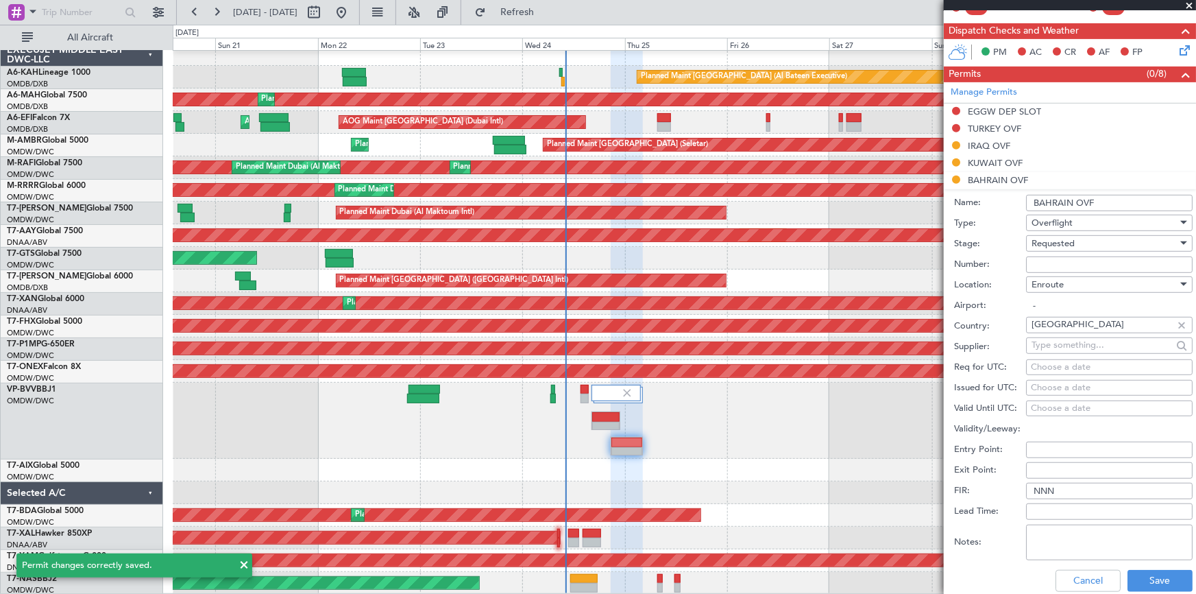
scroll to position [288, 0]
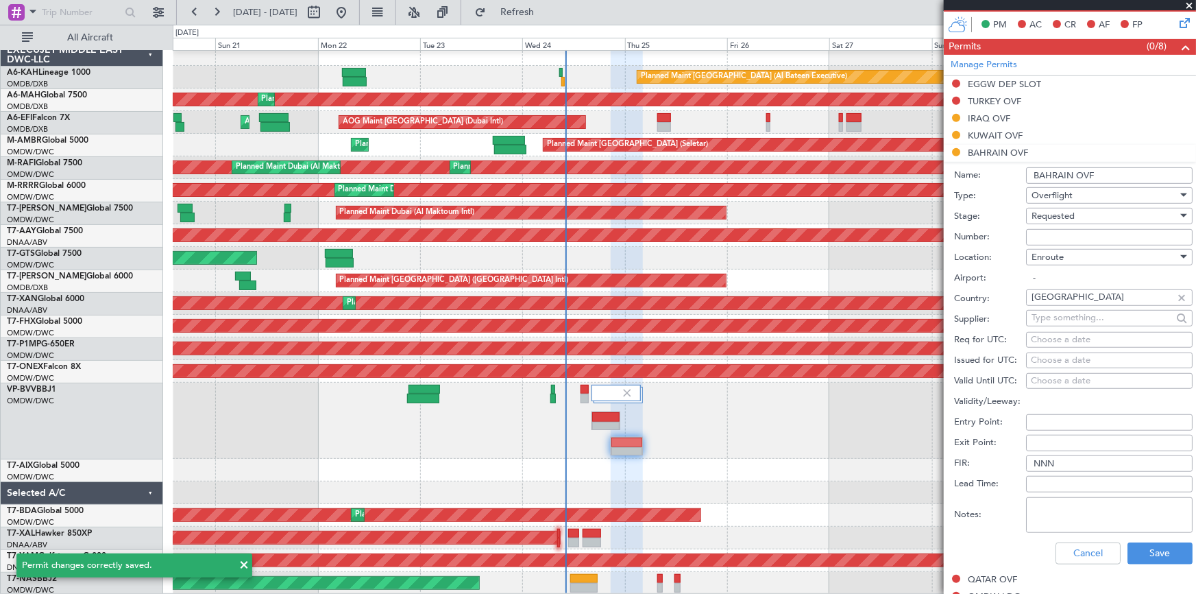
click at [1056, 497] on textarea "Notes:" at bounding box center [1109, 515] width 167 height 36
paste textarea "JBS V1 25-25.SEP LSGG OMDW V2 24.SEP LSGG OMDW V3 [DATE] EGGW OMDW"
type textarea "JBS V1 25-25.SEP LSGG OMDW V2 24.SEP LSGG OMDW V3 [DATE] EGGW OMDW"
click at [1146, 549] on button "Save" at bounding box center [1160, 553] width 65 height 22
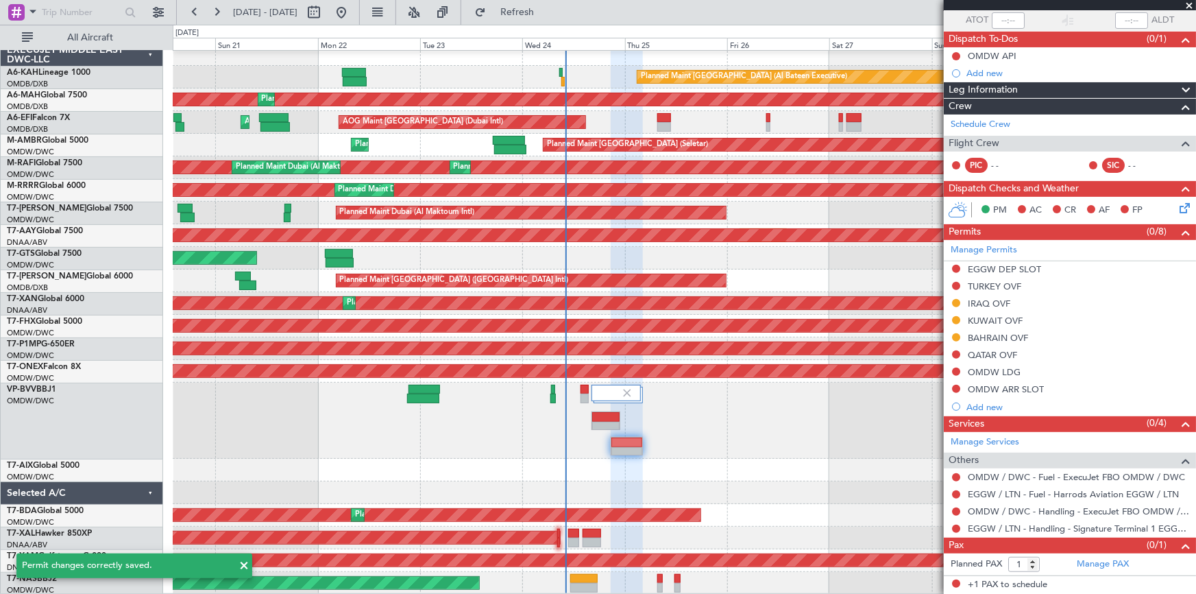
scroll to position [101, 0]
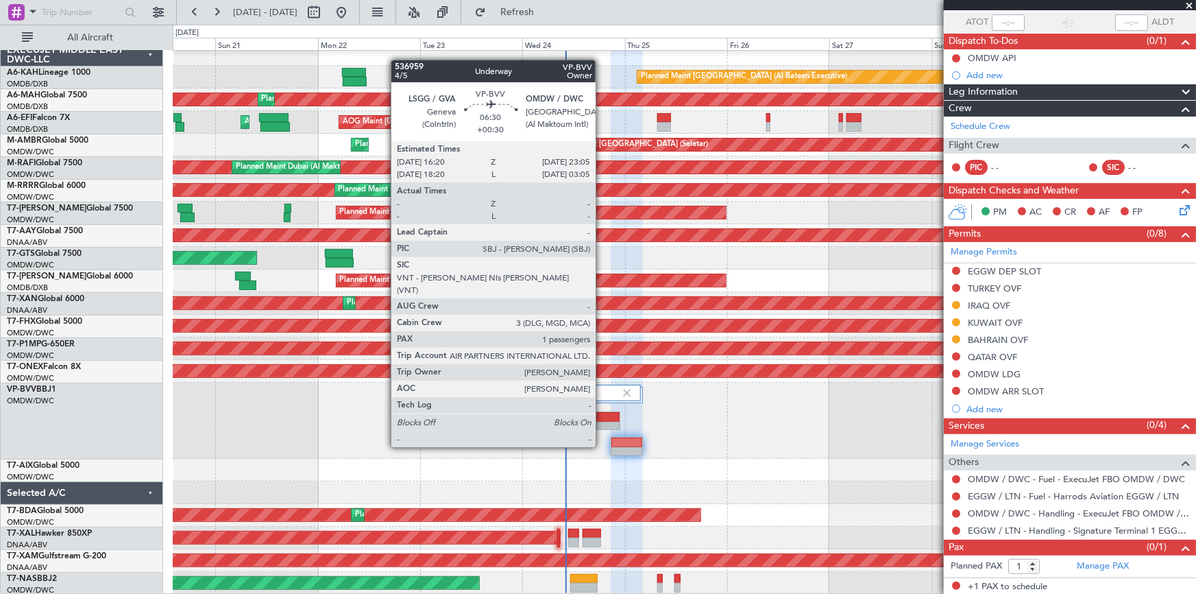
click at [602, 422] on div at bounding box center [606, 427] width 28 height 10
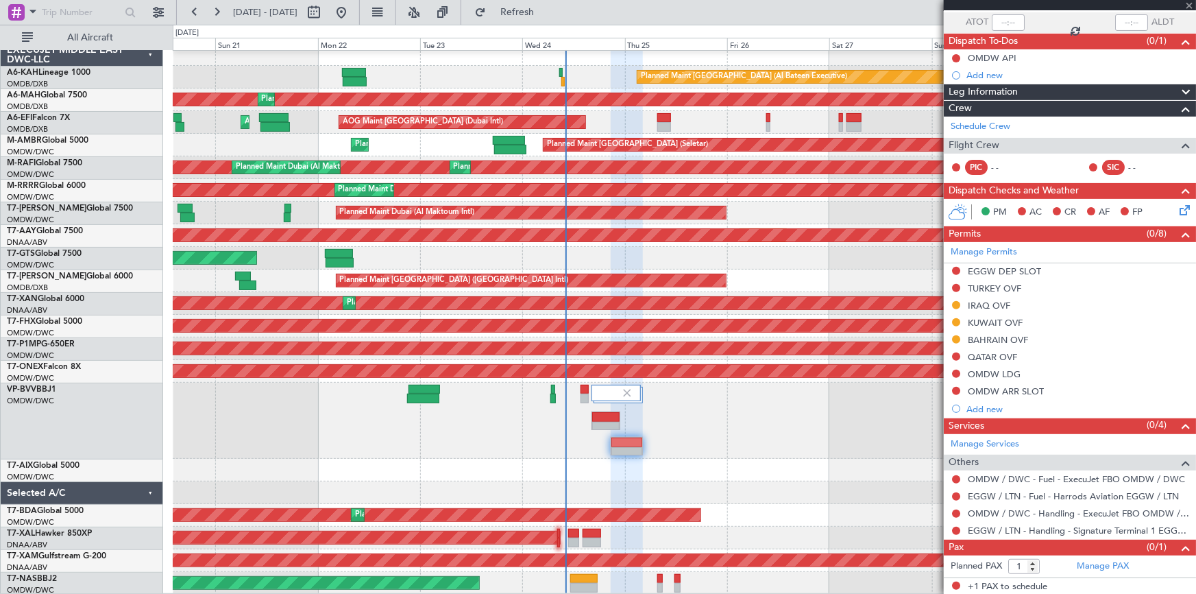
scroll to position [0, 0]
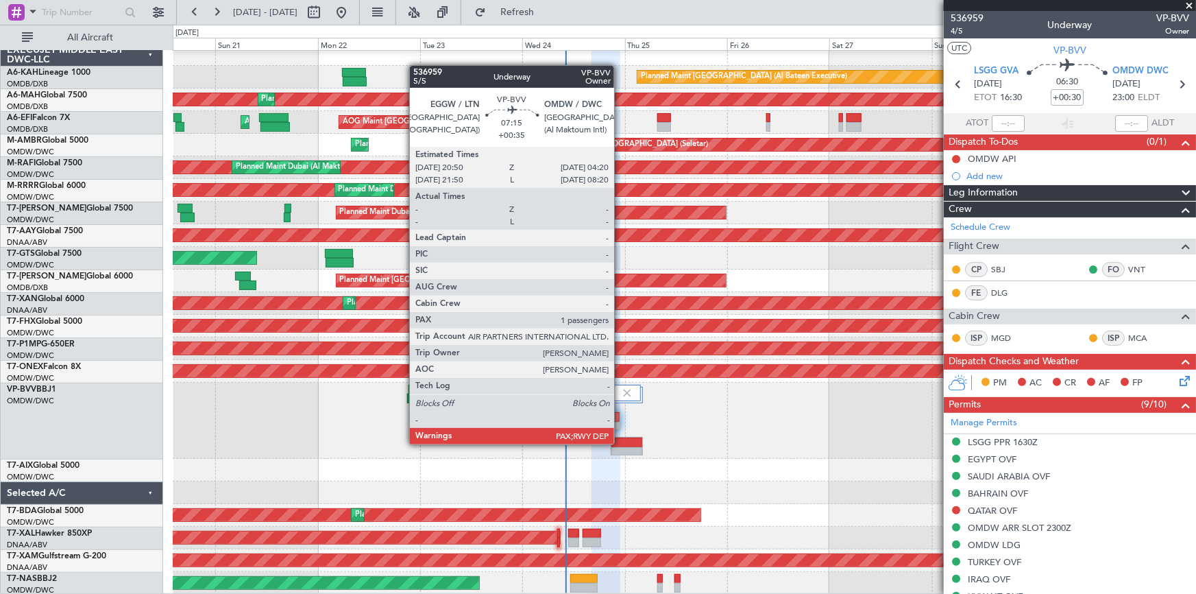
click at [620, 443] on div at bounding box center [627, 442] width 31 height 10
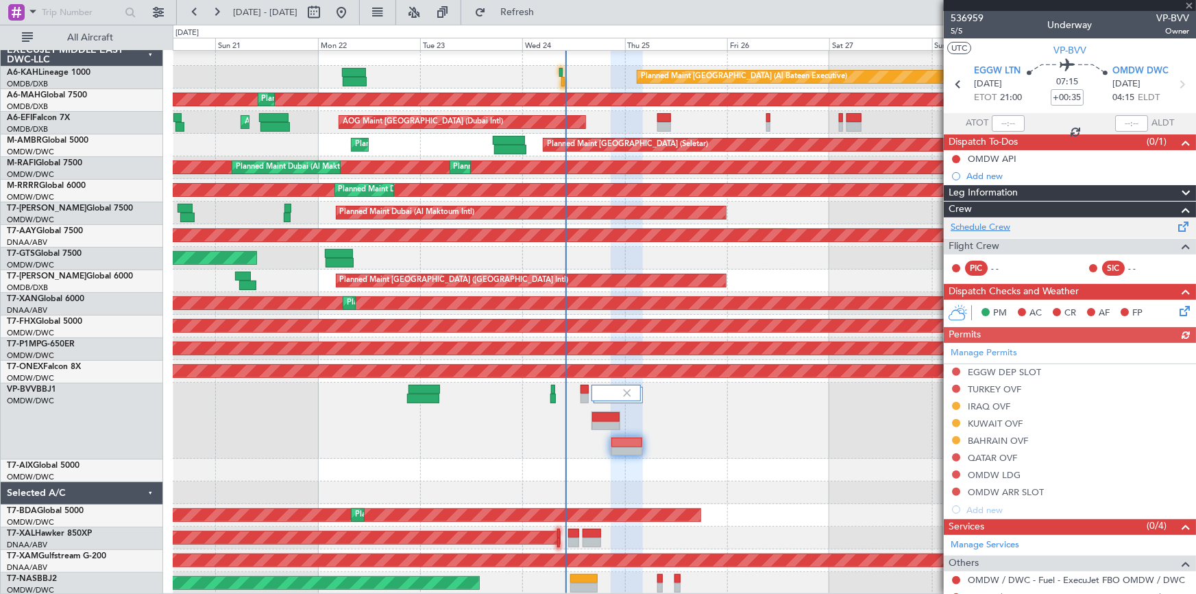
click at [997, 224] on link "Schedule Crew" at bounding box center [981, 228] width 60 height 14
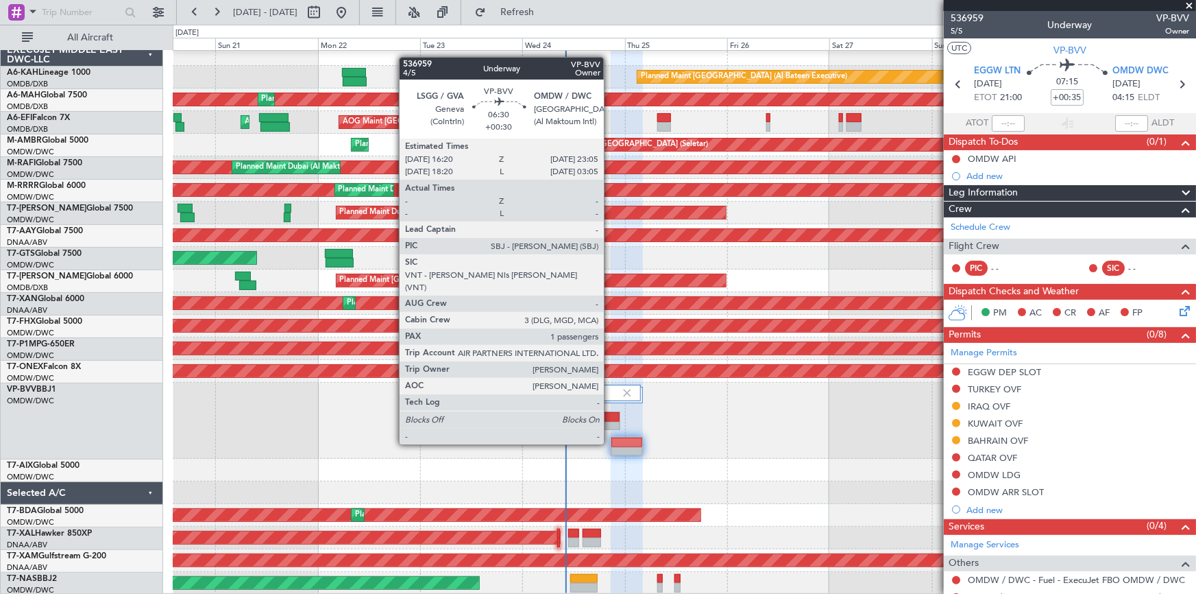
click at [610, 418] on div at bounding box center [606, 417] width 28 height 10
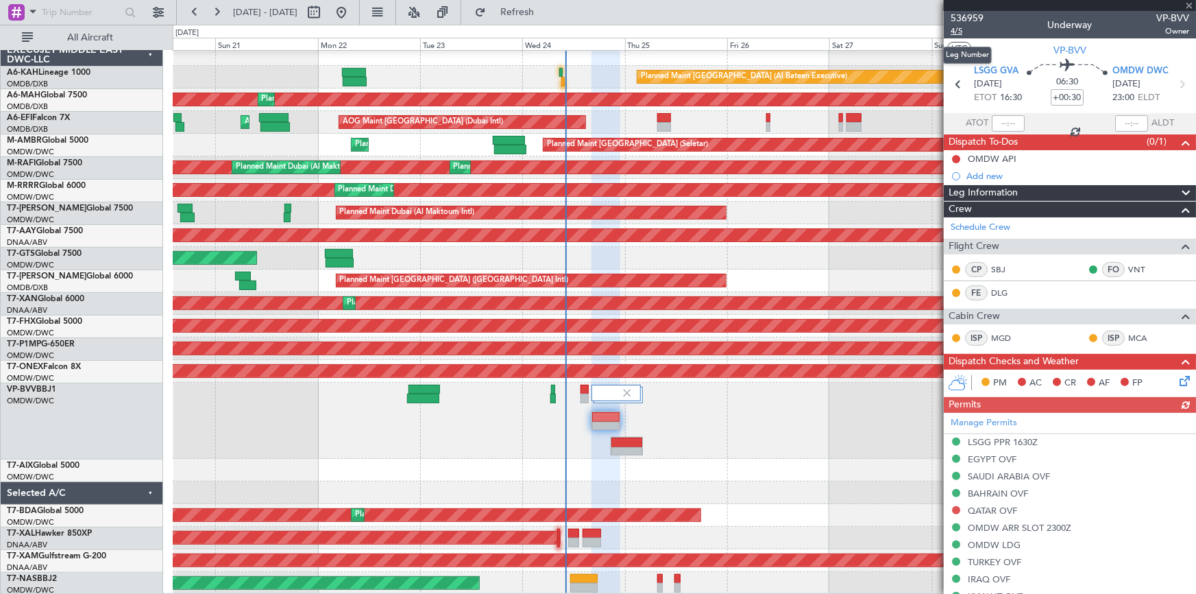
click at [952, 31] on span "4/5" at bounding box center [967, 31] width 33 height 12
click at [989, 221] on link "Schedule Crew" at bounding box center [981, 228] width 60 height 14
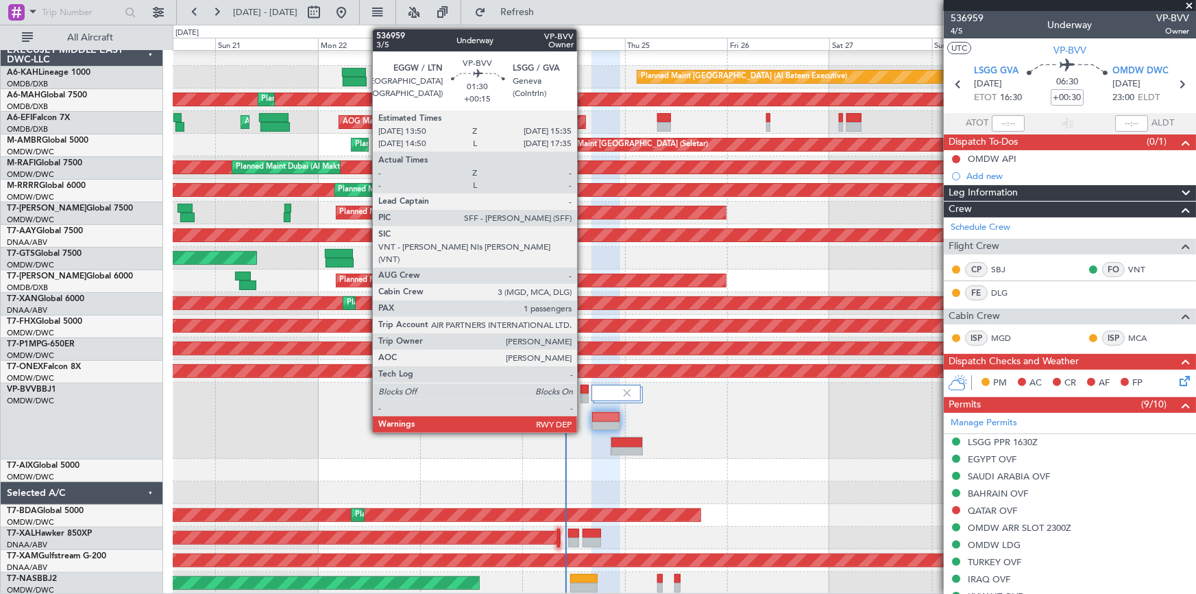
click at [583, 385] on div at bounding box center [585, 390] width 8 height 10
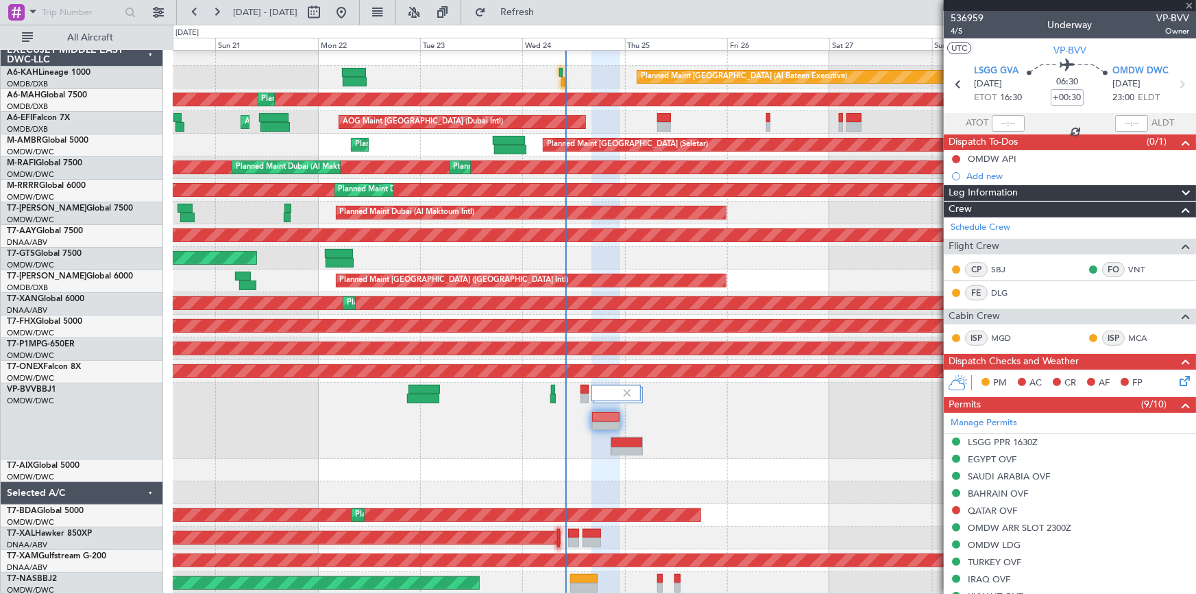
type input "+00:15"
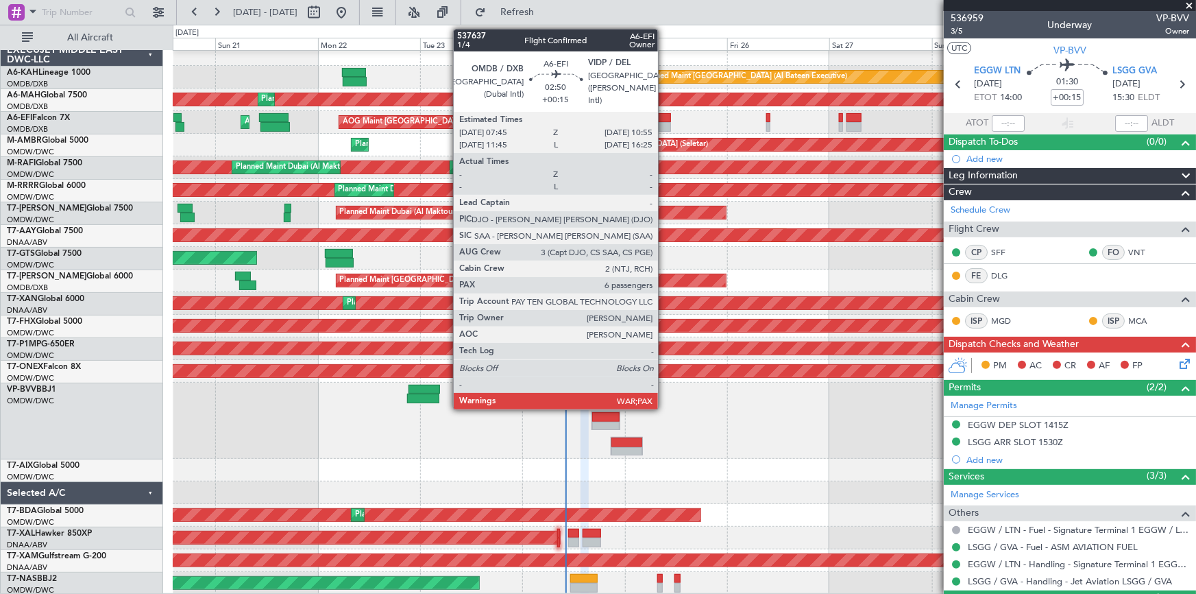
click at [664, 113] on div at bounding box center [665, 118] width 14 height 10
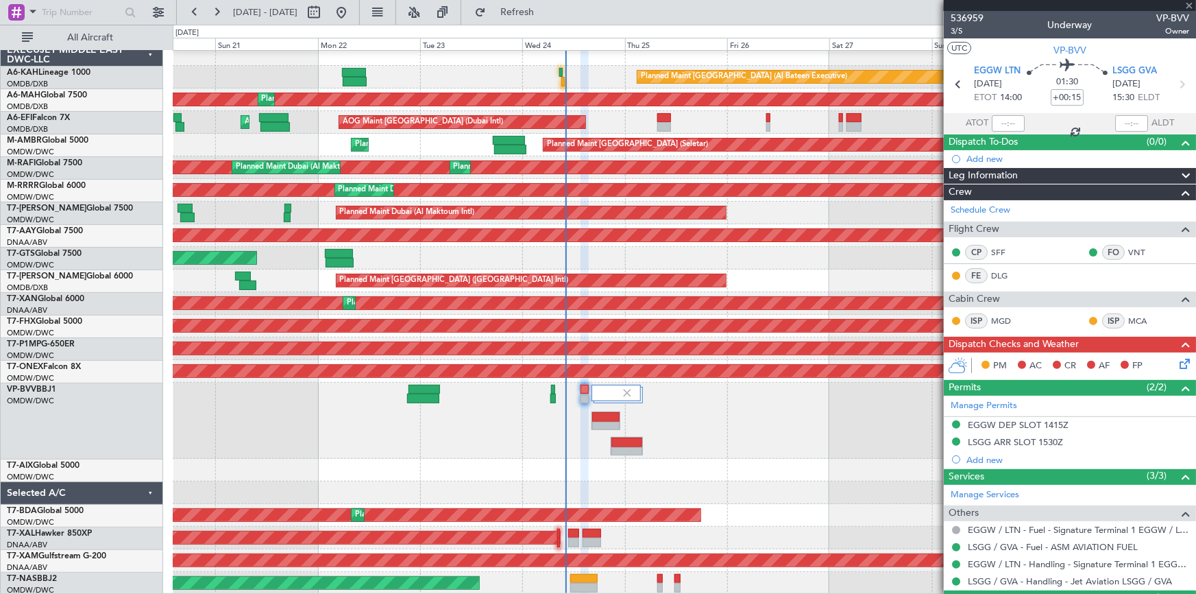
type input "6"
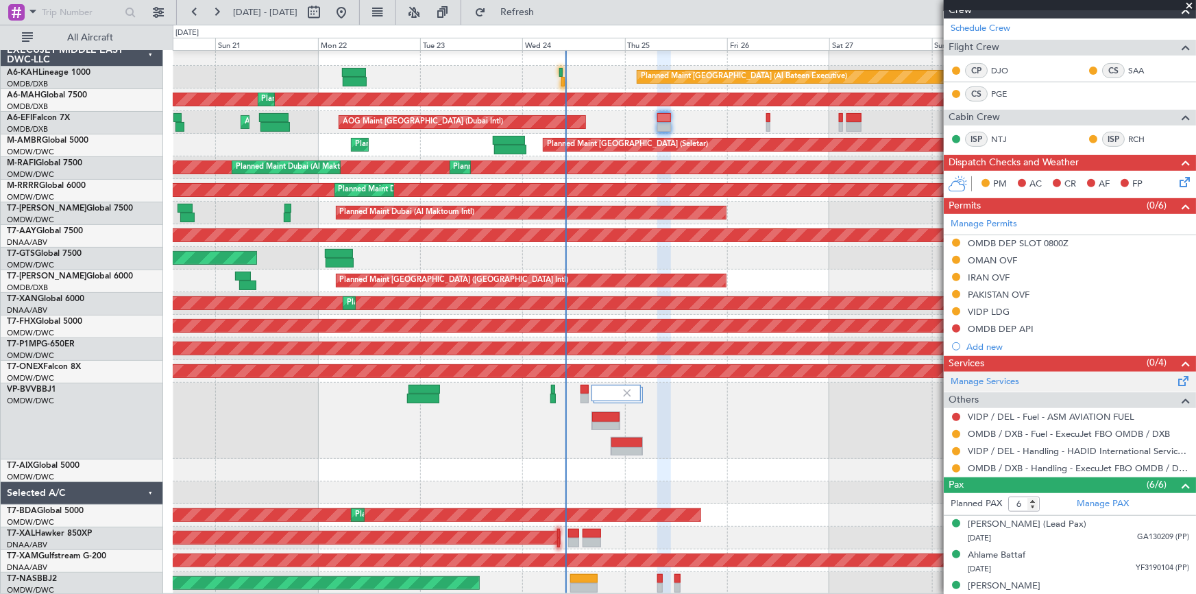
scroll to position [249, 0]
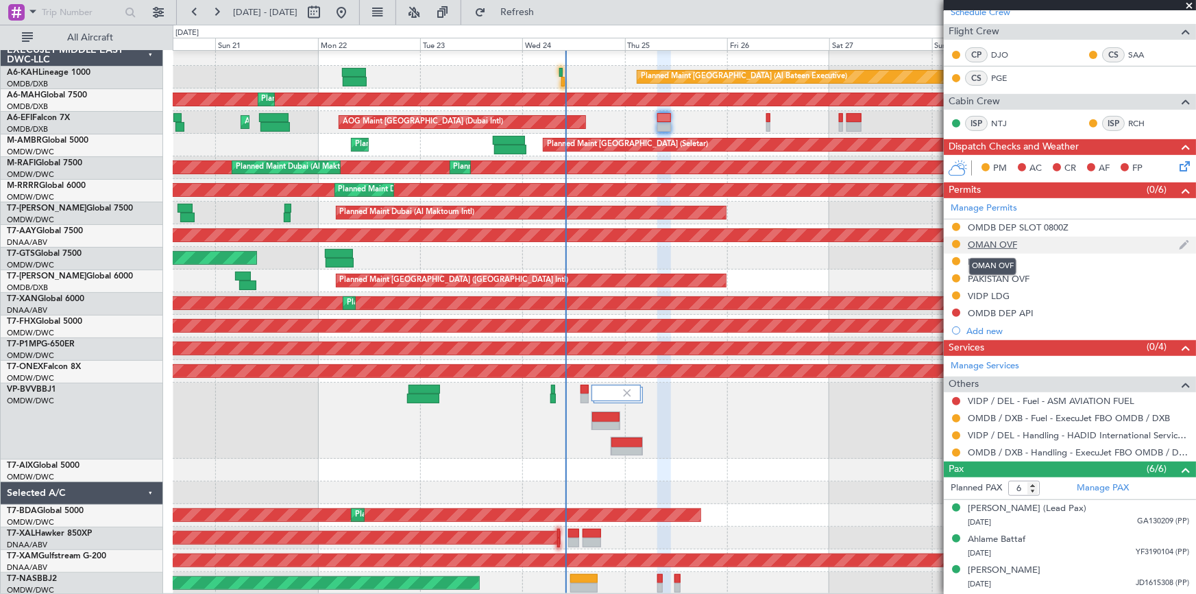
click at [978, 241] on div "OMAN OVF" at bounding box center [992, 245] width 49 height 12
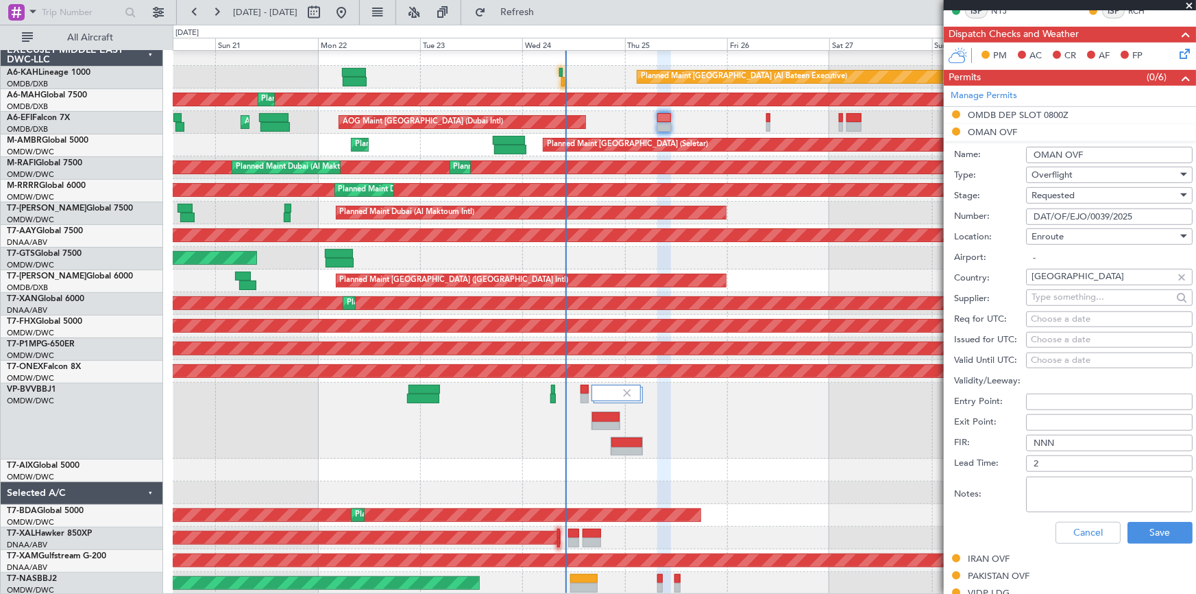
scroll to position [436, 0]
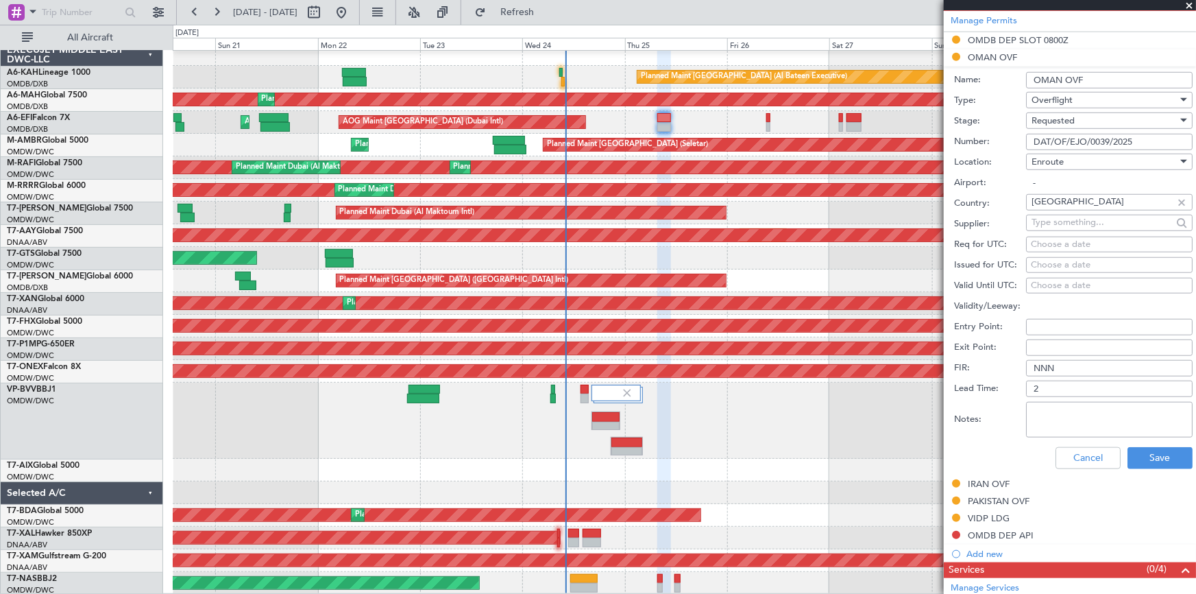
click at [1070, 405] on textarea "Notes:" at bounding box center [1109, 420] width 167 height 36
type textarea "v"
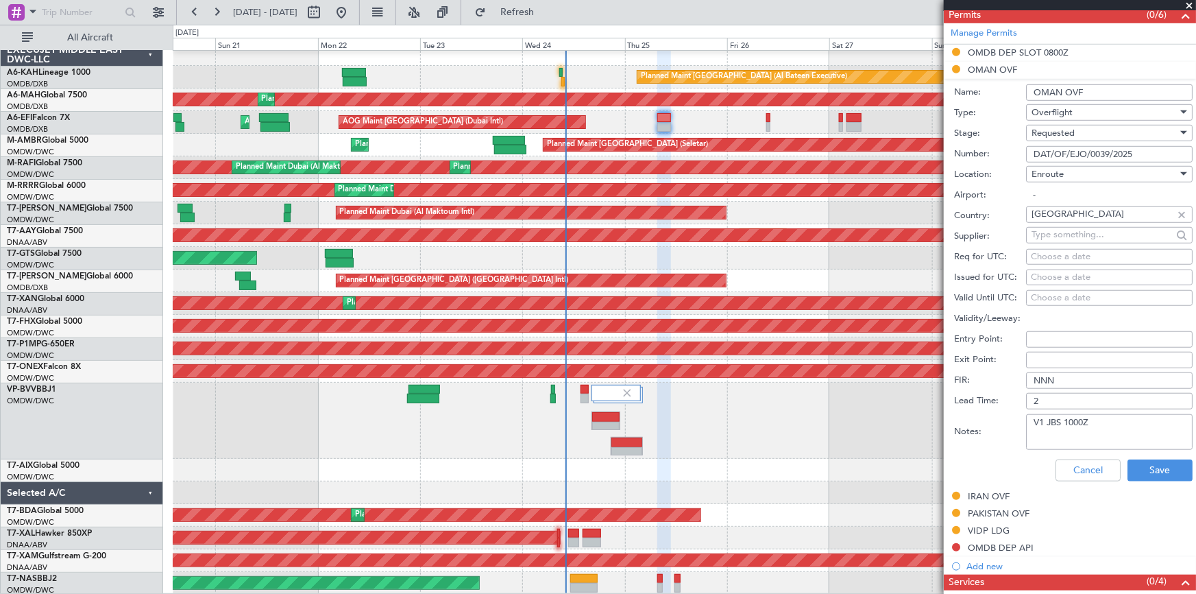
scroll to position [498, 0]
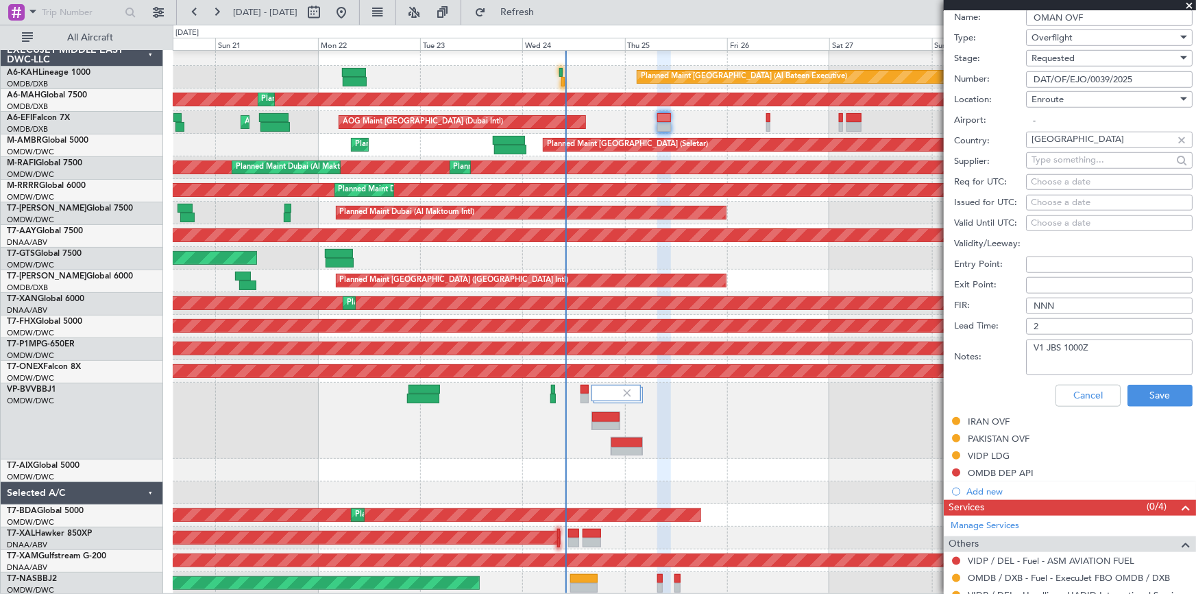
click at [1100, 349] on textarea "V1 JBS 1000Z" at bounding box center [1109, 357] width 167 height 36
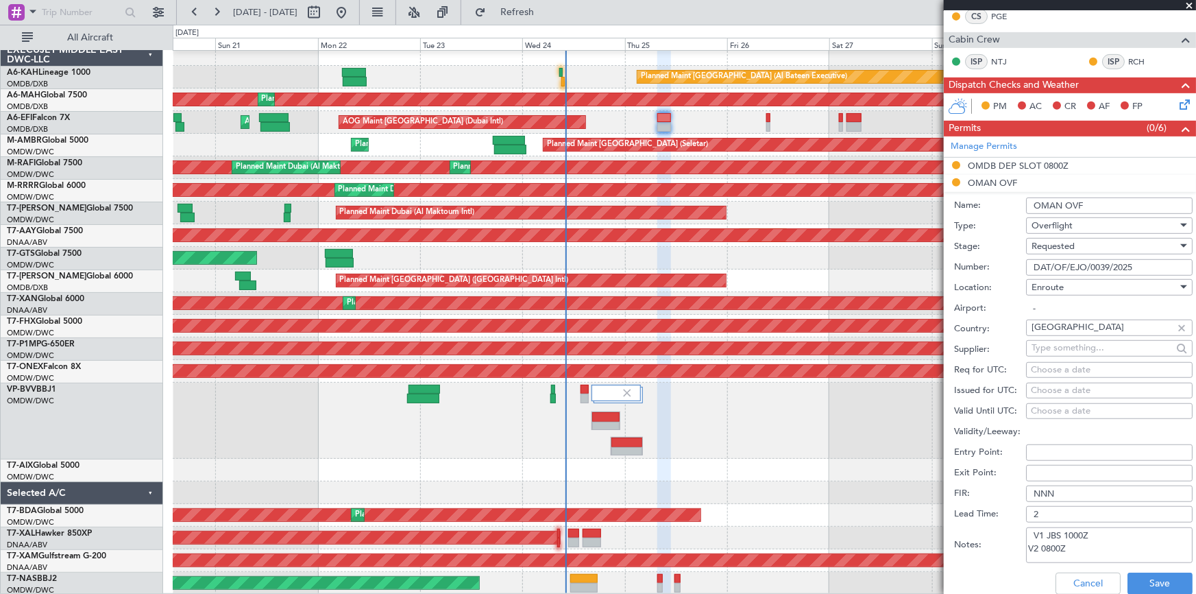
scroll to position [436, 0]
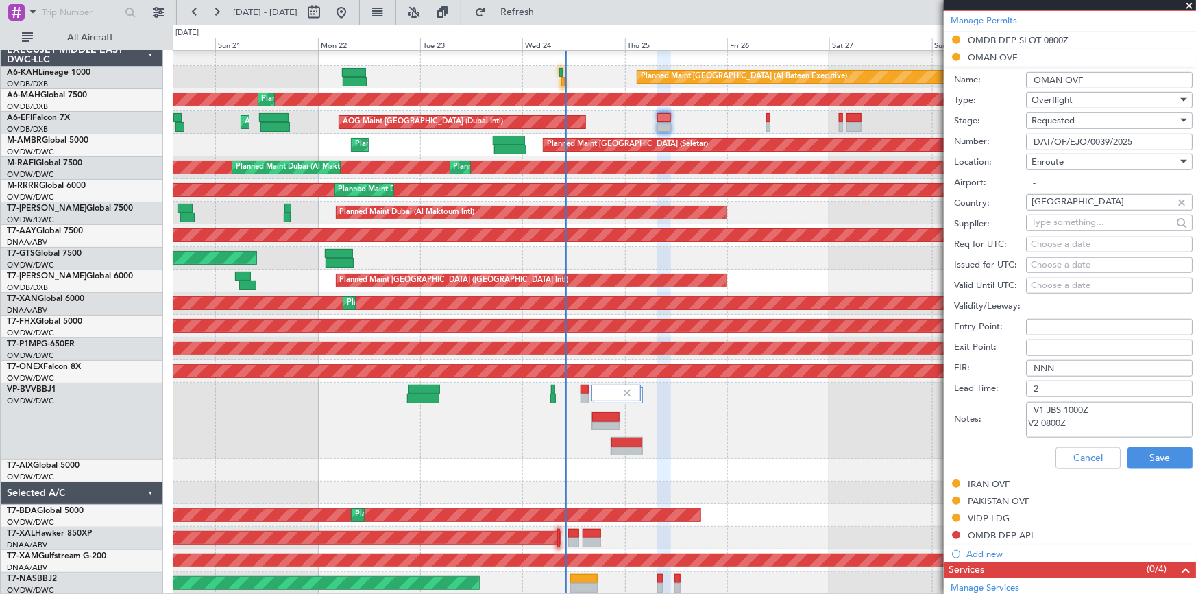
click at [1105, 409] on textarea "V1 JBS 1000Z V2 0800Z" at bounding box center [1109, 420] width 167 height 36
drag, startPoint x: 1142, startPoint y: 423, endPoint x: 967, endPoint y: 396, distance: 177.5
click at [967, 396] on form "Name: OMAN OVF Type: Overflight Stage: Requested Number: DAT/OF/EJO/0039/2025 L…" at bounding box center [1070, 271] width 252 height 409
type textarea "V1 JBS 1000Z OMDB VIDP V2 0800Z OMDB VIDP"
click at [1148, 457] on button "Save" at bounding box center [1160, 458] width 65 height 22
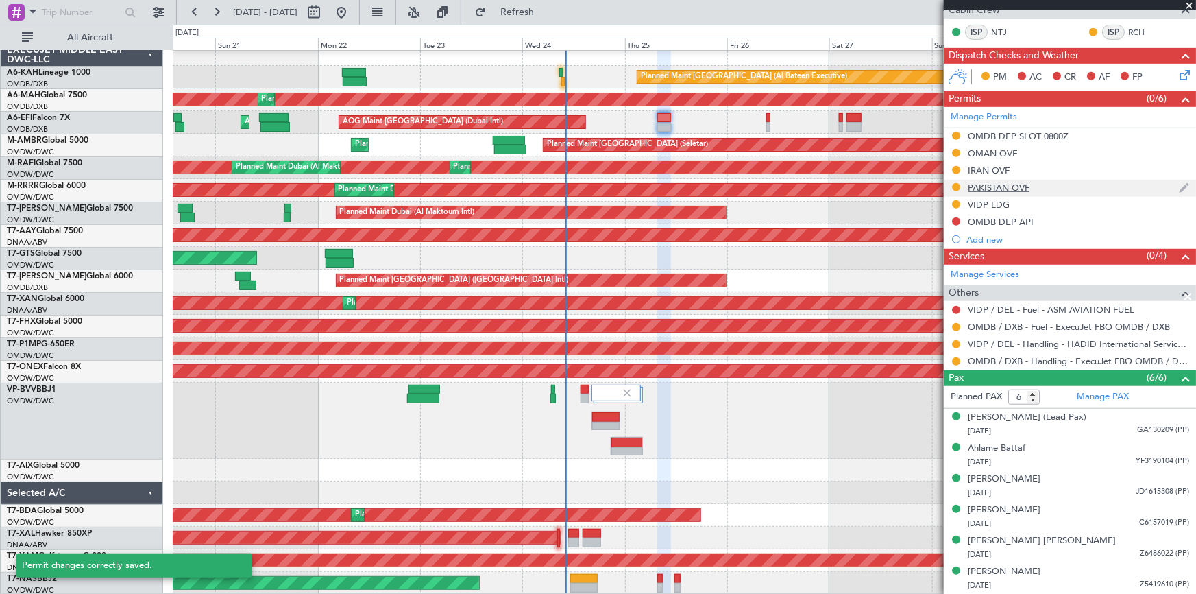
scroll to position [338, 0]
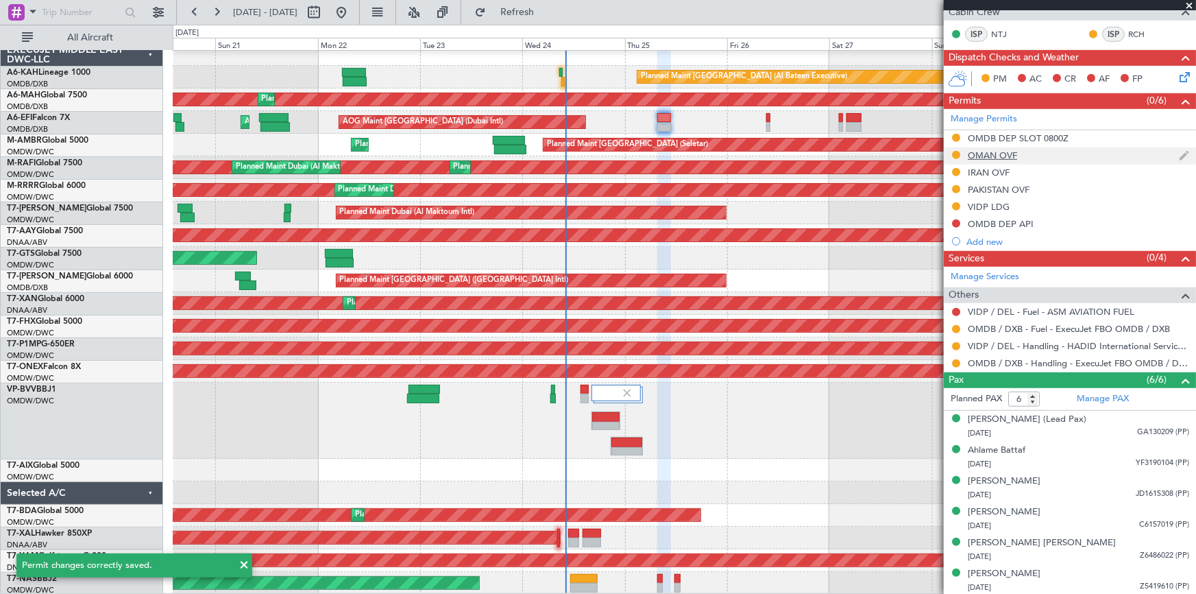
click at [996, 152] on div "OMAN OVF" at bounding box center [992, 155] width 49 height 12
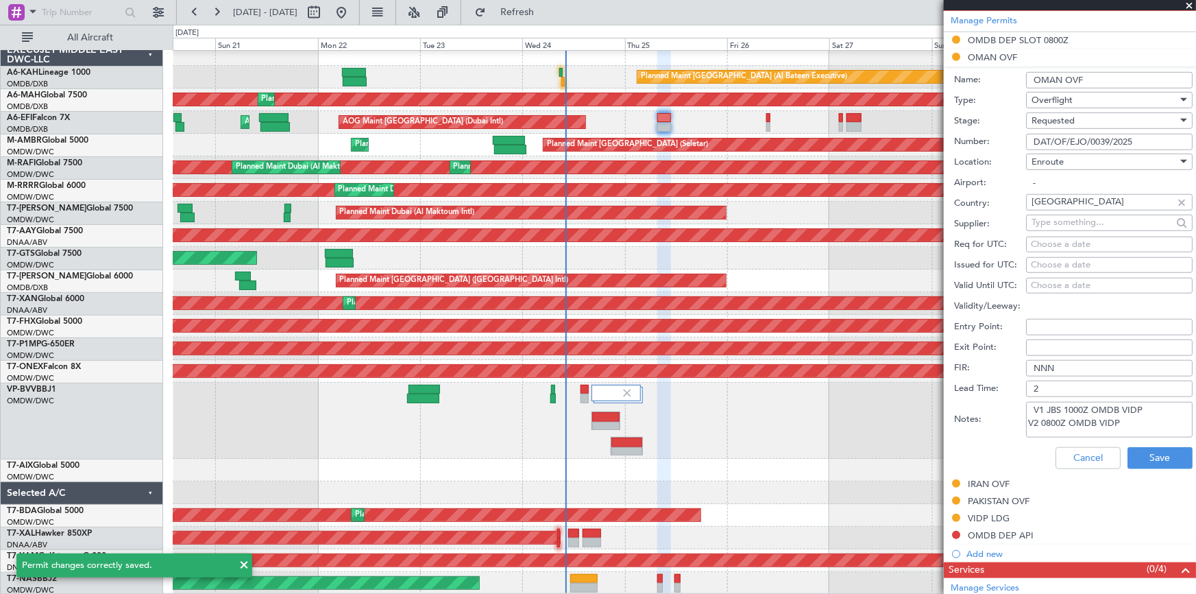
click at [1061, 119] on span "Requested" at bounding box center [1053, 120] width 43 height 12
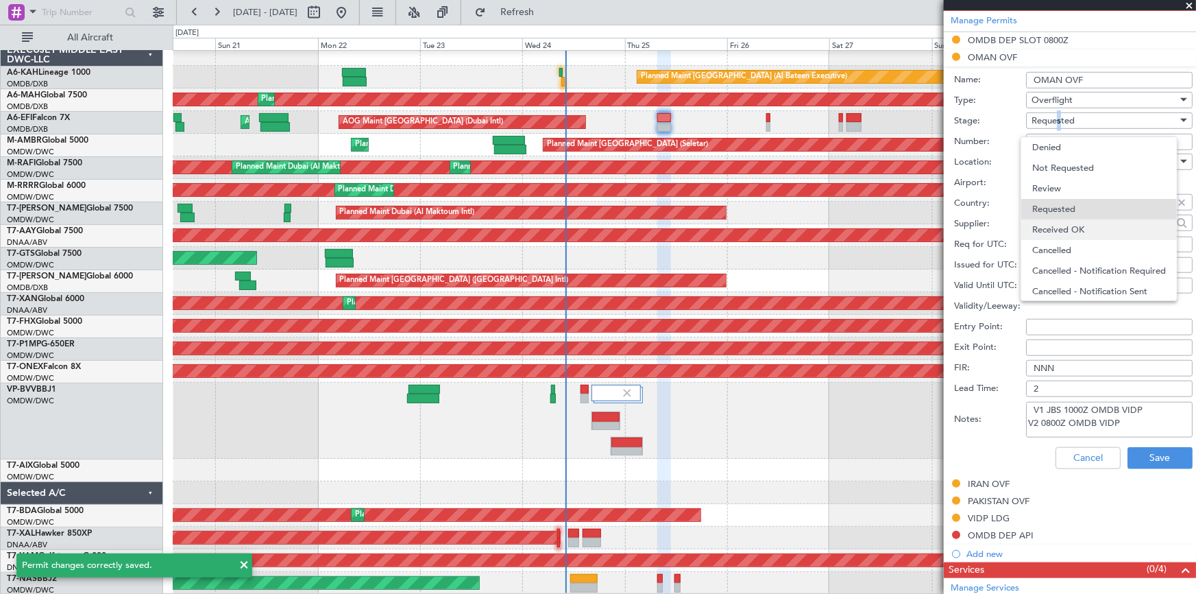
scroll to position [5, 0]
click at [1078, 221] on span "Received OK" at bounding box center [1105, 224] width 145 height 21
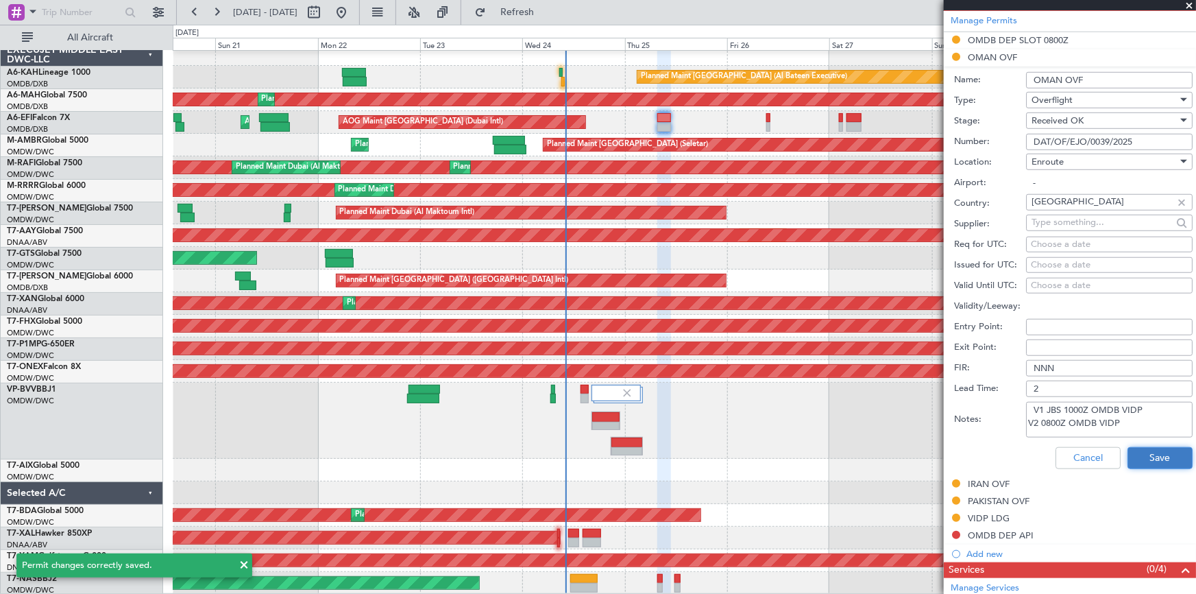
click at [1149, 457] on button "Save" at bounding box center [1160, 458] width 65 height 22
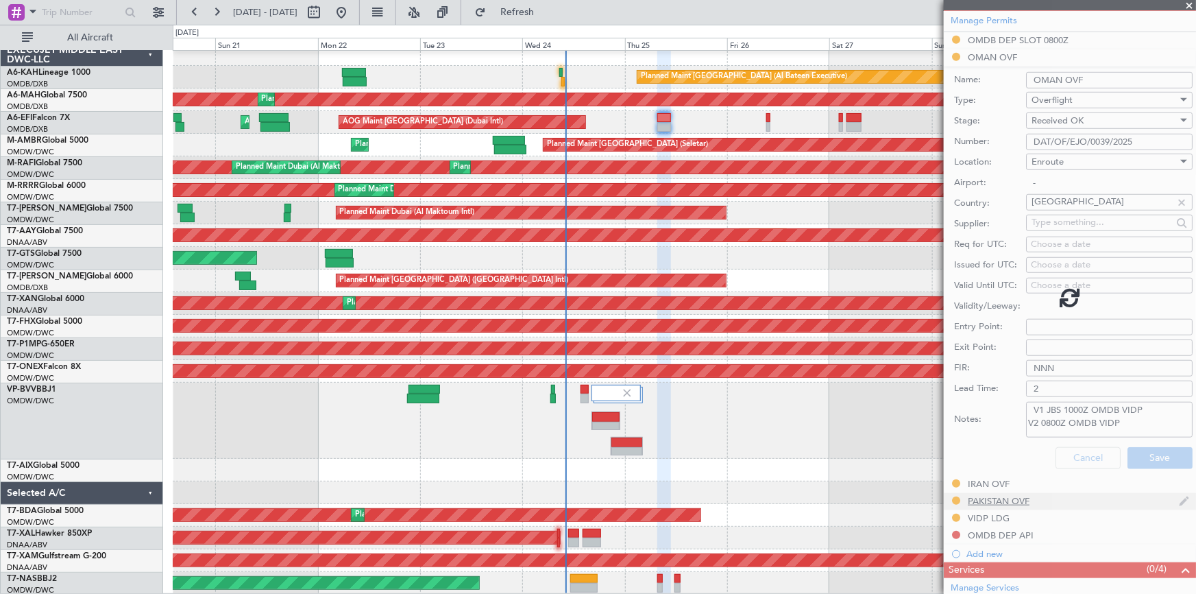
scroll to position [338, 0]
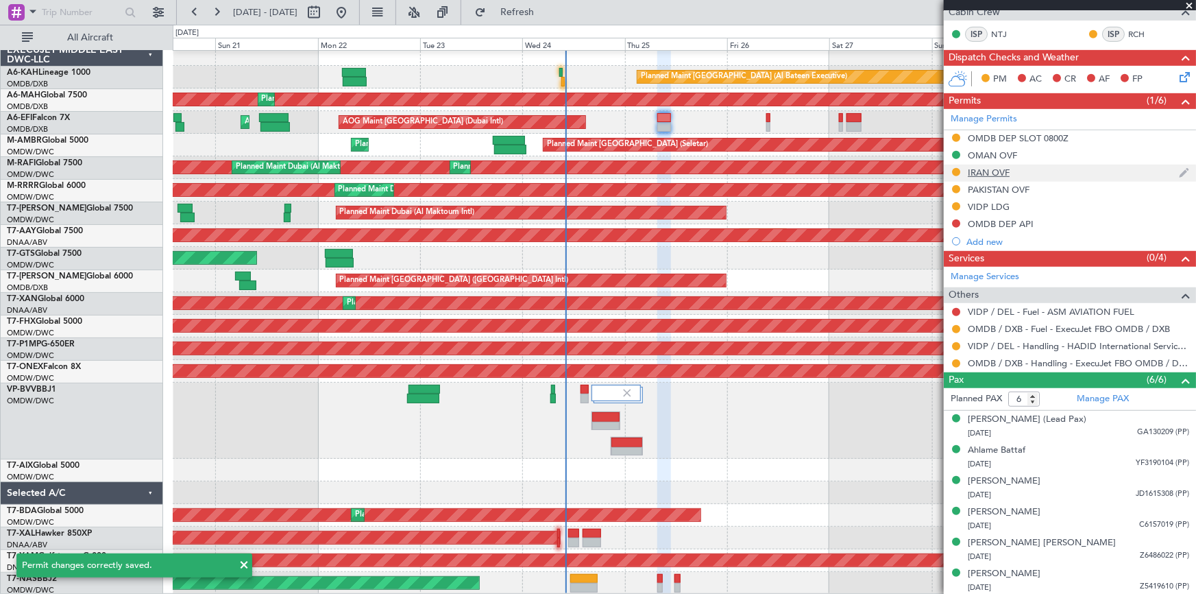
click at [995, 168] on div "IRAN OVF" at bounding box center [989, 173] width 42 height 12
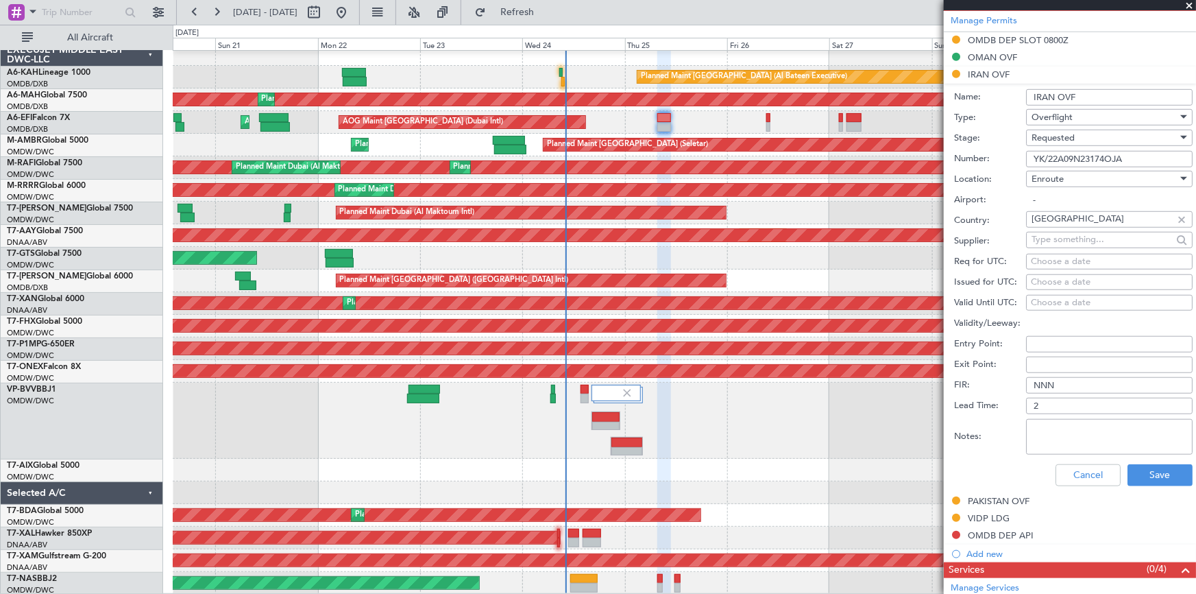
click at [1085, 137] on div "Requested" at bounding box center [1105, 138] width 146 height 21
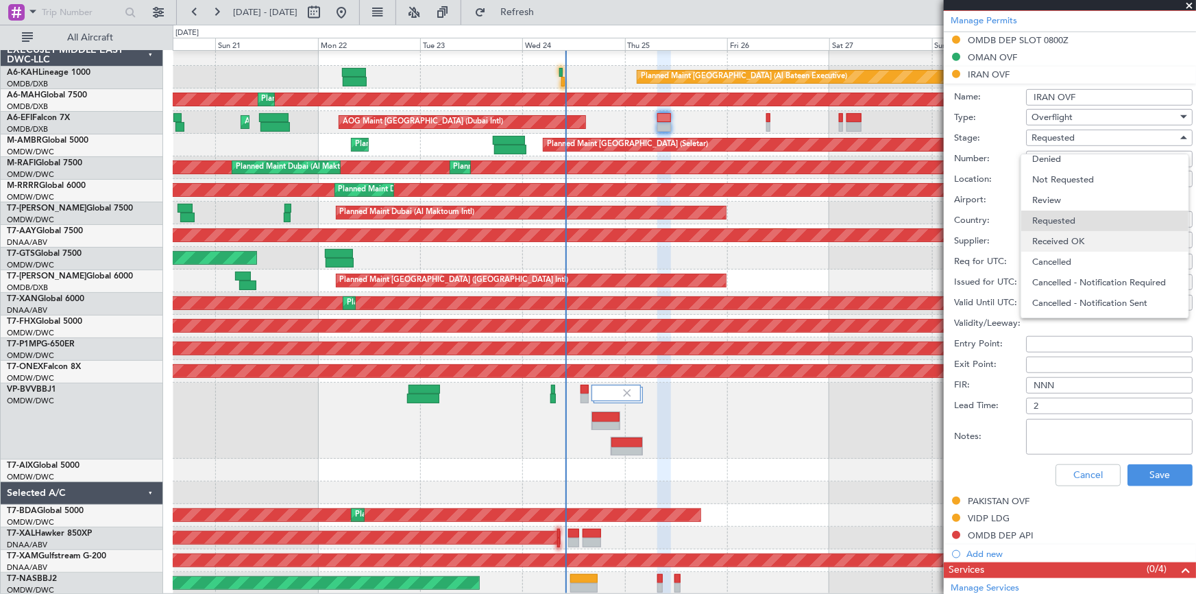
click at [1076, 240] on span "Received OK" at bounding box center [1105, 241] width 145 height 21
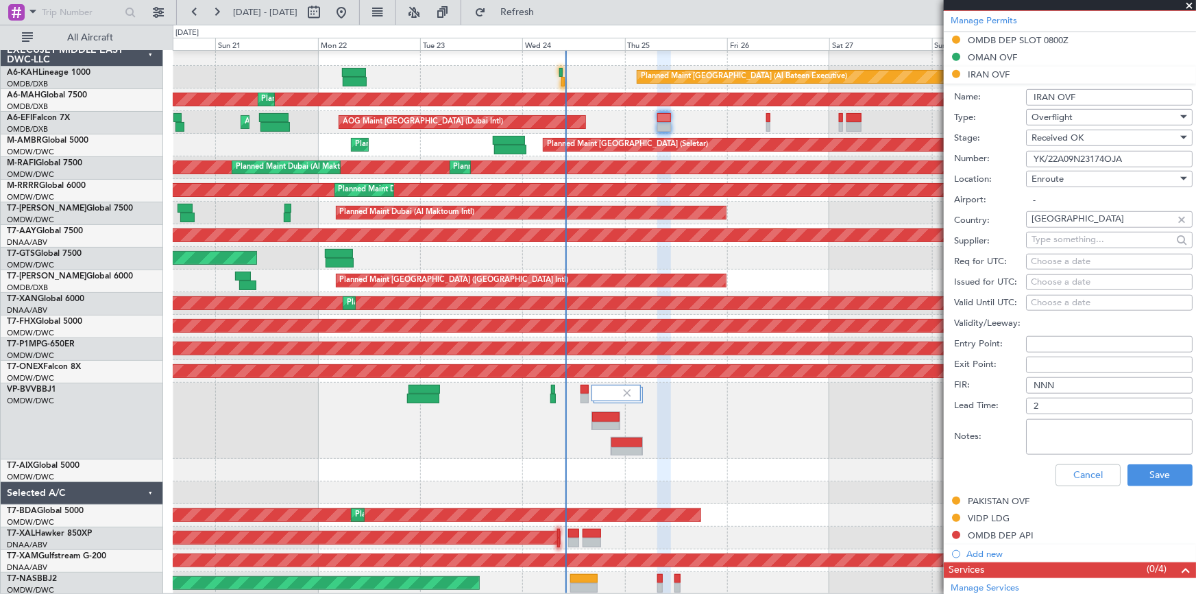
click at [1068, 435] on textarea "Notes:" at bounding box center [1109, 437] width 167 height 36
paste textarea "V1 JBS 1000Z OMDB VIDP V2 0800Z OMDB VIDP"
type textarea "V1 JBS 1000Z OMDB VIDP V2 0800Z OMDB VIDP"
click at [1151, 479] on button "Save" at bounding box center [1160, 475] width 65 height 22
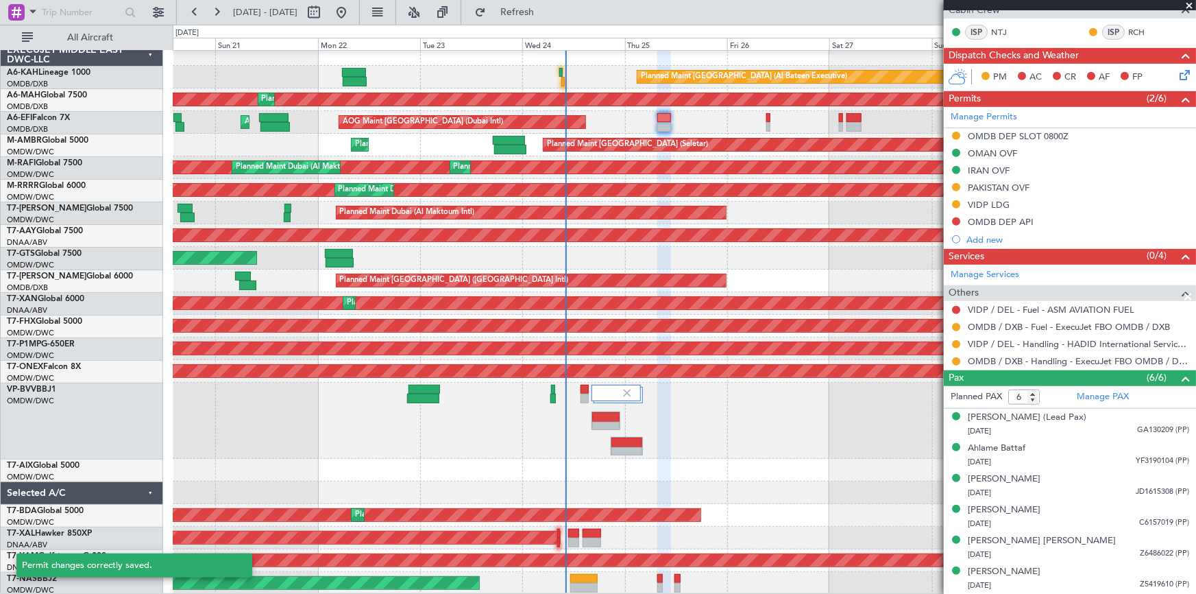
scroll to position [338, 0]
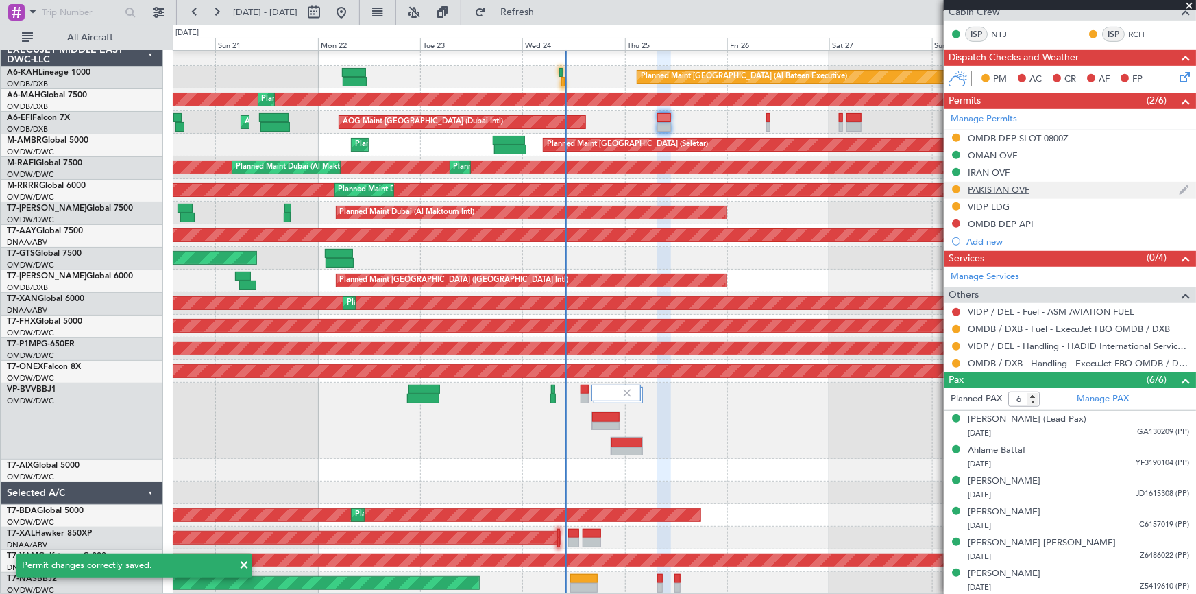
click at [1002, 186] on div "PAKISTAN OVF" at bounding box center [999, 190] width 62 height 12
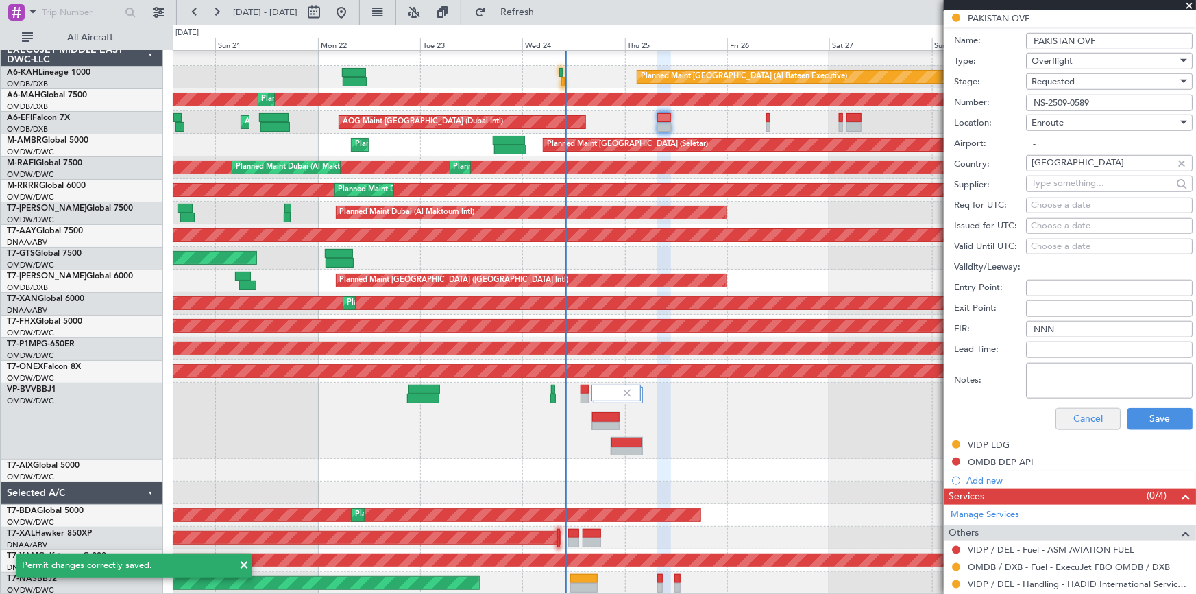
scroll to position [561, 0]
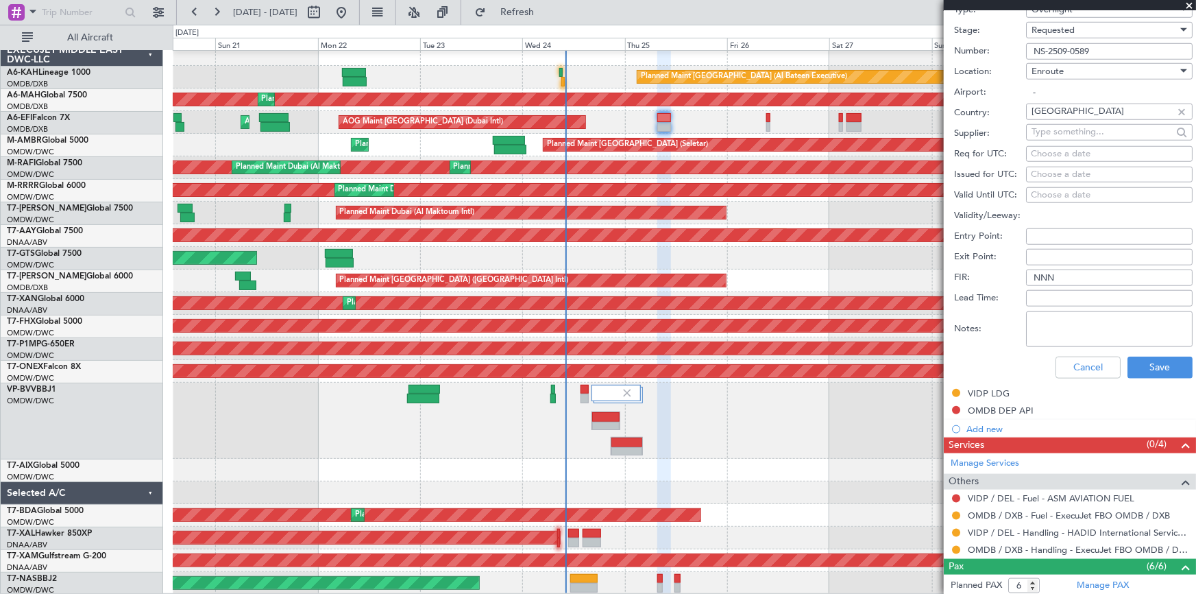
click at [1063, 317] on textarea "Notes:" at bounding box center [1109, 329] width 167 height 36
paste textarea "V1 JBS 1000Z OMDB VIDP V2 0800Z OMDB VIDP"
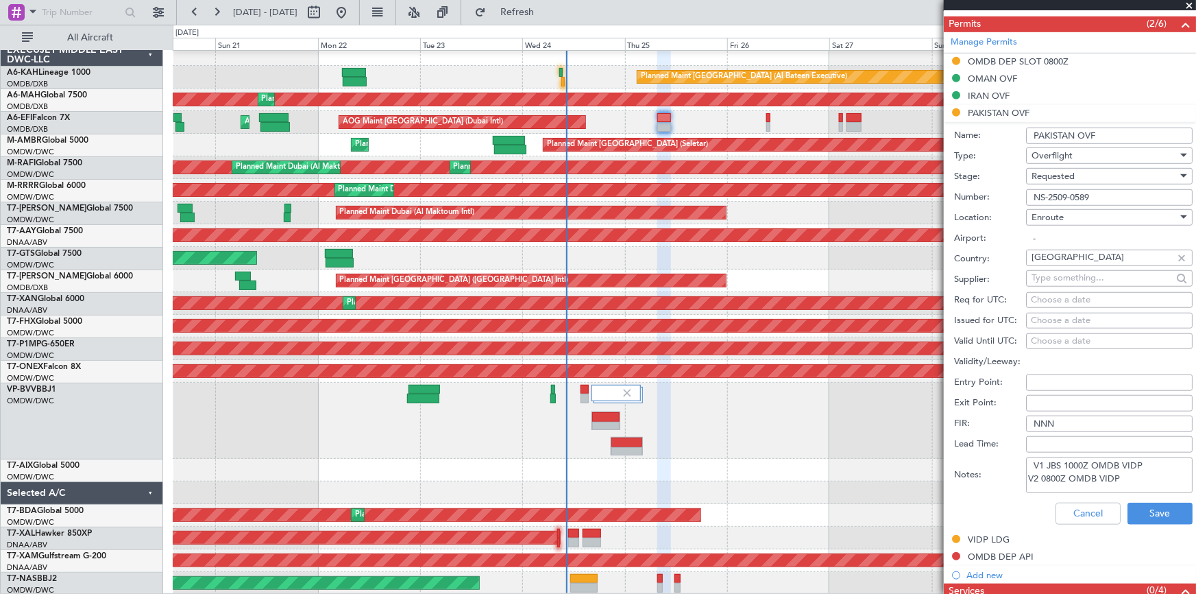
scroll to position [436, 0]
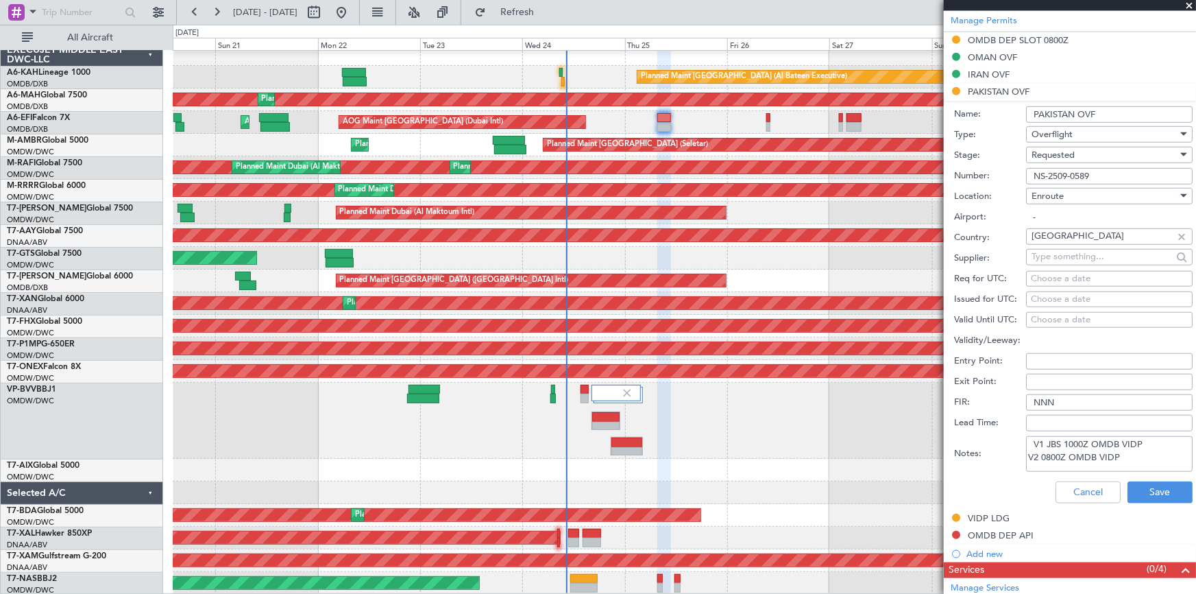
type textarea "V1 JBS 1000Z OMDB VIDP V2 0800Z OMDB VIDP"
click at [1069, 155] on span "Requested" at bounding box center [1053, 155] width 43 height 12
click at [1072, 259] on span "Received OK" at bounding box center [1105, 258] width 145 height 21
click at [1159, 487] on button "Save" at bounding box center [1160, 492] width 65 height 22
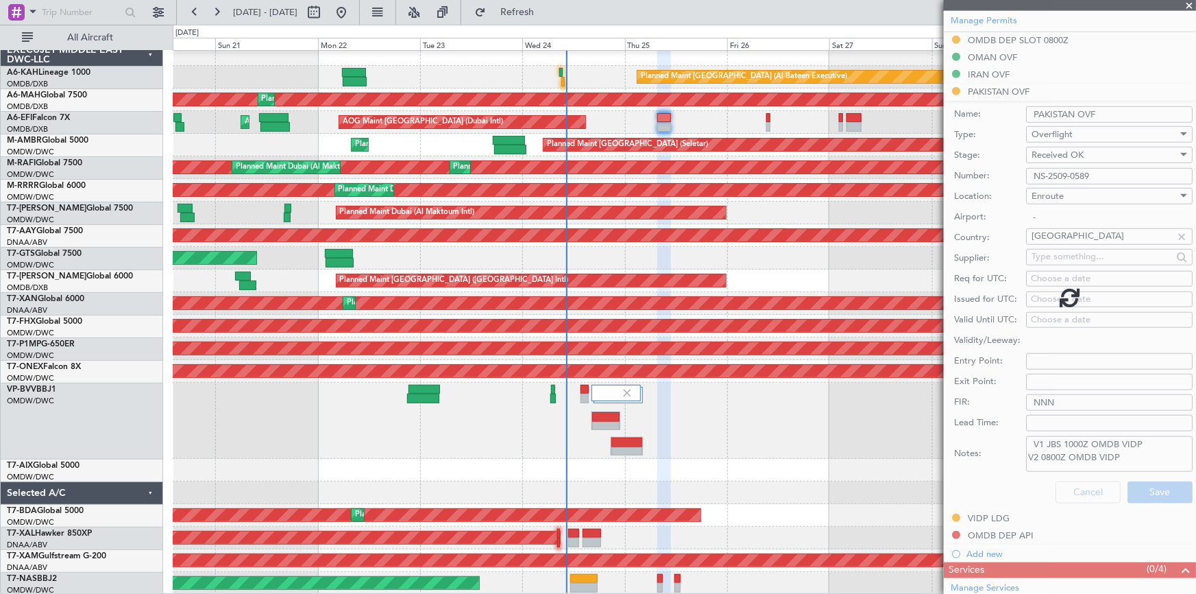
scroll to position [338, 0]
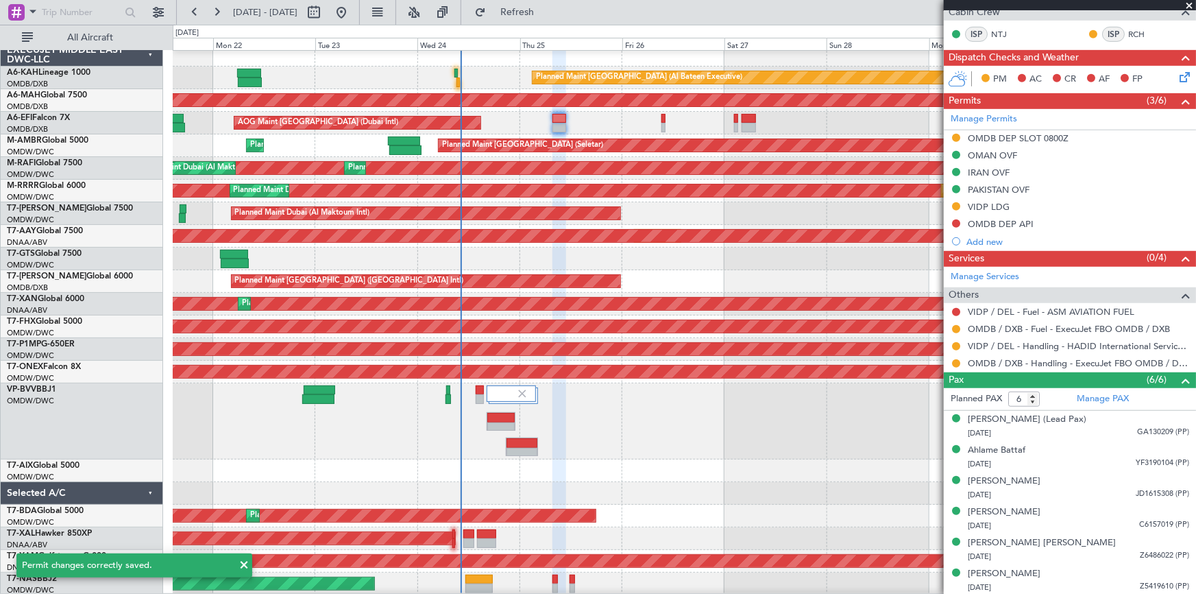
click at [640, 427] on div "Planned Maint Dubai (Al Maktoum Intl)" at bounding box center [684, 421] width 1023 height 76
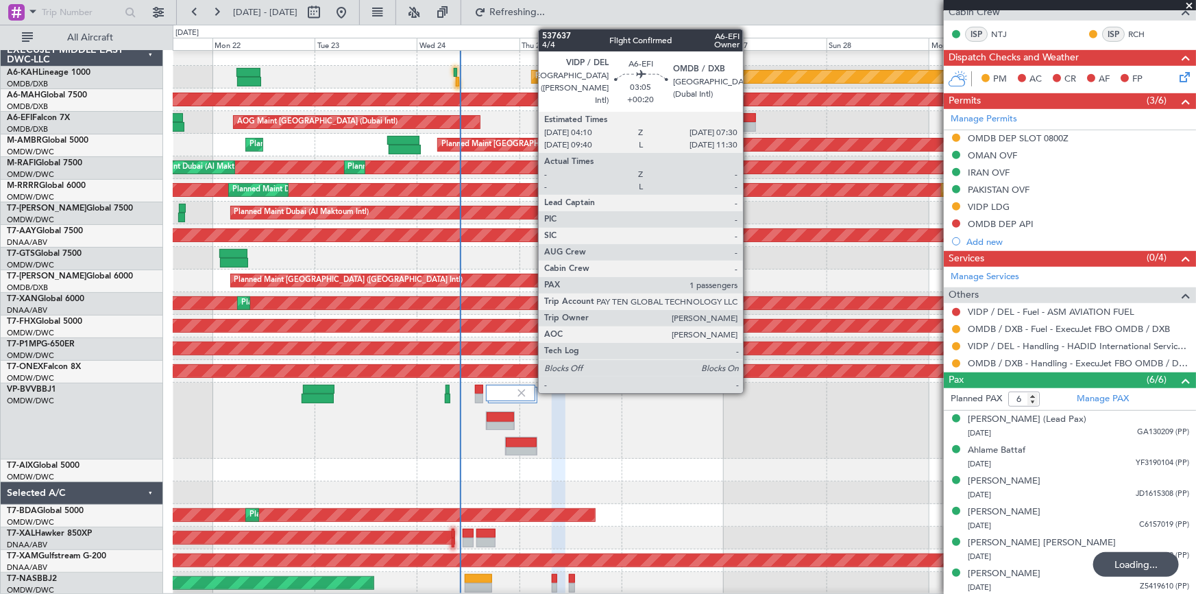
click at [748, 120] on div at bounding box center [748, 118] width 14 height 10
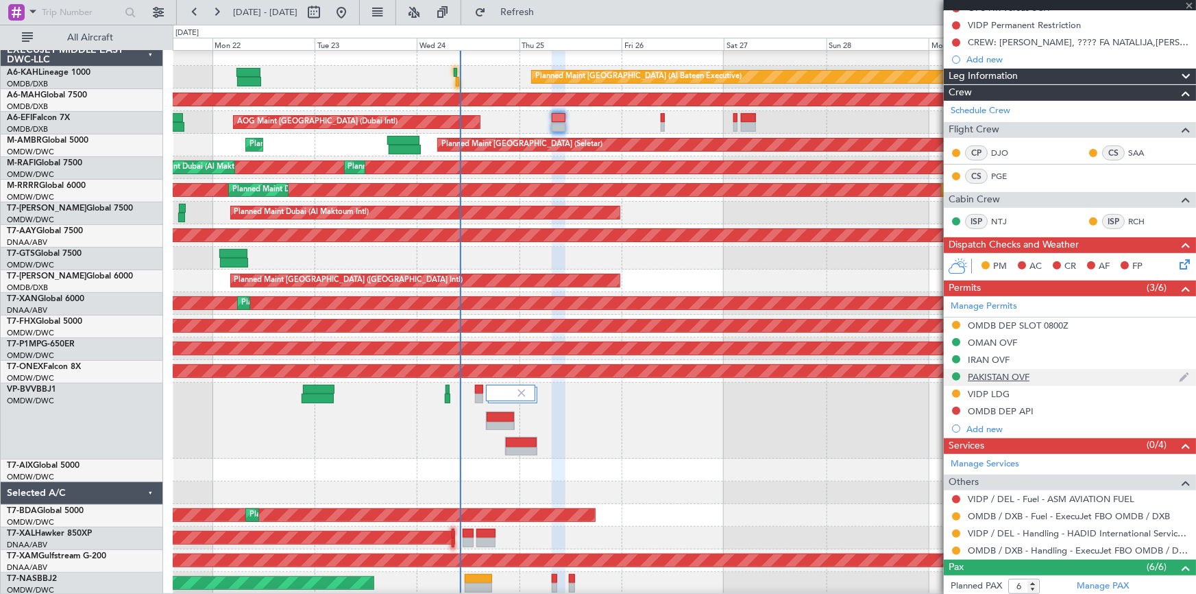
scroll to position [27, 0]
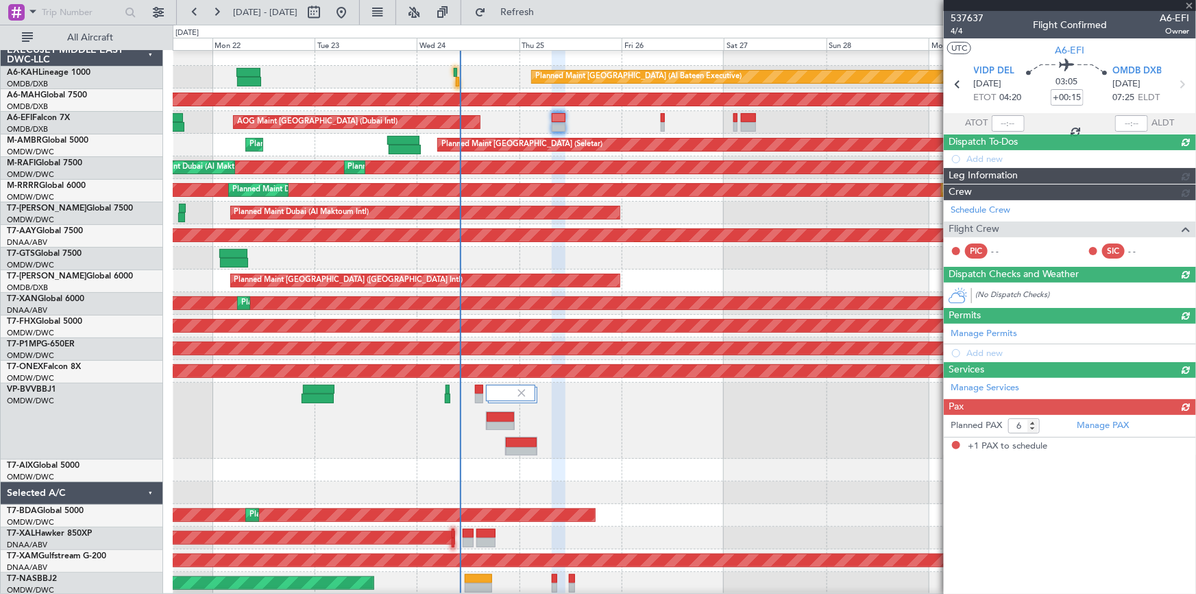
type input "+00:20"
type input "1"
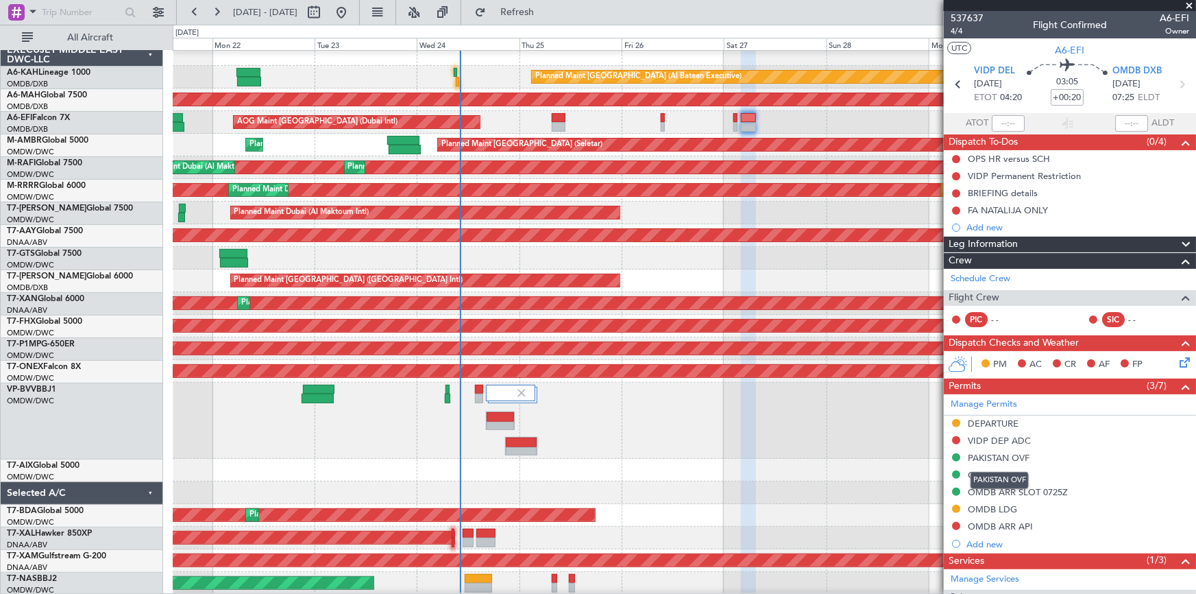
click at [994, 469] on mat-tooltip-component "PAKISTAN OVF" at bounding box center [999, 480] width 77 height 36
drag, startPoint x: 986, startPoint y: 472, endPoint x: 1015, endPoint y: 480, distance: 29.8
click at [988, 472] on div "OMAN OVF" at bounding box center [992, 475] width 49 height 12
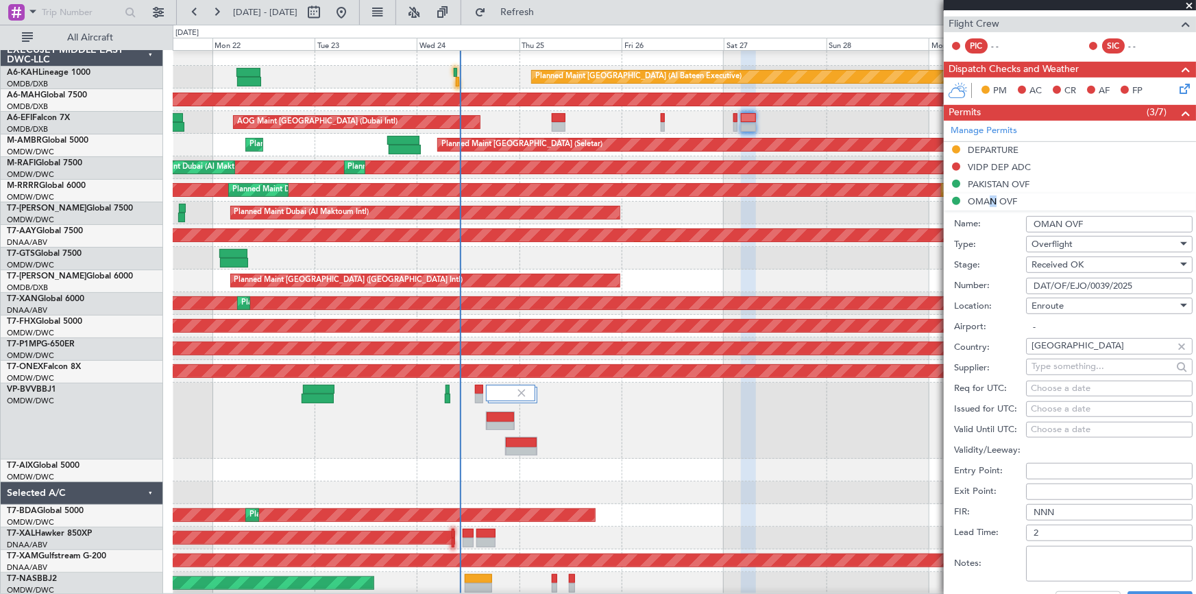
scroll to position [374, 0]
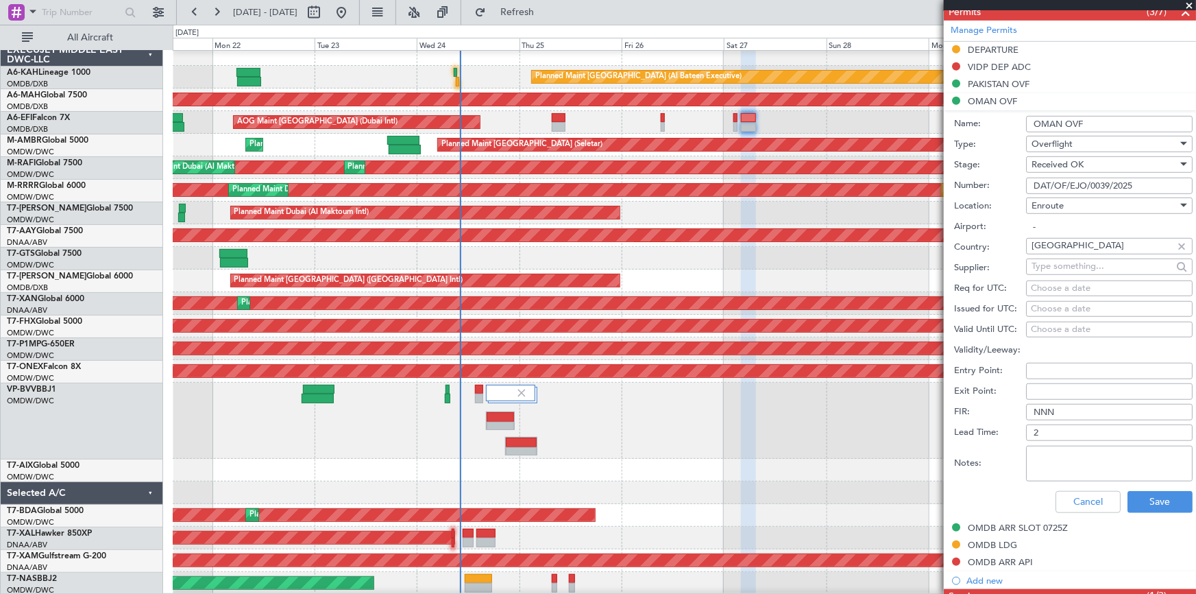
click at [1068, 458] on textarea "Notes:" at bounding box center [1109, 464] width 167 height 36
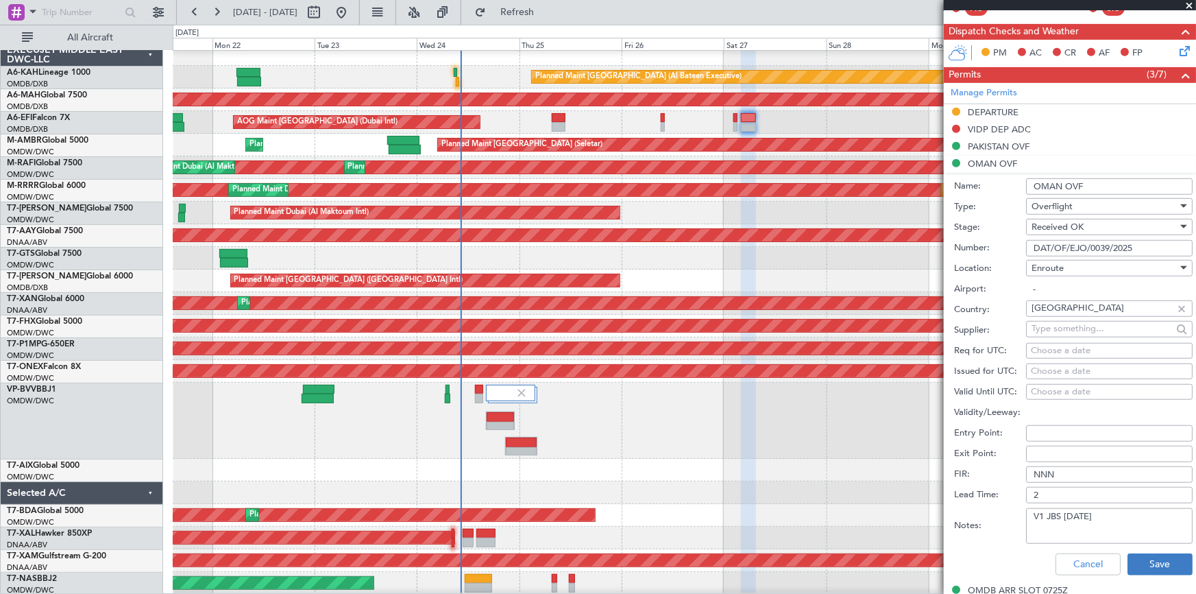
type textarea "V1 JBS [DATE]"
click at [1135, 559] on button "Save" at bounding box center [1160, 564] width 65 height 22
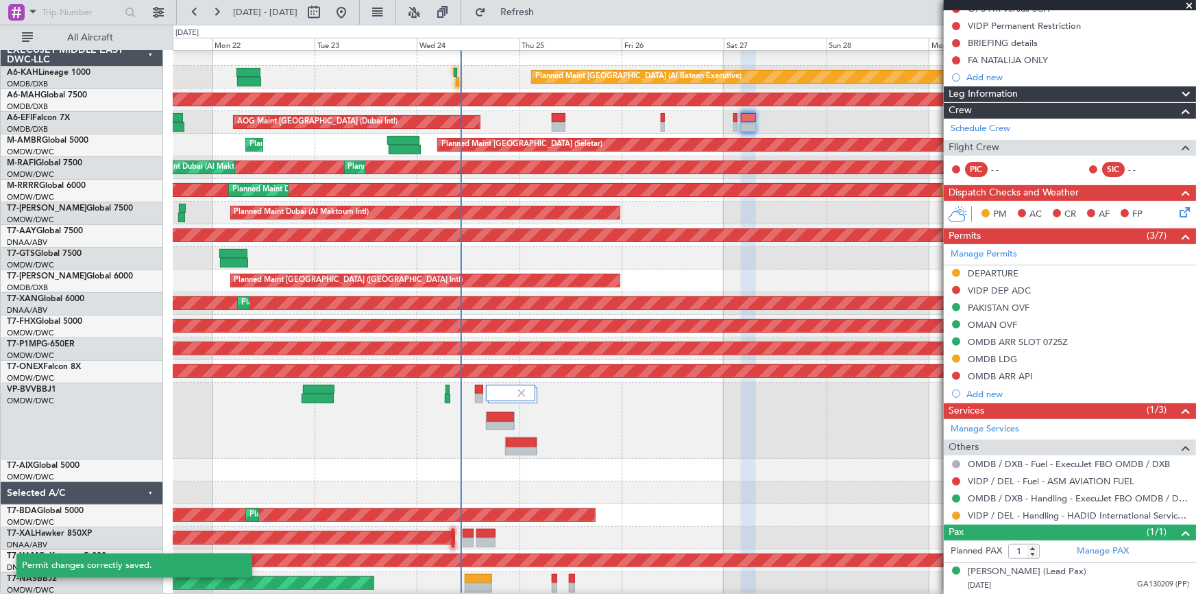
scroll to position [149, 0]
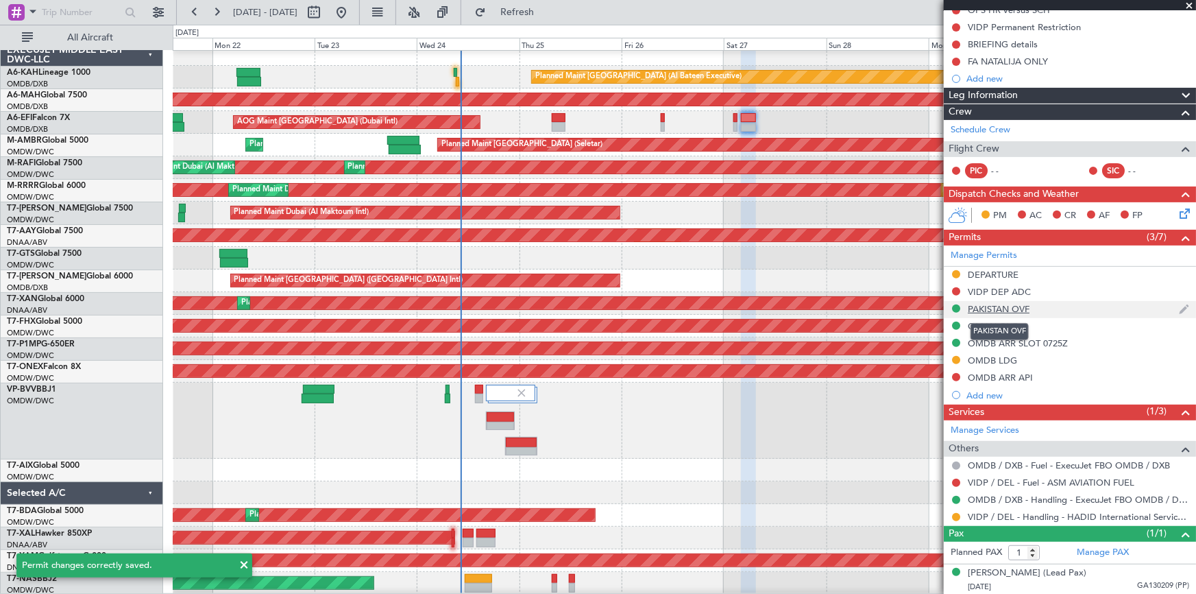
click at [1001, 308] on div "PAKISTAN OVF" at bounding box center [999, 309] width 62 height 12
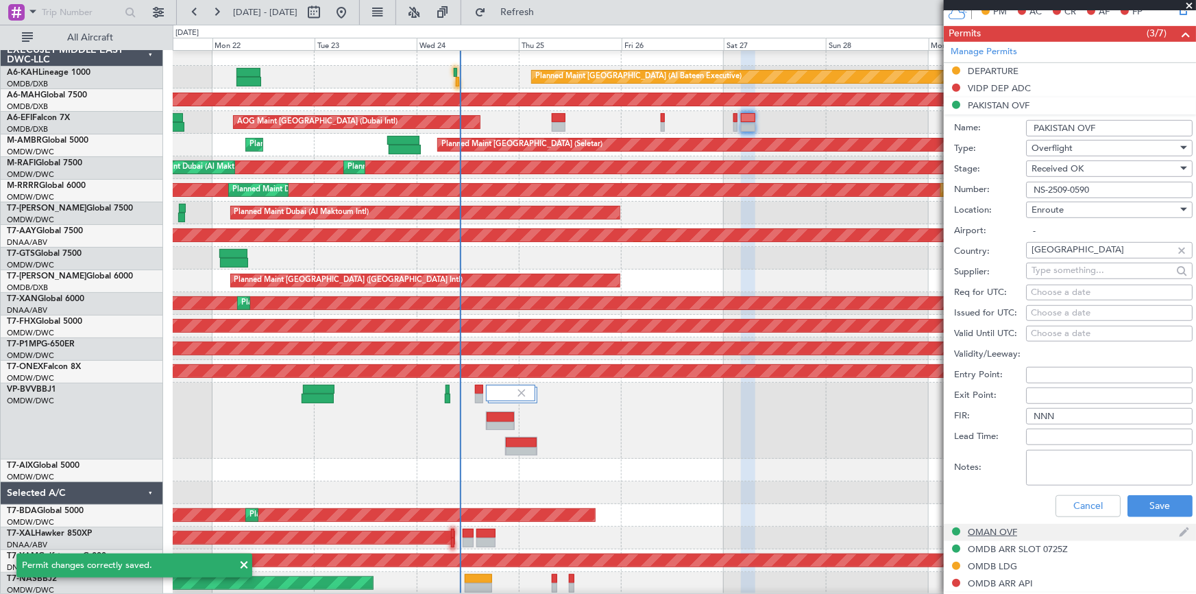
scroll to position [436, 0]
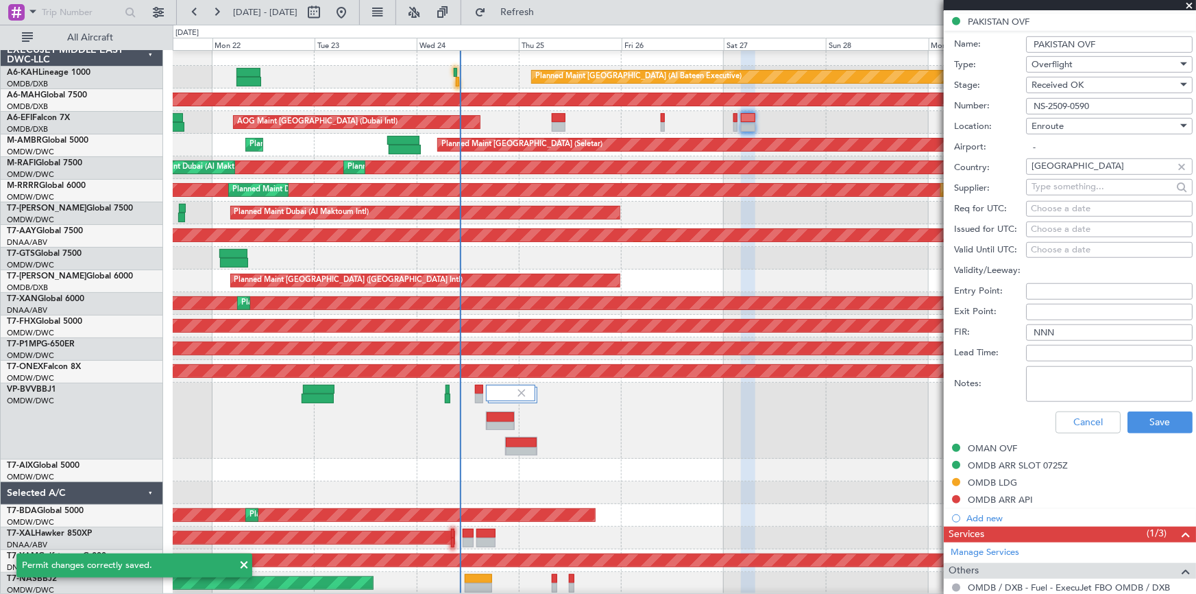
click at [1083, 381] on textarea "Notes:" at bounding box center [1109, 384] width 167 height 36
paste textarea "V1 JBS 1000Z OMDB VIDP V2 0800Z OMDB VIDP"
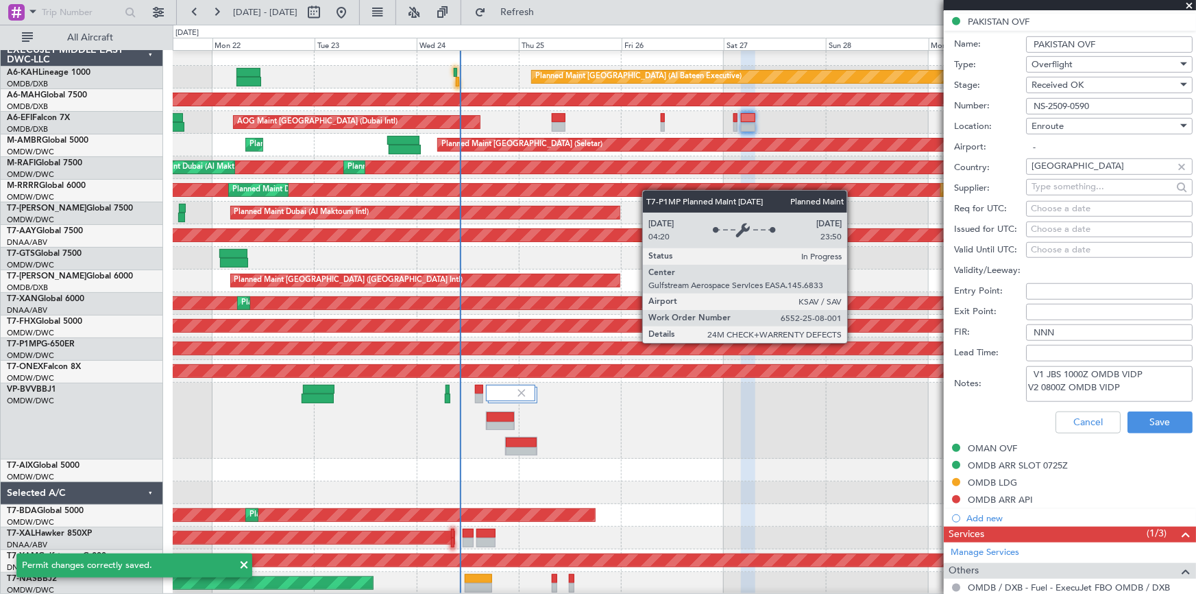
drag, startPoint x: 1129, startPoint y: 388, endPoint x: 853, endPoint y: 339, distance: 280.7
click at [853, 339] on fb-app "[DATE] - [DATE] Refresh Quick Links All Aircraft Planned Maint [GEOGRAPHIC_DATA…" at bounding box center [598, 301] width 1196 height 583
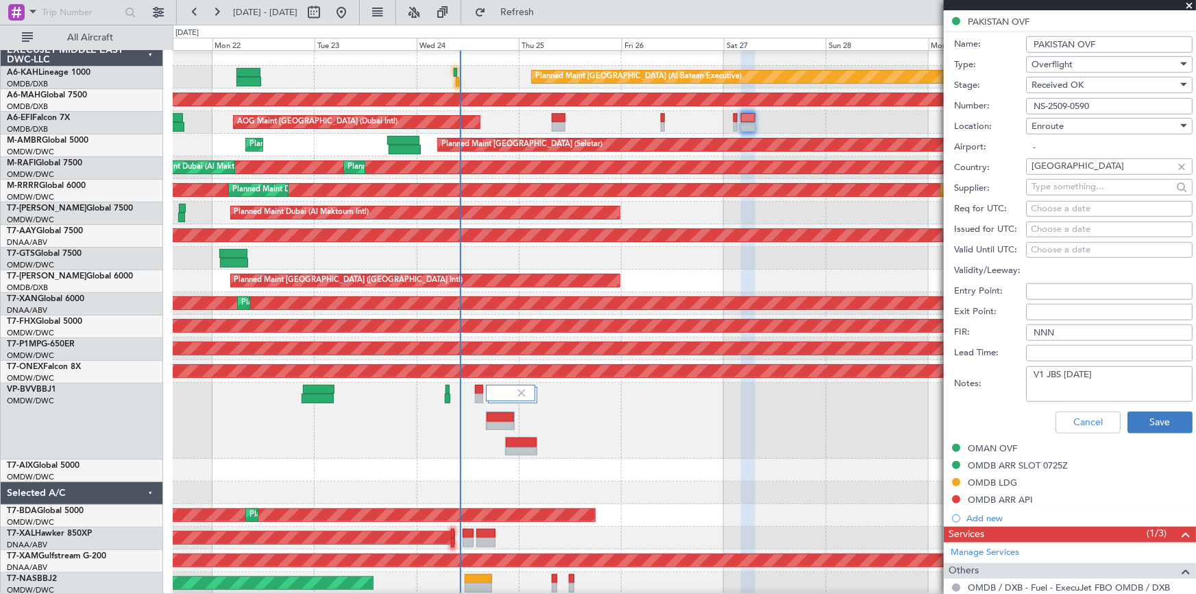
type textarea "V1 JBS [DATE]"
click at [1166, 418] on button "Save" at bounding box center [1160, 422] width 65 height 22
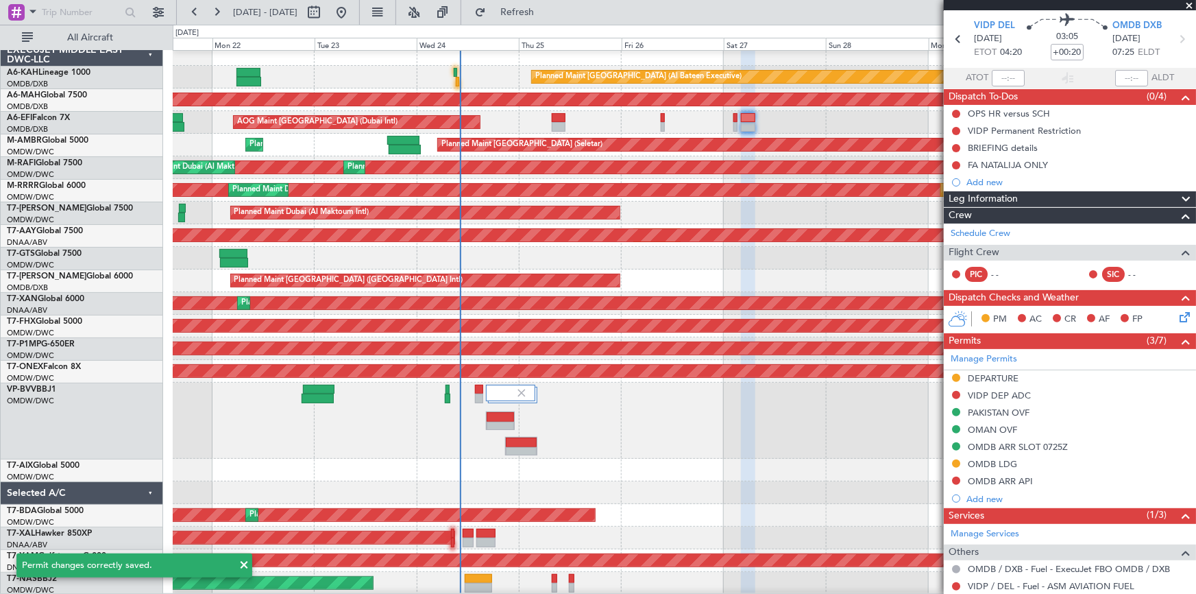
scroll to position [0, 0]
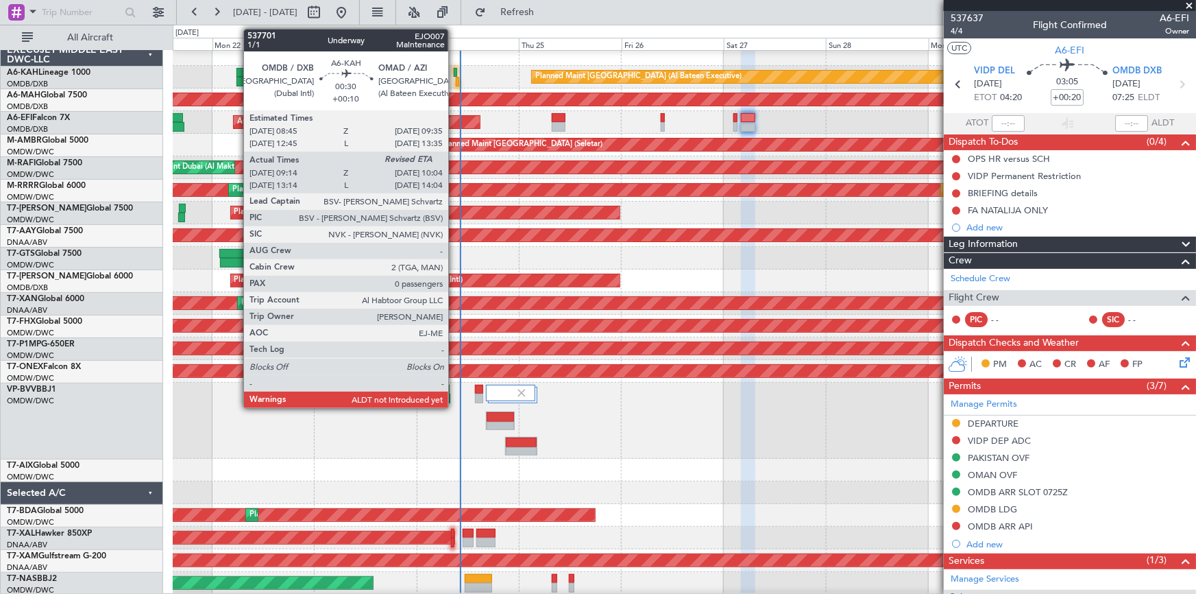
click at [455, 73] on div at bounding box center [456, 73] width 4 height 10
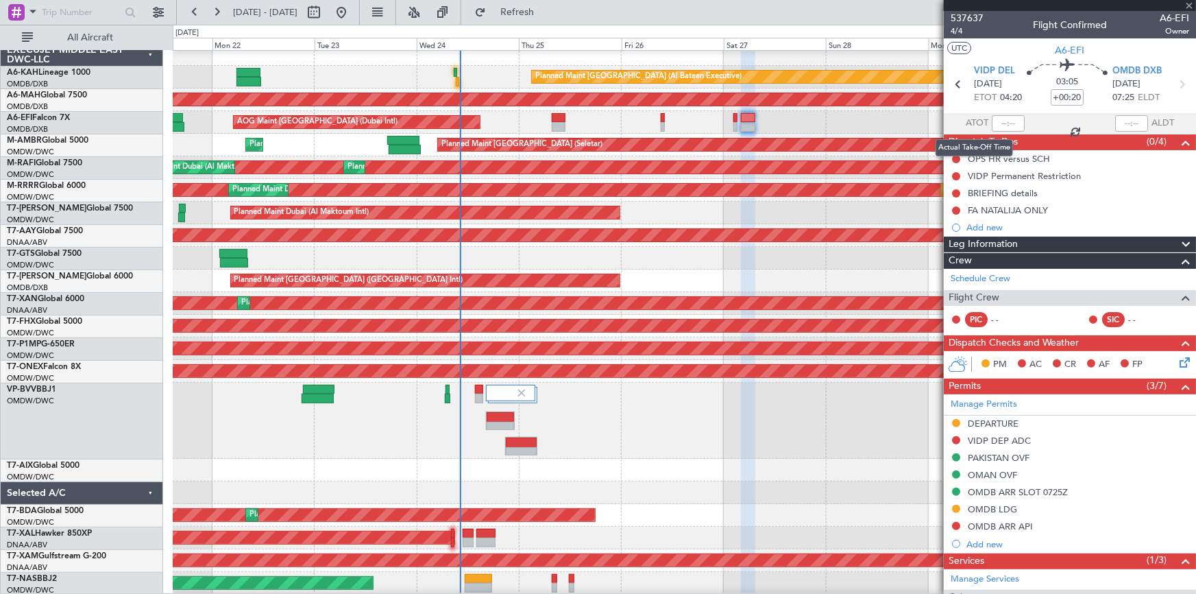
type input "+00:10"
type input "09:29"
type input "0"
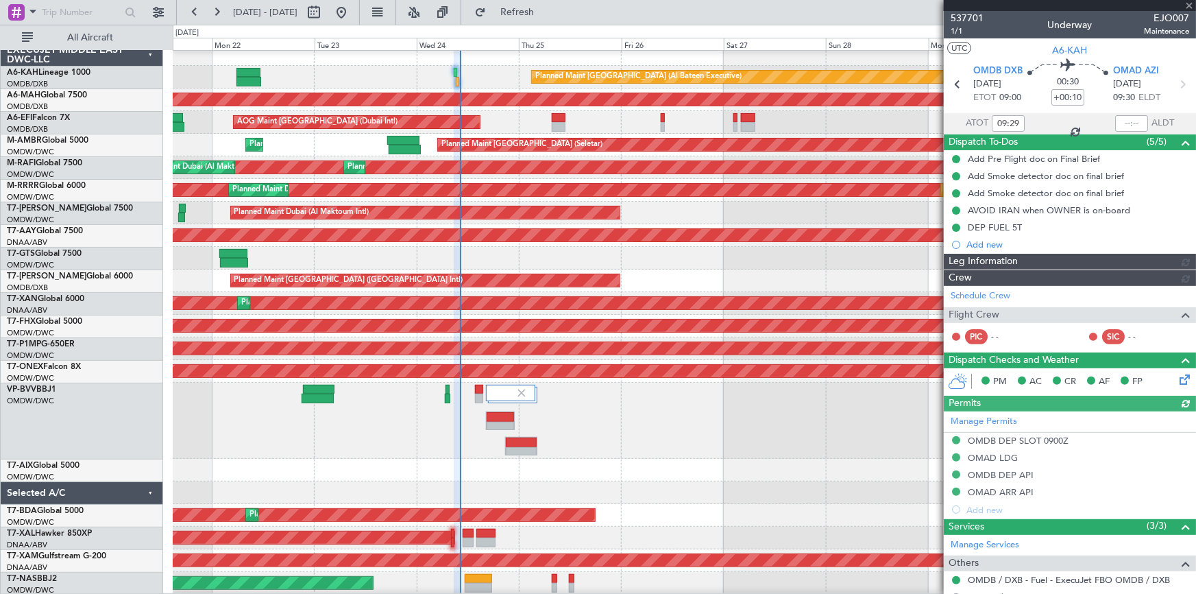
type input "Dherander Fithani (DHF)"
type input "7360"
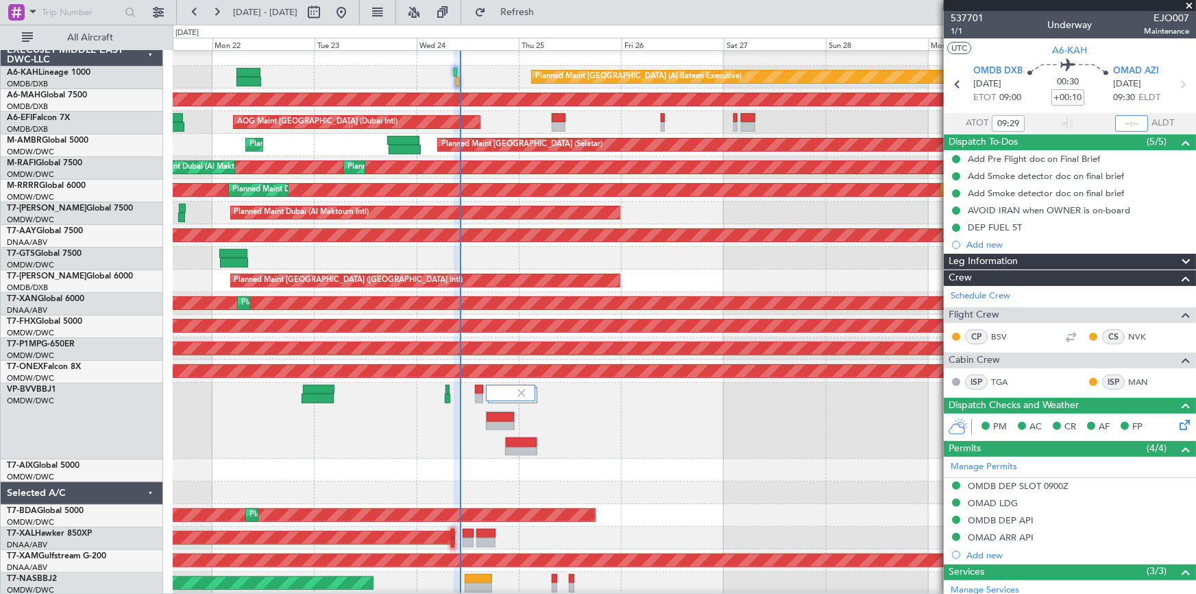
click at [1124, 122] on input "text" at bounding box center [1132, 123] width 33 height 16
type input "09:53"
click at [1041, 121] on section "ATOT 09:29 09:53 ALDT" at bounding box center [1070, 123] width 252 height 21
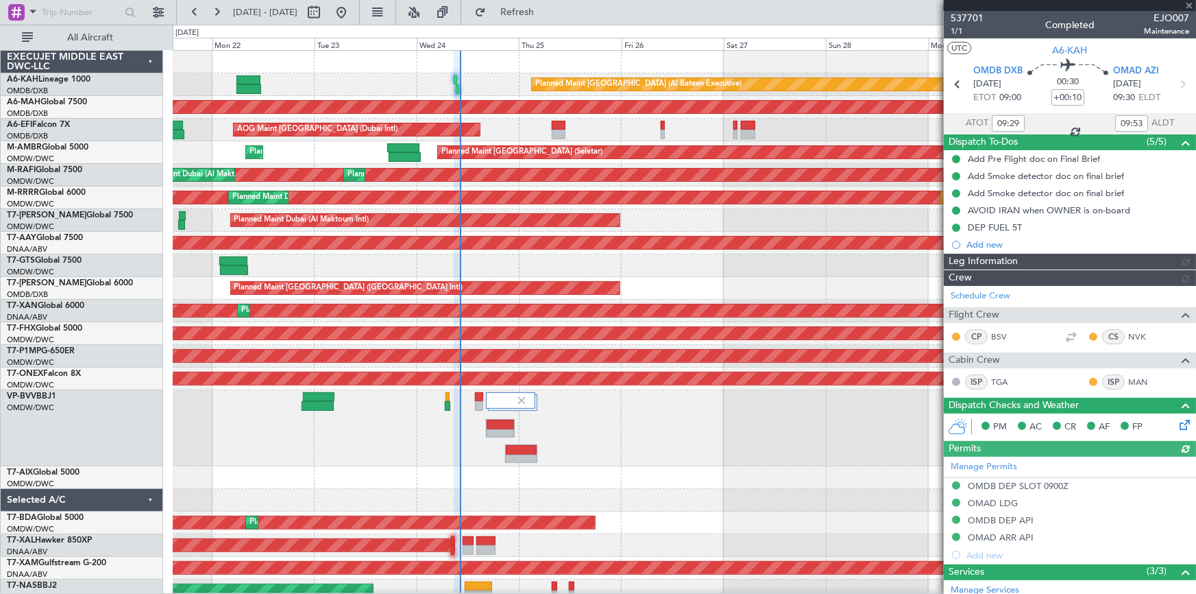
type input "Dherander Fithani (DHF)"
type input "7360"
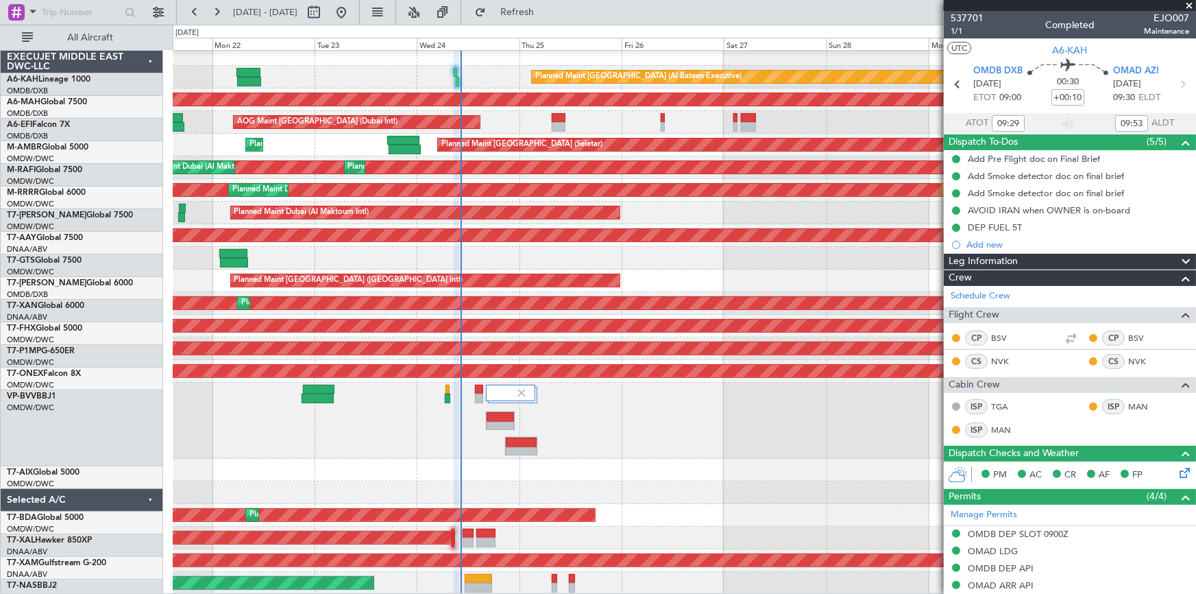
scroll to position [7, 0]
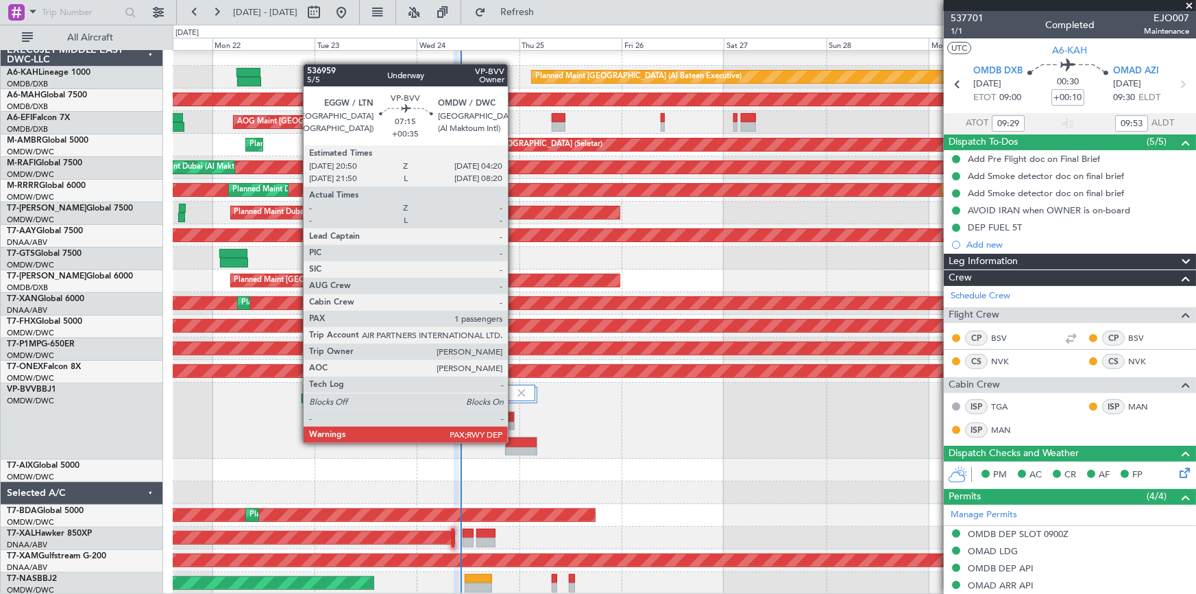
click at [514, 442] on div at bounding box center [521, 442] width 31 height 10
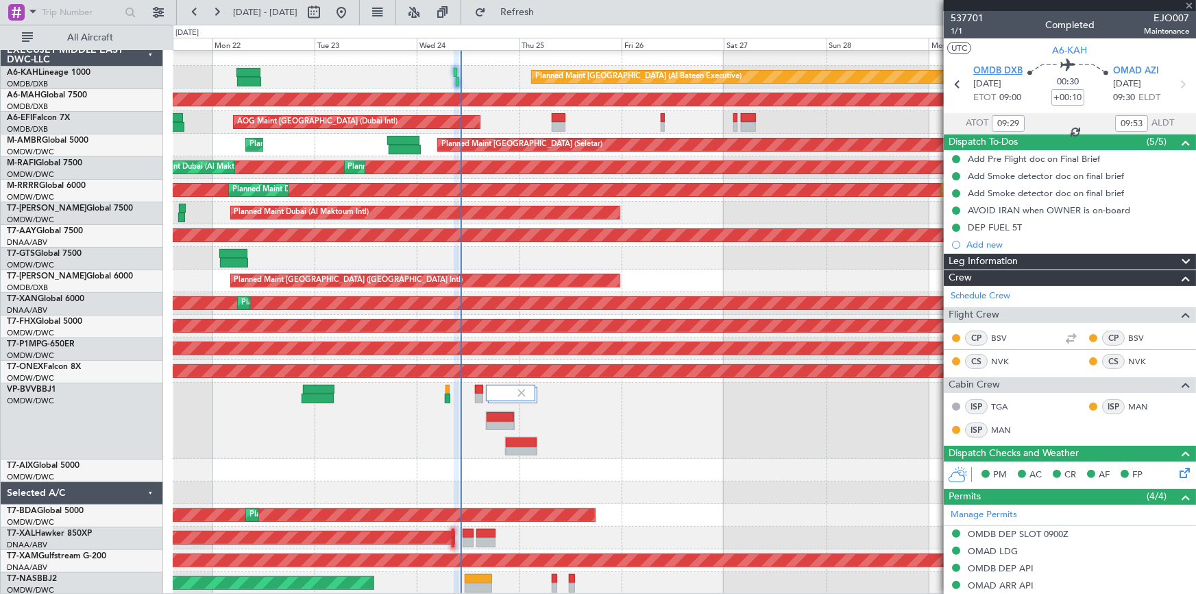
type input "+00:35"
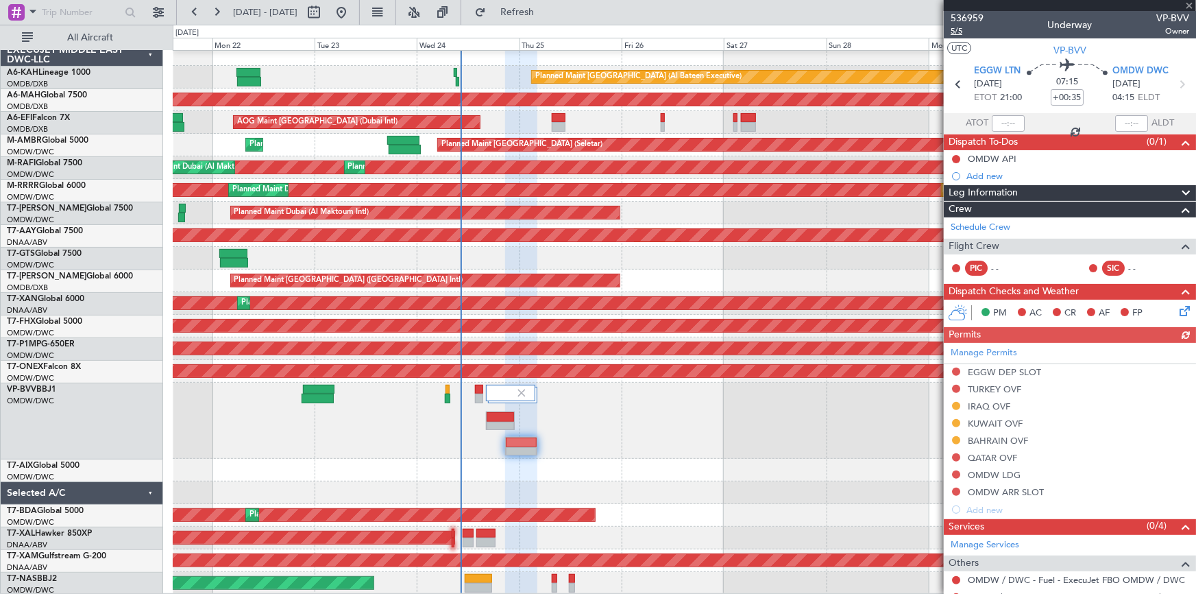
click at [956, 29] on span "5/5" at bounding box center [967, 31] width 33 height 12
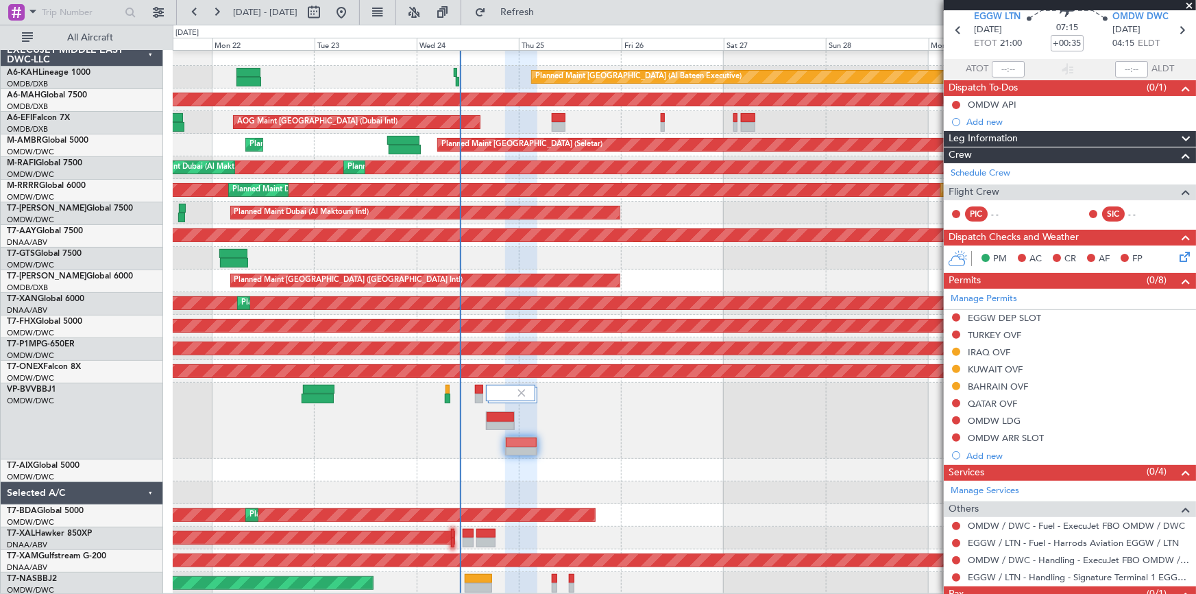
scroll to position [101, 0]
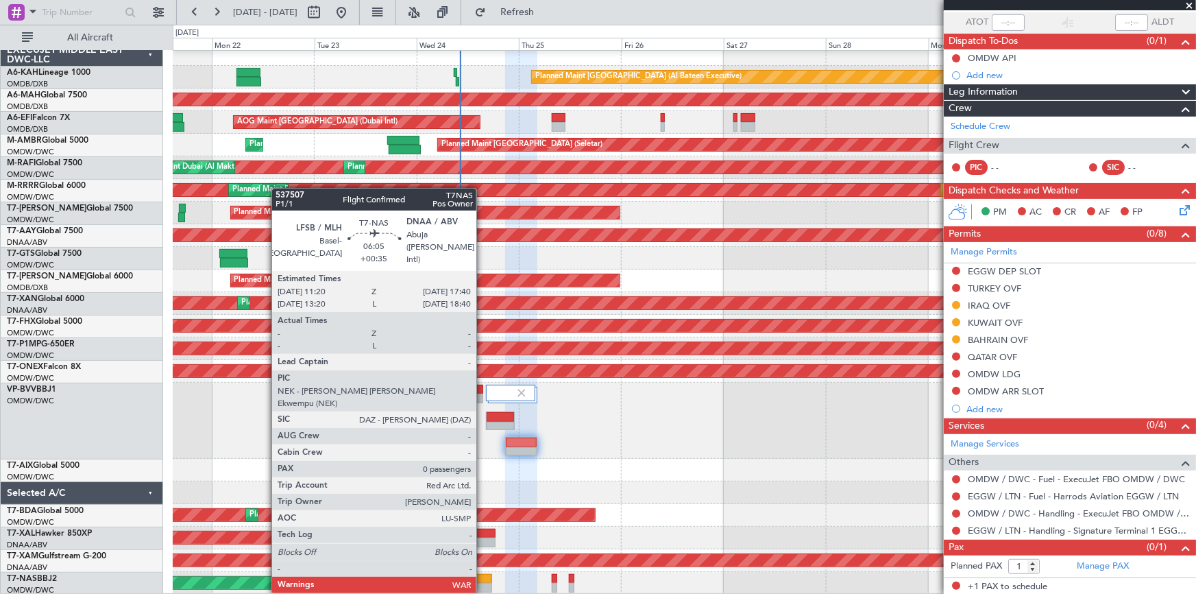
click at [483, 578] on div at bounding box center [478, 579] width 27 height 10
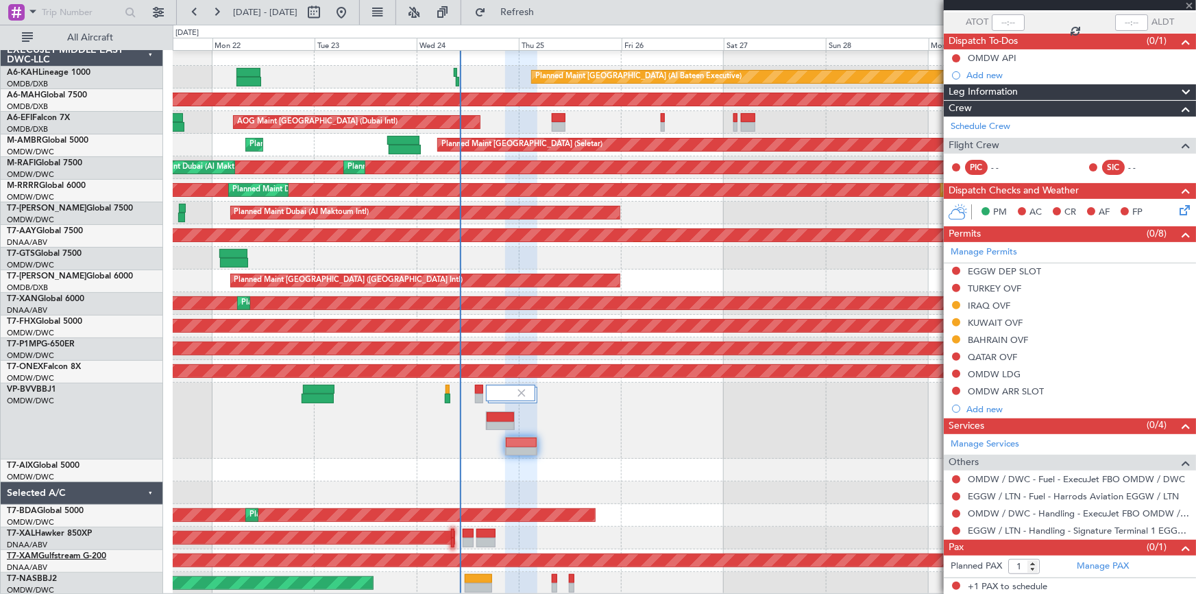
type input "0"
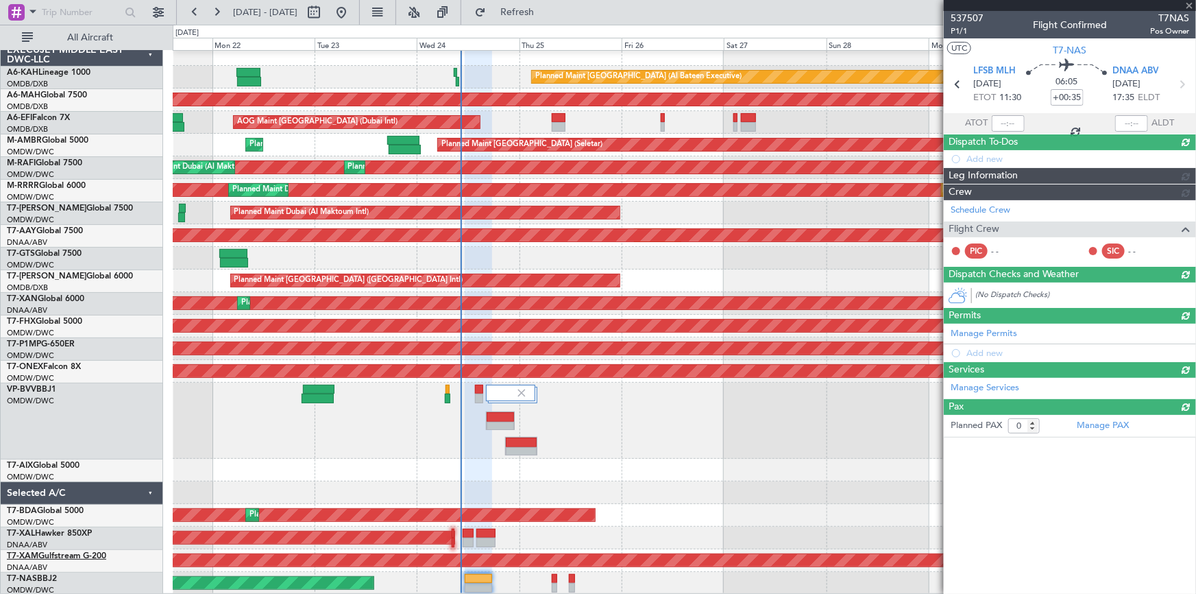
scroll to position [0, 0]
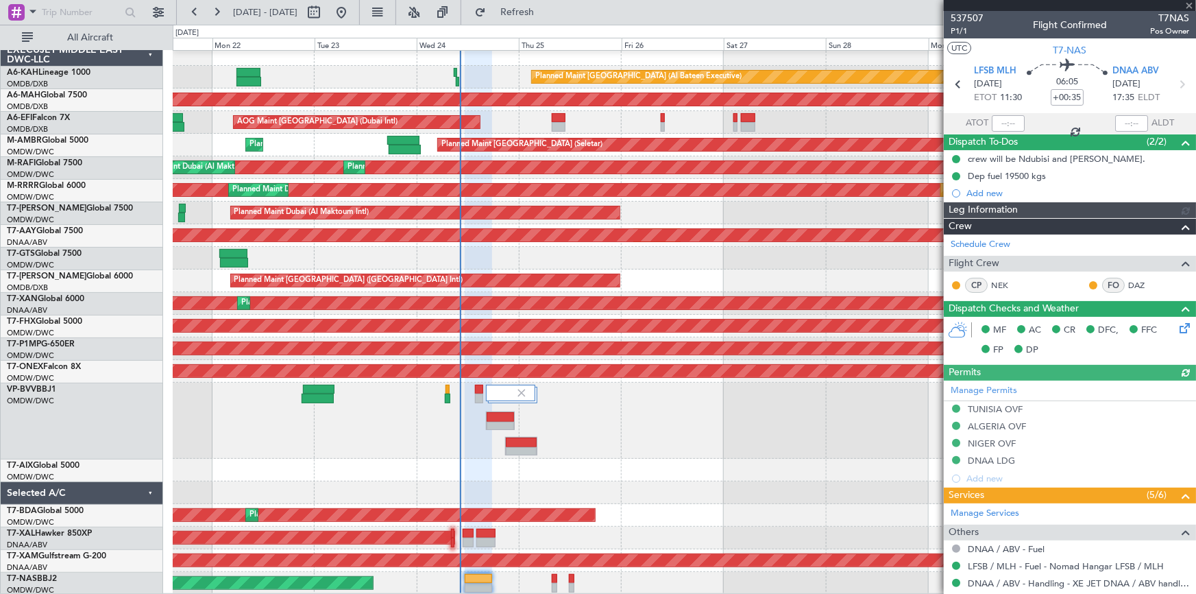
type input "Dherander Fithani (DHF)"
type input "7347"
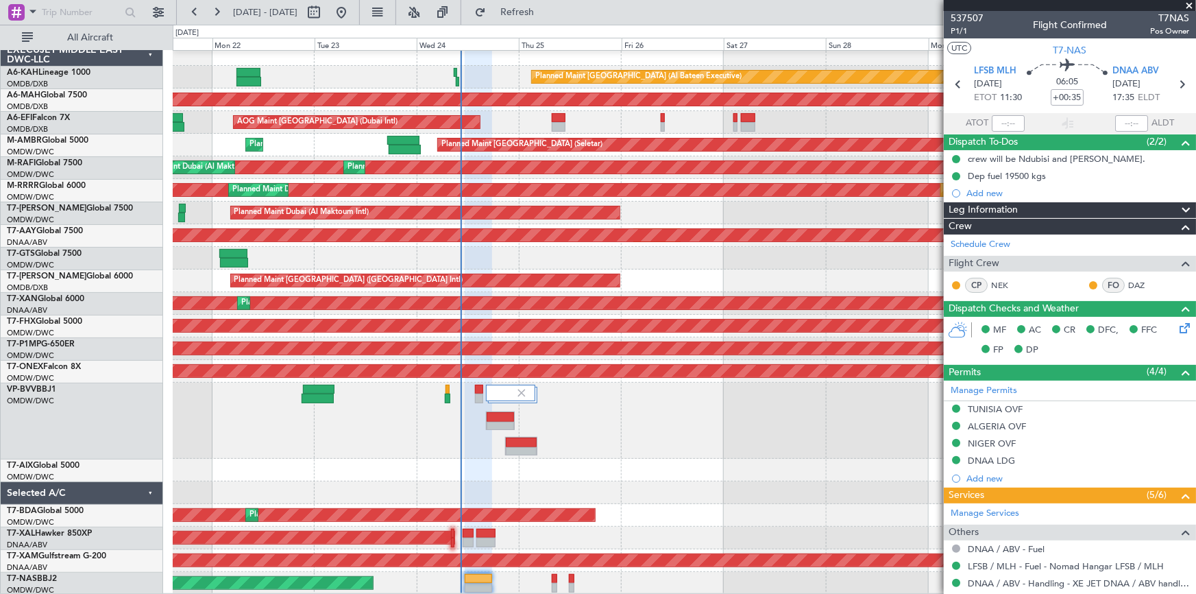
scroll to position [103, 0]
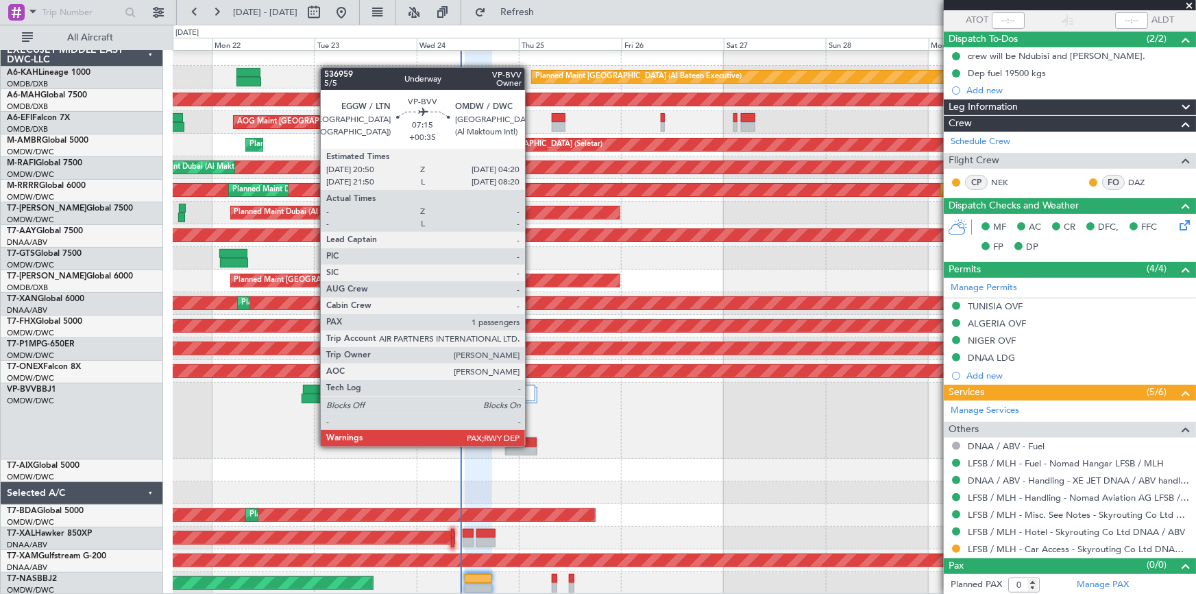
click at [531, 445] on div at bounding box center [521, 442] width 31 height 10
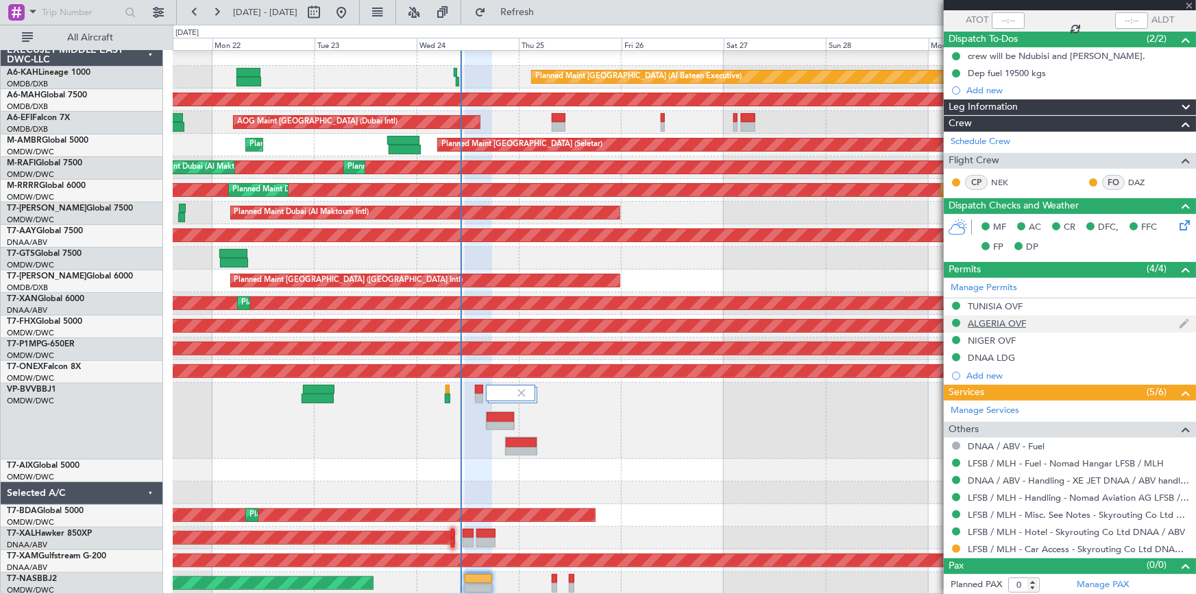
type input "1"
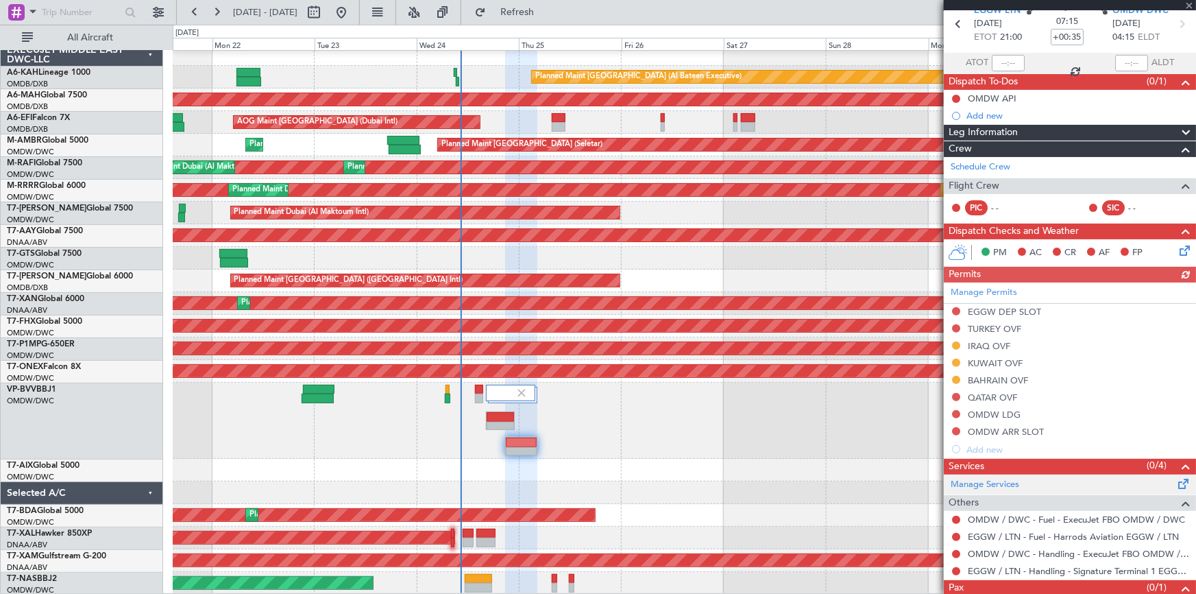
scroll to position [101, 0]
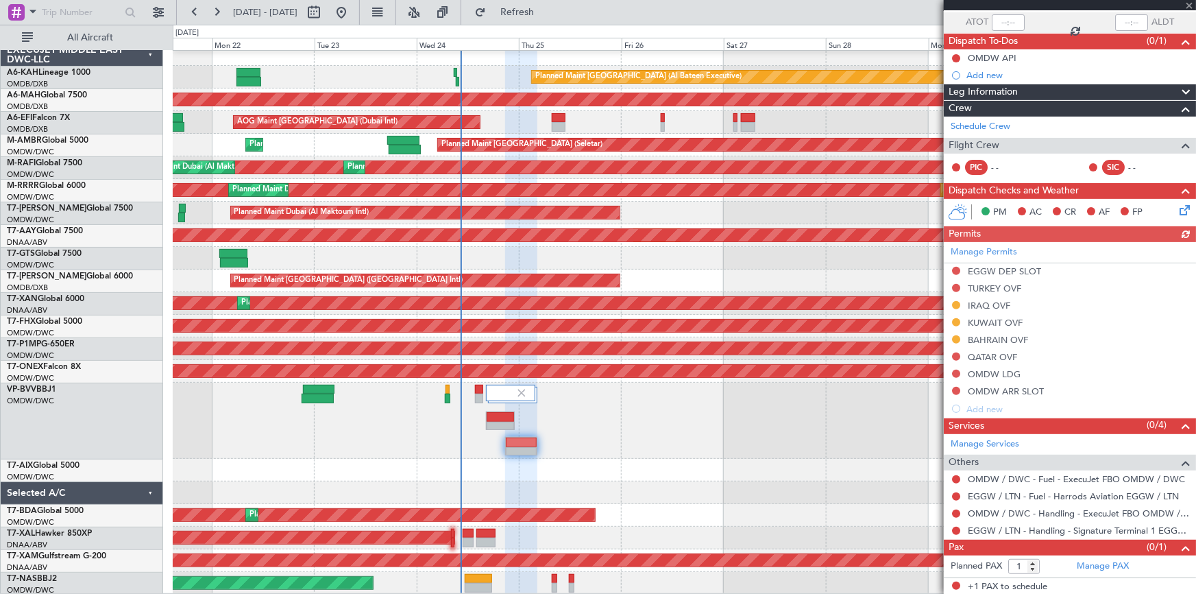
click at [958, 267] on div "Manage Permits EGGW DEP SLOT TURKEY OVF IRAQ OVF KUWAIT OVF BAHRAIN OVF QATAR O…" at bounding box center [1070, 330] width 252 height 176
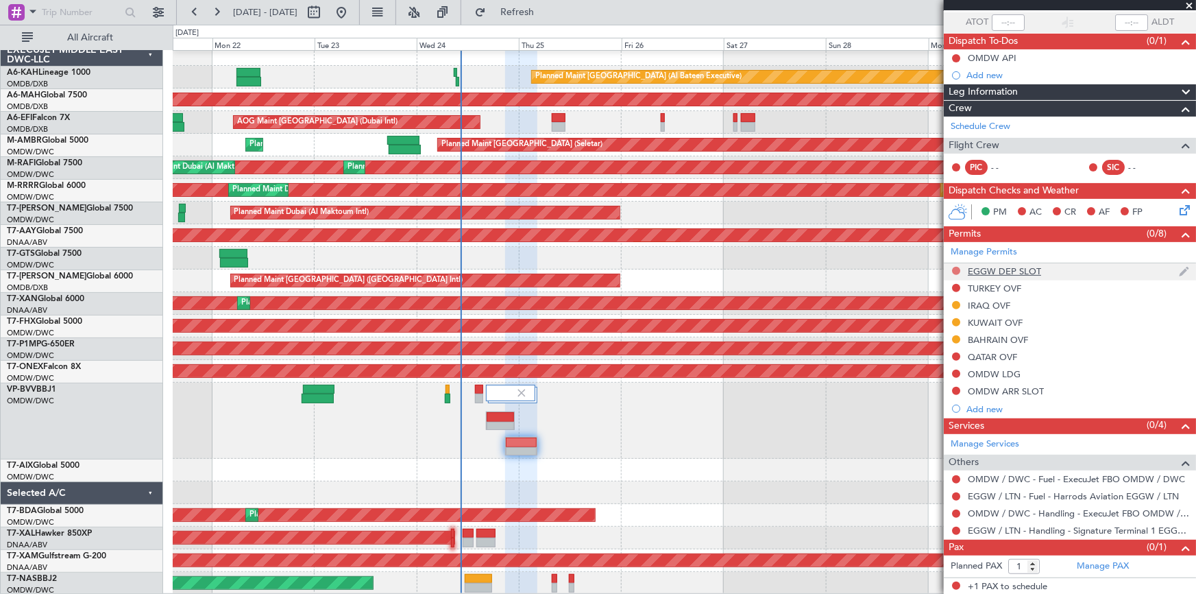
click at [957, 268] on button at bounding box center [956, 271] width 8 height 8
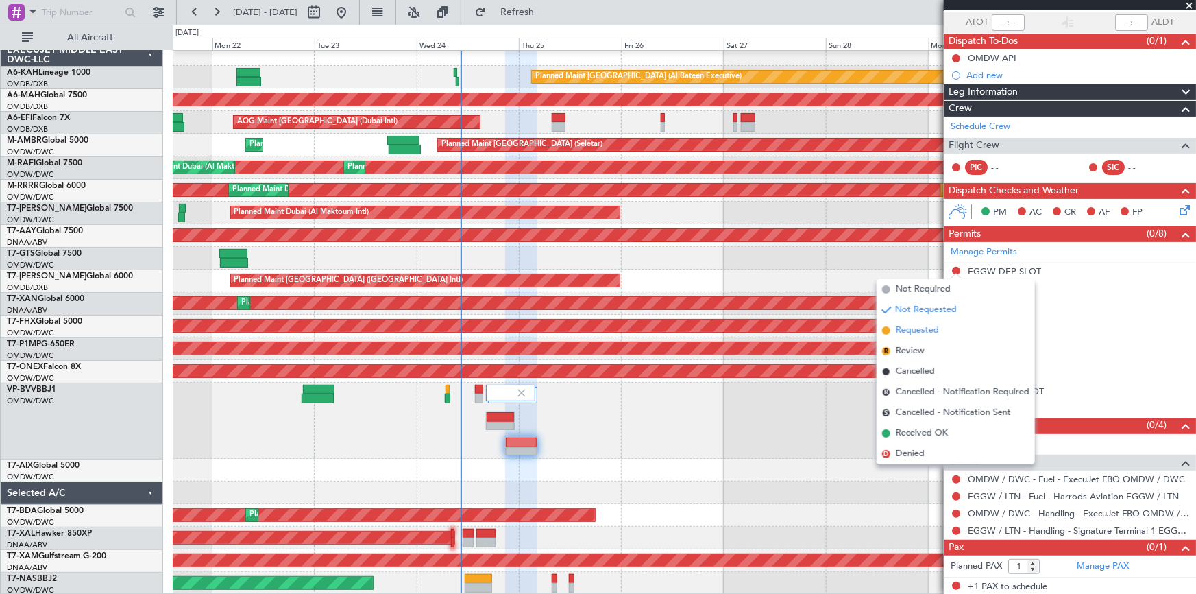
click at [927, 329] on span "Requested" at bounding box center [917, 331] width 43 height 14
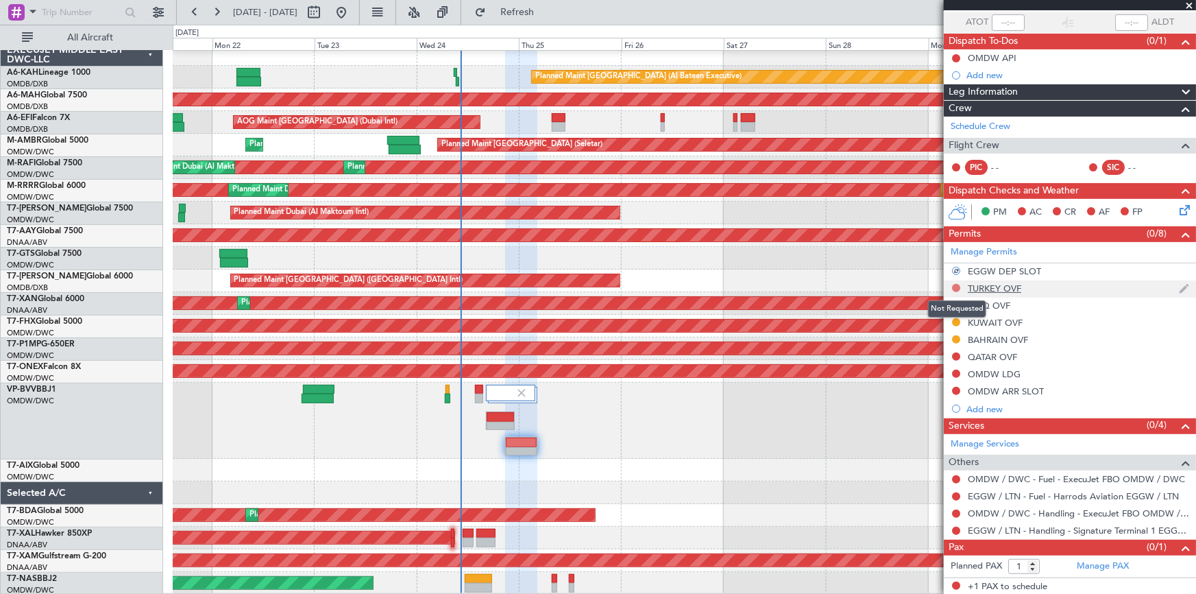
click at [960, 284] on button at bounding box center [956, 288] width 8 height 8
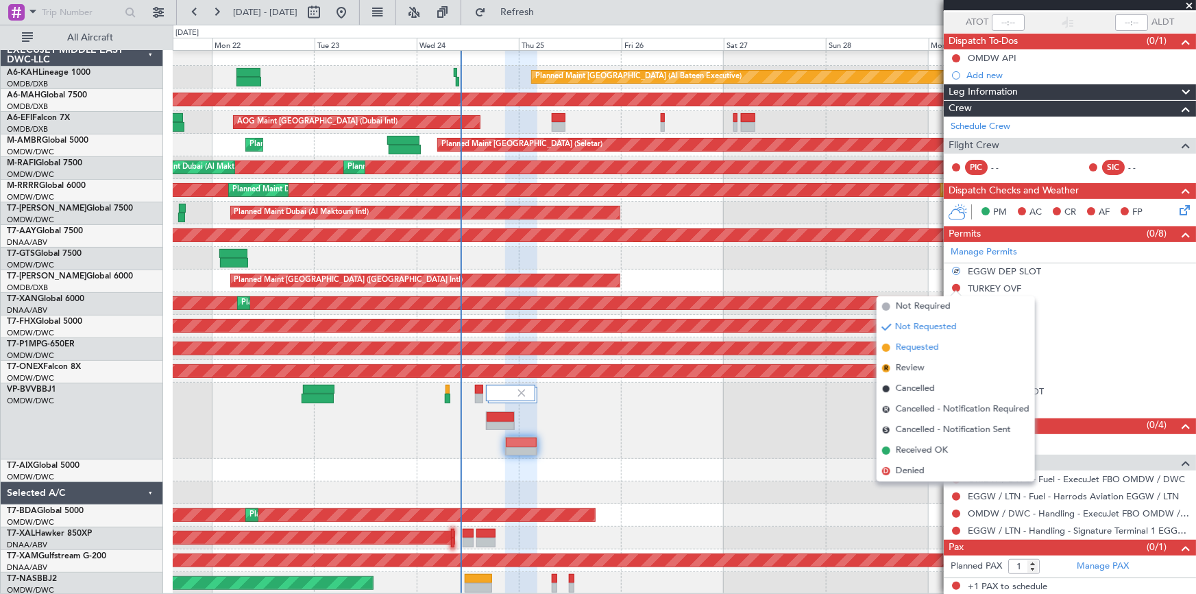
click at [928, 350] on span "Requested" at bounding box center [917, 348] width 43 height 14
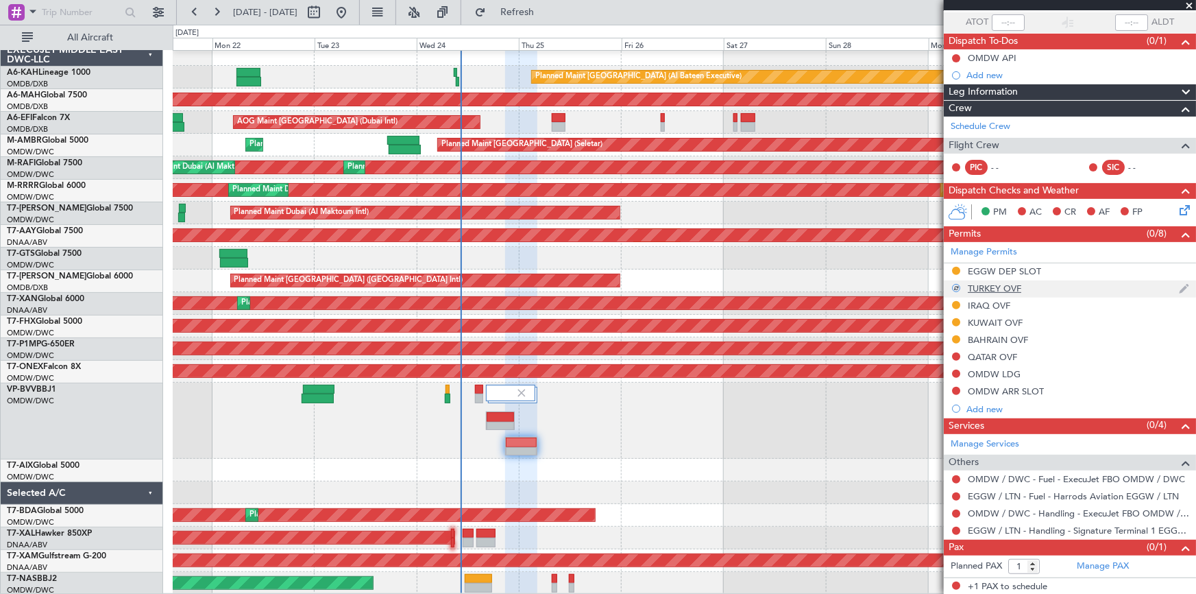
click at [988, 282] on div "TURKEY OVF" at bounding box center [994, 288] width 53 height 12
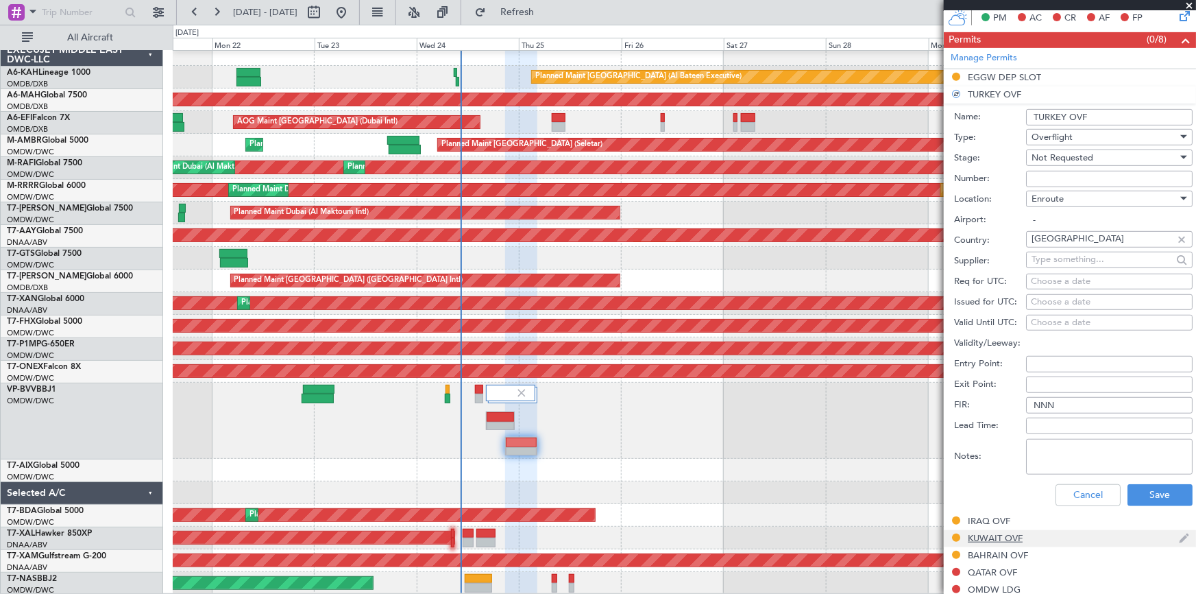
scroll to position [350, 0]
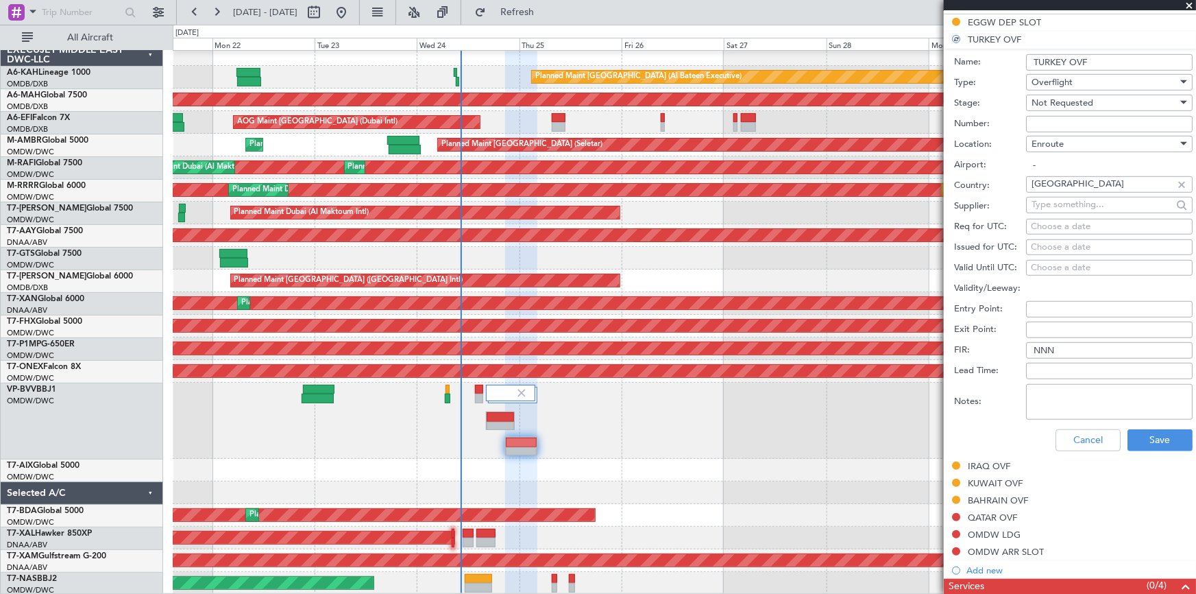
click at [1065, 400] on textarea "Notes:" at bounding box center [1109, 402] width 167 height 36
type textarea "v2"
click at [1065, 400] on textarea "v2" at bounding box center [1109, 402] width 167 height 36
click at [1070, 440] on button "Cancel" at bounding box center [1088, 440] width 65 height 22
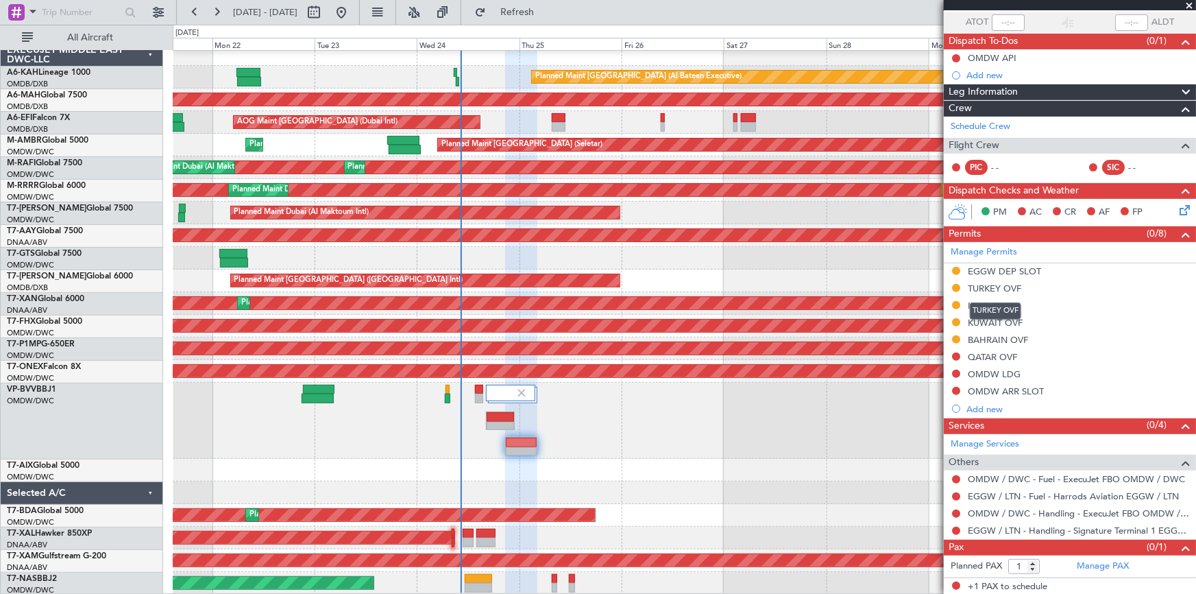
click at [986, 301] on mat-tooltip-component "TURKEY OVF" at bounding box center [996, 311] width 71 height 36
click at [994, 303] on div "IRAQ OVF" at bounding box center [989, 306] width 43 height 12
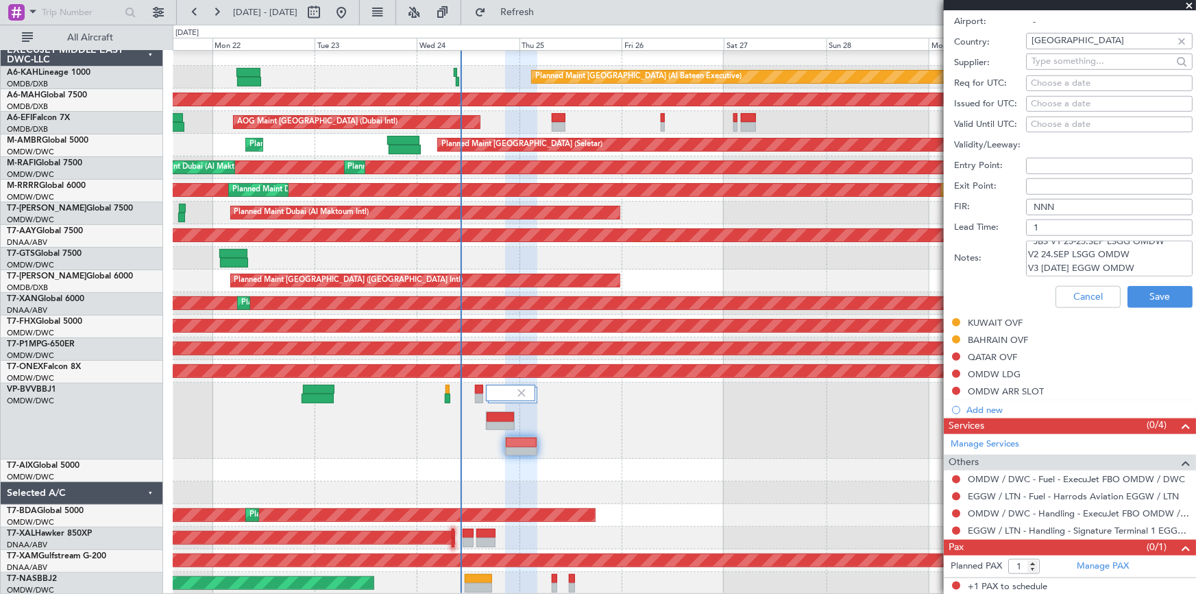
scroll to position [8, 0]
drag, startPoint x: 1028, startPoint y: 252, endPoint x: 1128, endPoint y: 267, distance: 100.6
click at [1128, 267] on textarea "JBS V1 25-25.SEP LSGG OMDW V2 24.SEP LSGG OMDW V3 [DATE] EGGW OMDW" at bounding box center [1109, 259] width 167 height 36
click at [1086, 294] on button "Cancel" at bounding box center [1088, 297] width 65 height 22
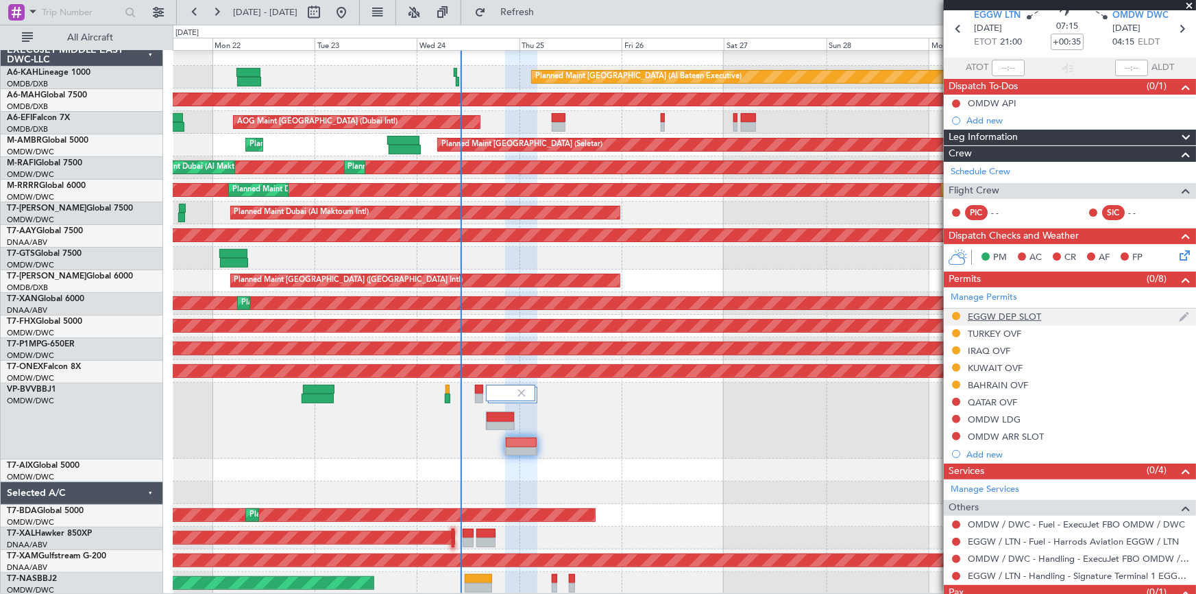
scroll to position [0, 0]
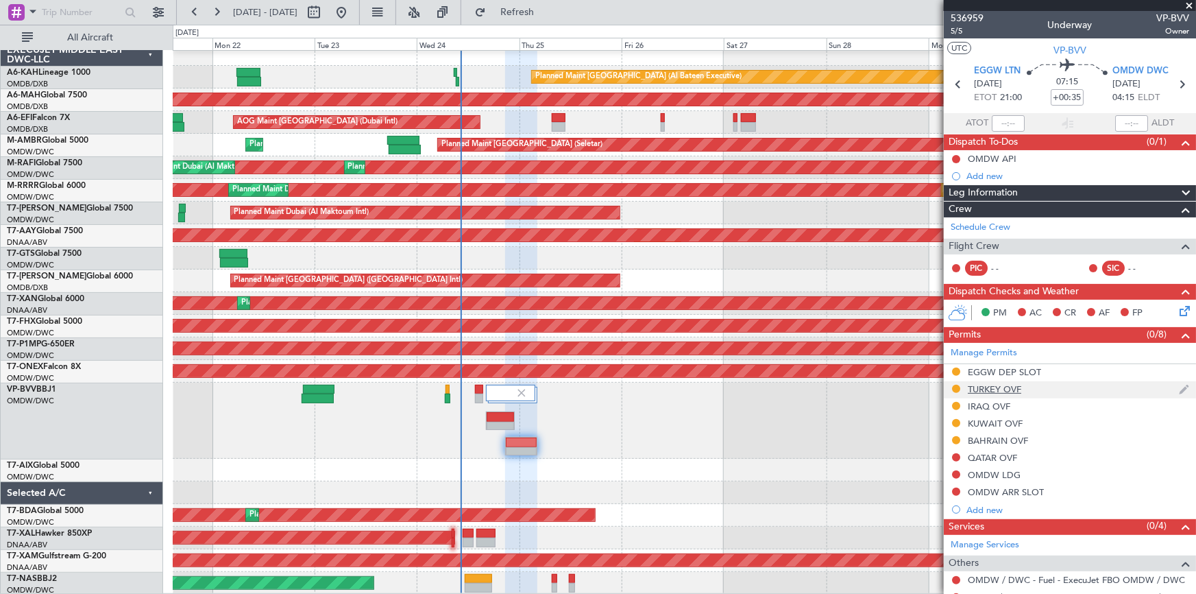
click at [987, 383] on div "TURKEY OVF" at bounding box center [994, 389] width 53 height 12
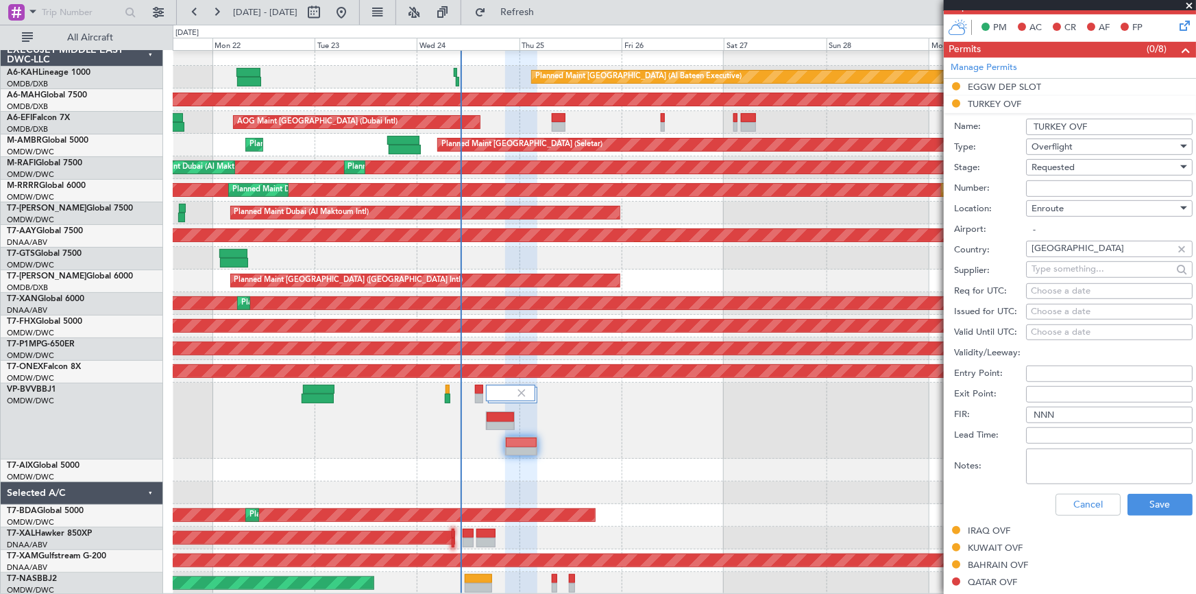
scroll to position [311, 0]
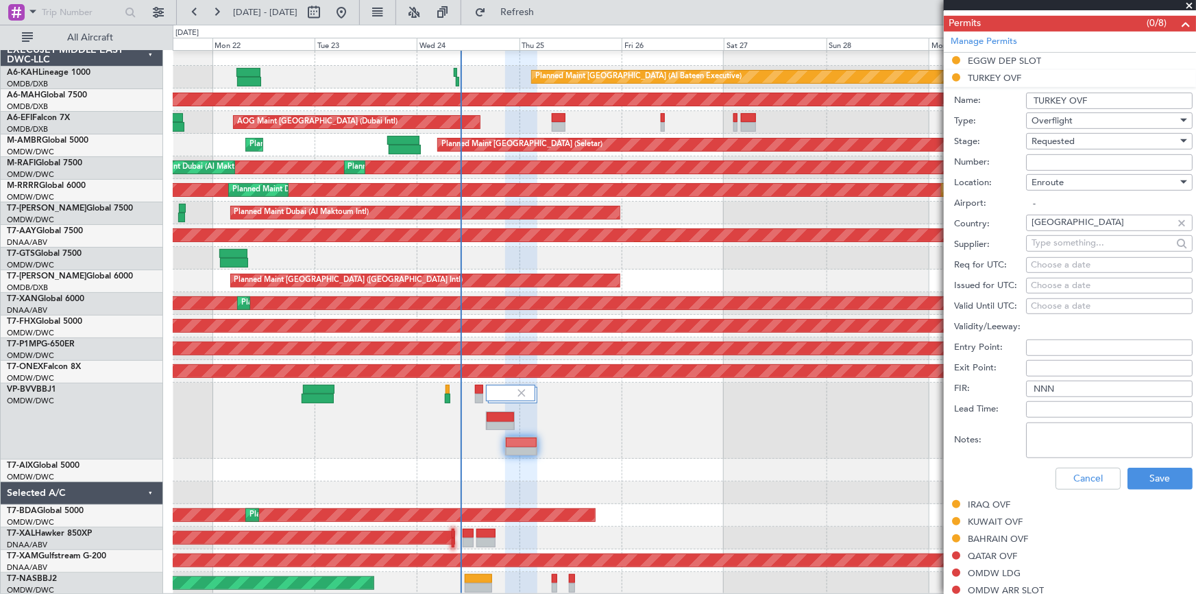
click at [1066, 439] on textarea "Notes:" at bounding box center [1109, 440] width 167 height 36
paste textarea "V2 24.SEP LSGG OMDW V3 24SEP EGGW OMDW"
drag, startPoint x: 1044, startPoint y: 426, endPoint x: 1024, endPoint y: 452, distance: 32.2
click at [1043, 427] on textarea "V2 24.SEP LSGG OMDW V3 24SEP EGGW OMDW" at bounding box center [1109, 440] width 167 height 36
drag, startPoint x: 1034, startPoint y: 439, endPoint x: 1023, endPoint y: 470, distance: 32.7
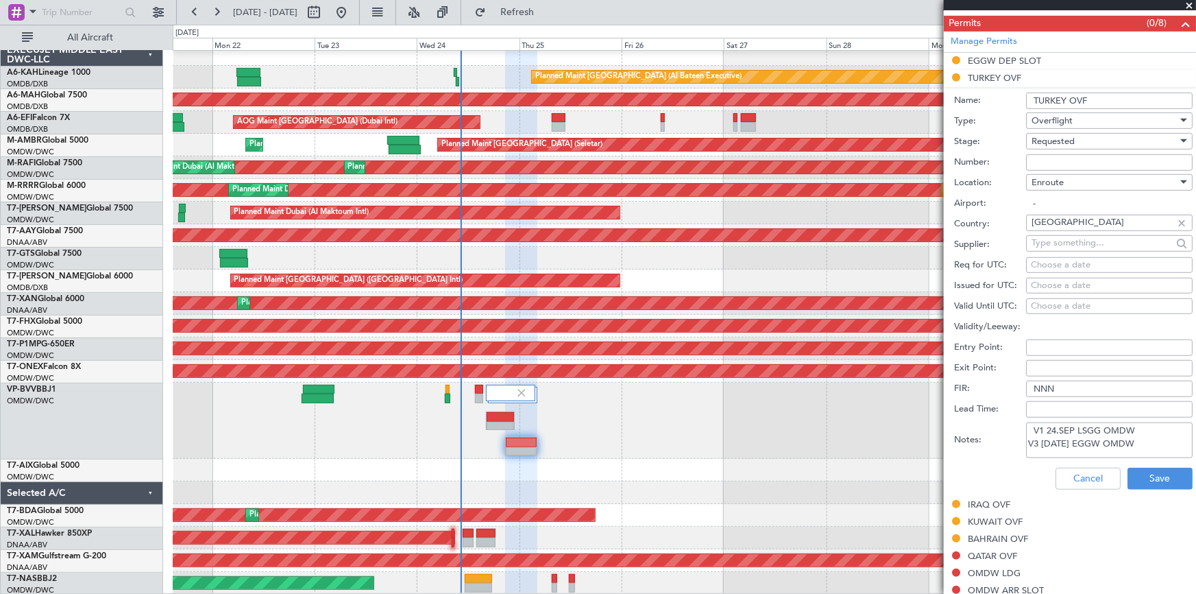
click at [1034, 443] on textarea "V1 24.SEP LSGG OMDW V3 24SEP EGGW OMDW" at bounding box center [1109, 440] width 167 height 36
type textarea "V1 24.SEP LSGG OMDW V2 24SEP EGGW OMDW"
click at [1143, 478] on button "Save" at bounding box center [1160, 479] width 65 height 22
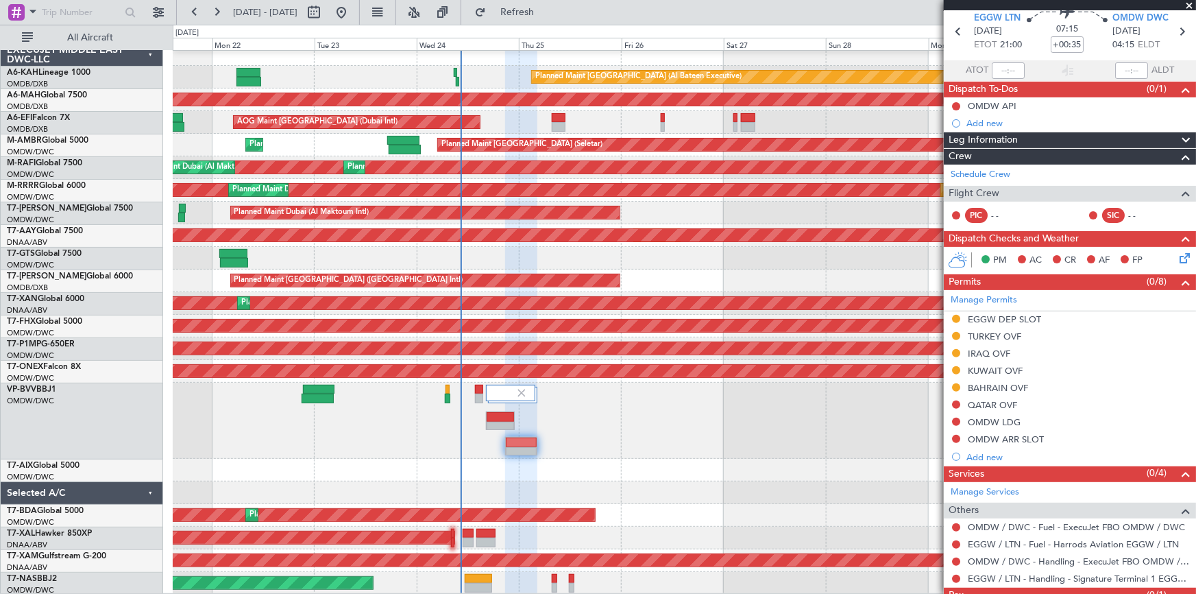
scroll to position [101, 0]
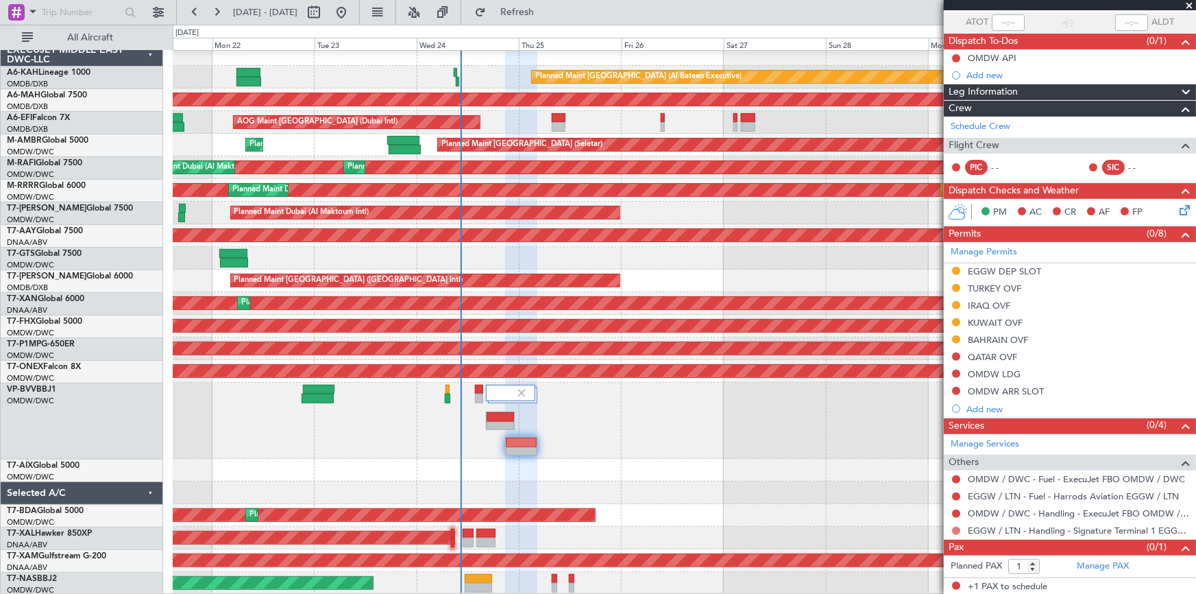
click at [954, 530] on button at bounding box center [956, 531] width 8 height 8
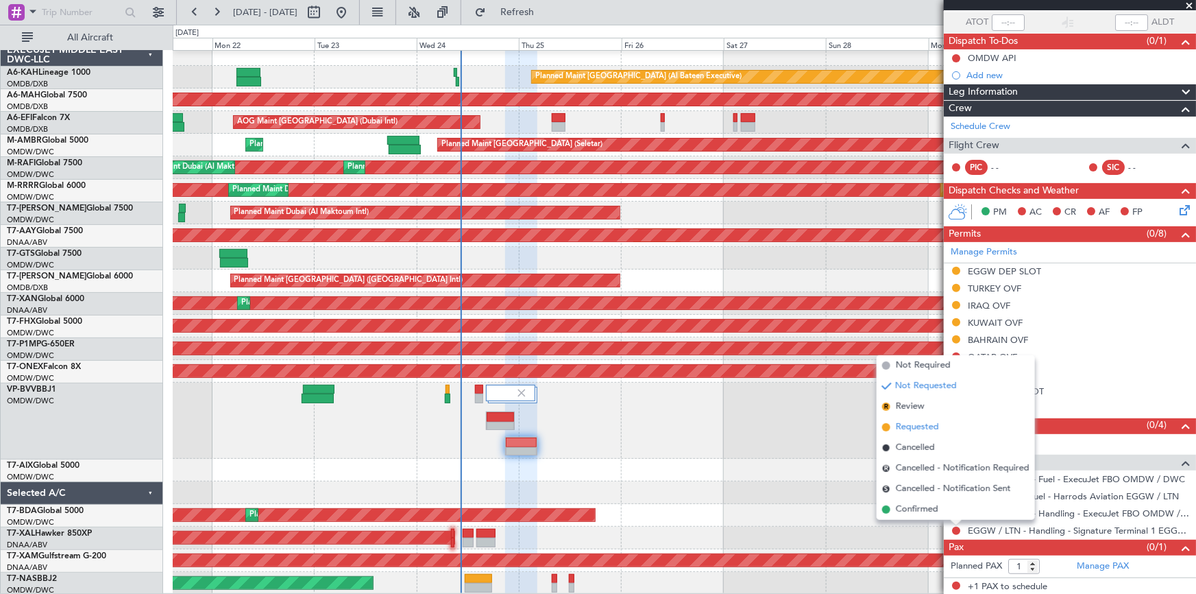
click at [912, 424] on span "Requested" at bounding box center [917, 427] width 43 height 14
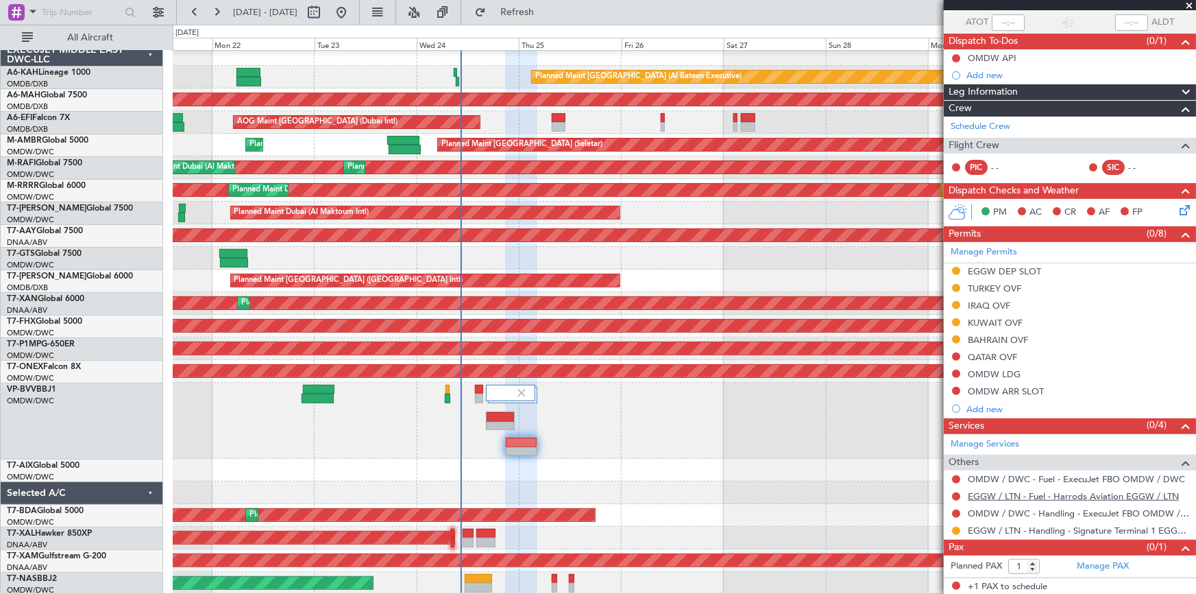
click at [992, 496] on link "EGGW / LTN - Fuel - Harrods Aviation EGGW / LTN" at bounding box center [1073, 496] width 211 height 12
click at [546, 12] on span "Refresh" at bounding box center [518, 13] width 58 height 10
click at [956, 497] on button at bounding box center [956, 496] width 8 height 8
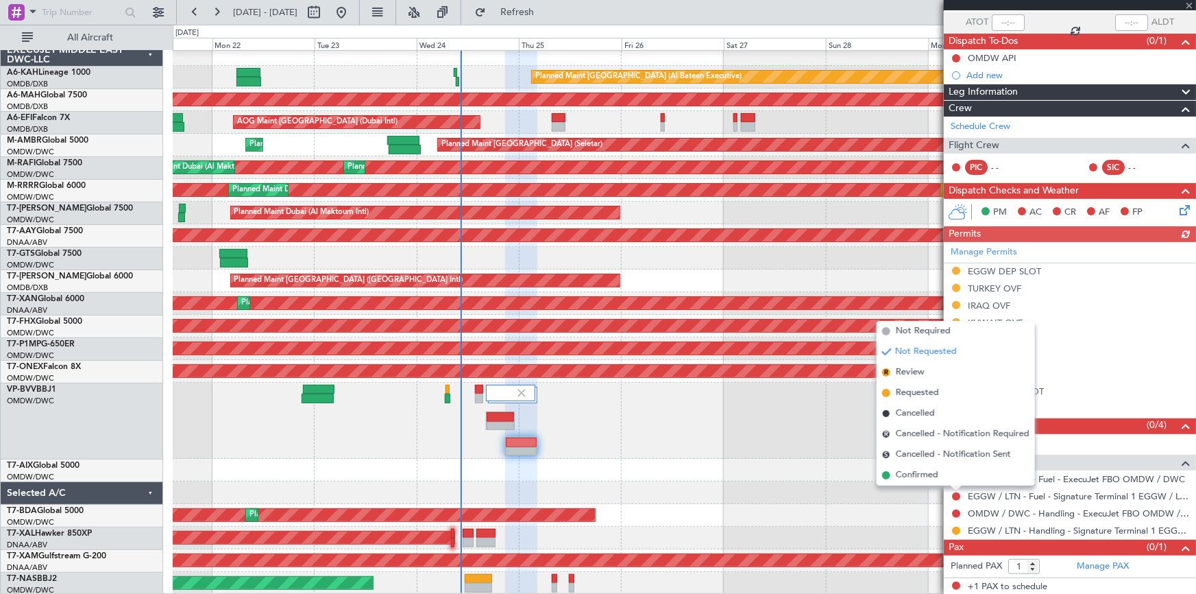
drag, startPoint x: 919, startPoint y: 391, endPoint x: 930, endPoint y: 398, distance: 13.3
click at [920, 391] on span "Requested" at bounding box center [917, 393] width 43 height 14
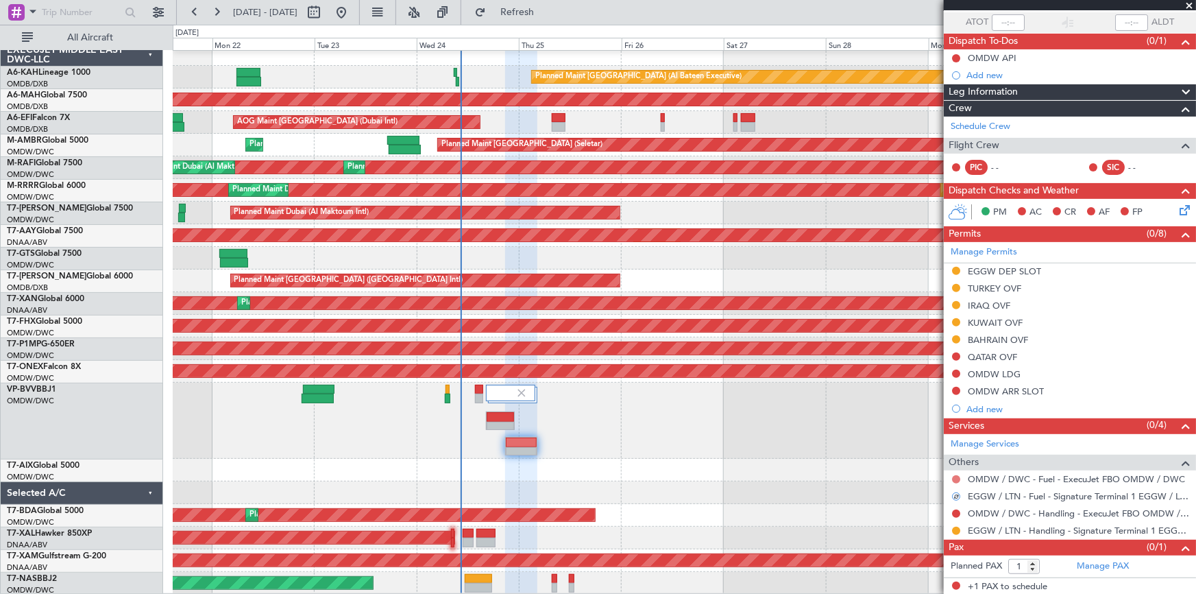
click at [955, 475] on button at bounding box center [956, 479] width 8 height 8
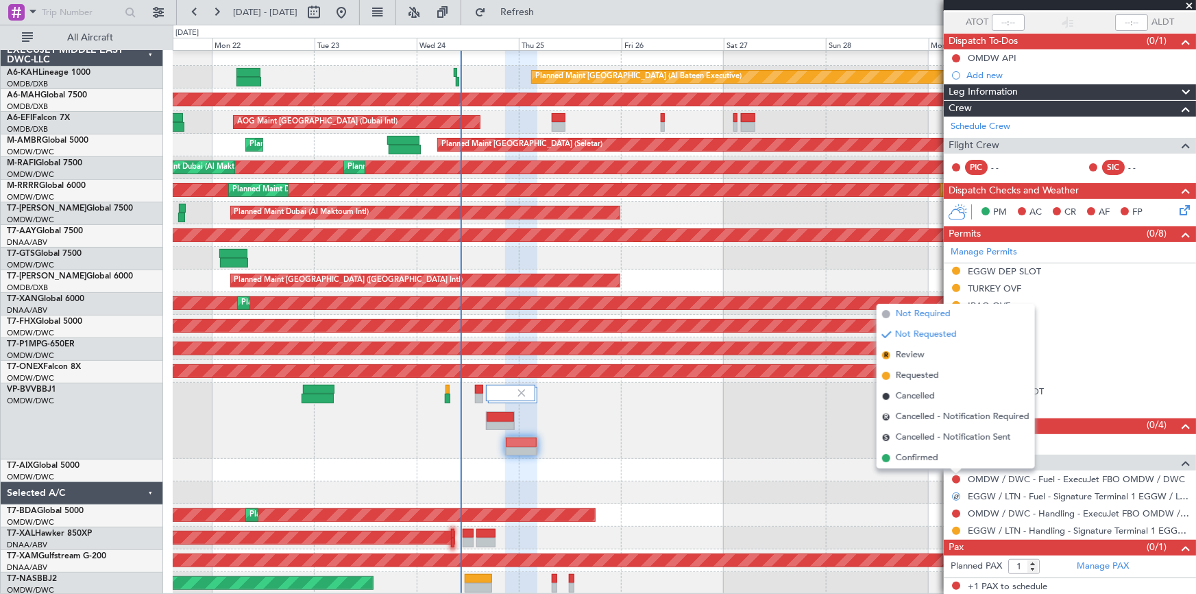
click at [921, 311] on span "Not Required" at bounding box center [923, 314] width 55 height 14
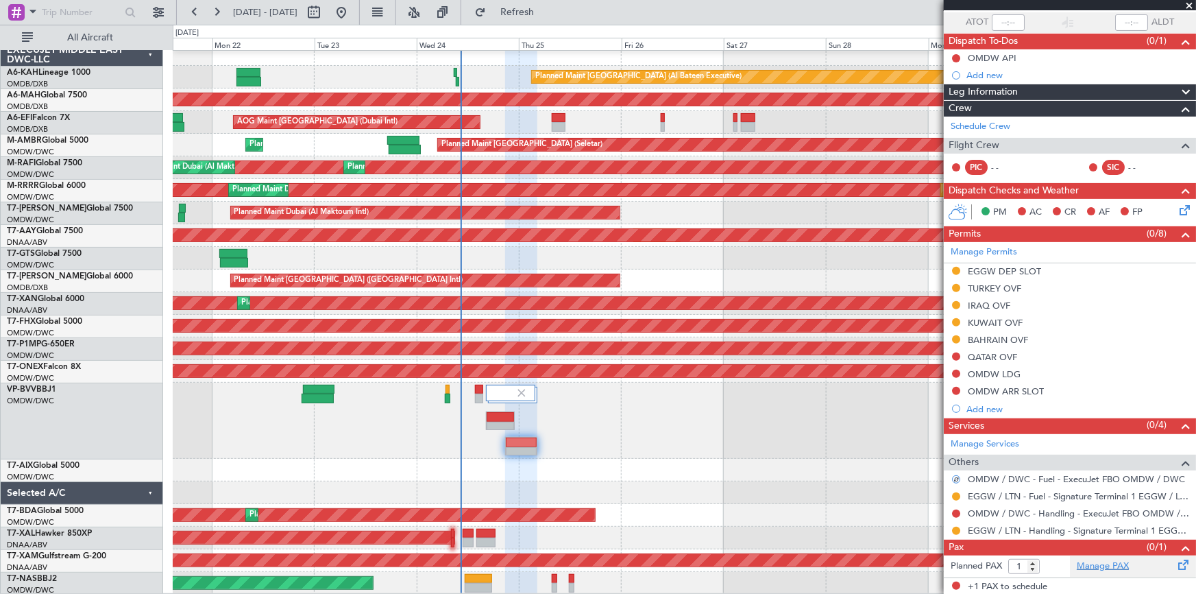
click at [1094, 562] on link "Manage PAX" at bounding box center [1103, 566] width 52 height 14
click at [496, 393] on div at bounding box center [500, 388] width 27 height 10
click at [501, 393] on div at bounding box center [500, 388] width 27 height 10
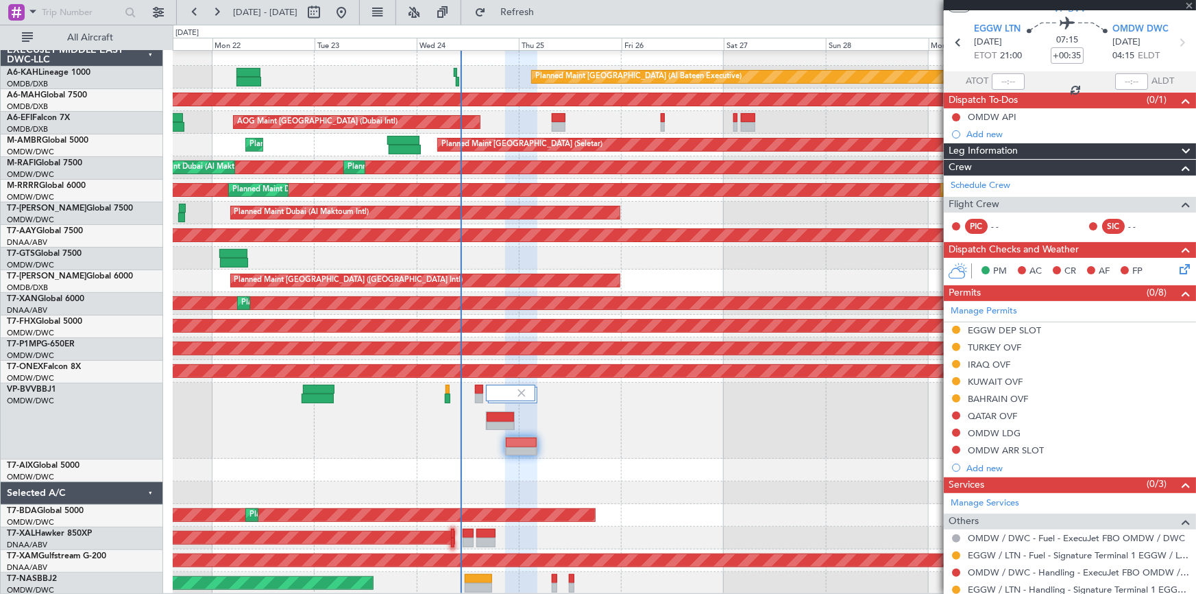
scroll to position [0, 0]
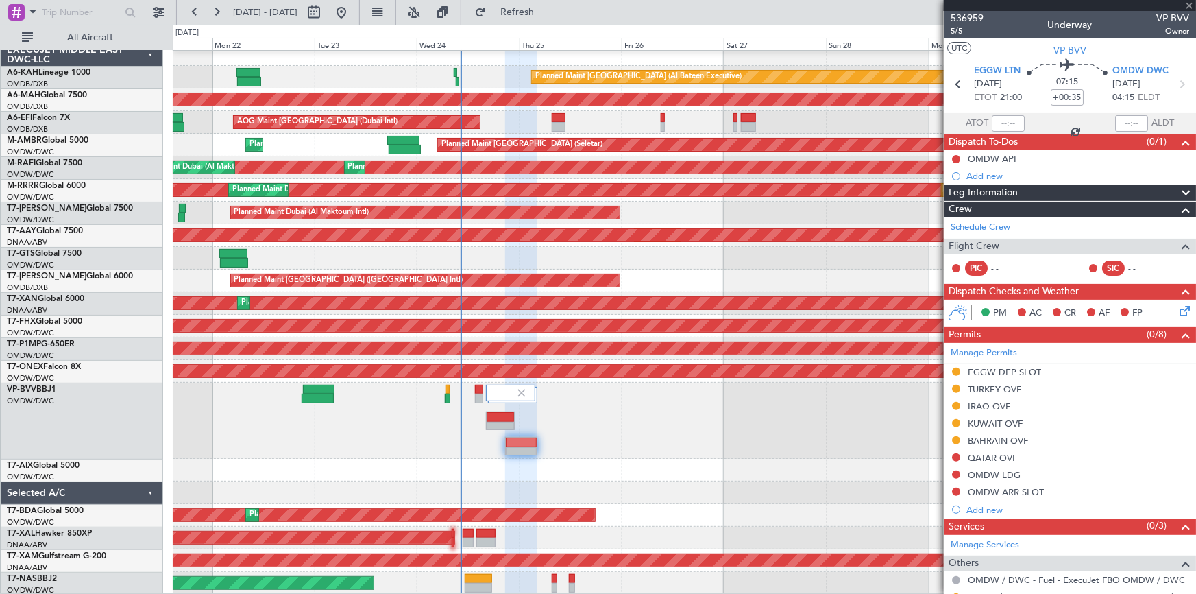
type input "+00:30"
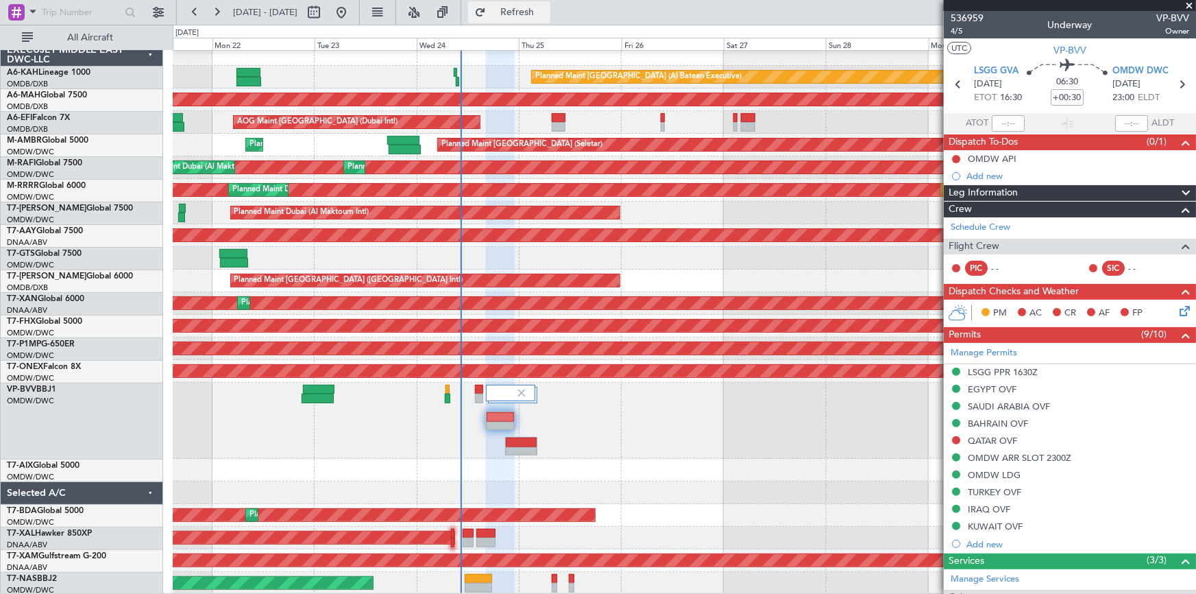
click at [546, 14] on span "Refresh" at bounding box center [518, 13] width 58 height 10
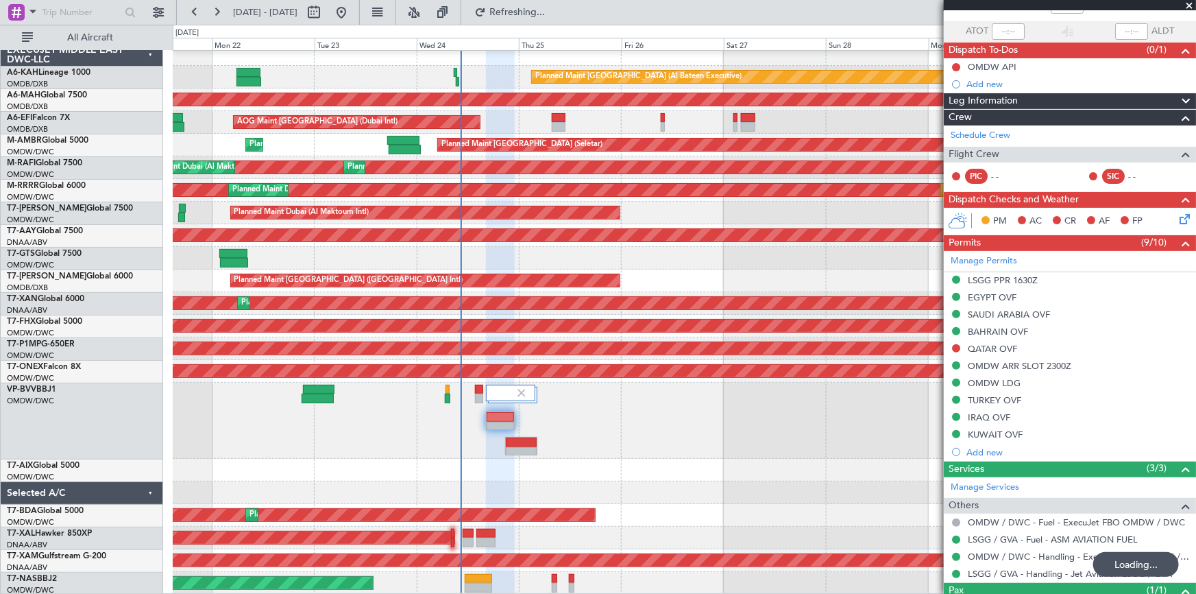
scroll to position [148, 0]
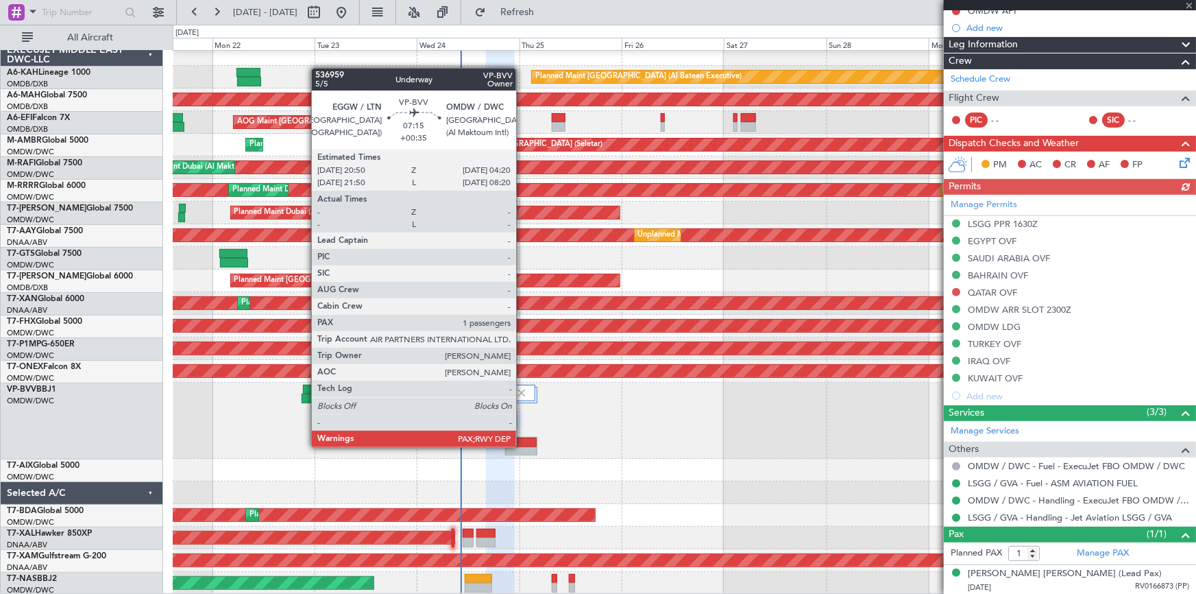
click at [522, 446] on div at bounding box center [521, 442] width 31 height 10
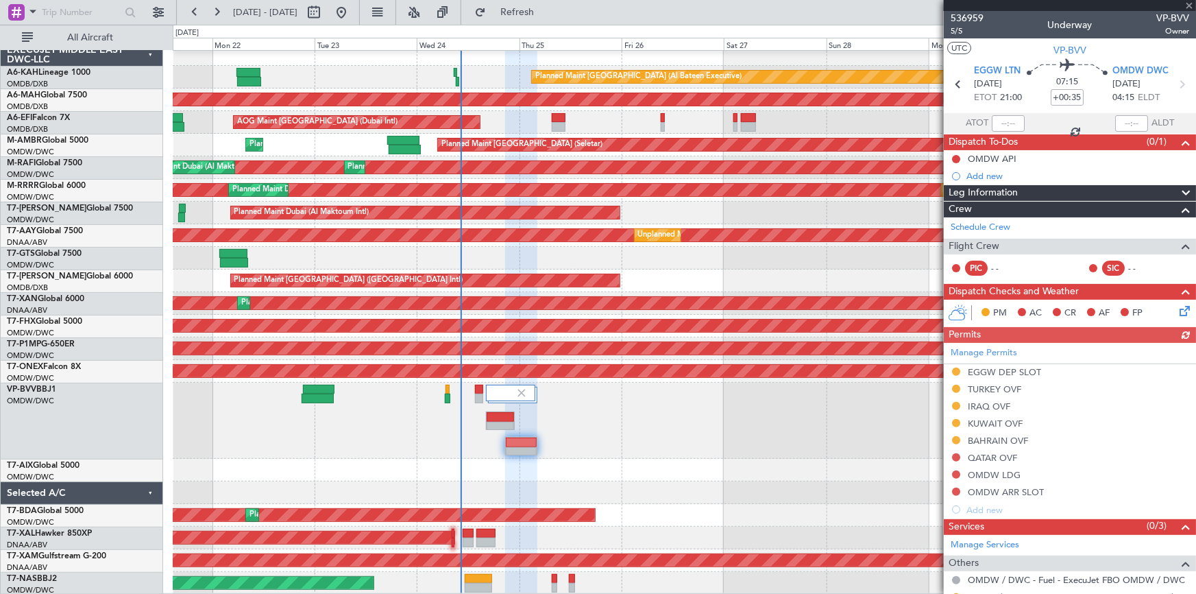
scroll to position [114, 0]
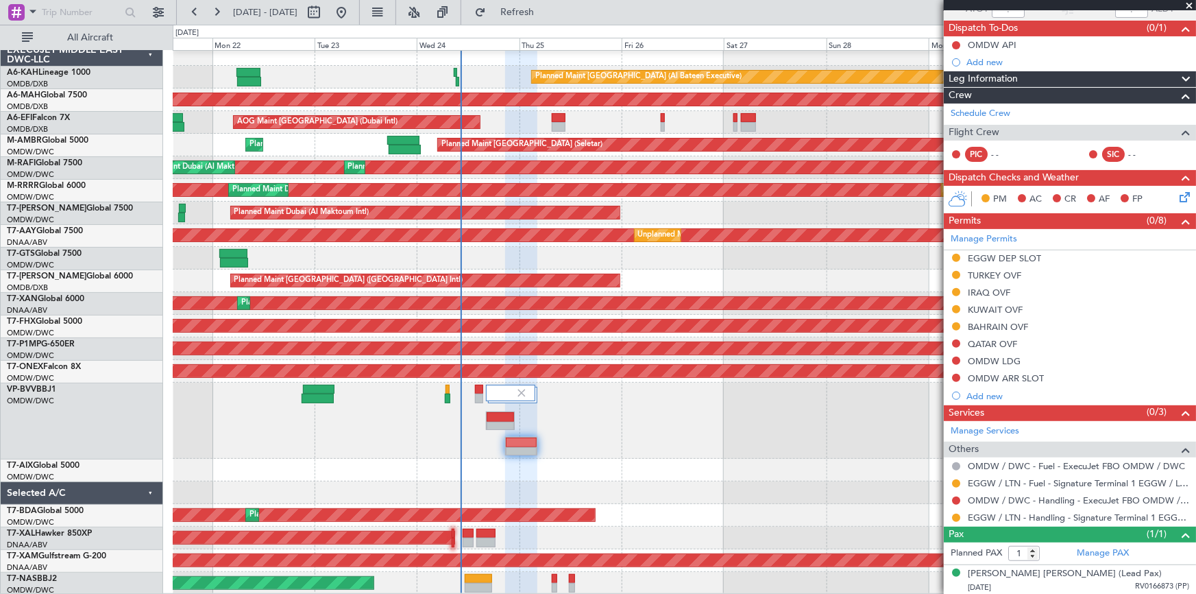
click at [535, 0] on fb-refresh-button "Refresh" at bounding box center [509, 12] width 96 height 25
drag, startPoint x: 548, startPoint y: 14, endPoint x: 1009, endPoint y: 192, distance: 493.8
click at [546, 14] on span "Refresh" at bounding box center [518, 13] width 58 height 10
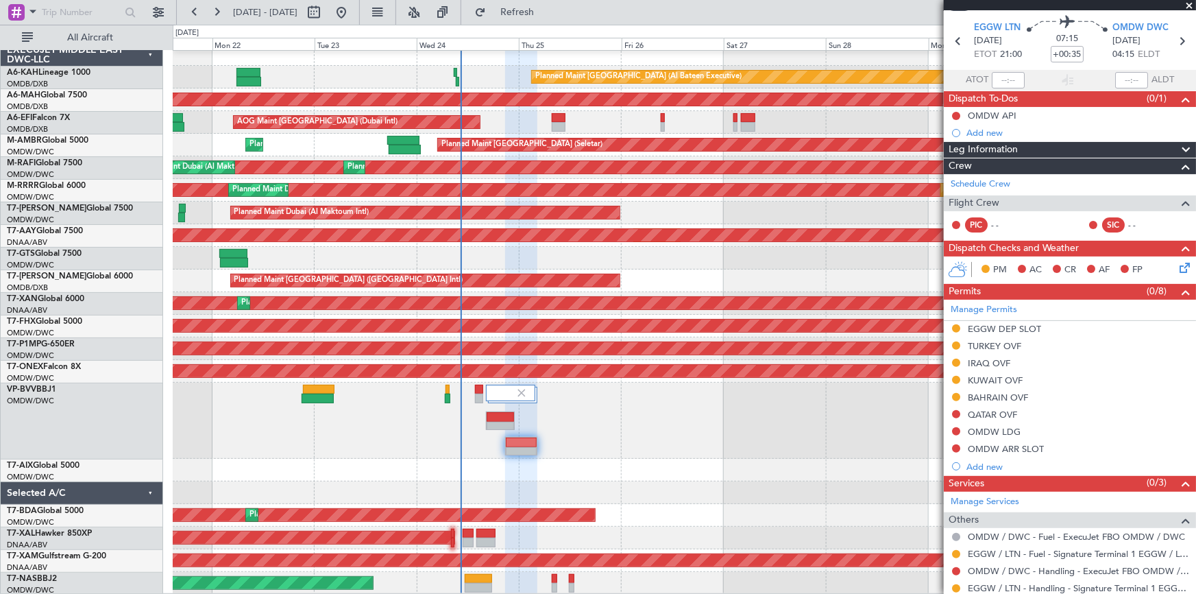
scroll to position [0, 0]
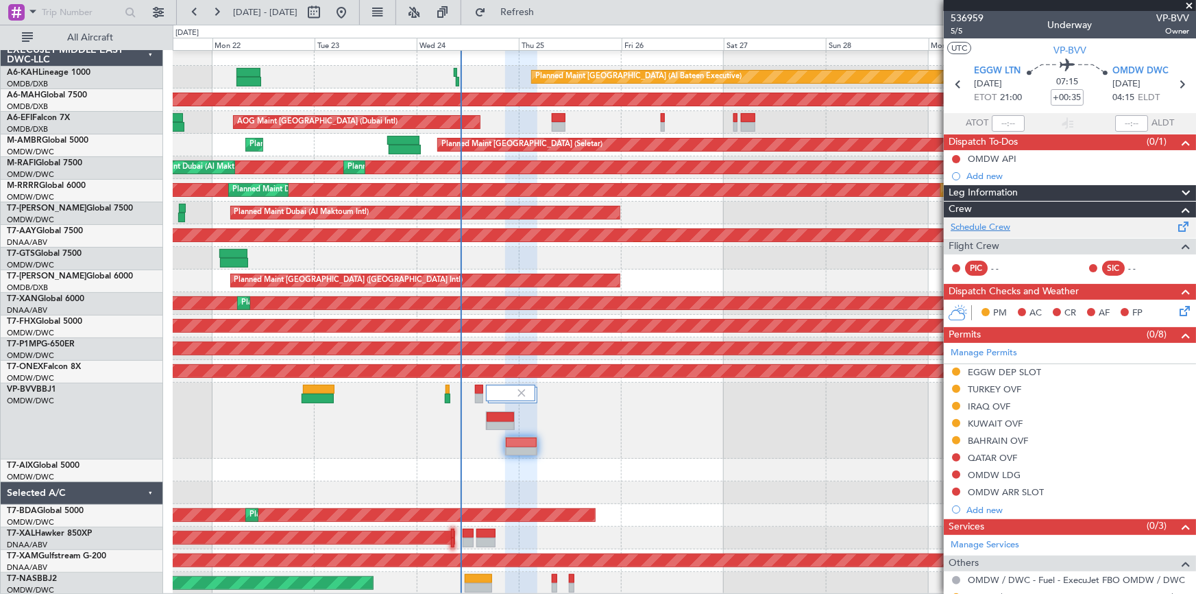
click at [976, 221] on link "Schedule Crew" at bounding box center [981, 228] width 60 height 14
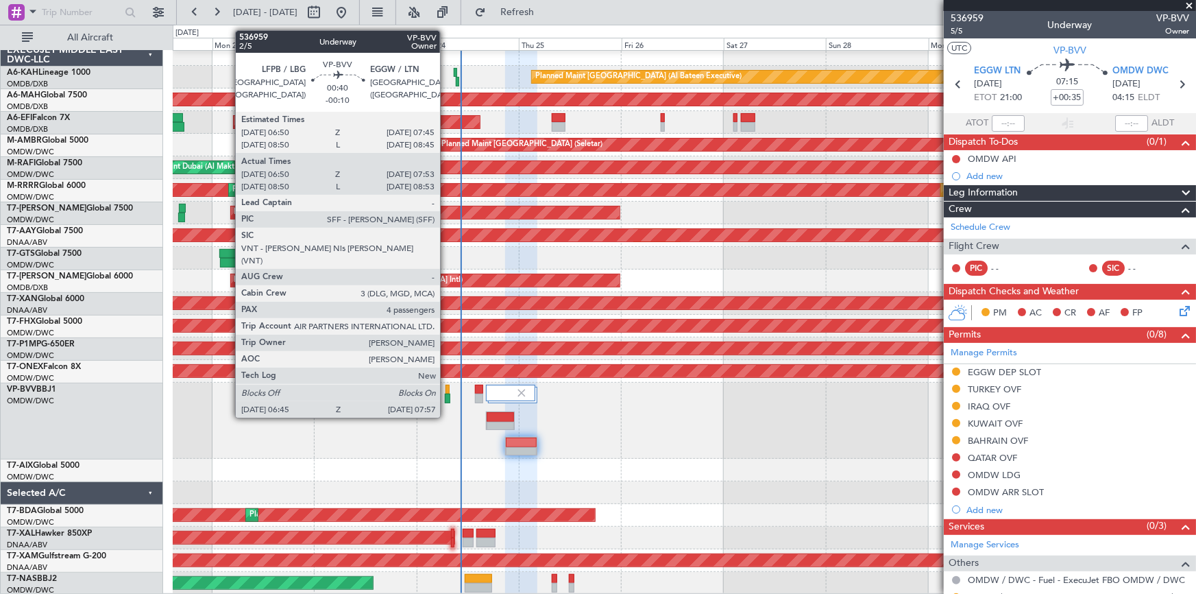
click at [447, 391] on div at bounding box center [448, 390] width 4 height 10
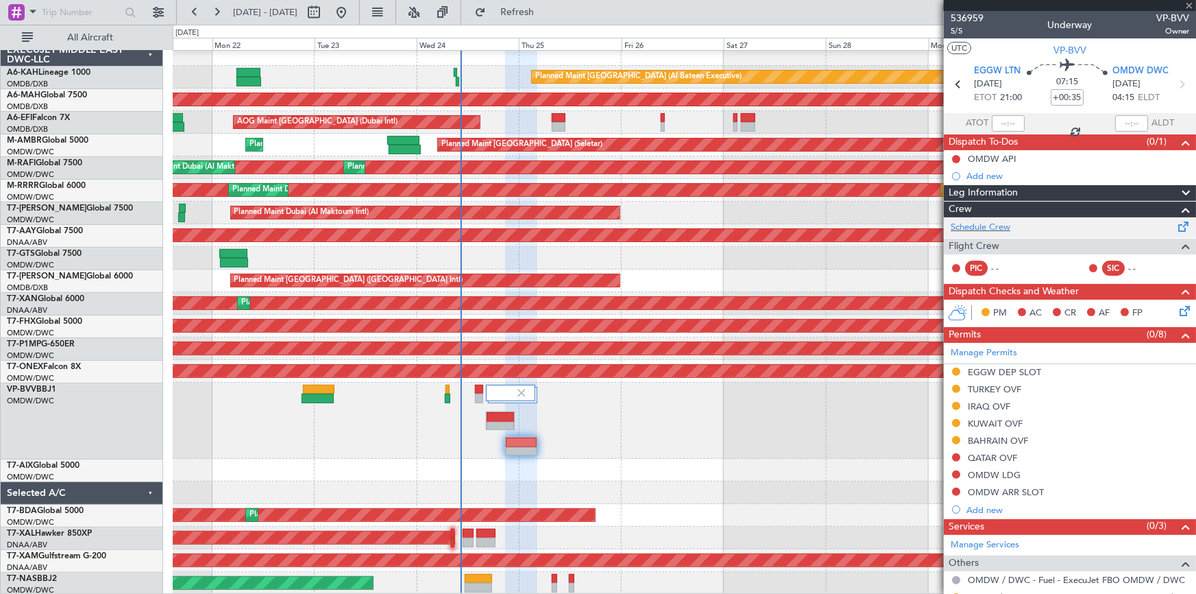
type input "-00:10"
type input "07:00"
type input "07:48"
type input "4"
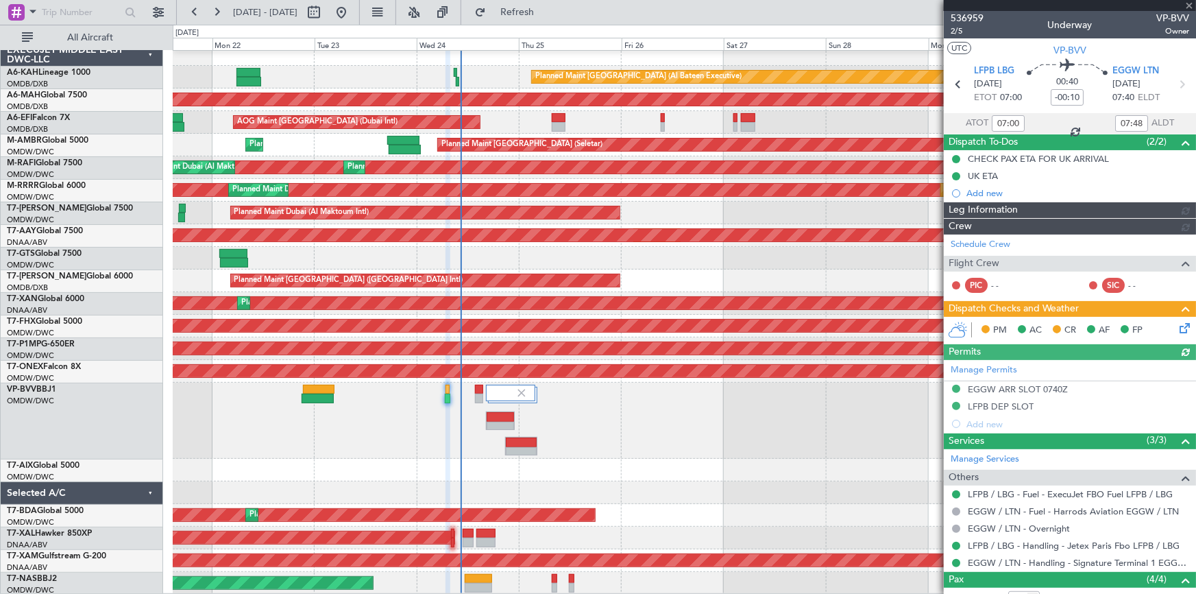
type input "[PERSON_NAME] (ANI)"
type input "7355"
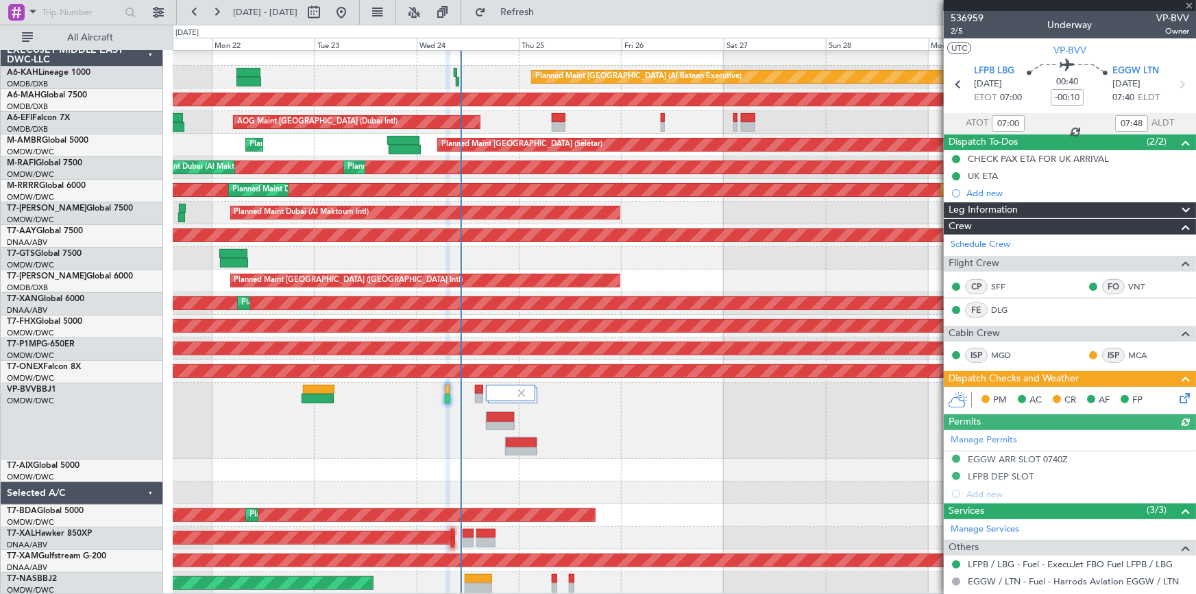
click at [1177, 396] on icon at bounding box center [1182, 395] width 11 height 11
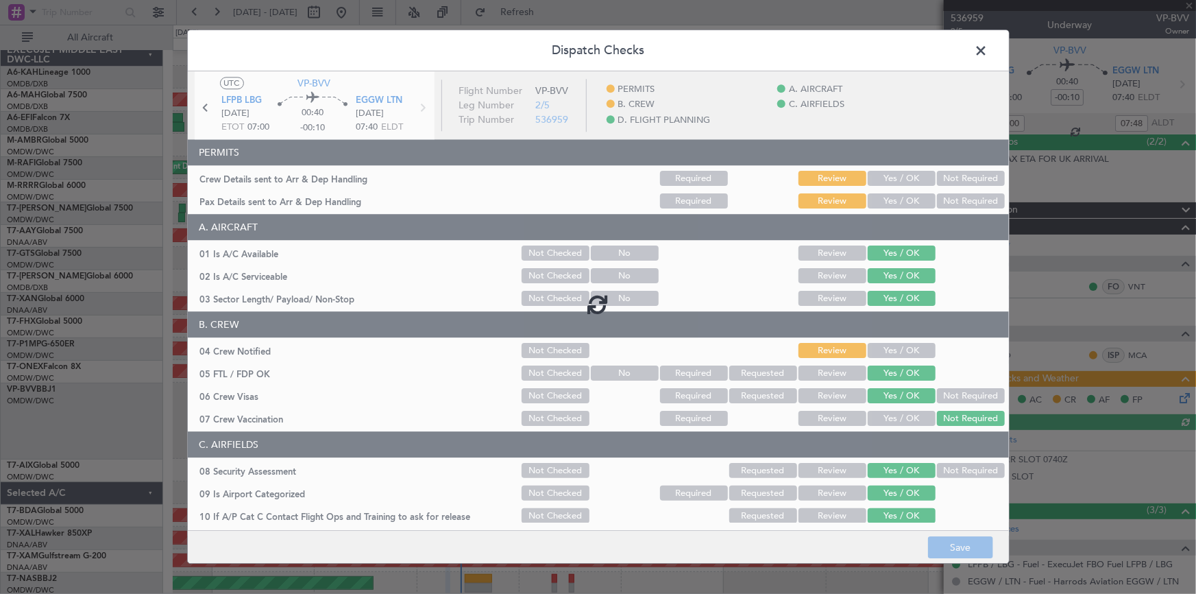
click at [891, 177] on div at bounding box center [598, 303] width 821 height 464
click at [894, 180] on div at bounding box center [598, 303] width 821 height 464
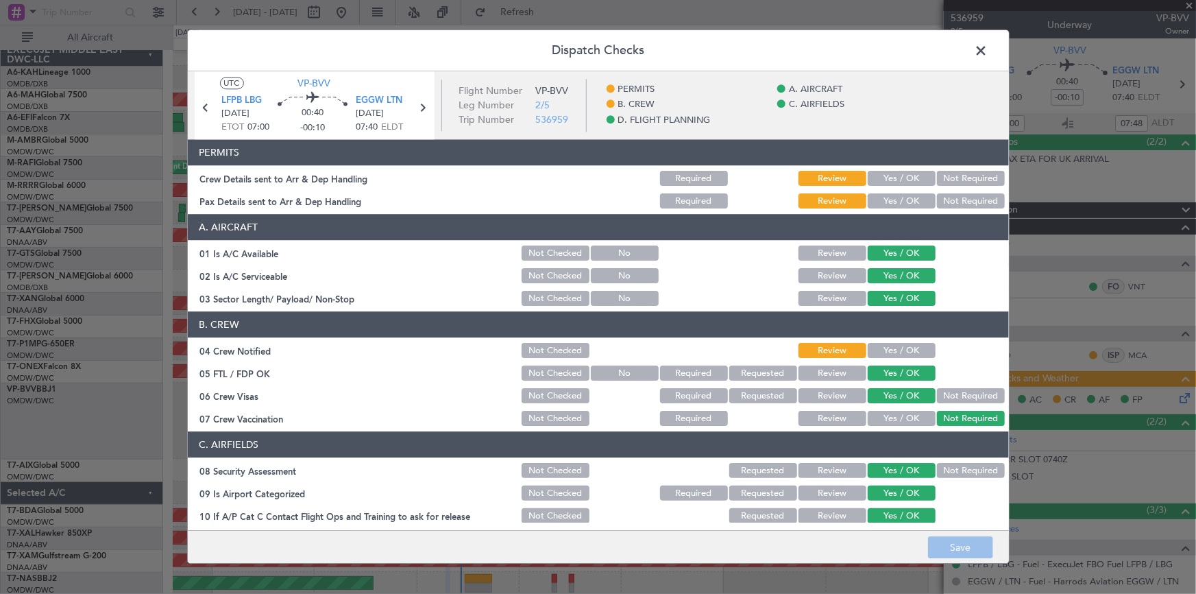
click at [894, 175] on button "Yes / OK" at bounding box center [902, 178] width 68 height 15
drag, startPoint x: 891, startPoint y: 197, endPoint x: 898, endPoint y: 343, distance: 145.5
click at [892, 202] on button "Yes / OK" at bounding box center [902, 201] width 68 height 15
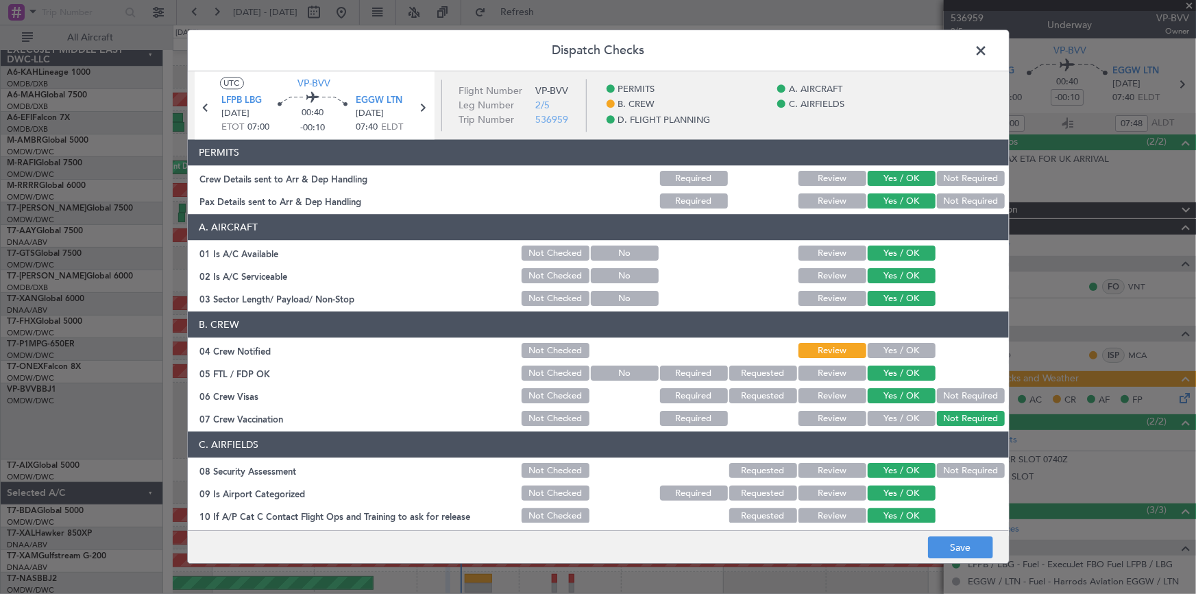
click at [900, 351] on button "Yes / OK" at bounding box center [902, 350] width 68 height 15
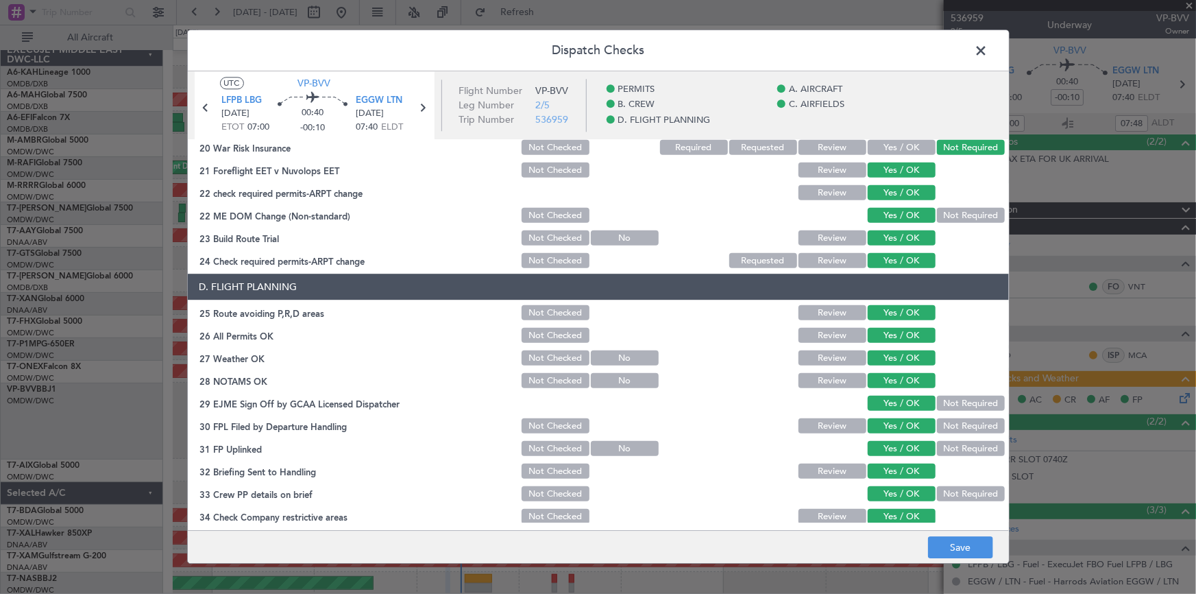
scroll to position [624, 0]
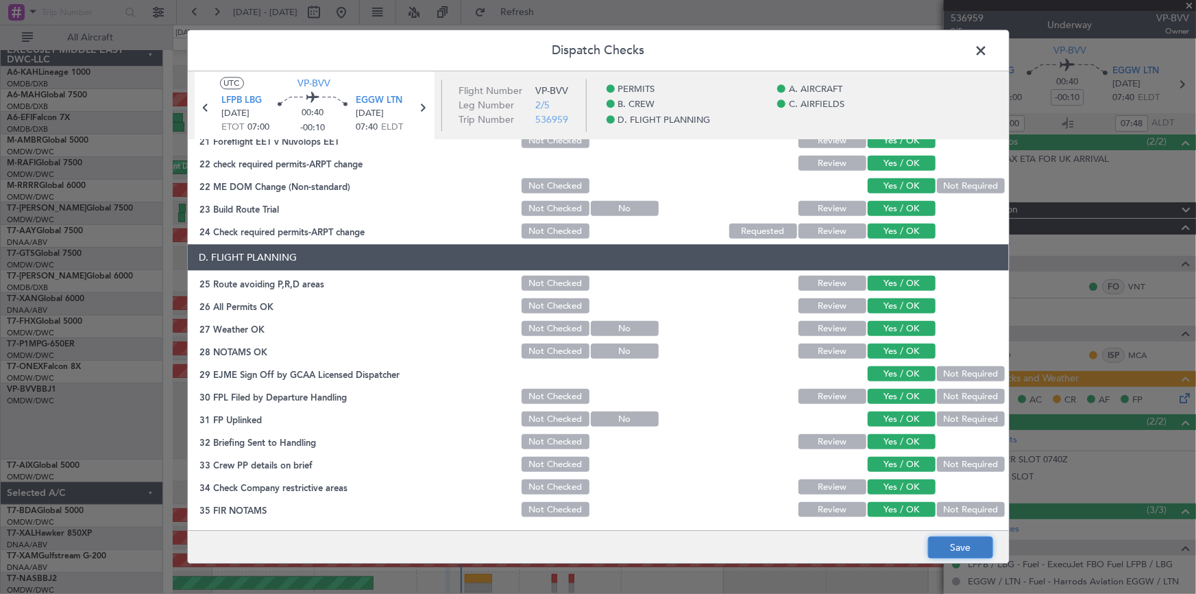
click at [955, 546] on button "Save" at bounding box center [960, 548] width 65 height 22
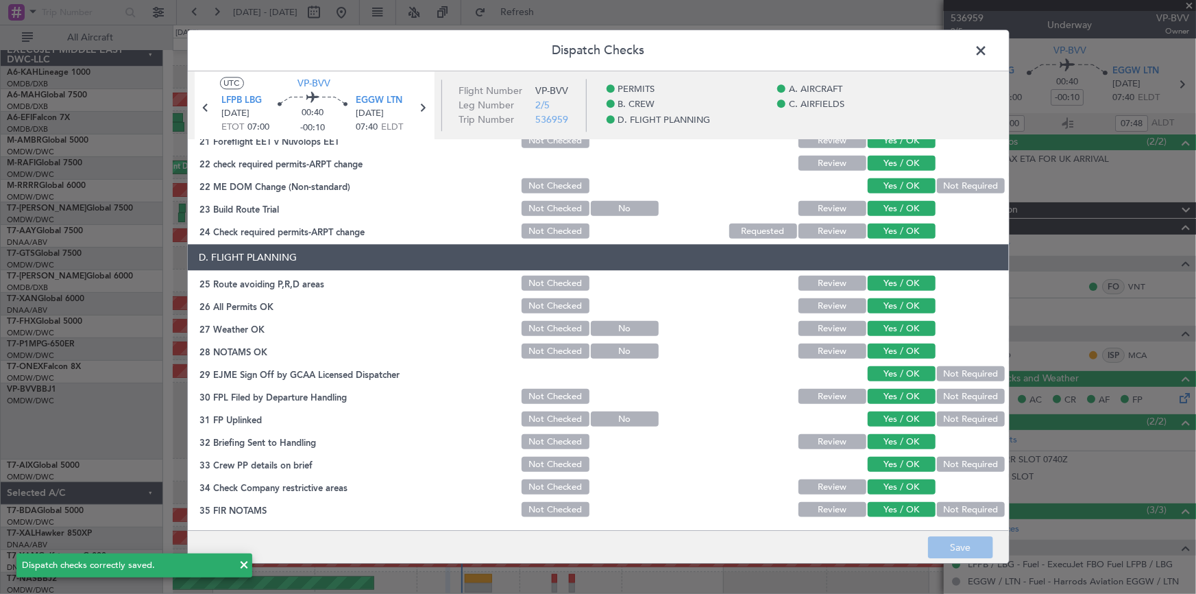
click at [989, 47] on span at bounding box center [989, 53] width 0 height 27
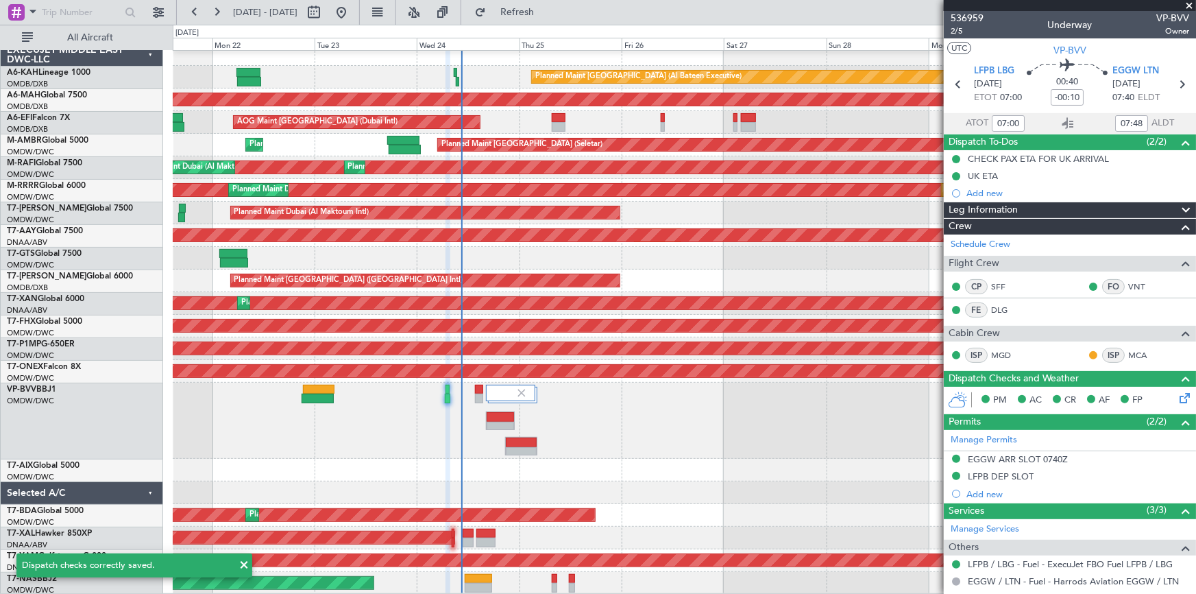
type input "09:00"
type input "08:48"
type input "07:00"
type input "07:48"
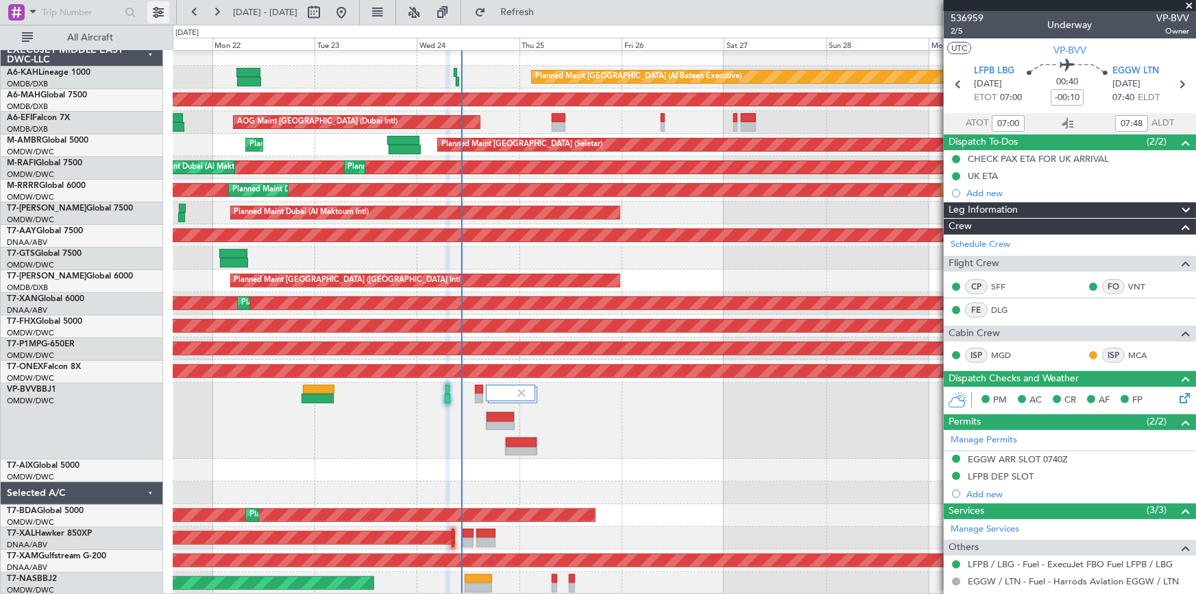
type input "[PERSON_NAME] (ANI)"
type input "7355"
drag, startPoint x: 535, startPoint y: 12, endPoint x: 544, endPoint y: 22, distance: 13.1
click at [538, 12] on span "Refresh" at bounding box center [518, 13] width 58 height 10
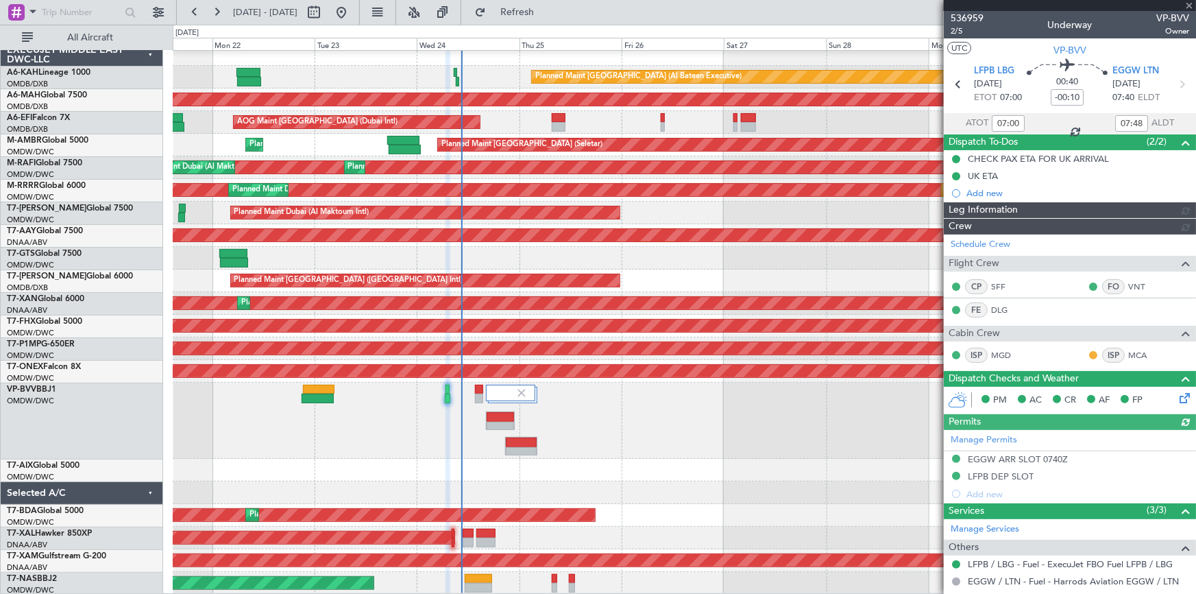
type input "[PERSON_NAME] (ANI)"
type input "7355"
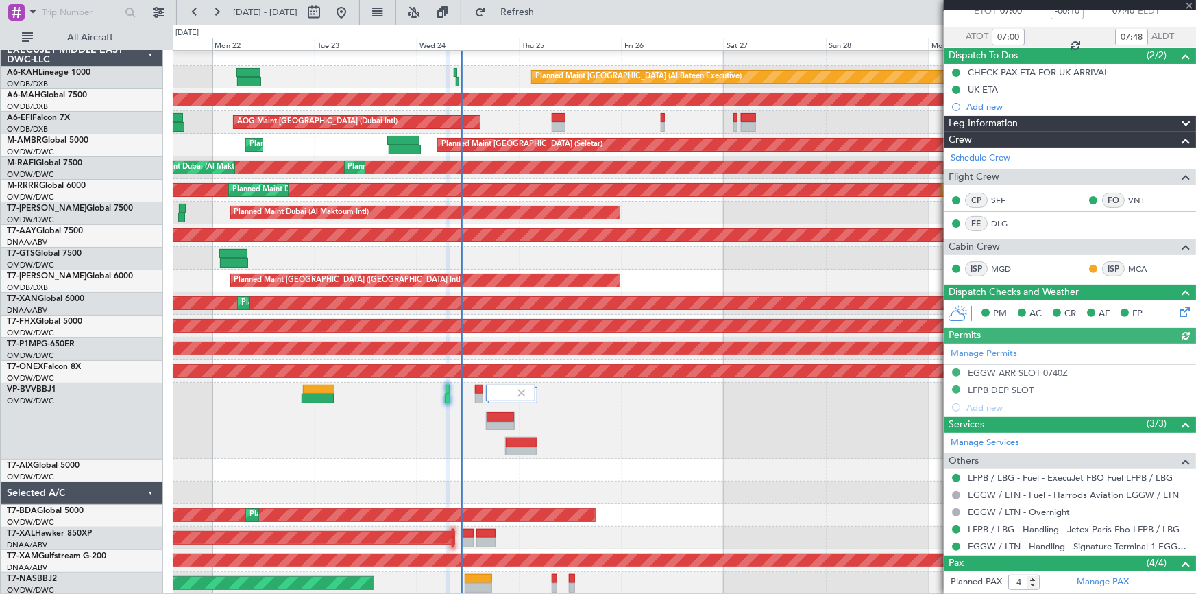
scroll to position [186, 0]
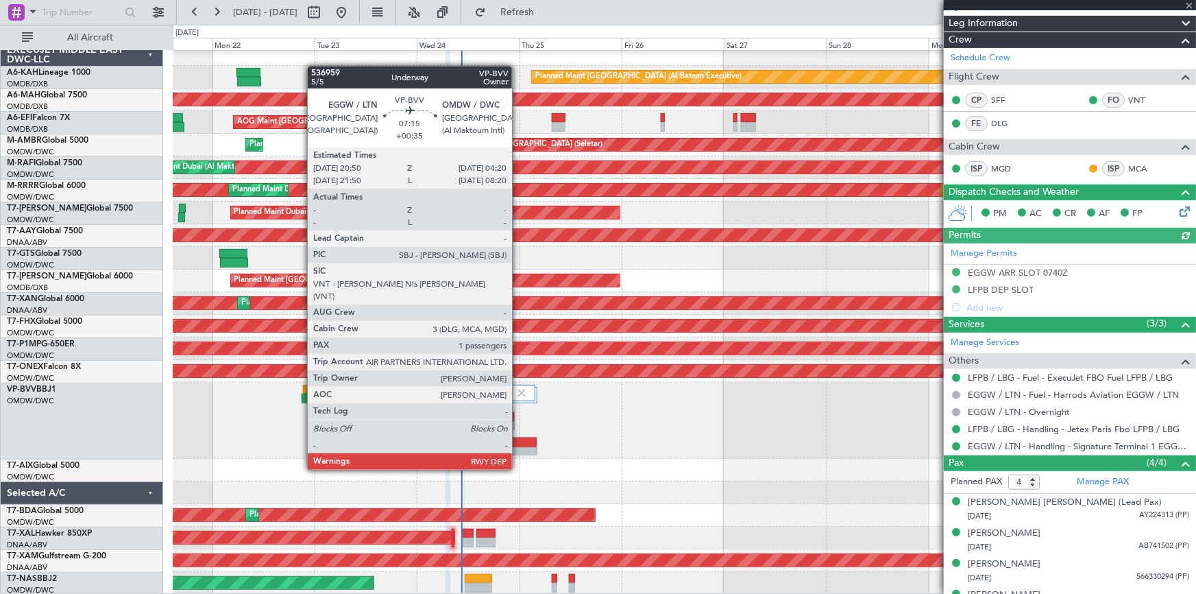
click at [518, 444] on div at bounding box center [521, 442] width 31 height 10
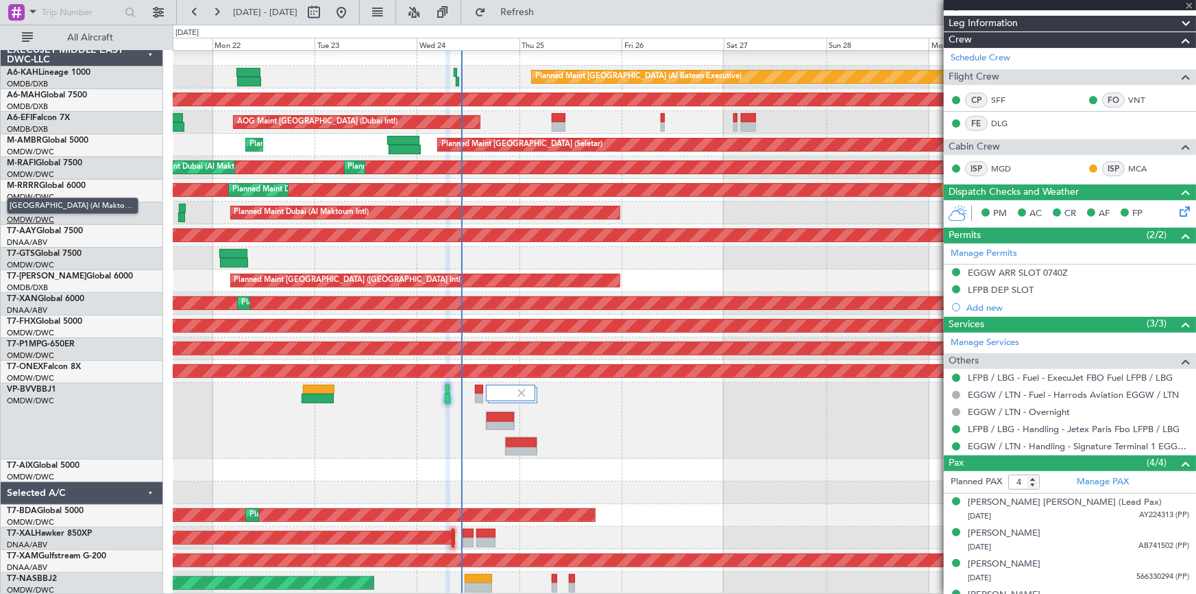
type input "+00:35"
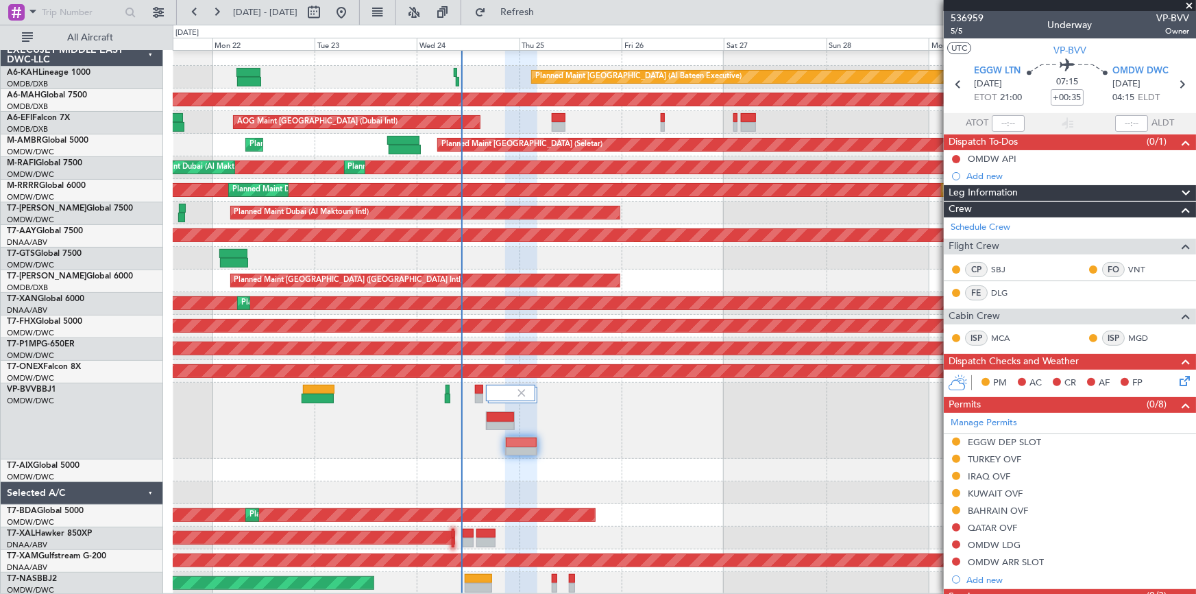
scroll to position [184, 0]
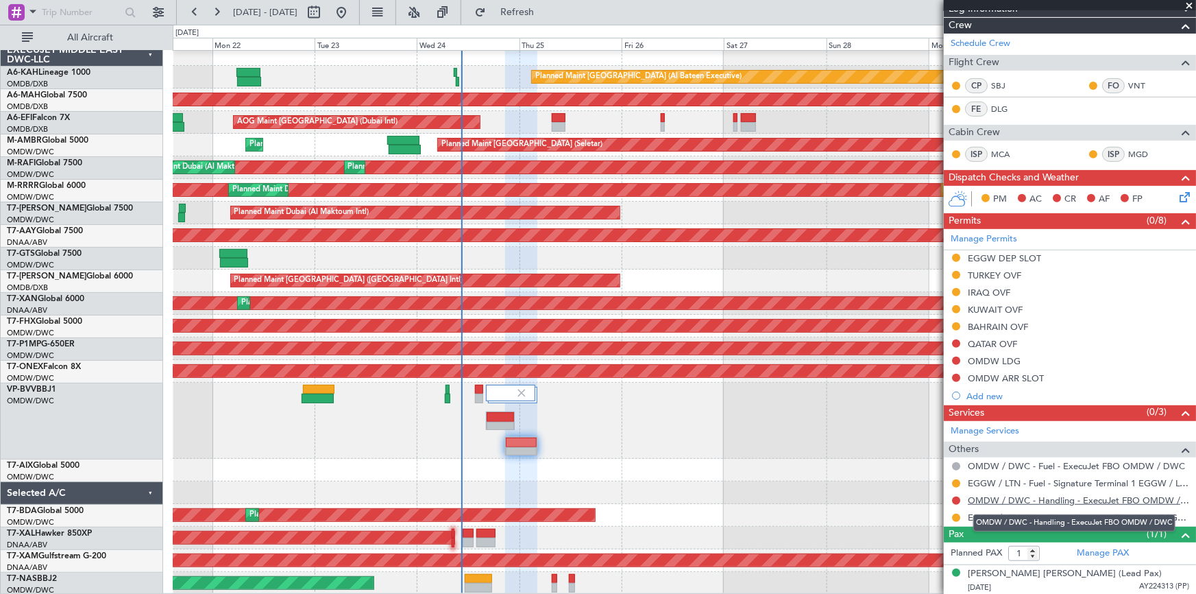
click at [1041, 498] on link "OMDW / DWC - Handling - ExecuJet FBO OMDW / DWC" at bounding box center [1078, 500] width 221 height 12
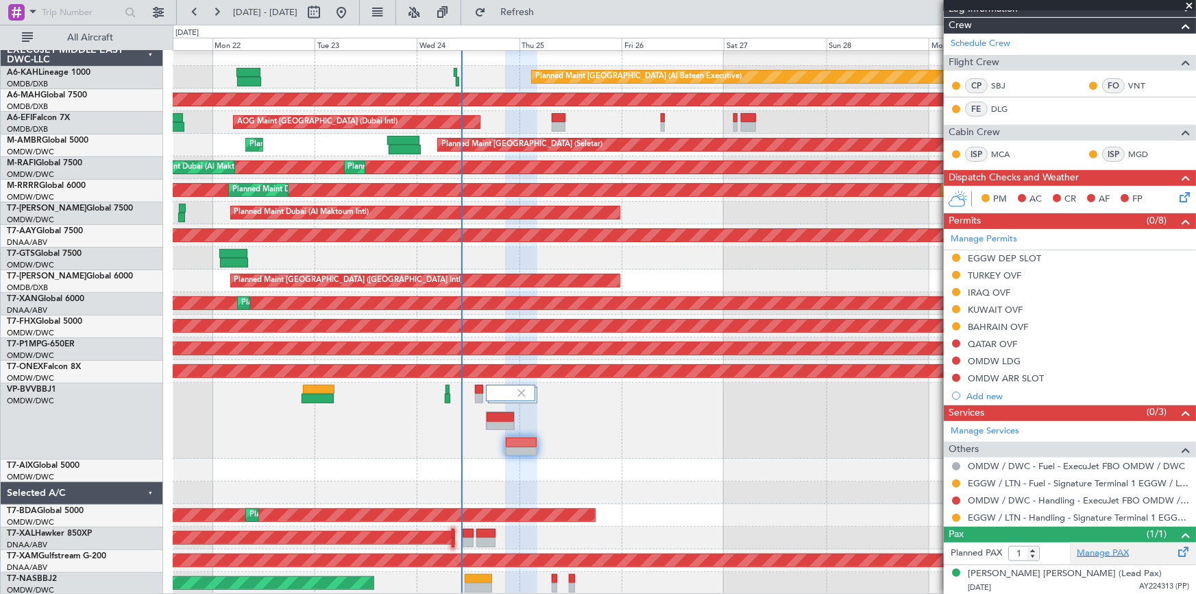
drag, startPoint x: 1090, startPoint y: 551, endPoint x: 1083, endPoint y: 548, distance: 7.2
click at [1086, 548] on link "Manage PAX" at bounding box center [1103, 553] width 52 height 14
click at [1033, 571] on div "[PERSON_NAME] [PERSON_NAME] (Lead Pax)" at bounding box center [1065, 574] width 194 height 14
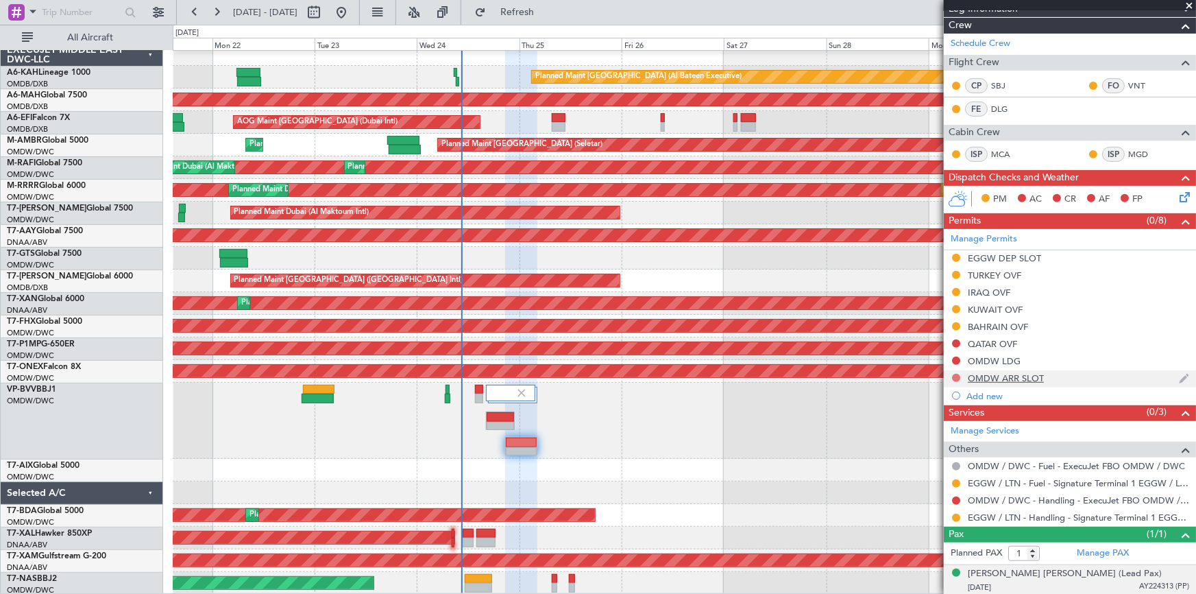
click at [956, 375] on button at bounding box center [956, 378] width 8 height 8
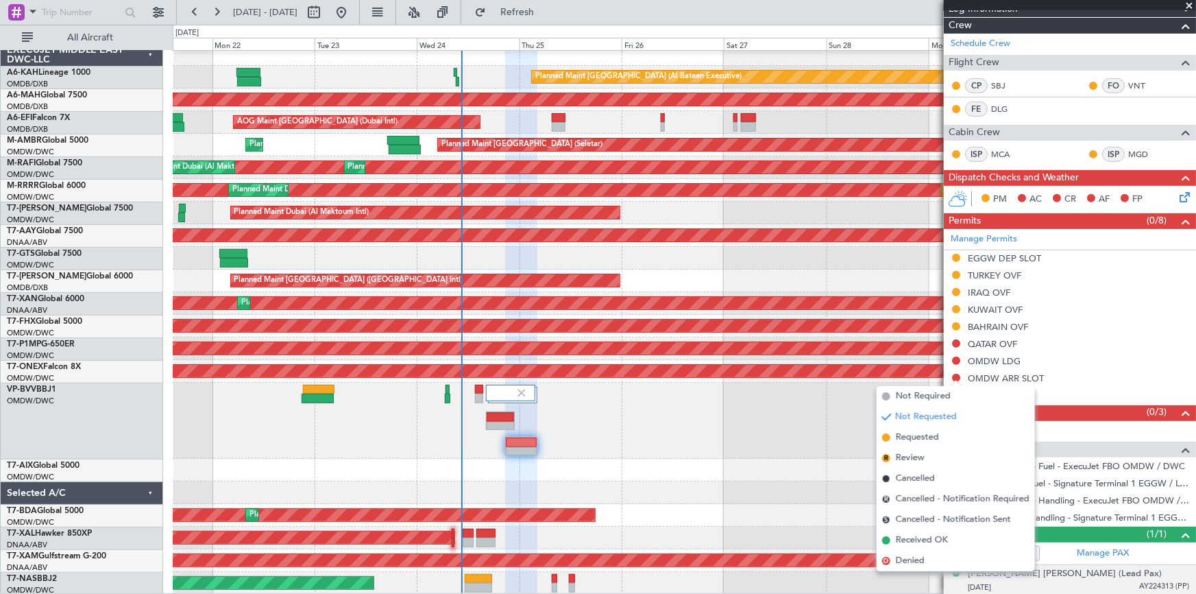
drag, startPoint x: 925, startPoint y: 434, endPoint x: 963, endPoint y: 418, distance: 41.8
click at [926, 435] on span "Requested" at bounding box center [917, 438] width 43 height 14
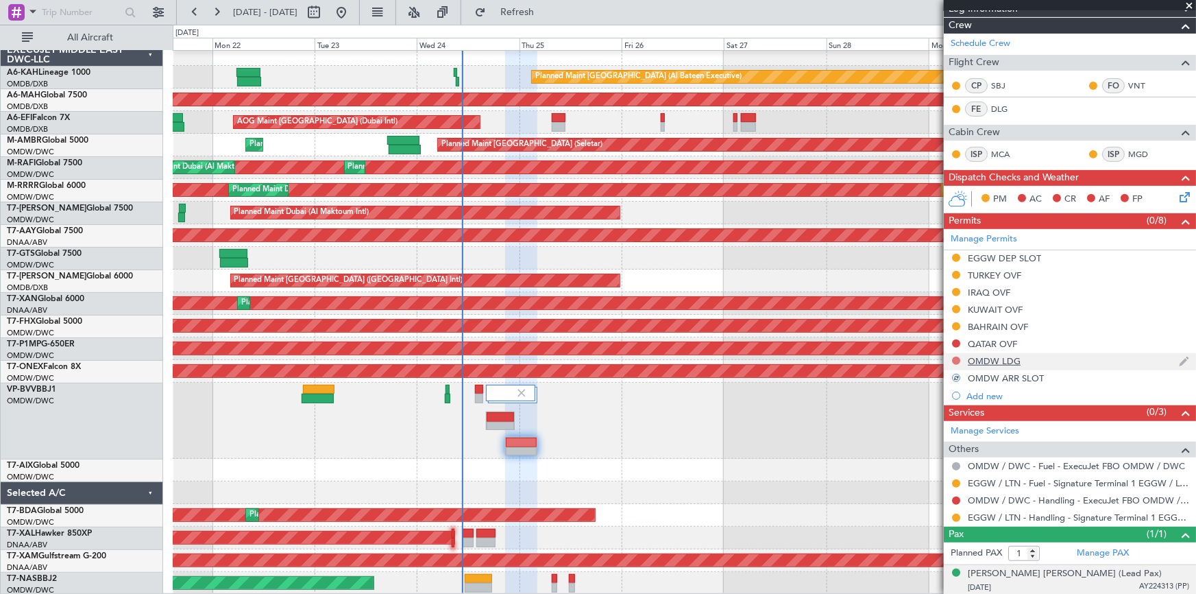
click at [960, 357] on button at bounding box center [956, 361] width 8 height 8
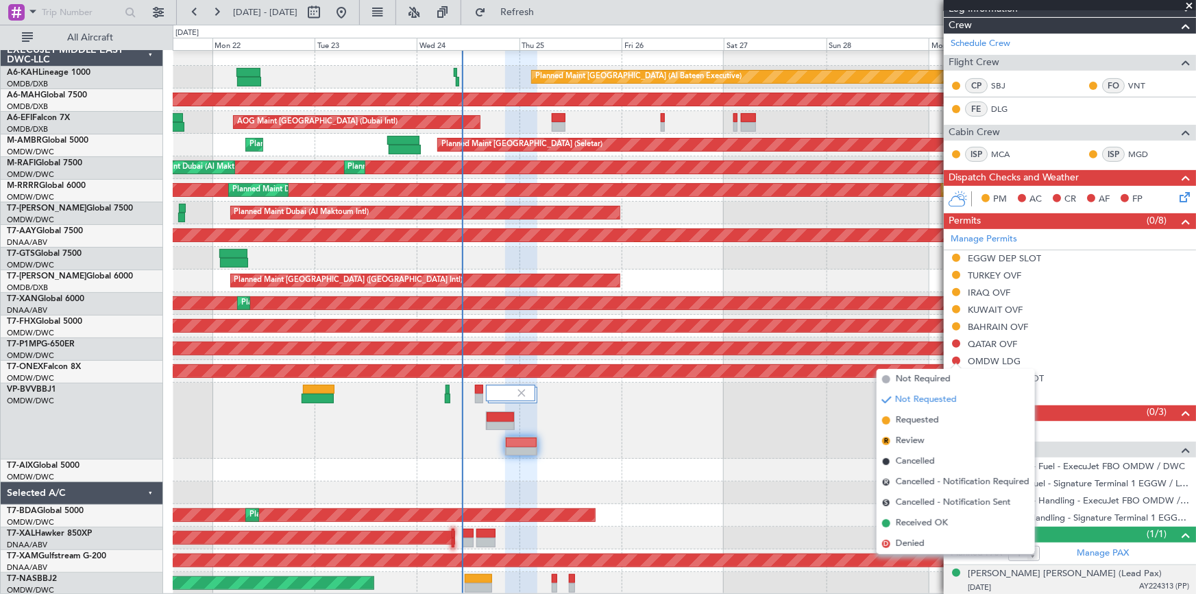
drag, startPoint x: 920, startPoint y: 423, endPoint x: 928, endPoint y: 436, distance: 15.1
click at [919, 422] on span "Requested" at bounding box center [917, 420] width 43 height 14
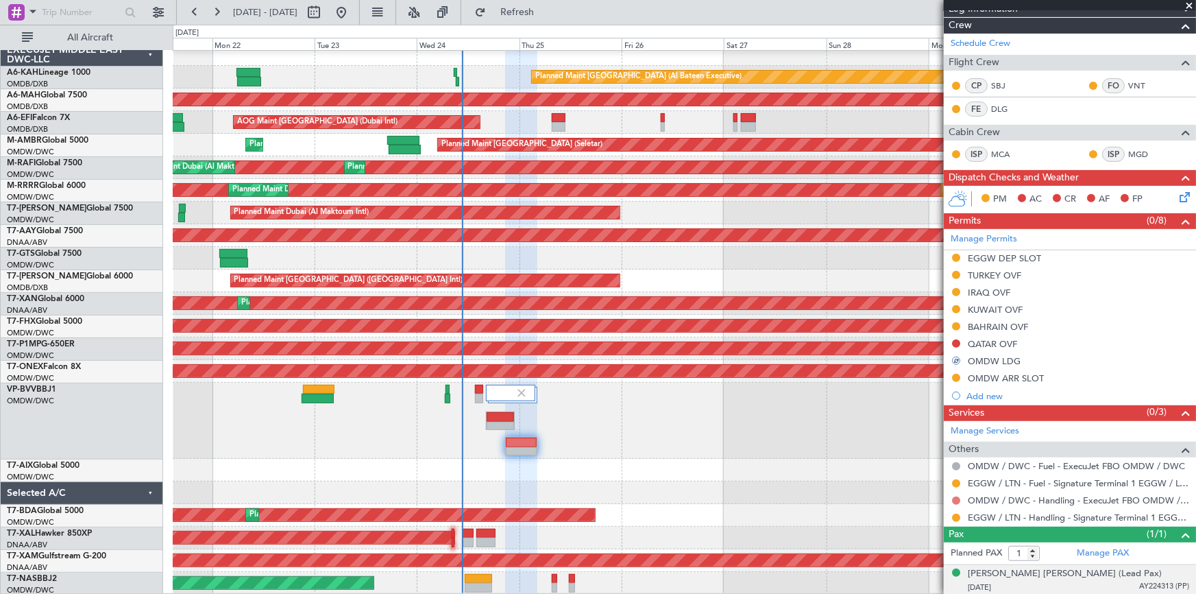
click at [954, 498] on button at bounding box center [956, 500] width 8 height 8
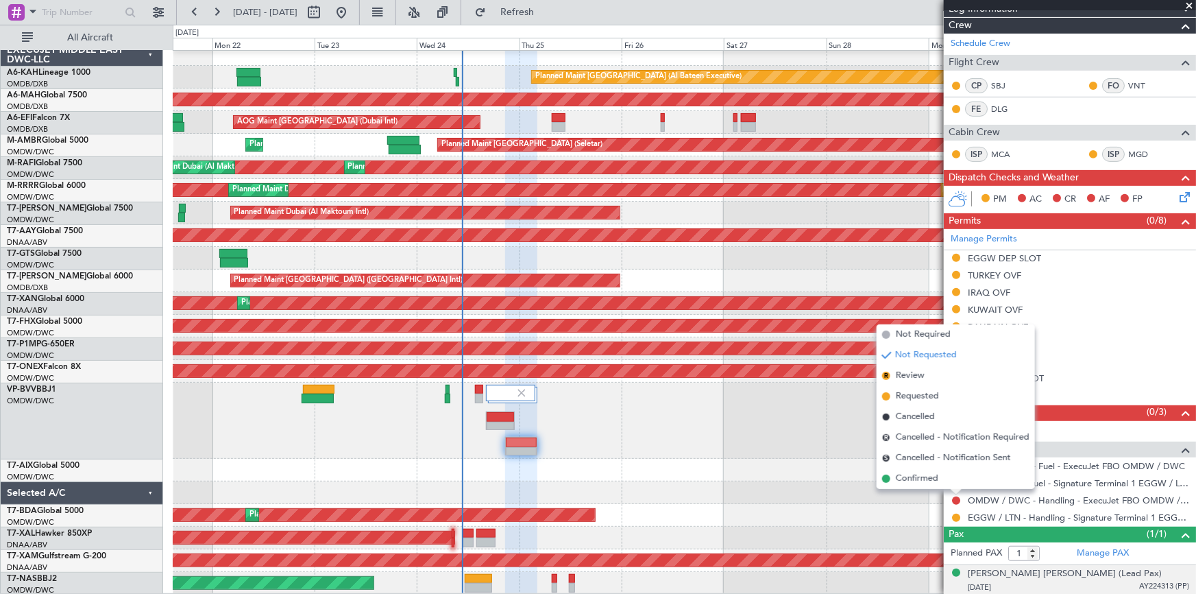
drag, startPoint x: 919, startPoint y: 398, endPoint x: 832, endPoint y: 370, distance: 91.3
click at [919, 396] on span "Requested" at bounding box center [917, 396] width 43 height 14
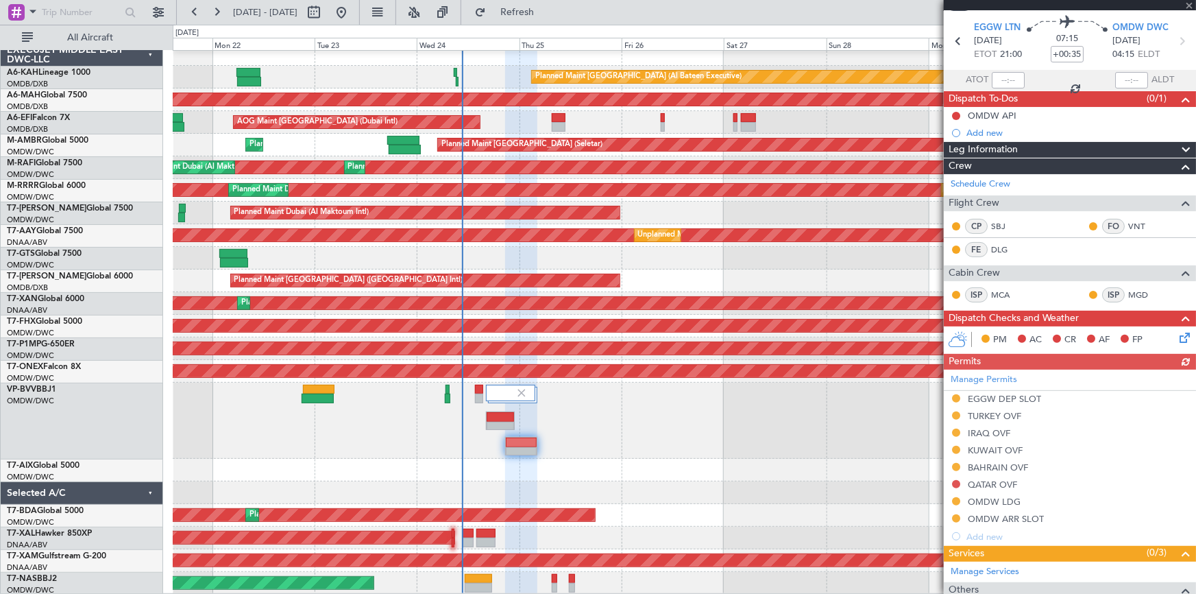
scroll to position [0, 0]
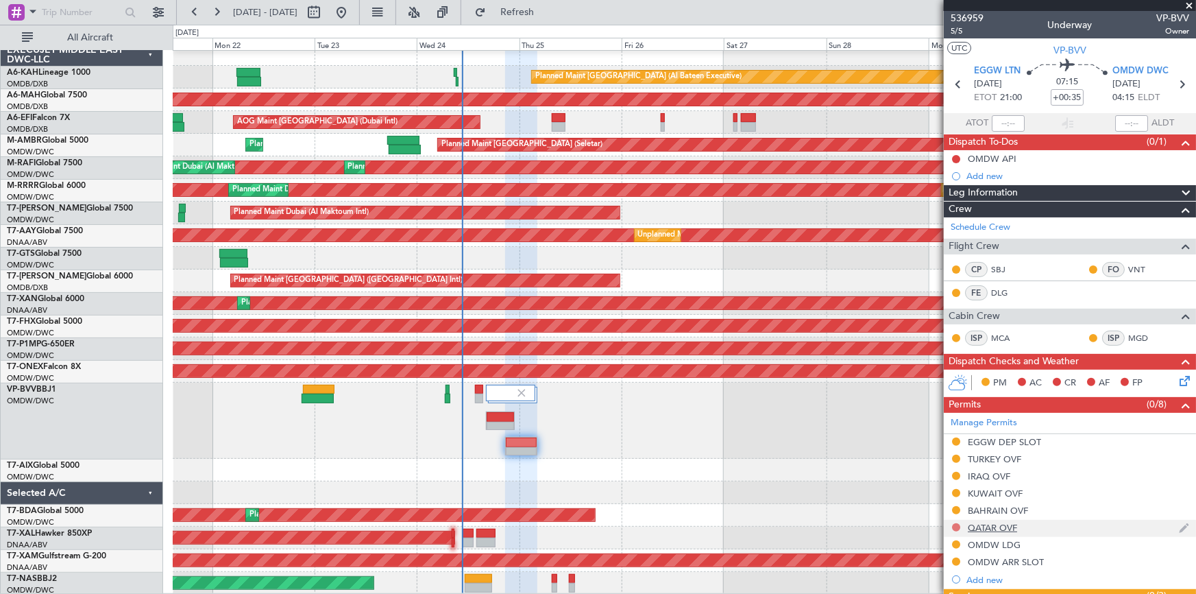
click at [956, 527] on button at bounding box center [956, 527] width 8 height 8
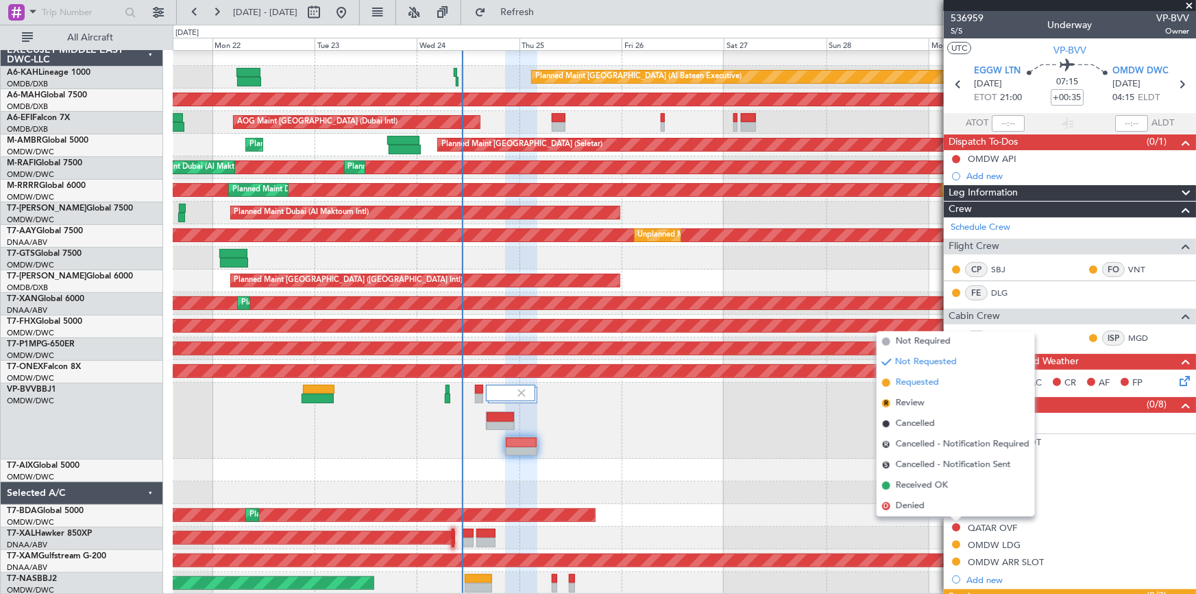
click at [916, 382] on span "Requested" at bounding box center [917, 383] width 43 height 14
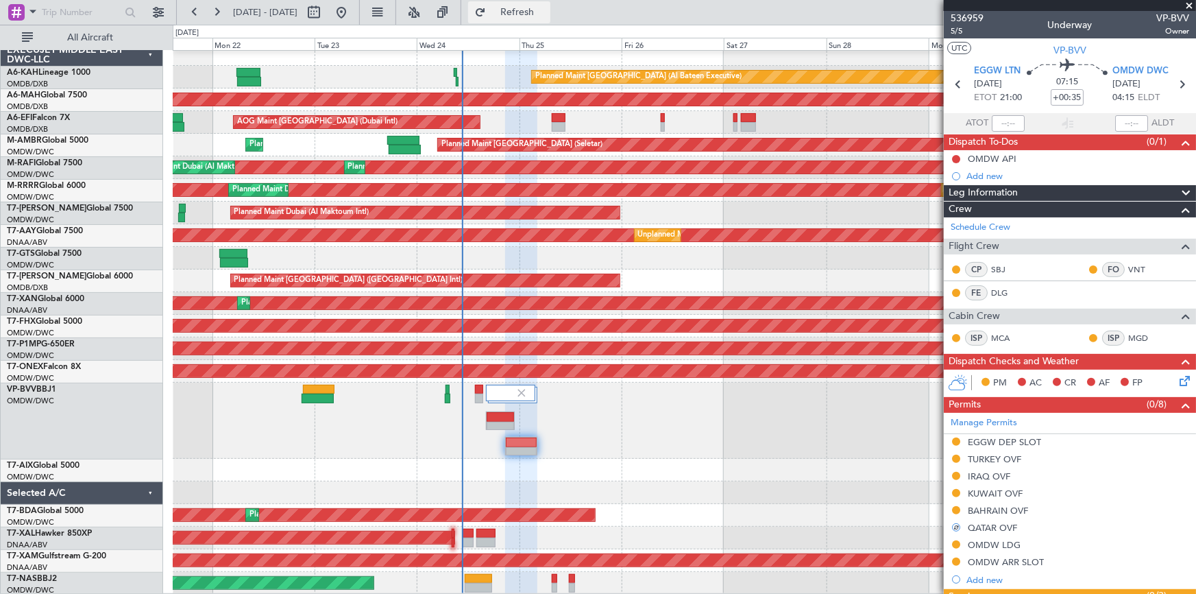
click at [535, 16] on span "Refresh" at bounding box center [518, 13] width 58 height 10
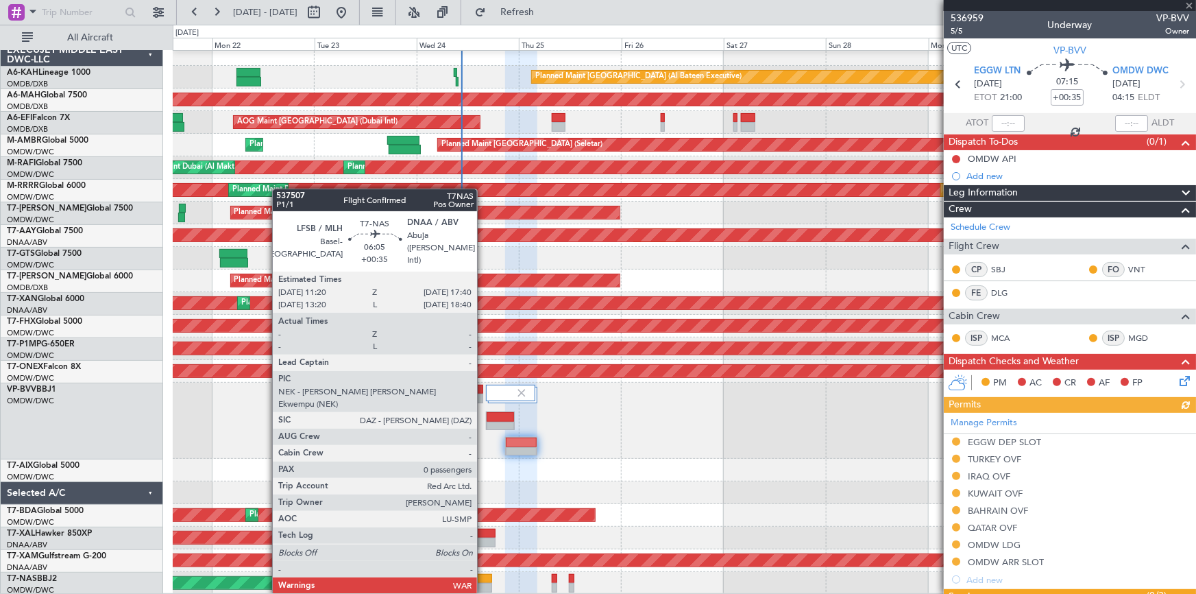
click at [487, 580] on div at bounding box center [478, 579] width 27 height 10
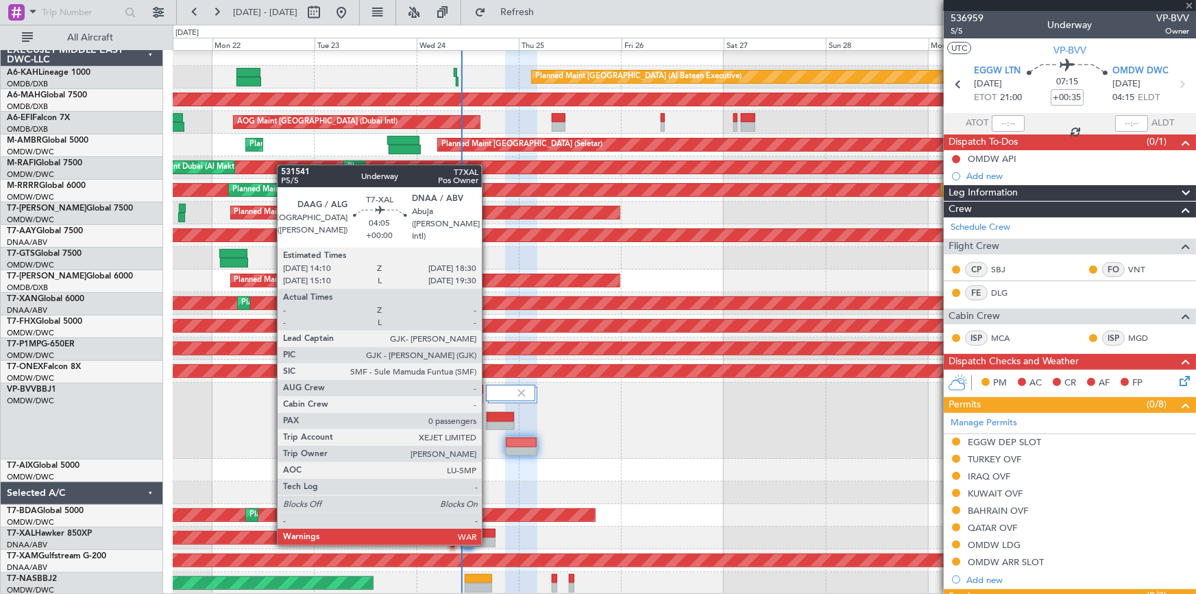
type input "0"
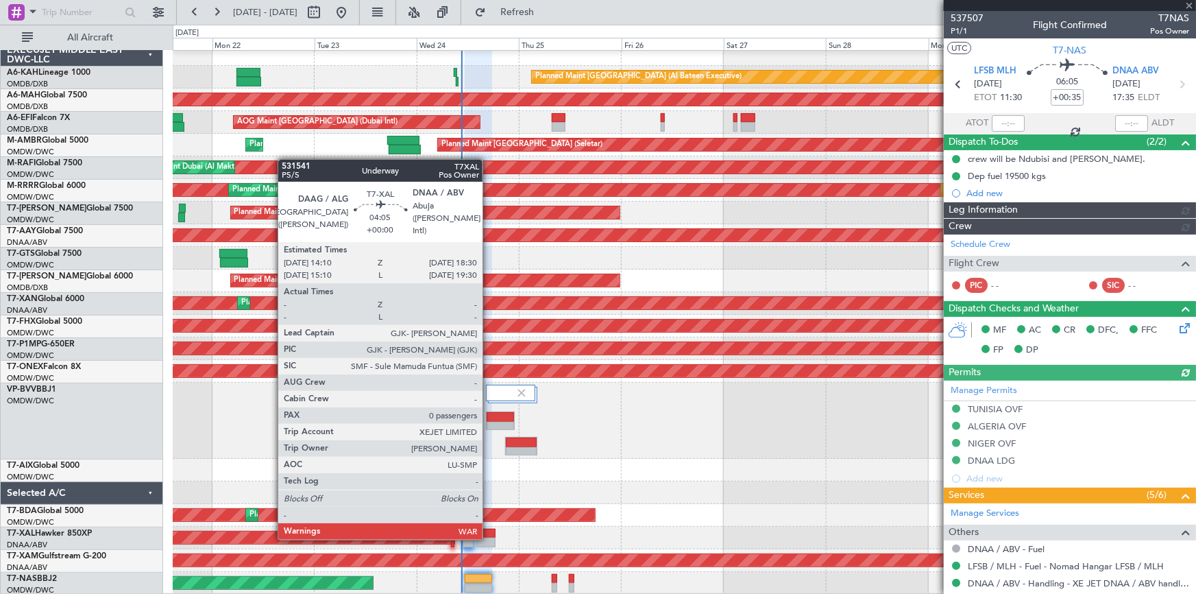
type input "Dherander Fithani (DHF)"
type input "7347"
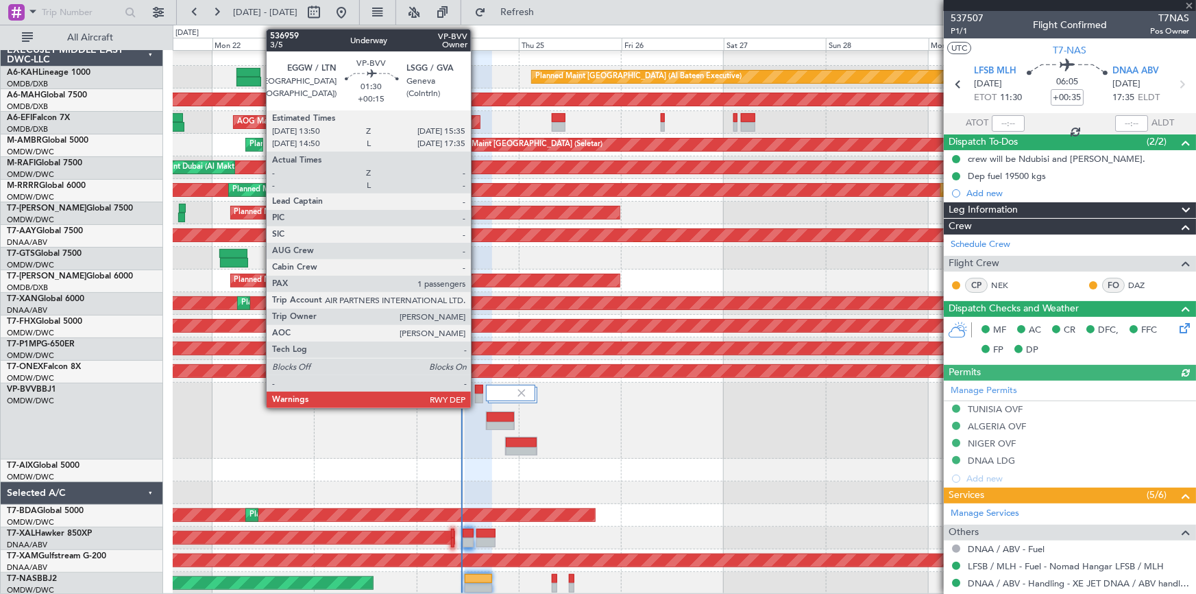
click at [477, 392] on div at bounding box center [479, 390] width 8 height 10
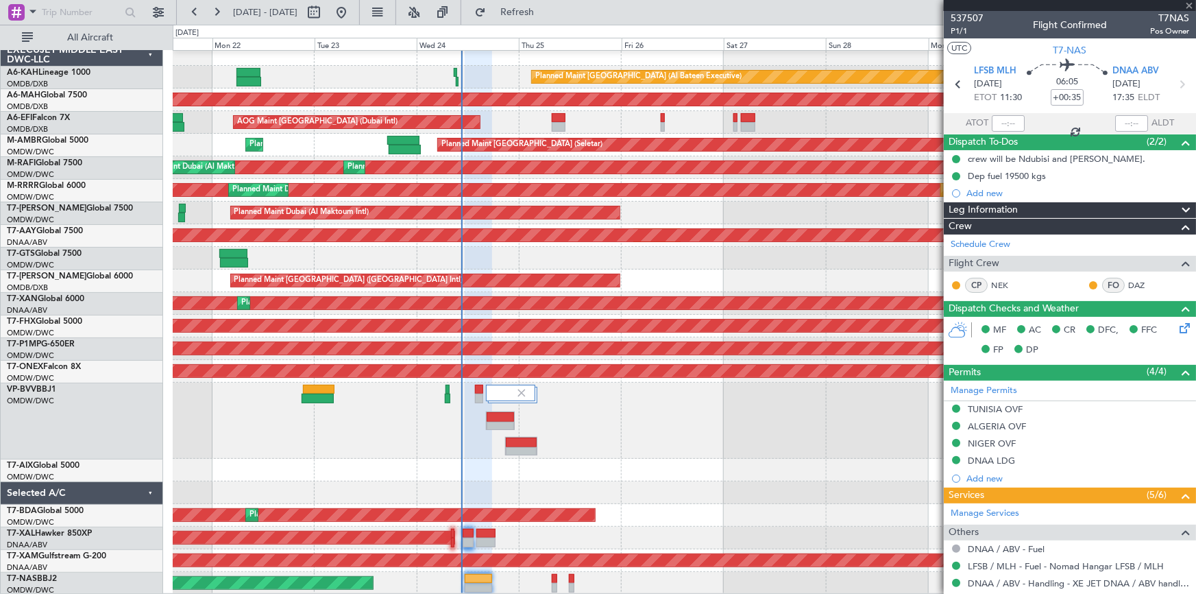
type input "+00:15"
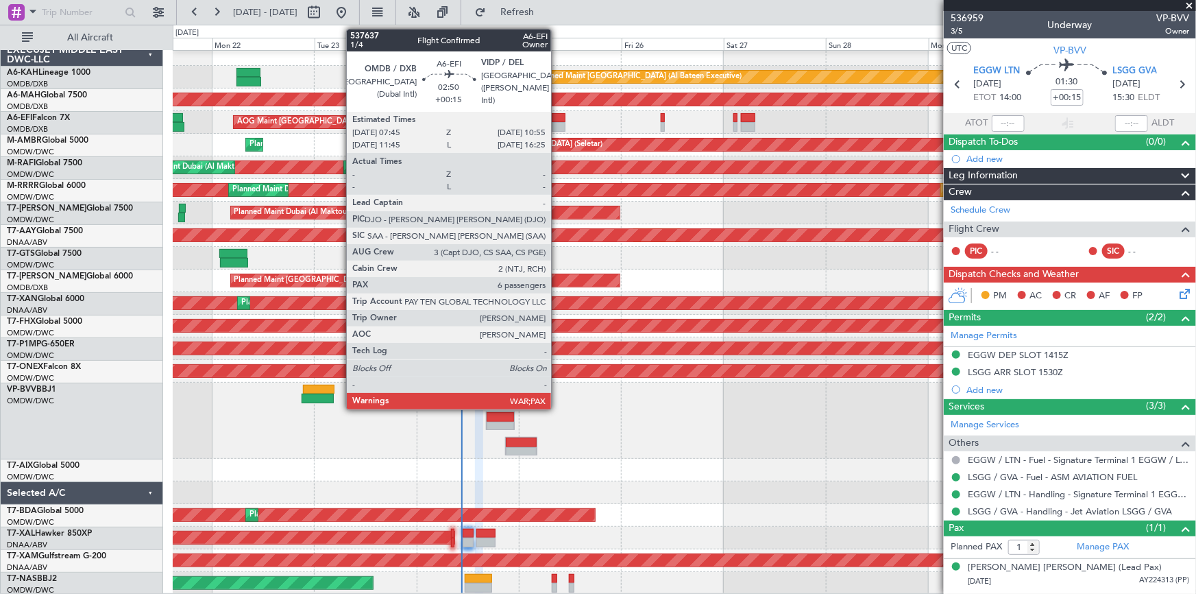
click at [557, 114] on div at bounding box center [559, 118] width 14 height 10
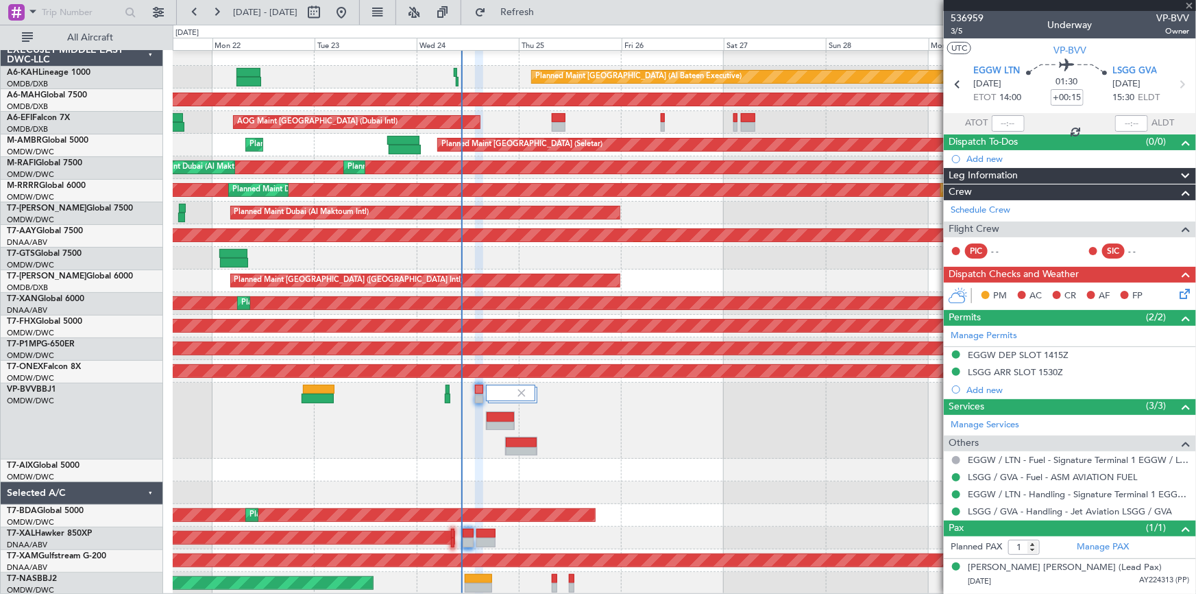
type input "6"
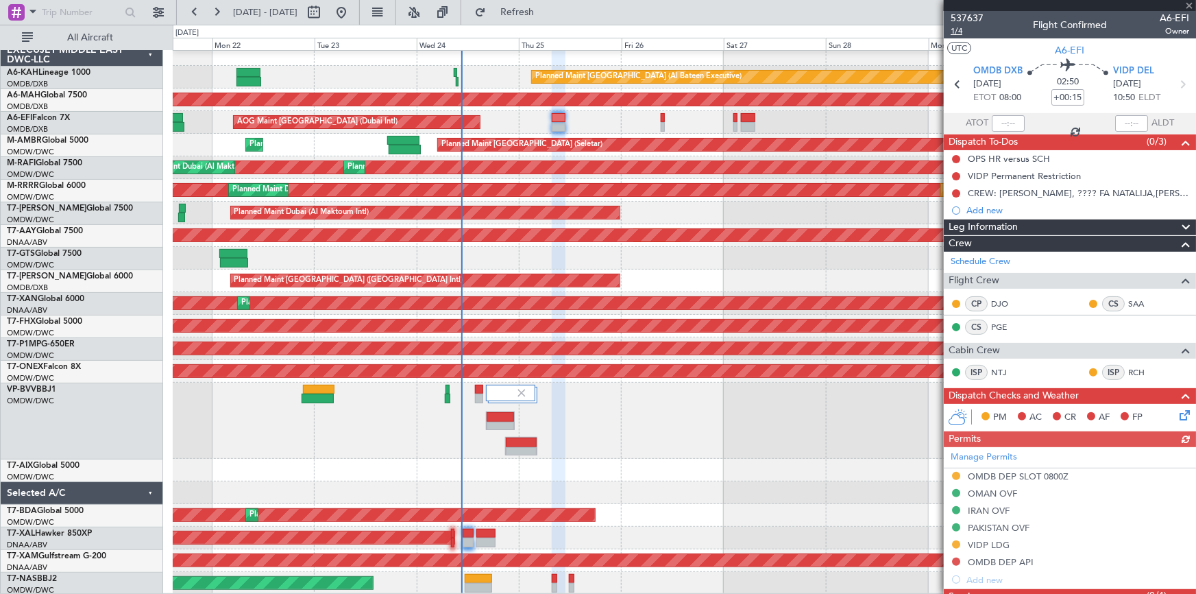
click at [961, 29] on span "1/4" at bounding box center [967, 31] width 33 height 12
drag, startPoint x: 539, startPoint y: 17, endPoint x: 577, endPoint y: 60, distance: 57.3
click at [539, 16] on button "Refresh" at bounding box center [509, 12] width 82 height 22
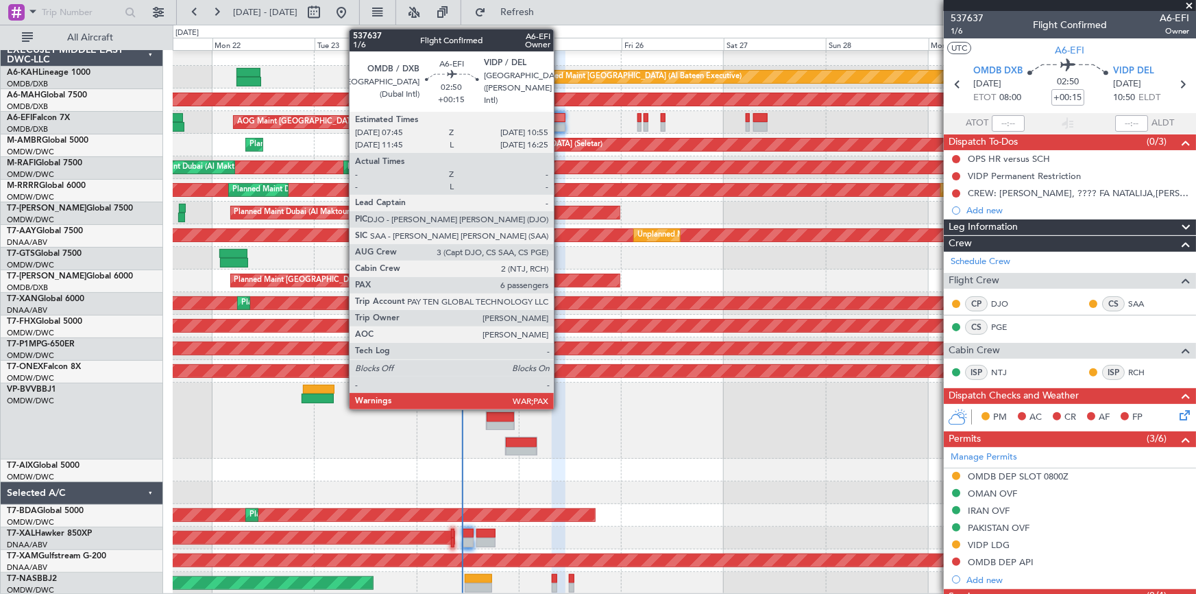
click at [559, 118] on div at bounding box center [559, 118] width 14 height 10
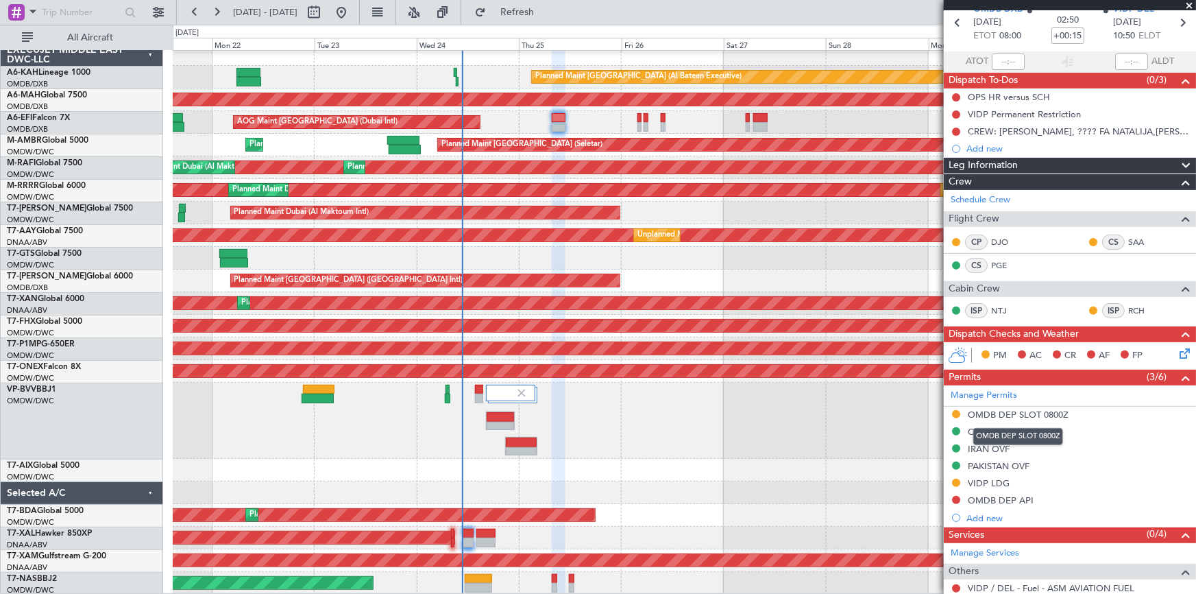
scroll to position [311, 0]
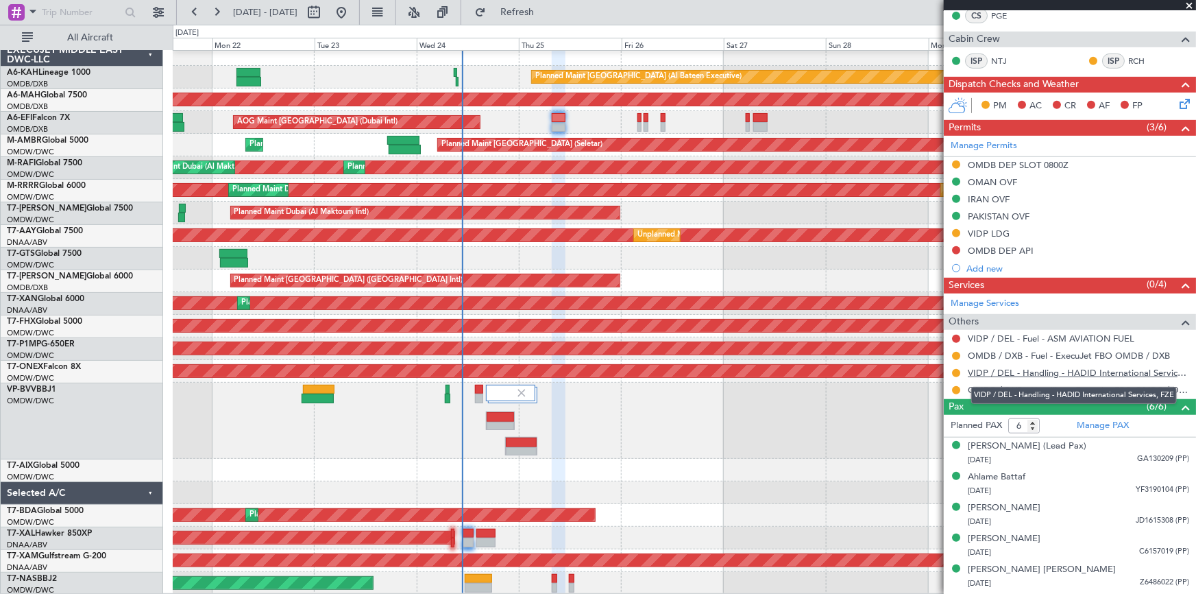
click at [1078, 372] on link "VIDP / DEL - Handling - HADID International Services, FZE" at bounding box center [1078, 373] width 221 height 12
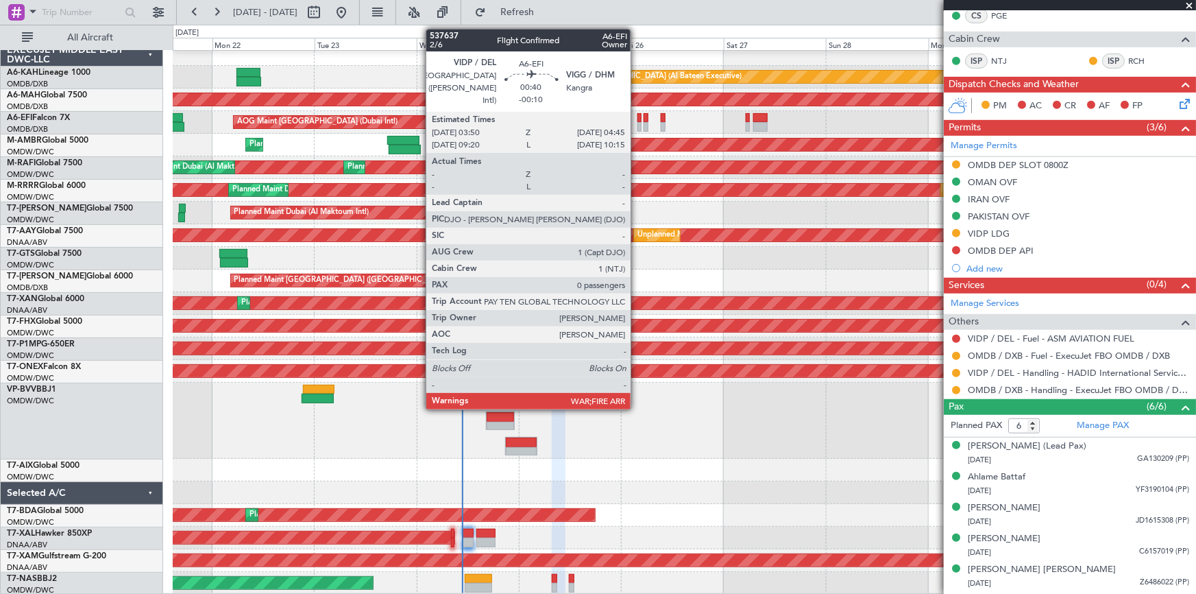
click at [638, 117] on div at bounding box center [640, 118] width 4 height 10
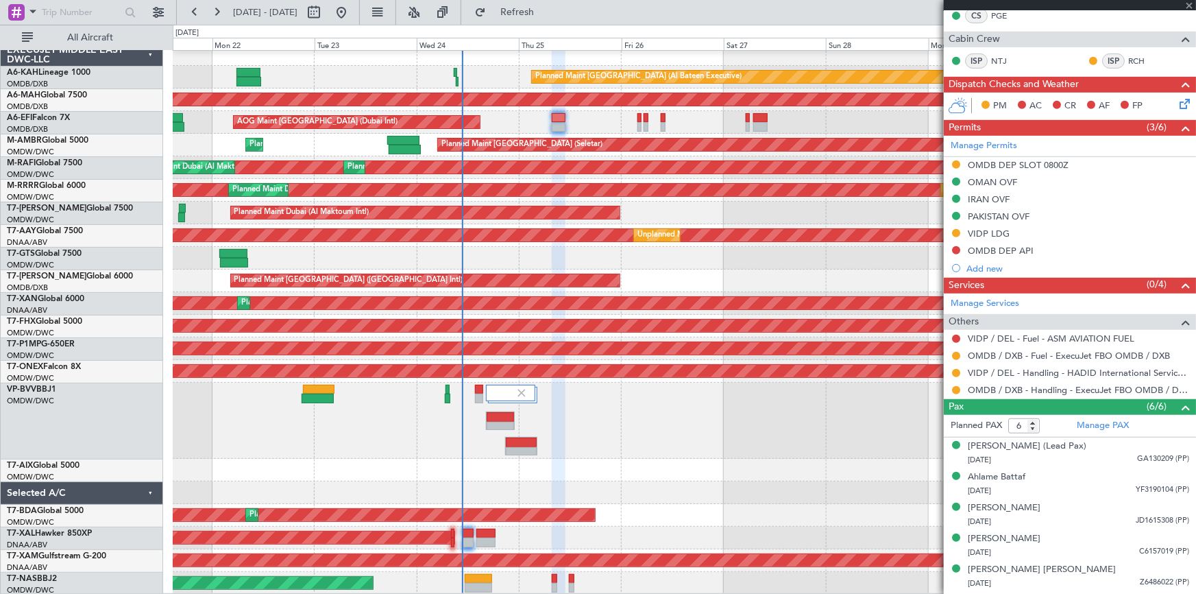
type input "-00:10"
type input "0"
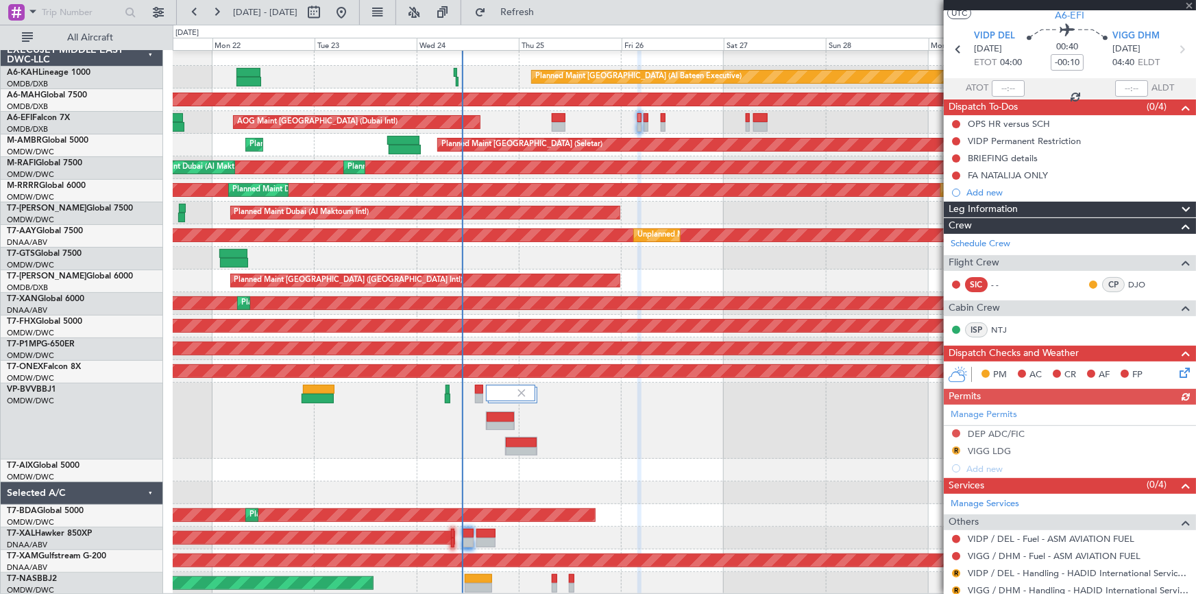
scroll to position [0, 0]
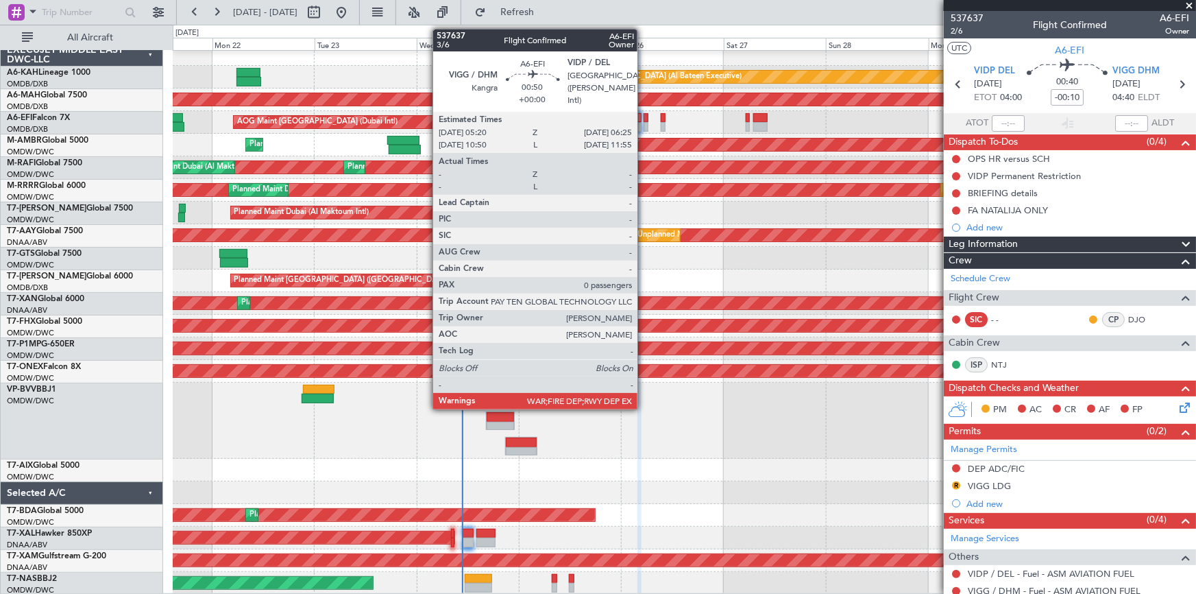
click at [644, 115] on div at bounding box center [646, 118] width 5 height 10
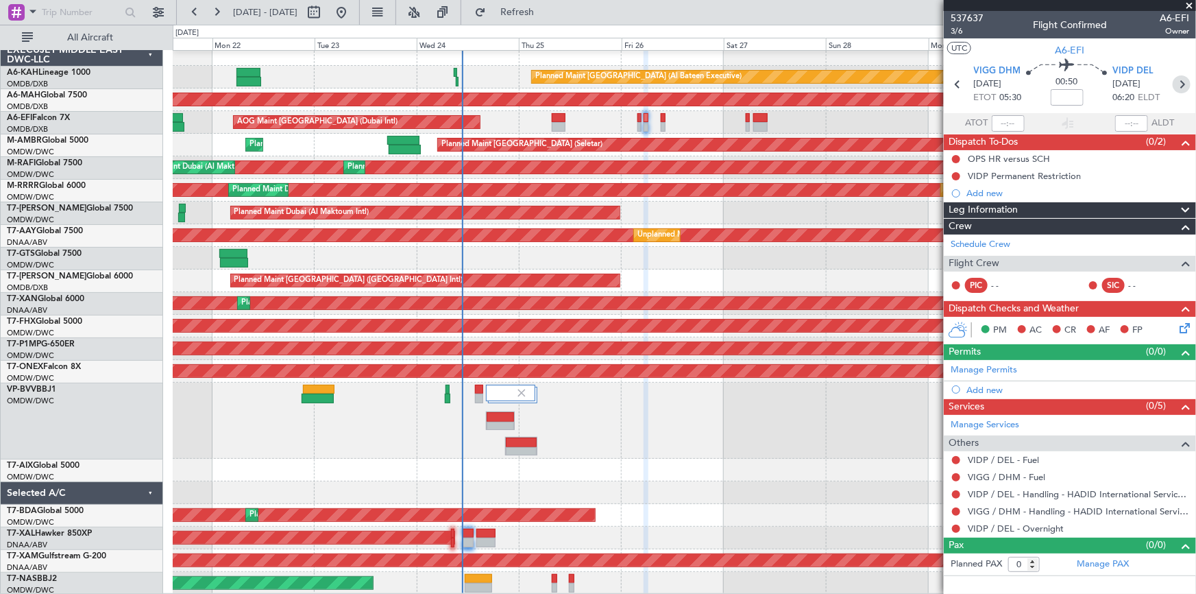
click at [1182, 82] on icon at bounding box center [1182, 84] width 18 height 18
type input "3"
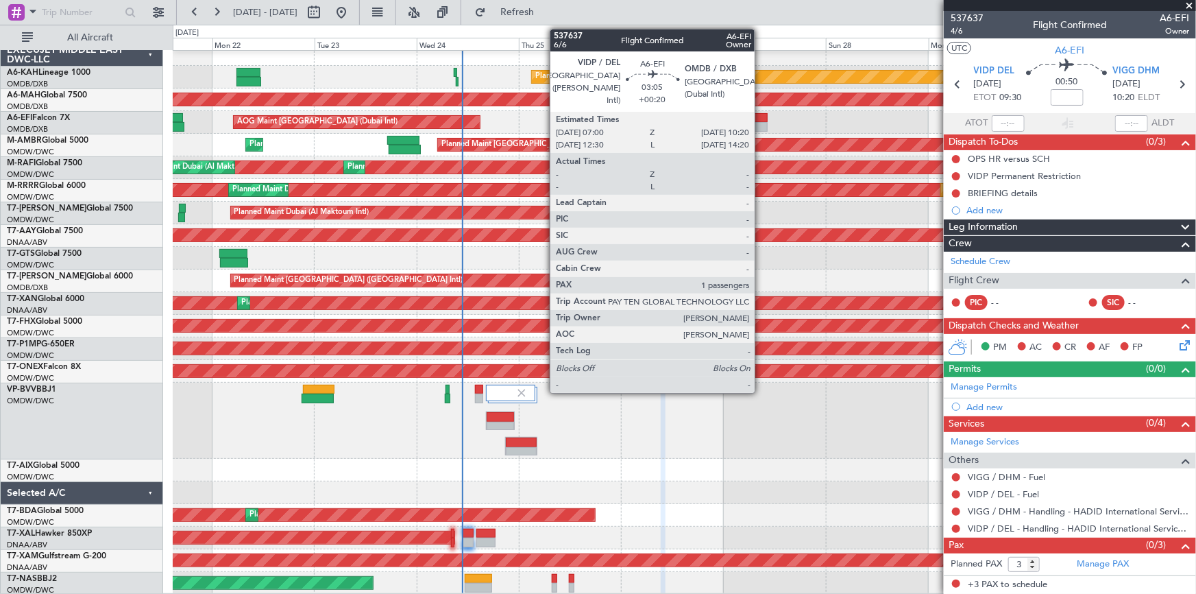
click at [761, 113] on div at bounding box center [760, 118] width 14 height 10
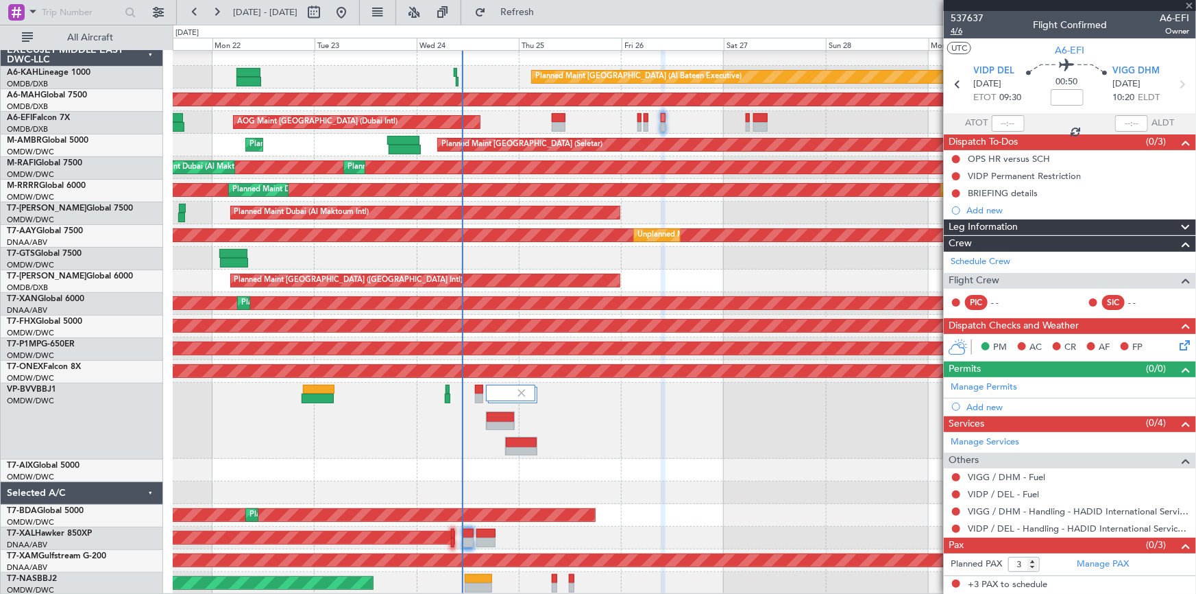
type input "+00:20"
type input "1"
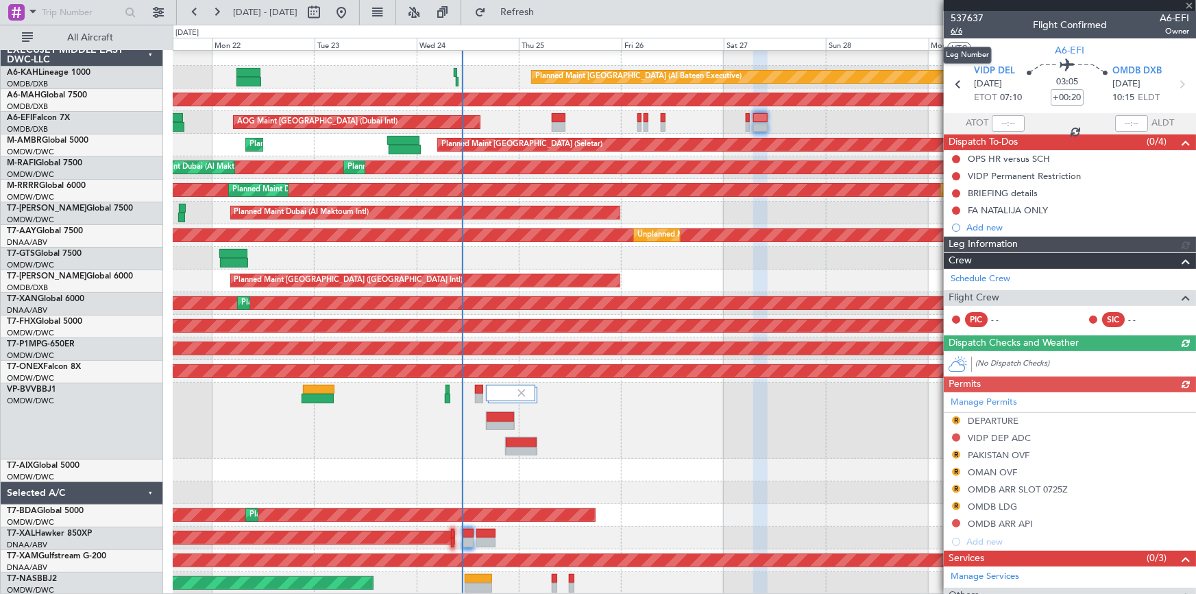
click at [955, 29] on span "6/6" at bounding box center [967, 31] width 33 height 12
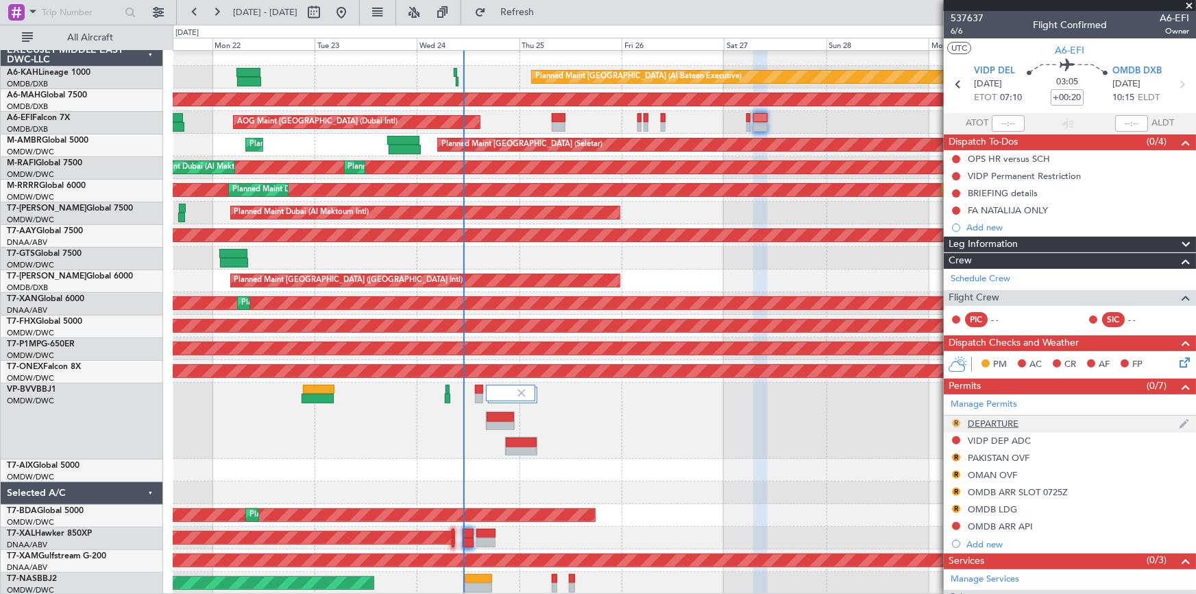
click at [958, 420] on button "R" at bounding box center [956, 423] width 8 height 8
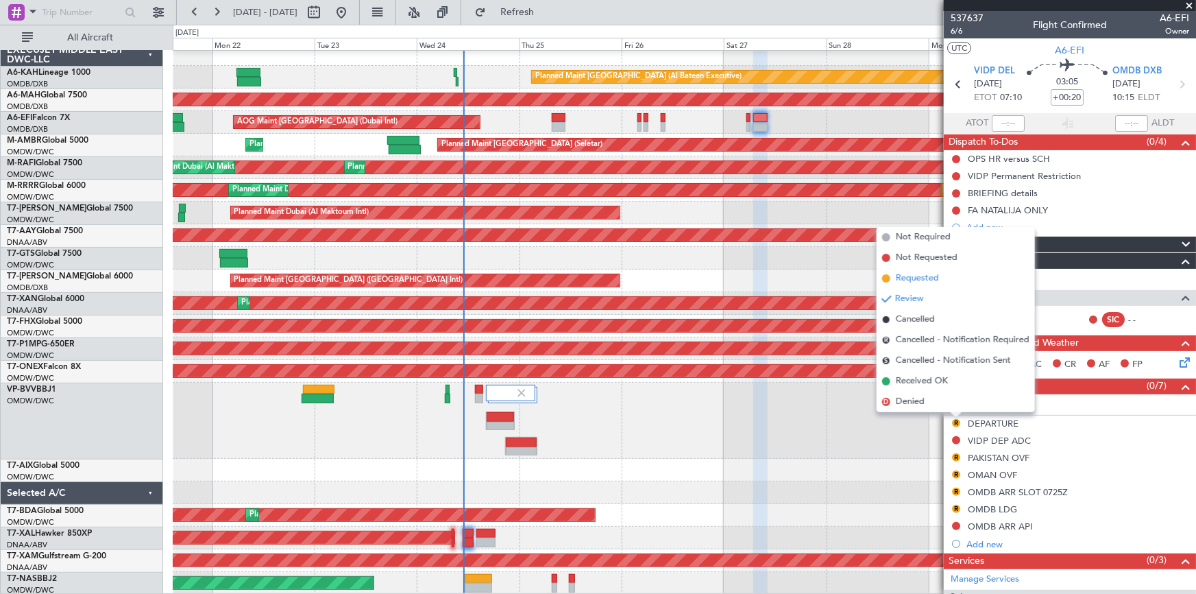
click at [925, 276] on span "Requested" at bounding box center [917, 279] width 43 height 14
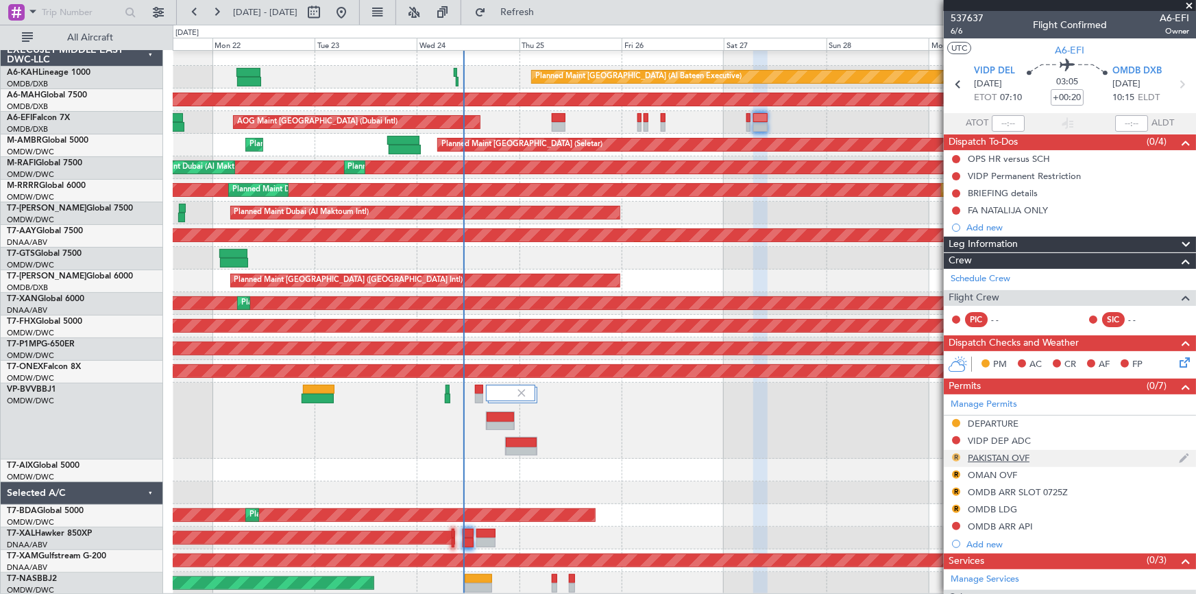
click at [956, 453] on button "R" at bounding box center [956, 457] width 8 height 8
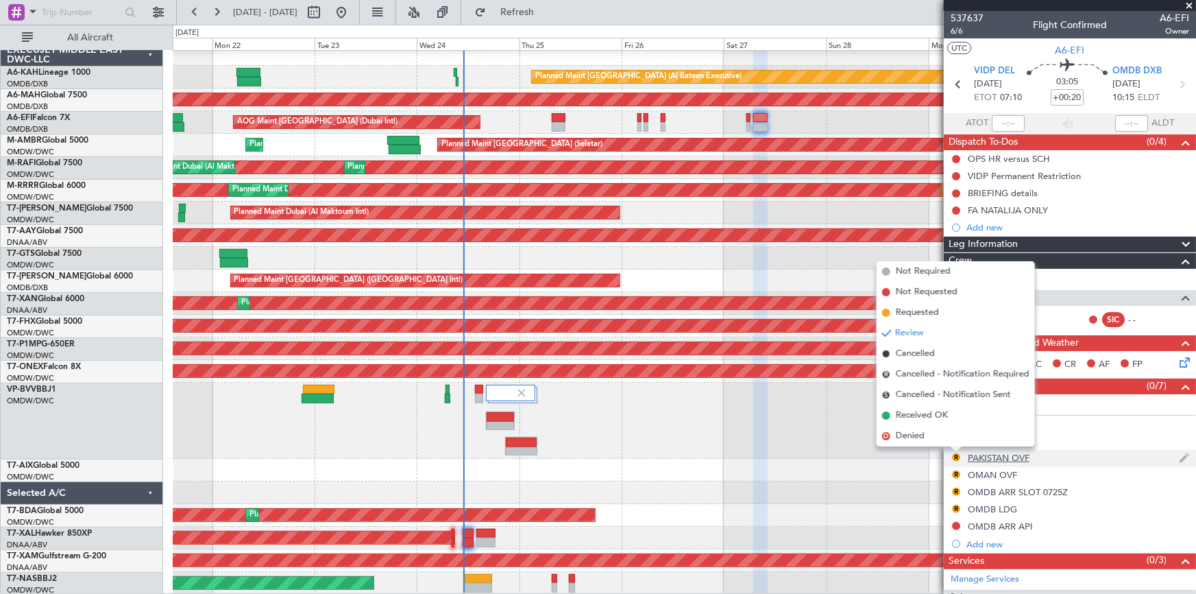
click at [987, 456] on div "PAKISTAN OVF" at bounding box center [999, 458] width 62 height 12
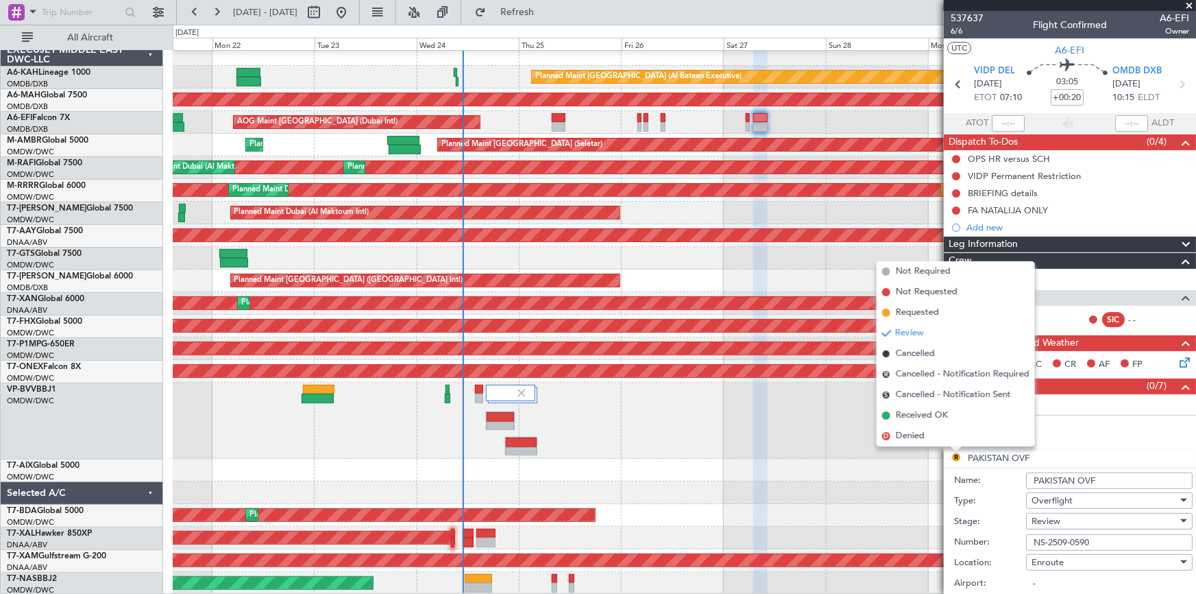
scroll to position [186, 0]
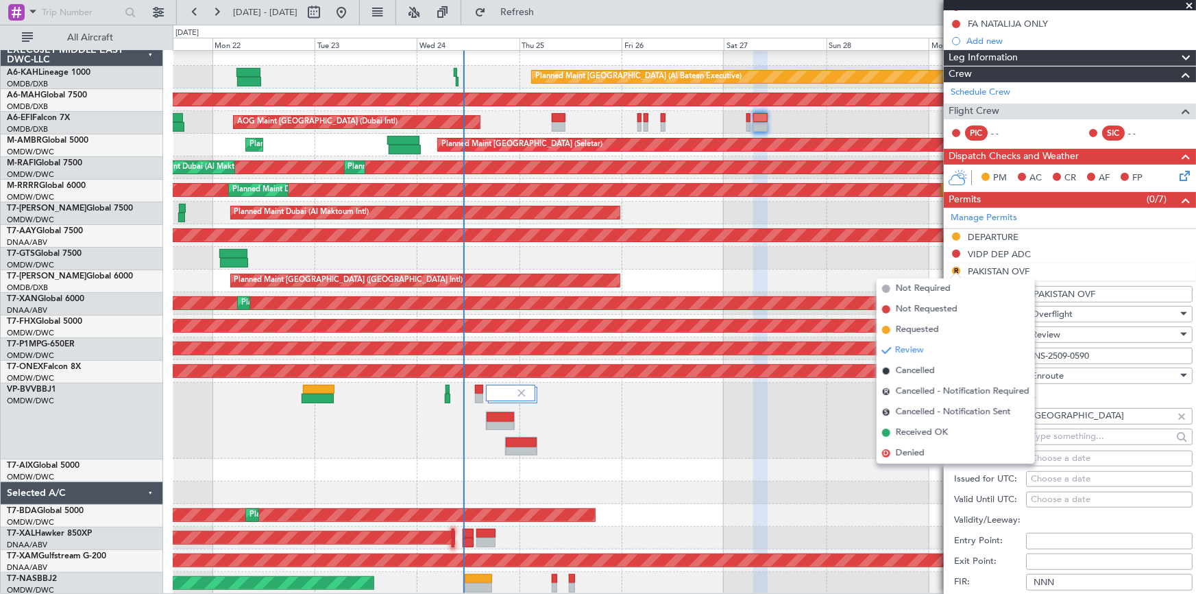
click at [803, 432] on div "Planned Maint Dubai (Al Maktoum Intl)" at bounding box center [685, 421] width 1024 height 76
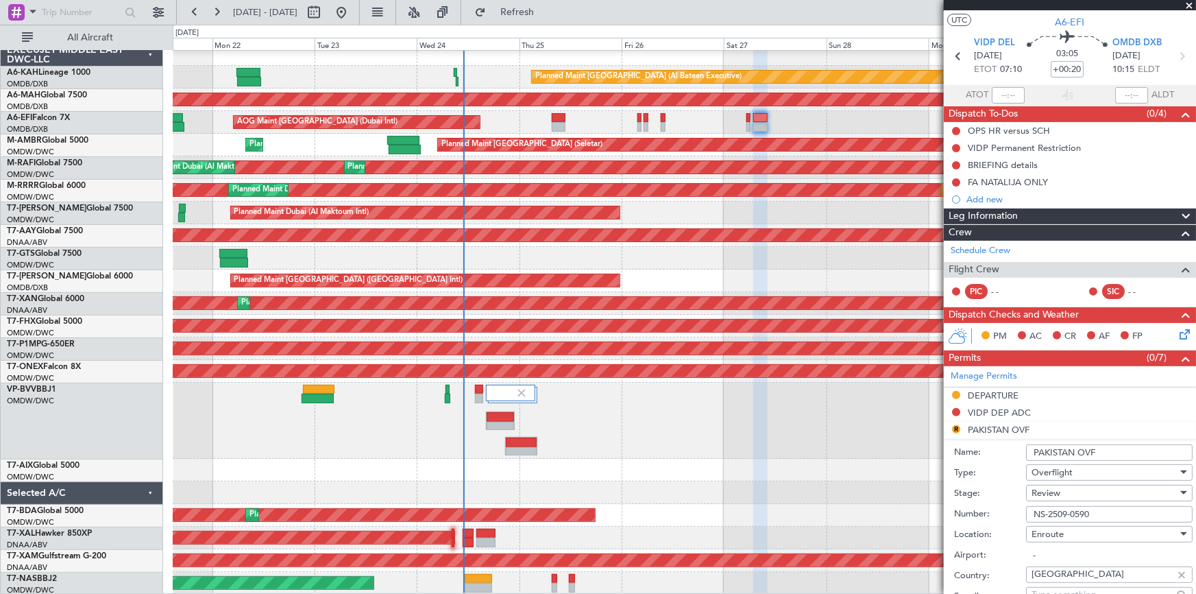
scroll to position [0, 0]
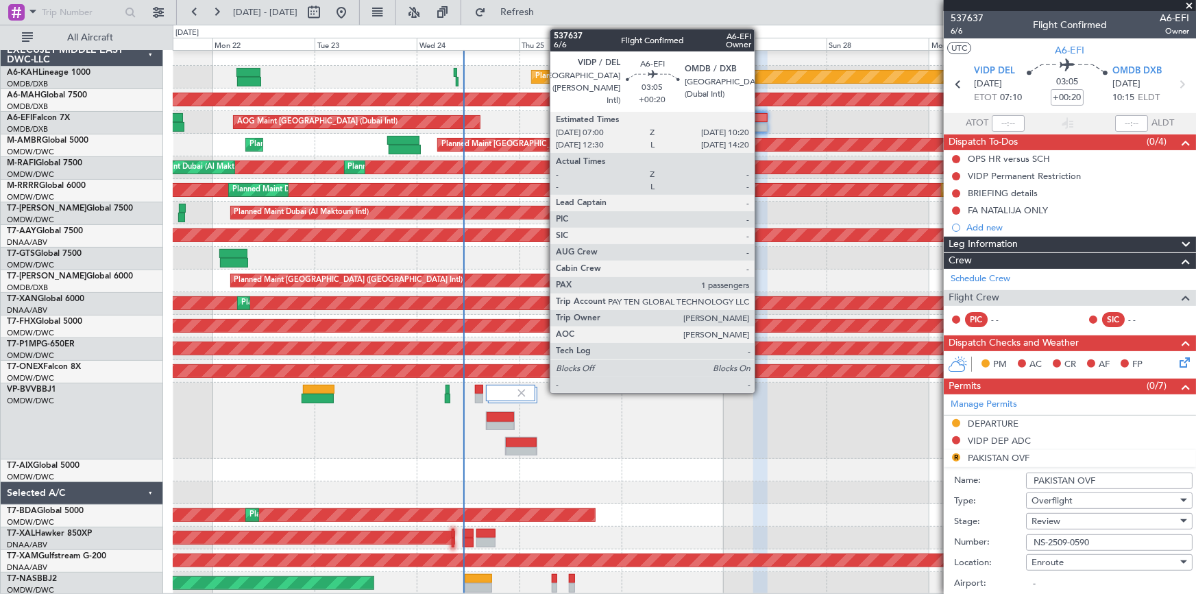
click at [761, 118] on div at bounding box center [760, 118] width 14 height 10
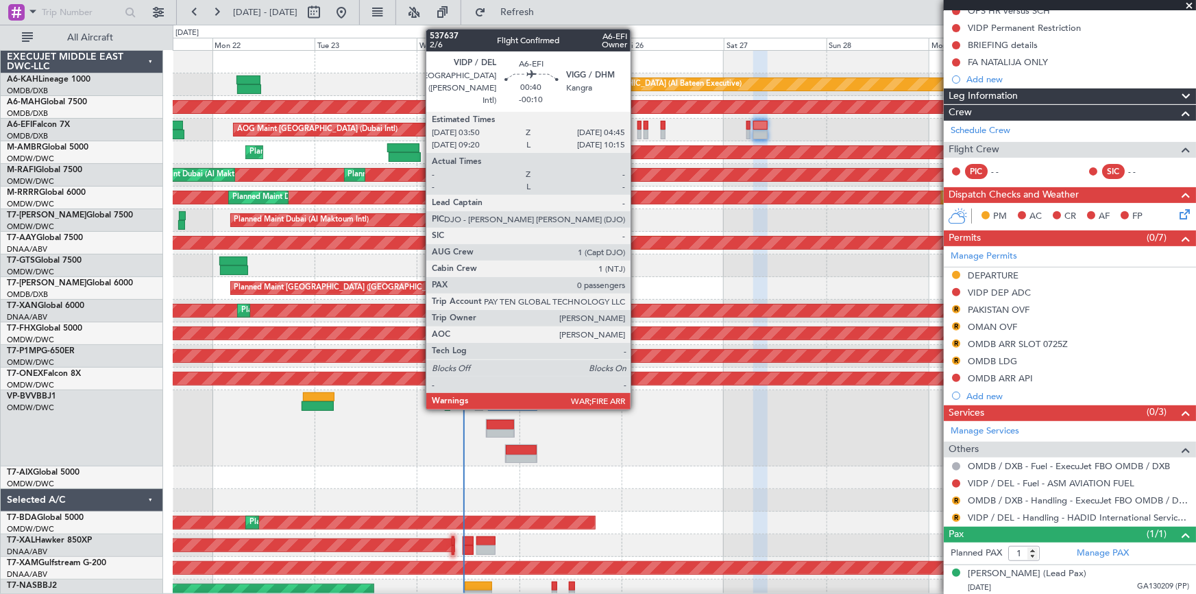
click at [638, 123] on div at bounding box center [640, 126] width 4 height 10
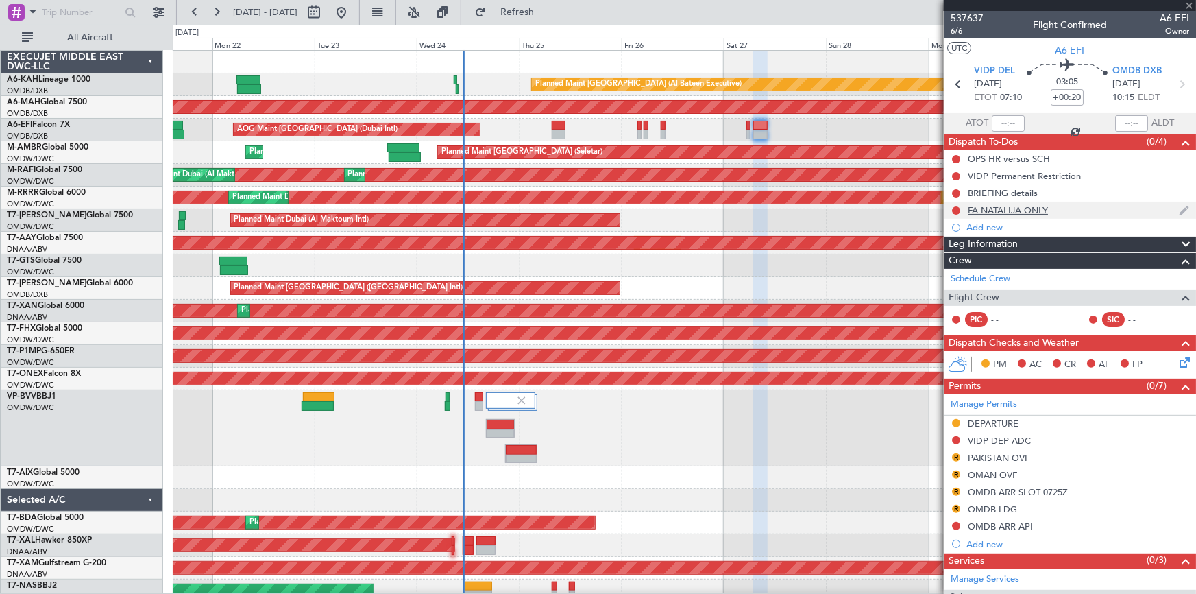
type input "-00:10"
type input "0"
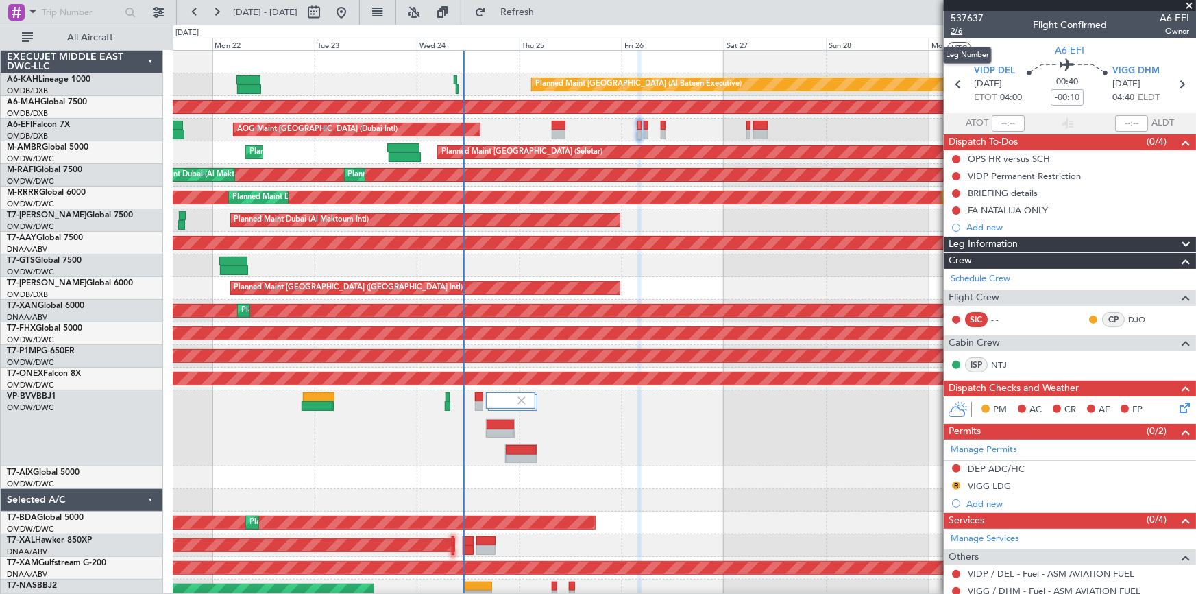
click at [959, 27] on span "2/6" at bounding box center [967, 31] width 33 height 12
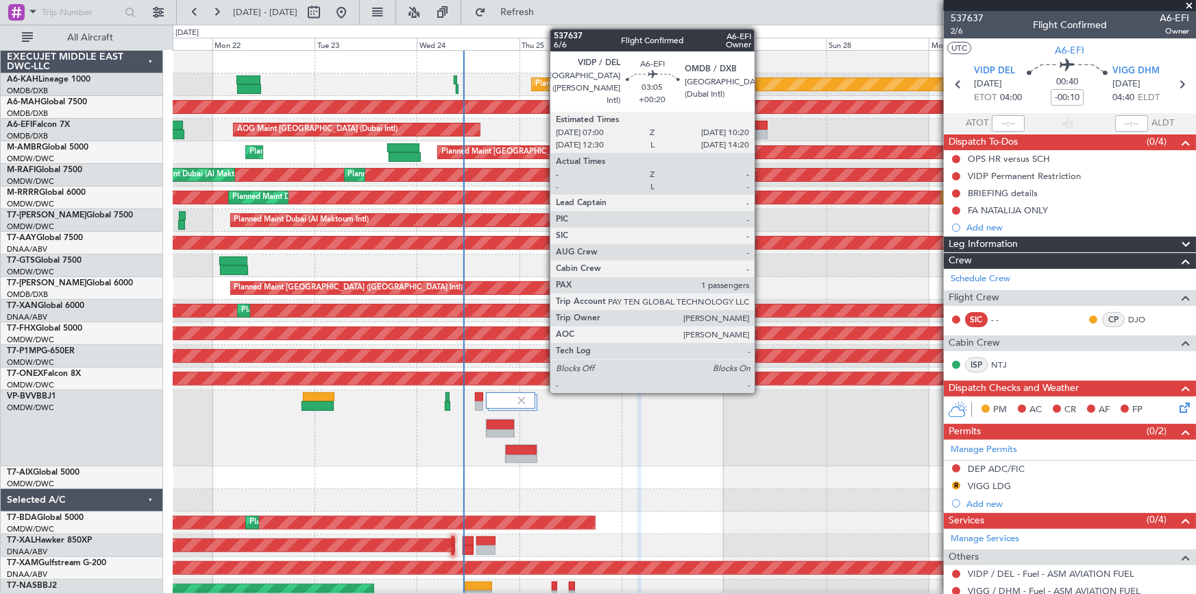
click at [761, 126] on div at bounding box center [760, 126] width 14 height 10
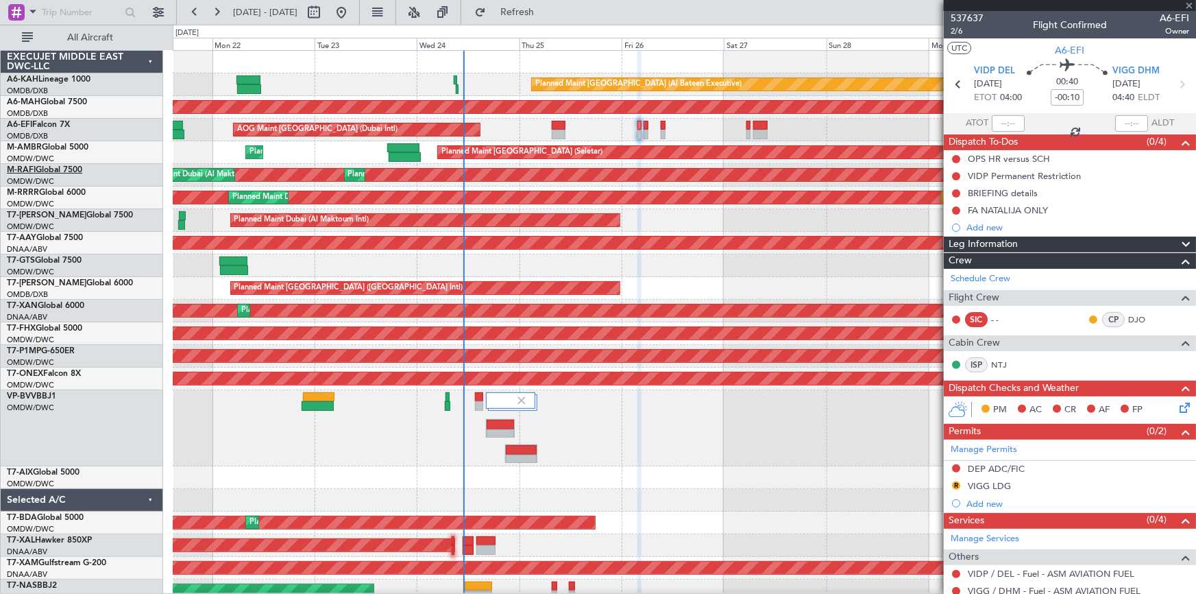
type input "+00:20"
type input "1"
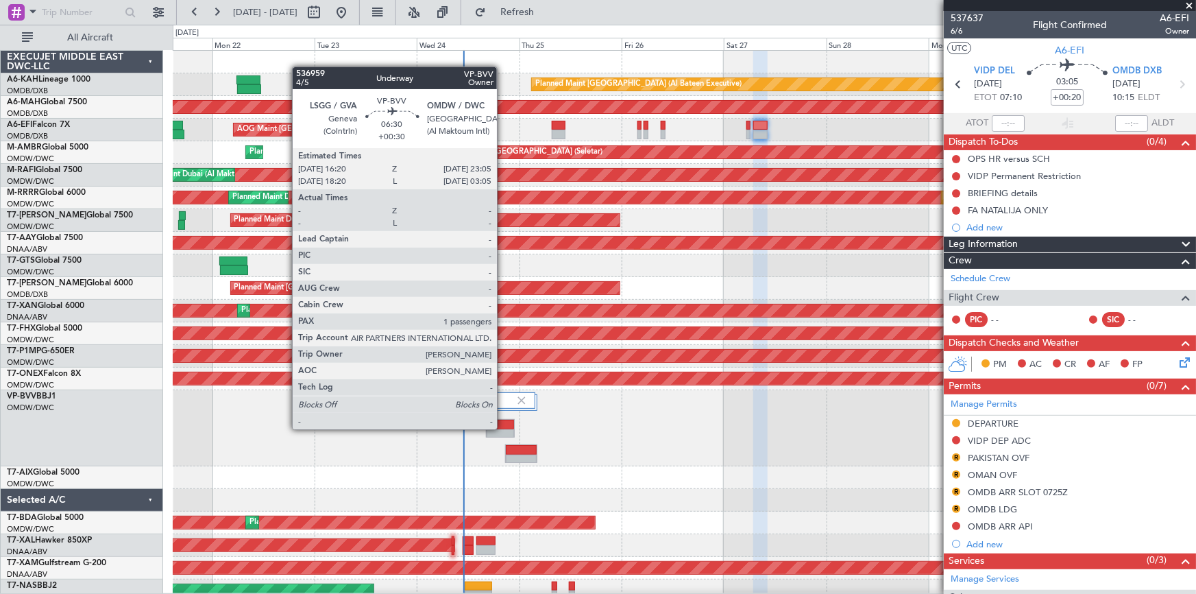
click at [501, 429] on div at bounding box center [501, 434] width 28 height 10
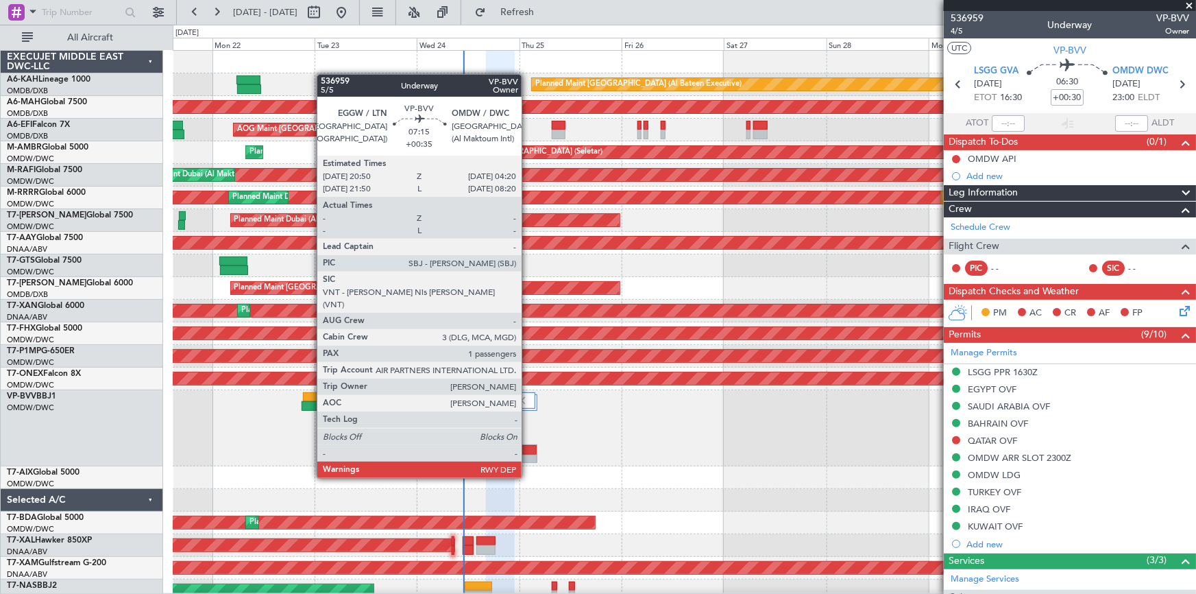
click at [528, 452] on div at bounding box center [521, 450] width 31 height 10
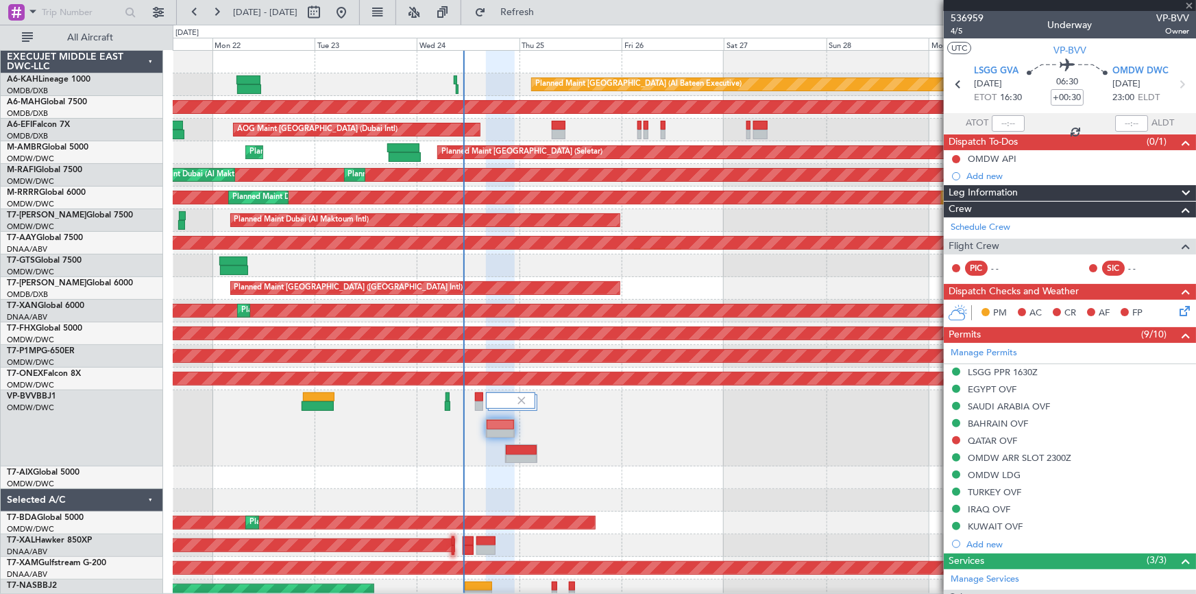
type input "+00:35"
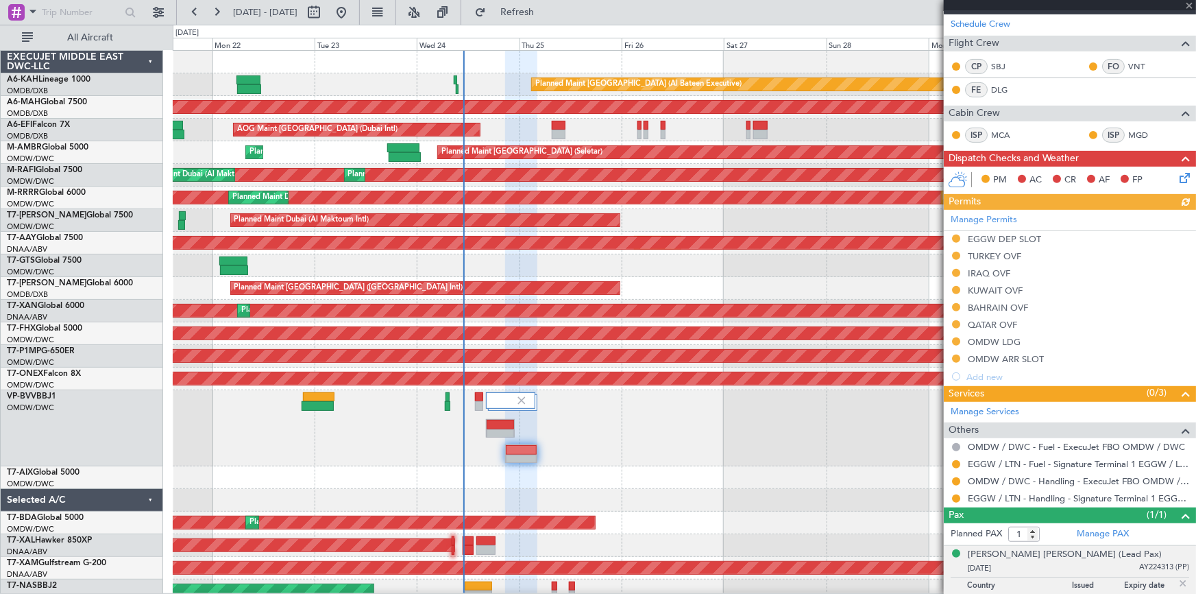
scroll to position [217, 0]
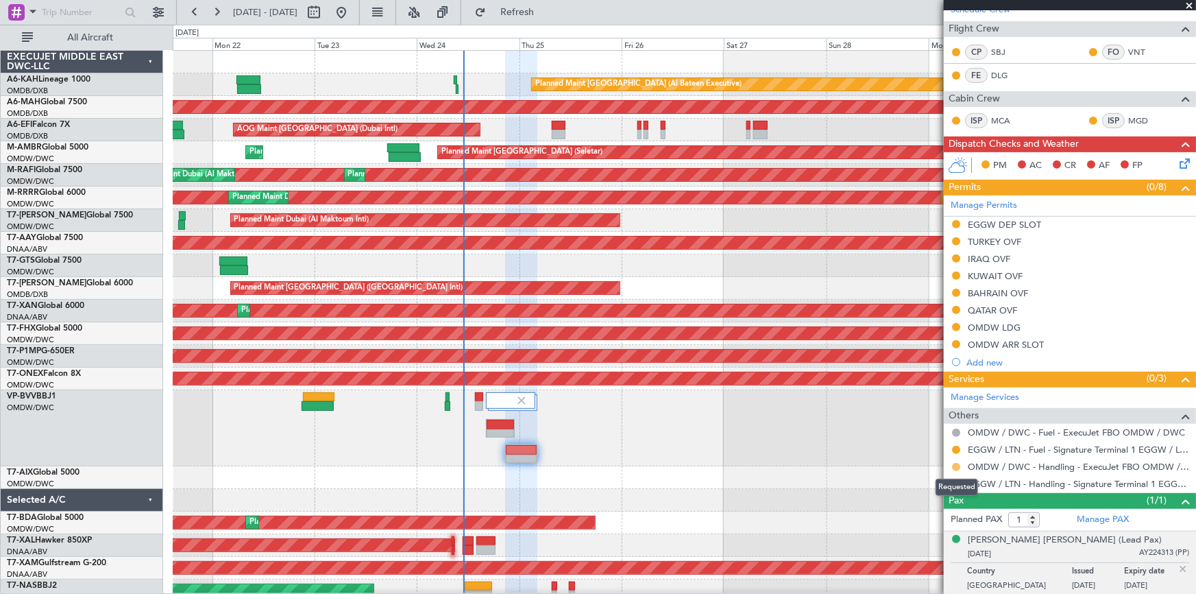
click at [956, 464] on button at bounding box center [956, 467] width 8 height 8
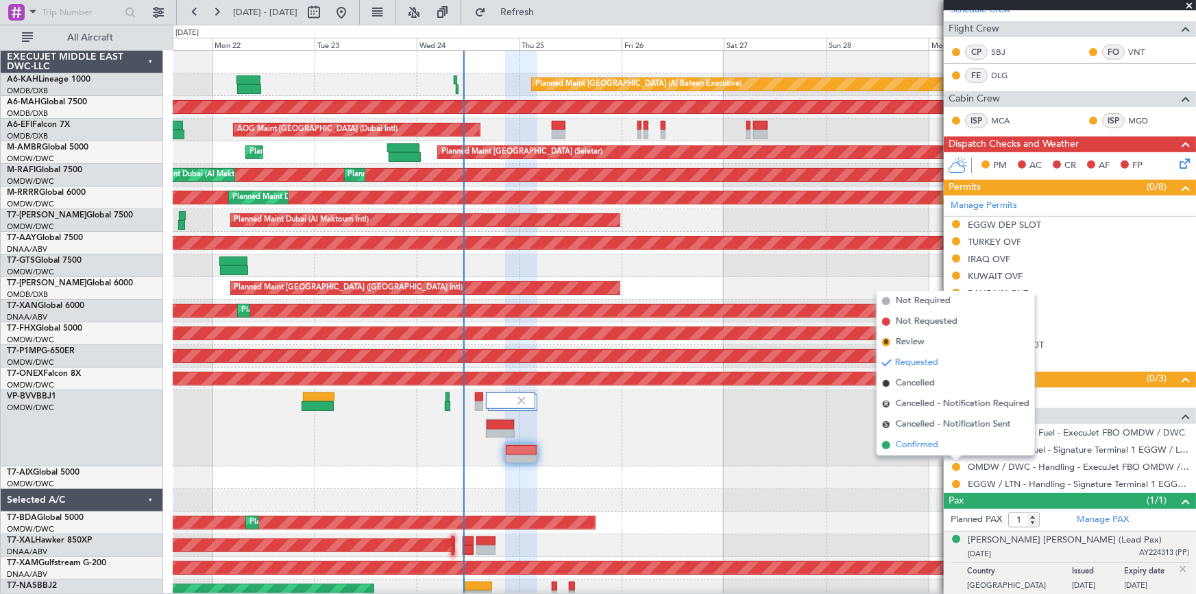
click at [921, 444] on span "Confirmed" at bounding box center [917, 445] width 43 height 14
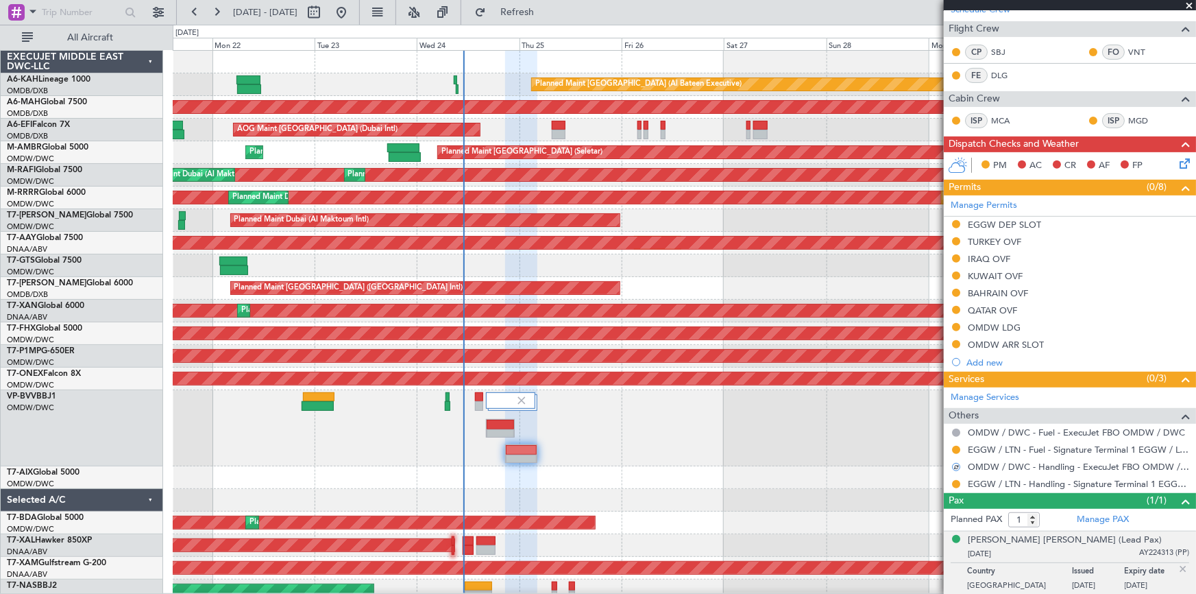
drag, startPoint x: 984, startPoint y: 348, endPoint x: 1016, endPoint y: 357, distance: 33.4
click at [985, 346] on div "OMDW ARR SLOT" at bounding box center [1006, 345] width 76 height 12
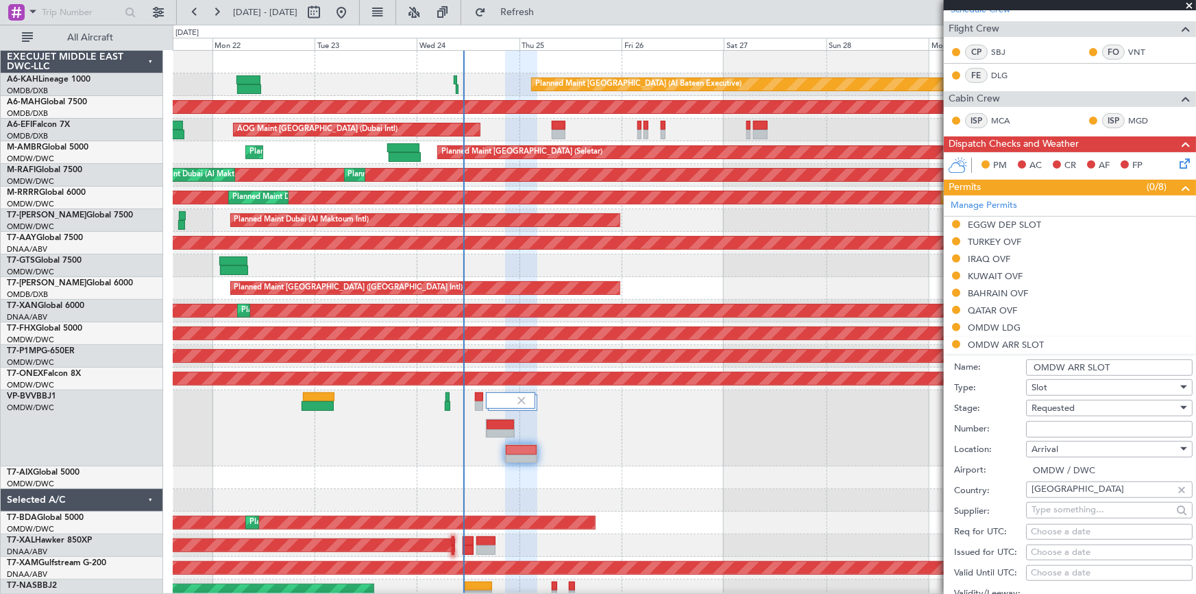
click at [1078, 409] on div "Requested" at bounding box center [1105, 408] width 146 height 21
drag, startPoint x: 1063, startPoint y: 506, endPoint x: 1072, endPoint y: 457, distance: 49.6
click at [1063, 504] on span "Received OK" at bounding box center [1105, 511] width 145 height 21
click at [1070, 426] on input "Number:" at bounding box center [1109, 429] width 167 height 16
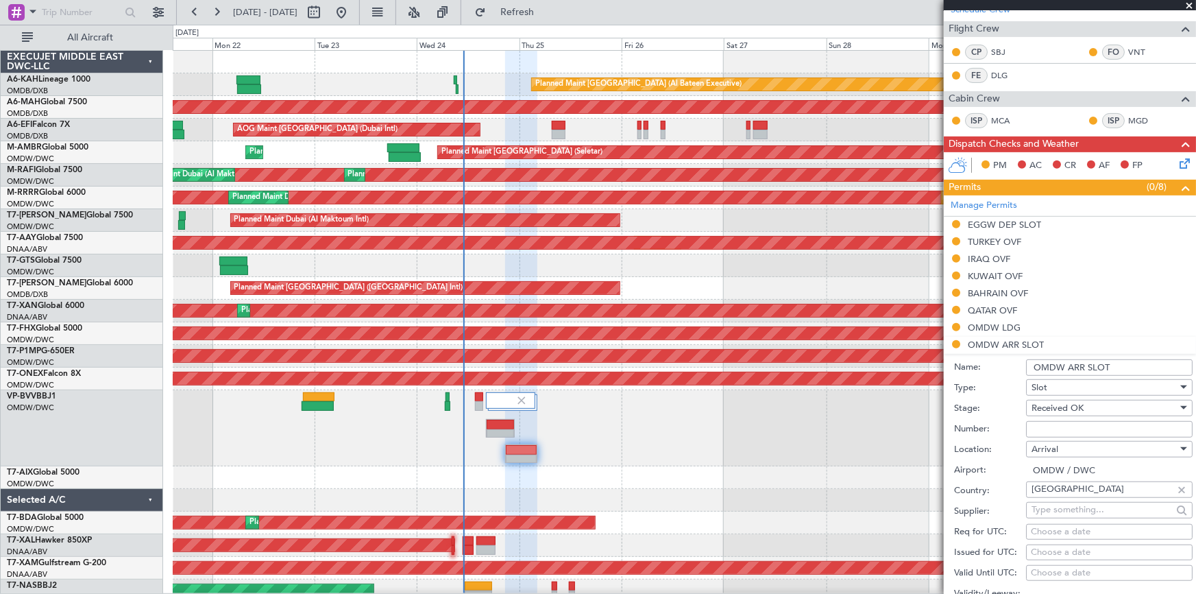
paste input "EJO101"
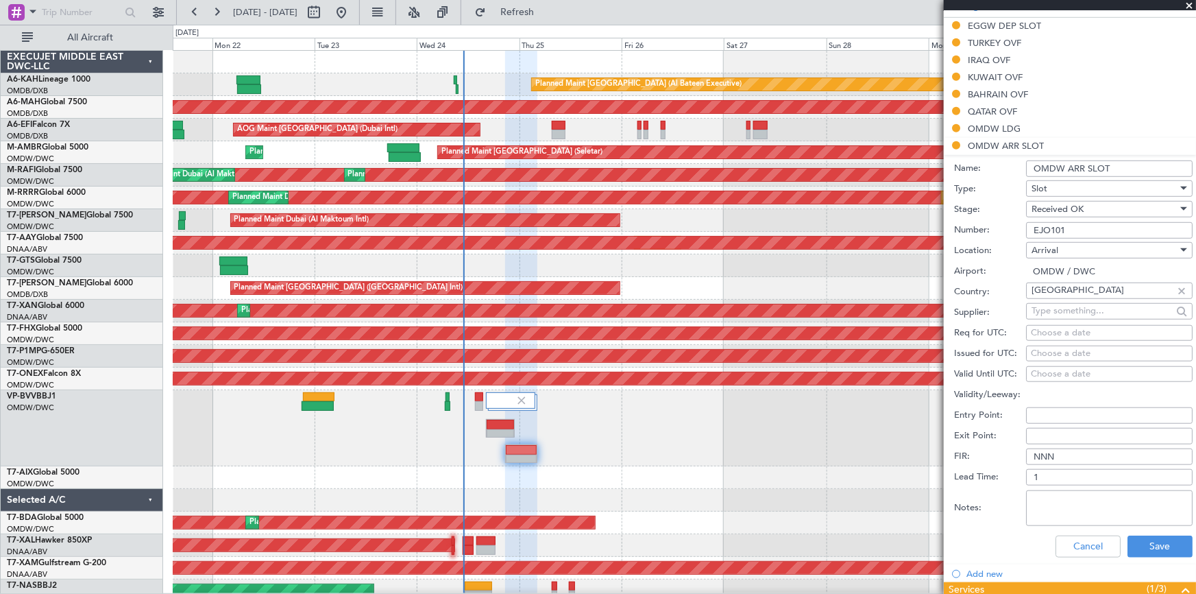
scroll to position [436, 0]
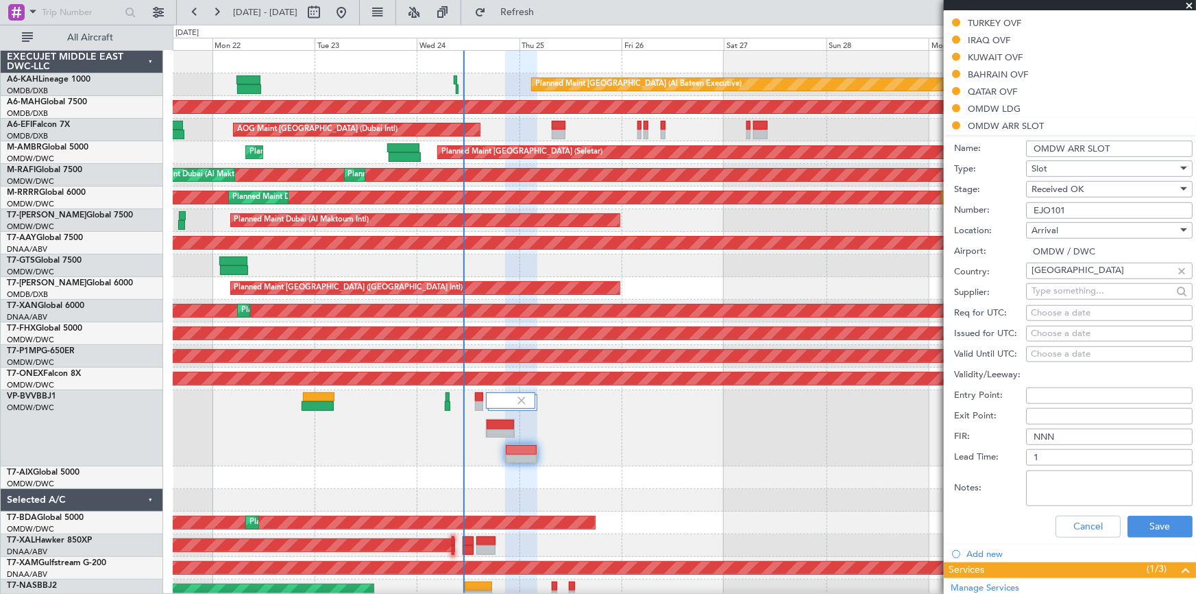
type input "EJO101"
click at [1070, 309] on div "Choose a date" at bounding box center [1109, 313] width 157 height 14
select select "9"
select select "2025"
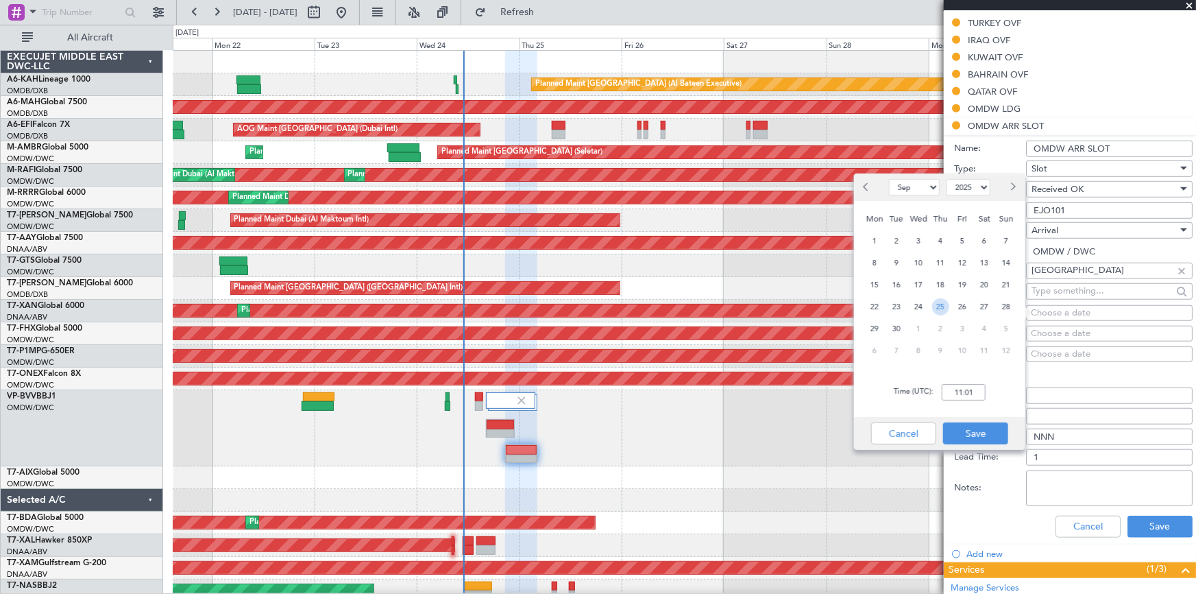
drag, startPoint x: 937, startPoint y: 303, endPoint x: 932, endPoint y: 385, distance: 81.7
click at [939, 310] on span "25" at bounding box center [940, 306] width 17 height 17
click at [948, 392] on input "00:00" at bounding box center [964, 392] width 44 height 16
type input "04:15"
click at [971, 432] on button "Save" at bounding box center [975, 433] width 65 height 22
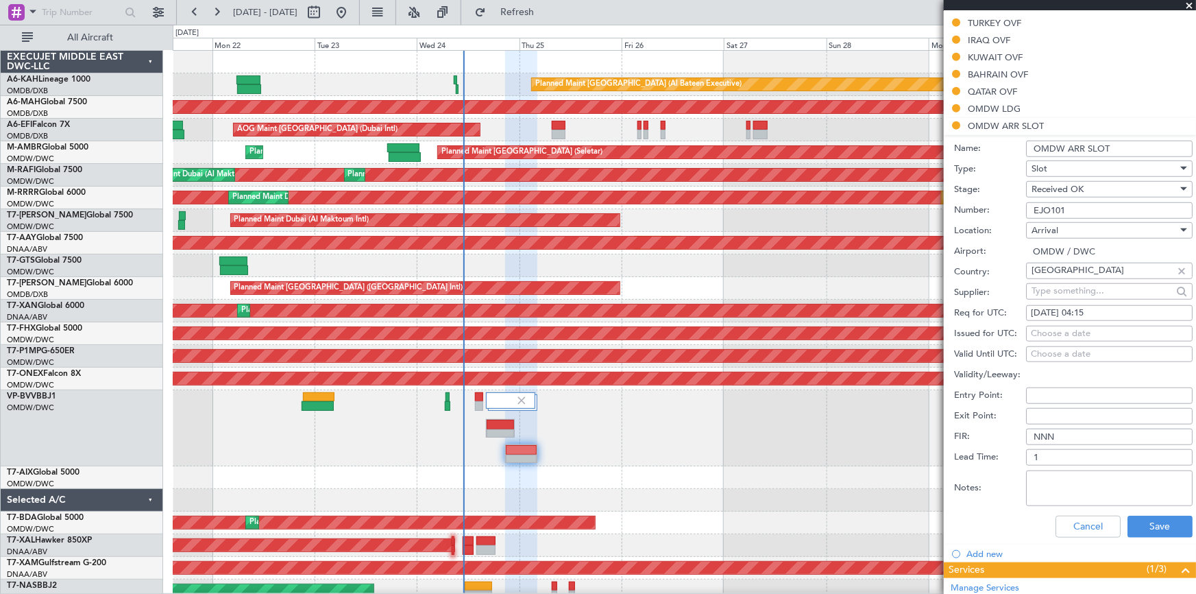
click at [1063, 330] on div "Choose a date" at bounding box center [1109, 334] width 157 height 14
select select "9"
select select "2025"
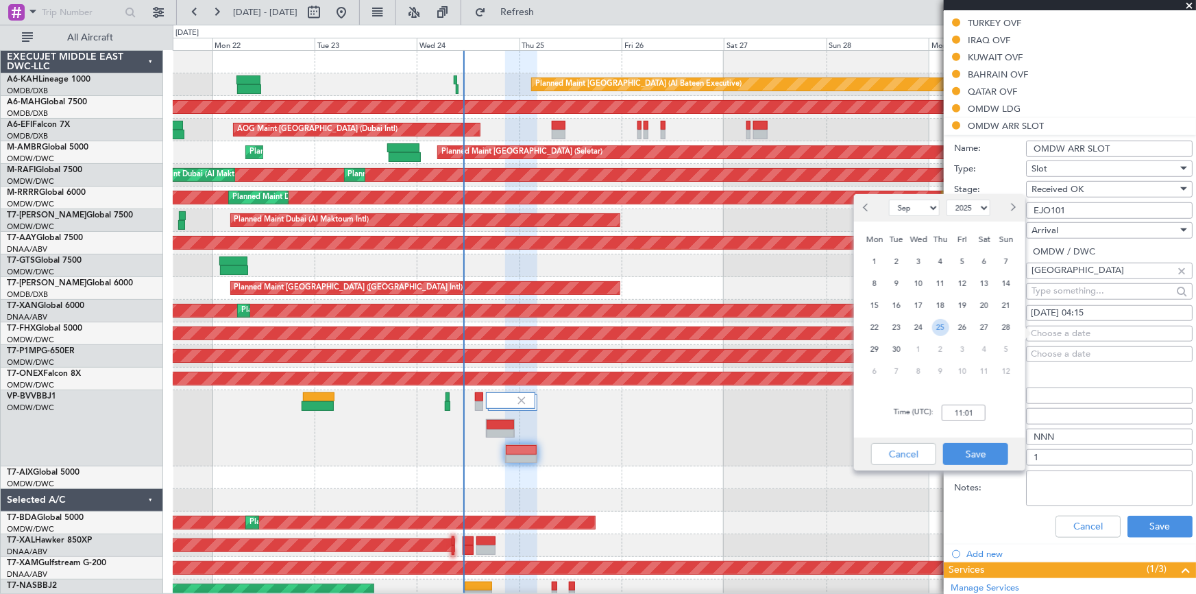
drag, startPoint x: 941, startPoint y: 328, endPoint x: 961, endPoint y: 405, distance: 79.3
click at [942, 330] on span "25" at bounding box center [940, 327] width 17 height 17
click at [953, 415] on input "00:00" at bounding box center [964, 413] width 44 height 16
type input "04:15"
click at [974, 449] on button "Save" at bounding box center [975, 454] width 65 height 22
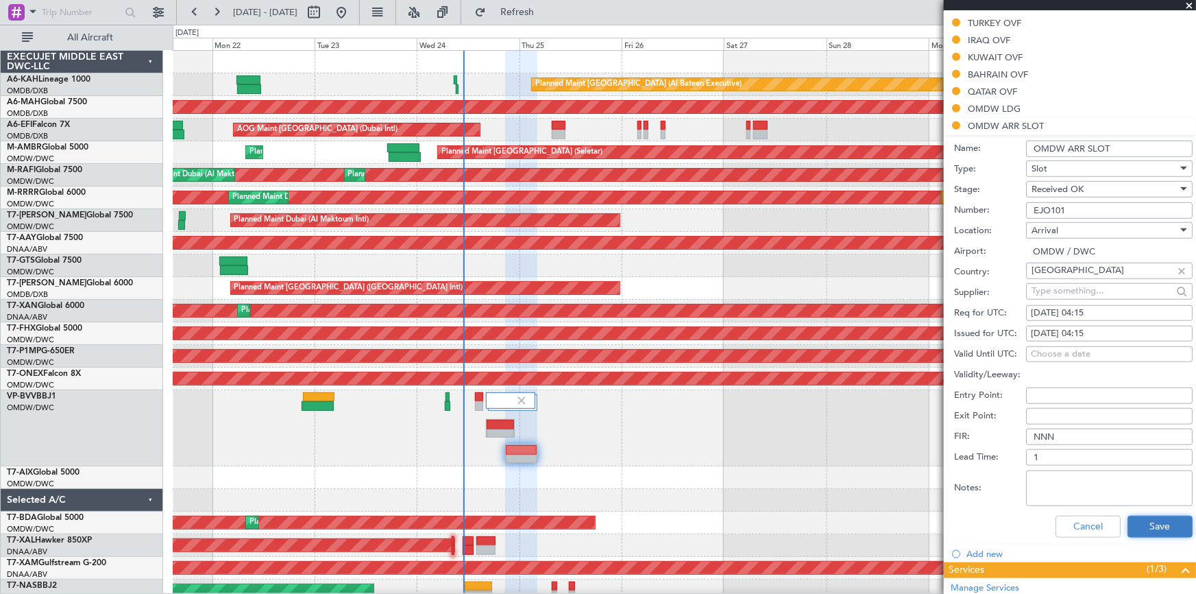
click at [1152, 519] on button "Save" at bounding box center [1160, 527] width 65 height 22
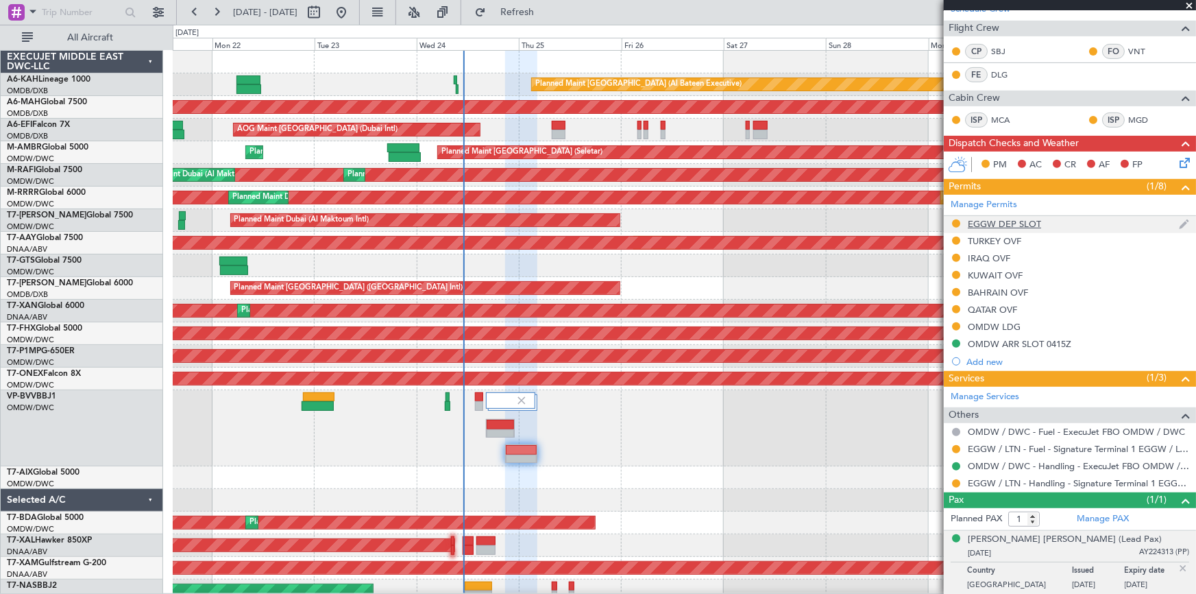
scroll to position [0, 0]
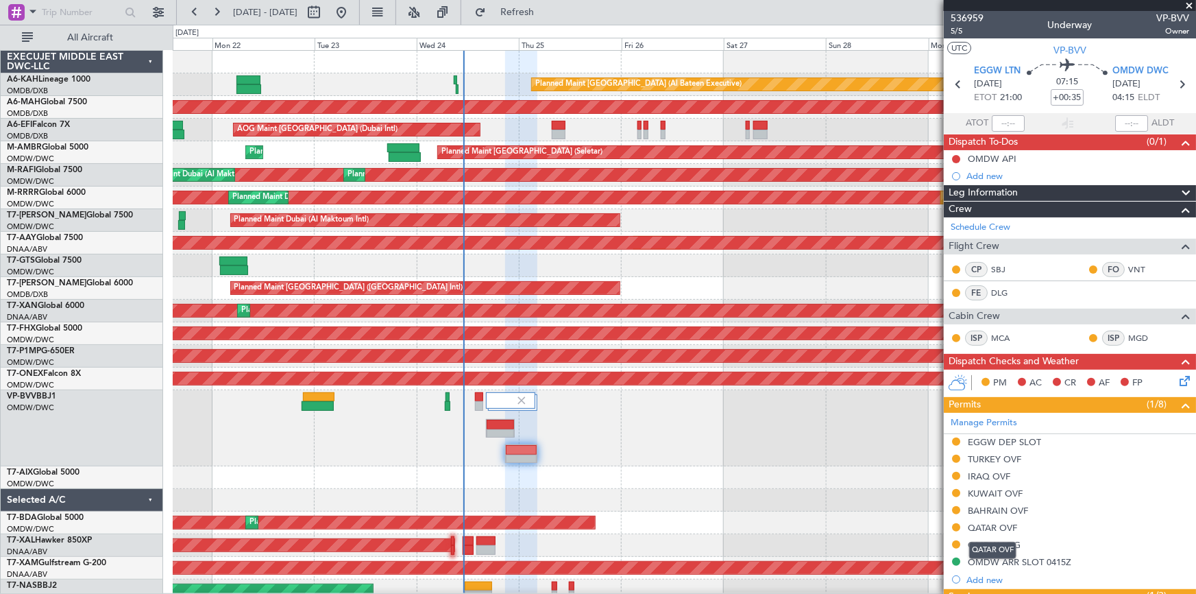
drag, startPoint x: 992, startPoint y: 527, endPoint x: 1011, endPoint y: 524, distance: 19.4
click at [992, 527] on div "QATAR OVF" at bounding box center [992, 528] width 49 height 12
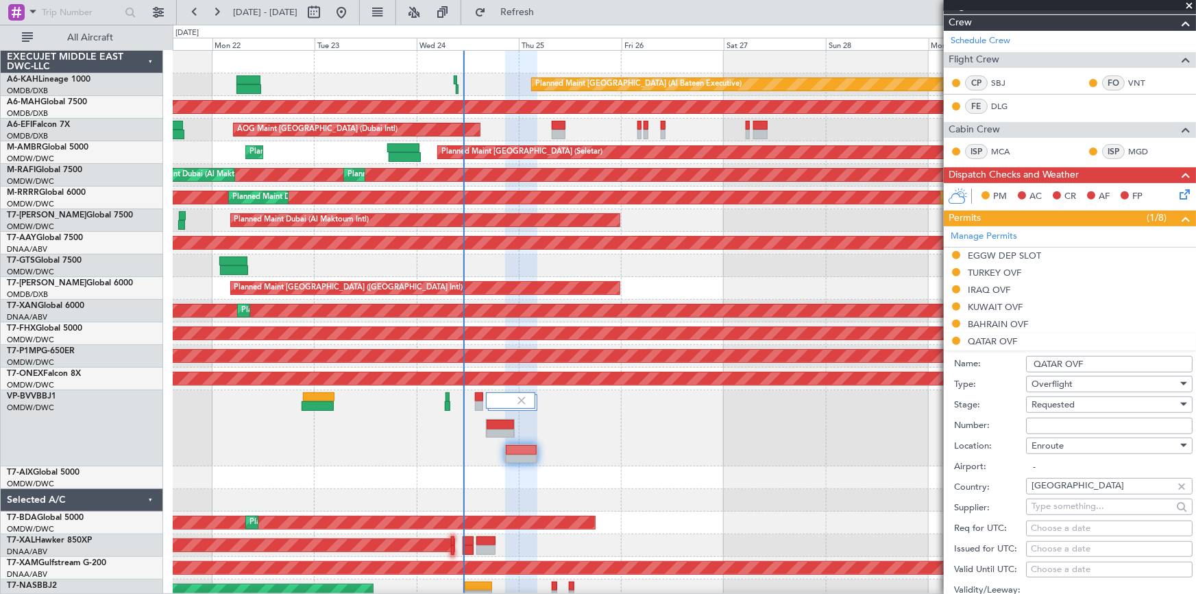
click at [1078, 427] on input "Number:" at bounding box center [1109, 426] width 167 height 16
type input "Approved"
click at [1085, 404] on div "Requested" at bounding box center [1105, 404] width 146 height 21
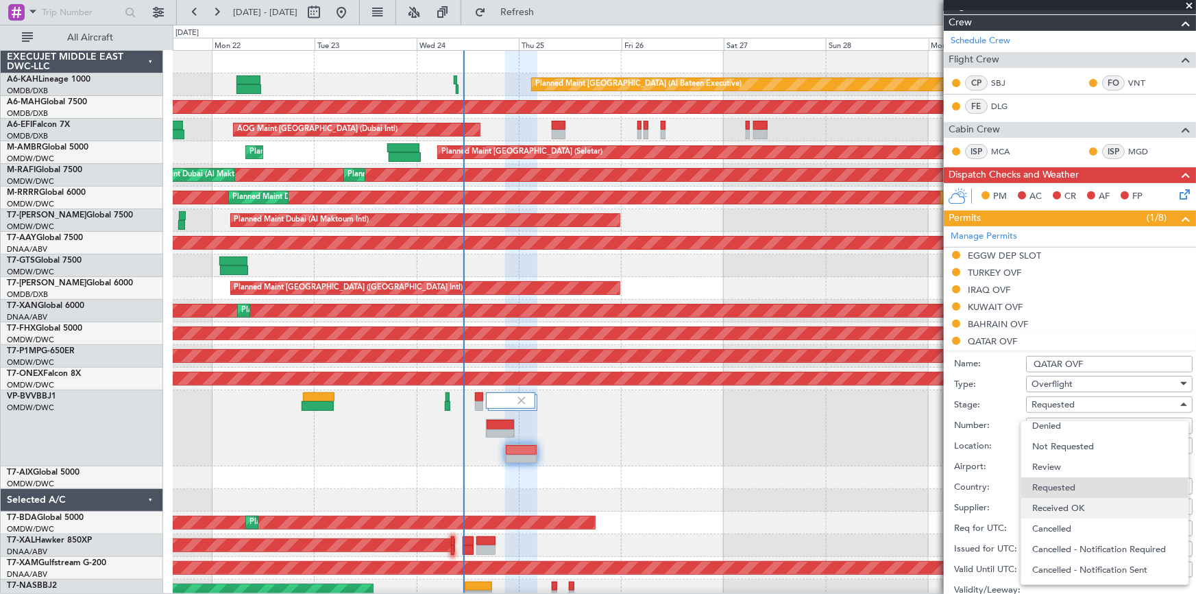
click at [1075, 503] on span "Received OK" at bounding box center [1105, 508] width 145 height 21
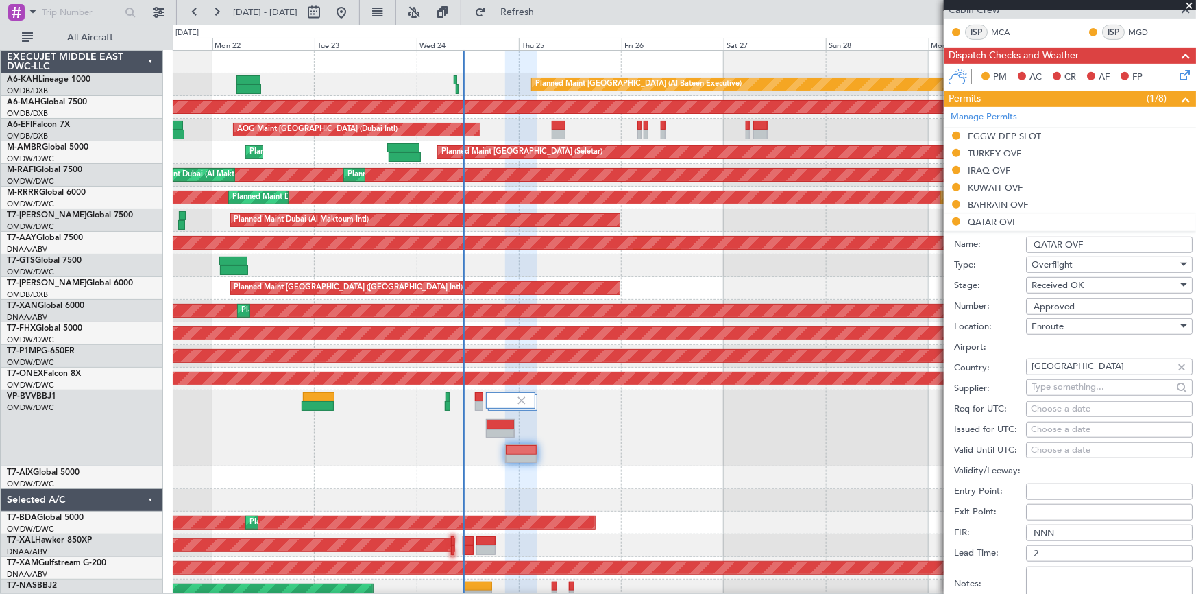
scroll to position [374, 0]
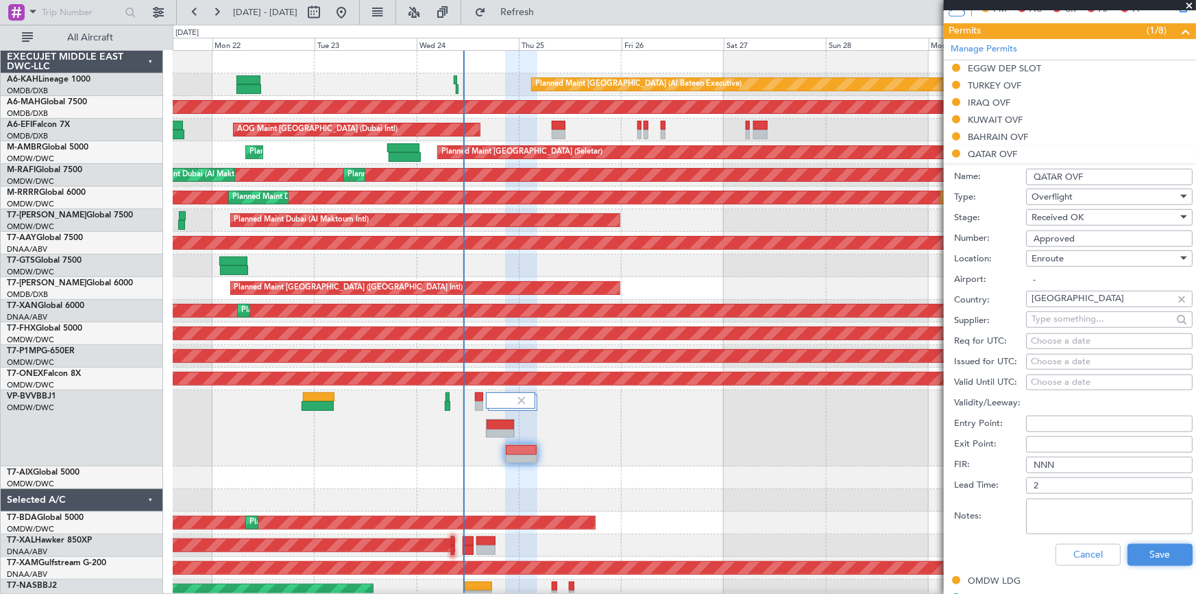
drag, startPoint x: 1145, startPoint y: 553, endPoint x: 499, endPoint y: 425, distance: 658.5
click at [1144, 553] on button "Save" at bounding box center [1160, 555] width 65 height 22
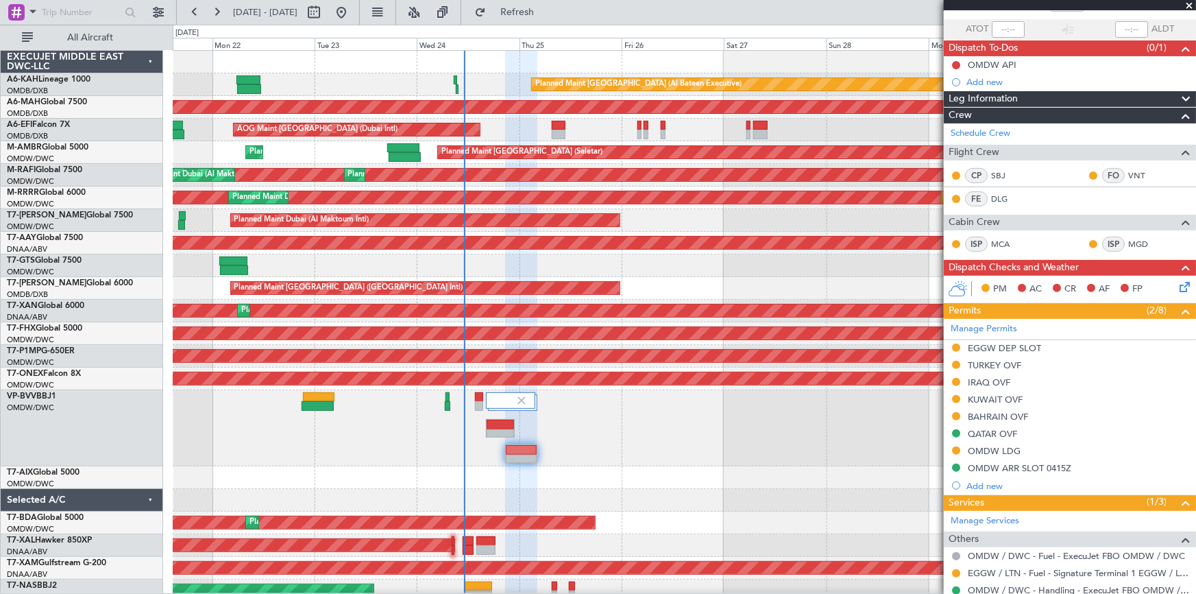
scroll to position [124, 0]
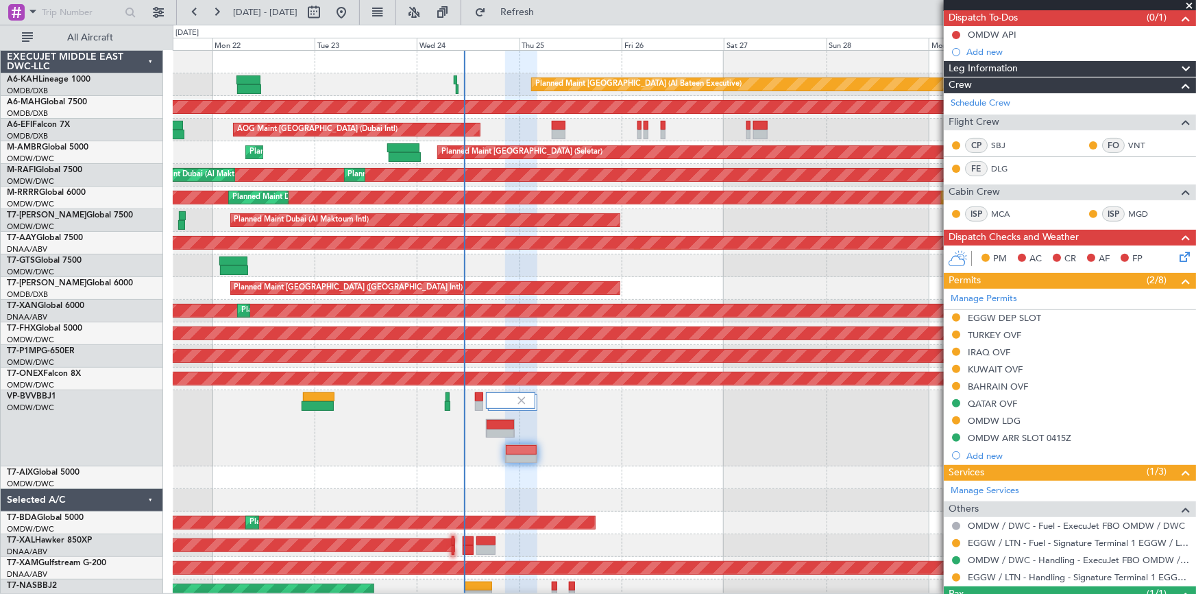
drag, startPoint x: 1025, startPoint y: 313, endPoint x: 1042, endPoint y: 329, distance: 23.3
click at [1025, 313] on div "EGGW DEP SLOT" at bounding box center [1004, 318] width 73 height 12
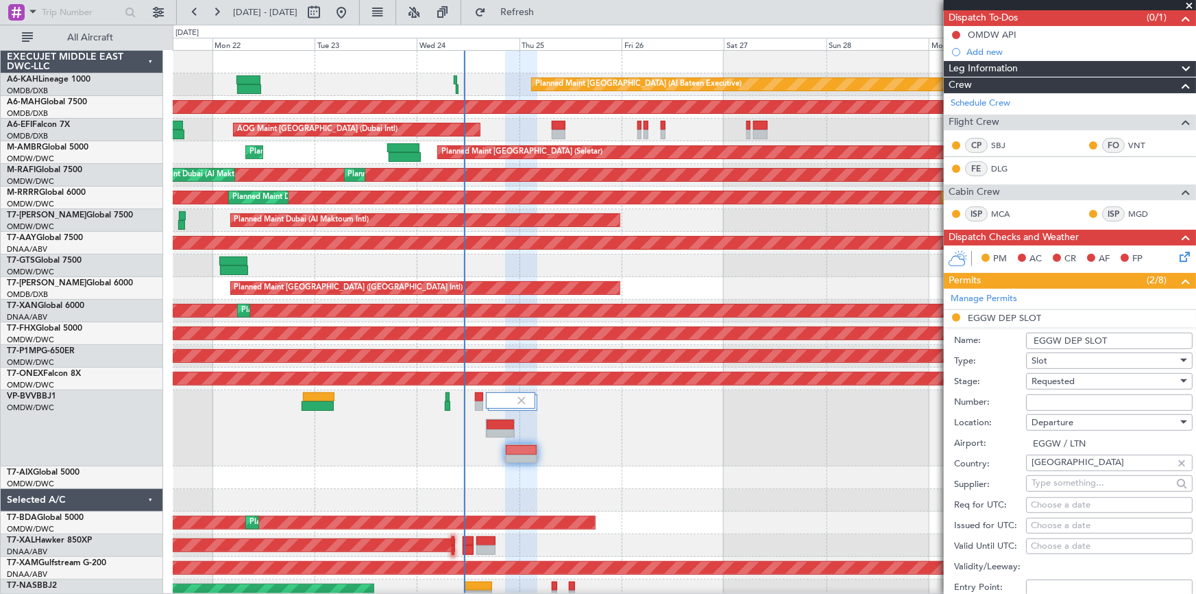
click at [1081, 378] on div "Requested" at bounding box center [1105, 381] width 146 height 21
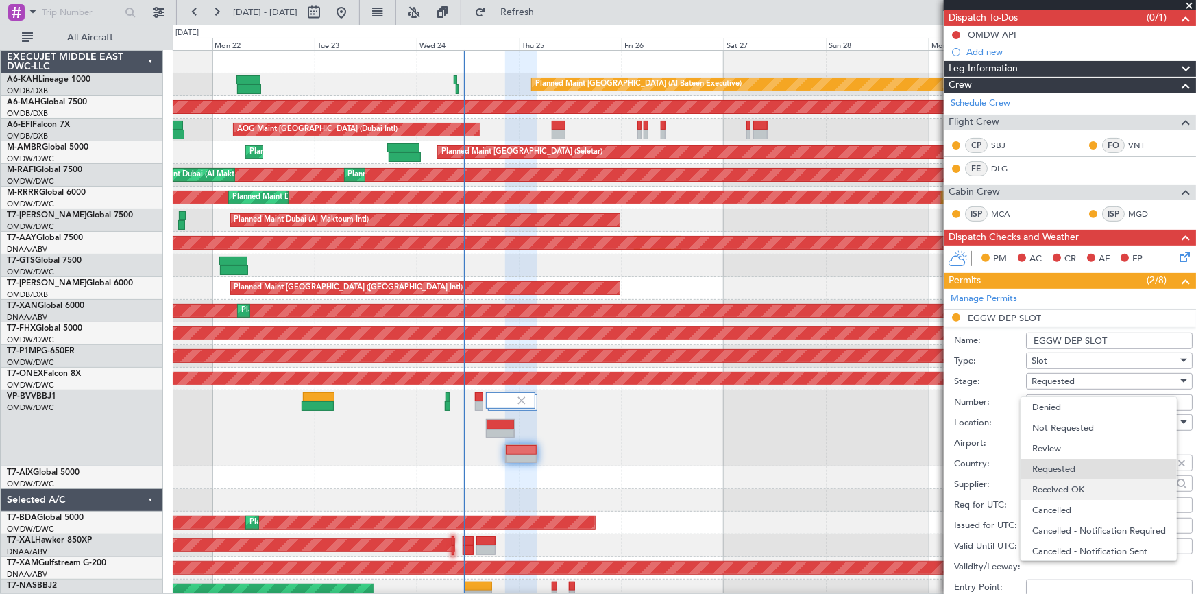
scroll to position [5, 0]
drag, startPoint x: 1067, startPoint y: 480, endPoint x: 1065, endPoint y: 432, distance: 48.0
click at [1067, 474] on span "Received OK" at bounding box center [1105, 484] width 145 height 21
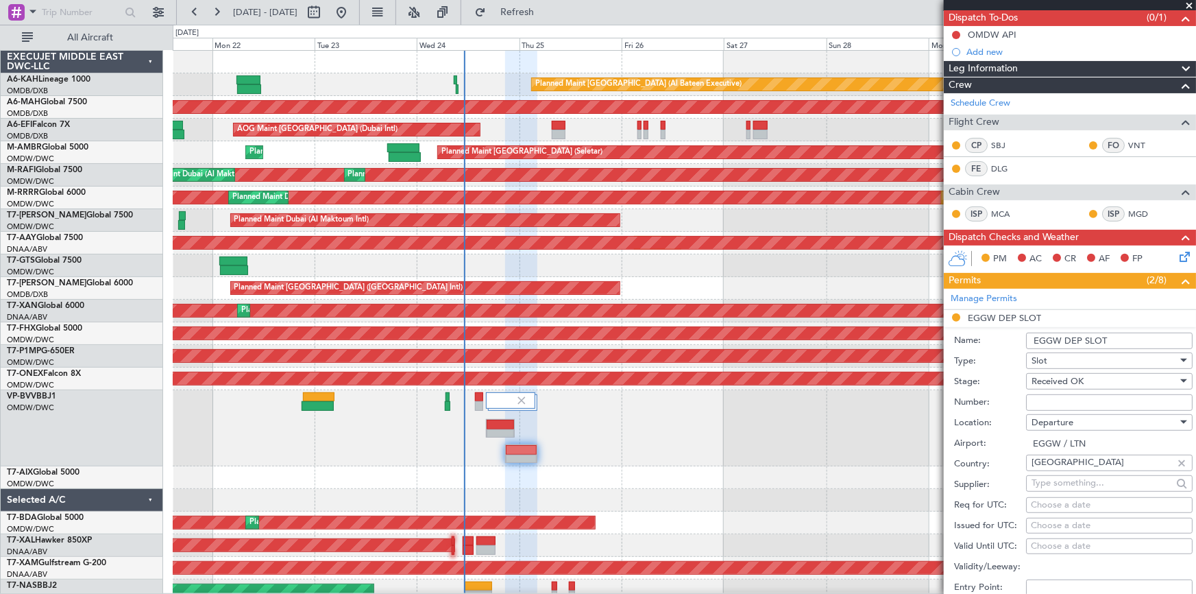
click at [1061, 396] on input "Number:" at bounding box center [1109, 402] width 167 height 16
paste input "1293"
type input "1293"
click at [1126, 339] on input "EGGW DEP SLOT" at bounding box center [1109, 341] width 167 height 16
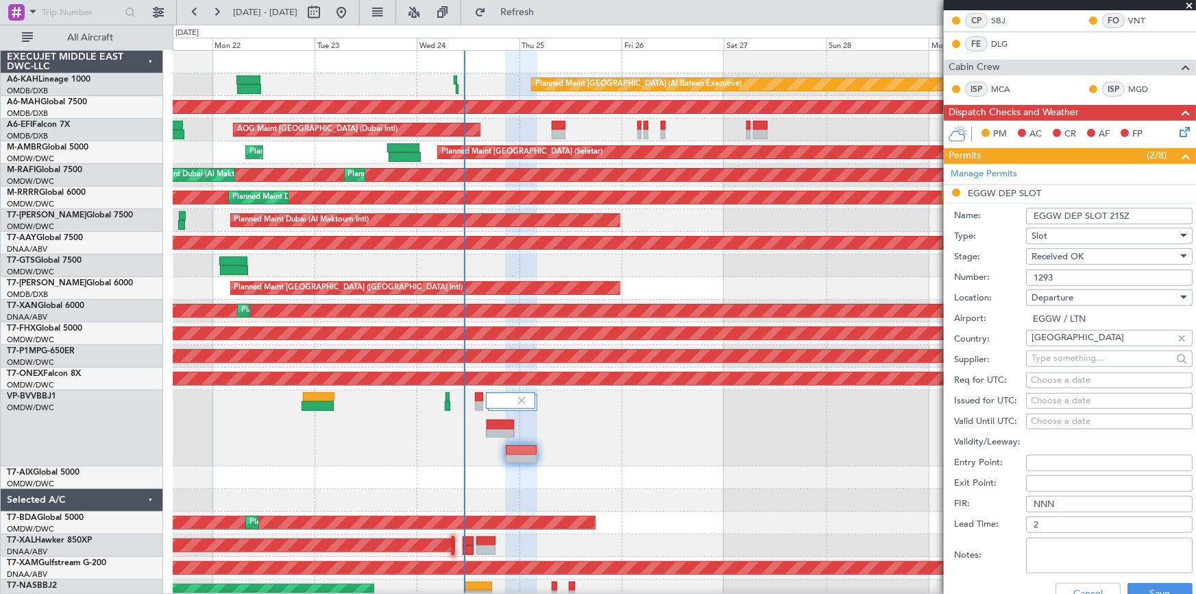
type input "EGGW DEP SLOT 215Z"
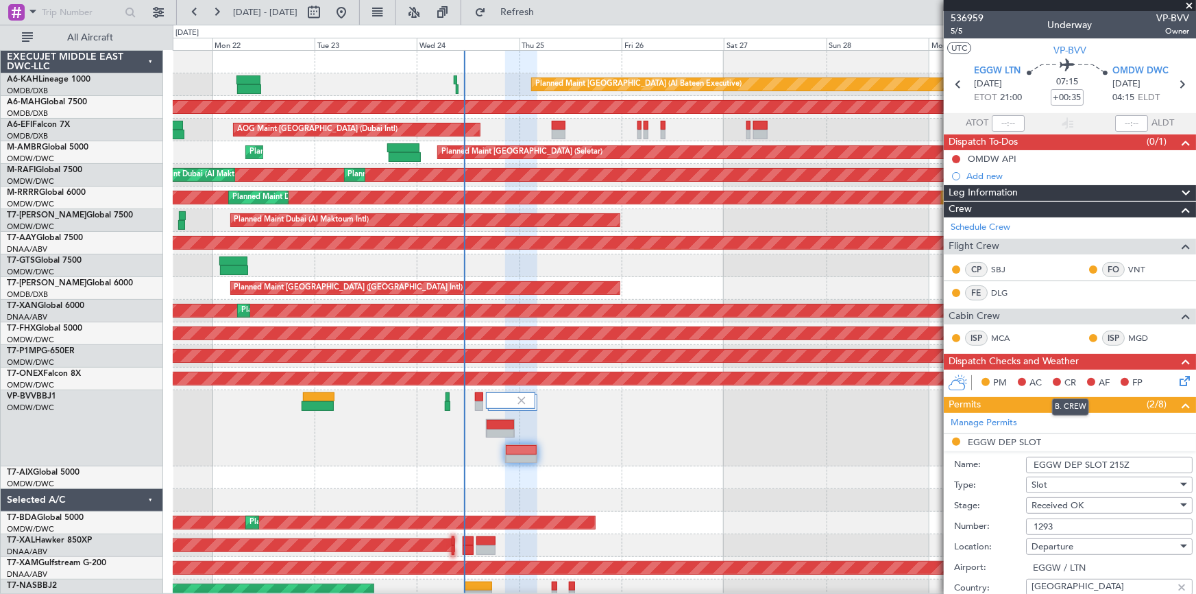
scroll to position [186, 0]
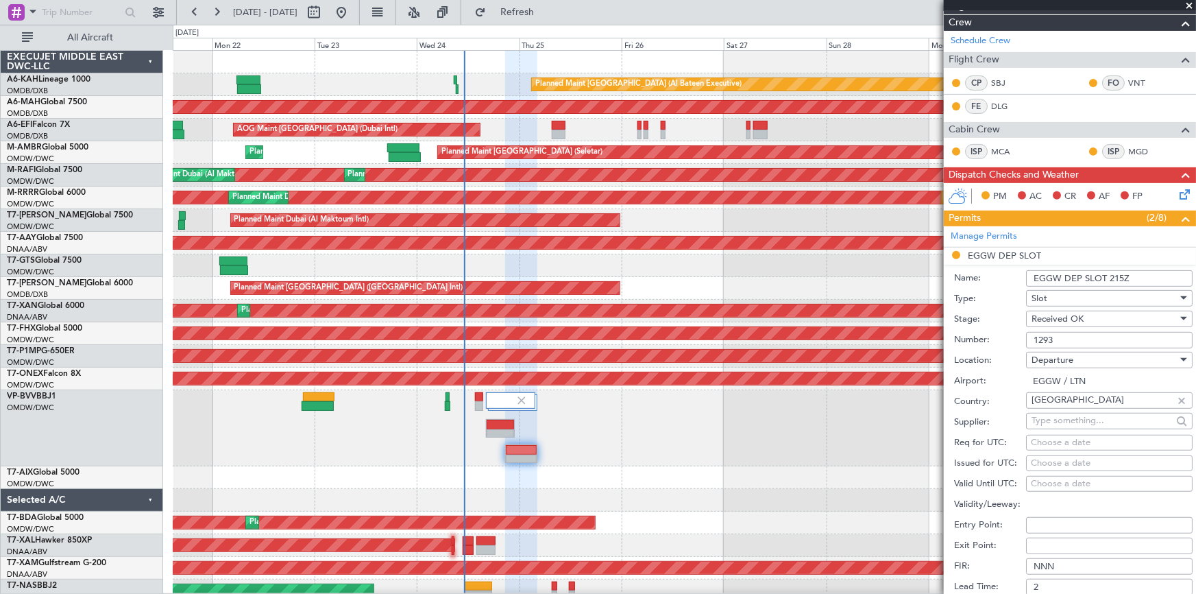
click at [1063, 439] on div "Choose a date" at bounding box center [1109, 443] width 157 height 14
select select "9"
select select "2025"
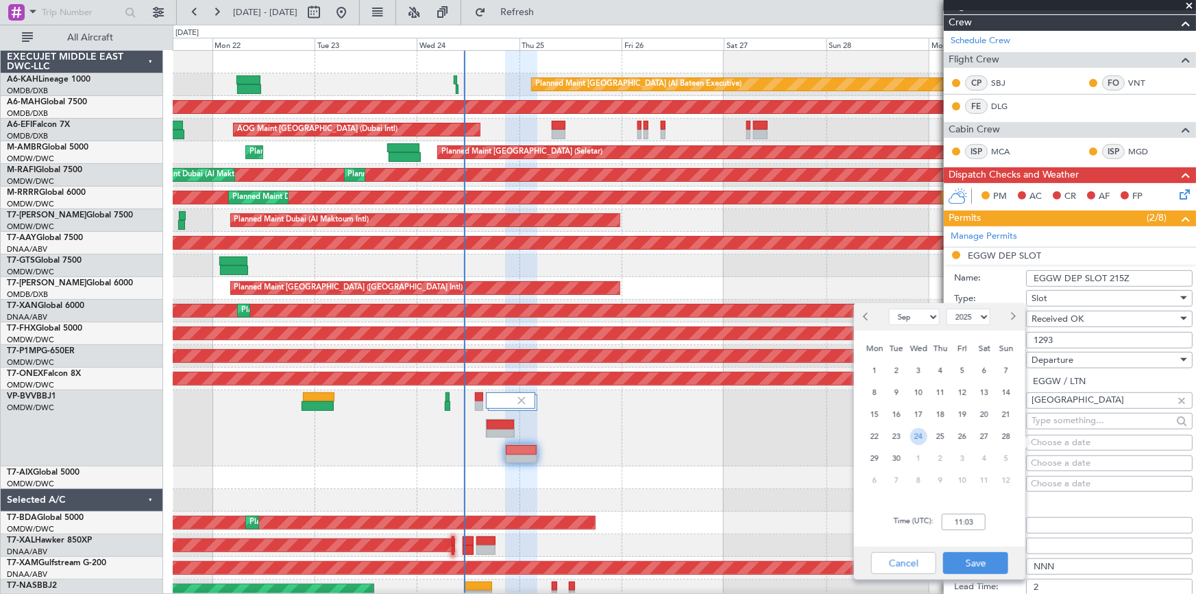
click at [921, 439] on span "24" at bounding box center [919, 436] width 17 height 17
click at [954, 528] on input "00:00" at bounding box center [964, 522] width 44 height 16
drag, startPoint x: 975, startPoint y: 521, endPoint x: 844, endPoint y: 504, distance: 132.1
click at [844, 504] on body "[DATE] - [DATE] Refresh Quick Links All Aircraft Planned Maint [GEOGRAPHIC_DATA…" at bounding box center [598, 297] width 1196 height 594
type input "0"
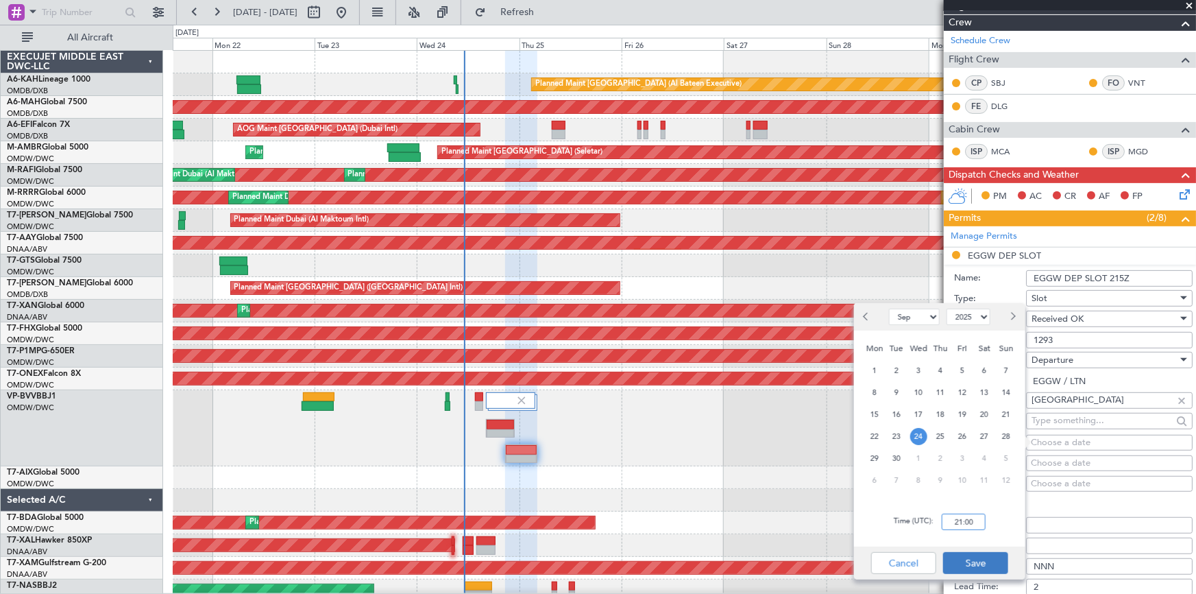
type input "21:00"
click at [975, 564] on button "Save" at bounding box center [975, 563] width 65 height 22
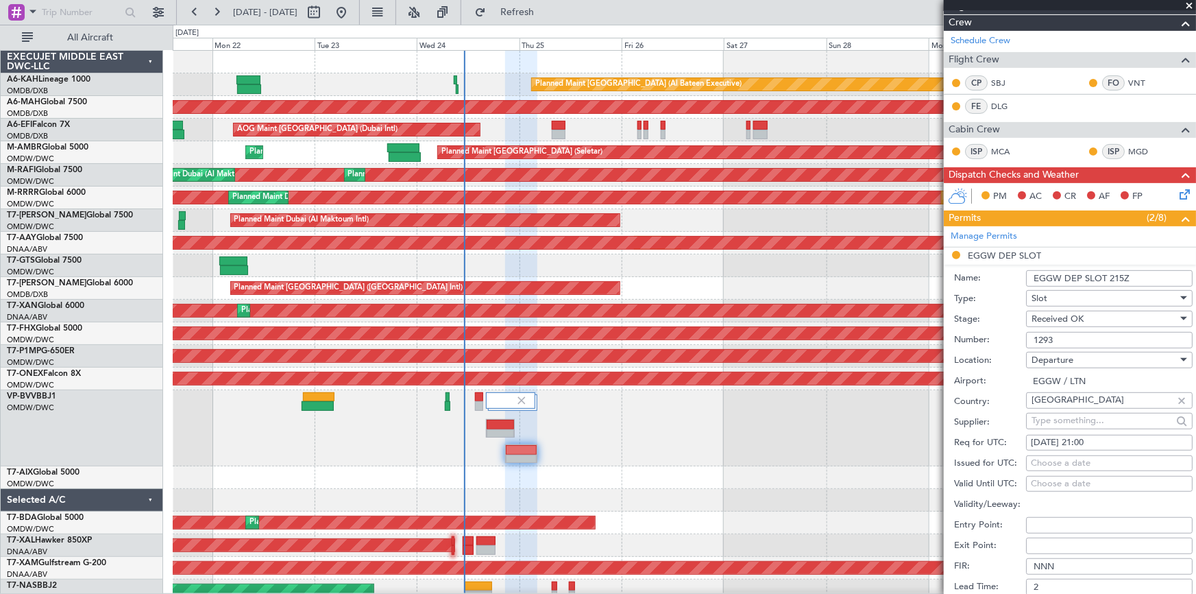
click at [1072, 457] on div "Choose a date" at bounding box center [1109, 464] width 157 height 14
select select "9"
select select "2025"
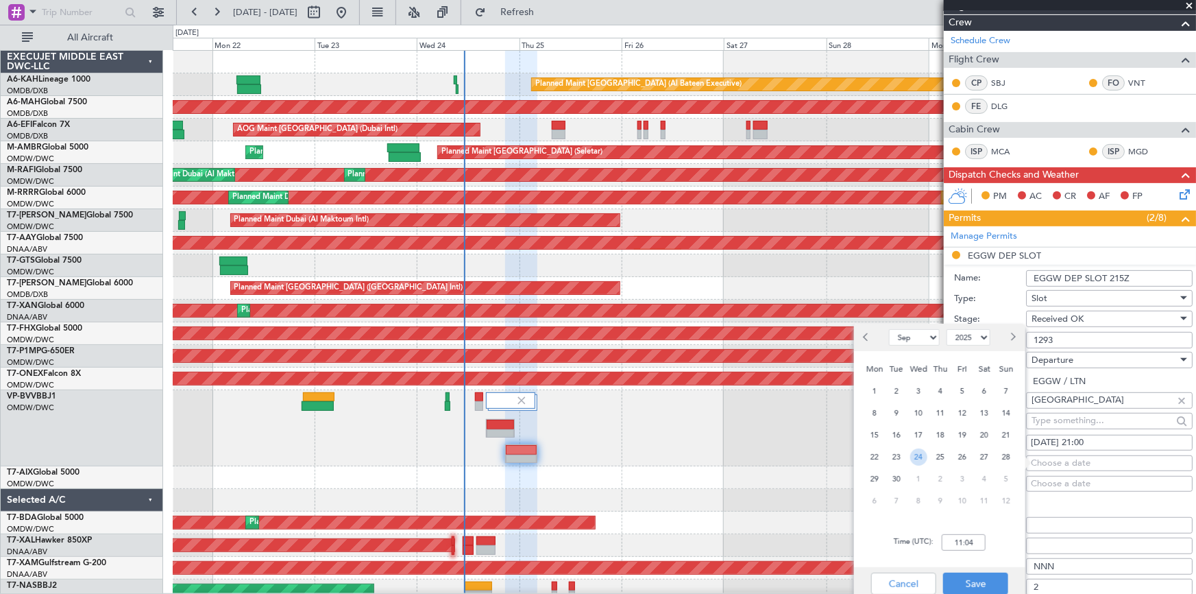
drag, startPoint x: 917, startPoint y: 455, endPoint x: 985, endPoint y: 550, distance: 117.0
click at [917, 455] on span "24" at bounding box center [919, 456] width 17 height 17
click at [975, 542] on input "00:00" at bounding box center [964, 542] width 44 height 16
type input "21:15"
click at [979, 583] on button "Save" at bounding box center [975, 583] width 65 height 22
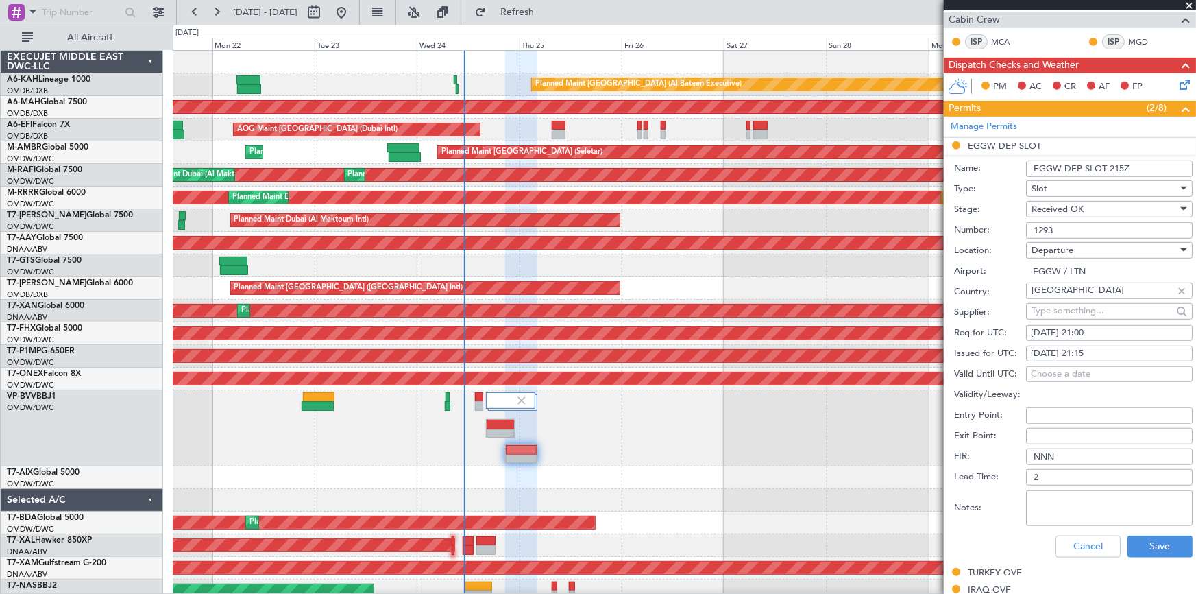
scroll to position [374, 0]
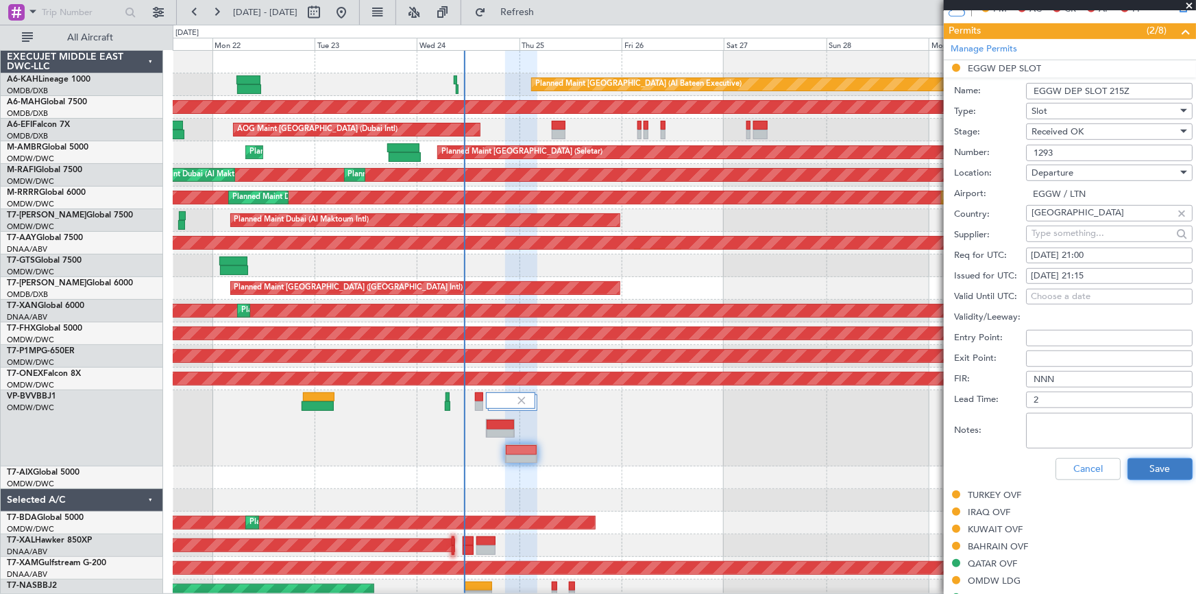
click at [1137, 461] on button "Save" at bounding box center [1160, 469] width 65 height 22
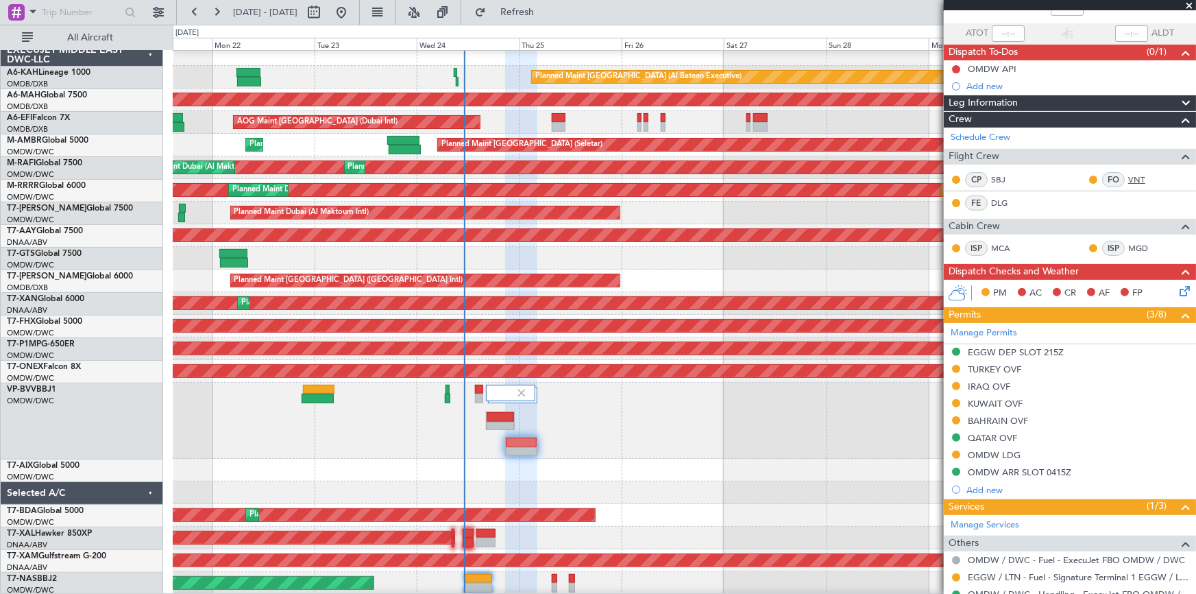
scroll to position [0, 0]
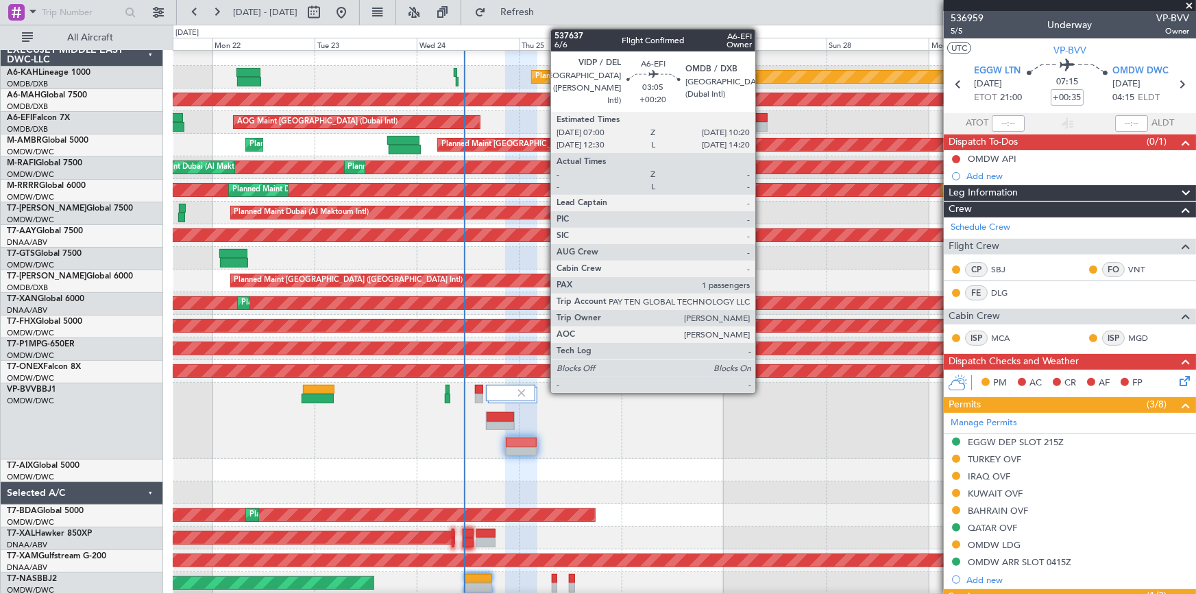
click at [762, 113] on div at bounding box center [760, 118] width 14 height 10
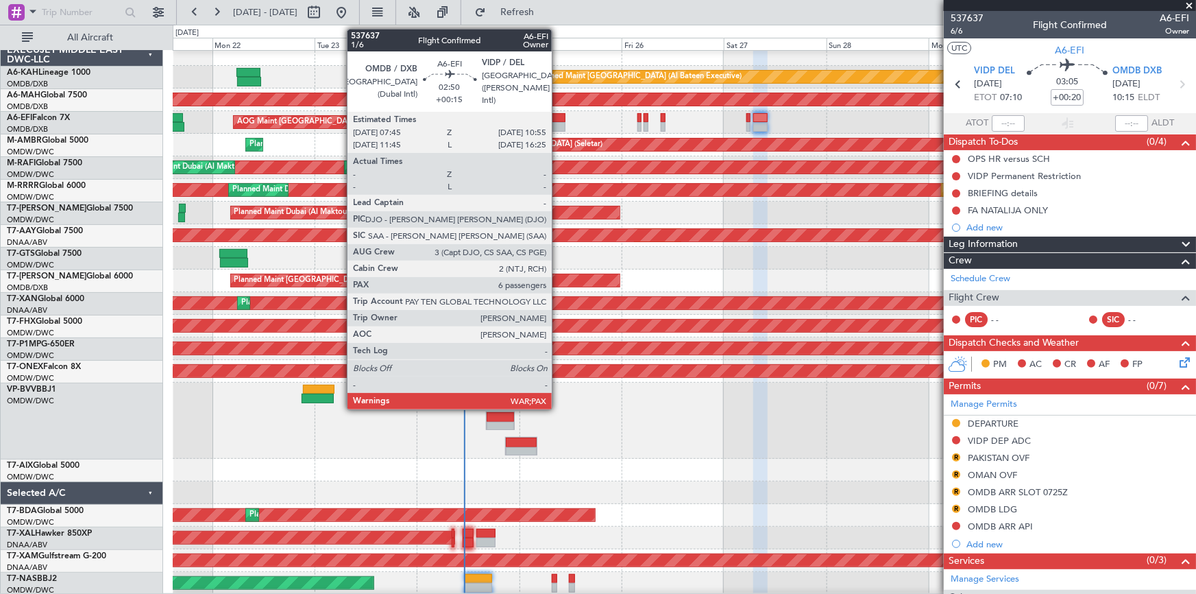
click at [558, 117] on div at bounding box center [559, 118] width 14 height 10
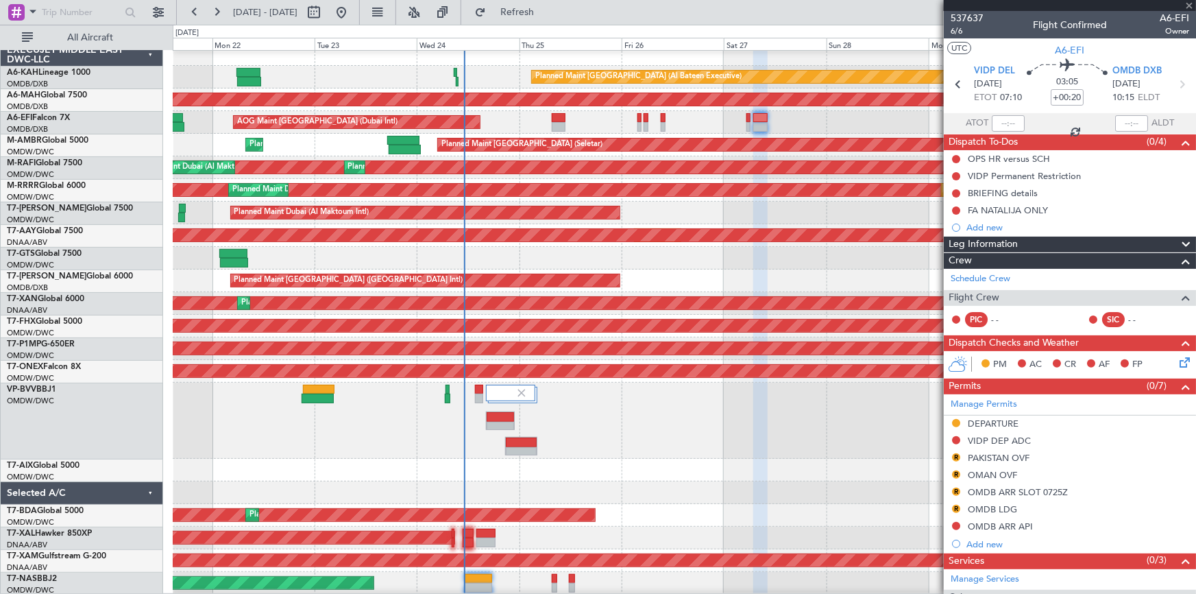
type input "+00:15"
type input "6"
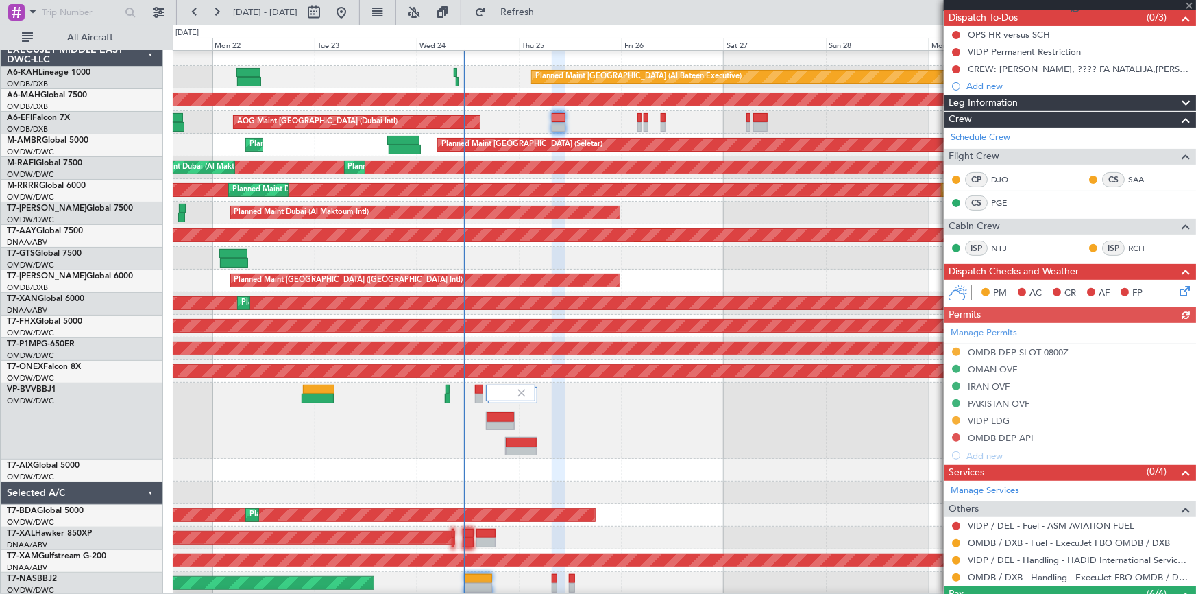
scroll to position [249, 0]
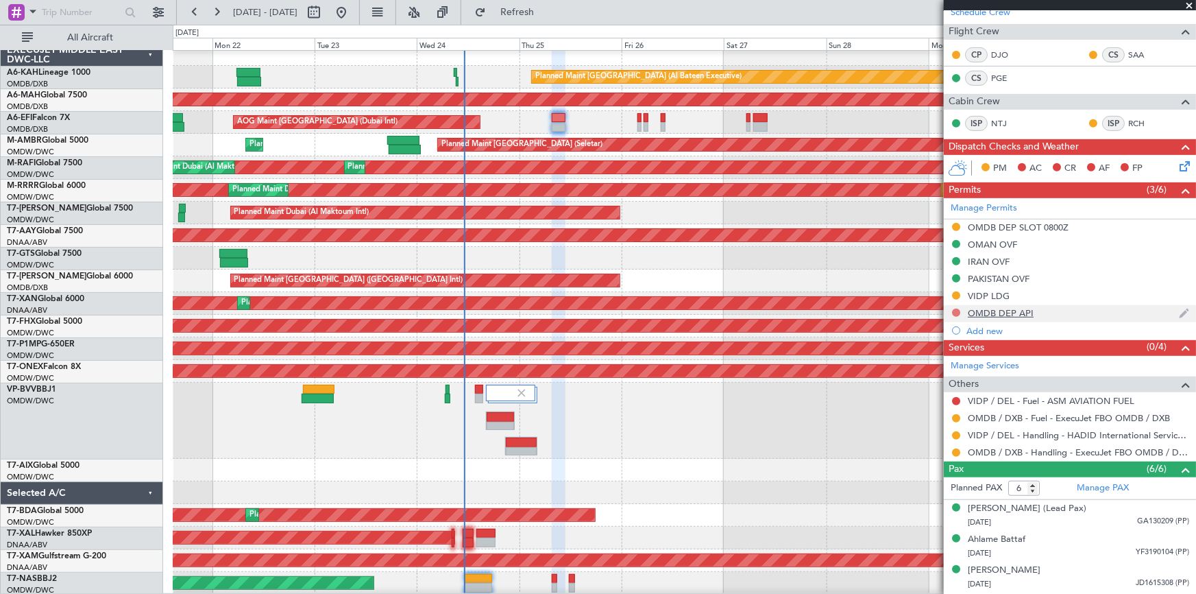
click at [956, 309] on button at bounding box center [956, 313] width 8 height 8
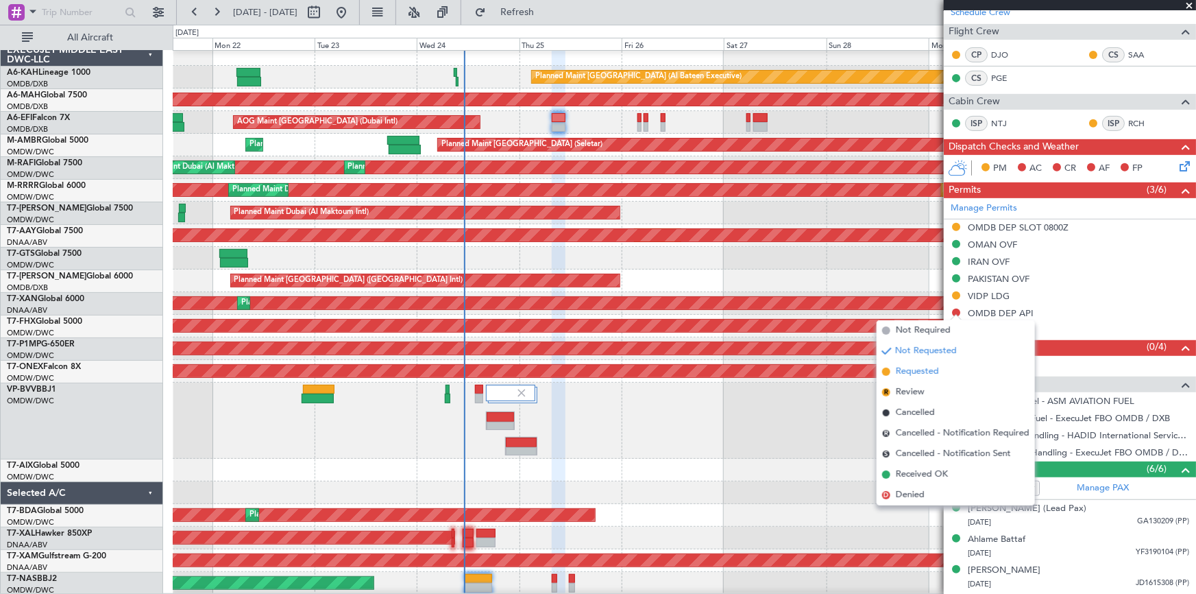
click at [916, 371] on span "Requested" at bounding box center [917, 372] width 43 height 14
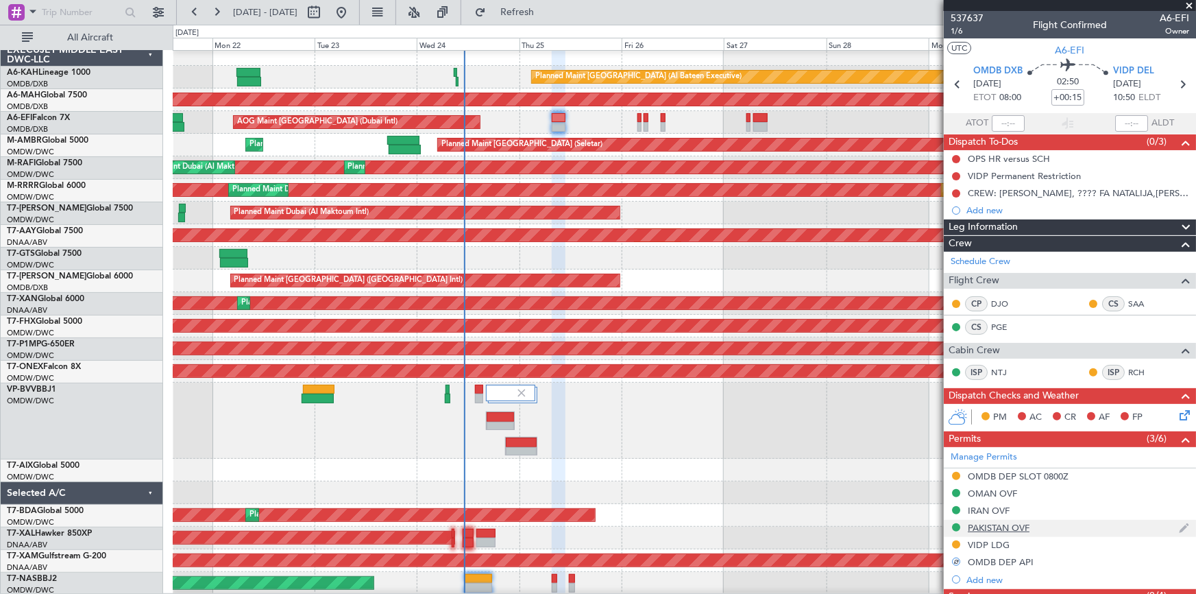
scroll to position [124, 0]
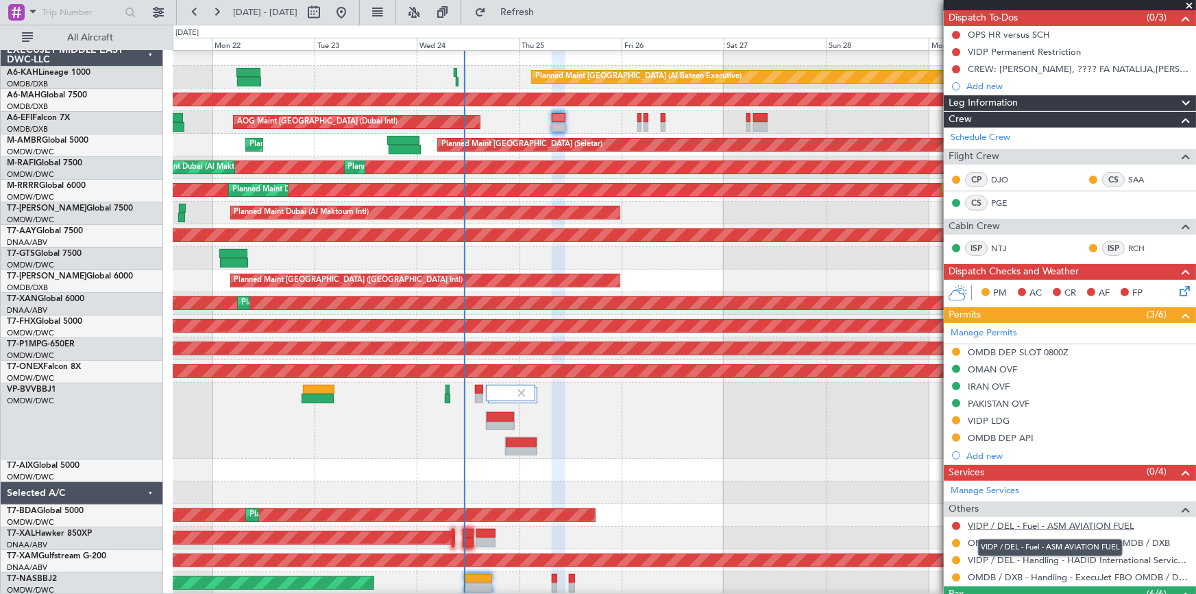
click at [1028, 521] on link "VIDP / DEL - Fuel - ASM AVIATION FUEL" at bounding box center [1051, 526] width 167 height 12
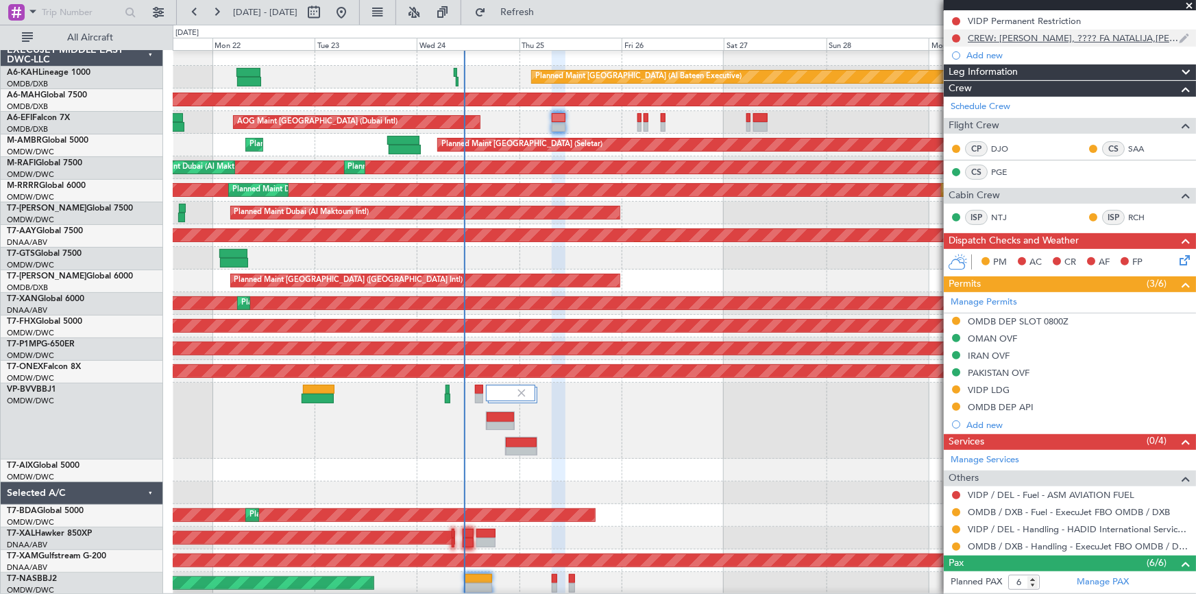
scroll to position [62, 0]
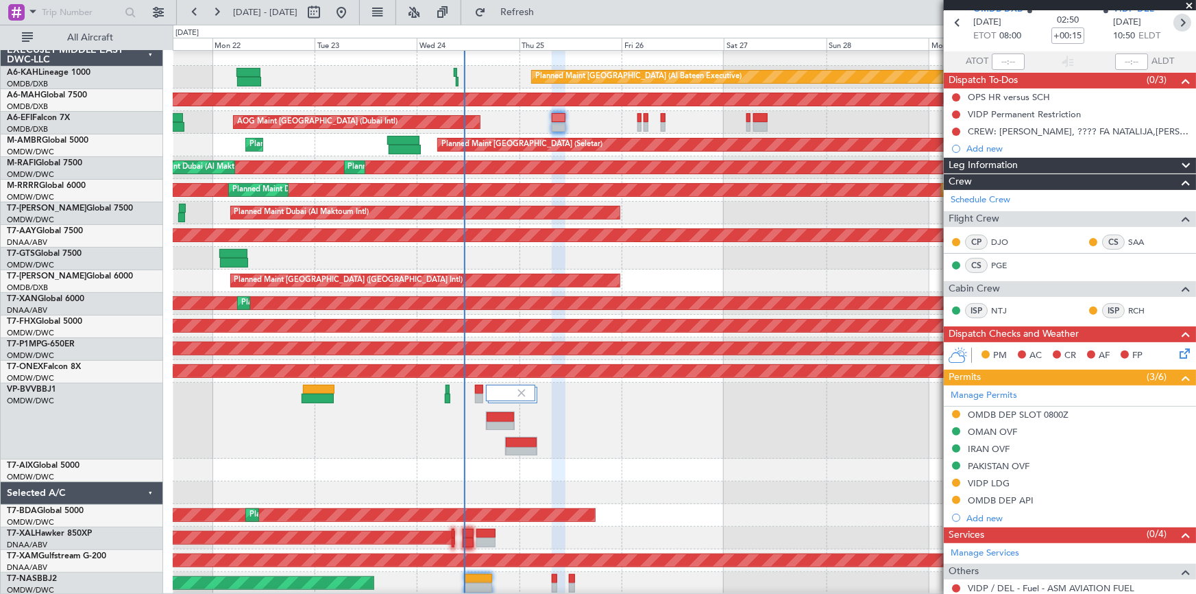
click at [1176, 21] on icon at bounding box center [1183, 23] width 18 height 18
type input "-00:10"
type input "0"
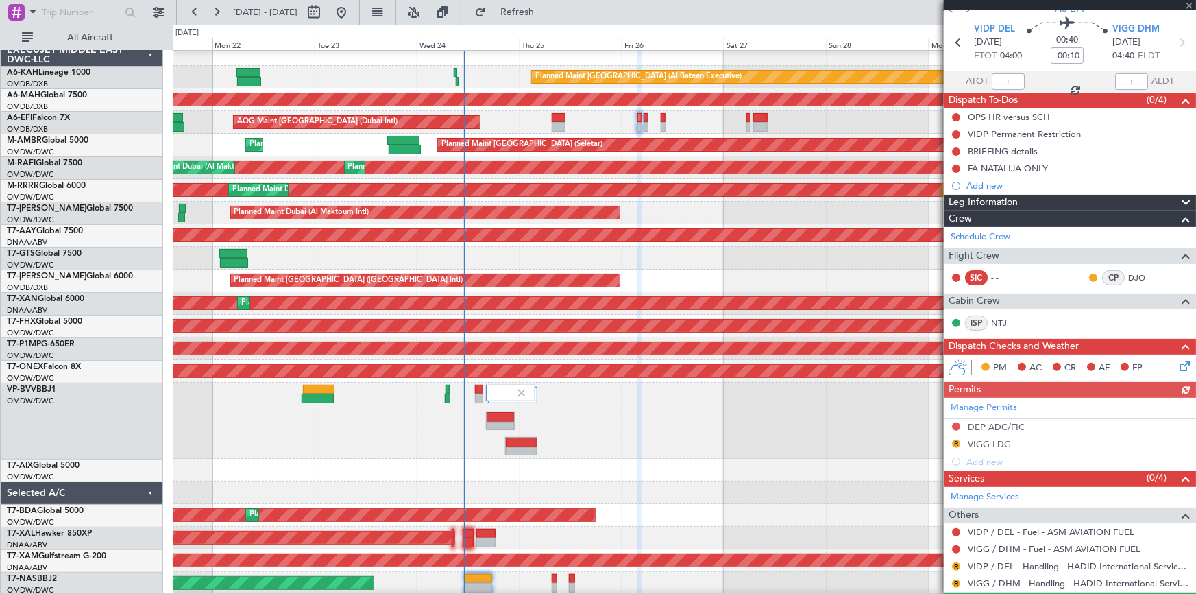
scroll to position [77, 0]
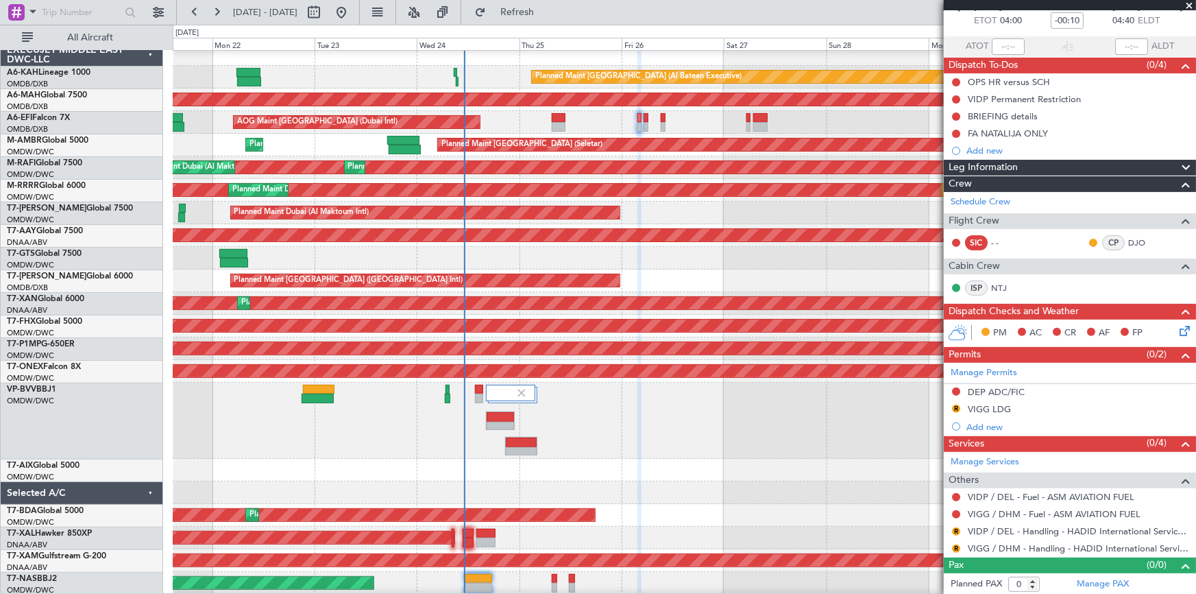
drag, startPoint x: 956, startPoint y: 530, endPoint x: 938, endPoint y: 526, distance: 19.0
click at [956, 530] on button "R" at bounding box center [956, 531] width 8 height 8
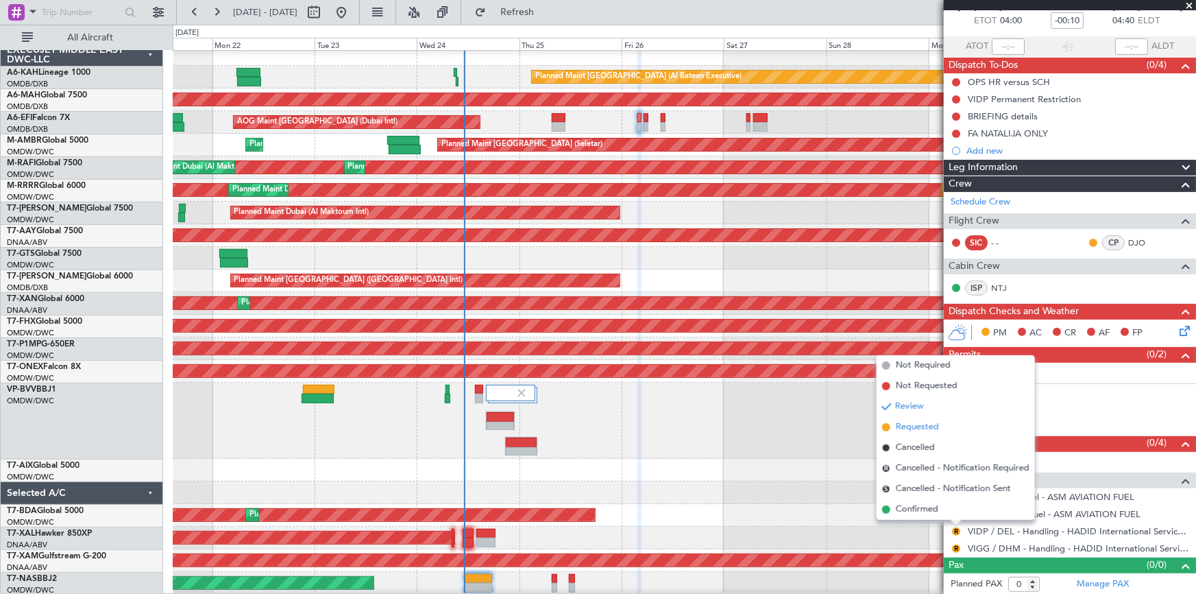
click at [905, 423] on span "Requested" at bounding box center [917, 427] width 43 height 14
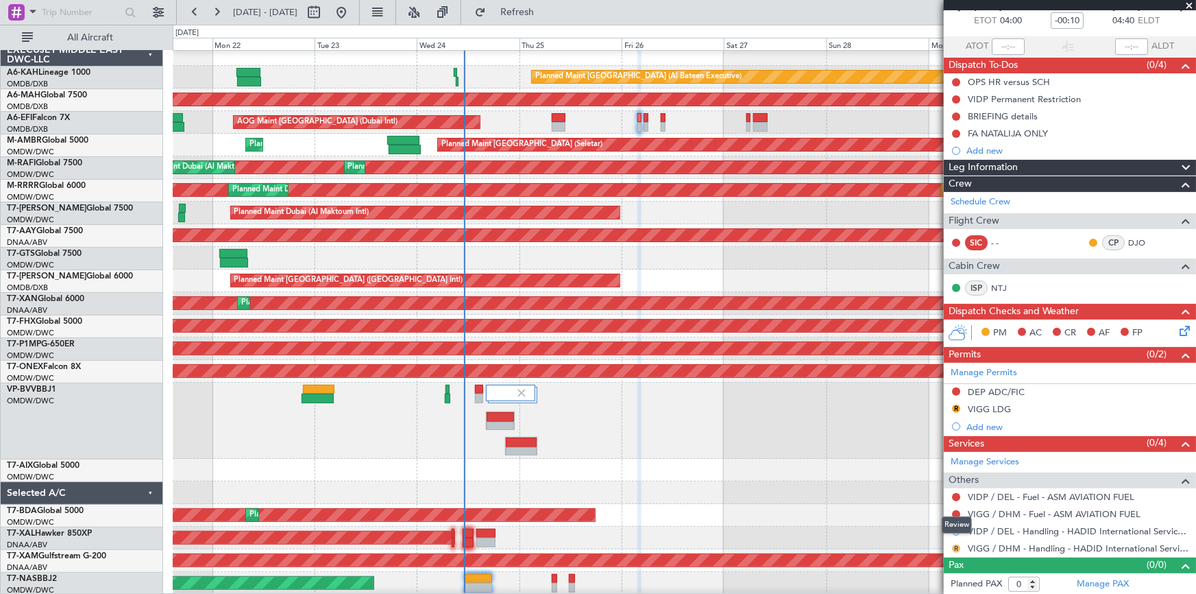
click at [957, 544] on button "R" at bounding box center [956, 548] width 8 height 8
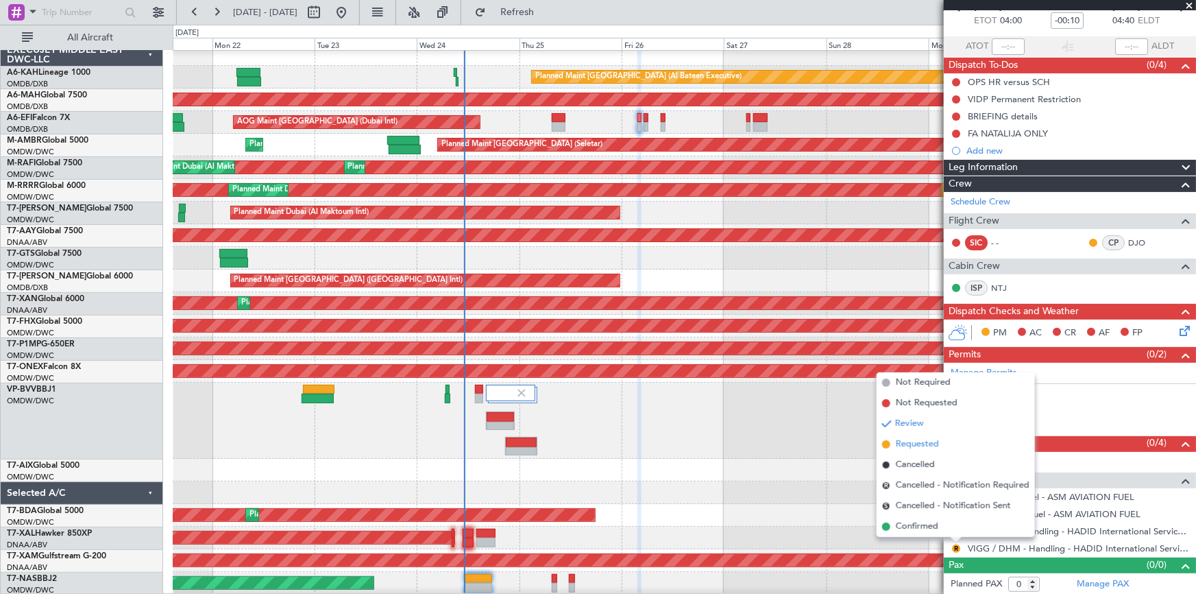
click at [908, 446] on span "Requested" at bounding box center [917, 444] width 43 height 14
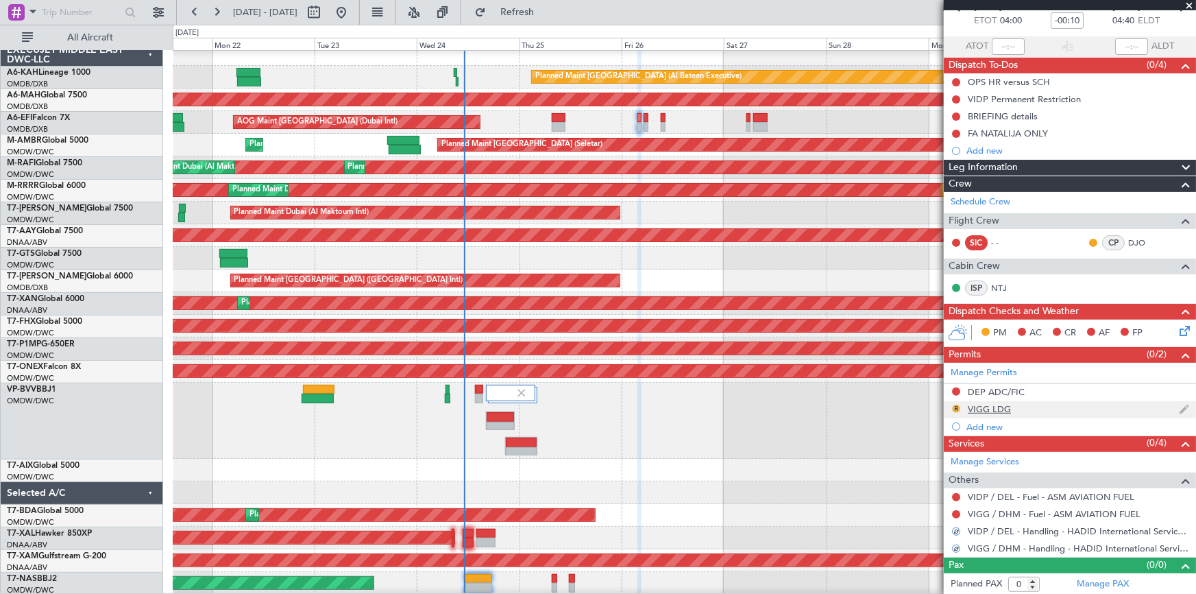
click at [956, 406] on button "R" at bounding box center [956, 409] width 8 height 8
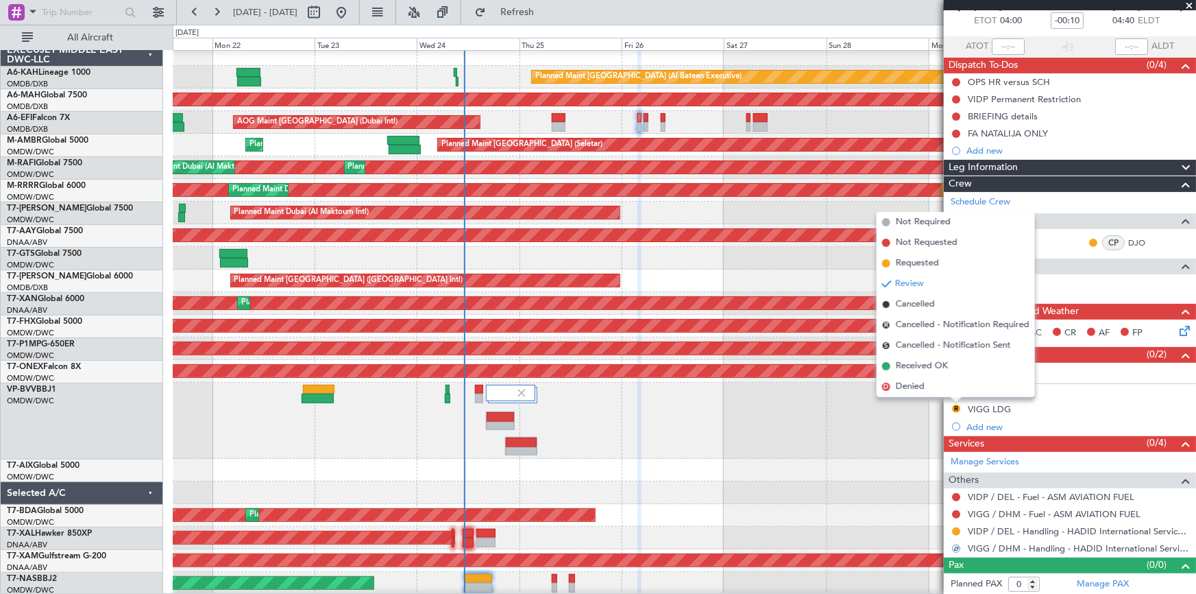
drag, startPoint x: 925, startPoint y: 266, endPoint x: 1170, endPoint y: 272, distance: 244.8
click at [933, 267] on span "Requested" at bounding box center [917, 263] width 43 height 14
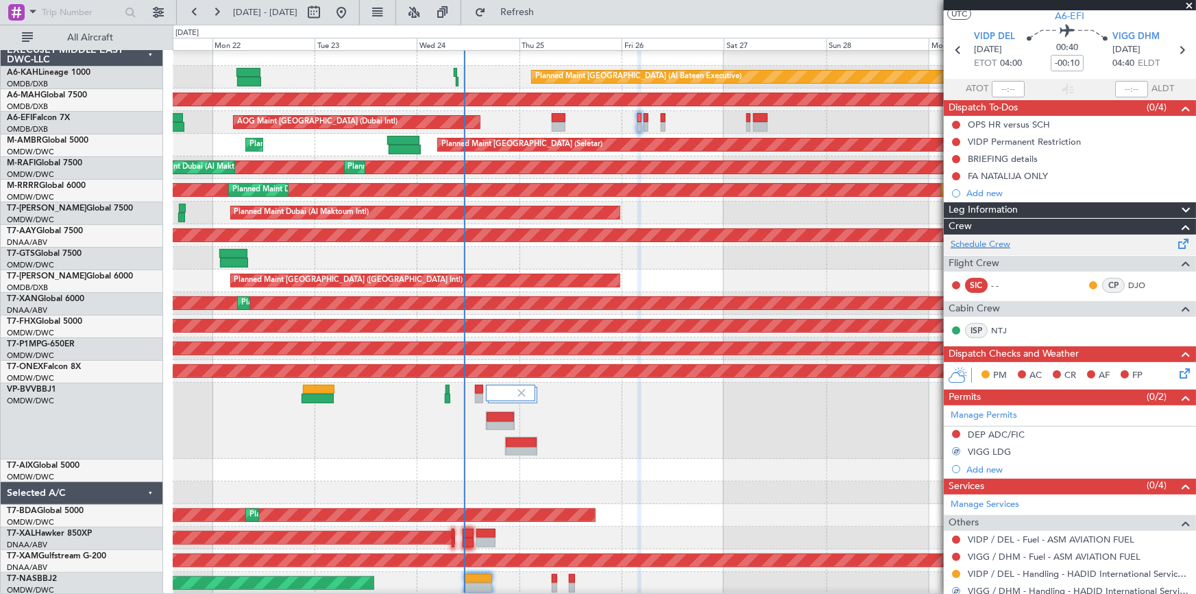
scroll to position [0, 0]
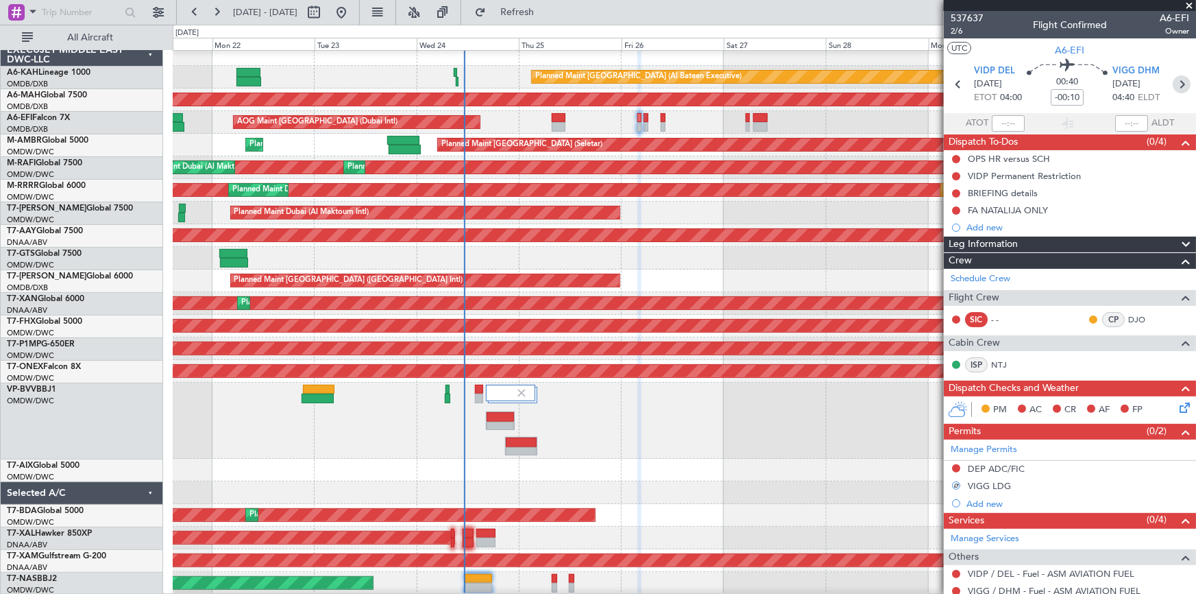
click at [1173, 83] on icon at bounding box center [1182, 84] width 18 height 18
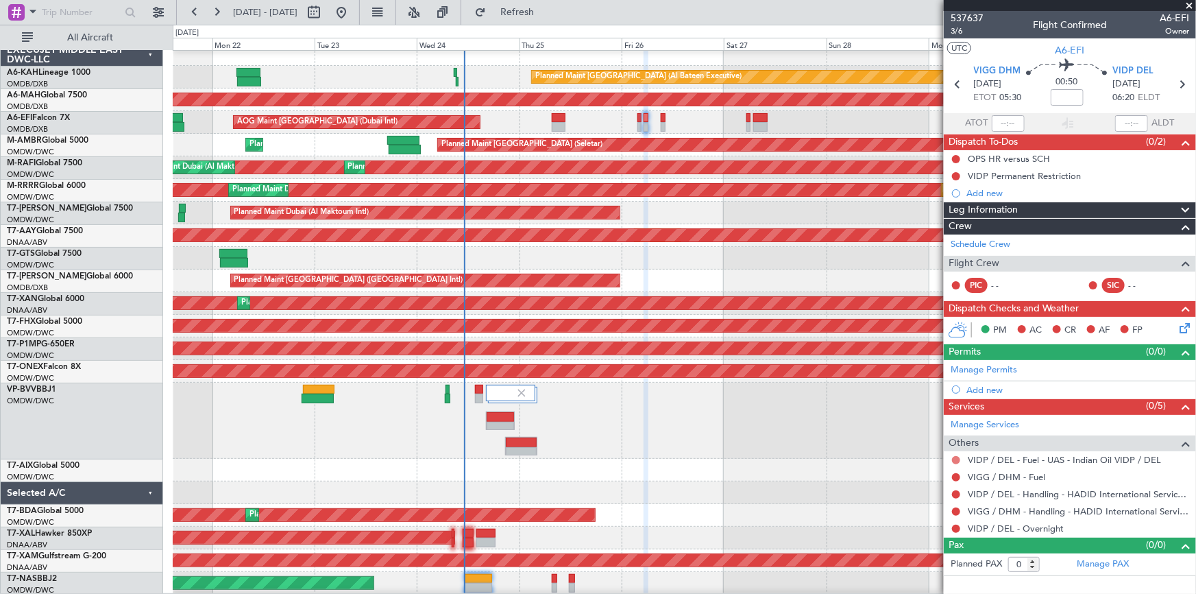
click at [954, 457] on button at bounding box center [956, 460] width 8 height 8
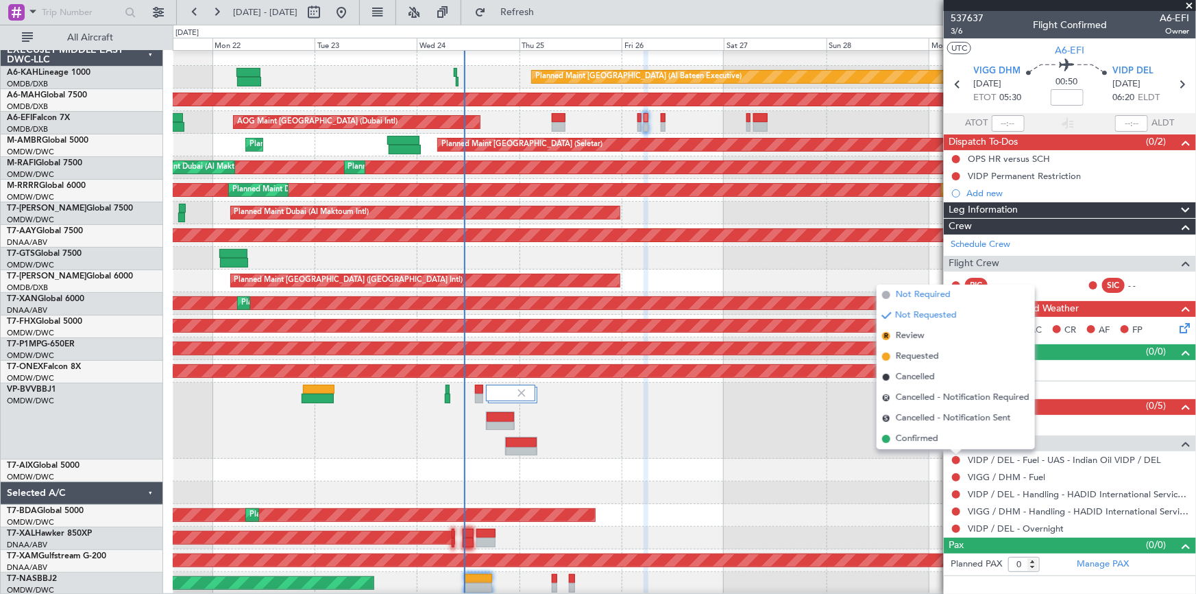
click at [926, 294] on span "Not Required" at bounding box center [923, 295] width 55 height 14
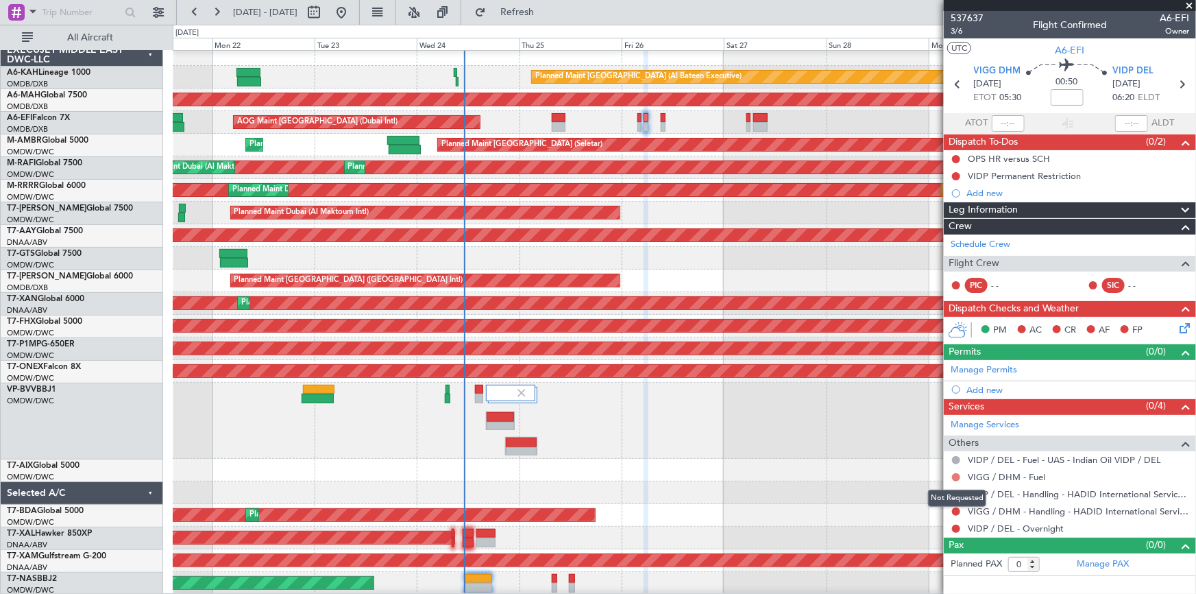
click at [953, 476] on button at bounding box center [956, 477] width 8 height 8
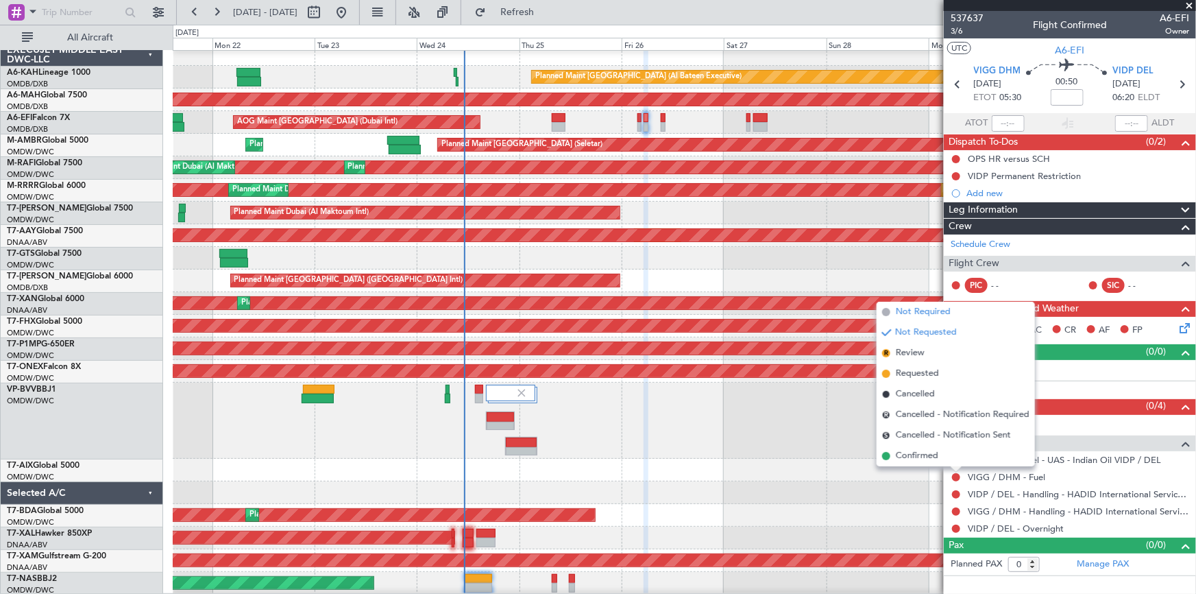
click at [925, 306] on span "Not Required" at bounding box center [923, 312] width 55 height 14
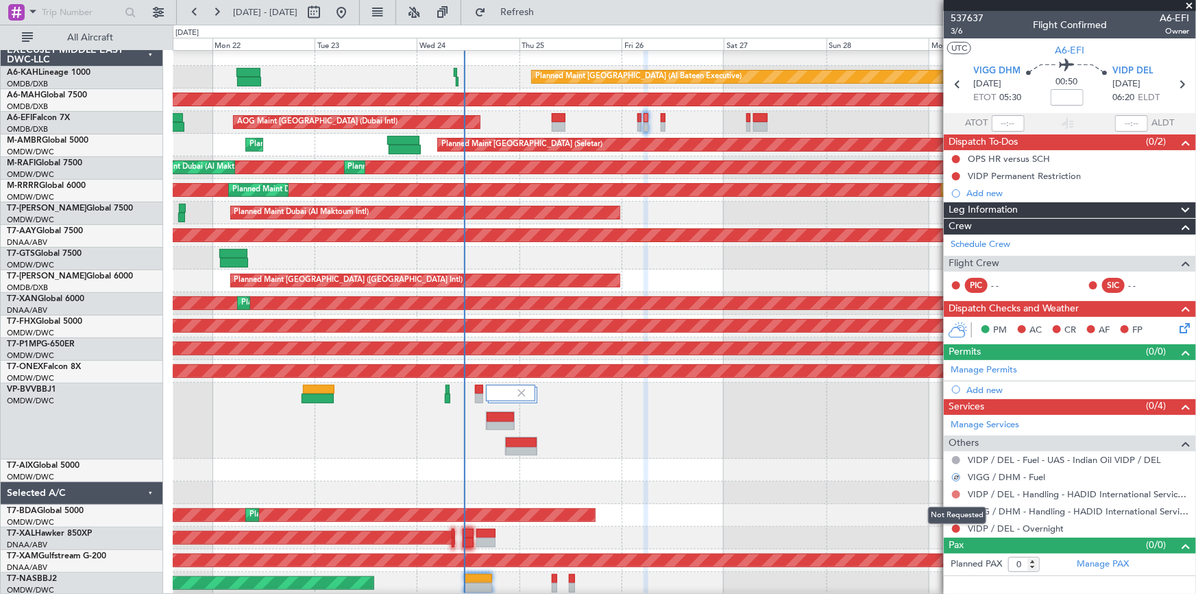
click at [954, 492] on button at bounding box center [956, 494] width 8 height 8
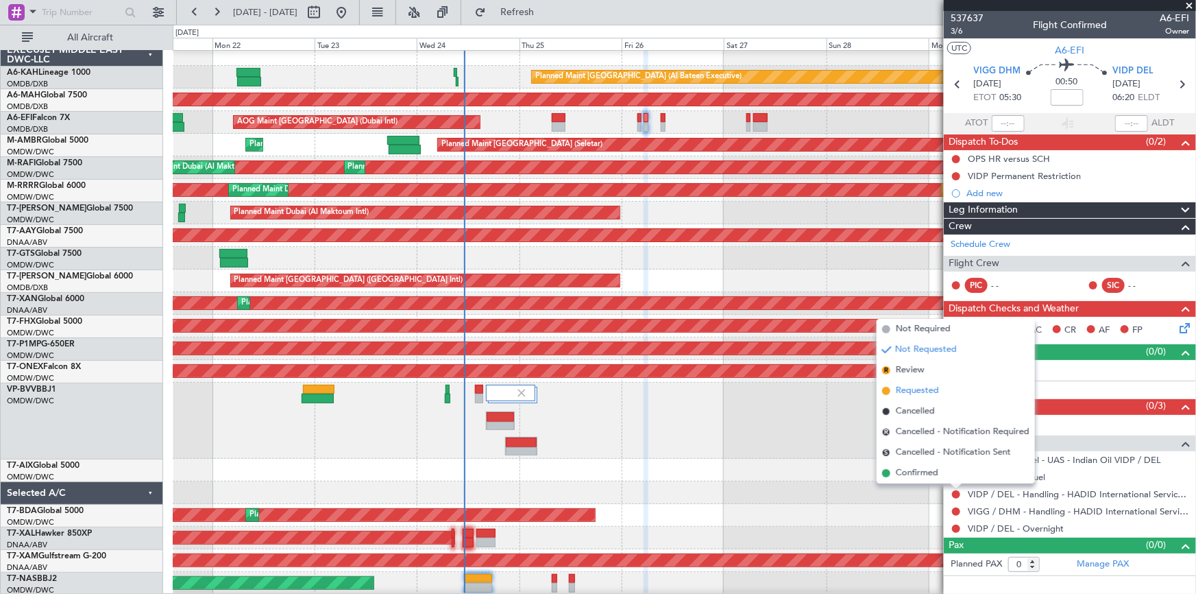
click at [926, 386] on span "Requested" at bounding box center [917, 391] width 43 height 14
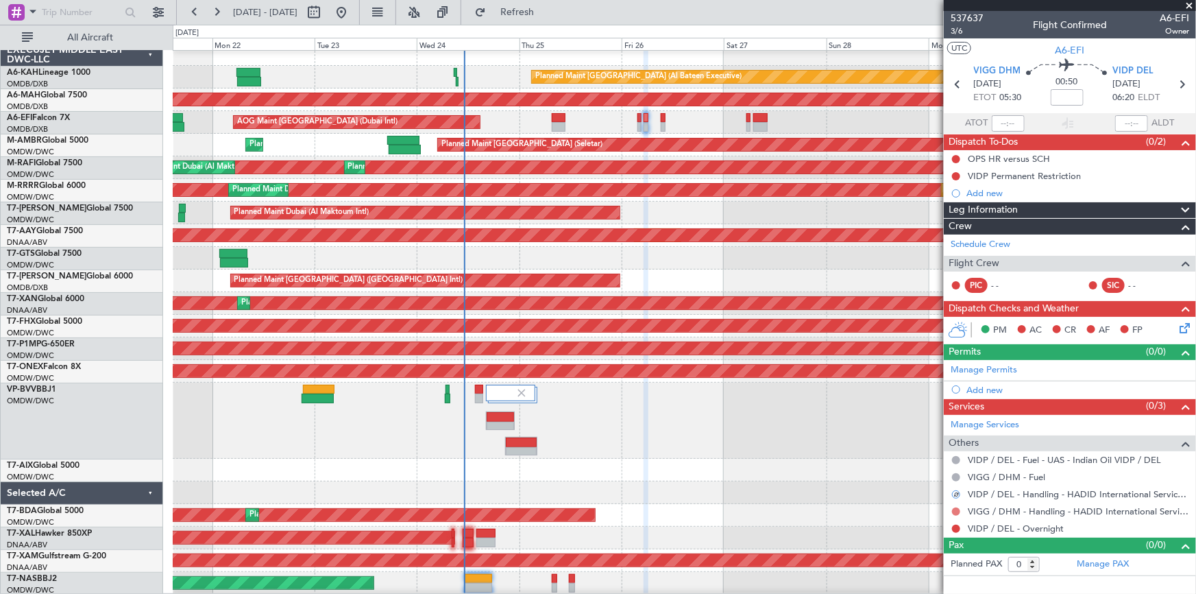
click at [958, 507] on button at bounding box center [956, 511] width 8 height 8
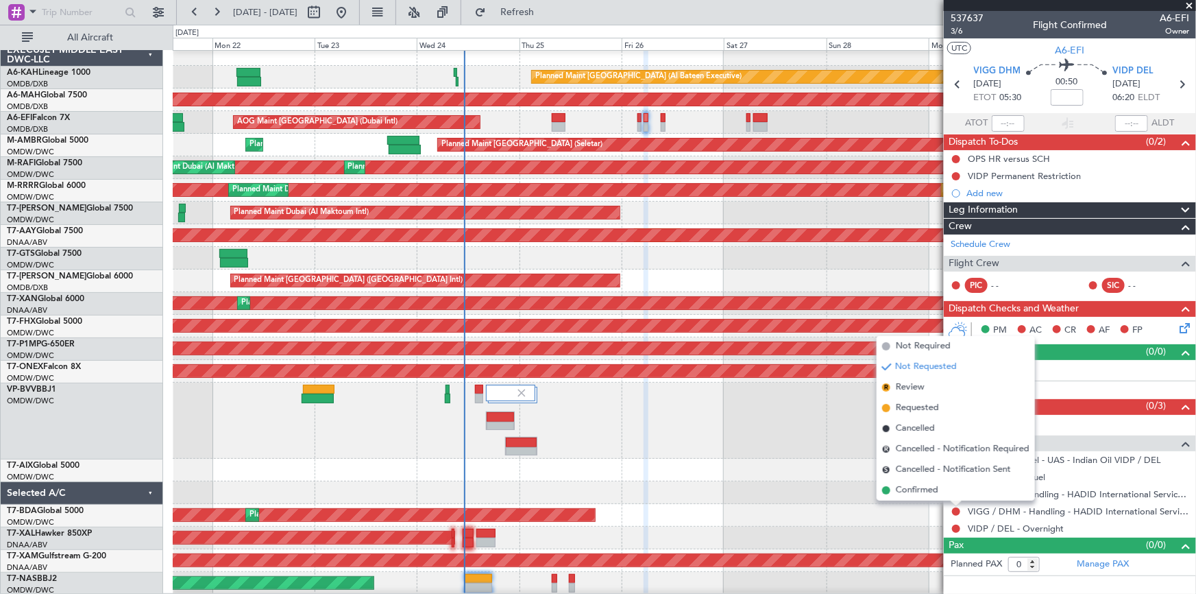
drag, startPoint x: 928, startPoint y: 409, endPoint x: 943, endPoint y: 446, distance: 40.6
click at [928, 408] on span "Requested" at bounding box center [917, 408] width 43 height 14
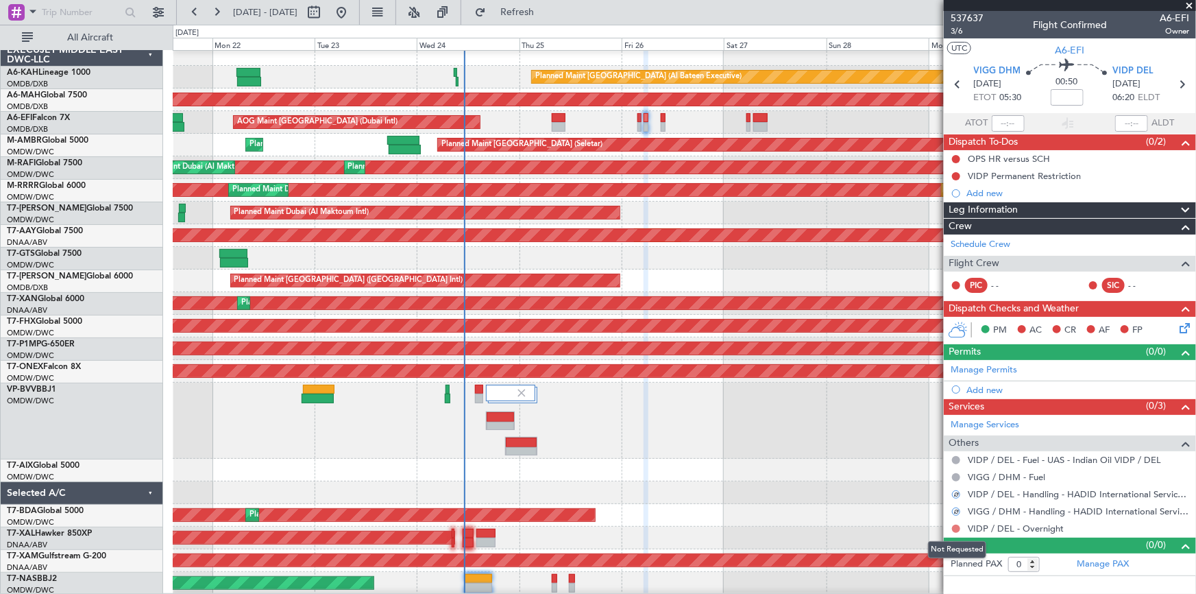
click at [958, 526] on button at bounding box center [956, 529] width 8 height 8
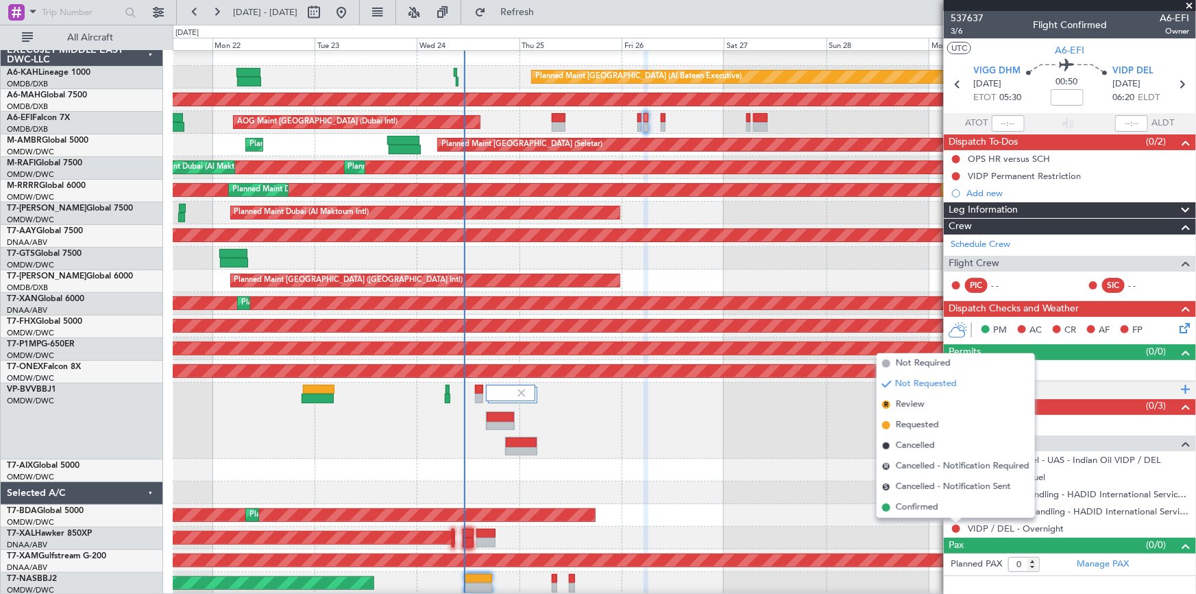
drag, startPoint x: 924, startPoint y: 424, endPoint x: 965, endPoint y: 391, distance: 52.7
click at [932, 420] on span "Requested" at bounding box center [917, 425] width 43 height 14
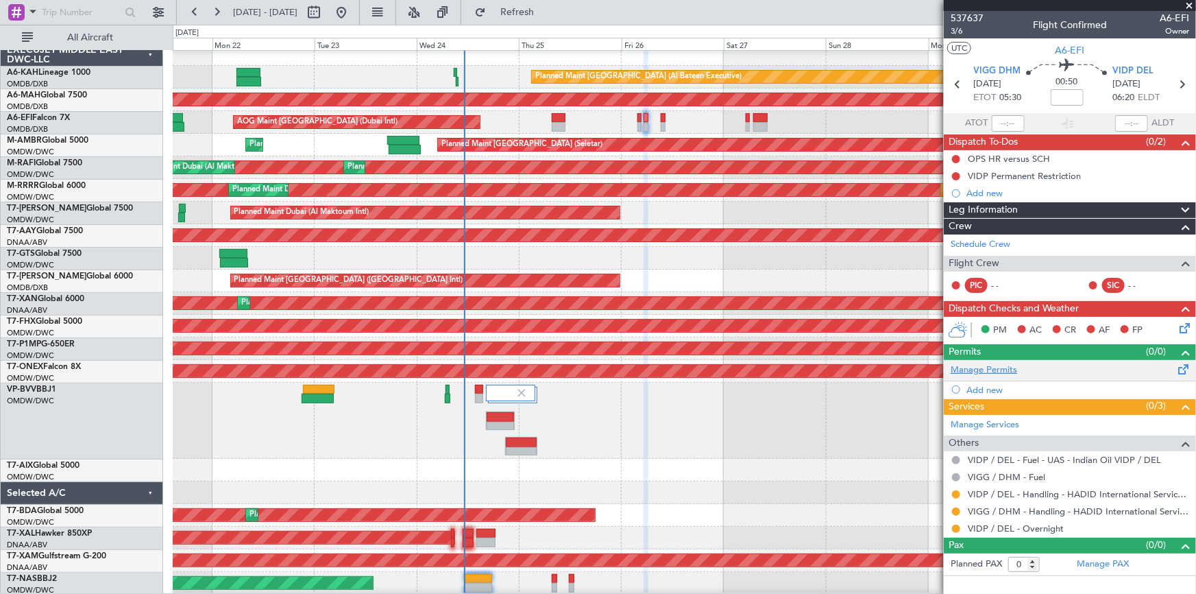
click at [993, 368] on link "Manage Permits" at bounding box center [984, 370] width 67 height 14
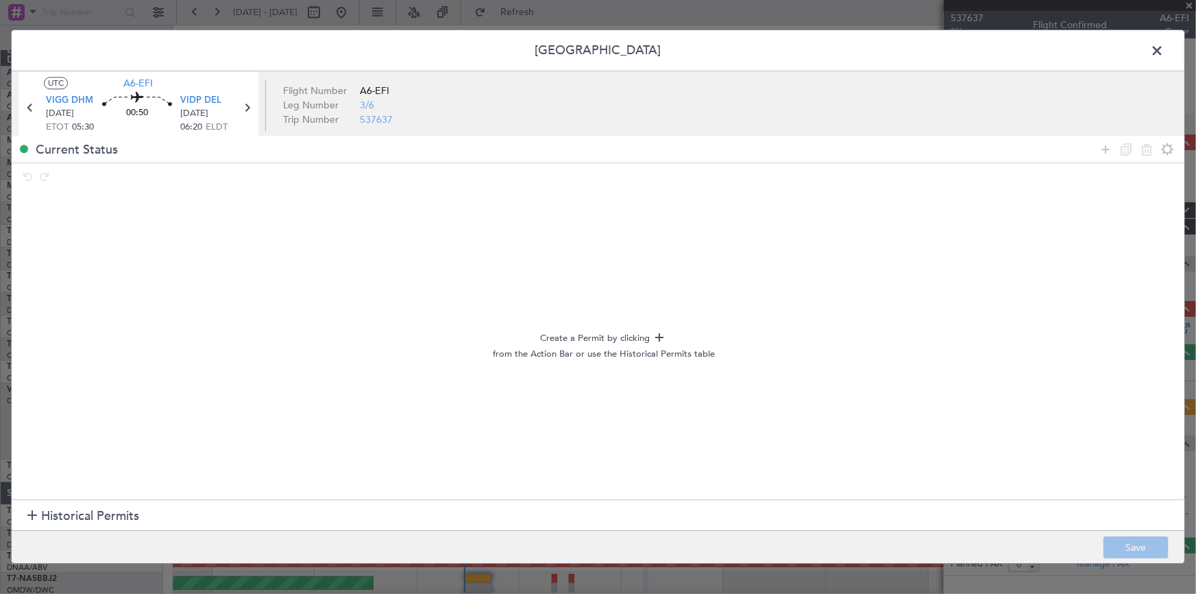
click at [60, 513] on span "Historical Permits" at bounding box center [90, 516] width 98 height 19
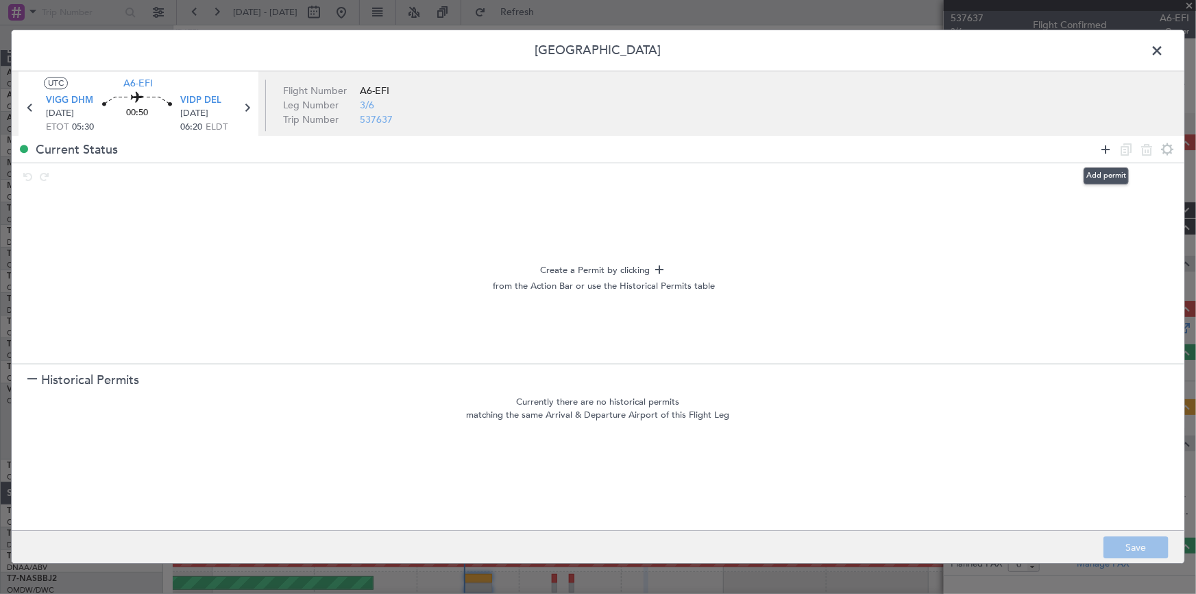
click at [1107, 147] on icon at bounding box center [1106, 149] width 16 height 16
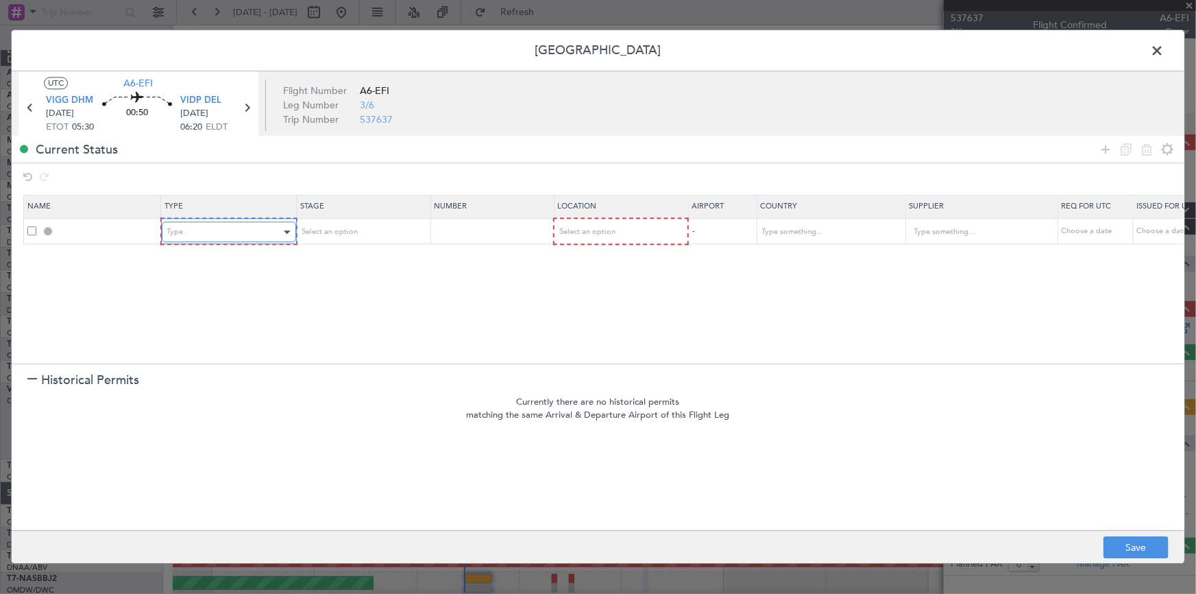
click at [218, 232] on div "Type" at bounding box center [224, 232] width 114 height 21
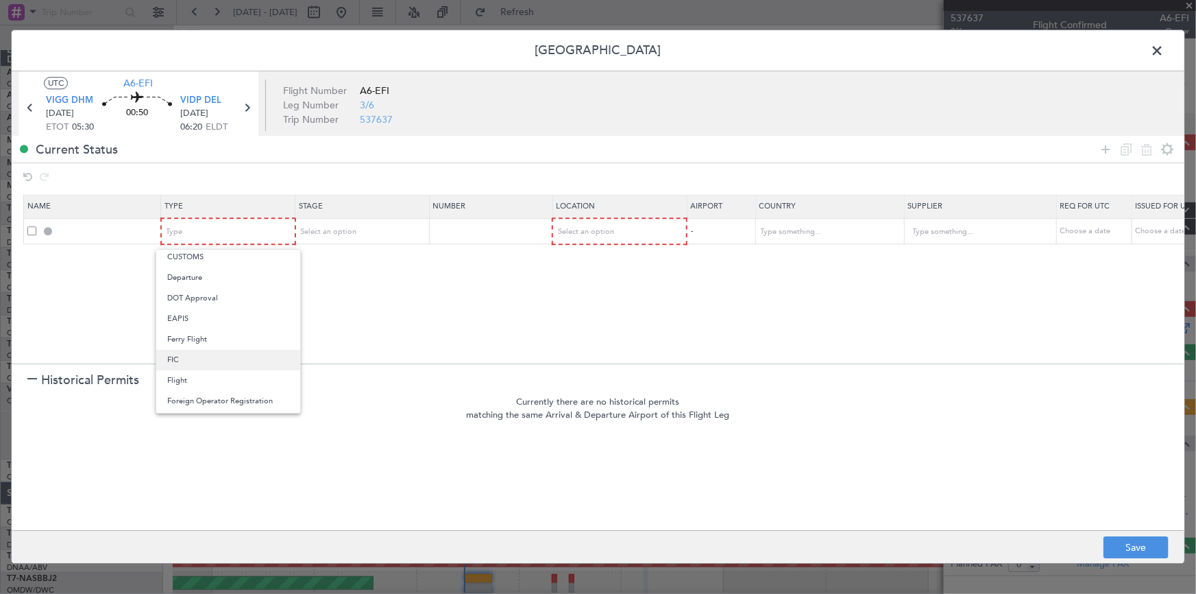
click at [192, 358] on span "FIC" at bounding box center [228, 360] width 122 height 21
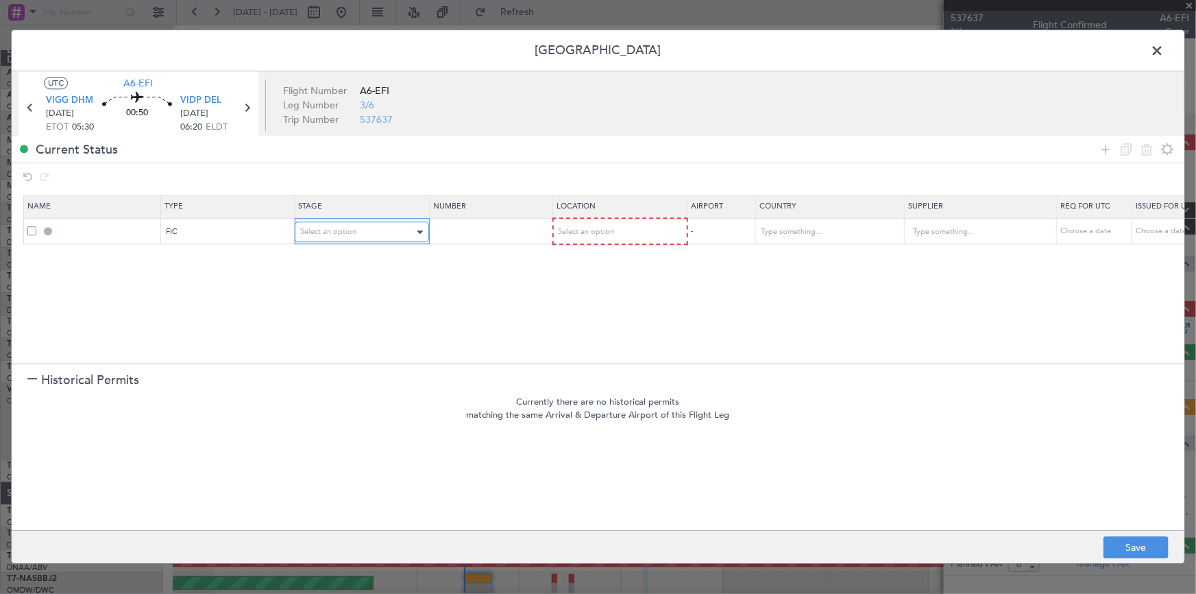
click at [349, 230] on span "Select an option" at bounding box center [328, 232] width 56 height 10
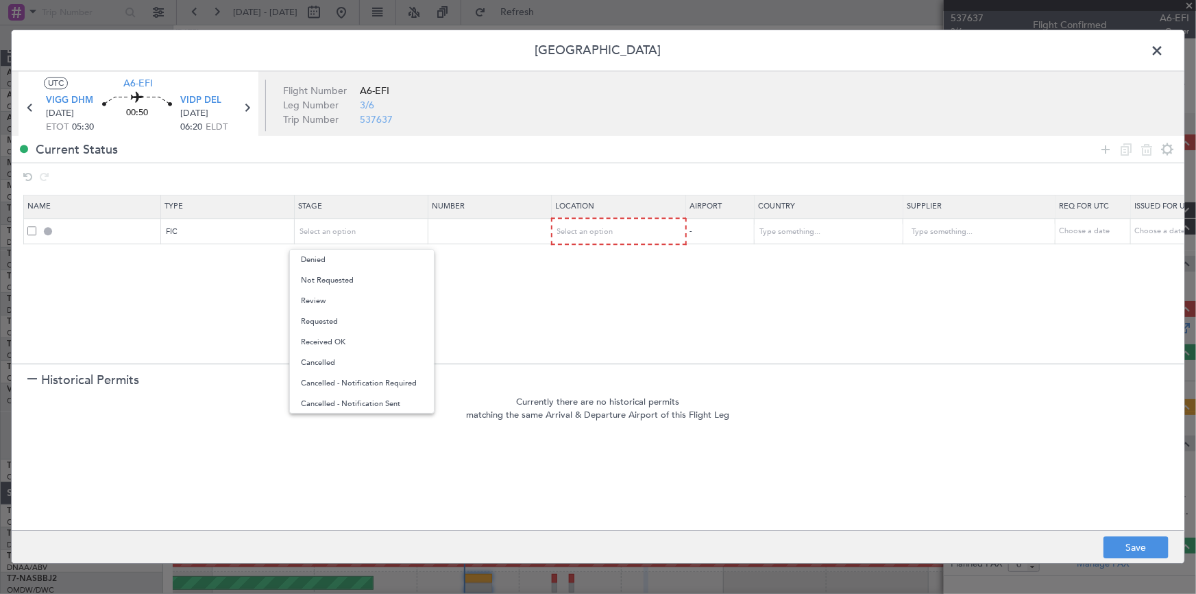
drag, startPoint x: 339, startPoint y: 322, endPoint x: 434, endPoint y: 297, distance: 97.8
click at [341, 321] on span "Requested" at bounding box center [362, 321] width 122 height 21
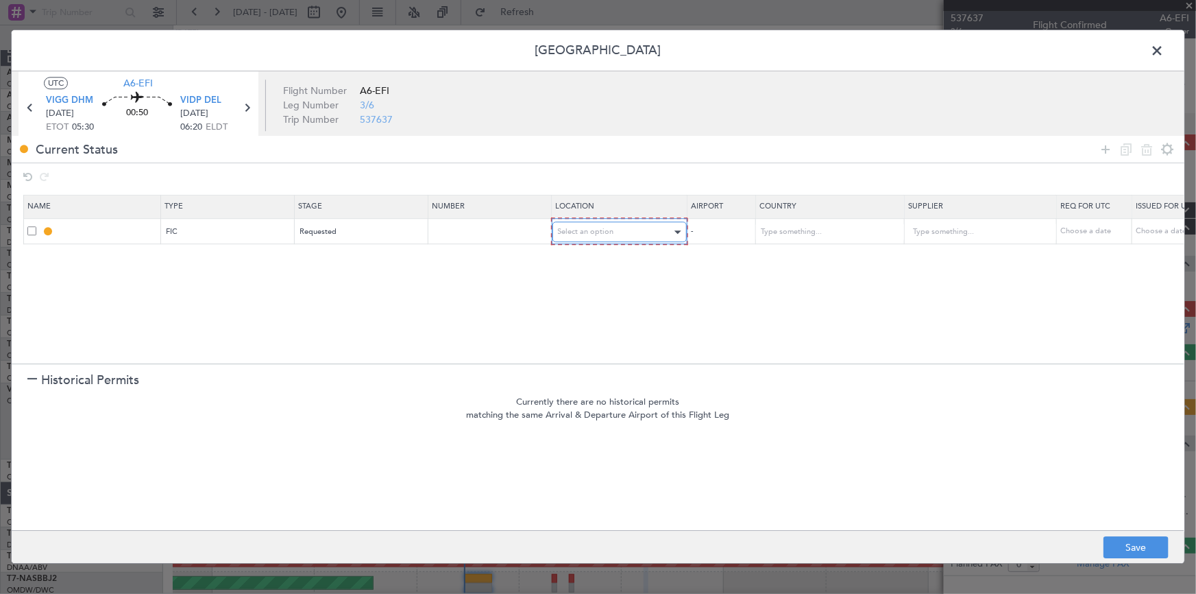
click at [593, 227] on span "Select an option" at bounding box center [586, 232] width 56 height 10
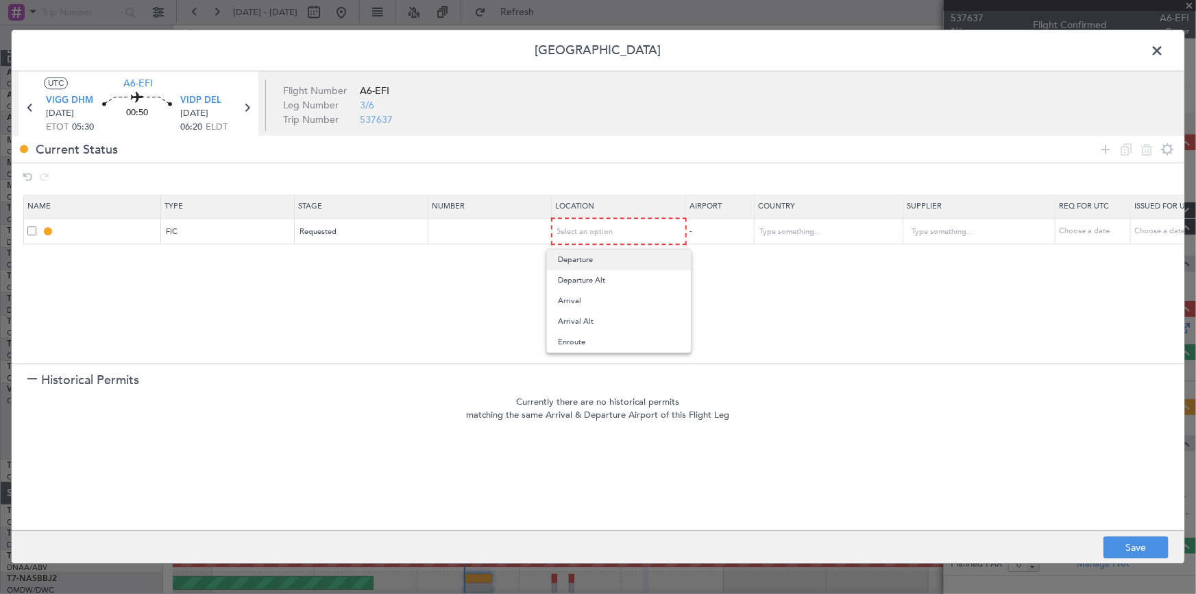
click at [592, 261] on span "Departure" at bounding box center [619, 260] width 122 height 21
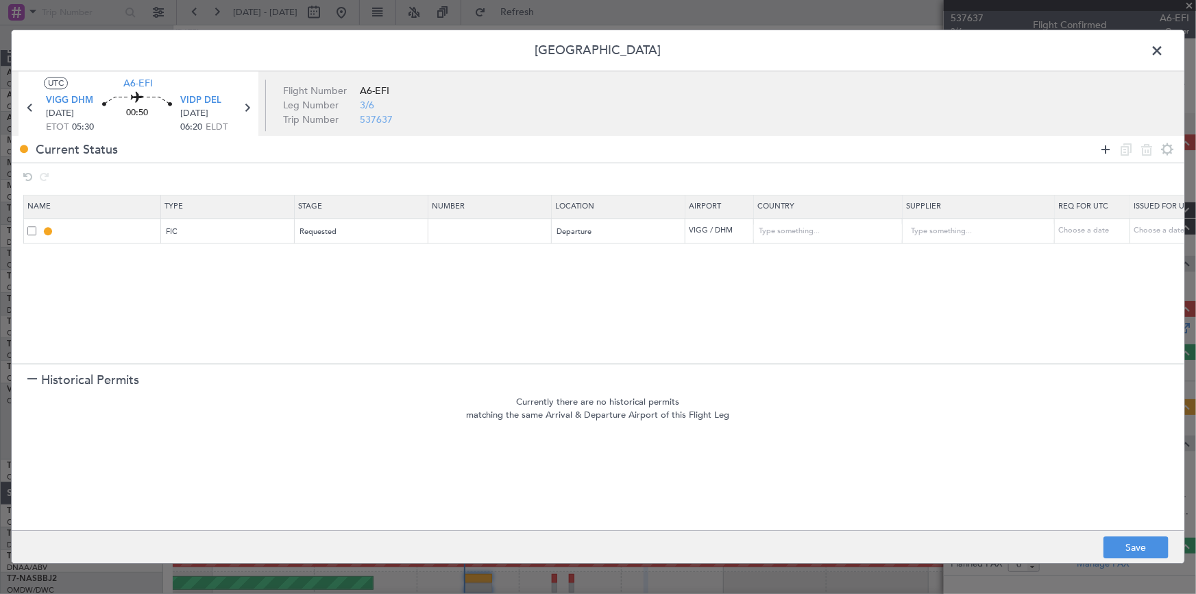
click at [1104, 145] on icon at bounding box center [1106, 149] width 16 height 16
click at [240, 250] on div "Type" at bounding box center [224, 258] width 114 height 21
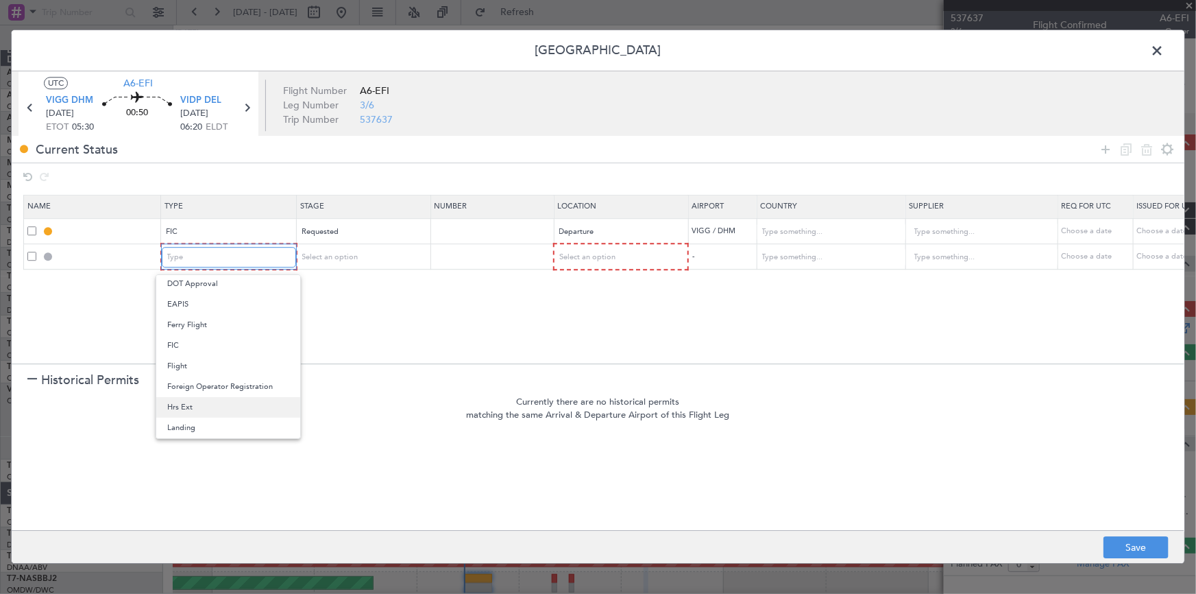
scroll to position [209, 0]
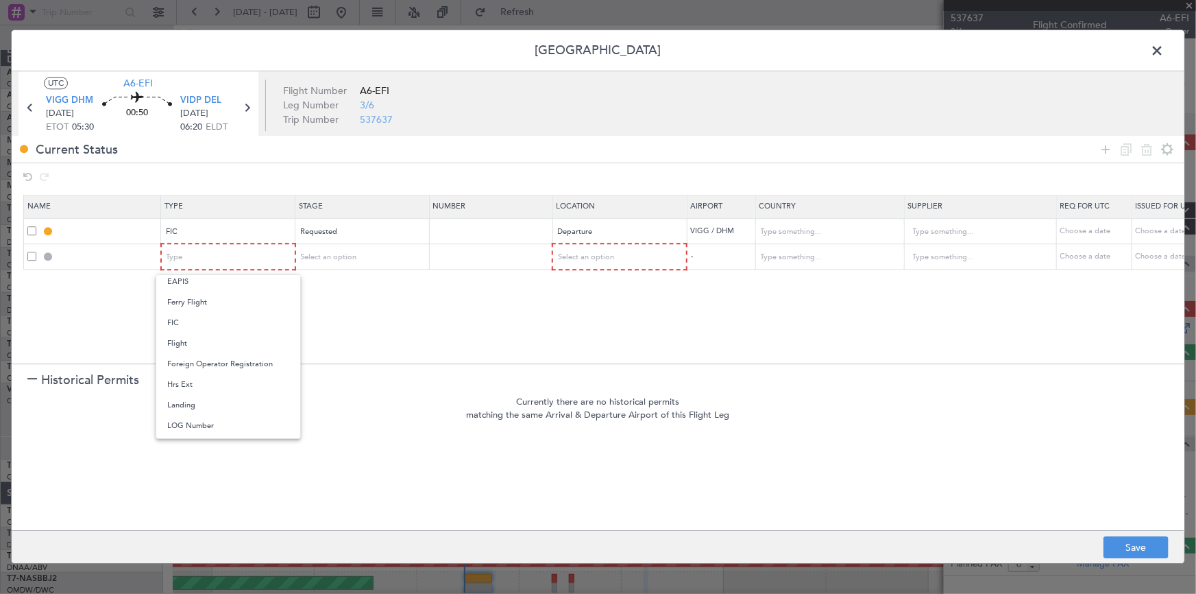
click at [206, 395] on span "Landing" at bounding box center [228, 405] width 122 height 21
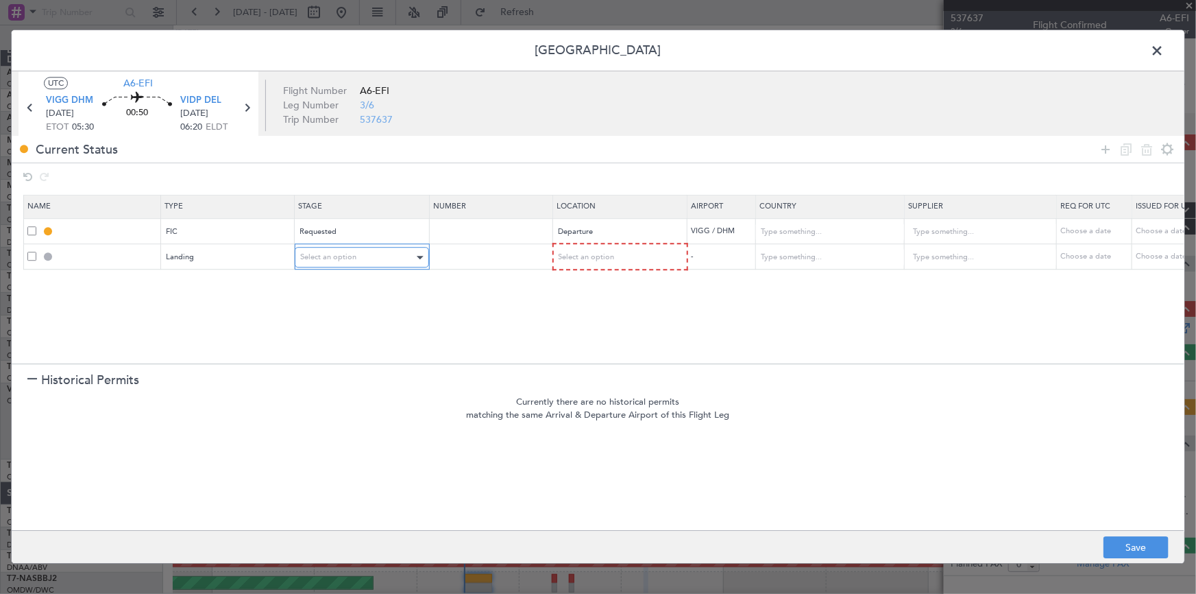
click at [368, 250] on div "Select an option" at bounding box center [357, 258] width 114 height 21
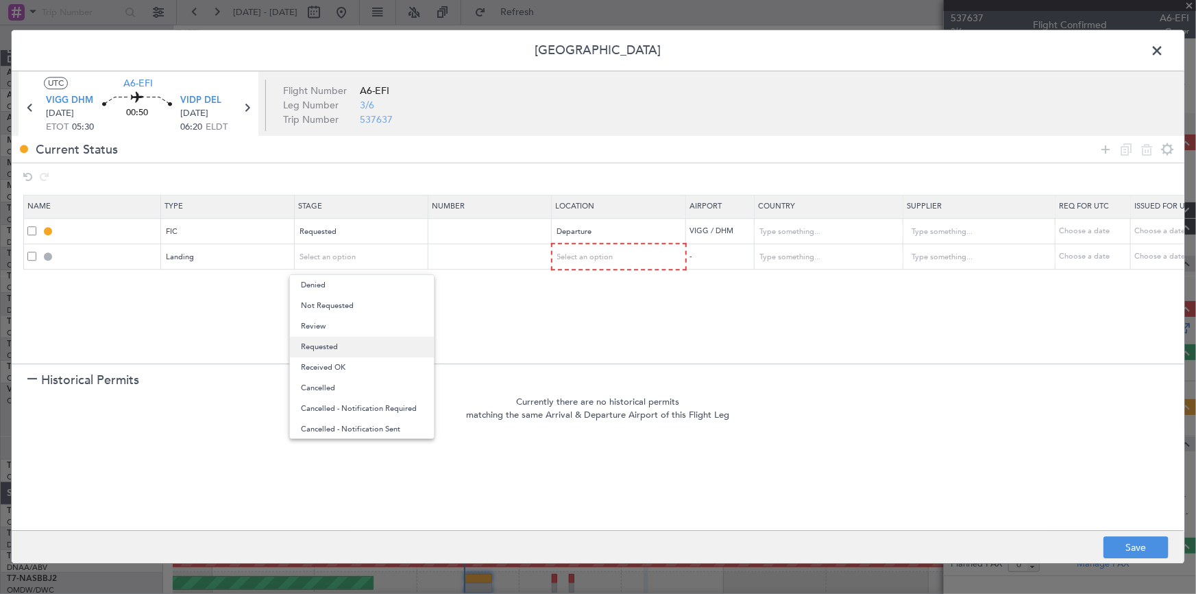
click at [345, 343] on span "Requested" at bounding box center [362, 347] width 122 height 21
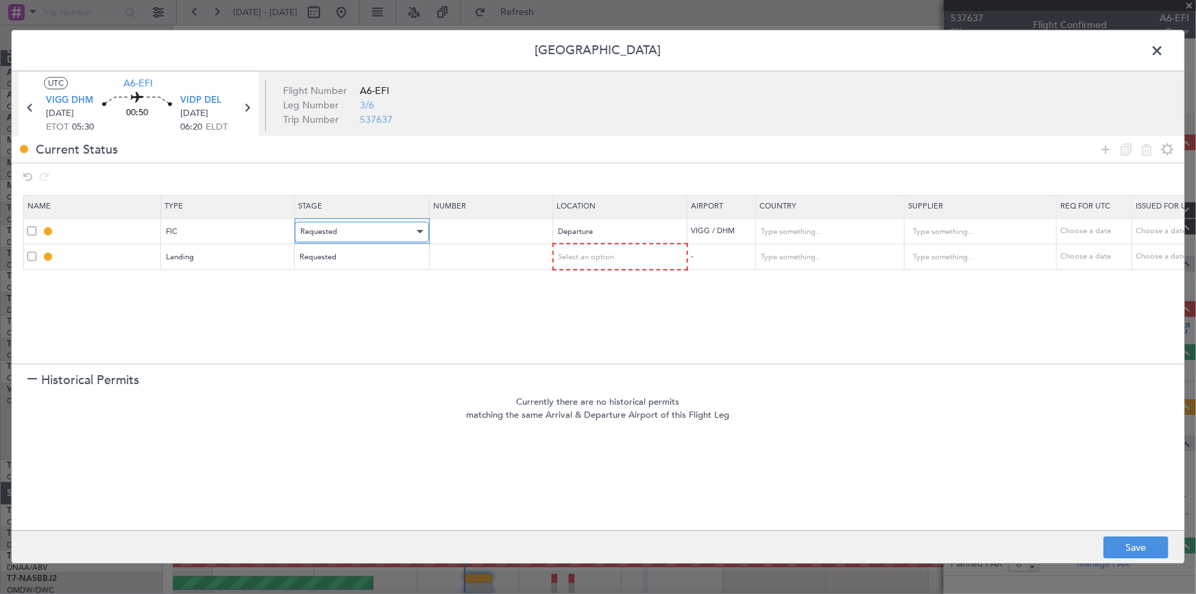
click at [374, 226] on div "Requested" at bounding box center [357, 231] width 114 height 21
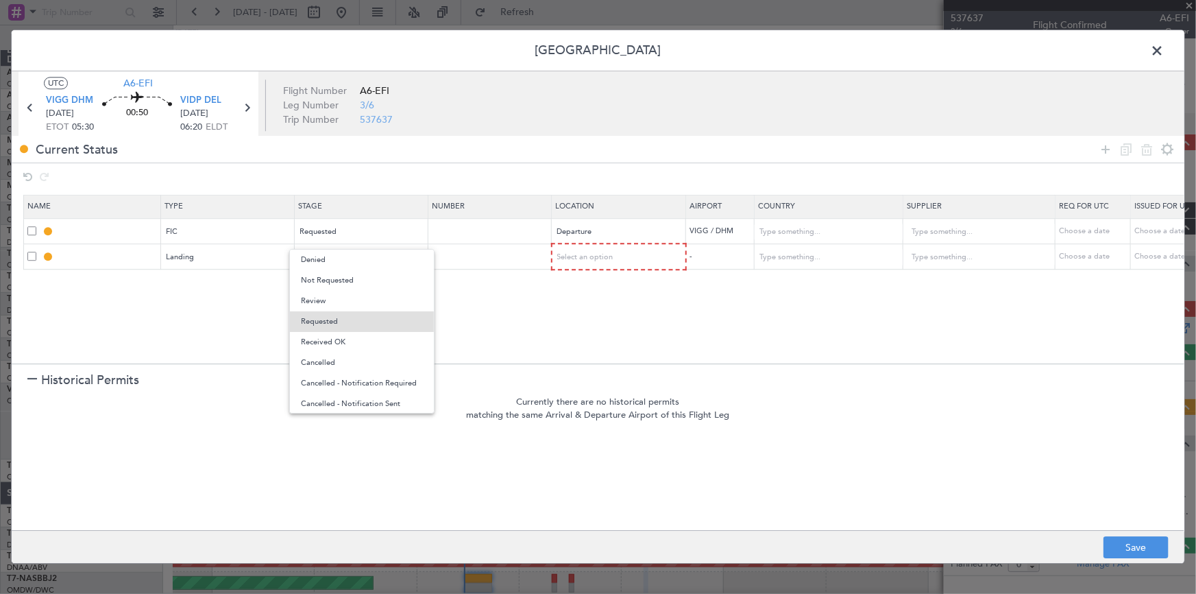
drag, startPoint x: 363, startPoint y: 282, endPoint x: 603, endPoint y: 271, distance: 240.3
click at [365, 282] on span "Not Requested" at bounding box center [362, 280] width 122 height 21
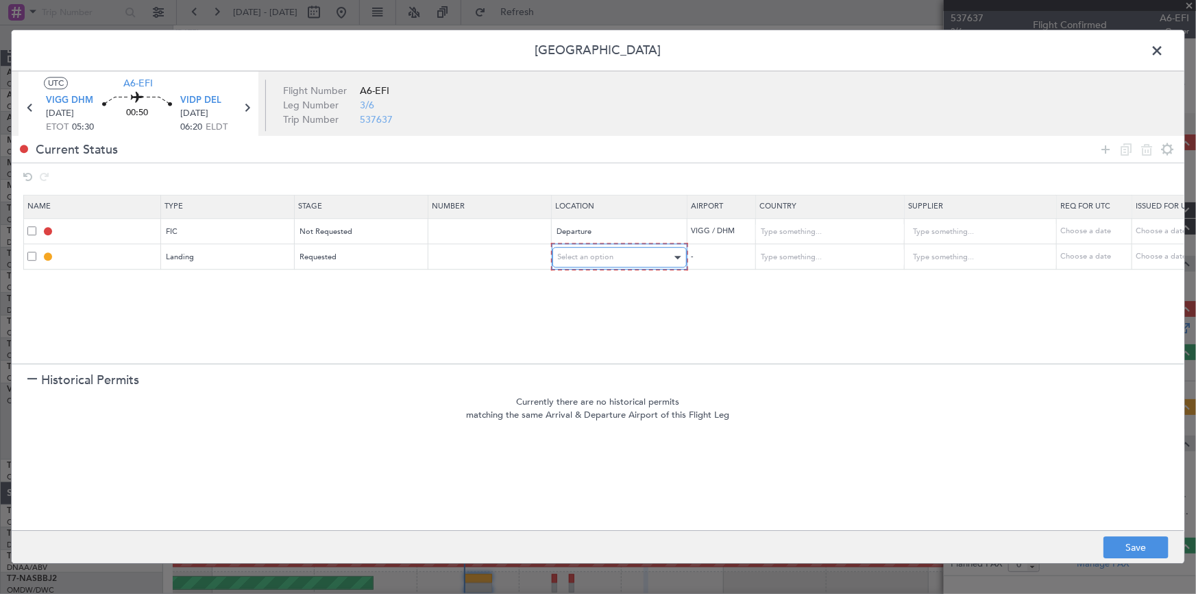
click at [605, 248] on div "Select an option" at bounding box center [615, 258] width 114 height 21
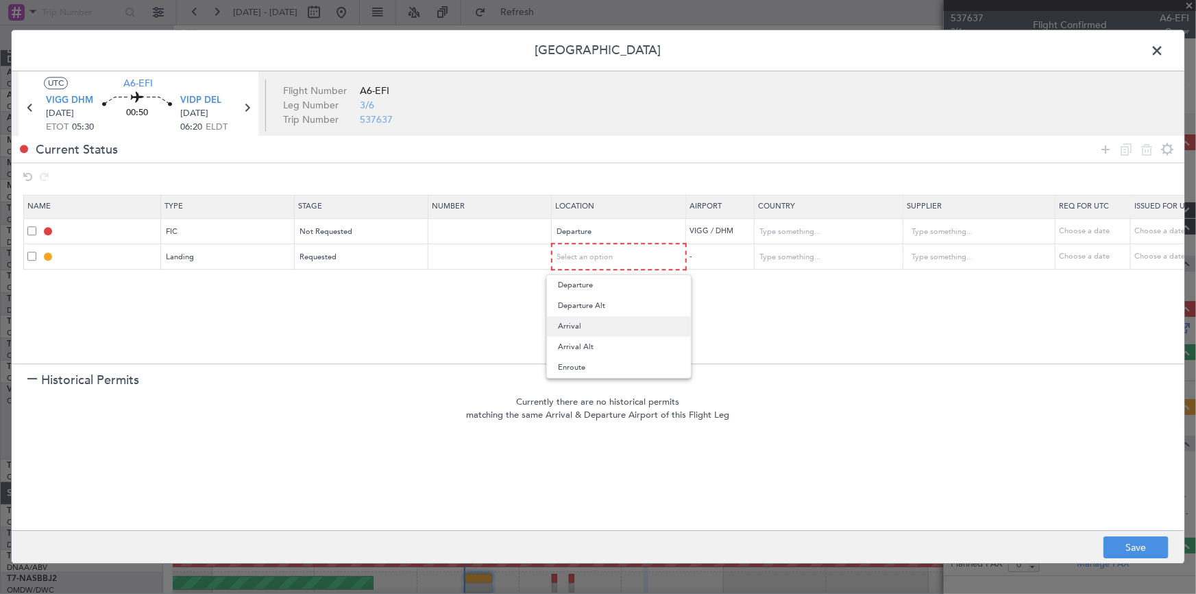
click at [574, 322] on span "Arrival" at bounding box center [619, 326] width 122 height 21
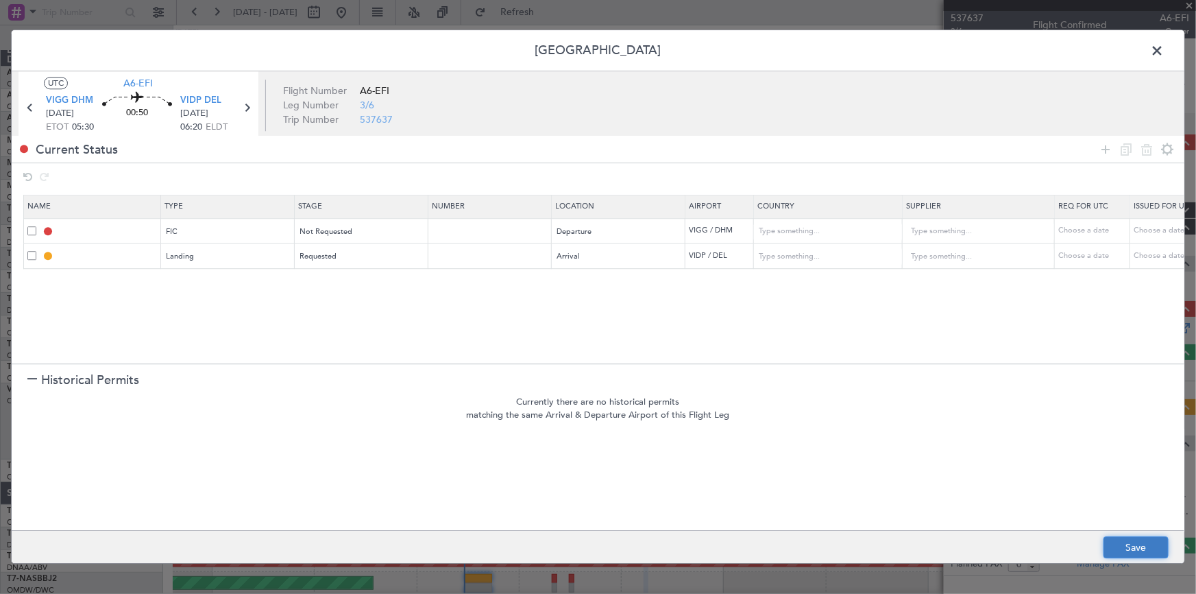
click at [1119, 538] on button "Save" at bounding box center [1136, 548] width 65 height 22
type input "VIGG DEP FIC"
type input "[GEOGRAPHIC_DATA]"
type input "NNN"
type input "3"
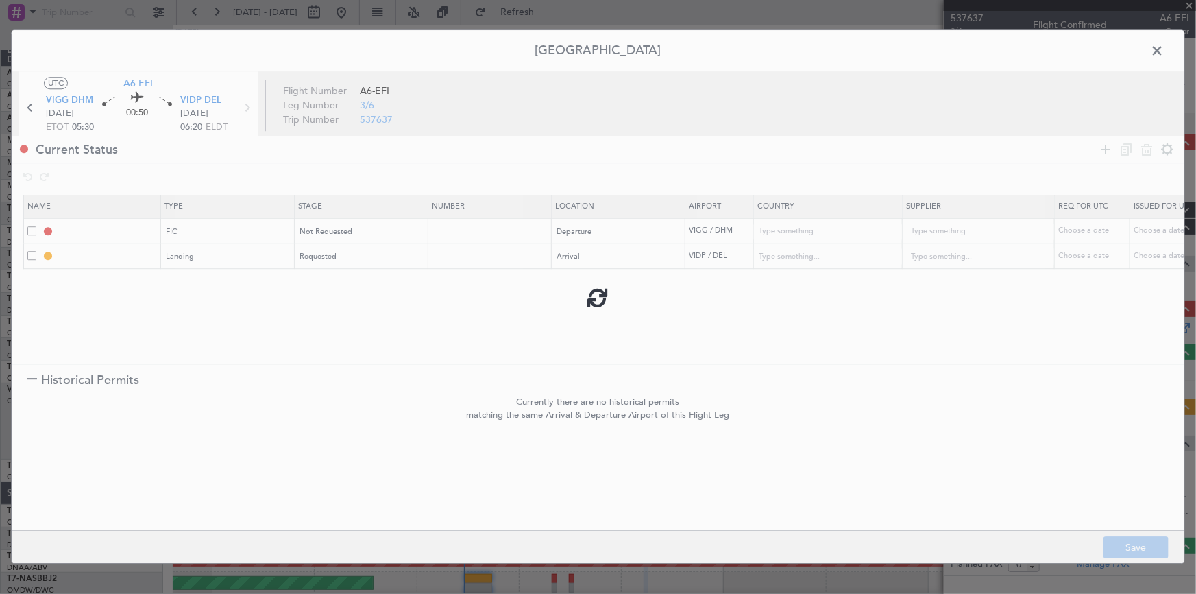
type input "VIDP LDG"
type input "[GEOGRAPHIC_DATA]"
type input "NNN"
type input "3"
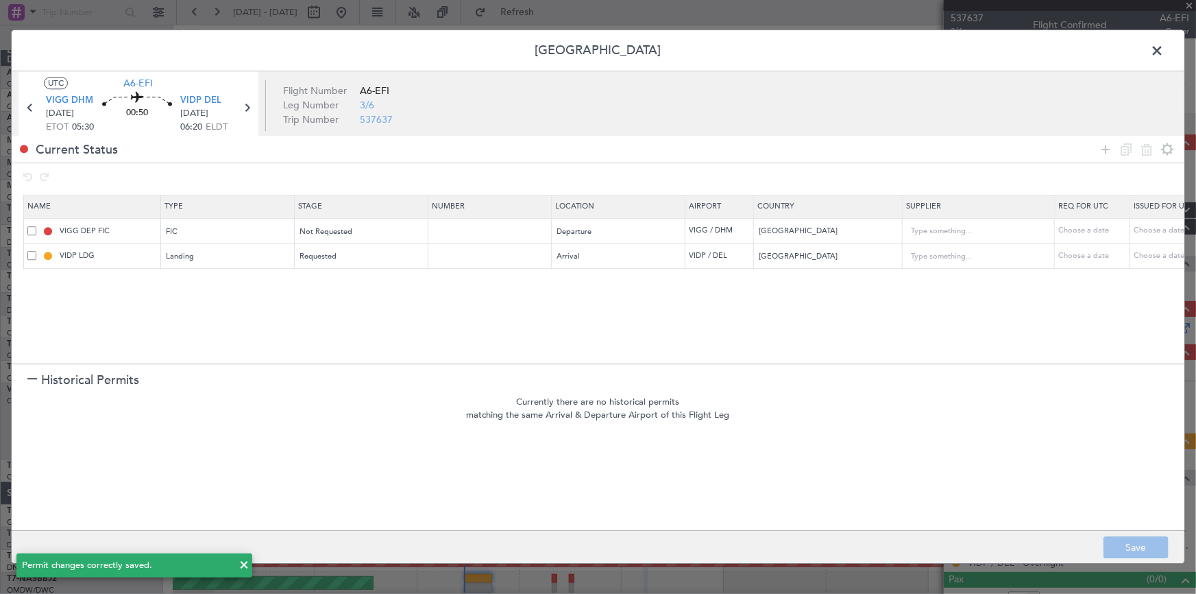
click at [1164, 52] on span at bounding box center [1164, 53] width 0 height 27
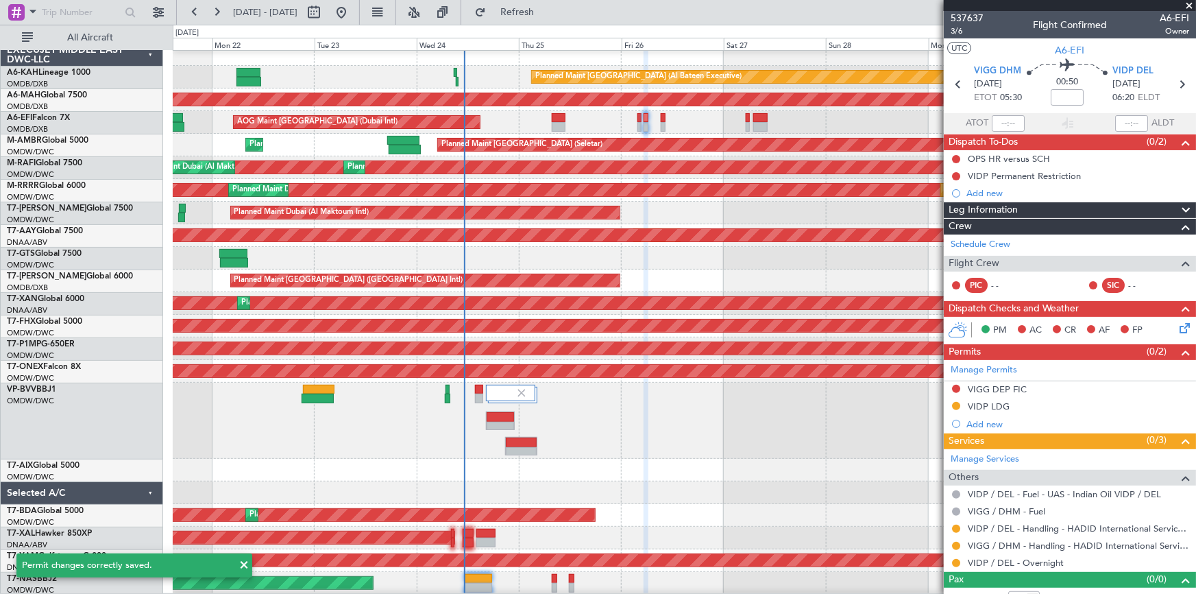
drag, startPoint x: 551, startPoint y: 13, endPoint x: 579, endPoint y: 28, distance: 32.5
click at [551, 21] on button "Refresh" at bounding box center [509, 12] width 82 height 22
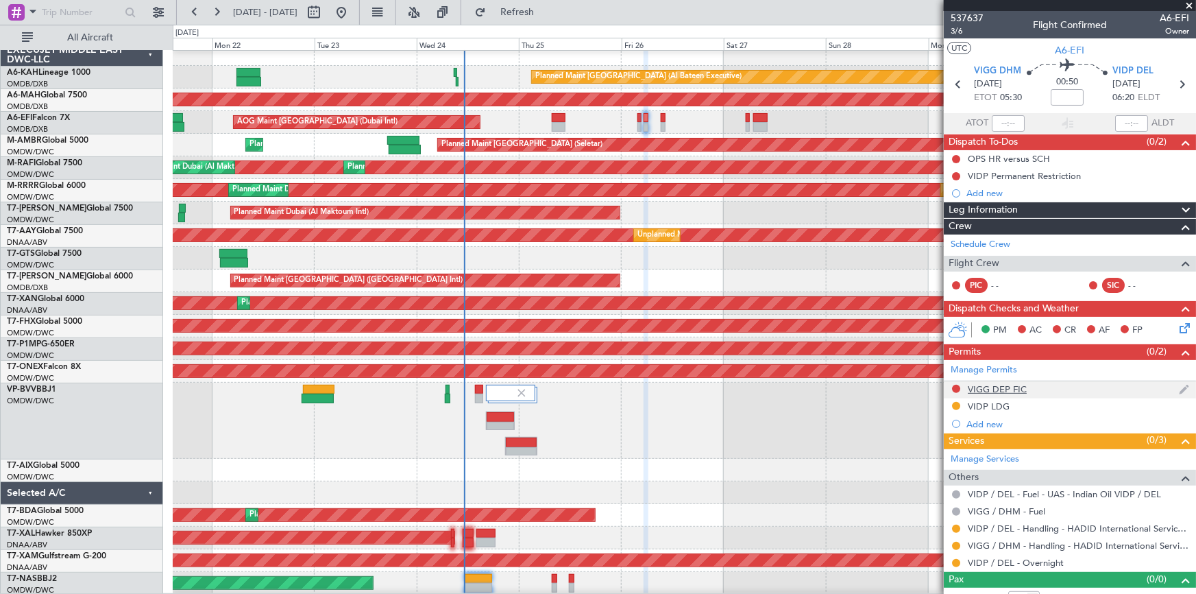
click at [1009, 388] on div "VIGG DEP FIC" at bounding box center [997, 389] width 59 height 12
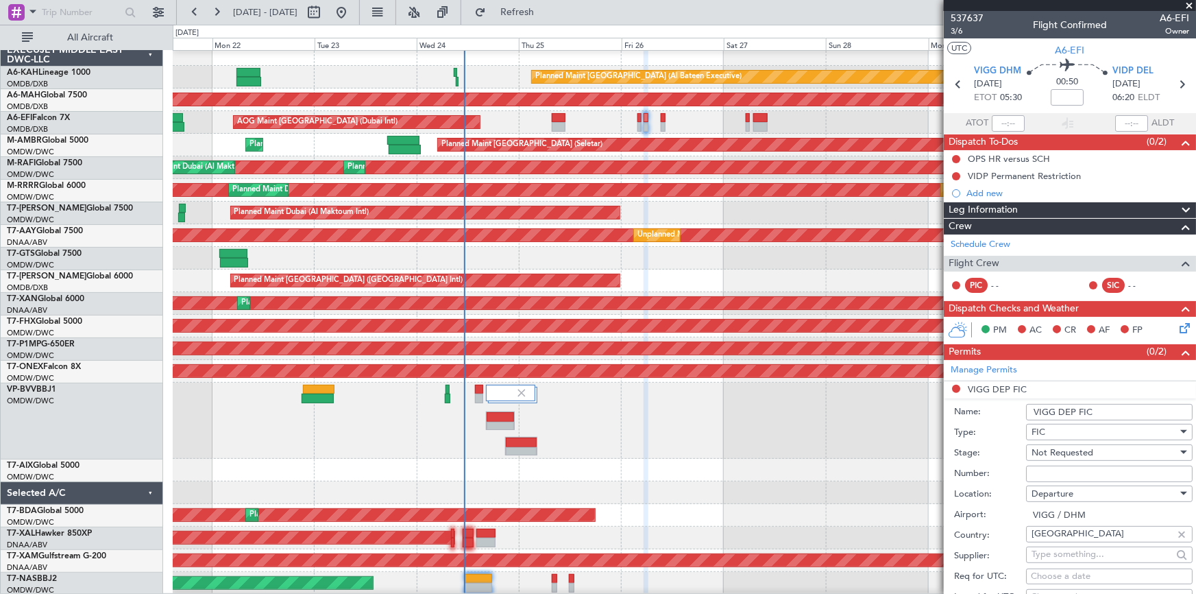
click at [1102, 411] on input "VIGG DEP FIC" at bounding box center [1109, 412] width 167 height 16
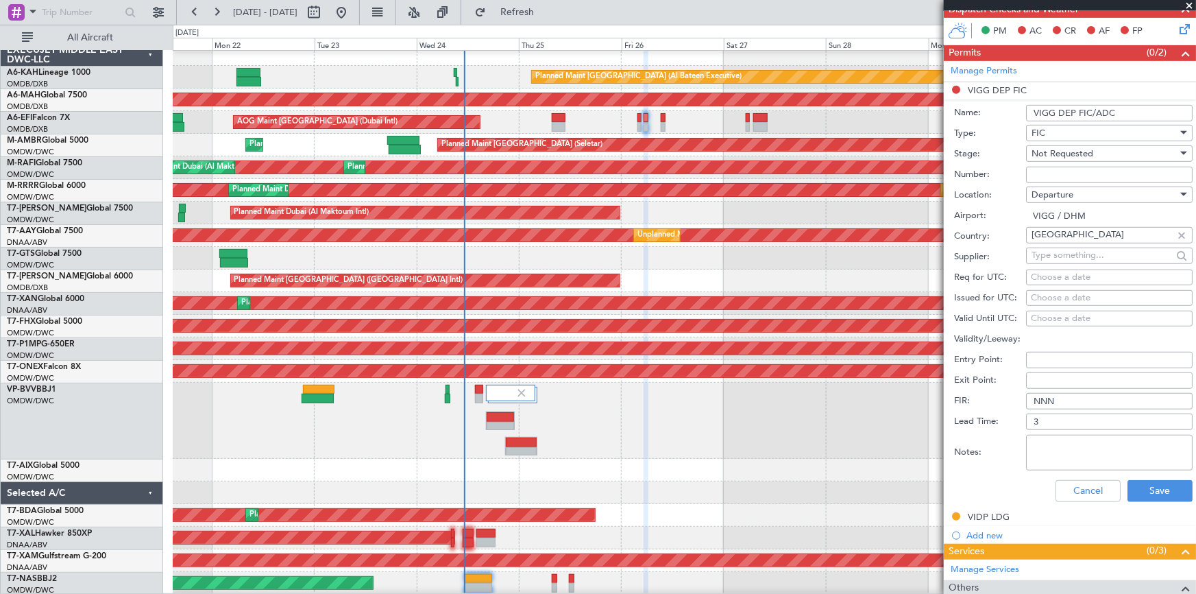
scroll to position [424, 0]
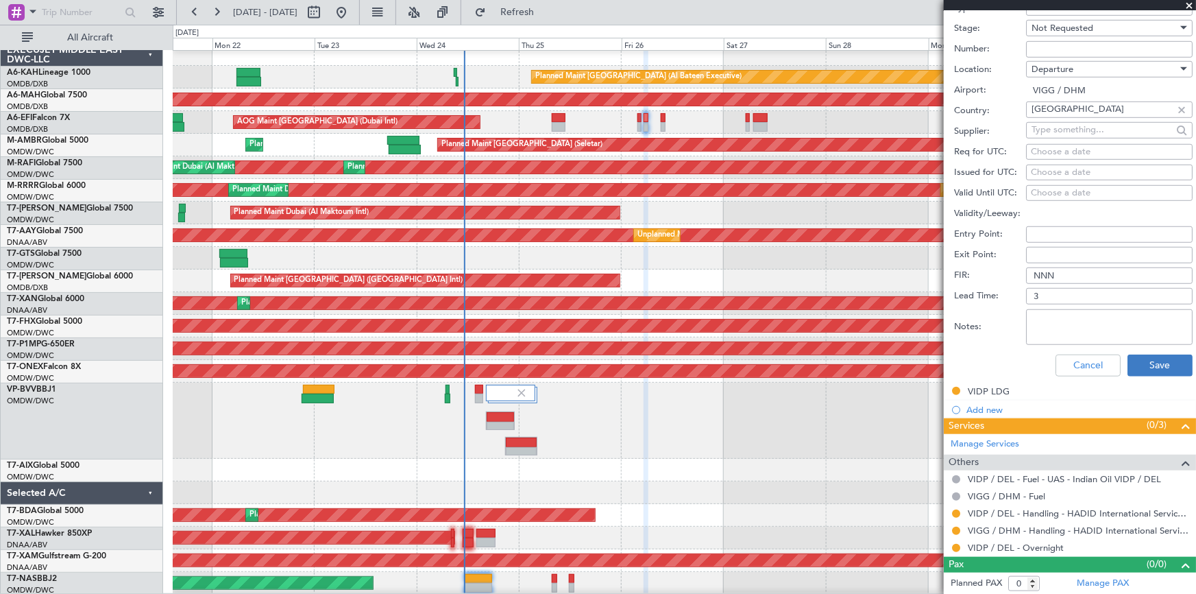
type input "VIGG DEP FIC/ADC"
click at [1148, 367] on button "Save" at bounding box center [1160, 365] width 65 height 22
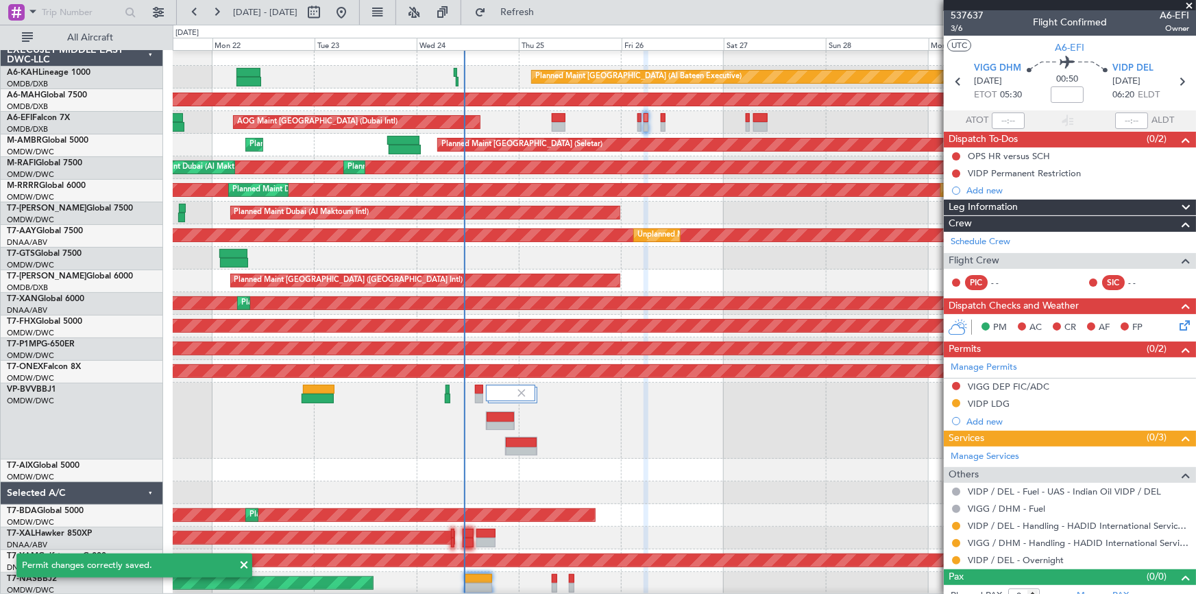
scroll to position [0, 0]
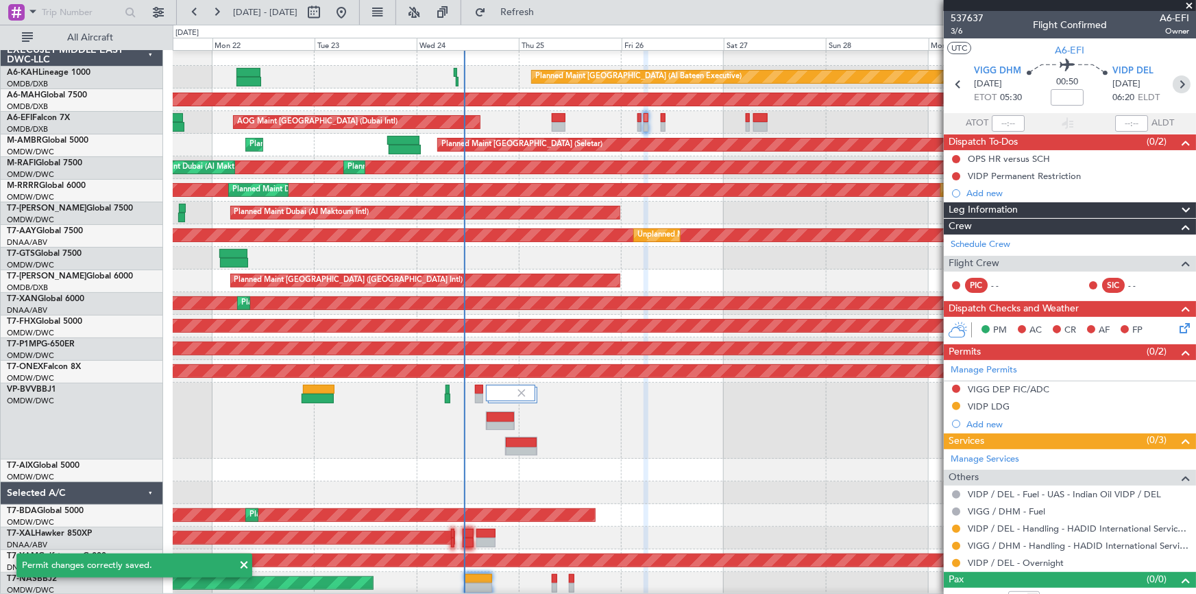
click at [1173, 84] on icon at bounding box center [1182, 84] width 18 height 18
type input "3"
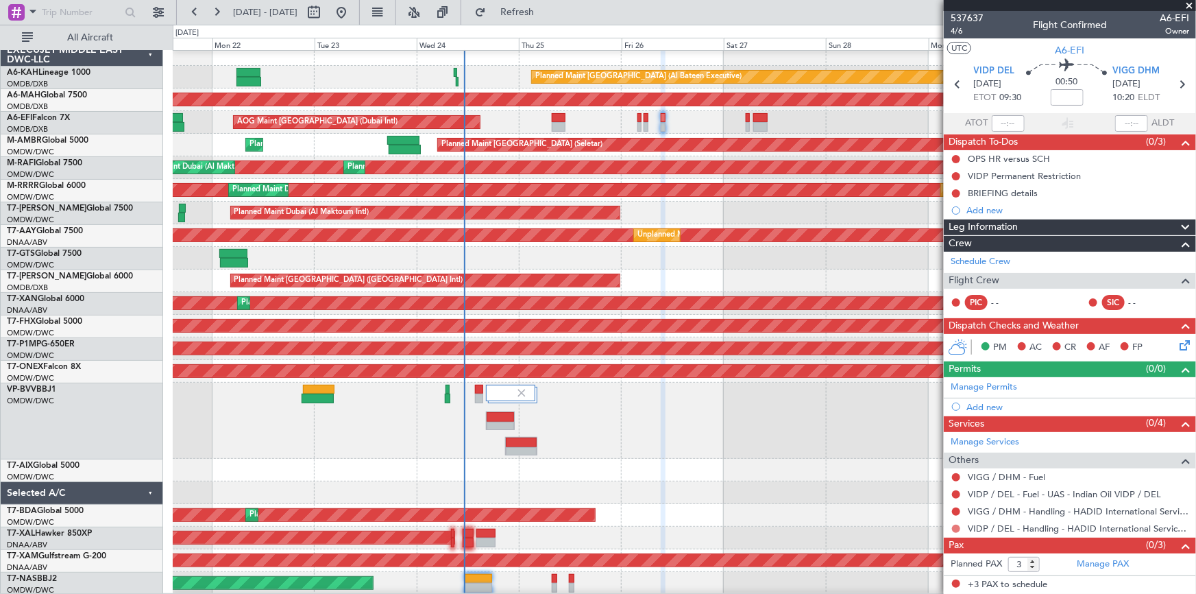
click at [956, 527] on button at bounding box center [956, 529] width 8 height 8
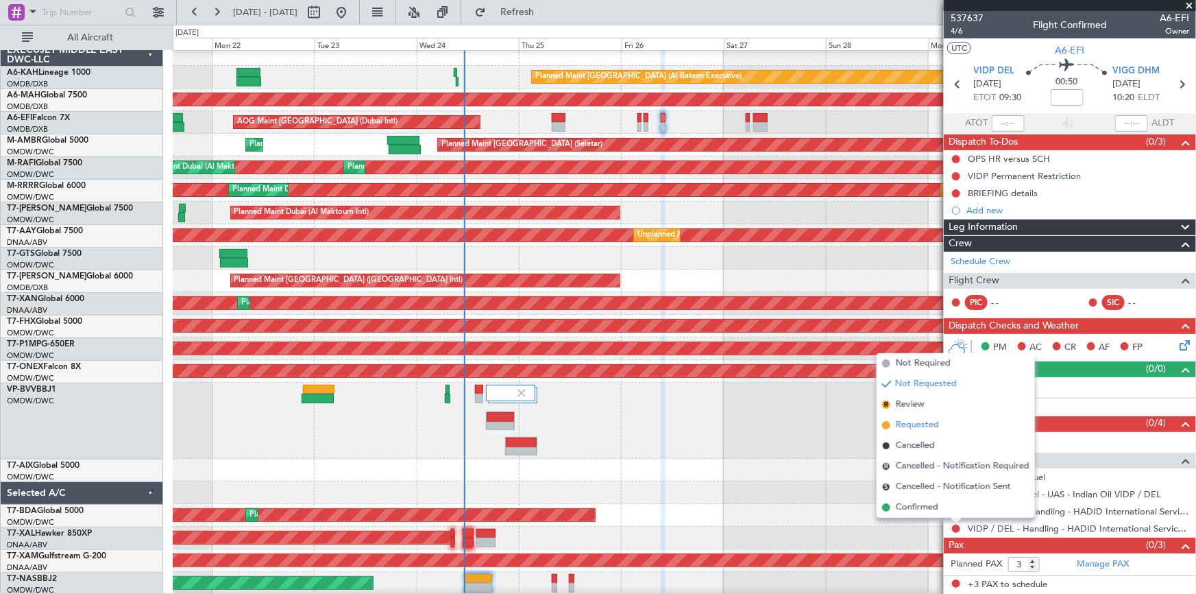
click at [906, 425] on span "Requested" at bounding box center [917, 425] width 43 height 14
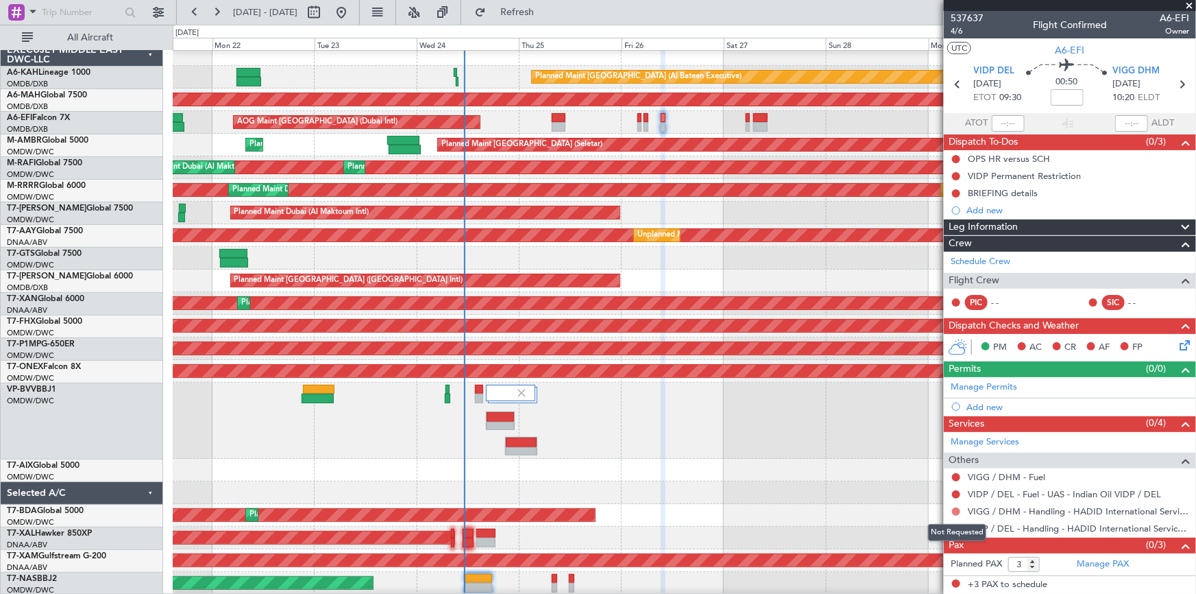
click at [955, 507] on button at bounding box center [956, 511] width 8 height 8
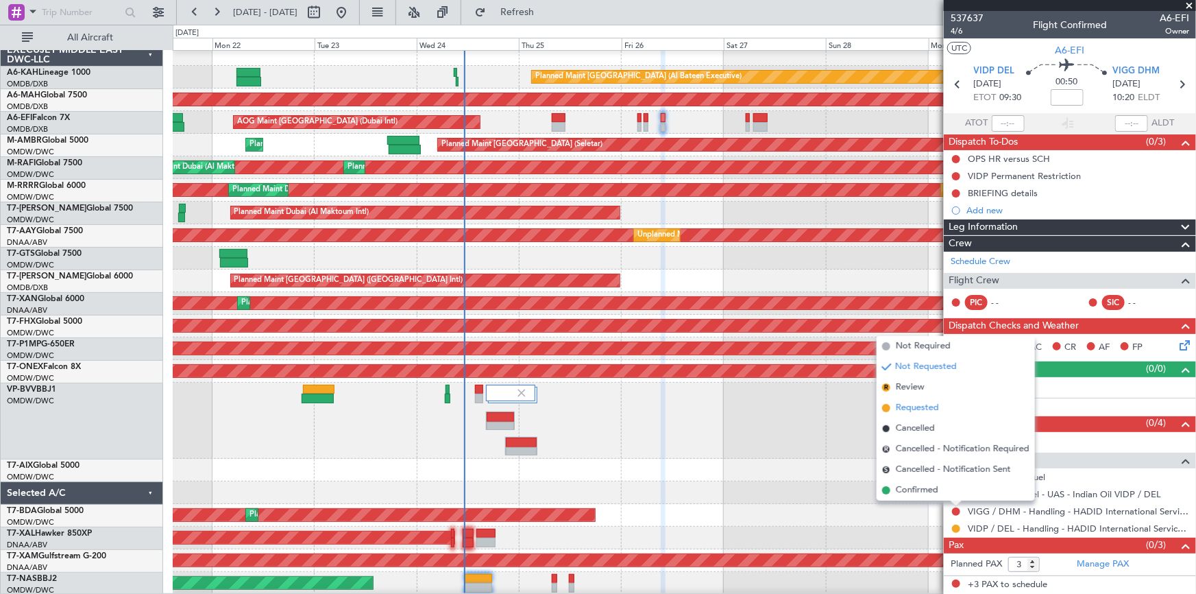
click at [911, 409] on span "Requested" at bounding box center [917, 408] width 43 height 14
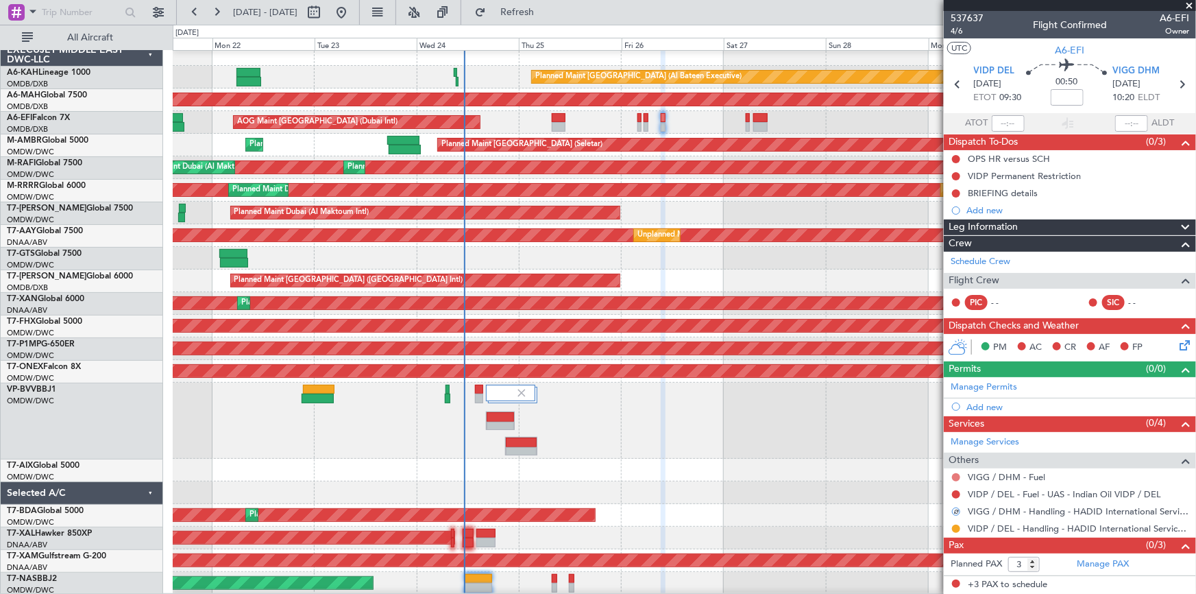
click at [954, 475] on button at bounding box center [956, 477] width 8 height 8
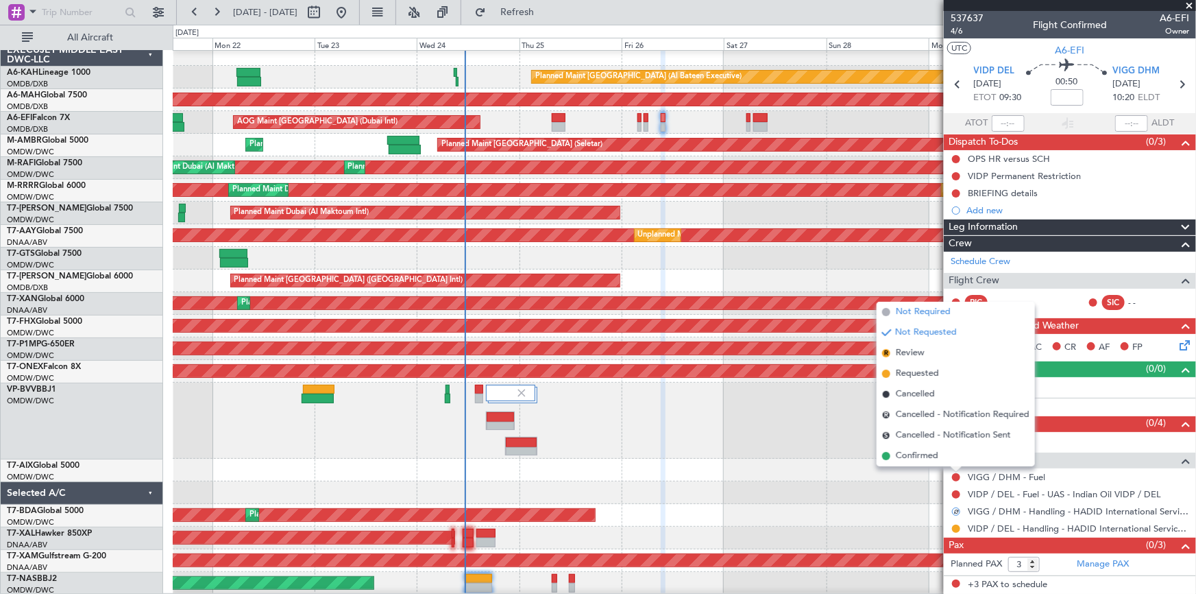
click at [928, 315] on span "Not Required" at bounding box center [923, 312] width 55 height 14
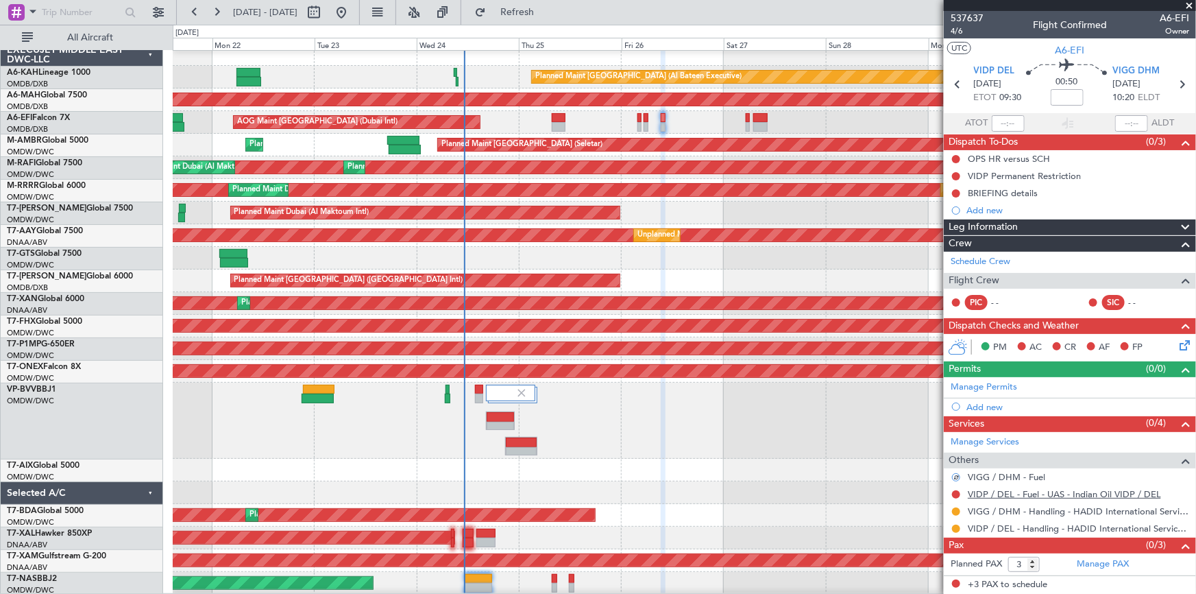
click at [1029, 488] on link "VIDP / DEL - Fuel - UAS - Indian Oil VIDP / DEL" at bounding box center [1064, 494] width 193 height 12
click at [1183, 82] on icon at bounding box center [1182, 84] width 18 height 18
type input "-00:10"
type input "0"
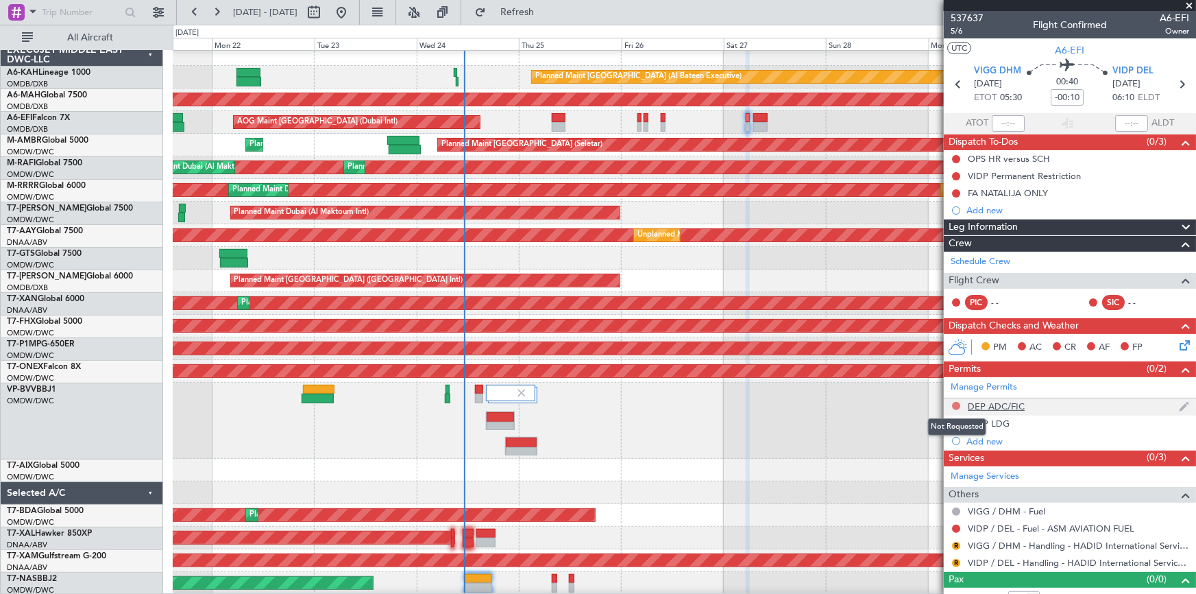
click at [956, 406] on button at bounding box center [956, 406] width 8 height 8
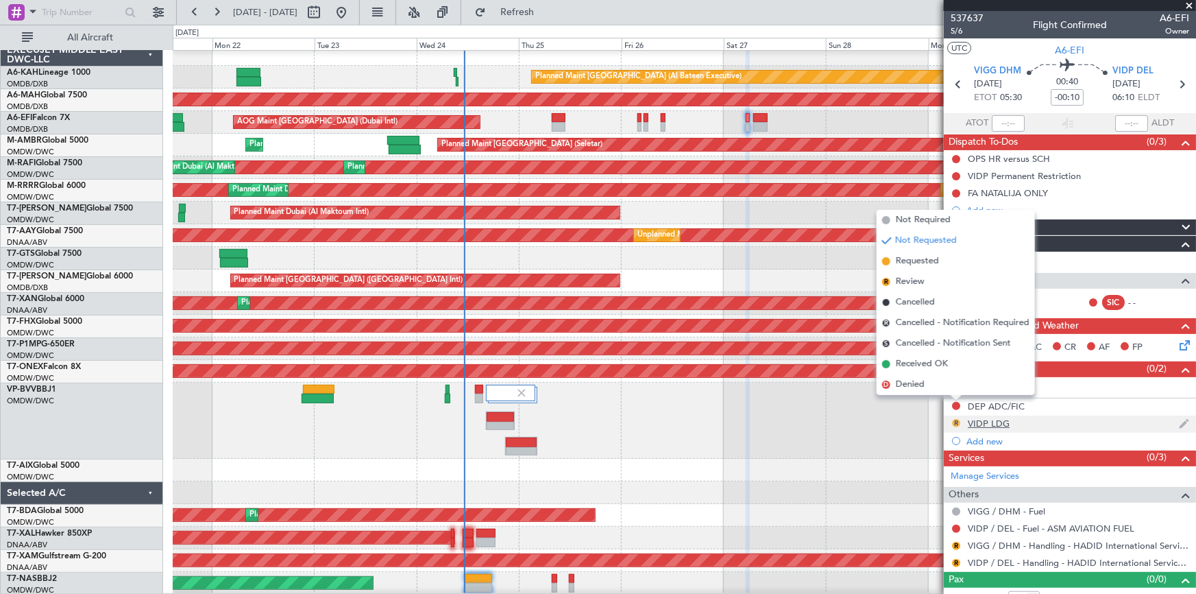
click at [958, 421] on button "R" at bounding box center [956, 423] width 8 height 8
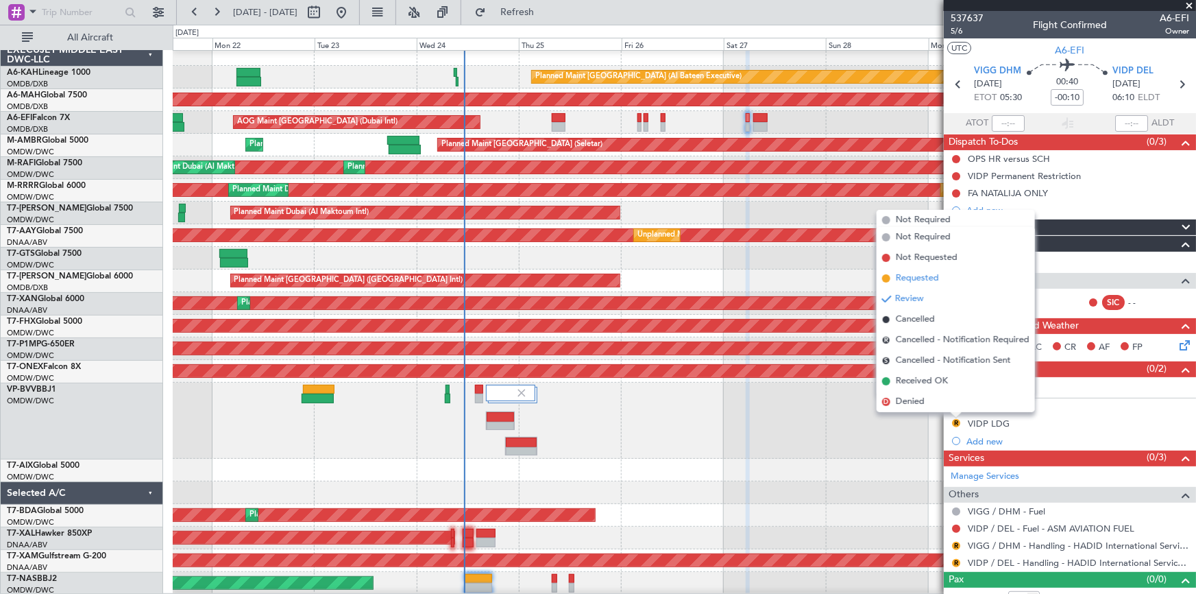
click at [919, 278] on span "Requested" at bounding box center [917, 279] width 43 height 14
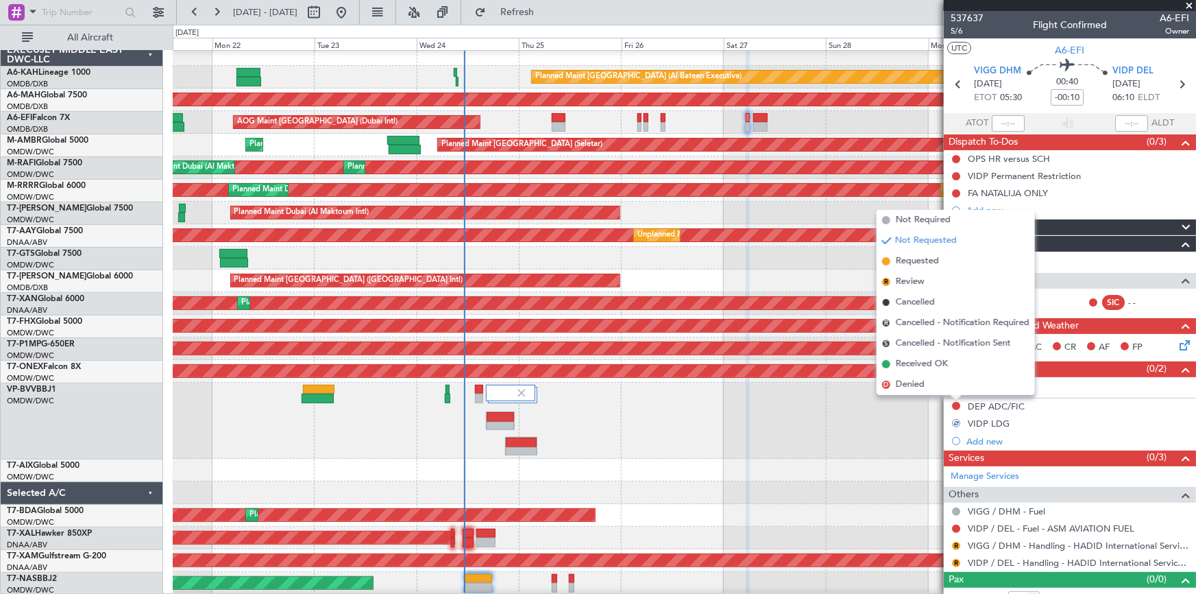
click at [836, 425] on div "Planned Maint Dubai (Al Maktoum Intl)" at bounding box center [684, 421] width 1023 height 76
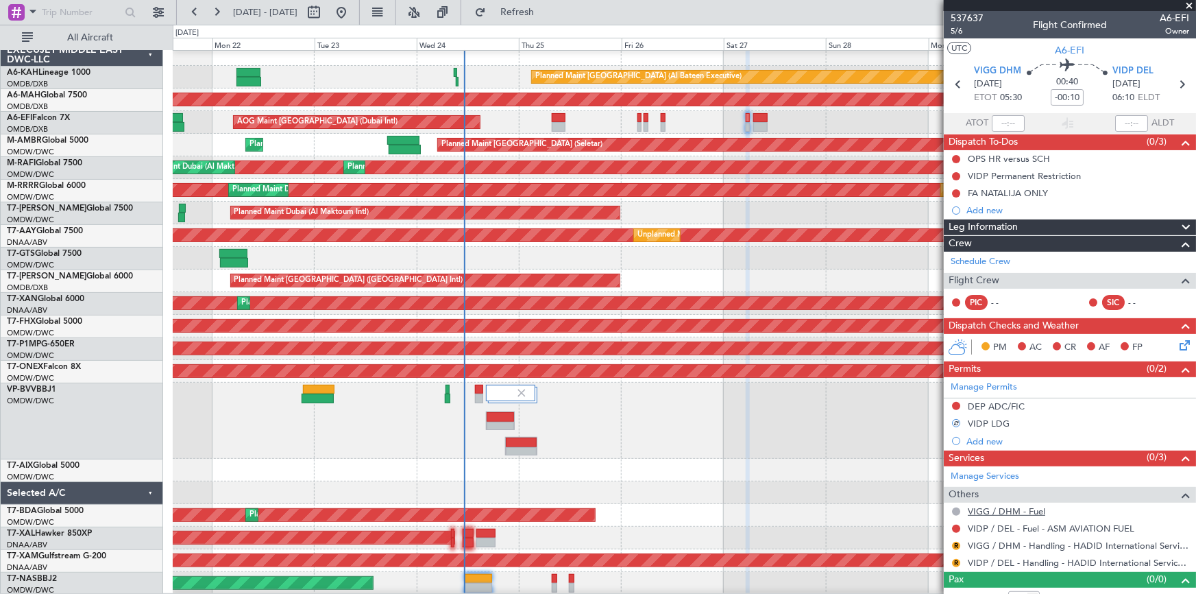
scroll to position [14, 0]
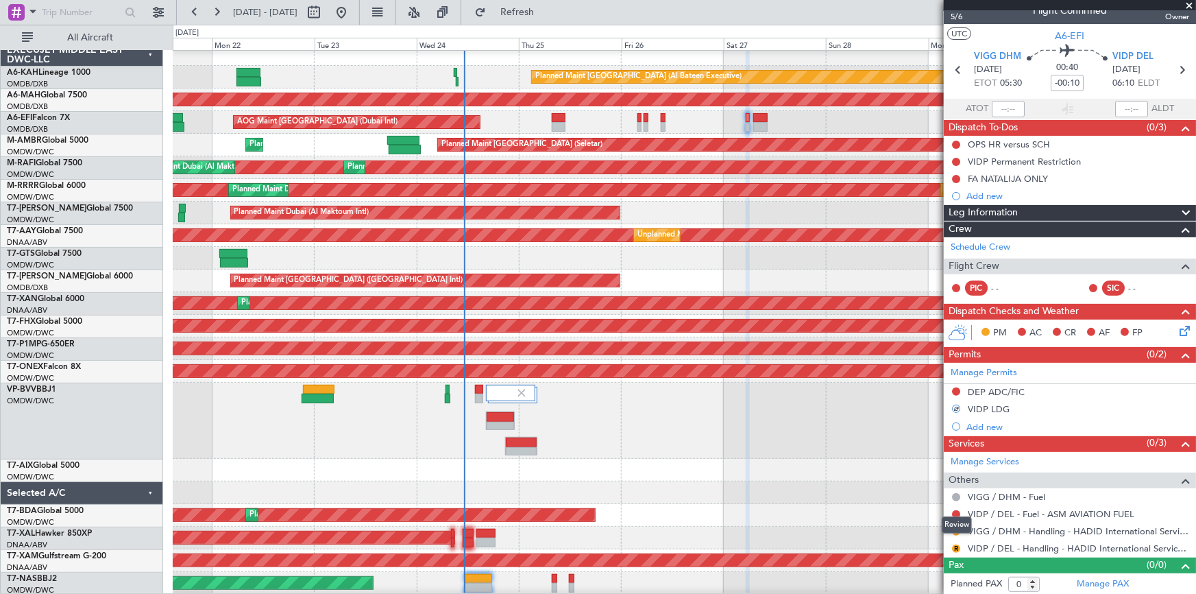
click at [956, 528] on div "Review" at bounding box center [957, 524] width 30 height 17
click at [954, 527] on button "R" at bounding box center [956, 531] width 8 height 8
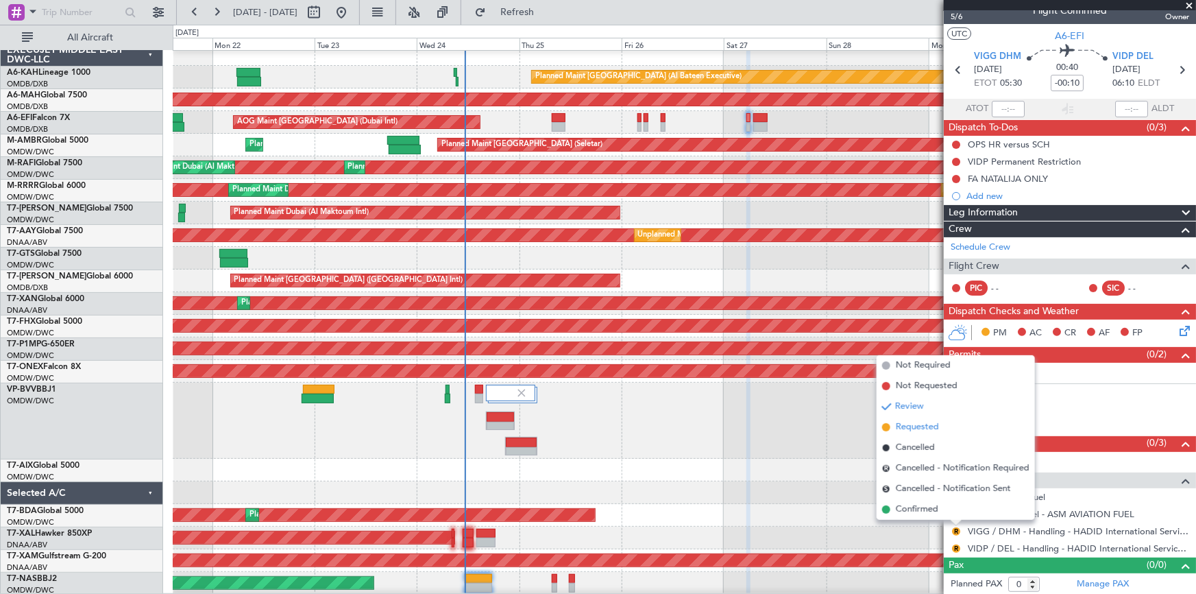
click at [921, 423] on span "Requested" at bounding box center [917, 427] width 43 height 14
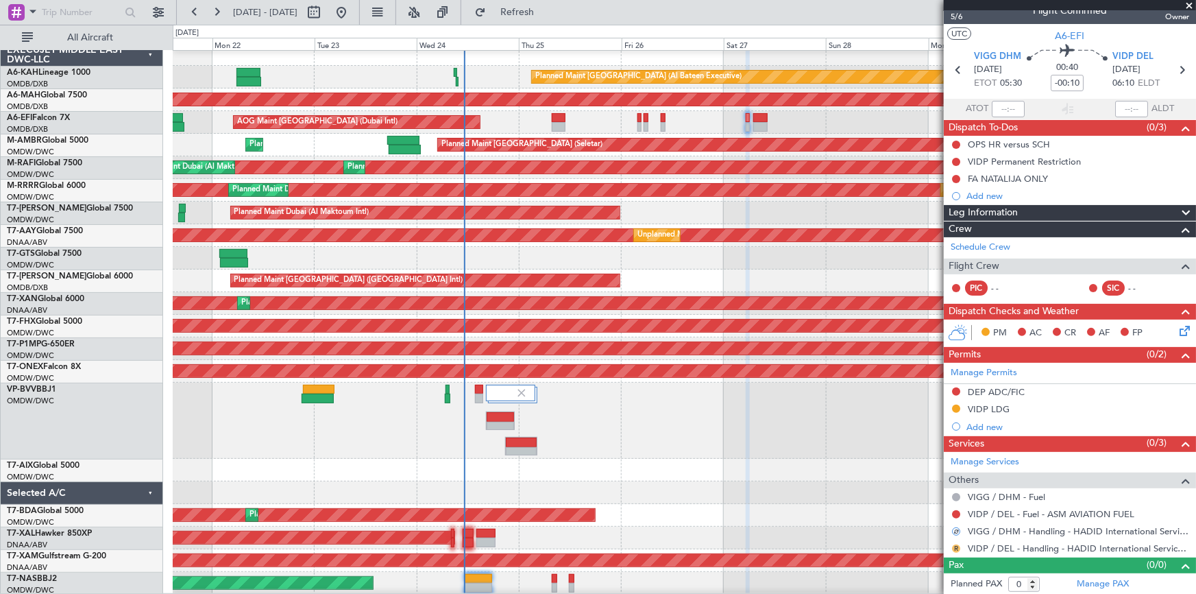
click at [960, 544] on button "R" at bounding box center [956, 548] width 8 height 8
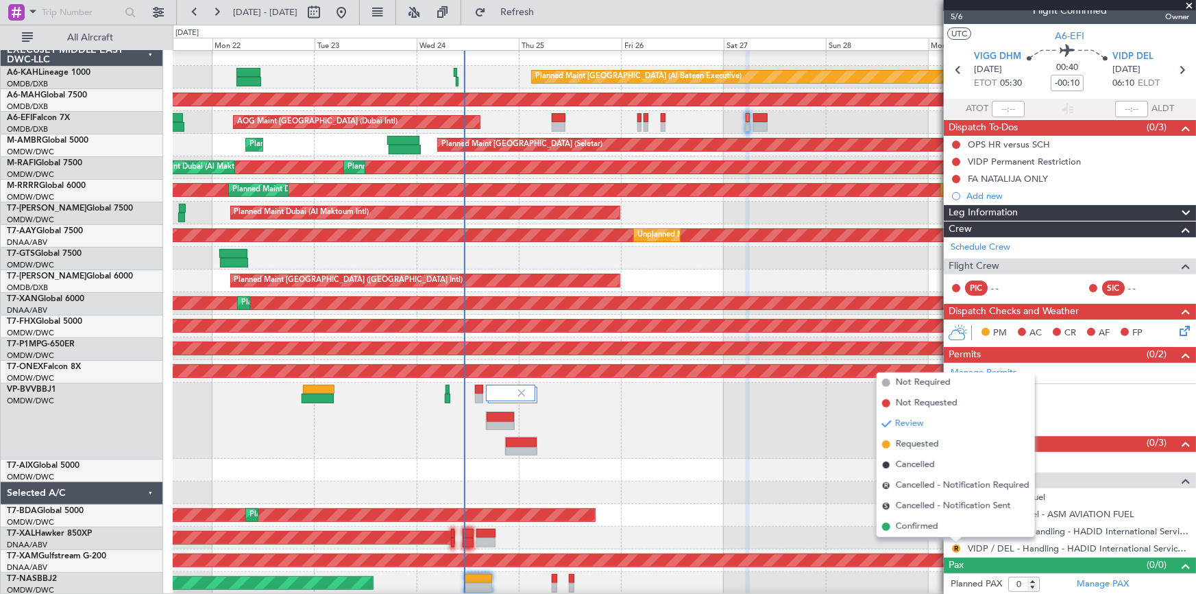
drag, startPoint x: 912, startPoint y: 444, endPoint x: 932, endPoint y: 440, distance: 20.2
click at [924, 441] on span "Requested" at bounding box center [917, 444] width 43 height 14
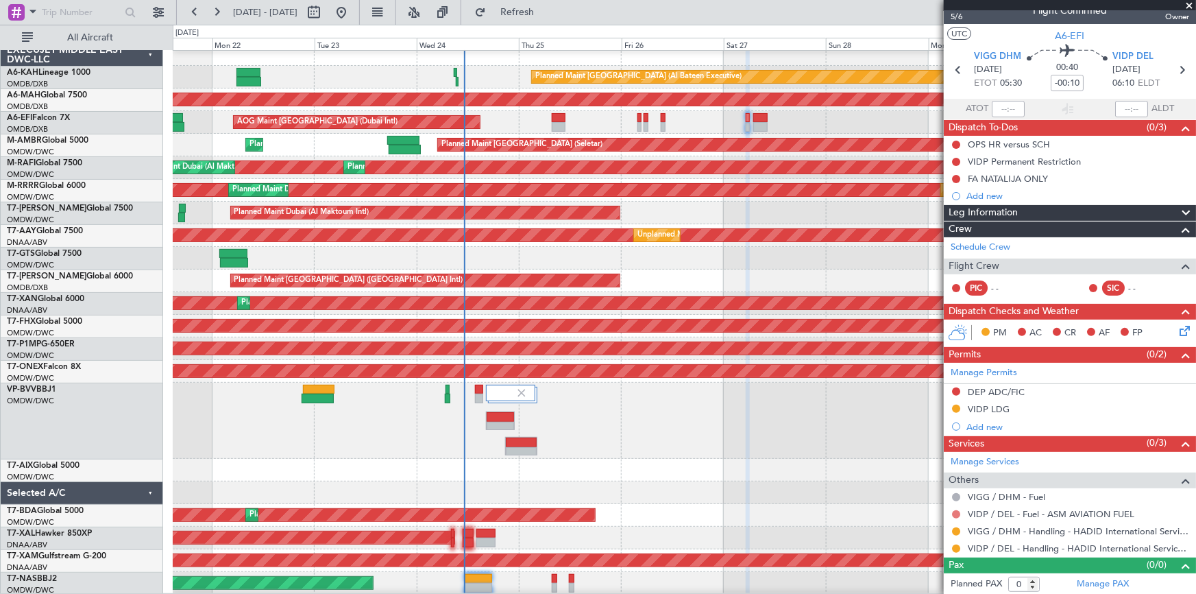
click at [956, 514] on button at bounding box center [956, 514] width 8 height 8
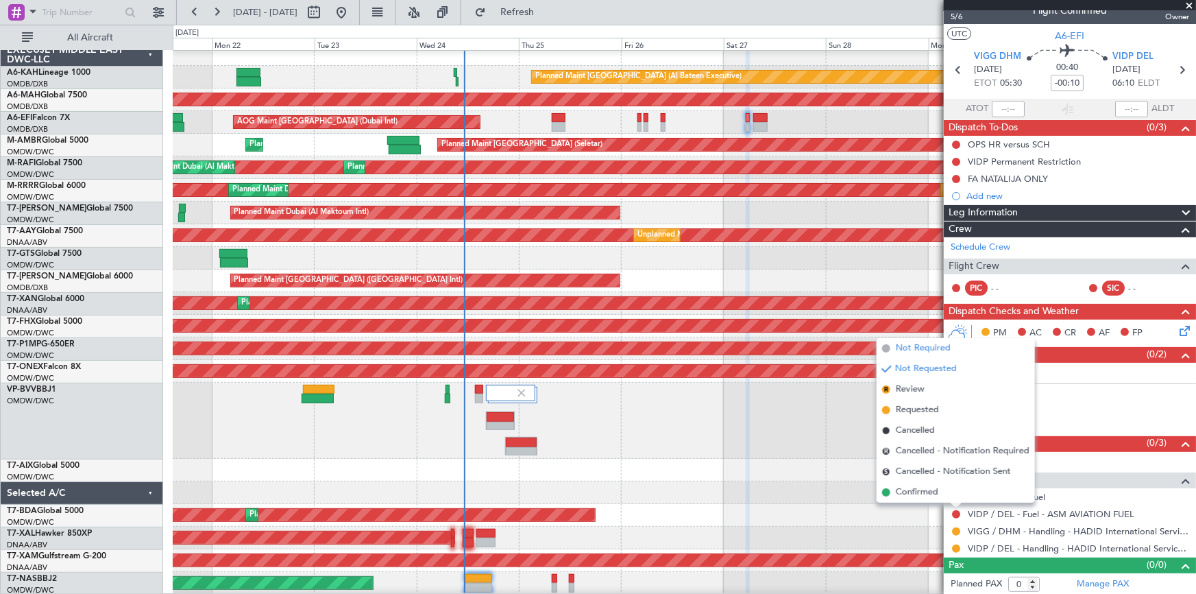
click at [926, 349] on span "Not Required" at bounding box center [923, 348] width 55 height 14
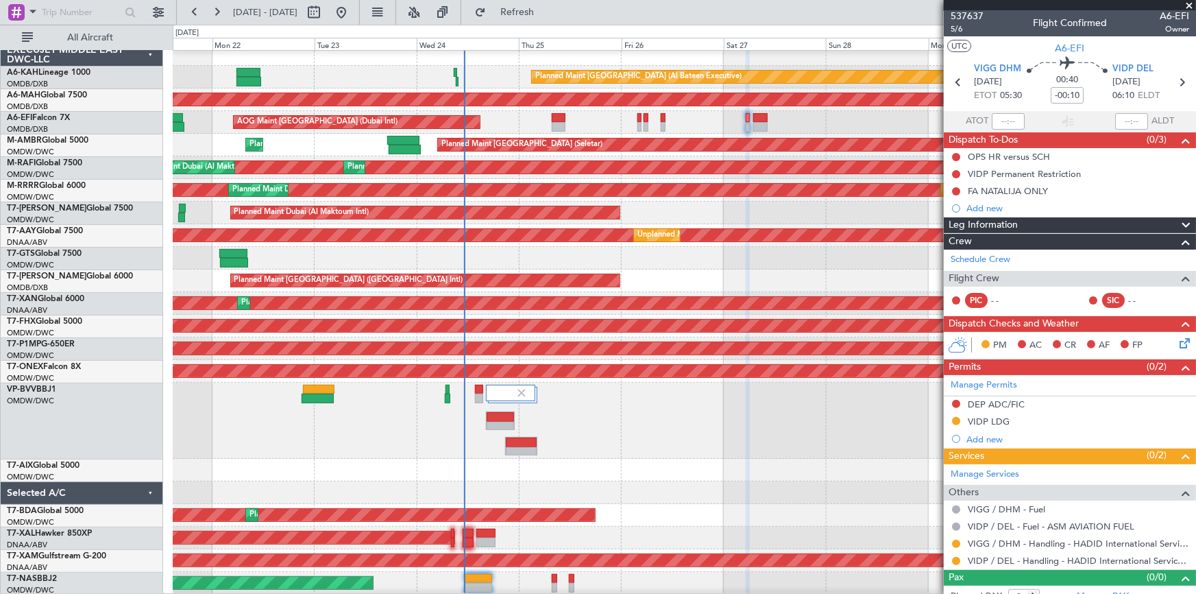
scroll to position [0, 0]
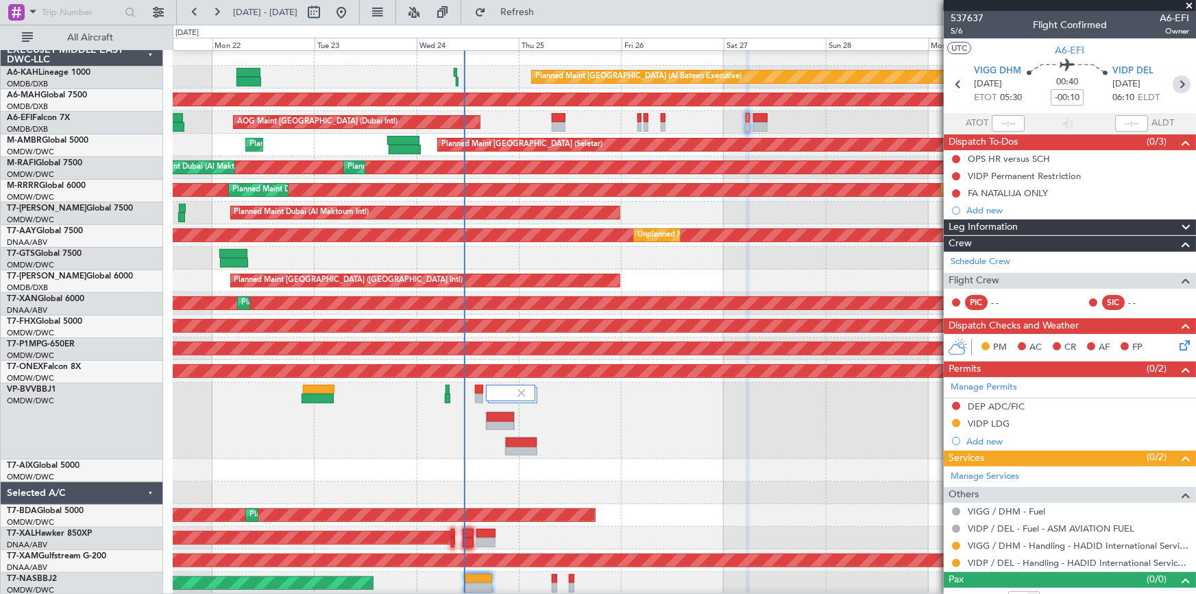
click at [1173, 84] on icon at bounding box center [1182, 84] width 18 height 18
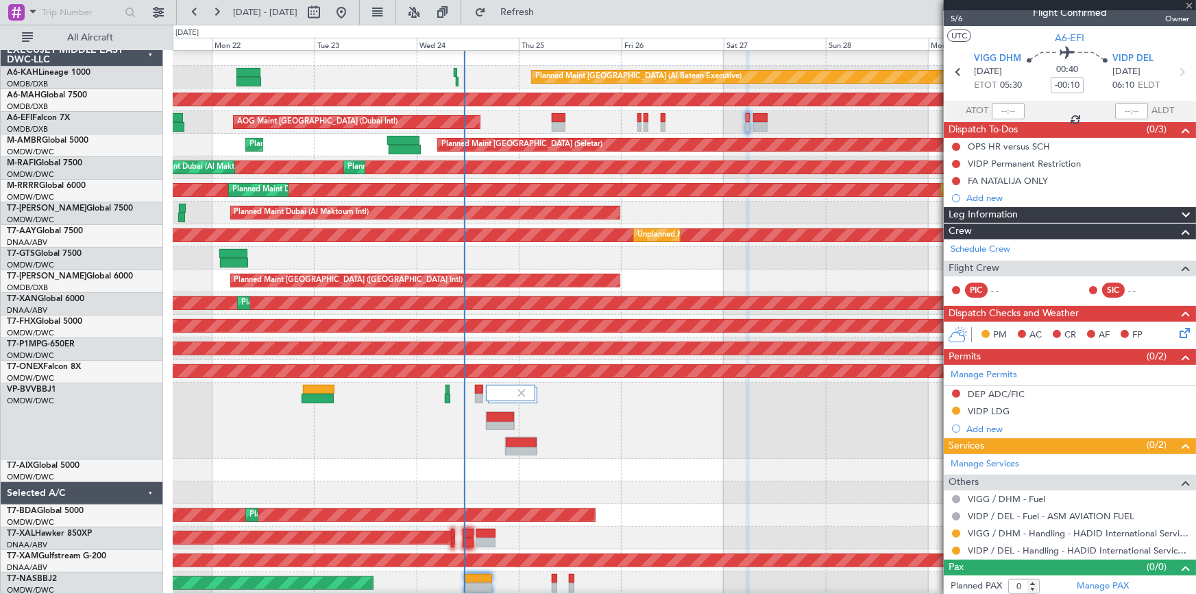
scroll to position [14, 0]
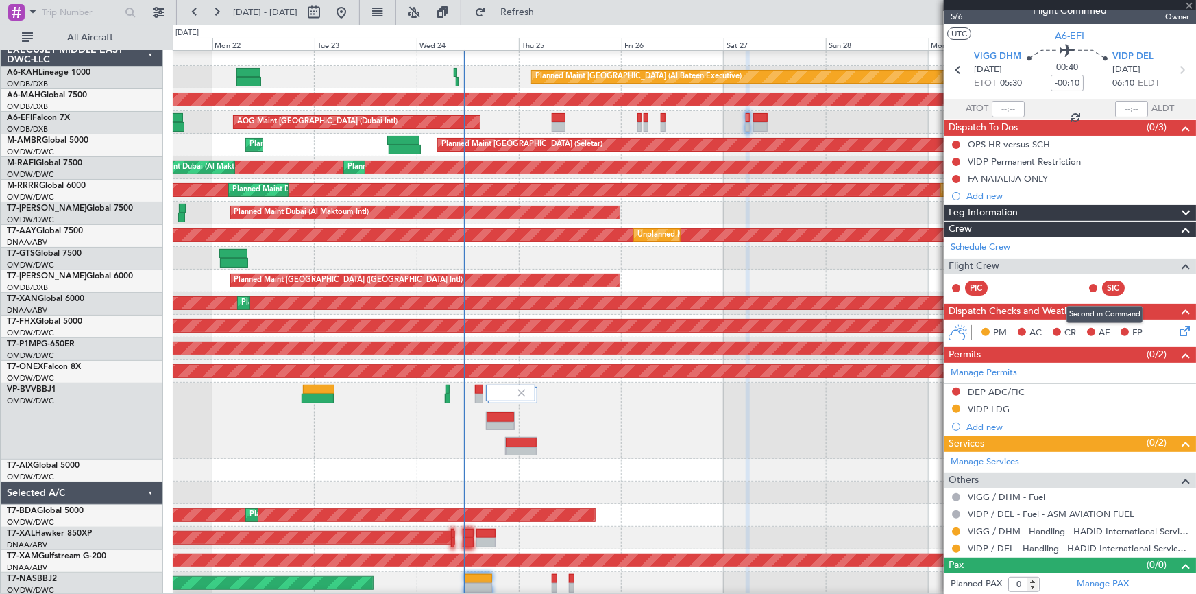
type input "+00:20"
type input "1"
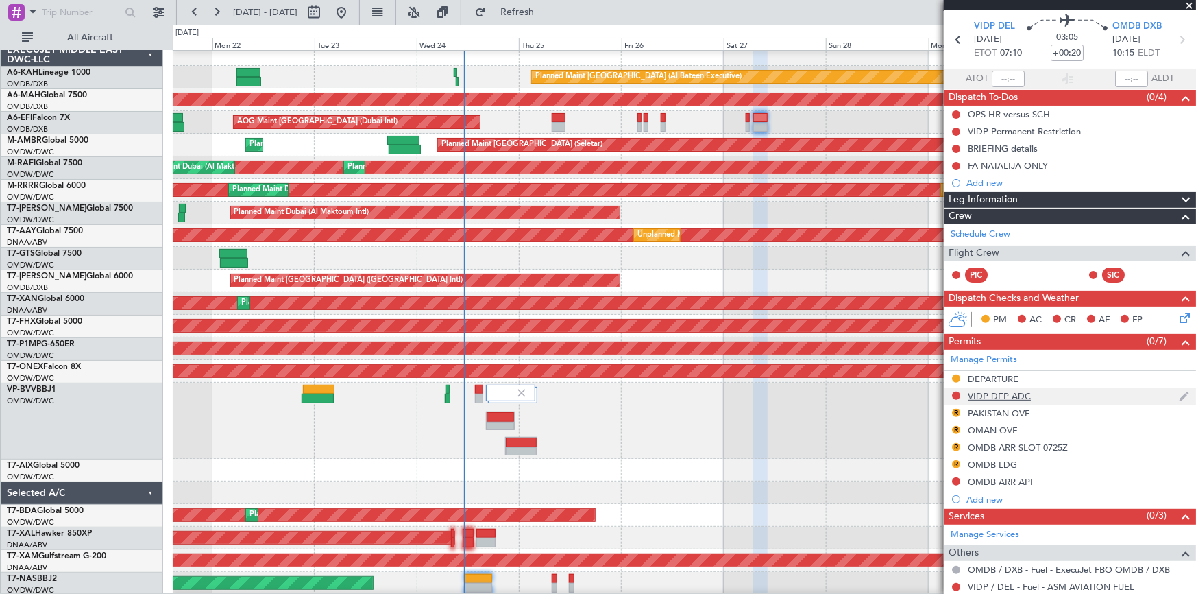
scroll to position [62, 0]
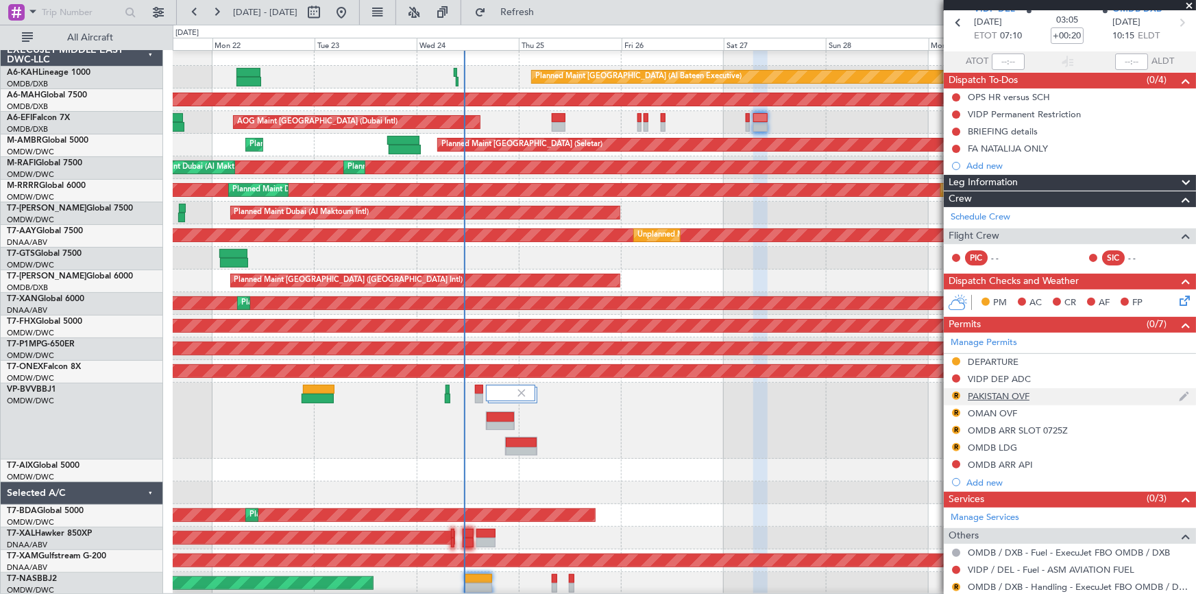
click at [991, 391] on div "PAKISTAN OVF" at bounding box center [999, 396] width 62 height 12
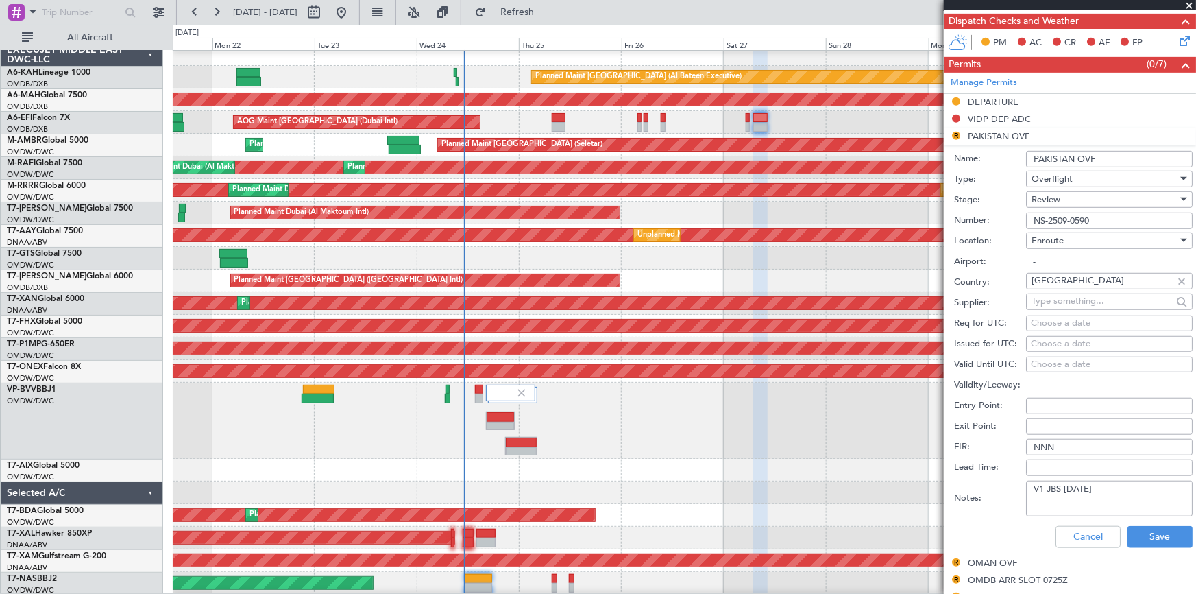
scroll to position [374, 0]
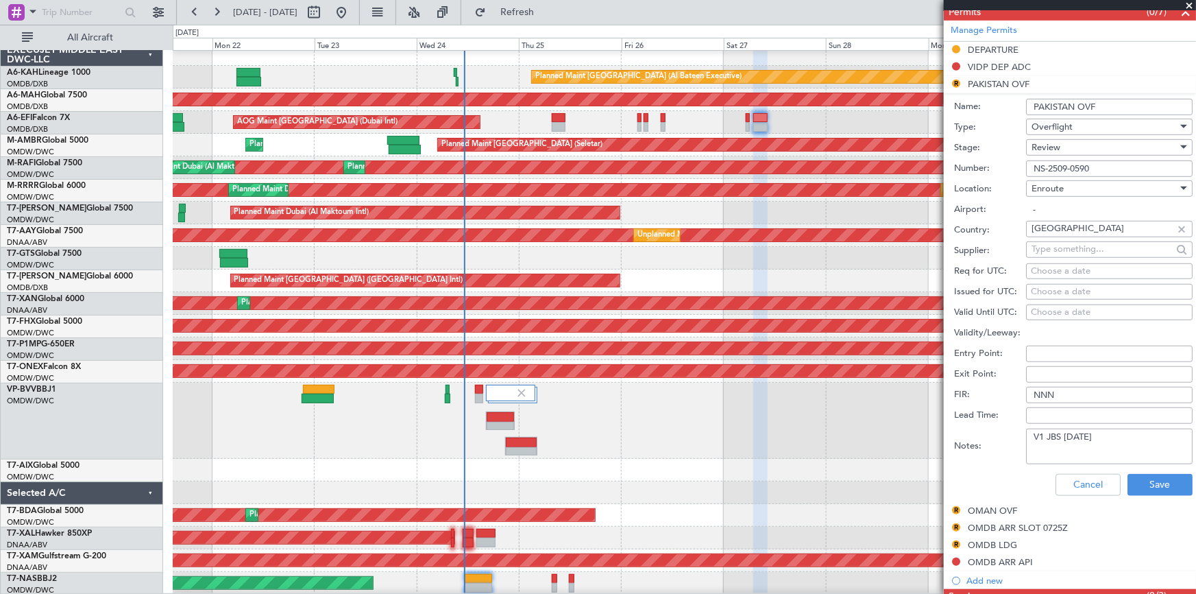
click at [1109, 432] on textarea "V1 JBS [DATE]" at bounding box center [1109, 447] width 167 height 36
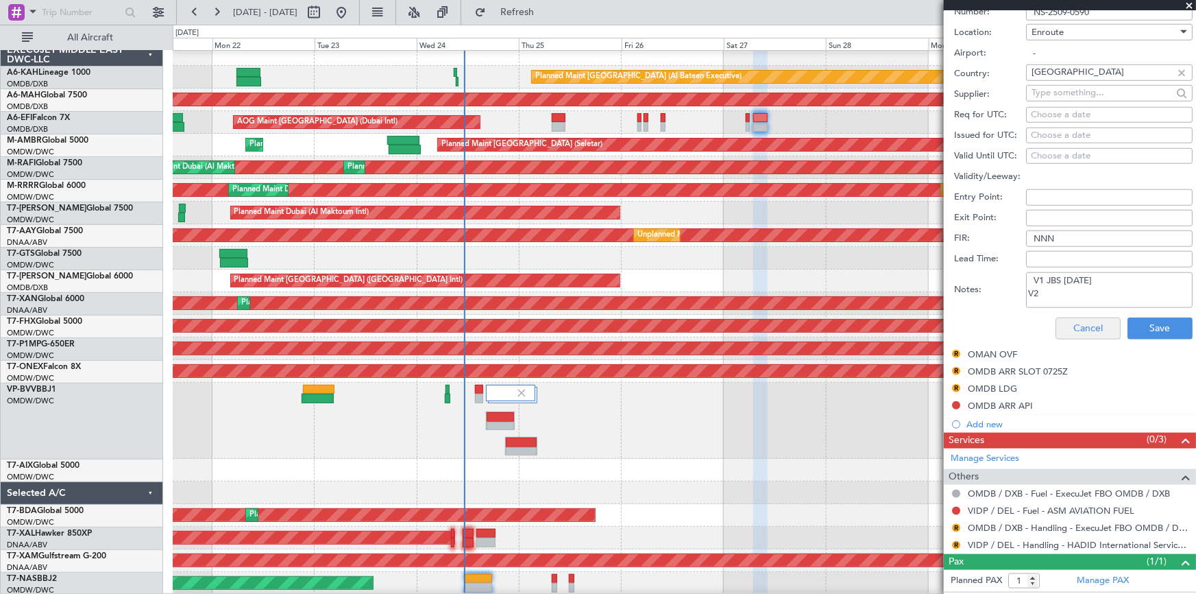
scroll to position [557, 0]
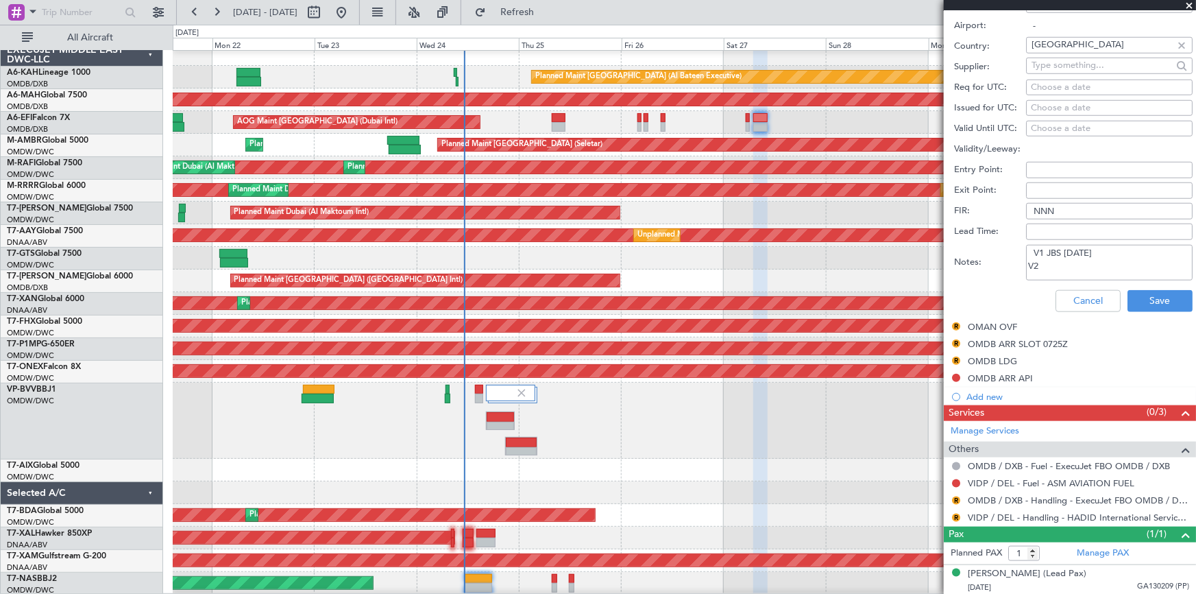
drag, startPoint x: 1047, startPoint y: 267, endPoint x: 911, endPoint y: 244, distance: 138.4
click at [911, 244] on fb-app "[DATE] - [DATE] Refresh Quick Links All Aircraft Planned Maint [GEOGRAPHIC_DATA…" at bounding box center [598, 301] width 1196 height 583
type textarea "V1 JBS [DATE]"
click at [1079, 293] on button "Cancel" at bounding box center [1088, 301] width 65 height 22
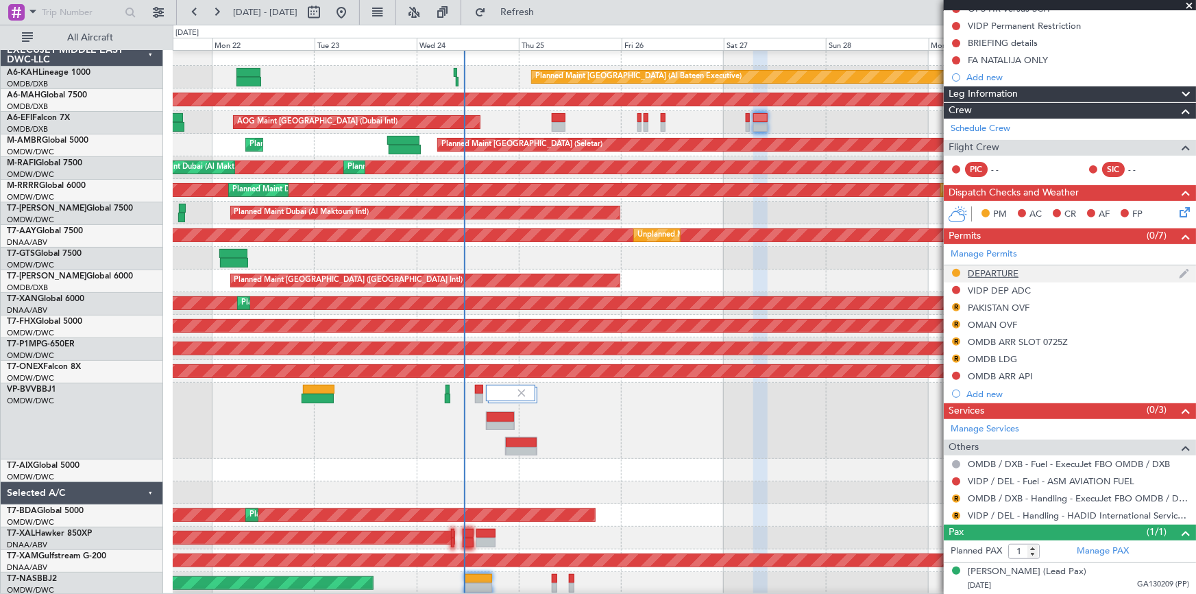
scroll to position [149, 0]
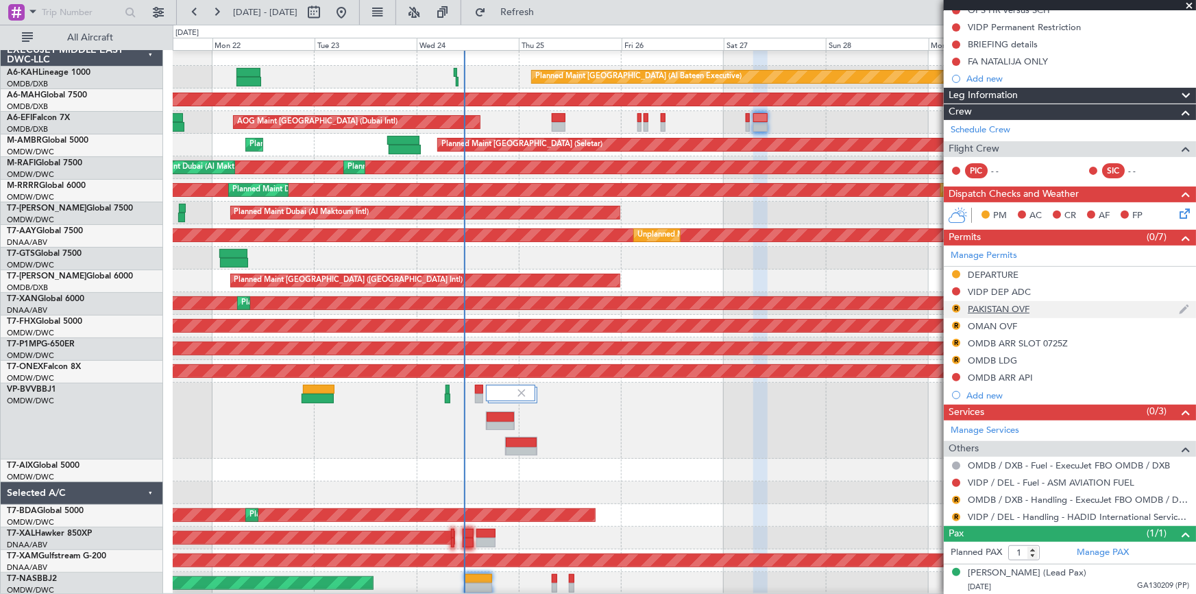
click at [1011, 305] on div "PAKISTAN OVF" at bounding box center [999, 309] width 62 height 12
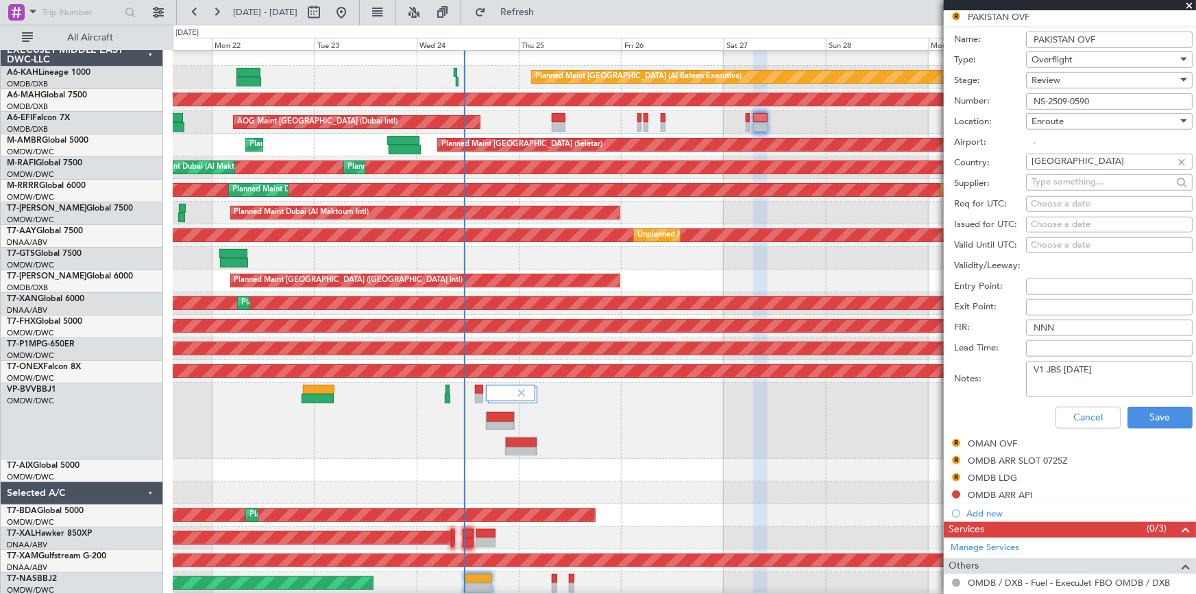
scroll to position [370, 0]
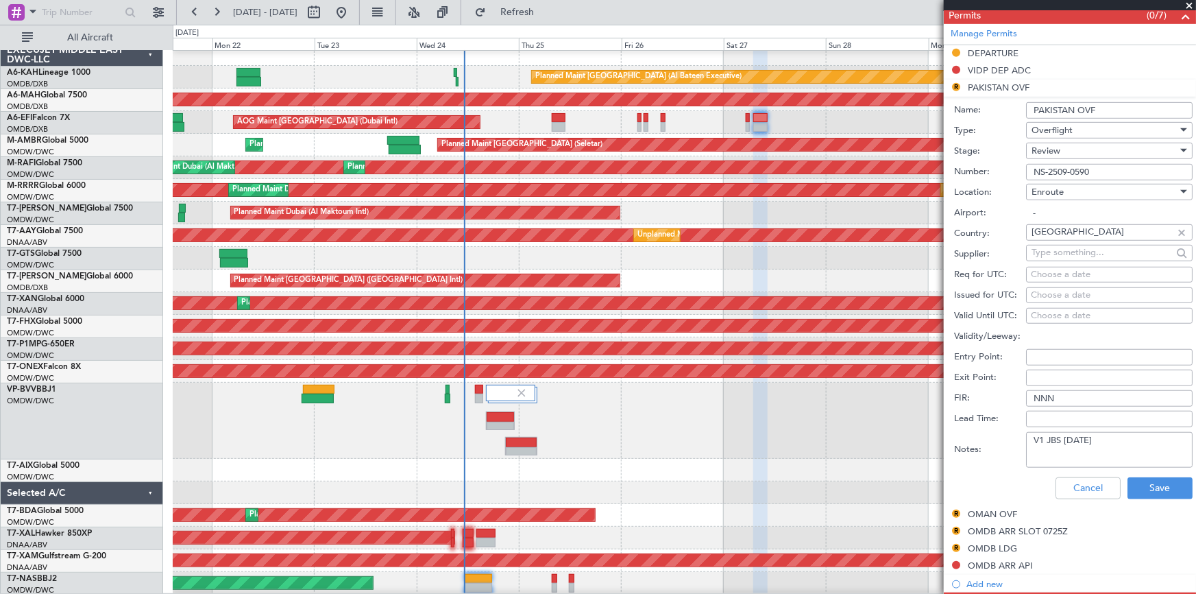
click at [1069, 149] on div "Review" at bounding box center [1105, 151] width 146 height 21
click at [1074, 251] on span "Received OK" at bounding box center [1105, 260] width 145 height 21
click at [1160, 490] on button "Save" at bounding box center [1160, 488] width 65 height 22
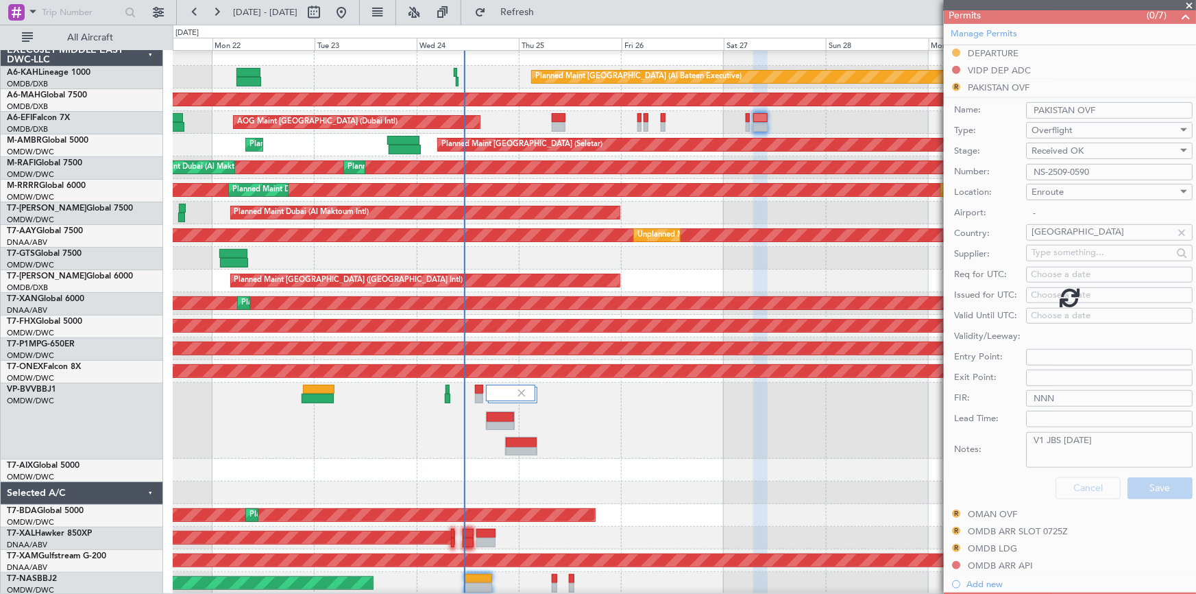
click at [984, 512] on div at bounding box center [1070, 297] width 252 height 594
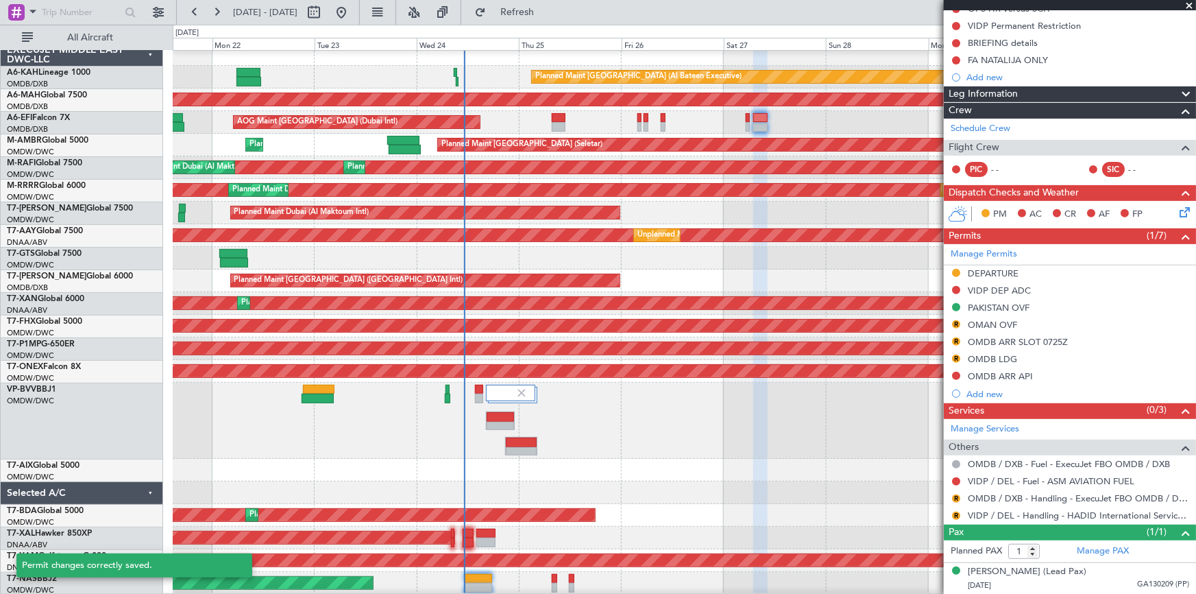
scroll to position [149, 0]
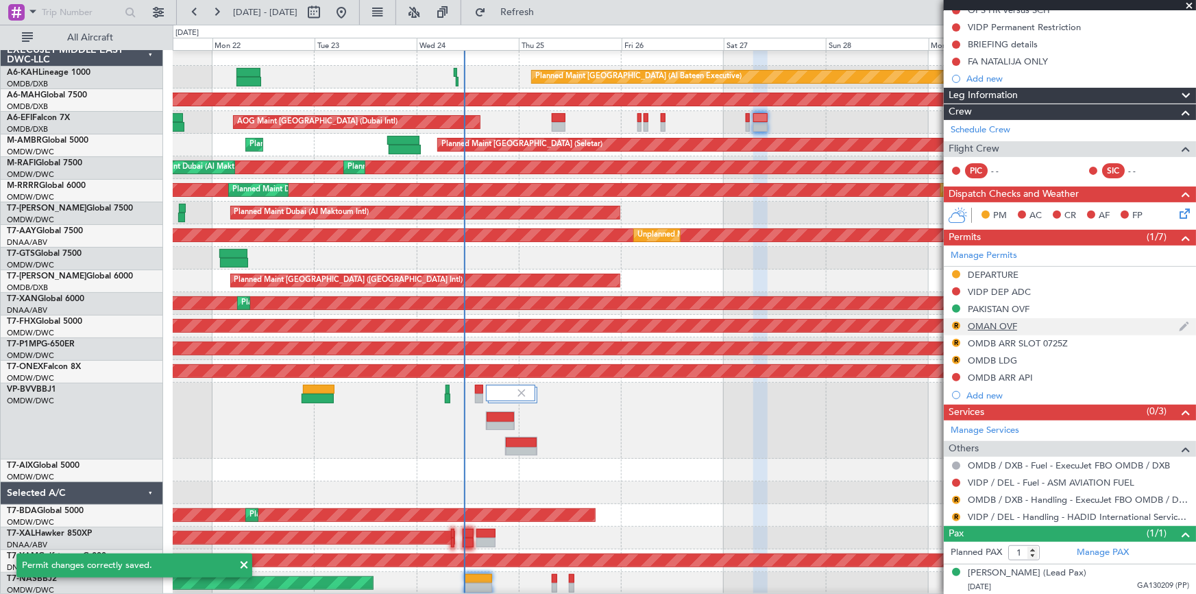
click at [987, 320] on div "OMAN OVF" at bounding box center [992, 326] width 49 height 12
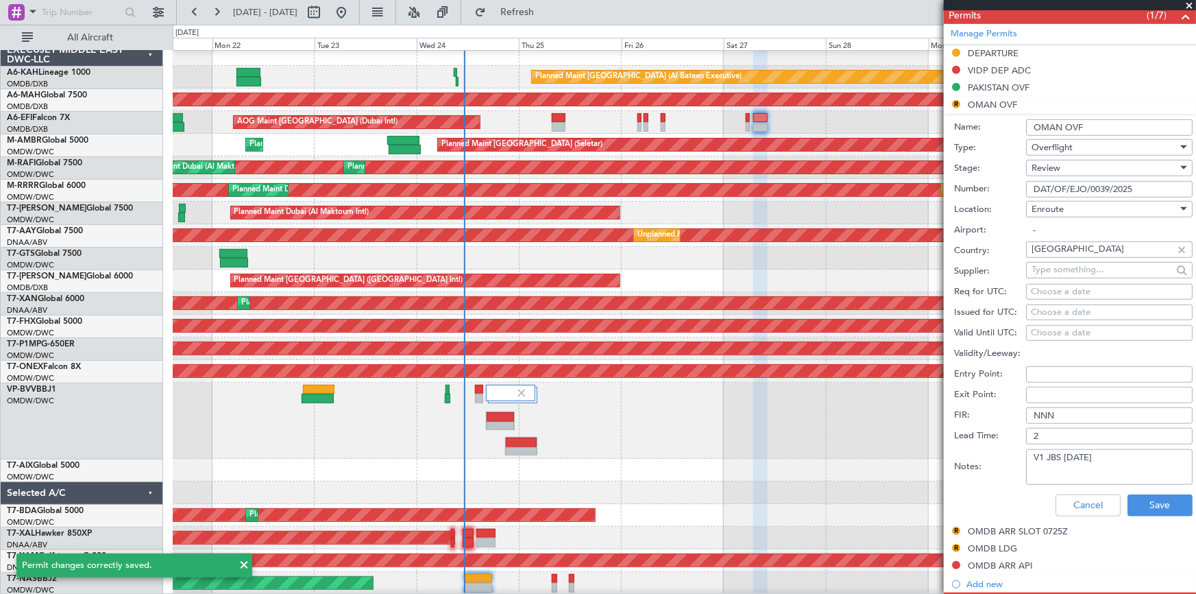
click at [1078, 164] on div "Review" at bounding box center [1105, 168] width 146 height 21
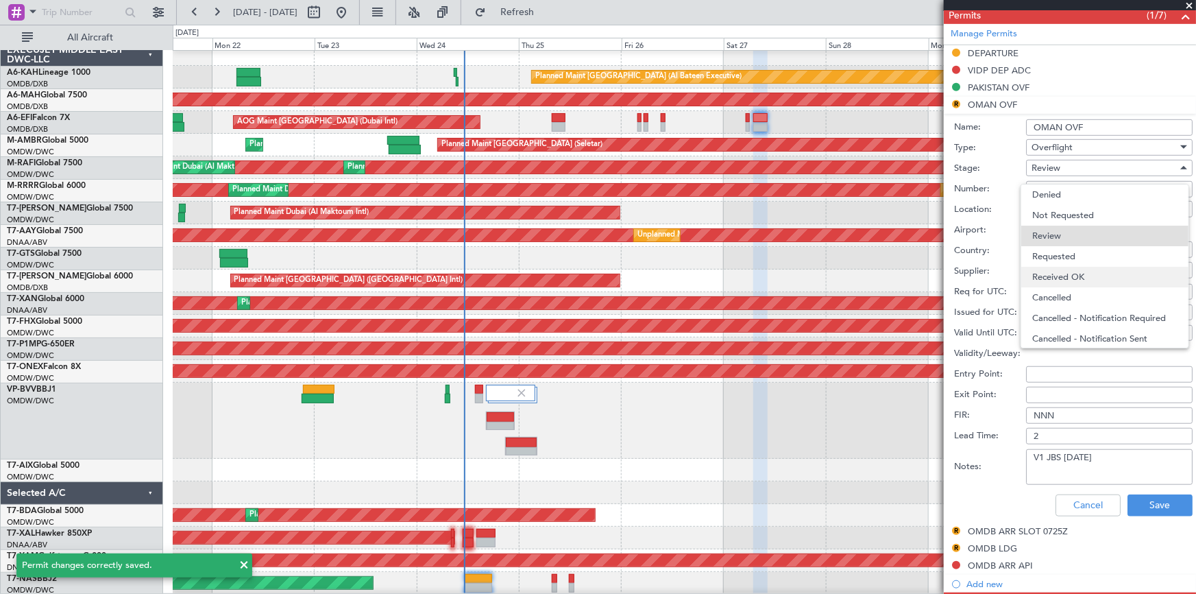
click at [1080, 278] on span "Received OK" at bounding box center [1105, 277] width 145 height 21
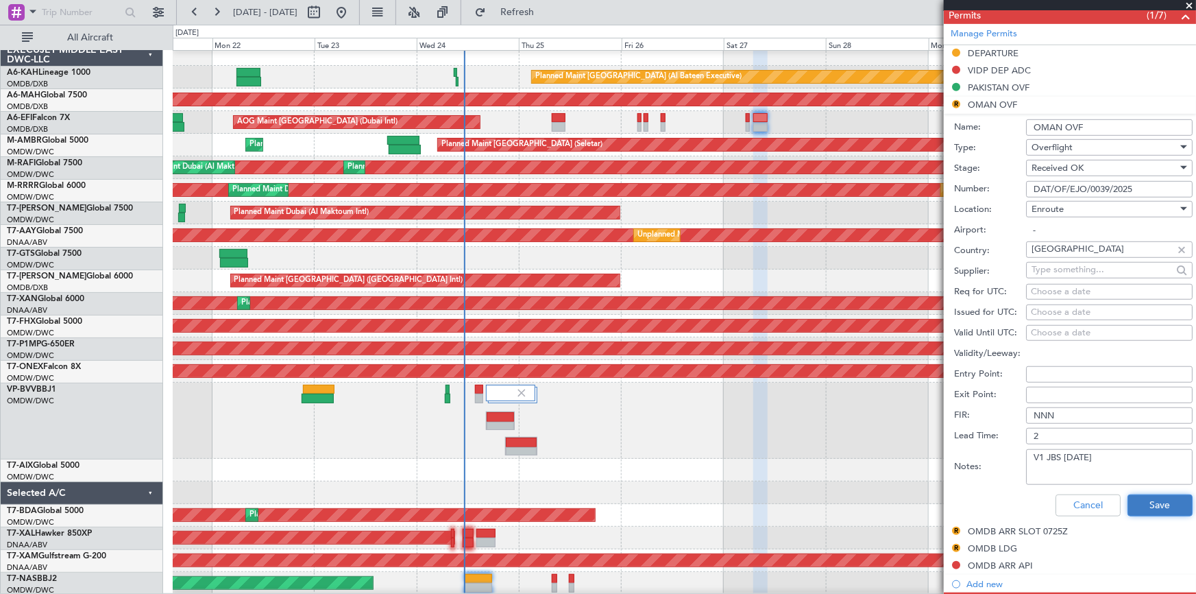
click at [1150, 508] on button "Save" at bounding box center [1160, 505] width 65 height 22
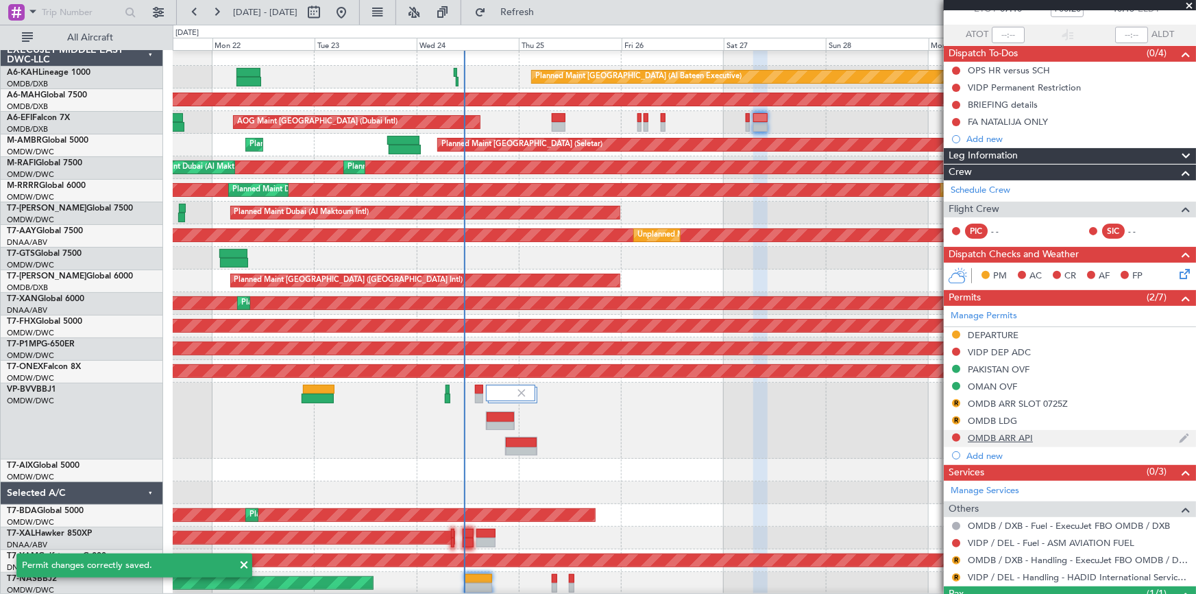
scroll to position [148, 0]
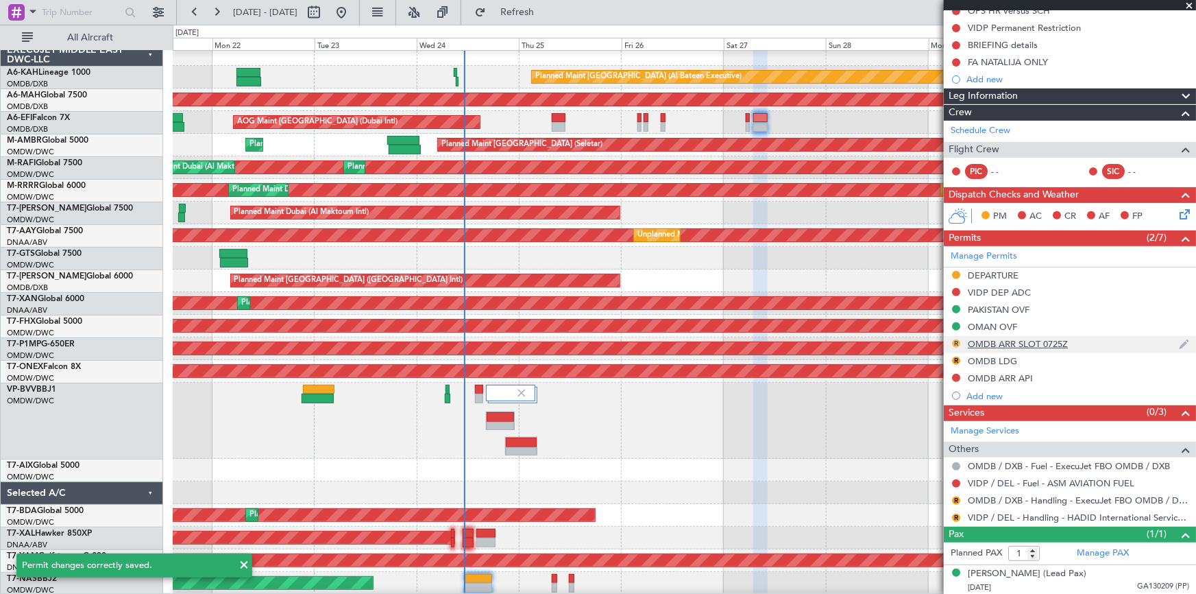
click at [957, 341] on button "R" at bounding box center [956, 343] width 8 height 8
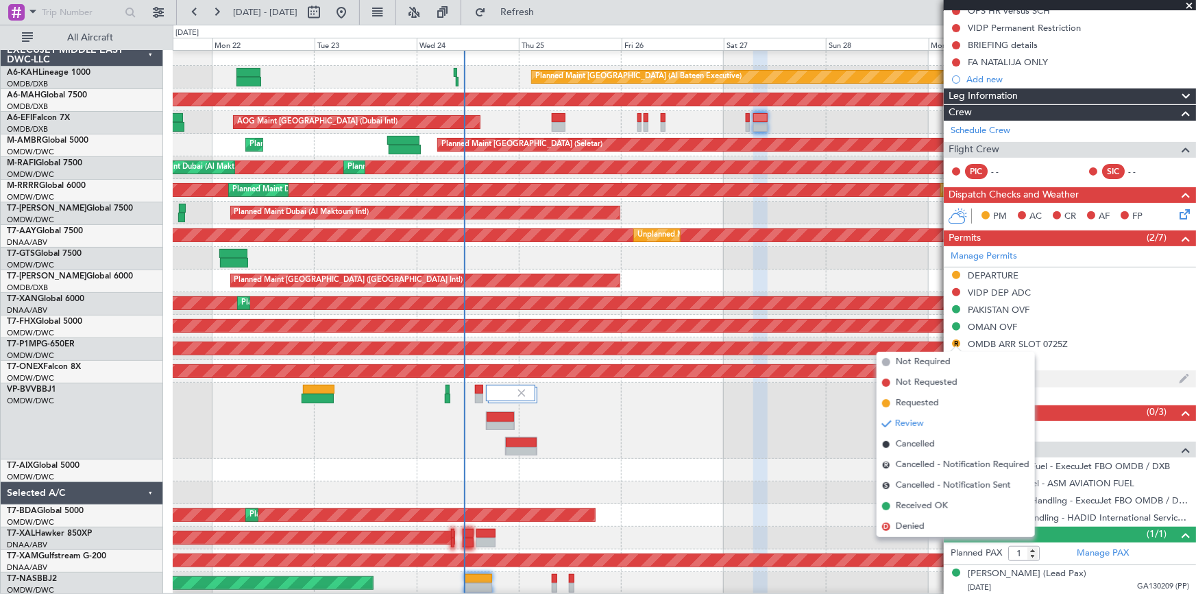
drag, startPoint x: 917, startPoint y: 400, endPoint x: 957, endPoint y: 378, distance: 45.1
click at [919, 400] on span "Requested" at bounding box center [917, 403] width 43 height 14
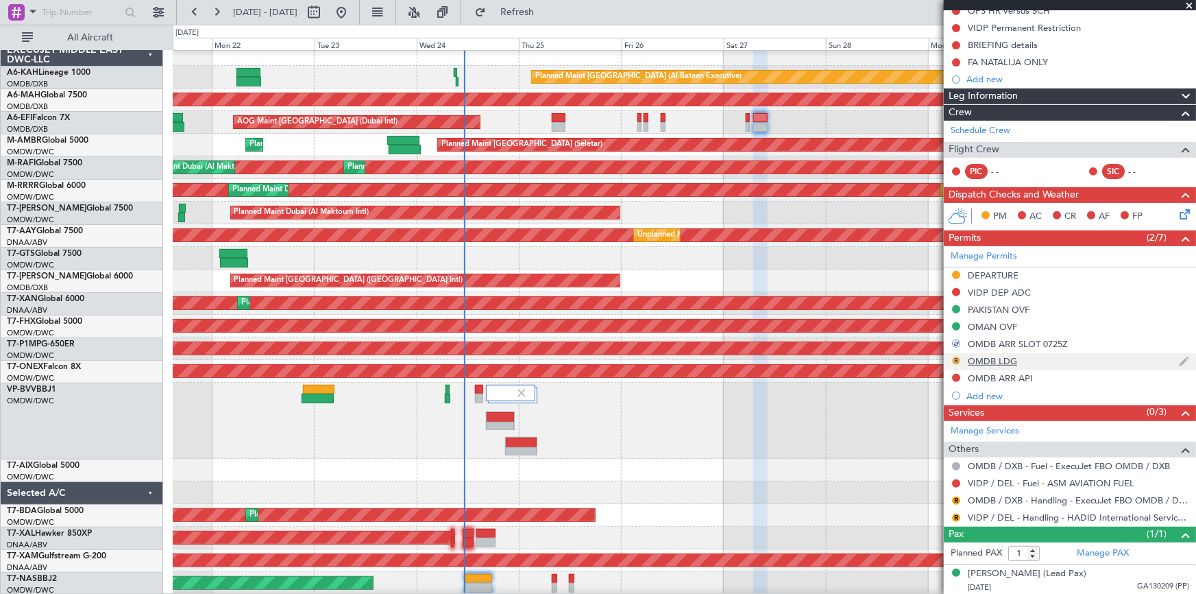
click at [957, 357] on button "R" at bounding box center [956, 361] width 8 height 8
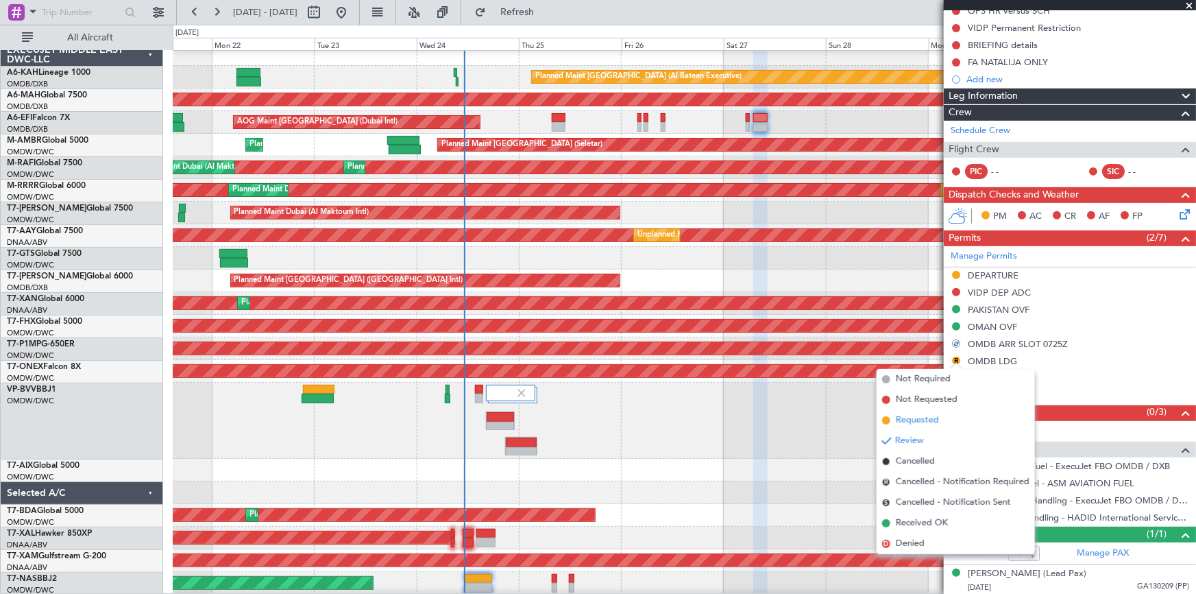
click at [919, 418] on span "Requested" at bounding box center [917, 420] width 43 height 14
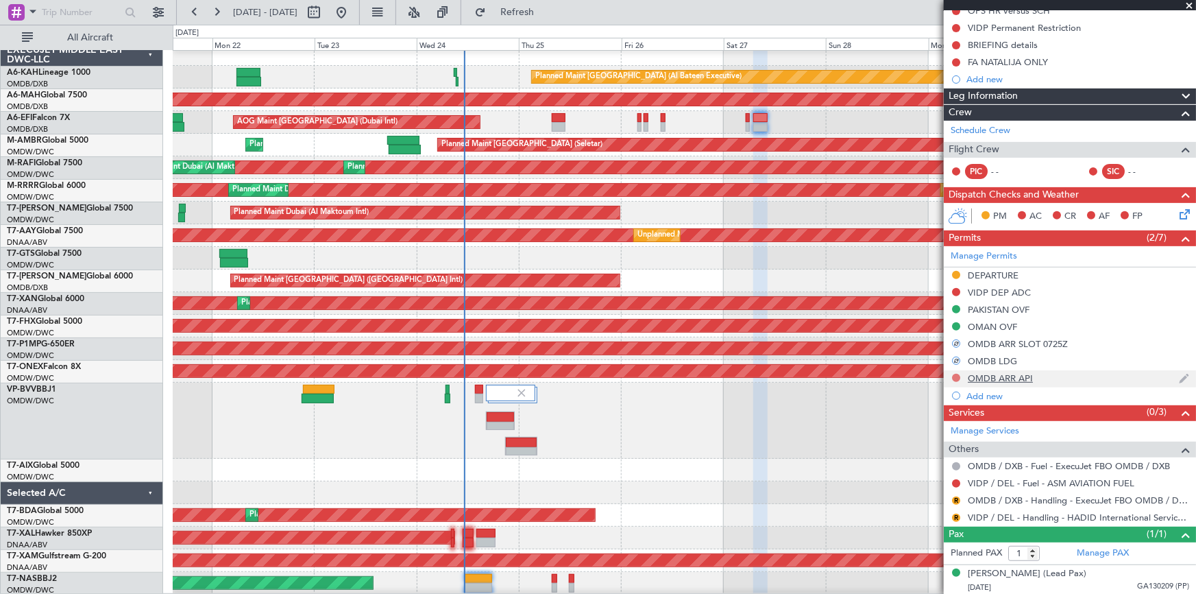
click at [955, 375] on button at bounding box center [956, 378] width 8 height 8
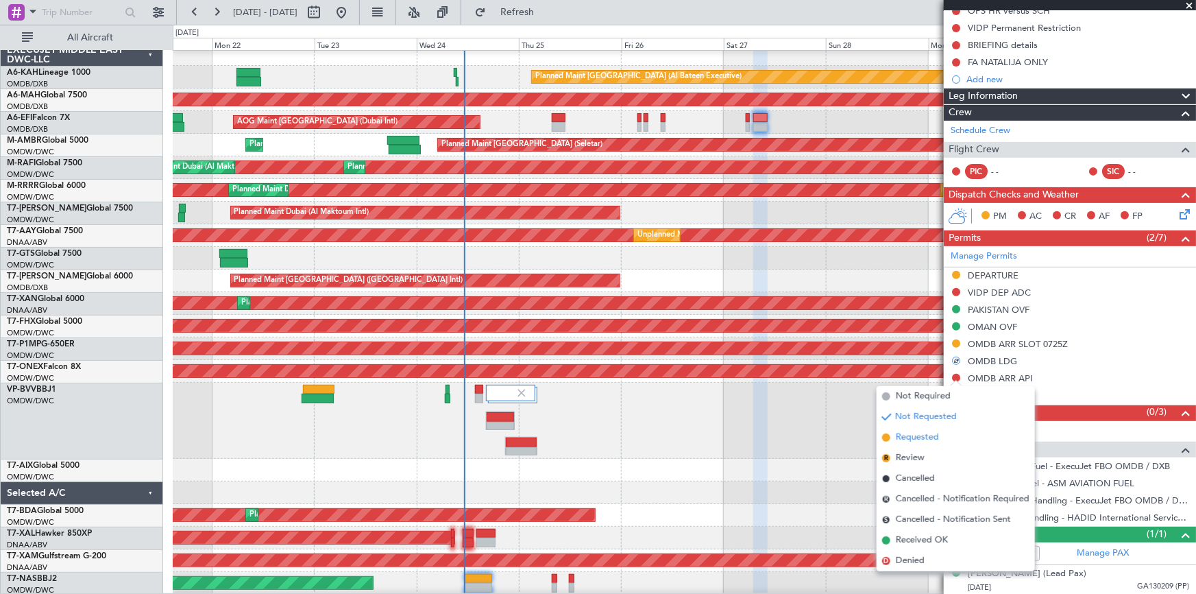
click at [923, 438] on span "Requested" at bounding box center [917, 438] width 43 height 14
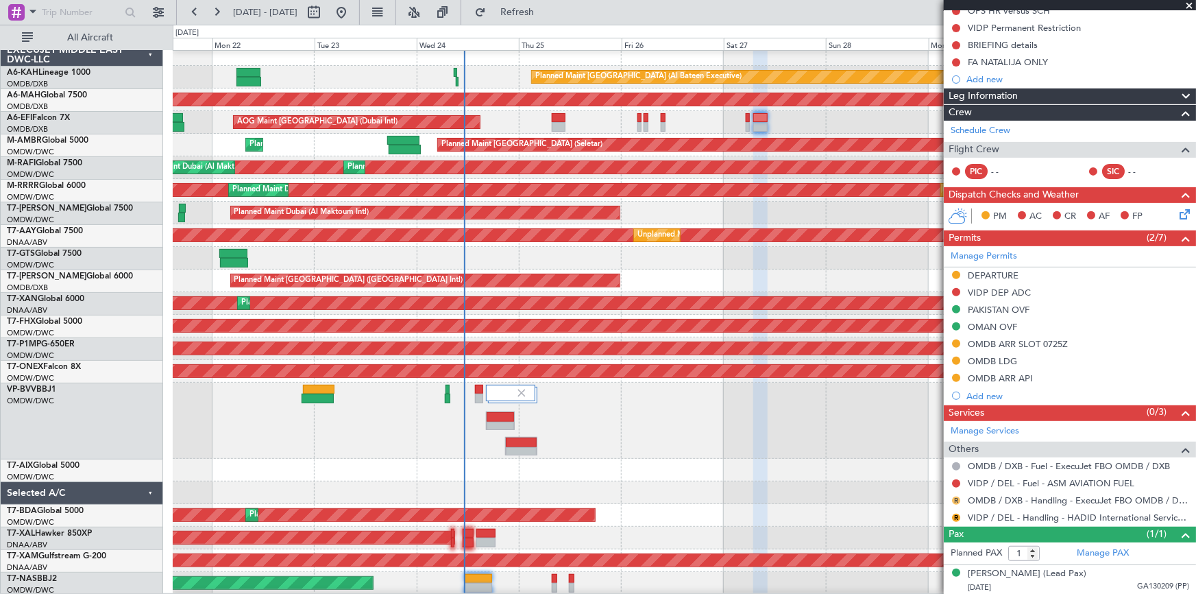
click at [958, 496] on button "R" at bounding box center [956, 500] width 8 height 8
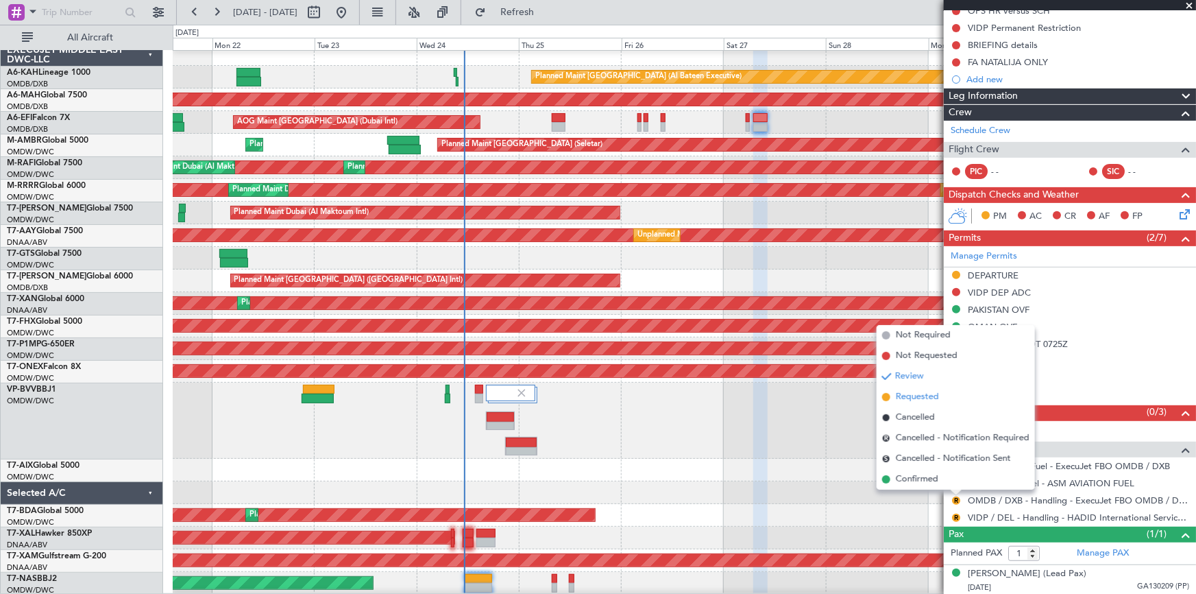
click at [923, 397] on span "Requested" at bounding box center [917, 397] width 43 height 14
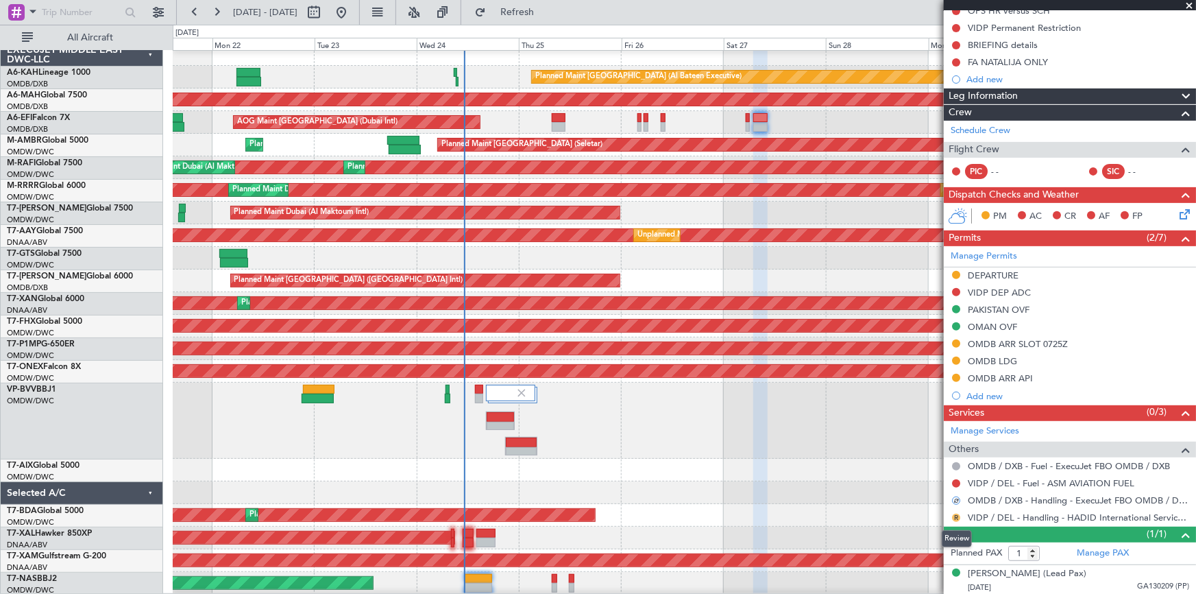
click at [954, 516] on button "R" at bounding box center [956, 518] width 8 height 8
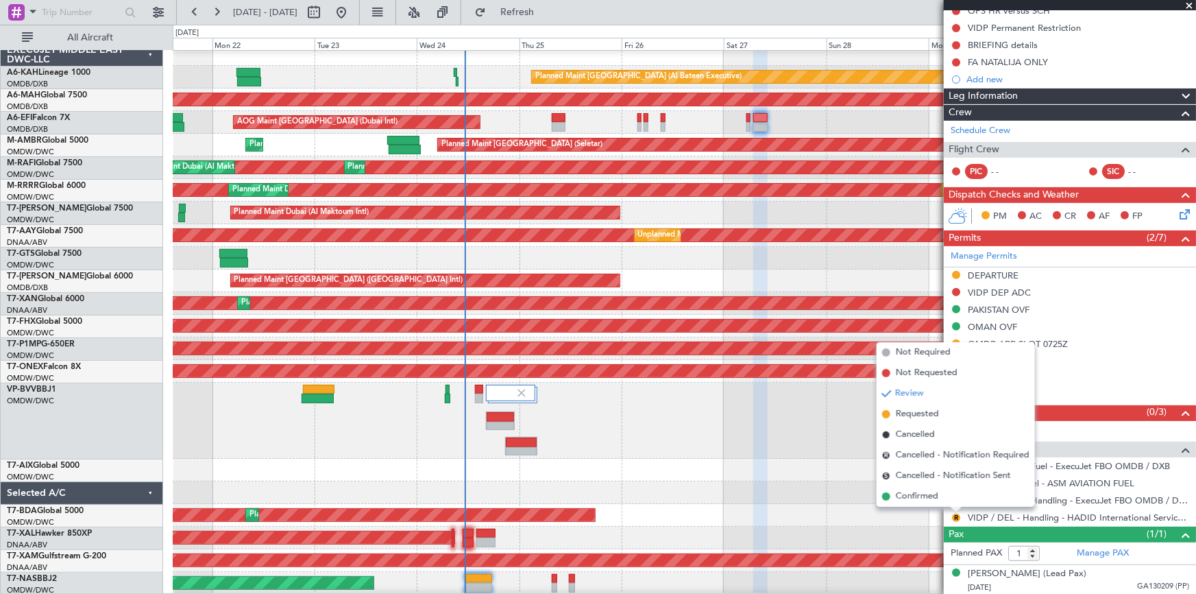
drag, startPoint x: 913, startPoint y: 494, endPoint x: 986, endPoint y: 450, distance: 84.9
click at [913, 495] on span "Confirmed" at bounding box center [917, 497] width 43 height 14
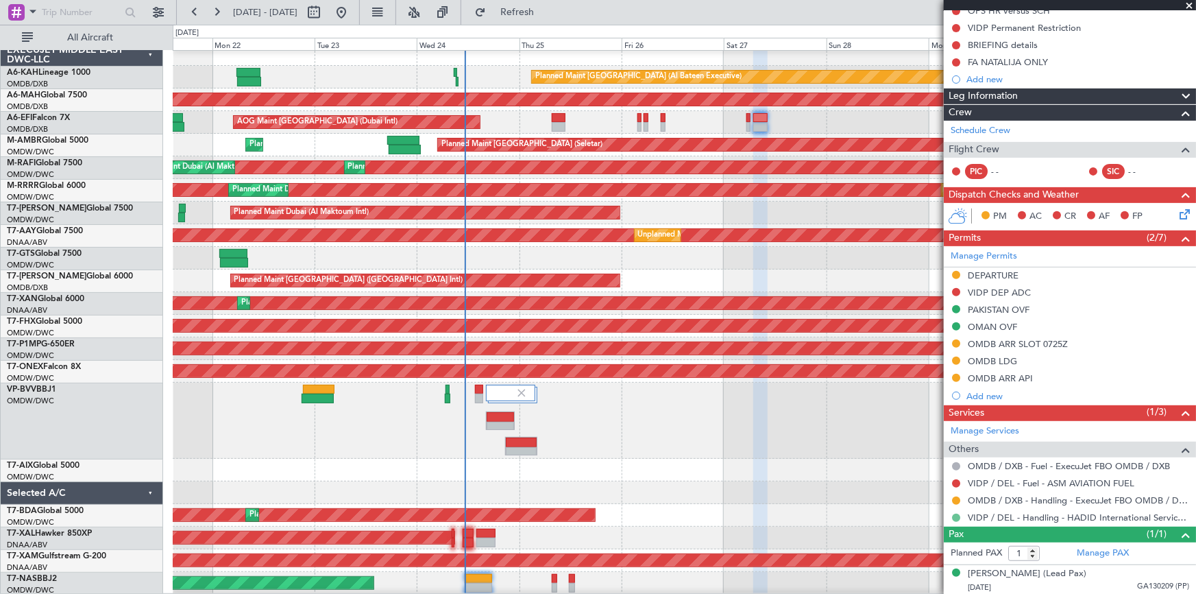
click at [956, 518] on button at bounding box center [956, 518] width 8 height 8
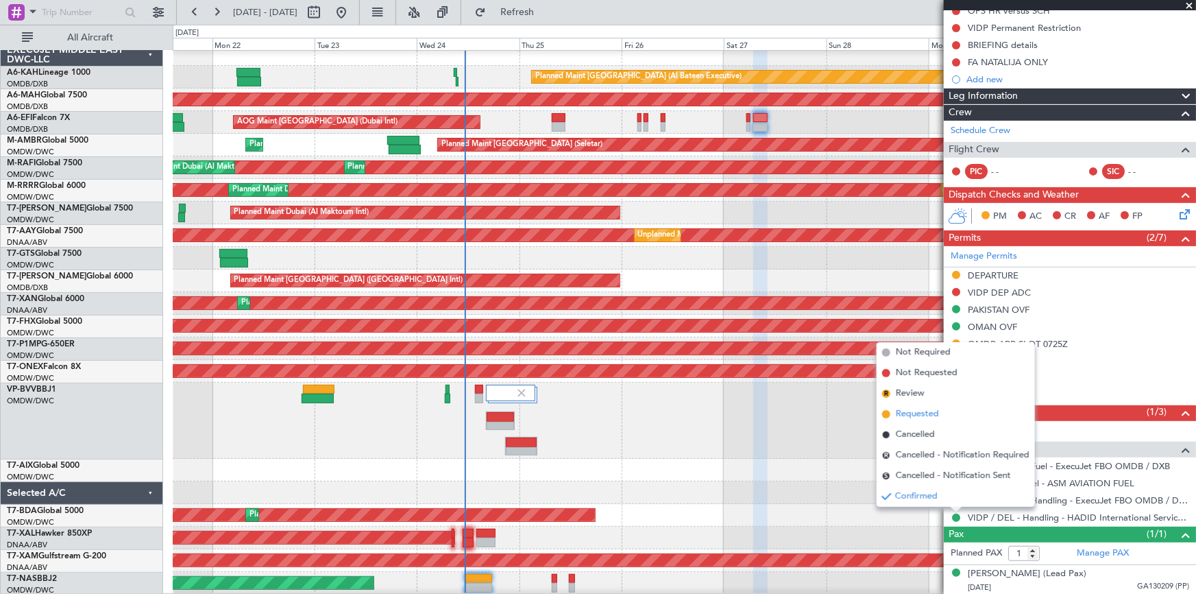
click at [908, 420] on span "Requested" at bounding box center [917, 414] width 43 height 14
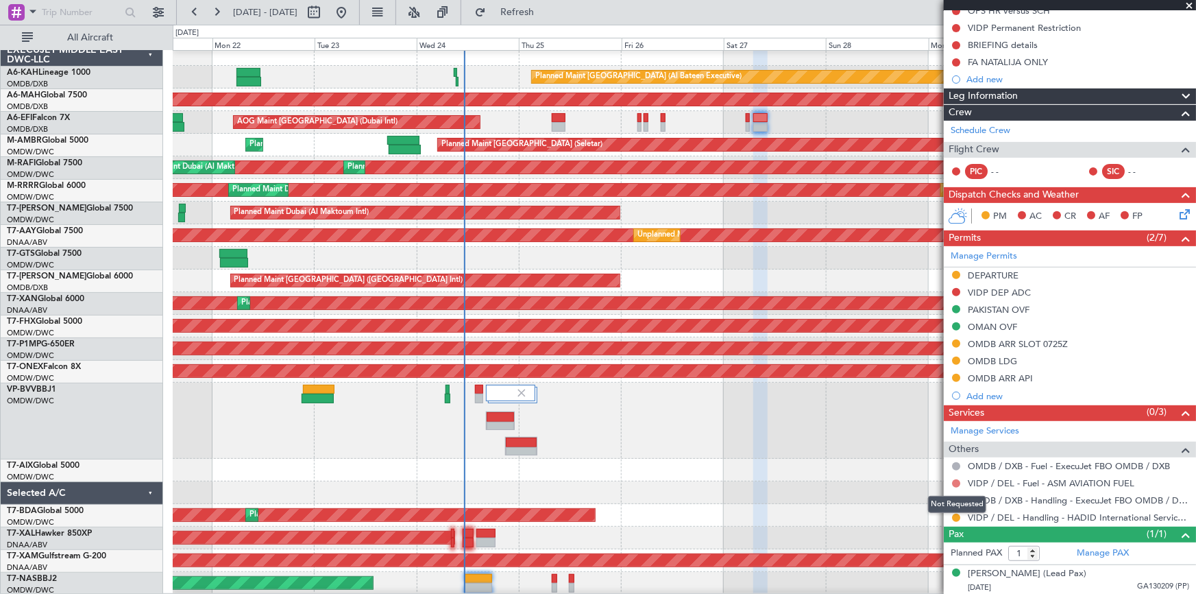
click at [958, 481] on button at bounding box center [956, 483] width 8 height 8
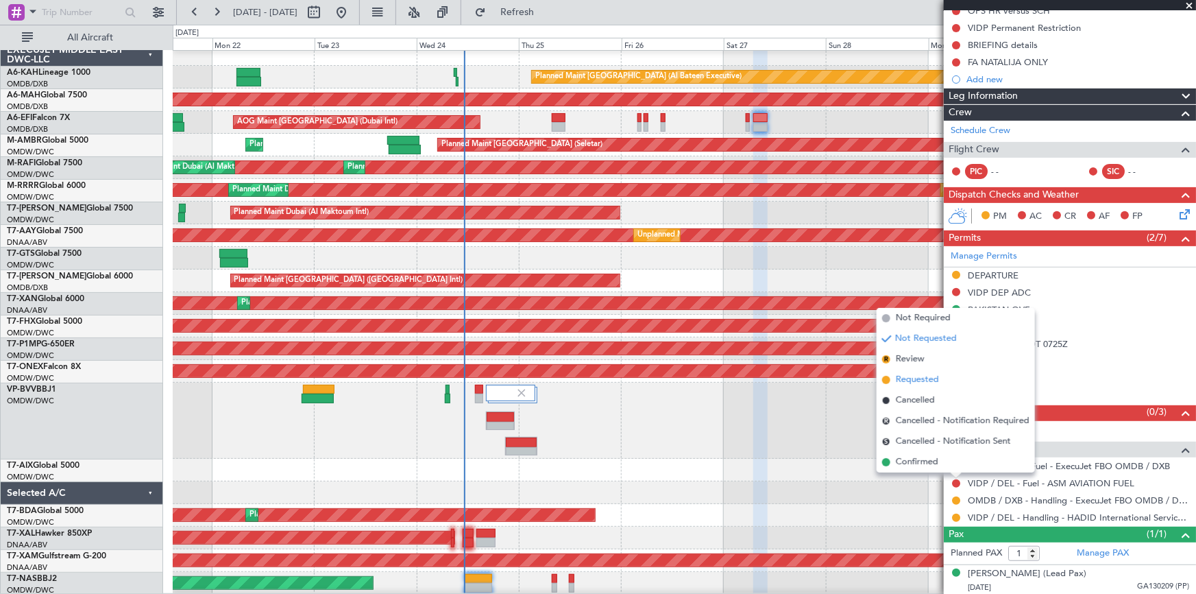
click at [908, 378] on span "Requested" at bounding box center [917, 380] width 43 height 14
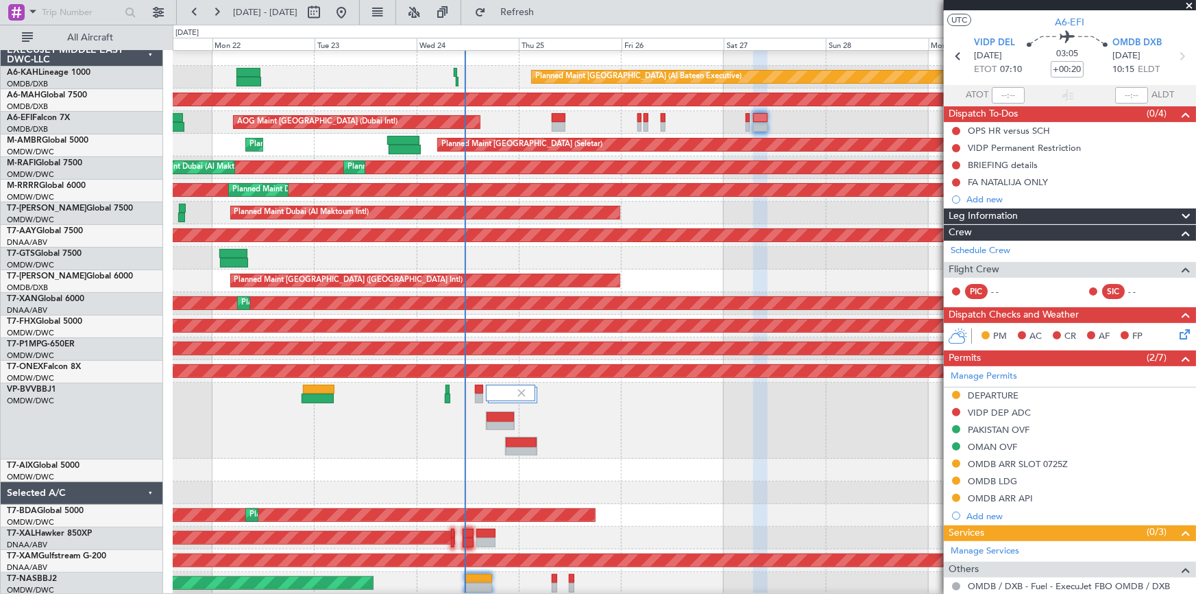
scroll to position [0, 0]
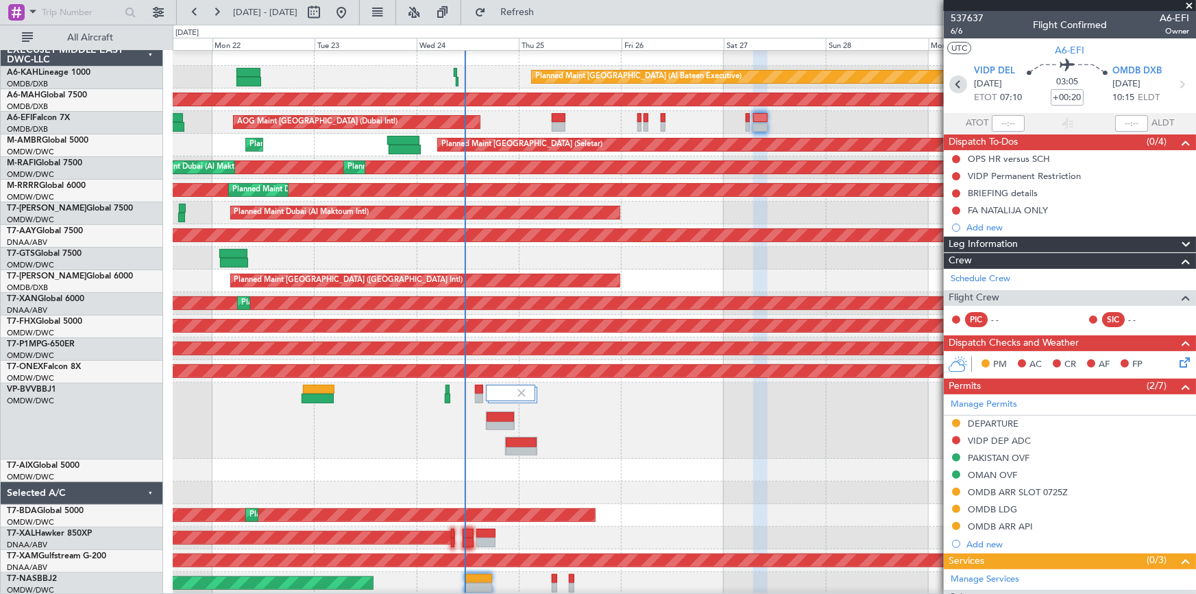
click at [951, 86] on icon at bounding box center [959, 84] width 18 height 18
type input "-00:10"
type input "0"
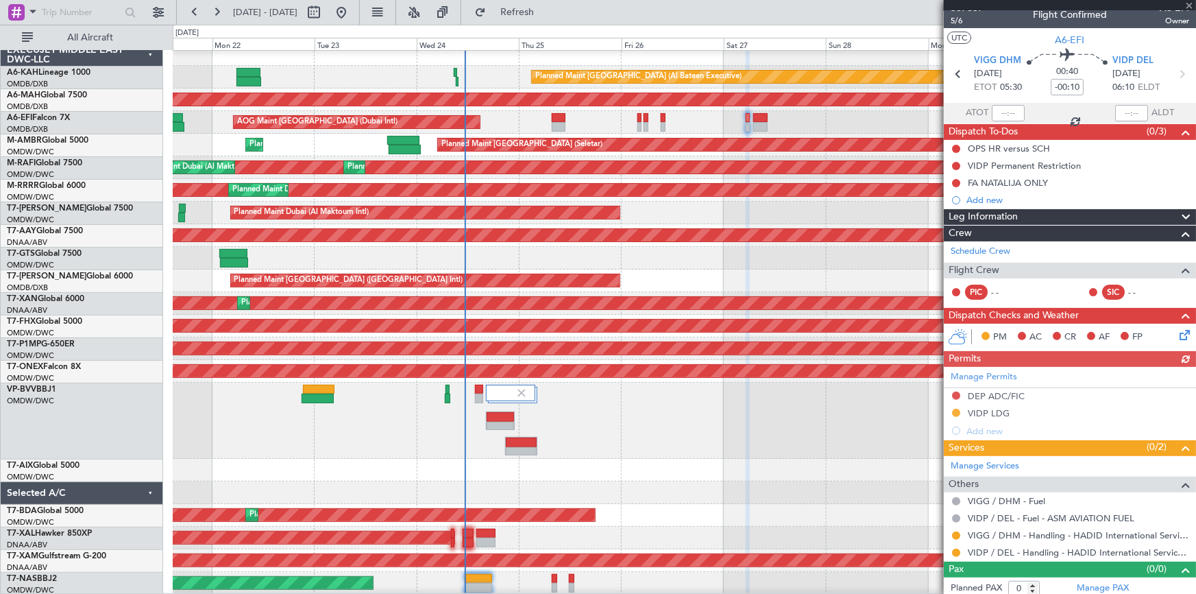
scroll to position [14, 0]
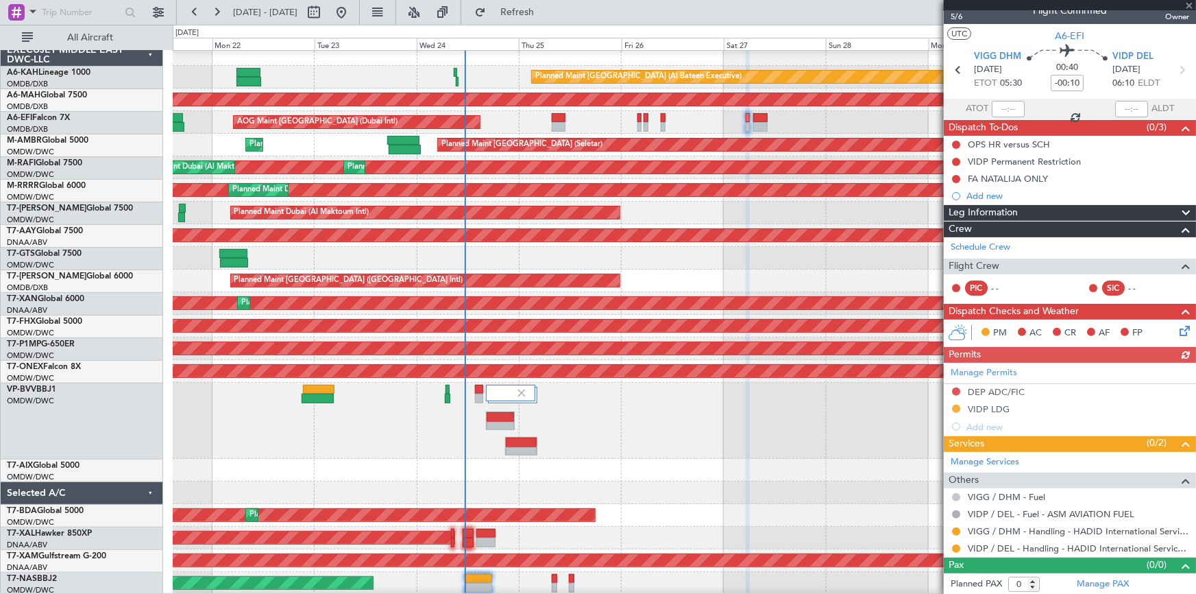
click at [954, 494] on button at bounding box center [956, 497] width 8 height 8
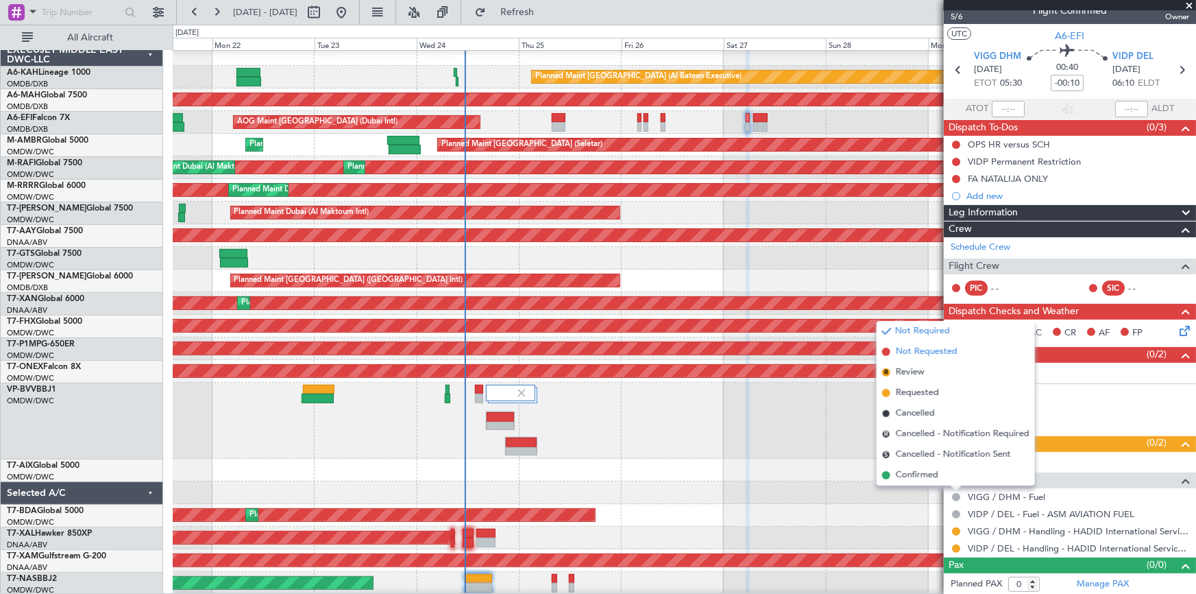
click at [911, 349] on span "Not Requested" at bounding box center [927, 352] width 62 height 14
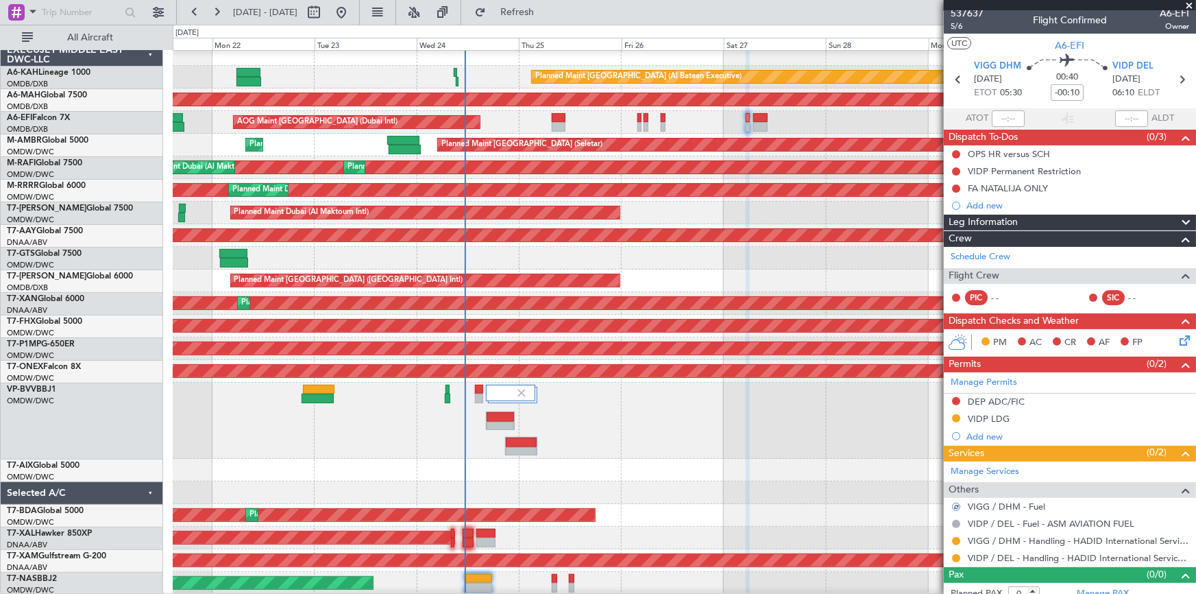
scroll to position [0, 0]
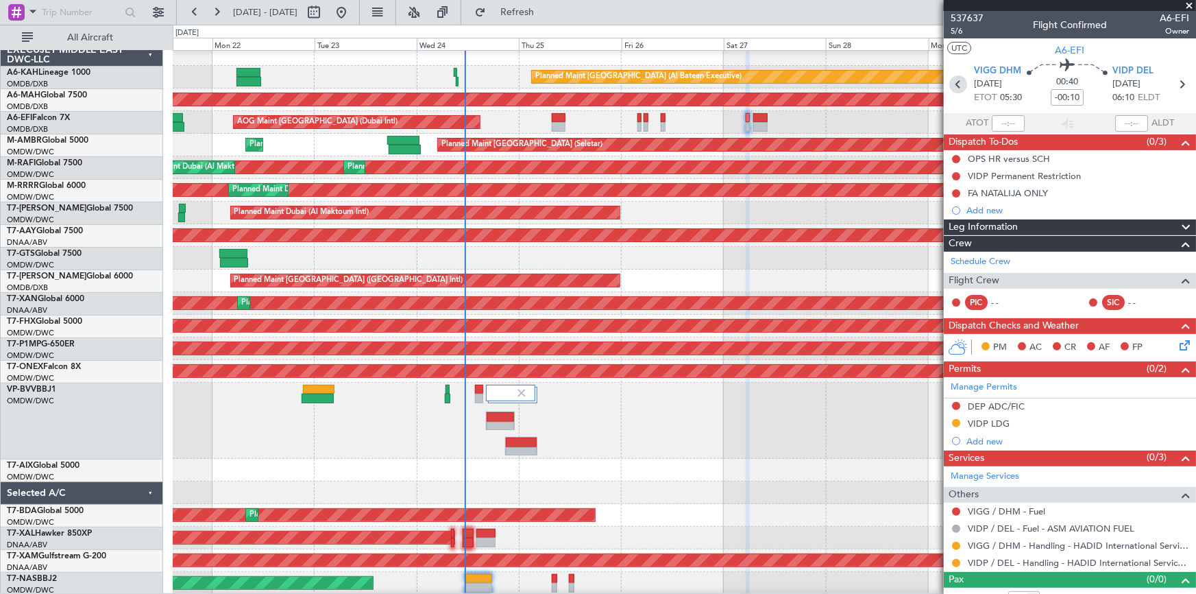
click at [954, 86] on icon at bounding box center [959, 84] width 18 height 18
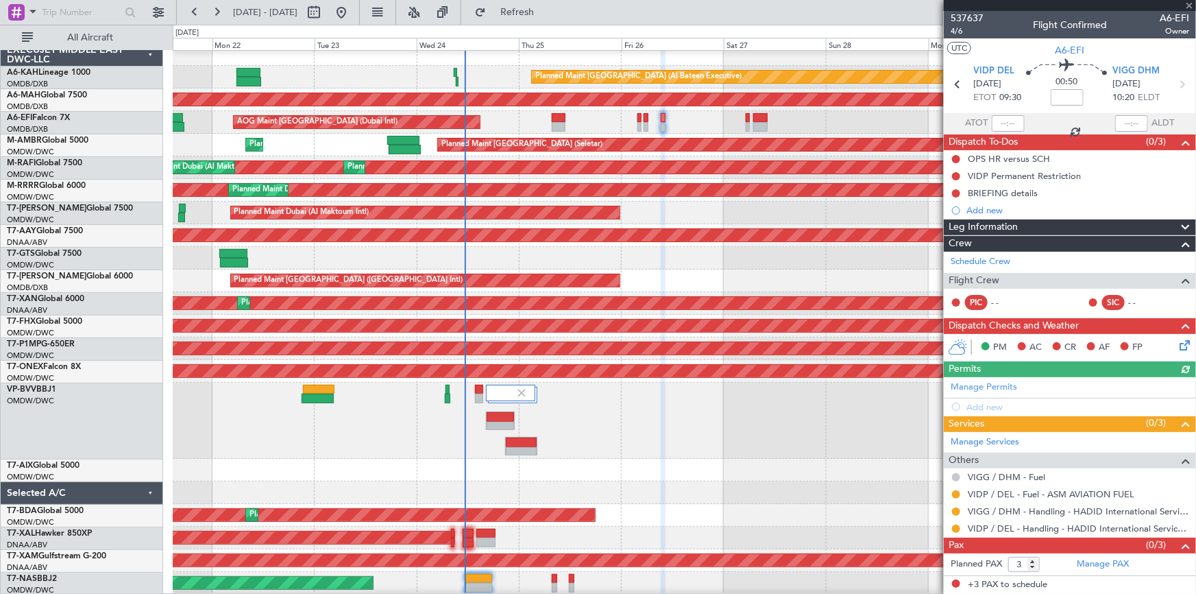
click at [953, 477] on button at bounding box center [956, 477] width 8 height 8
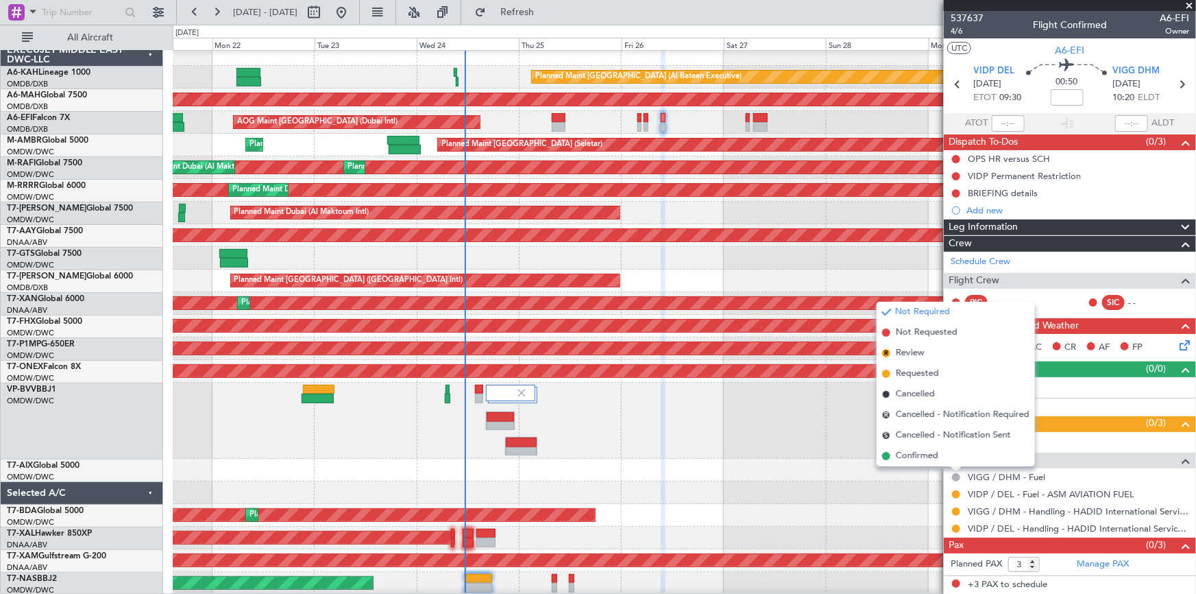
click at [906, 335] on span "Not Requested" at bounding box center [927, 333] width 62 height 14
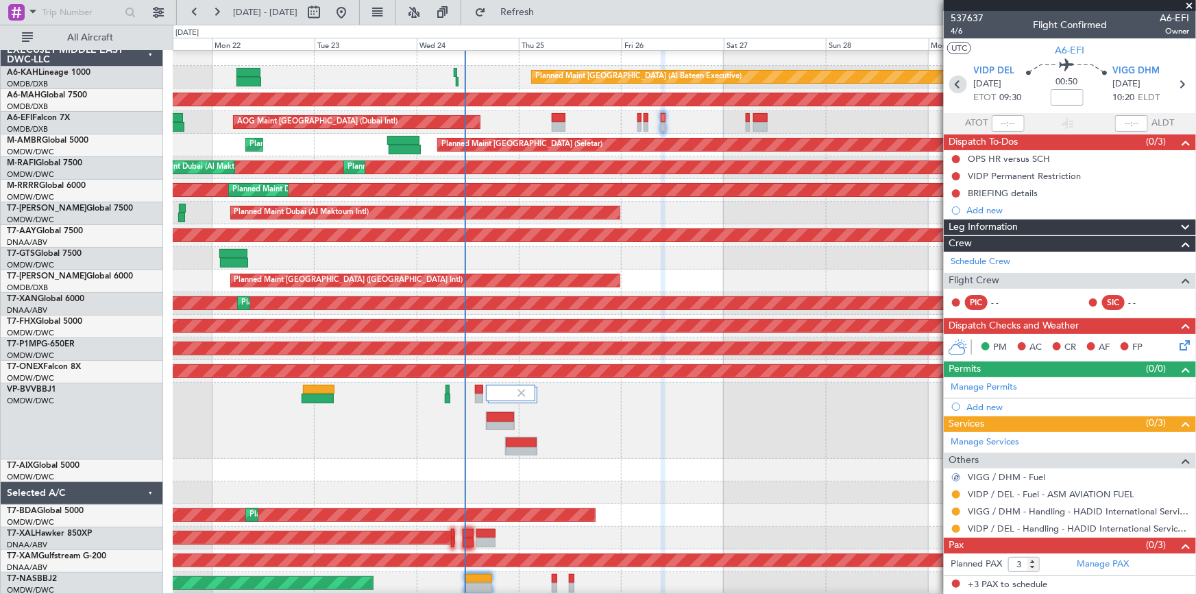
click at [955, 85] on icon at bounding box center [959, 84] width 18 height 18
type input "0"
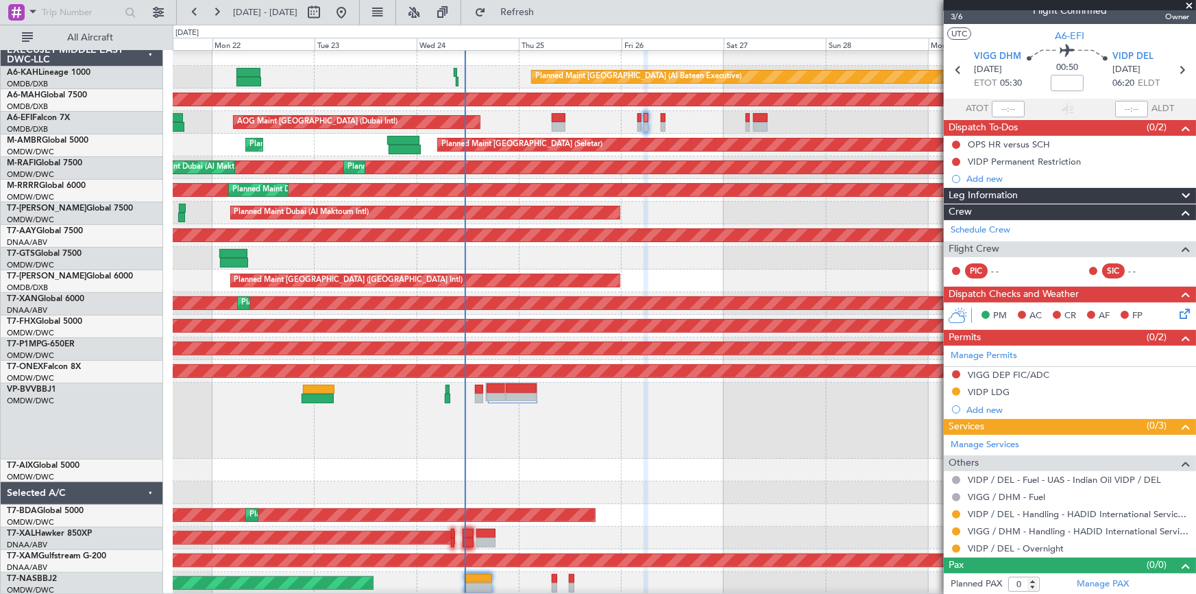
scroll to position [14, 0]
click at [955, 494] on button at bounding box center [956, 497] width 8 height 8
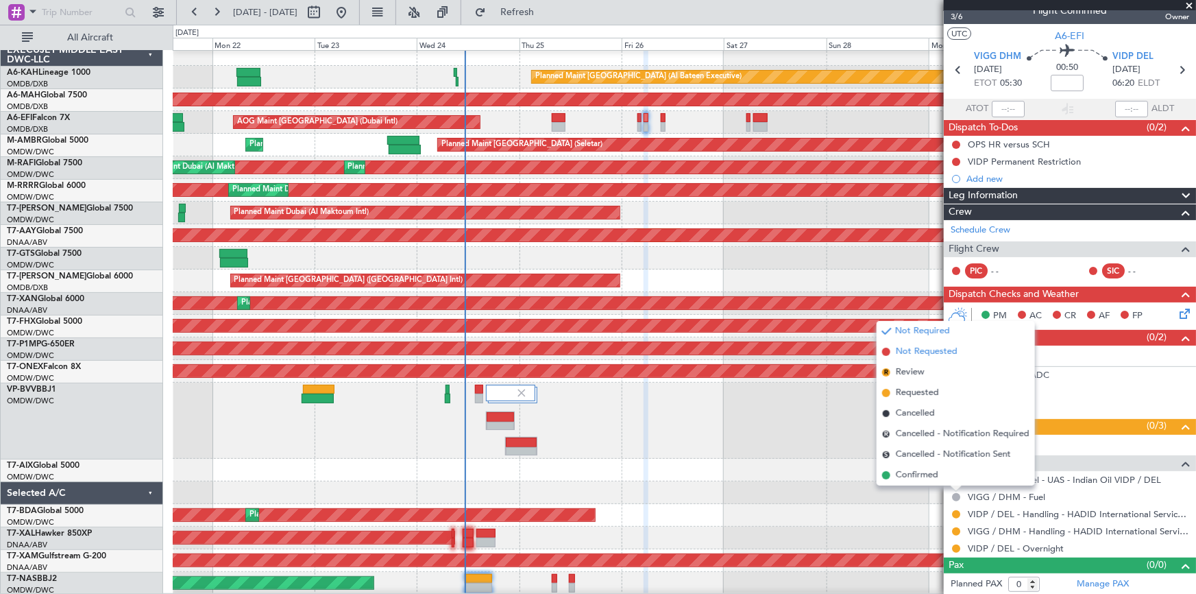
click at [925, 352] on span "Not Requested" at bounding box center [927, 352] width 62 height 14
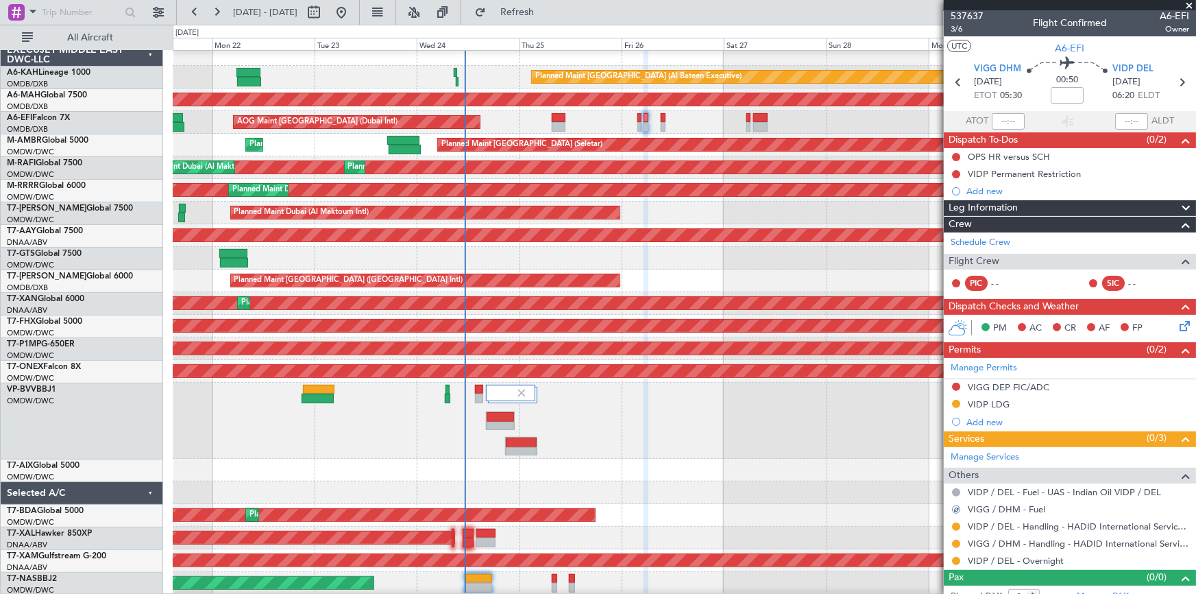
scroll to position [0, 0]
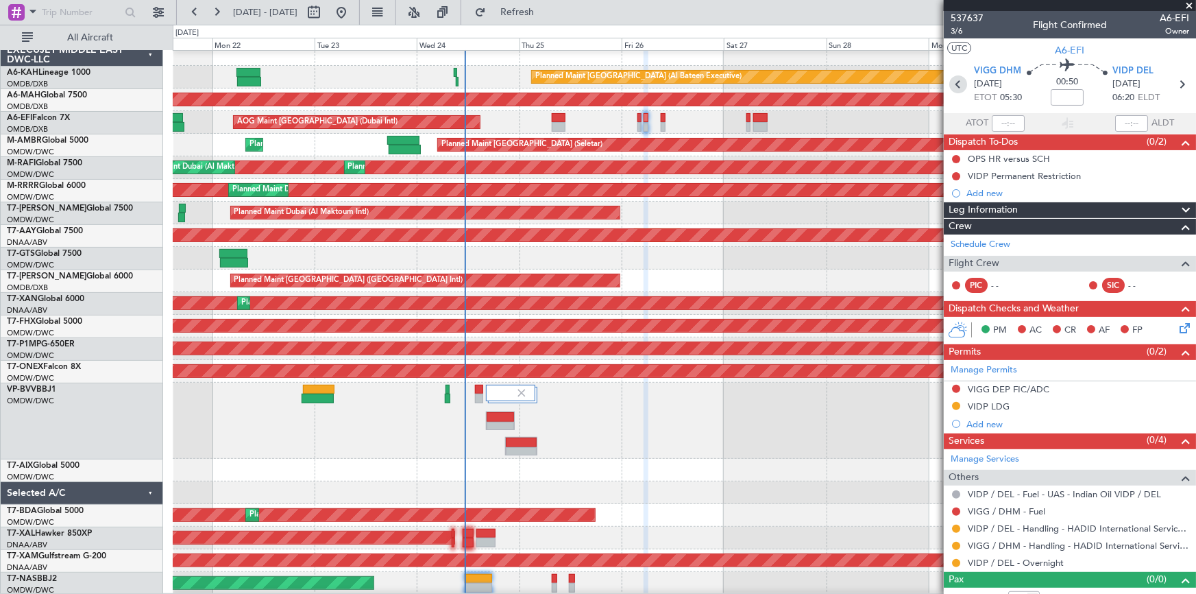
click at [956, 80] on icon at bounding box center [959, 84] width 18 height 18
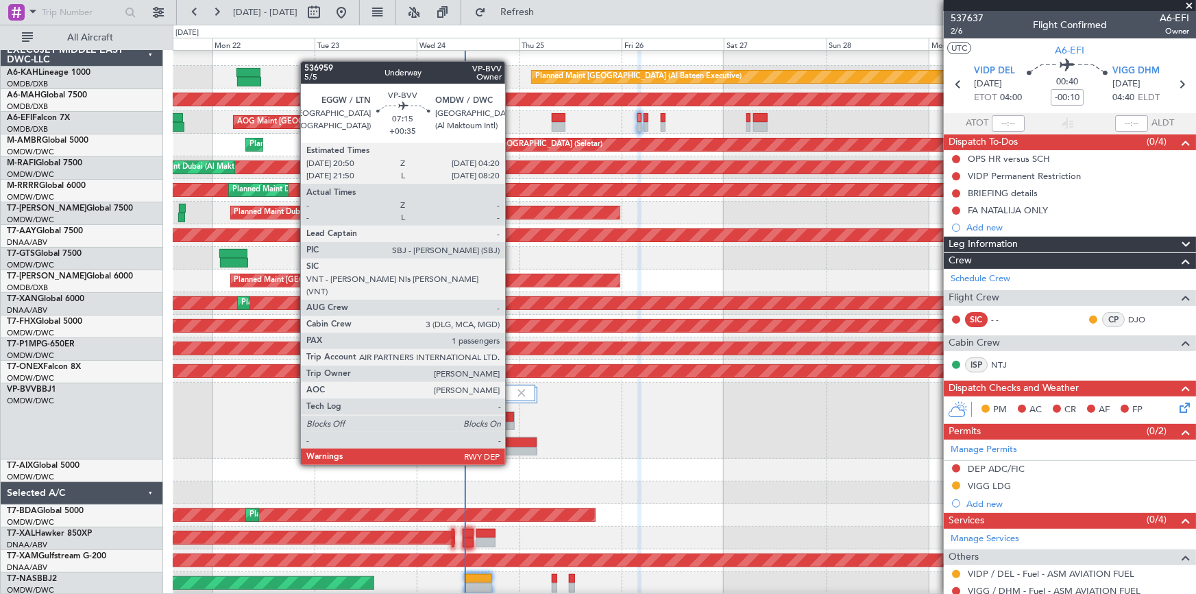
click at [511, 439] on div at bounding box center [521, 442] width 31 height 10
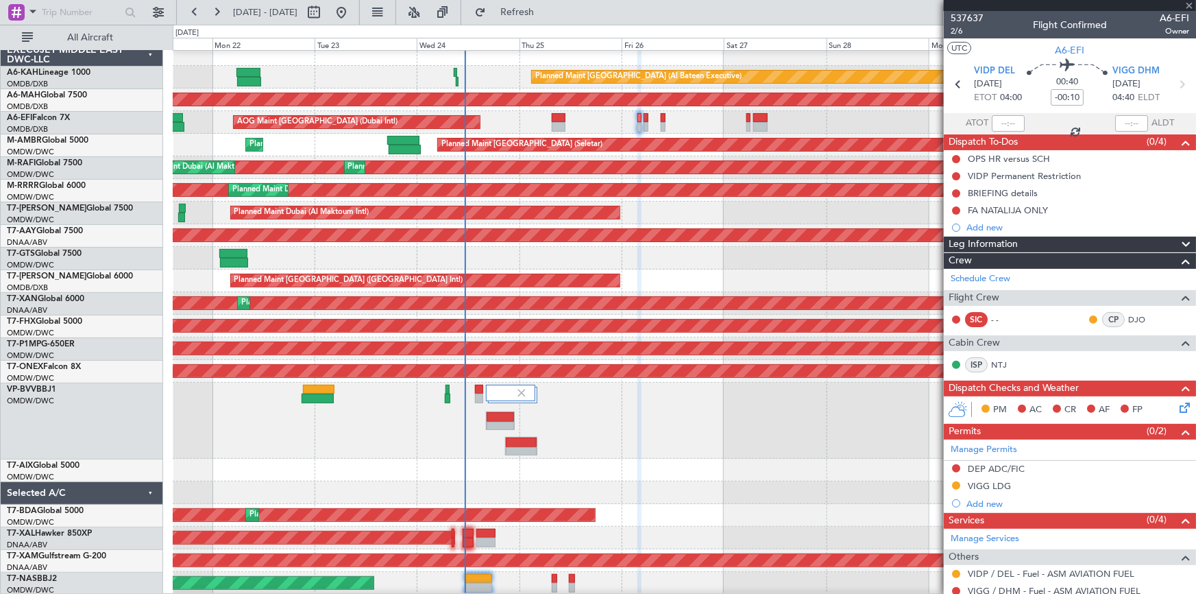
type input "+00:35"
type input "1"
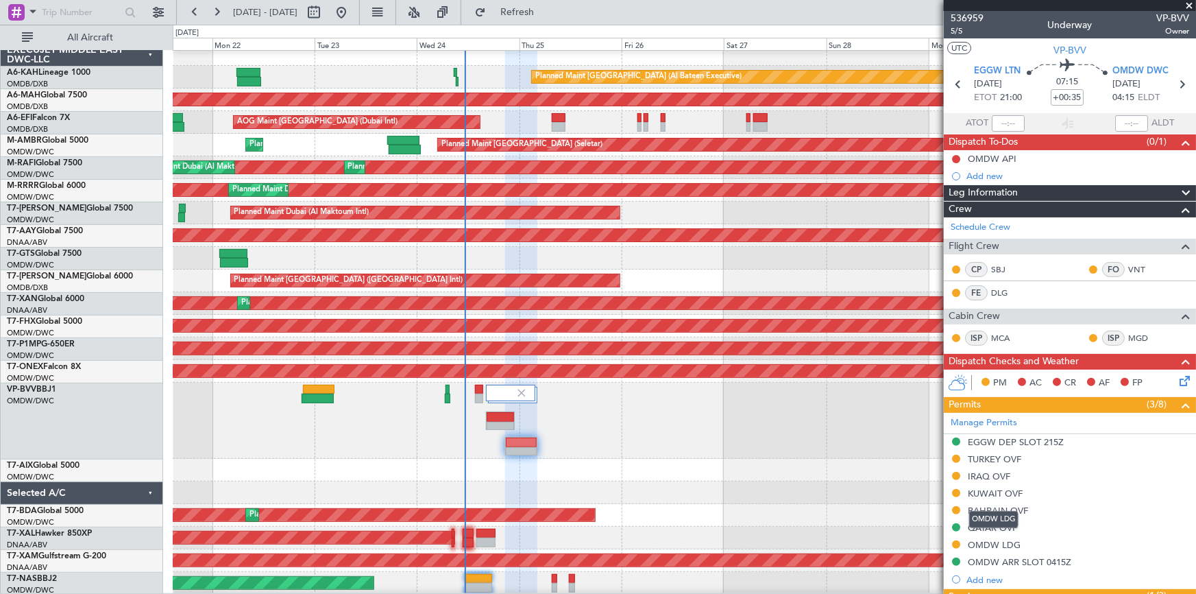
click at [998, 507] on mat-tooltip-component "OMDW LDG" at bounding box center [994, 519] width 69 height 36
click at [995, 507] on div "BAHRAIN OVF" at bounding box center [998, 511] width 60 height 12
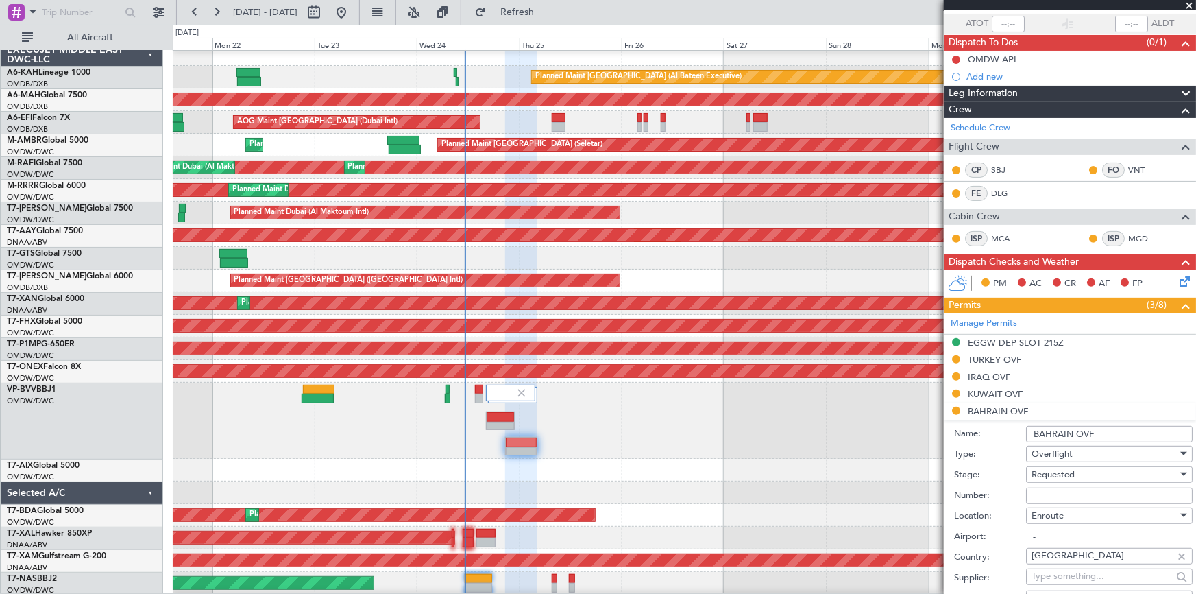
scroll to position [186, 0]
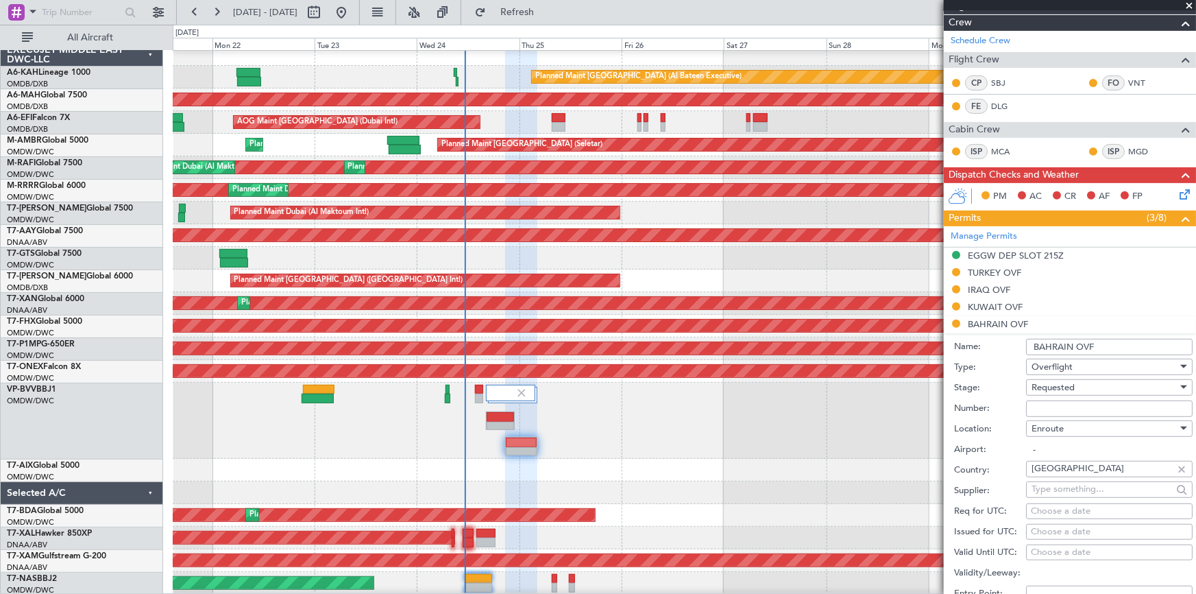
click at [1066, 403] on input "Number:" at bounding box center [1109, 408] width 167 height 16
paste input "AT/P/25-09/ON/001025"
type input "AT/P/25-09/ON/001025"
click at [1047, 383] on span "Requested" at bounding box center [1053, 387] width 43 height 12
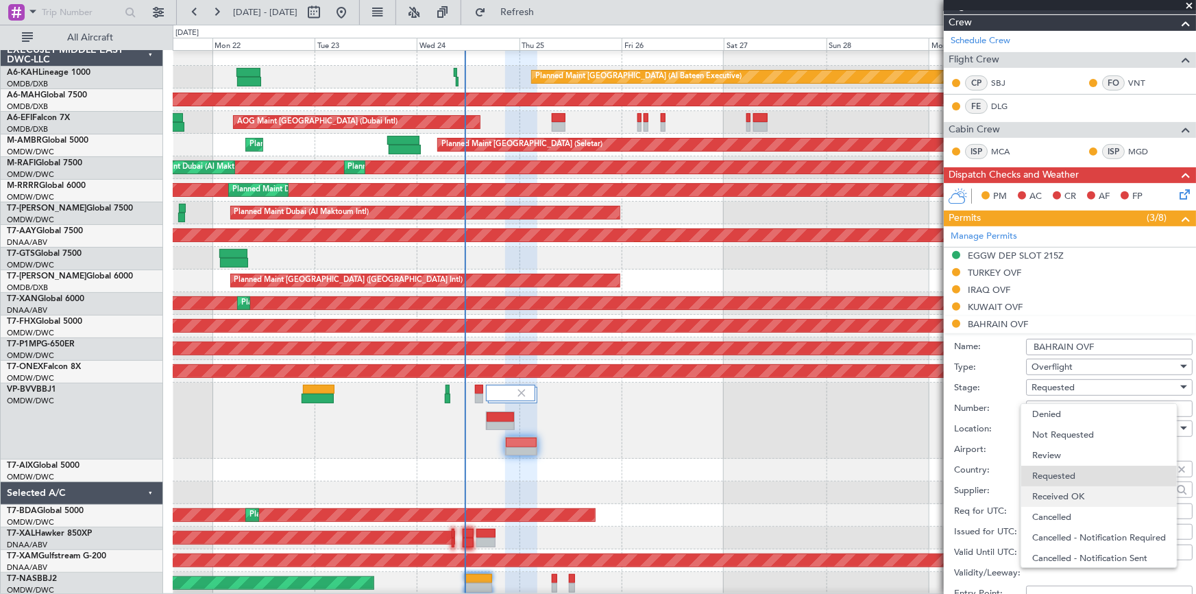
scroll to position [5, 0]
click at [1062, 494] on span "Received OK" at bounding box center [1105, 491] width 145 height 21
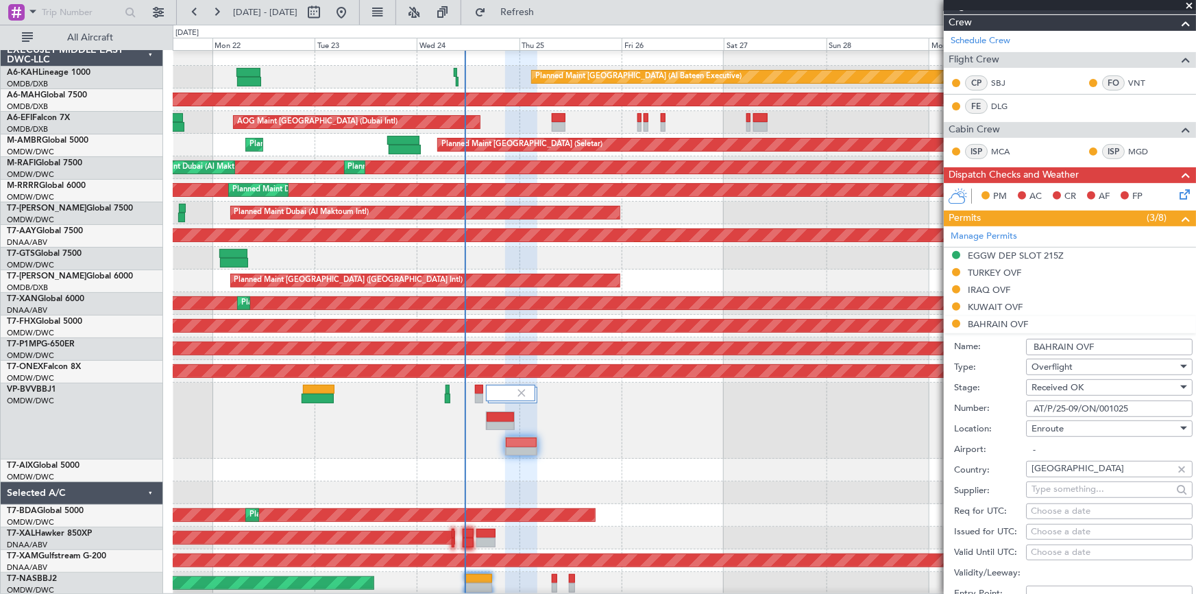
scroll to position [436, 0]
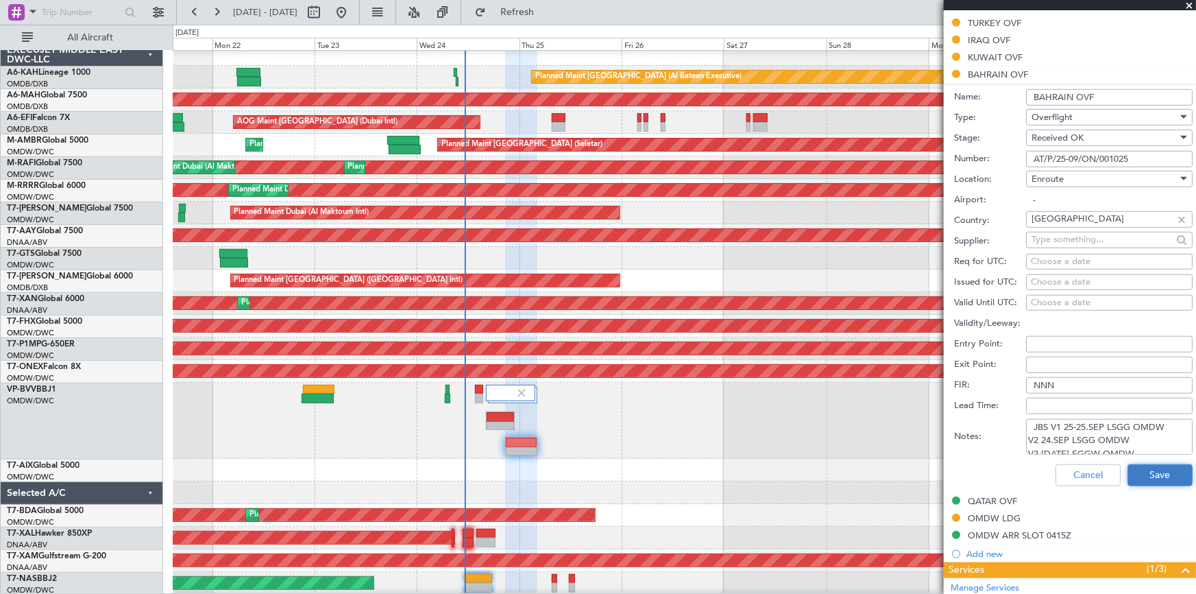
click at [1143, 480] on button "Save" at bounding box center [1160, 475] width 65 height 22
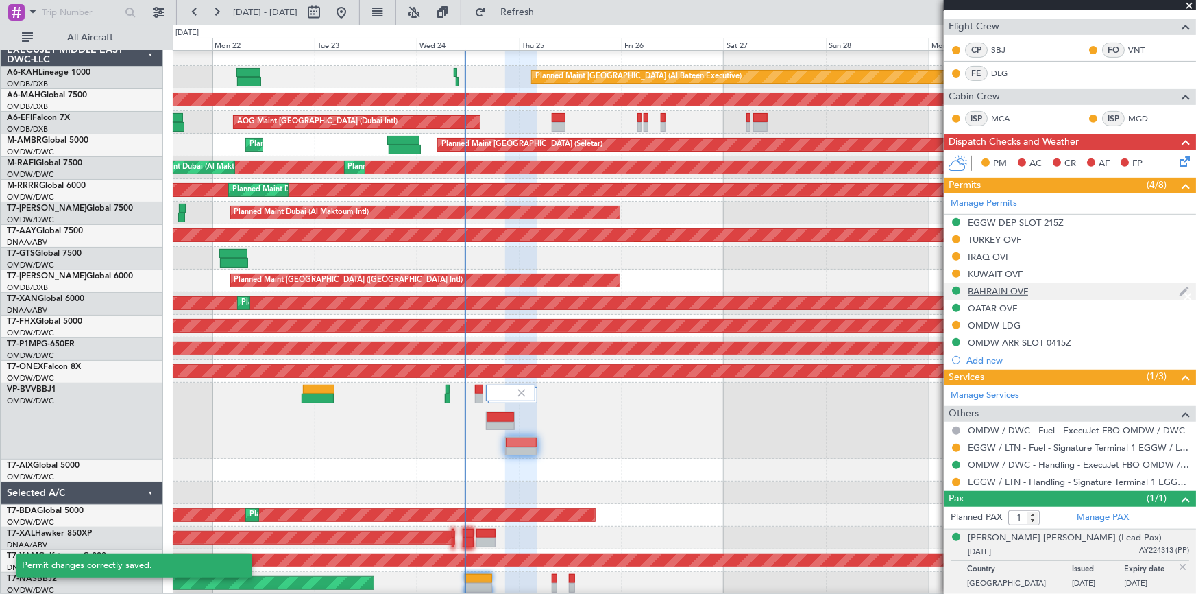
scroll to position [218, 0]
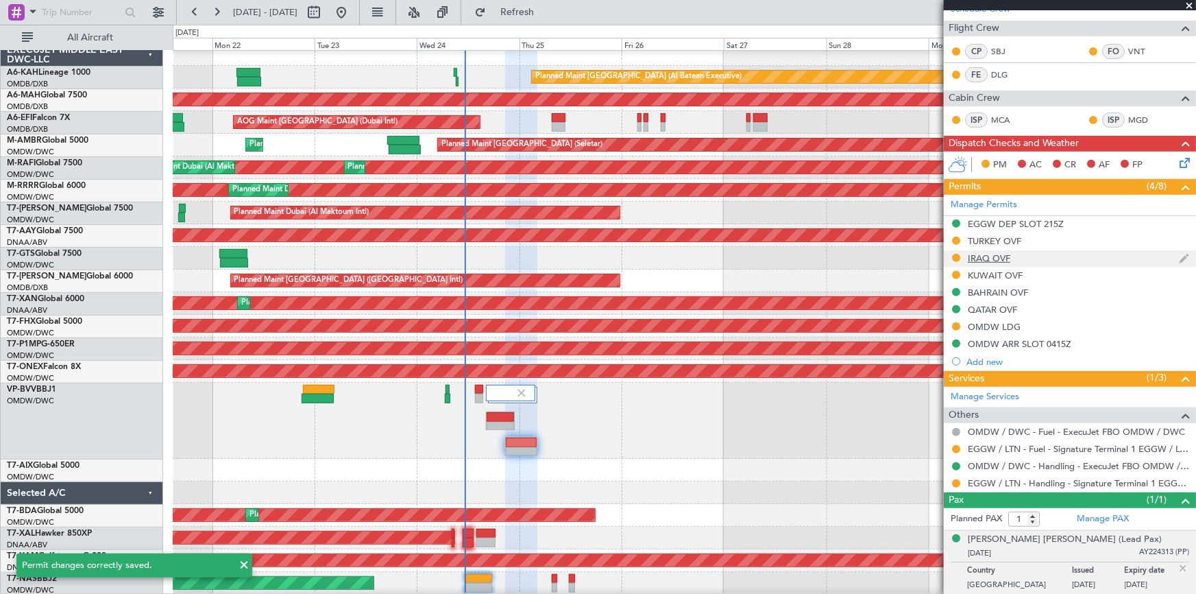
click at [1000, 254] on div "IRAQ OVF" at bounding box center [989, 258] width 43 height 12
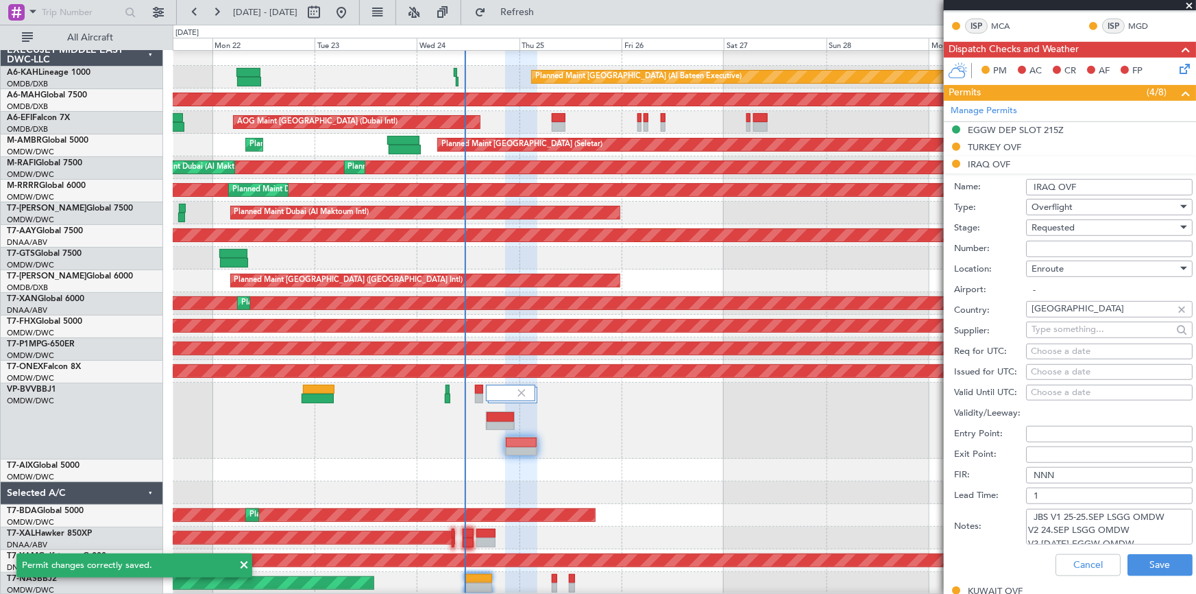
scroll to position [311, 0]
click at [1045, 230] on span "Requested" at bounding box center [1053, 228] width 43 height 12
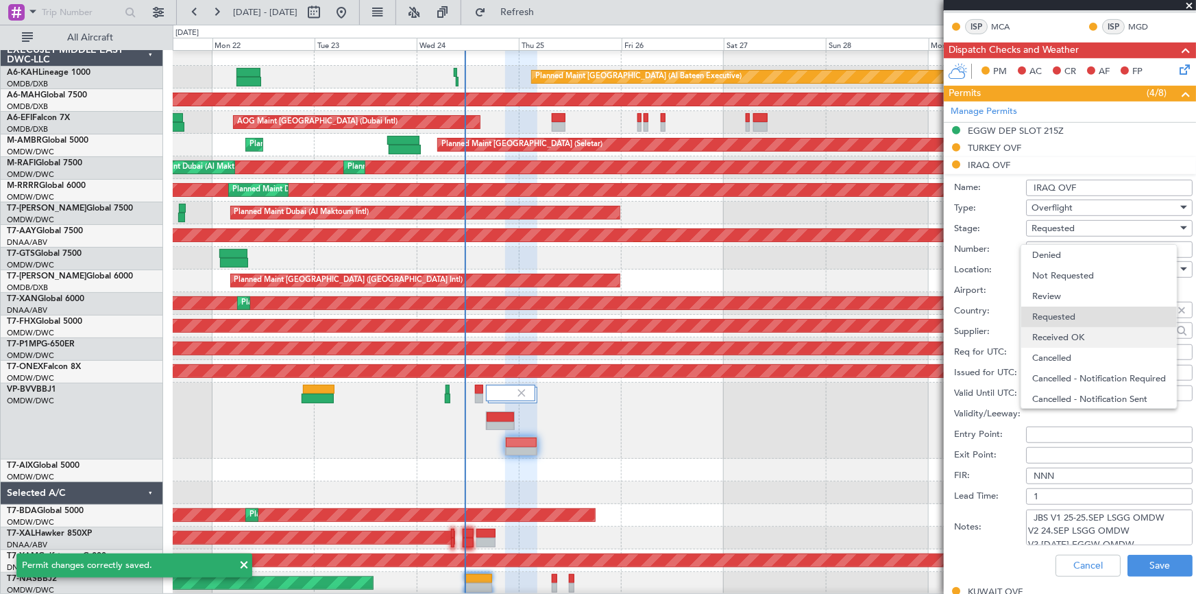
scroll to position [5, 0]
drag, startPoint x: 1070, startPoint y: 335, endPoint x: 1063, endPoint y: 288, distance: 47.2
click at [1070, 333] on span "Received OK" at bounding box center [1105, 332] width 145 height 21
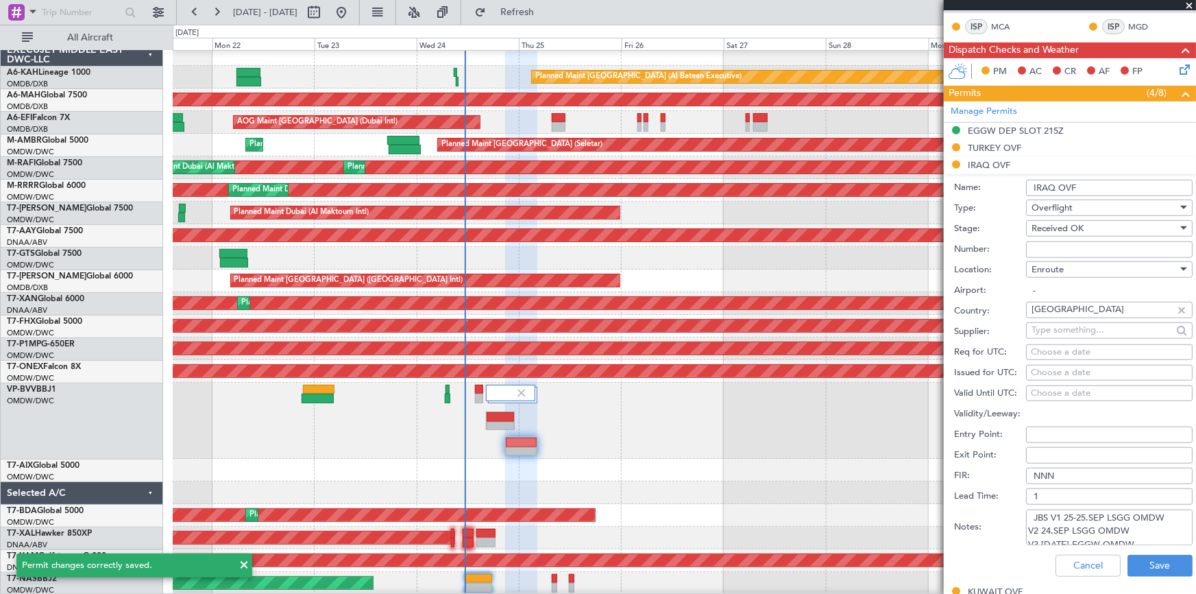
click at [1051, 248] on input "Number:" at bounding box center [1109, 249] width 167 height 16
paste input "OVR 49356"
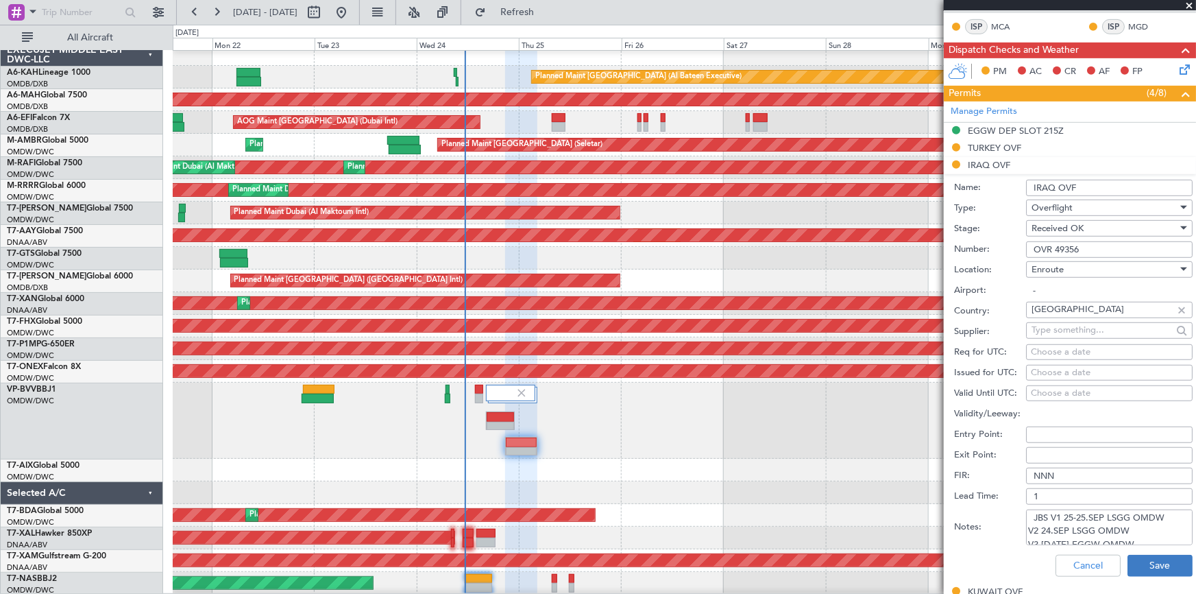
type input "OVR 49356"
click at [1146, 559] on button "Save" at bounding box center [1160, 566] width 65 height 22
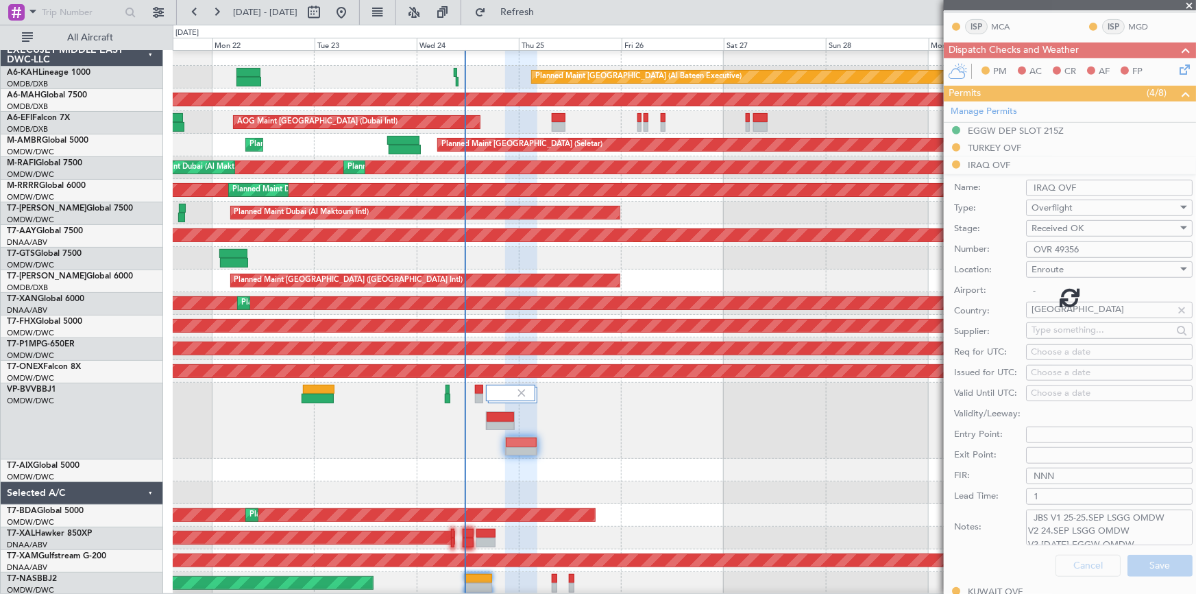
scroll to position [218, 0]
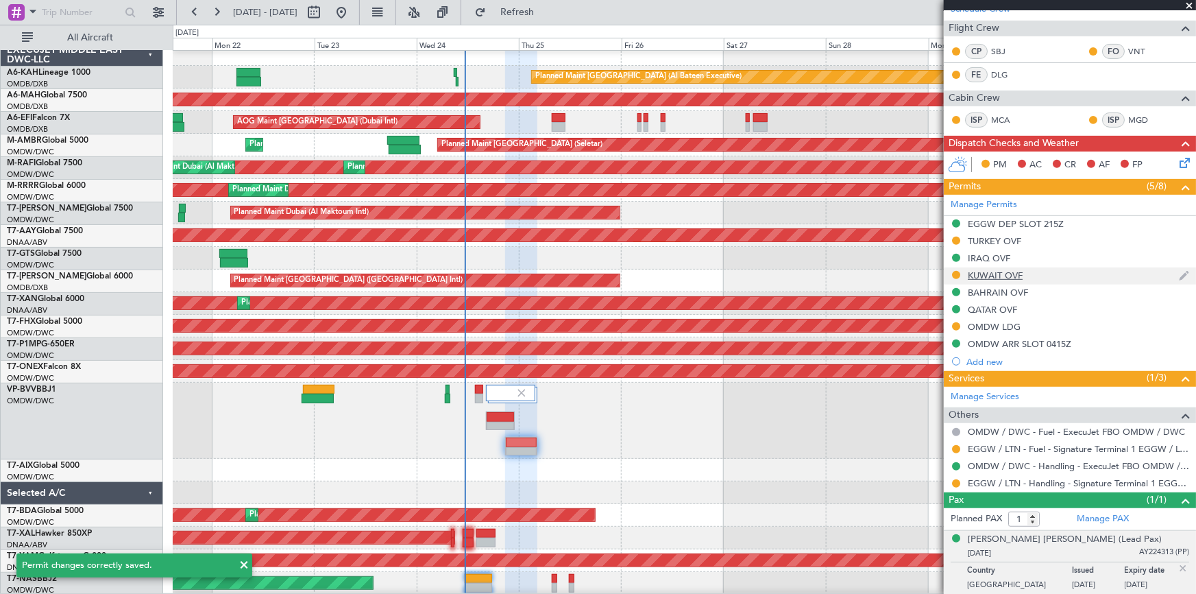
click at [982, 269] on div "KUWAIT OVF" at bounding box center [995, 275] width 55 height 12
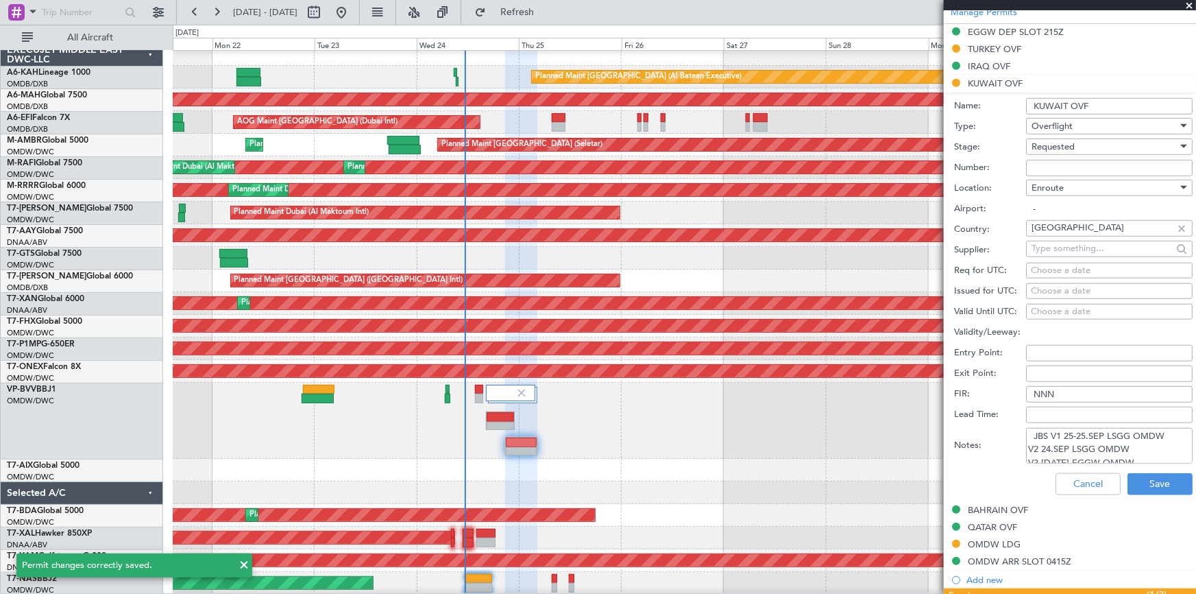
scroll to position [436, 0]
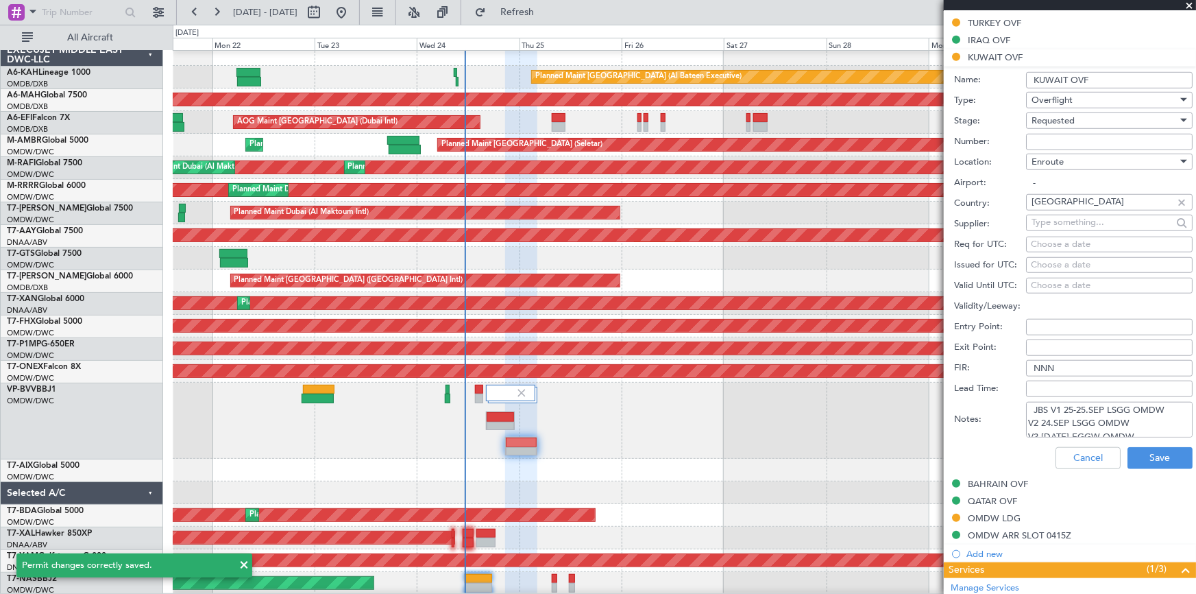
click at [1058, 134] on input "Number:" at bounding box center [1109, 142] width 167 height 16
paste input "8256-ATO/2"
type input "8256-ATO/2"
drag, startPoint x: 1050, startPoint y: 116, endPoint x: 1066, endPoint y: 124, distance: 18.4
click at [1052, 117] on span "Requested" at bounding box center [1053, 120] width 43 height 12
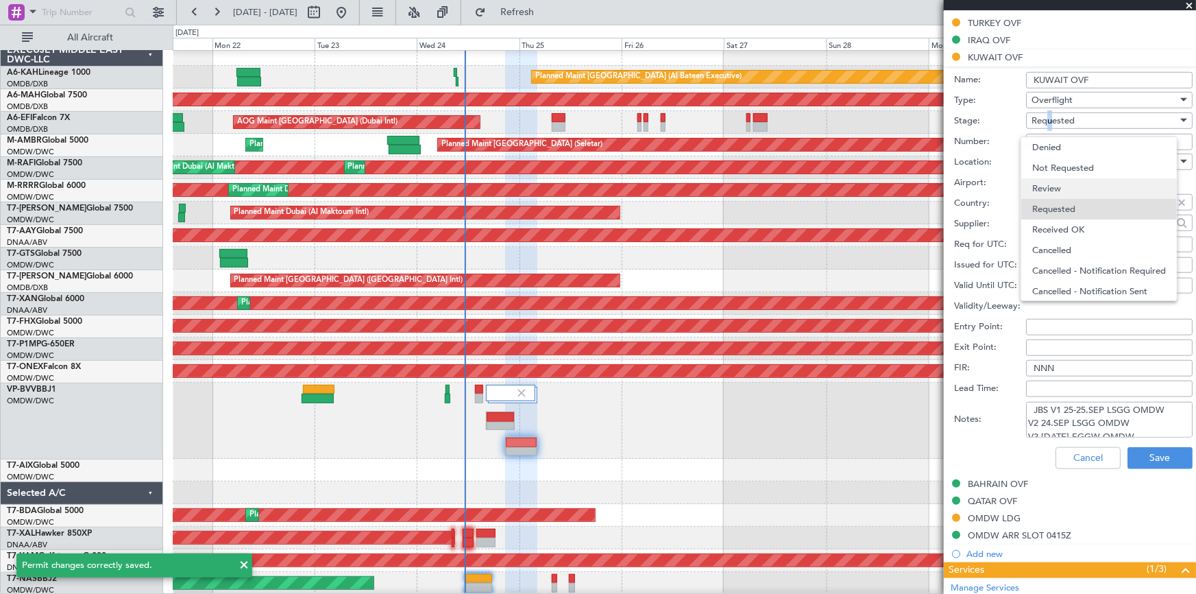
scroll to position [5, 0]
click at [1070, 226] on span "Received OK" at bounding box center [1105, 224] width 145 height 21
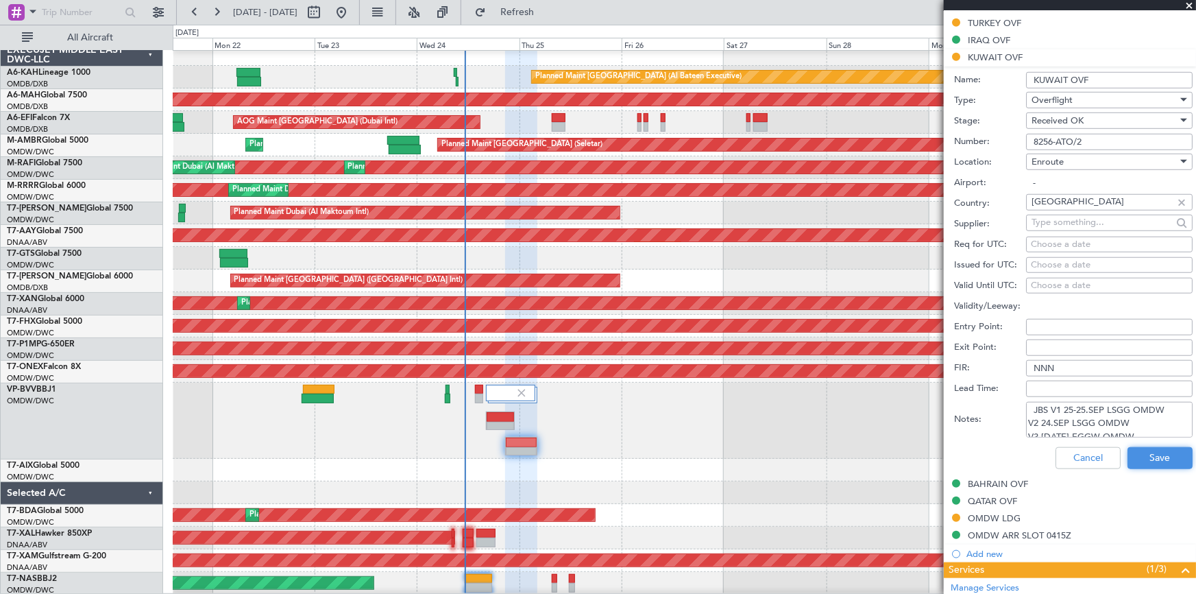
click at [1153, 444] on div "Cancel Save" at bounding box center [1073, 458] width 239 height 36
click at [1143, 455] on button "Save" at bounding box center [1160, 458] width 65 height 22
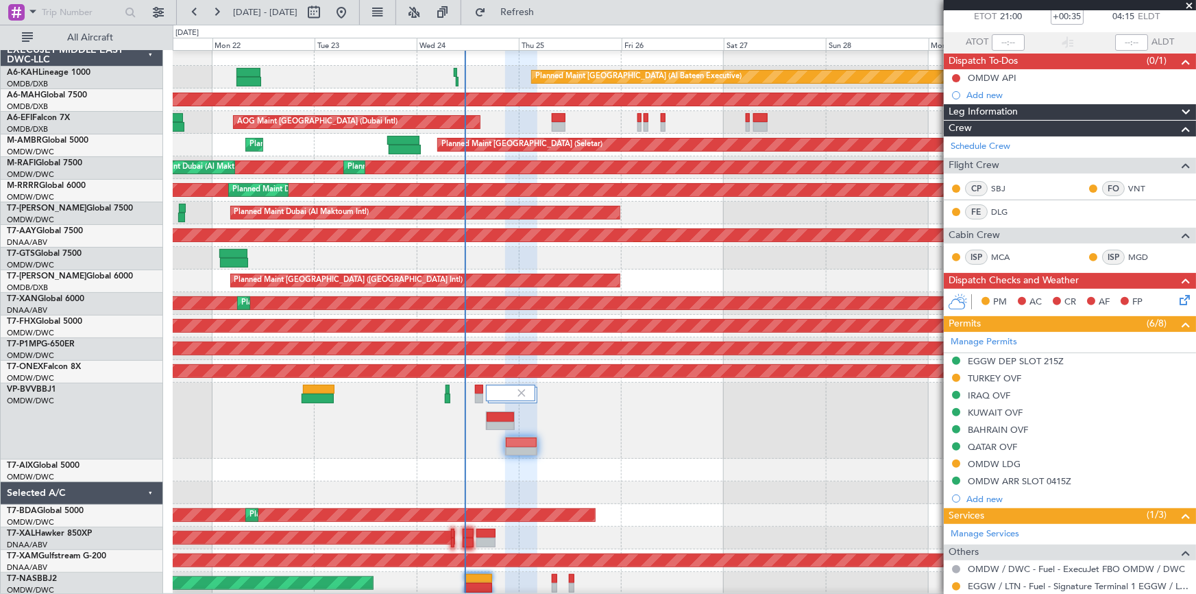
scroll to position [0, 0]
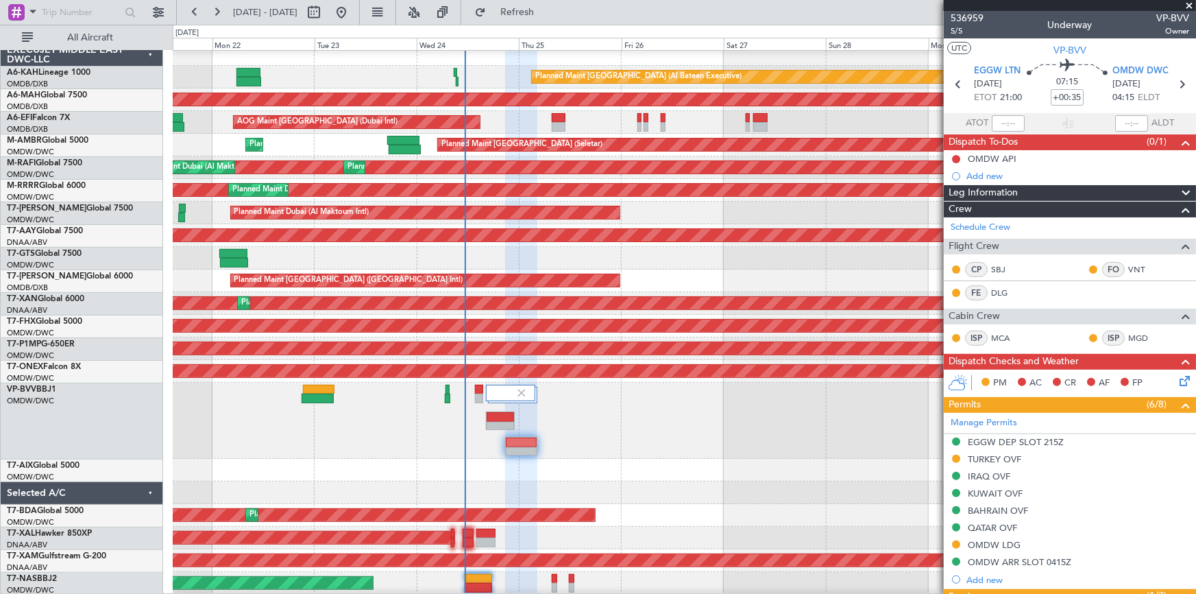
click at [1037, 438] on div "EGGW DEP SLOT 215Z" at bounding box center [1016, 442] width 96 height 12
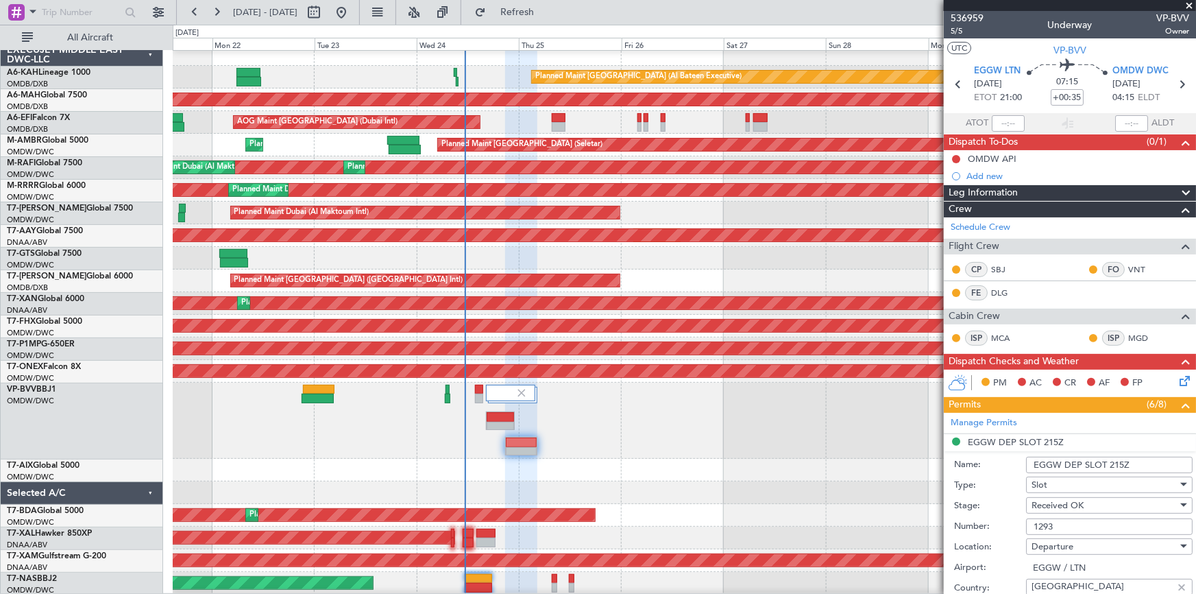
click at [1117, 463] on input "EGGW DEP SLOT 215Z" at bounding box center [1109, 465] width 167 height 16
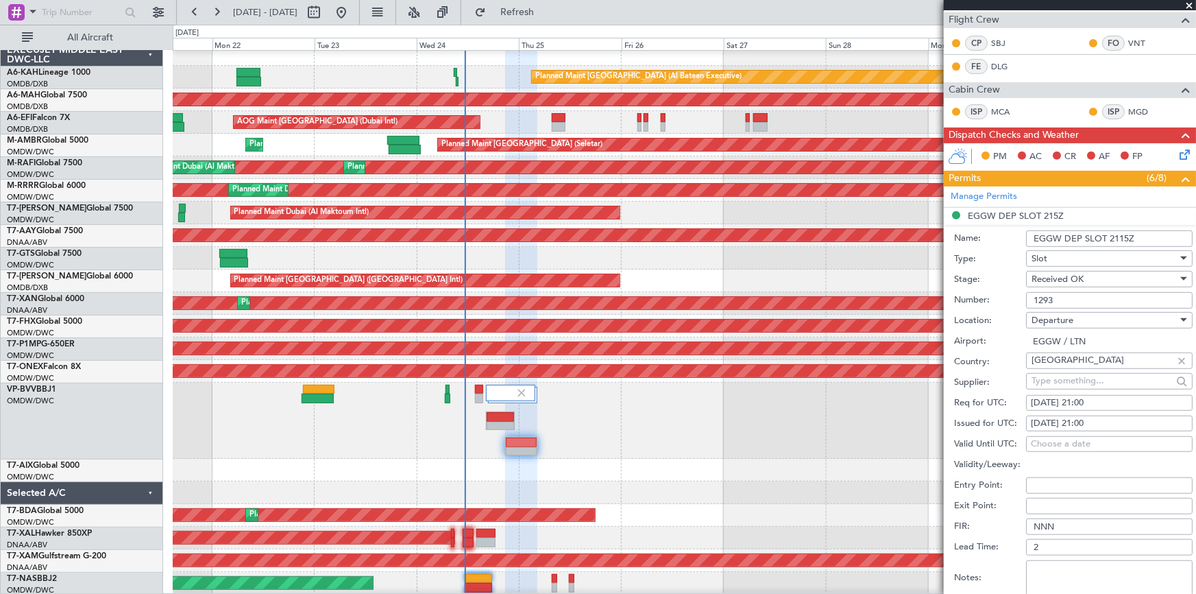
scroll to position [374, 0]
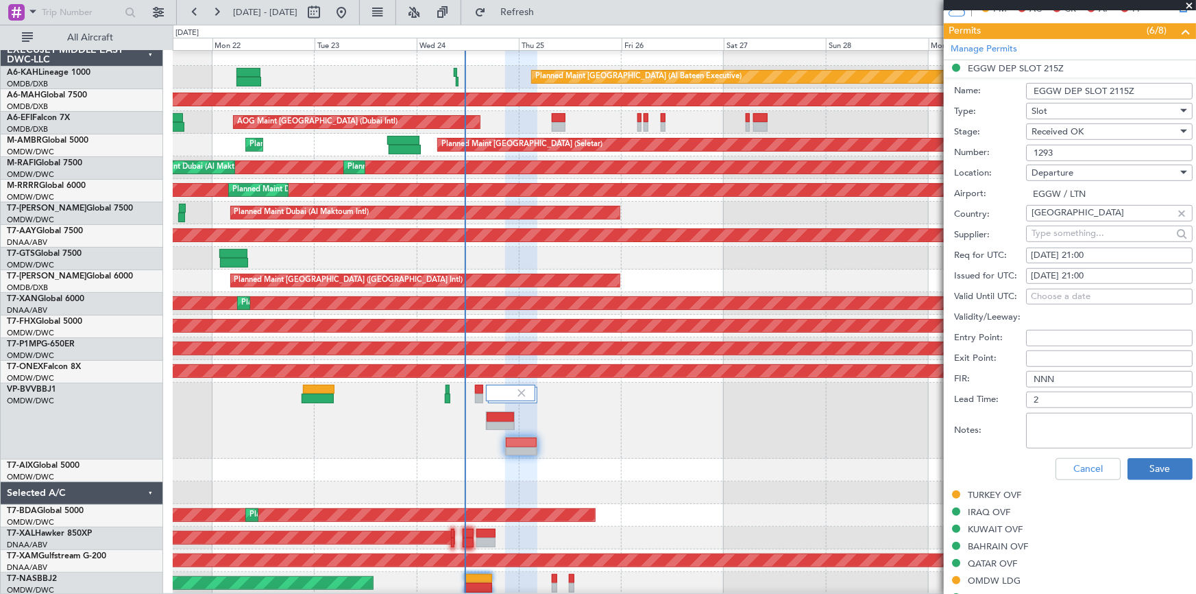
type input "EGGW DEP SLOT 2115Z"
click at [1146, 472] on button "Save" at bounding box center [1160, 469] width 65 height 22
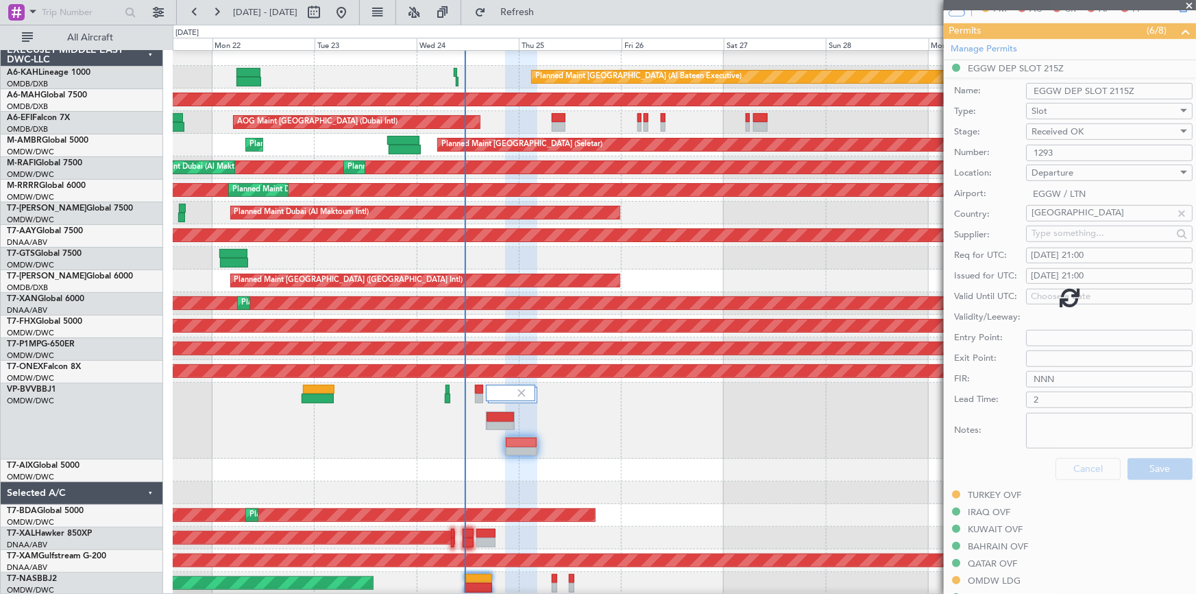
scroll to position [218, 0]
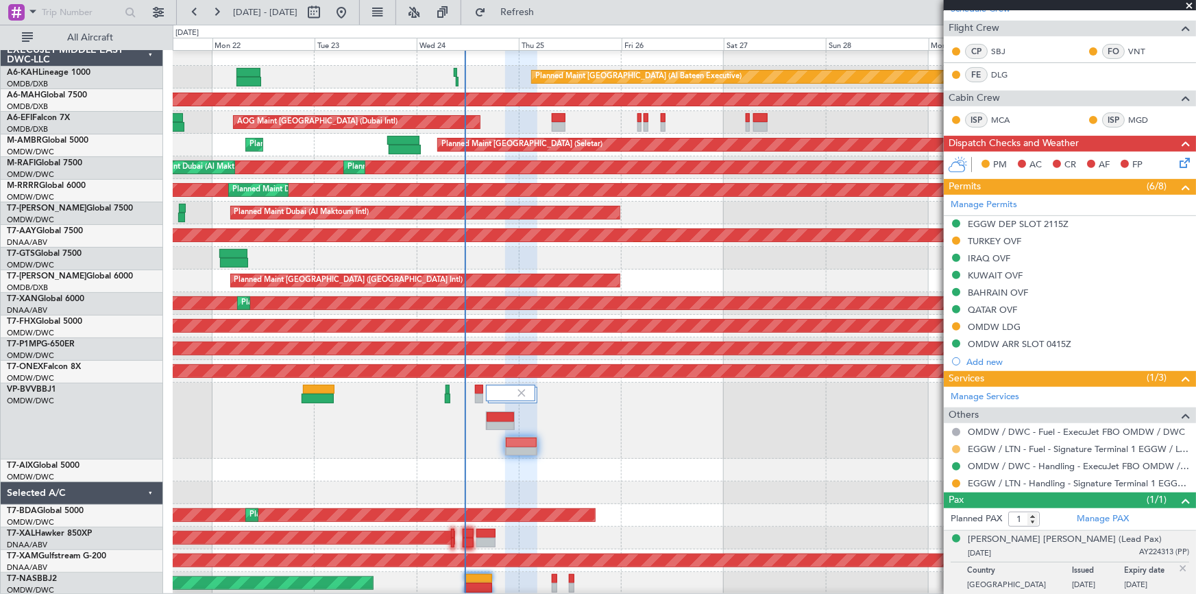
click at [954, 447] on button at bounding box center [956, 449] width 8 height 8
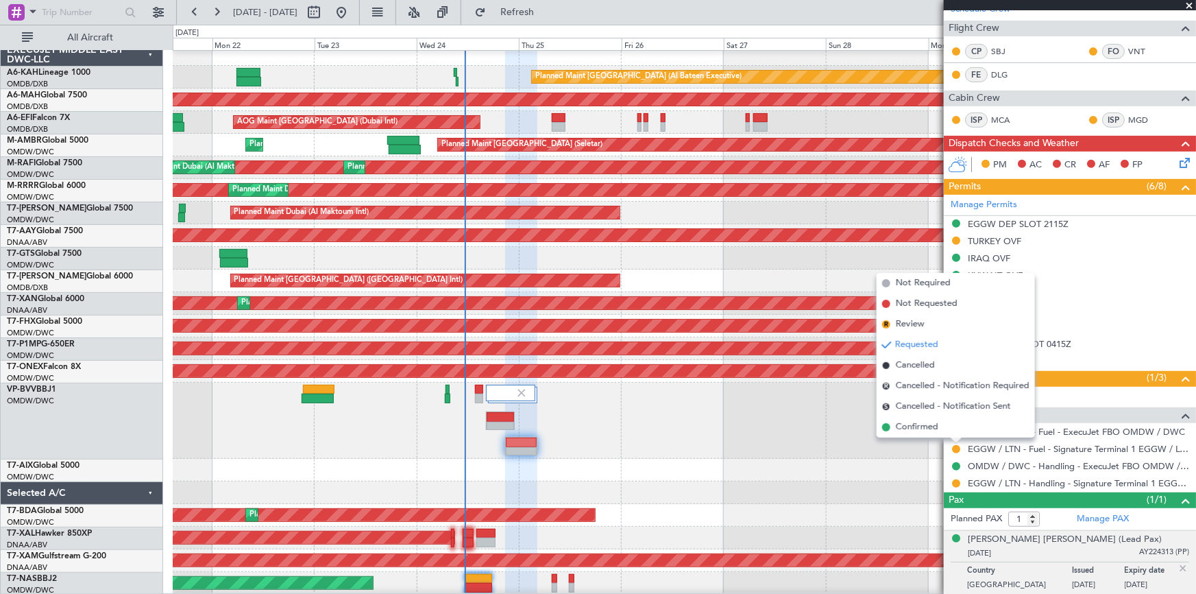
drag, startPoint x: 908, startPoint y: 424, endPoint x: 943, endPoint y: 427, distance: 34.5
click at [909, 424] on span "Confirmed" at bounding box center [917, 427] width 43 height 14
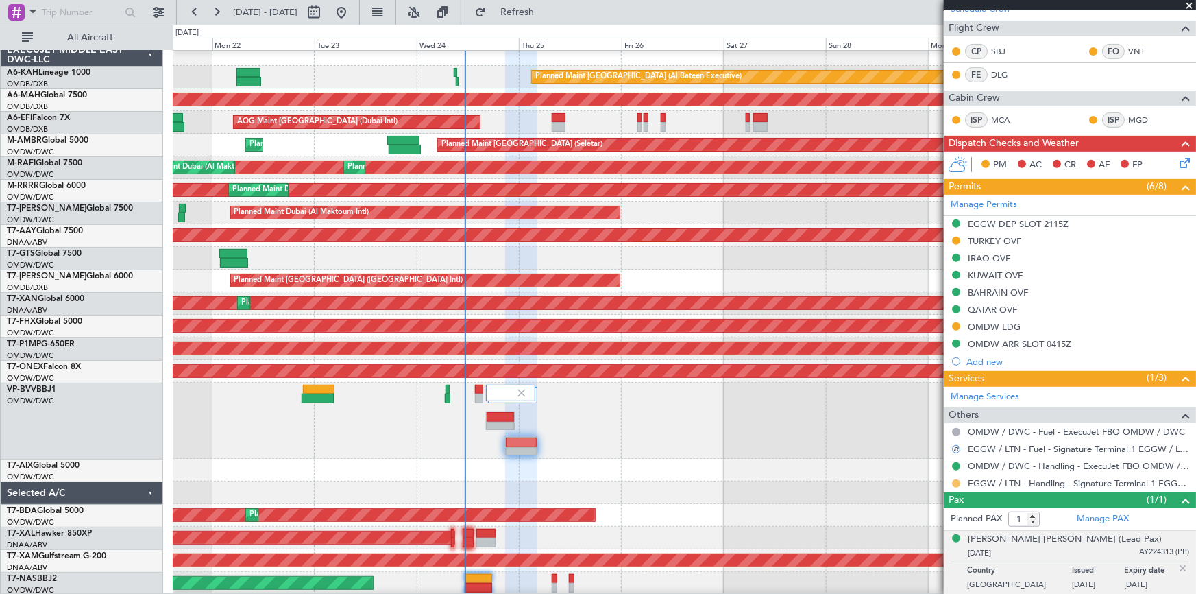
click at [957, 480] on button at bounding box center [956, 483] width 8 height 8
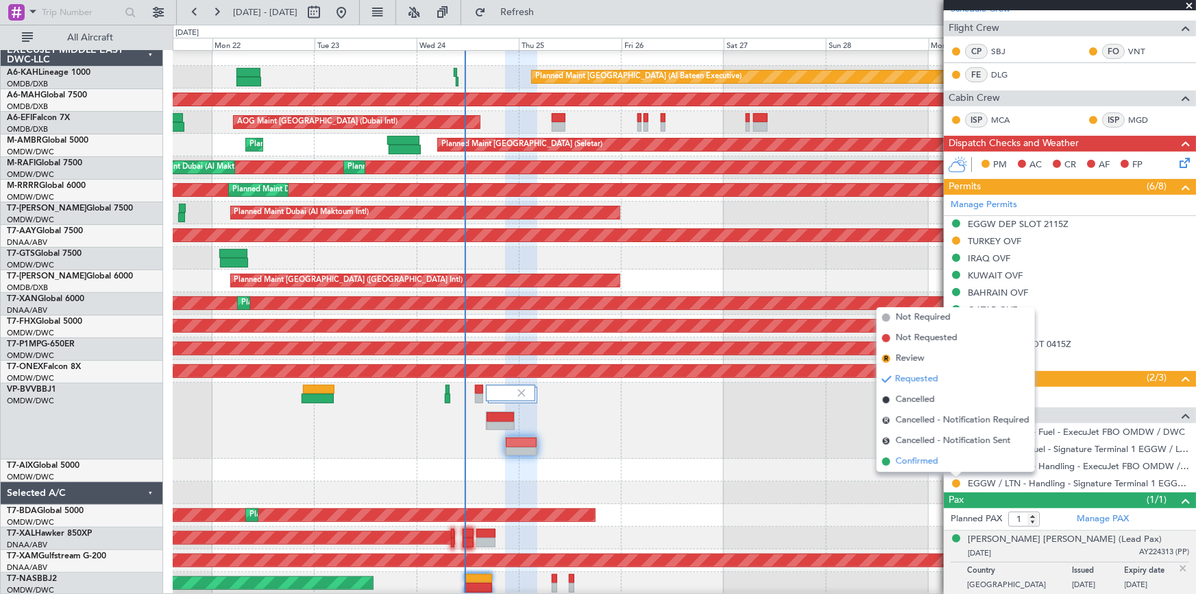
click at [910, 459] on span "Confirmed" at bounding box center [917, 462] width 43 height 14
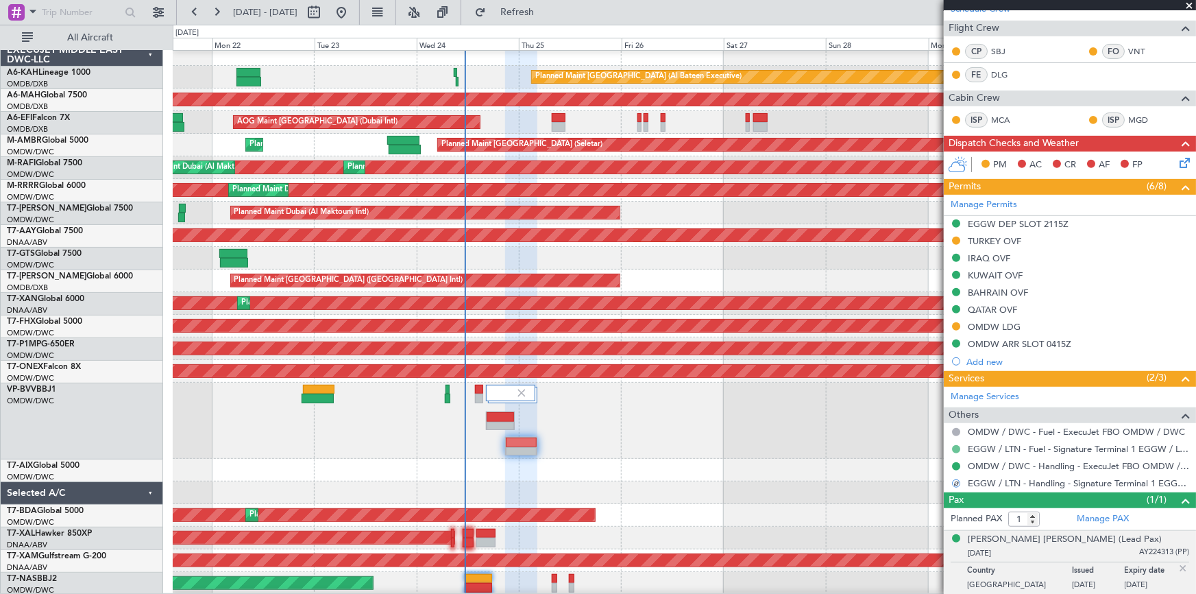
click at [954, 449] on button at bounding box center [956, 449] width 8 height 8
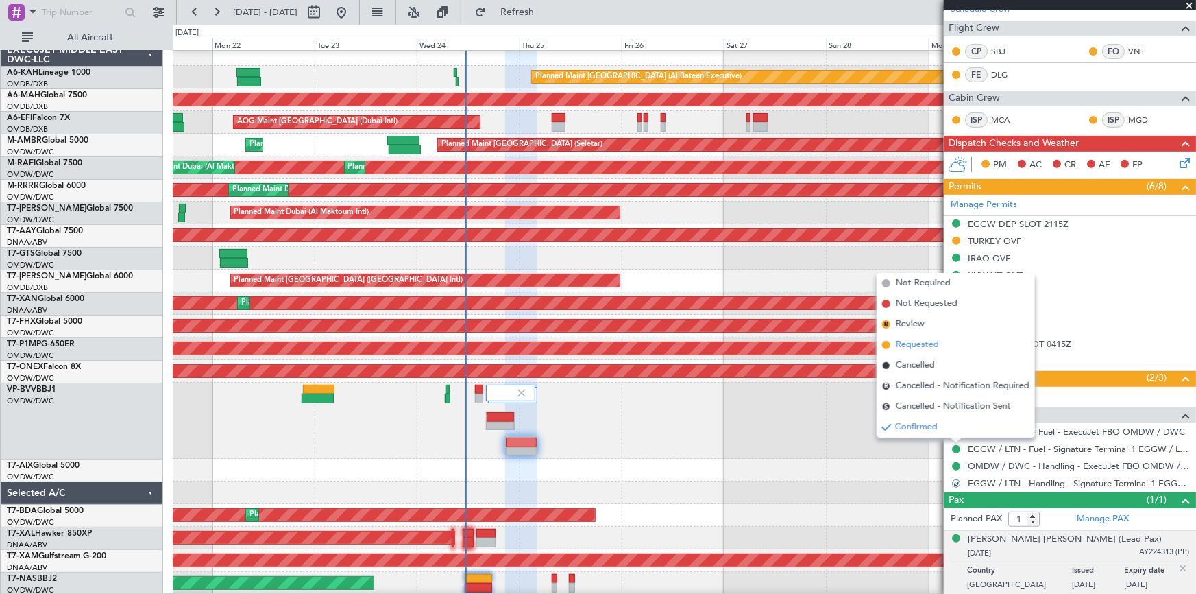
click at [919, 347] on span "Requested" at bounding box center [917, 345] width 43 height 14
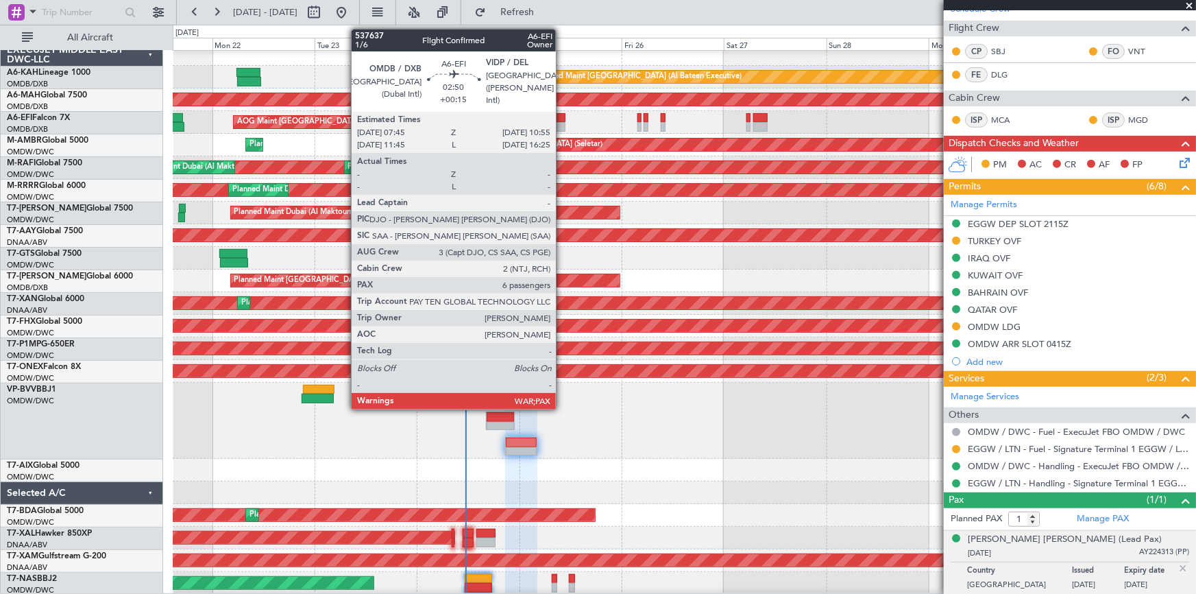
click at [562, 113] on div at bounding box center [559, 118] width 14 height 10
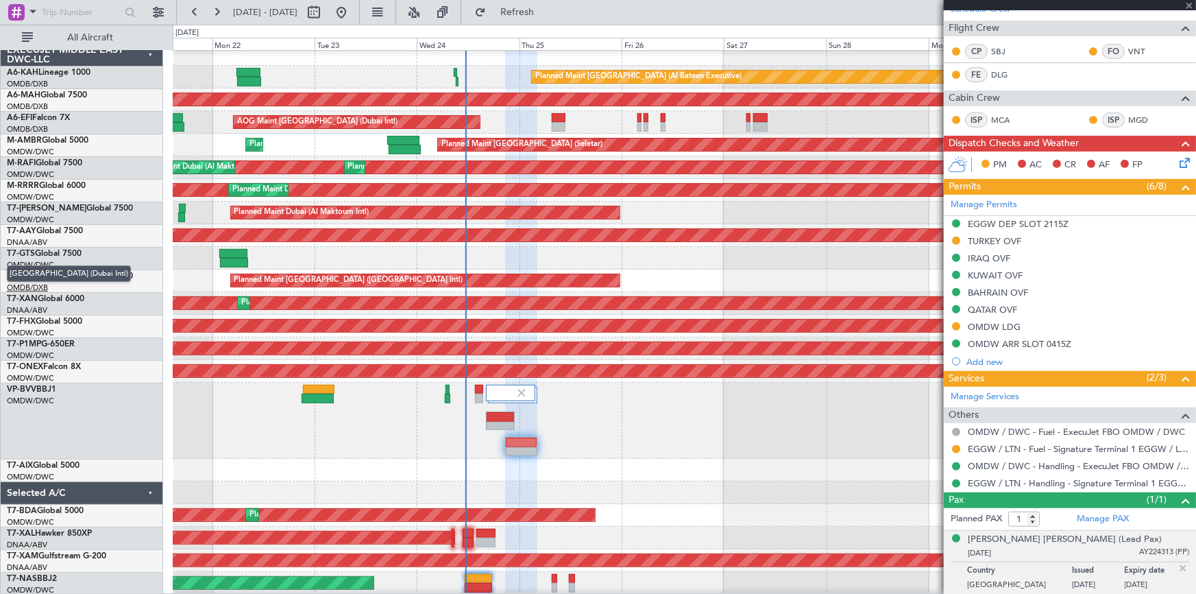
type input "+00:15"
type input "6"
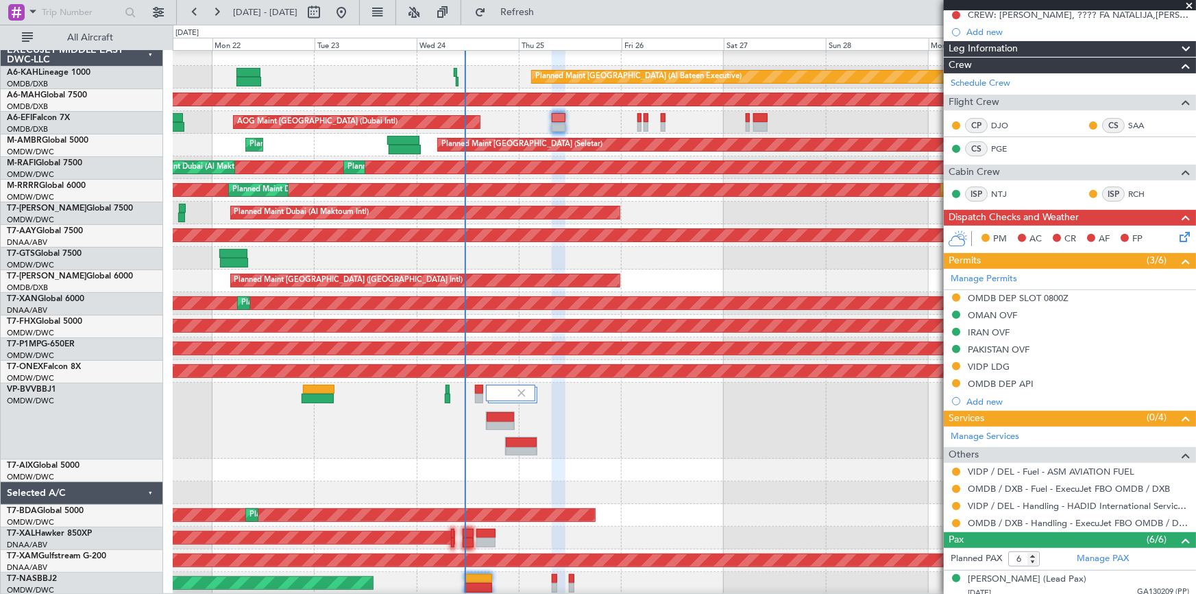
scroll to position [249, 0]
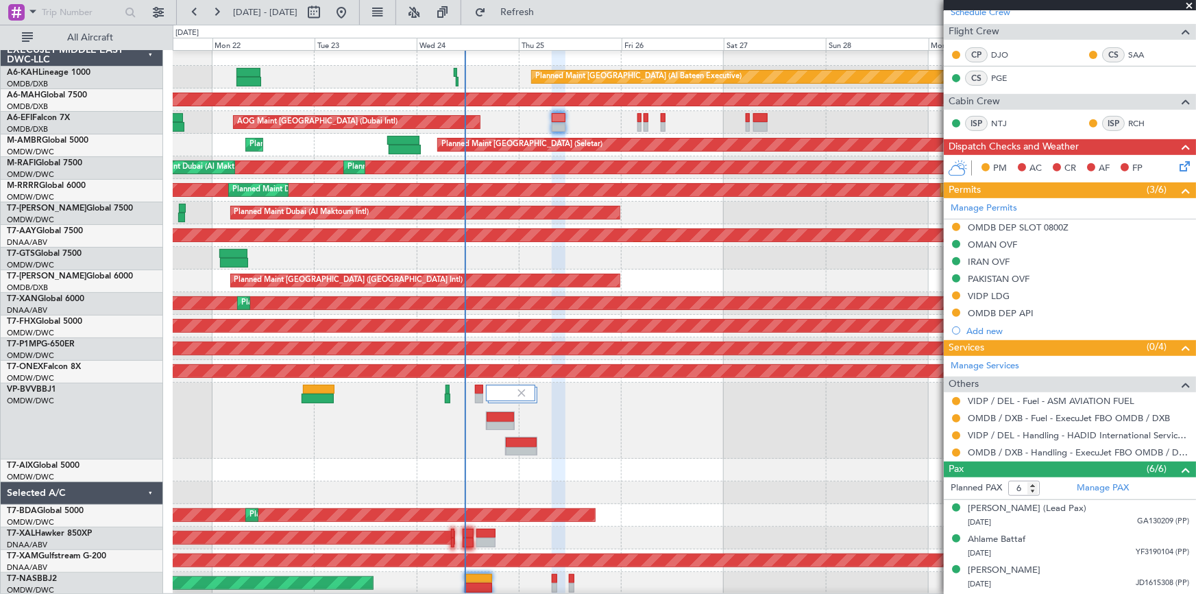
click at [1039, 226] on div "OMDB DEP SLOT 0800Z" at bounding box center [1018, 227] width 101 height 12
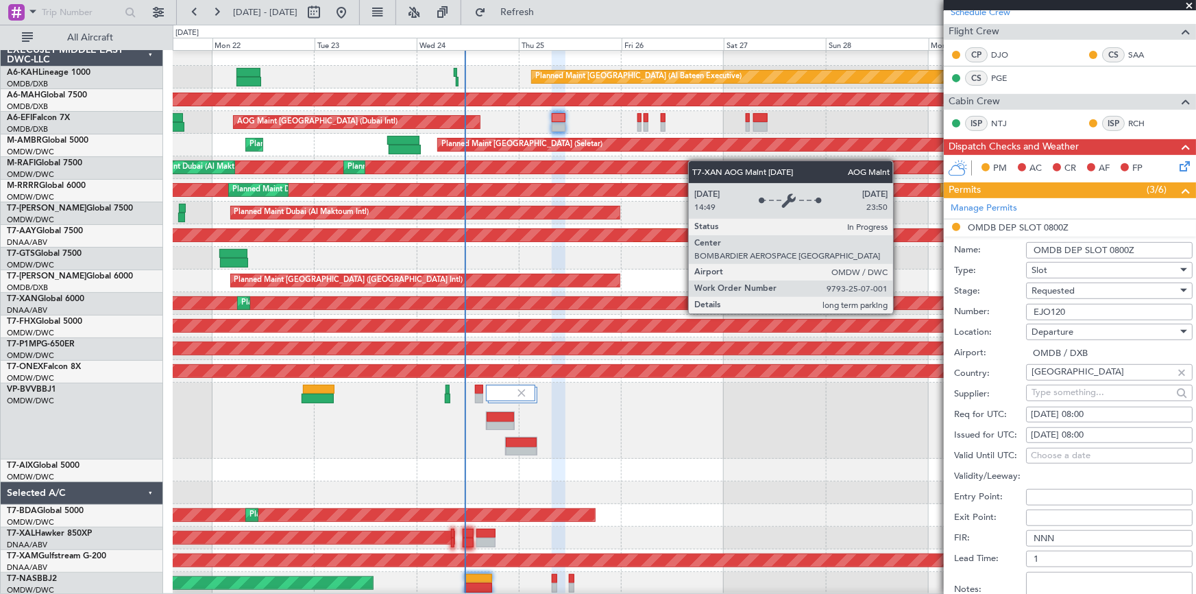
drag, startPoint x: 1093, startPoint y: 309, endPoint x: 899, endPoint y: 298, distance: 194.4
click at [899, 298] on fb-app "[DATE] - [DATE] Refresh Quick Links All Aircraft Planned Maint [GEOGRAPHIC_DATA…" at bounding box center [598, 301] width 1196 height 583
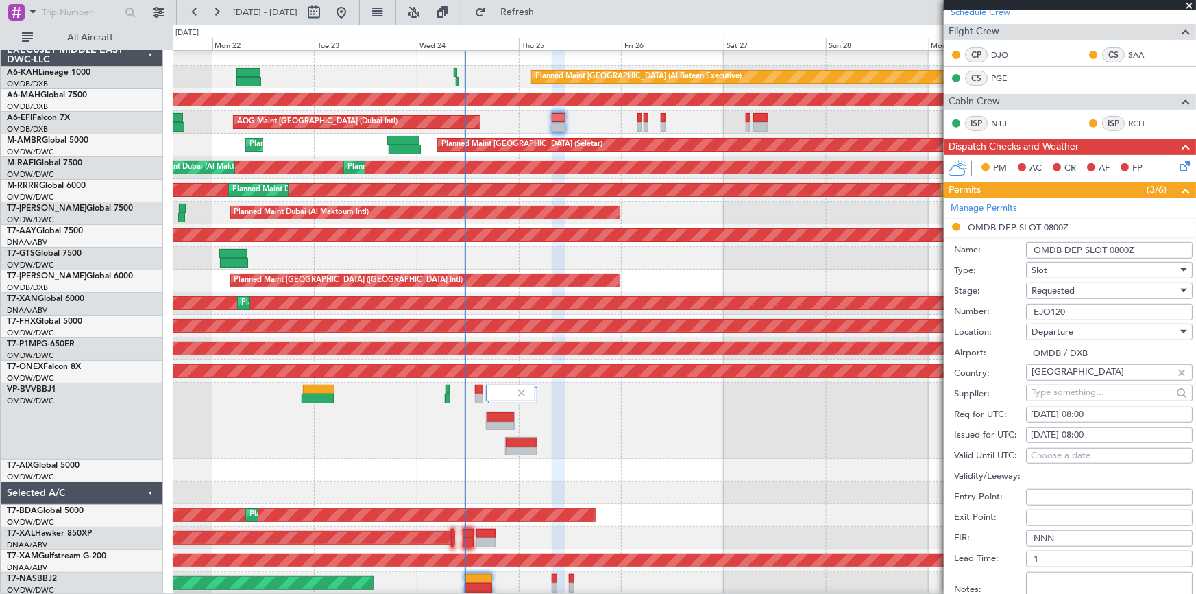
click at [1069, 291] on span "Requested" at bounding box center [1053, 291] width 43 height 12
drag, startPoint x: 1068, startPoint y: 389, endPoint x: 1083, endPoint y: 391, distance: 15.1
click at [1070, 389] on span "Received OK" at bounding box center [1105, 394] width 145 height 21
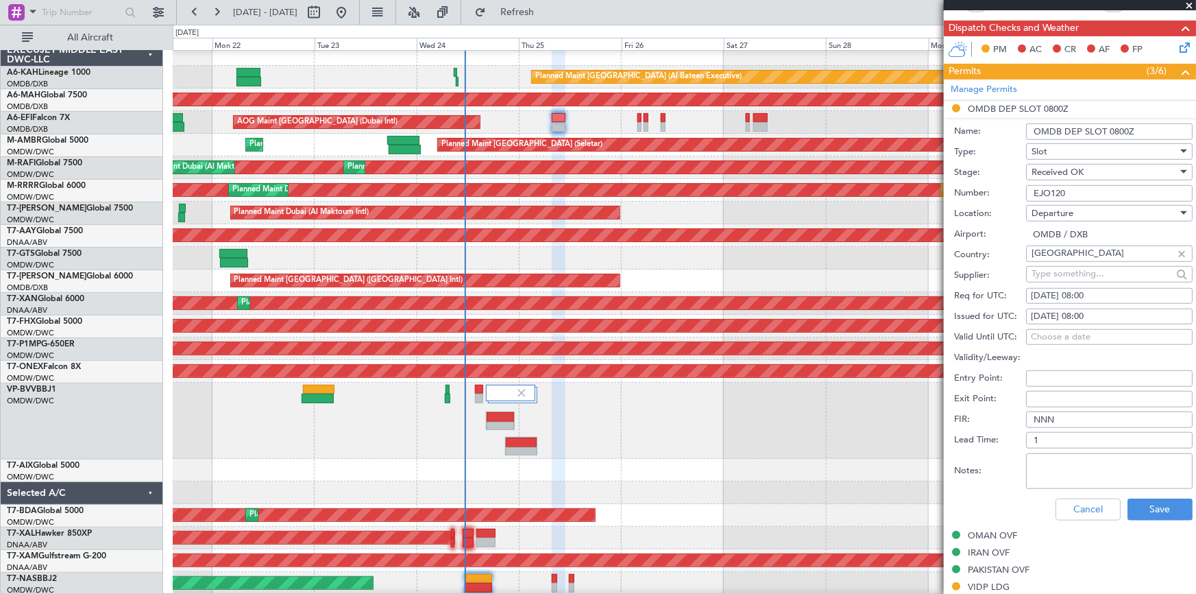
scroll to position [436, 0]
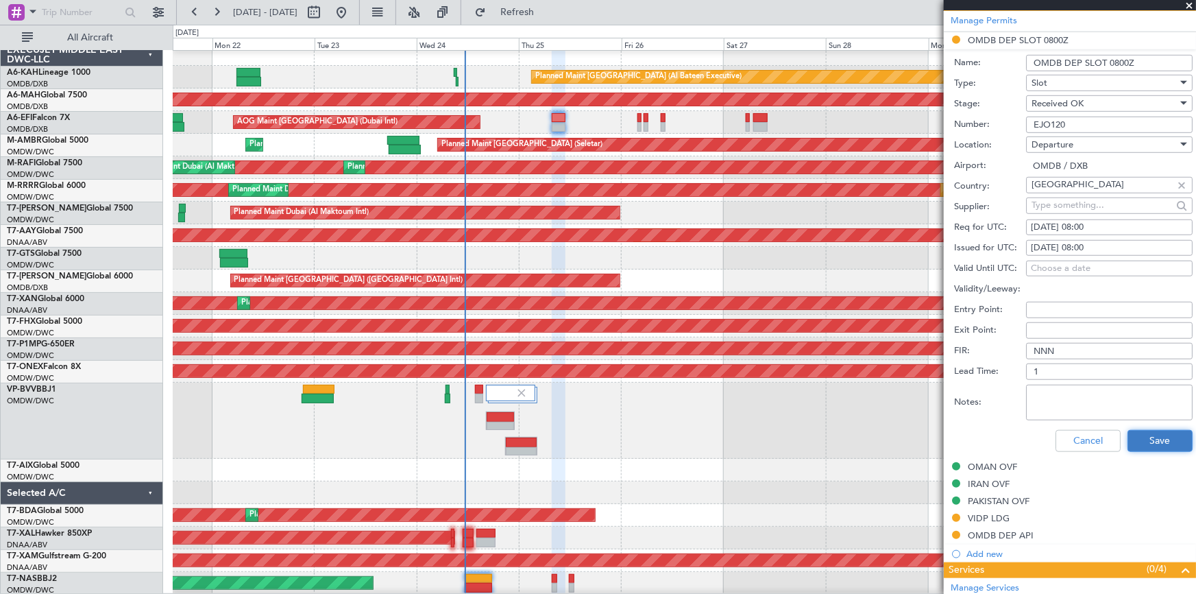
click at [1139, 437] on button "Save" at bounding box center [1160, 441] width 65 height 22
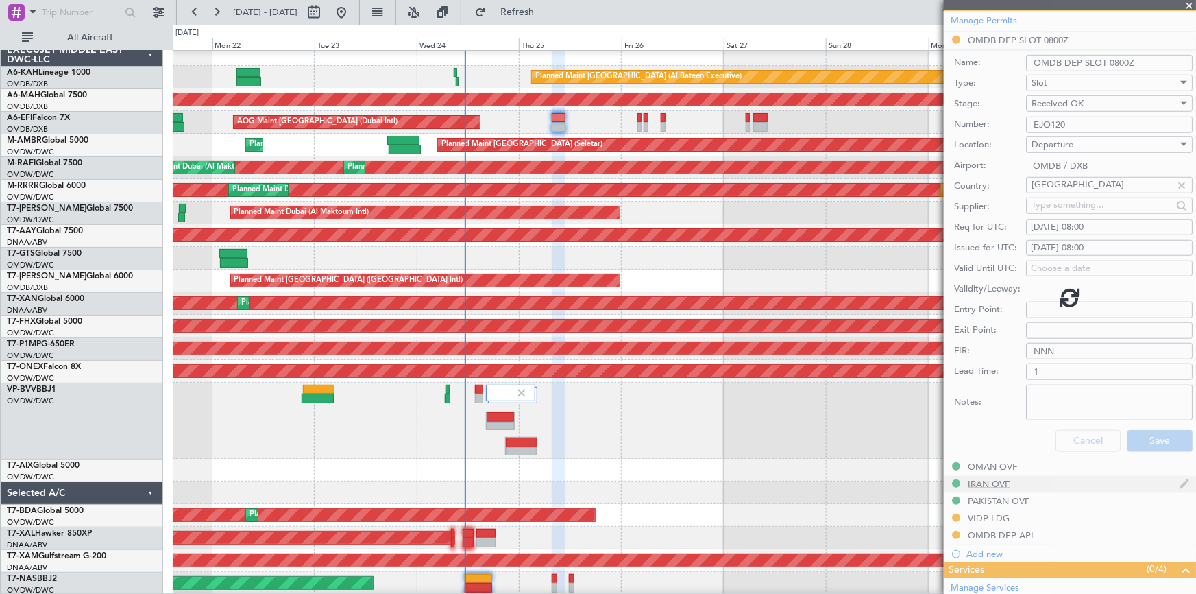
scroll to position [338, 0]
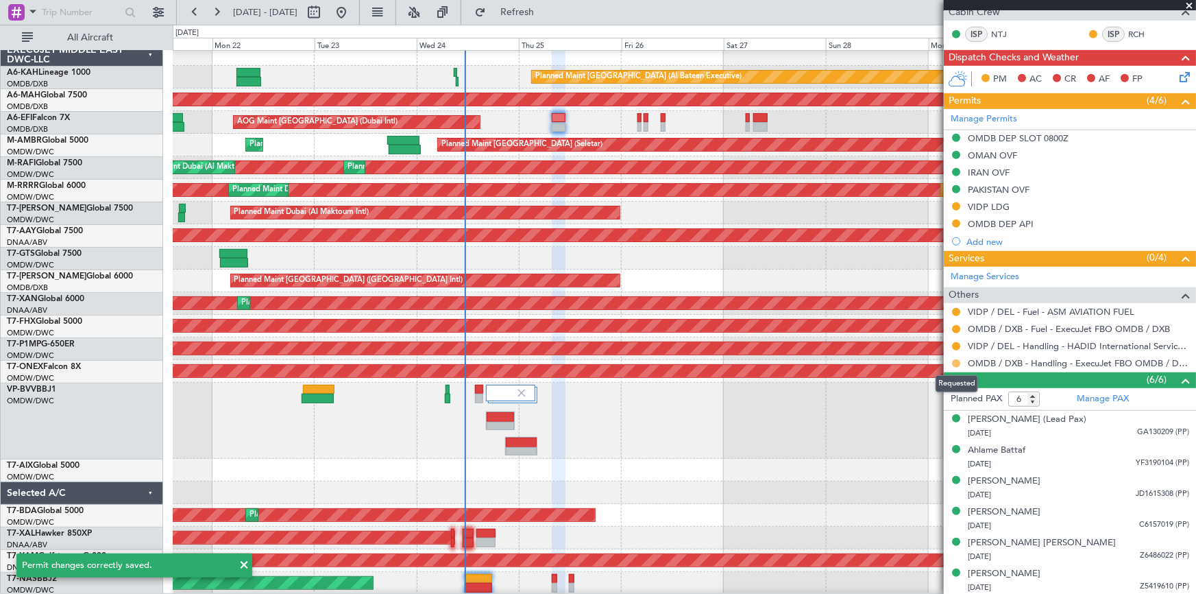
click at [957, 360] on button at bounding box center [956, 363] width 8 height 8
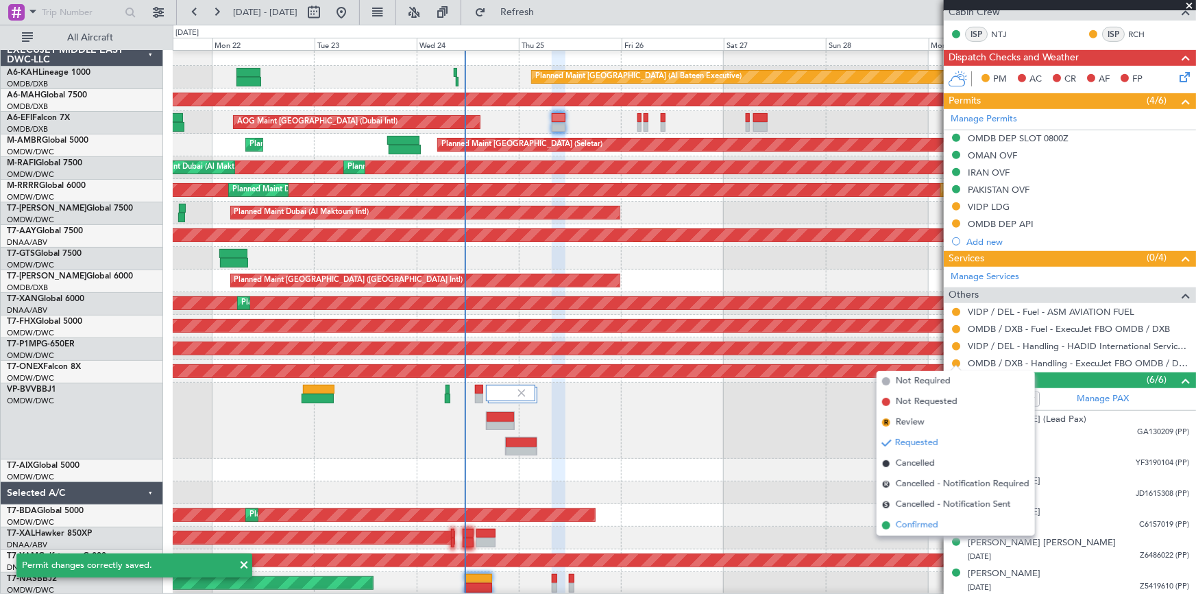
click at [911, 521] on span "Confirmed" at bounding box center [917, 525] width 43 height 14
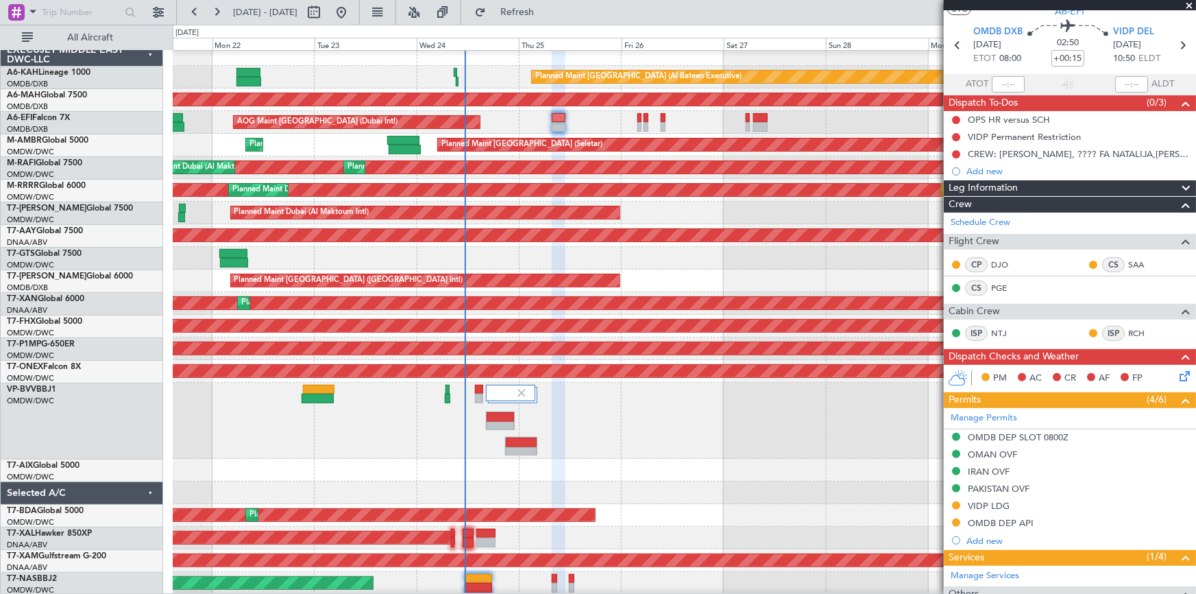
scroll to position [0, 0]
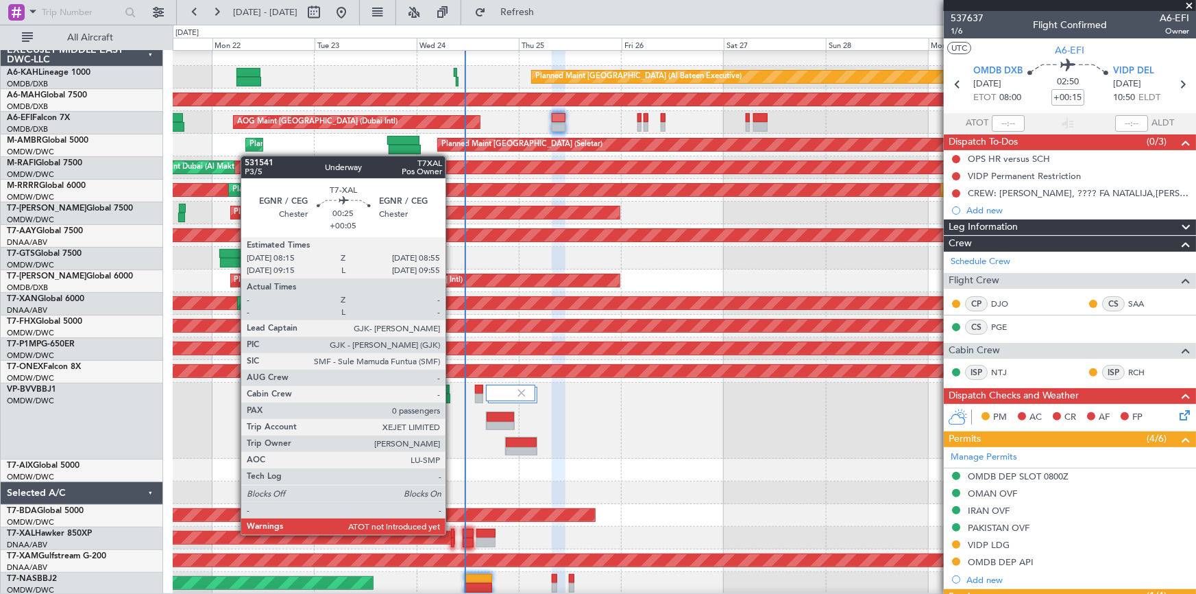
click at [452, 533] on div at bounding box center [452, 534] width 3 height 10
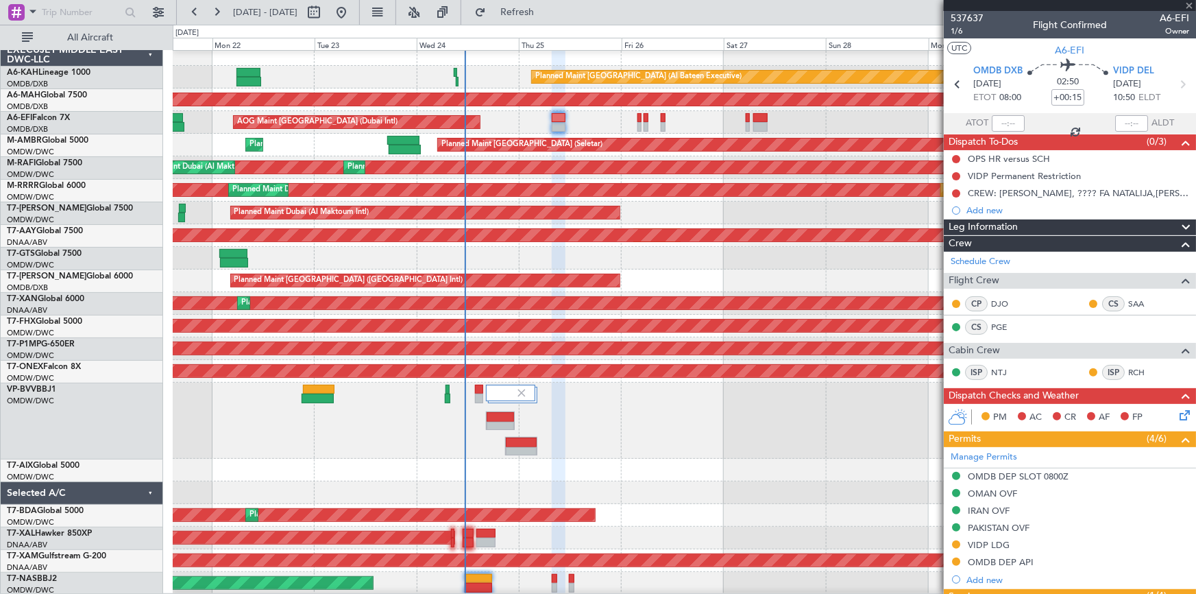
type input "+00:05"
type input "0"
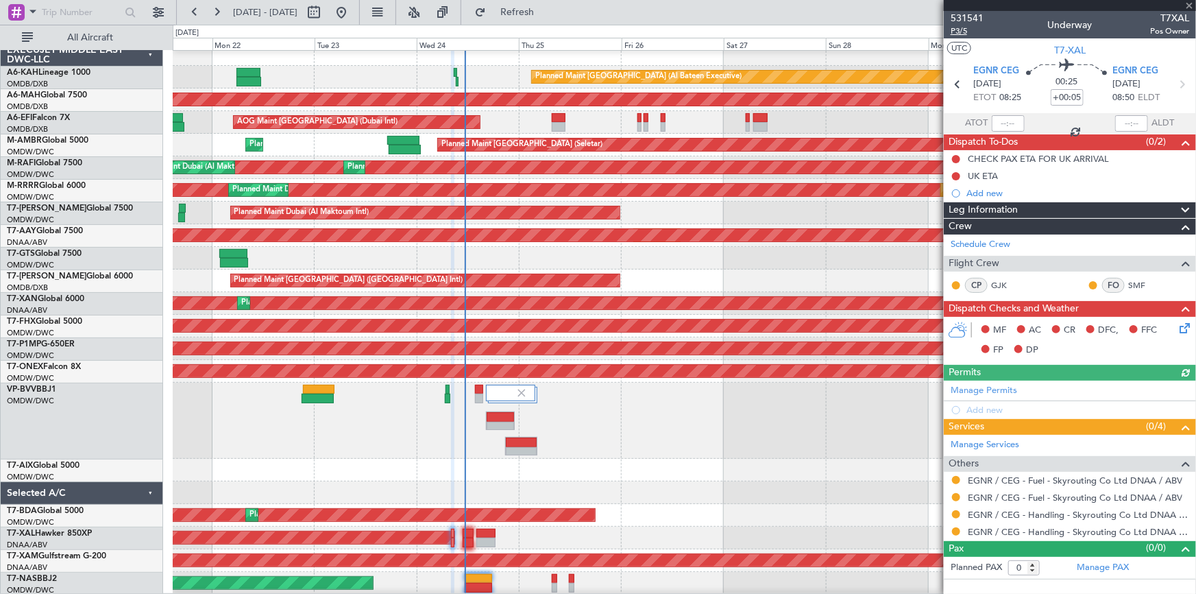
click at [958, 28] on span "P3/5" at bounding box center [967, 31] width 33 height 12
drag, startPoint x: 531, startPoint y: 10, endPoint x: 1149, endPoint y: 97, distance: 624.4
click at [546, 12] on span "Refresh" at bounding box center [518, 13] width 58 height 10
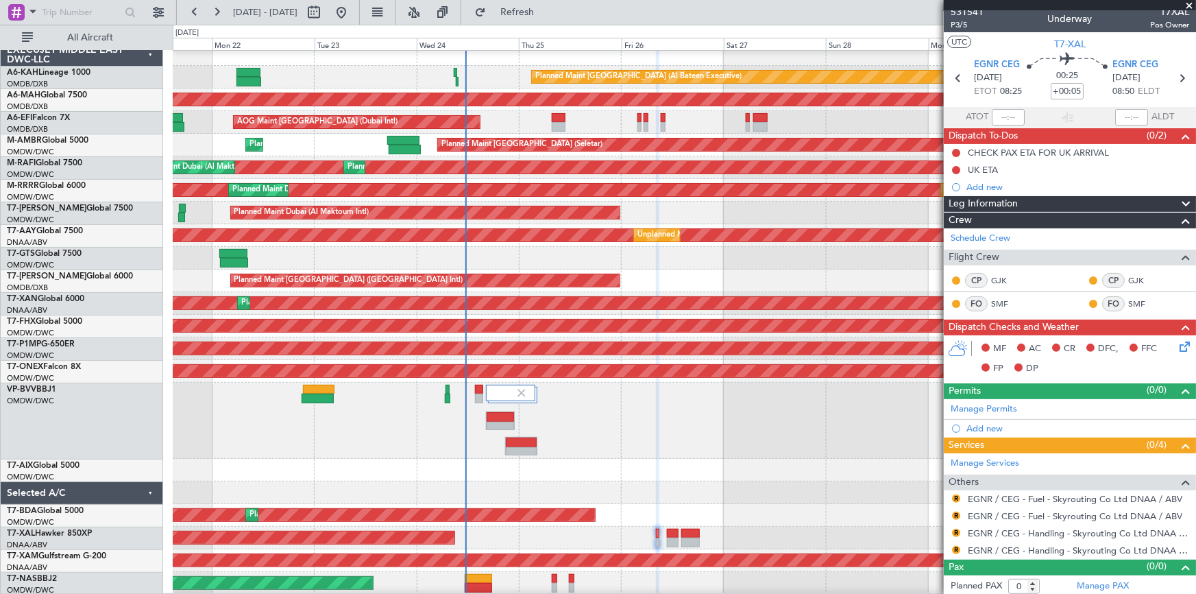
scroll to position [8, 0]
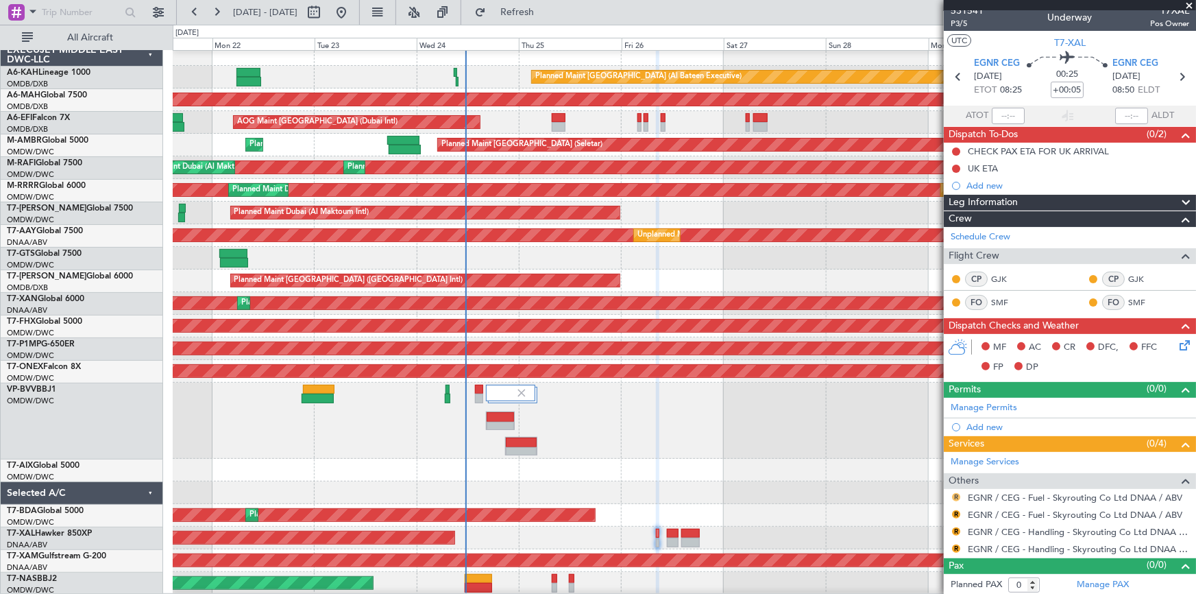
click at [953, 498] on button "R" at bounding box center [956, 497] width 8 height 8
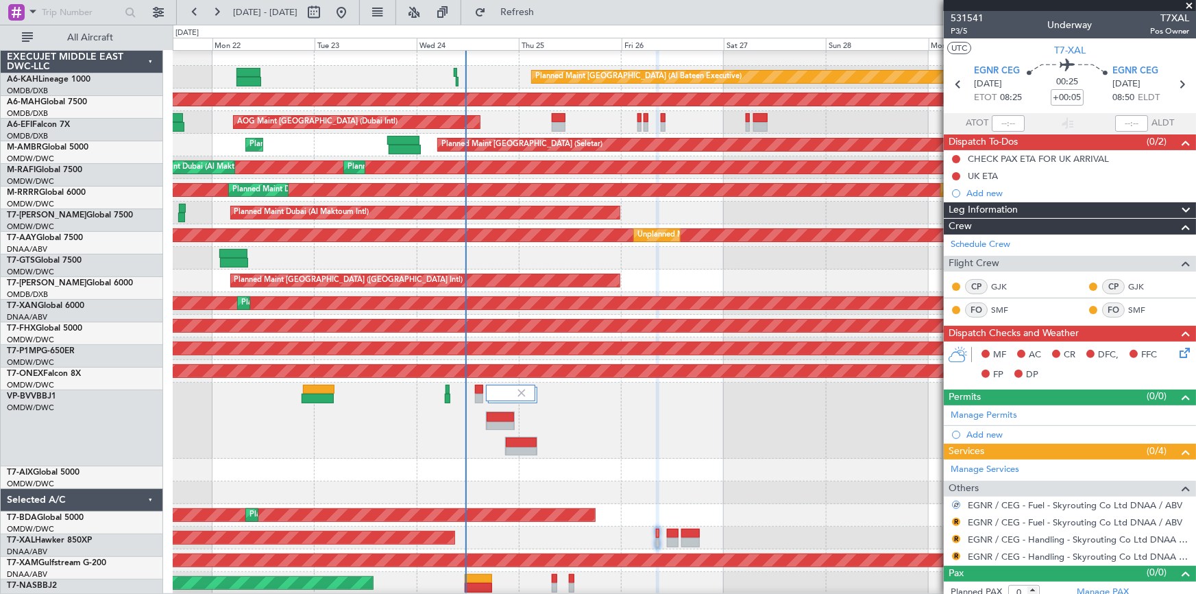
scroll to position [8, 0]
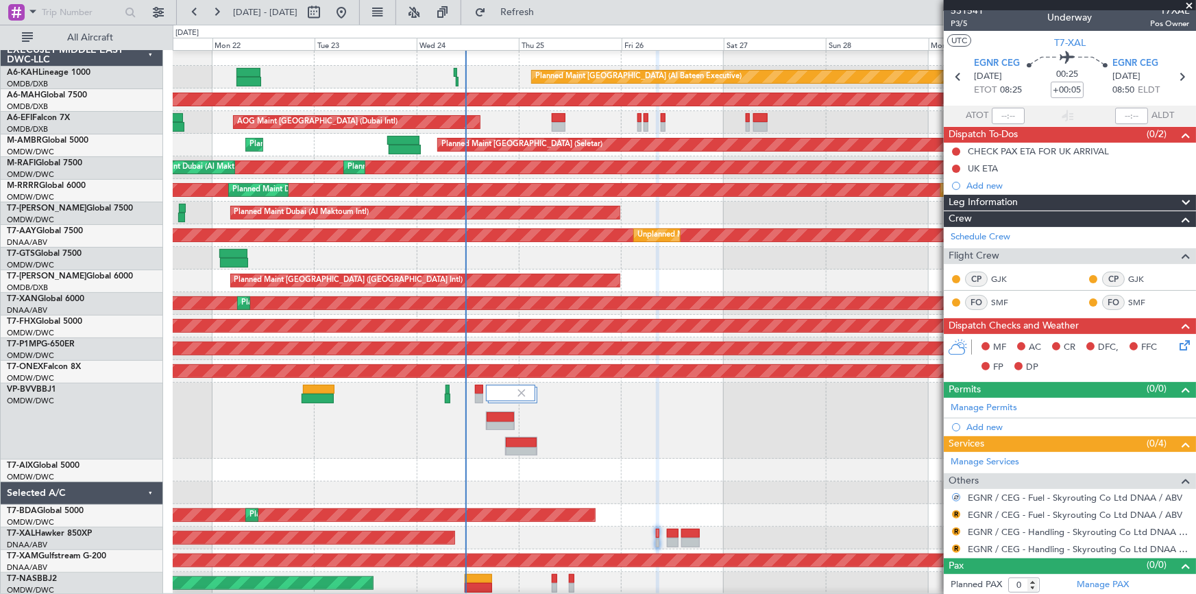
drag, startPoint x: 956, startPoint y: 512, endPoint x: 945, endPoint y: 503, distance: 13.6
click at [956, 511] on button "R" at bounding box center [956, 514] width 8 height 8
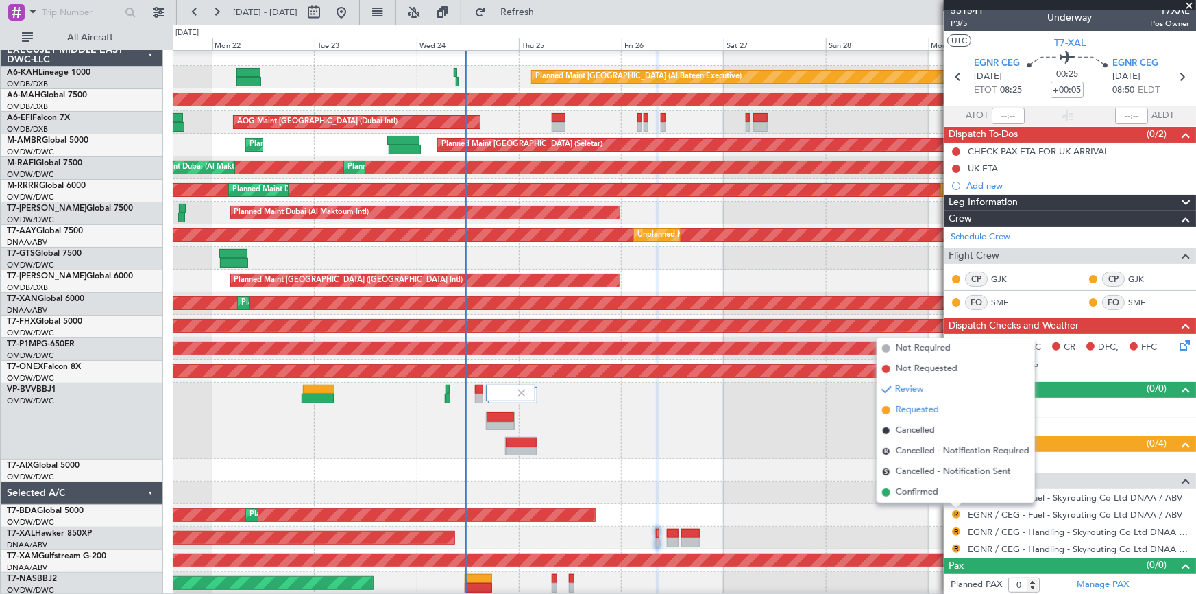
click at [910, 409] on span "Requested" at bounding box center [917, 410] width 43 height 14
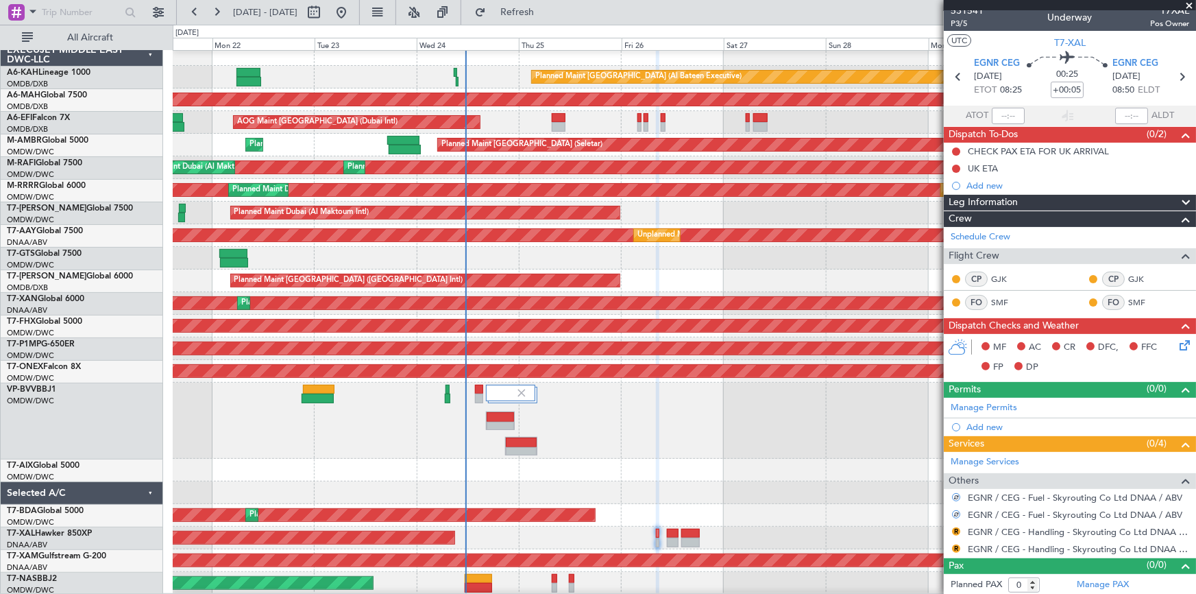
drag, startPoint x: 956, startPoint y: 526, endPoint x: 949, endPoint y: 516, distance: 12.2
click at [956, 526] on div "R" at bounding box center [956, 531] width 11 height 11
click at [954, 527] on button "R" at bounding box center [956, 531] width 8 height 8
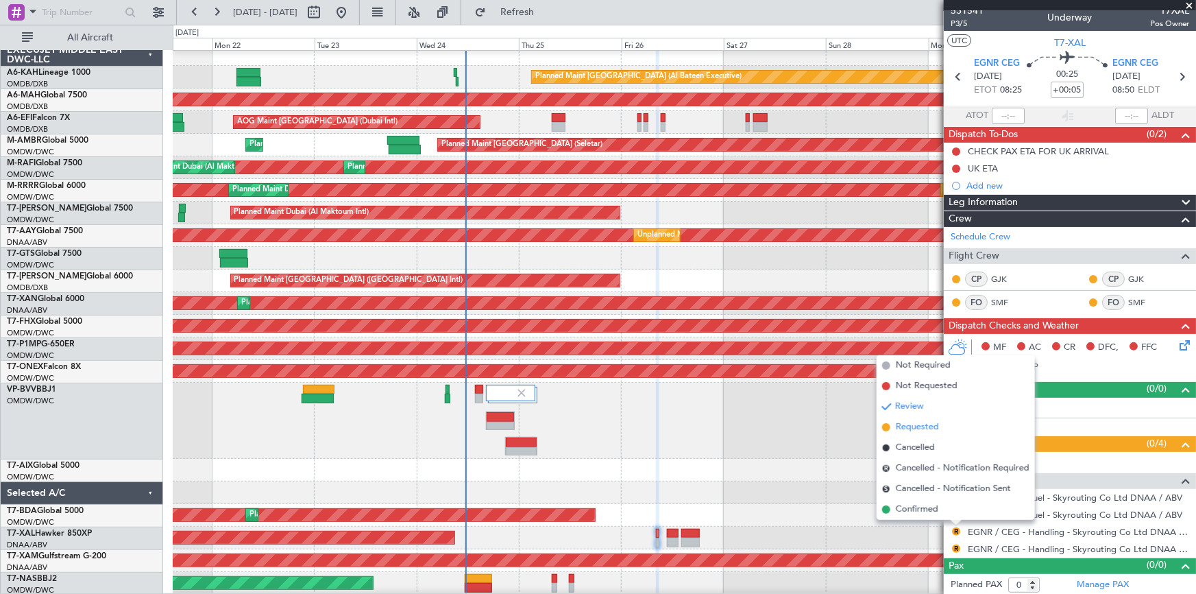
click at [914, 425] on span "Requested" at bounding box center [917, 427] width 43 height 14
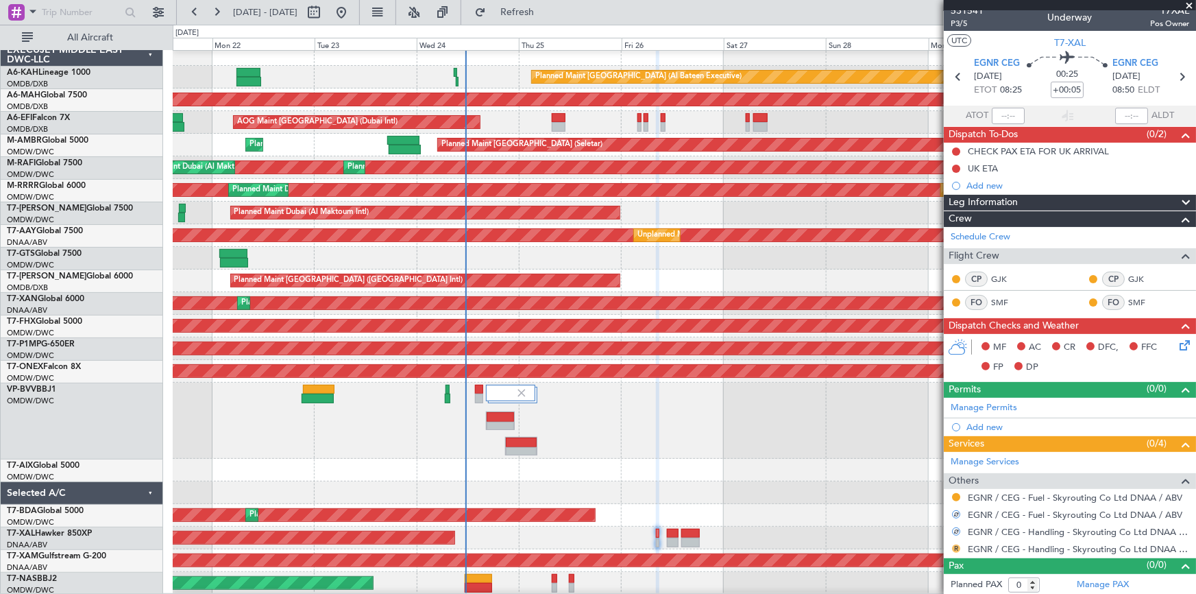
click at [957, 548] on button "R" at bounding box center [956, 548] width 8 height 8
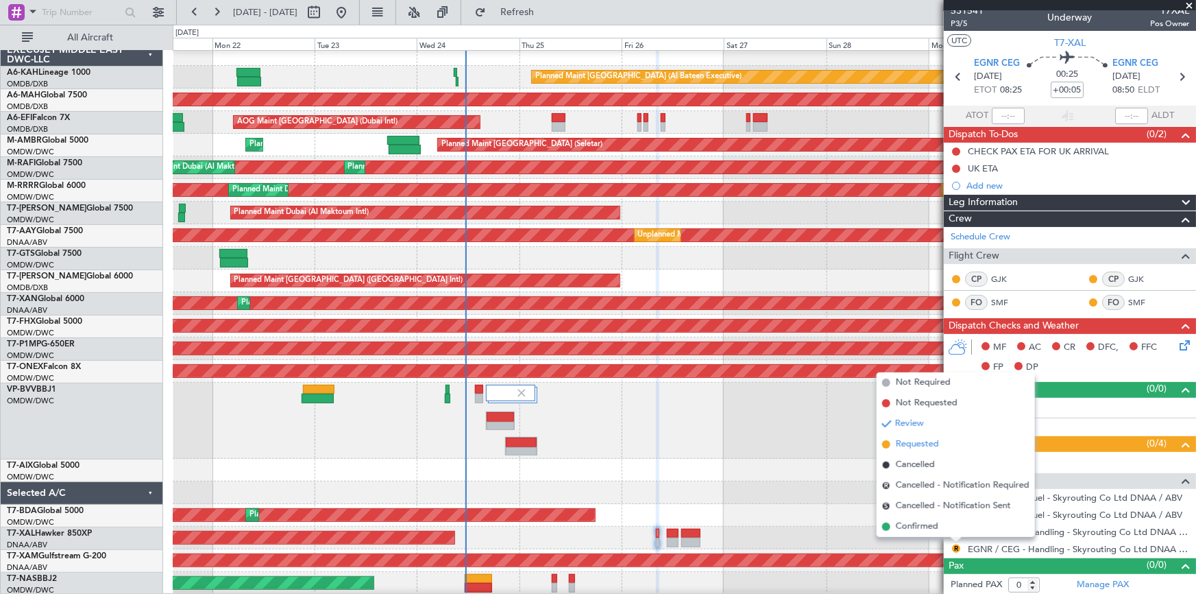
click at [919, 442] on span "Requested" at bounding box center [917, 444] width 43 height 14
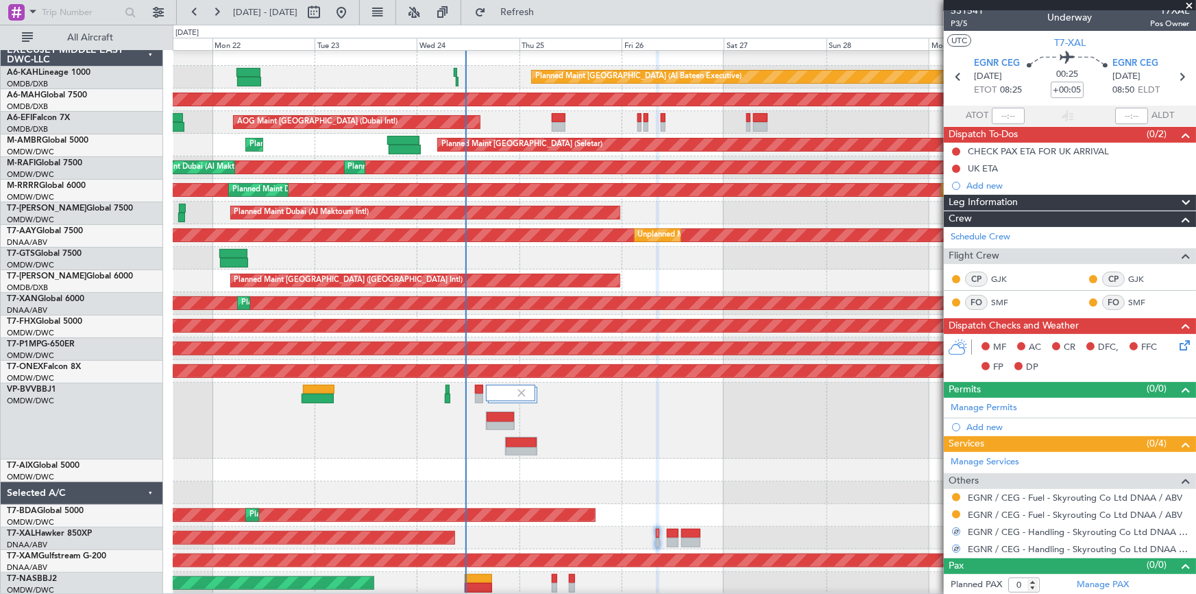
scroll to position [0, 0]
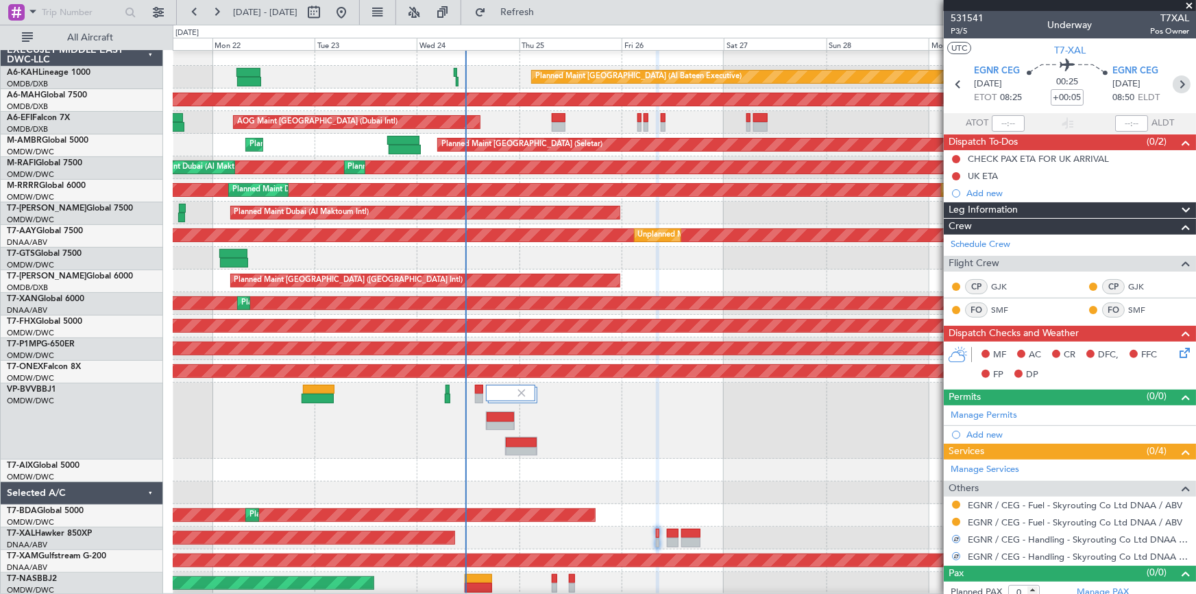
click at [1174, 84] on icon at bounding box center [1182, 84] width 18 height 18
type input "-00:20"
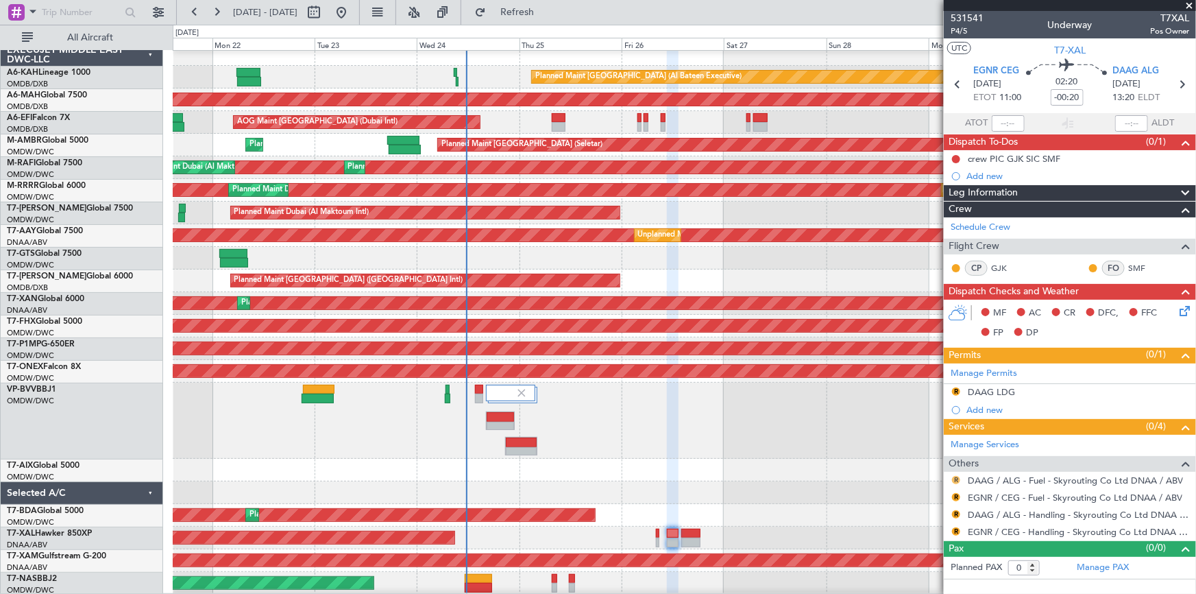
click at [954, 480] on button "R" at bounding box center [956, 480] width 8 height 8
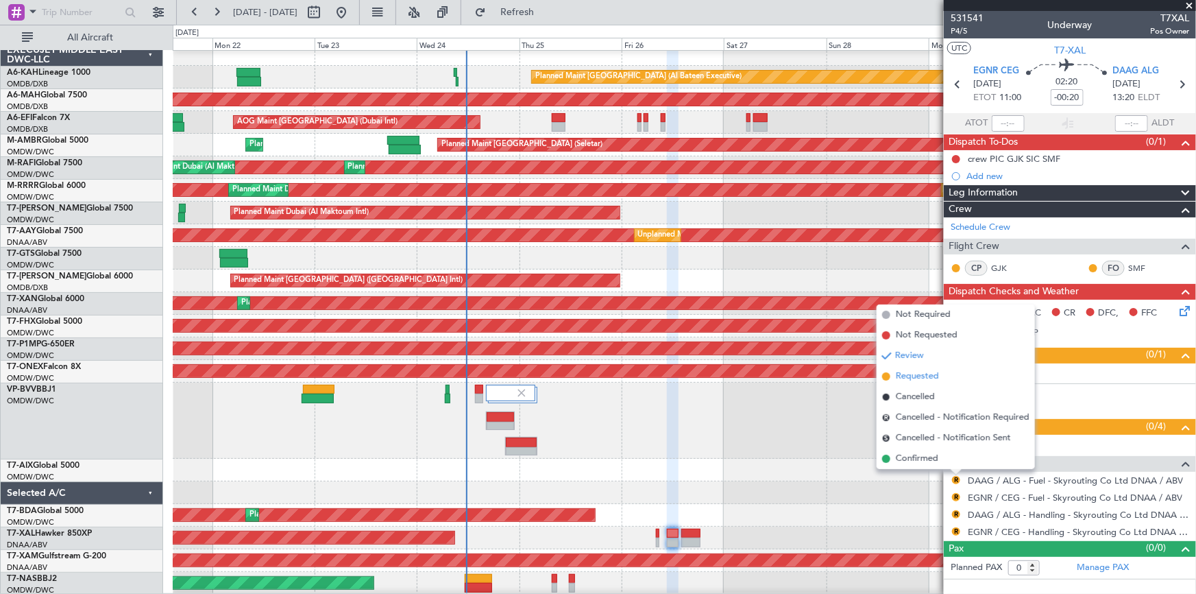
click at [915, 376] on span "Requested" at bounding box center [917, 377] width 43 height 14
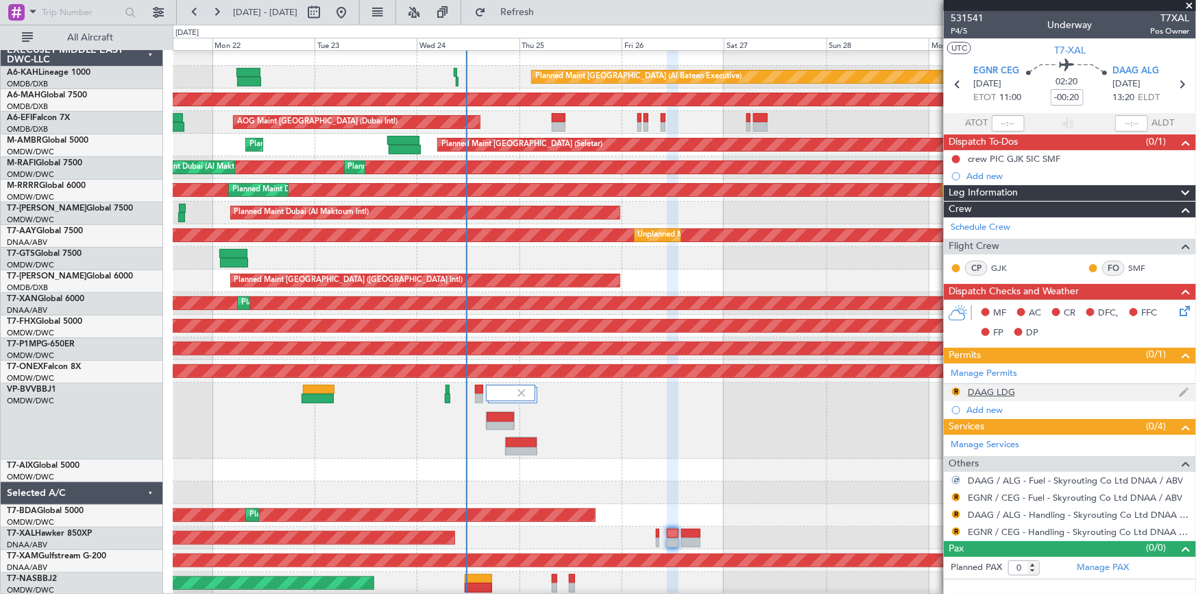
click at [953, 386] on div "R" at bounding box center [956, 391] width 11 height 11
click at [956, 387] on button "R" at bounding box center [956, 391] width 8 height 8
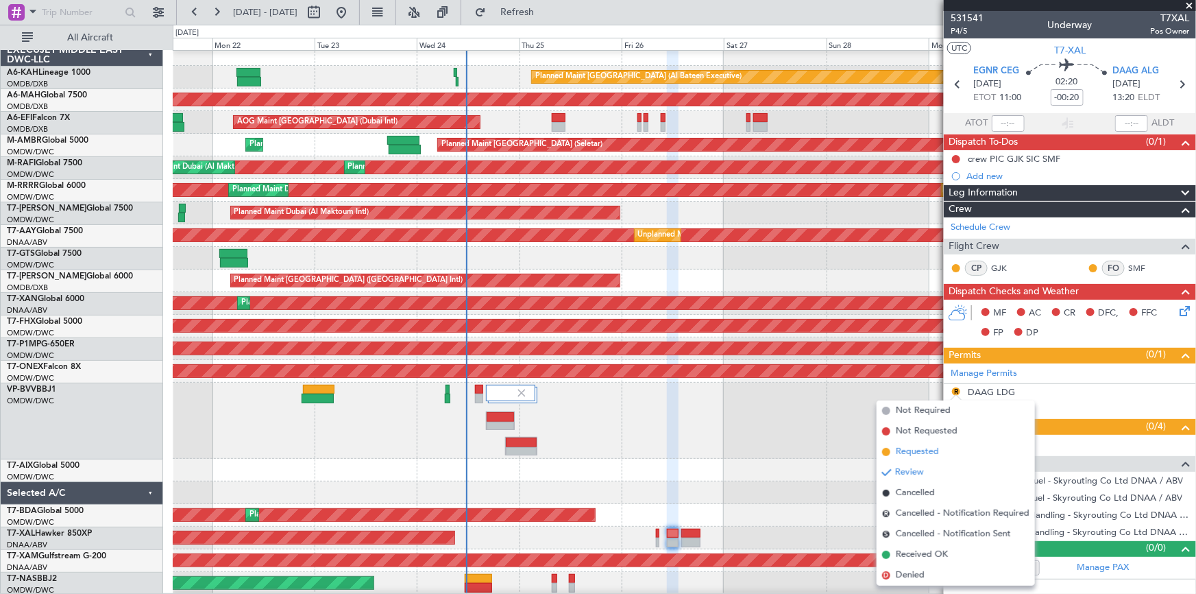
click at [919, 447] on span "Requested" at bounding box center [917, 452] width 43 height 14
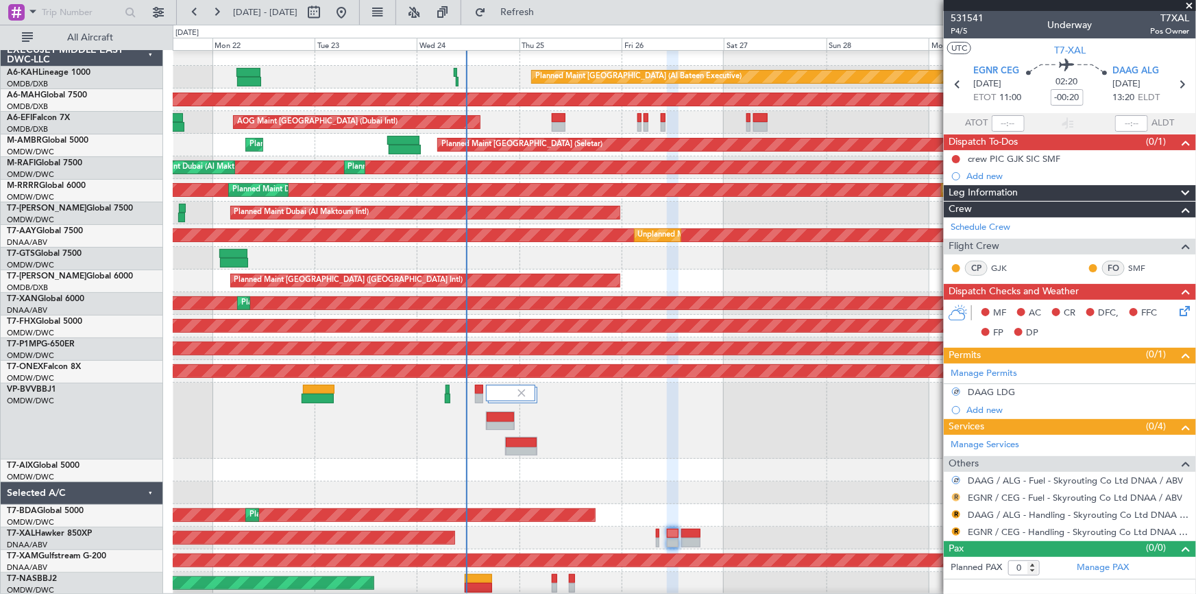
click at [958, 494] on button "R" at bounding box center [956, 497] width 8 height 8
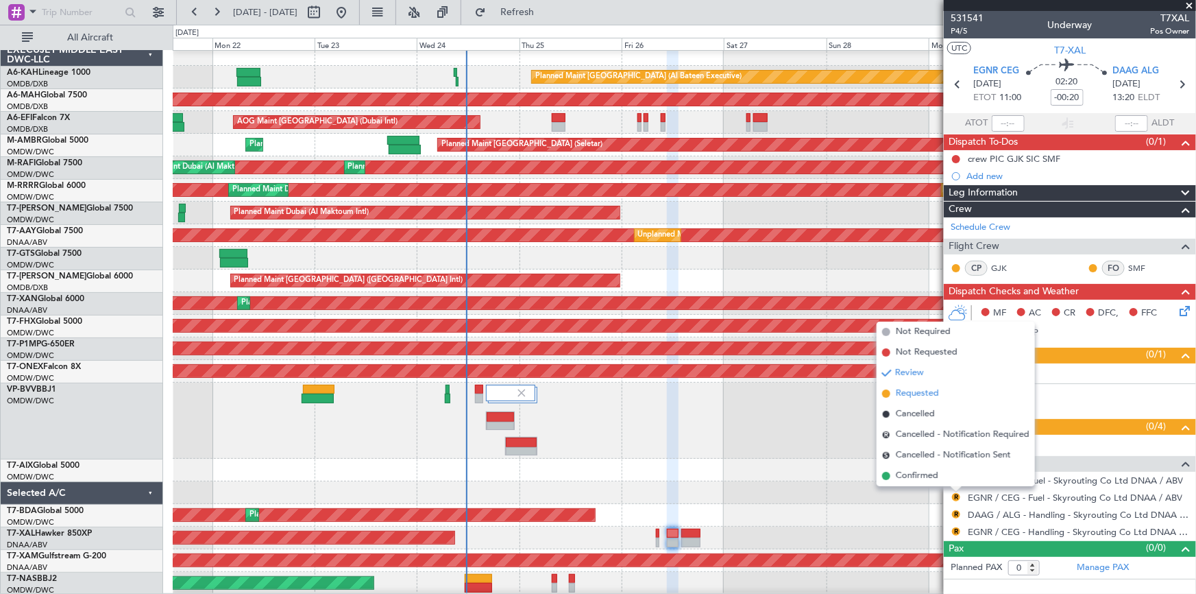
click at [925, 391] on span "Requested" at bounding box center [917, 394] width 43 height 14
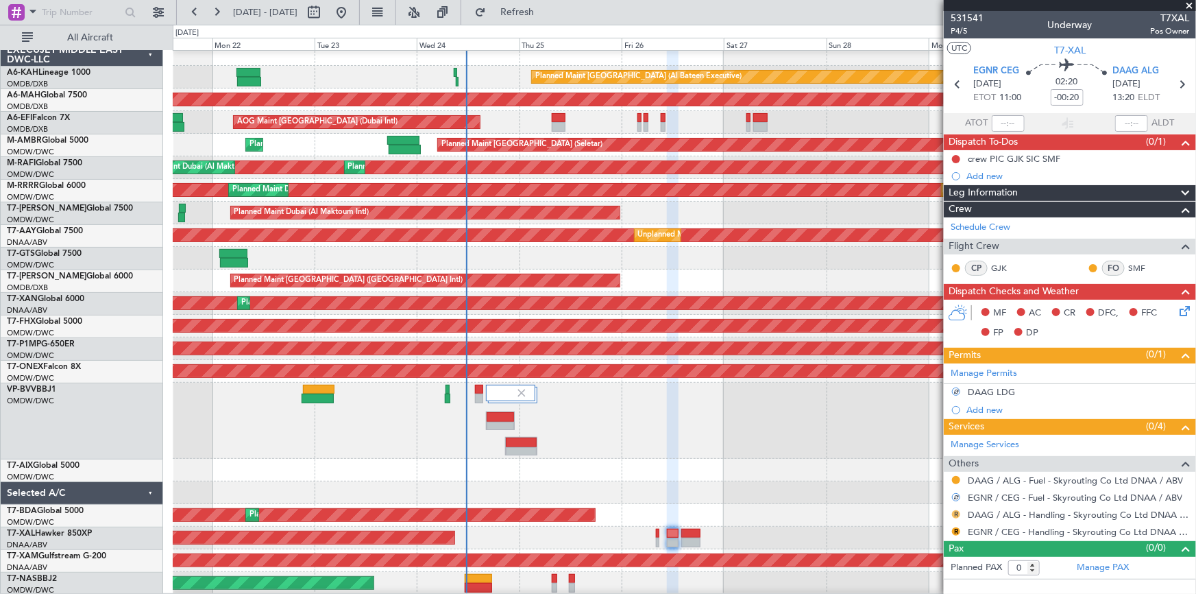
click at [958, 511] on button "R" at bounding box center [956, 514] width 8 height 8
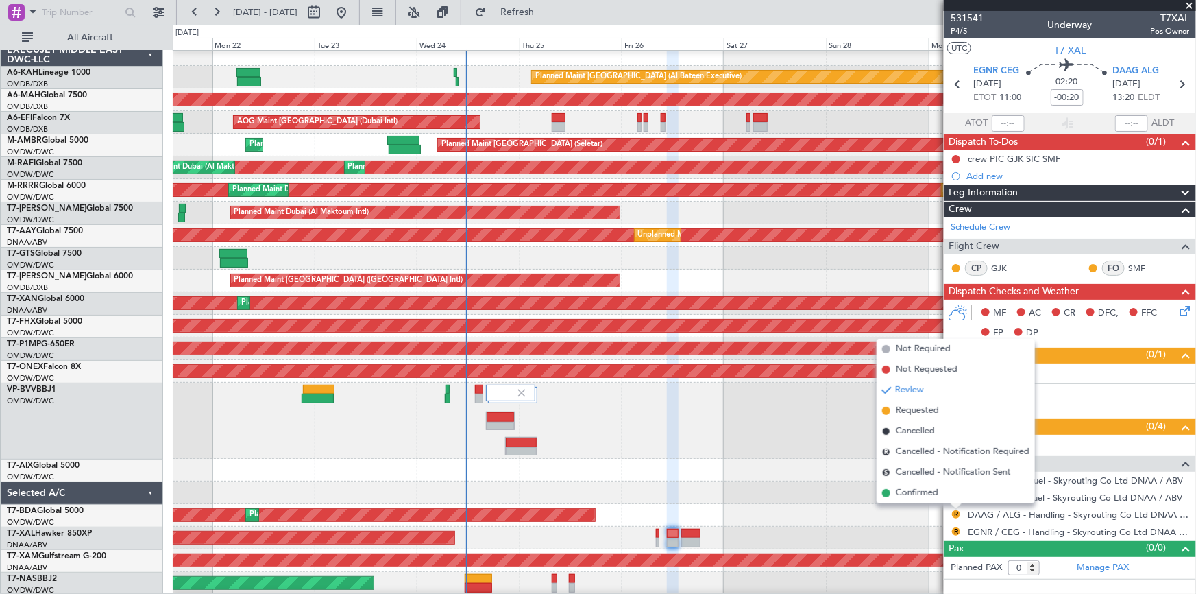
drag, startPoint x: 917, startPoint y: 411, endPoint x: 953, endPoint y: 498, distance: 94.4
click at [919, 413] on span "Requested" at bounding box center [917, 411] width 43 height 14
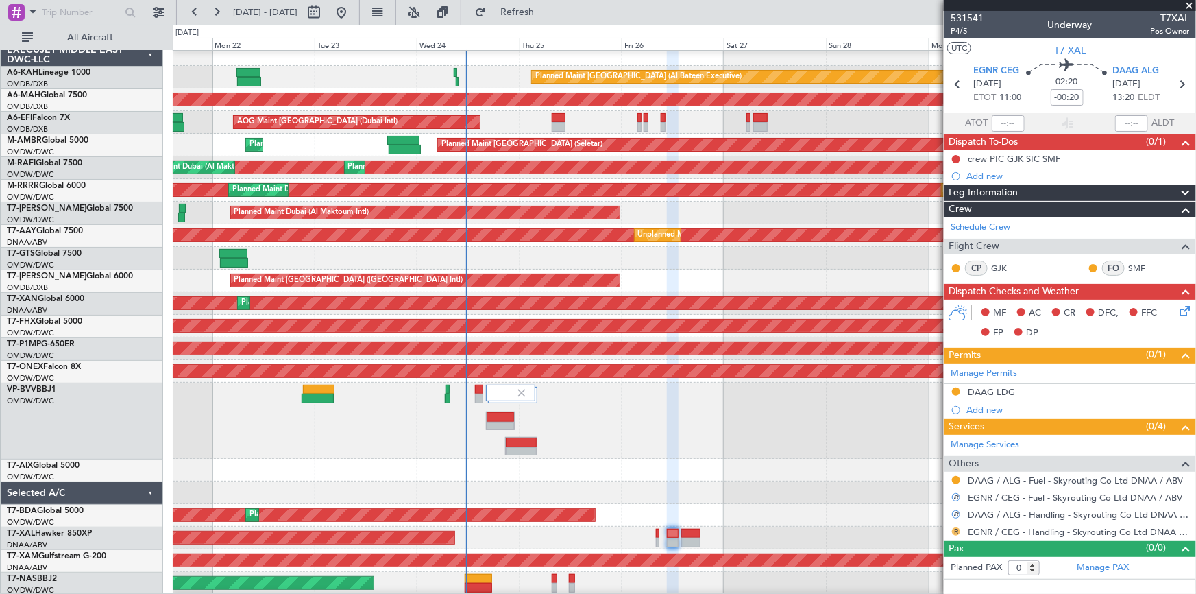
click at [960, 530] on button "R" at bounding box center [956, 531] width 8 height 8
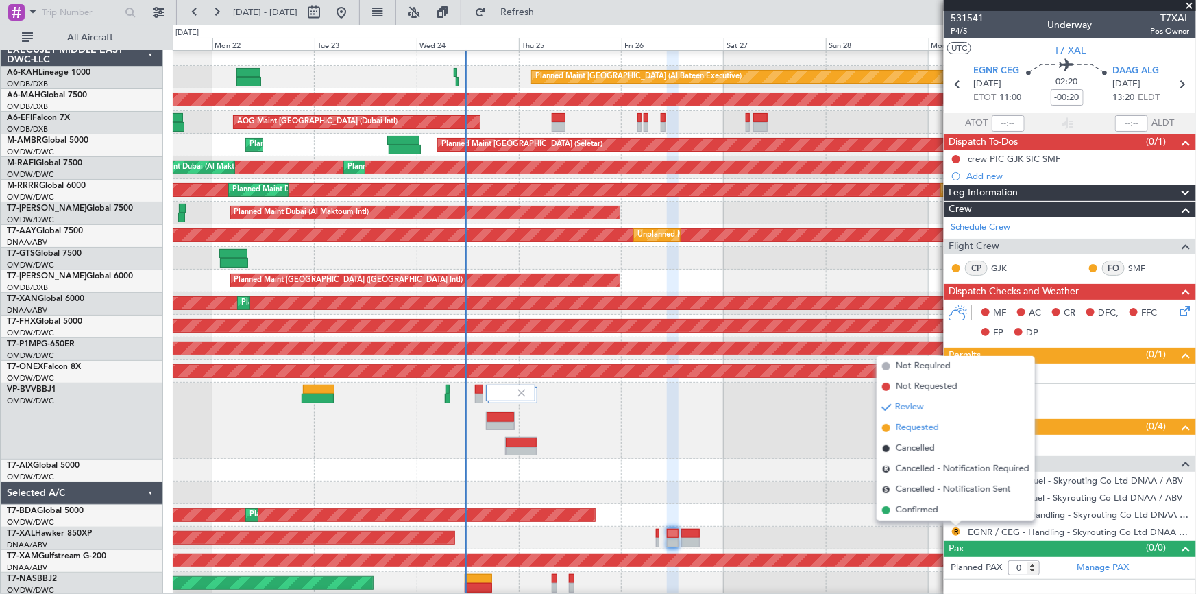
click at [926, 427] on span "Requested" at bounding box center [917, 428] width 43 height 14
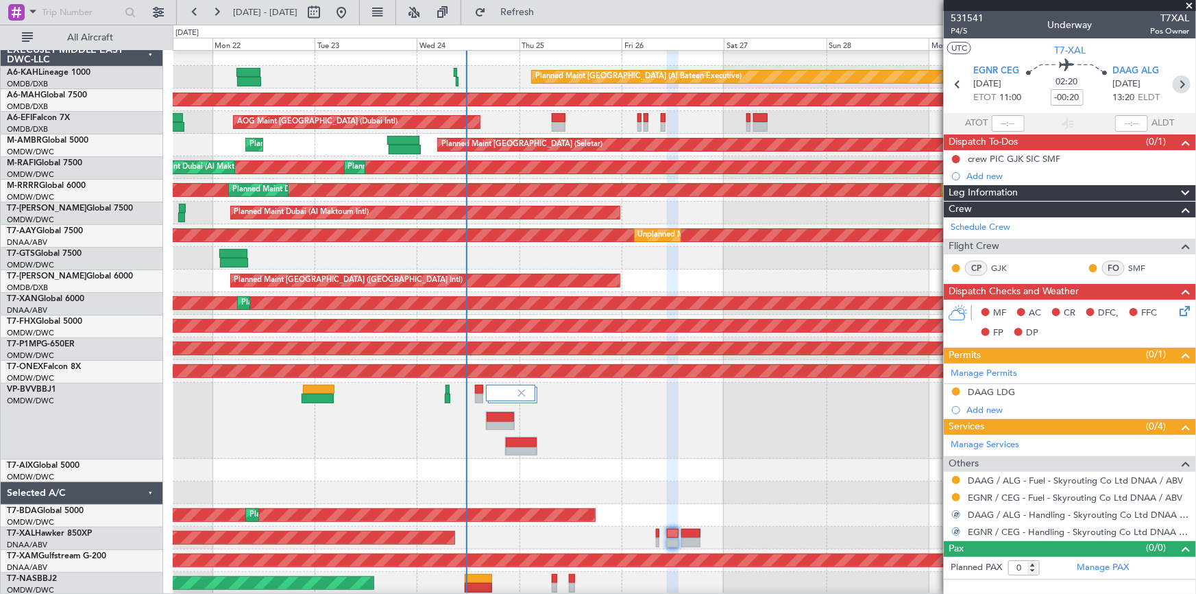
click at [1183, 86] on icon at bounding box center [1182, 84] width 18 height 18
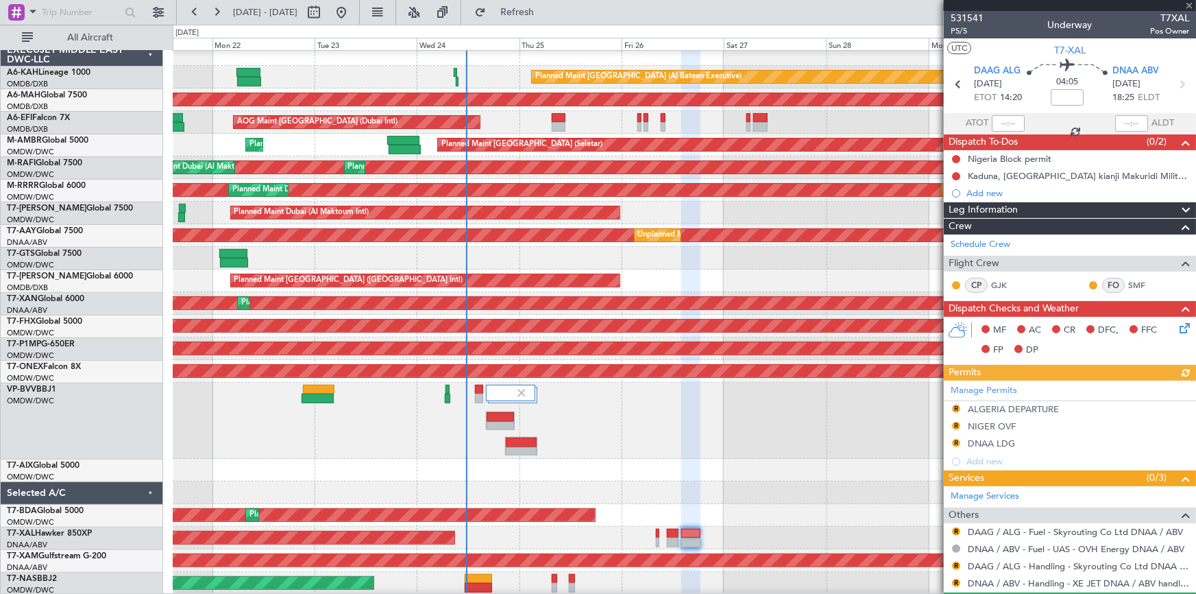
click at [955, 407] on div "Manage Permits R ALGERIA DEPARTURE R NIGER OVF R DNAA LDG Add new" at bounding box center [1070, 426] width 252 height 90
click at [958, 408] on div "Manage Permits R ALGERIA DEPARTURE R NIGER OVF R DNAA LDG Add new" at bounding box center [1070, 426] width 252 height 90
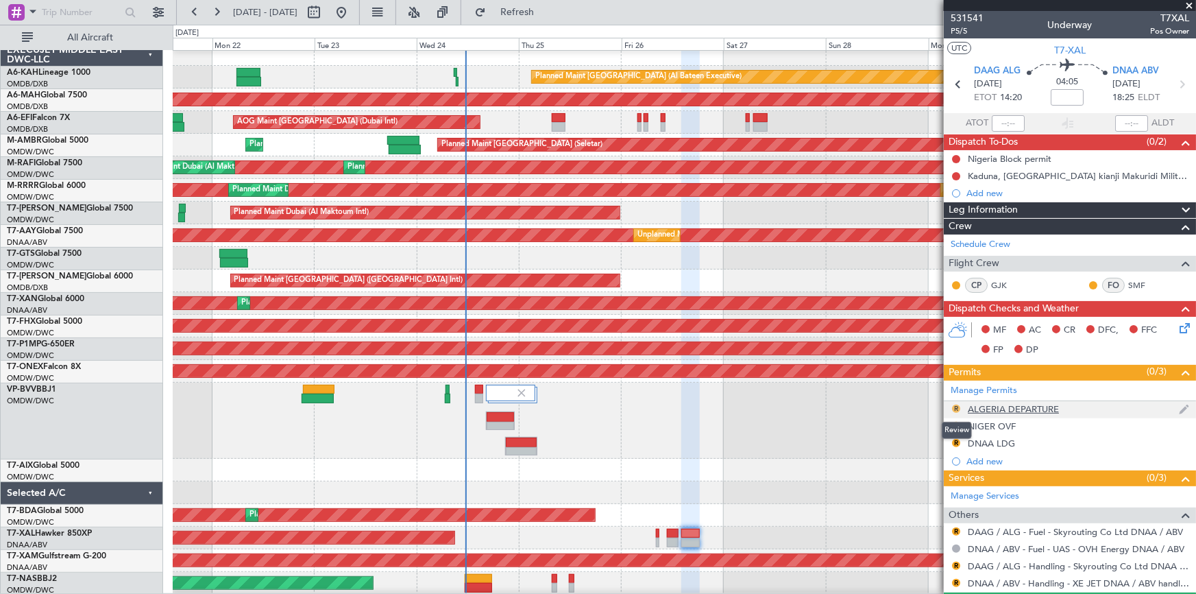
click at [955, 407] on button "R" at bounding box center [956, 409] width 8 height 8
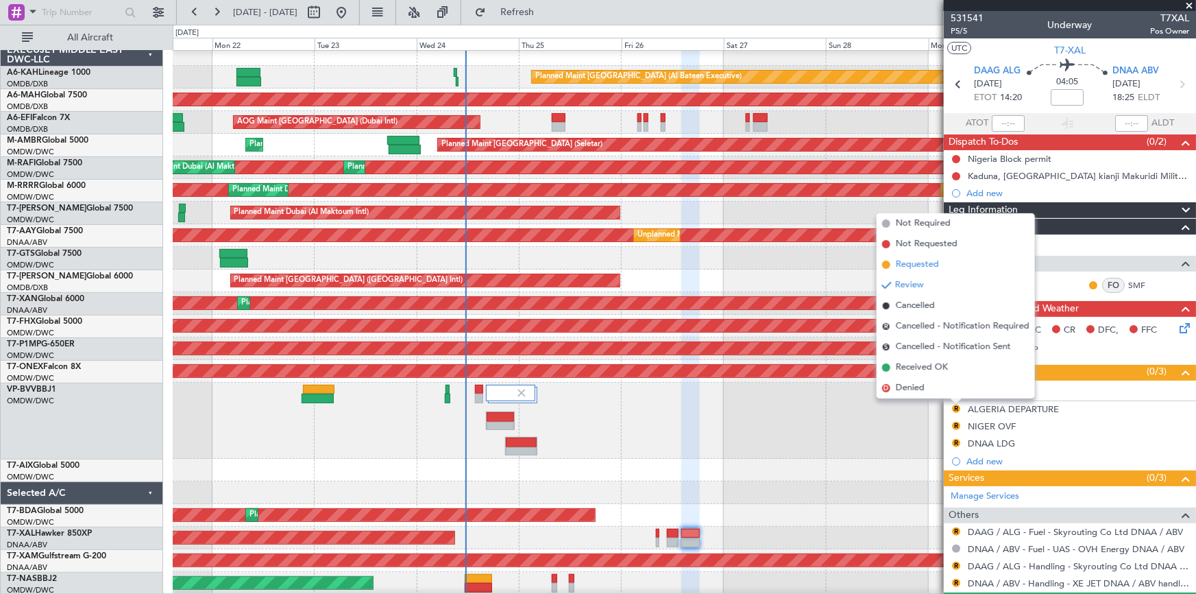
click at [916, 267] on span "Requested" at bounding box center [917, 265] width 43 height 14
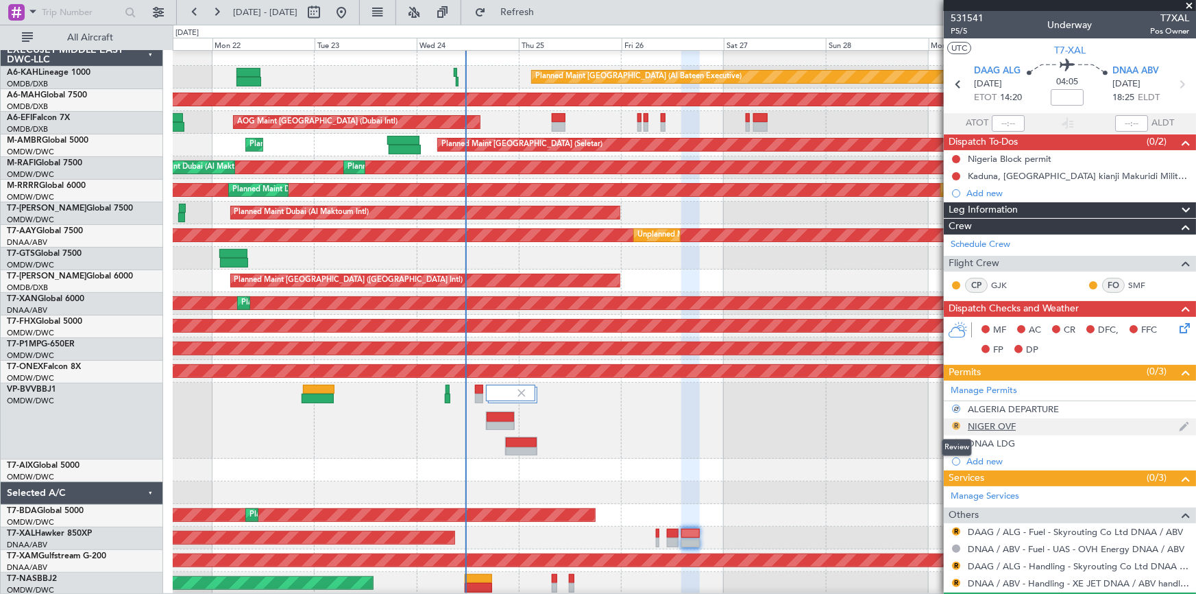
click at [954, 423] on button "R" at bounding box center [956, 426] width 8 height 8
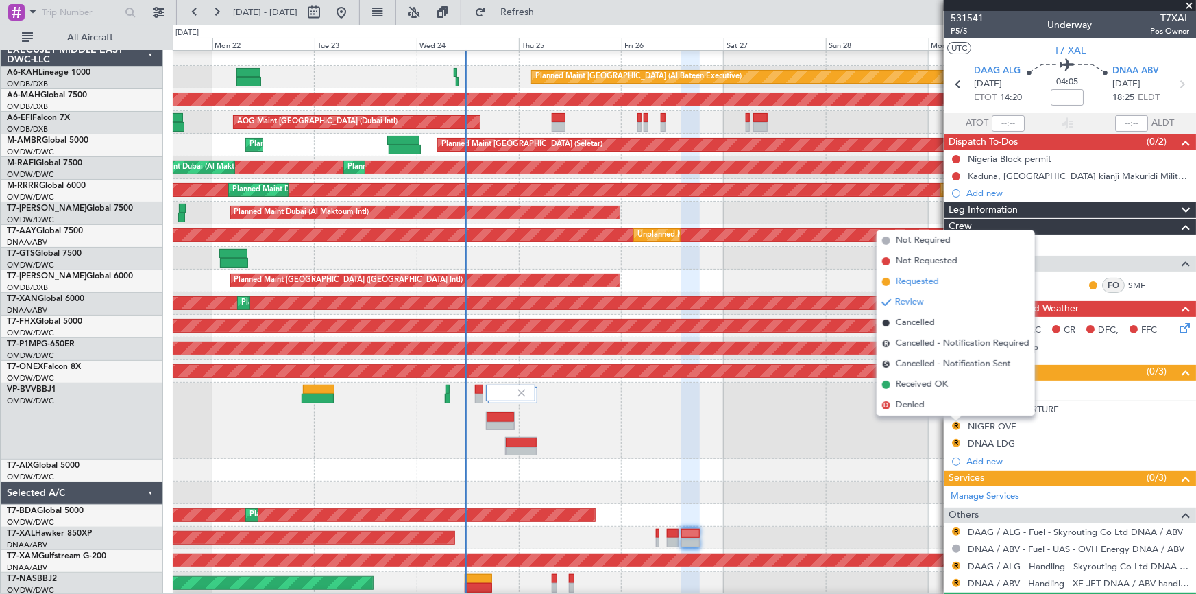
click at [915, 282] on span "Requested" at bounding box center [917, 282] width 43 height 14
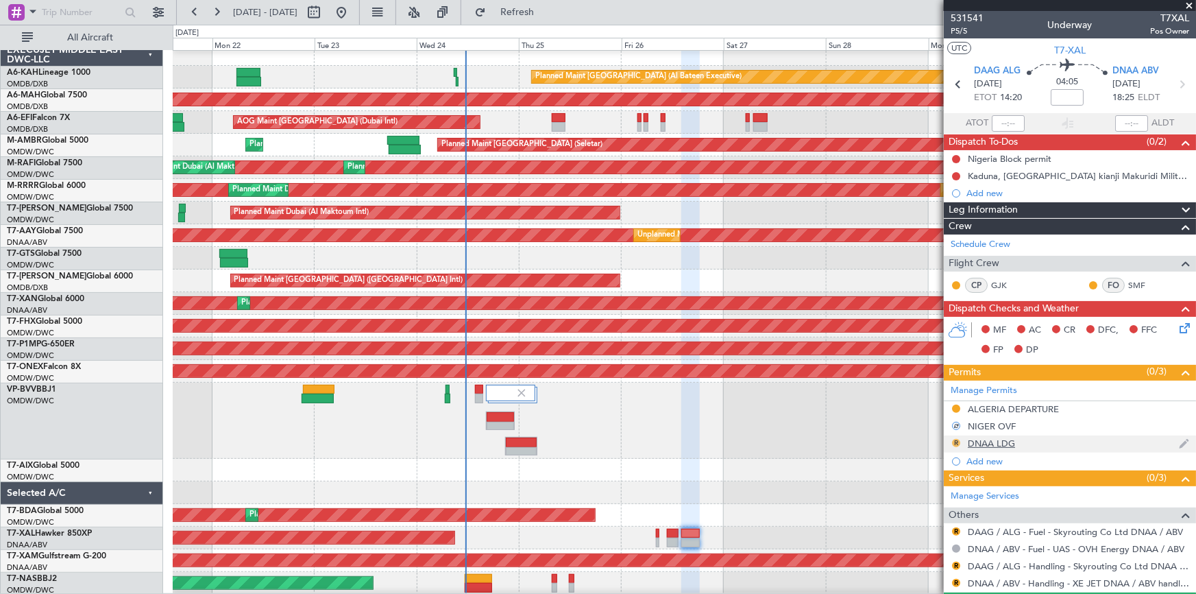
click at [958, 439] on button "R" at bounding box center [956, 443] width 8 height 8
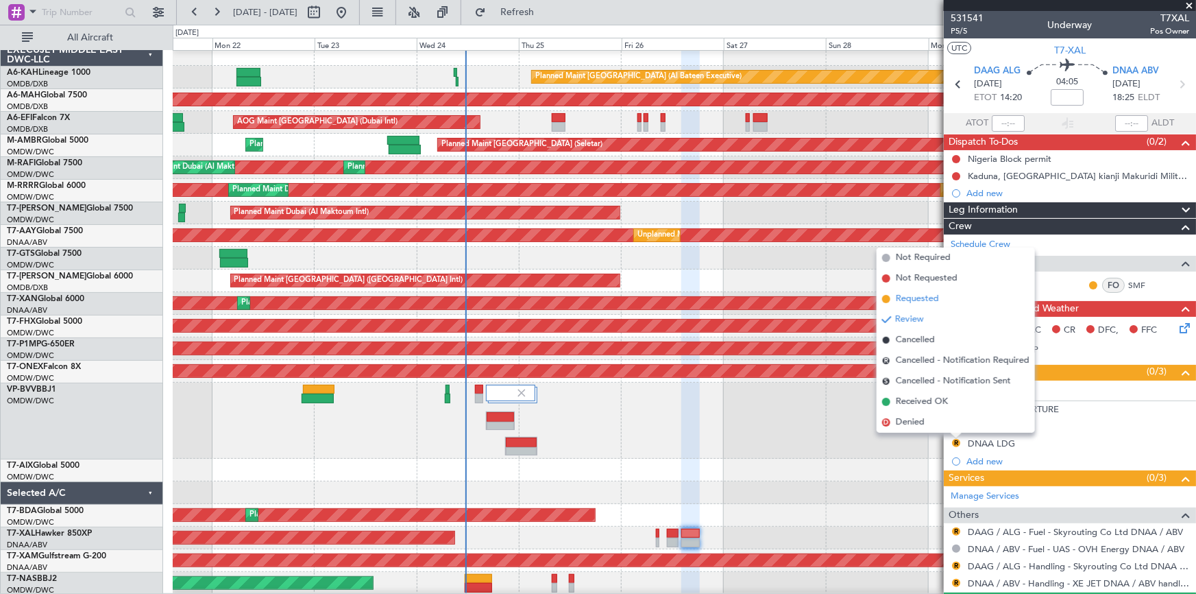
click at [925, 300] on span "Requested" at bounding box center [917, 299] width 43 height 14
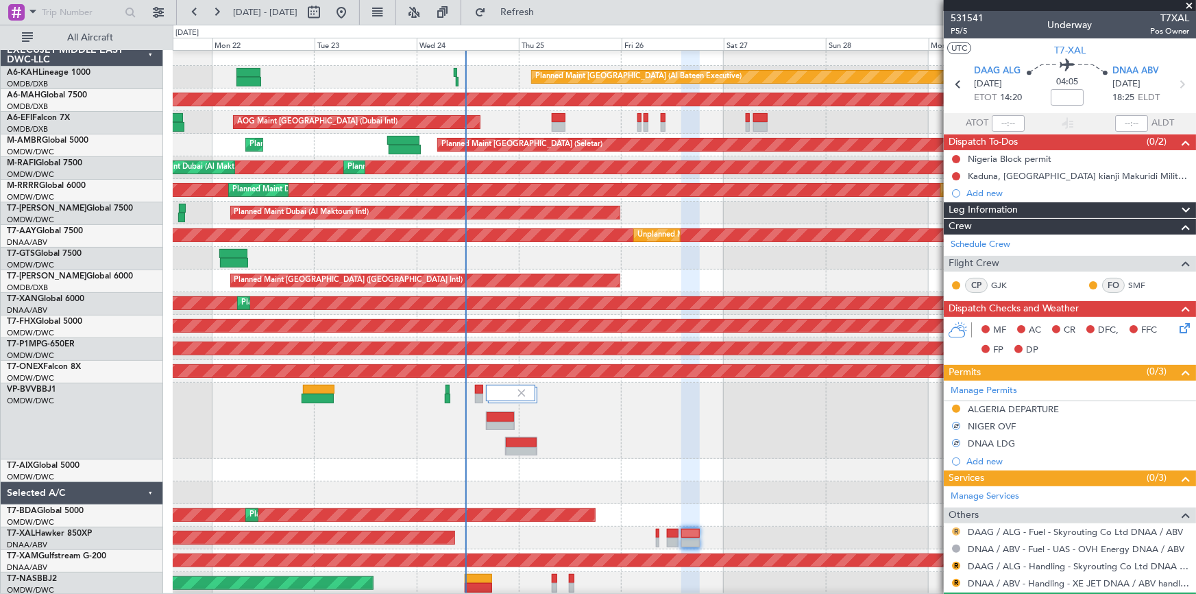
click at [956, 527] on button "R" at bounding box center [956, 531] width 8 height 8
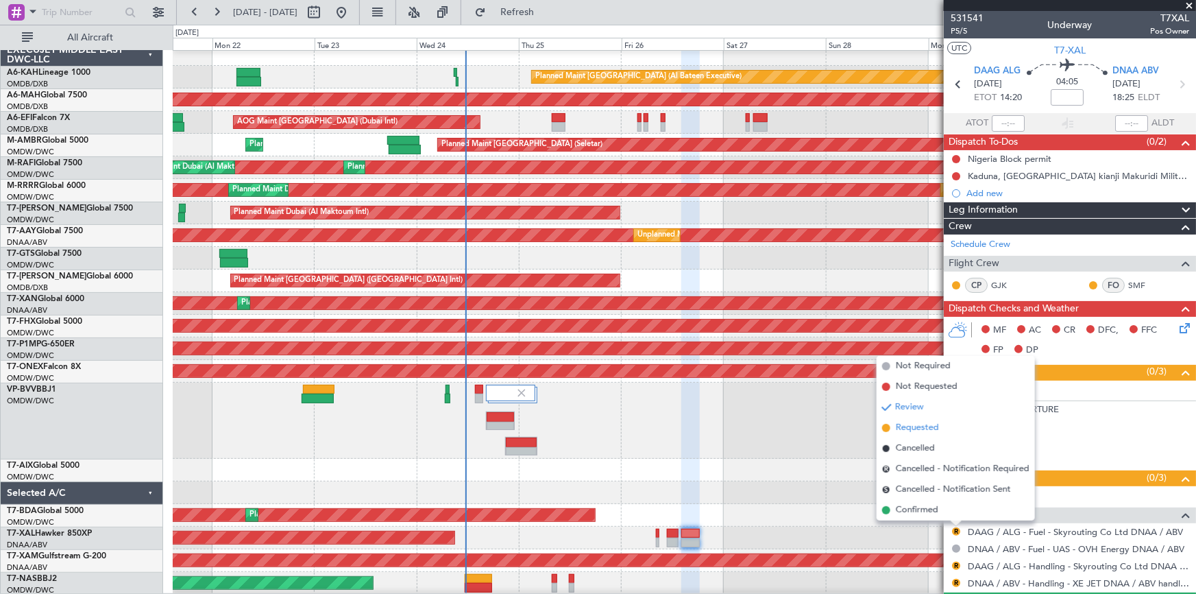
click at [908, 428] on span "Requested" at bounding box center [917, 428] width 43 height 14
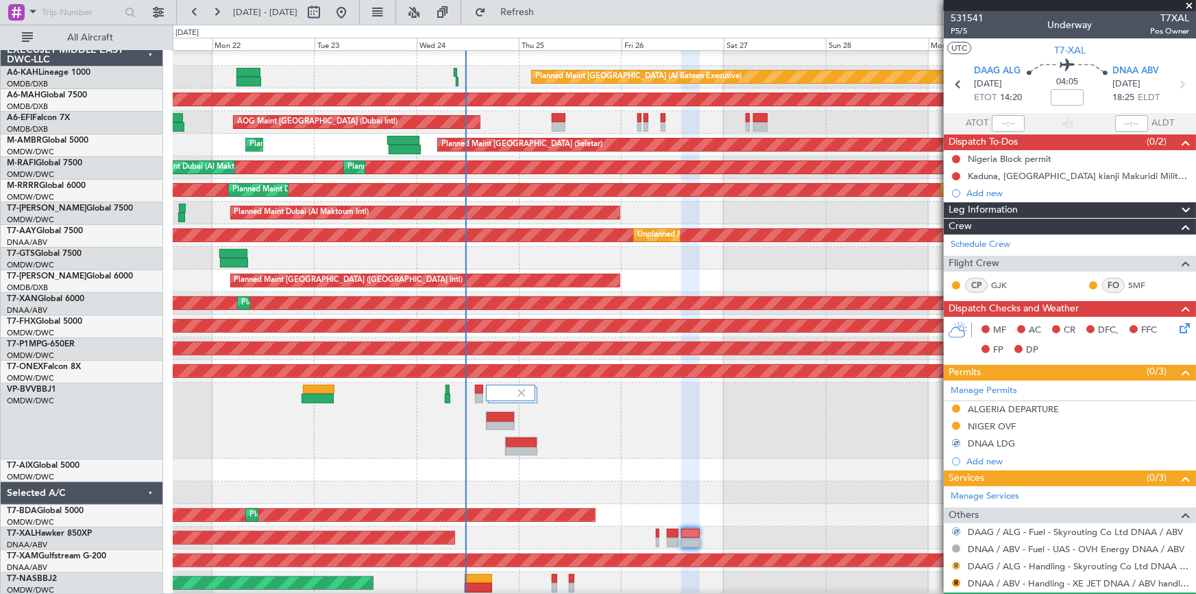
click at [958, 562] on button "R" at bounding box center [956, 566] width 8 height 8
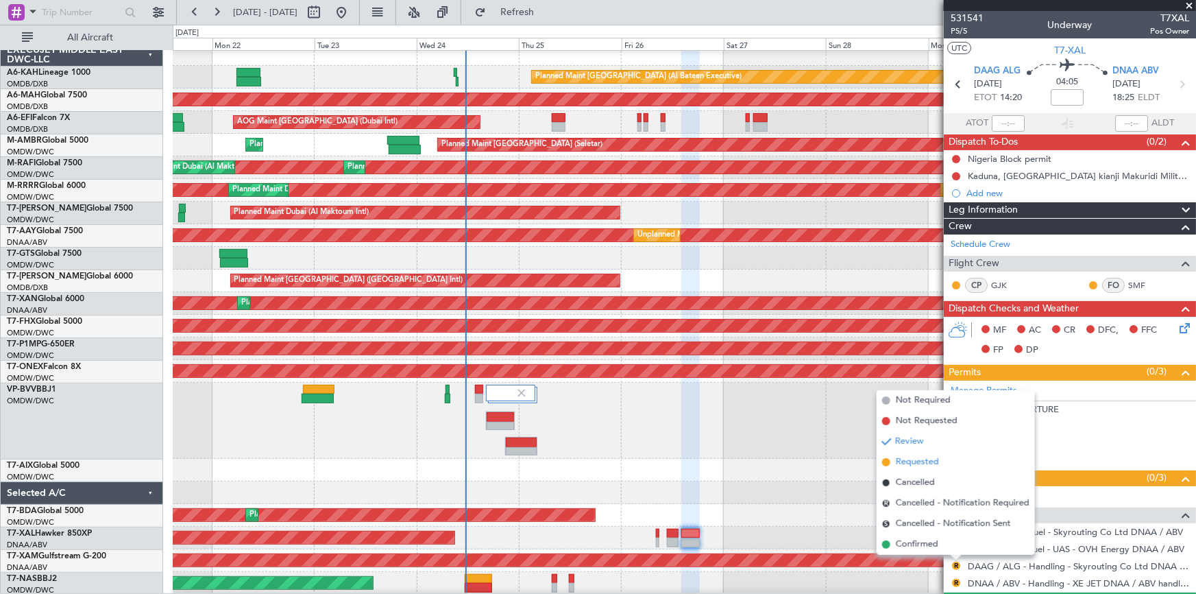
click at [905, 461] on span "Requested" at bounding box center [917, 462] width 43 height 14
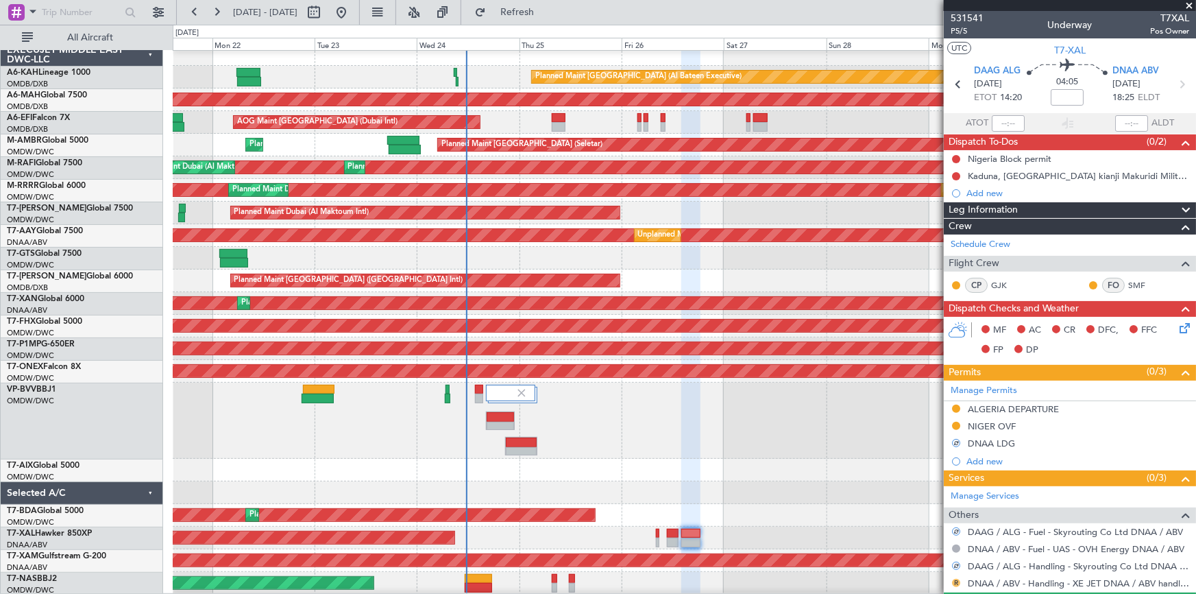
click at [956, 581] on button "R" at bounding box center [956, 583] width 8 height 8
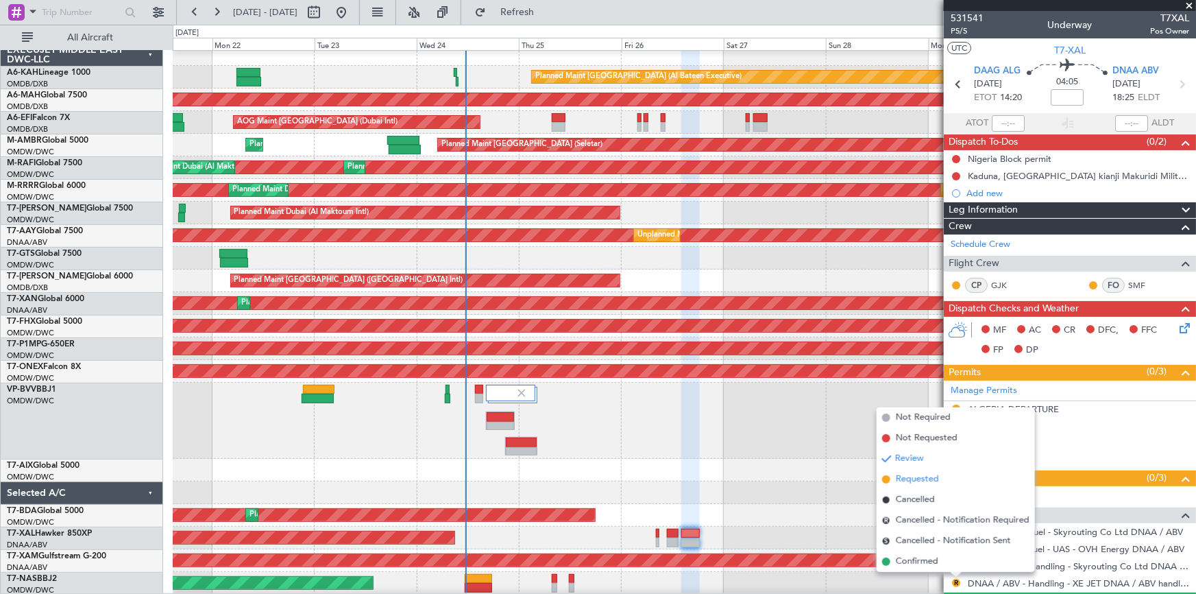
click at [913, 477] on span "Requested" at bounding box center [917, 479] width 43 height 14
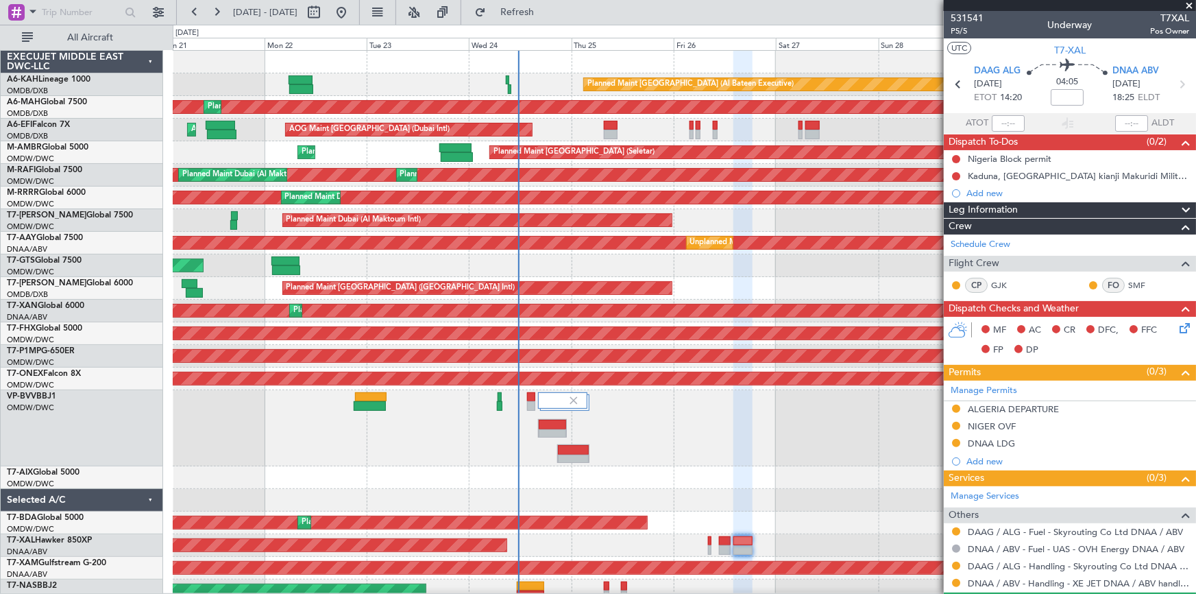
click at [552, 274] on div "Planned Maint Abu Dhabi (Al Bateen Executive) Planned Maint Dubai (Dubai Intl) …" at bounding box center [685, 326] width 1024 height 551
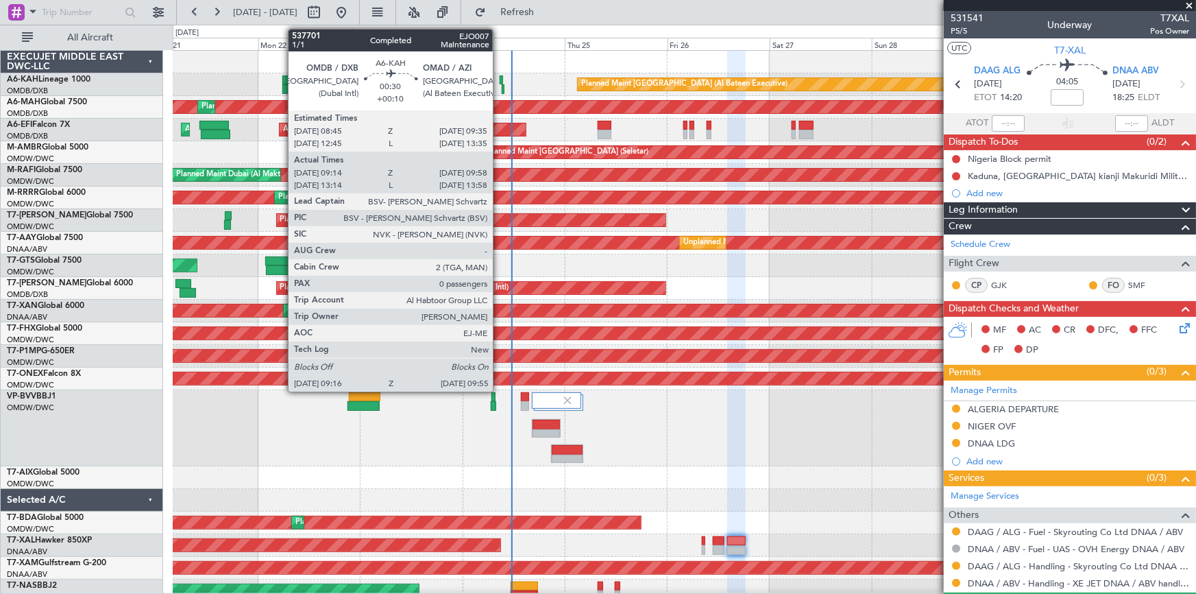
click at [500, 79] on div at bounding box center [502, 80] width 4 height 10
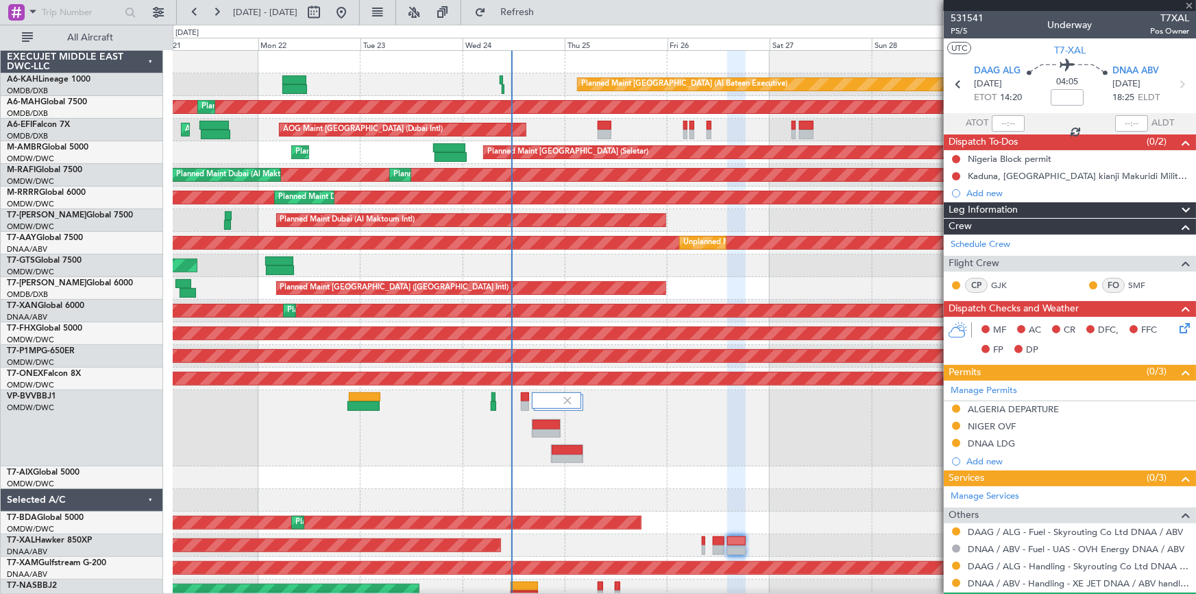
type input "+00:10"
type input "09:29"
type input "09:53"
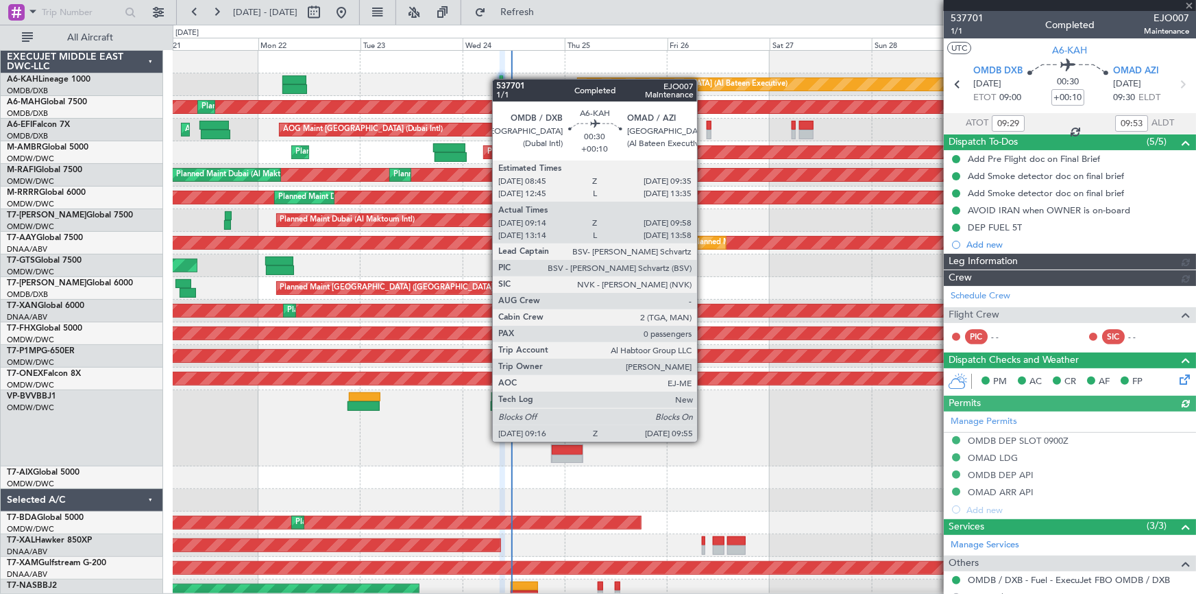
type input "Dherander Fithani (DHF)"
type input "7360"
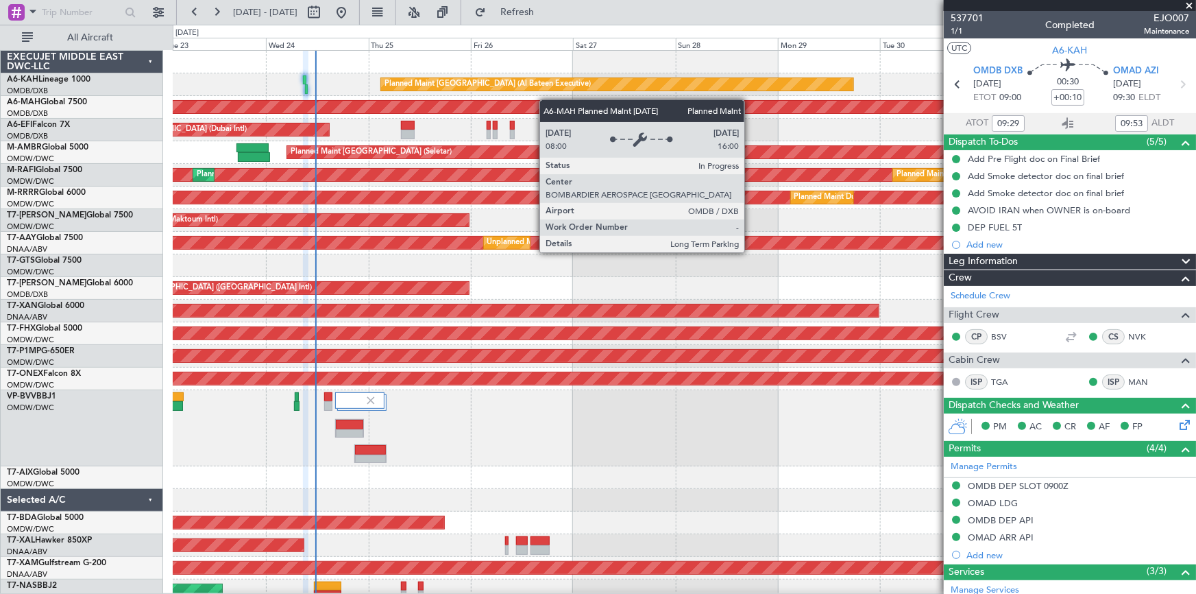
click at [587, 110] on div "Planned Maint Abu Dhabi (Al Bateen Executive) Planned Maint Dubai (Dubai Intl) …" at bounding box center [685, 326] width 1024 height 551
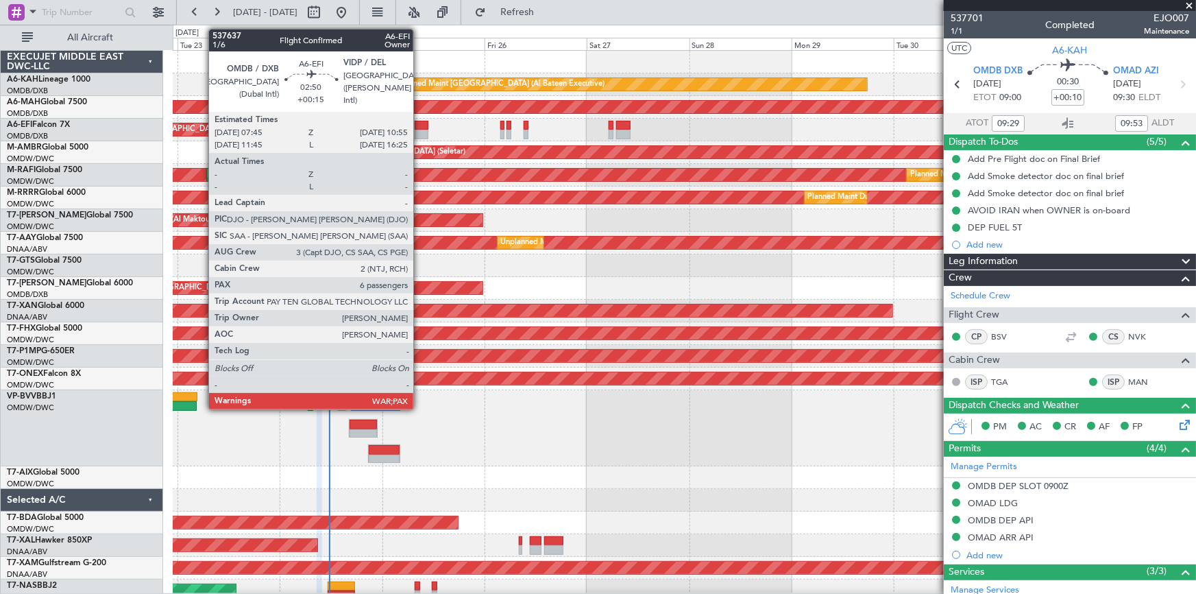
click at [420, 126] on div at bounding box center [422, 126] width 14 height 10
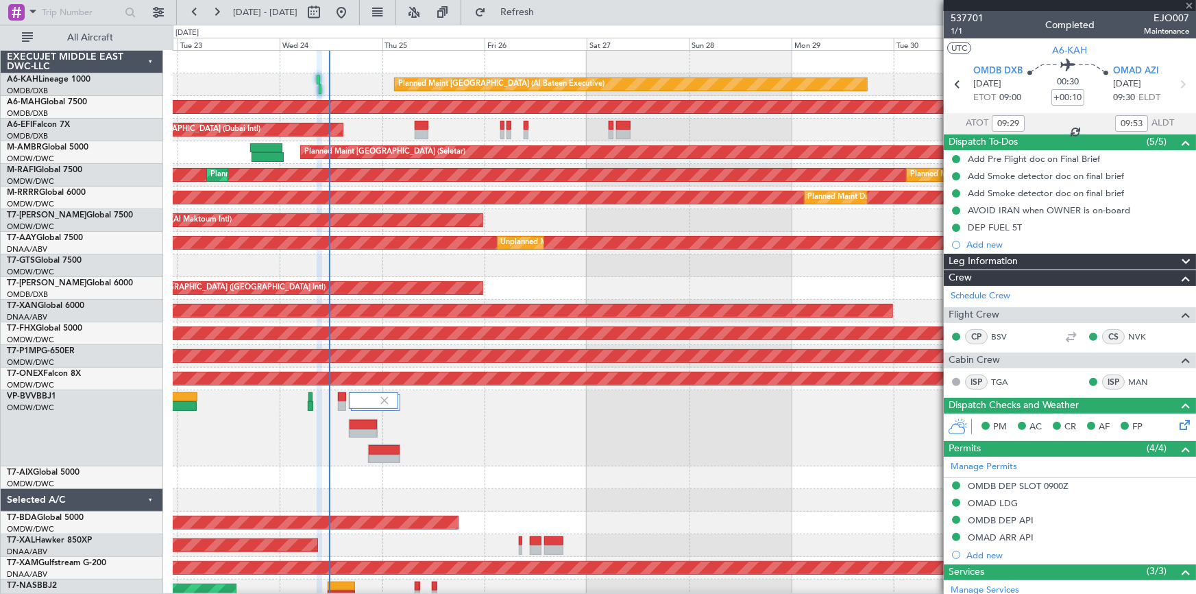
type input "+00:15"
type input "6"
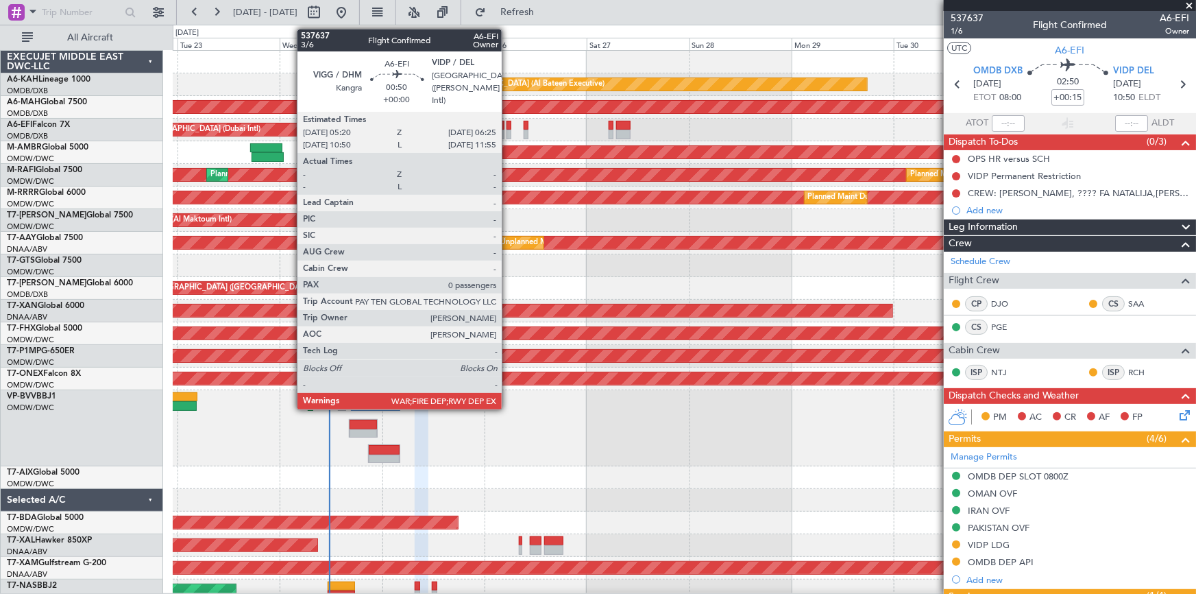
click at [508, 123] on div at bounding box center [509, 126] width 5 height 10
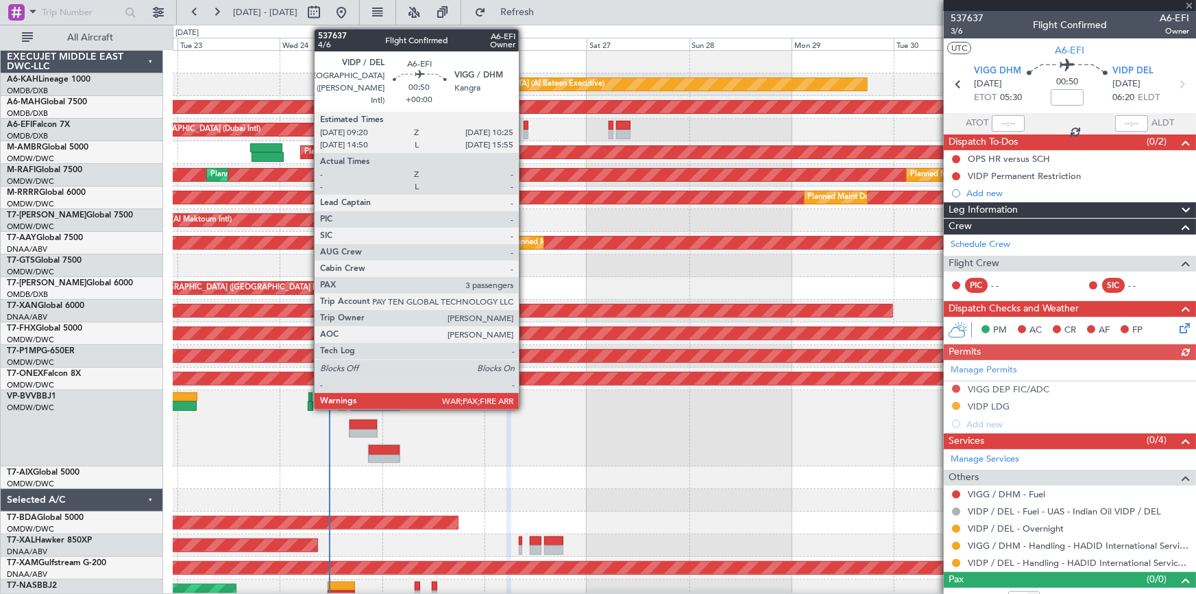
click at [525, 122] on div at bounding box center [526, 126] width 5 height 10
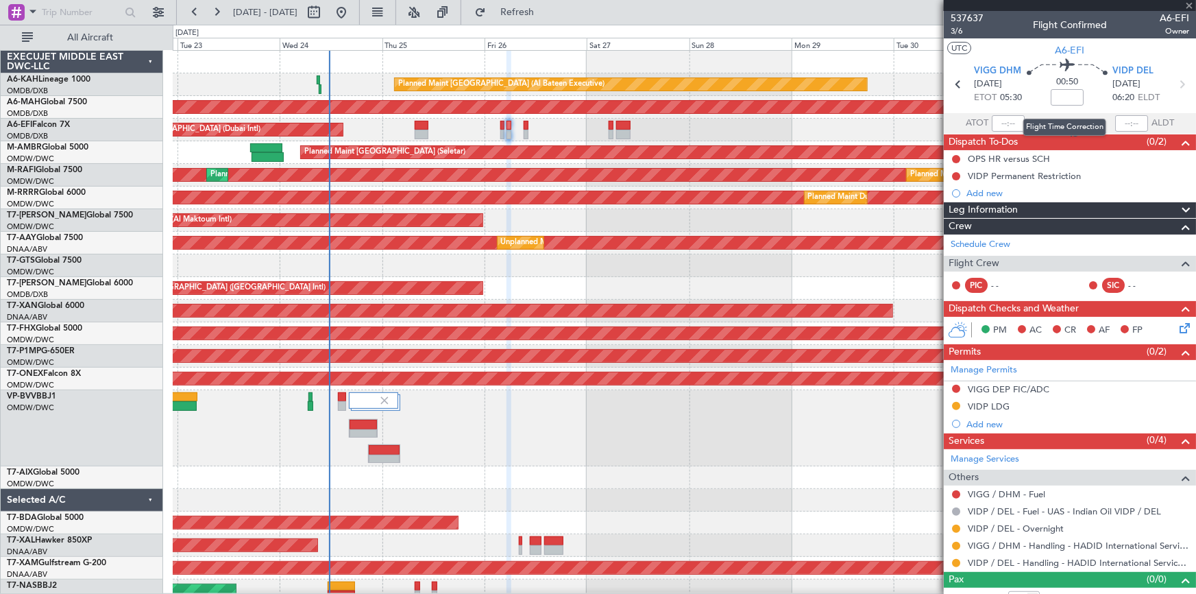
type input "3"
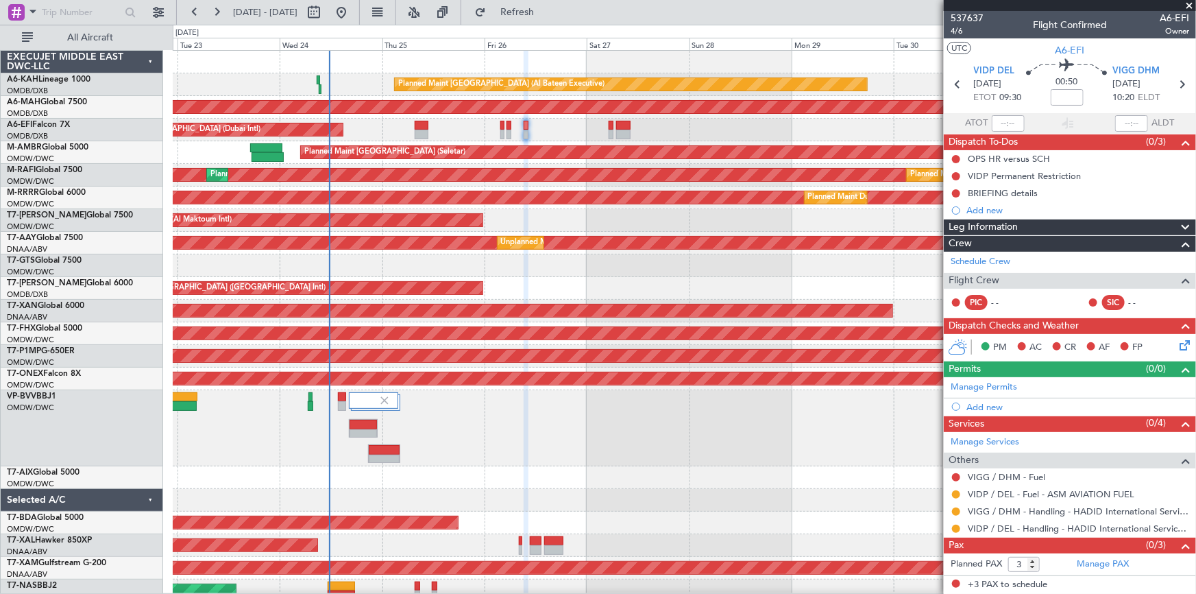
click at [608, 123] on div "AOG Maint Dubai (Dubai Intl) AOG Maint" at bounding box center [685, 130] width 1024 height 23
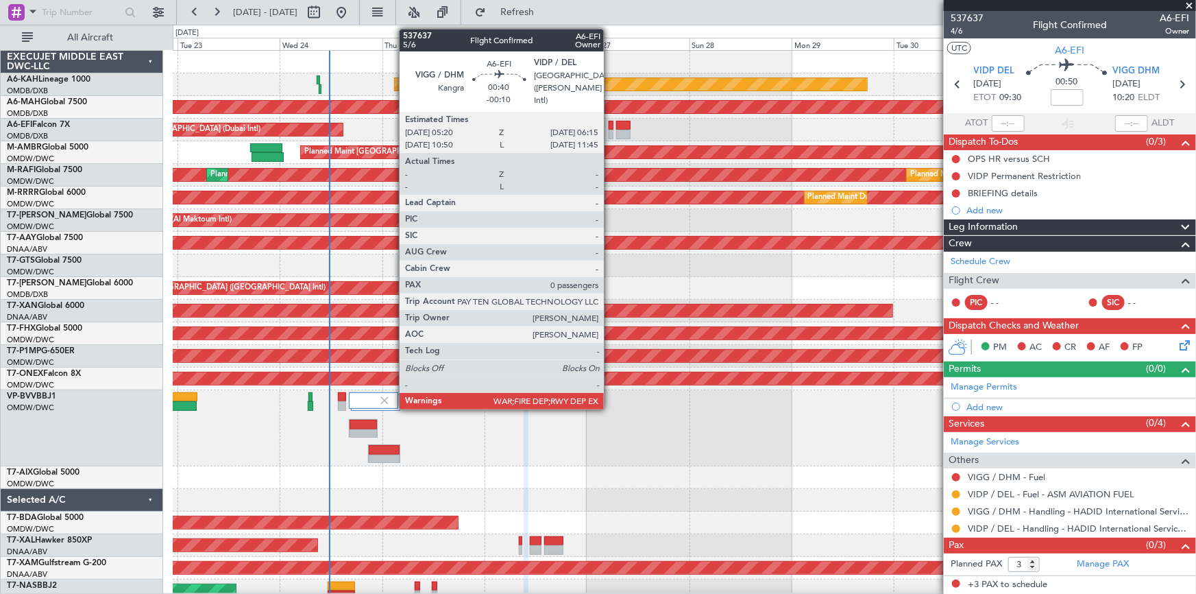
click at [610, 125] on div at bounding box center [611, 126] width 4 height 10
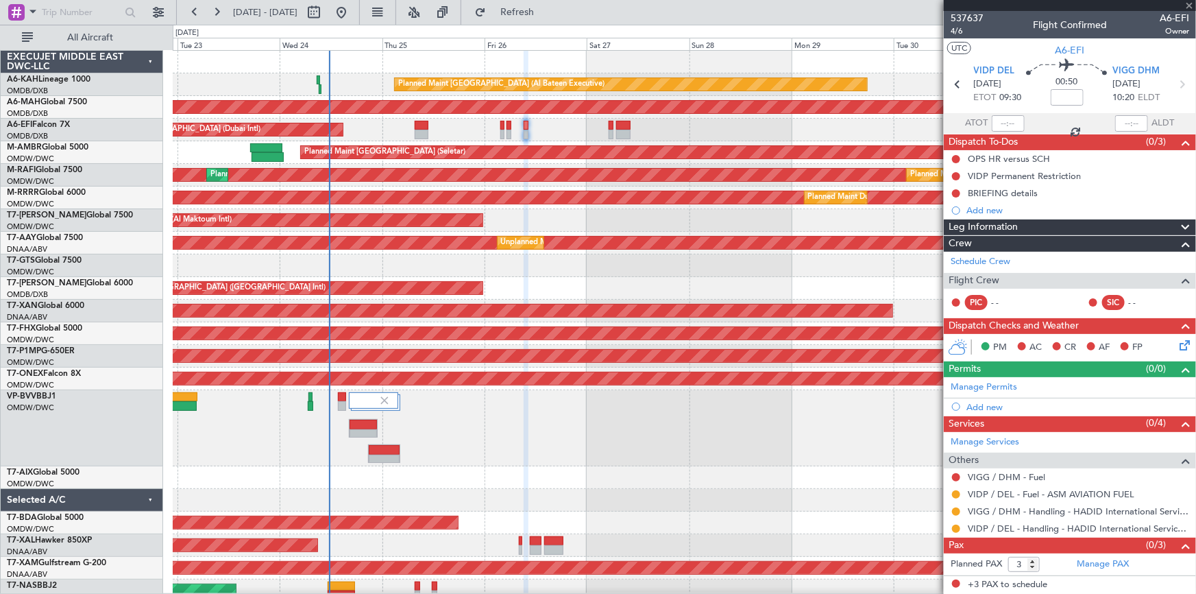
type input "-00:10"
type input "0"
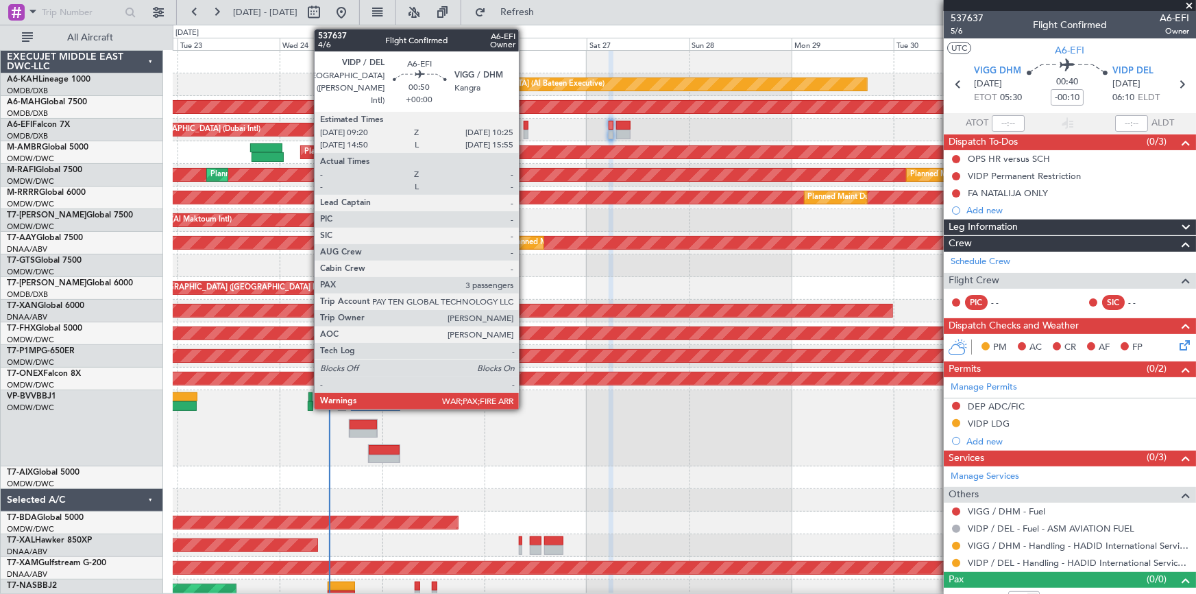
click at [525, 125] on div at bounding box center [526, 126] width 5 height 10
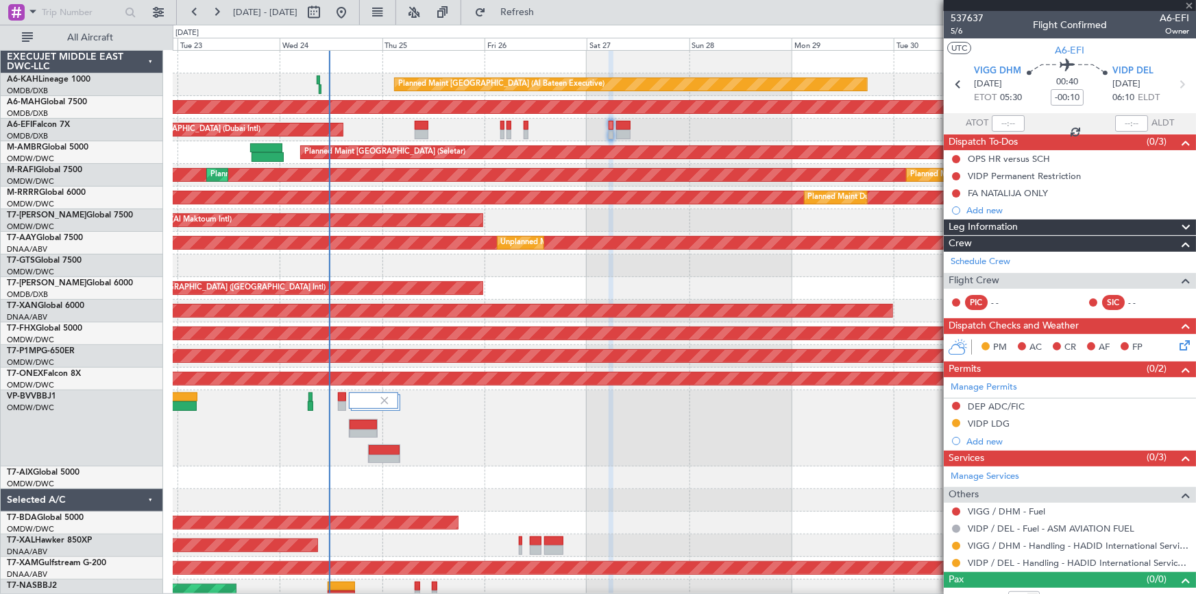
scroll to position [12, 0]
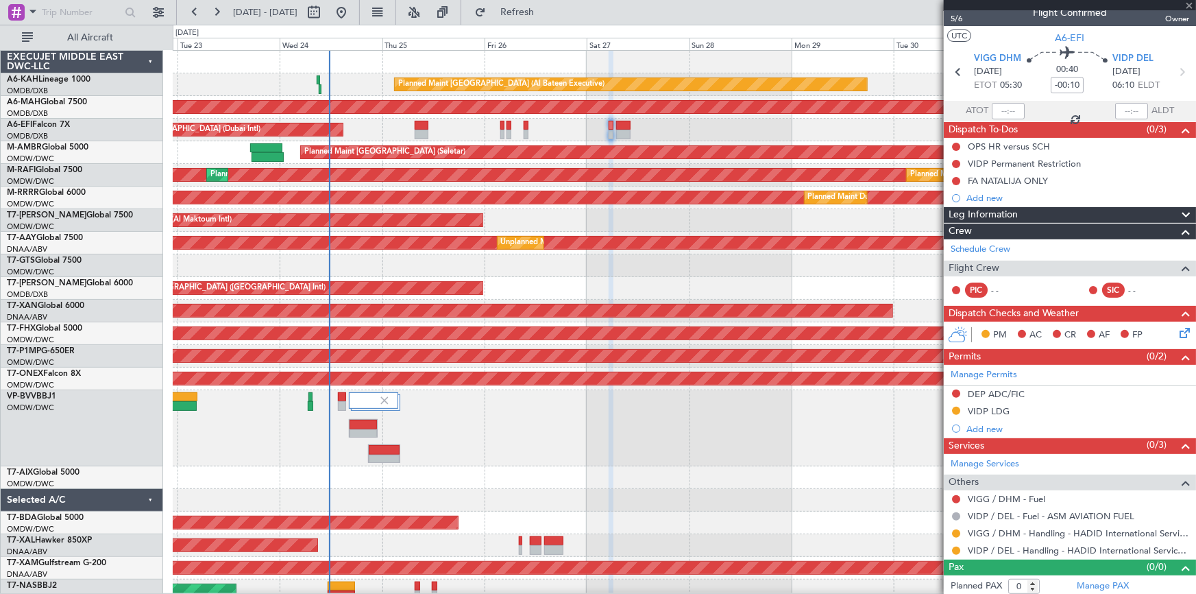
type input "3"
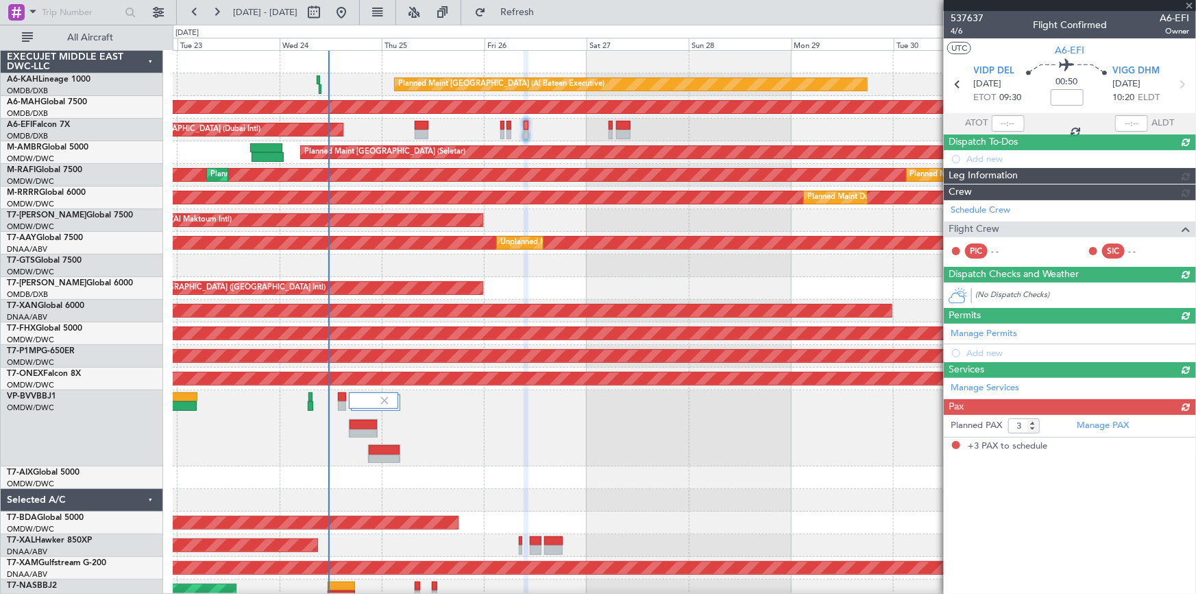
scroll to position [0, 0]
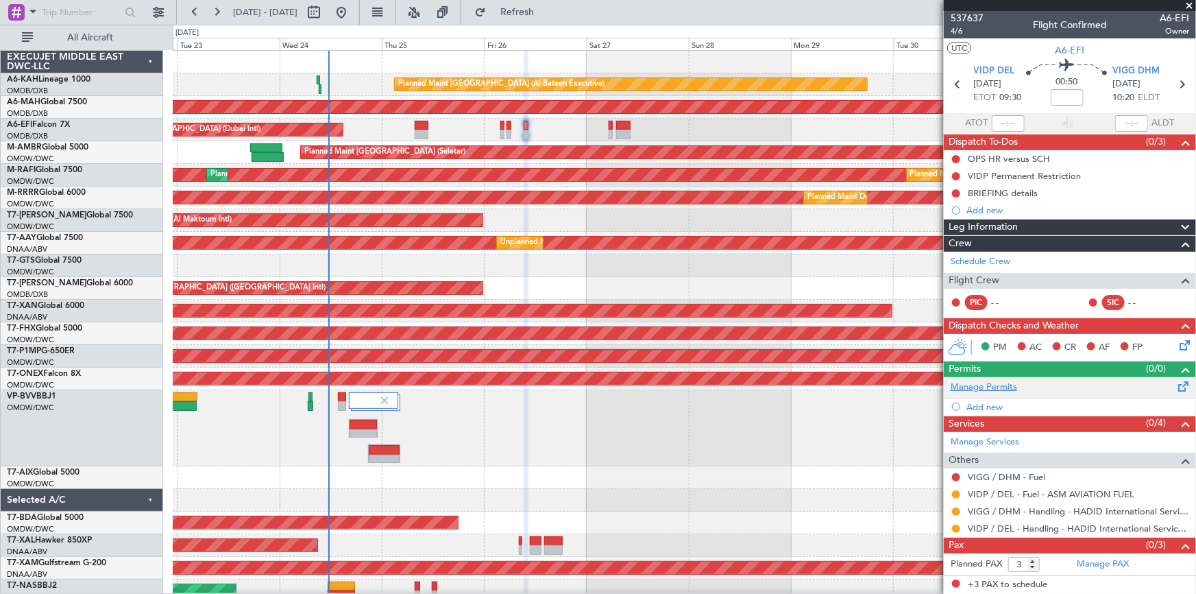
click at [987, 383] on link "Manage Permits" at bounding box center [984, 388] width 67 height 14
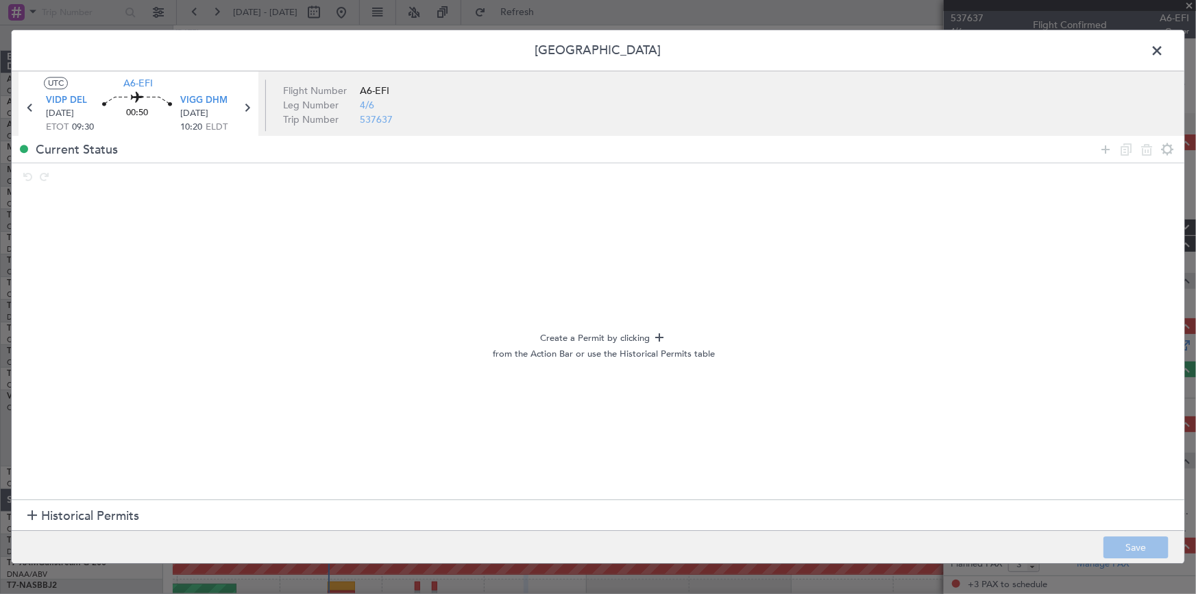
click at [1164, 50] on span at bounding box center [1164, 53] width 0 height 27
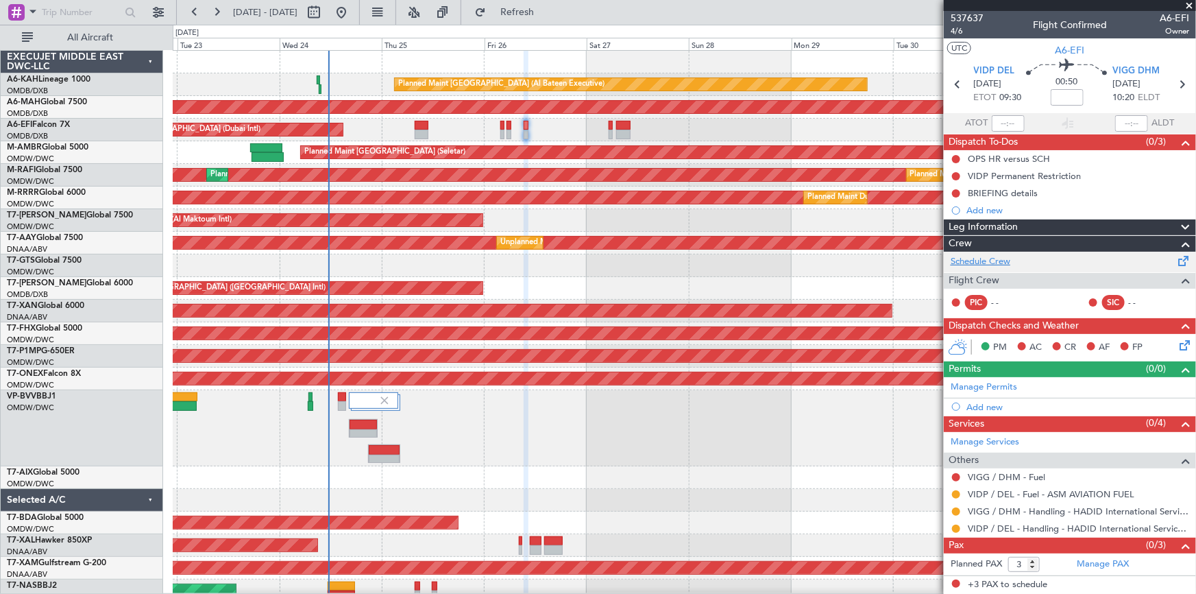
click at [993, 258] on link "Schedule Crew" at bounding box center [981, 262] width 60 height 14
click at [995, 401] on div "Add new" at bounding box center [1072, 407] width 210 height 12
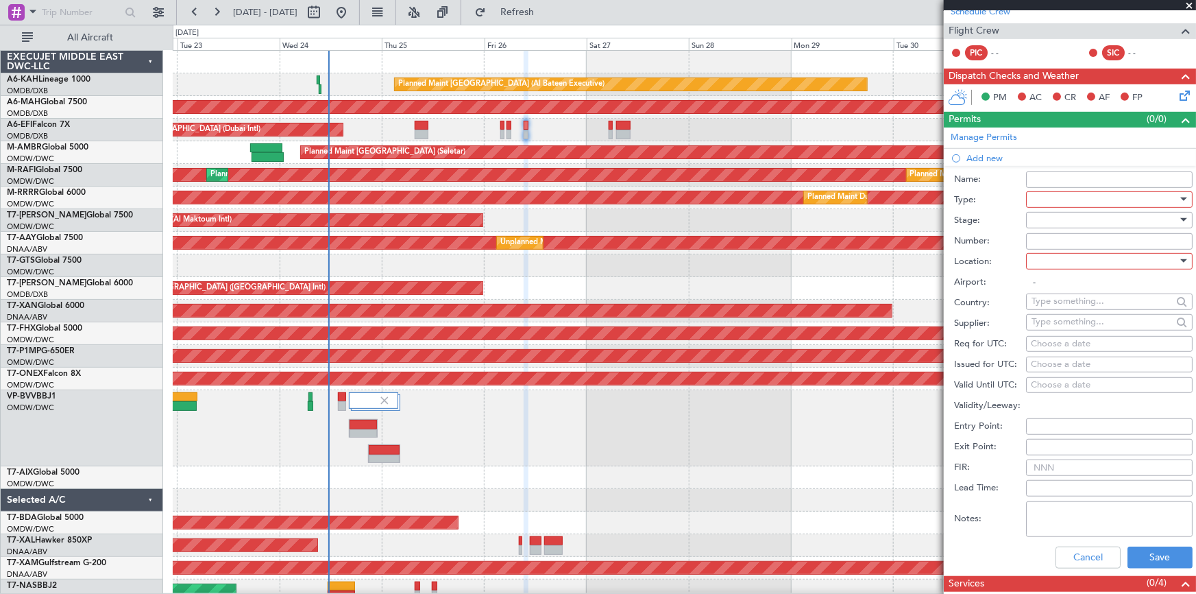
scroll to position [311, 0]
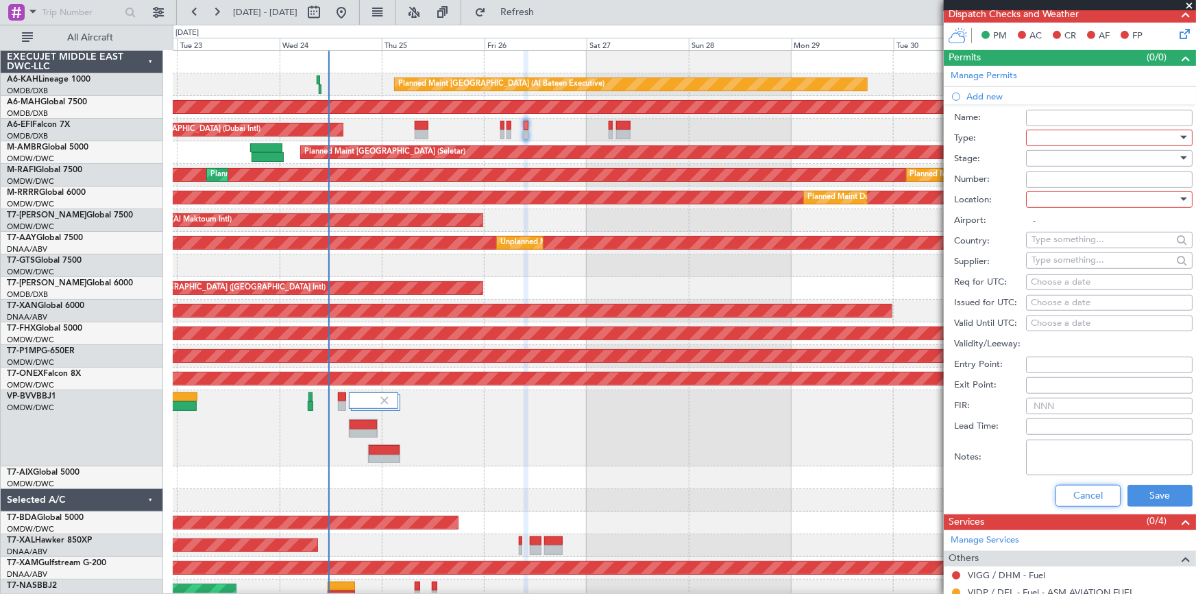
drag, startPoint x: 1081, startPoint y: 491, endPoint x: 996, endPoint y: 421, distance: 110.1
click at [1080, 491] on button "Cancel" at bounding box center [1088, 496] width 65 height 22
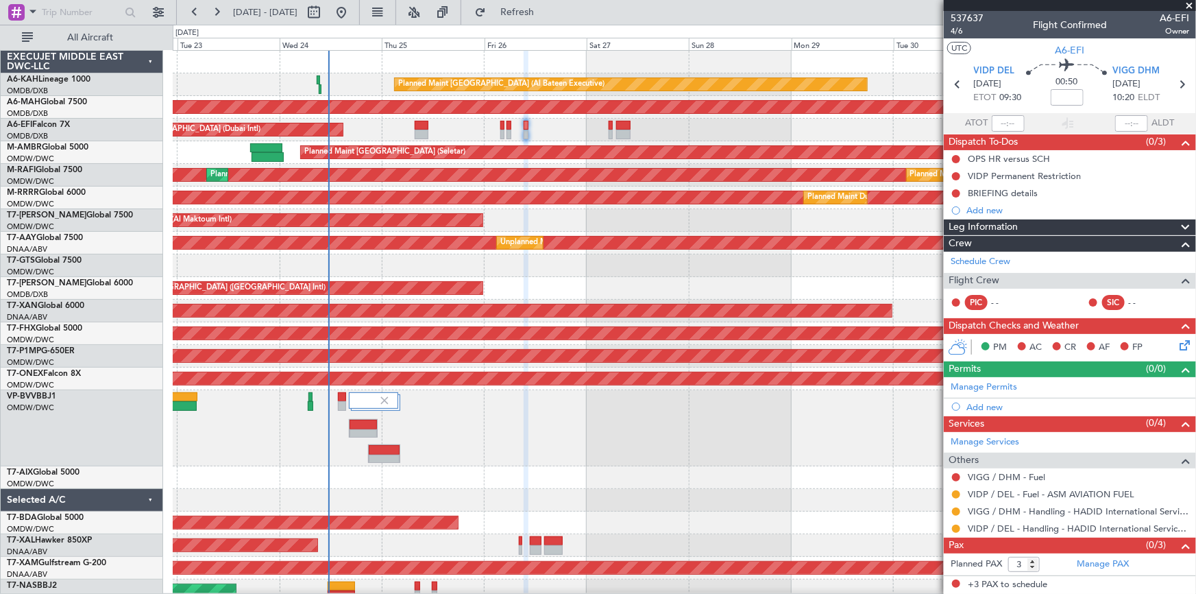
scroll to position [0, 0]
click at [985, 383] on link "Manage Permits" at bounding box center [984, 388] width 67 height 14
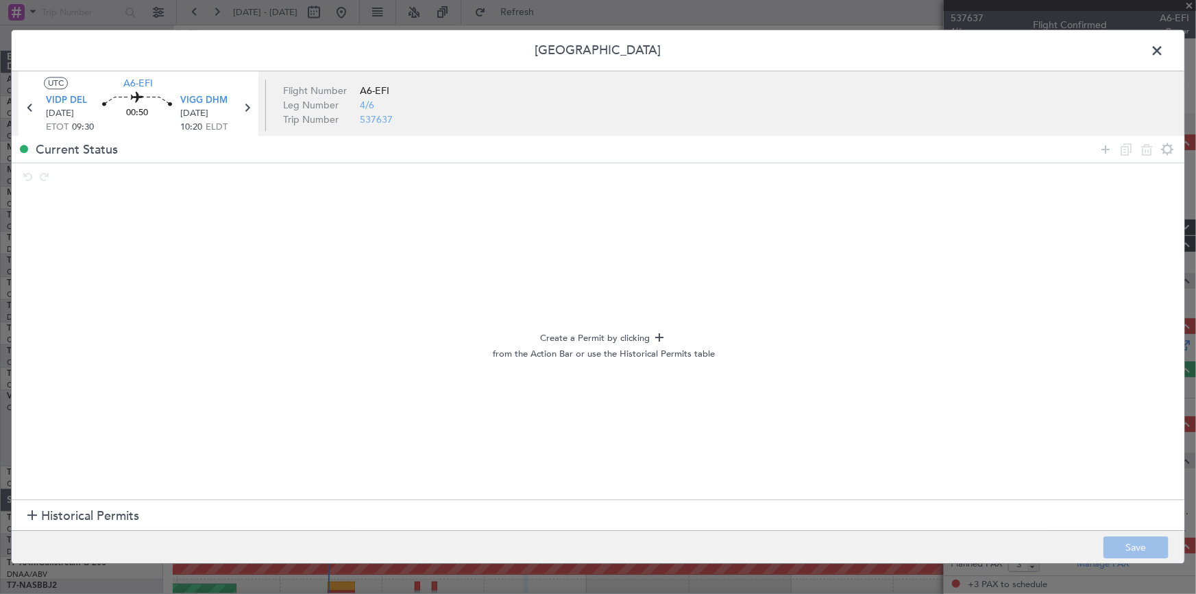
click at [110, 515] on span "Historical Permits" at bounding box center [90, 516] width 98 height 19
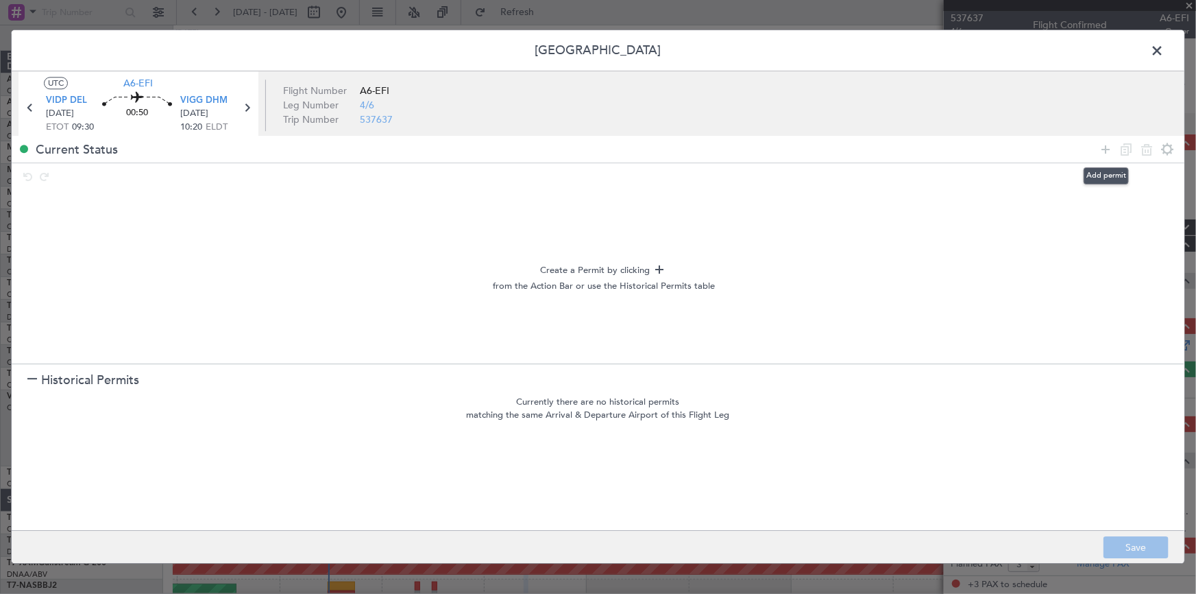
drag, startPoint x: 1104, startPoint y: 150, endPoint x: 344, endPoint y: 256, distance: 767.0
click at [1104, 150] on icon at bounding box center [1106, 149] width 16 height 16
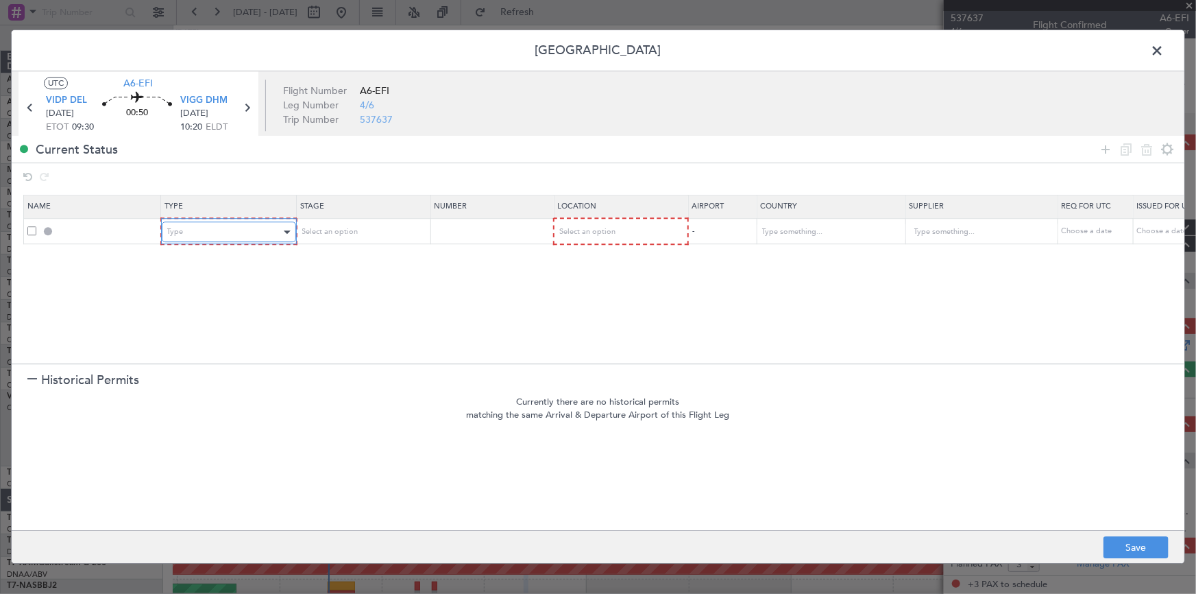
click at [208, 233] on div "Type" at bounding box center [224, 232] width 114 height 21
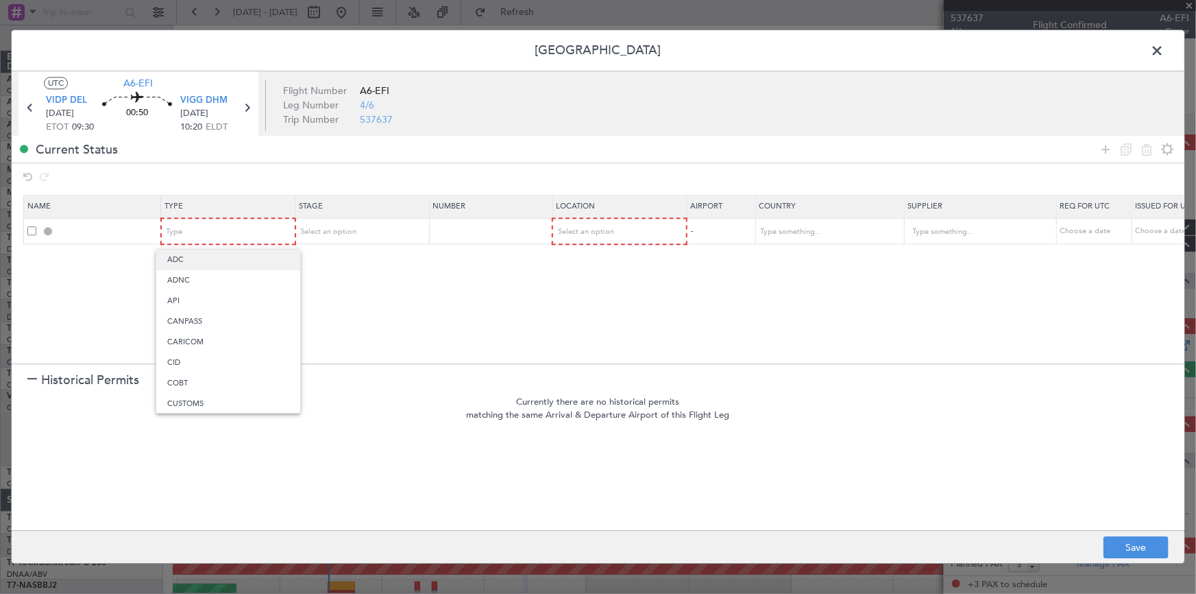
click at [215, 261] on span "ADC" at bounding box center [228, 260] width 122 height 21
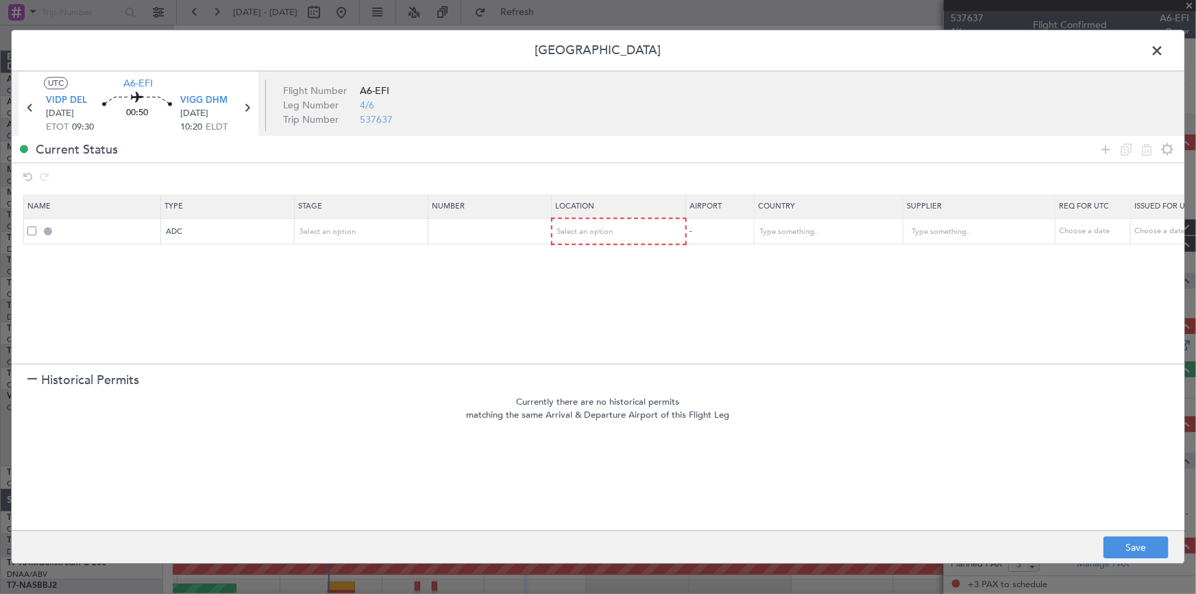
click at [594, 216] on th "Location" at bounding box center [619, 206] width 134 height 23
click at [592, 229] on span "Select an option" at bounding box center [586, 232] width 56 height 10
drag, startPoint x: 594, startPoint y: 267, endPoint x: 854, endPoint y: 265, distance: 259.9
click at [594, 266] on span "Departure" at bounding box center [619, 260] width 122 height 21
click at [1103, 146] on icon at bounding box center [1106, 149] width 16 height 16
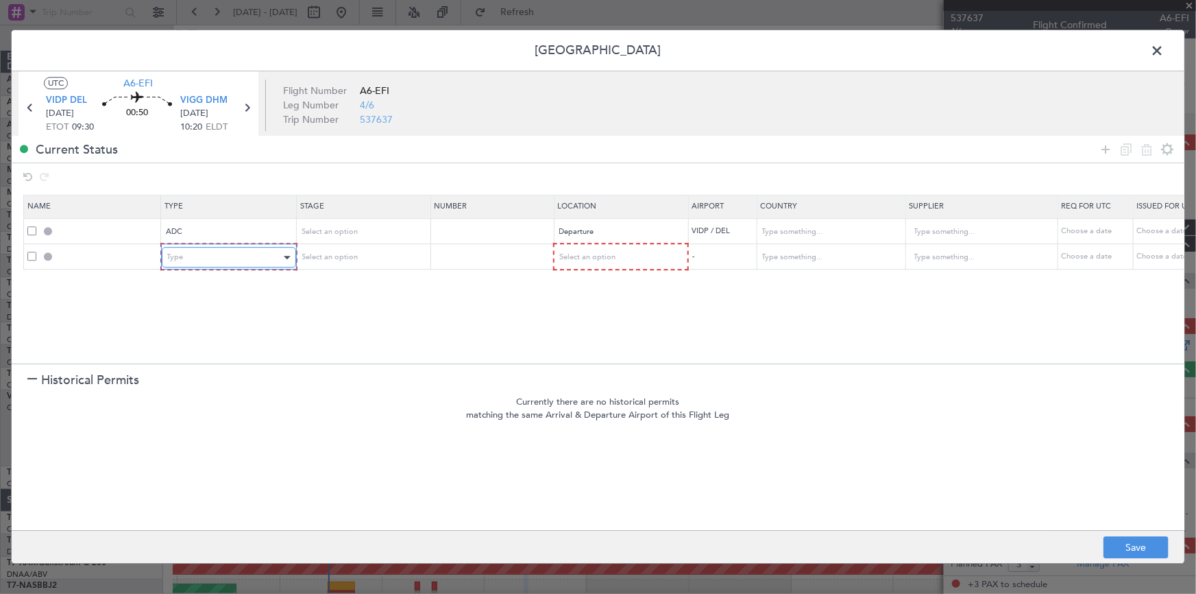
click at [208, 263] on div "Type" at bounding box center [224, 258] width 114 height 21
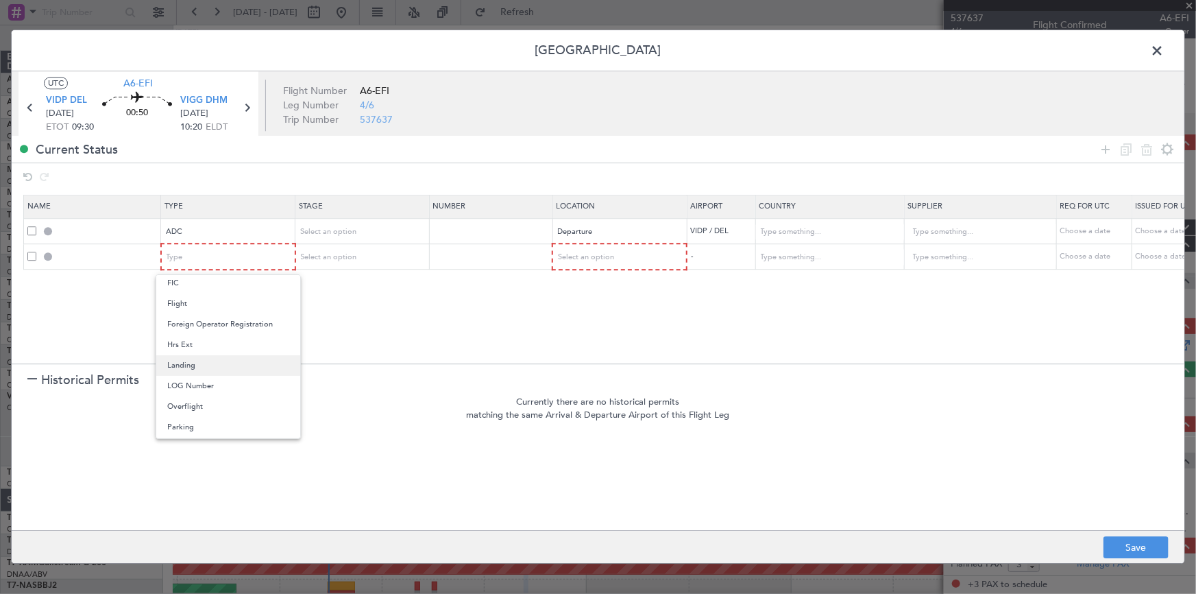
click at [203, 372] on span "Landing" at bounding box center [228, 365] width 122 height 21
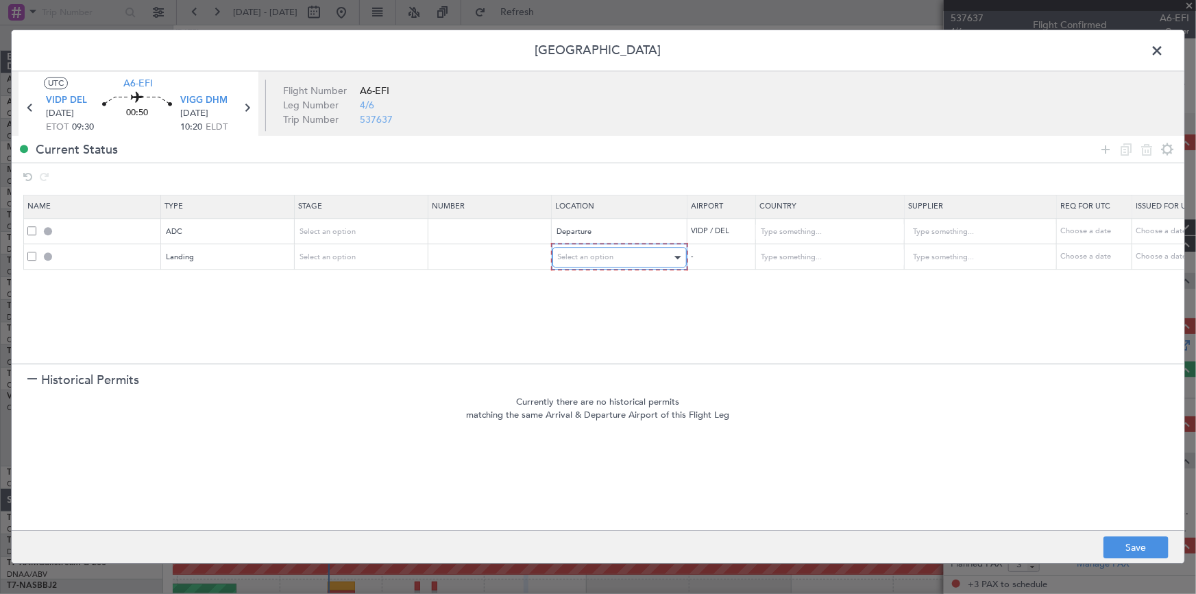
click at [593, 261] on span "Select an option" at bounding box center [586, 257] width 56 height 10
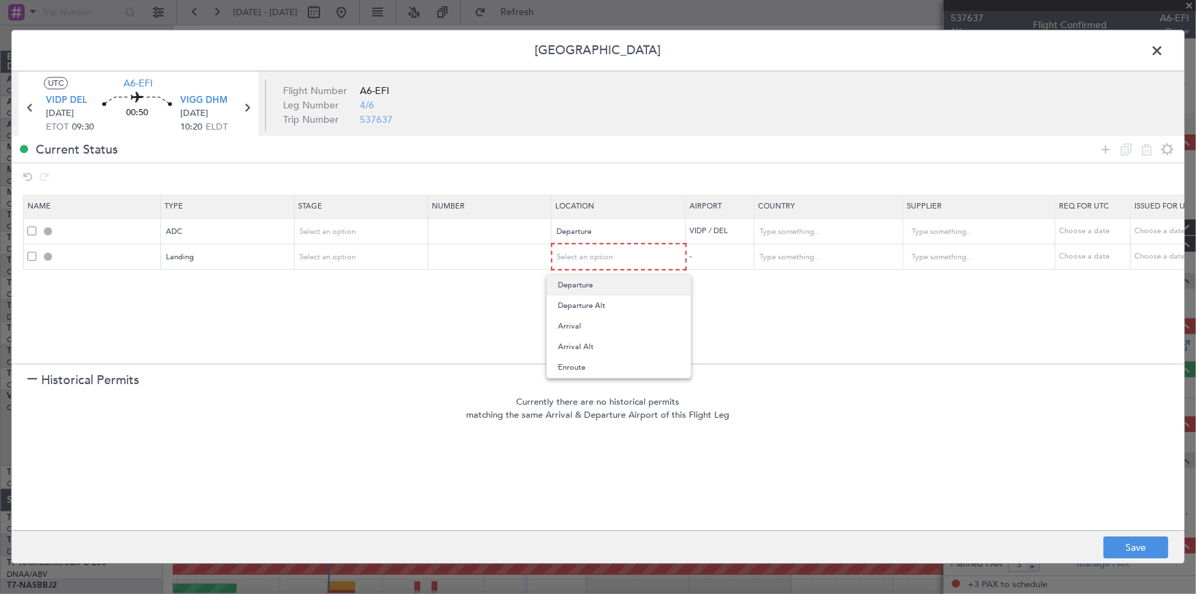
click at [594, 280] on span "Departure" at bounding box center [619, 285] width 122 height 21
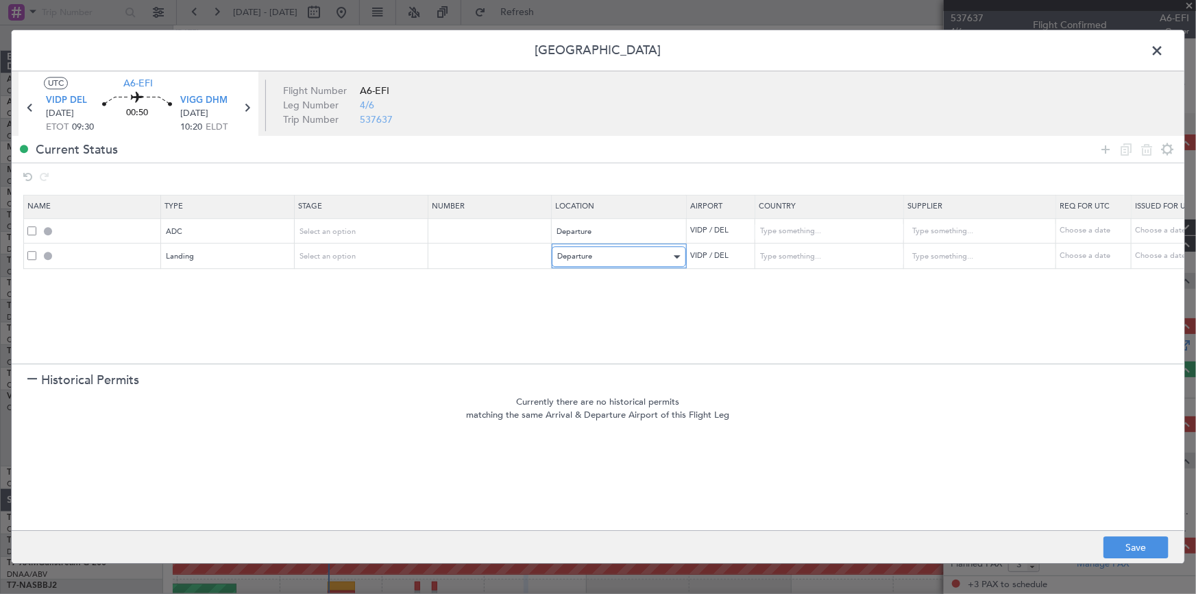
click at [616, 252] on div "Departure" at bounding box center [614, 257] width 114 height 21
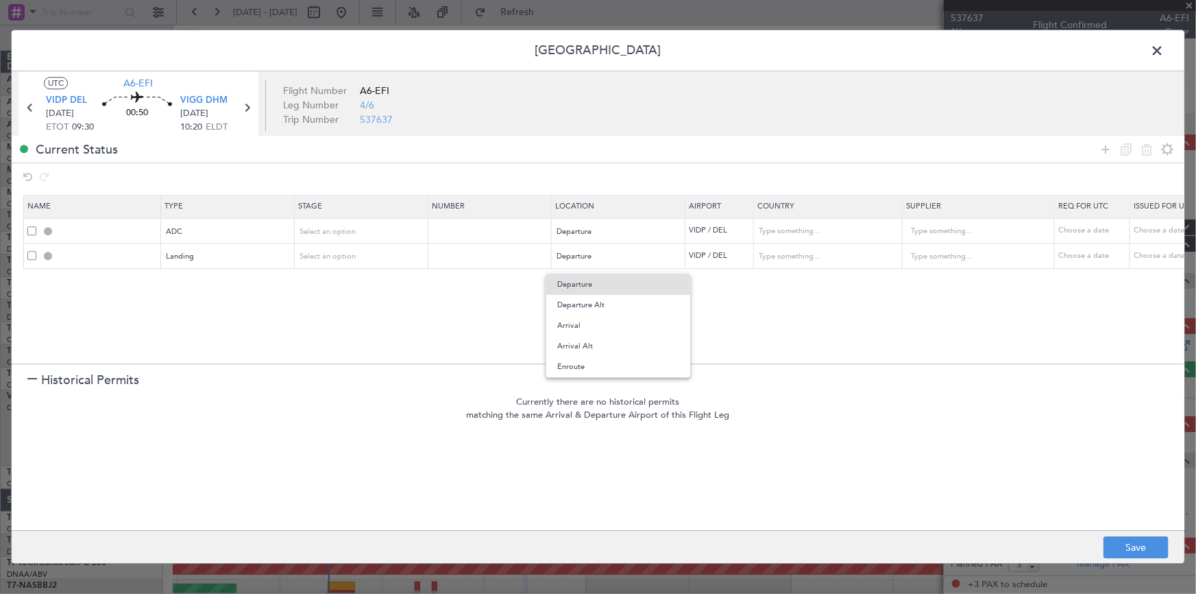
drag, startPoint x: 571, startPoint y: 322, endPoint x: 809, endPoint y: 367, distance: 242.2
click at [575, 322] on span "Arrival" at bounding box center [618, 325] width 122 height 21
click at [1134, 545] on button "Save" at bounding box center [1136, 548] width 65 height 22
type input "VIDP DEP ADC"
type input "[GEOGRAPHIC_DATA]"
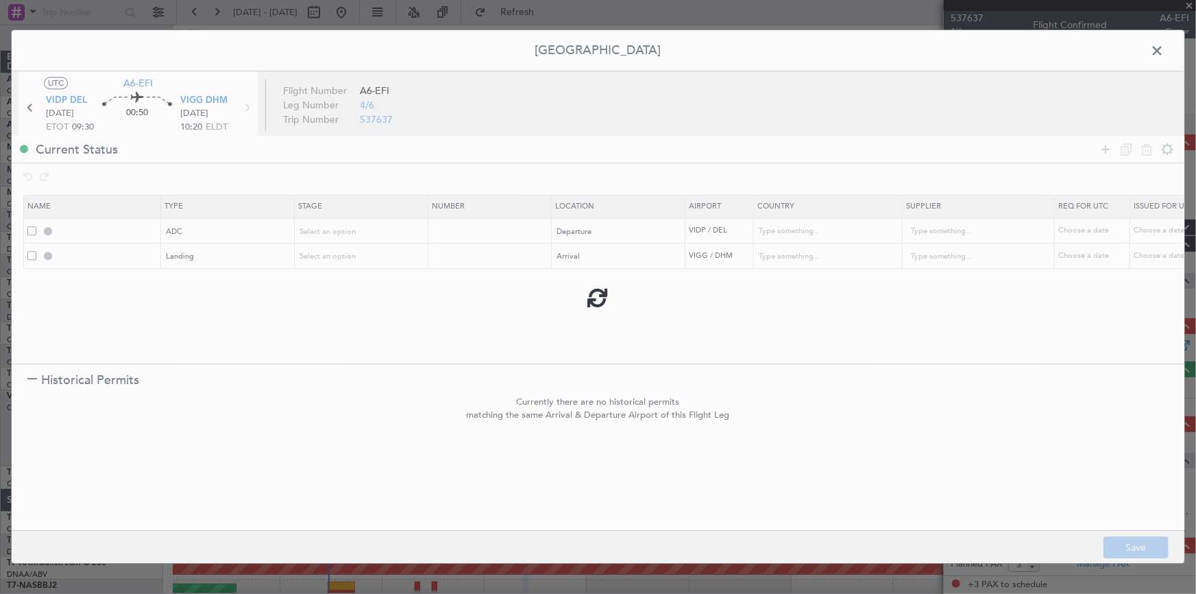
type input "NNN"
type input "3"
type input "VIGG LDG"
type input "[GEOGRAPHIC_DATA]"
type input "NNN"
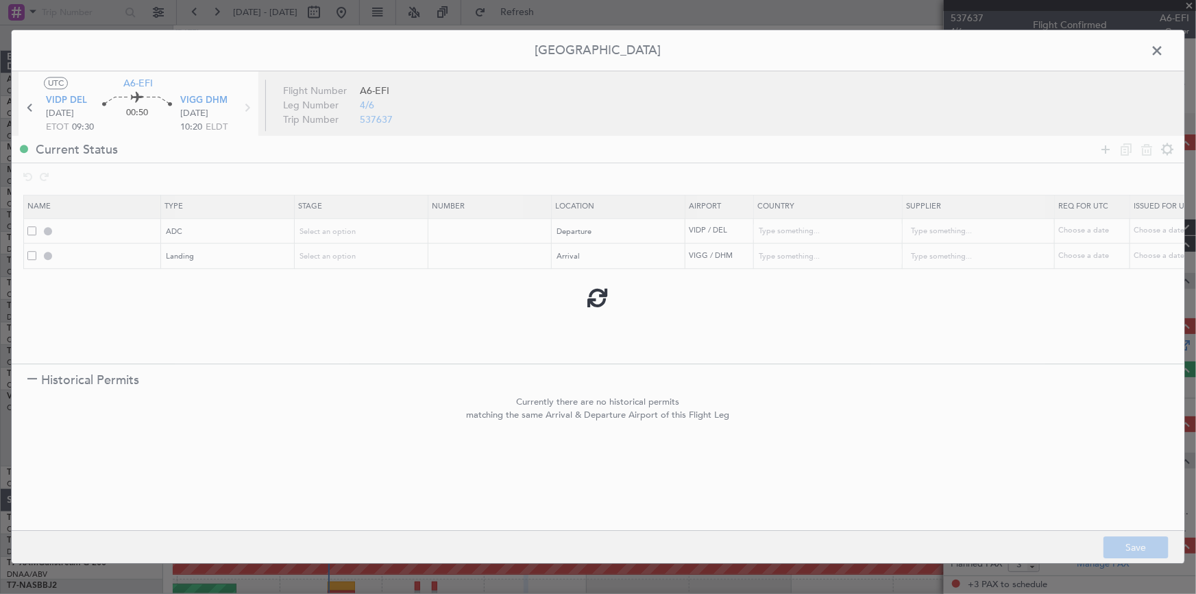
type input "3"
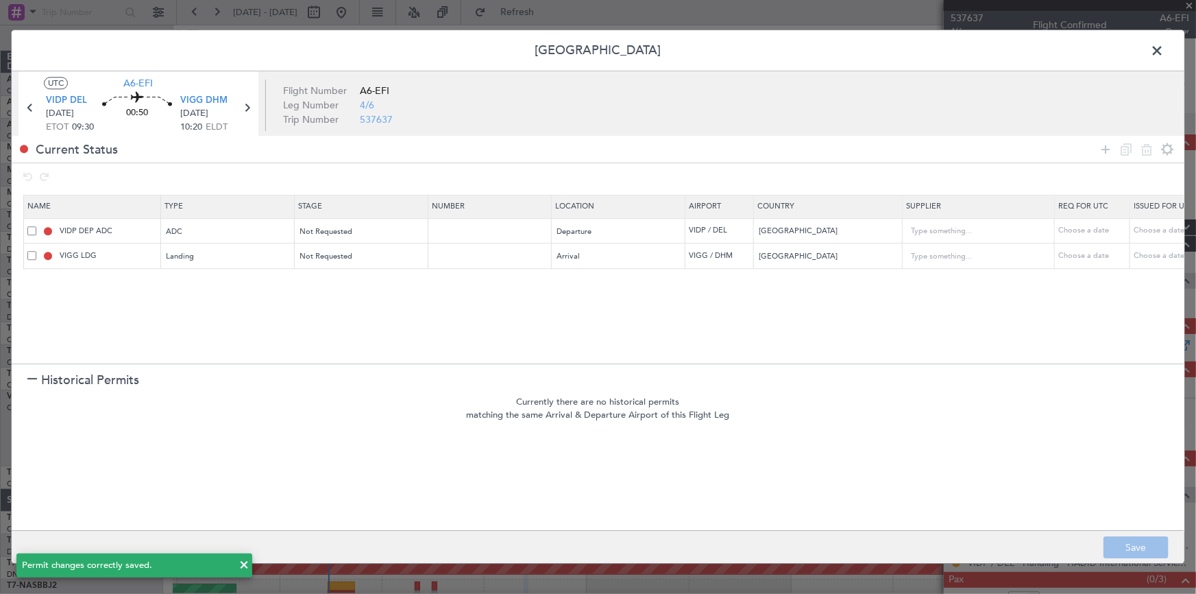
click at [1164, 52] on span at bounding box center [1164, 53] width 0 height 27
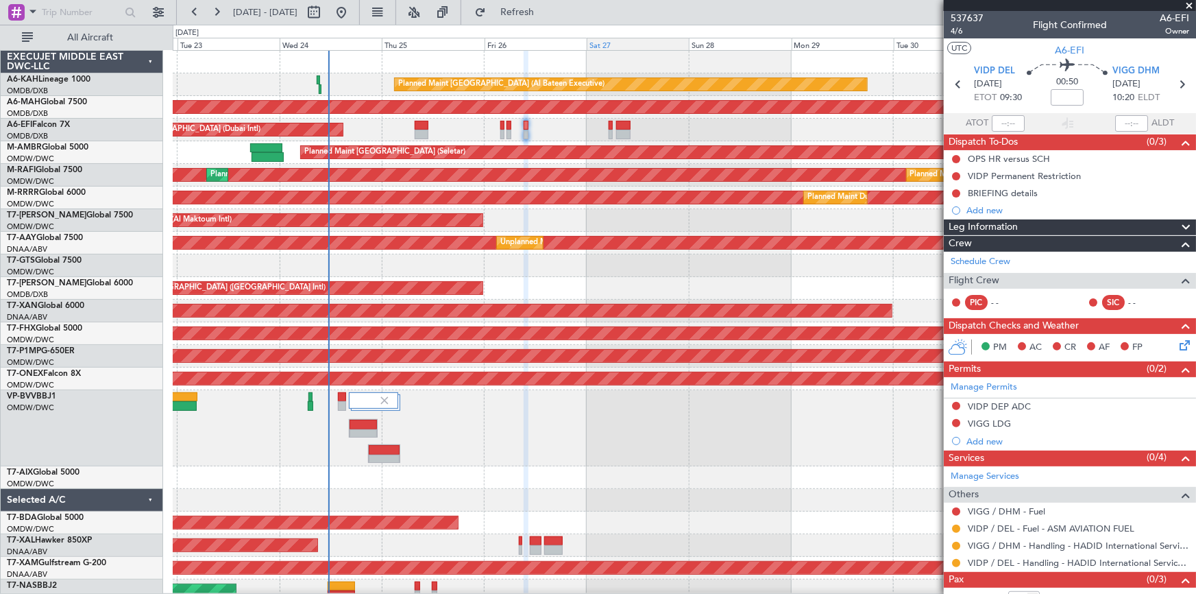
click at [551, 22] on button "Refresh" at bounding box center [509, 12] width 82 height 22
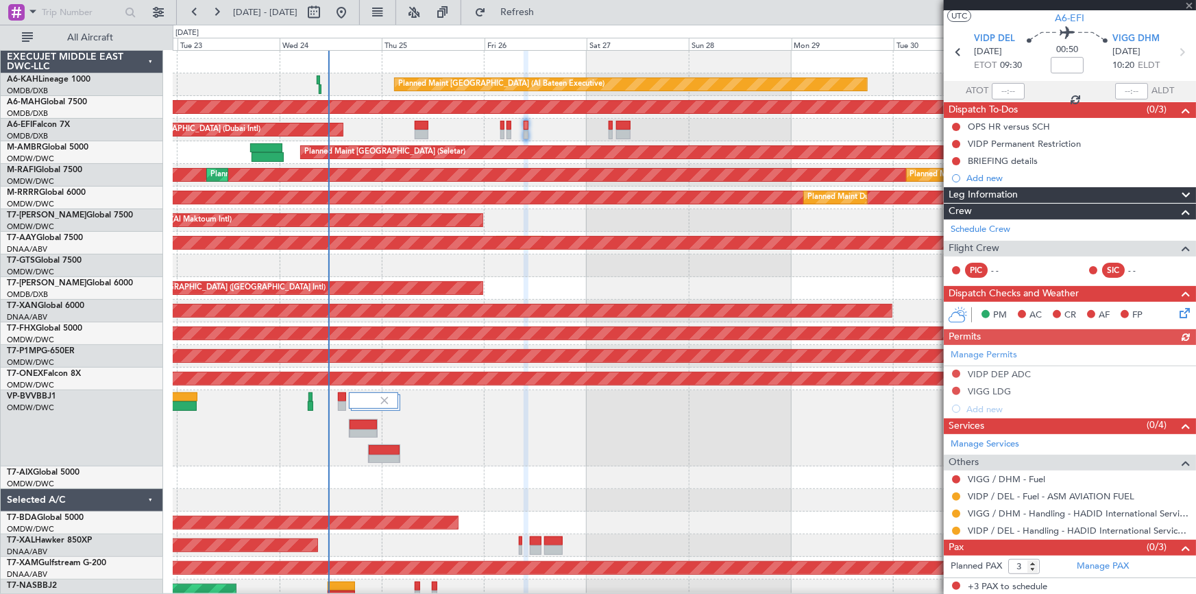
scroll to position [0, 0]
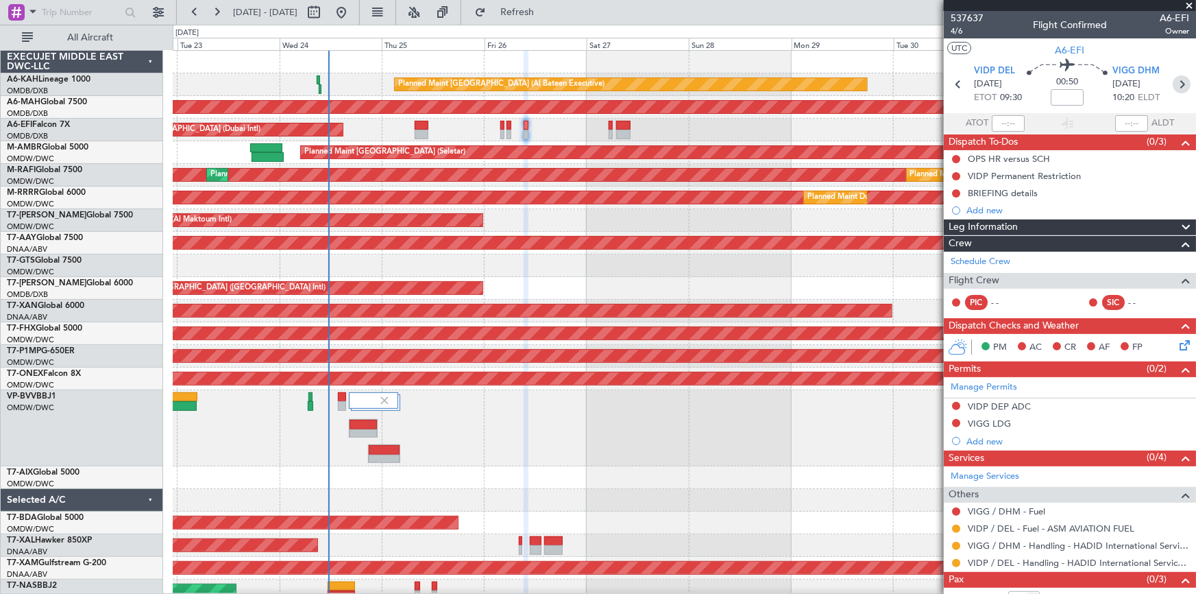
click at [1177, 85] on icon at bounding box center [1182, 84] width 18 height 18
type input "-00:10"
type input "0"
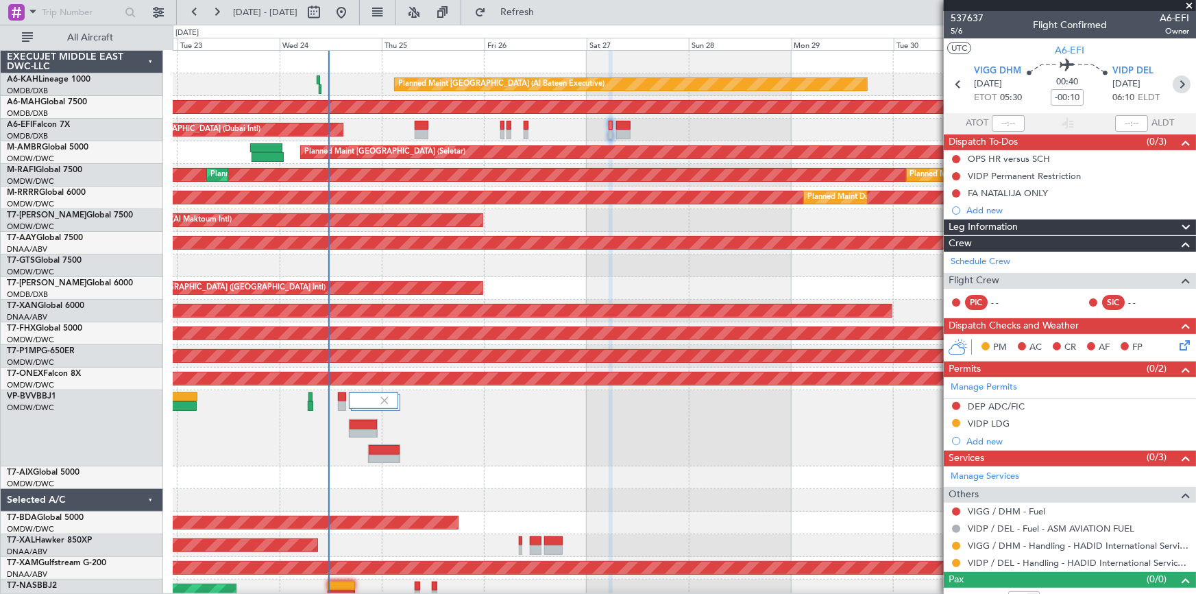
click at [1173, 83] on icon at bounding box center [1182, 84] width 18 height 18
type input "+00:20"
type input "1"
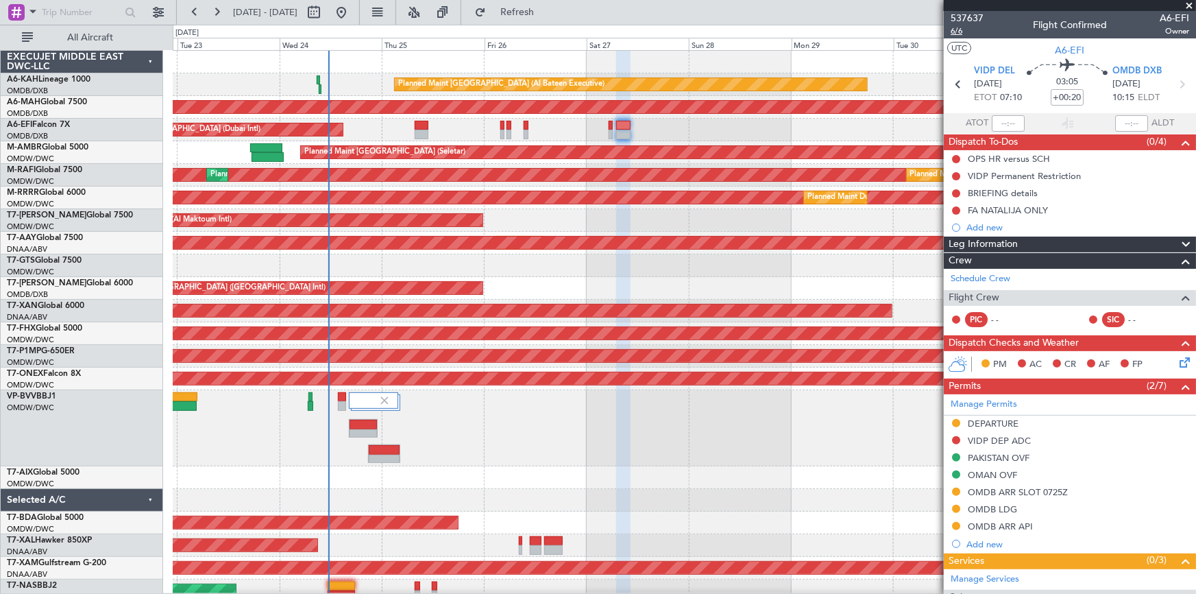
click at [960, 32] on span "6/6" at bounding box center [967, 31] width 33 height 12
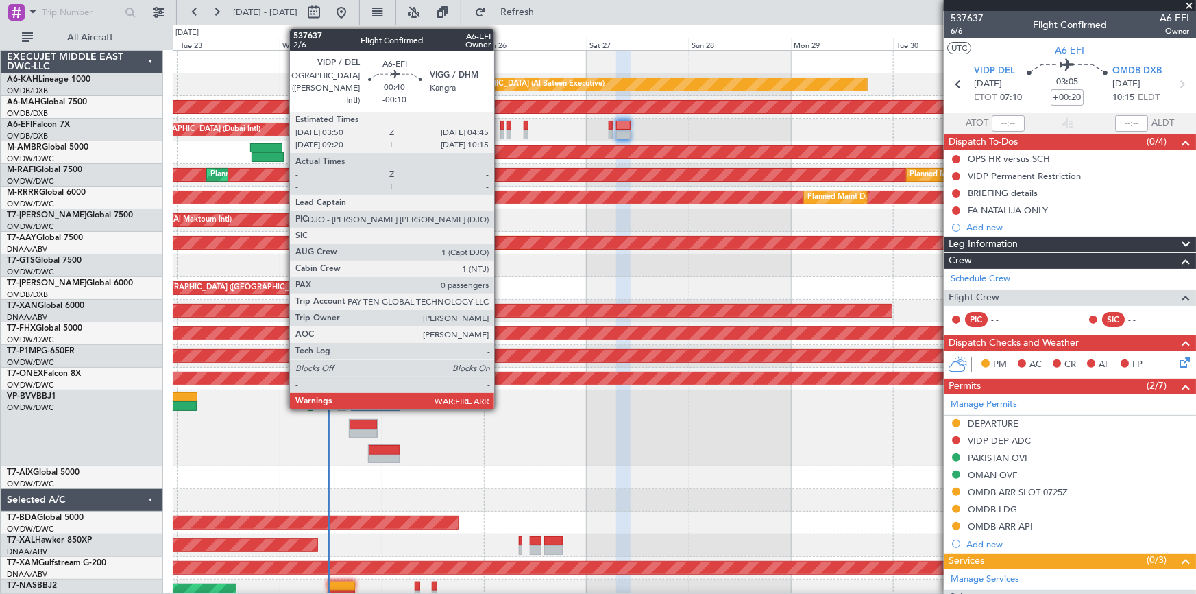
click at [501, 125] on div at bounding box center [503, 126] width 4 height 10
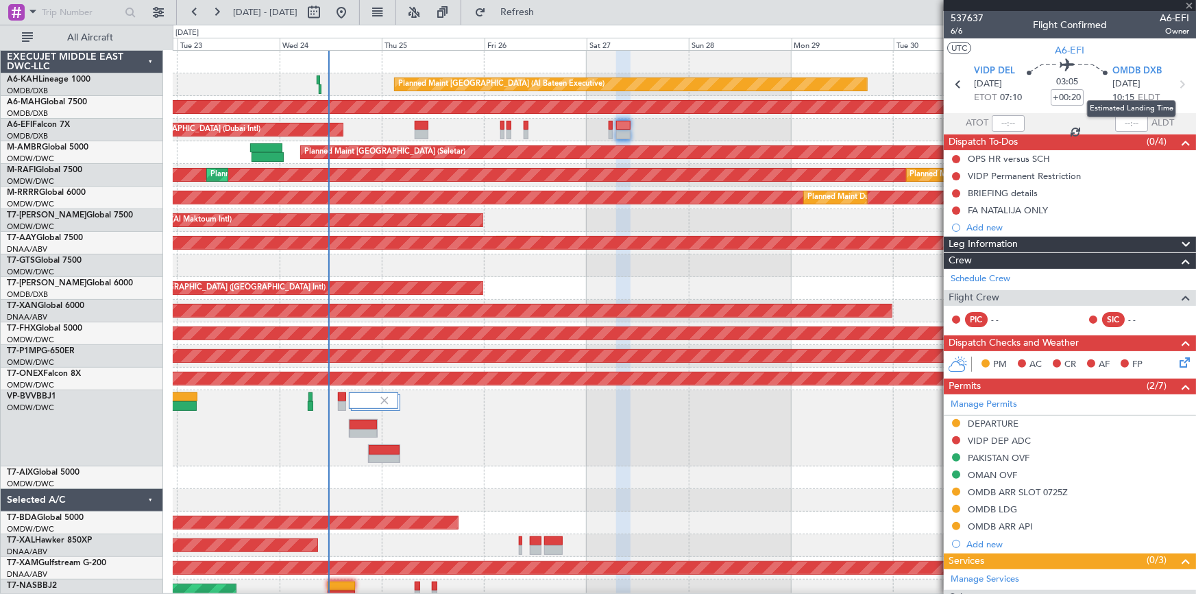
type input "-00:10"
type input "0"
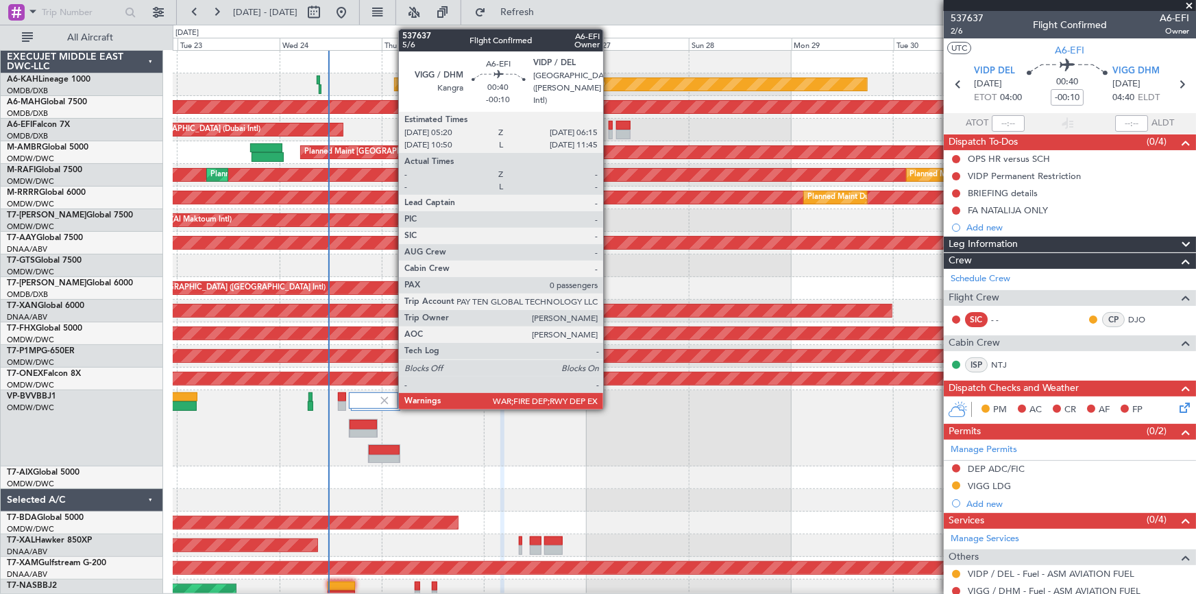
click at [610, 125] on div at bounding box center [611, 126] width 4 height 10
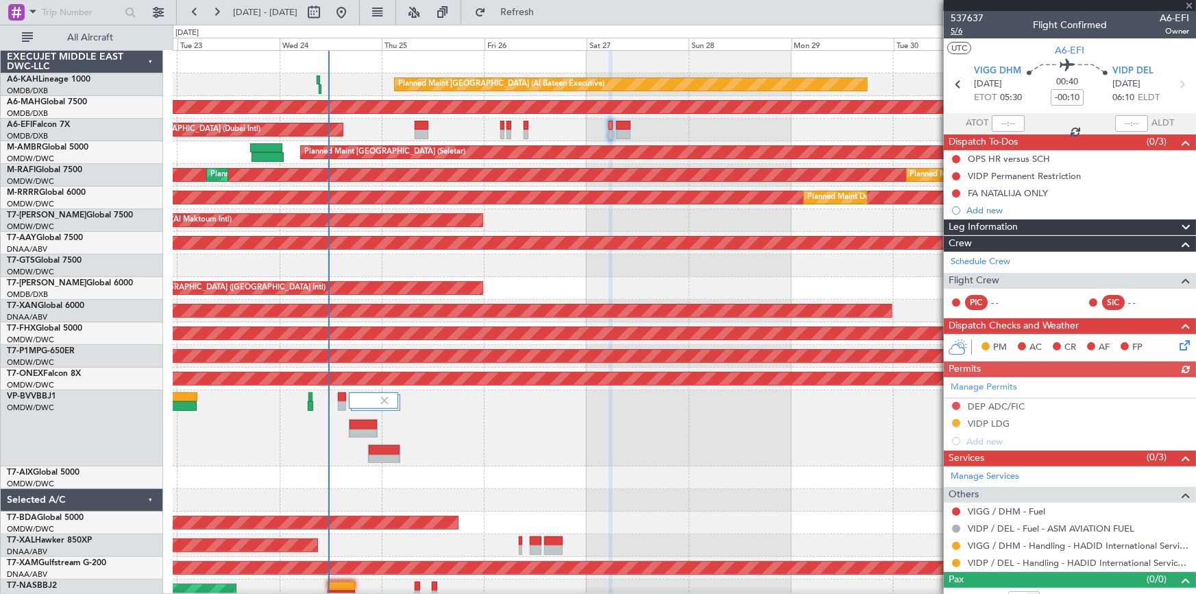
click at [959, 32] on span "5/6" at bounding box center [967, 31] width 33 height 12
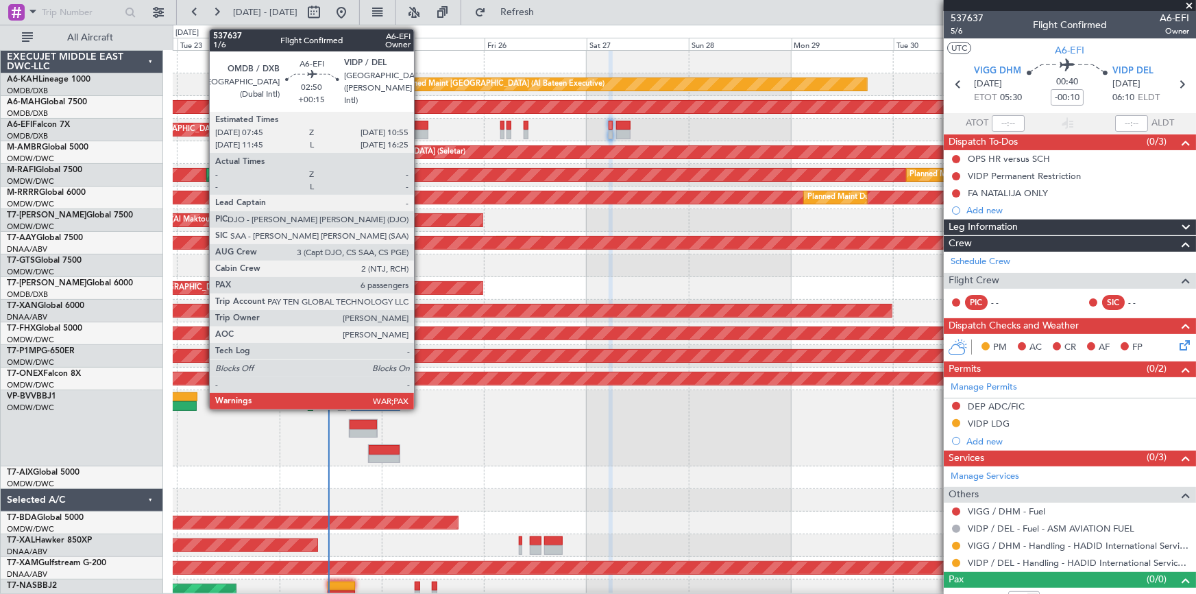
click at [420, 125] on div at bounding box center [422, 126] width 14 height 10
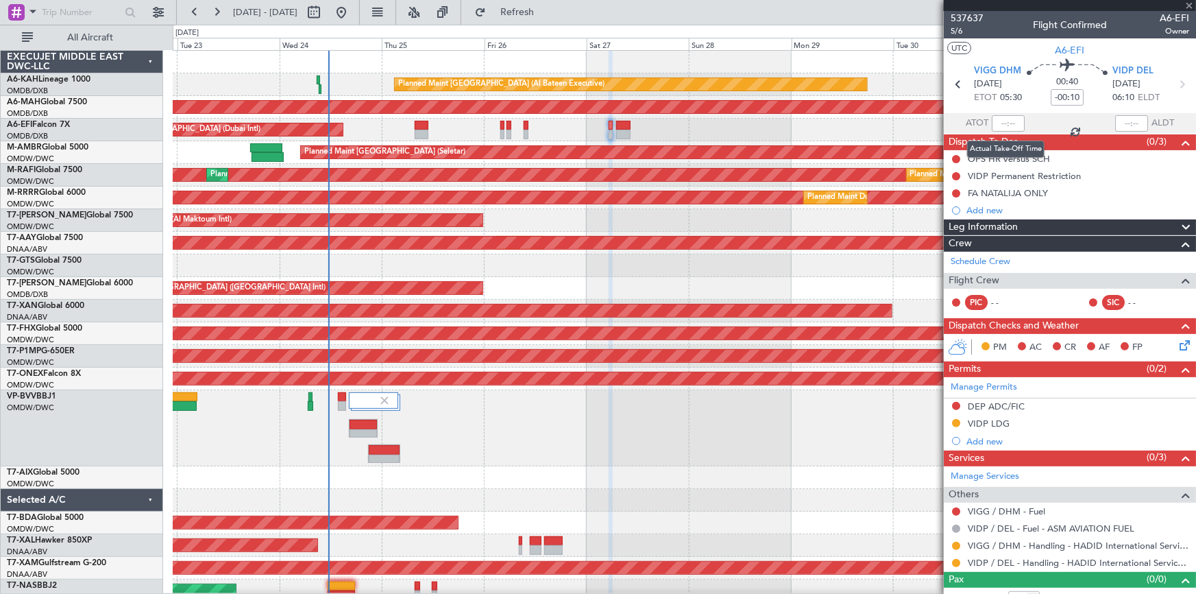
type input "+00:15"
type input "6"
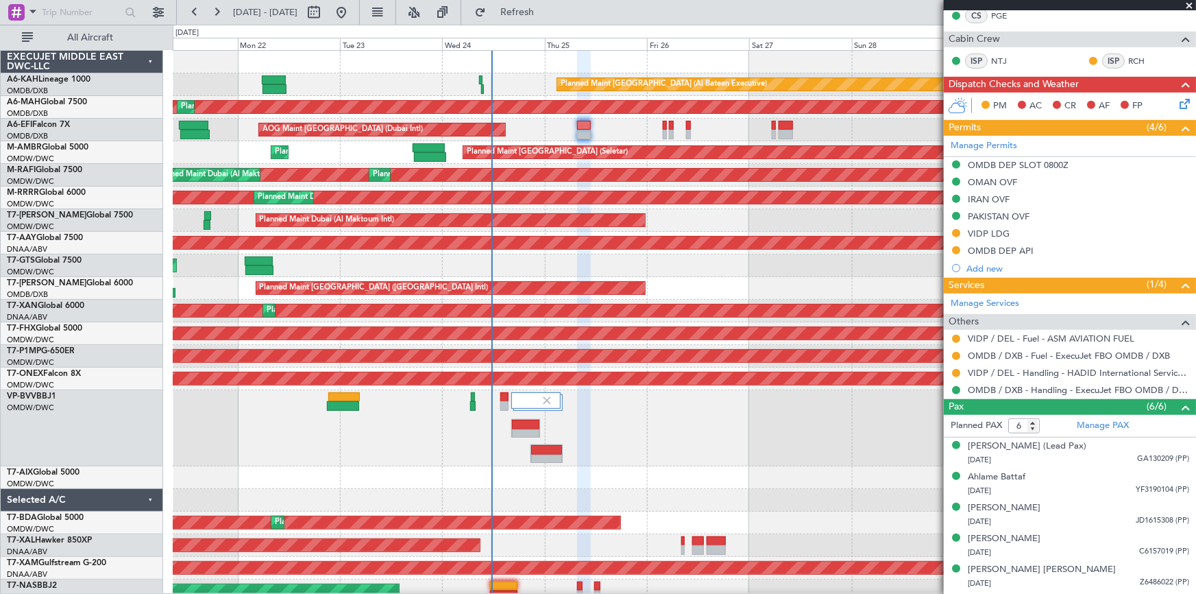
click at [535, 272] on div "AOG Maint [GEOGRAPHIC_DATA] (Seletar)" at bounding box center [685, 265] width 1024 height 23
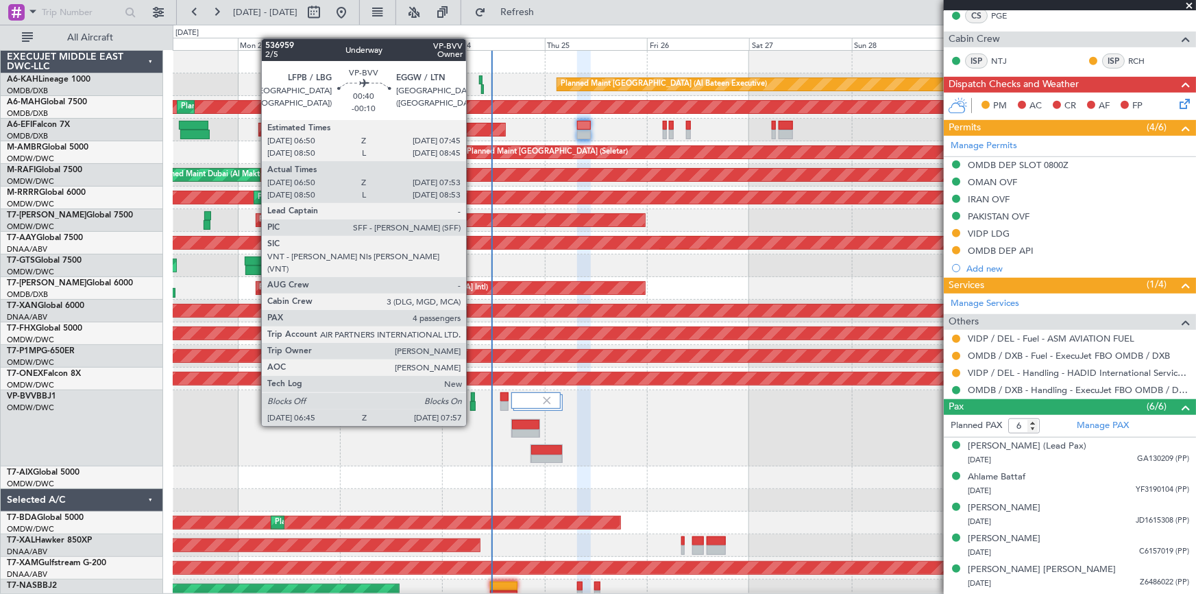
click at [472, 400] on div at bounding box center [473, 397] width 4 height 10
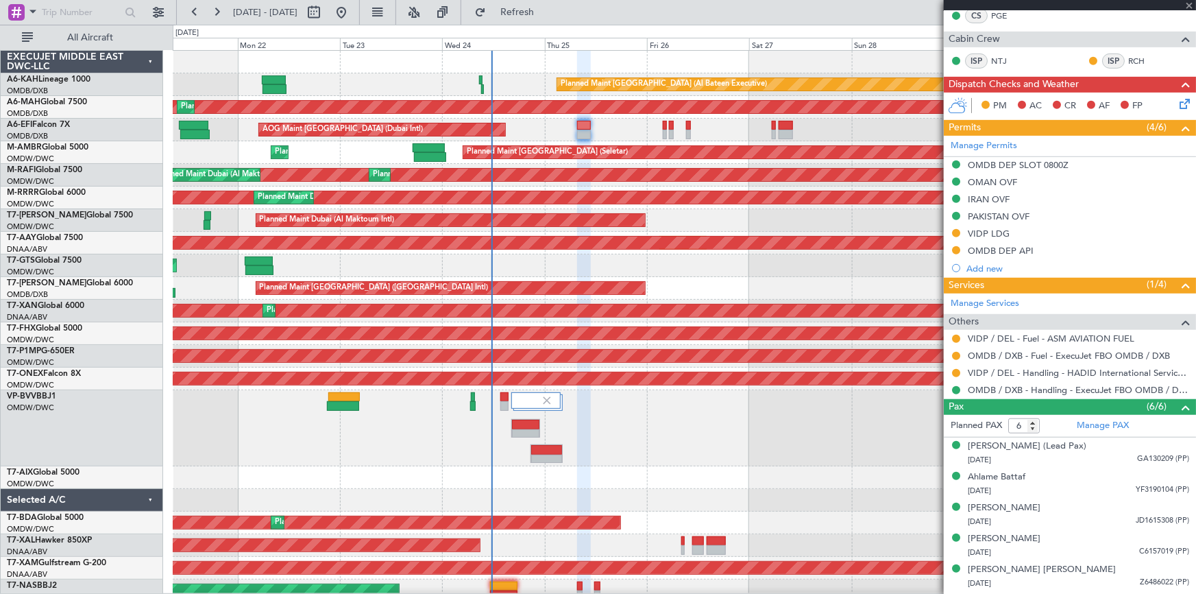
type input "-00:10"
type input "07:00"
type input "07:48"
type input "4"
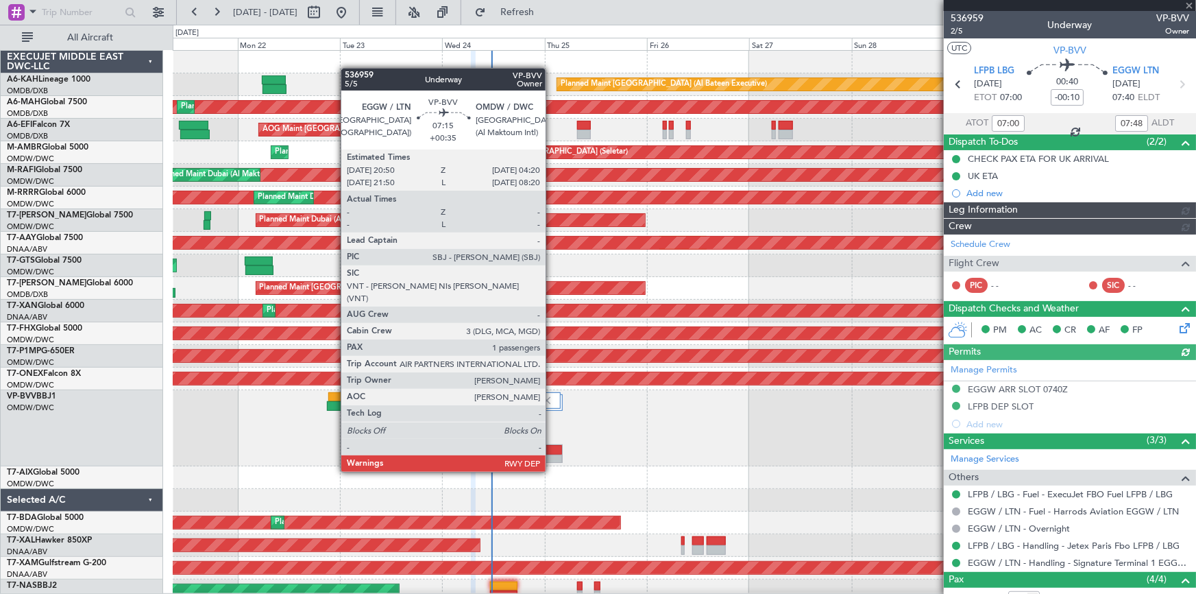
click at [552, 446] on div at bounding box center [546, 450] width 31 height 10
type input "[PERSON_NAME] (ANI)"
type input "7355"
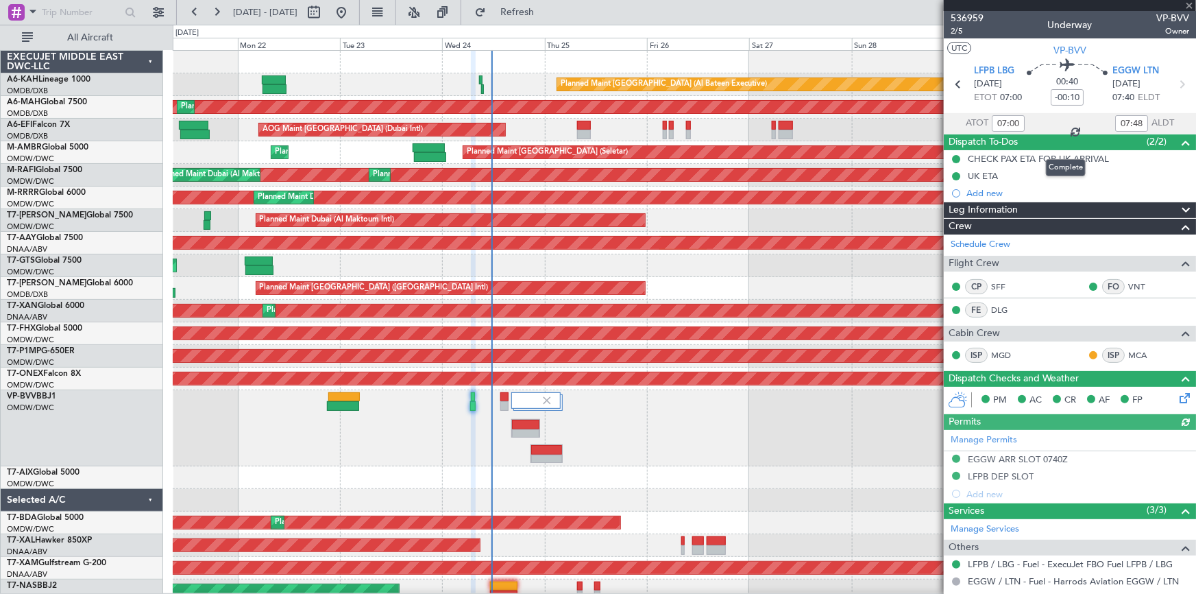
type input "+00:35"
type input "1"
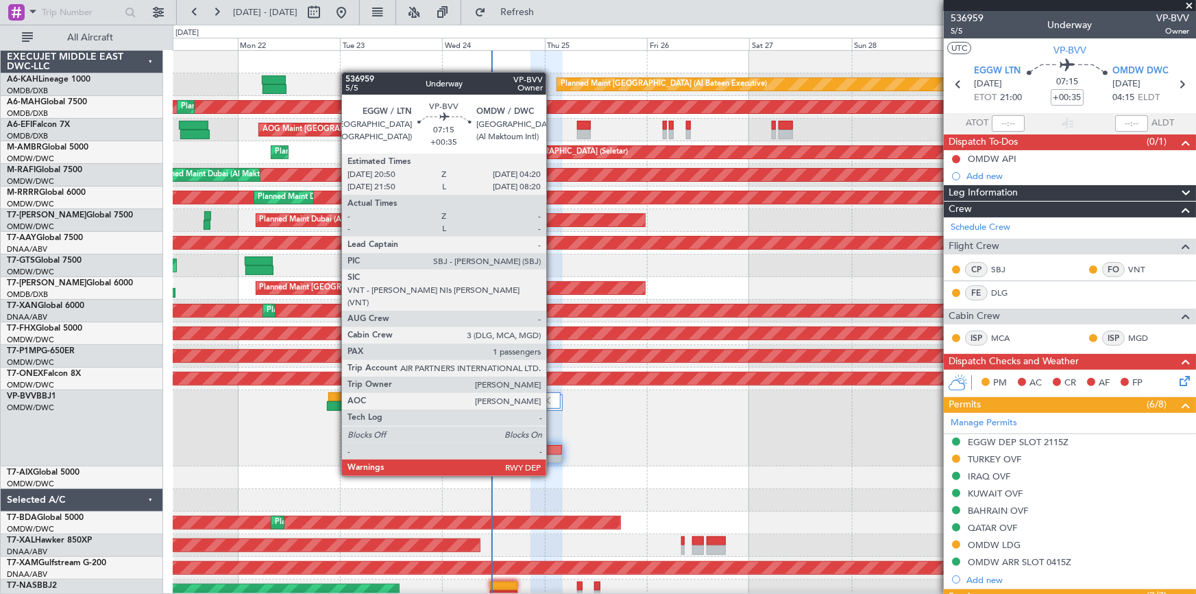
click at [551, 453] on div at bounding box center [546, 450] width 31 height 10
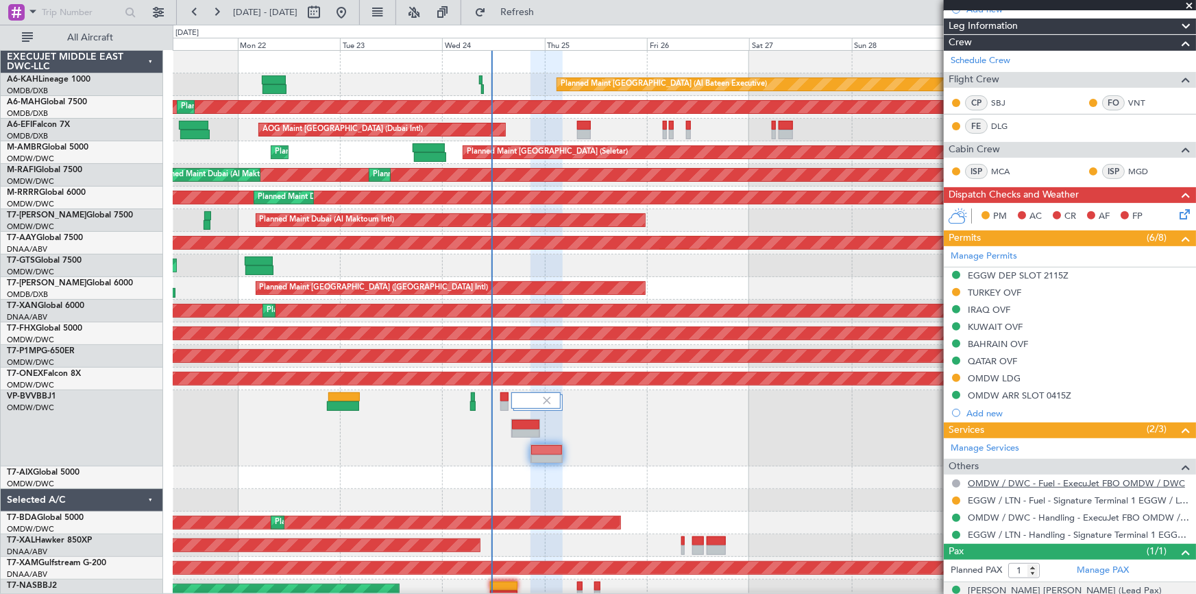
scroll to position [217, 0]
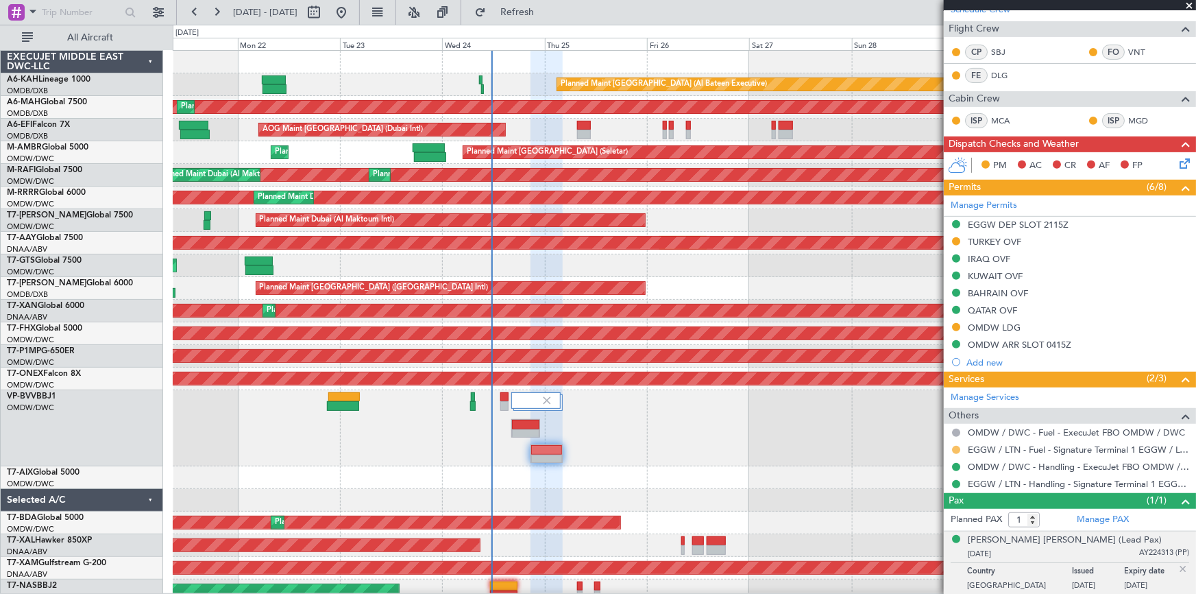
click at [954, 448] on button at bounding box center [956, 450] width 8 height 8
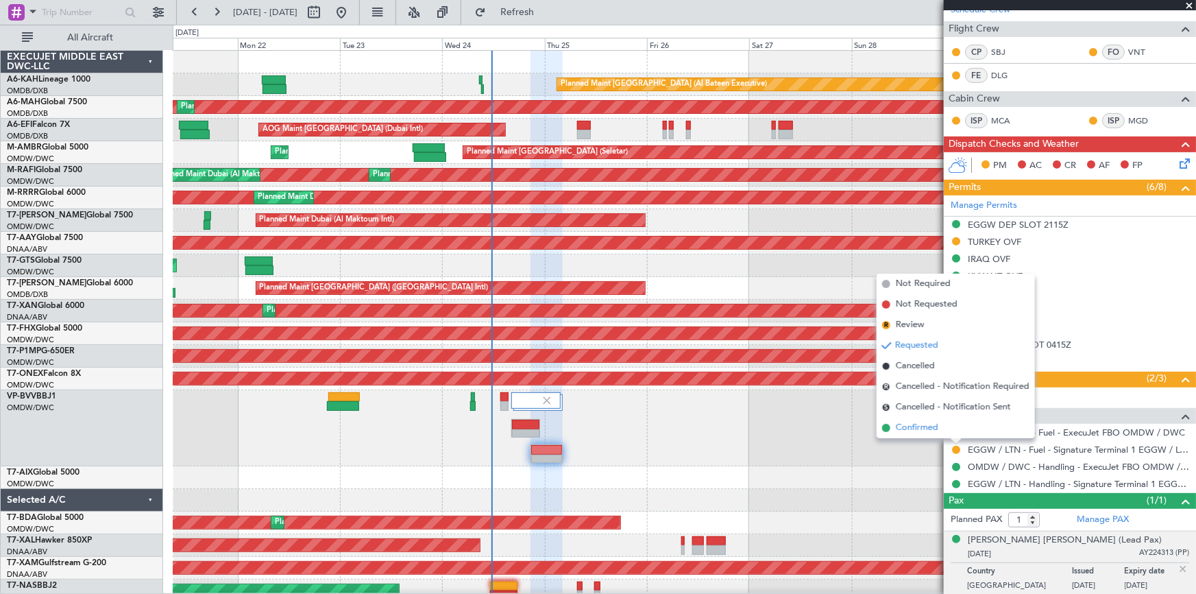
click at [930, 430] on span "Confirmed" at bounding box center [917, 428] width 43 height 14
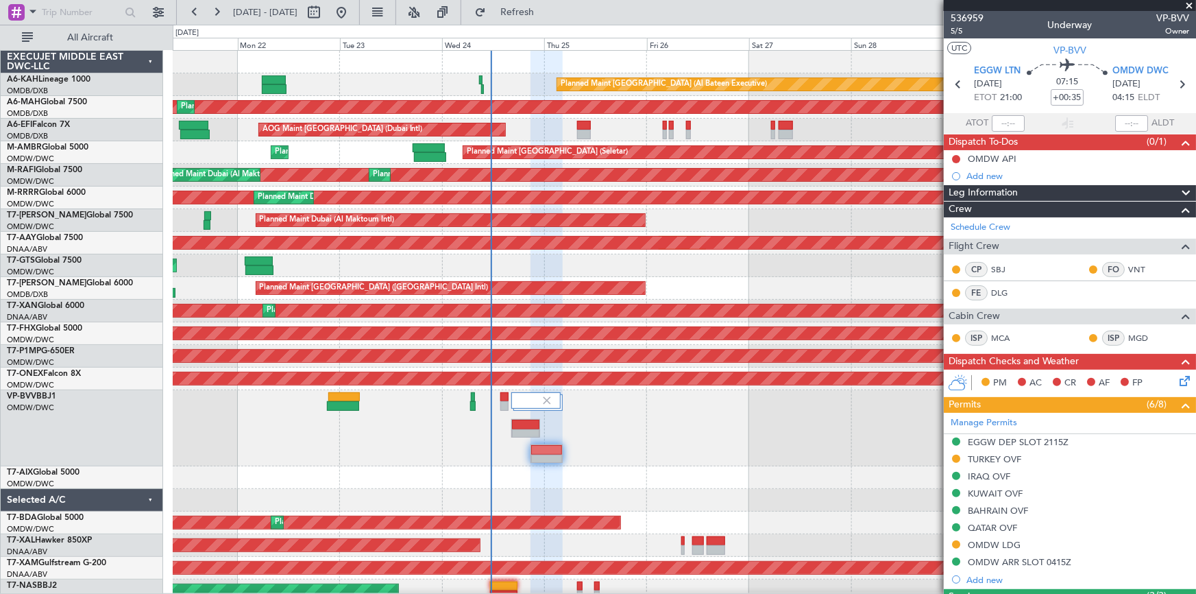
scroll to position [186, 0]
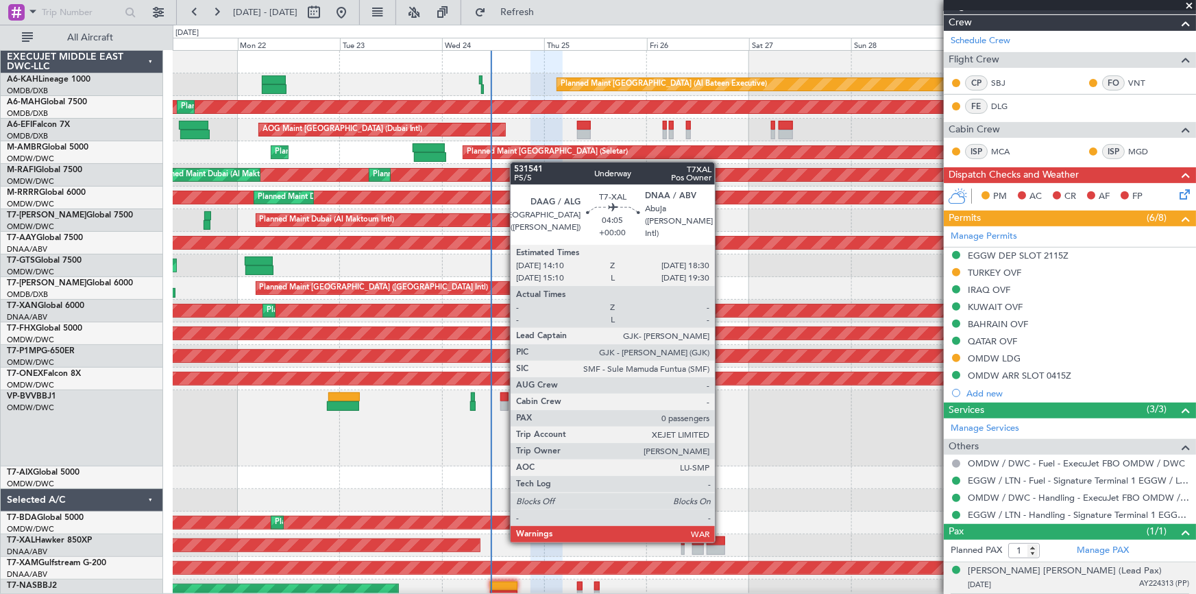
click at [721, 539] on div at bounding box center [716, 541] width 19 height 10
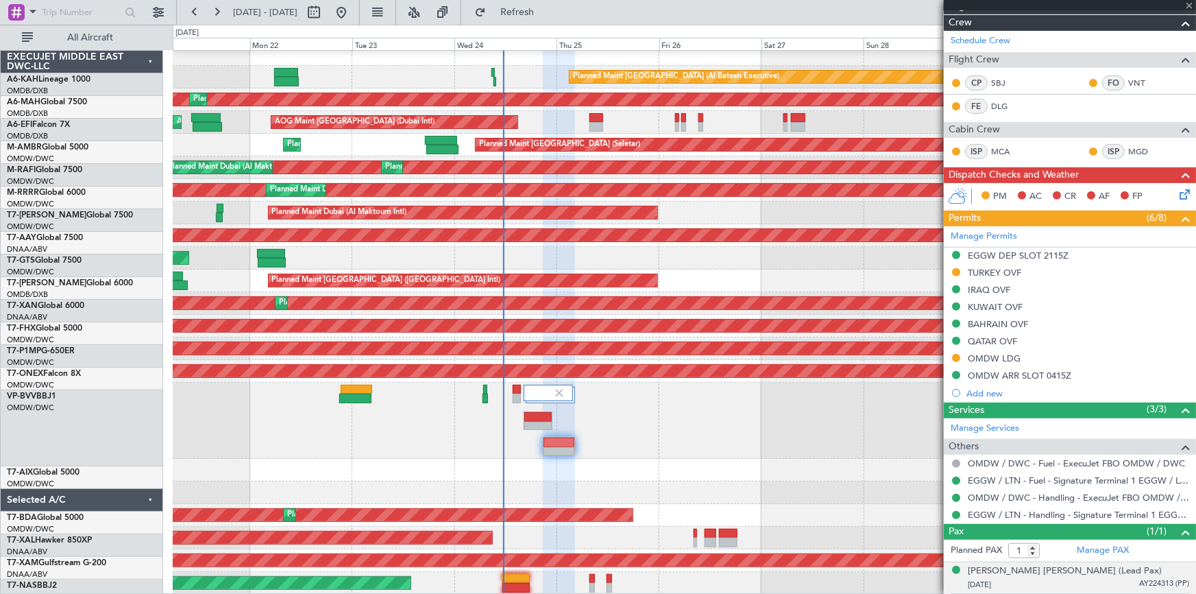
scroll to position [7, 0]
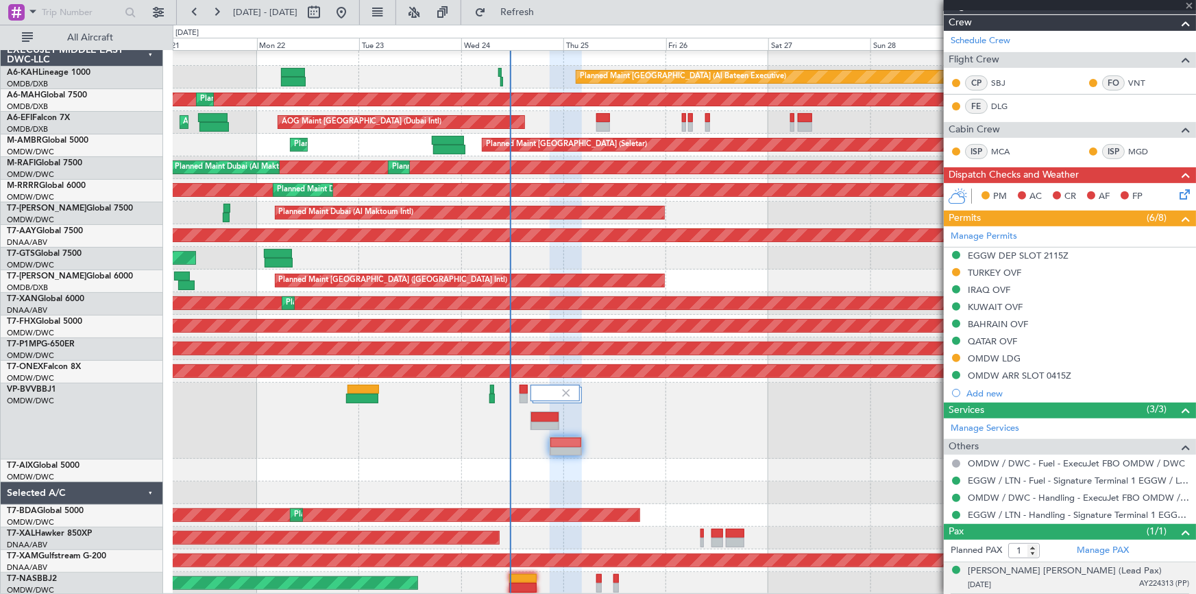
click at [612, 398] on div "Planned Maint Abu Dhabi (Al Bateen Executive) Planned Maint Dubai (Dubai Intl) …" at bounding box center [684, 318] width 1023 height 551
type input "0"
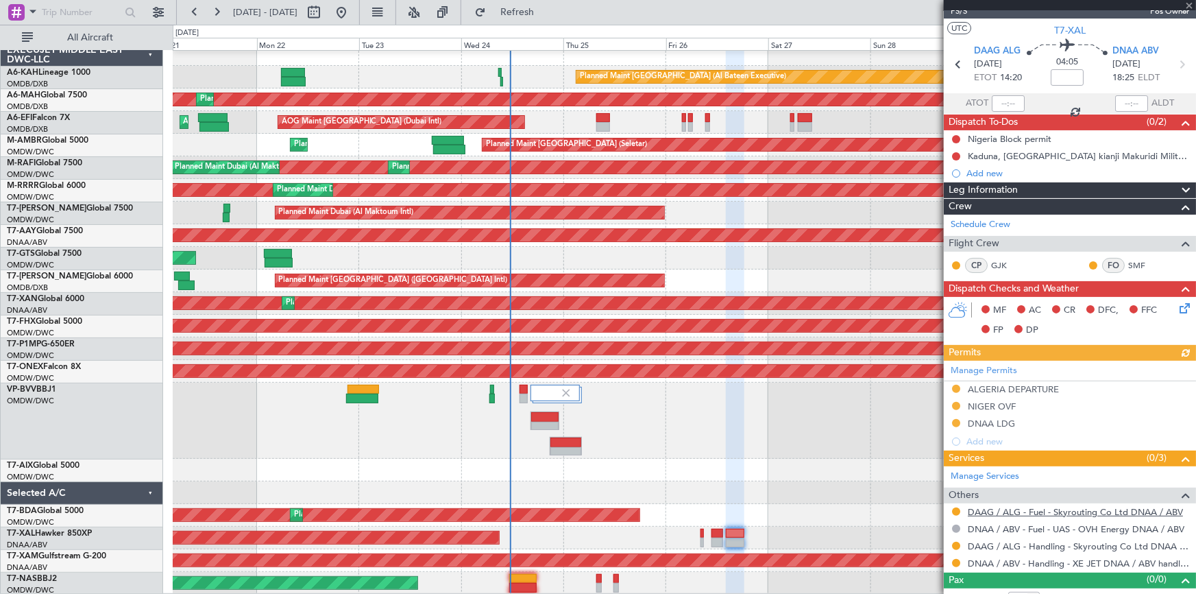
scroll to position [34, 0]
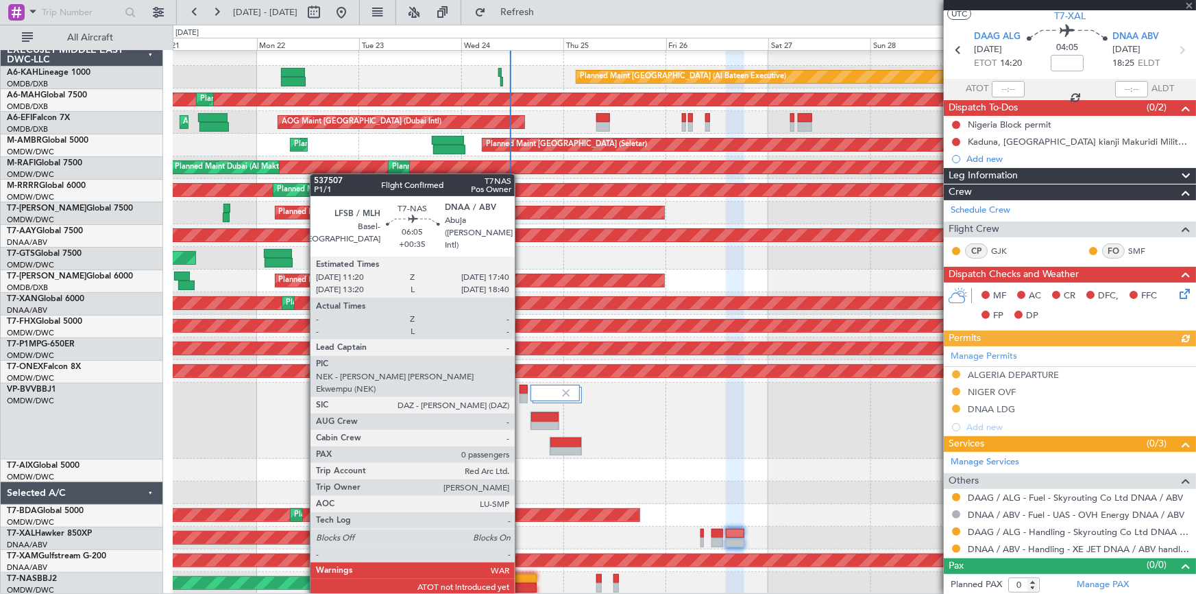
click at [520, 581] on div at bounding box center [522, 579] width 27 height 10
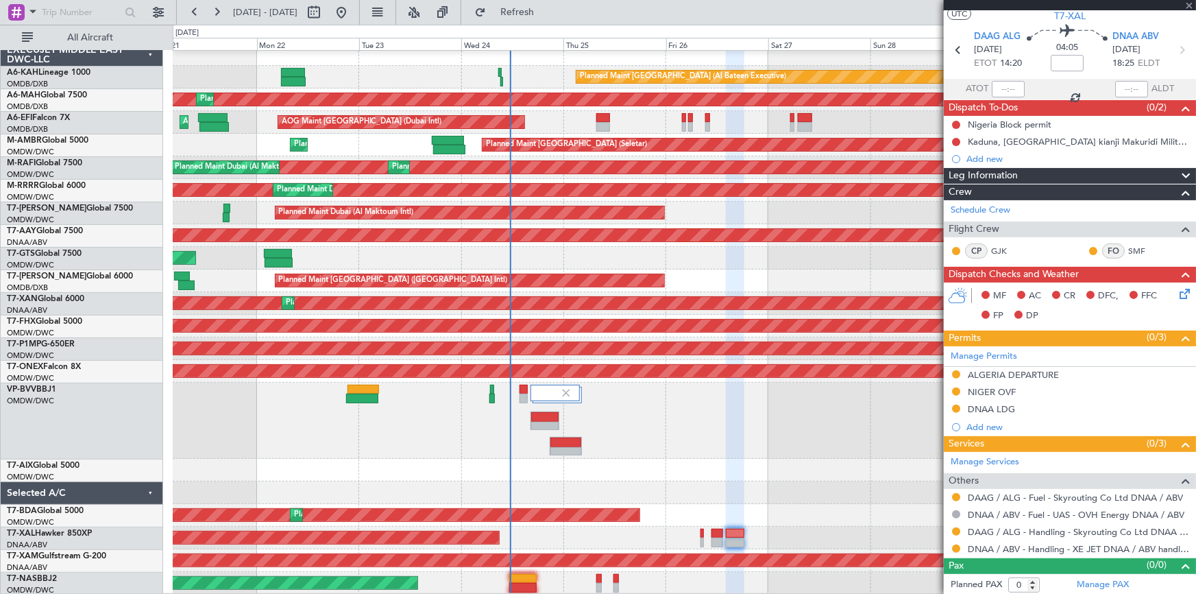
type input "+00:35"
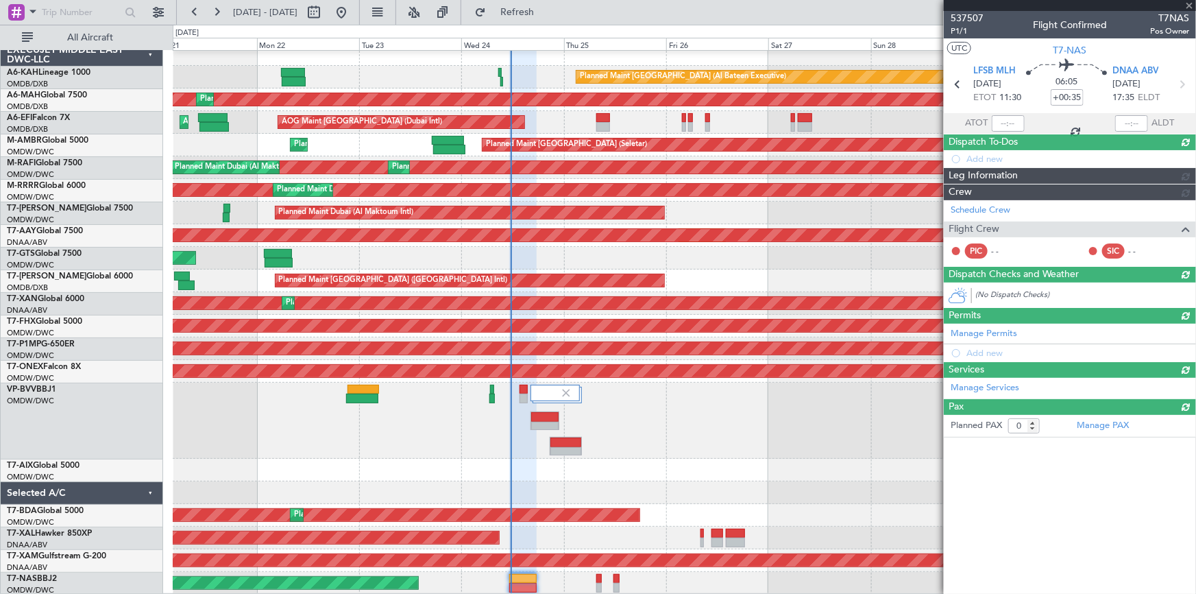
scroll to position [0, 0]
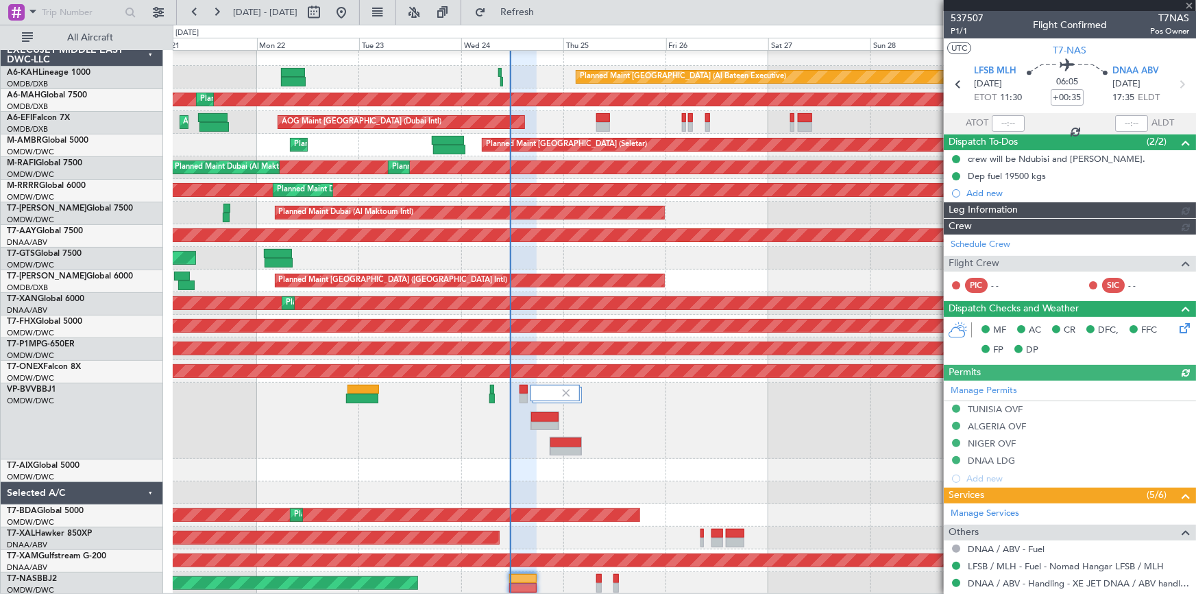
type input "Dherander Fithani (DHF)"
type input "7347"
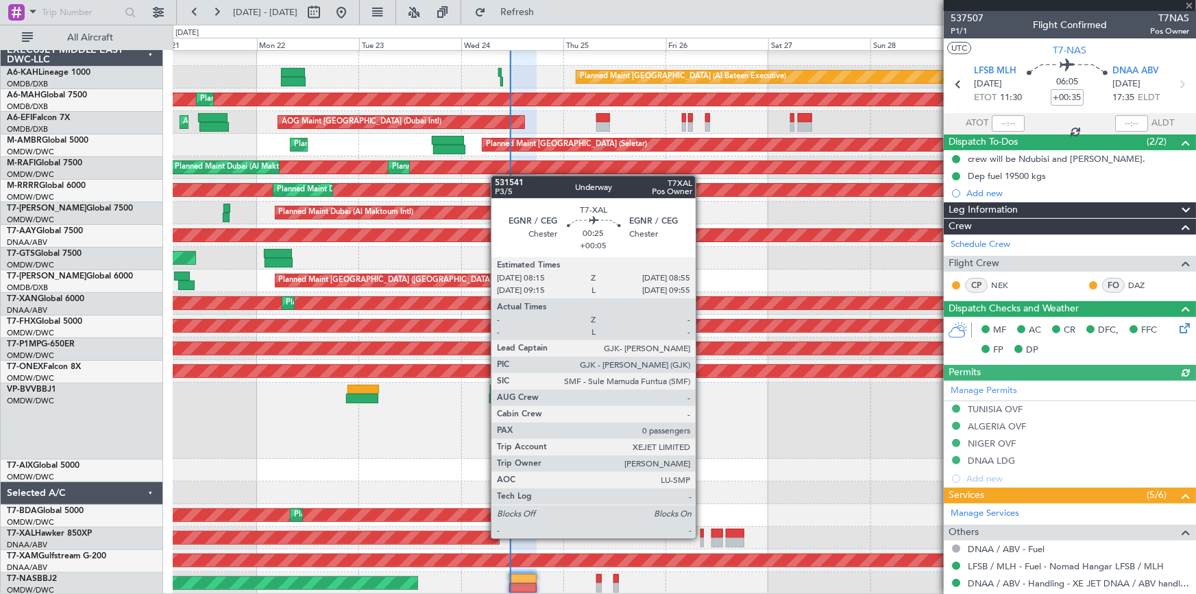
click at [702, 538] on div at bounding box center [702, 543] width 3 height 10
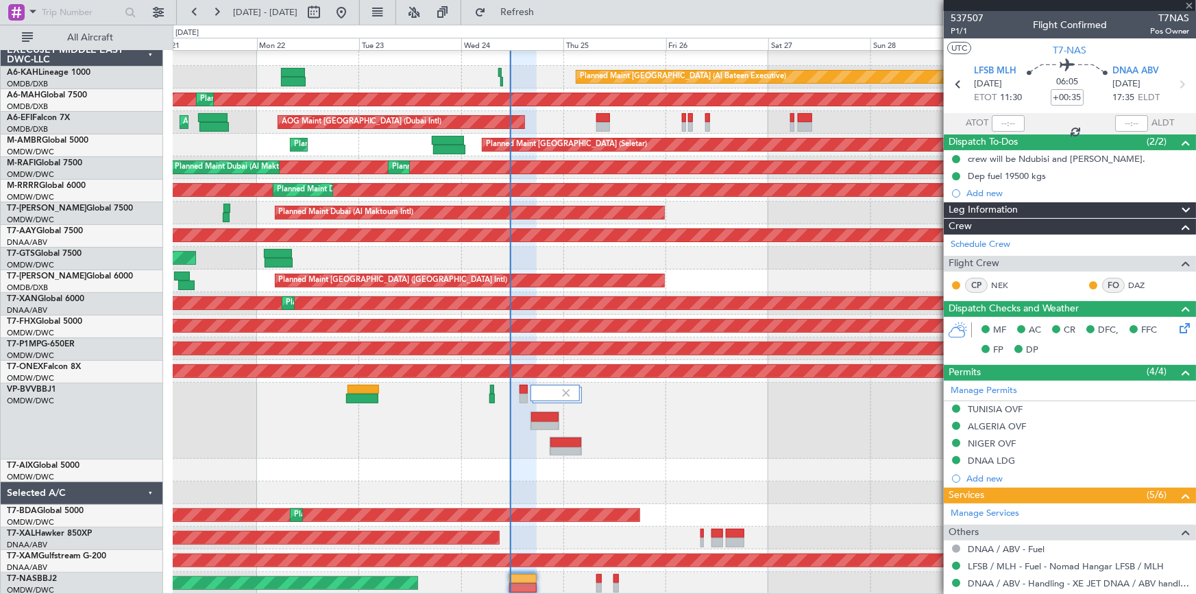
type input "+00:05"
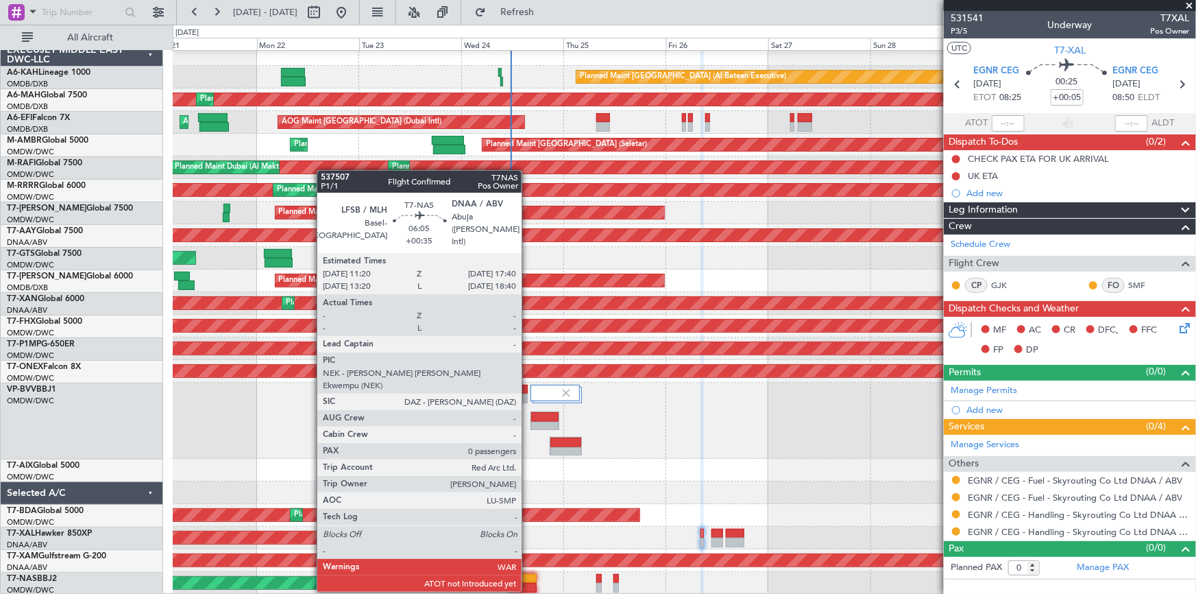
click at [528, 577] on div at bounding box center [522, 579] width 27 height 10
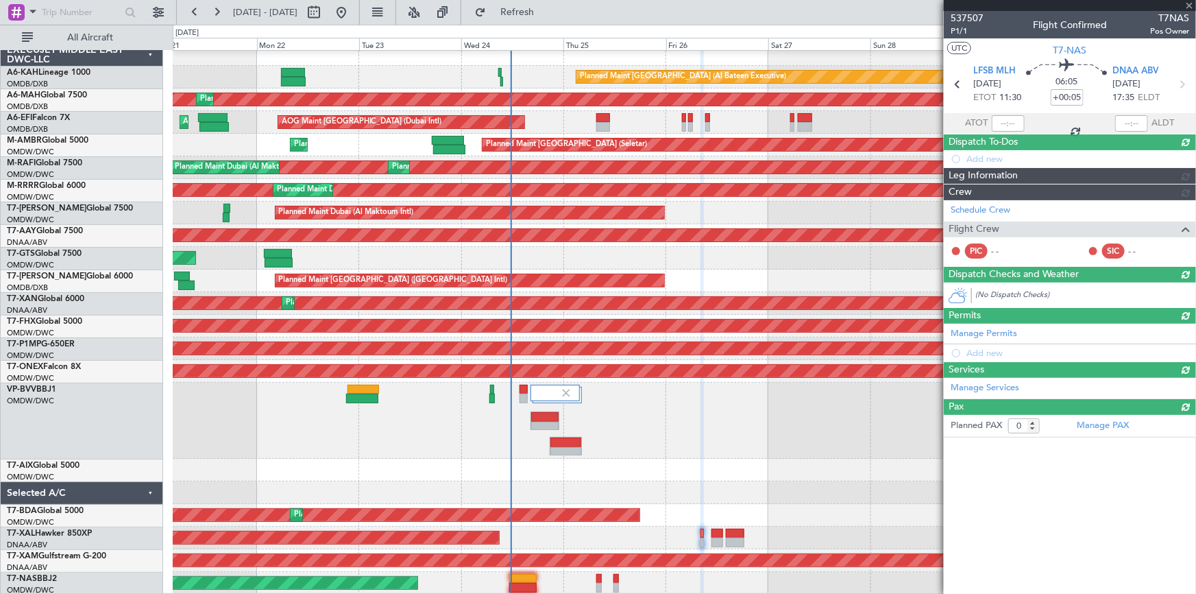
type input "+00:35"
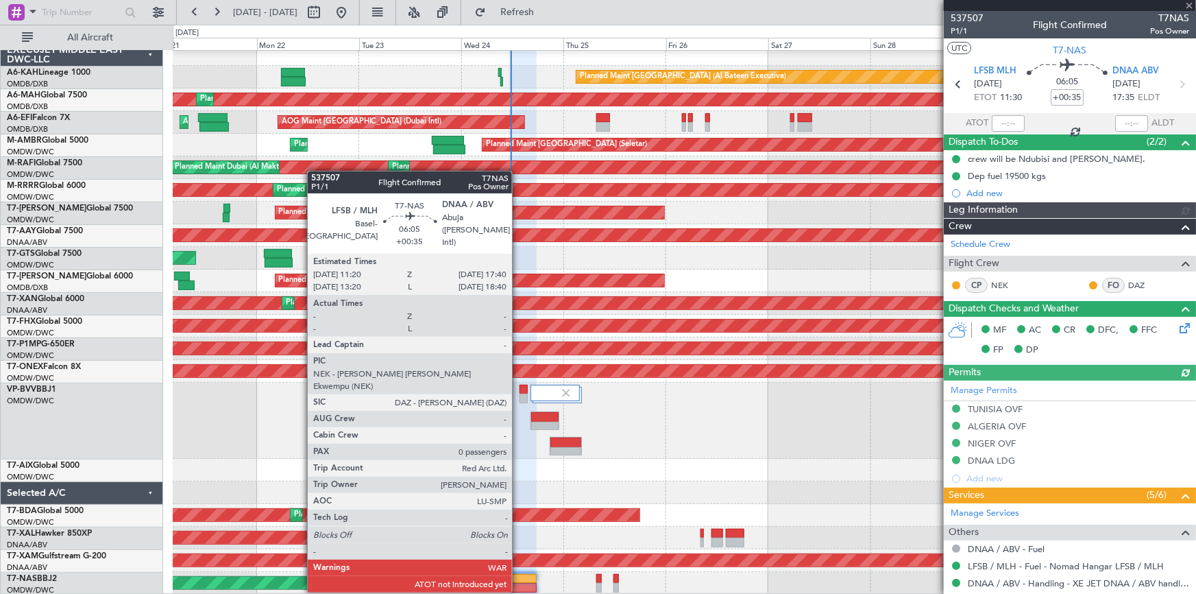
type input "Dherander Fithani (DHF)"
type input "7347"
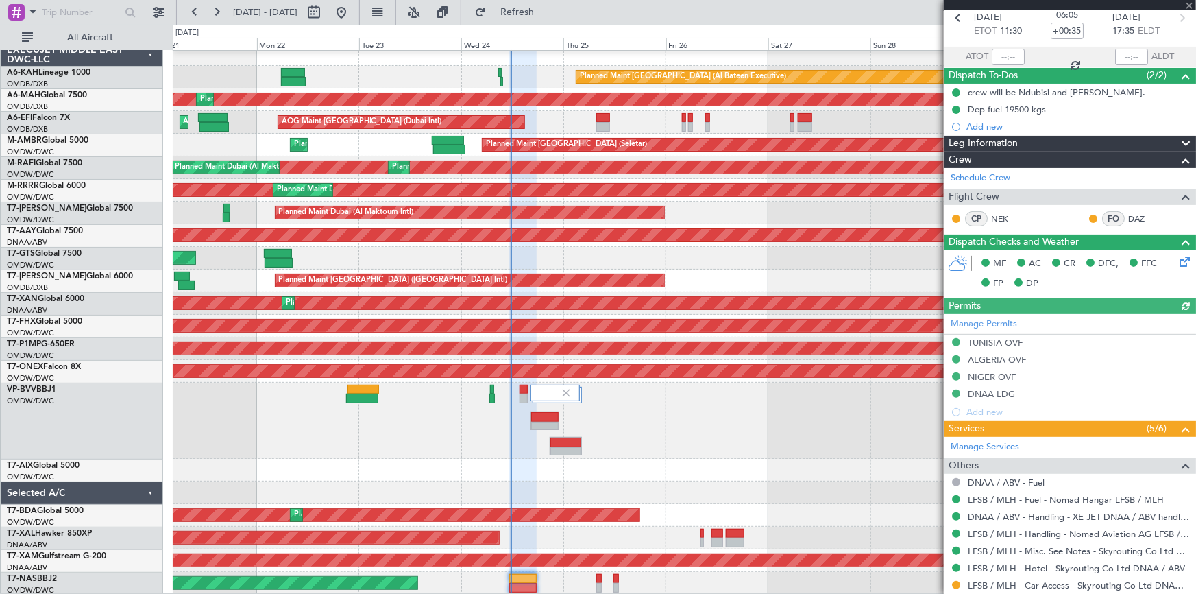
scroll to position [103, 0]
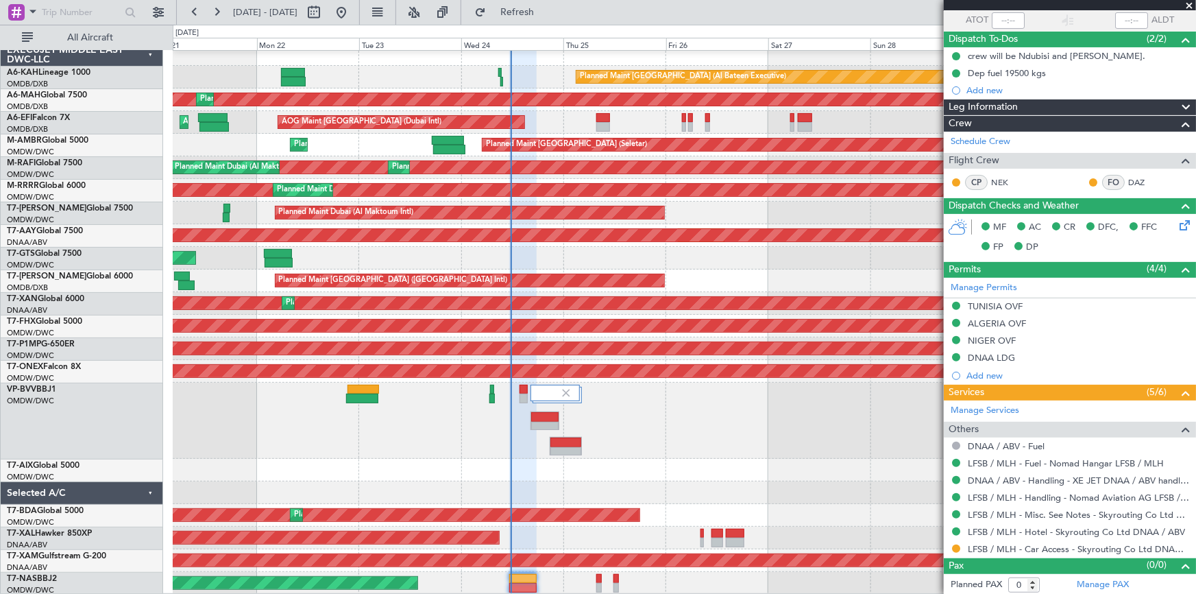
click at [956, 542] on mat-tooltip-component "Requested" at bounding box center [957, 525] width 62 height 36
click at [958, 546] on button at bounding box center [956, 548] width 8 height 8
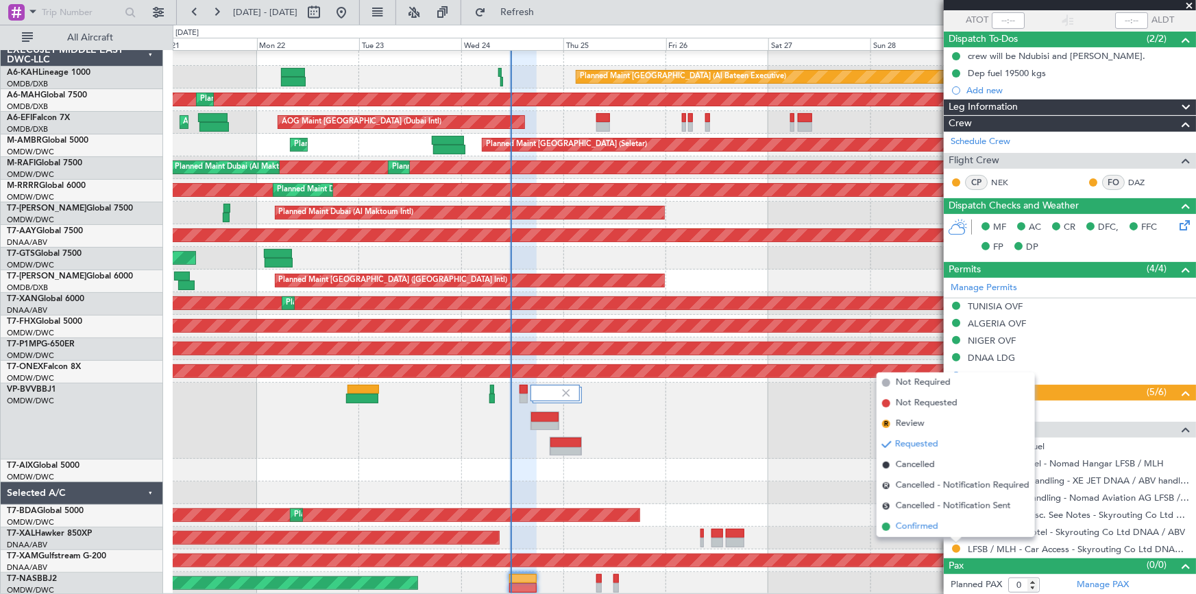
click at [903, 525] on span "Confirmed" at bounding box center [917, 527] width 43 height 14
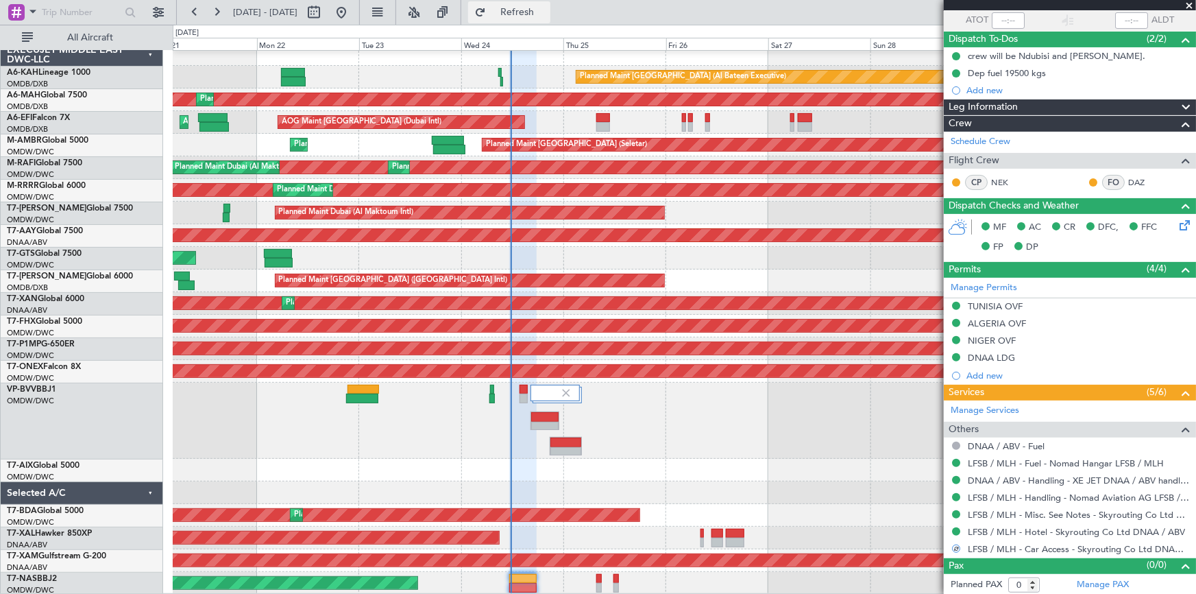
click at [546, 8] on span "Refresh" at bounding box center [518, 13] width 58 height 10
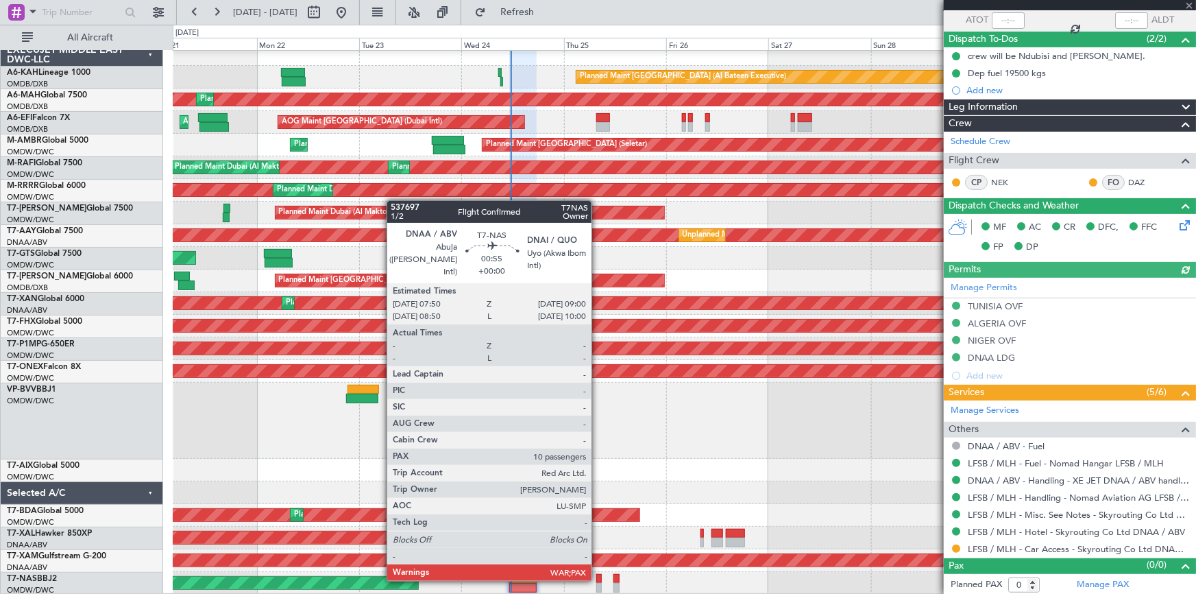
type input "Dherander Fithani (DHF)"
type input "7347"
click at [598, 578] on div at bounding box center [598, 579] width 5 height 10
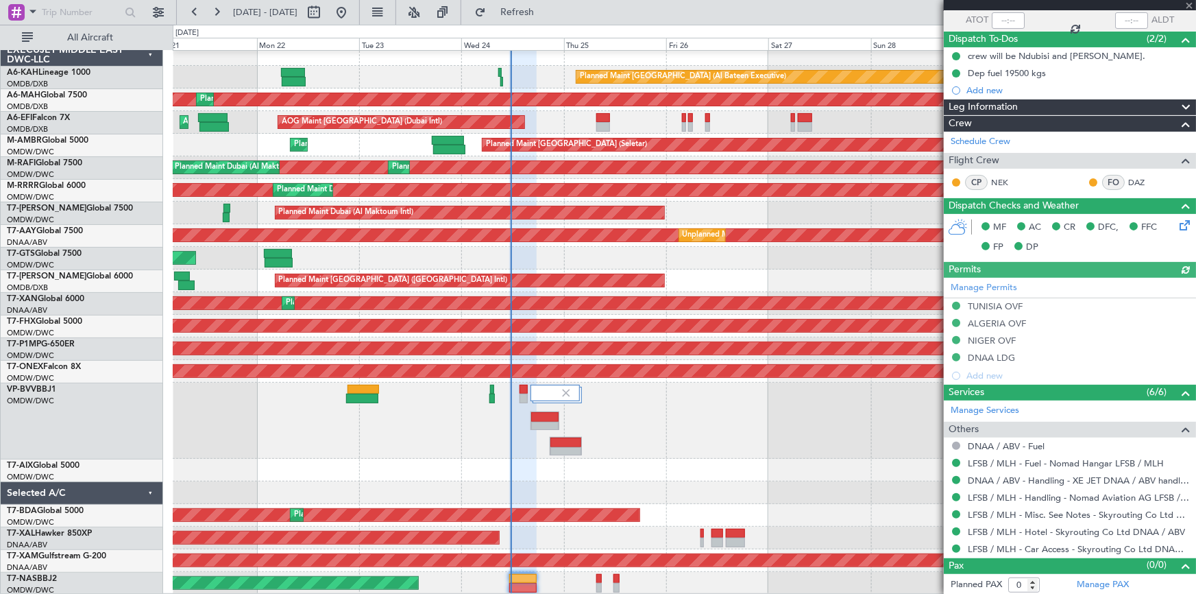
scroll to position [0, 0]
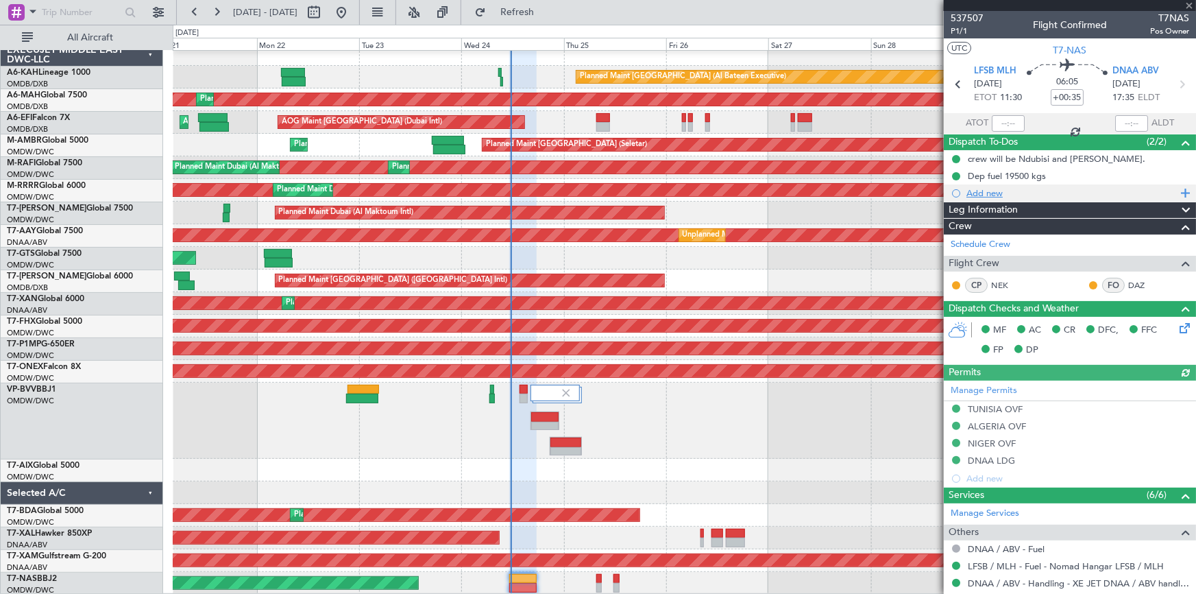
type input "10"
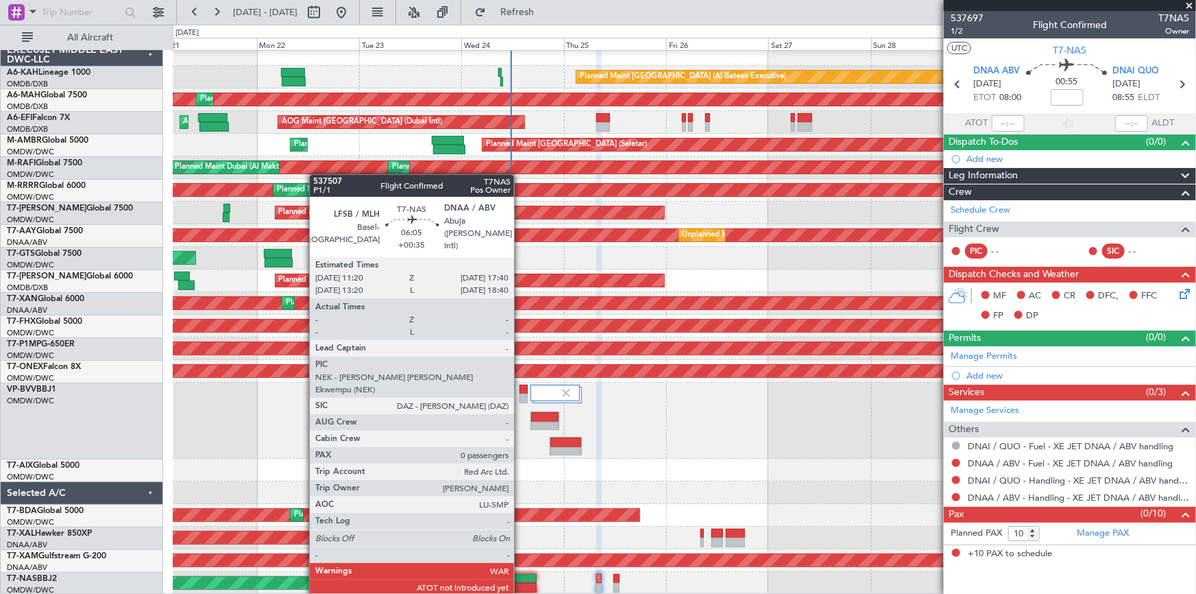
click at [520, 581] on div at bounding box center [522, 579] width 27 height 10
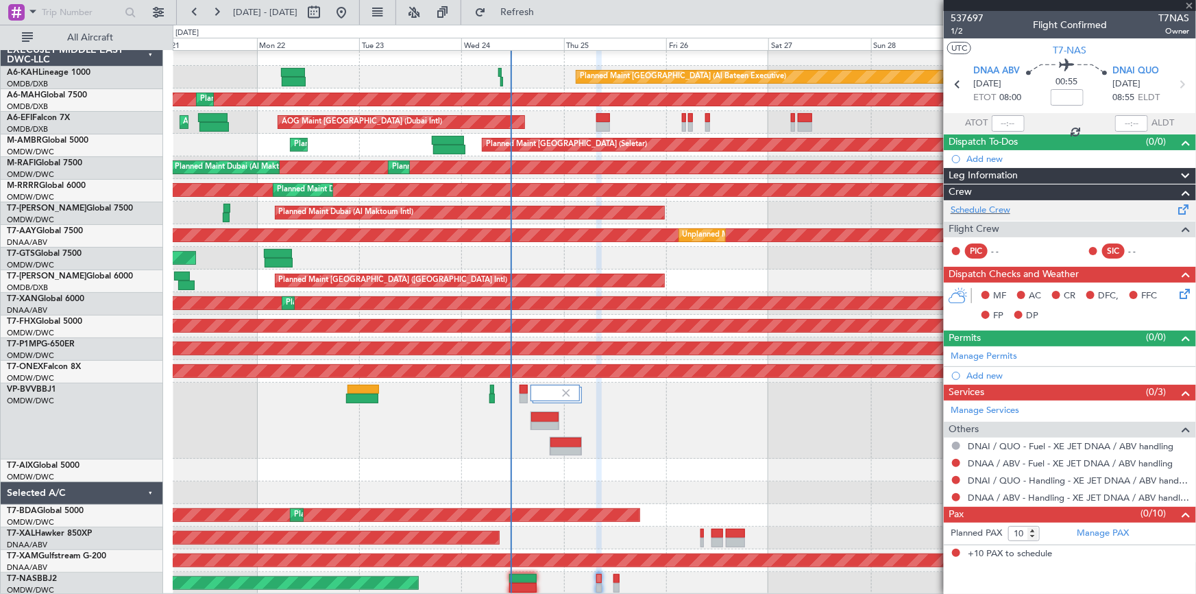
type input "+00:35"
type input "0"
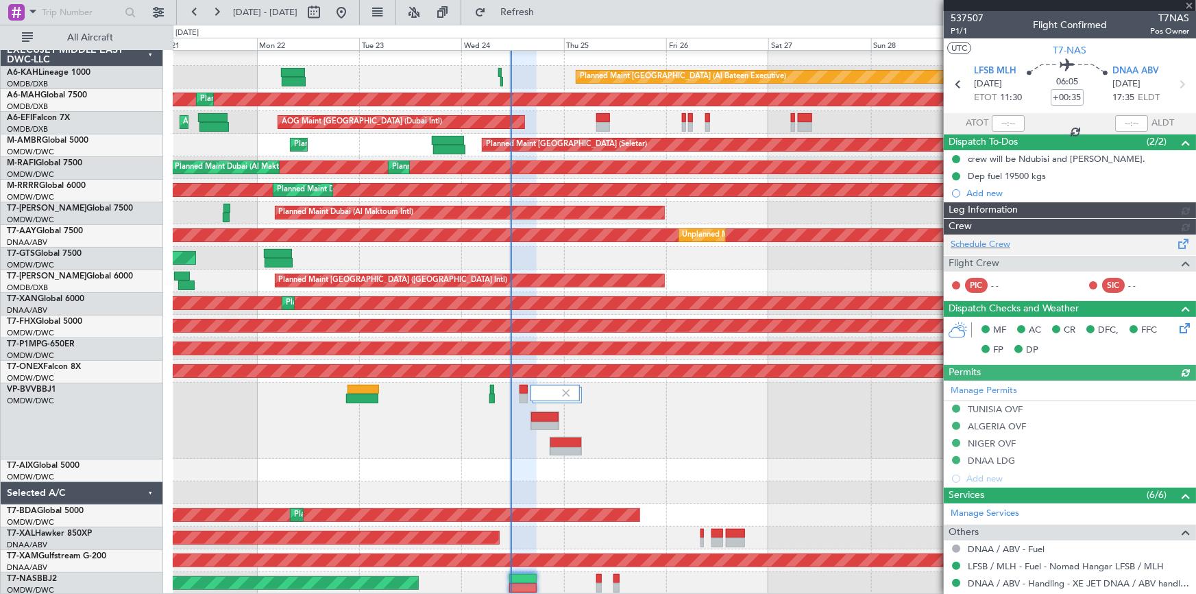
type input "Dherander Fithani (DHF)"
type input "7347"
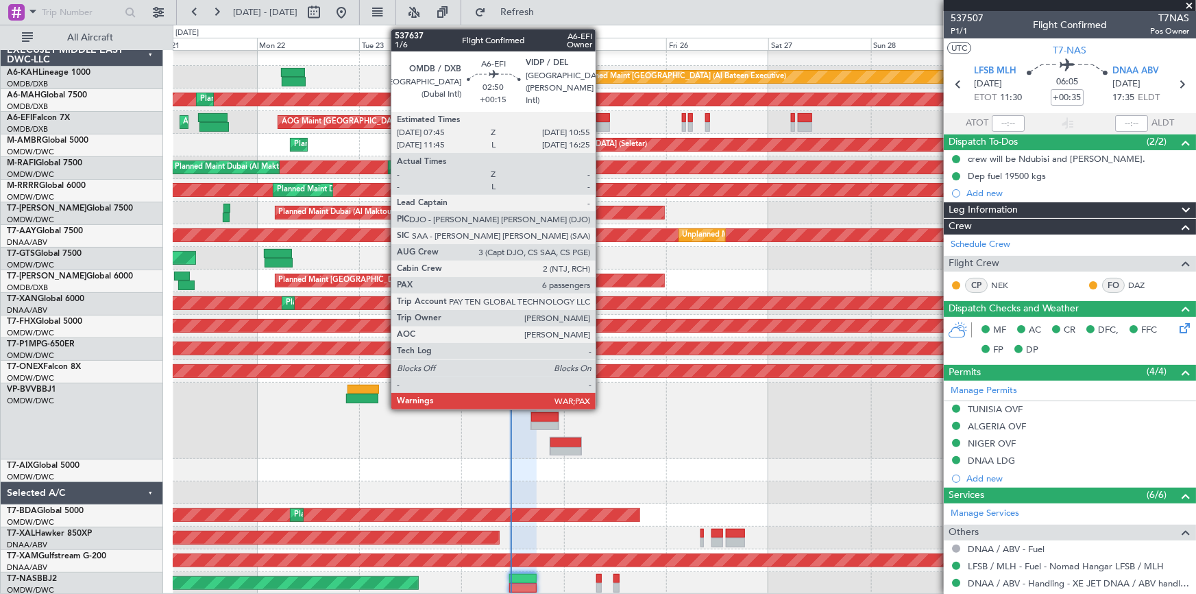
click at [602, 118] on div at bounding box center [603, 118] width 14 height 10
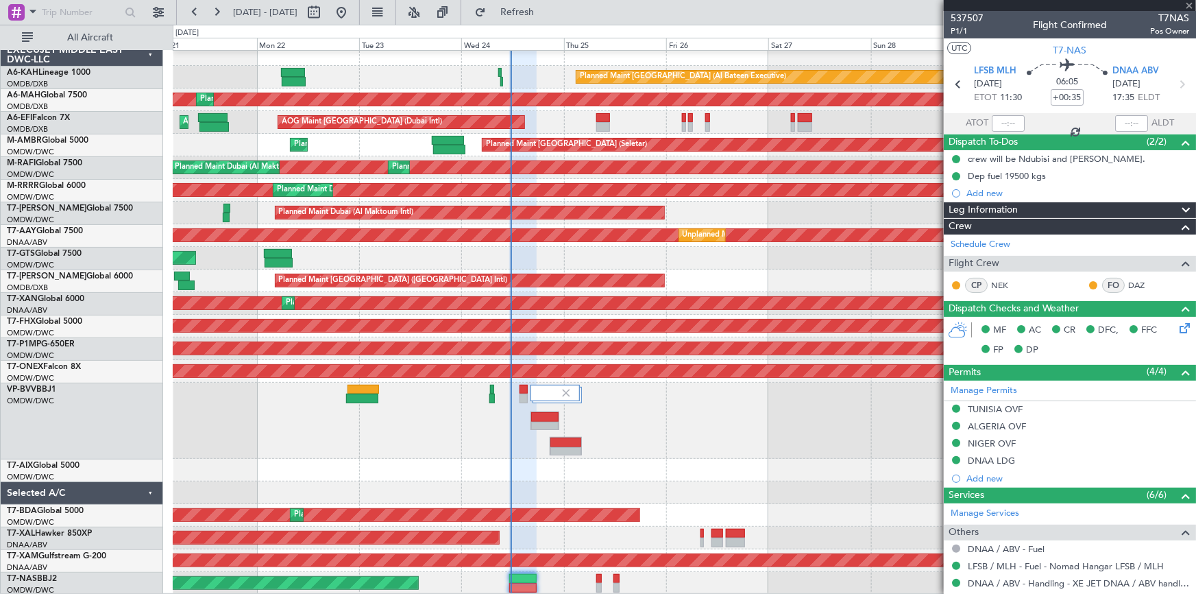
type input "+00:15"
type input "6"
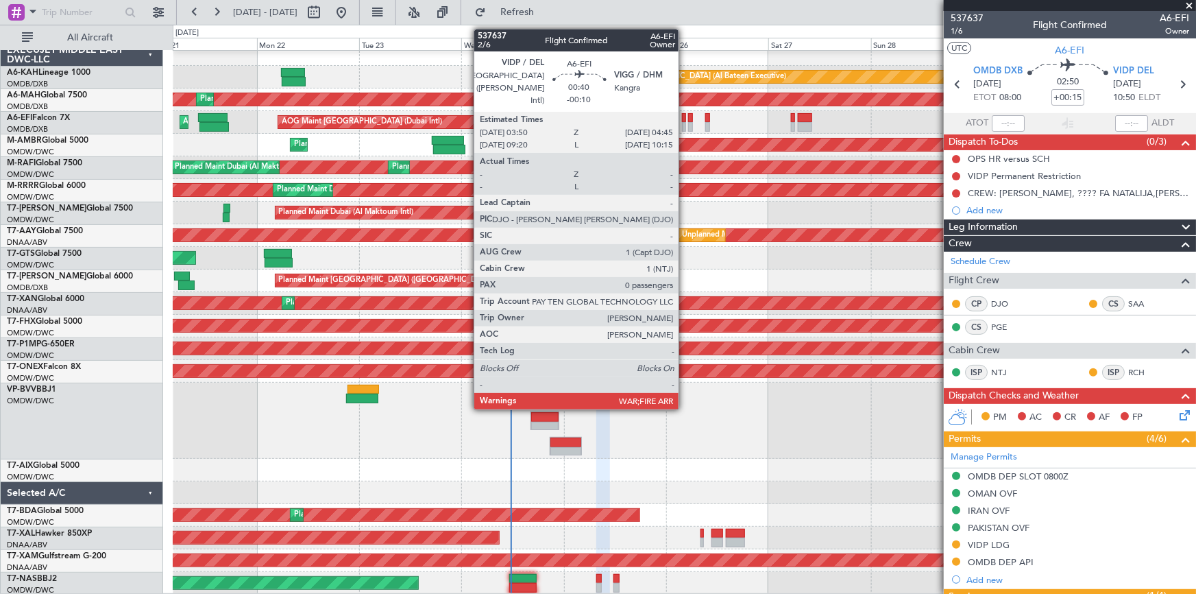
click at [685, 123] on div at bounding box center [684, 127] width 4 height 10
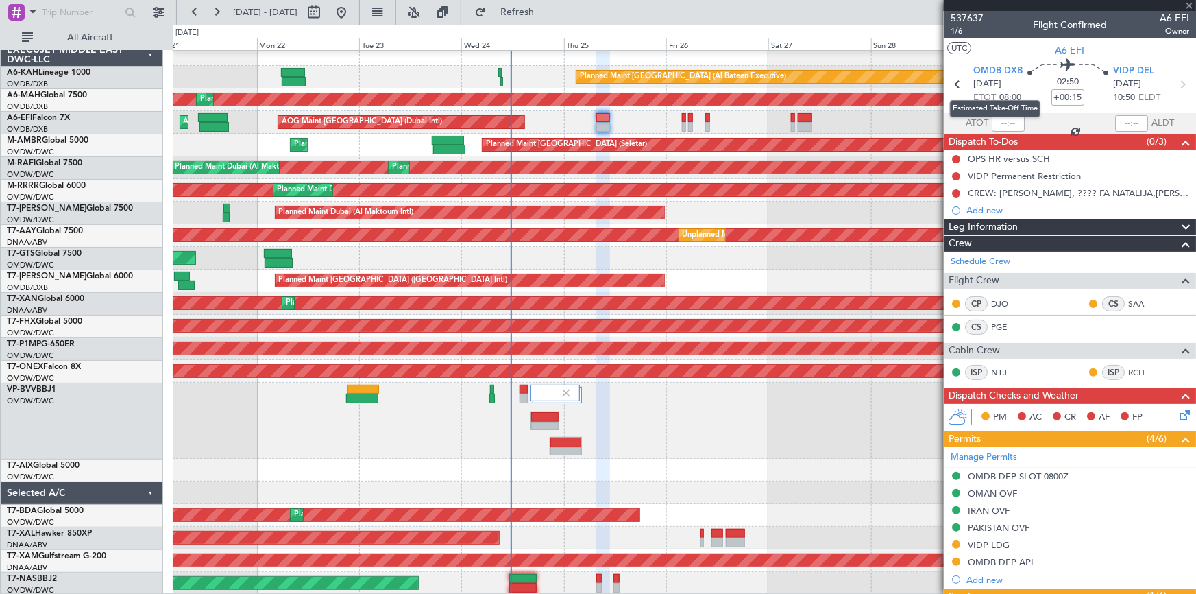
type input "-00:10"
type input "0"
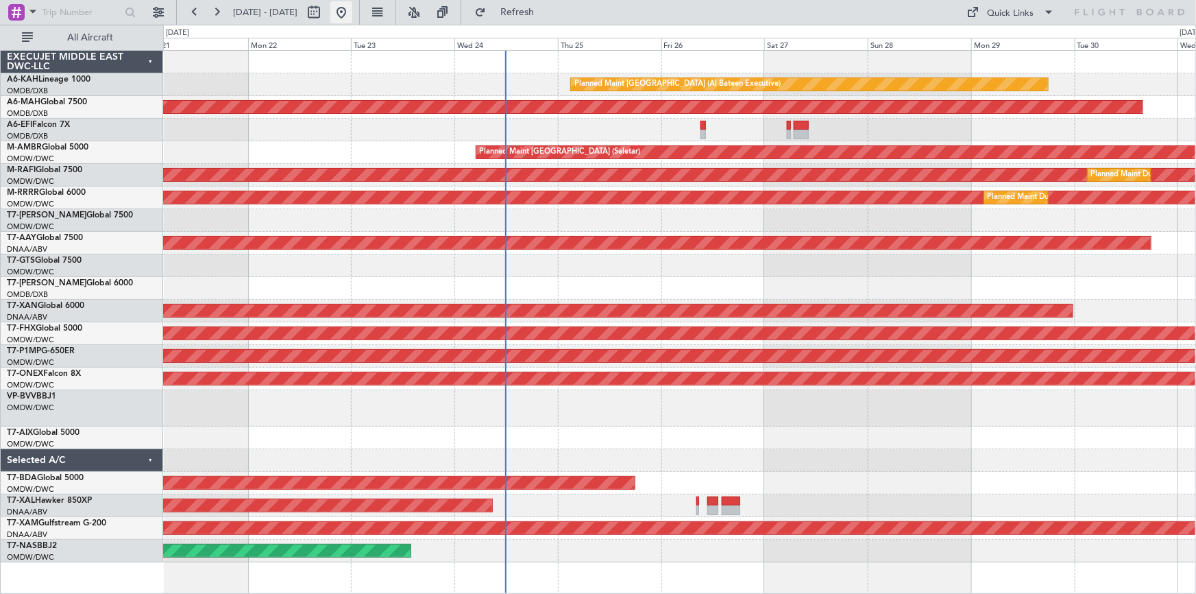
click at [352, 10] on button at bounding box center [341, 12] width 22 height 22
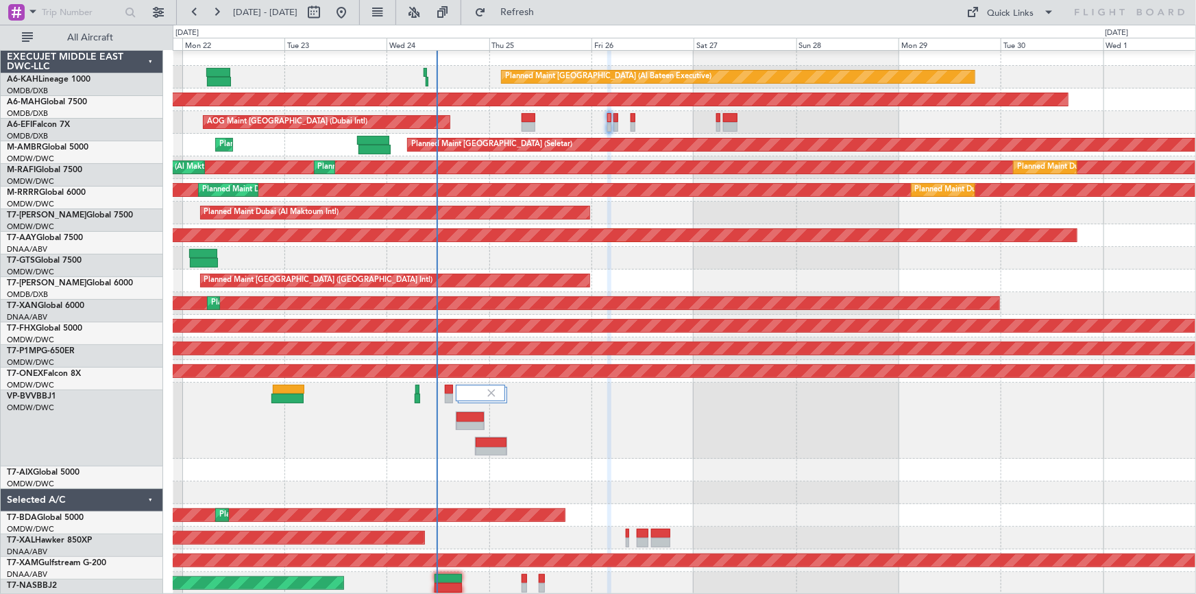
scroll to position [7, 0]
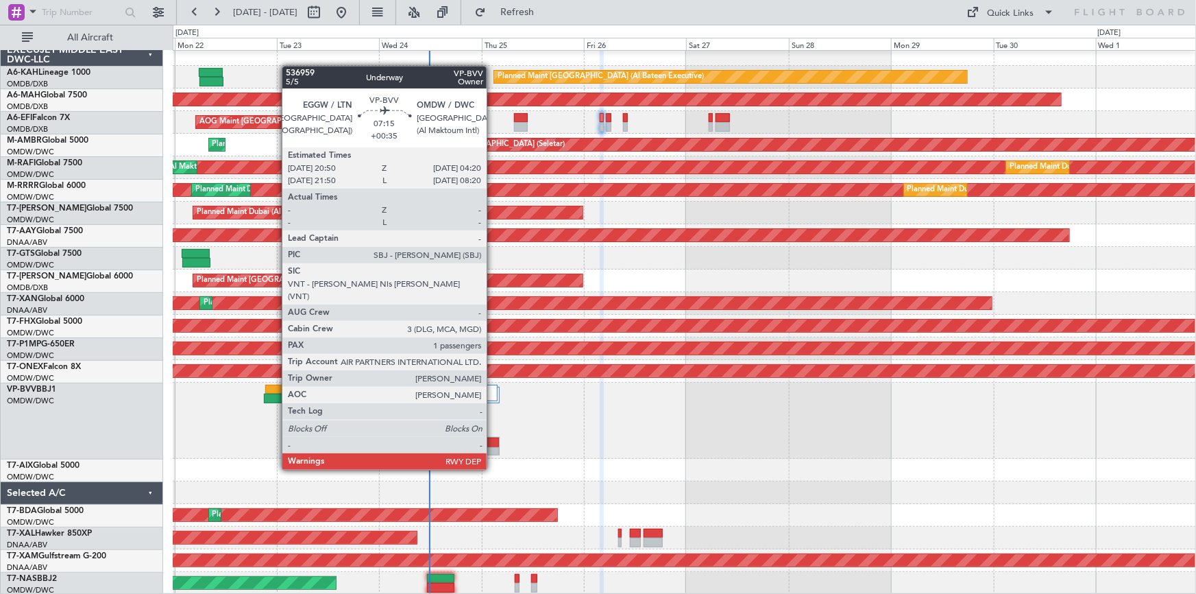
click at [493, 443] on div at bounding box center [483, 442] width 31 height 10
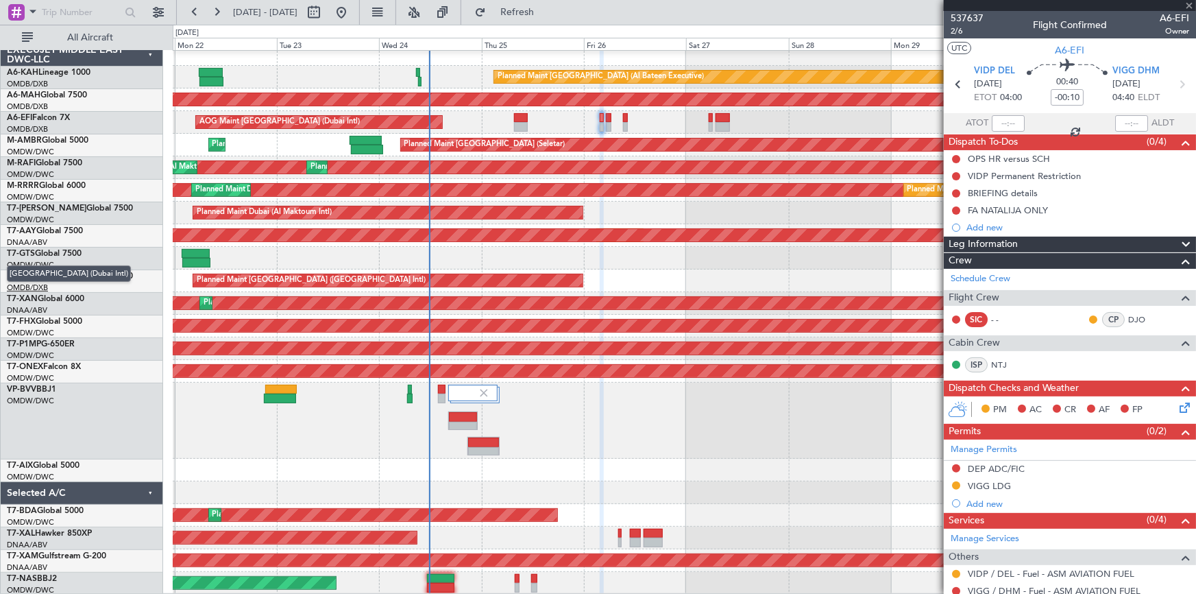
type input "+00:35"
type input "1"
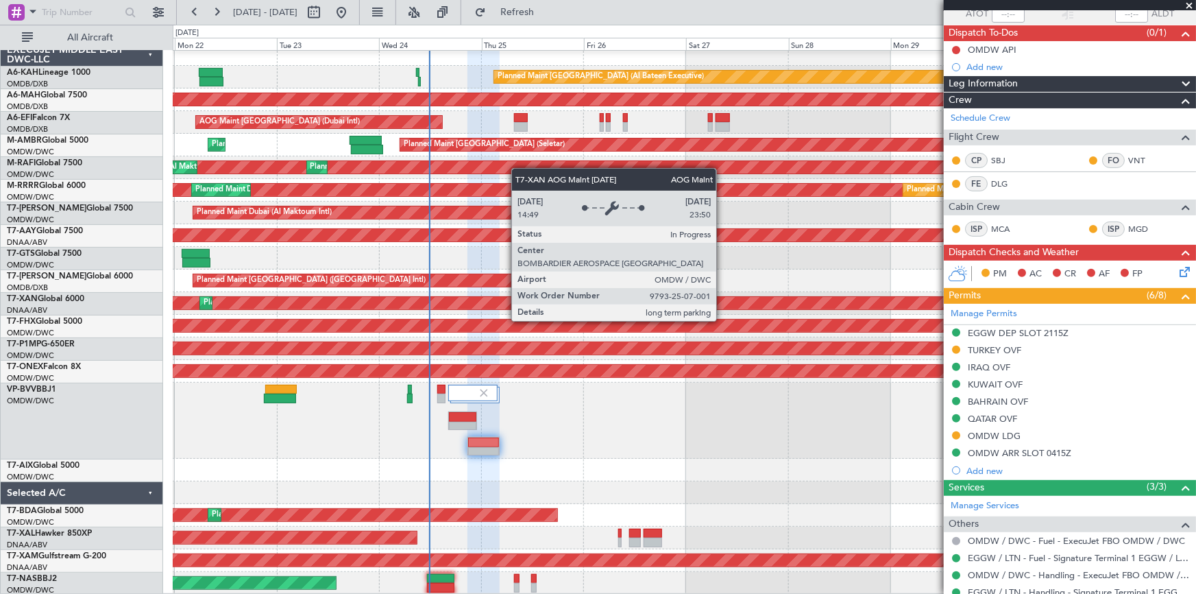
scroll to position [0, 0]
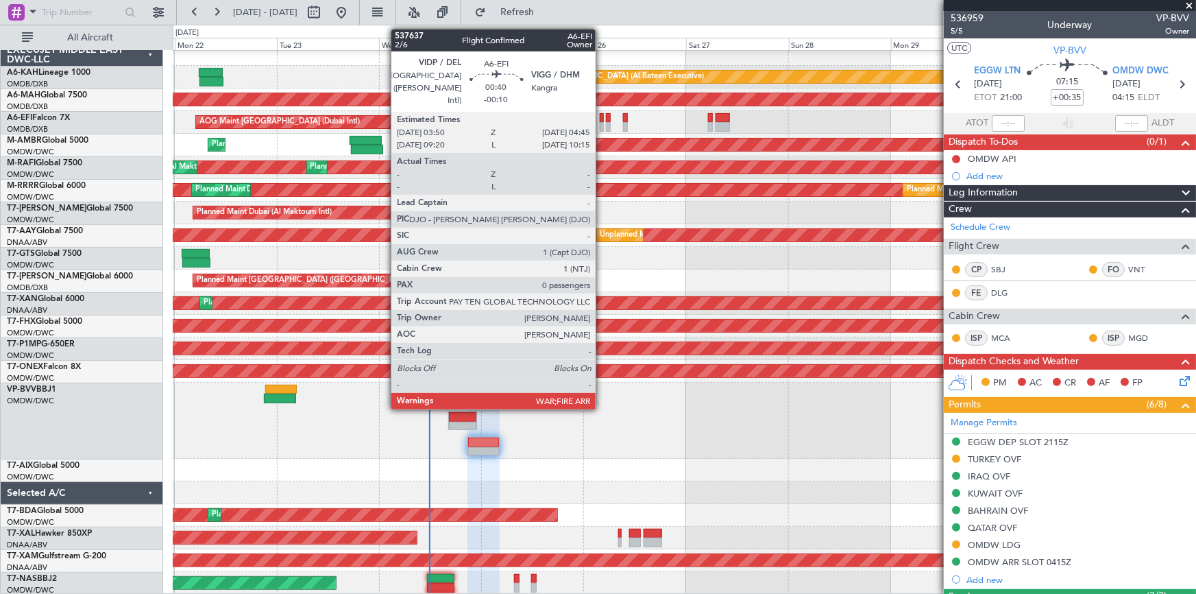
click at [602, 117] on div at bounding box center [602, 118] width 4 height 10
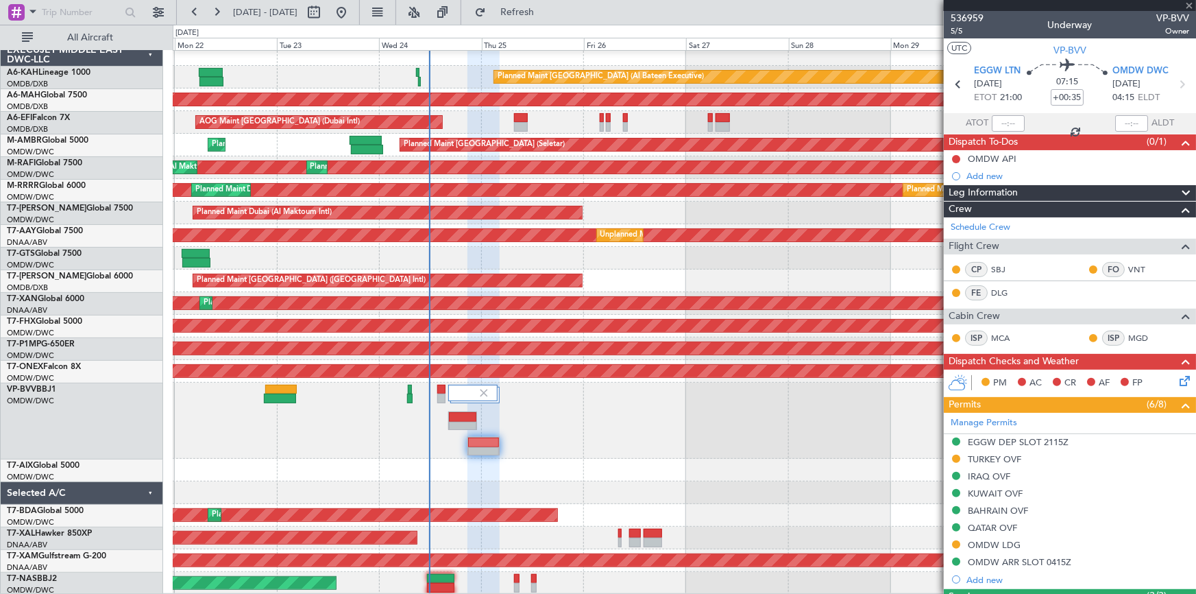
type input "-00:10"
type input "0"
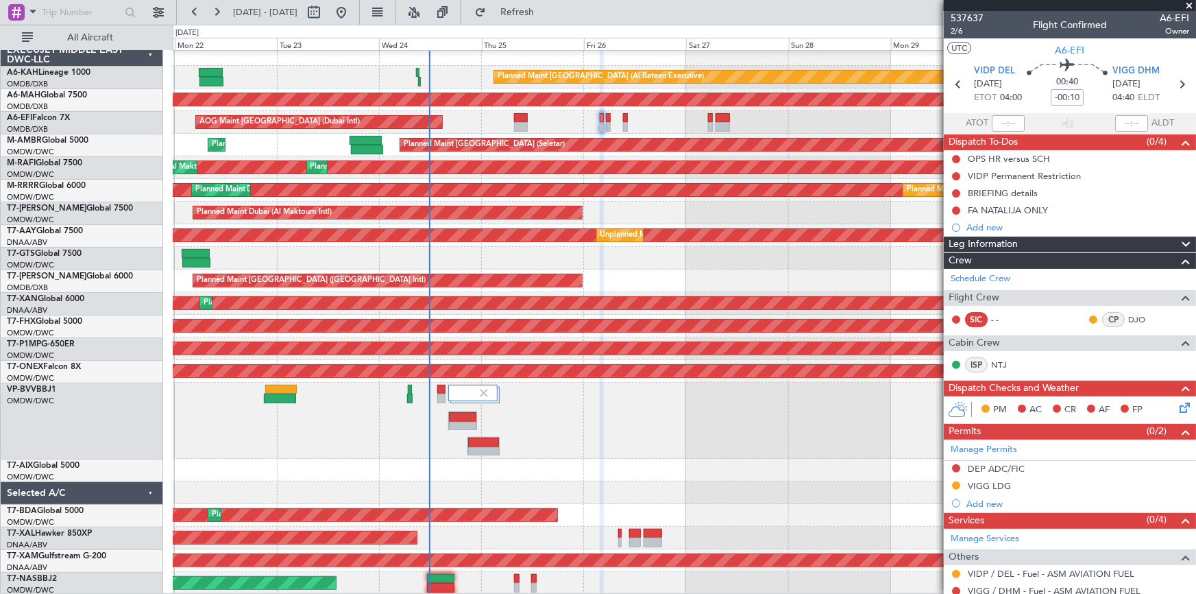
click at [529, 119] on div "AOG Maint Dubai (Dubai Intl) AOG Maint" at bounding box center [684, 122] width 1023 height 23
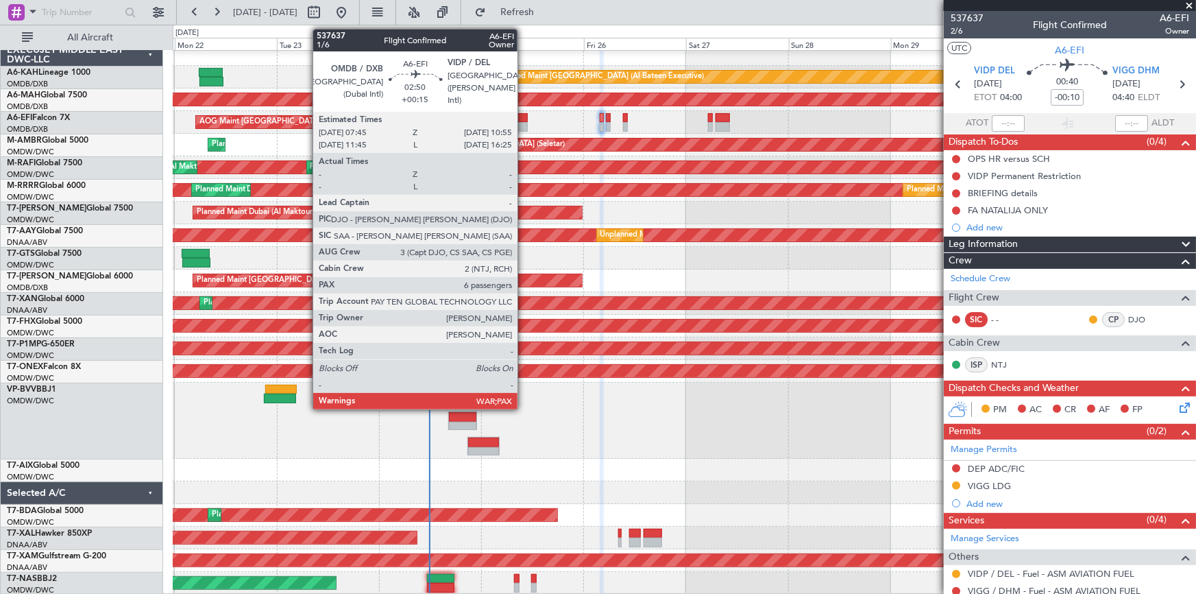
click at [524, 118] on div at bounding box center [521, 118] width 14 height 10
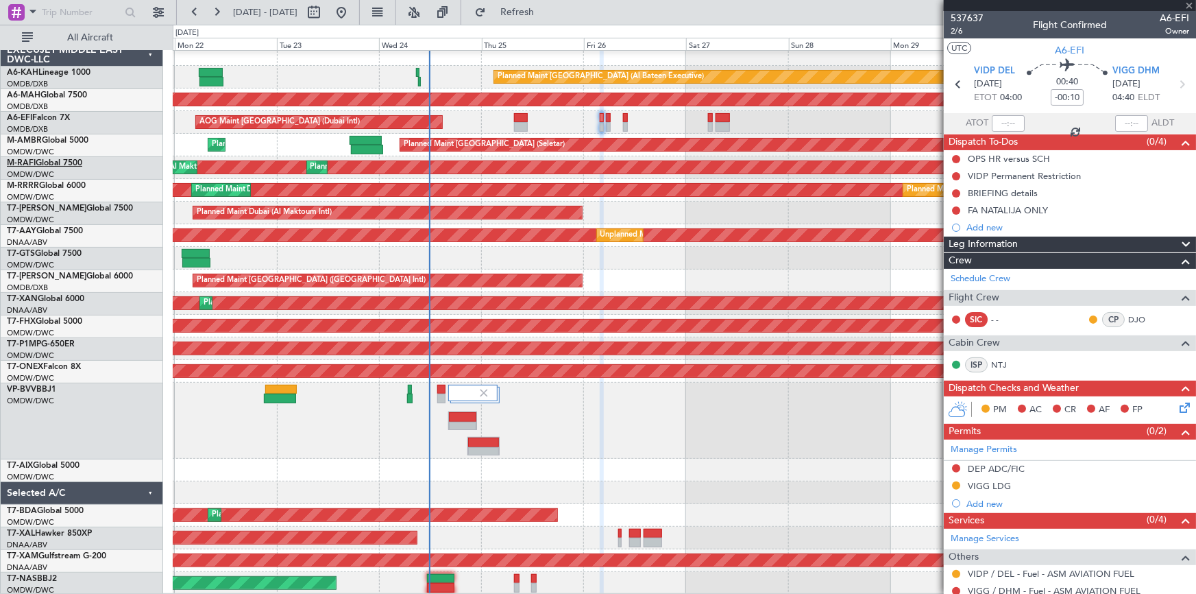
type input "+00:15"
type input "6"
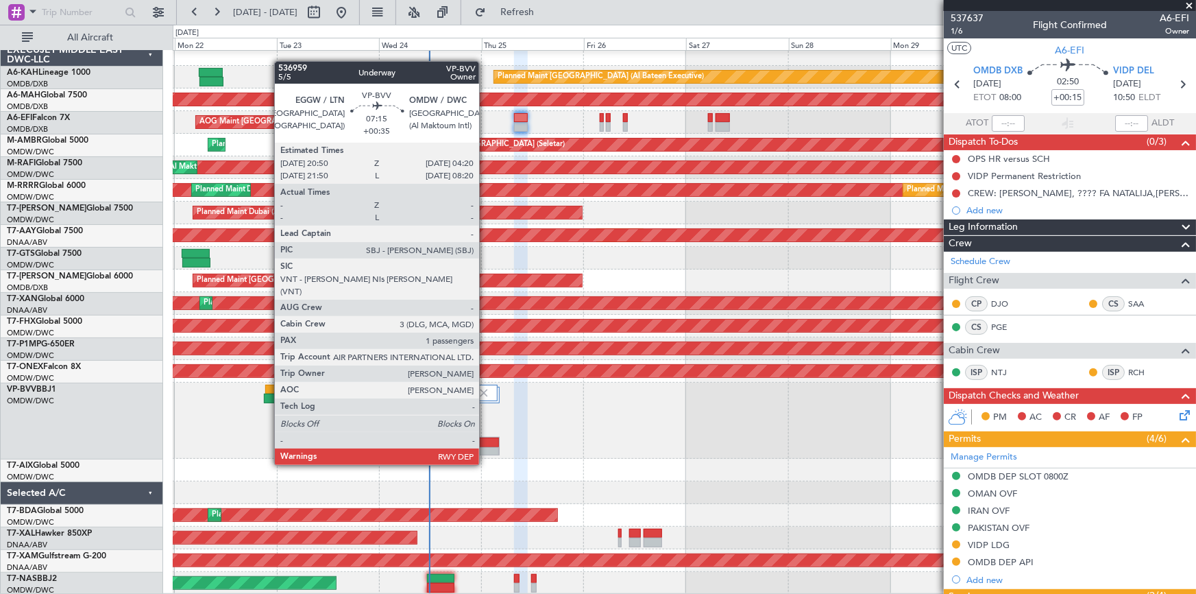
click at [485, 439] on div at bounding box center [483, 442] width 31 height 10
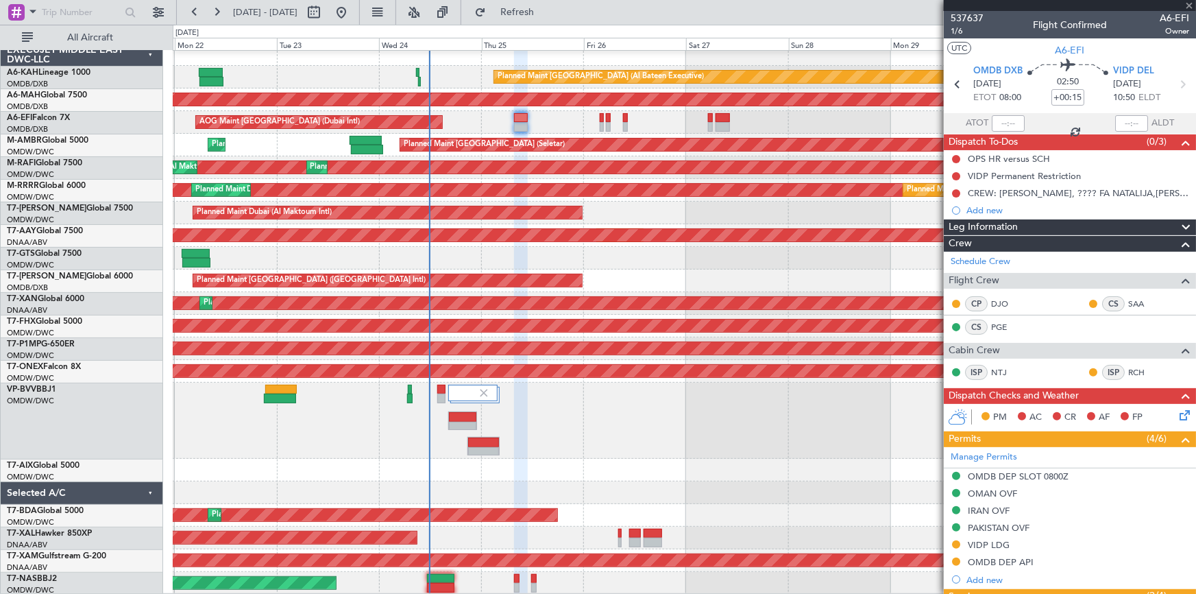
type input "+00:35"
type input "1"
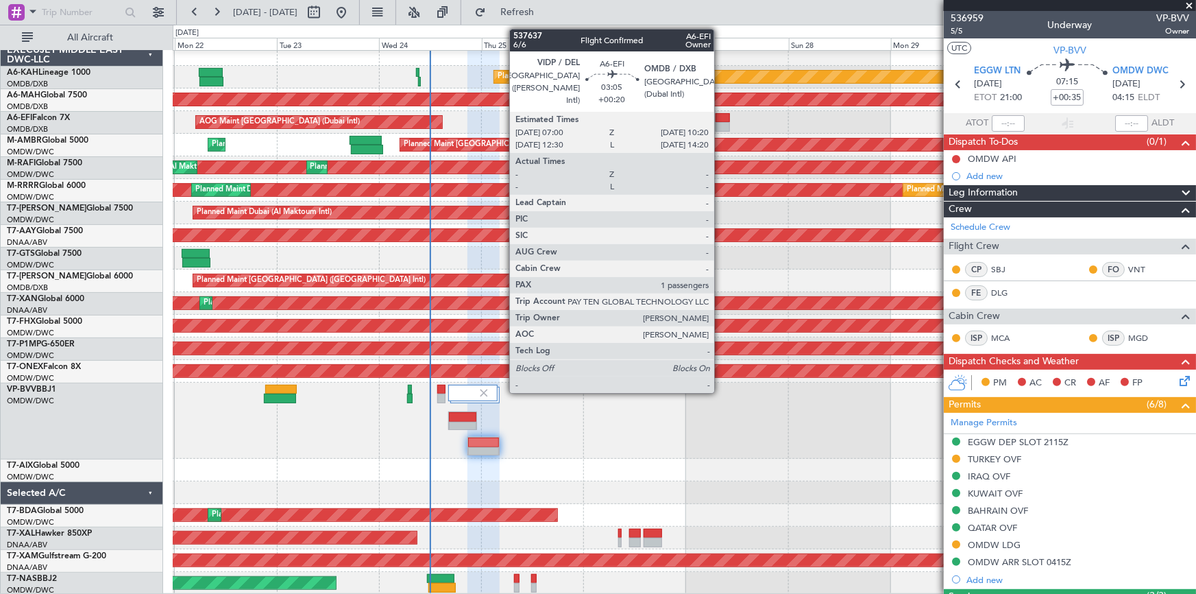
click at [721, 117] on div at bounding box center [723, 118] width 14 height 10
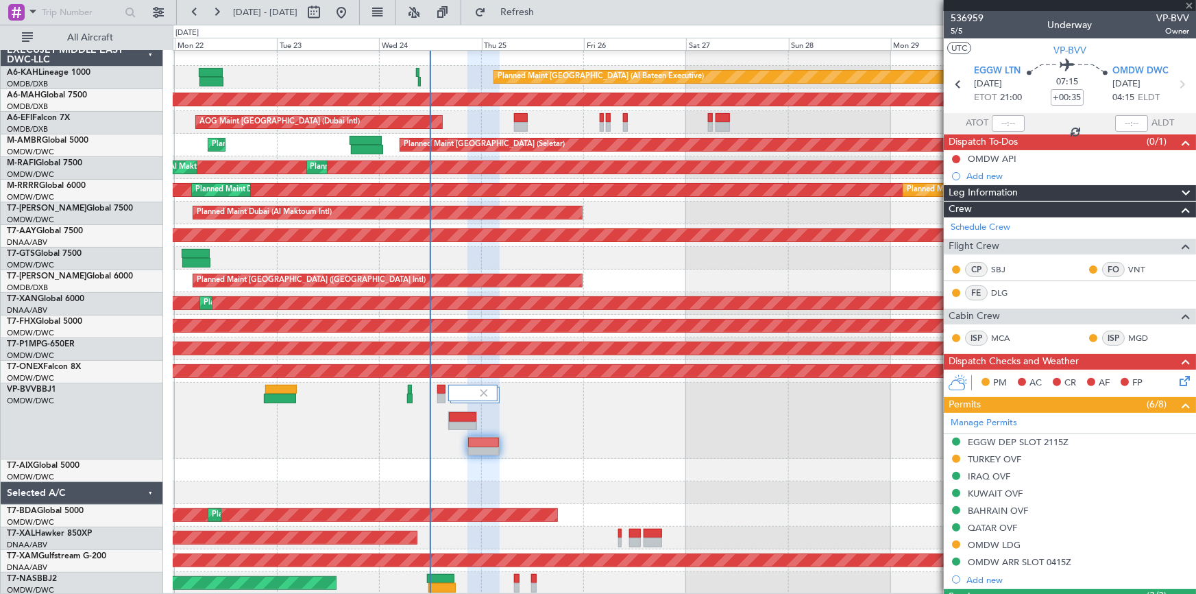
type input "+00:20"
